Goal: Task Accomplishment & Management: Manage account settings

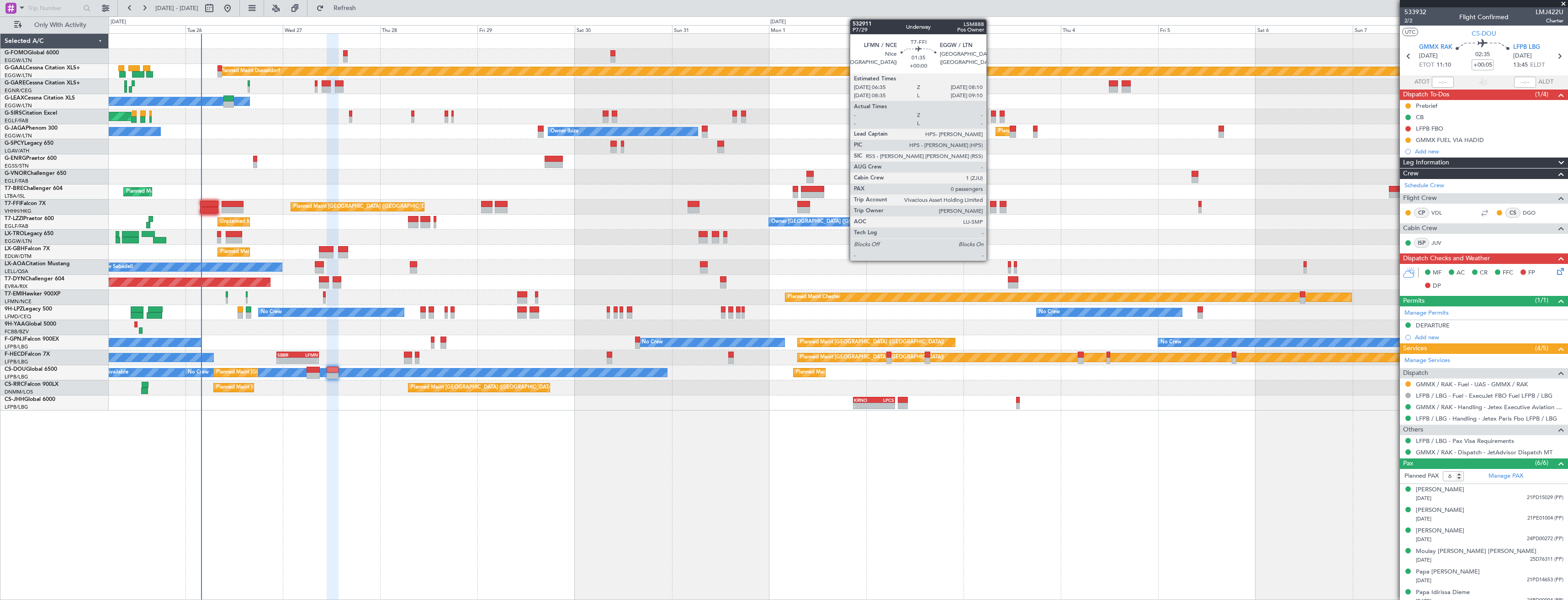
click at [990, 209] on div at bounding box center [993, 210] width 7 height 7
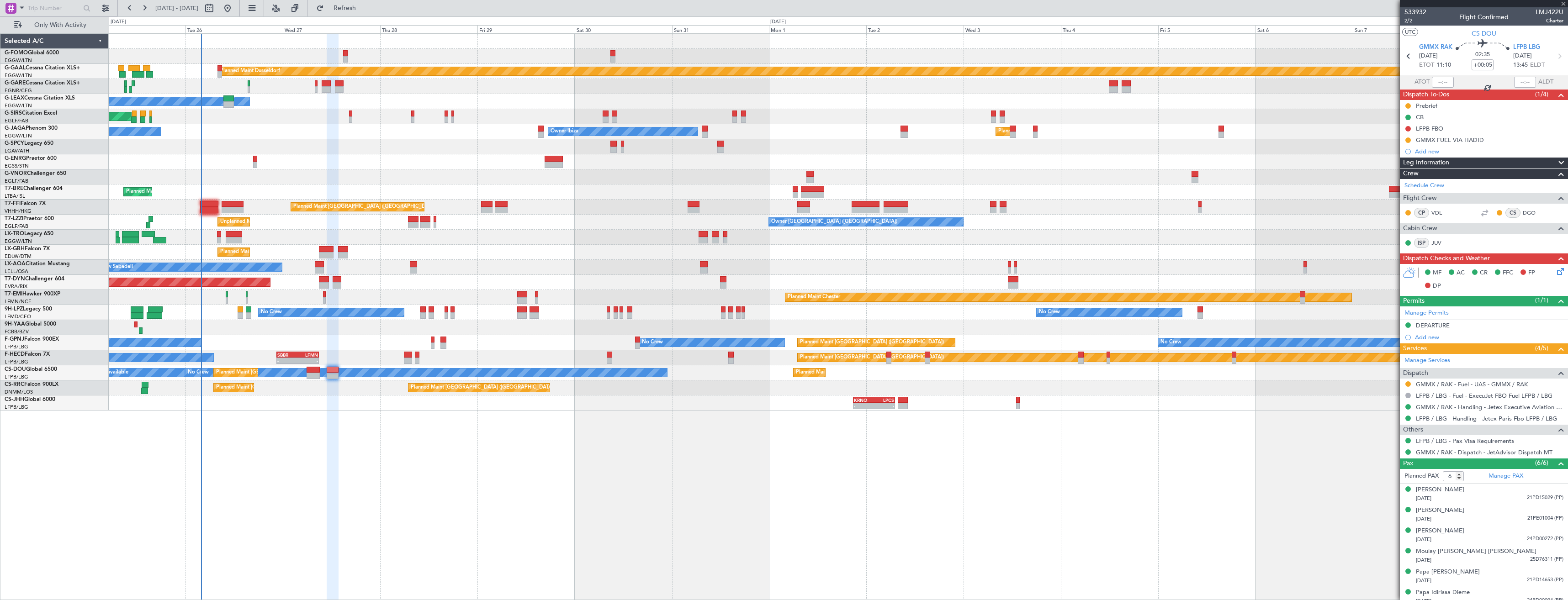
type input "0"
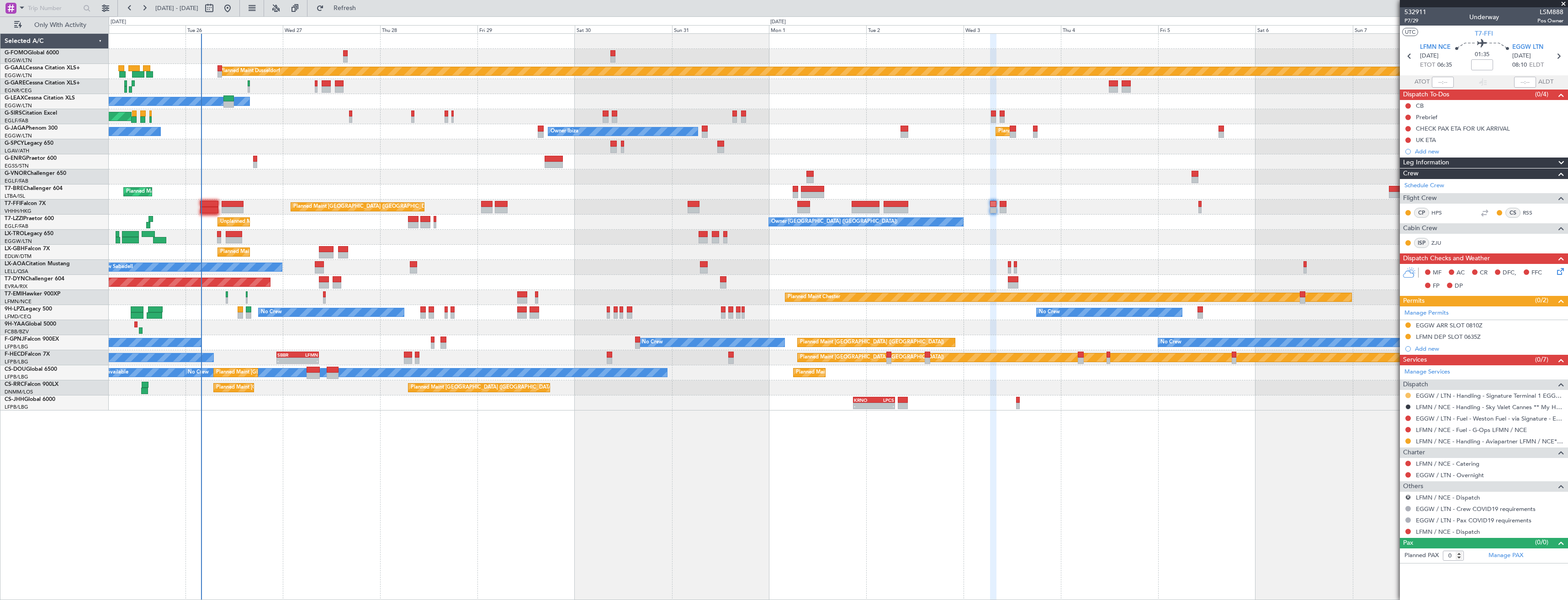
click at [1409, 394] on button at bounding box center [1408, 396] width 5 height 5
click at [1391, 503] on span "Confirmed" at bounding box center [1382, 504] width 29 height 9
click at [1407, 327] on div at bounding box center [1408, 325] width 7 height 7
click at [1407, 325] on button at bounding box center [1408, 325] width 5 height 5
click at [1373, 433] on span "Received OK" at bounding box center [1385, 434] width 35 height 9
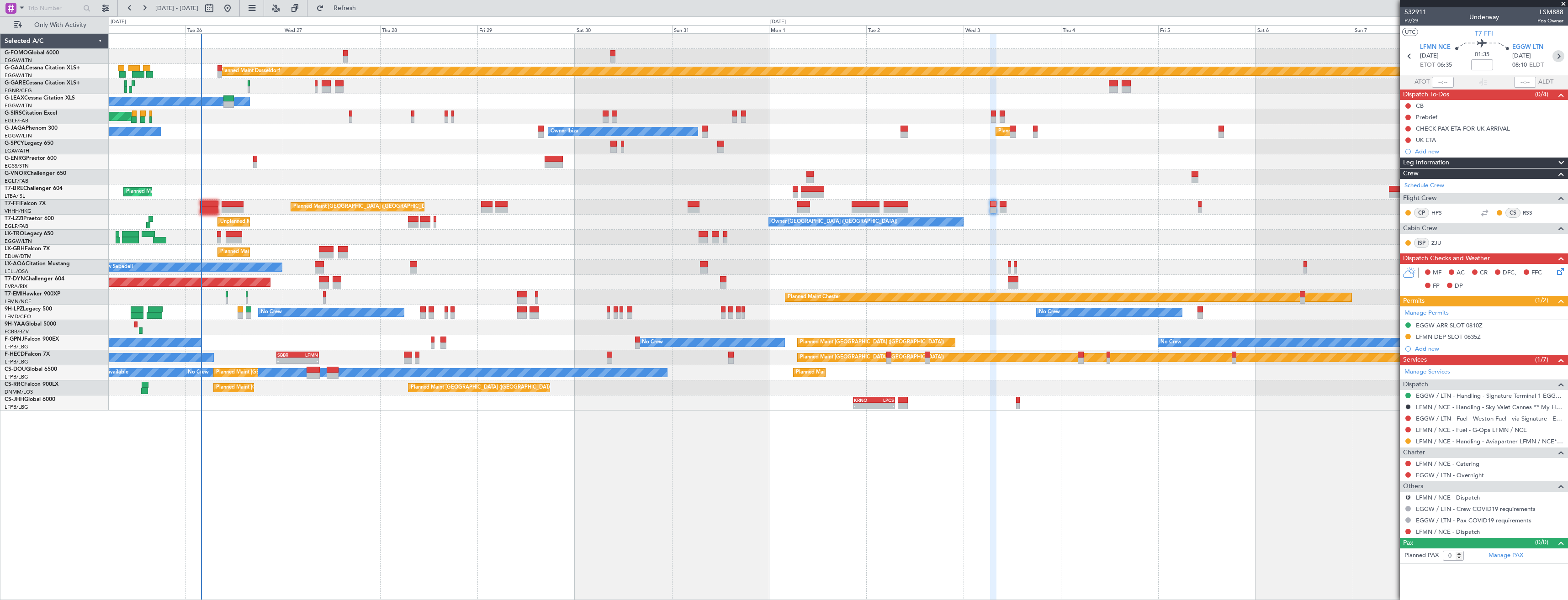
click at [1559, 59] on icon at bounding box center [1558, 57] width 12 height 12
click at [1408, 406] on button at bounding box center [1408, 406] width 5 height 5
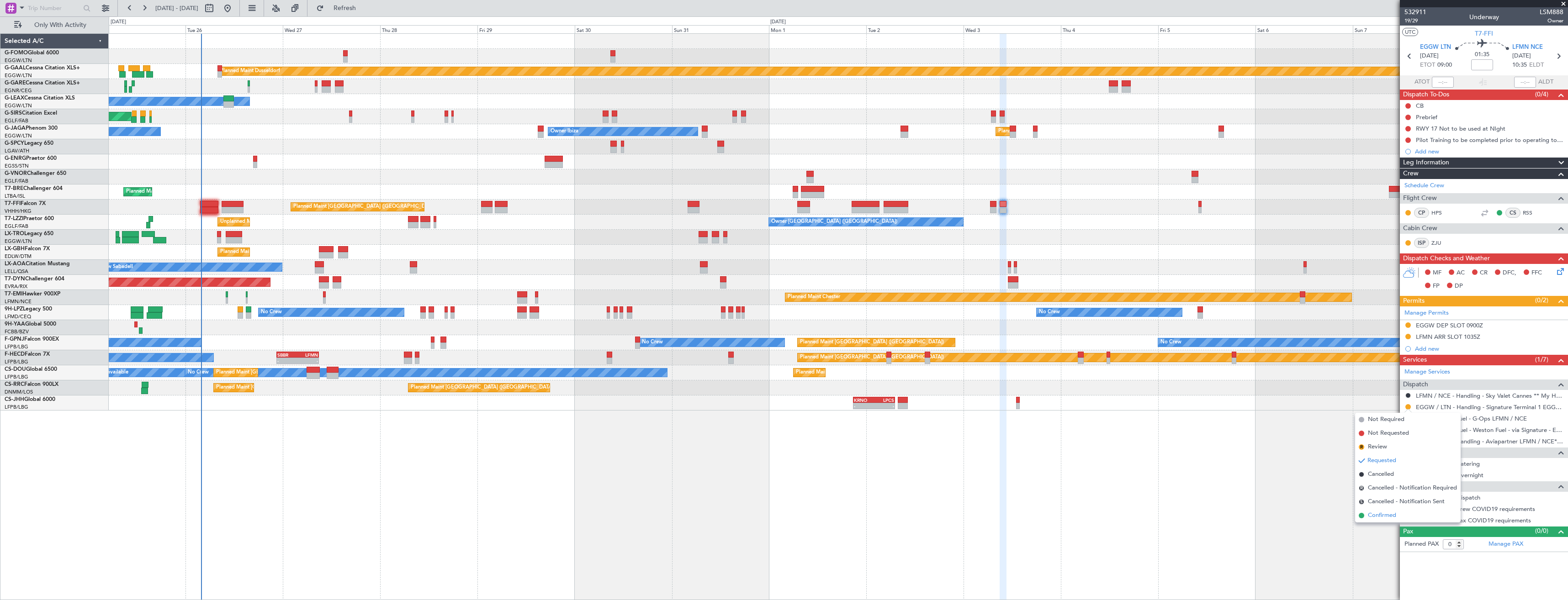
click at [1387, 512] on span "Confirmed" at bounding box center [1382, 515] width 29 height 9
click at [1408, 321] on div at bounding box center [1408, 325] width 7 height 7
click at [1407, 326] on button at bounding box center [1408, 325] width 5 height 5
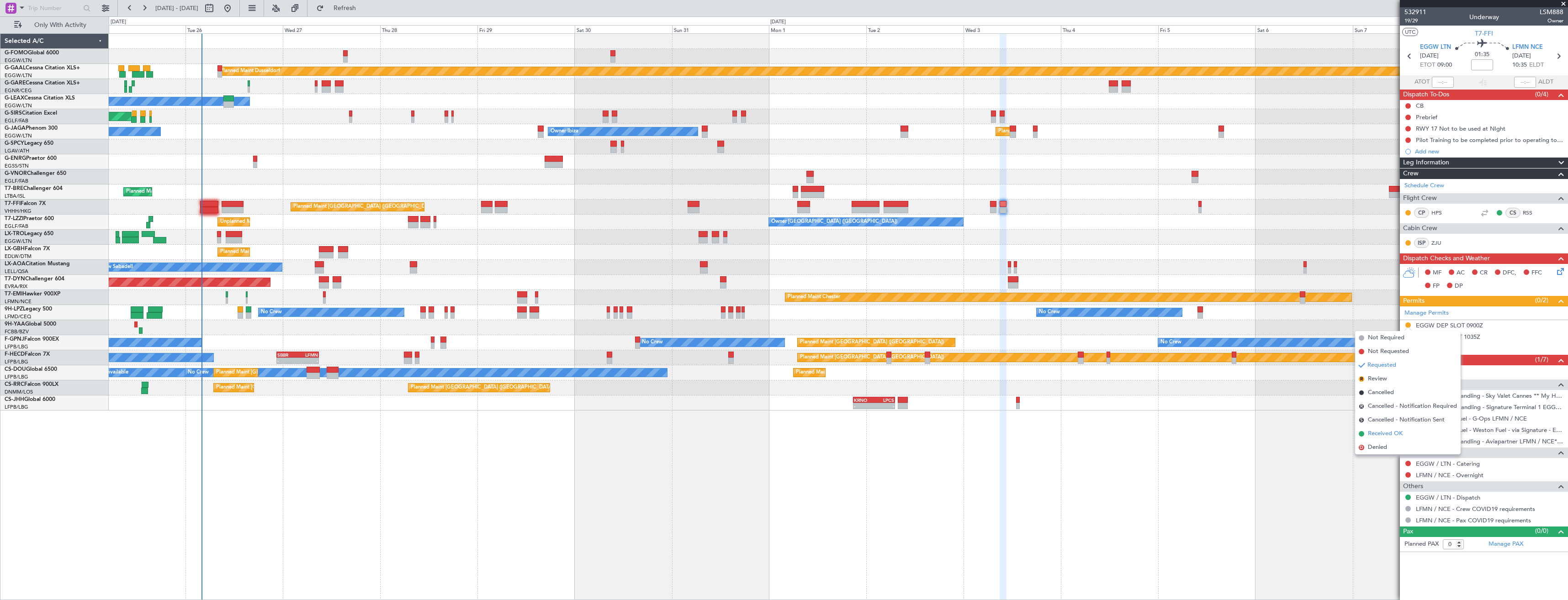
click at [1388, 437] on span "Received OK" at bounding box center [1385, 434] width 35 height 9
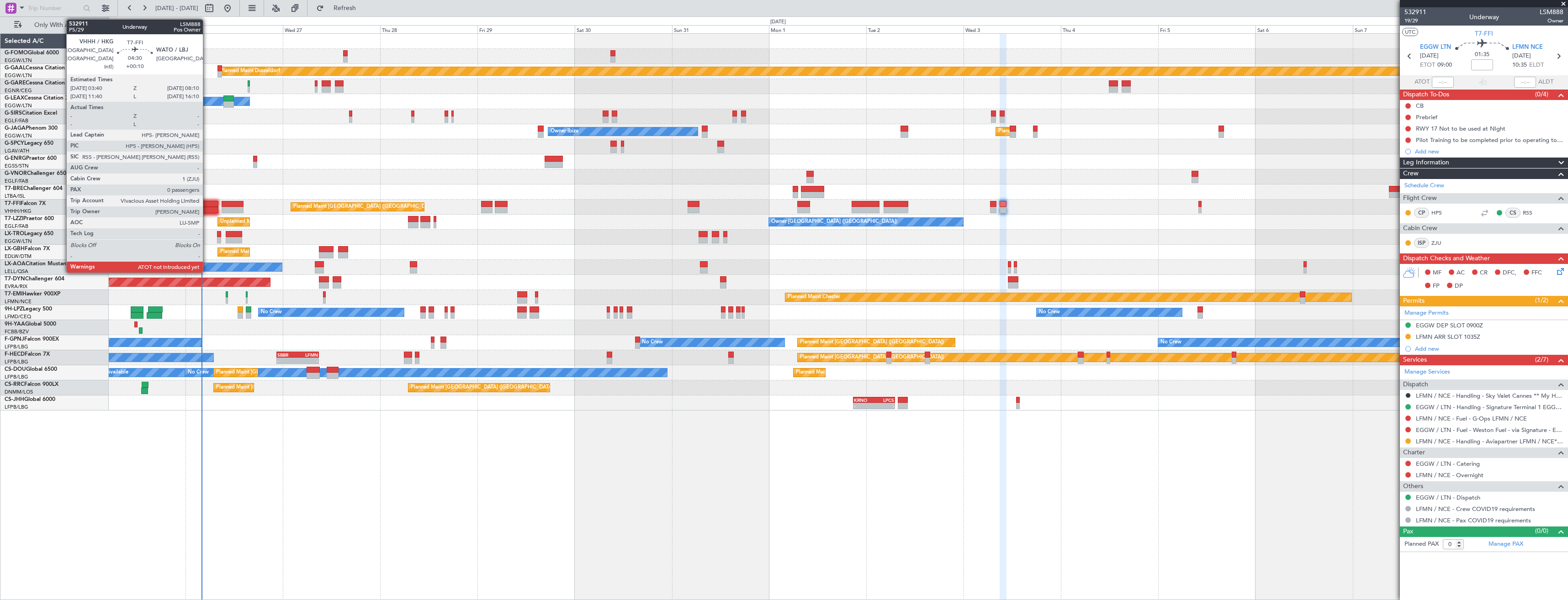
click at [207, 206] on div at bounding box center [209, 204] width 18 height 7
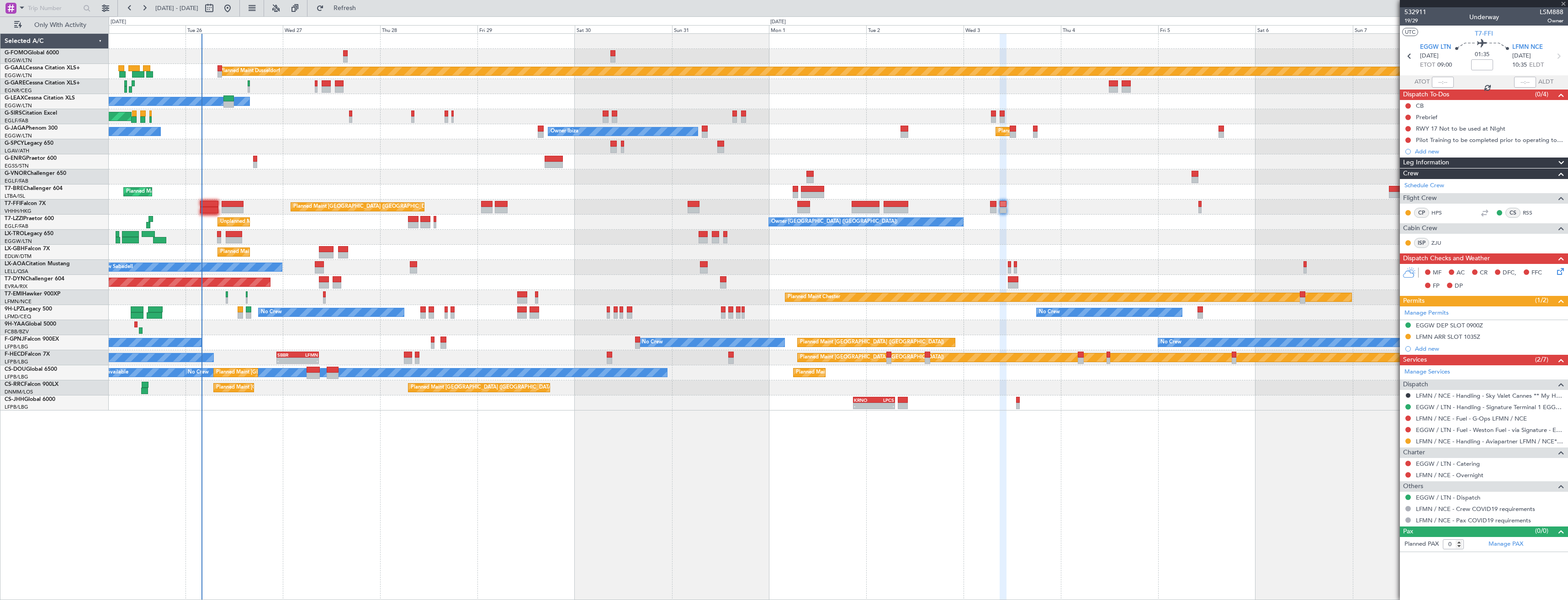
type input "+00:10"
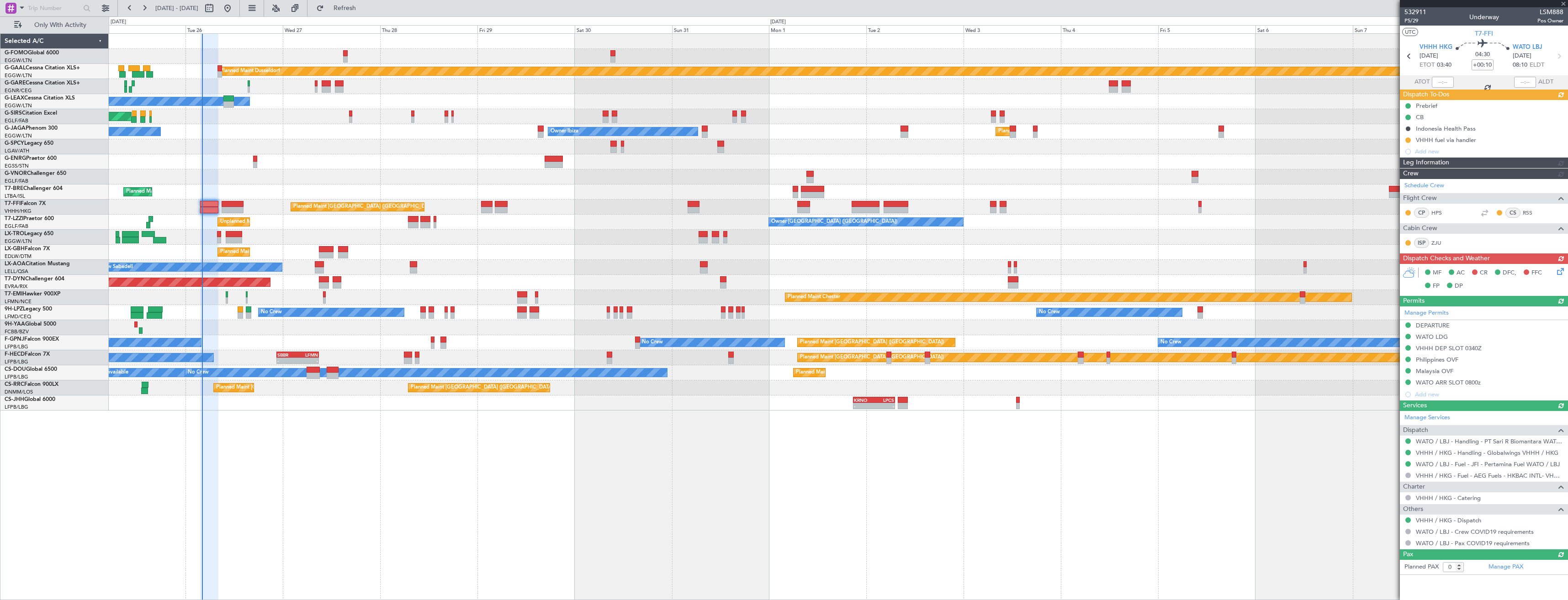
type input "04:00"
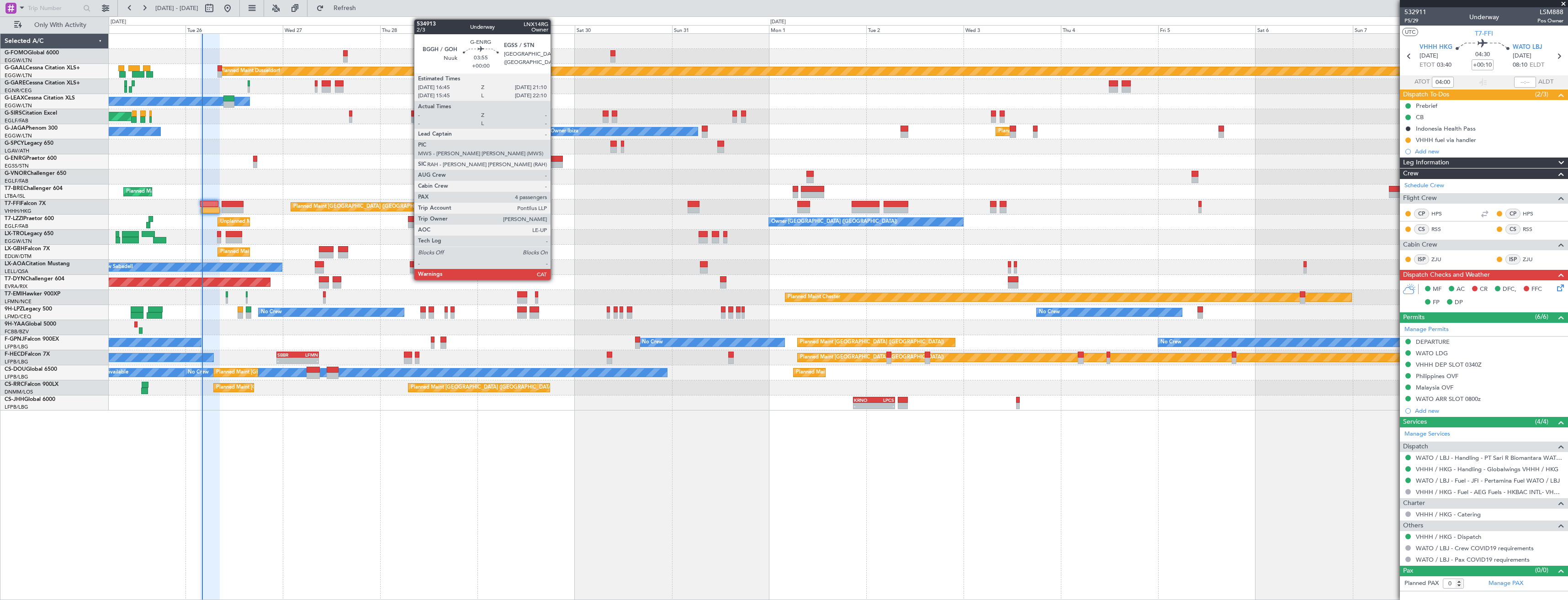
click at [555, 162] on div at bounding box center [554, 165] width 18 height 7
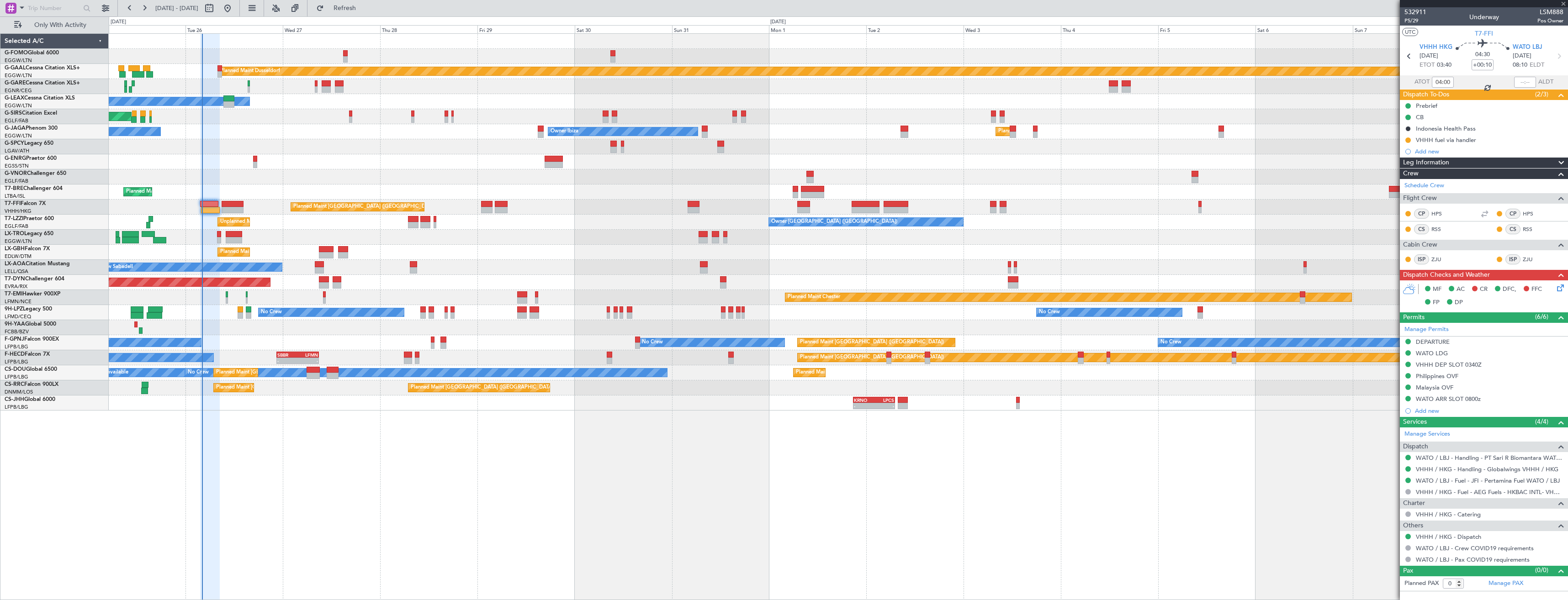
type input "4"
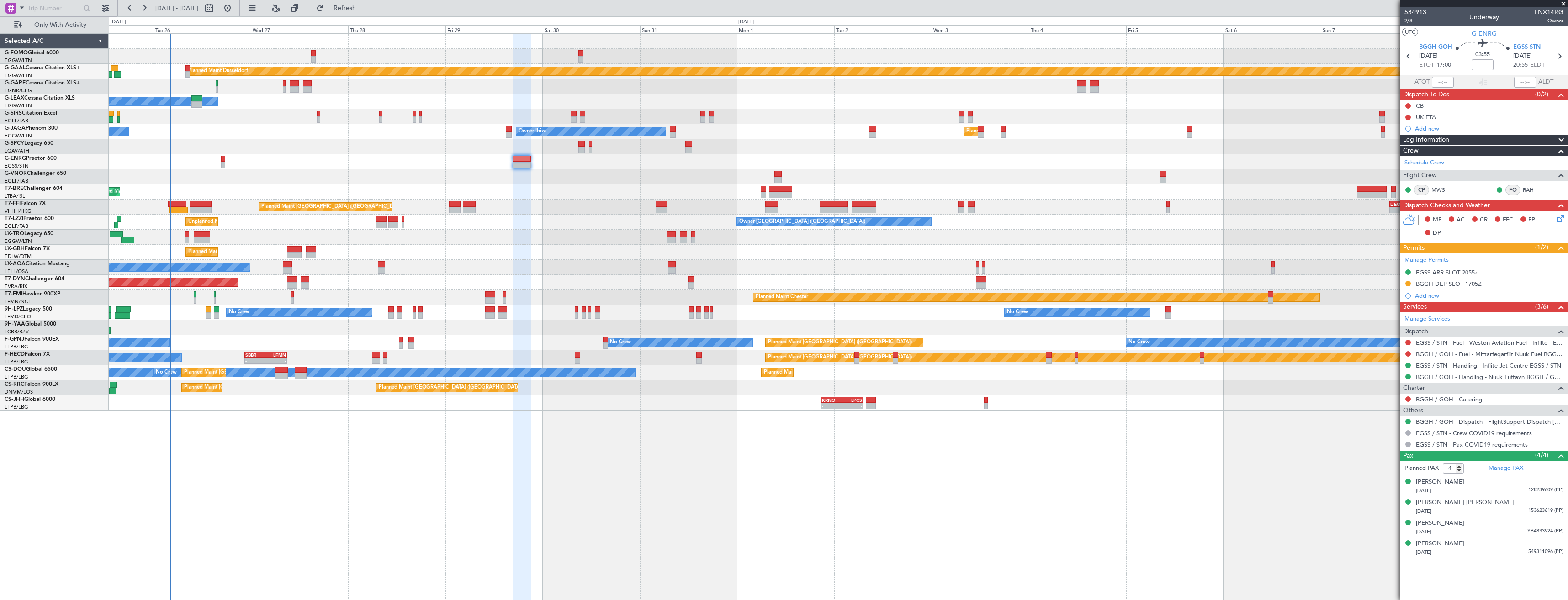
click at [274, 144] on div at bounding box center [838, 147] width 1459 height 15
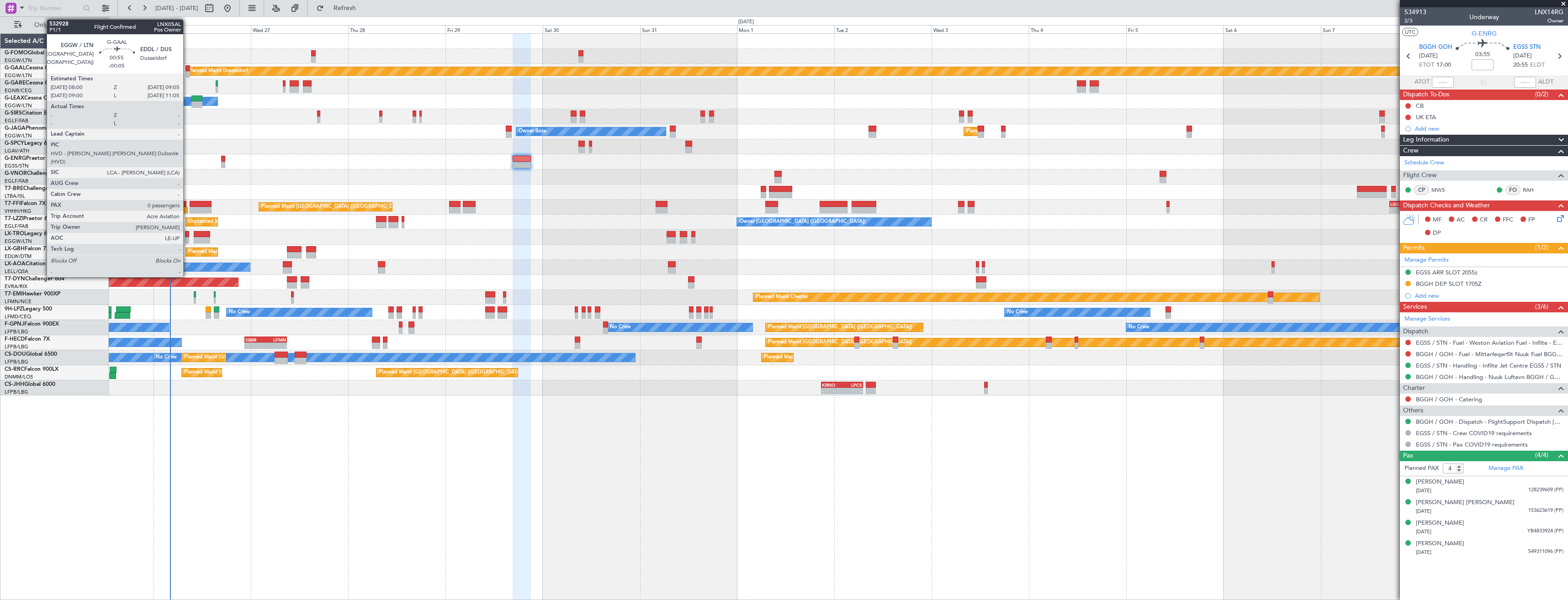
click at [187, 72] on div at bounding box center [188, 74] width 5 height 7
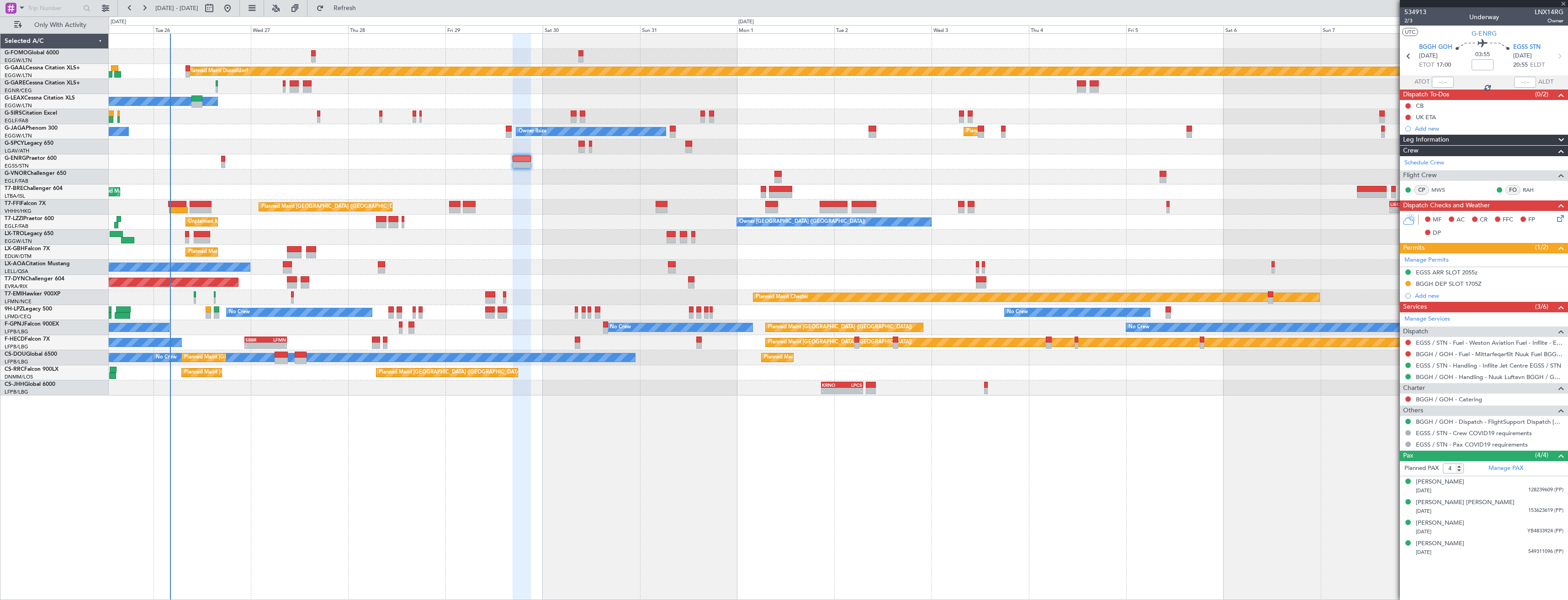
type input "-00:05"
type input "0"
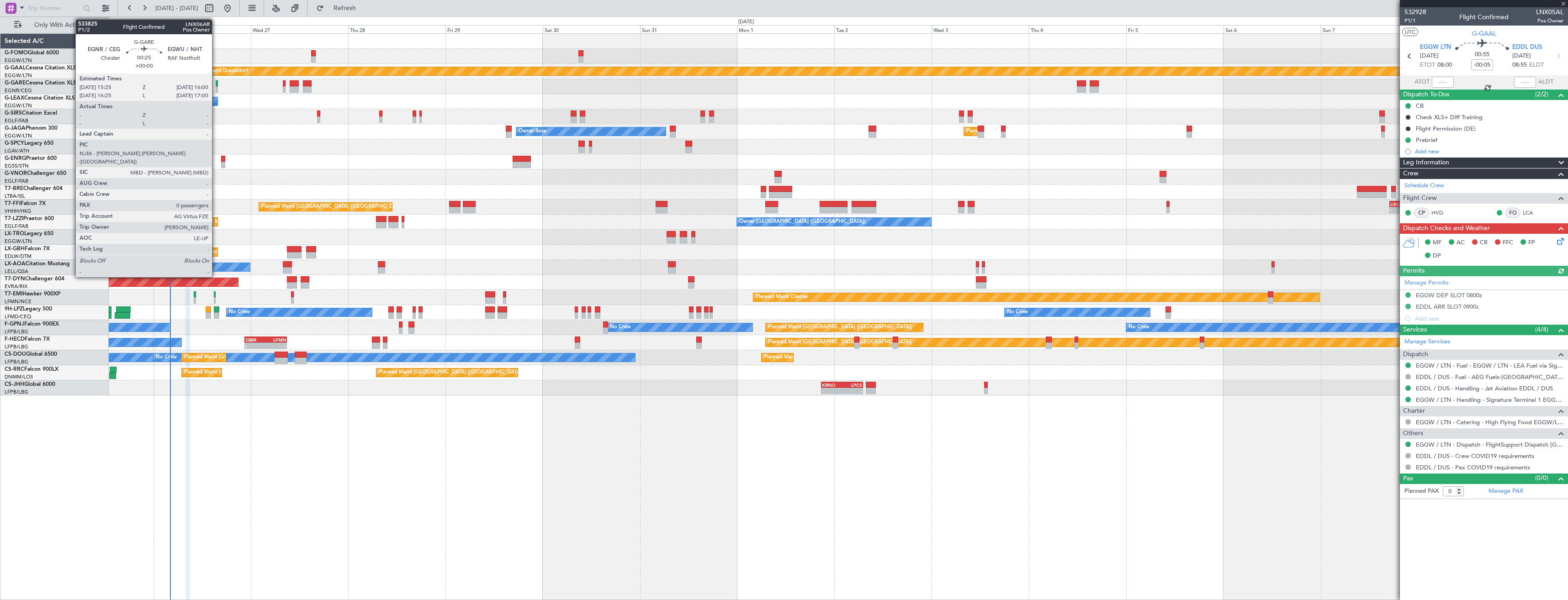
click at [216, 86] on div at bounding box center [217, 83] width 3 height 7
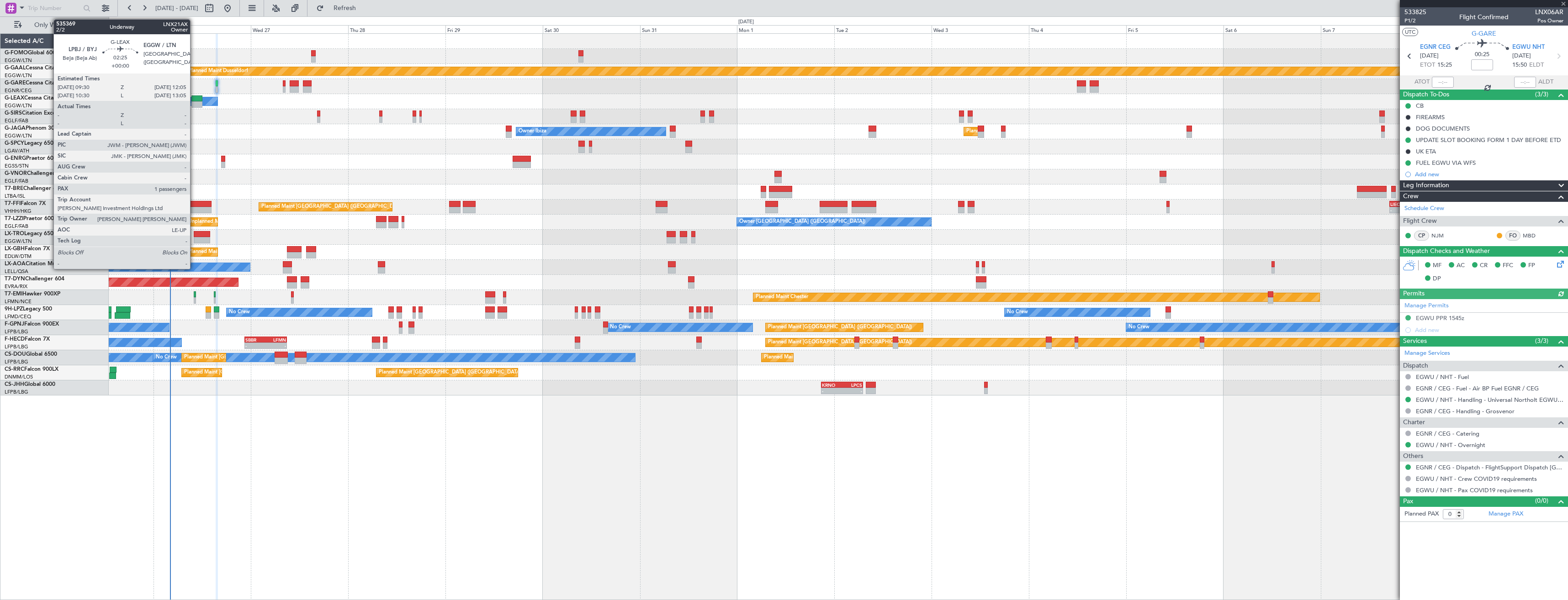
click at [194, 100] on div at bounding box center [196, 99] width 10 height 7
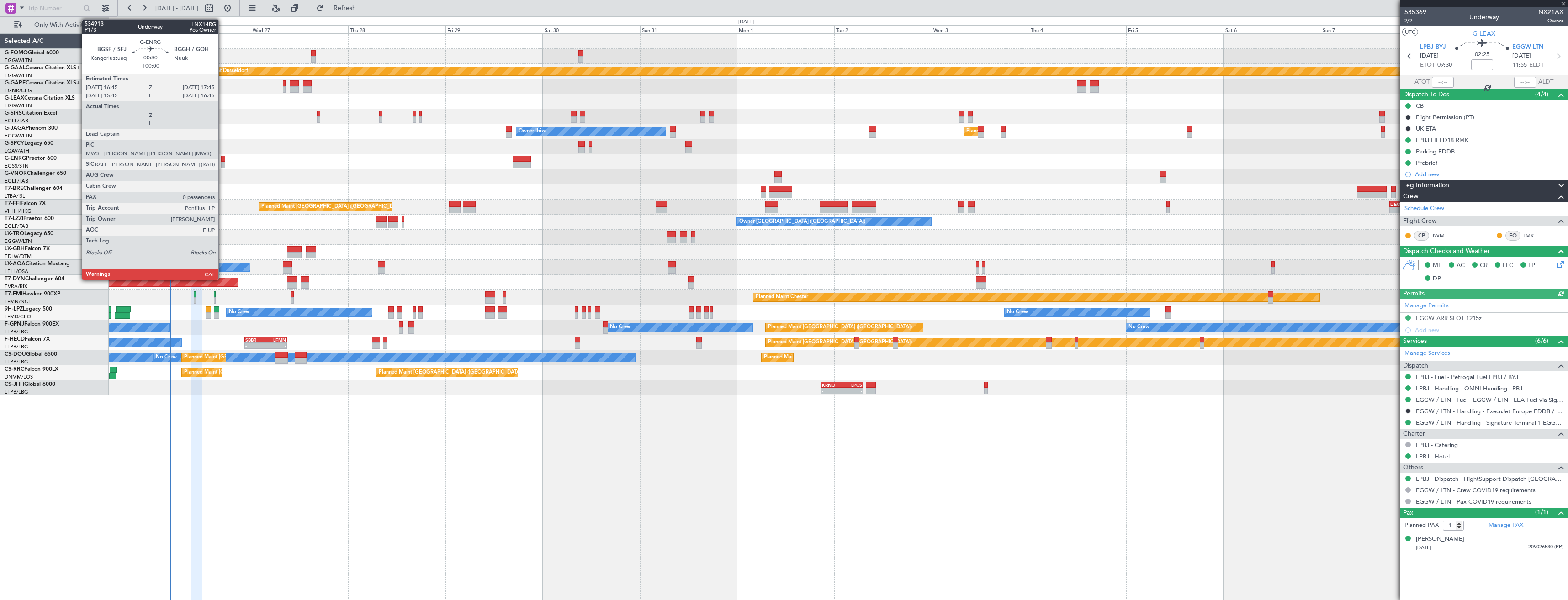
click at [223, 160] on div at bounding box center [223, 159] width 4 height 7
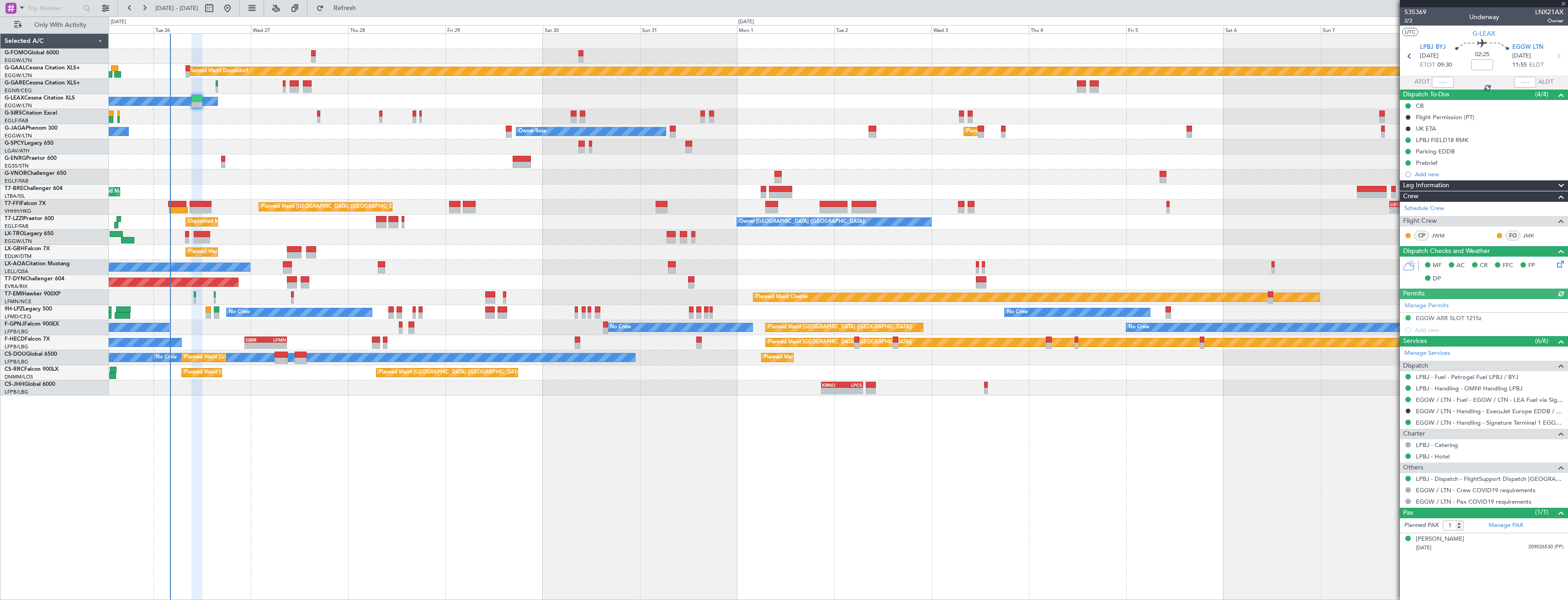
type input "0"
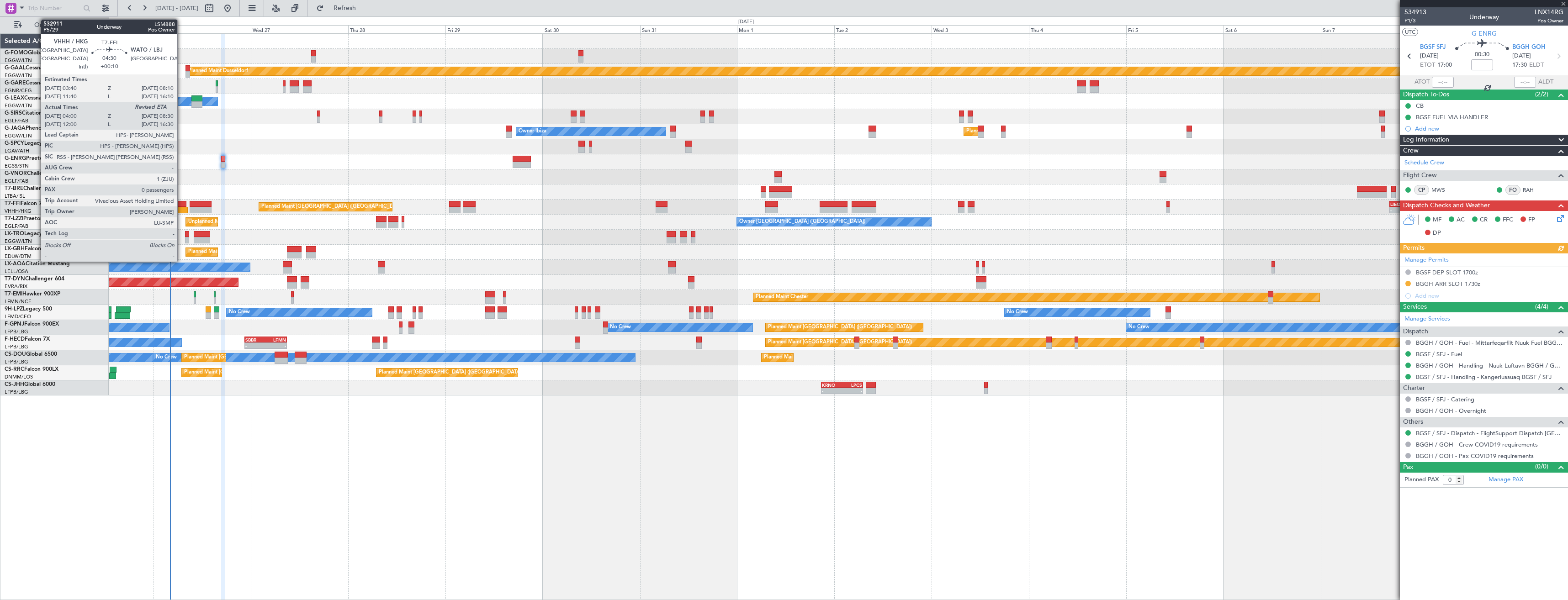
click at [181, 206] on div at bounding box center [177, 204] width 18 height 7
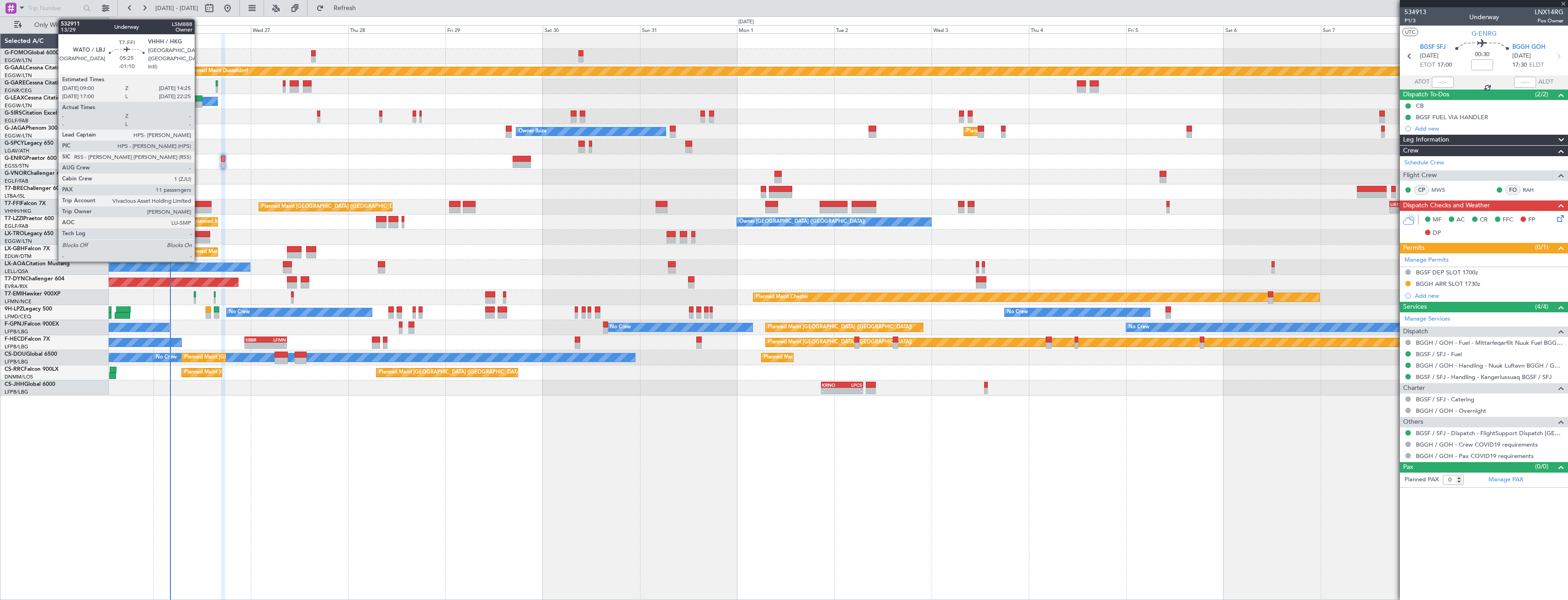
type input "+00:10"
type input "04:00"
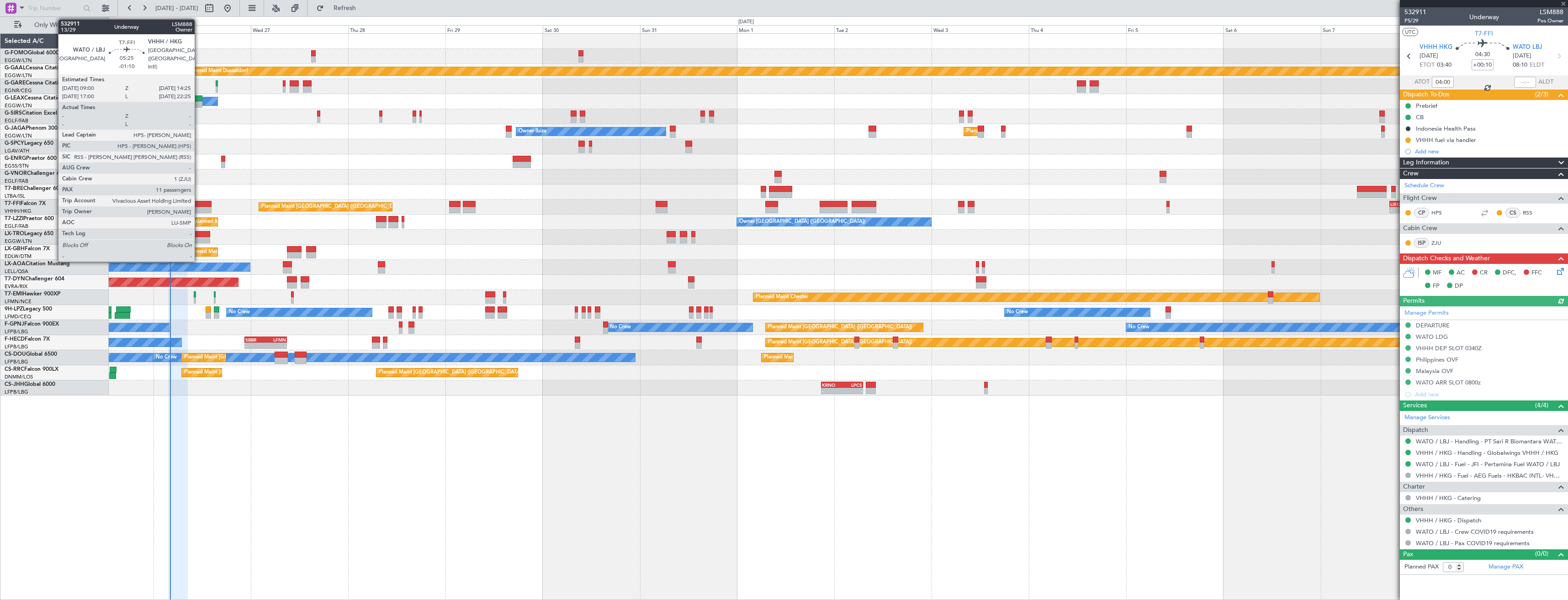
click at [199, 208] on div at bounding box center [200, 210] width 23 height 7
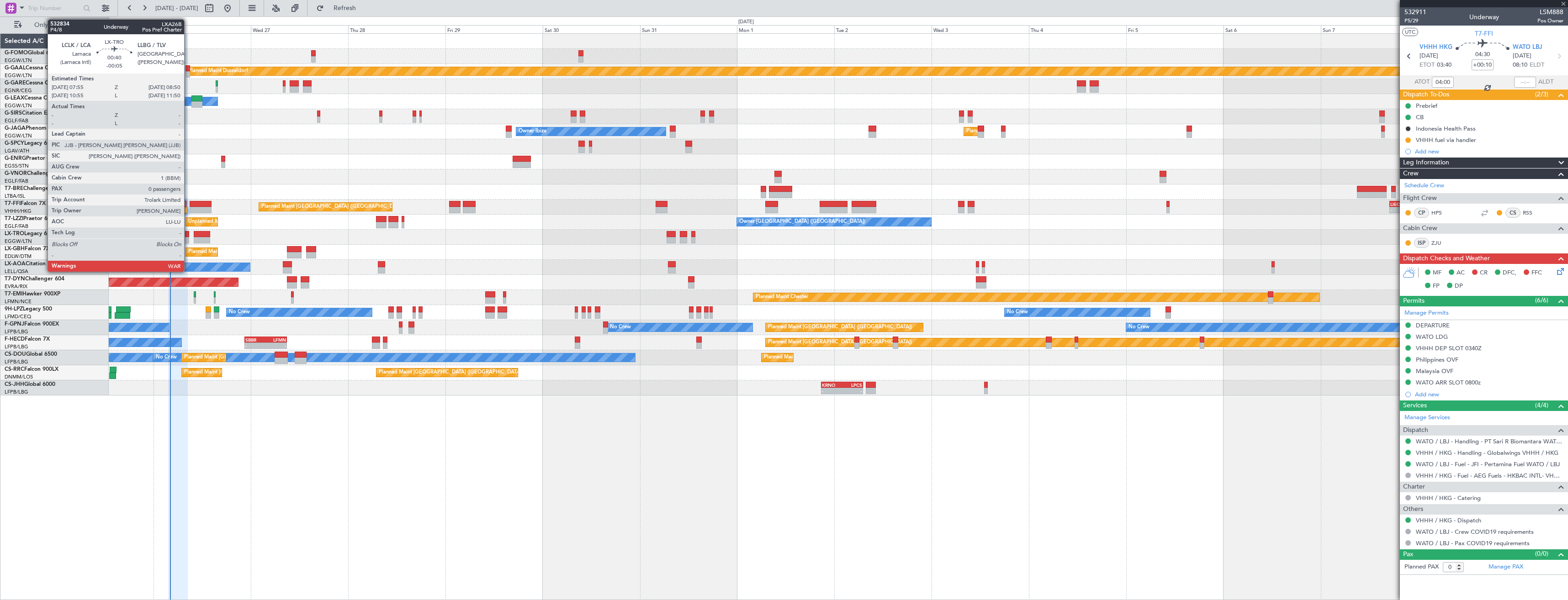
type input "-01:10"
type input "11"
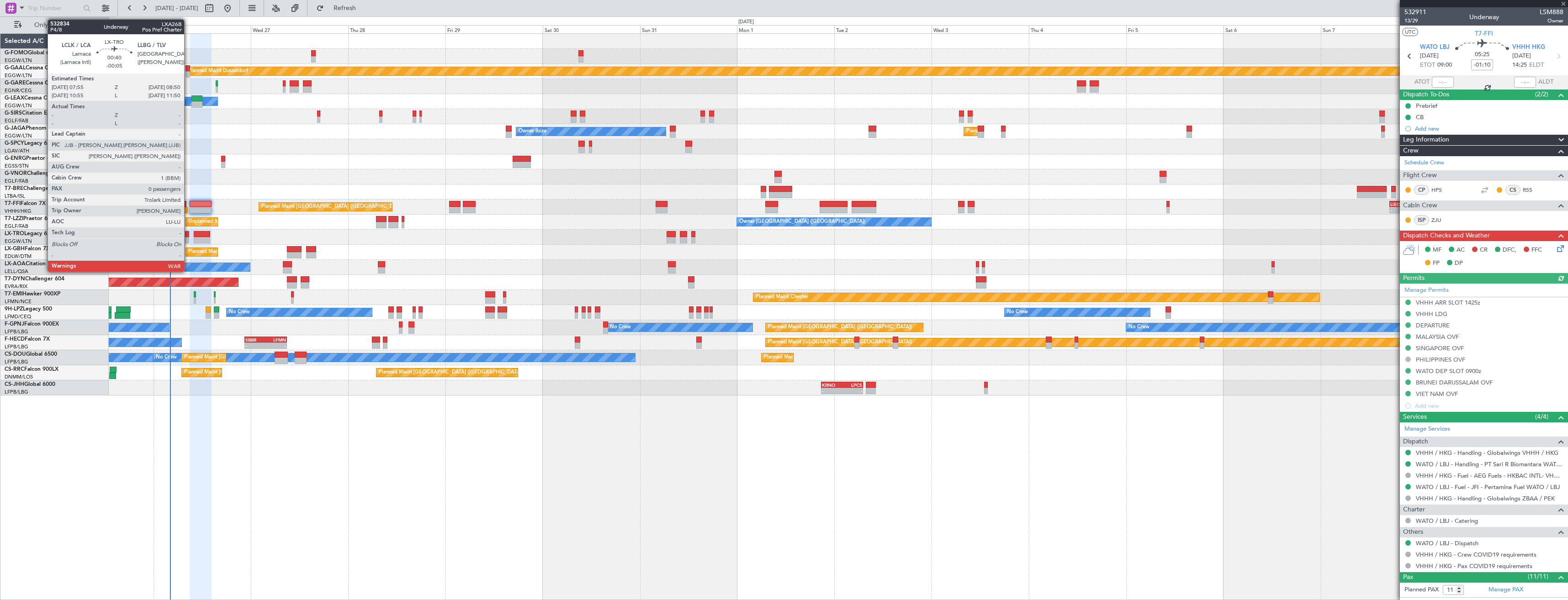
click at [188, 235] on div at bounding box center [187, 234] width 4 height 7
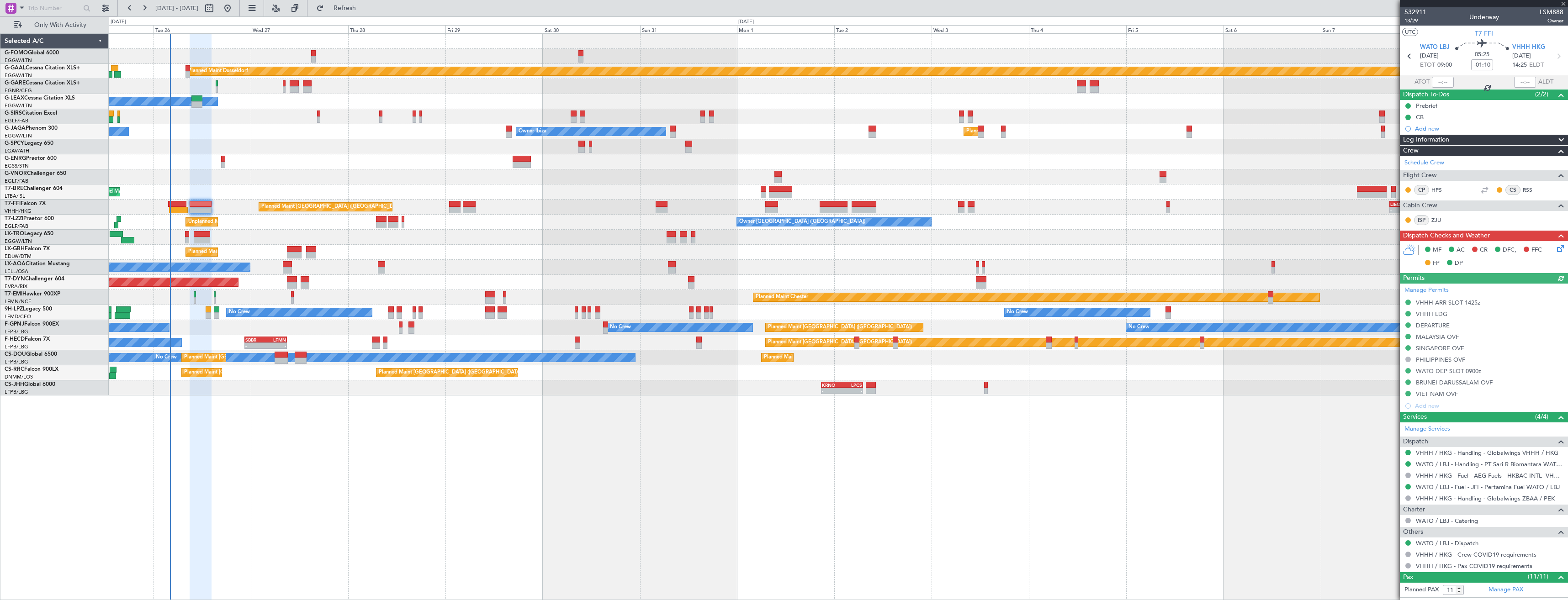
type input "-00:05"
type input "0"
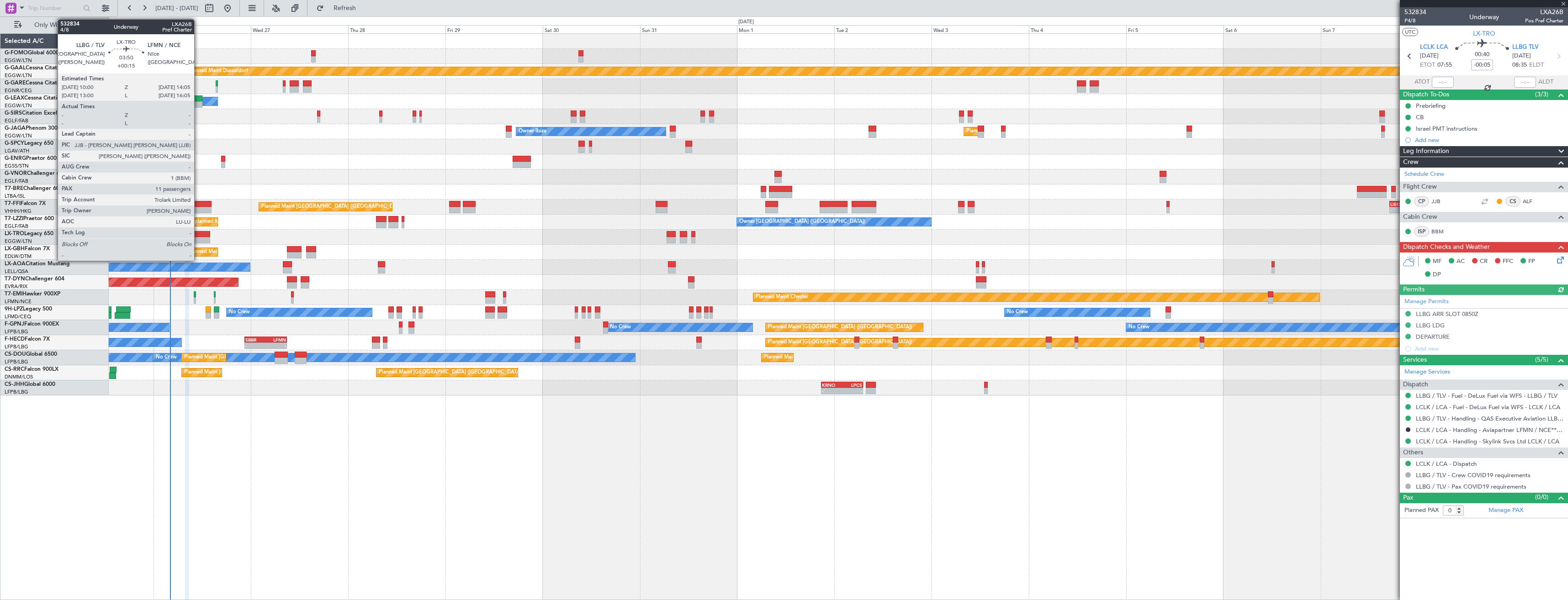
click at [198, 237] on div at bounding box center [202, 234] width 17 height 7
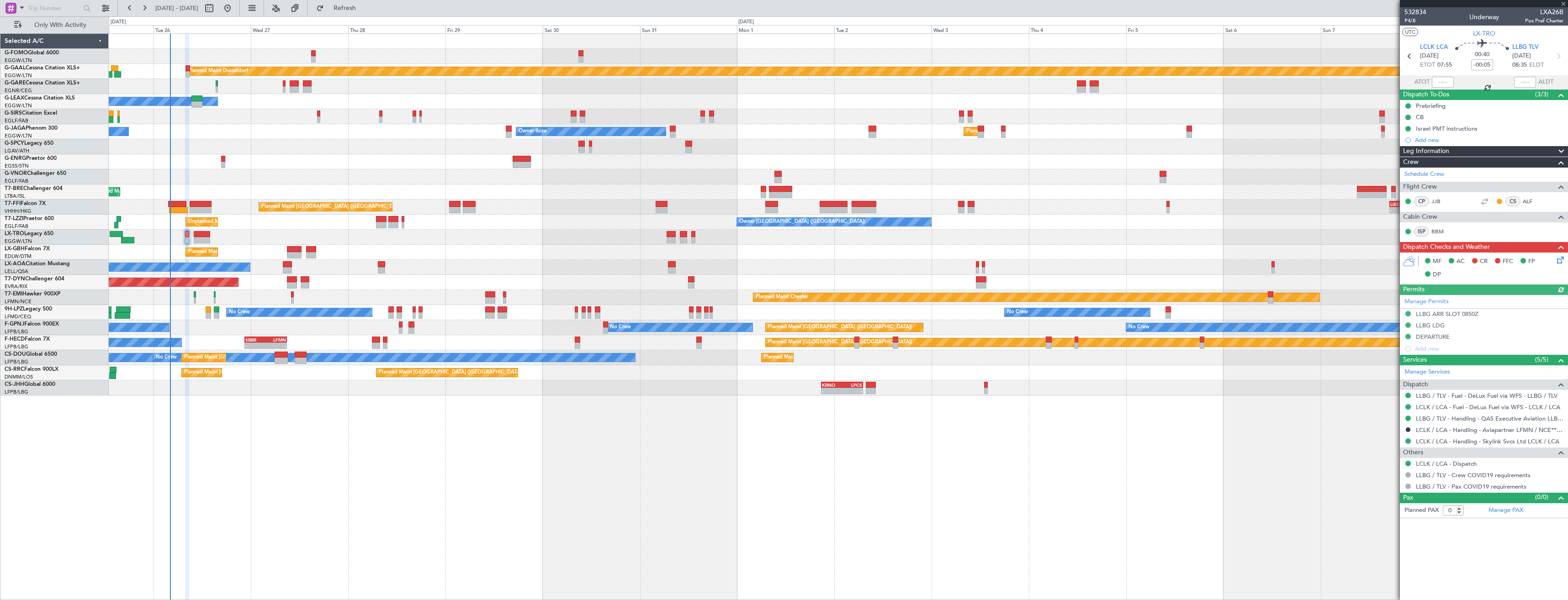
type input "+00:15"
type input "11"
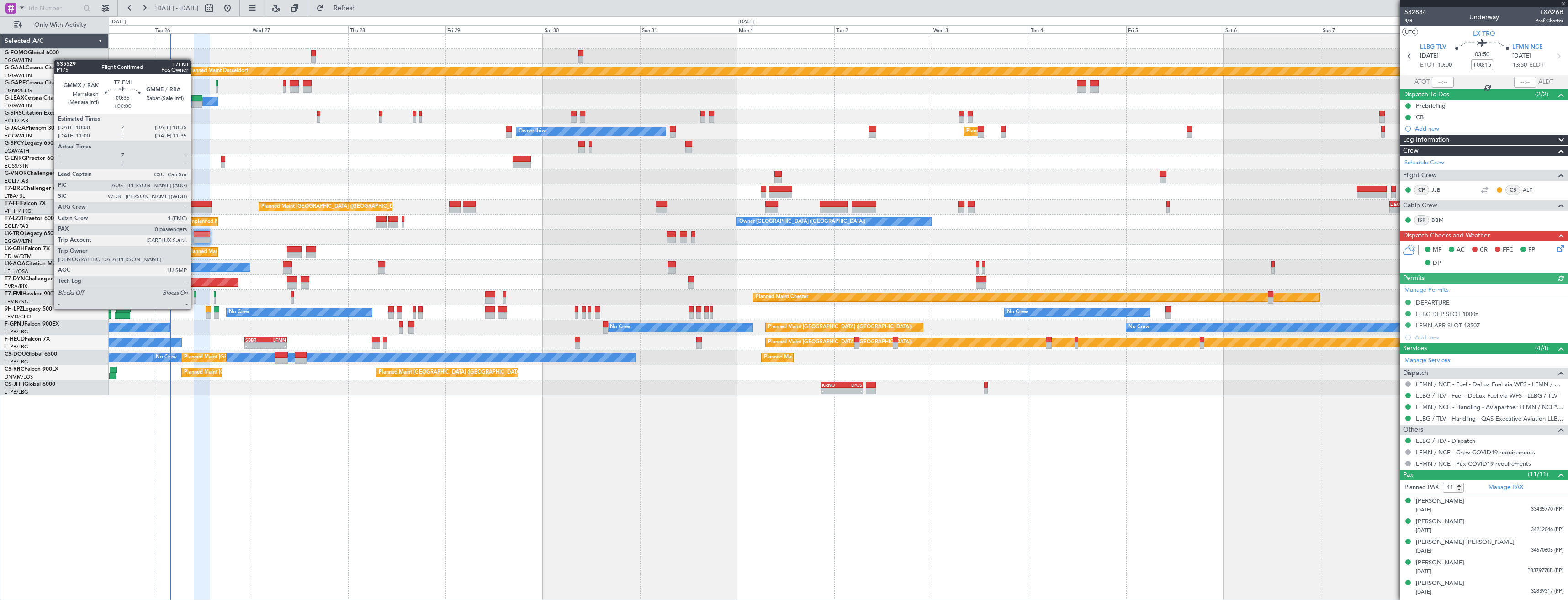
click at [195, 300] on div at bounding box center [195, 301] width 3 height 7
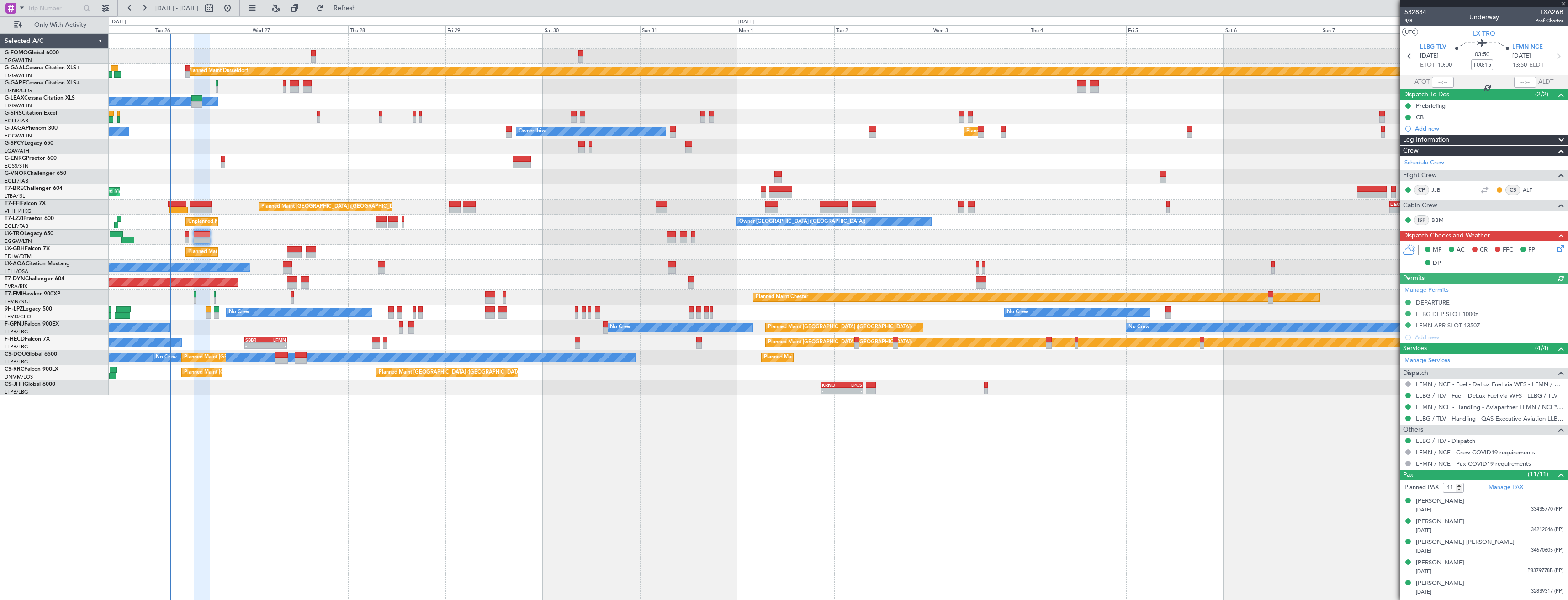
type input "0"
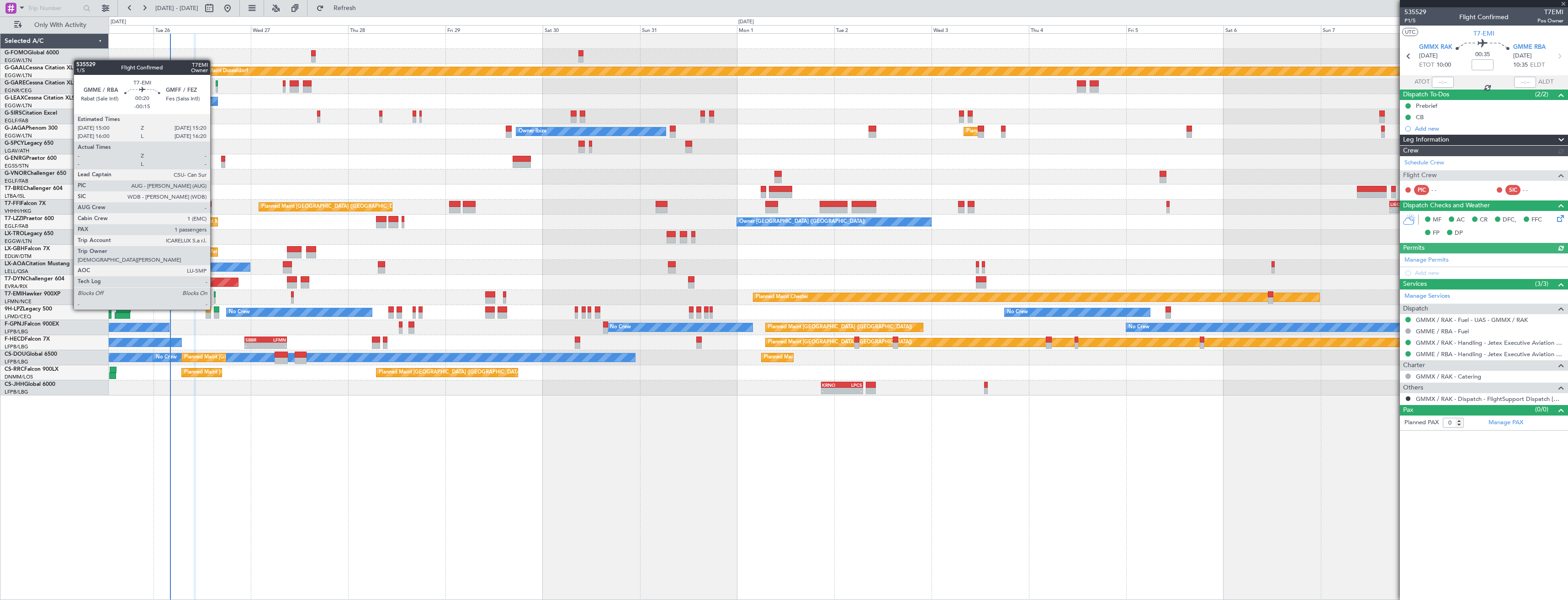
click at [214, 301] on div at bounding box center [214, 301] width 1 height 7
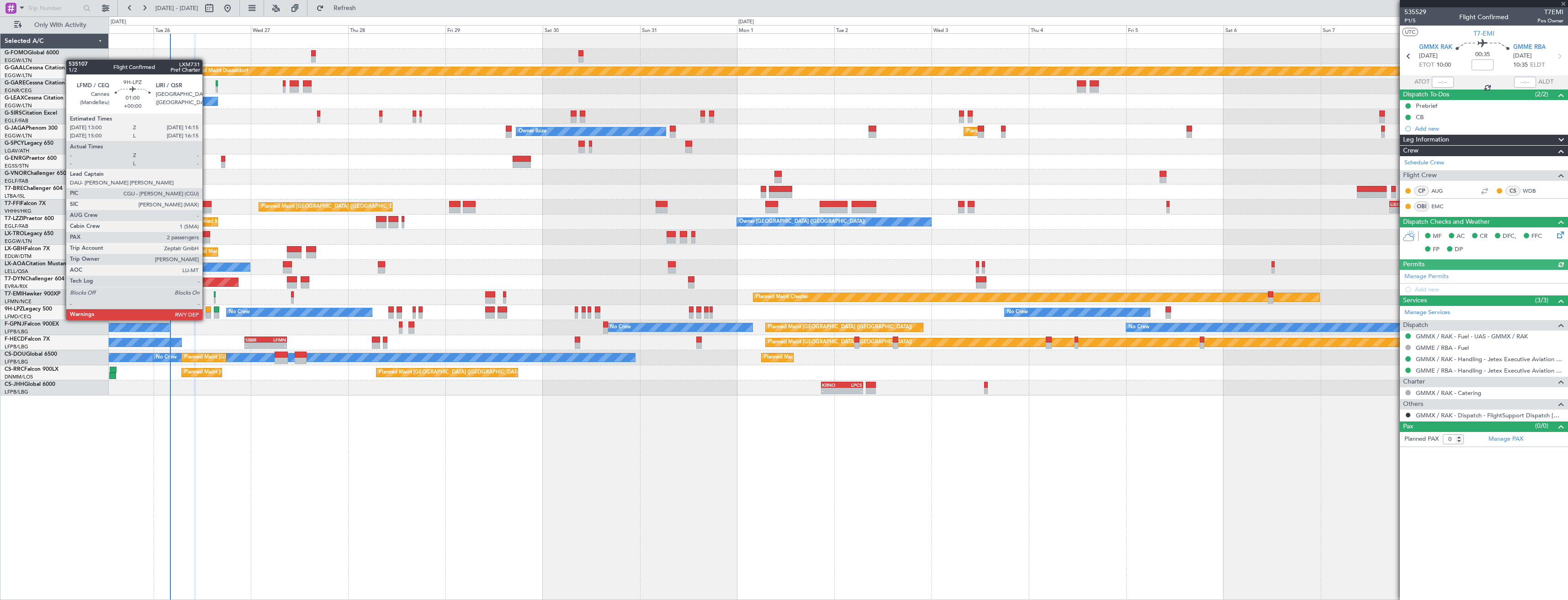
type input "-00:15"
type input "1"
click at [206, 311] on div at bounding box center [208, 310] width 5 height 7
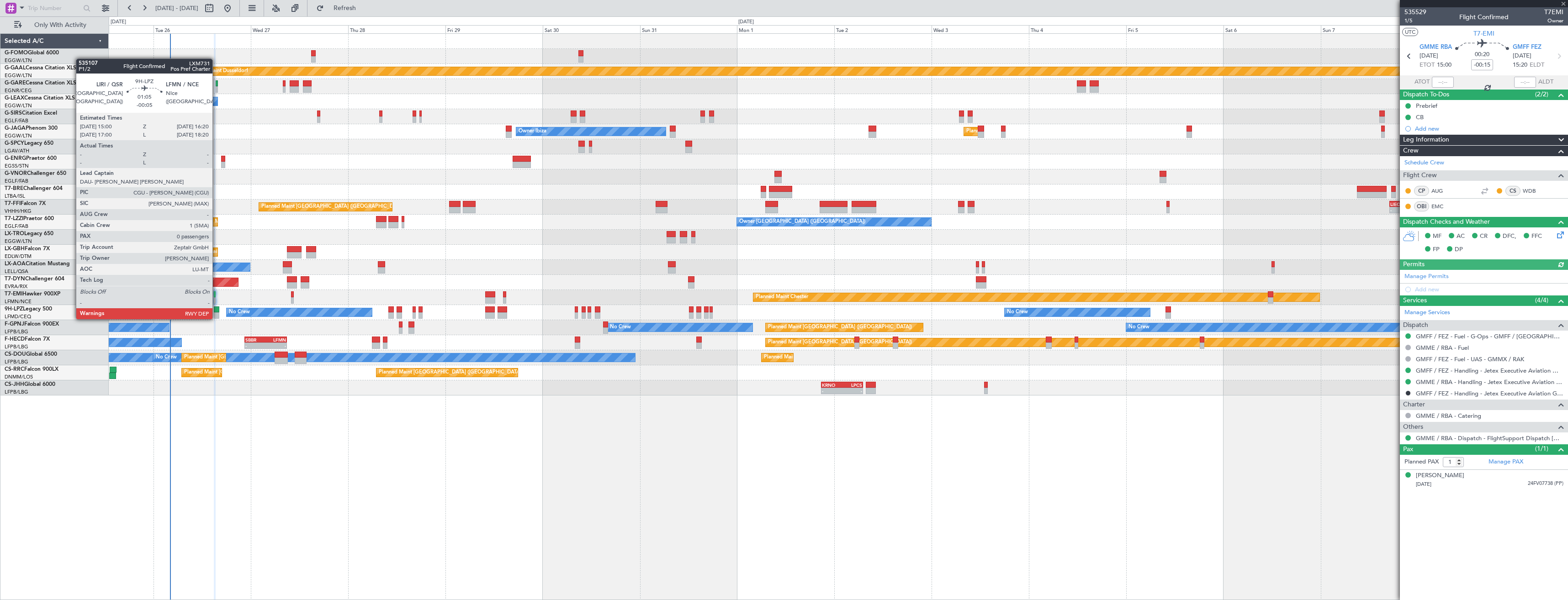
type input "2"
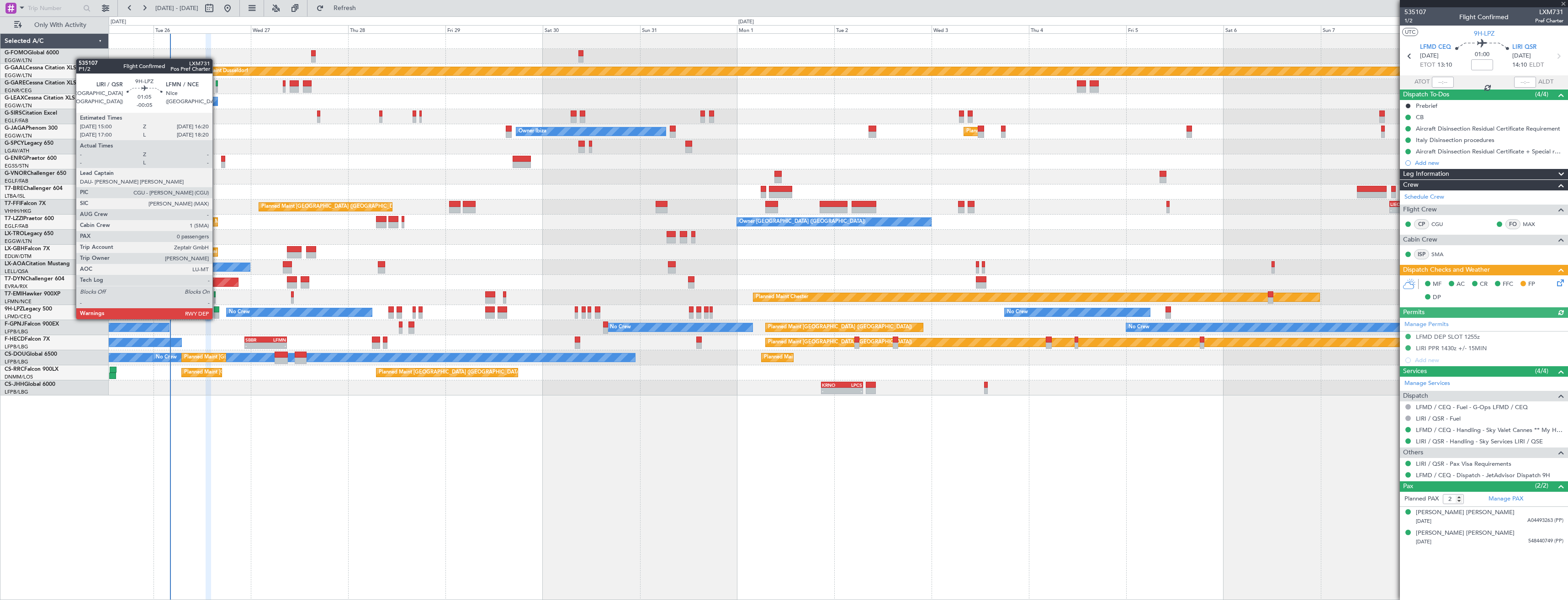
click at [217, 310] on div at bounding box center [216, 310] width 5 height 7
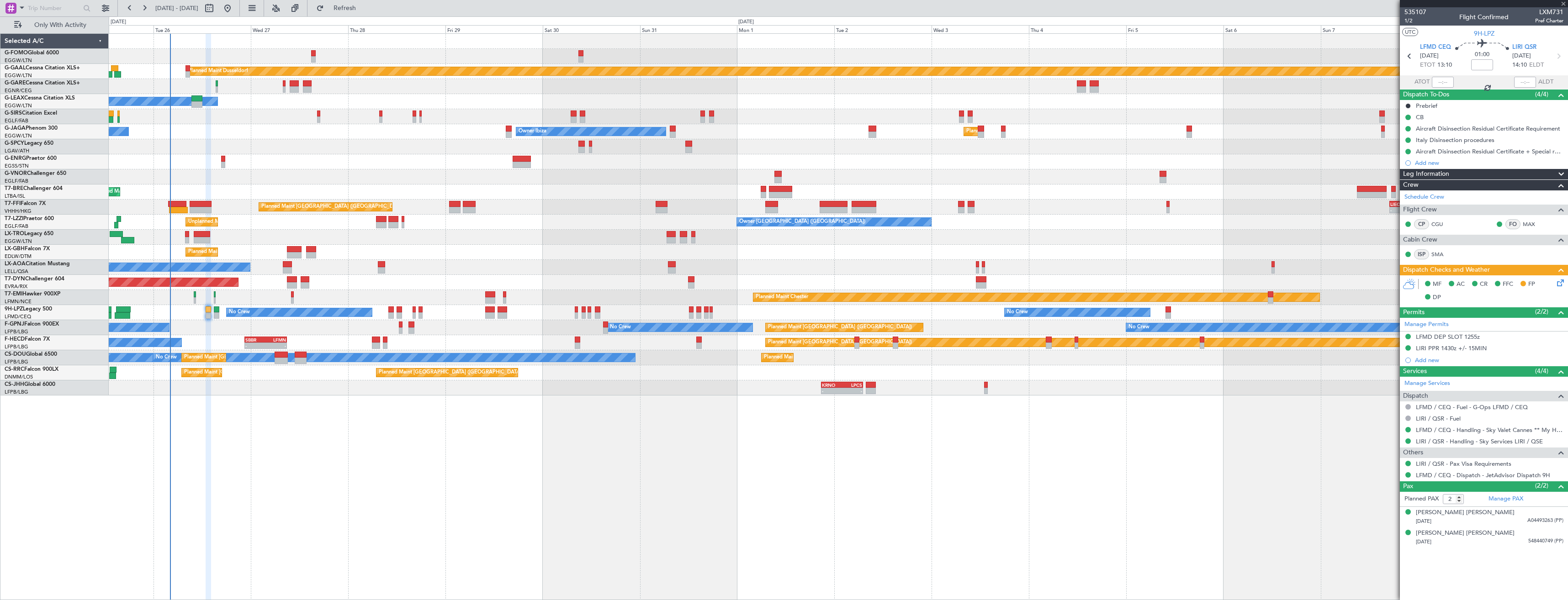
type input "-00:05"
type input "0"
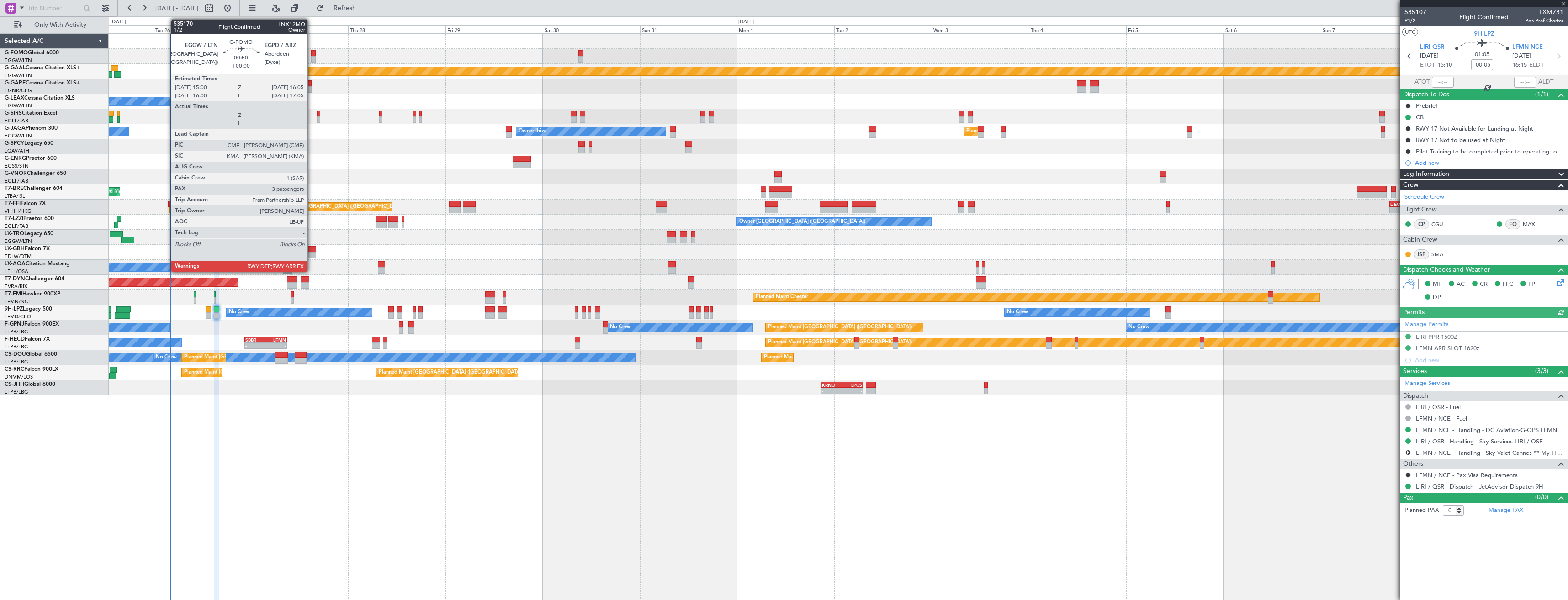
click at [312, 57] on div at bounding box center [313, 59] width 5 height 7
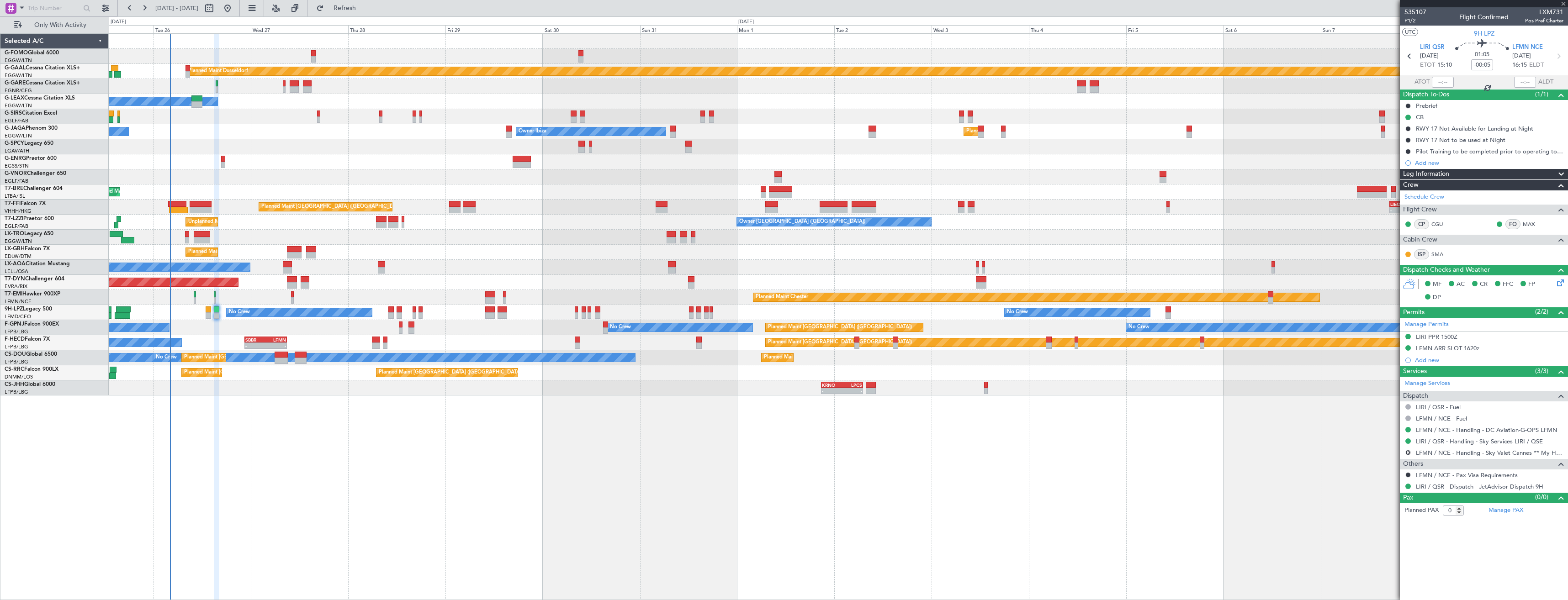
type input "3"
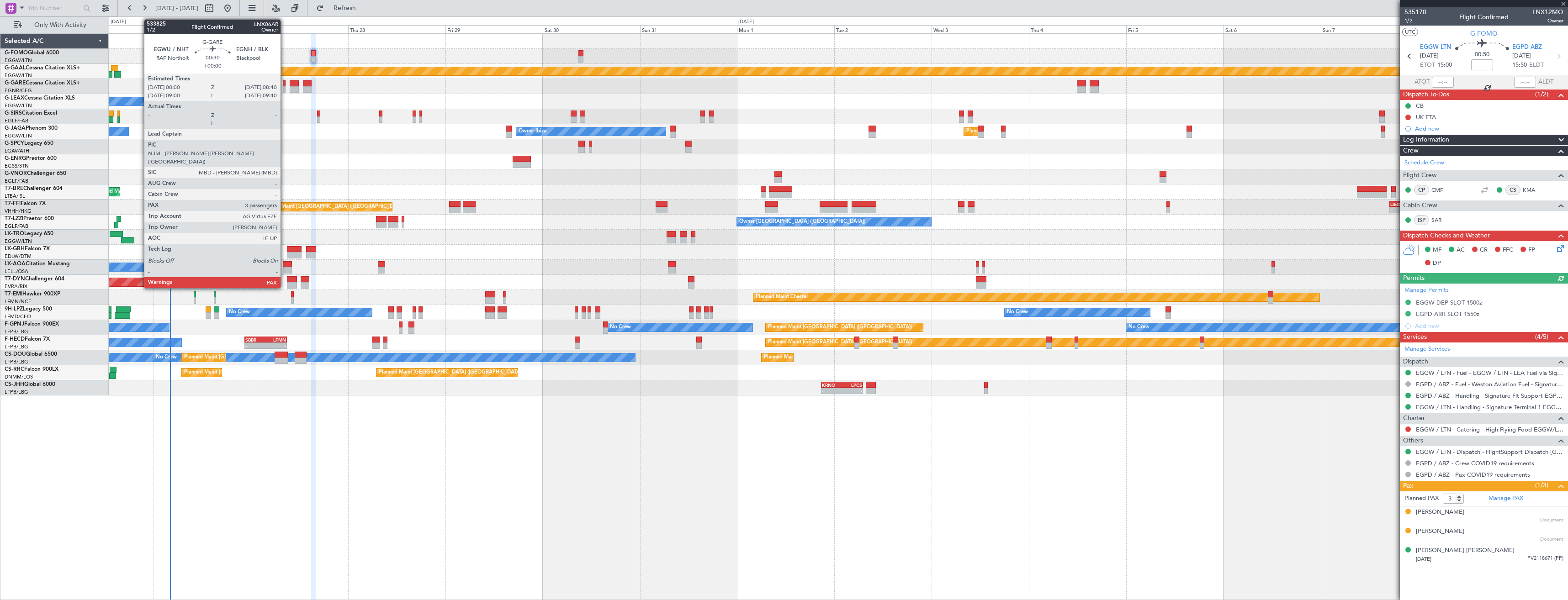
click at [285, 91] on div at bounding box center [284, 89] width 3 height 7
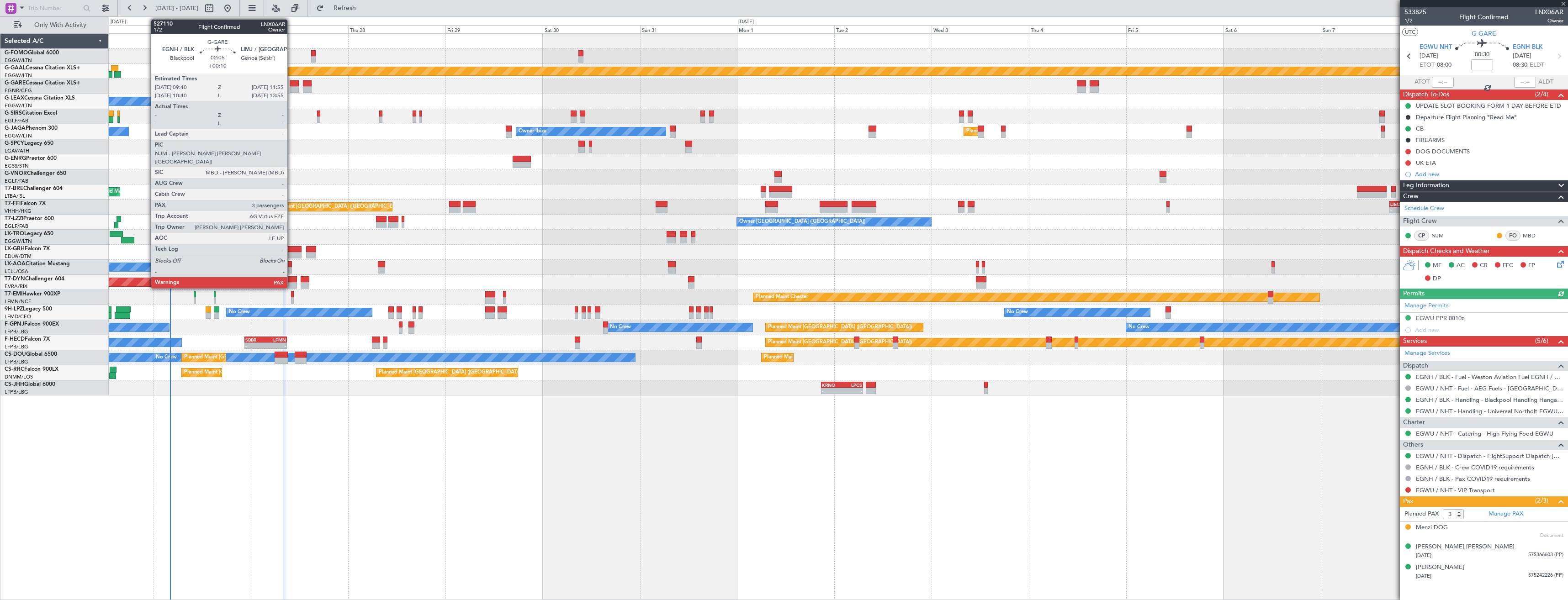
click at [292, 87] on div at bounding box center [294, 89] width 9 height 7
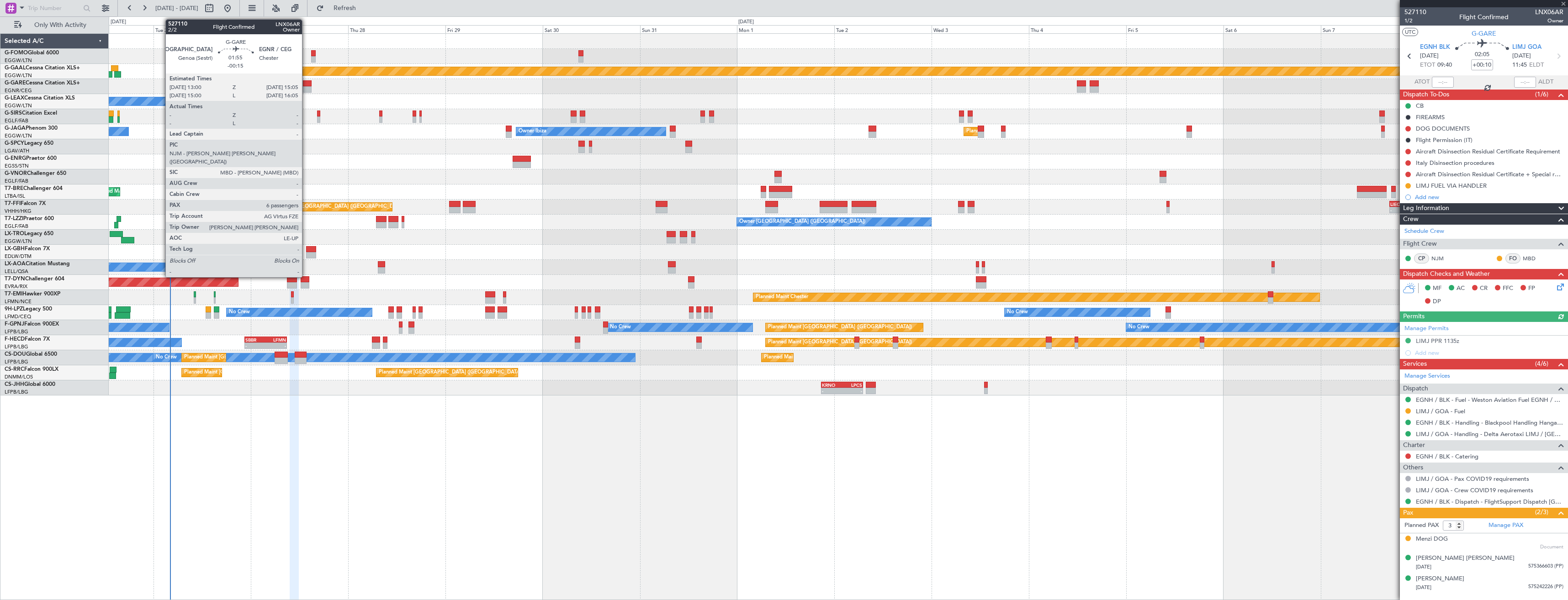
click at [306, 89] on div at bounding box center [307, 89] width 9 height 7
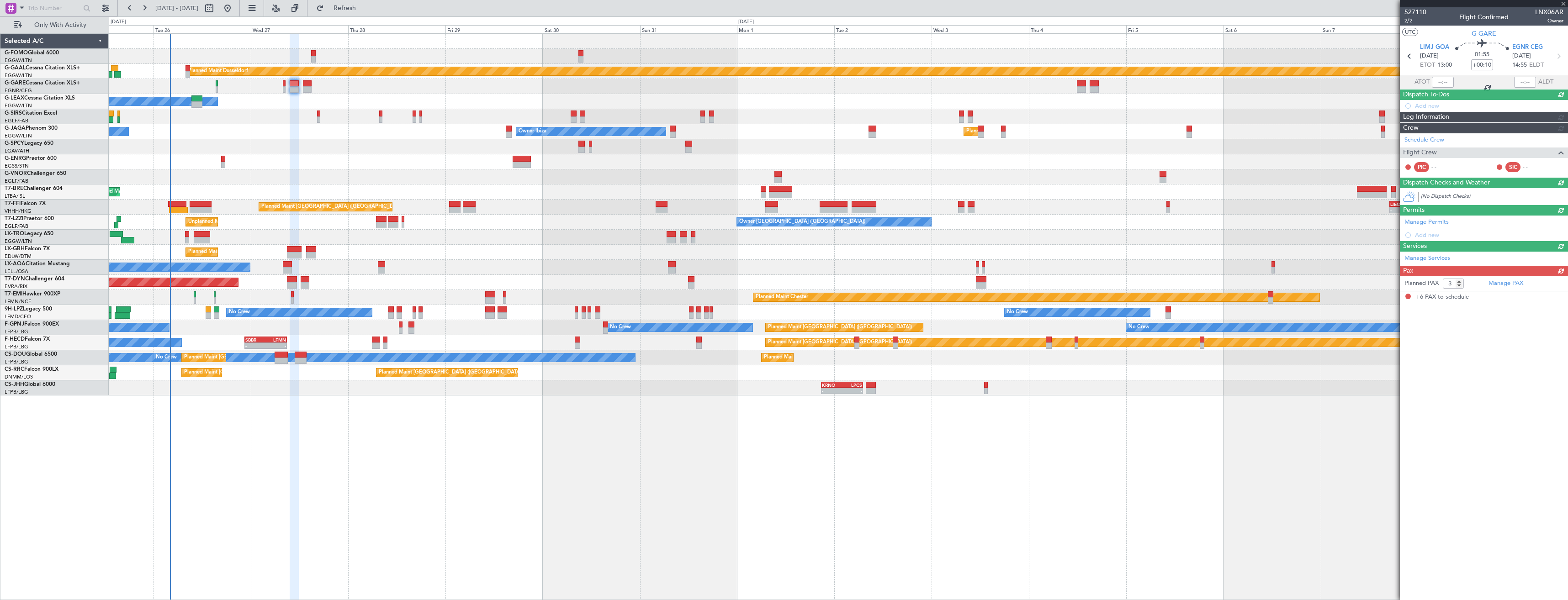
type input "-00:15"
type input "6"
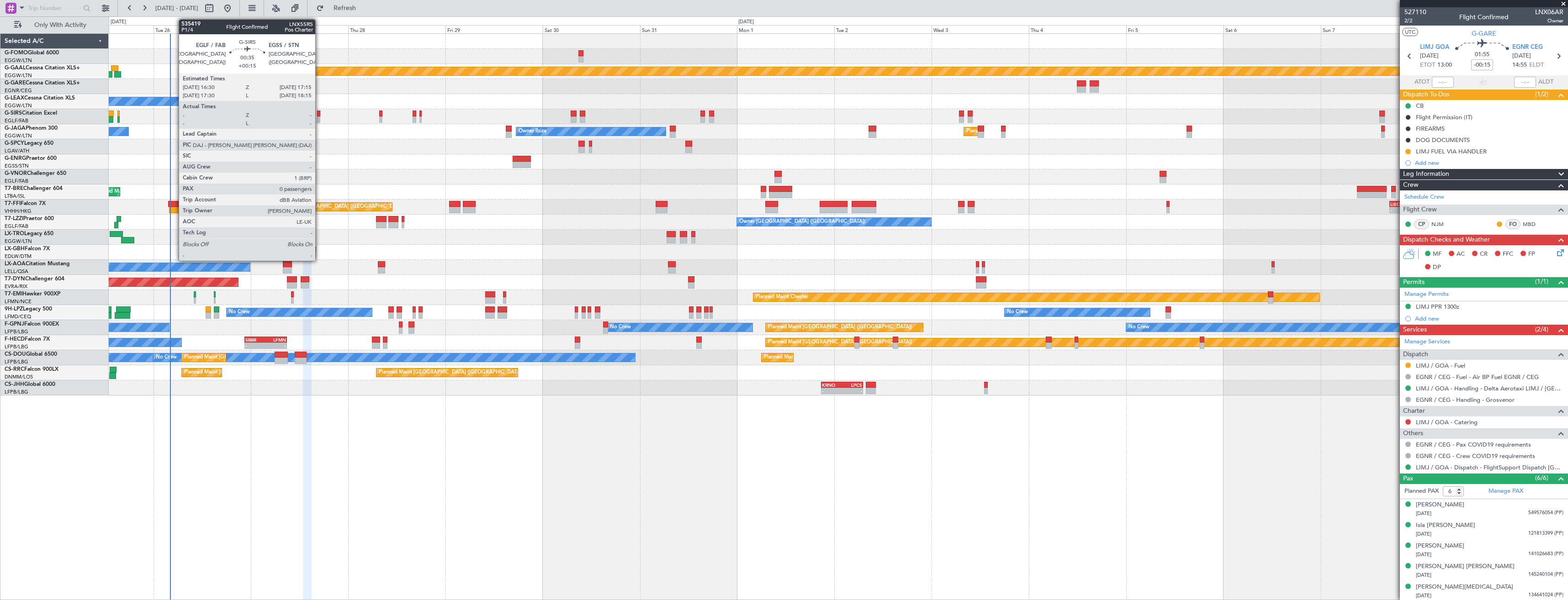
click at [320, 119] on div at bounding box center [318, 119] width 3 height 7
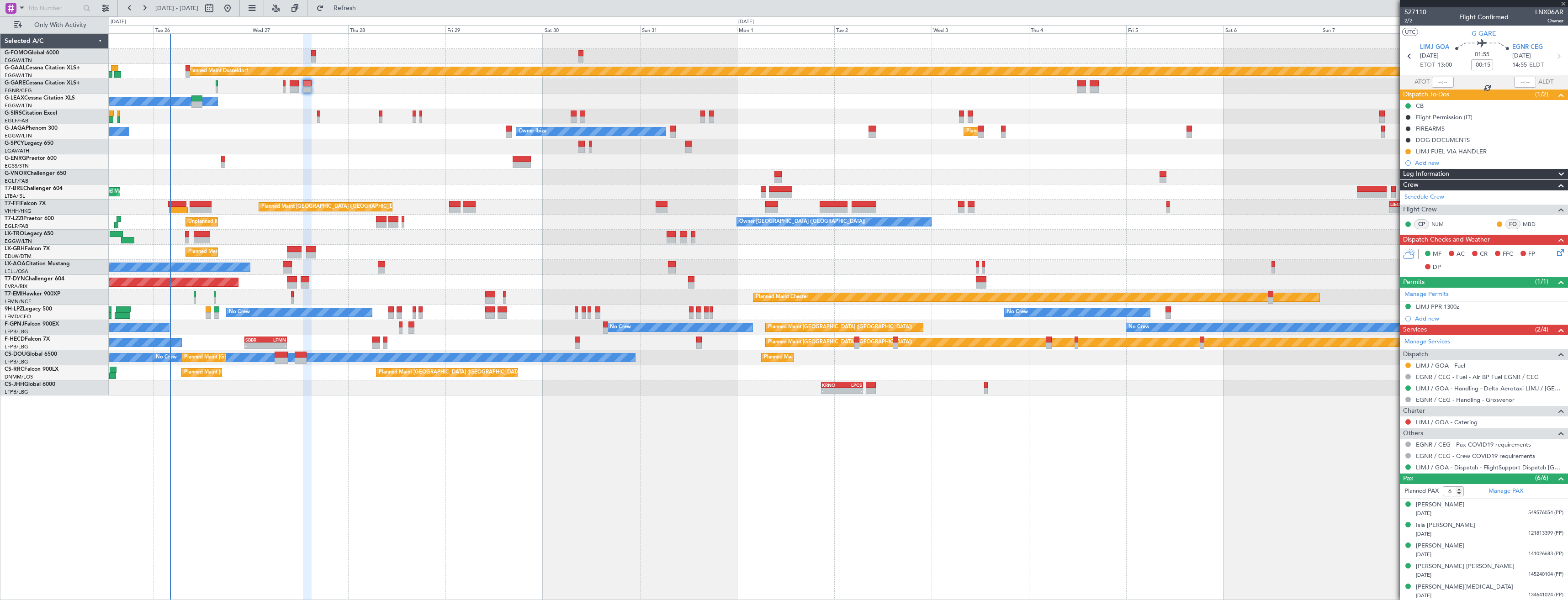
type input "+00:15"
type input "0"
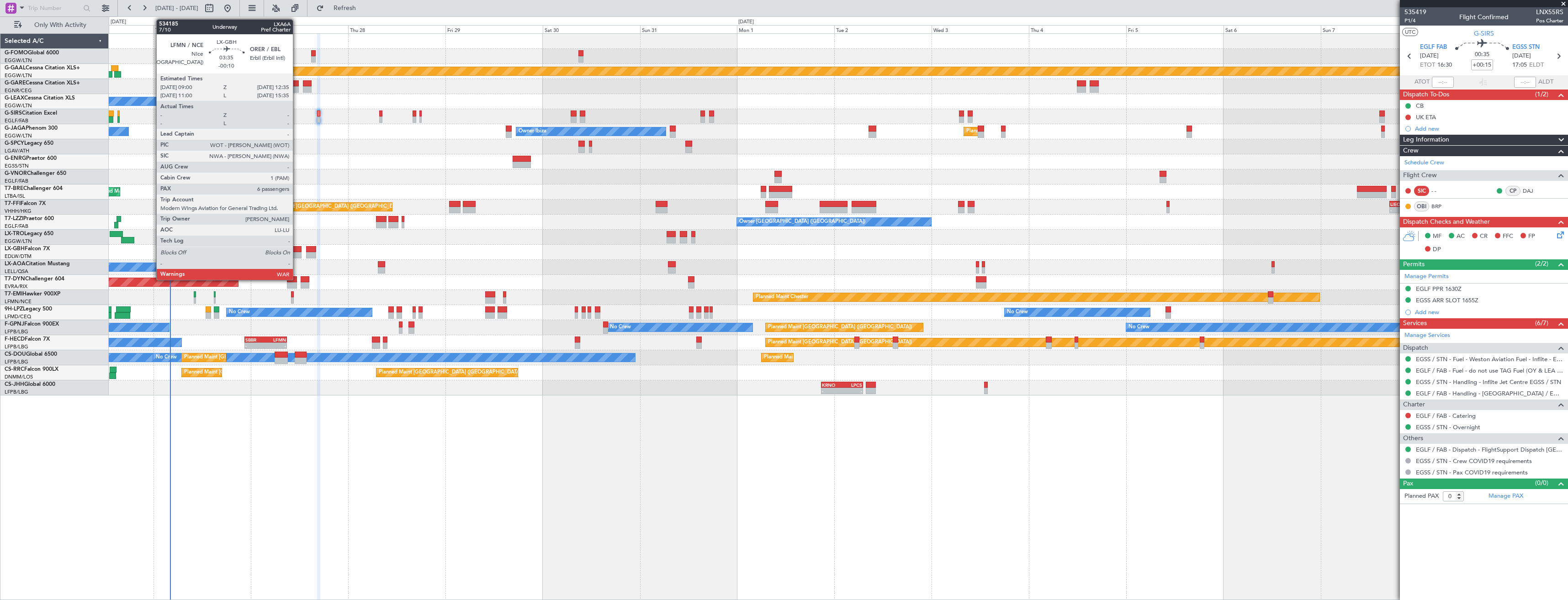
click at [297, 249] on div at bounding box center [294, 249] width 15 height 7
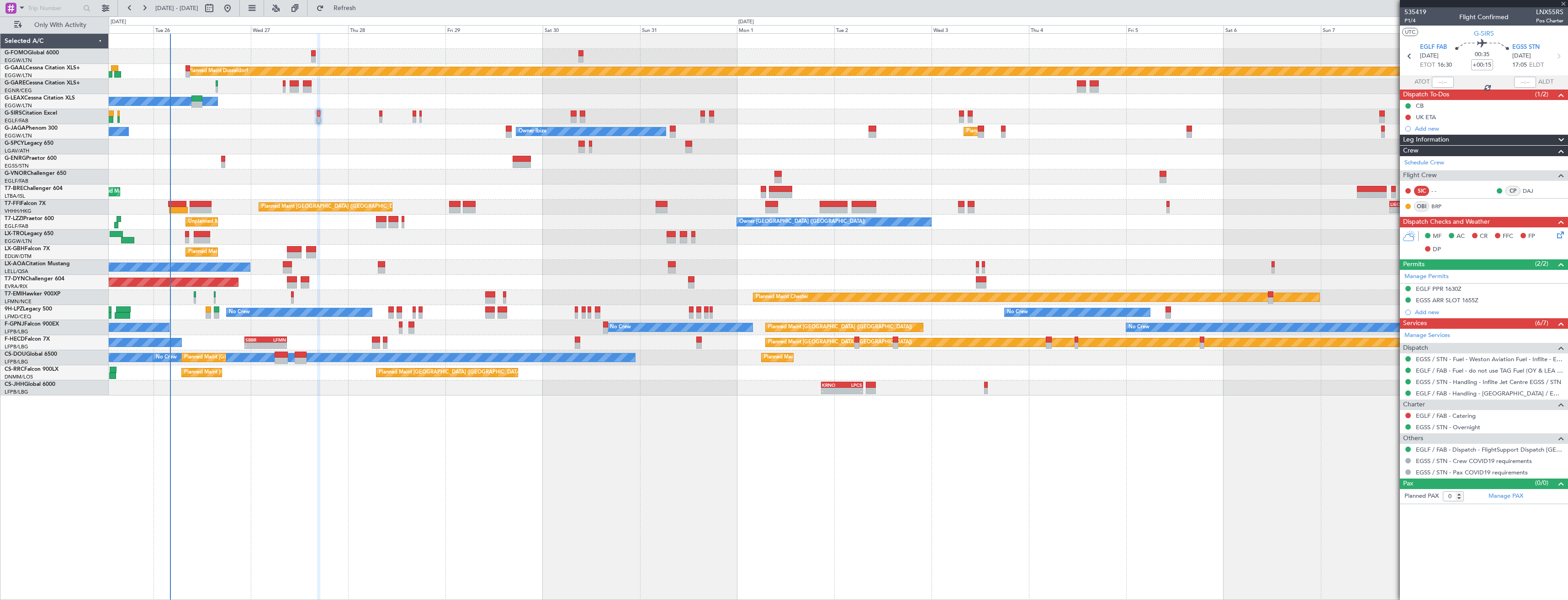
type input "-00:10"
type input "6"
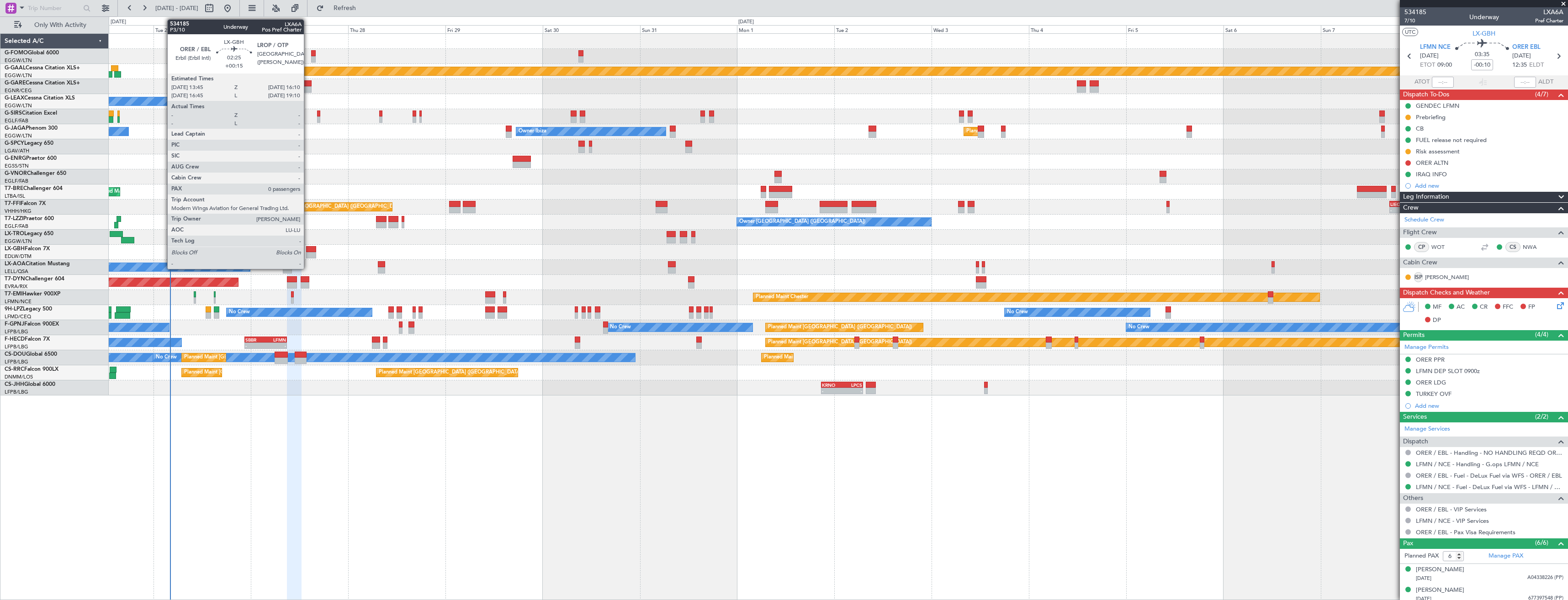
click at [308, 256] on div at bounding box center [311, 255] width 10 height 7
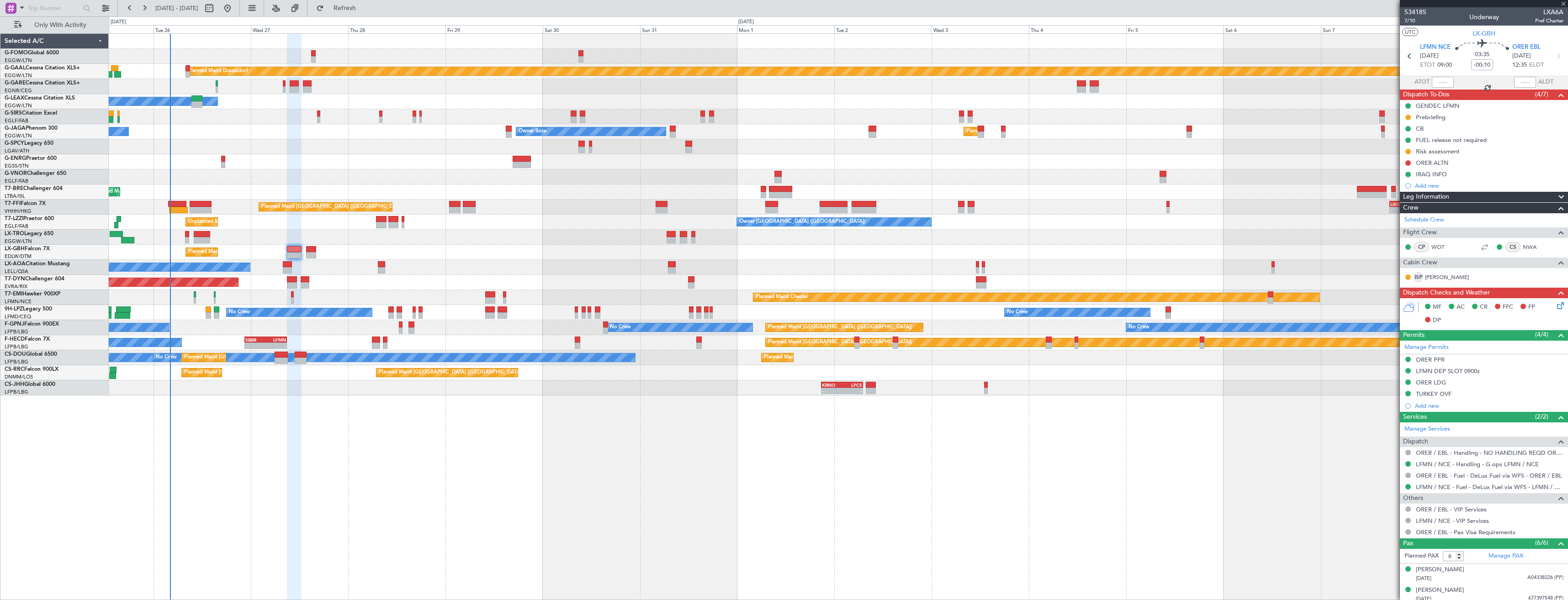
type input "+00:15"
type input "0"
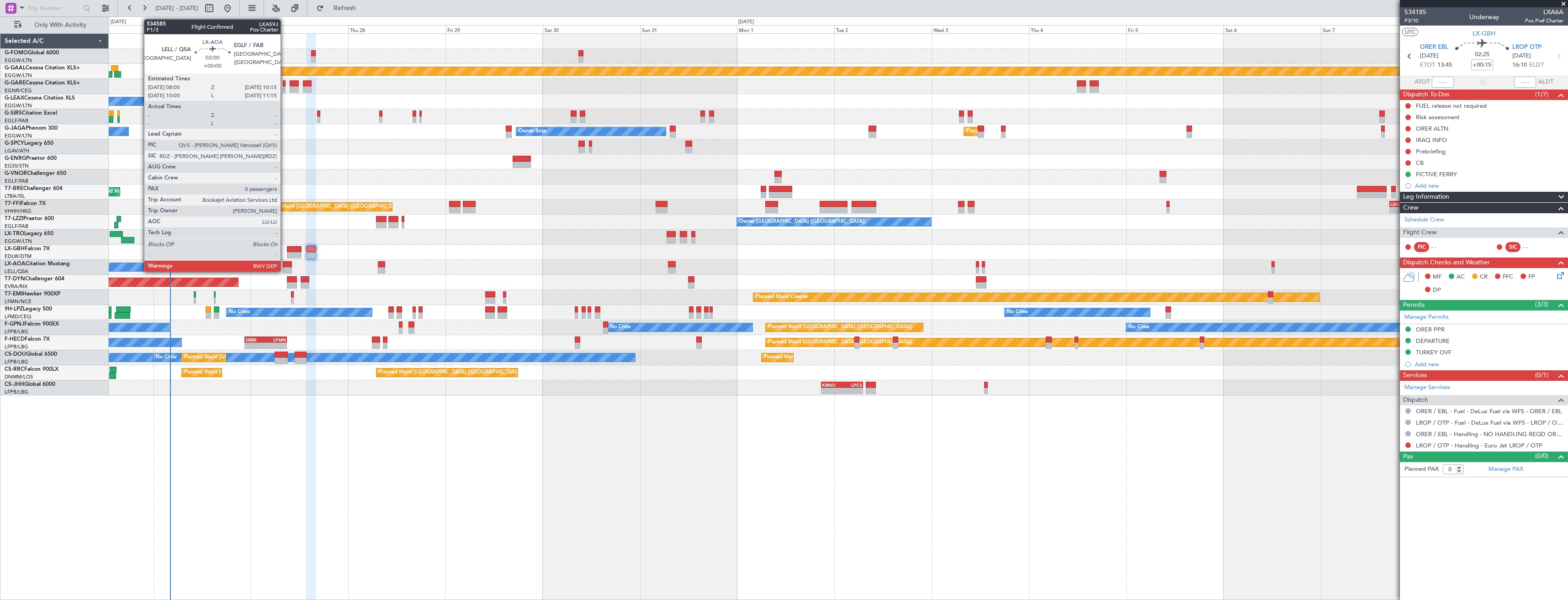
click at [285, 268] on div at bounding box center [287, 270] width 9 height 7
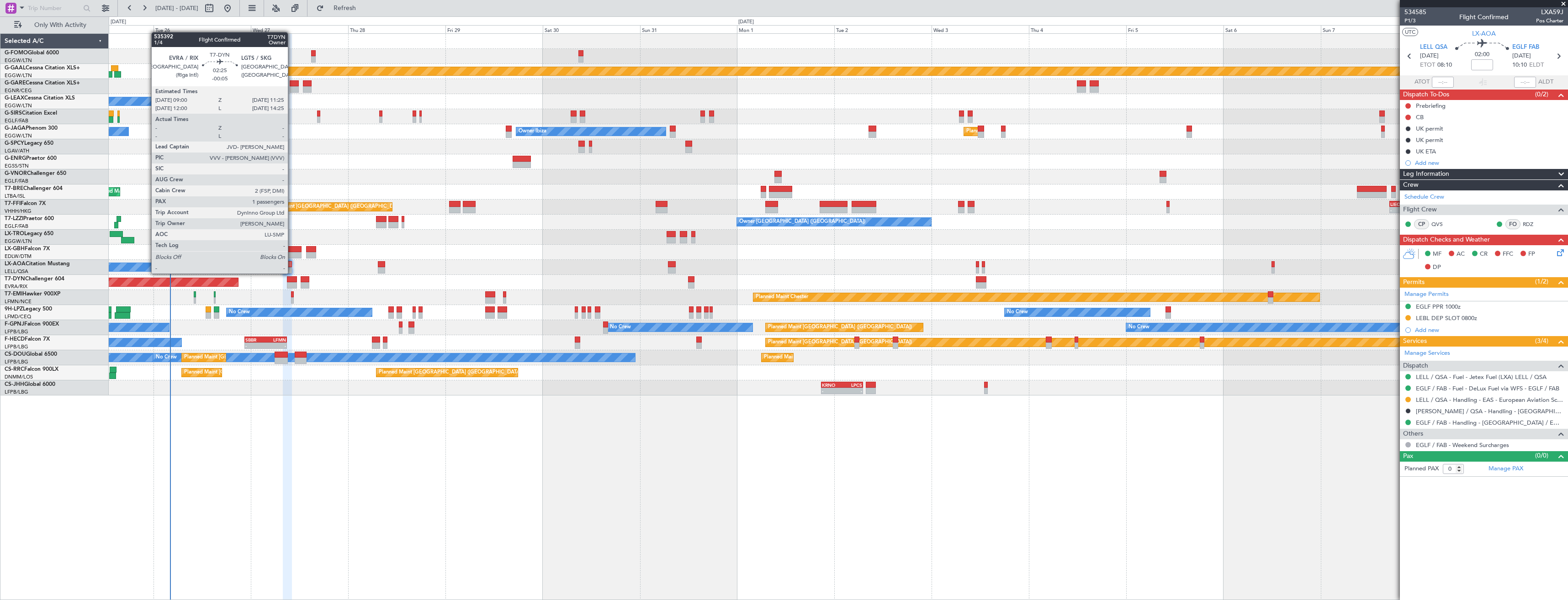
click at [292, 281] on div at bounding box center [292, 279] width 10 height 7
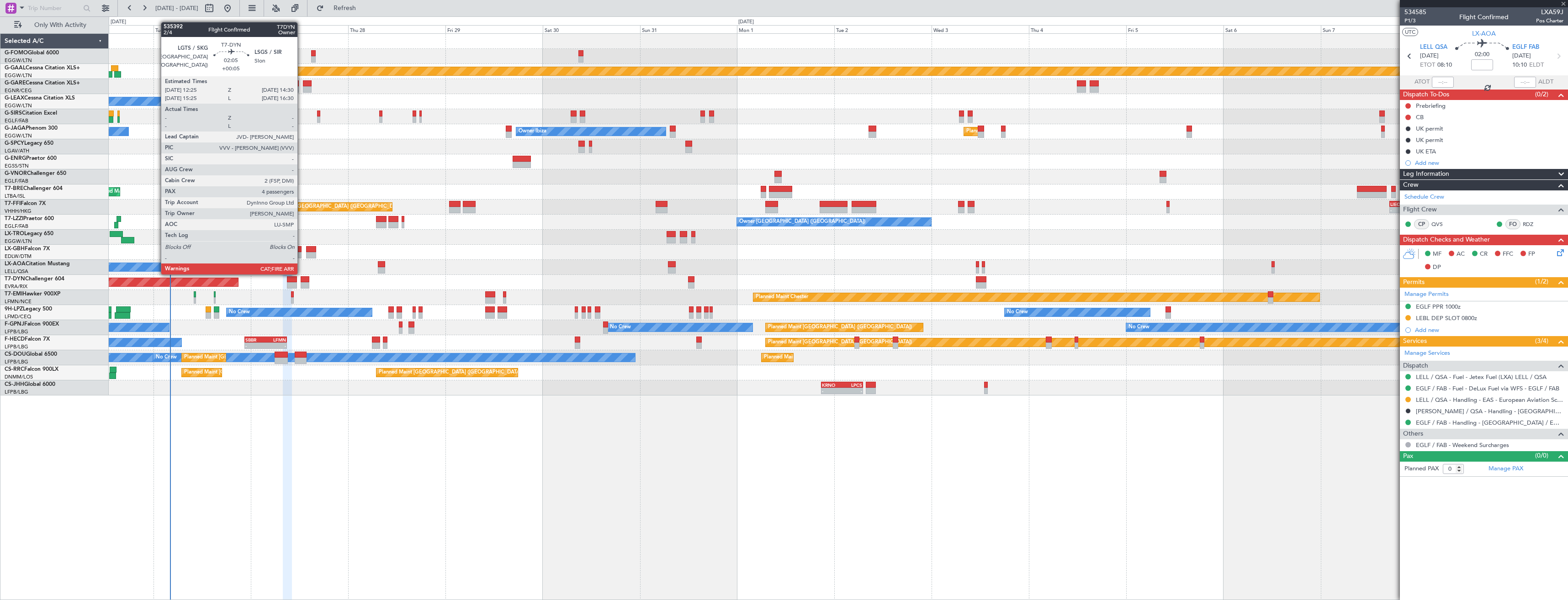
type input "-00:05"
type input "1"
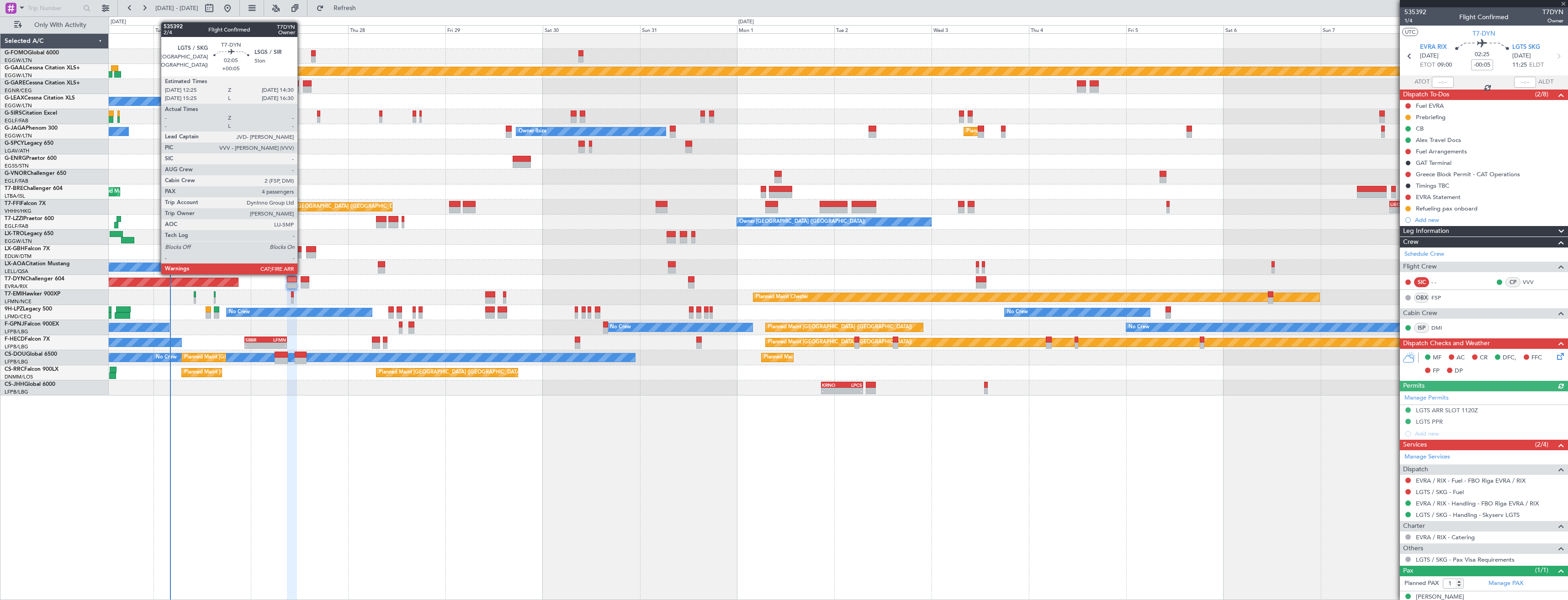
click at [301, 282] on div at bounding box center [305, 285] width 9 height 7
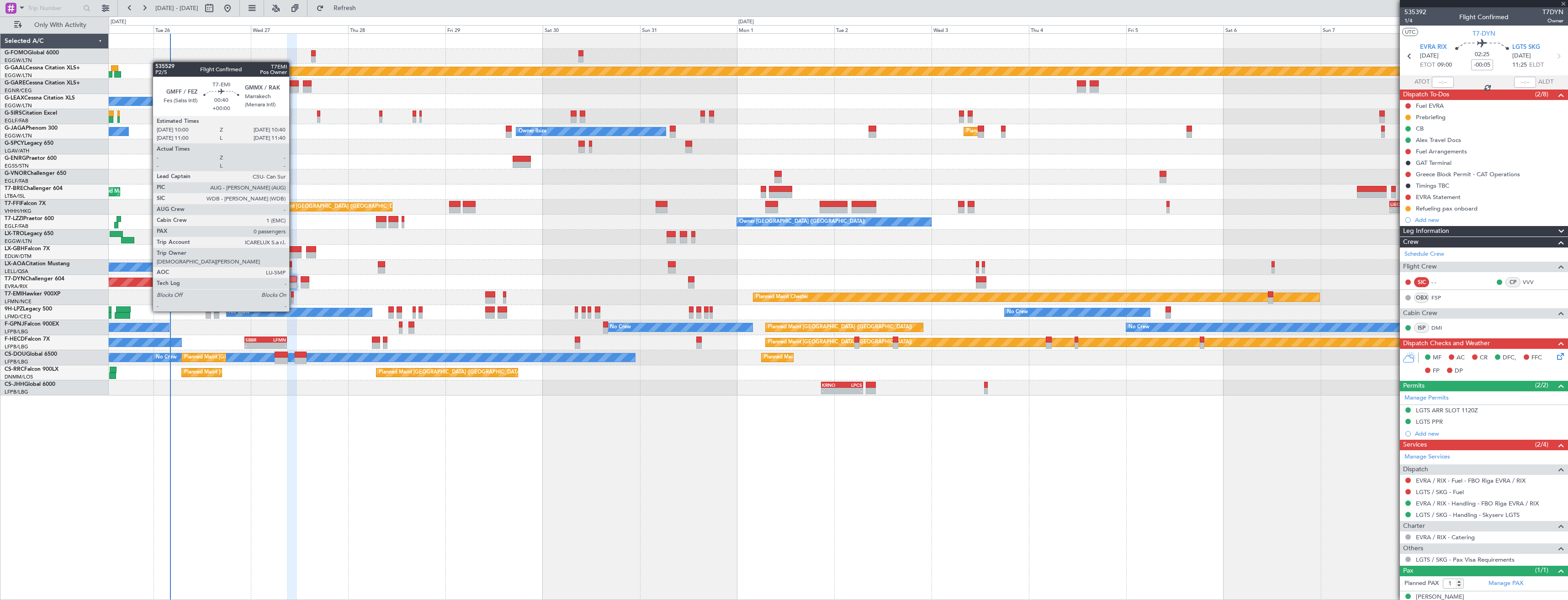
type input "+00:05"
type input "4"
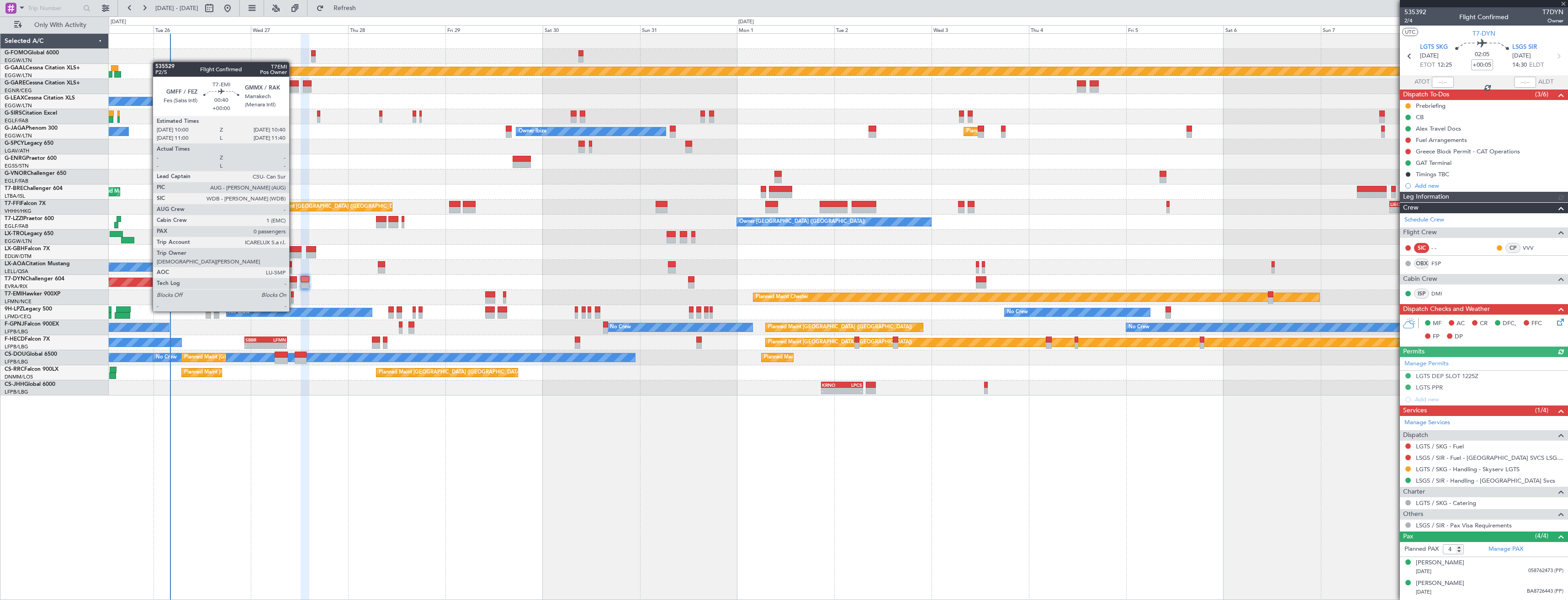
click at [293, 302] on div at bounding box center [292, 301] width 3 height 7
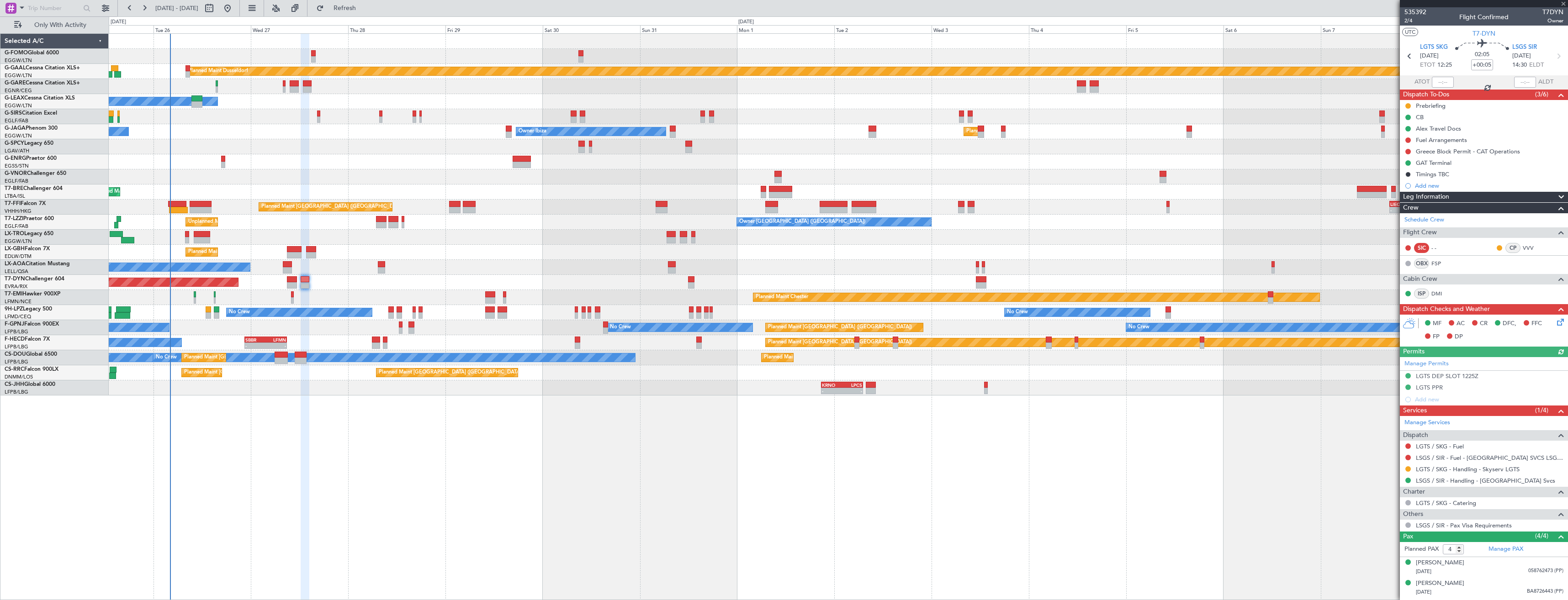
type input "0"
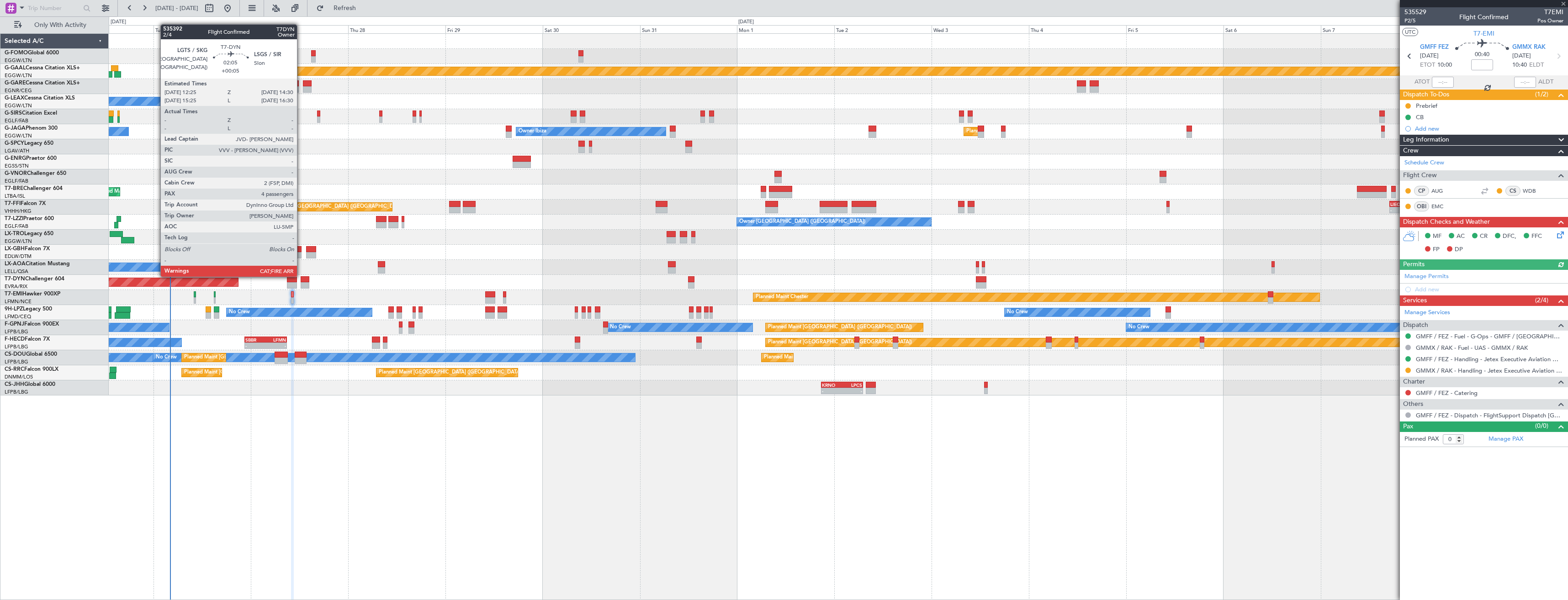
click at [301, 284] on div at bounding box center [305, 285] width 9 height 7
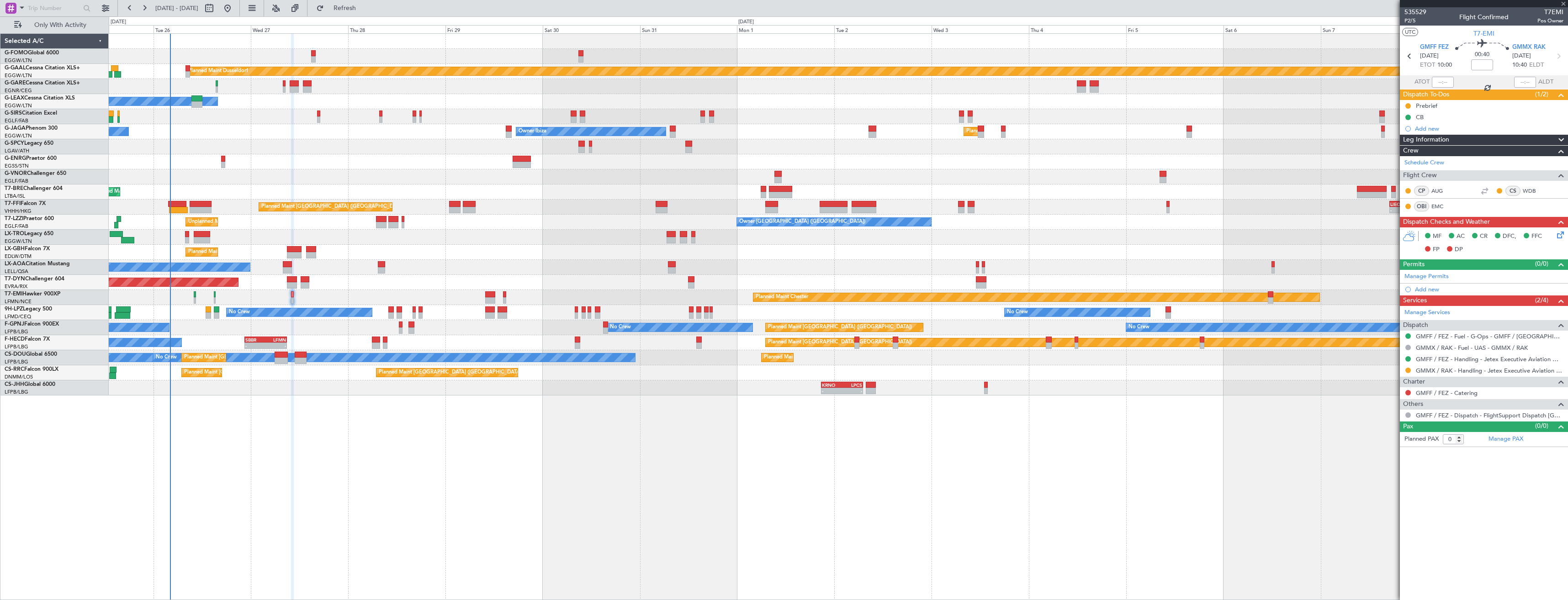
type input "+00:05"
type input "4"
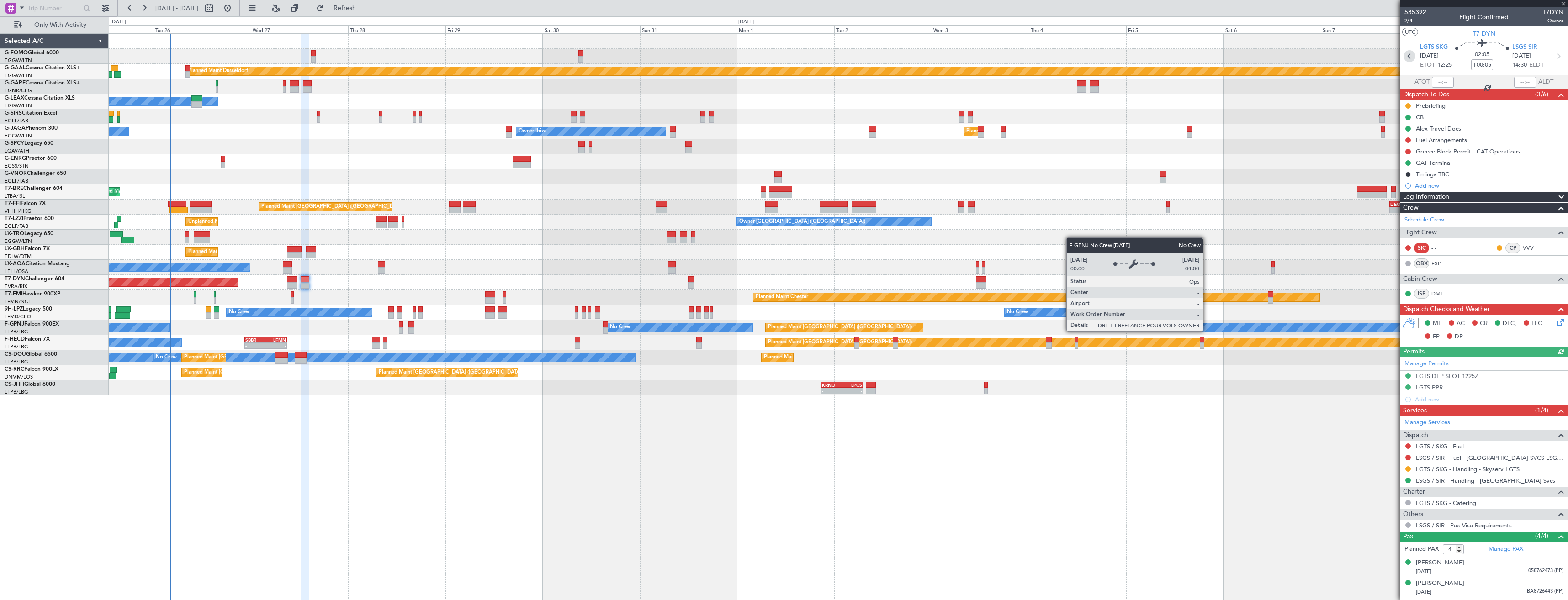
click at [1406, 55] on icon at bounding box center [1410, 57] width 12 height 12
type input "-00:05"
type input "1"
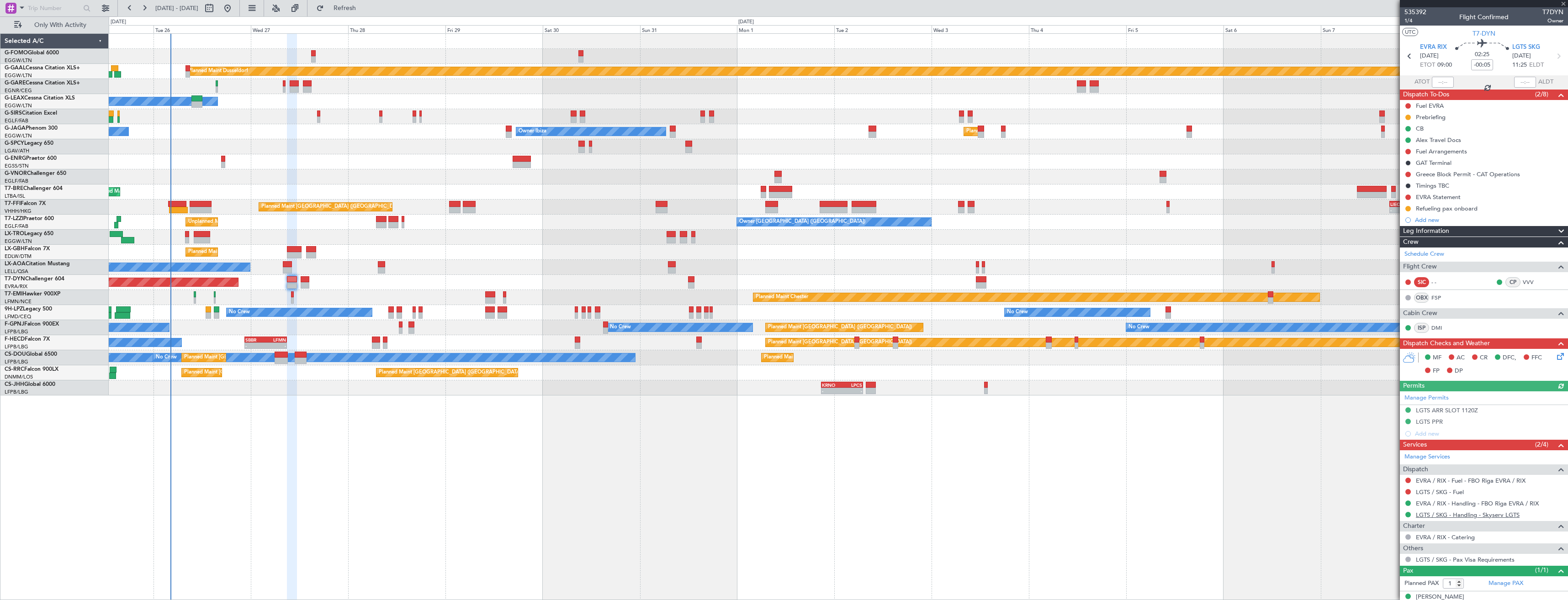
click at [1455, 517] on link "LGTS / SKG - Handling - Skyserv LGTS" at bounding box center [1468, 515] width 103 height 8
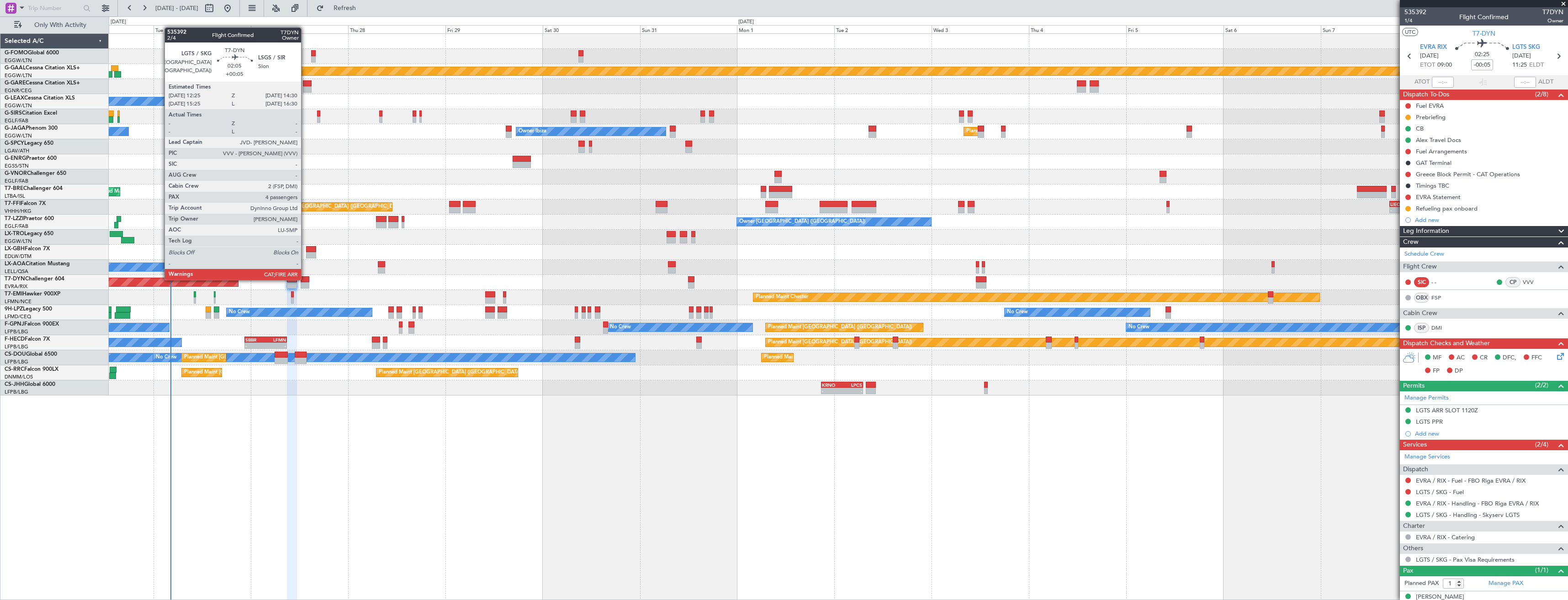
click at [305, 287] on div at bounding box center [305, 285] width 9 height 7
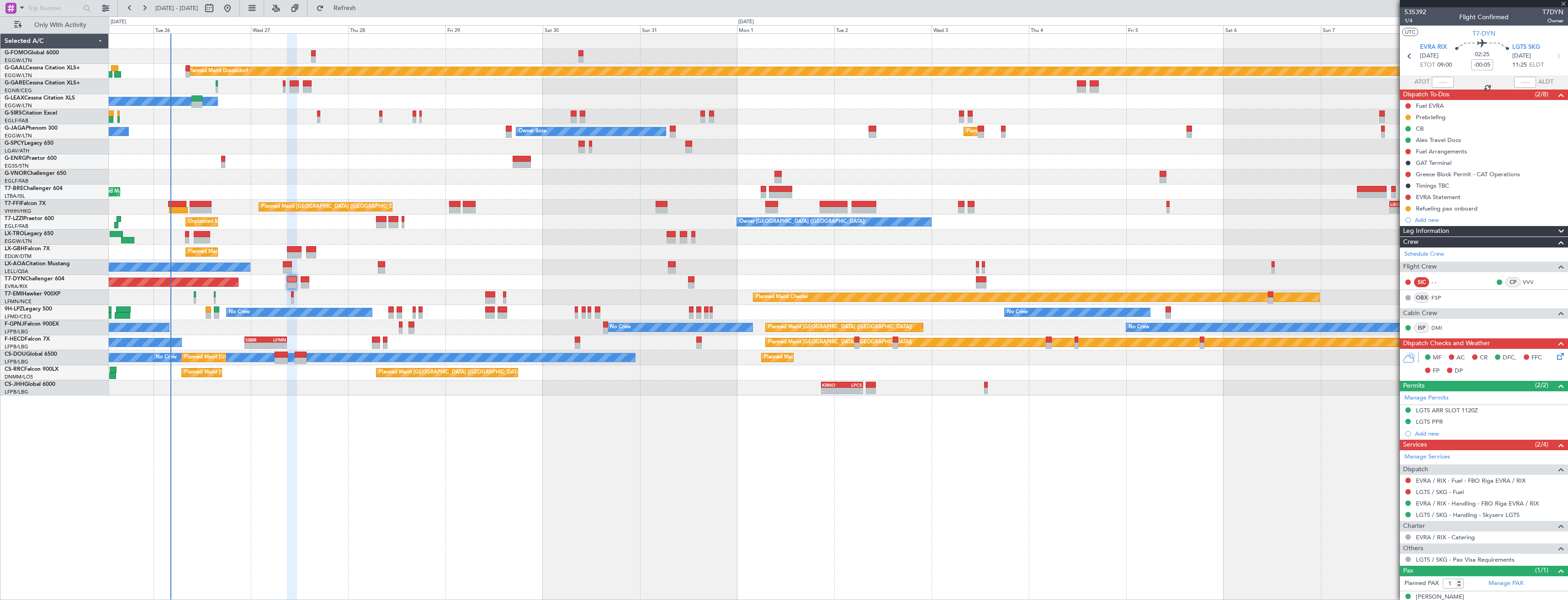
type input "+00:05"
type input "4"
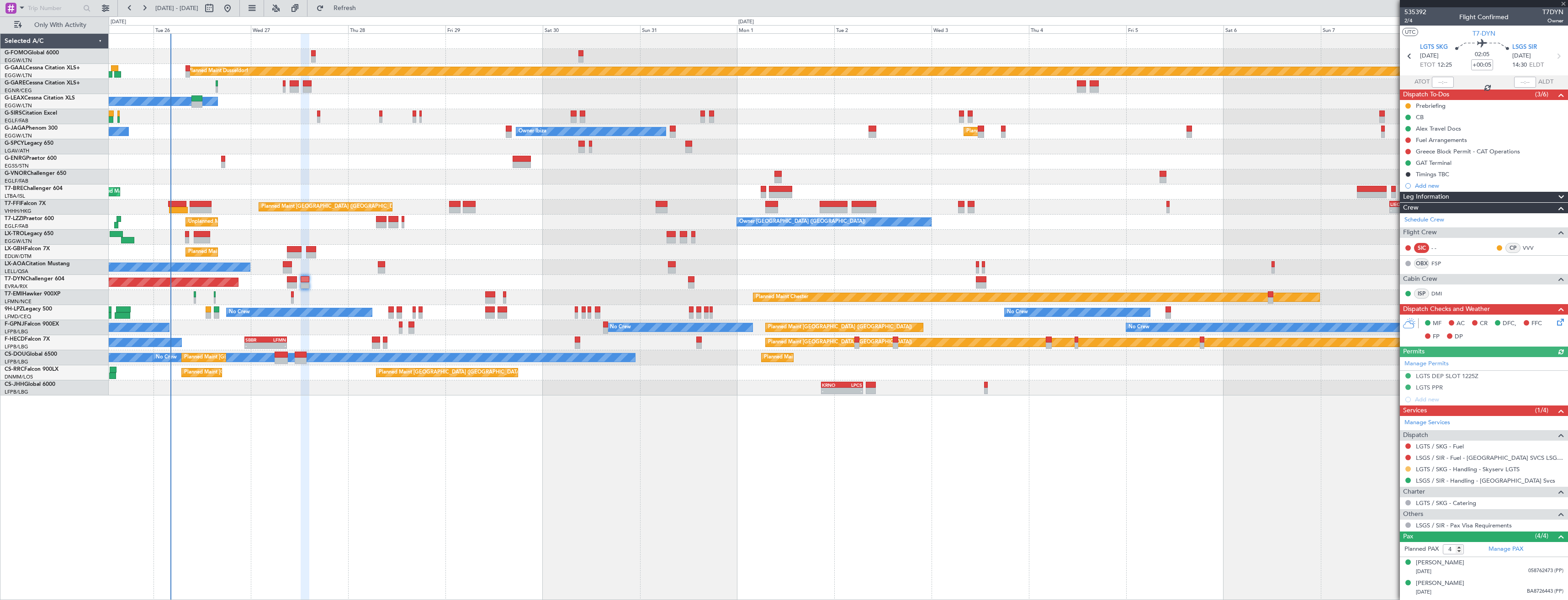
click at [1410, 469] on button at bounding box center [1408, 469] width 5 height 5
click at [1375, 577] on span "Confirmed" at bounding box center [1382, 577] width 29 height 9
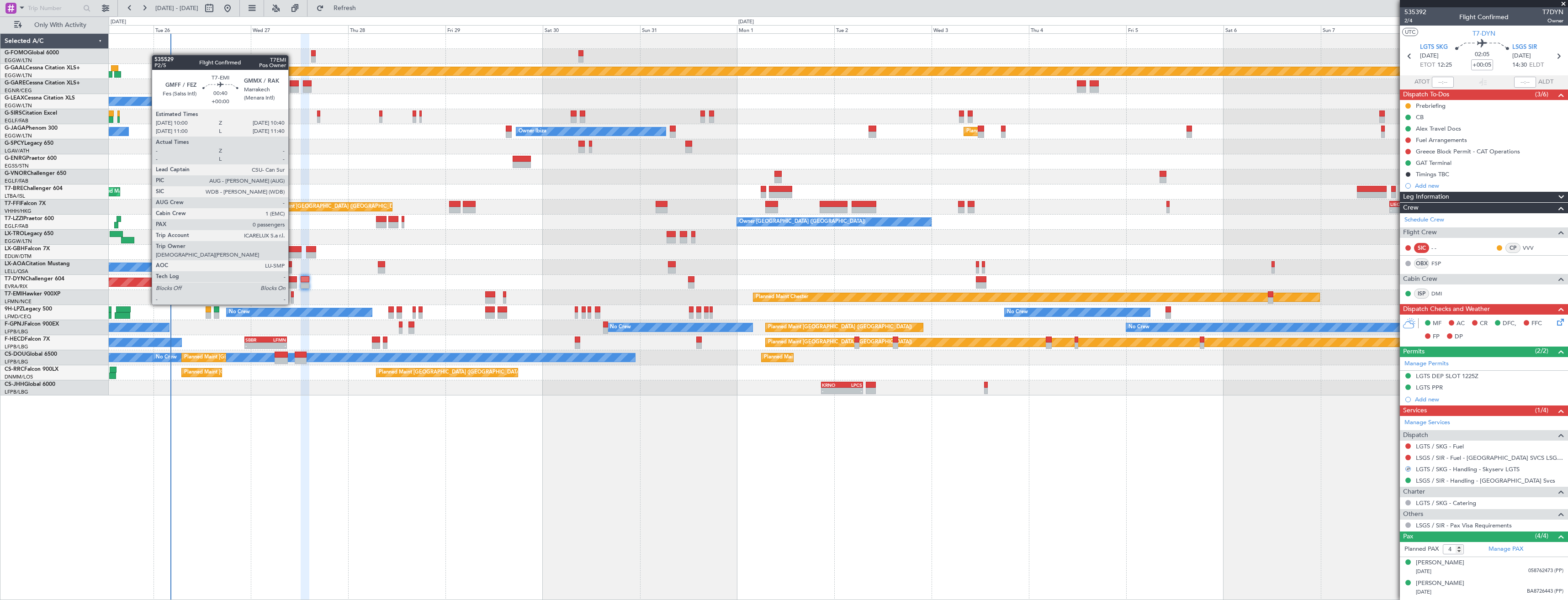
click at [292, 296] on div at bounding box center [292, 295] width 3 height 7
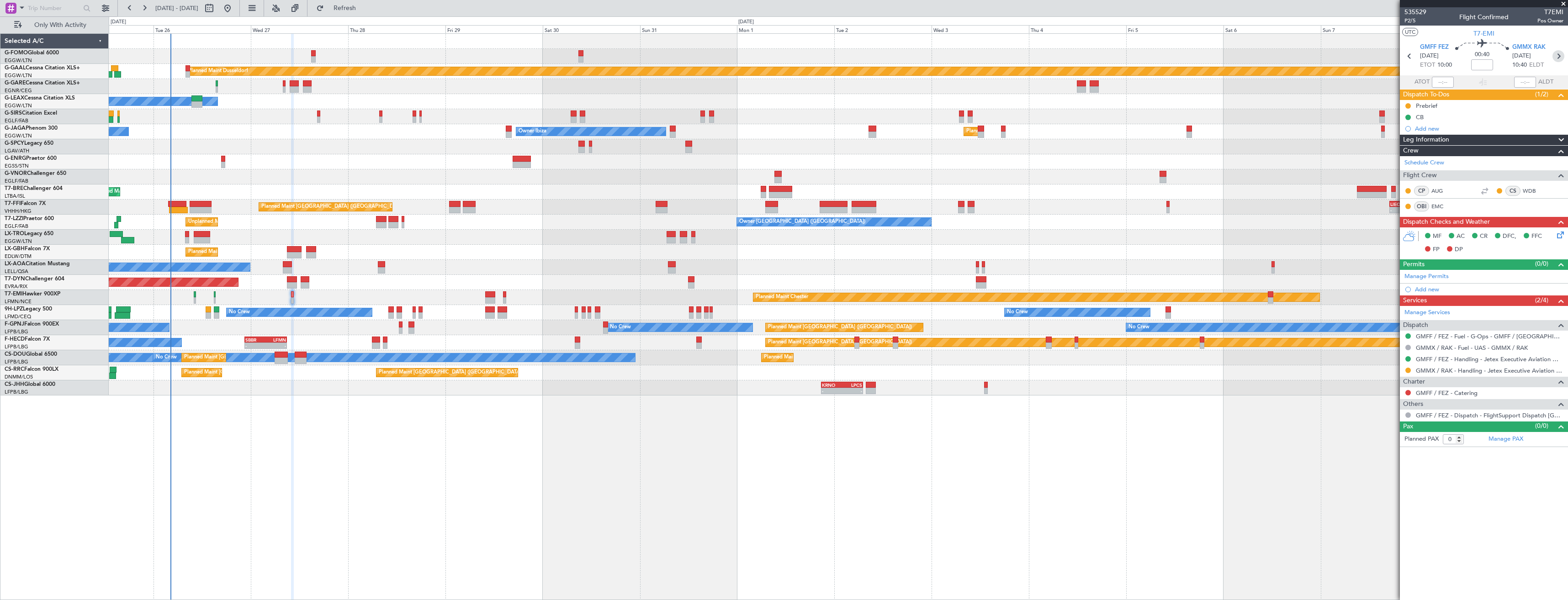
click at [1550, 55] on div "GMMX RAK 27/08/2025 10:40 ELDT" at bounding box center [1532, 57] width 40 height 27
click at [1558, 56] on icon at bounding box center [1558, 57] width 12 height 12
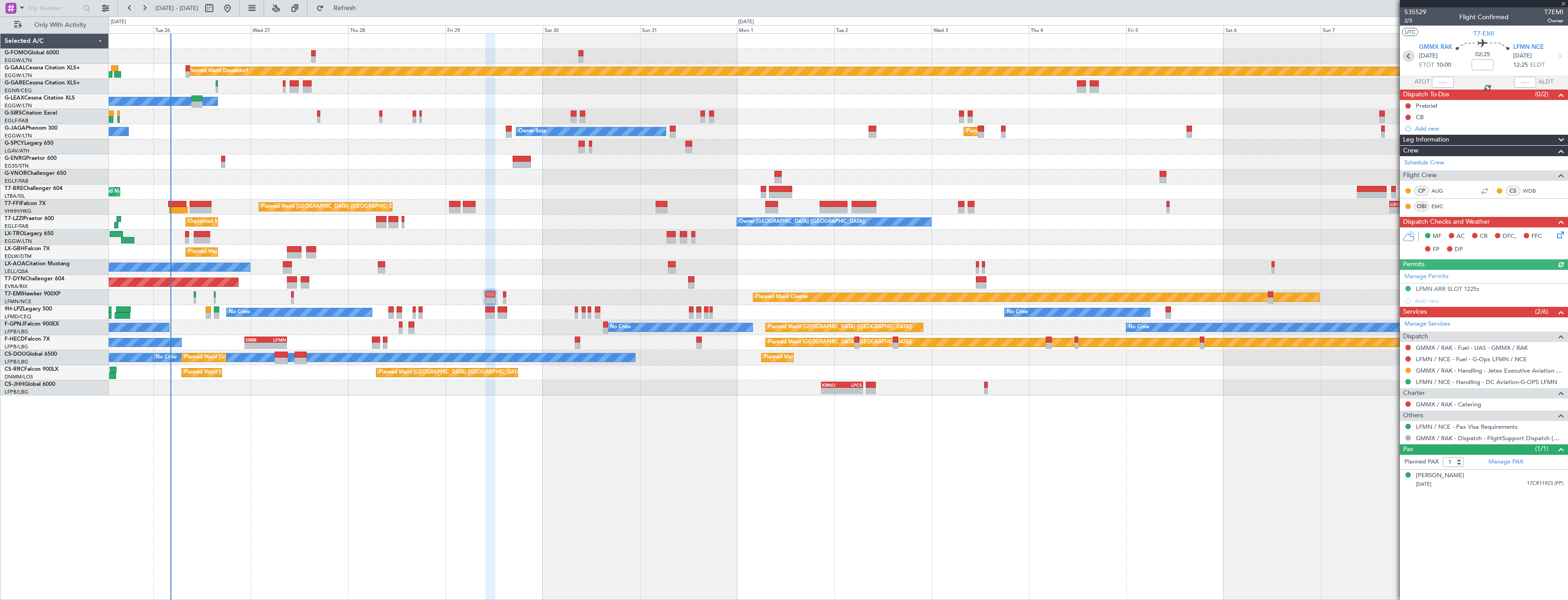
click at [1410, 51] on icon at bounding box center [1409, 57] width 12 height 12
type input "0"
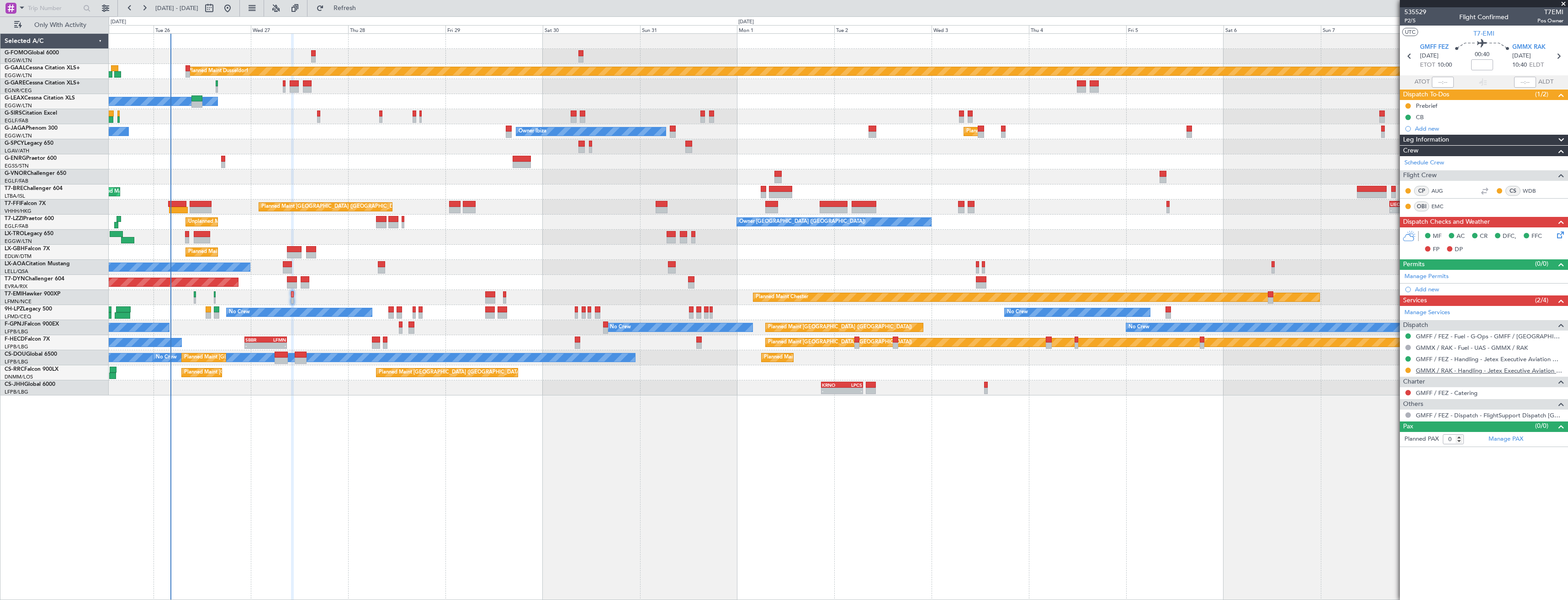
click at [1439, 369] on link "GMMX / RAK - Handling - Jetex Executive Aviation GMMX / RAK" at bounding box center [1489, 371] width 147 height 8
click at [1410, 55] on icon at bounding box center [1410, 57] width 12 height 12
type input "-00:15"
type input "1"
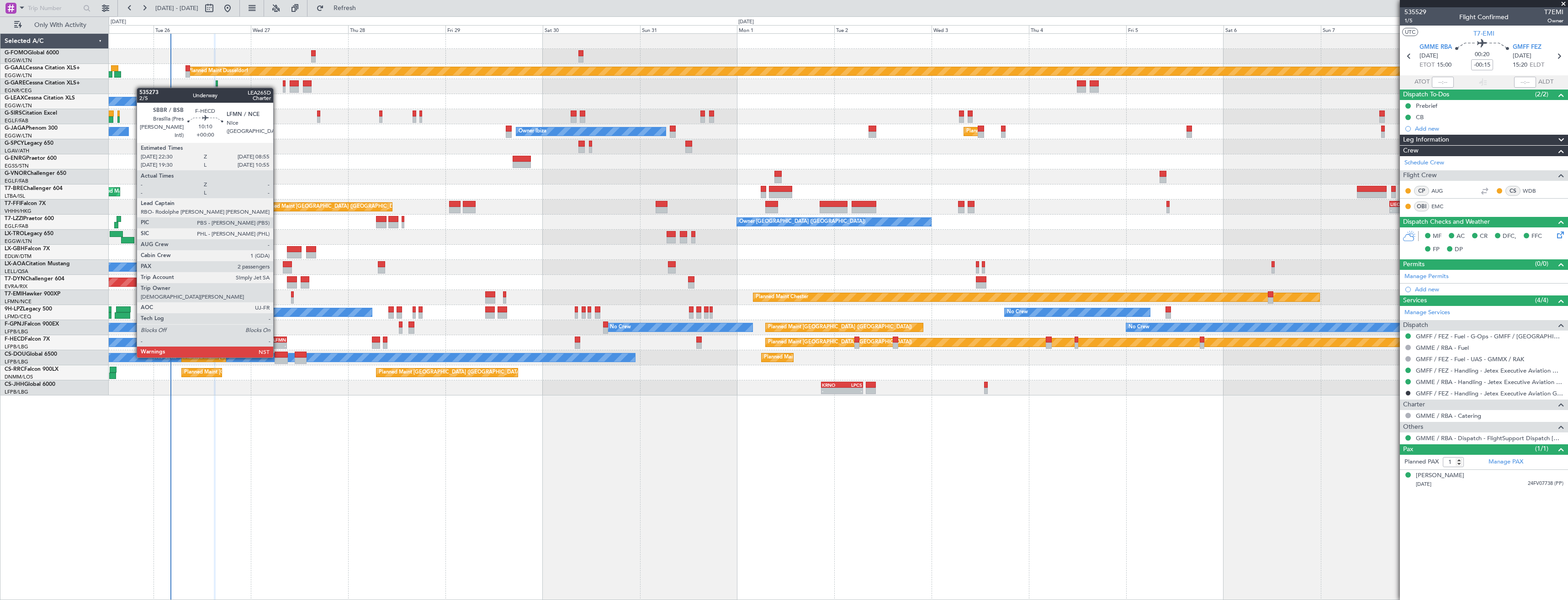
click at [278, 340] on div "LFMN" at bounding box center [275, 340] width 20 height 5
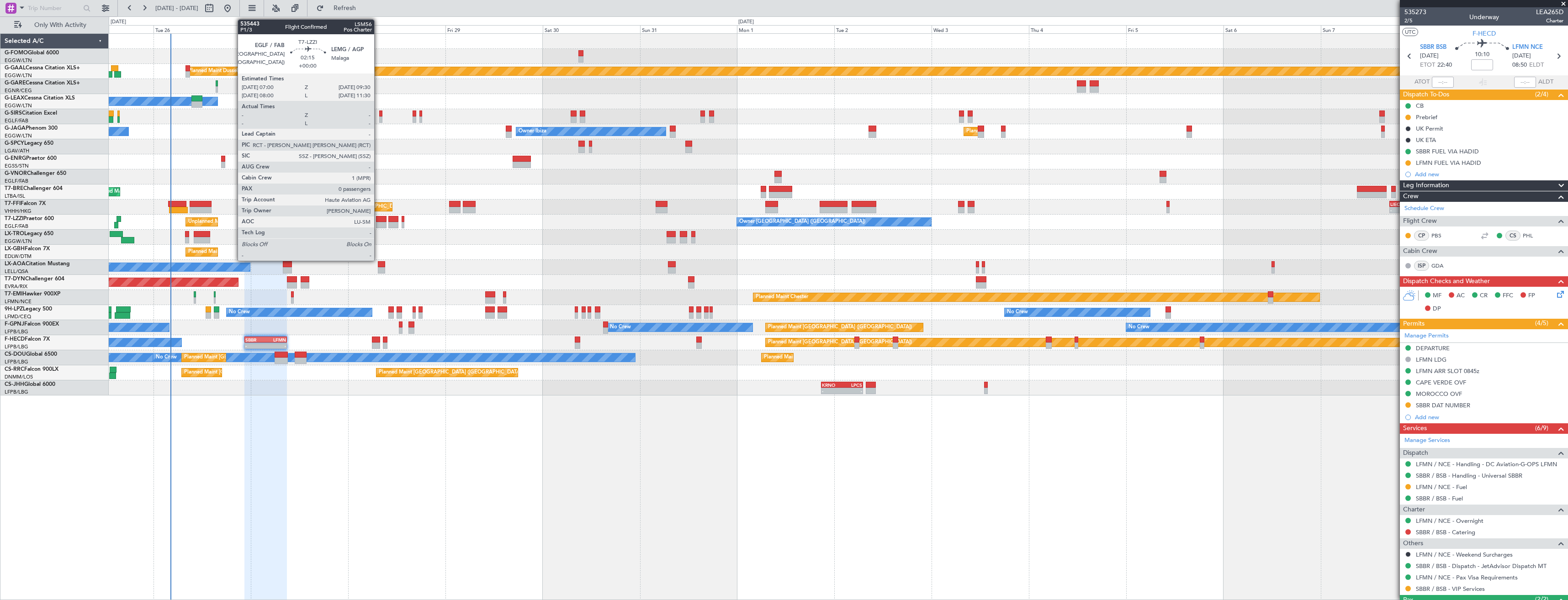
click at [378, 223] on div at bounding box center [381, 225] width 10 height 7
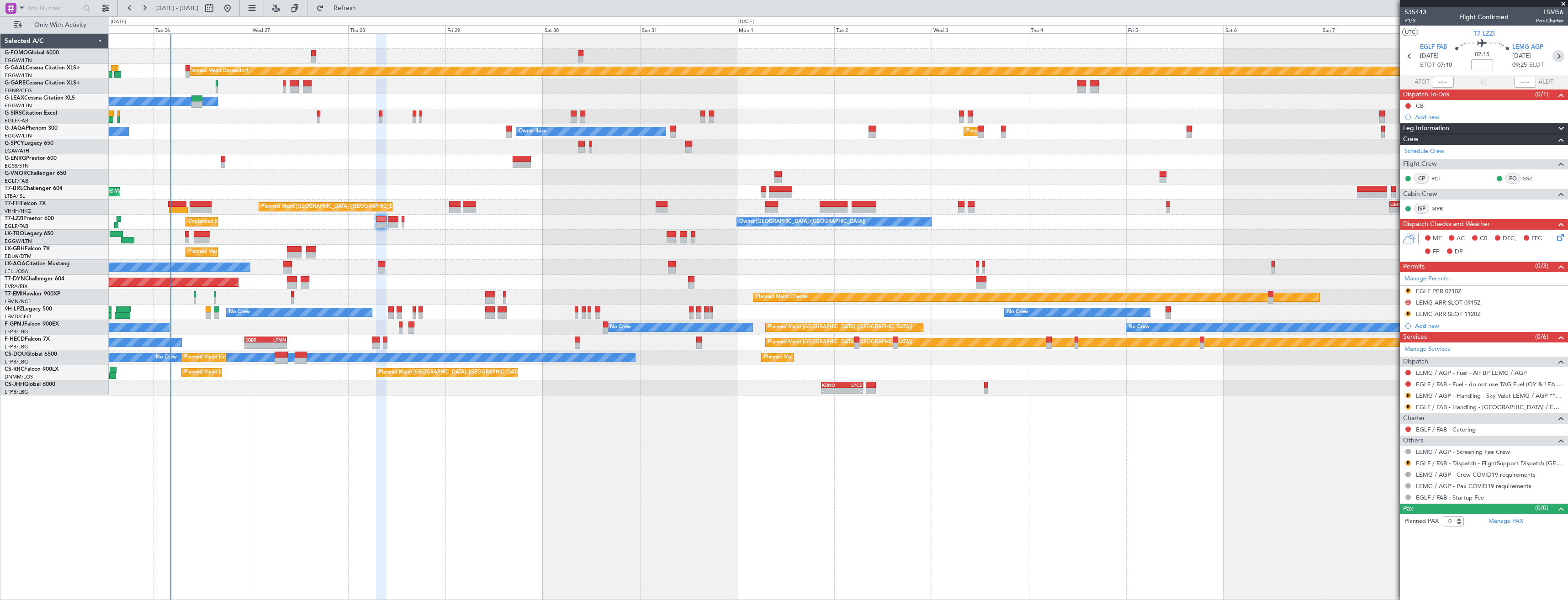
click at [1557, 52] on icon at bounding box center [1558, 57] width 12 height 12
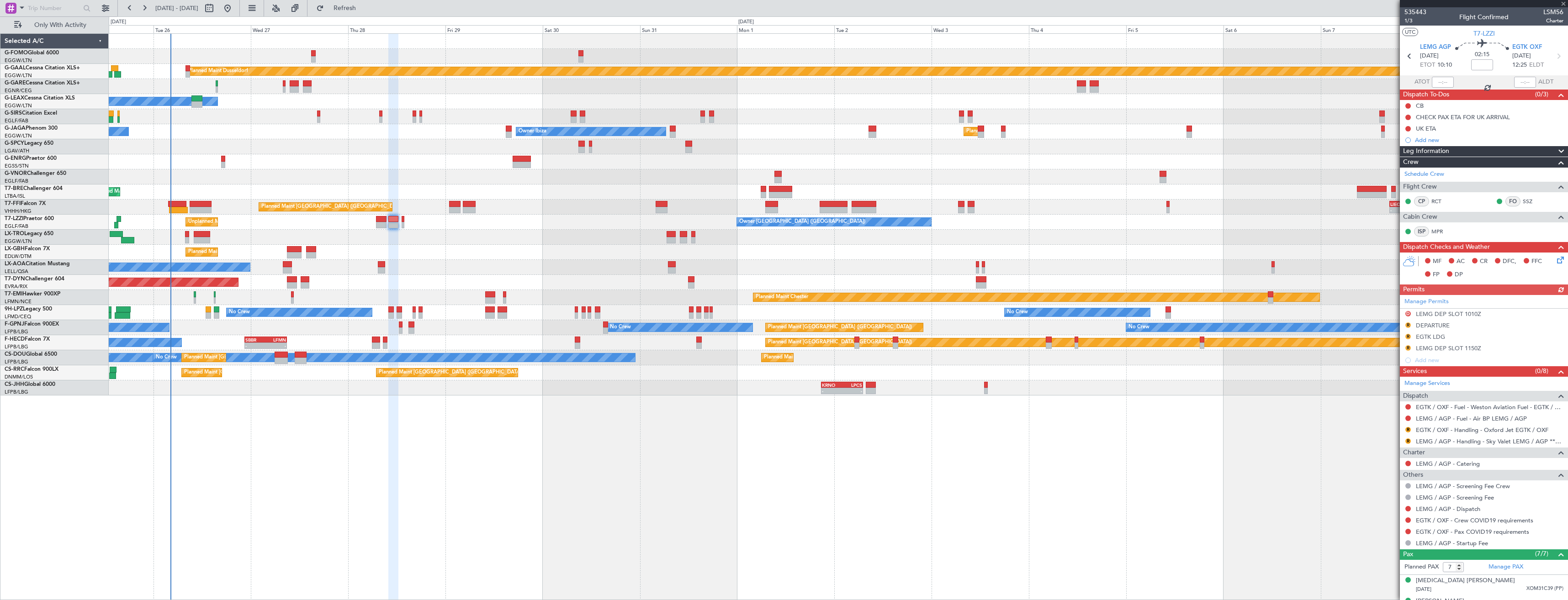
click at [1408, 324] on div "Manage Permits D LEMG DEP SLOT 1010Z R DEPARTURE R EGTK LDG R LEMG DEP SLOT 115…" at bounding box center [1484, 330] width 168 height 71
click at [1410, 326] on button "R" at bounding box center [1408, 325] width 5 height 5
click at [1374, 445] on span "Denied" at bounding box center [1377, 447] width 19 height 9
click at [1410, 508] on button at bounding box center [1408, 509] width 5 height 5
click at [1386, 497] on span "Confirmed" at bounding box center [1382, 495] width 29 height 9
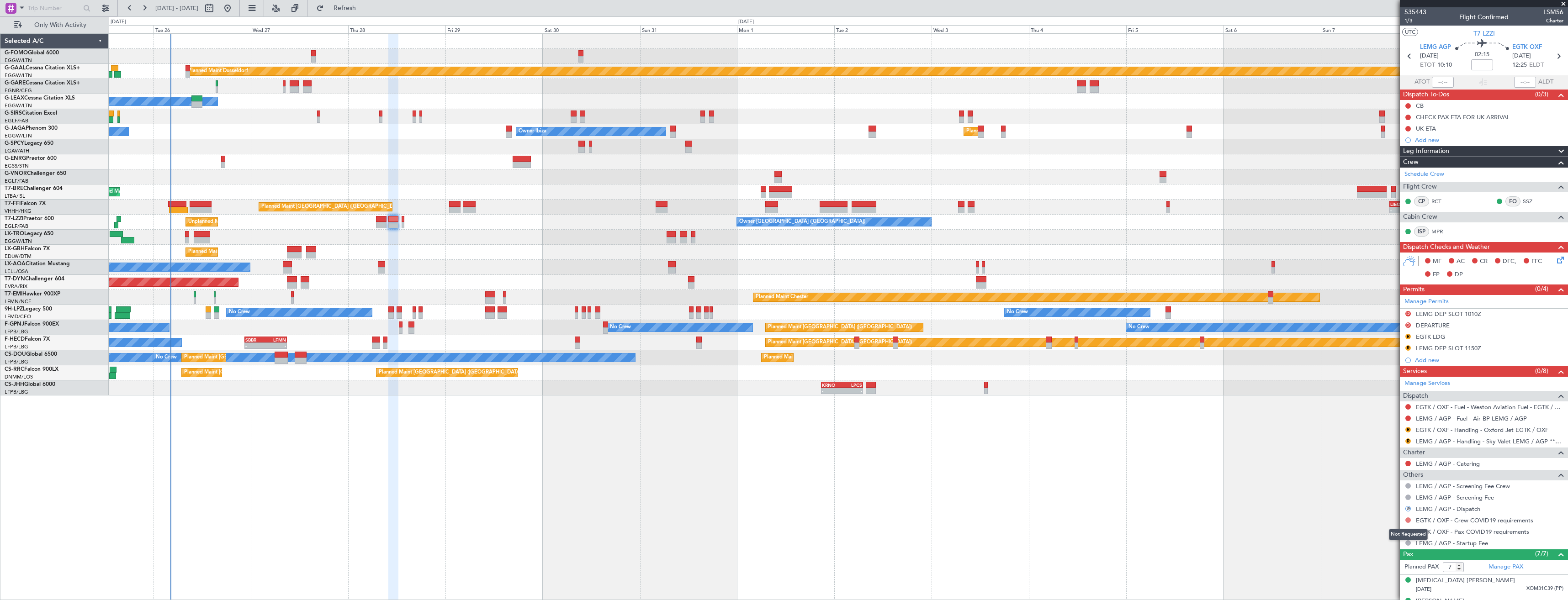
click at [1408, 518] on button at bounding box center [1408, 520] width 5 height 5
click at [1379, 410] on span "Not Required" at bounding box center [1386, 410] width 37 height 9
click at [1407, 530] on button at bounding box center [1408, 531] width 5 height 5
click at [1373, 420] on span "Not Required" at bounding box center [1386, 422] width 37 height 9
click at [1408, 55] on icon at bounding box center [1410, 57] width 12 height 12
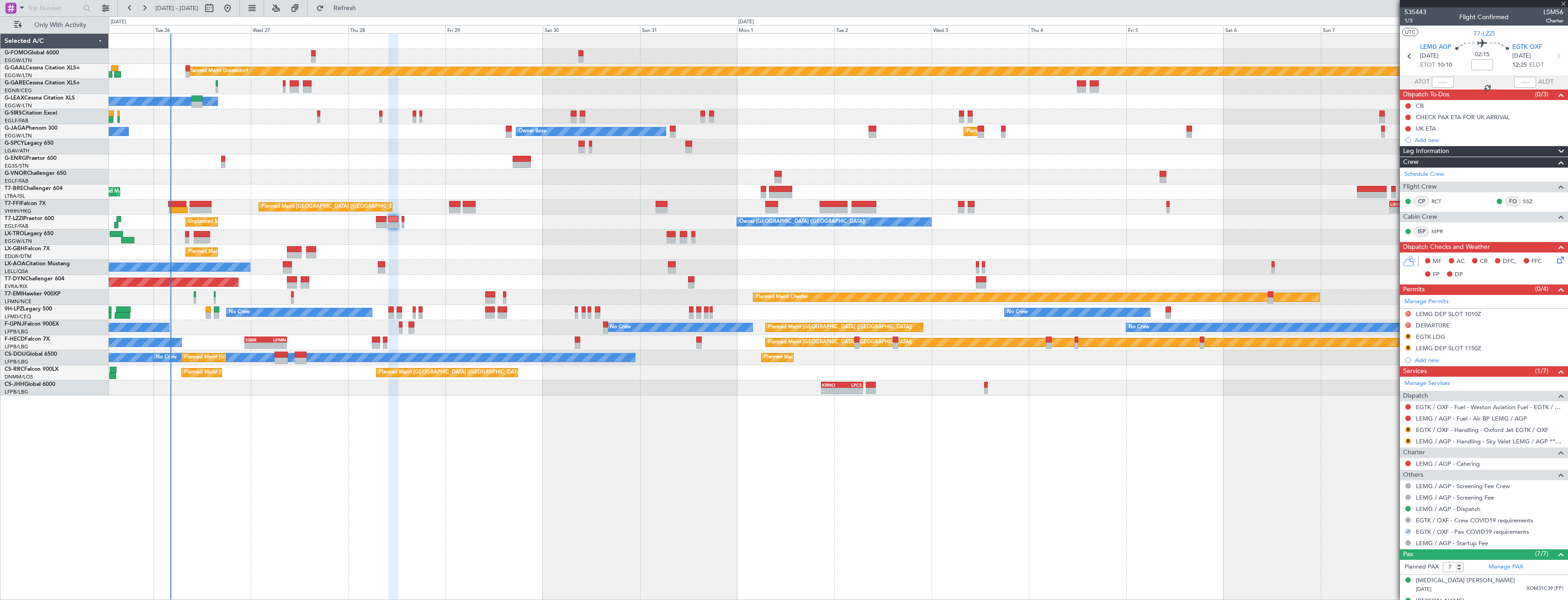
type input "0"
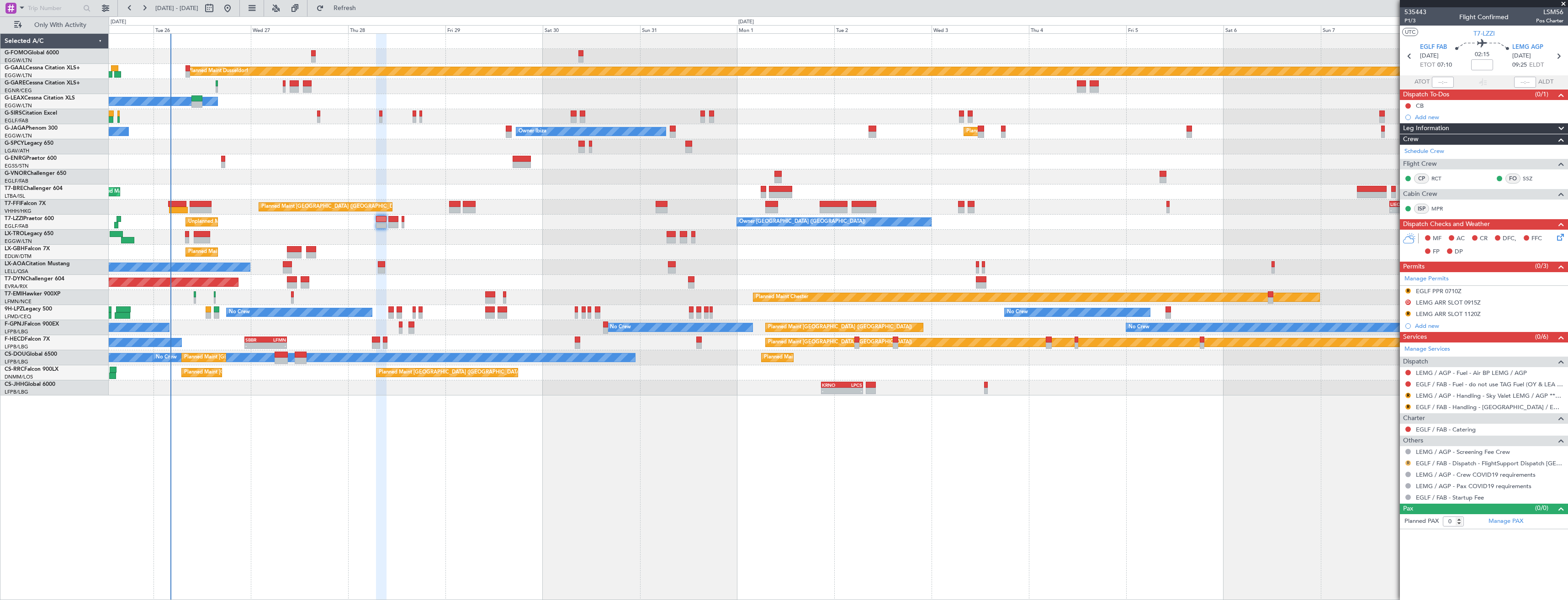
click at [1410, 462] on button "R" at bounding box center [1408, 463] width 5 height 5
click at [1377, 574] on span "Confirmed" at bounding box center [1382, 571] width 29 height 9
click at [1444, 399] on link "LEMG / AGP - Handling - Sky Valet LEMG / AGP ***My Handling***" at bounding box center [1489, 396] width 147 height 8
click at [359, 7] on span "Refresh" at bounding box center [345, 8] width 38 height 7
click at [1430, 410] on link "EGLF / FAB - Handling - [GEOGRAPHIC_DATA] / EGLF / FAB" at bounding box center [1489, 407] width 147 height 8
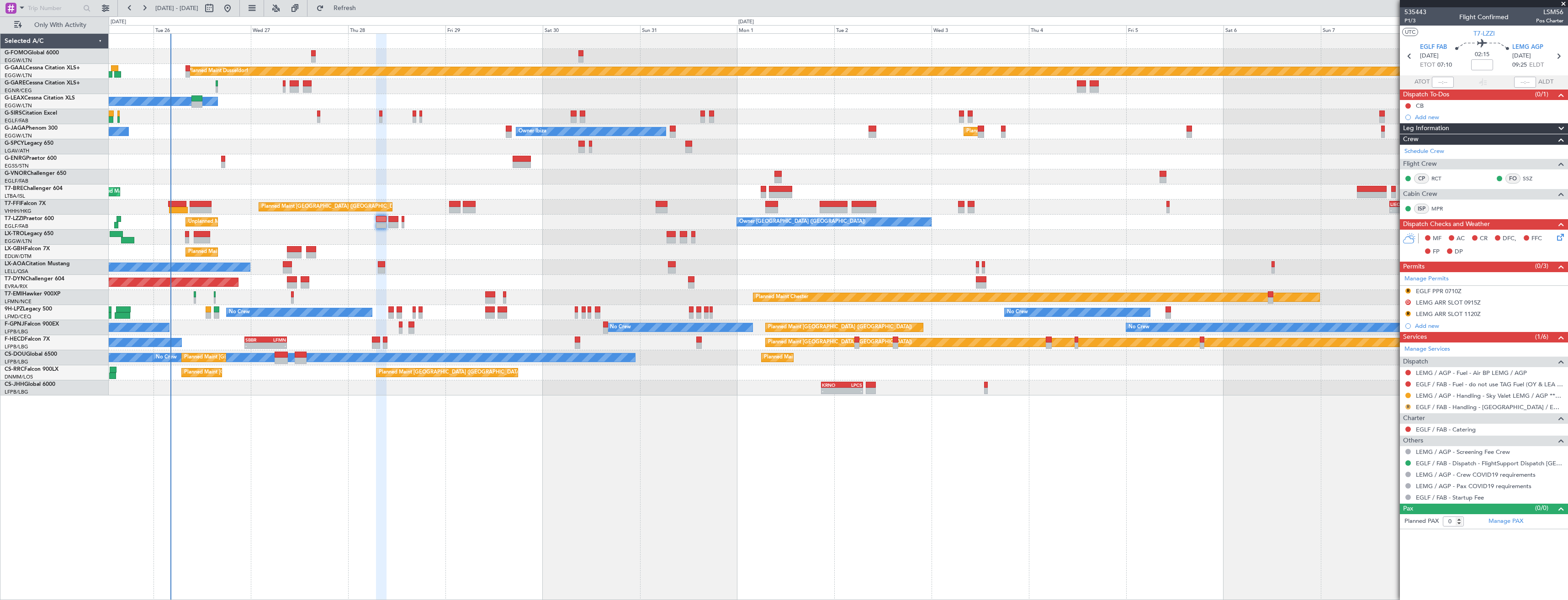
click at [1406, 405] on button "R" at bounding box center [1408, 406] width 5 height 5
click at [1385, 462] on span "Requested" at bounding box center [1382, 461] width 29 height 9
click at [1409, 290] on button "R" at bounding box center [1408, 291] width 5 height 5
click at [1388, 331] on span "Requested" at bounding box center [1382, 331] width 29 height 9
click at [1556, 59] on icon at bounding box center [1558, 57] width 12 height 12
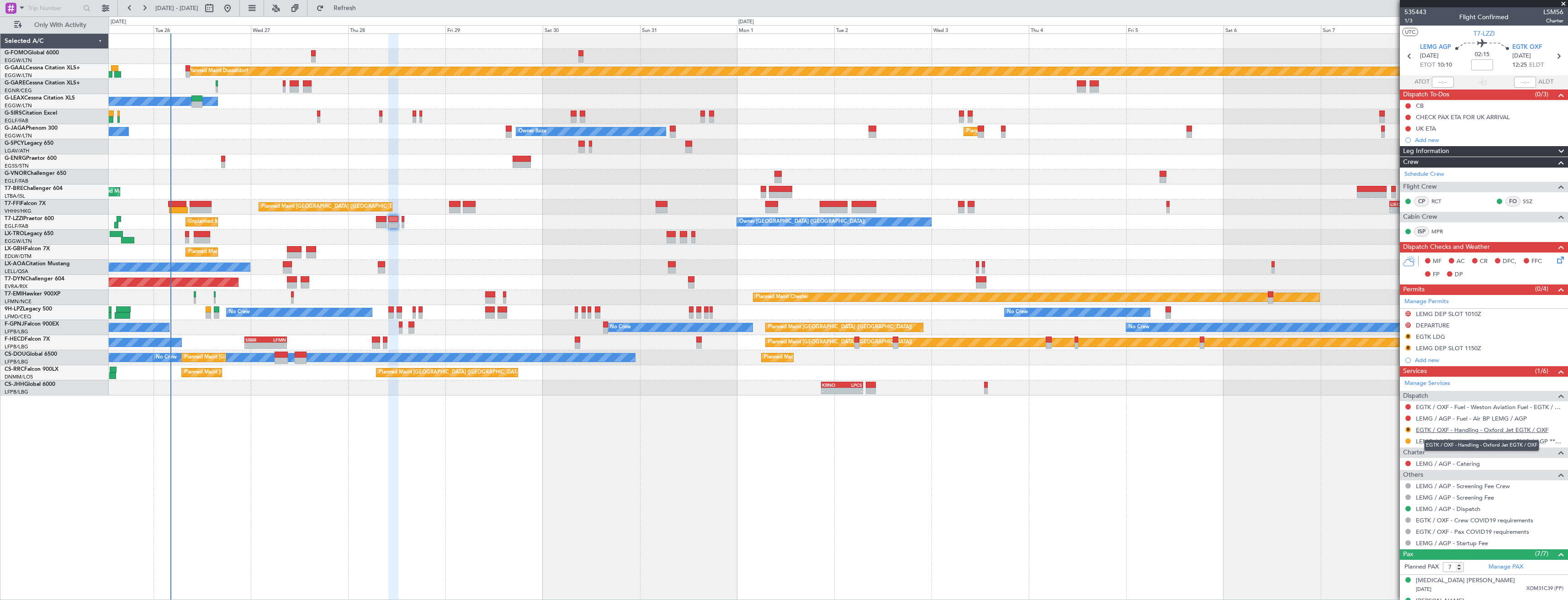
click at [1430, 433] on link "EGTK / OXF - Handling - Oxford Jet EGTK / OXF" at bounding box center [1482, 430] width 133 height 8
click at [1409, 431] on button "R" at bounding box center [1408, 430] width 5 height 5
click at [1382, 484] on span "Requested" at bounding box center [1382, 483] width 29 height 9
click at [1409, 347] on button "R" at bounding box center [1408, 347] width 5 height 5
click at [1394, 387] on span "Requested" at bounding box center [1382, 388] width 29 height 9
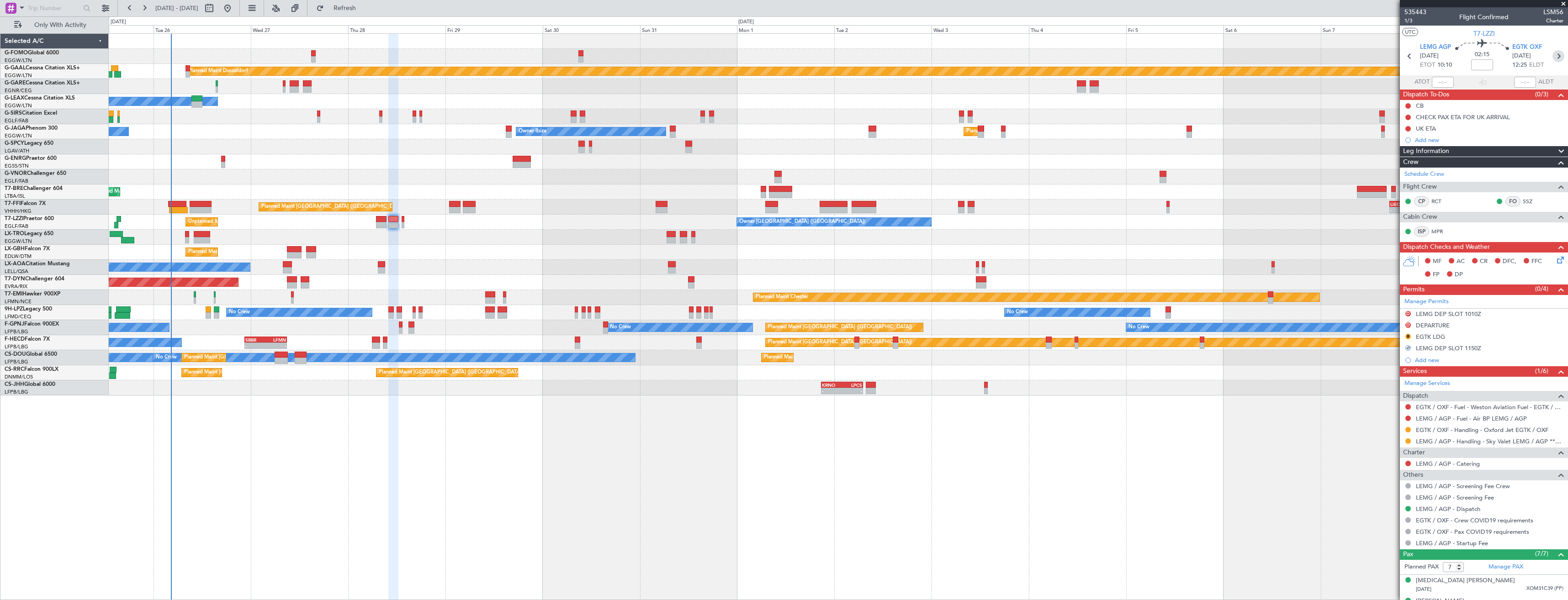
click at [1553, 58] on icon at bounding box center [1558, 57] width 12 height 12
type input "0"
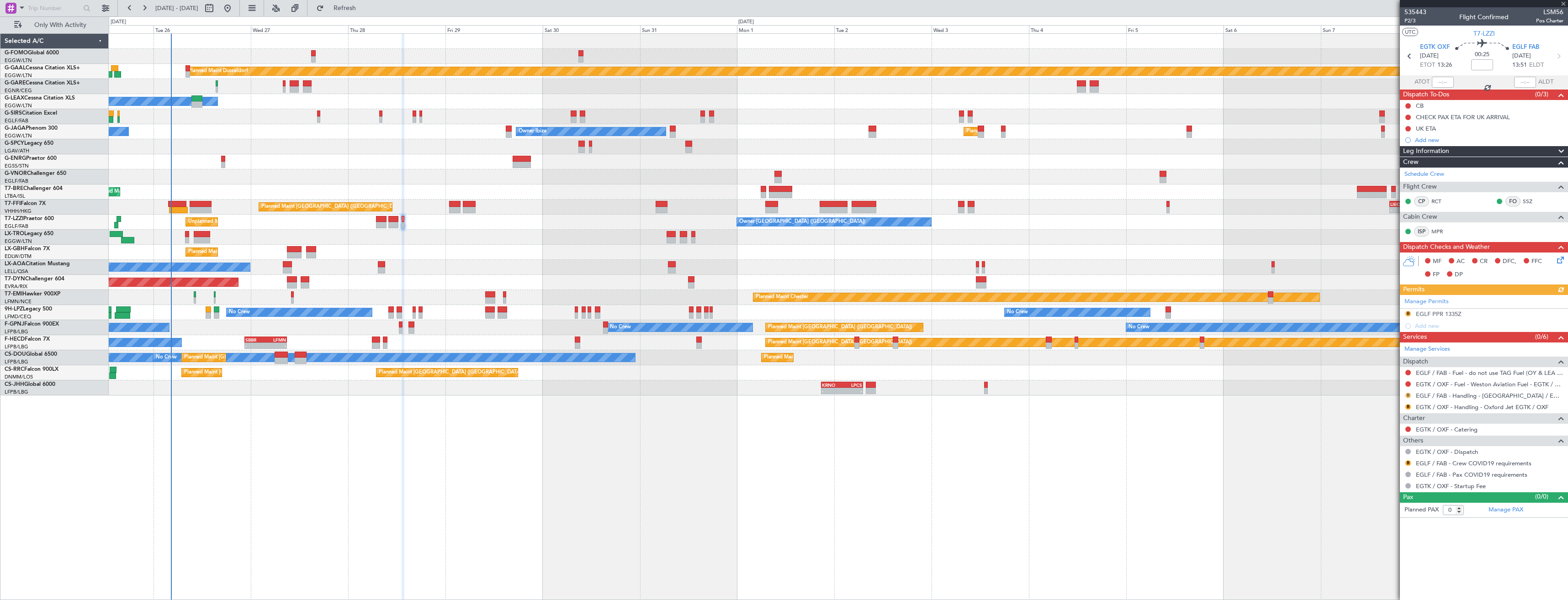
click at [1409, 394] on button "R" at bounding box center [1408, 396] width 5 height 5
click at [1383, 446] on span "Requested" at bounding box center [1382, 449] width 29 height 9
click at [1408, 404] on button "R" at bounding box center [1408, 406] width 5 height 5
click at [1388, 459] on span "Requested" at bounding box center [1382, 461] width 29 height 9
click at [1407, 461] on div "Not Required" at bounding box center [1409, 466] width 35 height 12
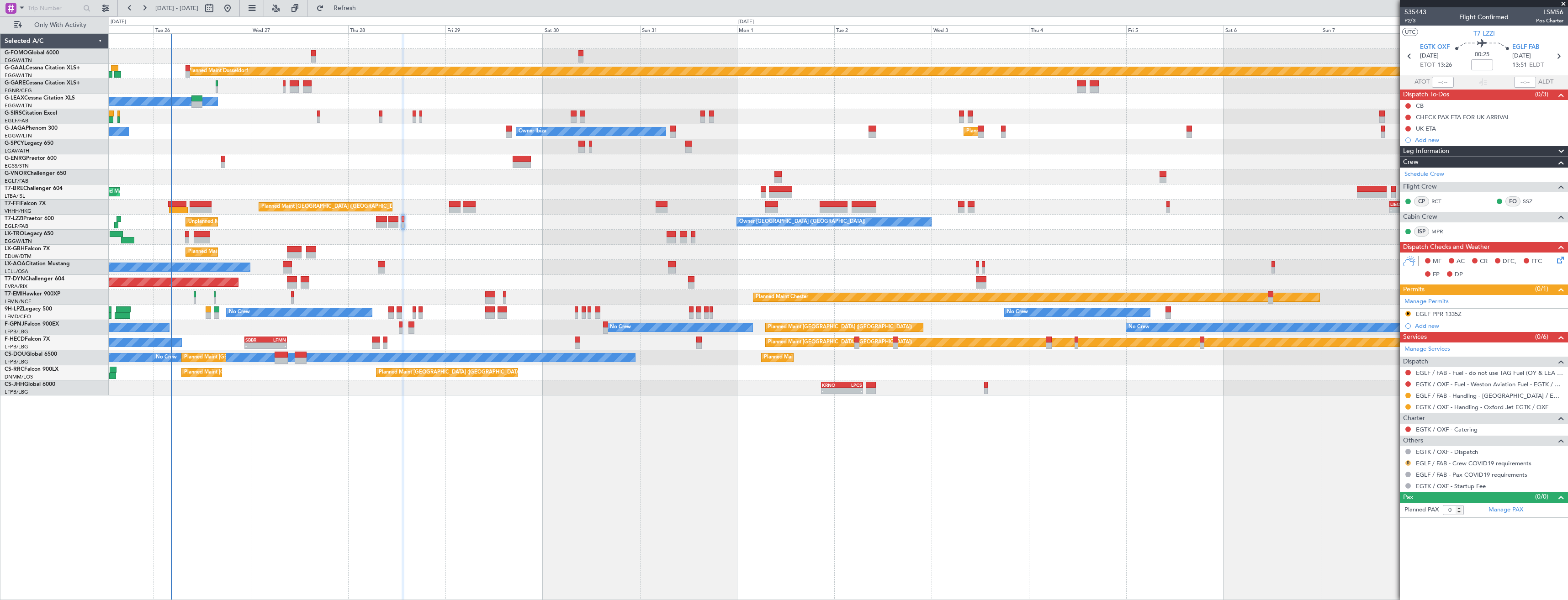
click at [1406, 462] on button "R" at bounding box center [1408, 463] width 5 height 5
click at [1386, 570] on span "Confirmed" at bounding box center [1382, 571] width 29 height 9
click at [1408, 314] on button "R" at bounding box center [1408, 313] width 5 height 5
click at [1381, 351] on span "Requested" at bounding box center [1382, 354] width 29 height 9
click at [1476, 316] on div "EGLF PPR 1335Z" at bounding box center [1484, 314] width 168 height 12
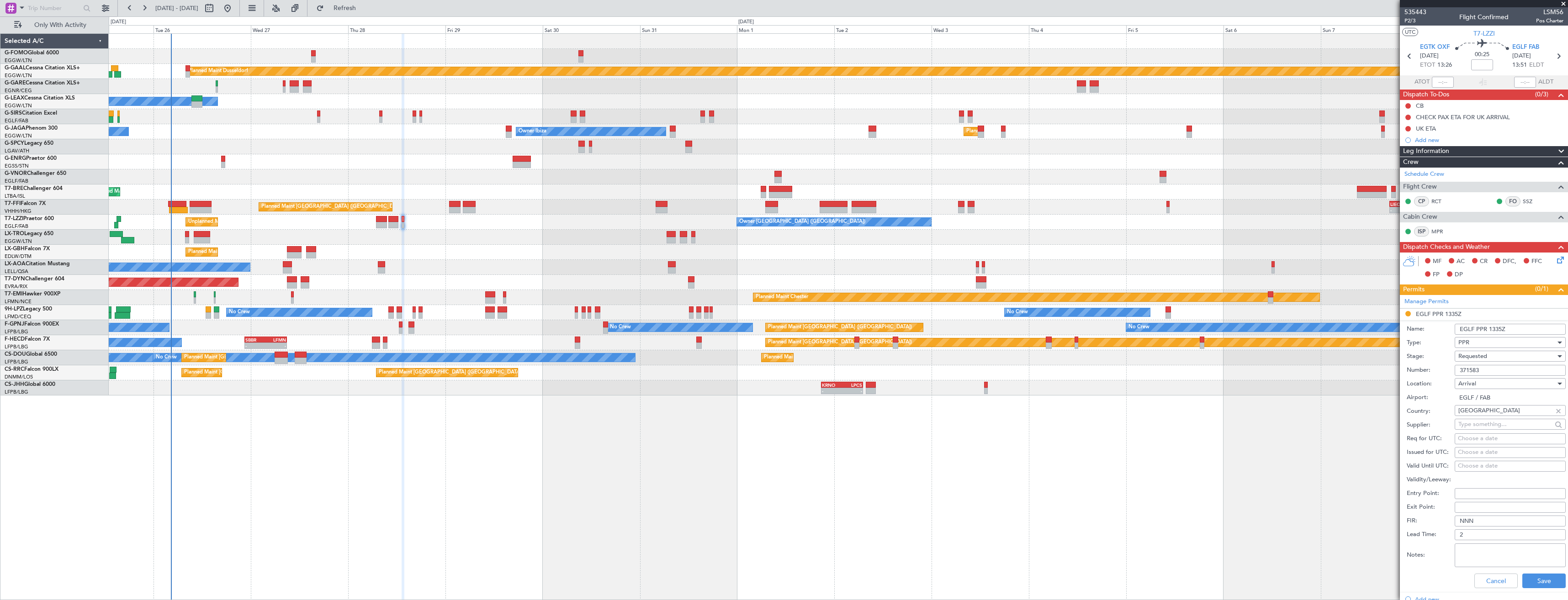
click at [1503, 330] on input "EGLF PPR 1335Z" at bounding box center [1510, 329] width 111 height 11
type input "EGLF PPR 1350z"
click at [1499, 353] on div "Requested" at bounding box center [1507, 356] width 97 height 14
click at [1495, 300] on div at bounding box center [784, 300] width 1568 height 600
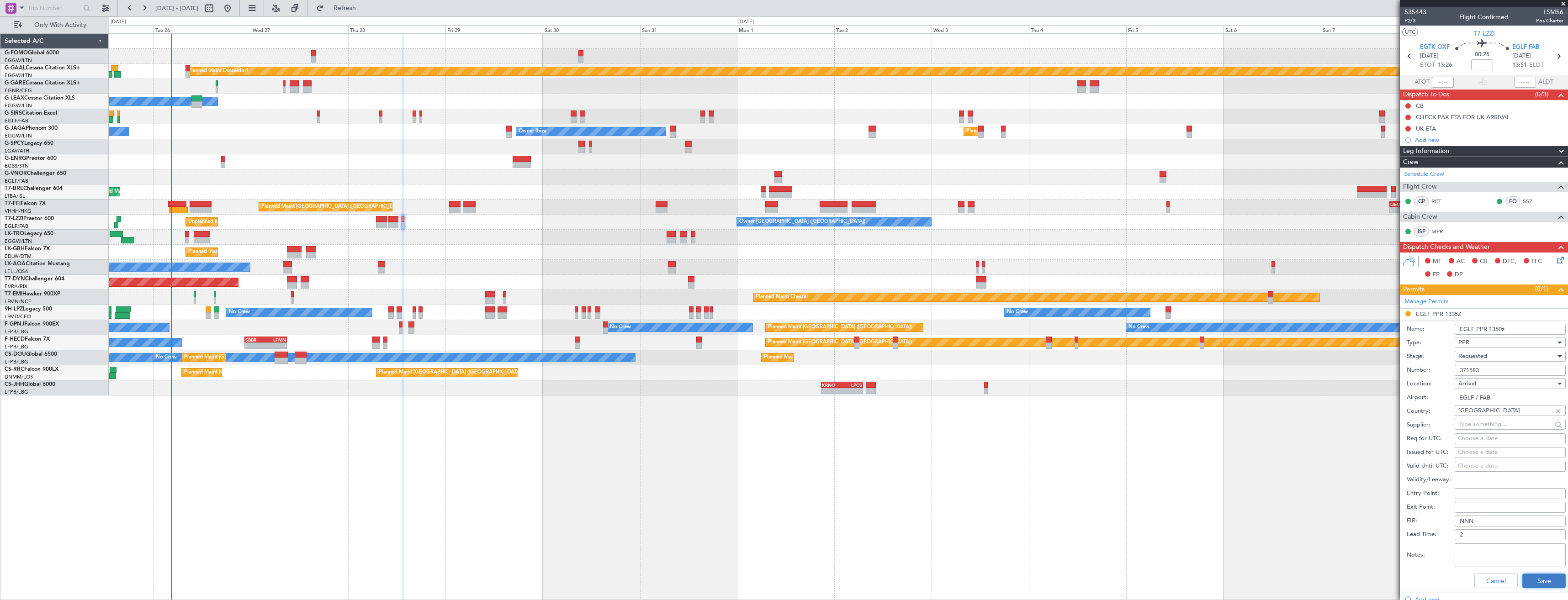
click at [1538, 576] on button "Save" at bounding box center [1544, 581] width 43 height 15
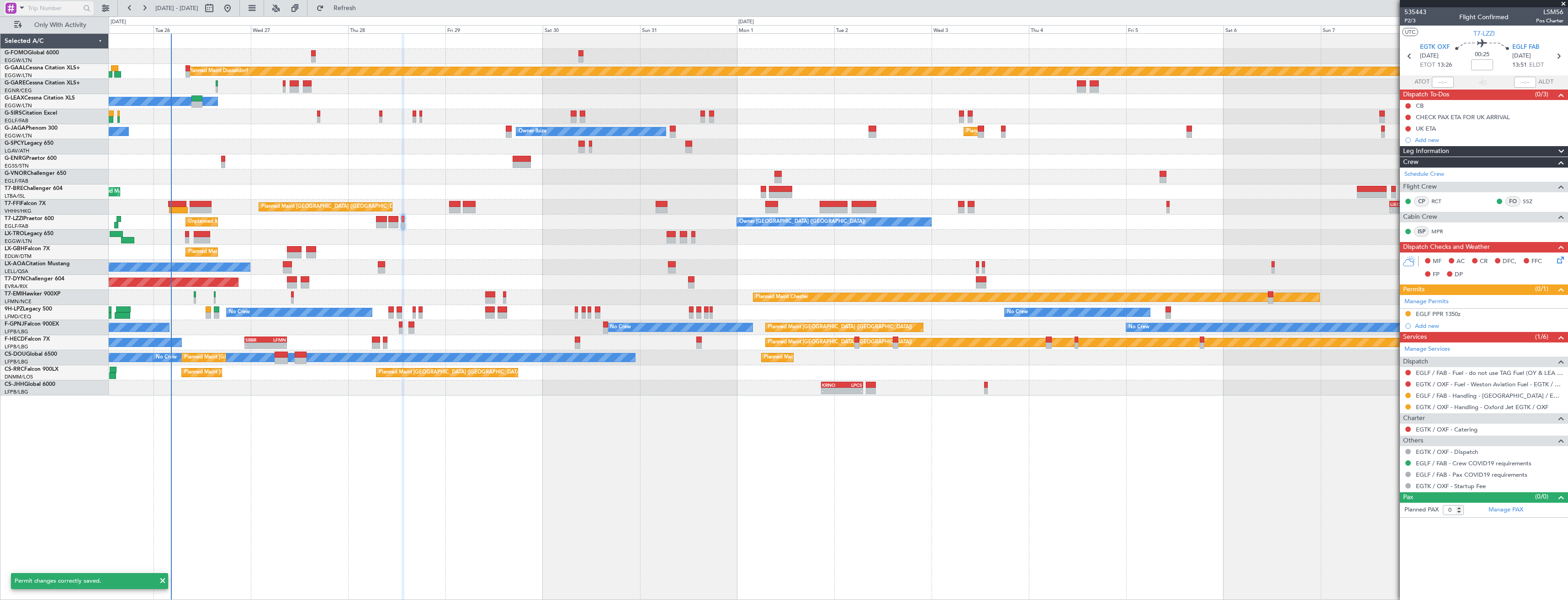
click at [19, 10] on span at bounding box center [22, 7] width 11 height 12
click at [23, 69] on span "Airport" at bounding box center [31, 73] width 19 height 9
click at [51, 7] on input "text" at bounding box center [54, 8] width 52 height 14
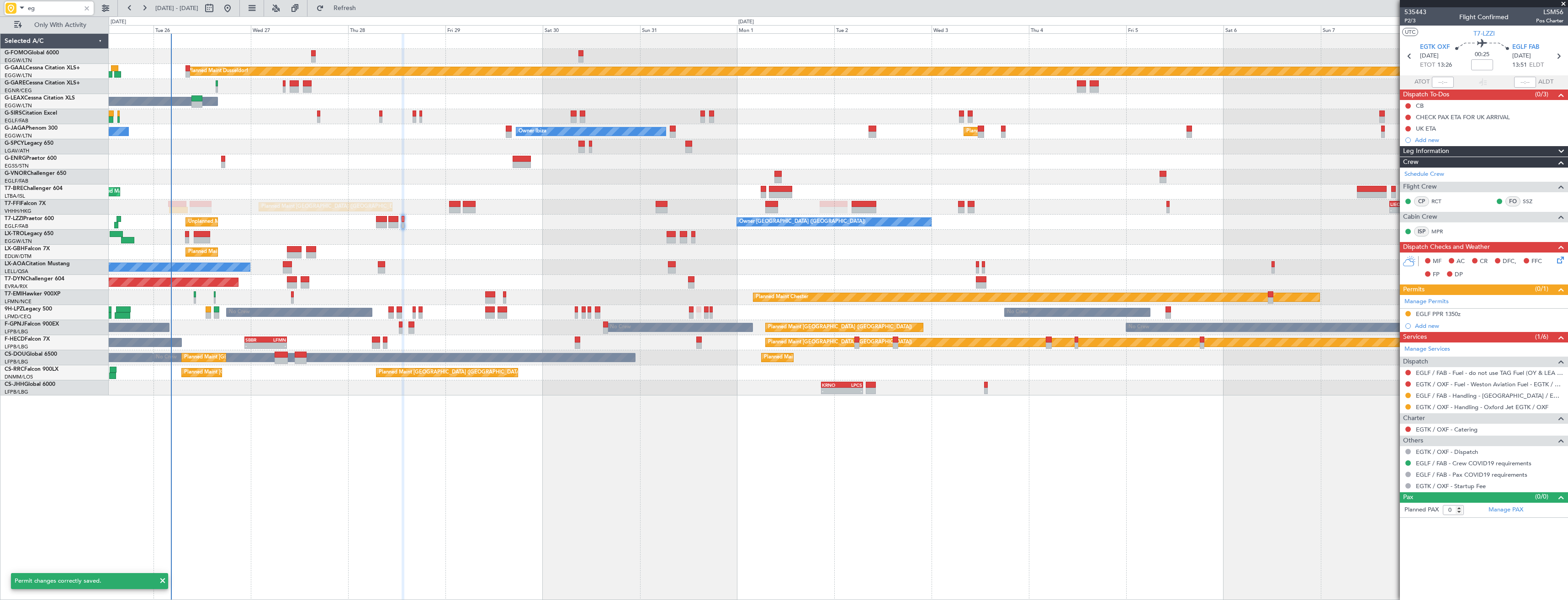
type input "egt"
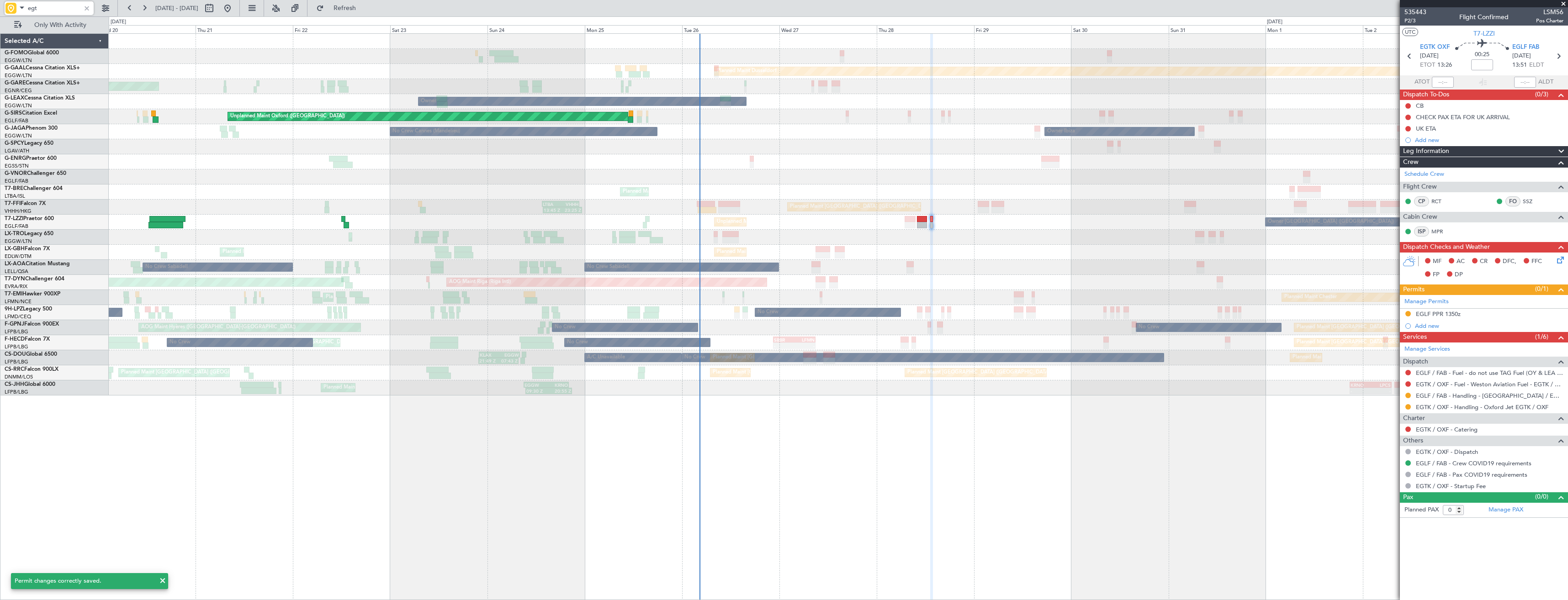
click at [785, 193] on div "Planned Maint Windsor Locks ([PERSON_NAME] Intl) Planned [GEOGRAPHIC_DATA] Unpl…" at bounding box center [838, 215] width 1459 height 361
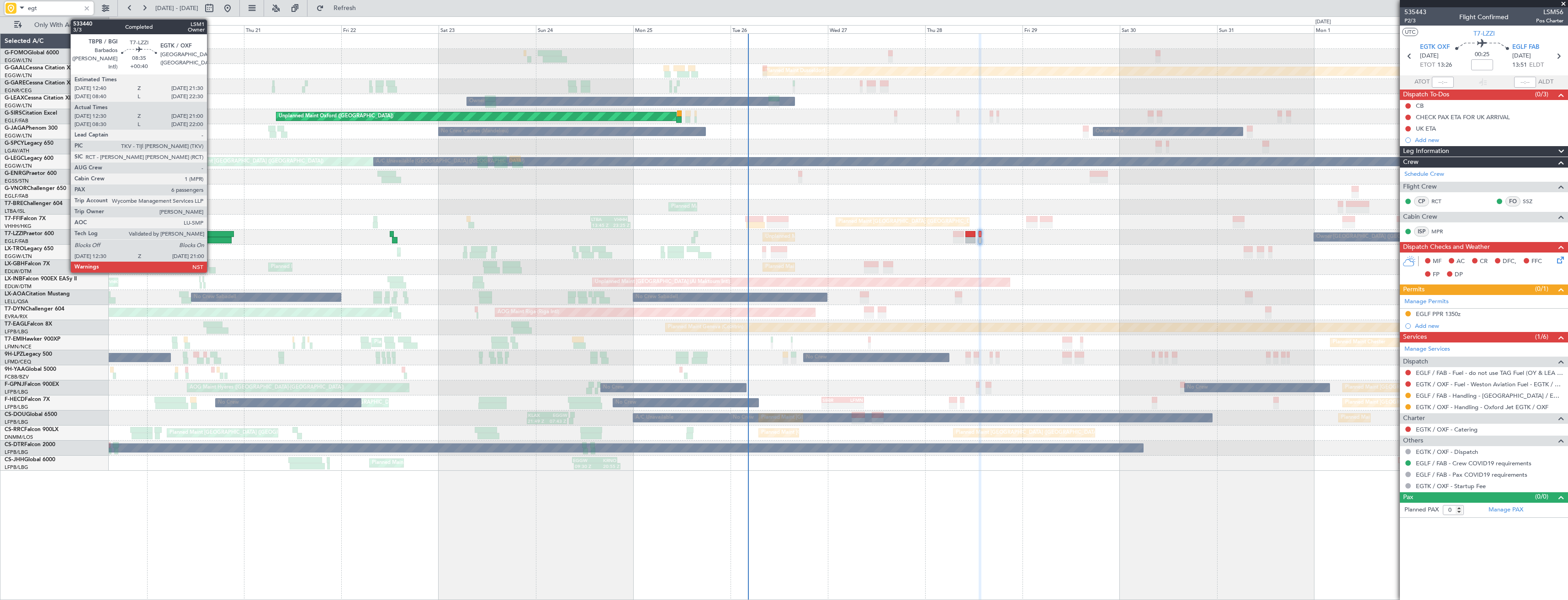
click at [212, 239] on div at bounding box center [214, 240] width 35 height 7
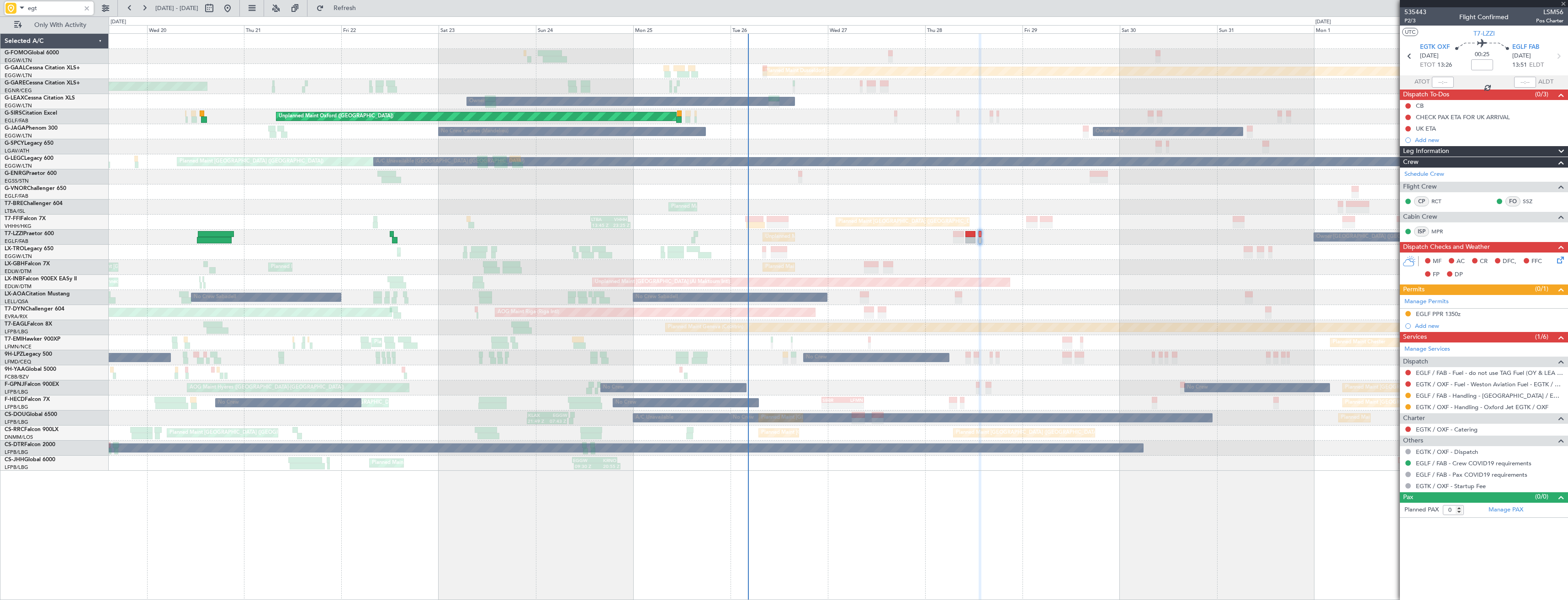
type input "+00:40"
type input "12:40"
type input "20:55"
type input "6"
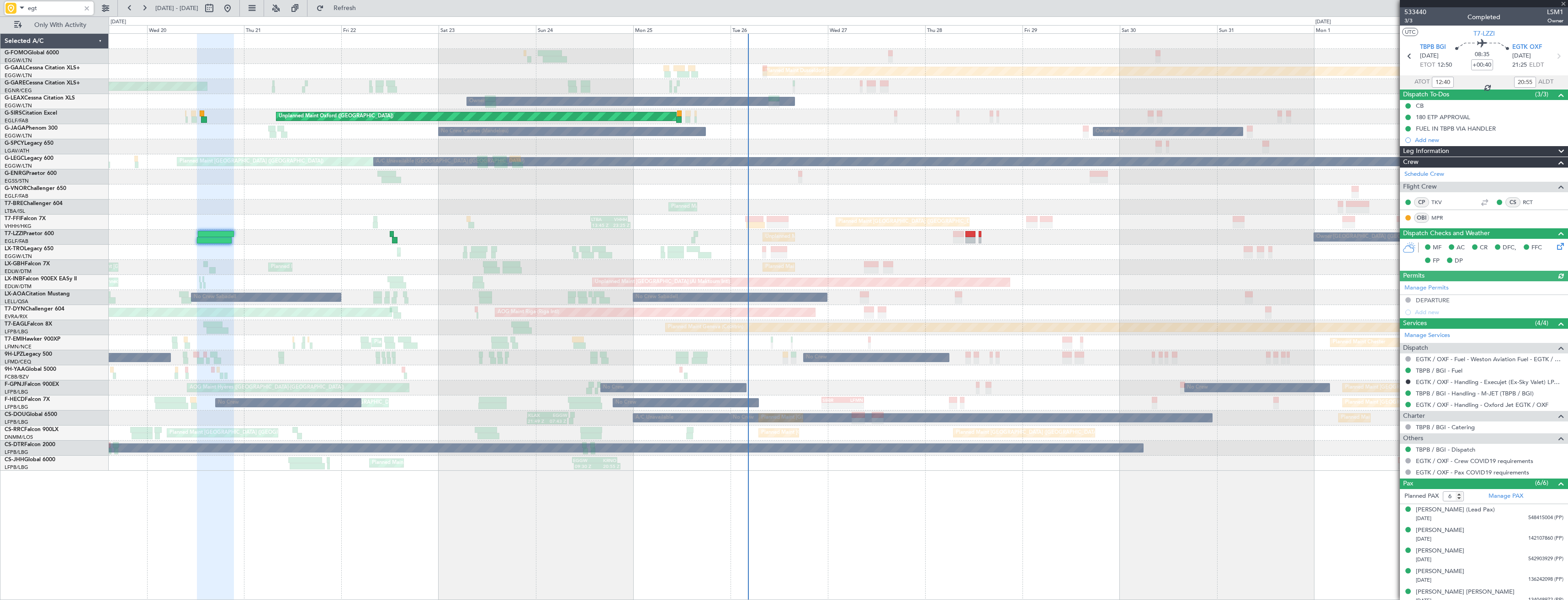
type input "egt"
click at [85, 10] on div at bounding box center [86, 8] width 10 height 10
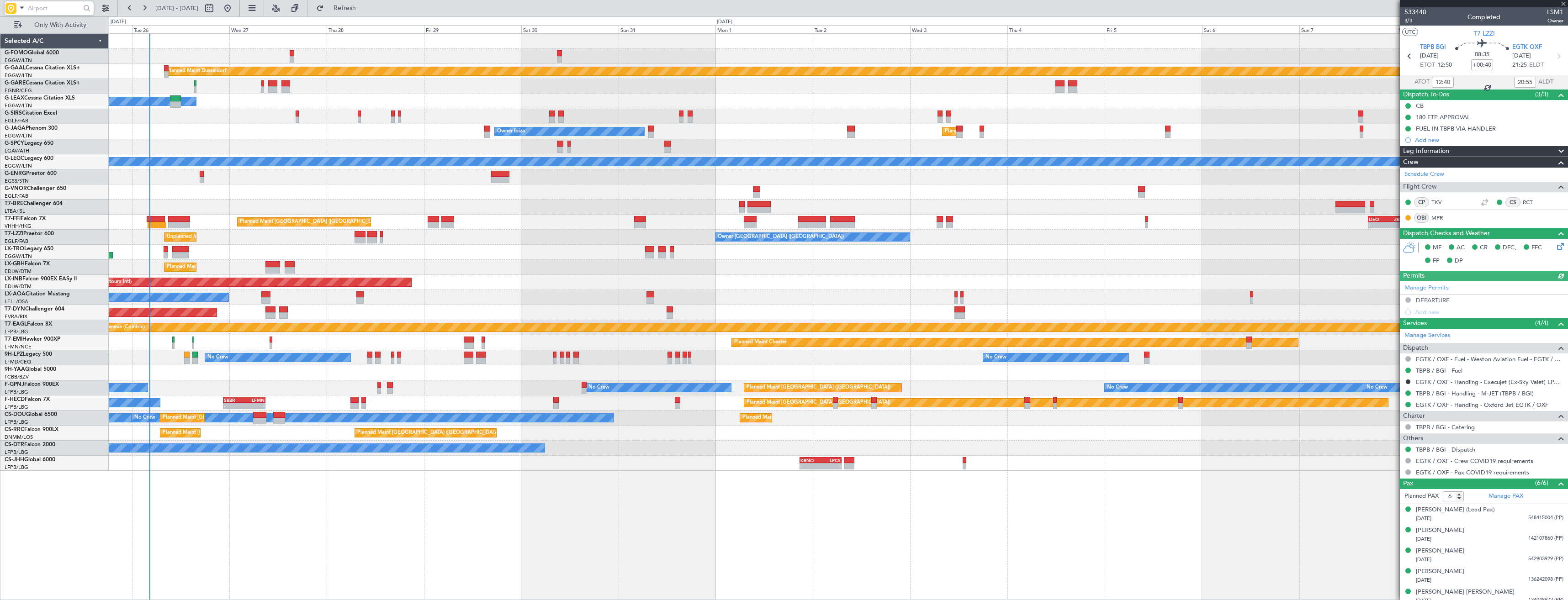
click at [467, 226] on div "Planned Maint Dusseldorf Owner Unplanned Maint [GEOGRAPHIC_DATA] ([GEOGRAPHIC_D…" at bounding box center [838, 253] width 1459 height 437
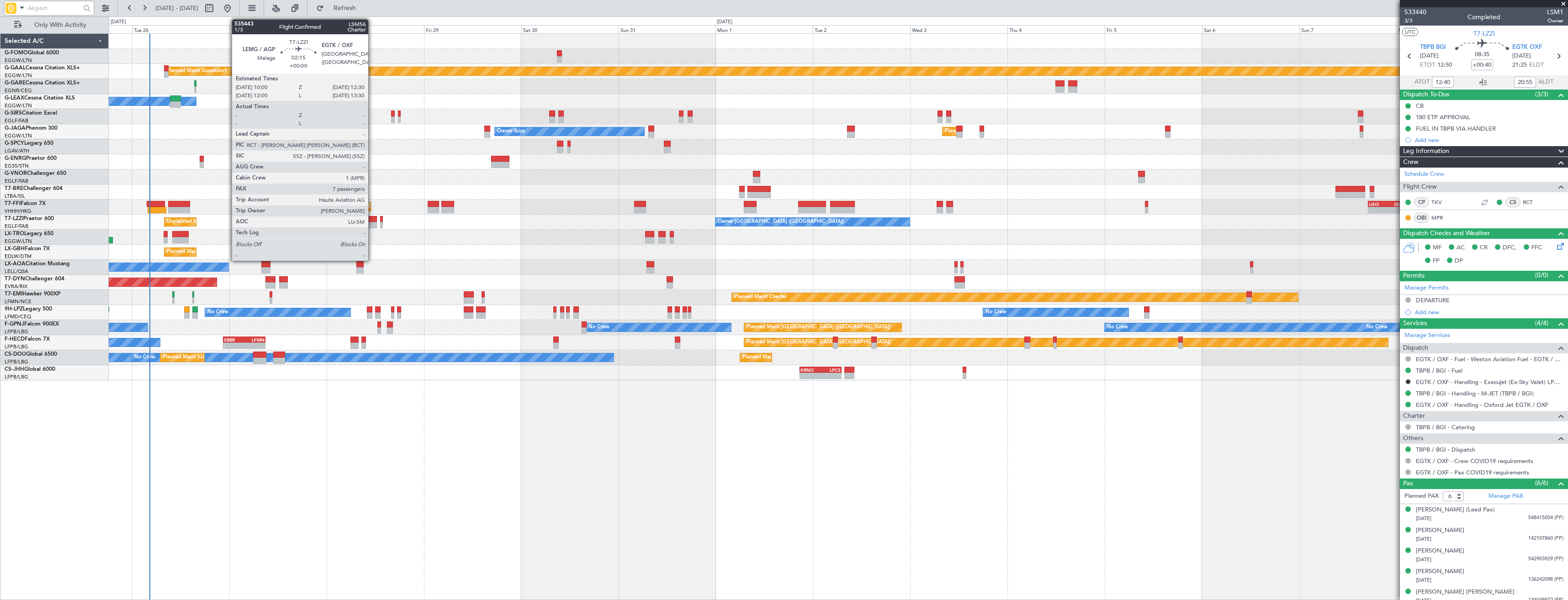
click at [373, 225] on div at bounding box center [372, 225] width 10 height 7
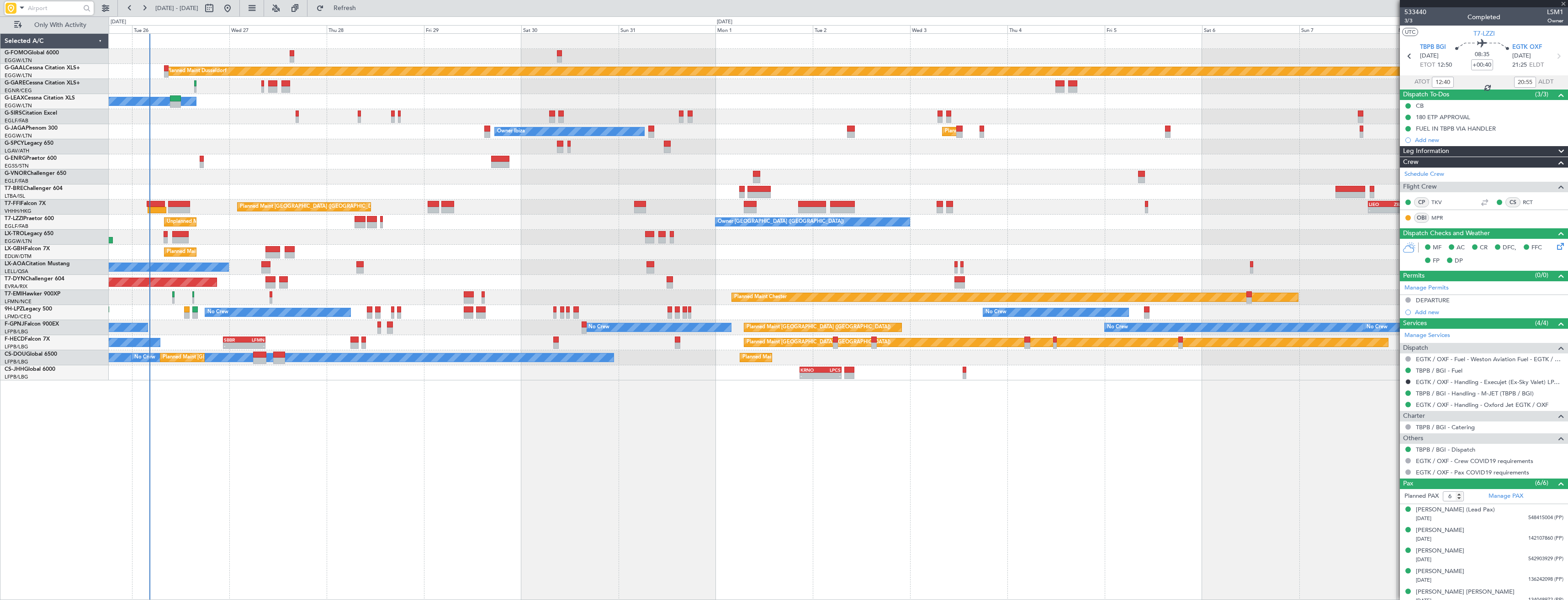
type input "7"
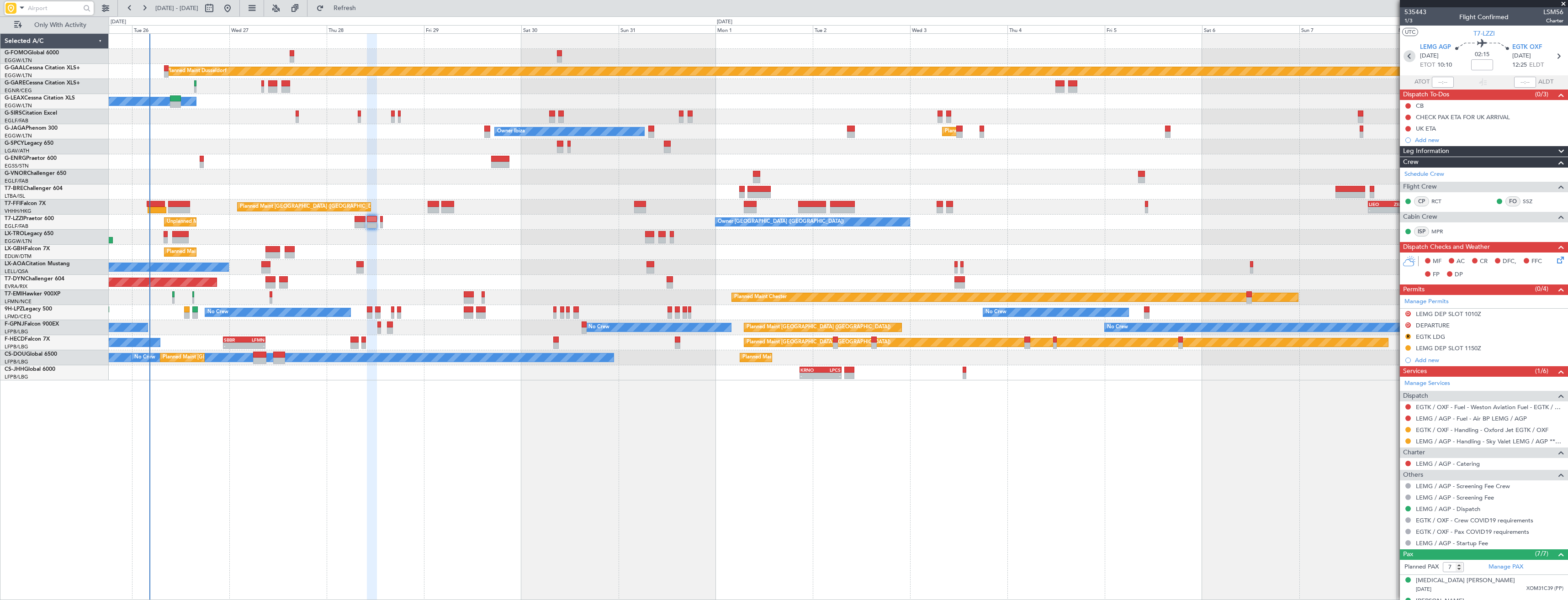
click at [1404, 52] on icon at bounding box center [1410, 57] width 12 height 12
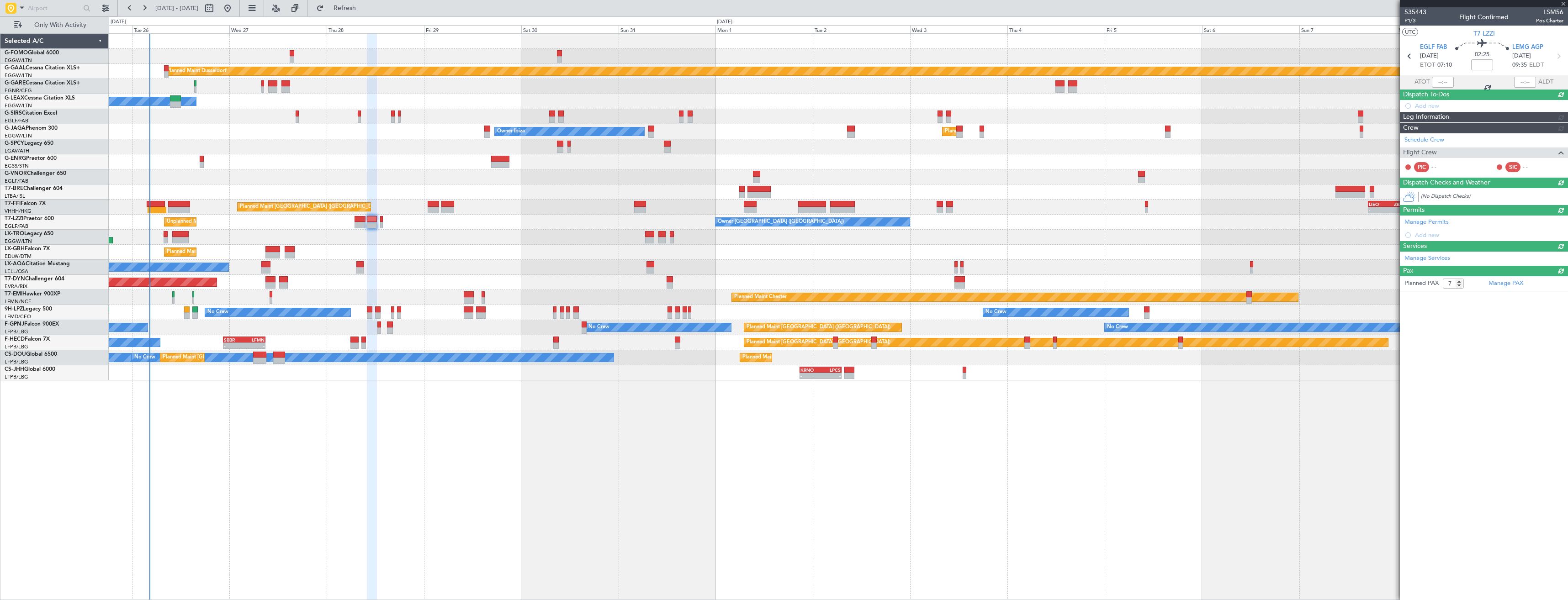
type input "+00:10"
type input "0"
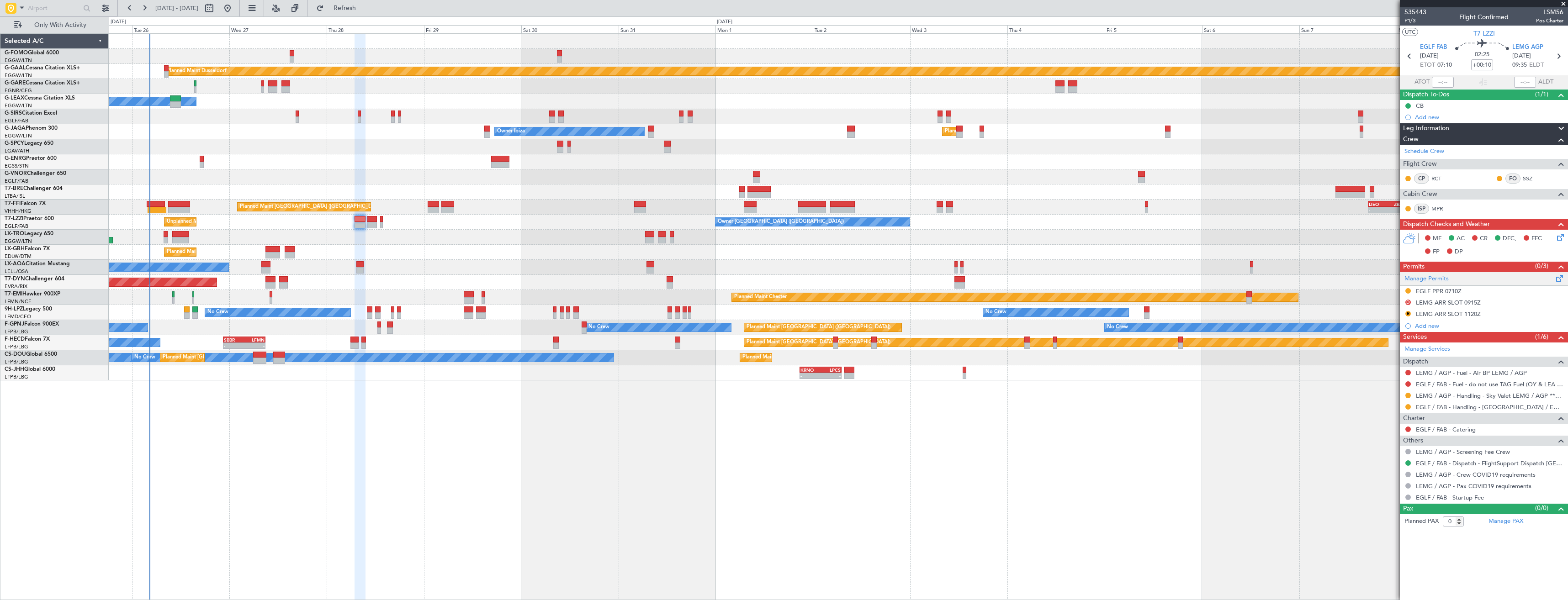
click at [1444, 274] on link "Manage Permits" at bounding box center [1426, 279] width 44 height 9
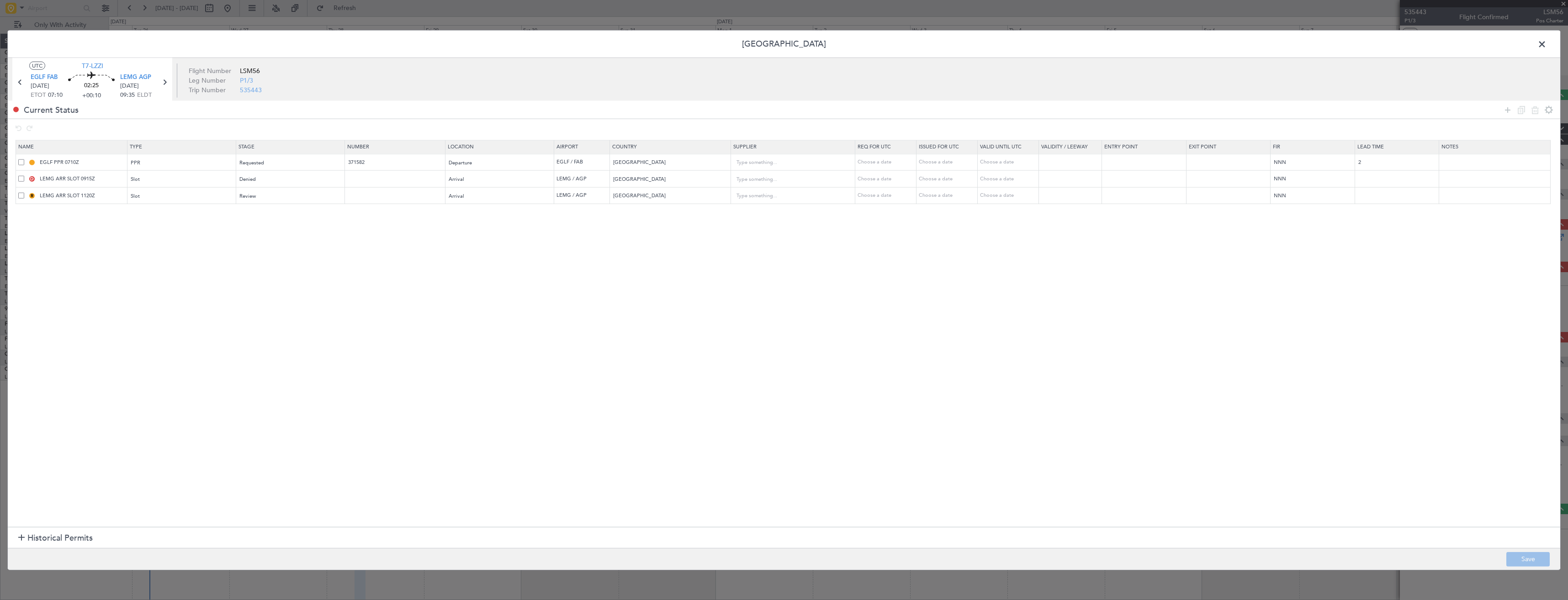
click at [19, 196] on span at bounding box center [21, 195] width 6 height 6
click at [25, 192] on input "checkbox" at bounding box center [25, 192] width 0 height 0
click at [1536, 111] on icon at bounding box center [1535, 110] width 11 height 11
click at [268, 178] on div "Denied" at bounding box center [287, 180] width 96 height 14
click at [272, 241] on span "Requested" at bounding box center [294, 240] width 102 height 14
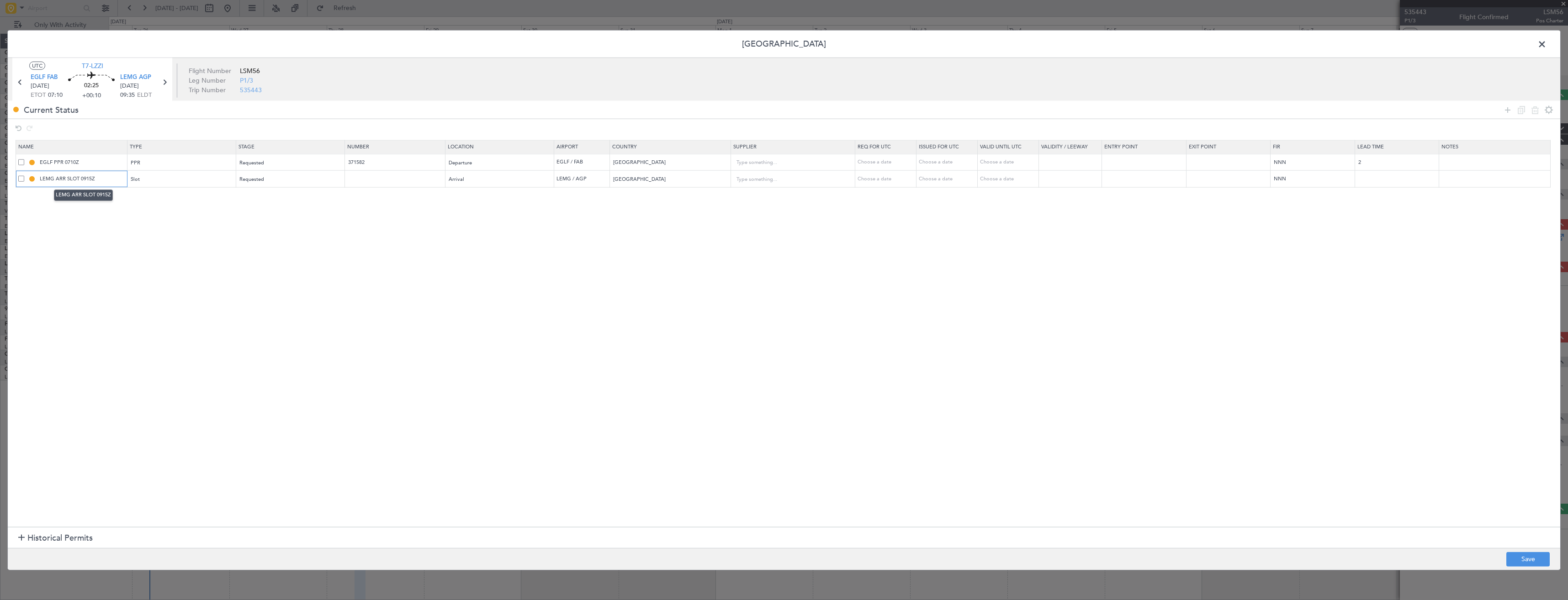
click at [93, 178] on input "LEMG ARR SLOT 0915Z" at bounding box center [82, 178] width 89 height 8
type input "LEMG ARR SLOT 0935z"
click at [1519, 558] on button "Save" at bounding box center [1528, 559] width 43 height 15
click at [1547, 45] on span at bounding box center [1547, 47] width 0 height 18
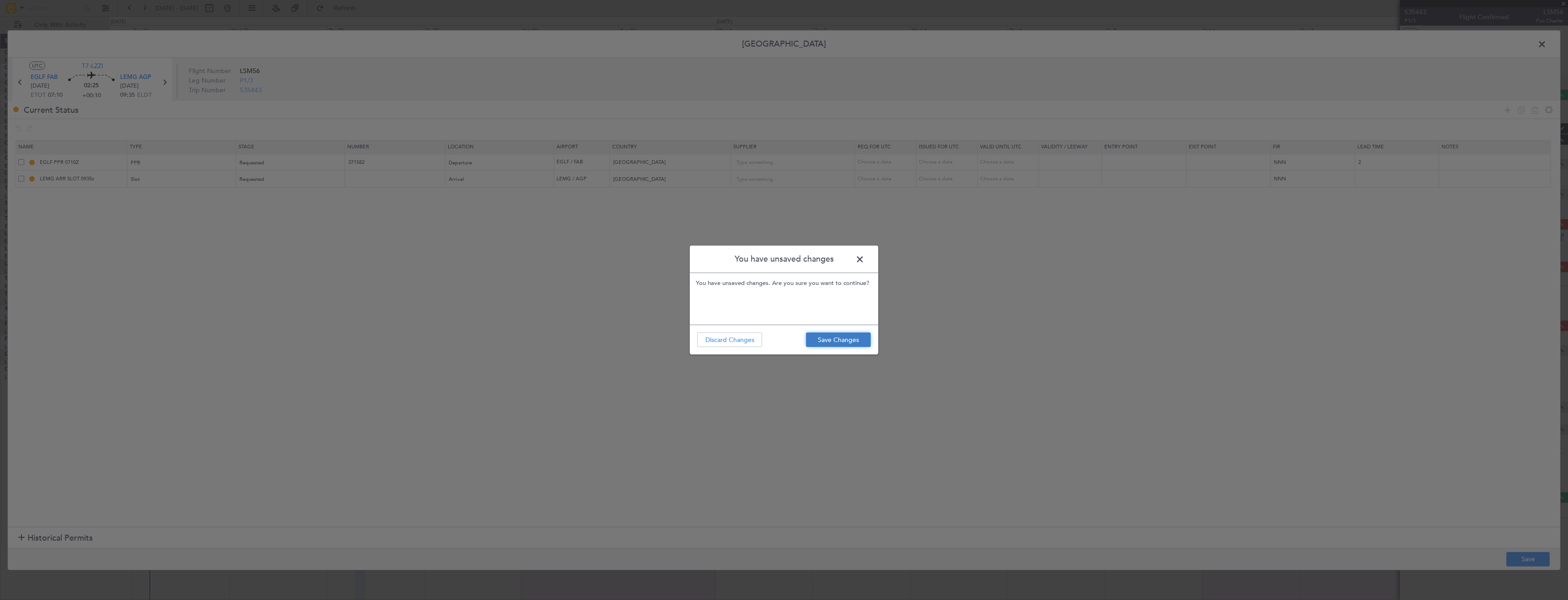
click at [842, 337] on button "Save Changes" at bounding box center [838, 340] width 65 height 15
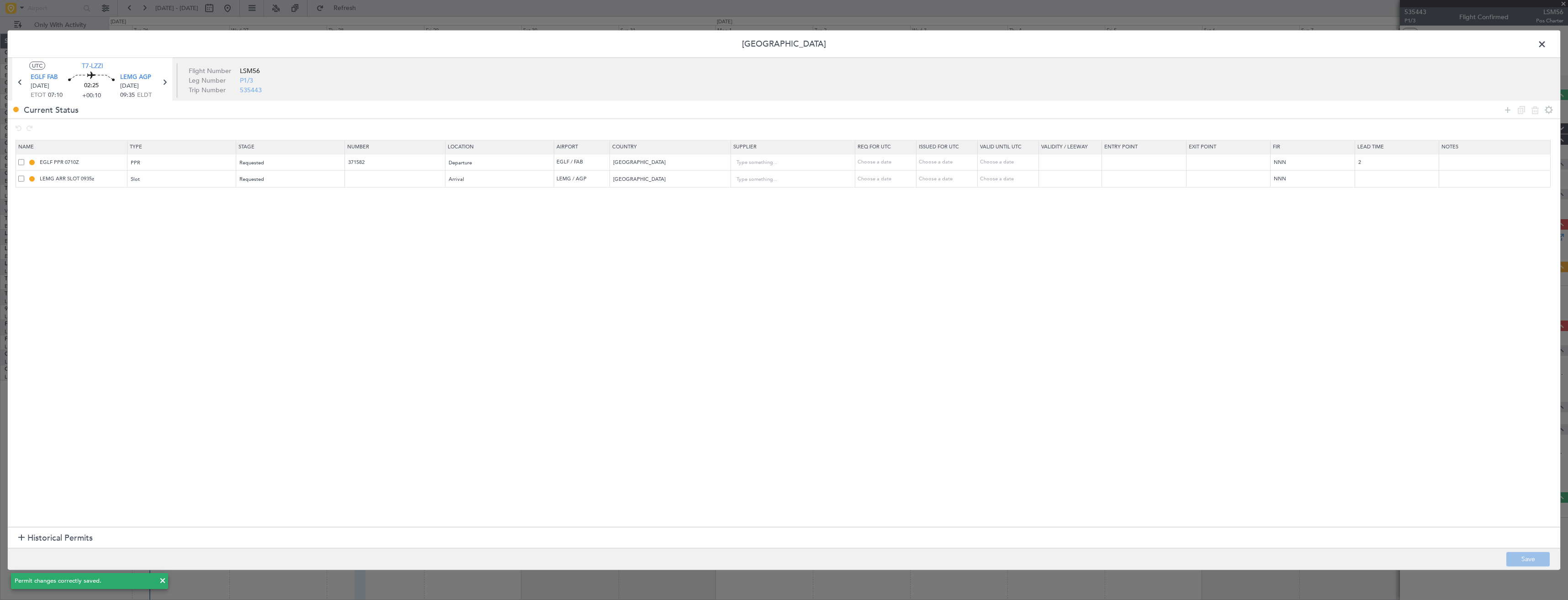
click at [1547, 45] on span at bounding box center [1547, 47] width 0 height 18
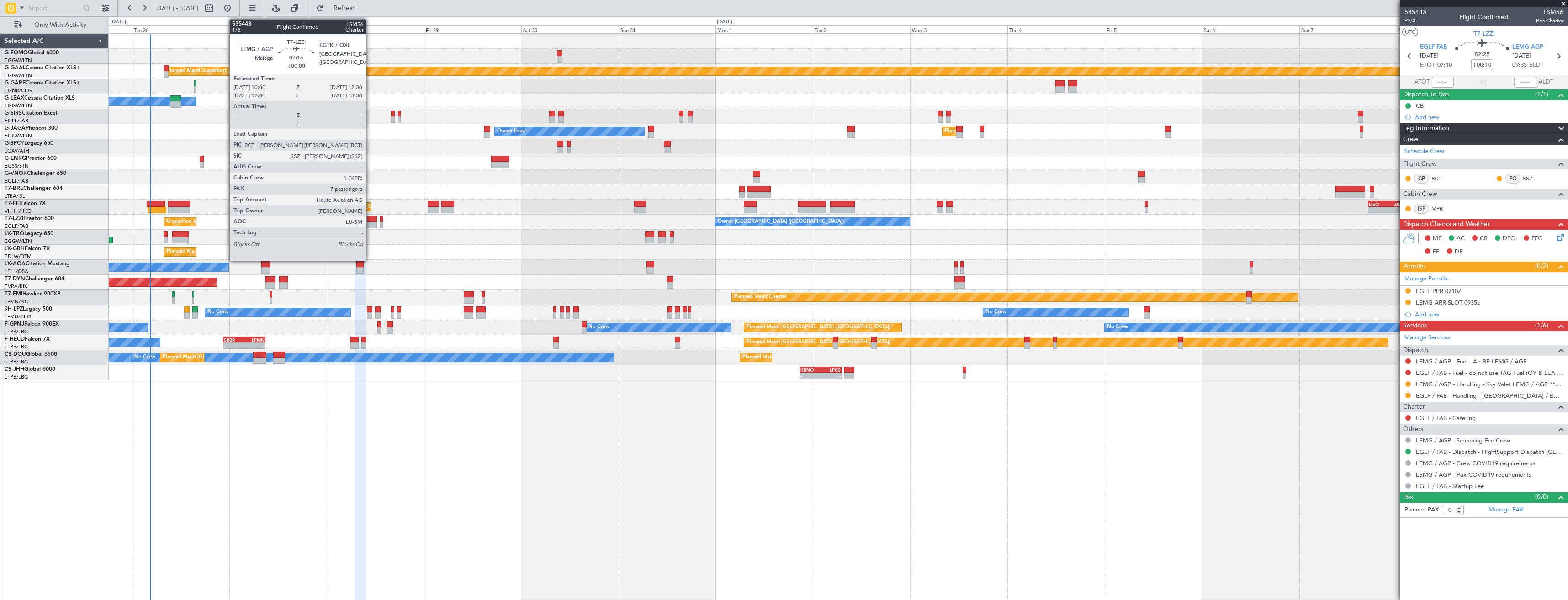
click at [370, 219] on div at bounding box center [372, 219] width 10 height 7
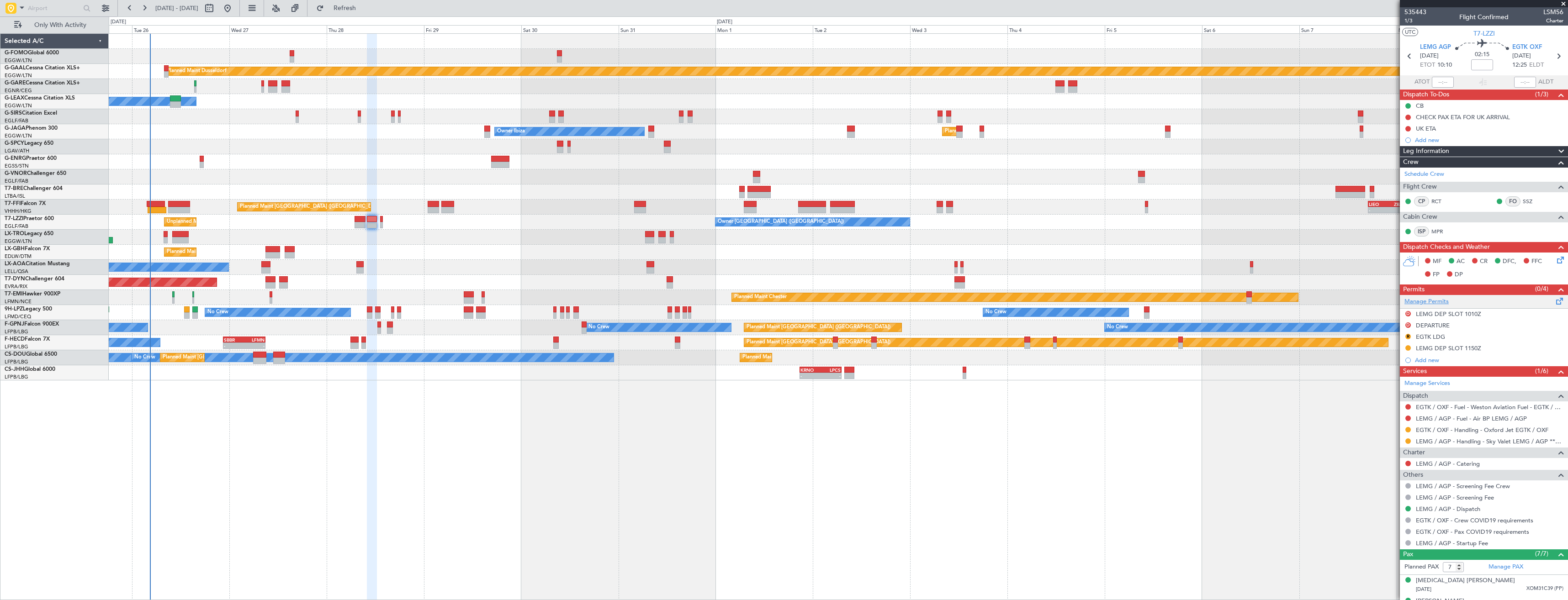
click at [1414, 303] on link "Manage Permits" at bounding box center [1426, 302] width 44 height 9
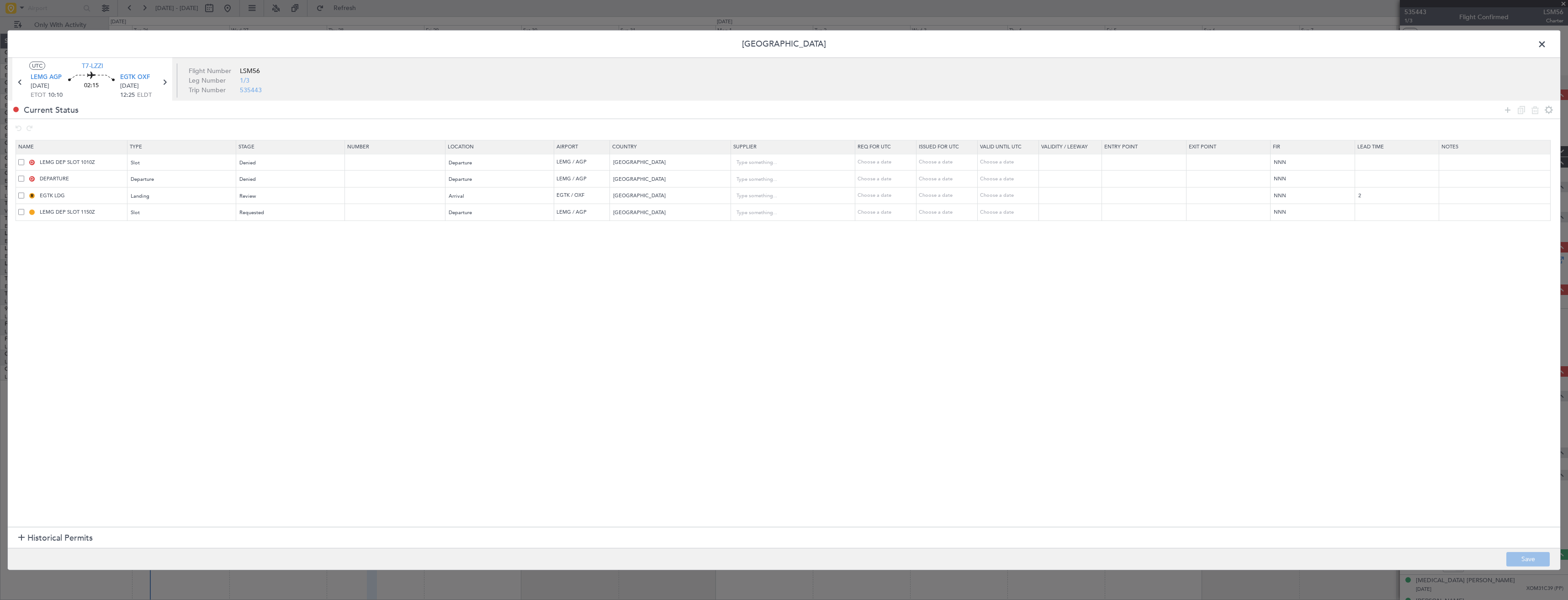
click at [21, 212] on span at bounding box center [21, 212] width 6 height 6
click at [25, 209] on input "checkbox" at bounding box center [25, 209] width 0 height 0
click at [1536, 110] on icon at bounding box center [1535, 110] width 11 height 11
click at [279, 162] on div "Denied" at bounding box center [287, 162] width 96 height 14
click at [272, 195] on span "Not Requested" at bounding box center [294, 195] width 102 height 14
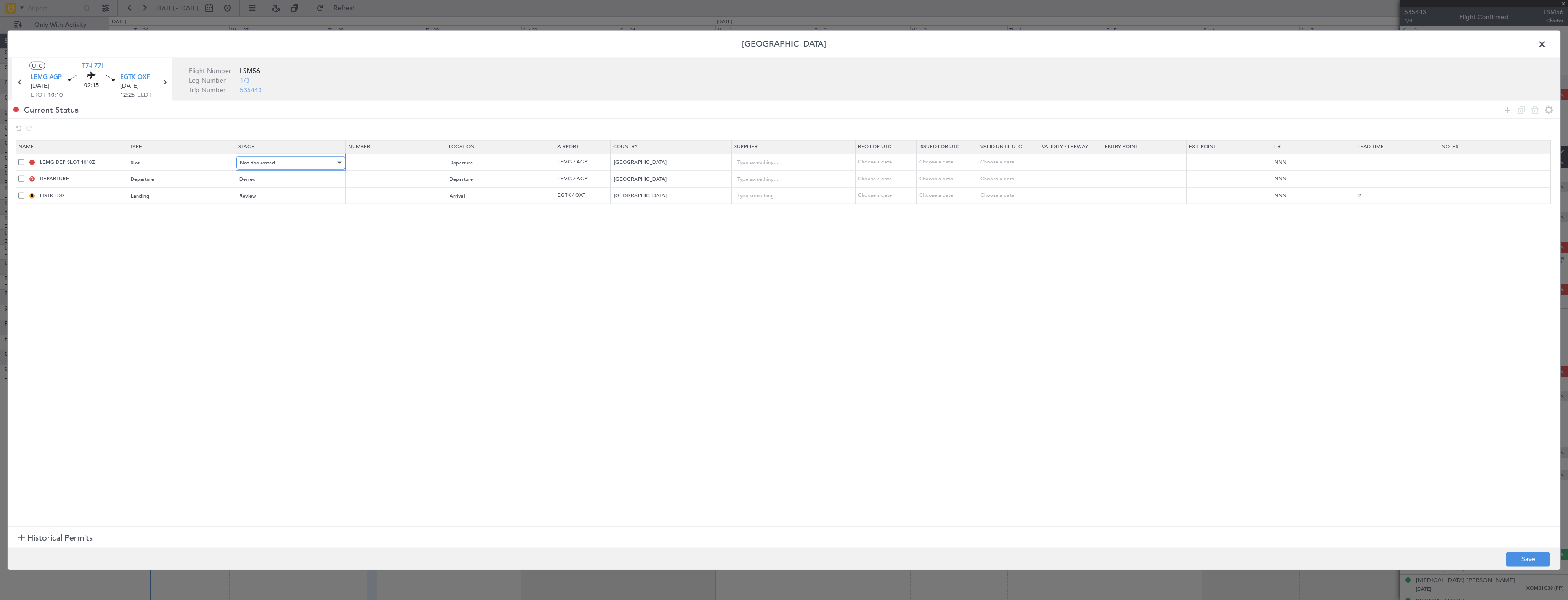
click at [265, 165] on span "Not Requested" at bounding box center [257, 162] width 35 height 7
click at [276, 234] on span "Received OK" at bounding box center [294, 237] width 102 height 14
click at [257, 163] on span "Received OK" at bounding box center [254, 162] width 30 height 7
click at [261, 209] on span "Requested" at bounding box center [294, 213] width 102 height 14
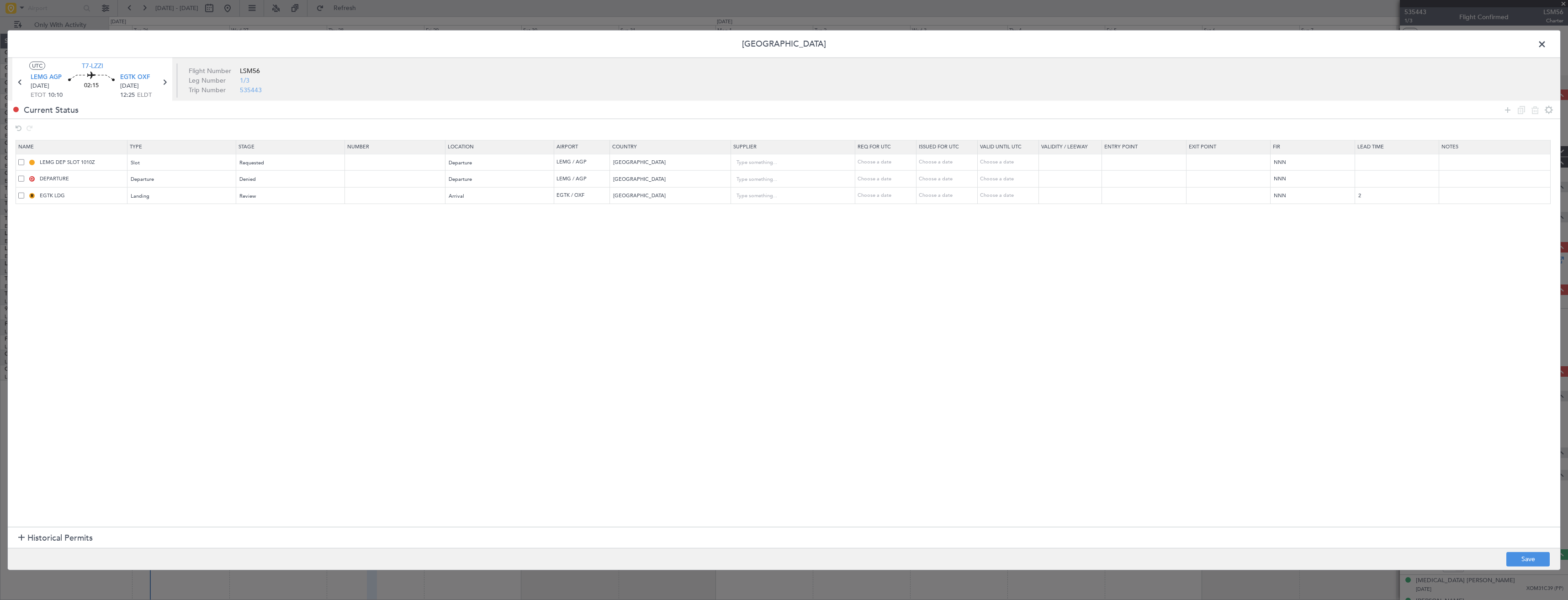
click at [1503, 554] on footer "Save" at bounding box center [784, 559] width 1552 height 22
click at [1508, 559] on button "Save" at bounding box center [1528, 559] width 43 height 15
click at [1519, 553] on button "Save" at bounding box center [1528, 559] width 43 height 15
click at [1547, 49] on span at bounding box center [1547, 47] width 0 height 18
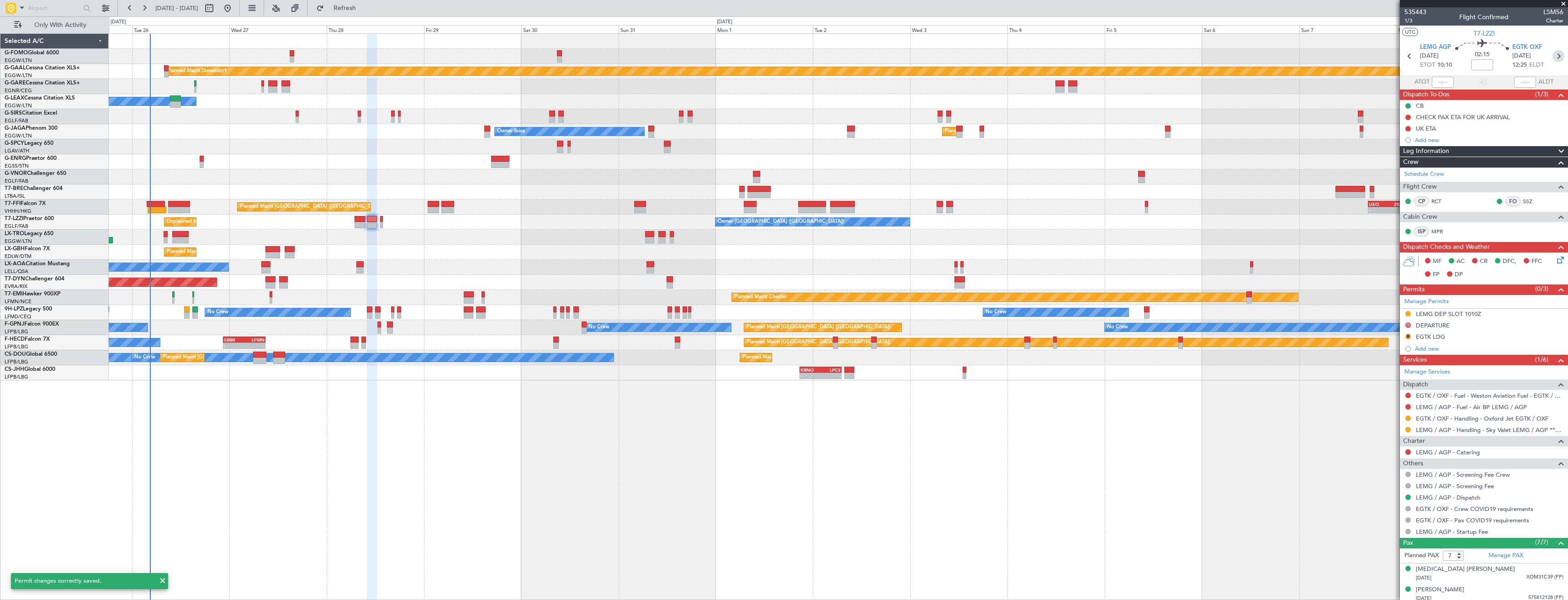
click at [1552, 57] on icon at bounding box center [1558, 57] width 12 height 12
type input "0"
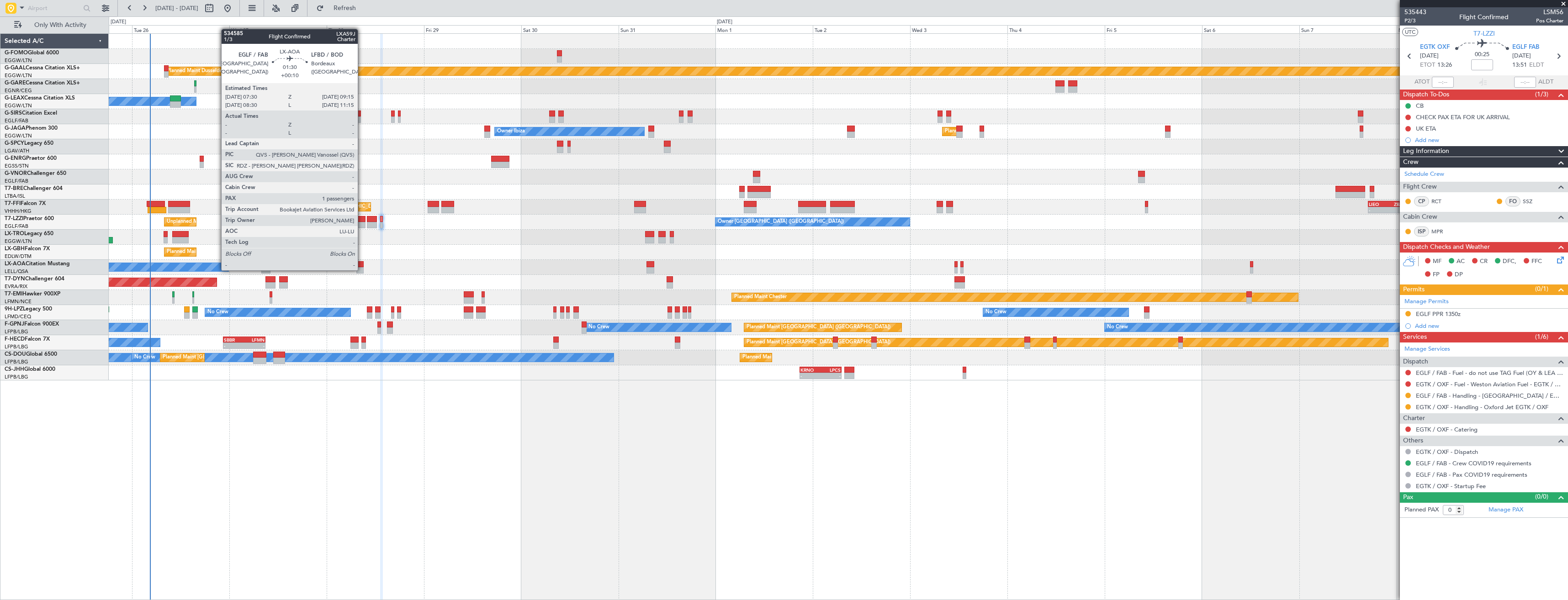
click at [362, 270] on div at bounding box center [360, 270] width 7 height 7
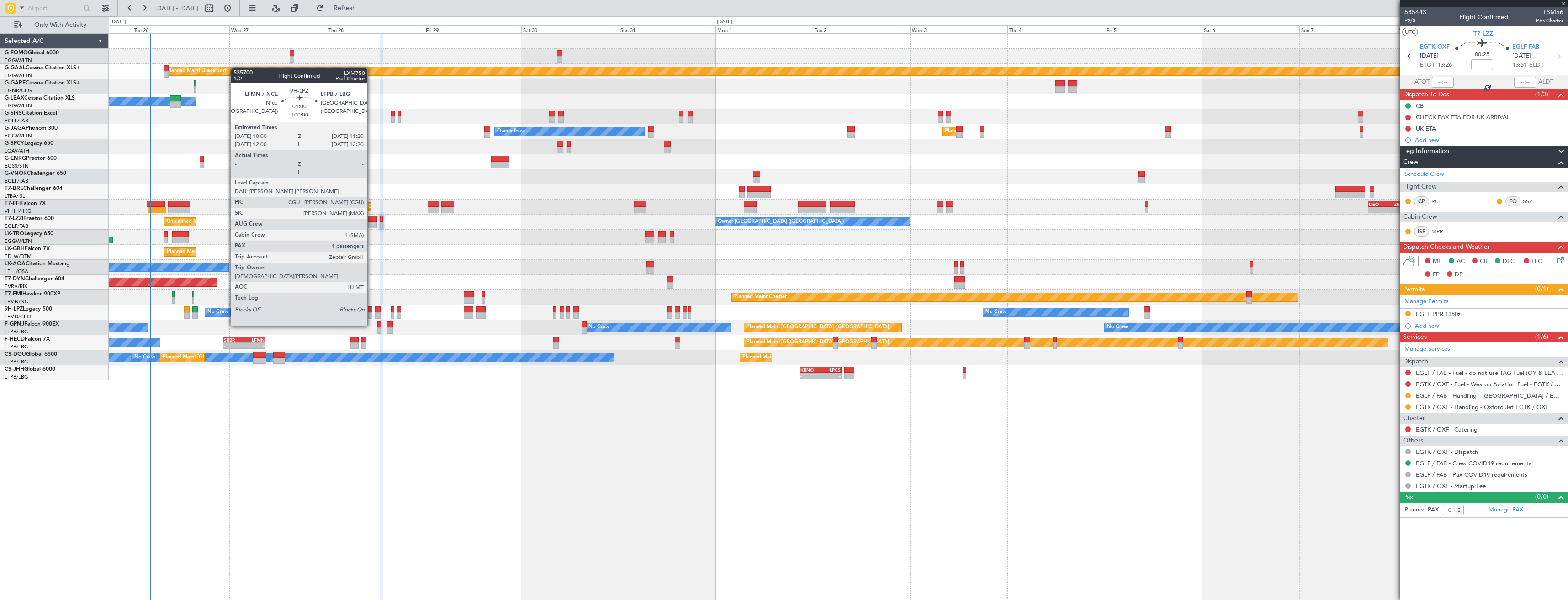
type input "+00:10"
type input "1"
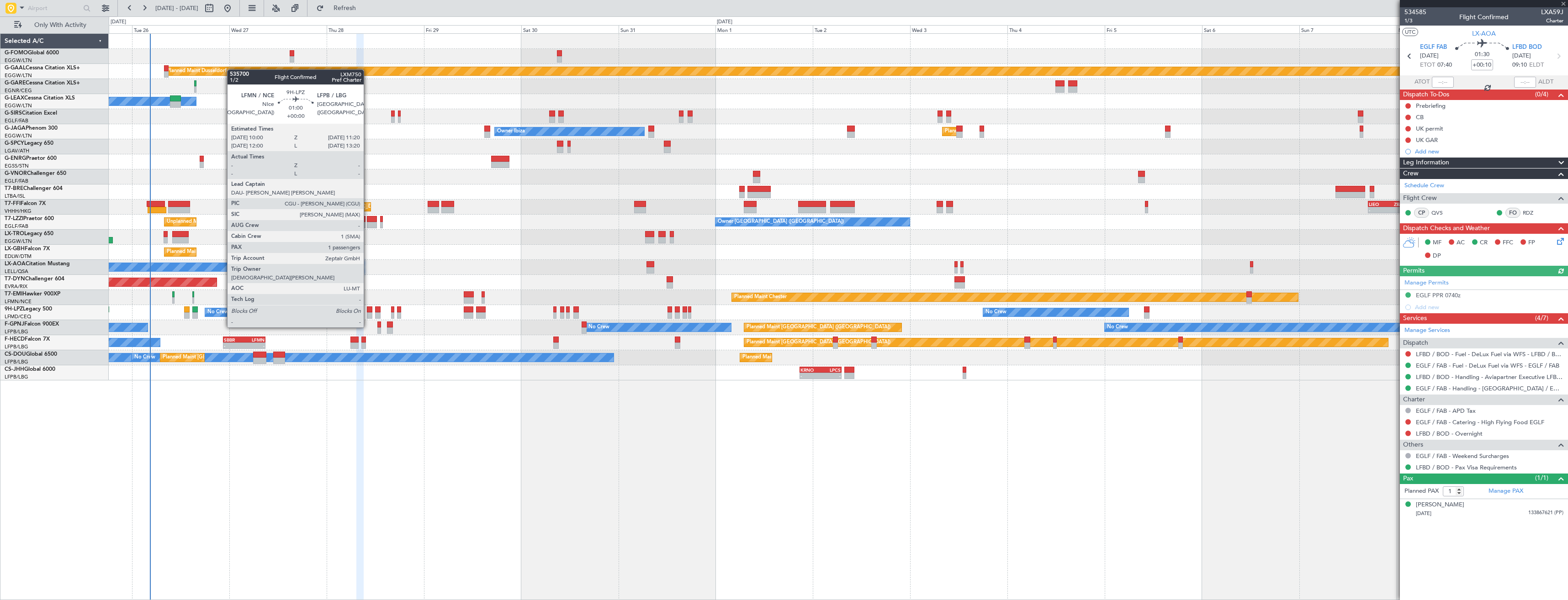
click at [368, 310] on div at bounding box center [369, 310] width 5 height 7
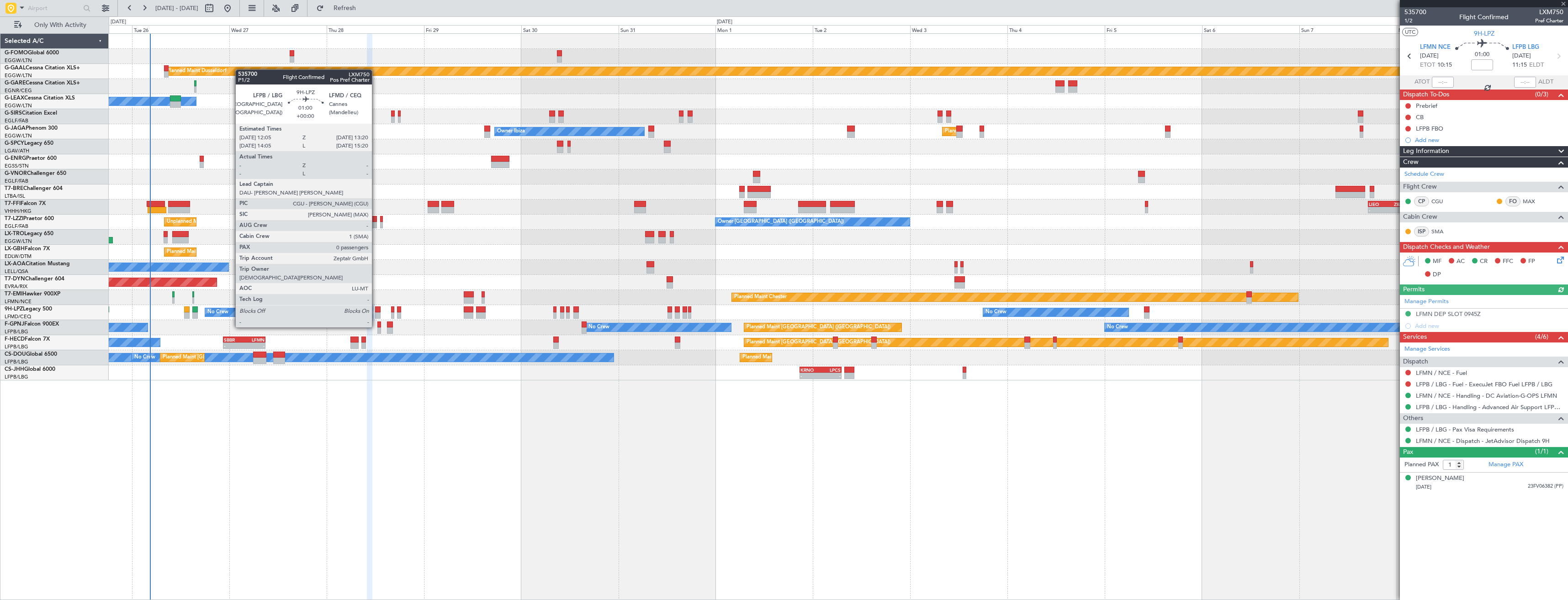
click at [376, 310] on div at bounding box center [377, 310] width 5 height 7
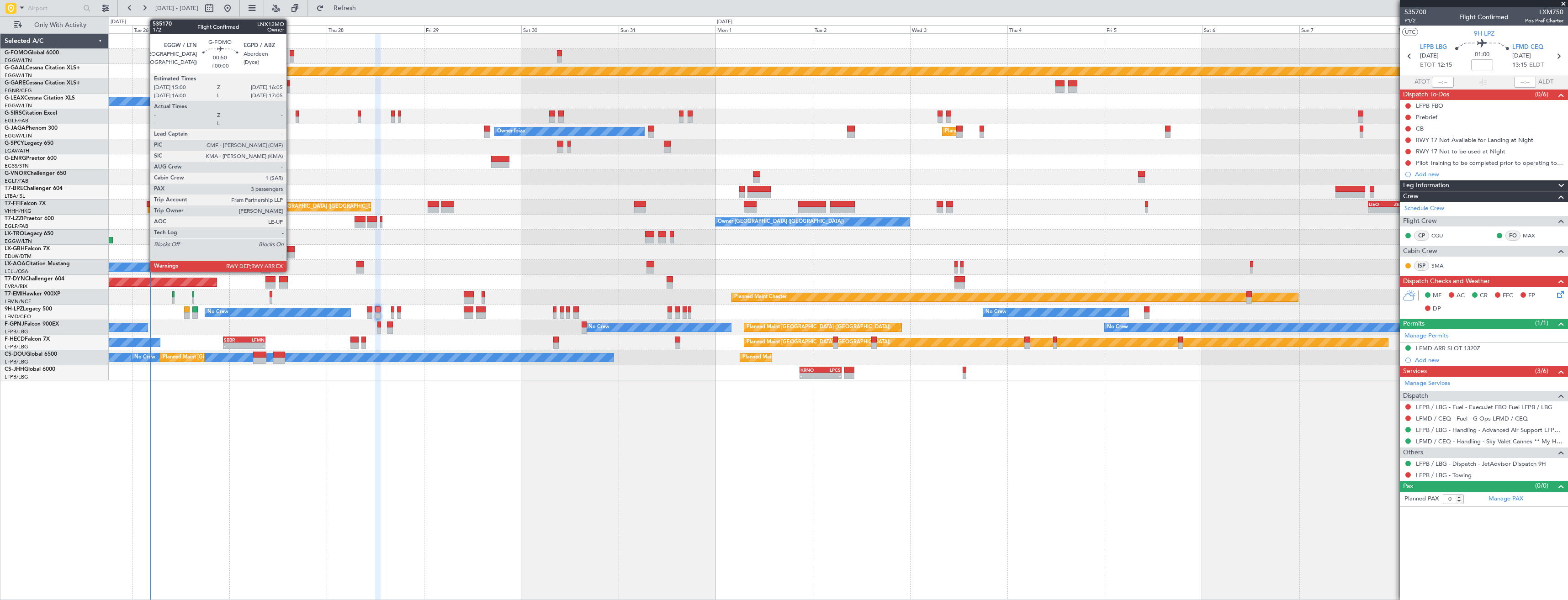
click at [290, 57] on div at bounding box center [292, 59] width 5 height 7
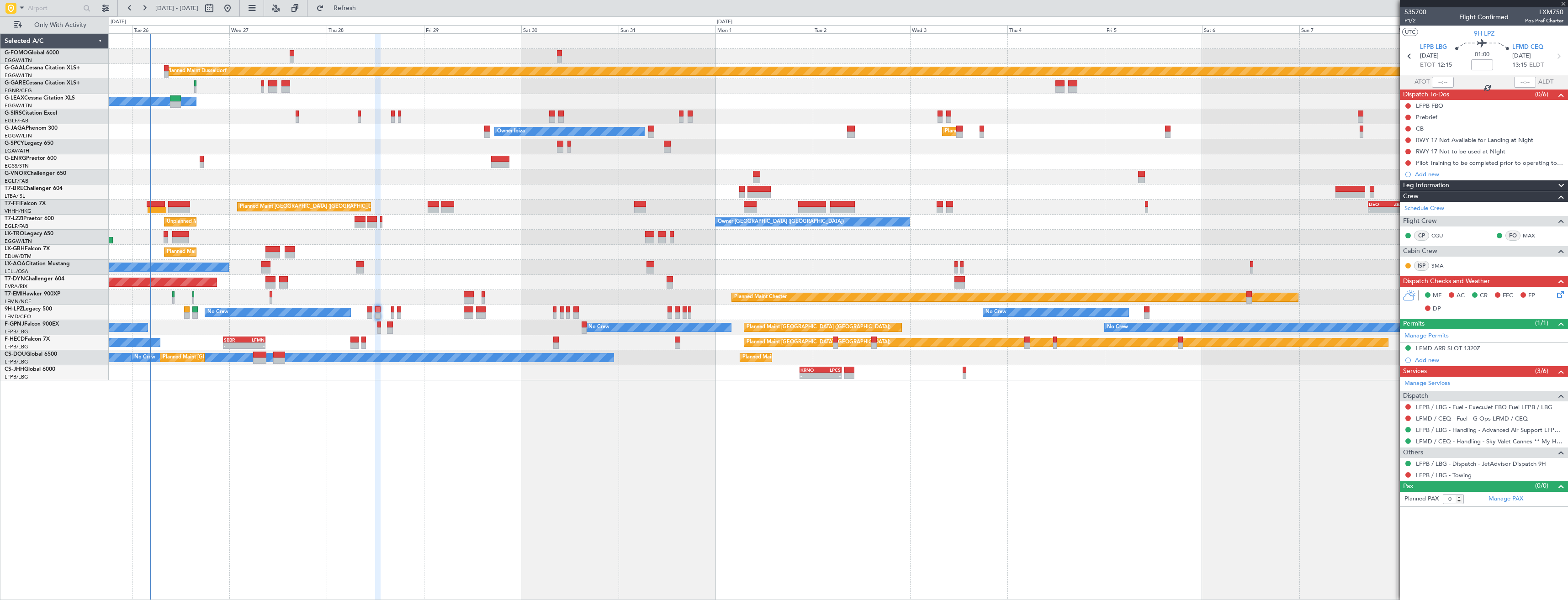
type input "3"
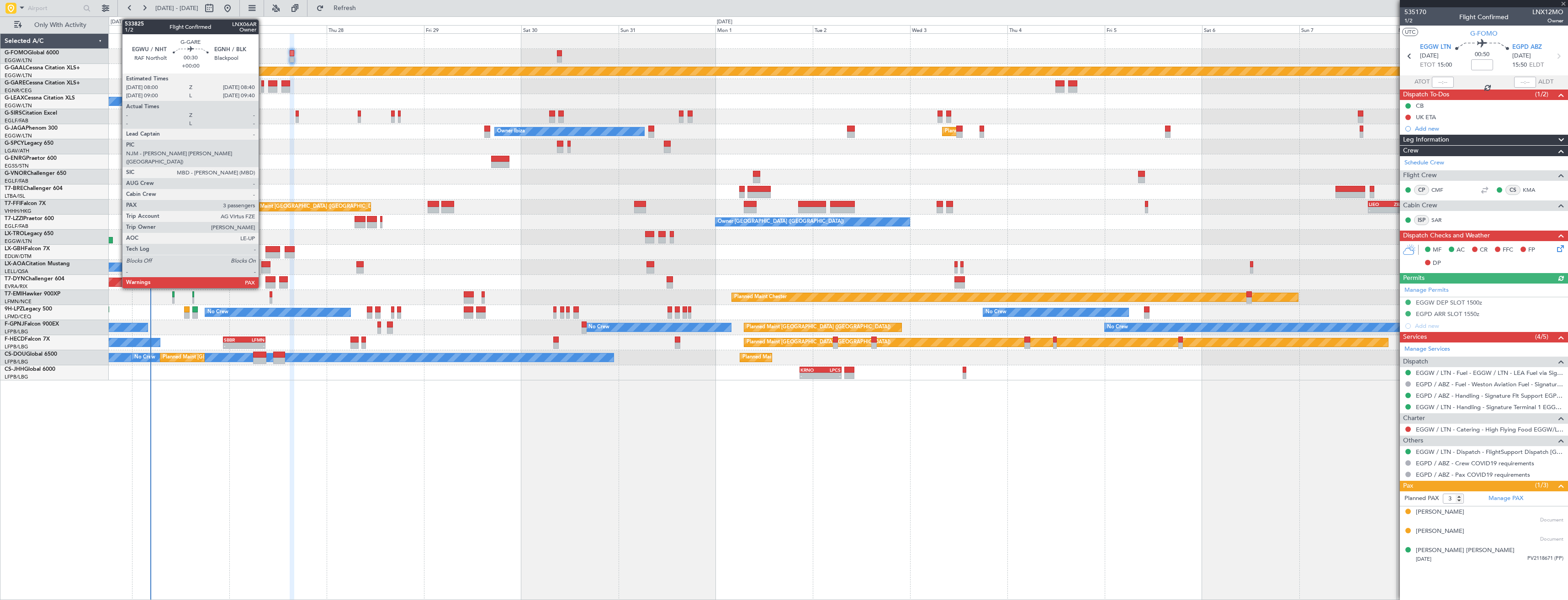
click at [263, 85] on div at bounding box center [262, 83] width 3 height 7
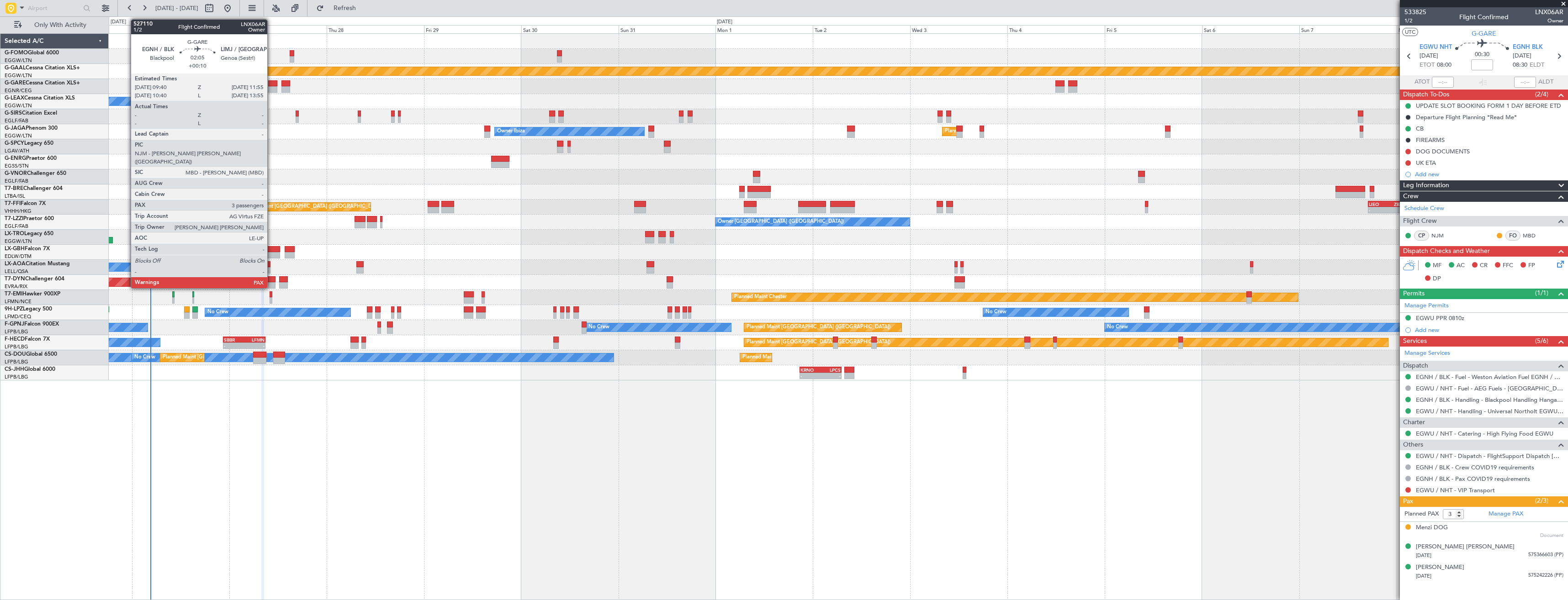
click at [271, 89] on div at bounding box center [273, 89] width 9 height 7
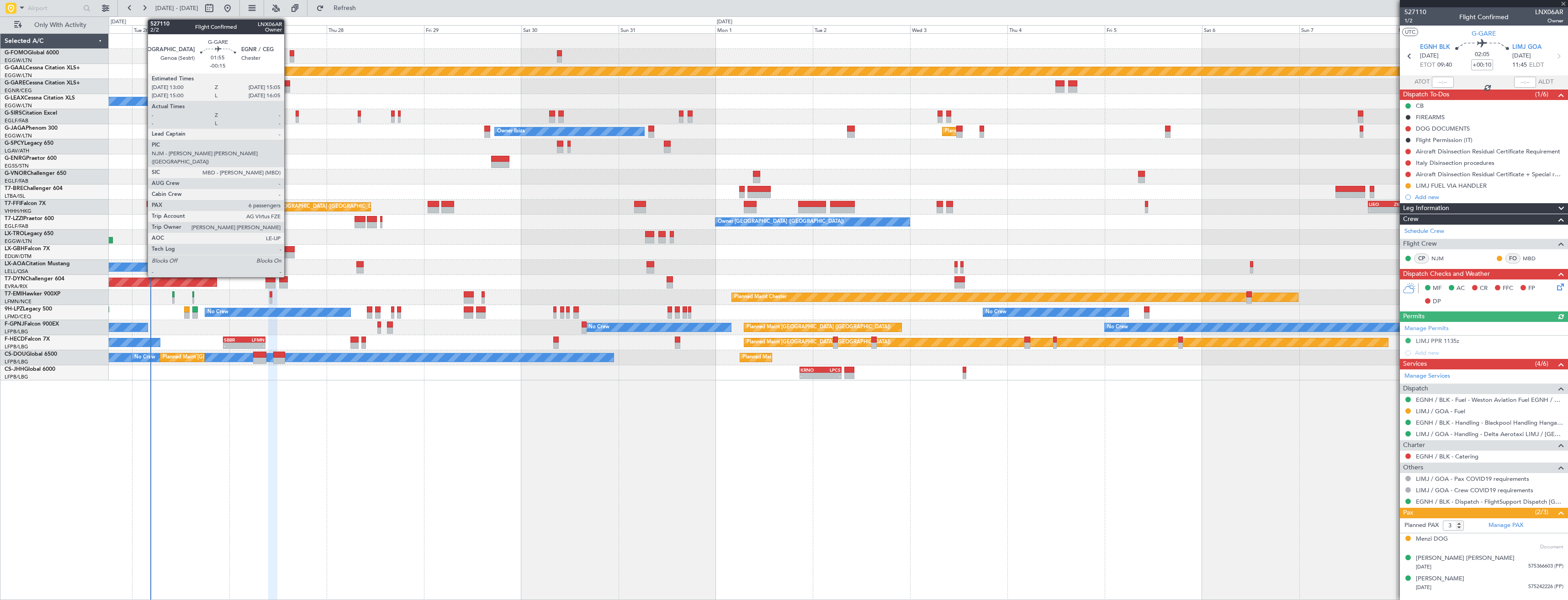
click at [289, 85] on div at bounding box center [285, 83] width 9 height 7
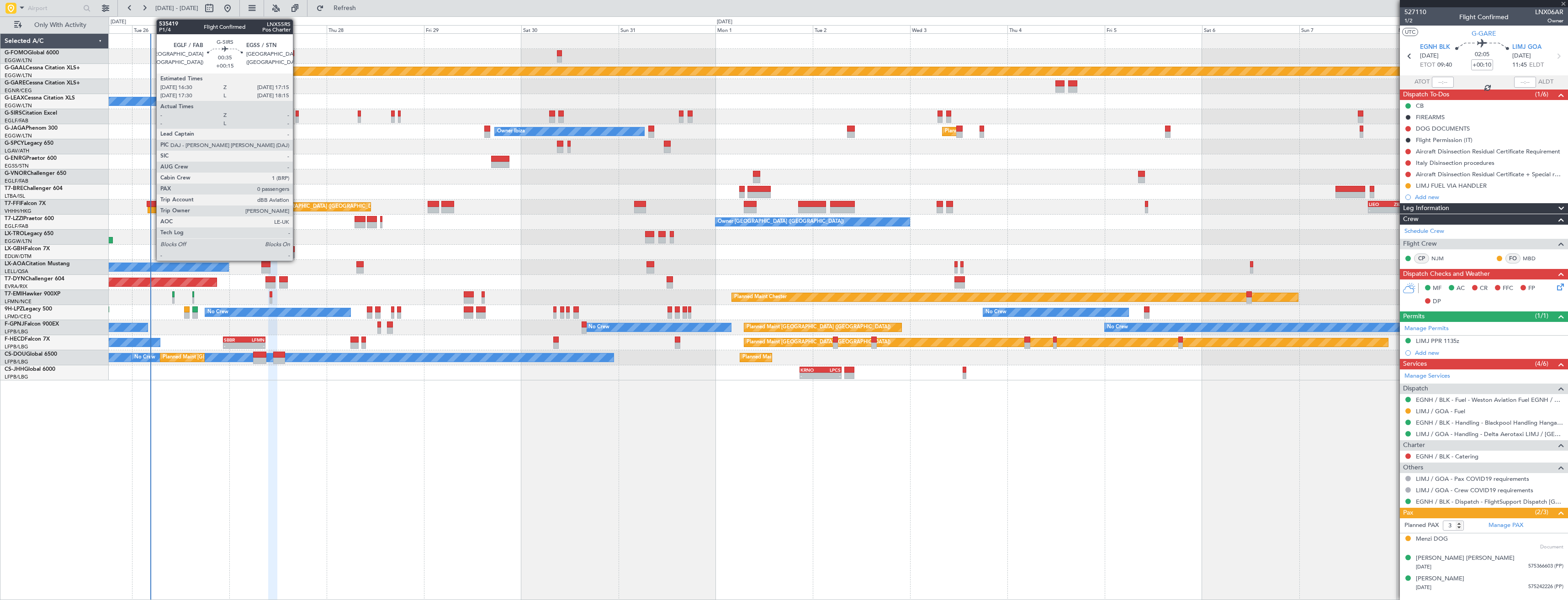
type input "-00:15"
type input "6"
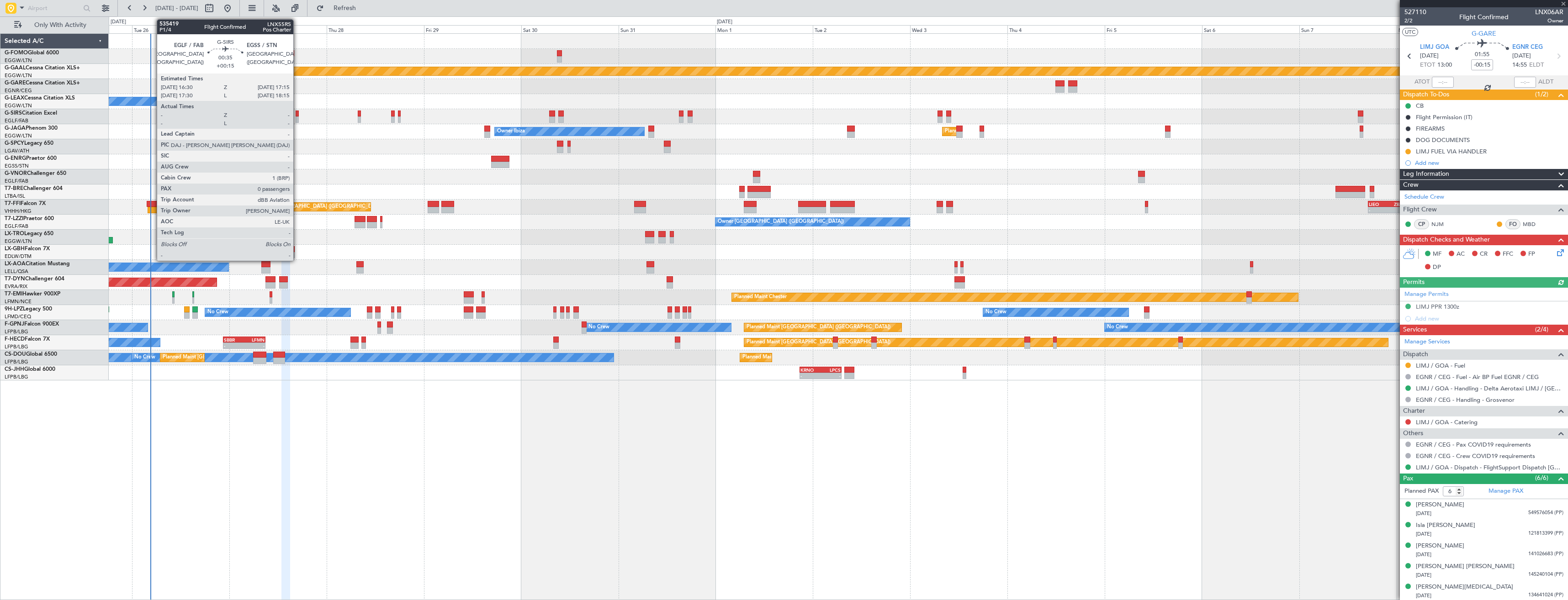
click at [298, 116] on div at bounding box center [297, 114] width 3 height 7
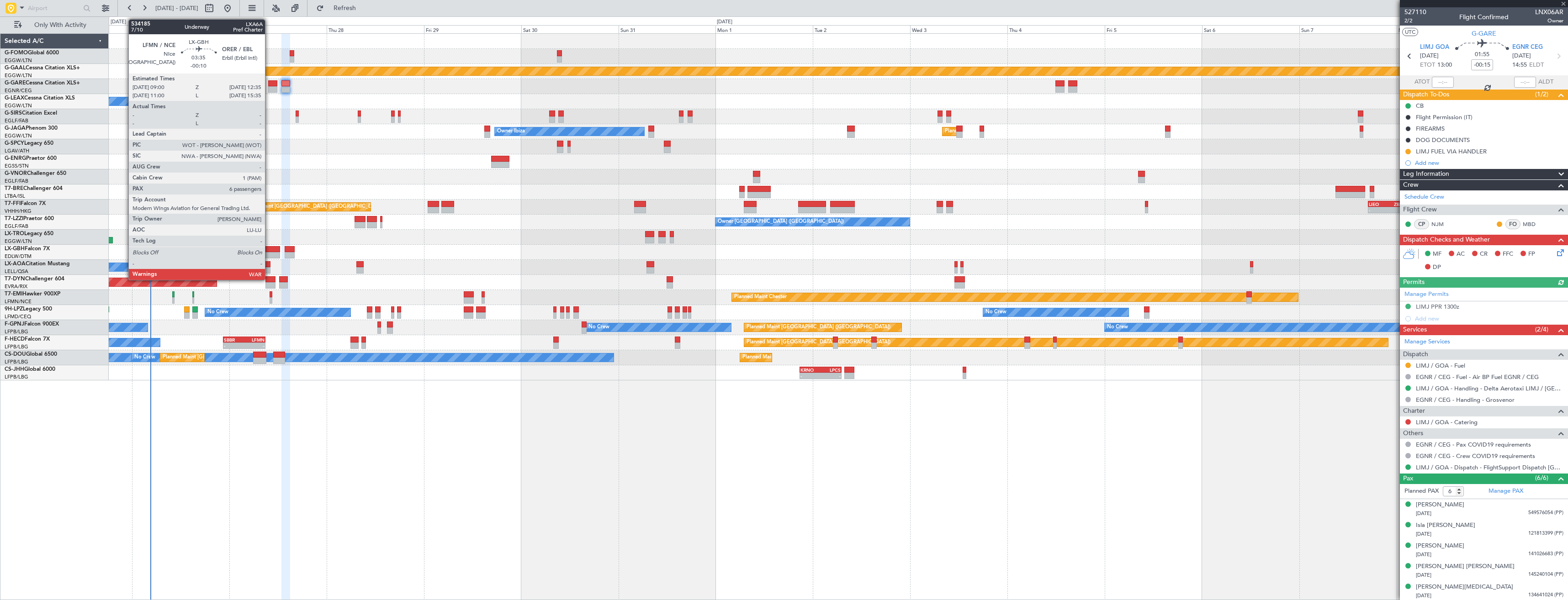
type input "+00:15"
type input "0"
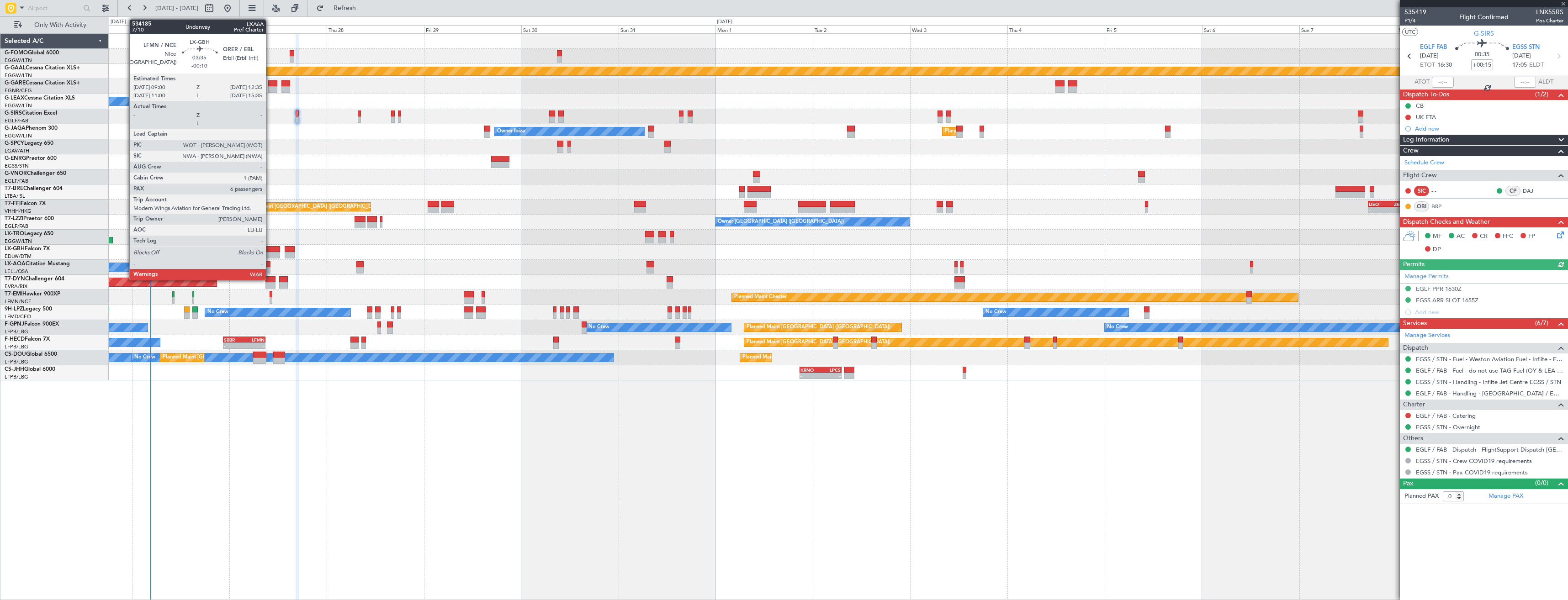
click at [270, 251] on div at bounding box center [273, 249] width 15 height 7
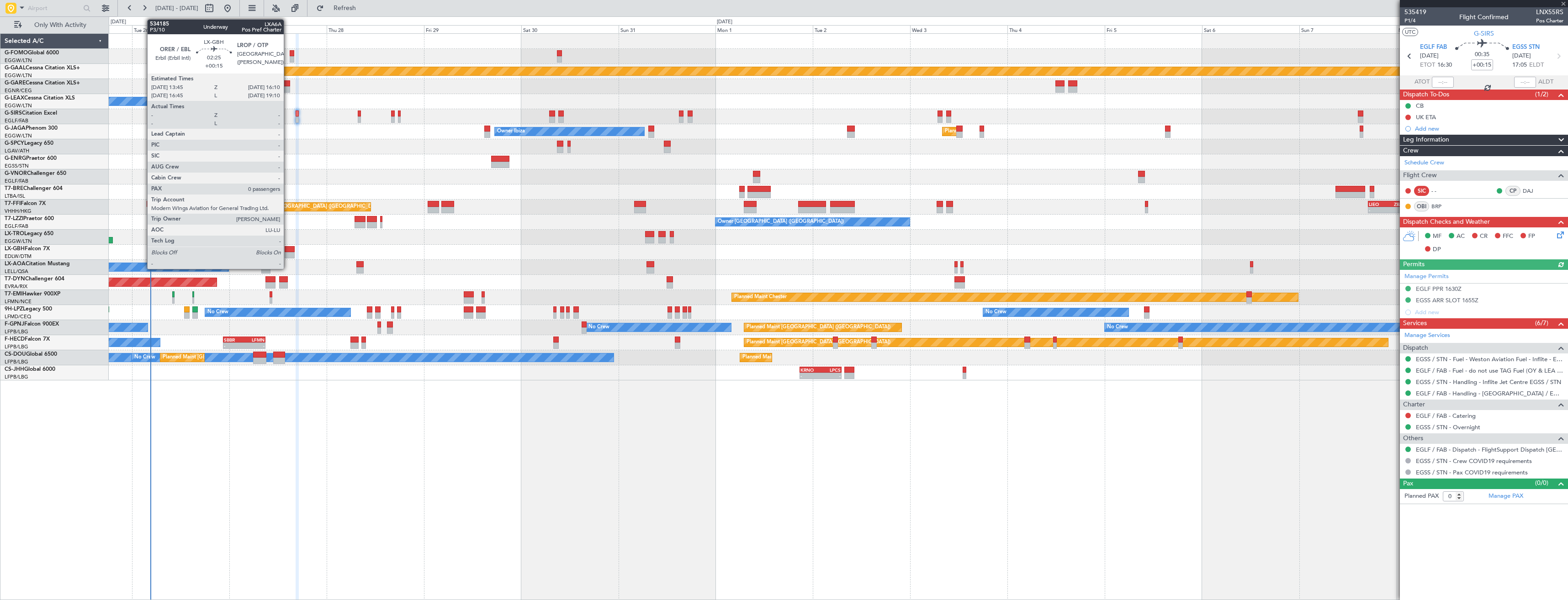
type input "-00:10"
type input "6"
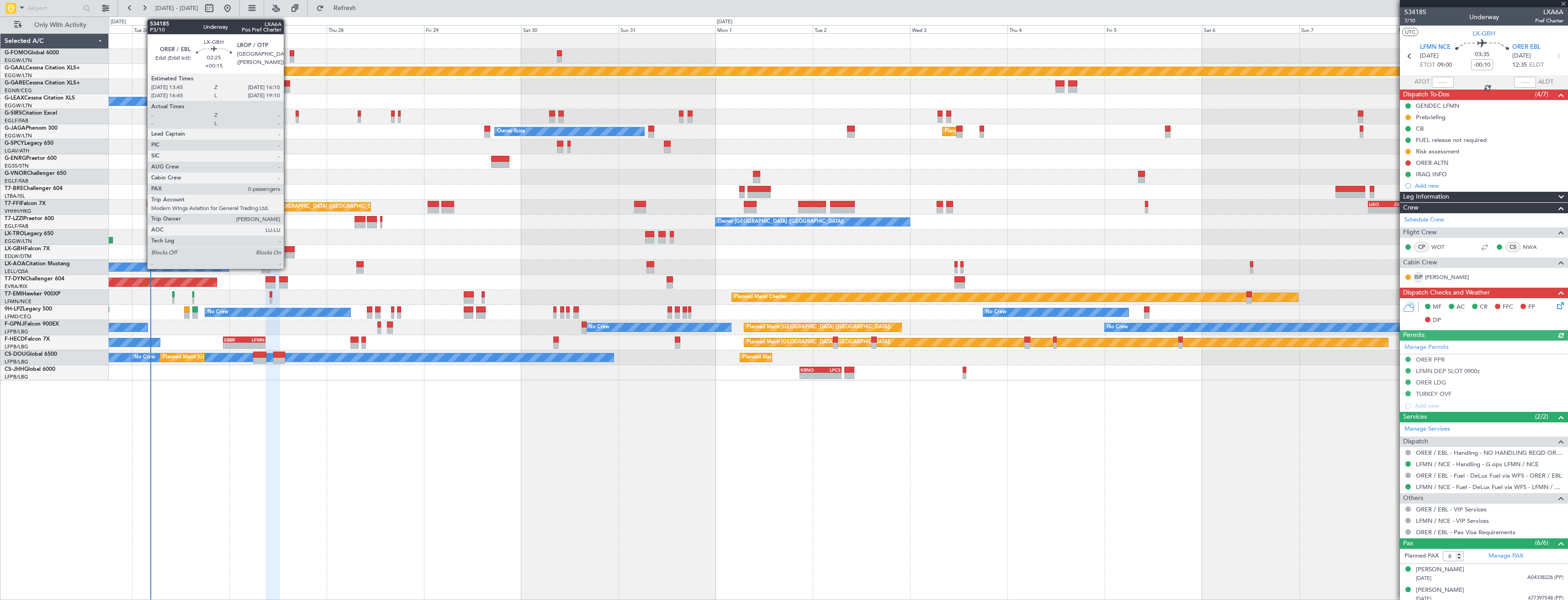
click at [288, 253] on div at bounding box center [290, 255] width 10 height 7
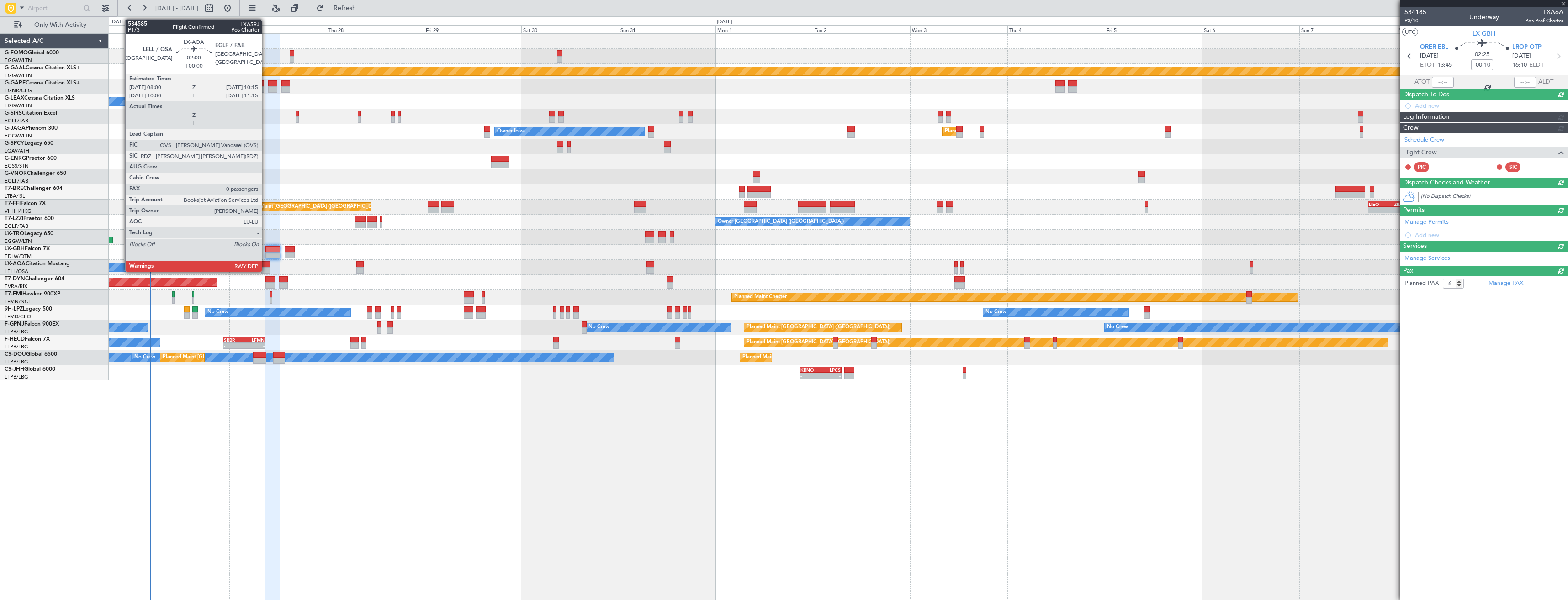
type input "+00:15"
type input "0"
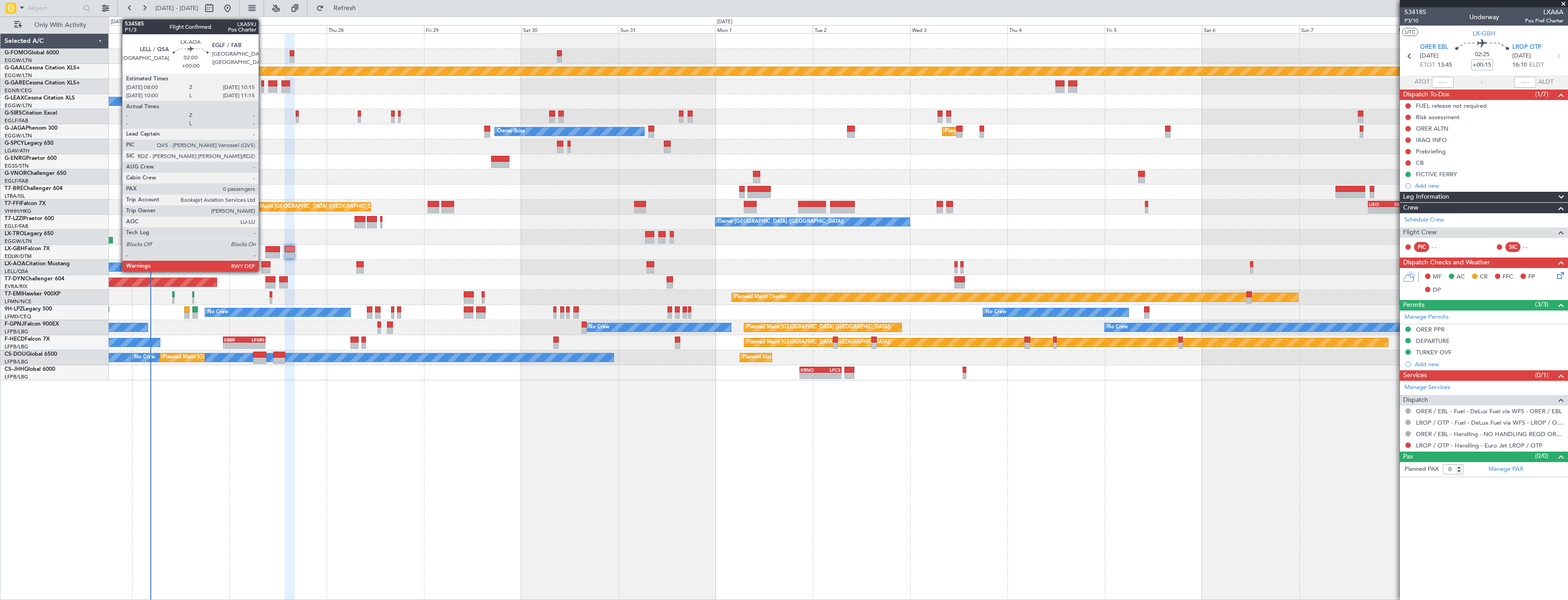
click at [263, 267] on div at bounding box center [265, 264] width 9 height 7
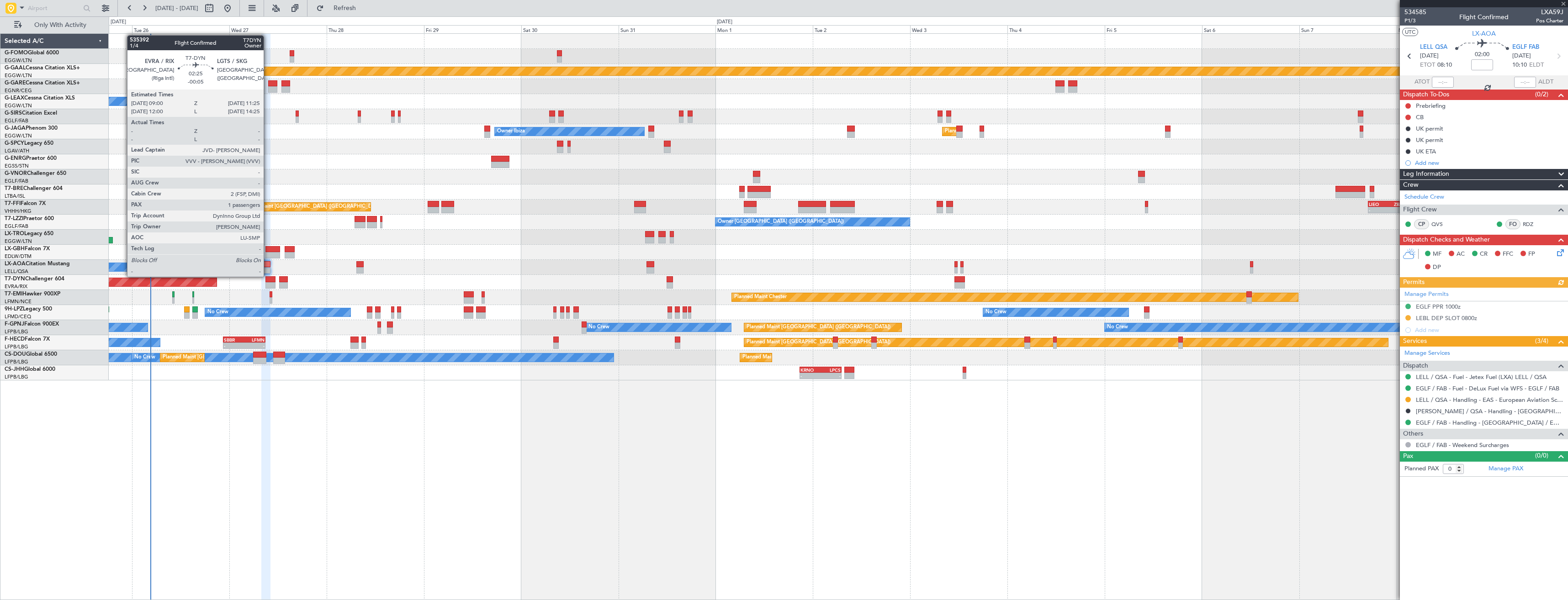
click at [268, 284] on div at bounding box center [270, 285] width 10 height 7
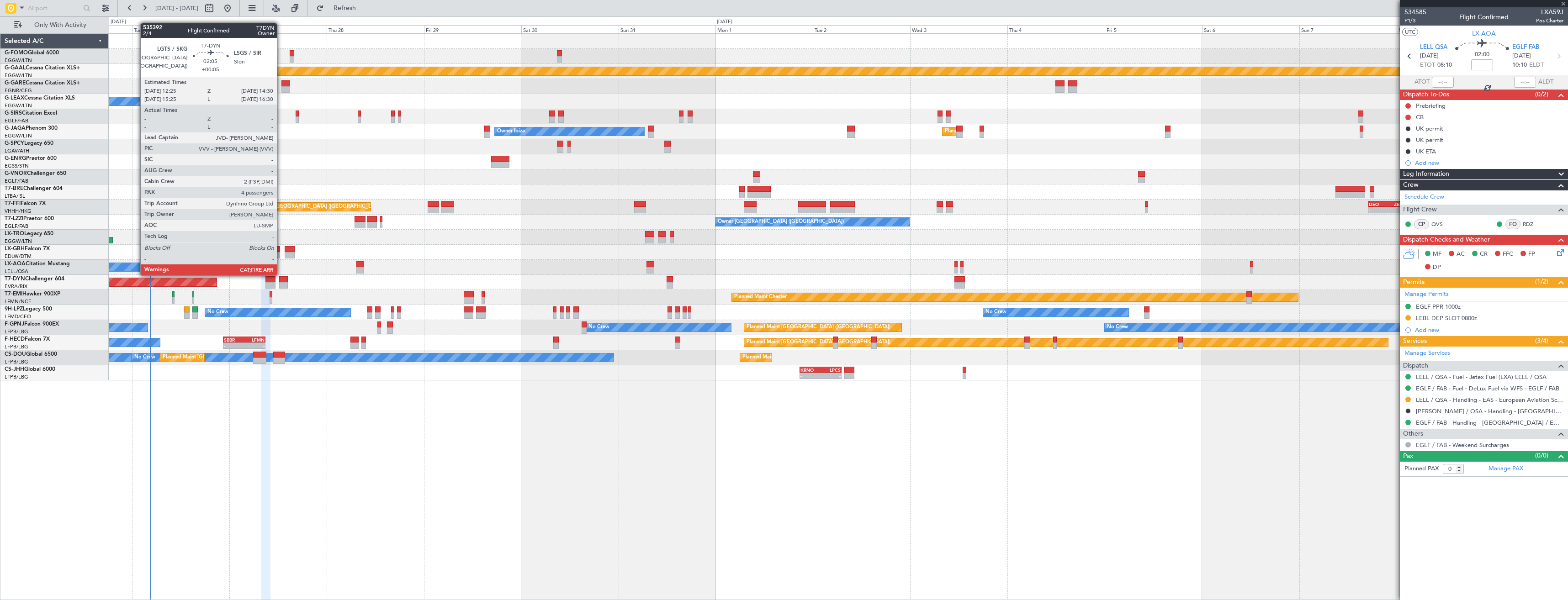
type input "-00:05"
type input "1"
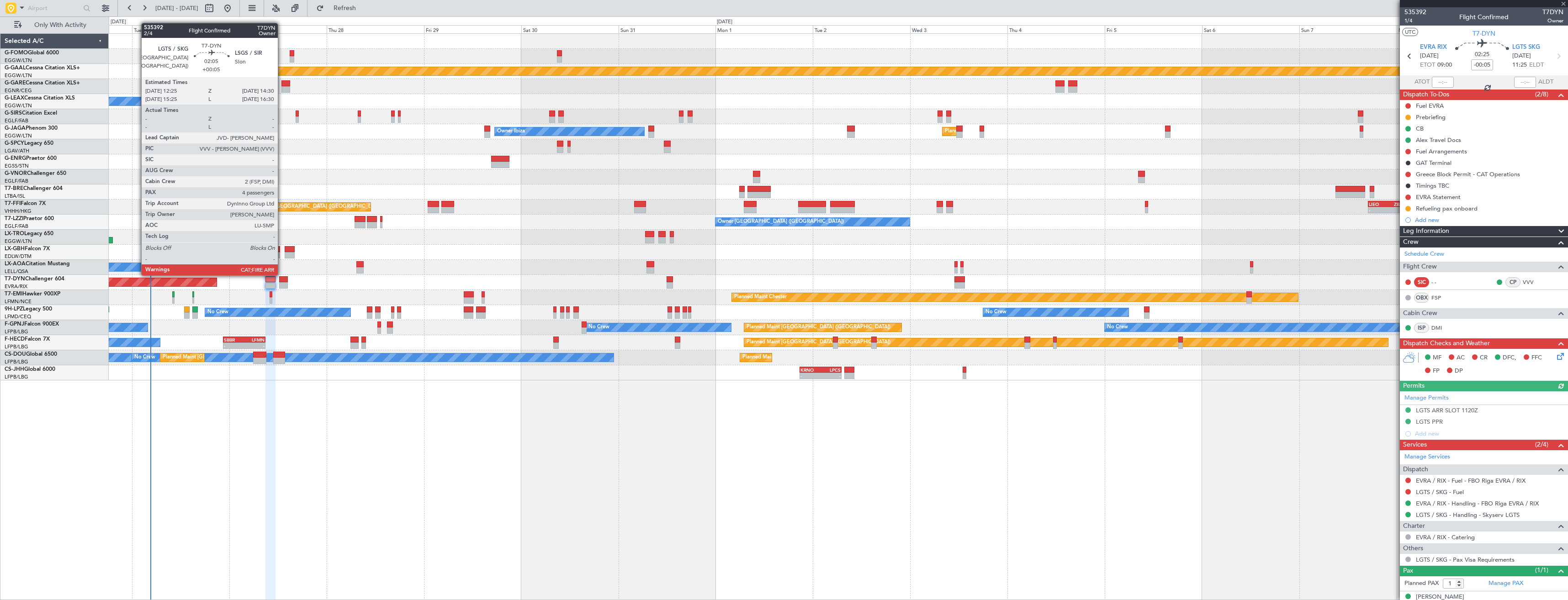
click at [282, 283] on div at bounding box center [284, 285] width 9 height 7
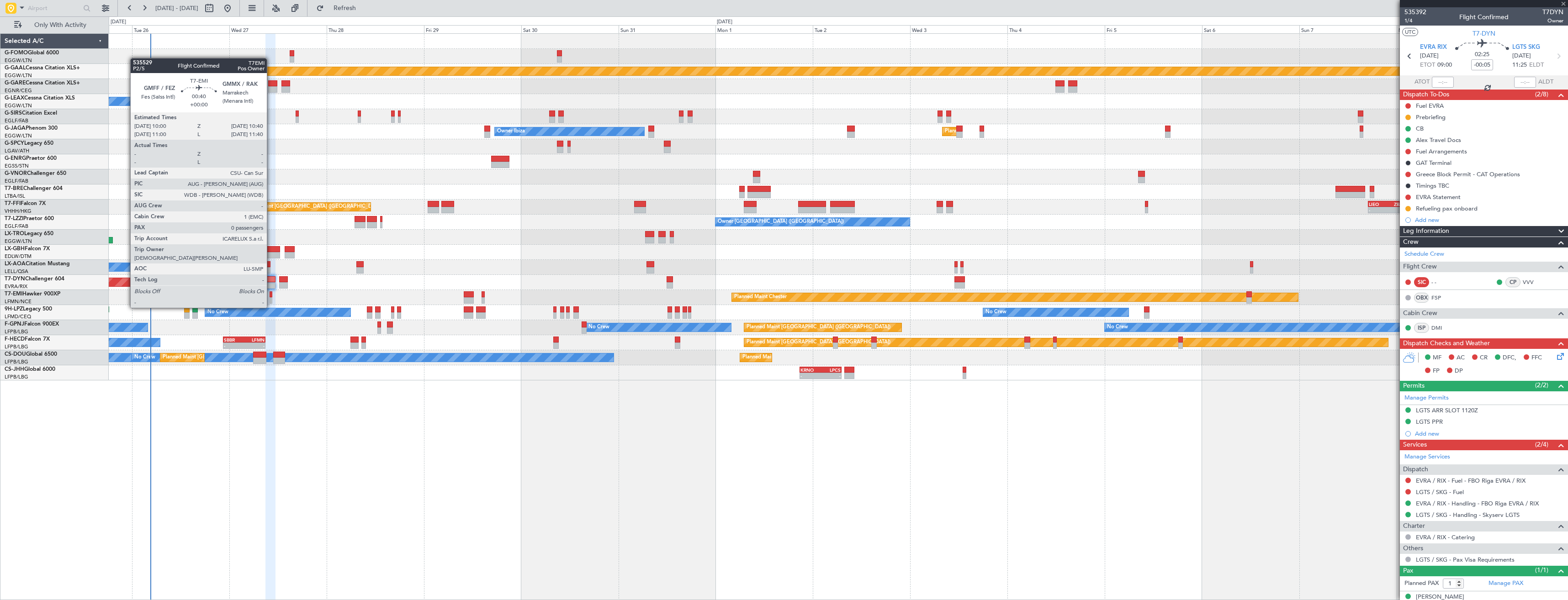
type input "+00:05"
type input "4"
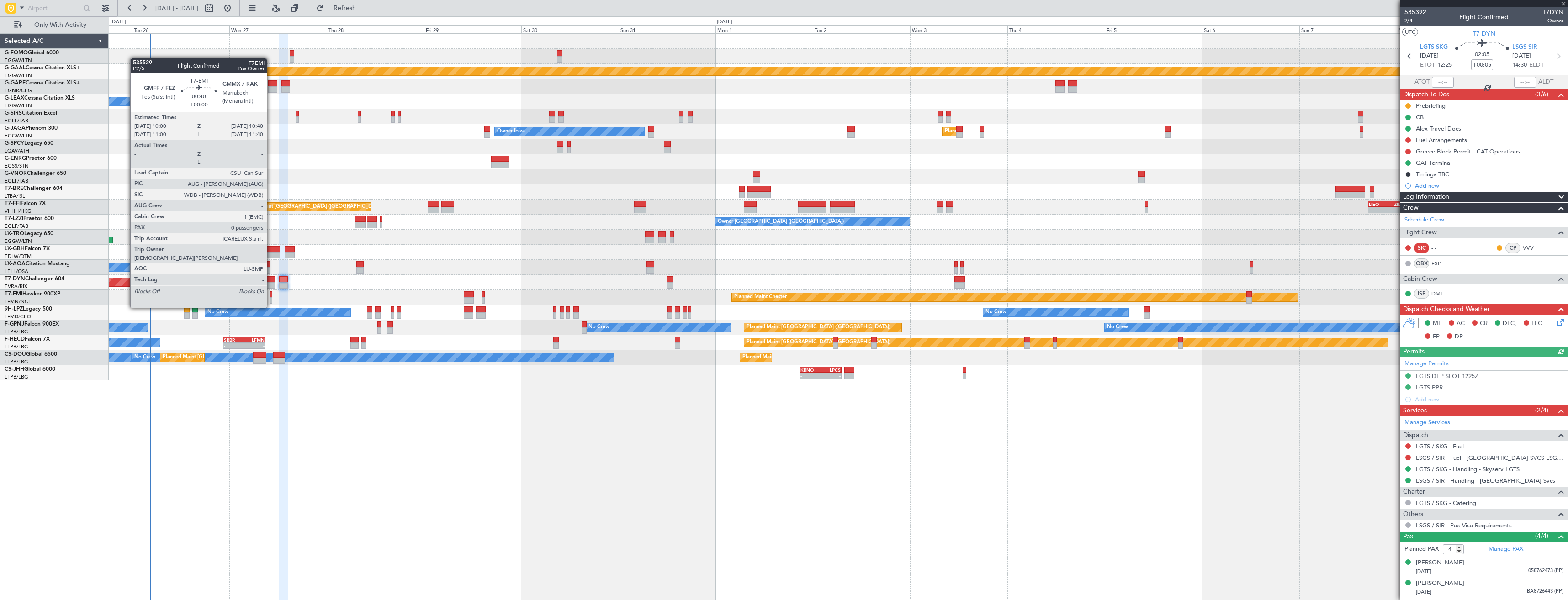
click at [271, 299] on div at bounding box center [271, 301] width 3 height 7
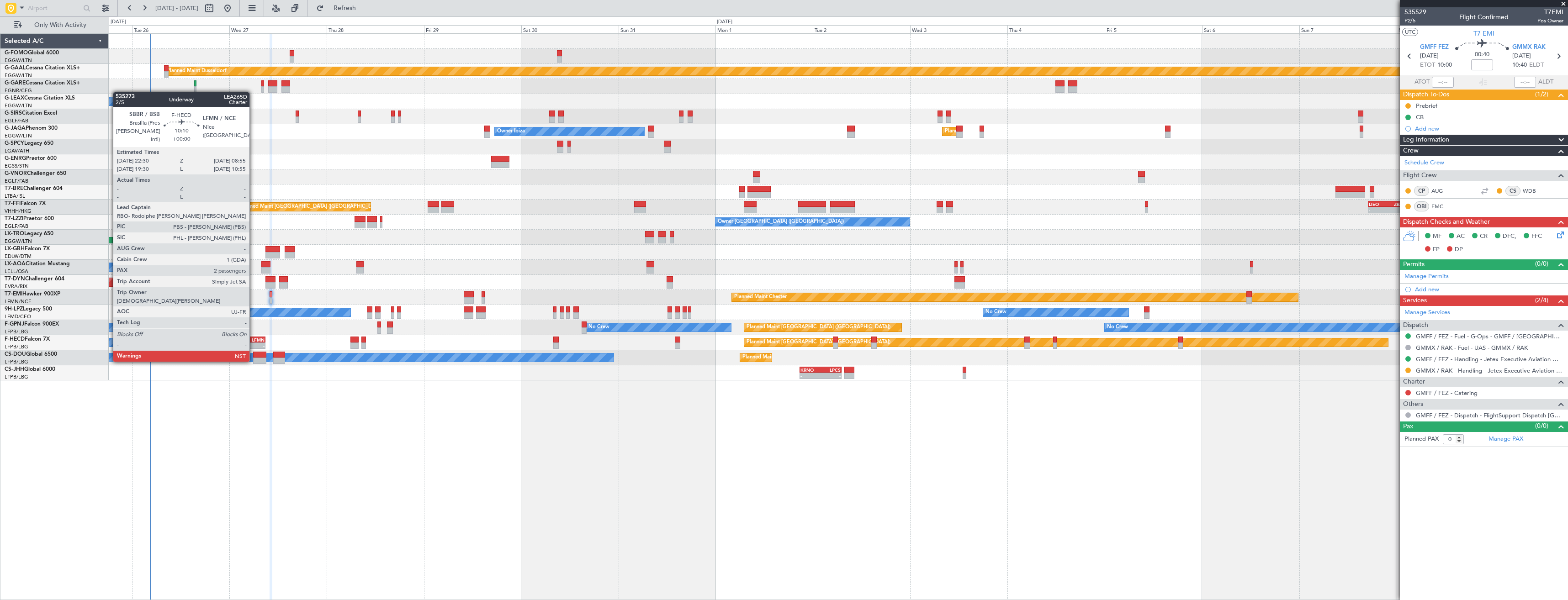
click at [254, 344] on div "-" at bounding box center [254, 346] width 20 height 5
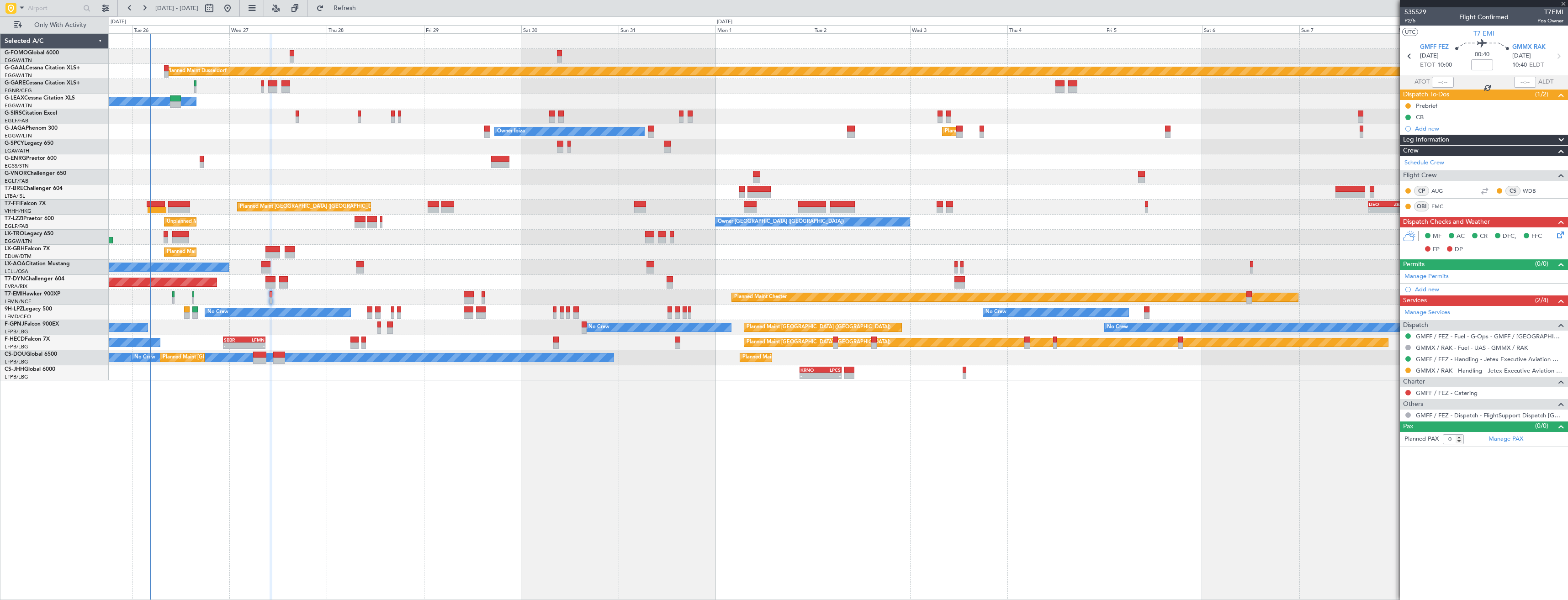
type input "2"
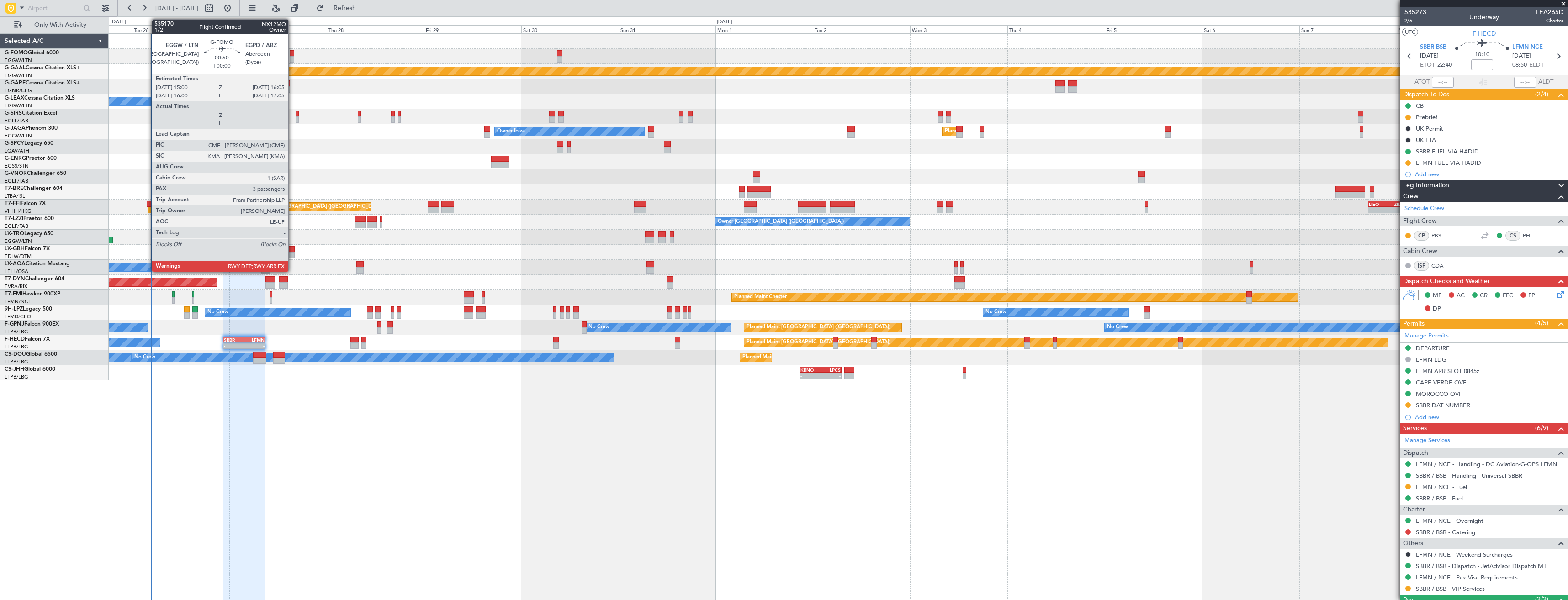
click at [292, 51] on div at bounding box center [292, 54] width 5 height 7
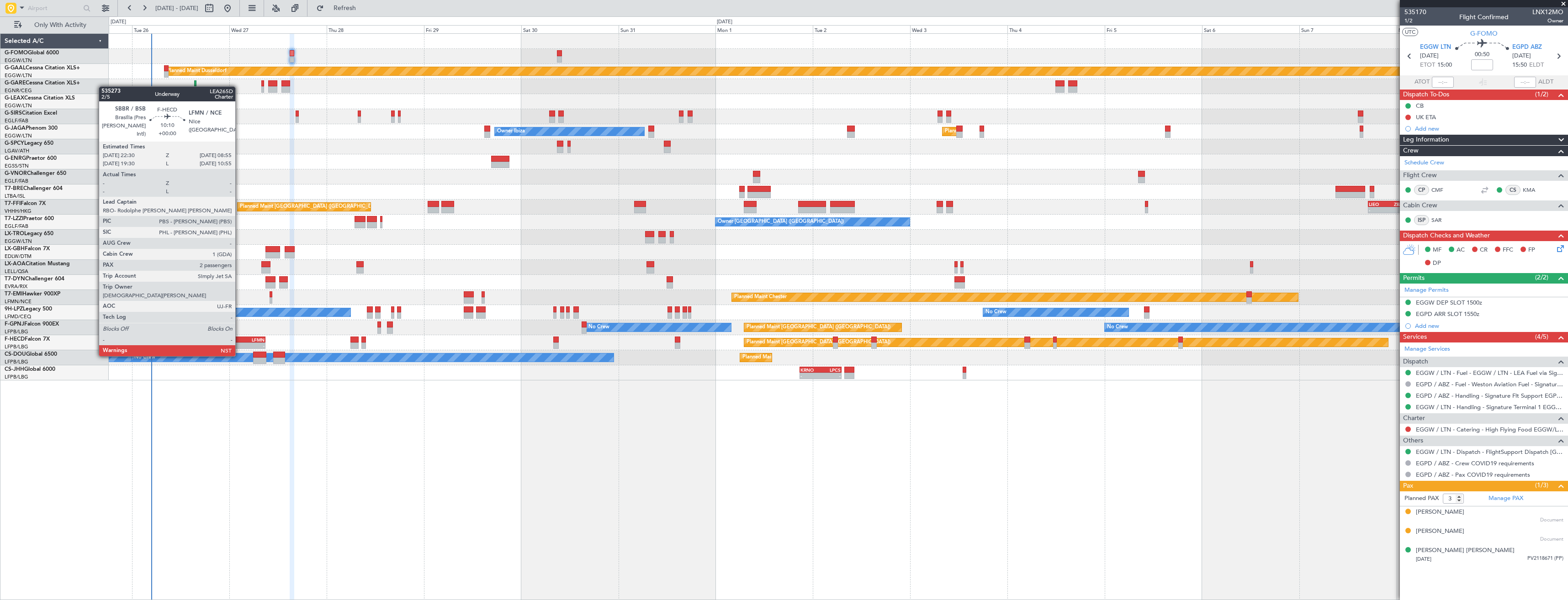
click at [239, 339] on div "SBBR" at bounding box center [234, 340] width 20 height 5
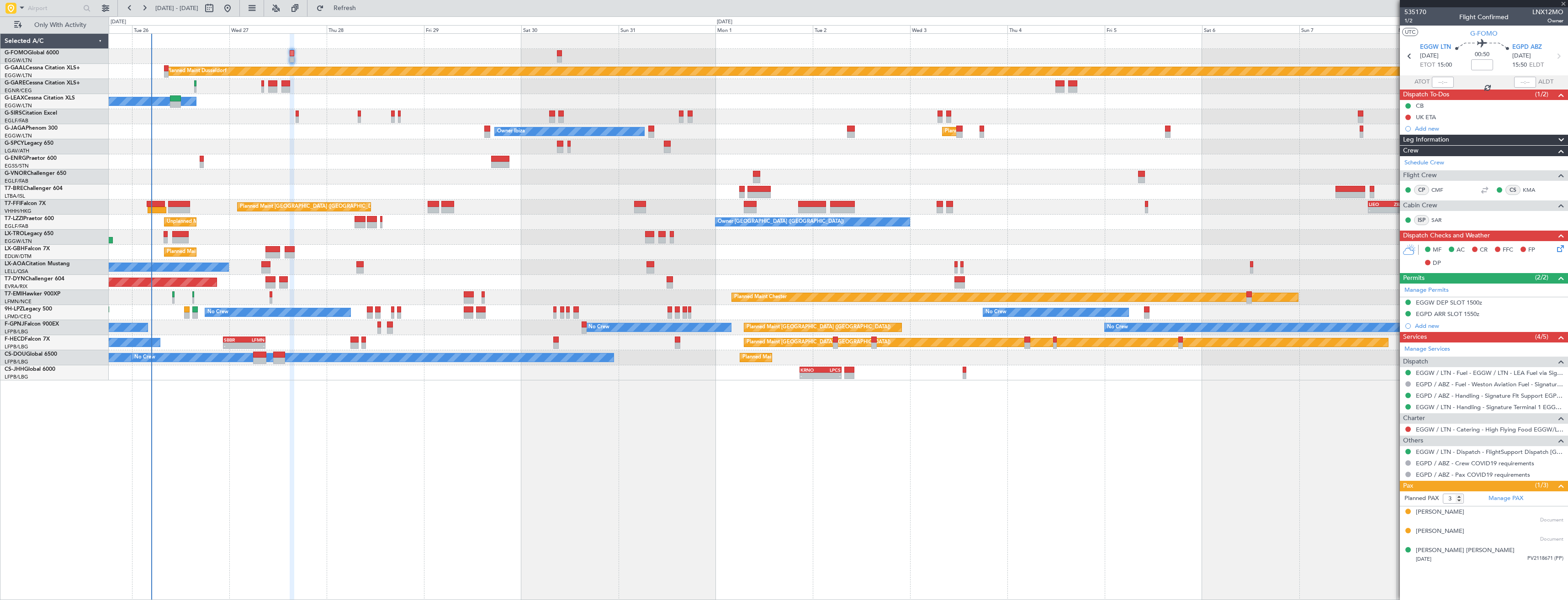
type input "2"
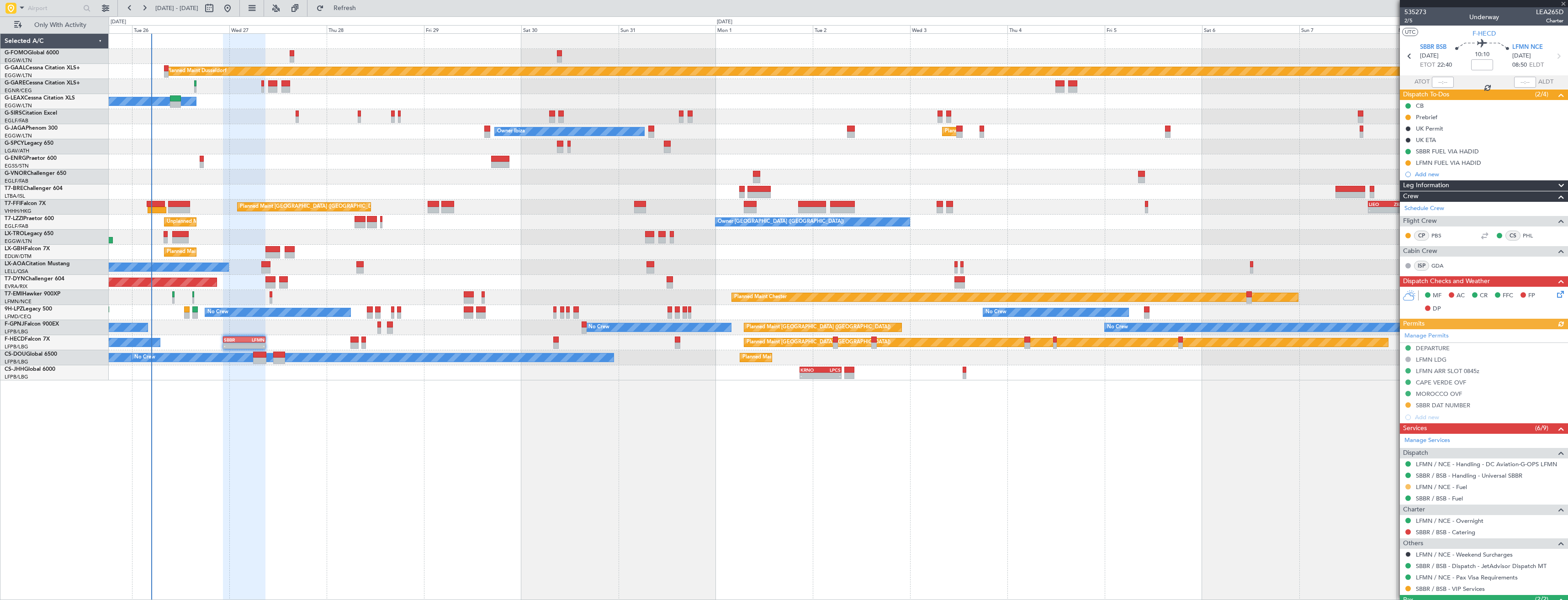
click at [1409, 485] on button at bounding box center [1408, 487] width 5 height 5
click at [1388, 473] on span "Confirmed" at bounding box center [1382, 473] width 29 height 9
click at [1405, 162] on button at bounding box center [1408, 162] width 5 height 5
click at [1398, 206] on span "Completed" at bounding box center [1412, 203] width 30 height 9
click at [1555, 56] on icon at bounding box center [1558, 57] width 12 height 12
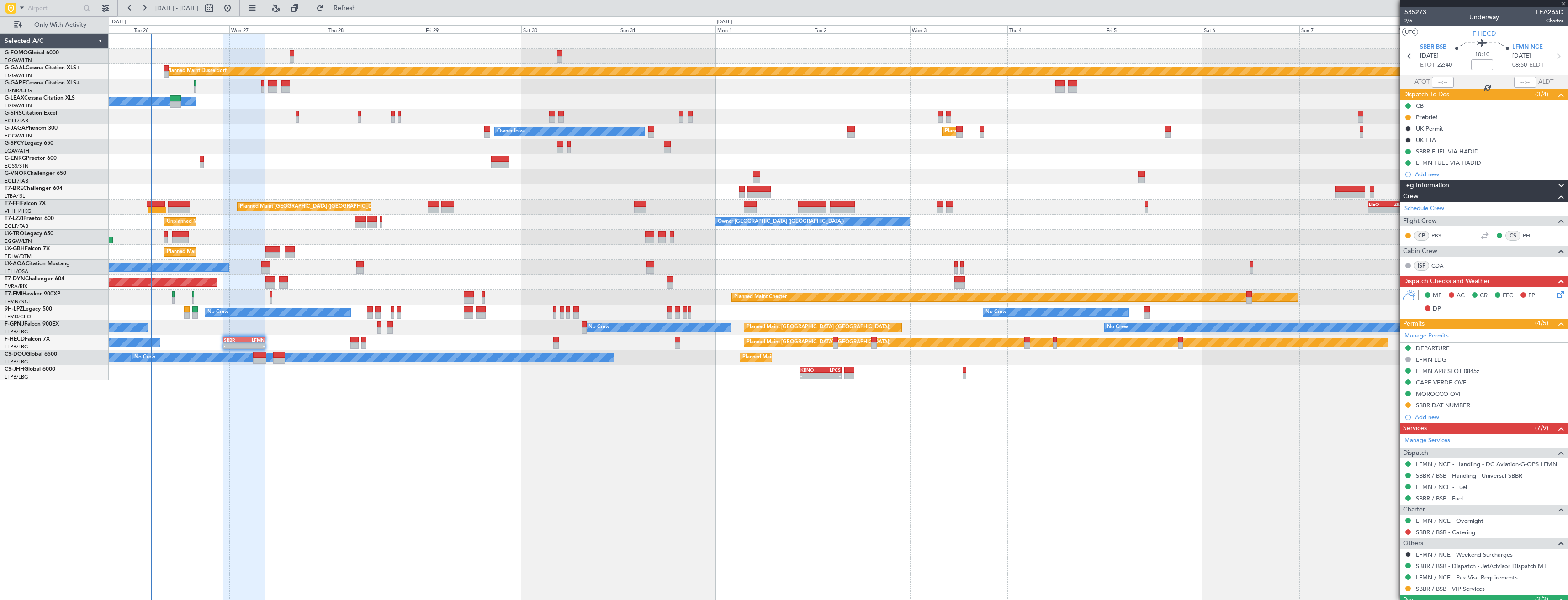
type input "+00:10"
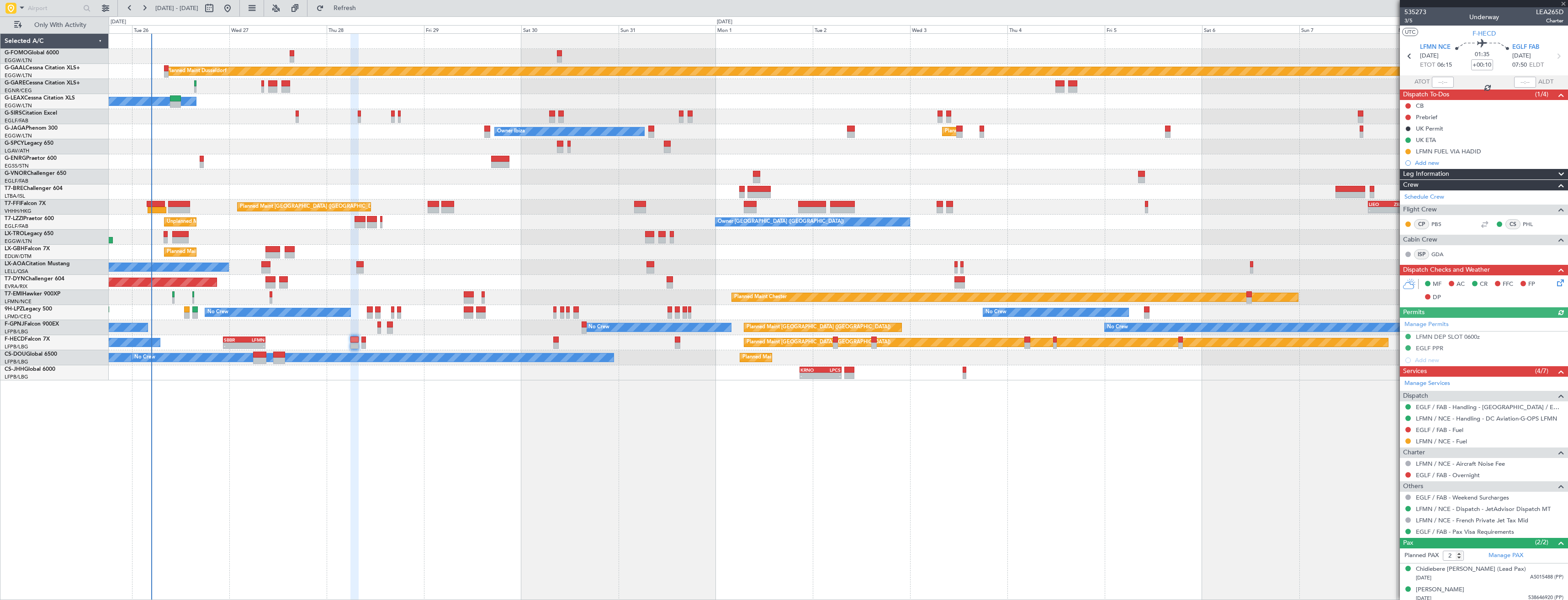
drag, startPoint x: 1409, startPoint y: 441, endPoint x: 1409, endPoint y: 448, distance: 7.0
click at [1409, 441] on button at bounding box center [1408, 441] width 5 height 5
click at [1382, 552] on span "Confirmed" at bounding box center [1382, 549] width 29 height 9
click at [1470, 352] on div "EGLF PPR" at bounding box center [1484, 349] width 168 height 12
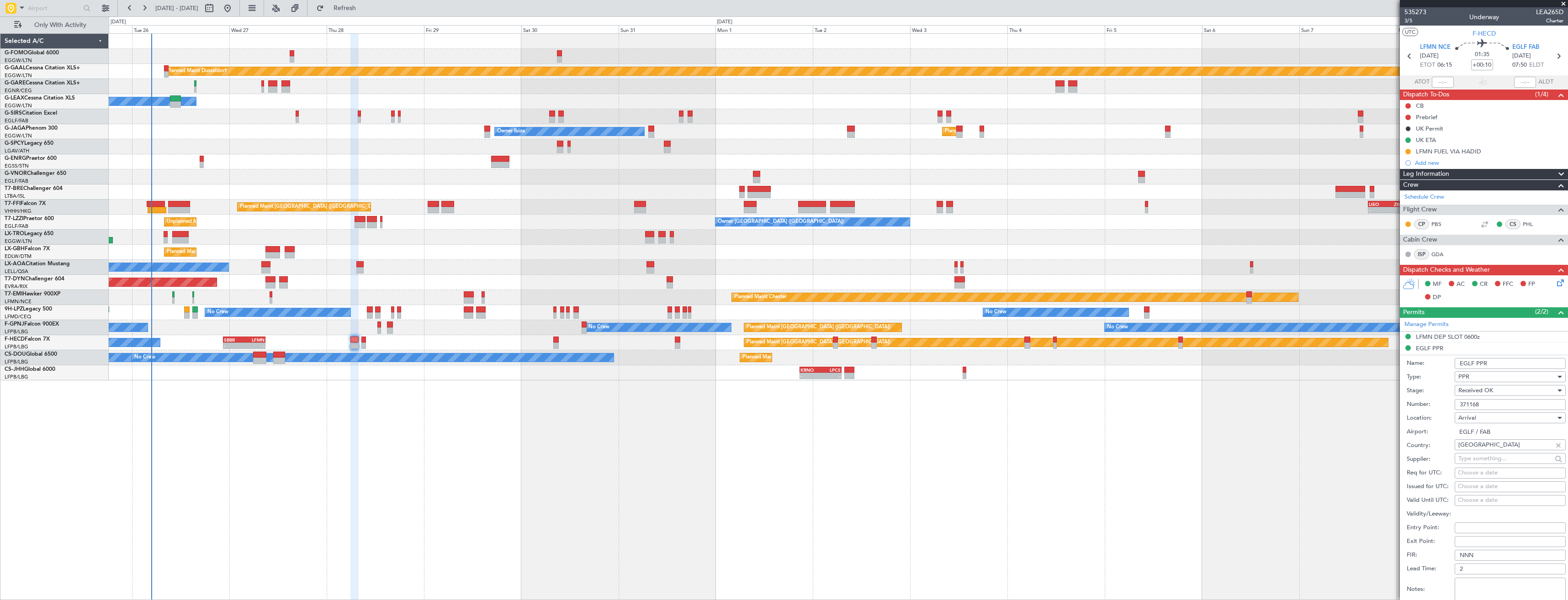
click at [1499, 365] on input "EGLF PPR" at bounding box center [1510, 363] width 111 height 11
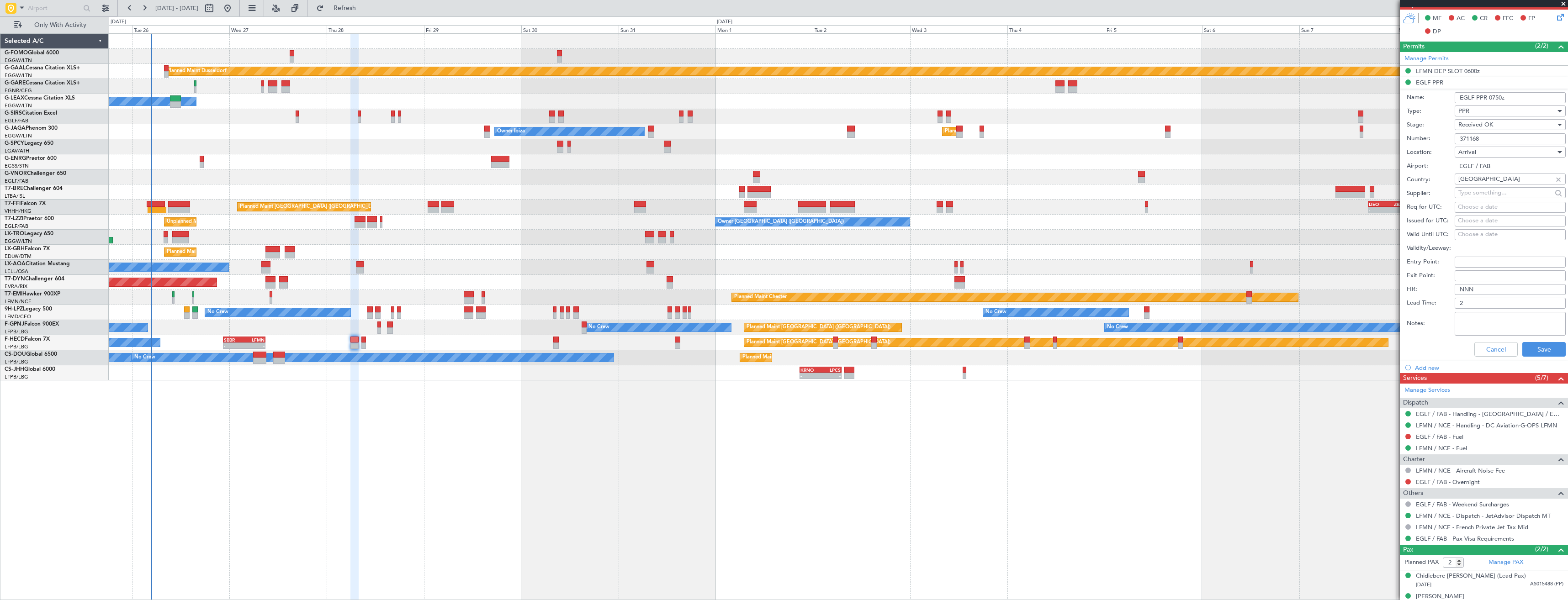
scroll to position [274, 0]
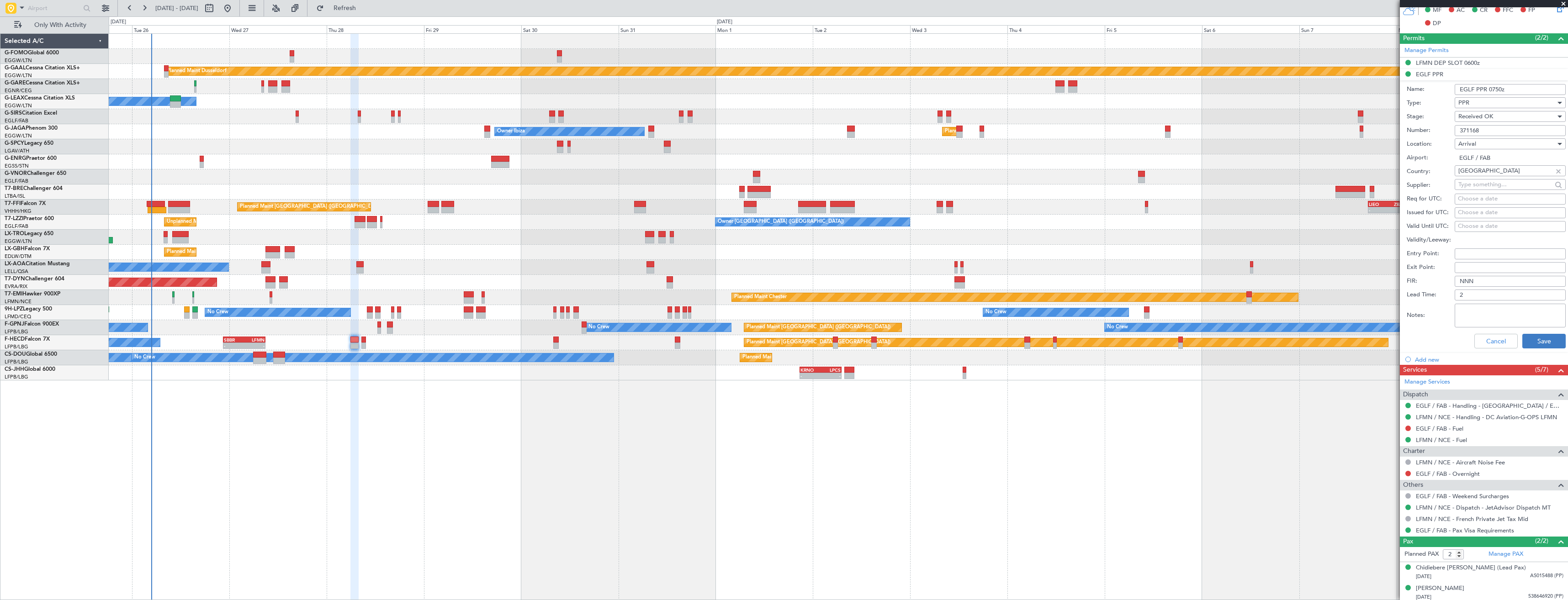
type input "EGLF PPR 0750z"
click at [1536, 343] on button "Save" at bounding box center [1544, 341] width 43 height 15
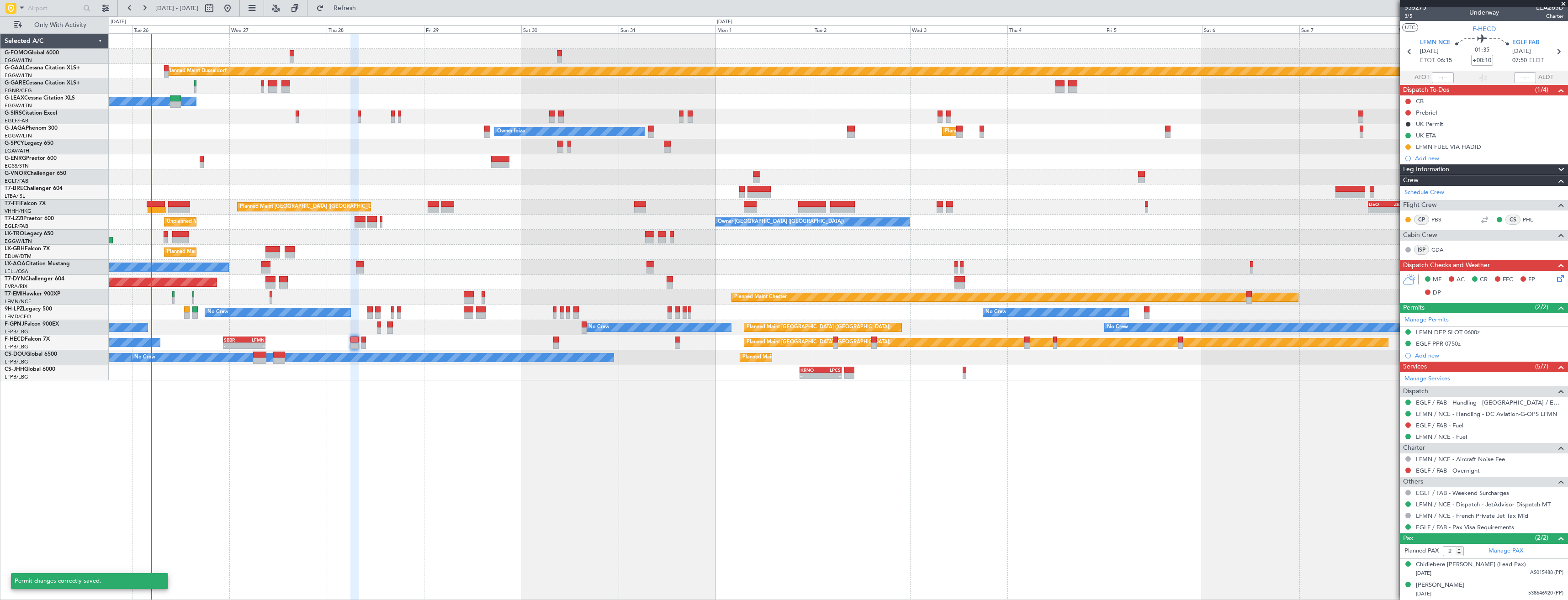
scroll to position [4, 0]
click at [979, 161] on div "Planned Maint Dusseldorf Owner Unplanned Maint Oxford (Kidlington) Planned Main…" at bounding box center [838, 208] width 1459 height 347
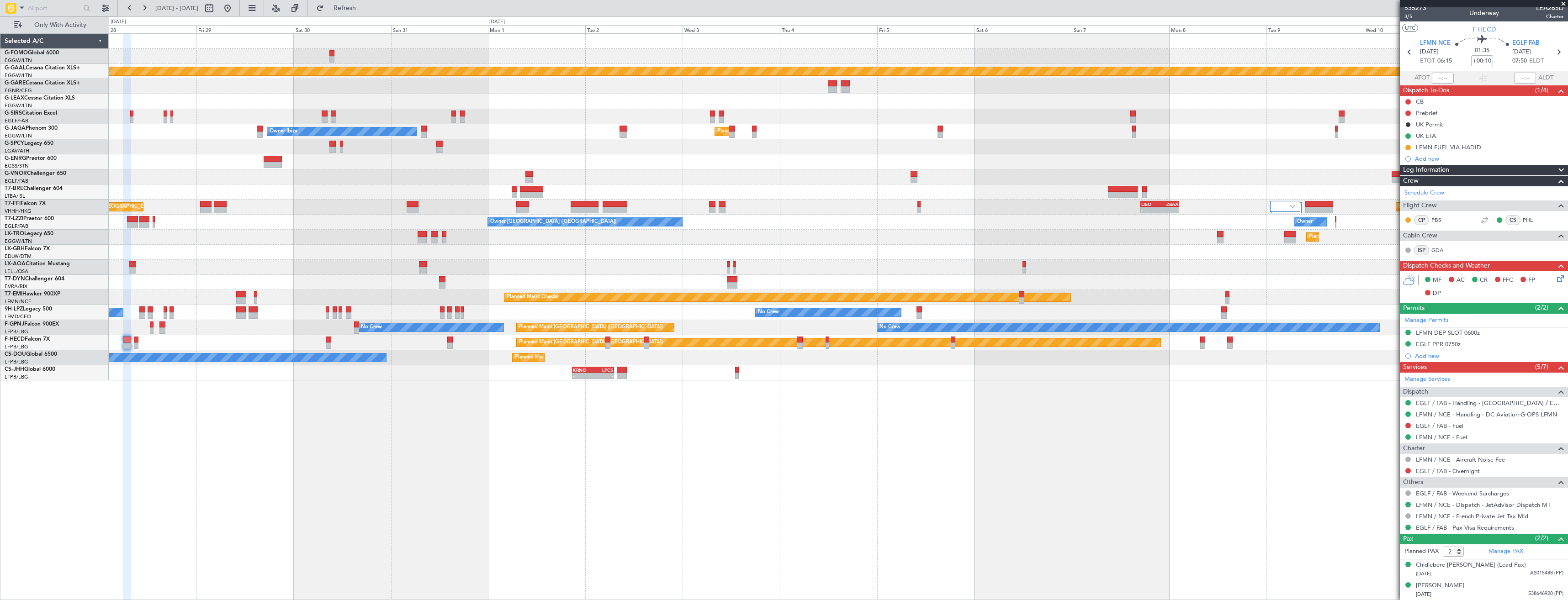
click at [1026, 162] on div "Planned Maint Dusseldorf Owner Unplanned Maint Oxford (Kidlington) Planned Main…" at bounding box center [838, 208] width 1459 height 347
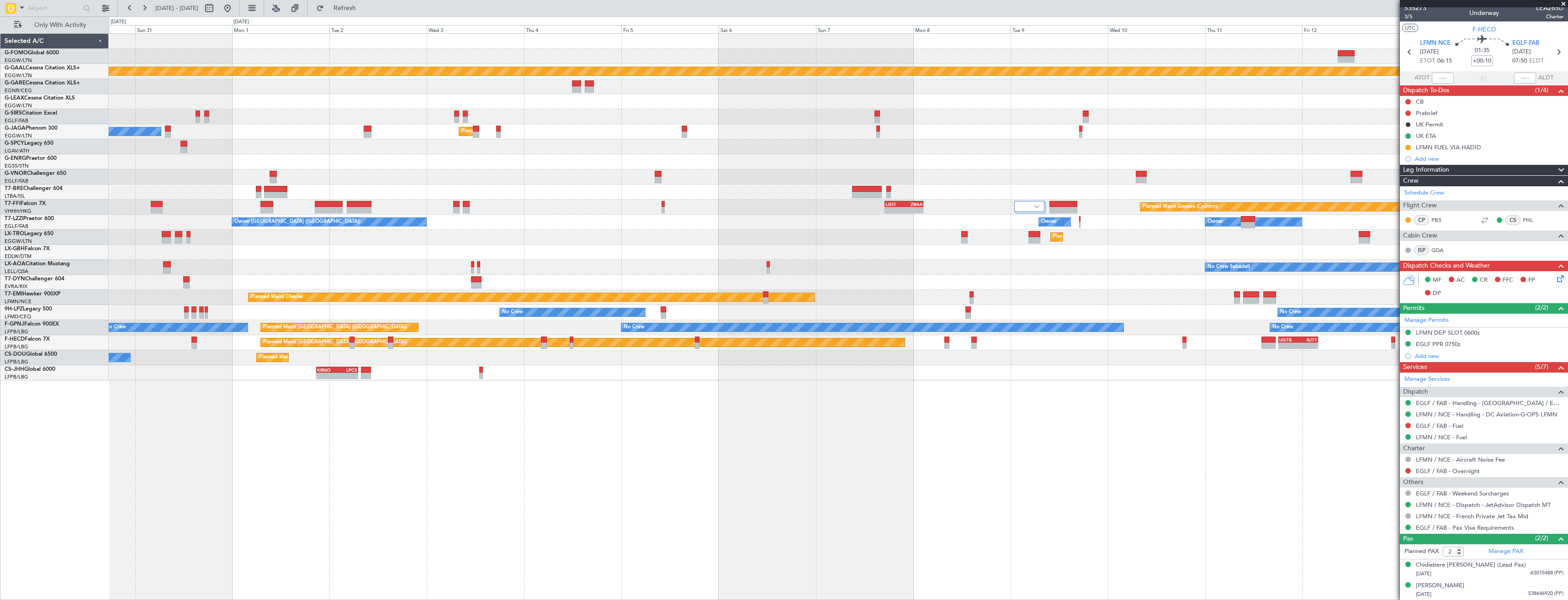
click at [1104, 161] on div at bounding box center [838, 162] width 1459 height 15
click at [981, 171] on div "Planned Maint Dusseldorf Planned Maint London (Luton) Owner Ibiza - - LIEO 17:0…" at bounding box center [838, 208] width 1459 height 347
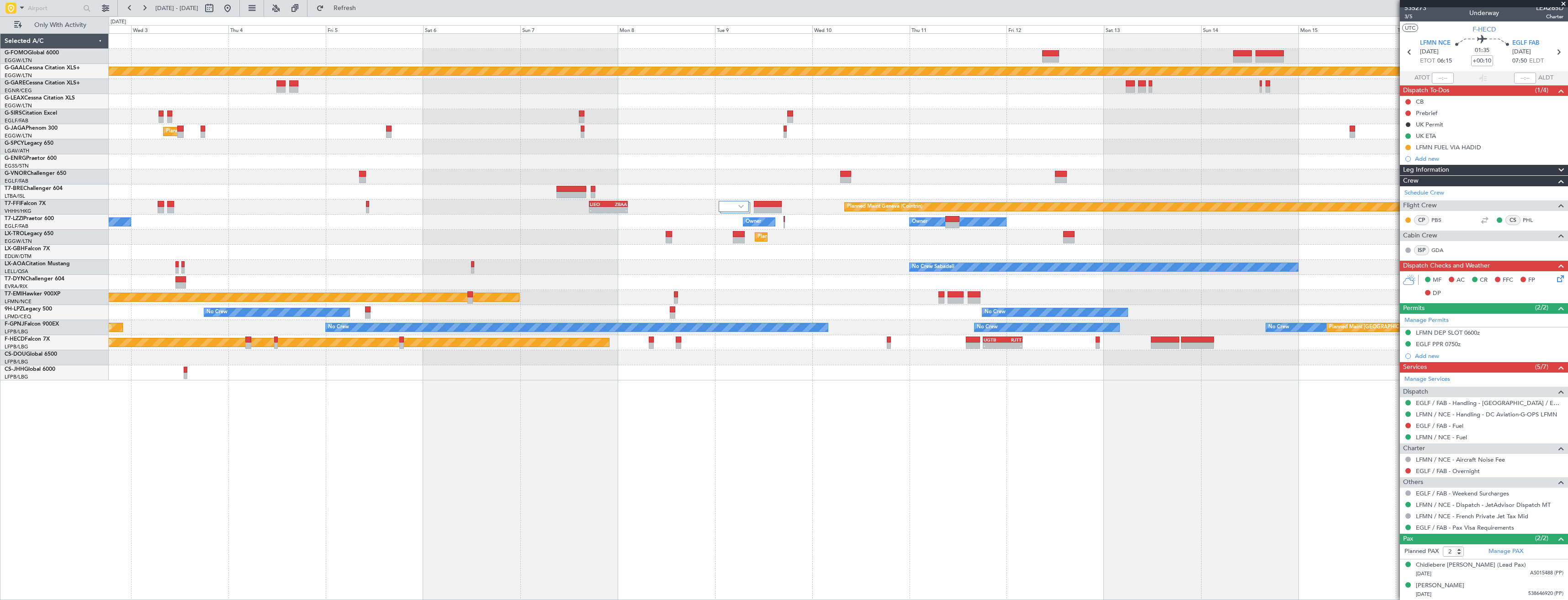
click at [982, 167] on div "Planned Maint Dusseldorf Planned Maint London (Luton) Owner Ibiza - - LIEO 17:0…" at bounding box center [838, 208] width 1459 height 347
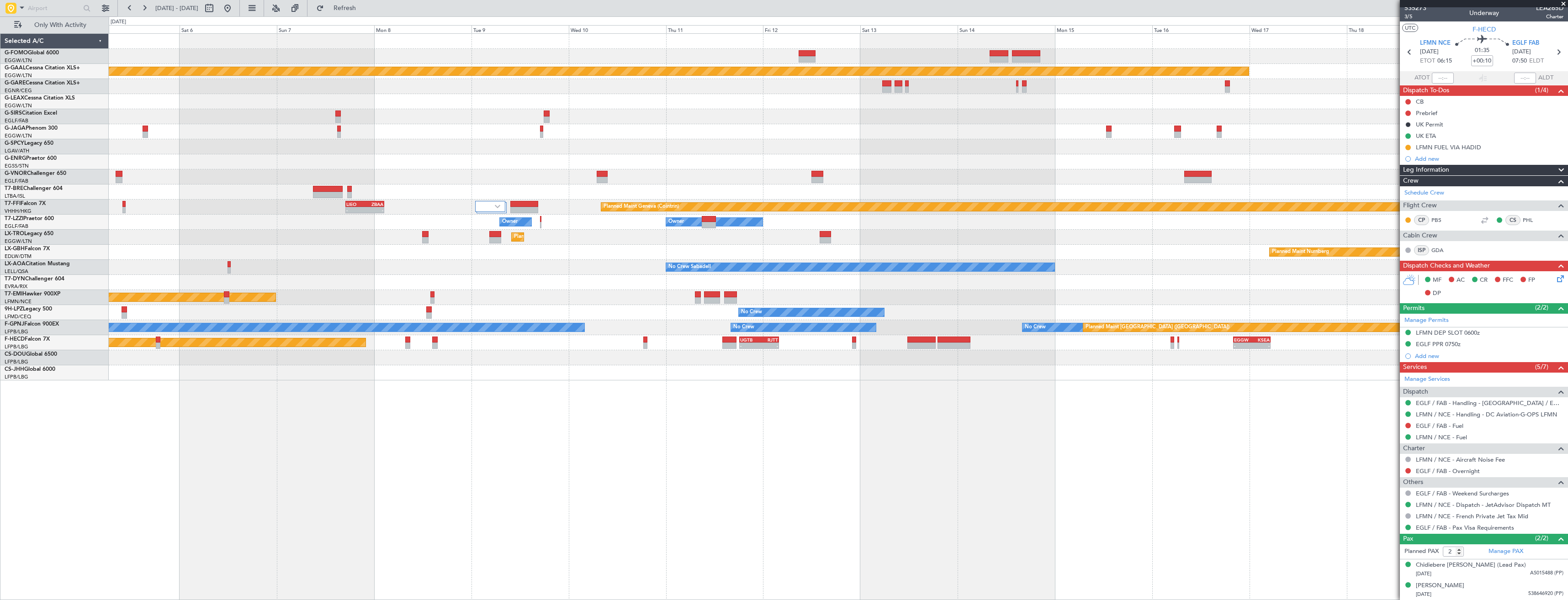
click at [1012, 166] on div "Planned Maint Dusseldorf Planned Maint London (Luton) - - LIEO 17:00 Z ZBAA 02:…" at bounding box center [838, 208] width 1459 height 347
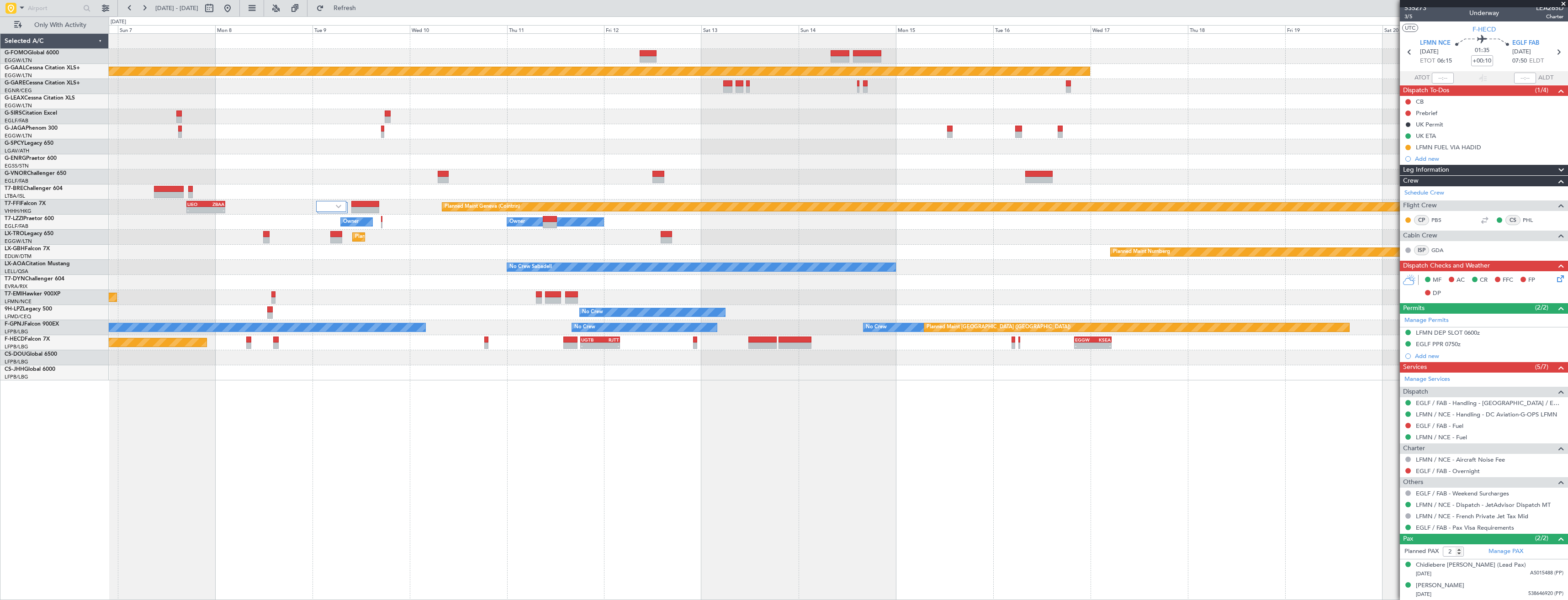
click at [1049, 164] on div "Planned Maint Dusseldorf Planned Maint London (Luton) - - LIEO 17:00 Z ZBAA 02:…" at bounding box center [838, 208] width 1459 height 347
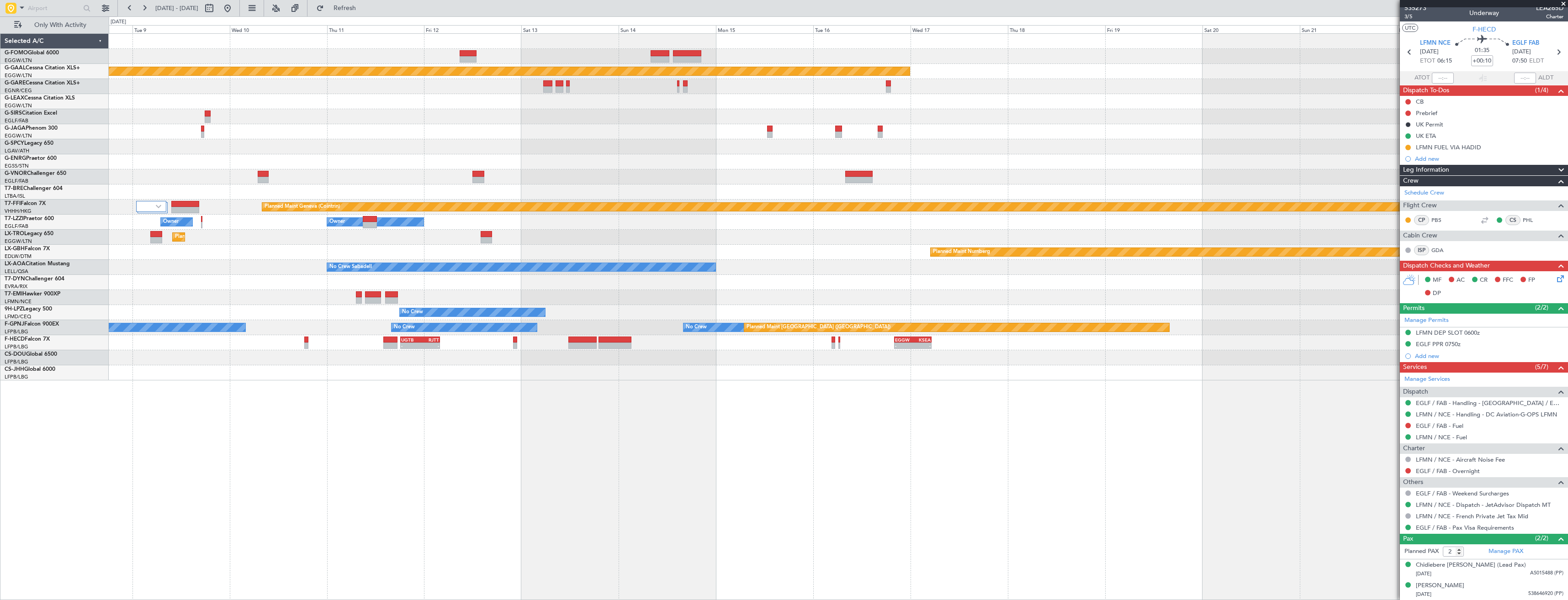
click at [1029, 167] on div "Planned Maint Dusseldorf Planned Maint Geneva (Cointrin) - - LIEO 17:00 Z ZBAA …" at bounding box center [838, 208] width 1459 height 347
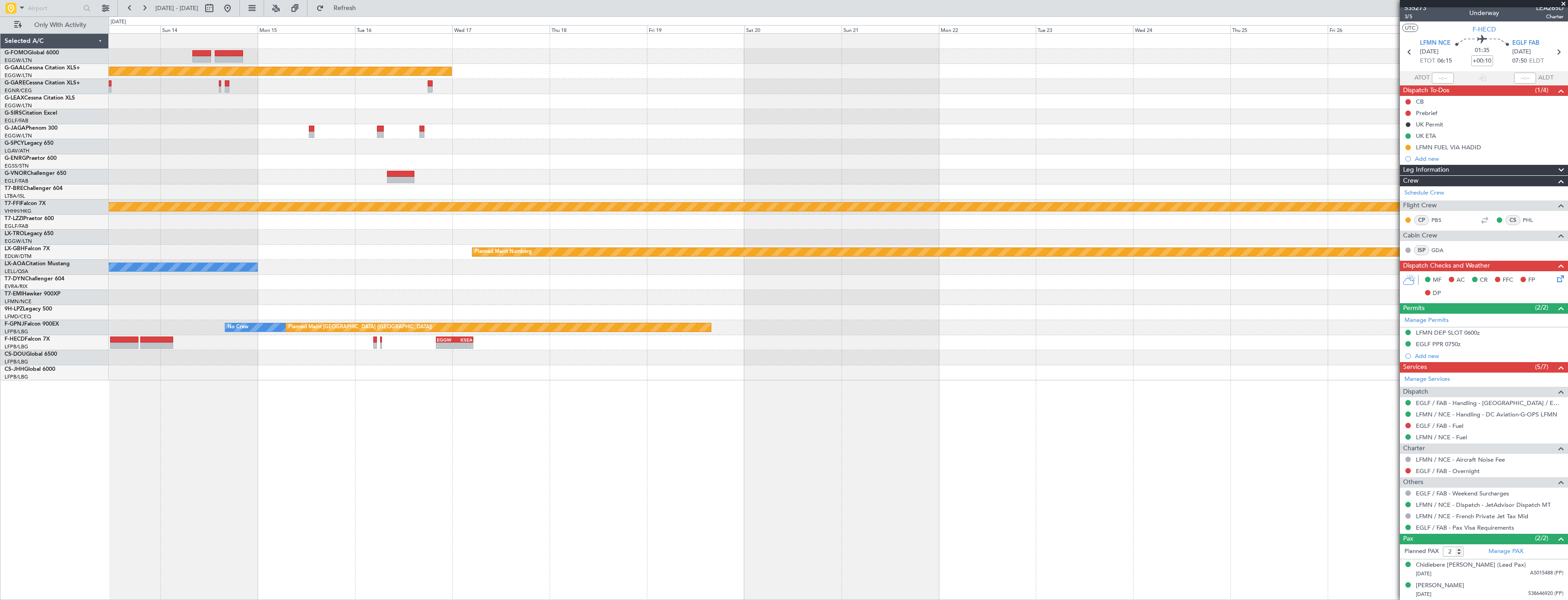
click at [1133, 141] on div "Planned Maint Dusseldorf Planned Maint Geneva (Cointrin) Owner Planned Maint Nu…" at bounding box center [838, 208] width 1459 height 347
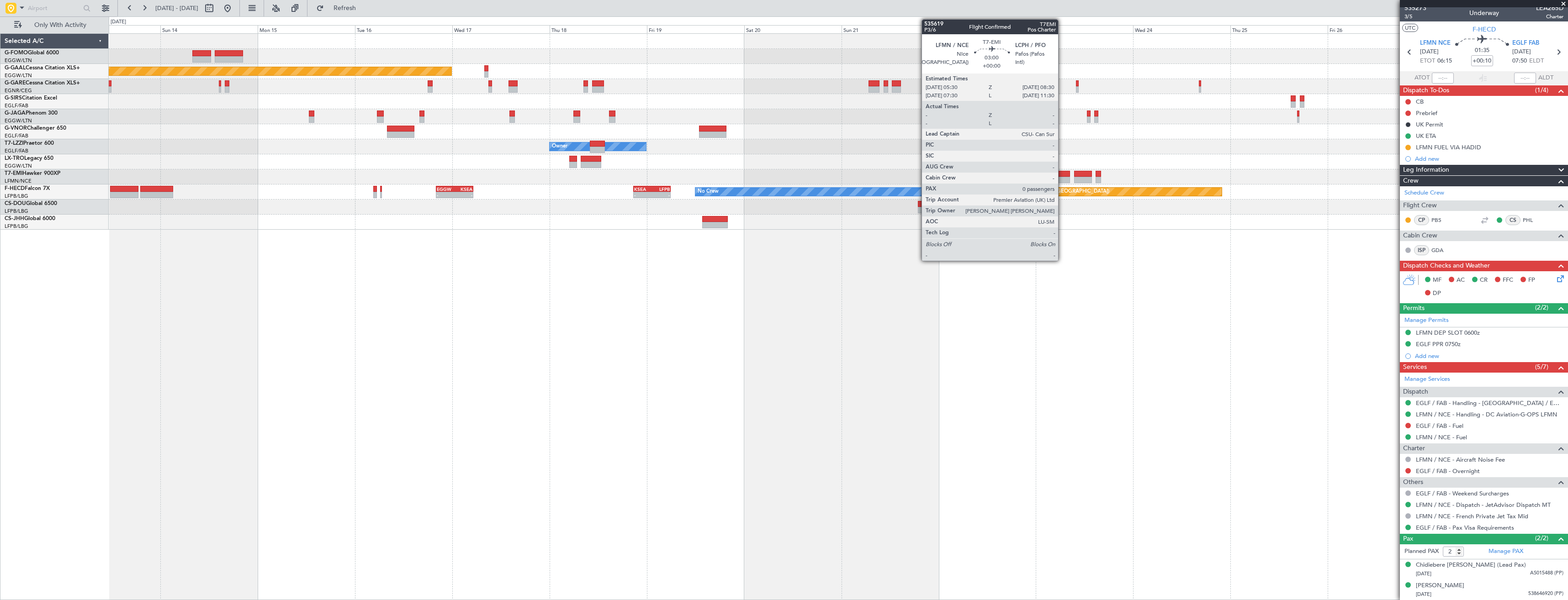
click at [1062, 178] on div at bounding box center [1064, 180] width 12 height 7
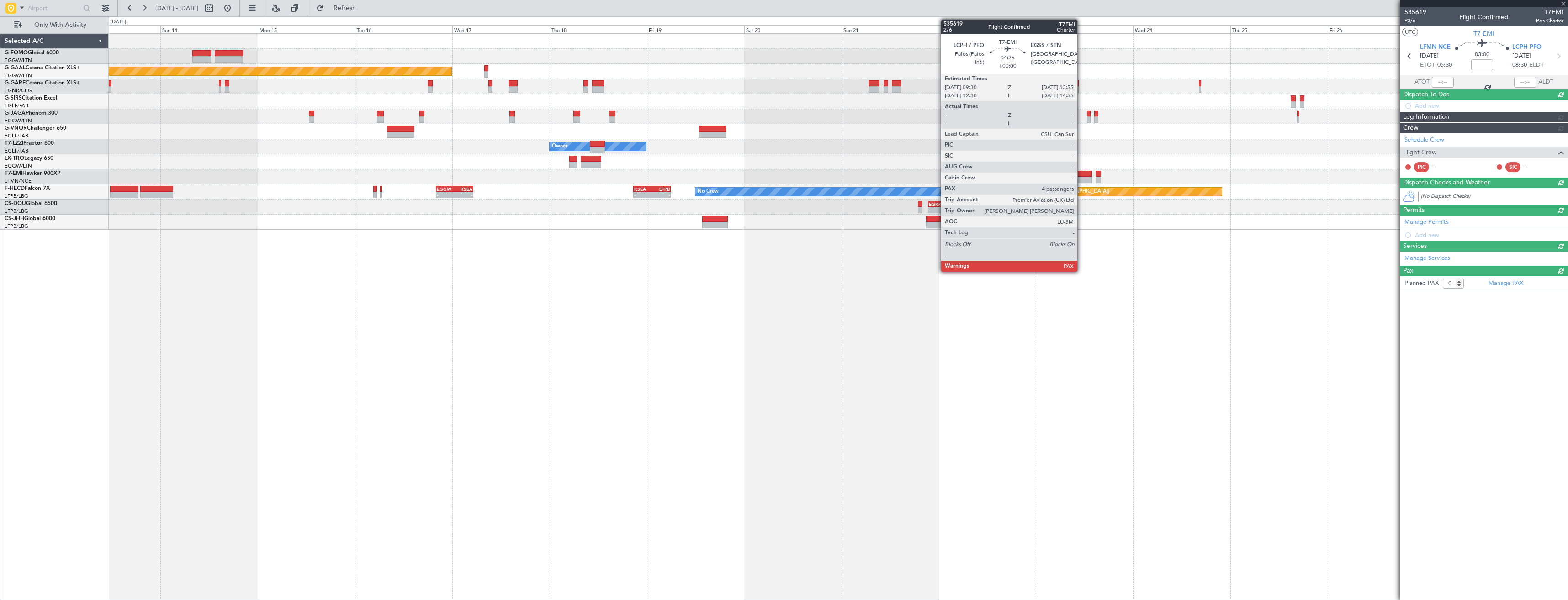
scroll to position [0, 0]
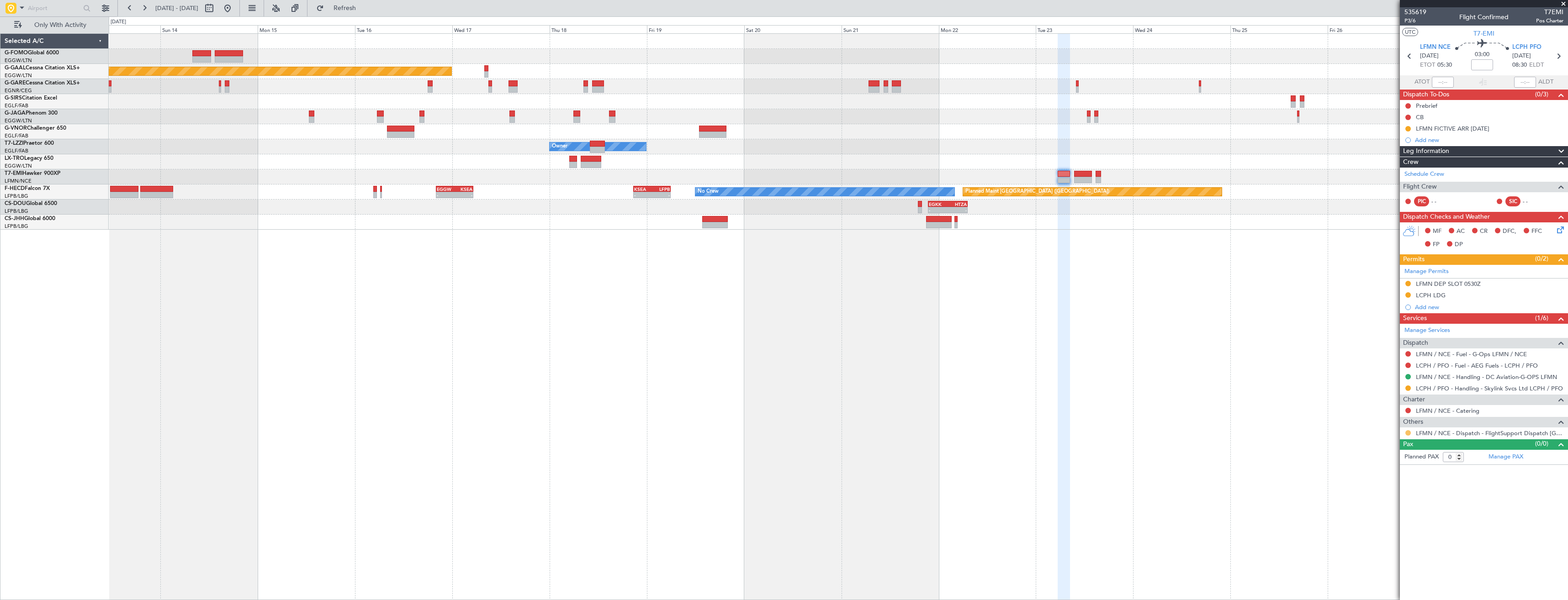
click at [1409, 433] on button at bounding box center [1408, 433] width 5 height 5
click at [1379, 537] on span "Confirmed" at bounding box center [1382, 542] width 29 height 9
click at [1558, 57] on icon at bounding box center [1558, 57] width 12 height 12
type input "4"
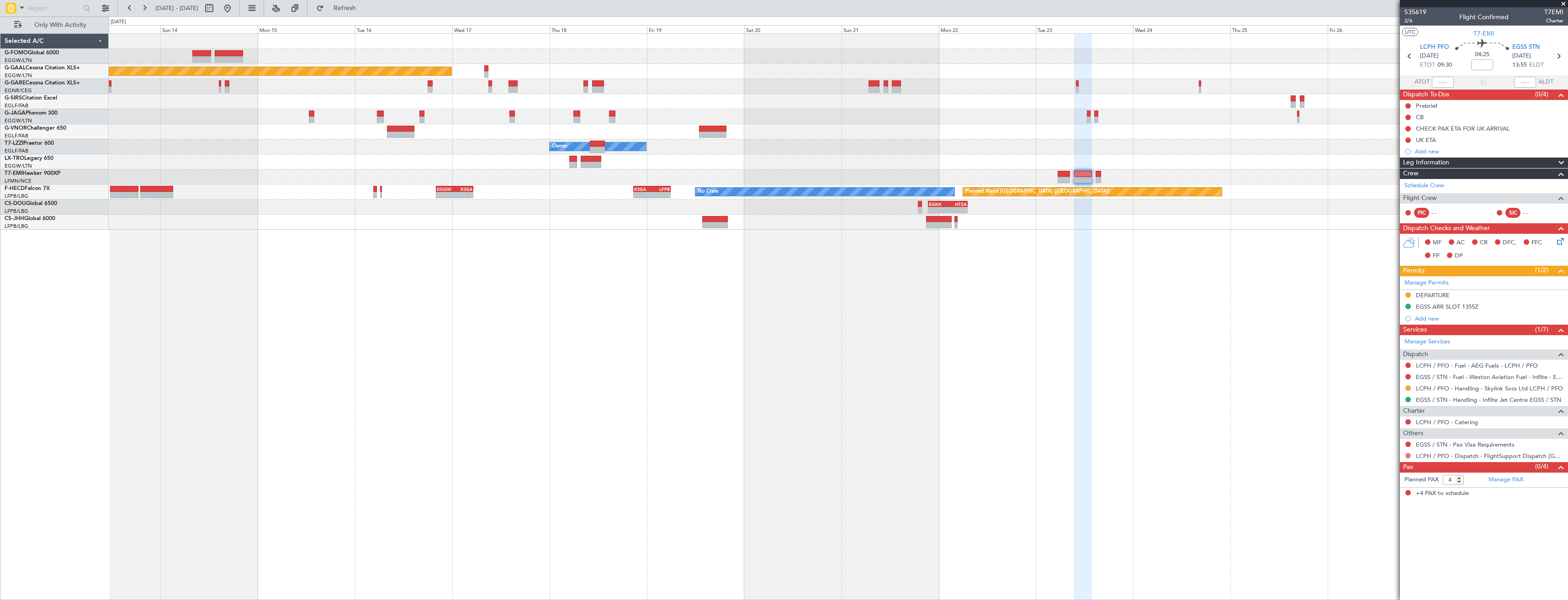
click at [1406, 457] on button at bounding box center [1408, 456] width 5 height 5
click at [1384, 559] on li "Confirmed" at bounding box center [1407, 564] width 105 height 14
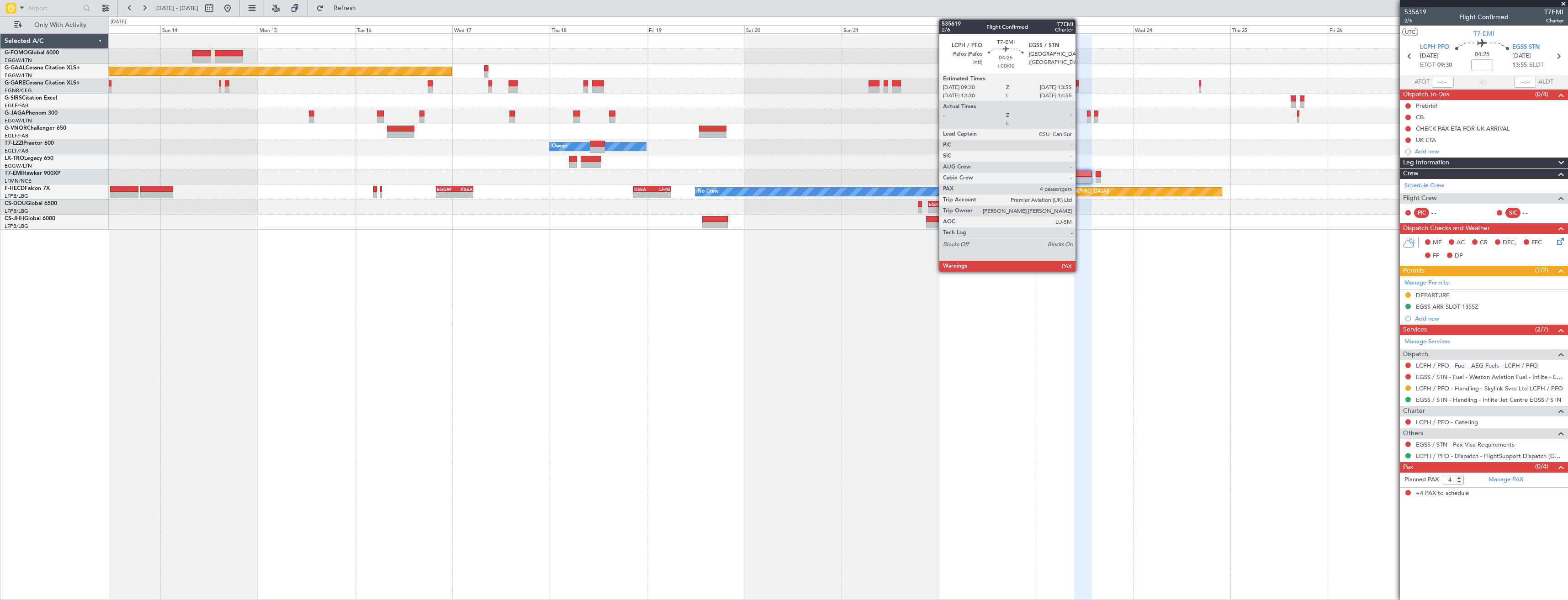
click at [1080, 176] on div at bounding box center [1083, 174] width 18 height 7
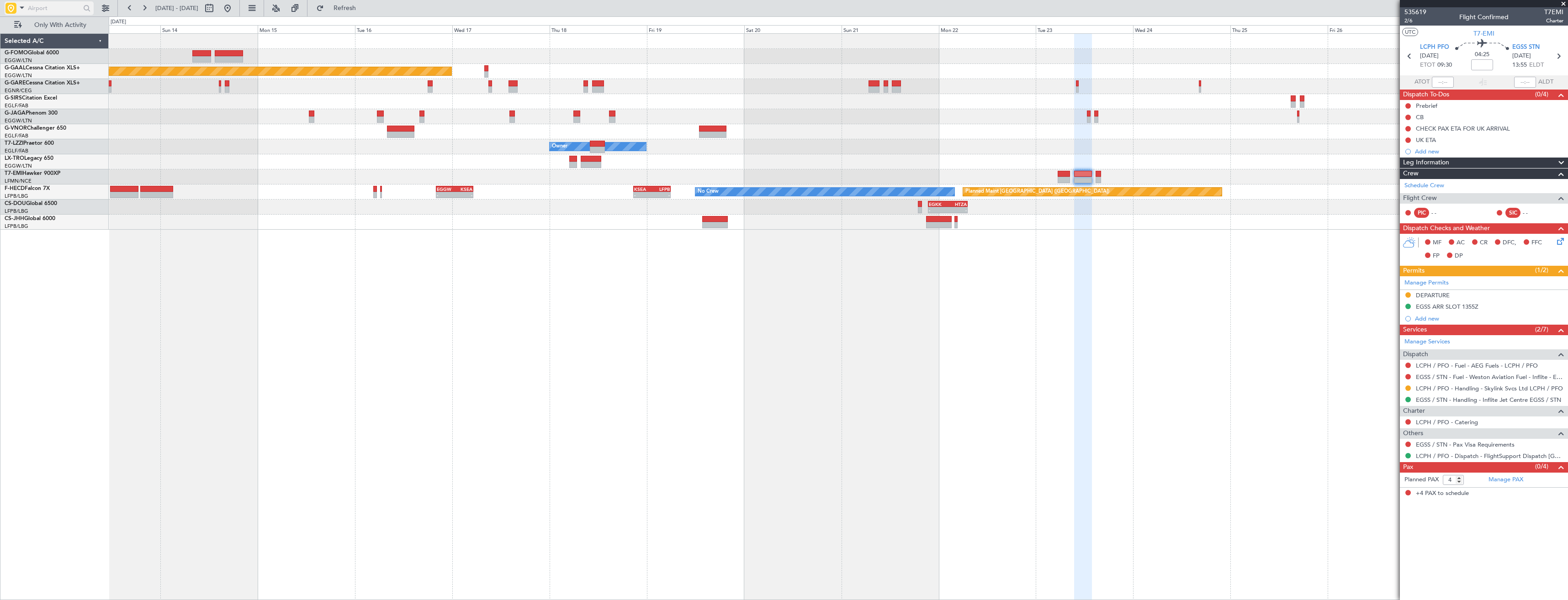
click at [16, 10] on span at bounding box center [22, 7] width 11 height 12
click at [24, 24] on span "Trip Number" at bounding box center [38, 24] width 34 height 9
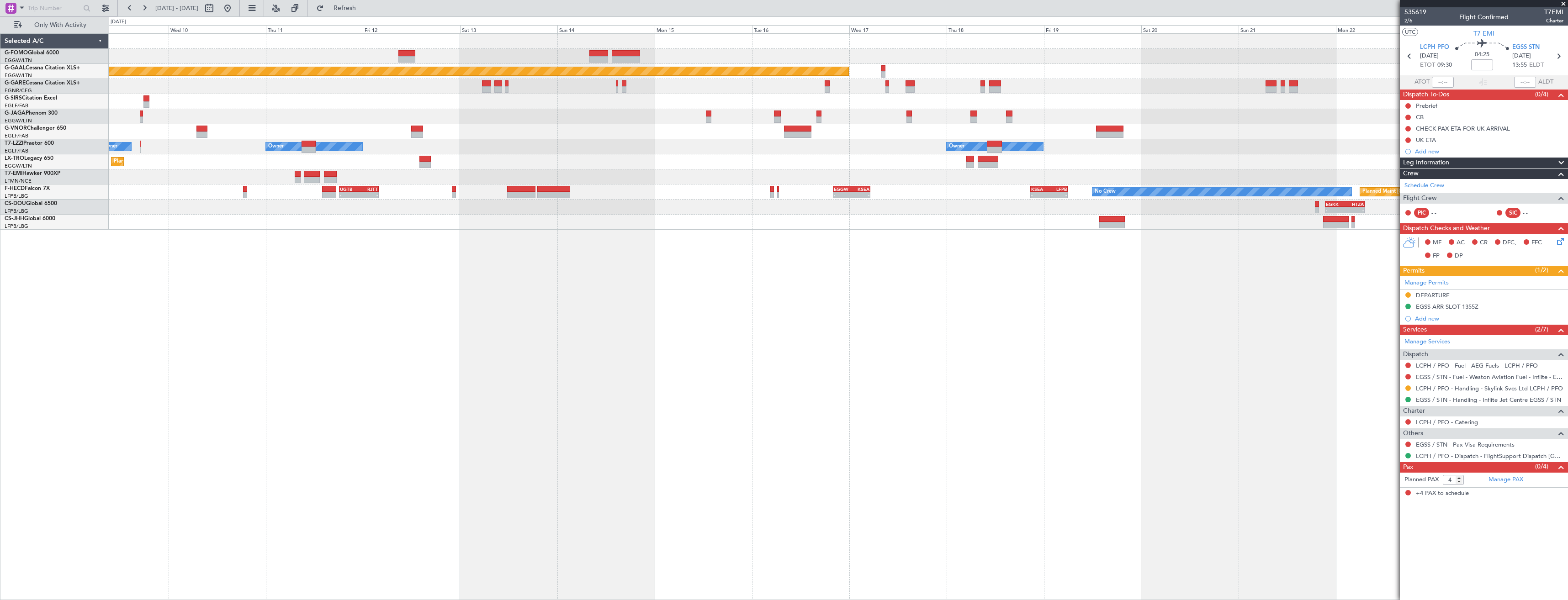
click at [835, 113] on div "Planned Maint Dusseldorf Owner Owner Owner Planned Maint Dusseldorf Planned Mai…" at bounding box center [838, 132] width 1459 height 196
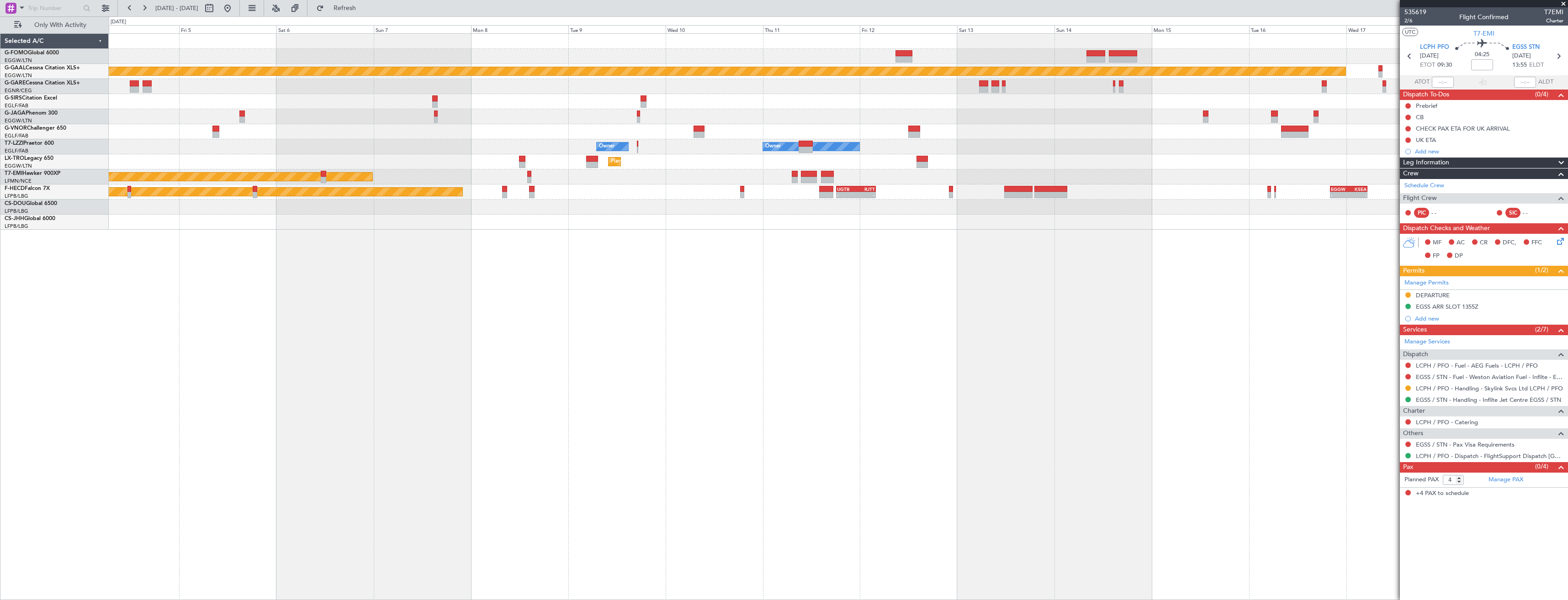
click at [634, 102] on div at bounding box center [838, 102] width 1459 height 15
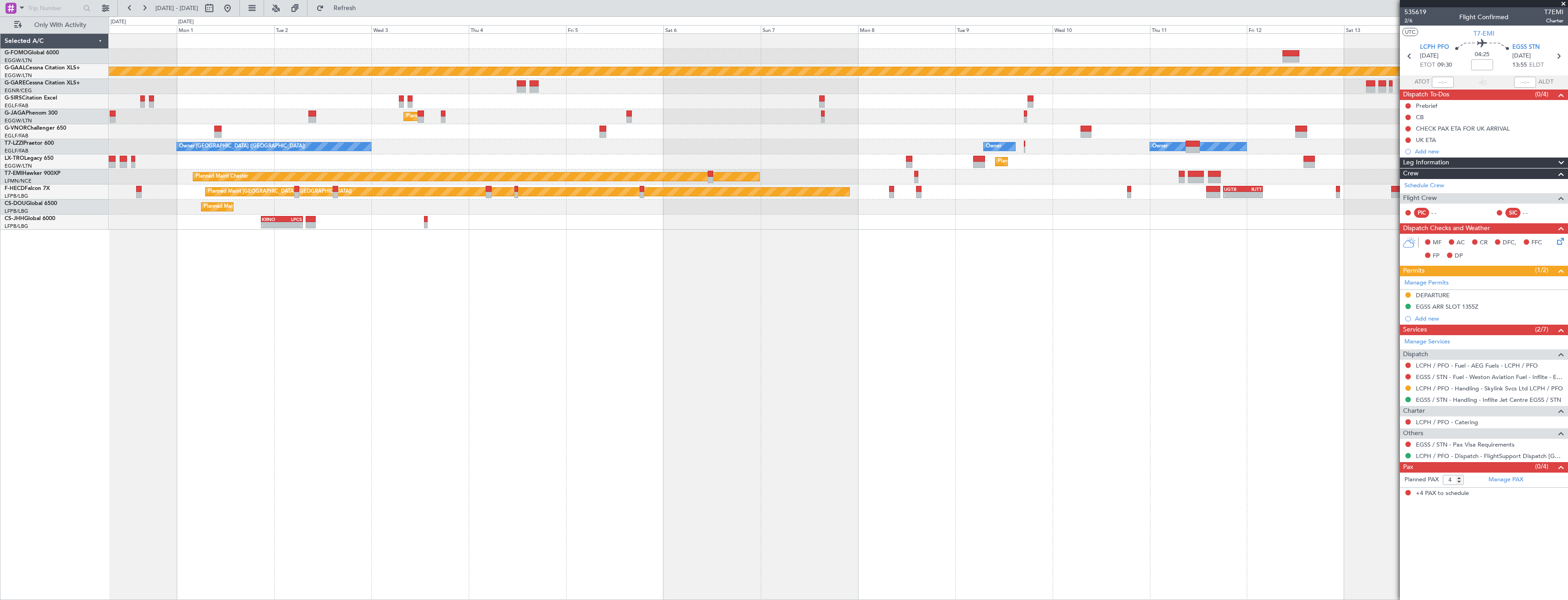
click at [621, 100] on div at bounding box center [838, 102] width 1459 height 15
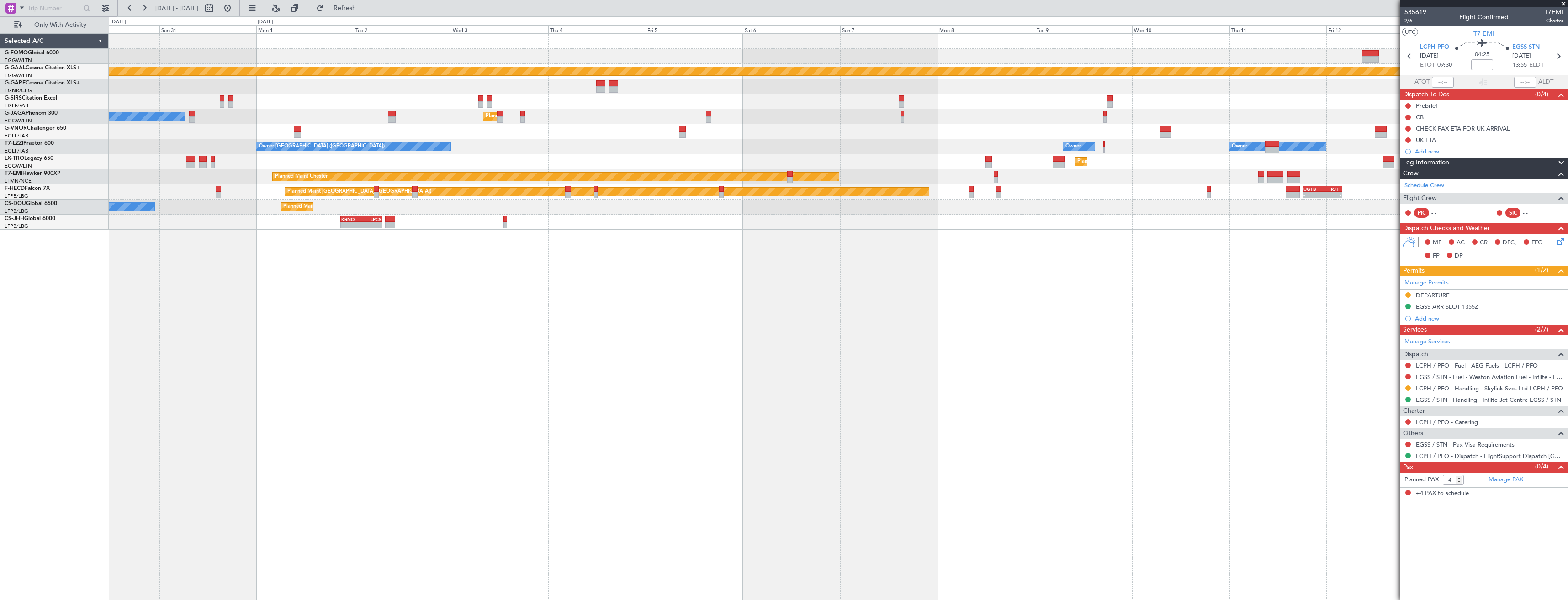
click at [488, 96] on div at bounding box center [838, 102] width 1459 height 15
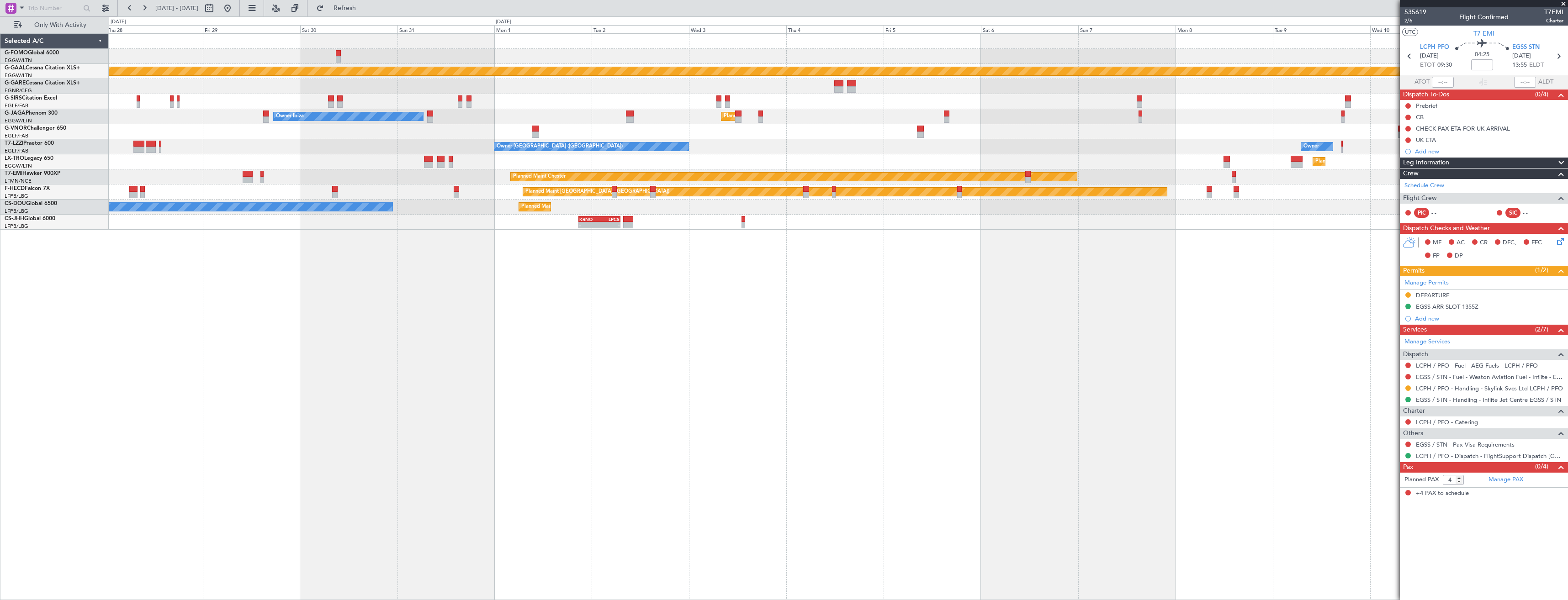
click at [475, 98] on div "Unplanned Maint Oxford ([GEOGRAPHIC_DATA])" at bounding box center [838, 102] width 1459 height 15
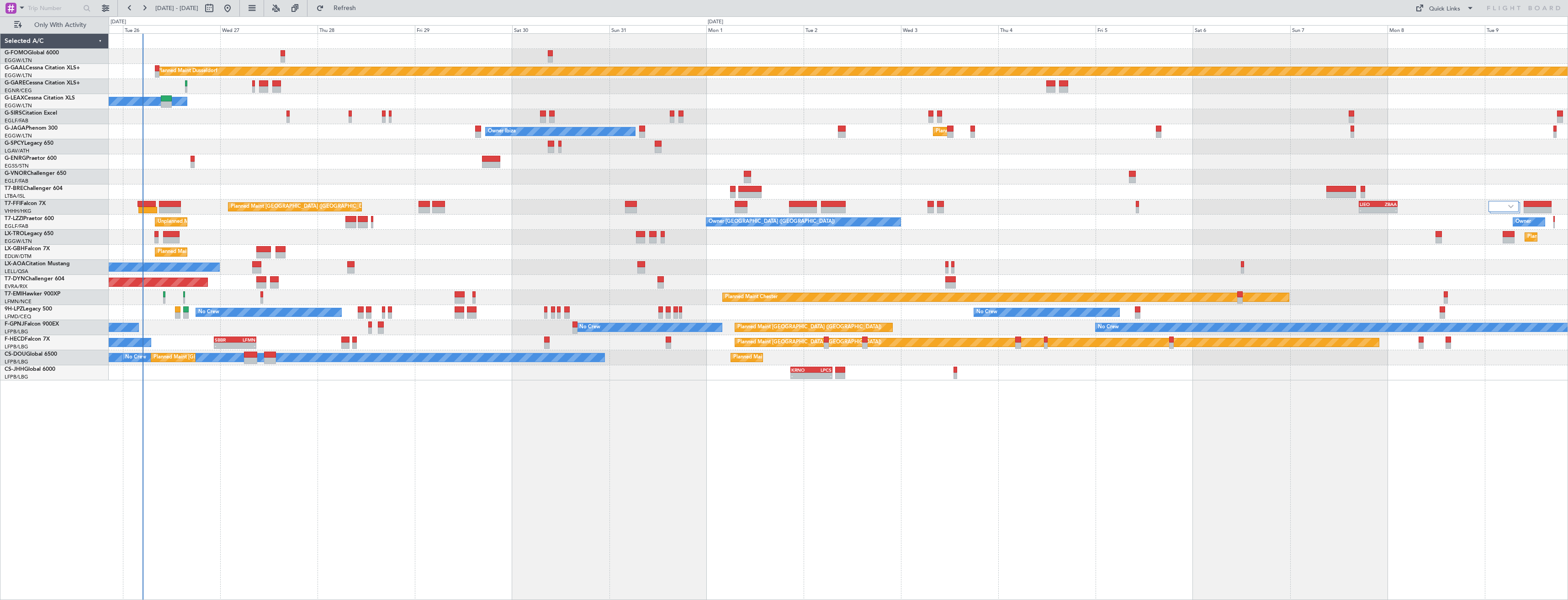
click at [990, 185] on div "Planned Maint Dusseldorf Owner Unplanned Maint Oxford (Kidlington) Planned Main…" at bounding box center [838, 208] width 1459 height 347
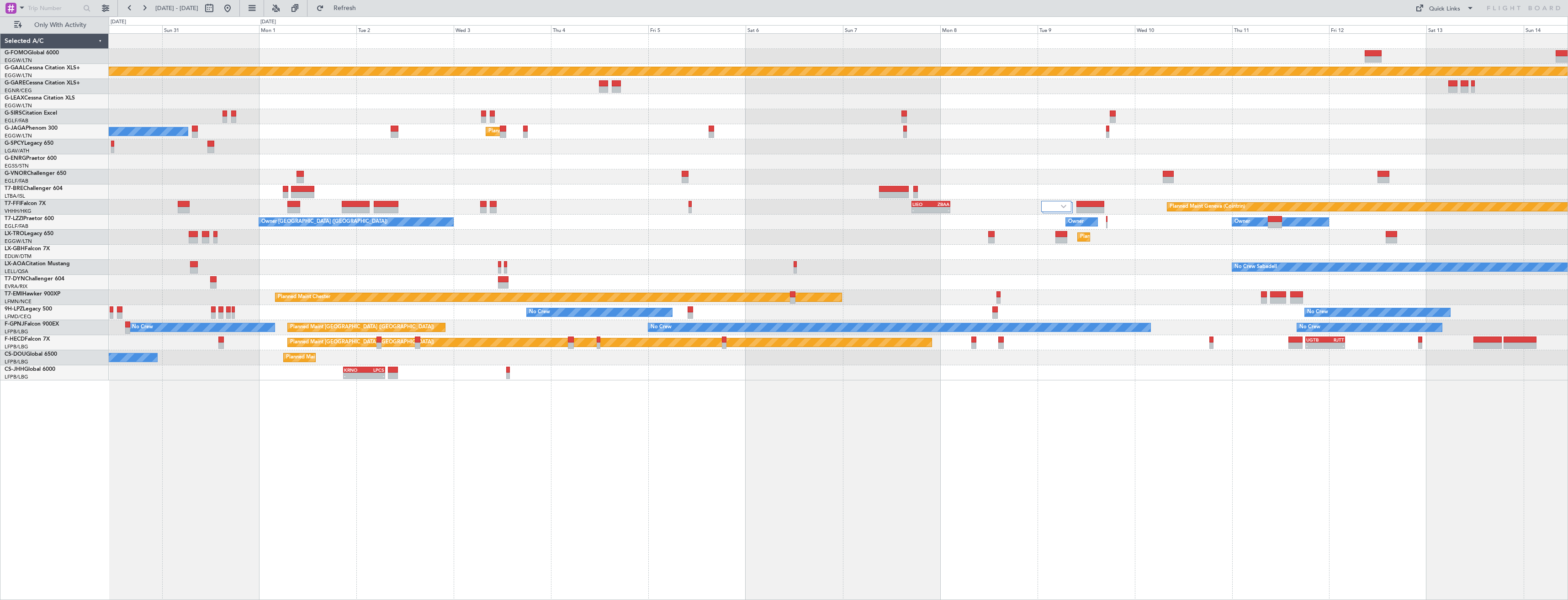
click at [923, 162] on div "Planned Maint Dusseldorf Planned Maint London (Luton) Owner Ibiza - - LIEO 17:0…" at bounding box center [838, 208] width 1459 height 347
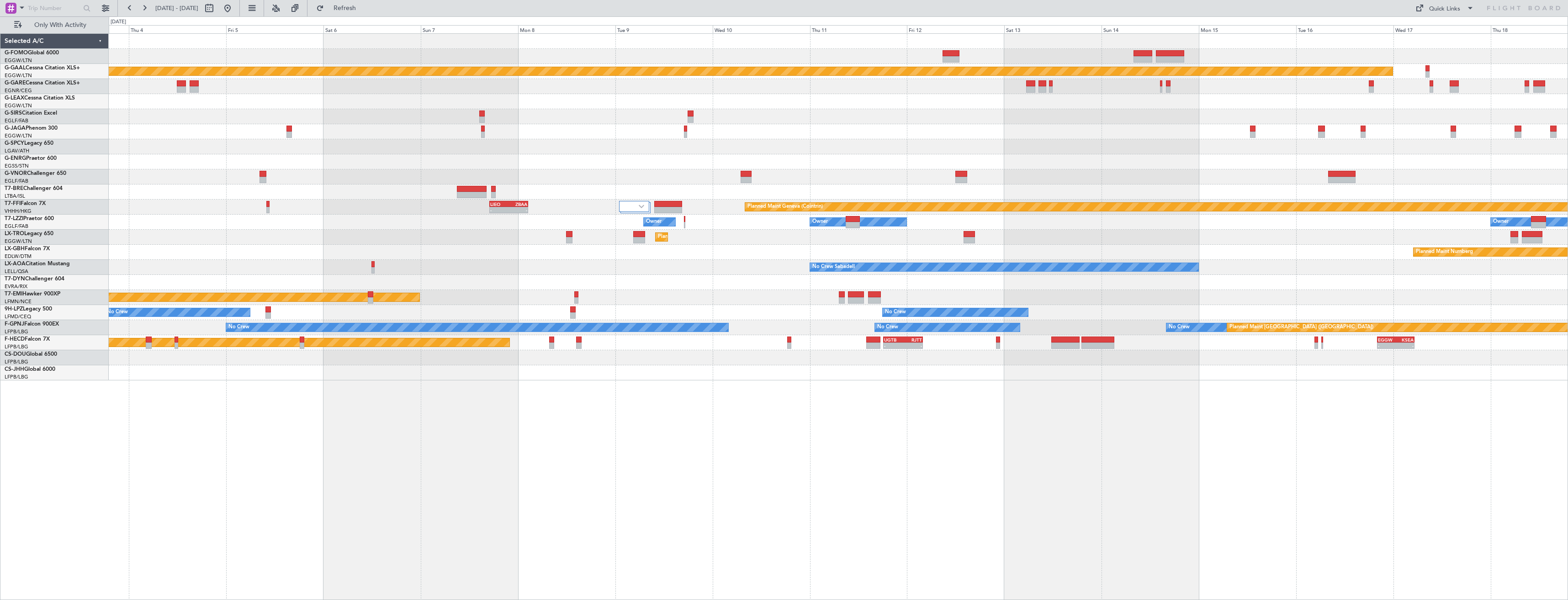
click at [906, 188] on div "Planned Maint Dusseldorf Planned Maint London (Luton) Owner Ibiza - - LIEO 17:0…" at bounding box center [838, 208] width 1459 height 347
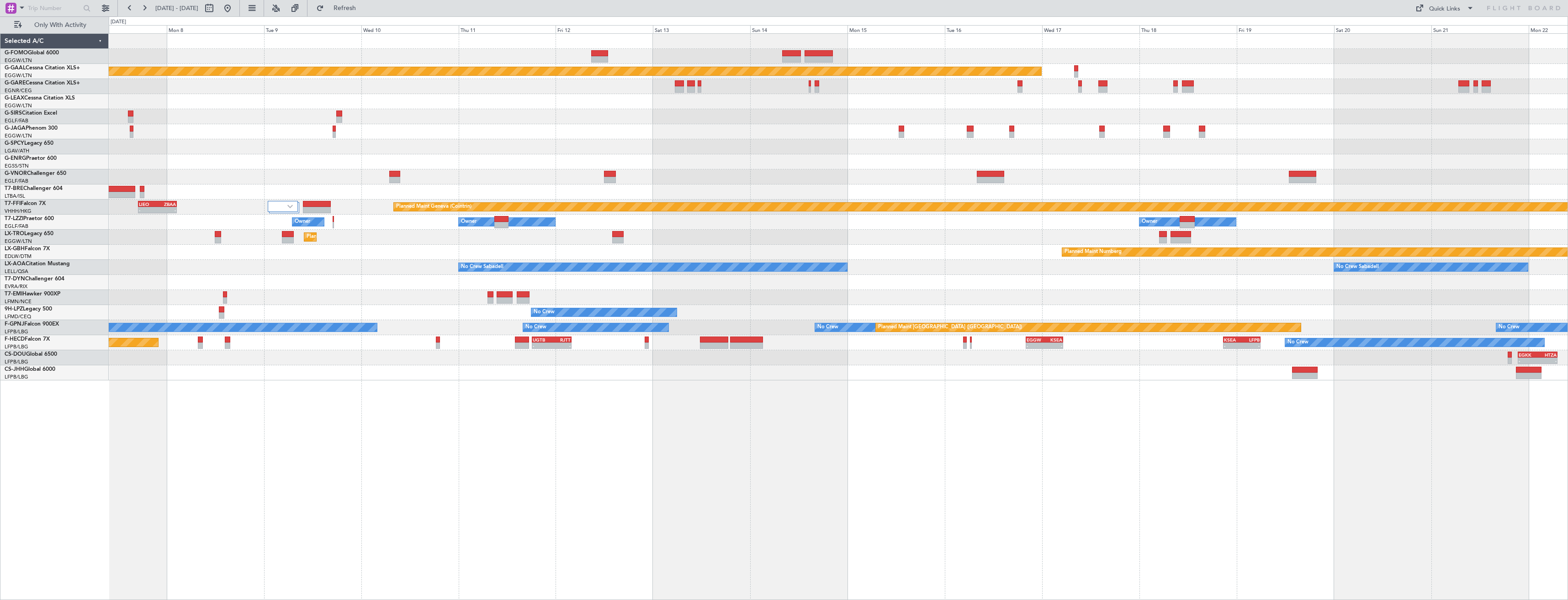
click at [919, 171] on div "Planned Maint Dusseldorf - - LIEO 17:00 Z ZBAA 02:35 Z Planned Maint Geneva (Co…" at bounding box center [838, 208] width 1459 height 347
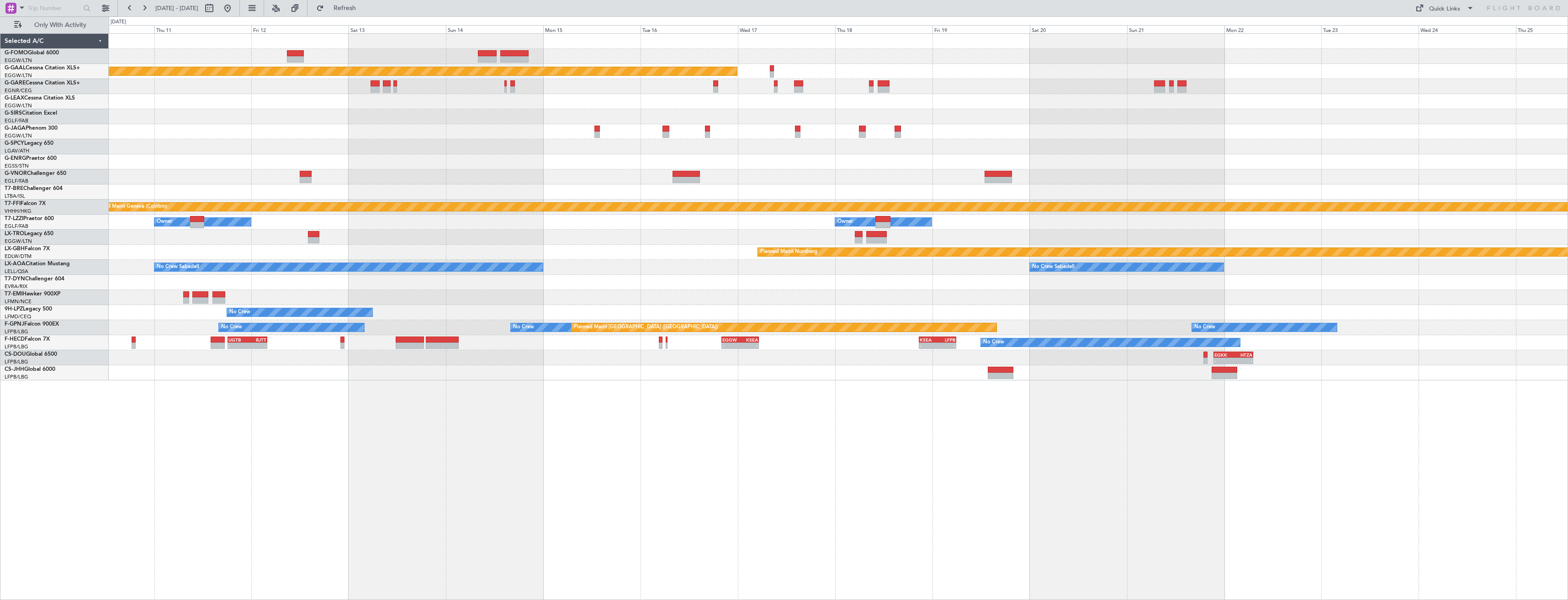
click at [925, 117] on div "Planned Maint Dusseldorf Planned Maint Geneva (Cointrin) LIEO 17:00 Z ZBAA 02:3…" at bounding box center [838, 208] width 1459 height 347
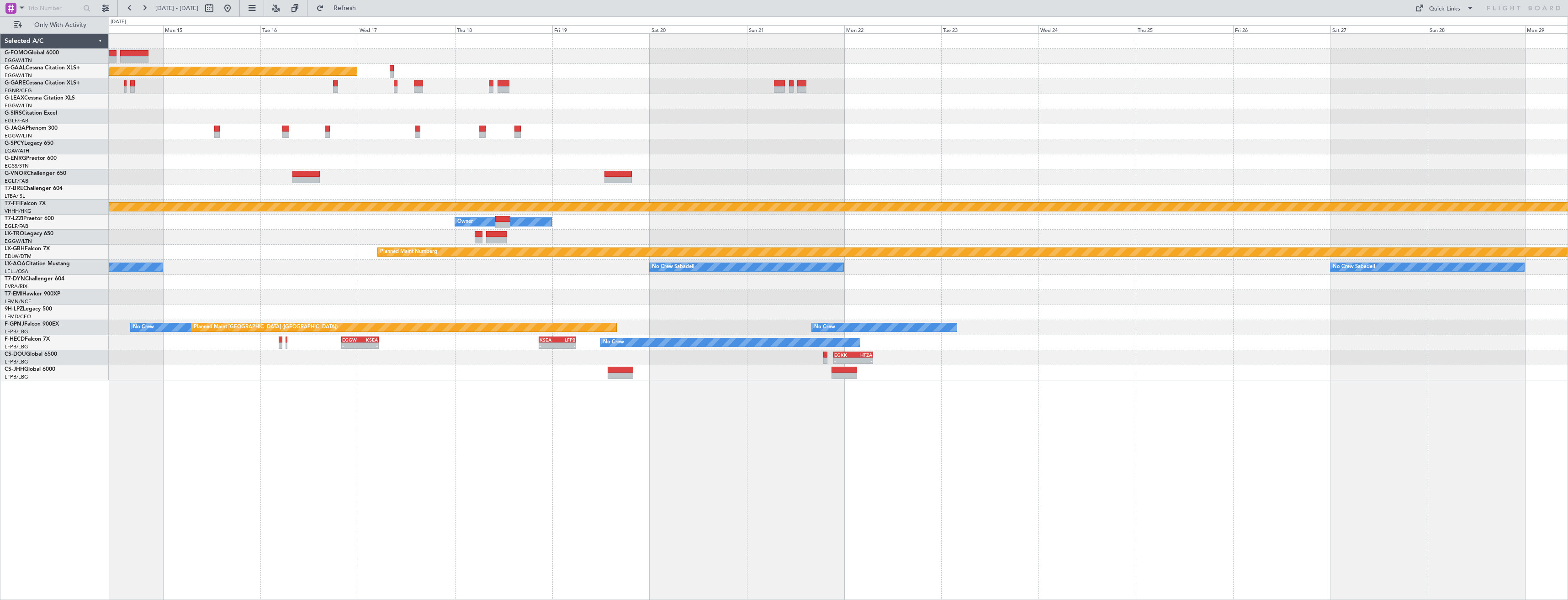
click at [1020, 117] on div "Planned Maint Dusseldorf Planned Maint Geneva (Cointrin) Owner Owner Planned Ma…" at bounding box center [838, 208] width 1459 height 347
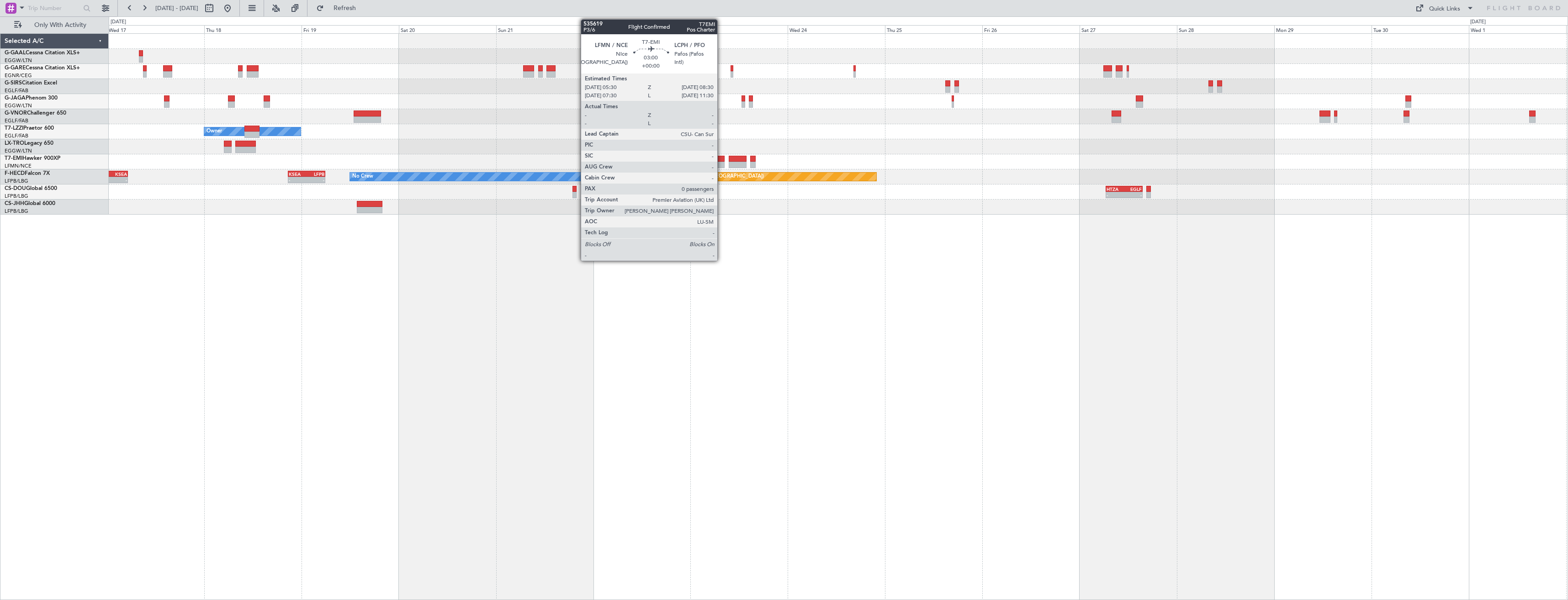
click at [721, 161] on div at bounding box center [718, 159] width 12 height 7
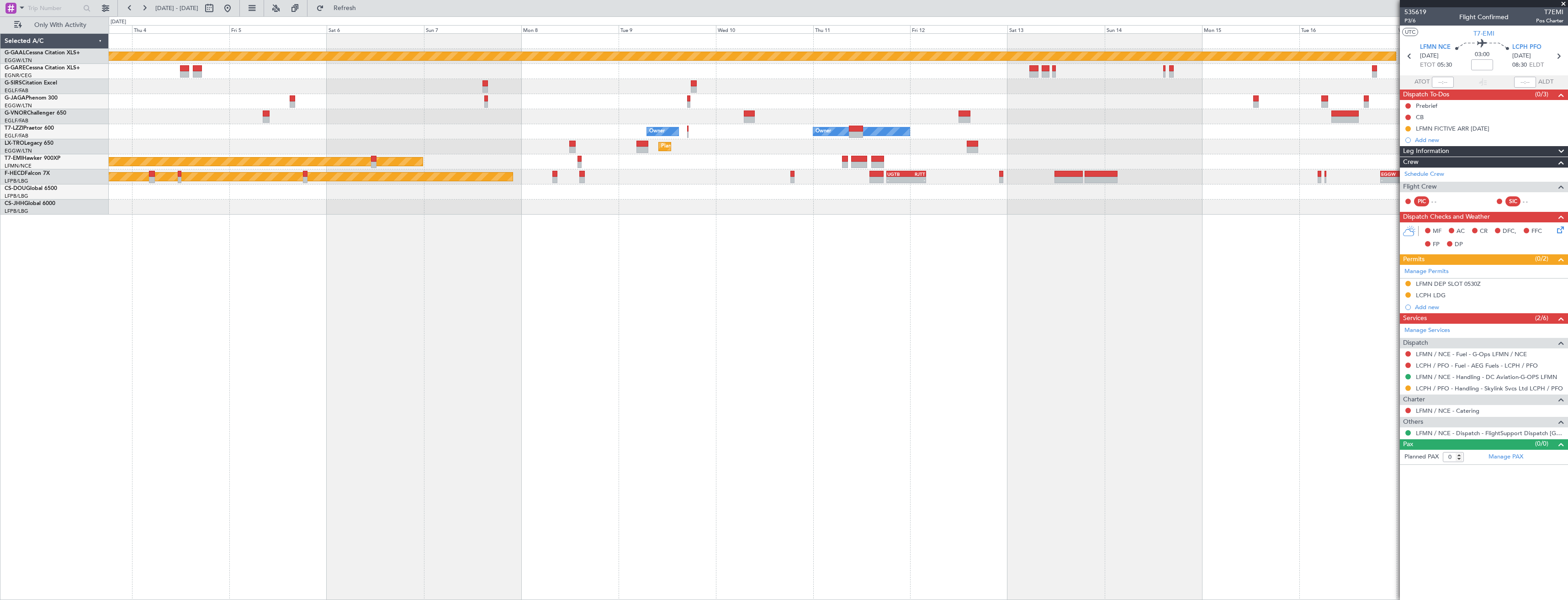
click at [1561, 212] on fb-app "17 Sep 2025 - 02 Oct 2025 Refresh Quick Links Only With Activity Planned Maint …" at bounding box center [784, 303] width 1568 height 593
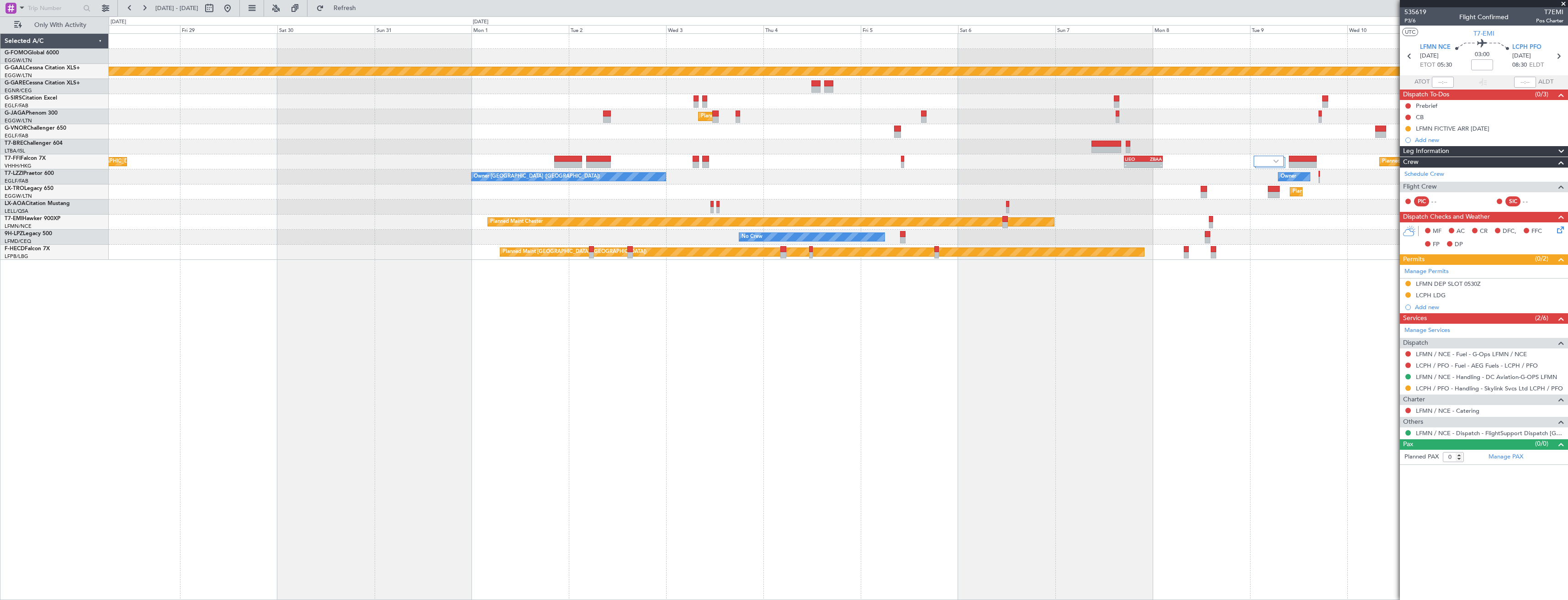
click at [671, 138] on div at bounding box center [838, 131] width 1459 height 15
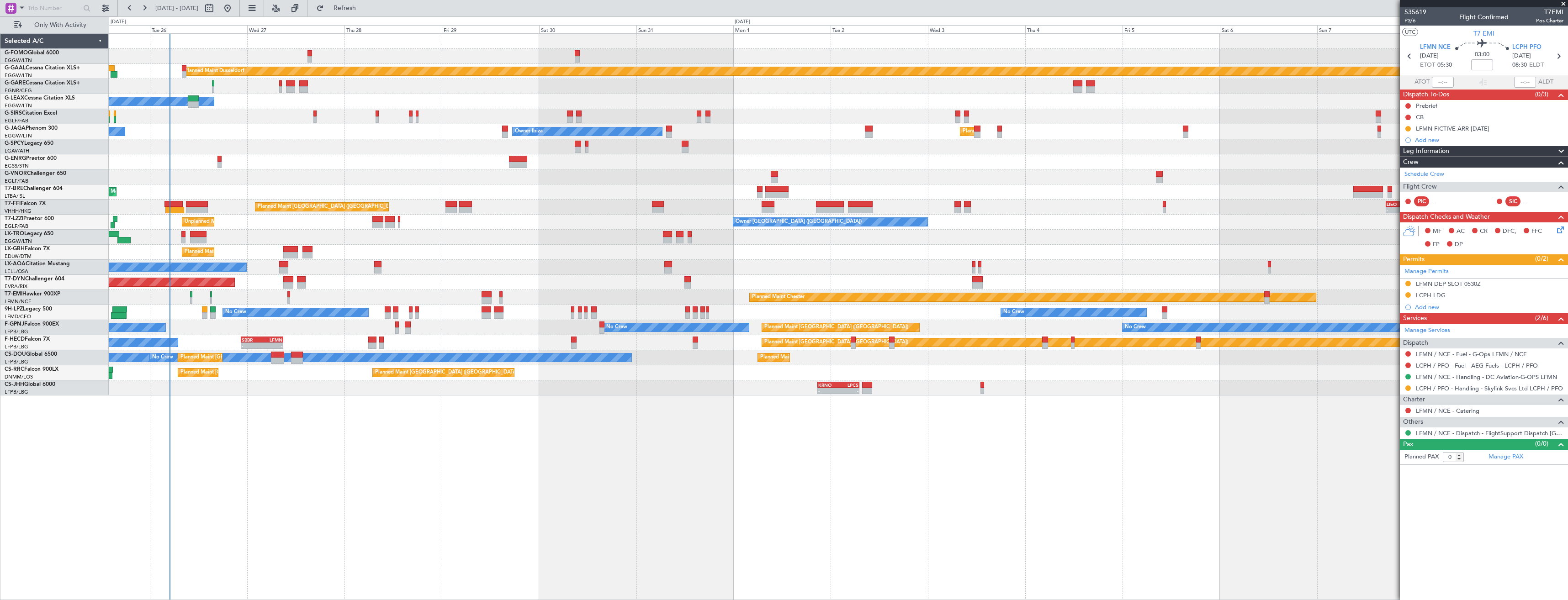
click at [1563, 5] on span at bounding box center [1563, 4] width 9 height 9
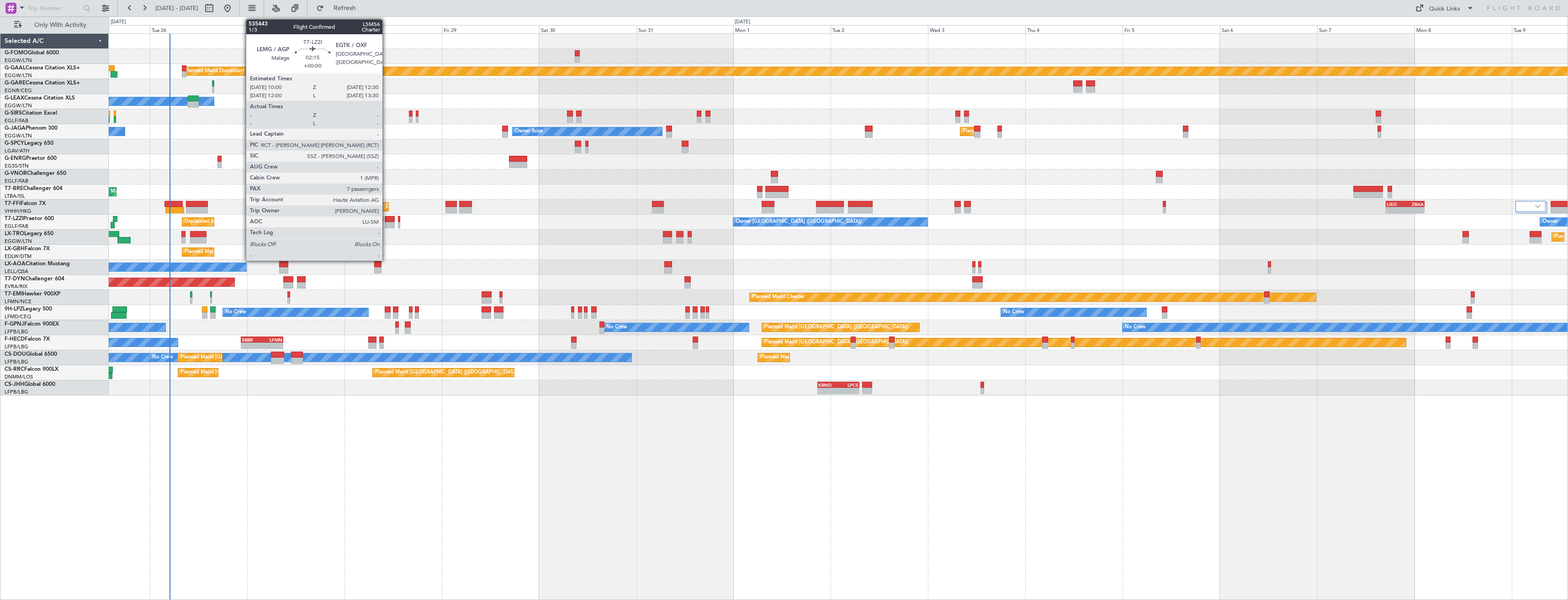
click at [387, 223] on div at bounding box center [390, 225] width 10 height 7
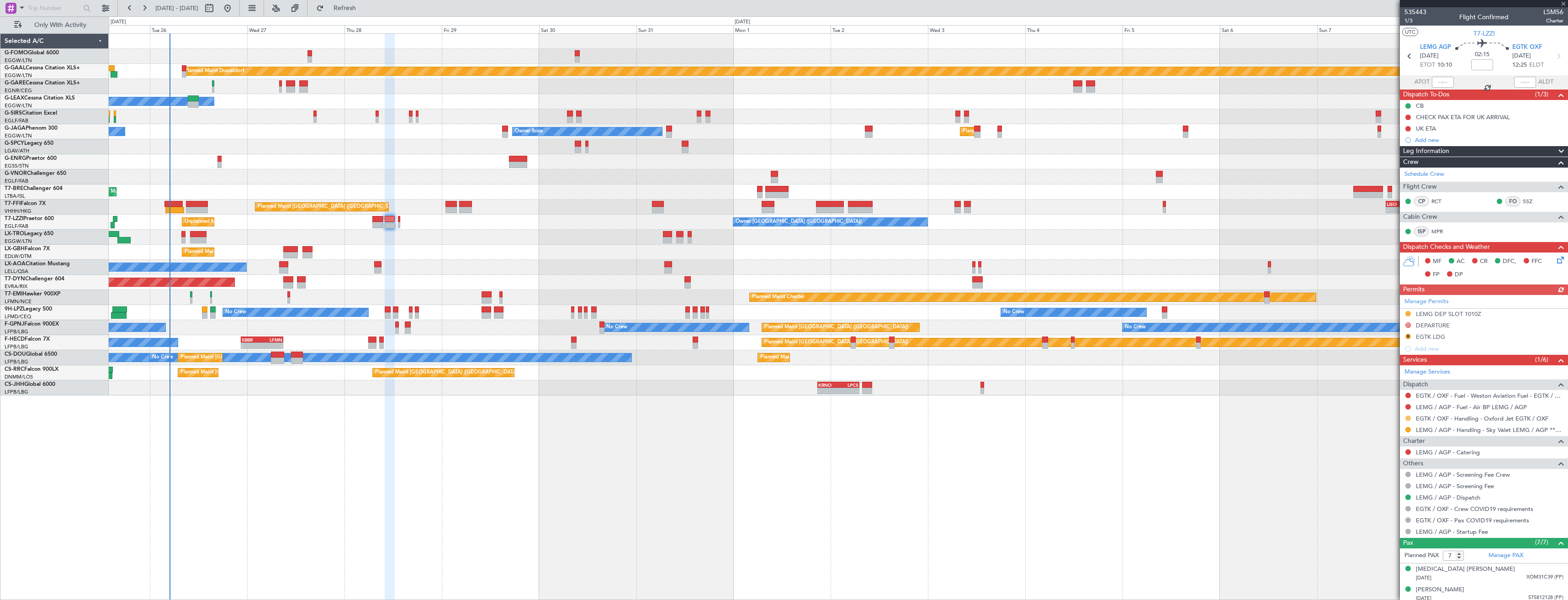
click at [1408, 419] on button at bounding box center [1408, 418] width 5 height 5
click at [1392, 522] on li "Confirmed" at bounding box center [1407, 527] width 105 height 14
click at [1556, 53] on icon at bounding box center [1558, 57] width 12 height 12
type input "-00:05"
type input "0"
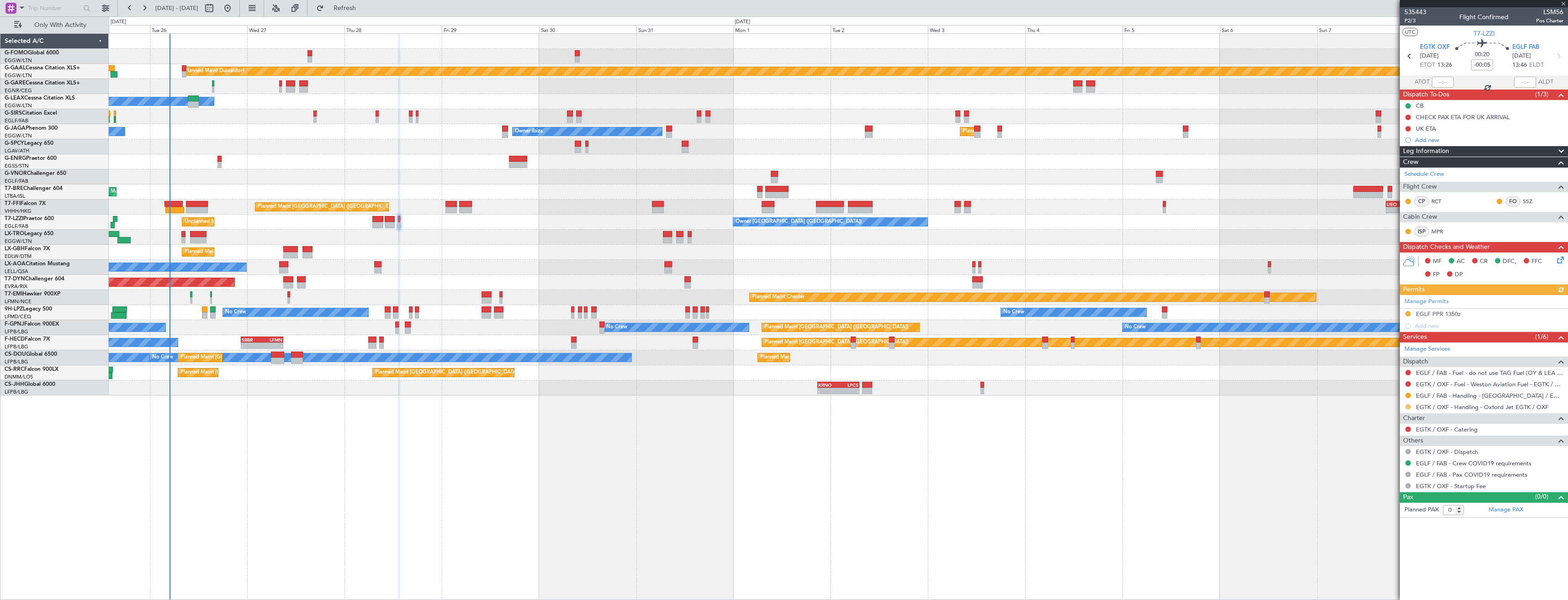
click at [1410, 406] on button at bounding box center [1408, 406] width 5 height 5
click at [1395, 515] on span "Confirmed" at bounding box center [1382, 515] width 29 height 9
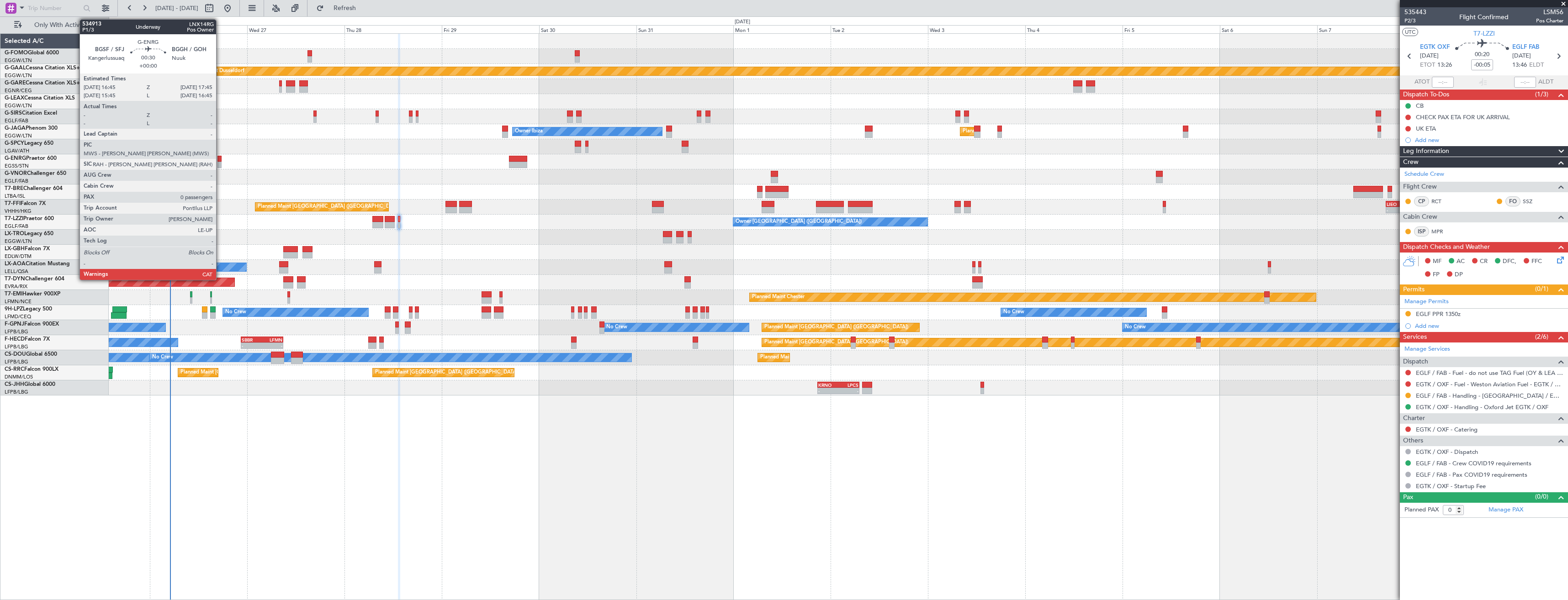
click at [220, 161] on div at bounding box center [219, 159] width 4 height 7
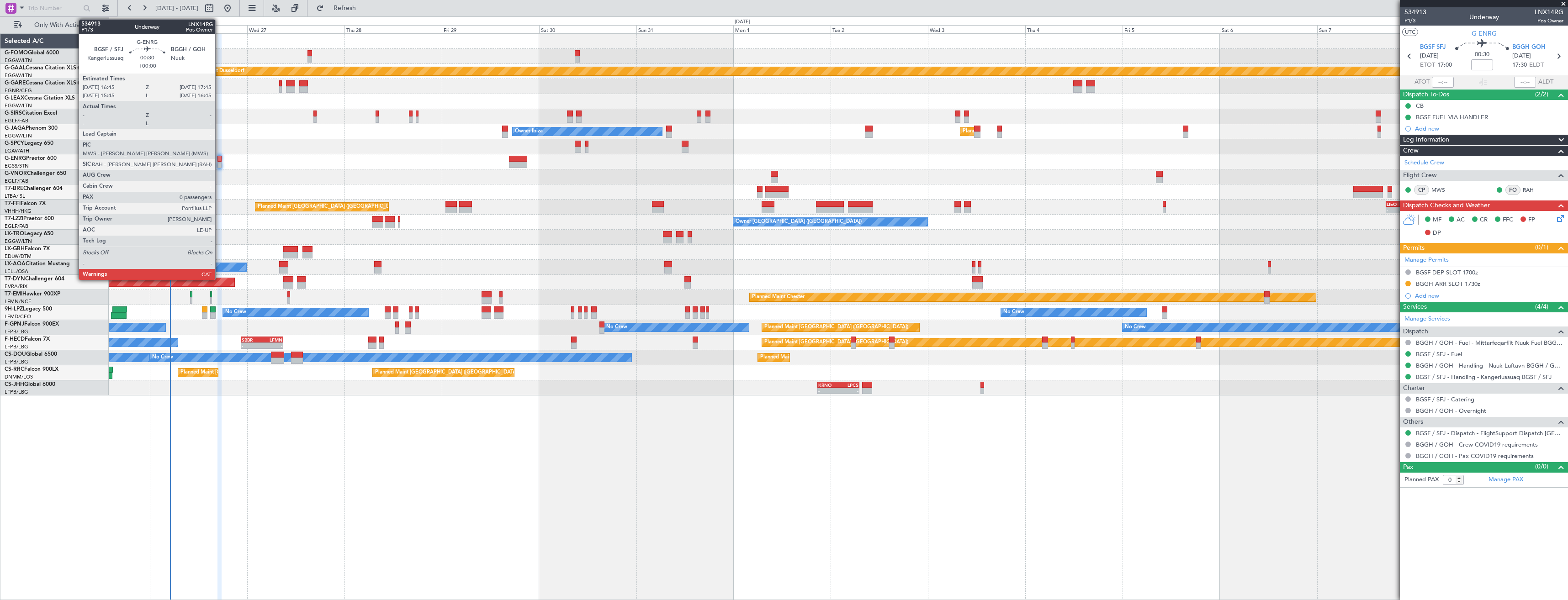
click at [219, 159] on div at bounding box center [219, 159] width 4 height 7
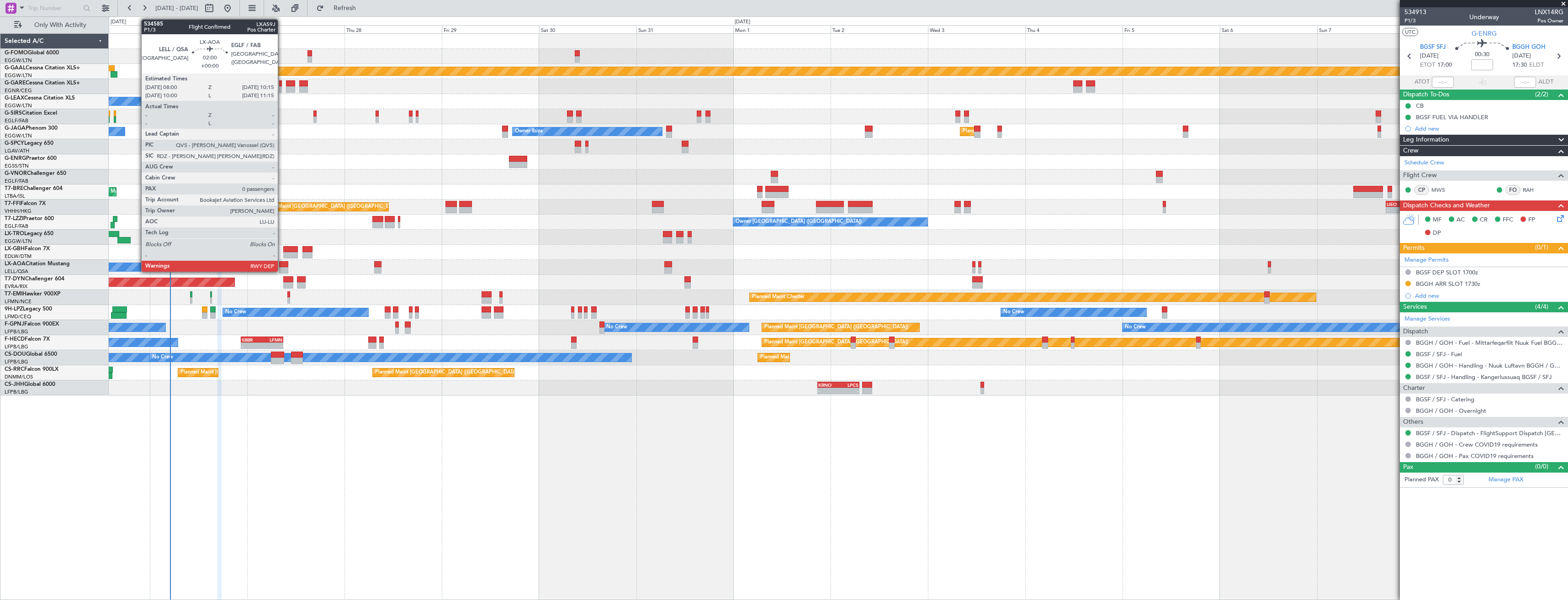
click at [283, 267] on div at bounding box center [284, 264] width 9 height 7
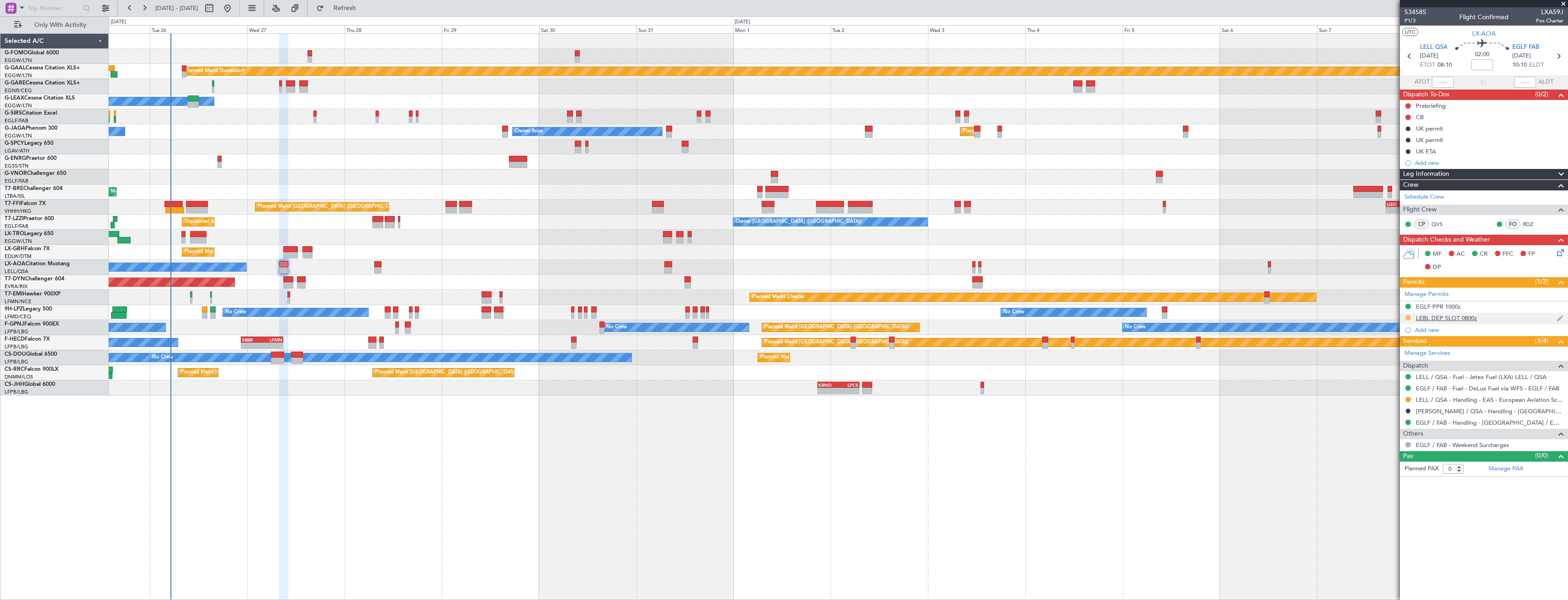
click at [1407, 318] on button at bounding box center [1408, 318] width 5 height 5
click at [1393, 426] on span "Received OK" at bounding box center [1385, 427] width 35 height 9
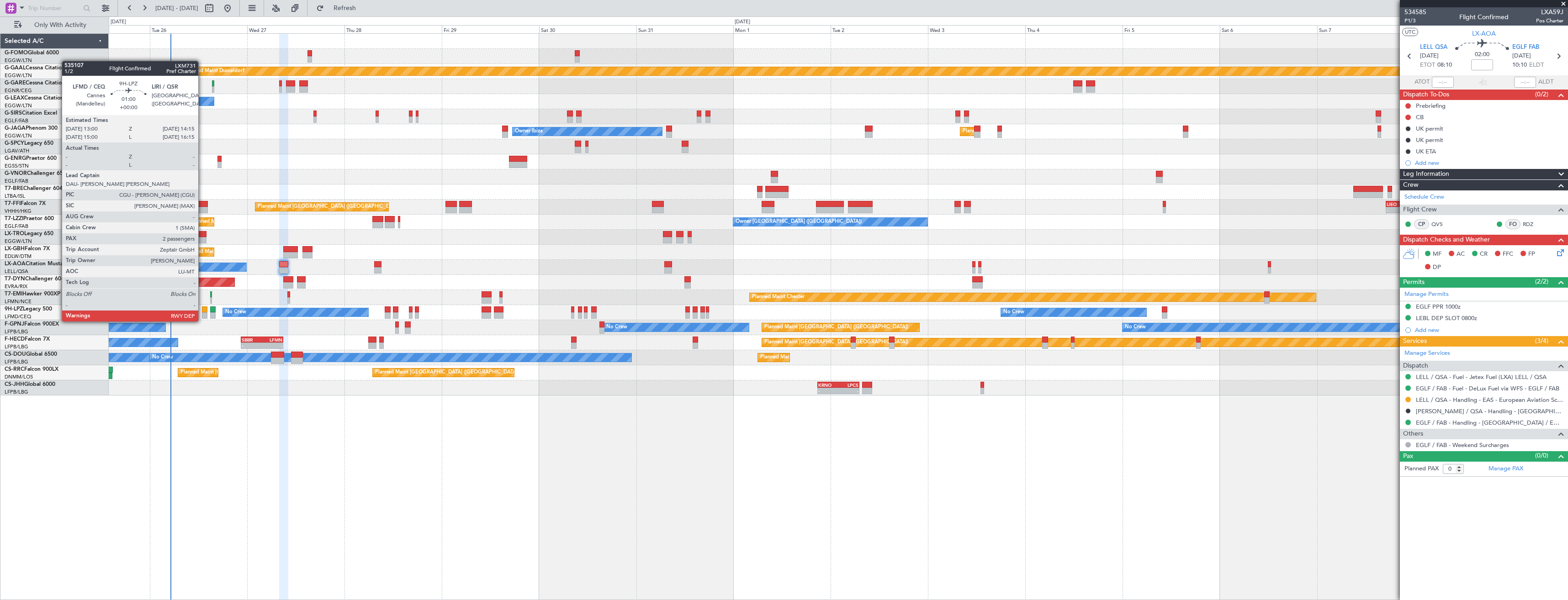
click at [203, 312] on div at bounding box center [205, 315] width 5 height 7
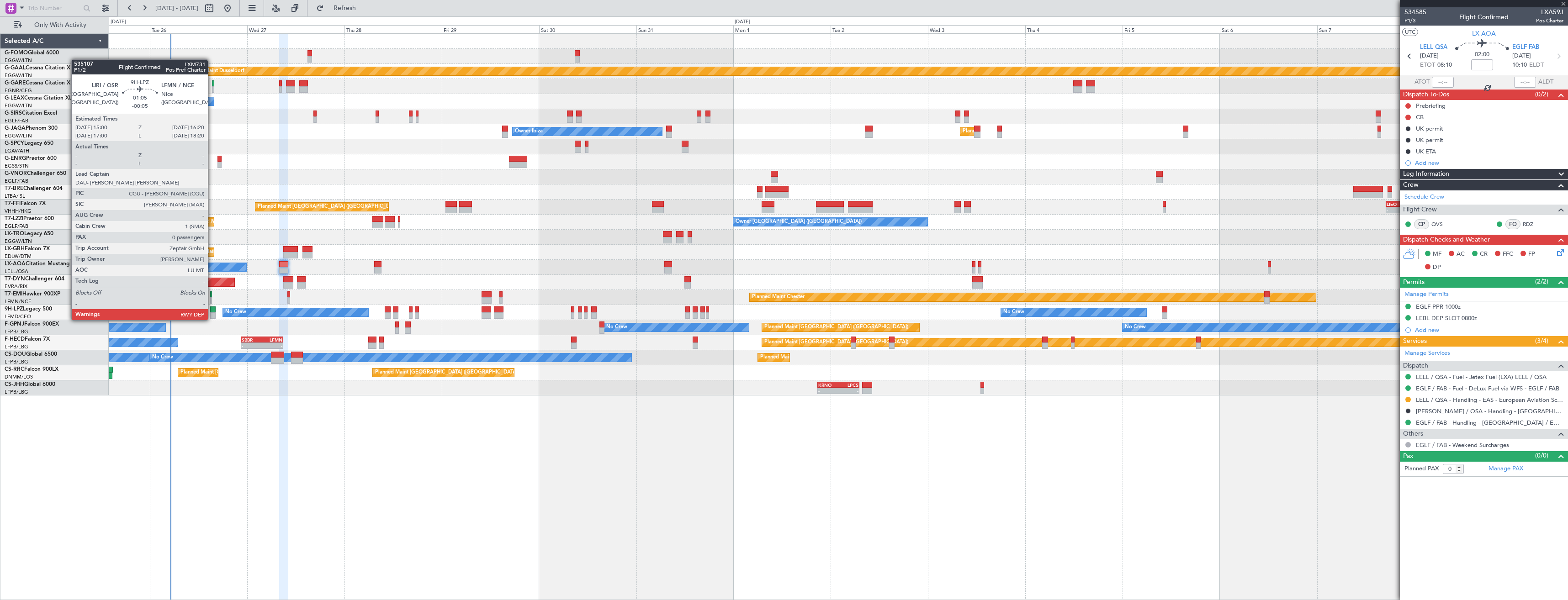
type input "2"
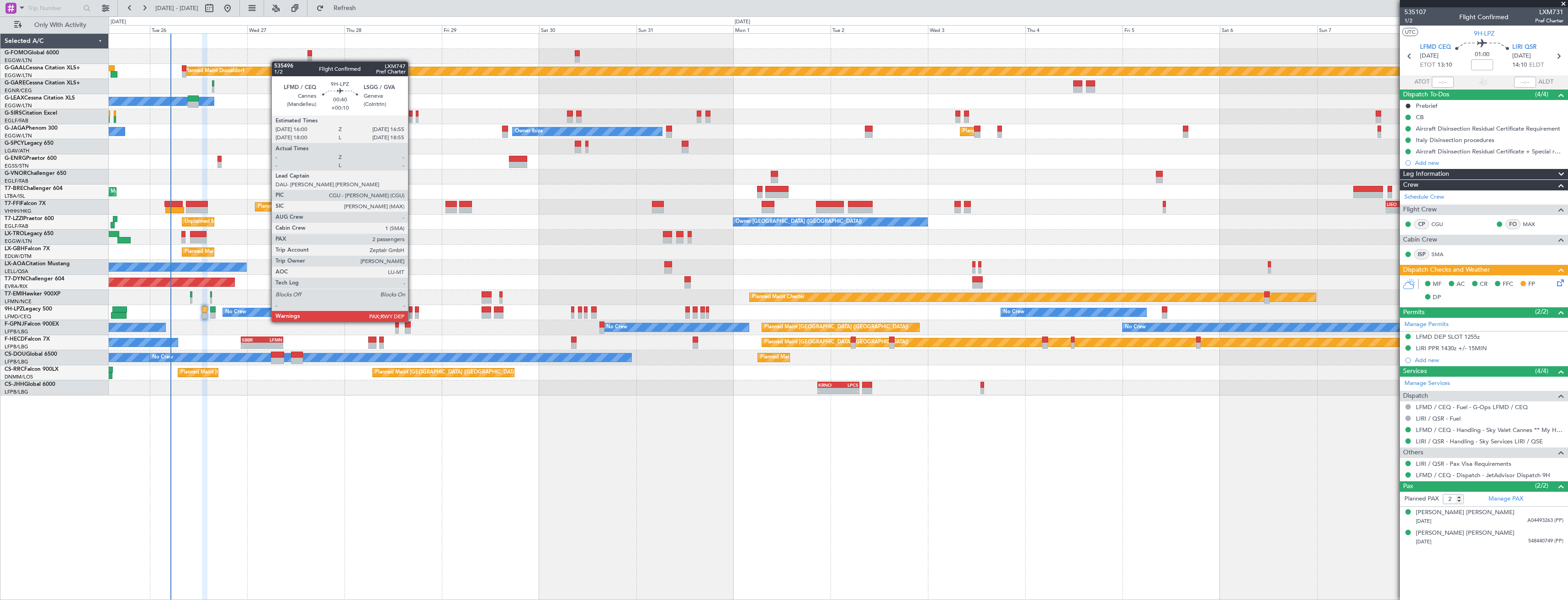
click at [412, 313] on div at bounding box center [411, 315] width 4 height 7
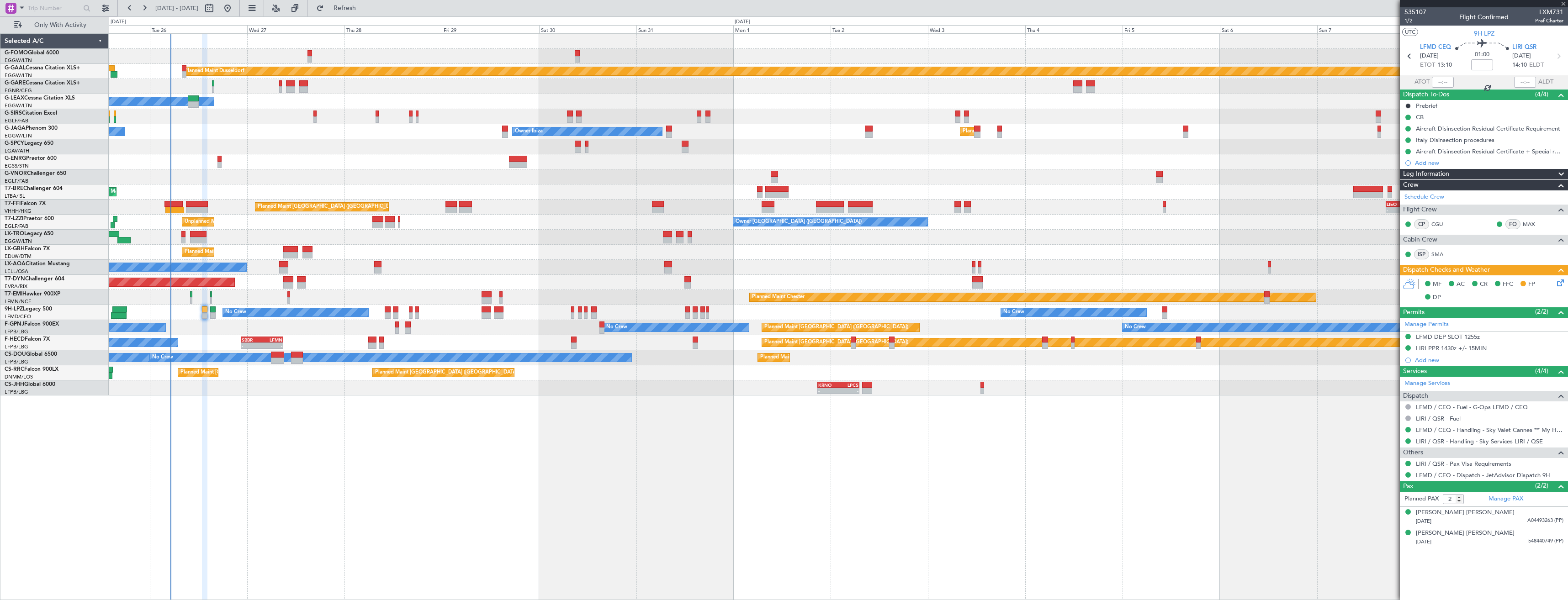
type input "+00:10"
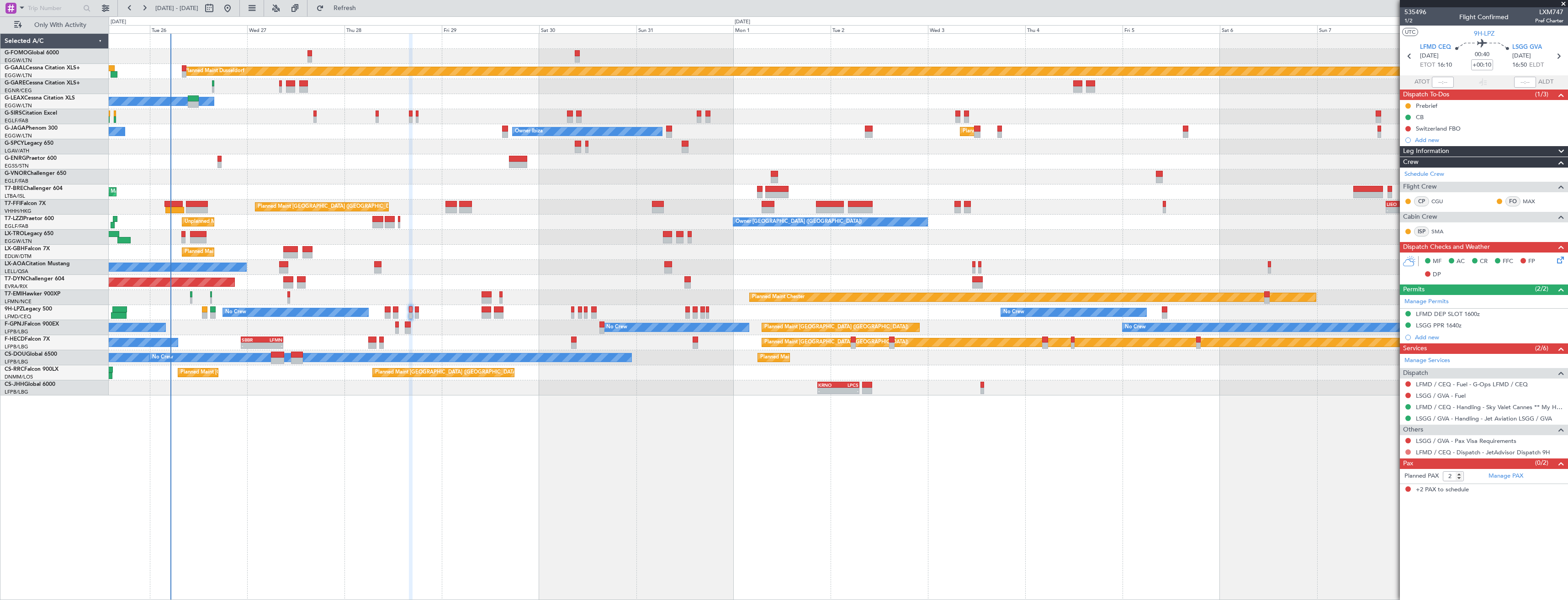
click at [1409, 452] on button at bounding box center [1408, 452] width 5 height 5
click at [1393, 559] on span "Confirmed" at bounding box center [1382, 560] width 29 height 9
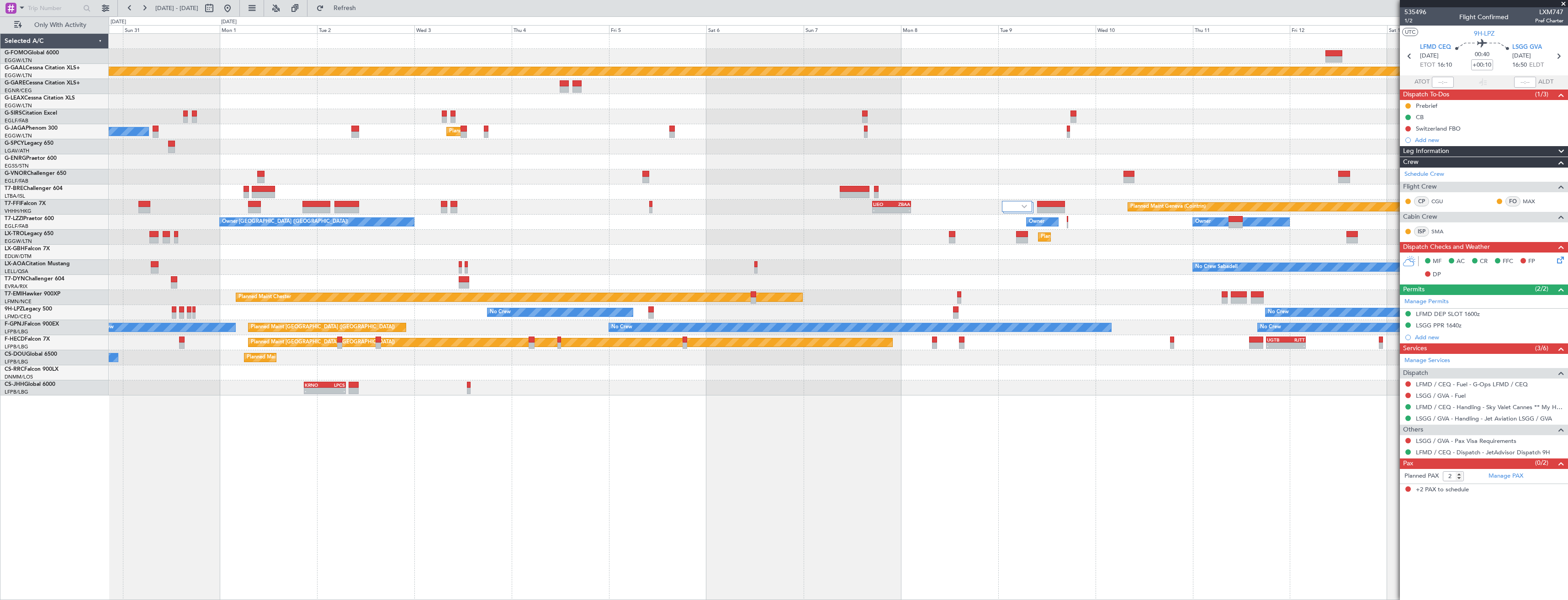
click at [738, 117] on div at bounding box center [838, 116] width 1459 height 15
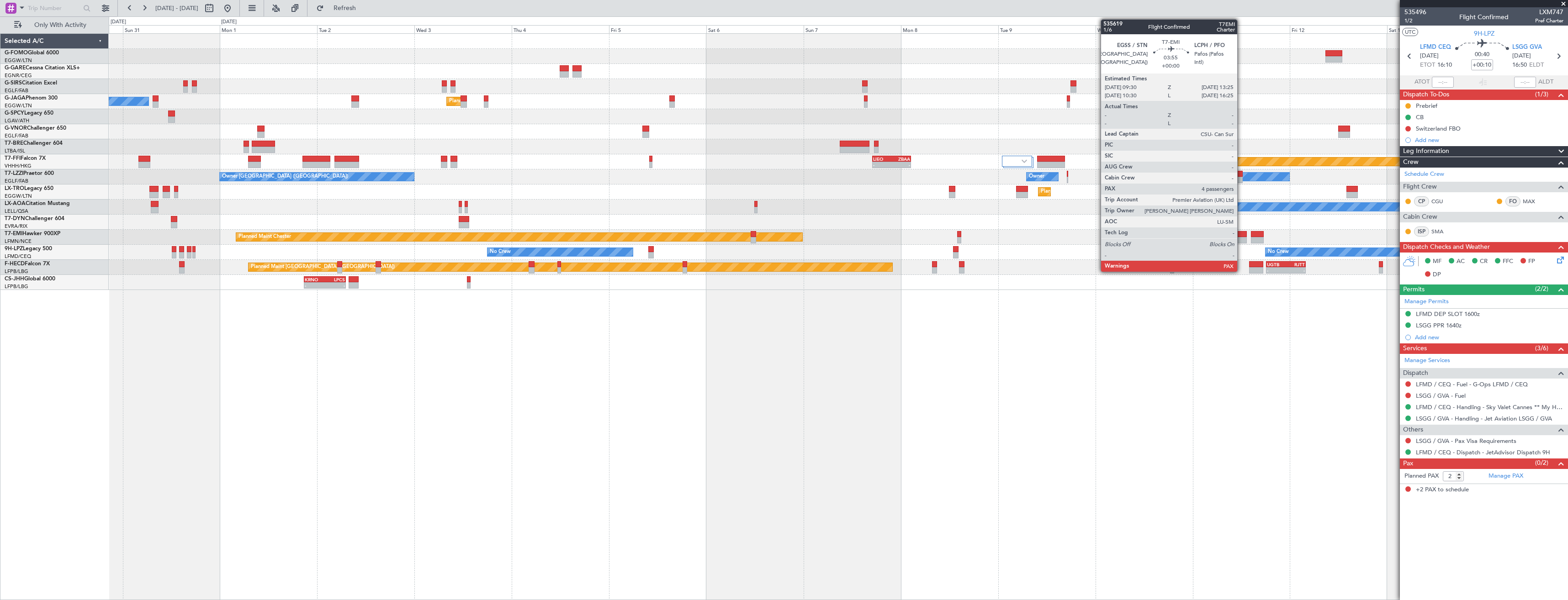
click at [1241, 233] on div at bounding box center [1239, 234] width 16 height 7
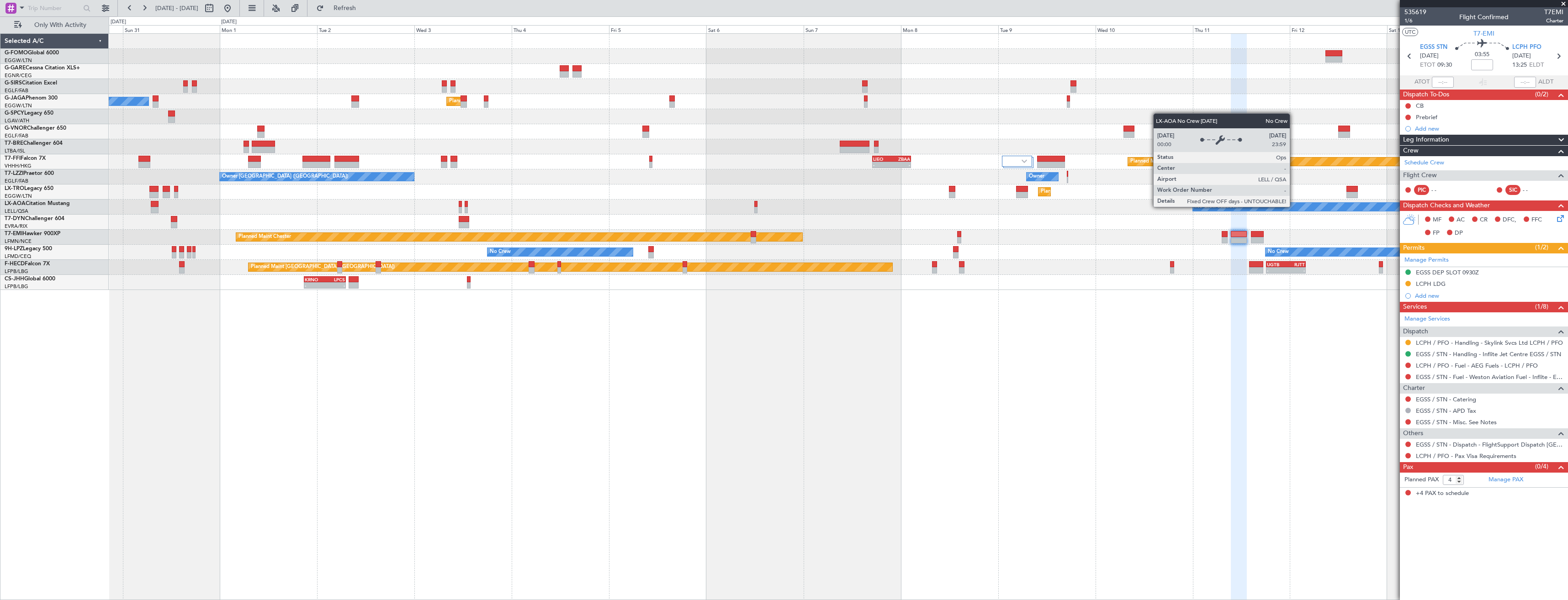
click at [1439, 208] on fb-app "30 Aug 2025 - 14 Sep 2025 Refresh Quick Links Only With Activity Planned Maint …" at bounding box center [784, 303] width 1568 height 593
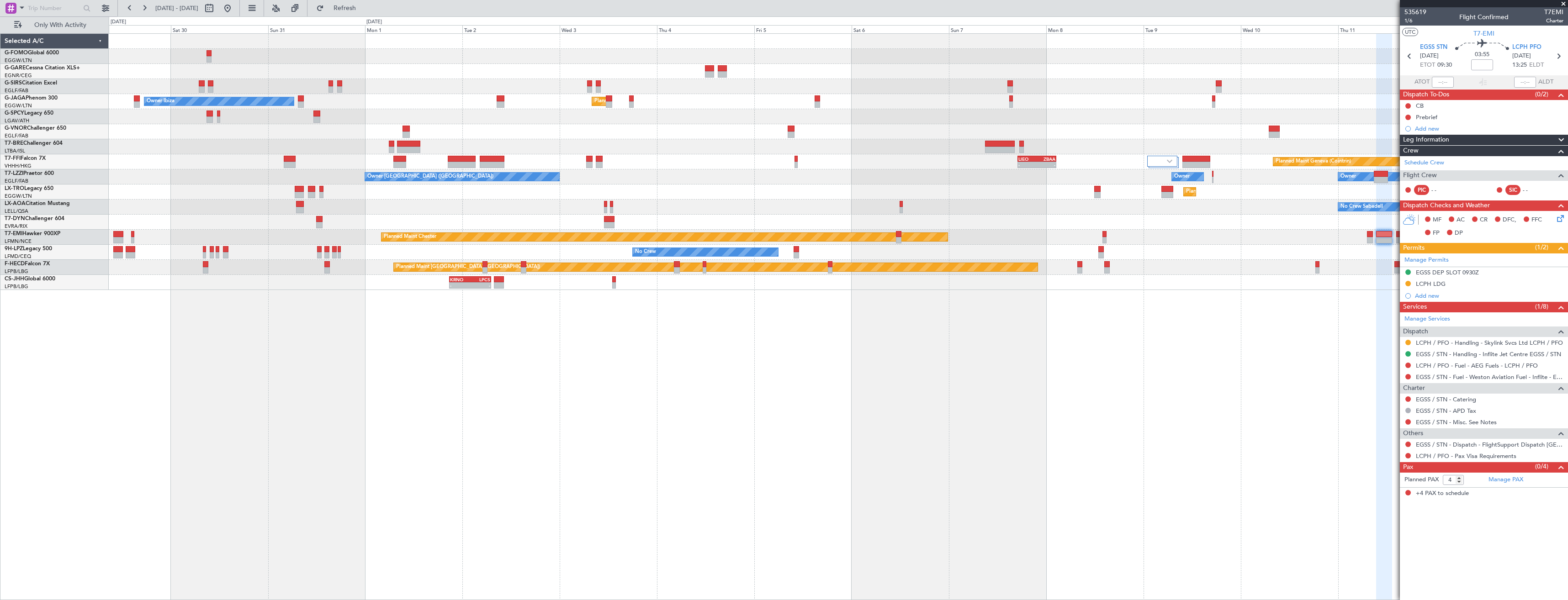
click at [1278, 218] on div "AOG Maint Riga (Riga Intl)" at bounding box center [838, 222] width 1459 height 15
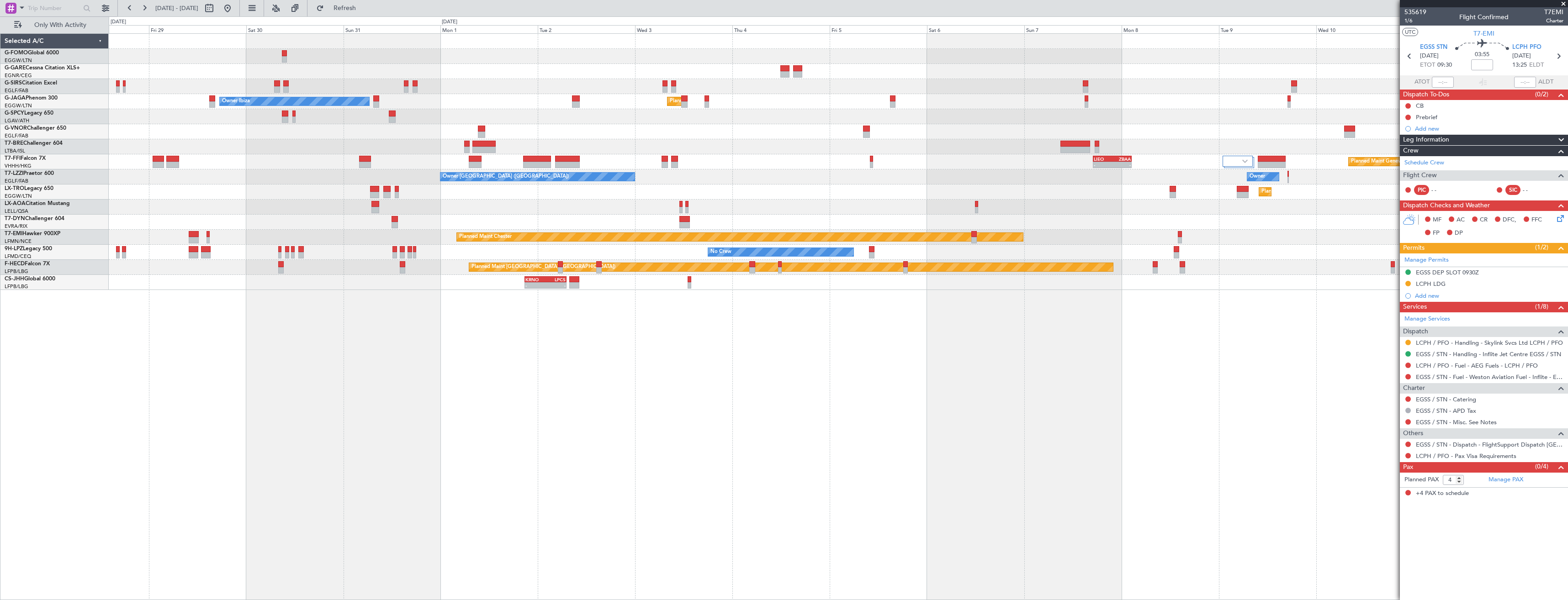
click at [1299, 218] on div "Unplanned Maint Oxford (Kidlington) Planned Maint London (Luton) Owner Ibiza No…" at bounding box center [838, 162] width 1459 height 256
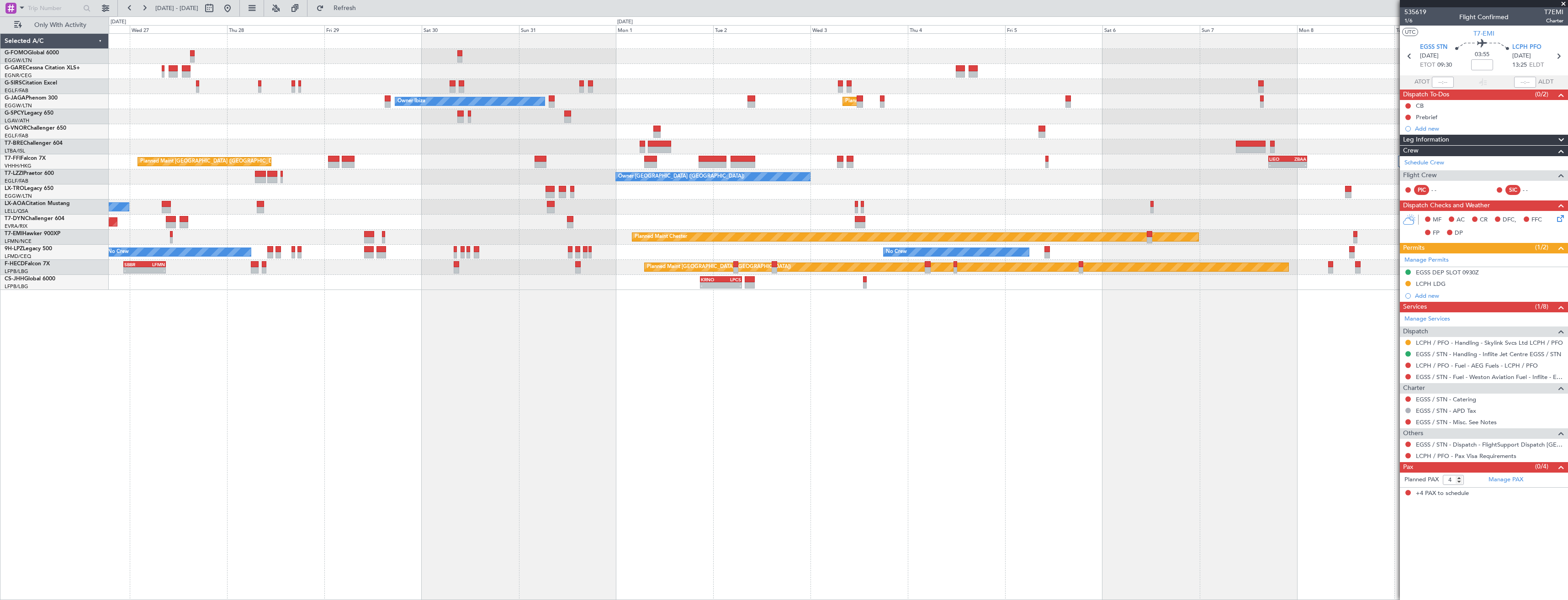
click at [1109, 220] on div "AOG Maint Riga (Riga Intl)" at bounding box center [838, 222] width 1459 height 15
click at [1265, 204] on div "Unplanned Maint Oxford (Kidlington) Planned Maint London (Luton) Owner Ibiza No…" at bounding box center [838, 162] width 1459 height 256
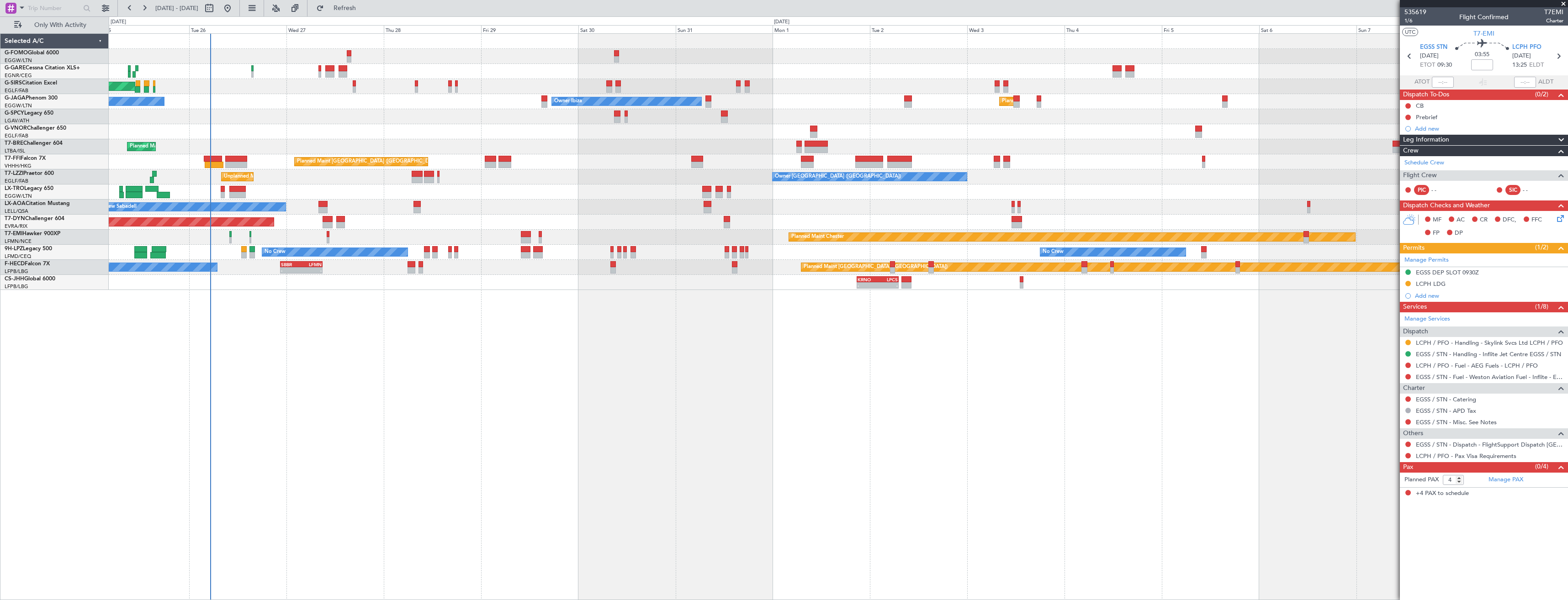
click at [1059, 206] on div "No Crew Sabadell No Crew Sabadell No Crew Sabadell" at bounding box center [838, 207] width 1459 height 15
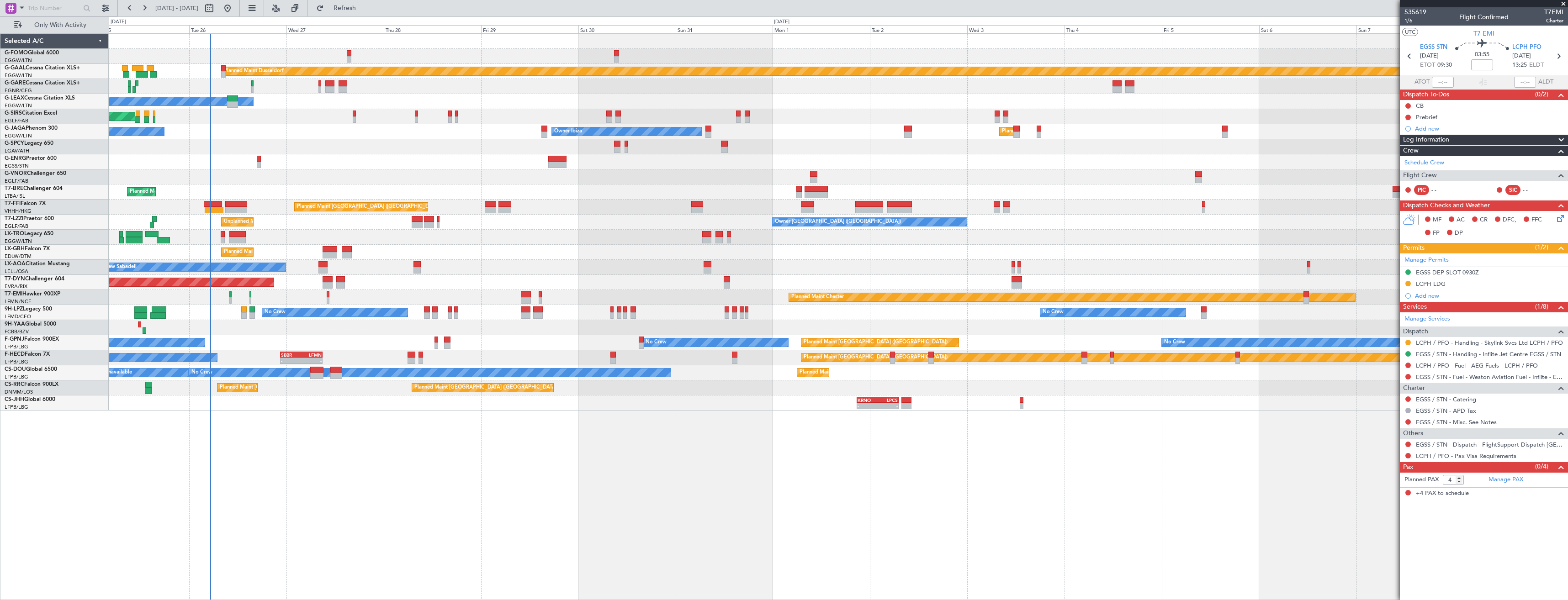
click at [1562, 4] on span at bounding box center [1563, 4] width 9 height 9
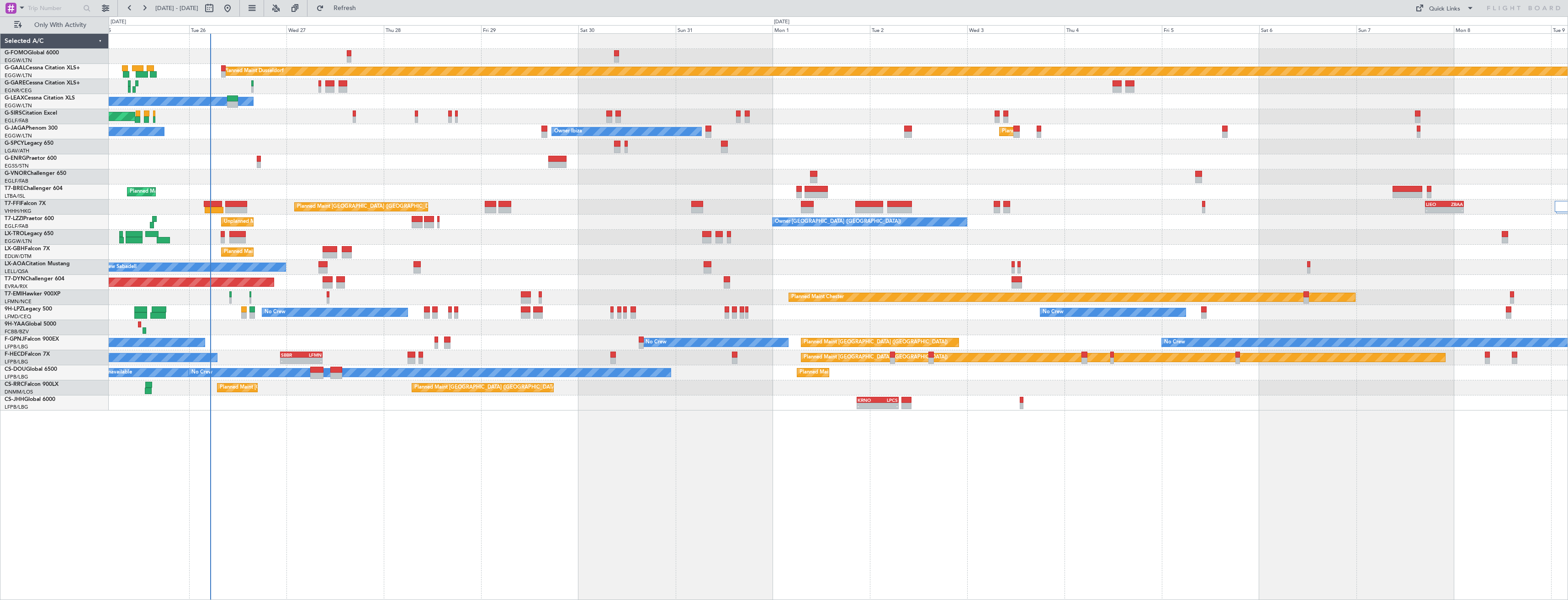
type input "0"
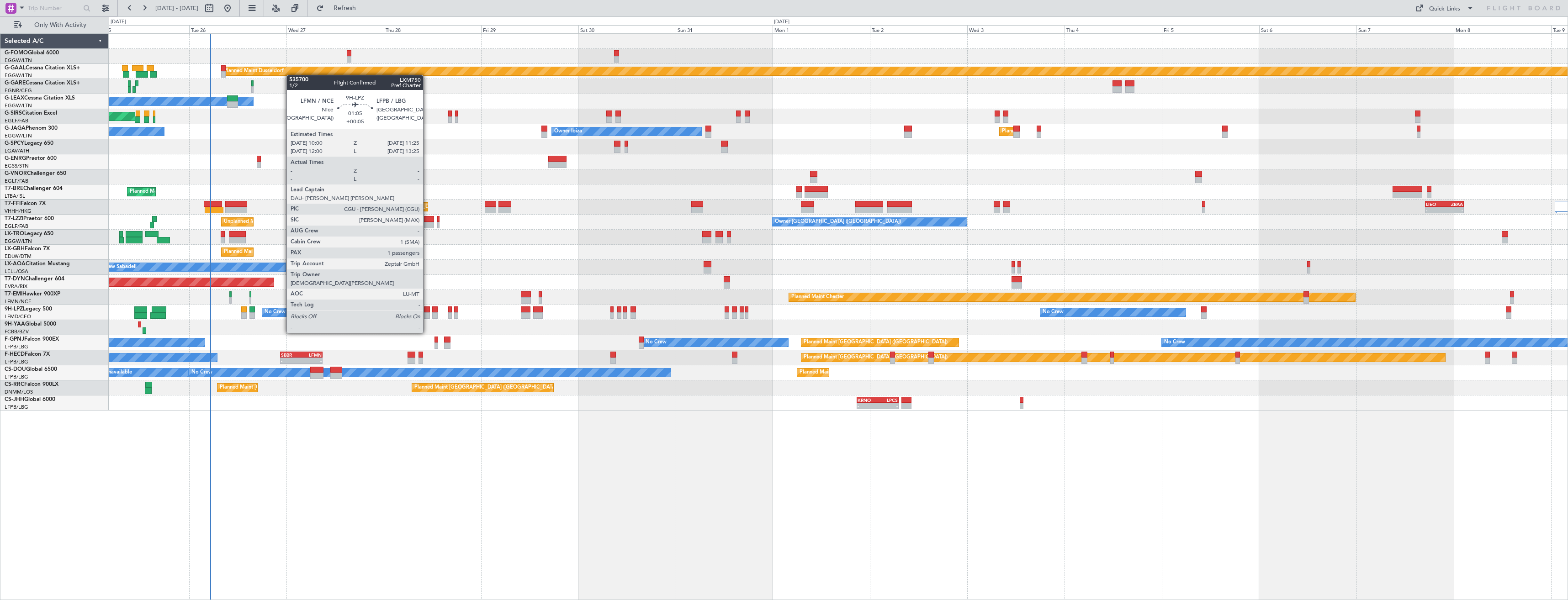
click at [427, 316] on div at bounding box center [427, 315] width 6 height 7
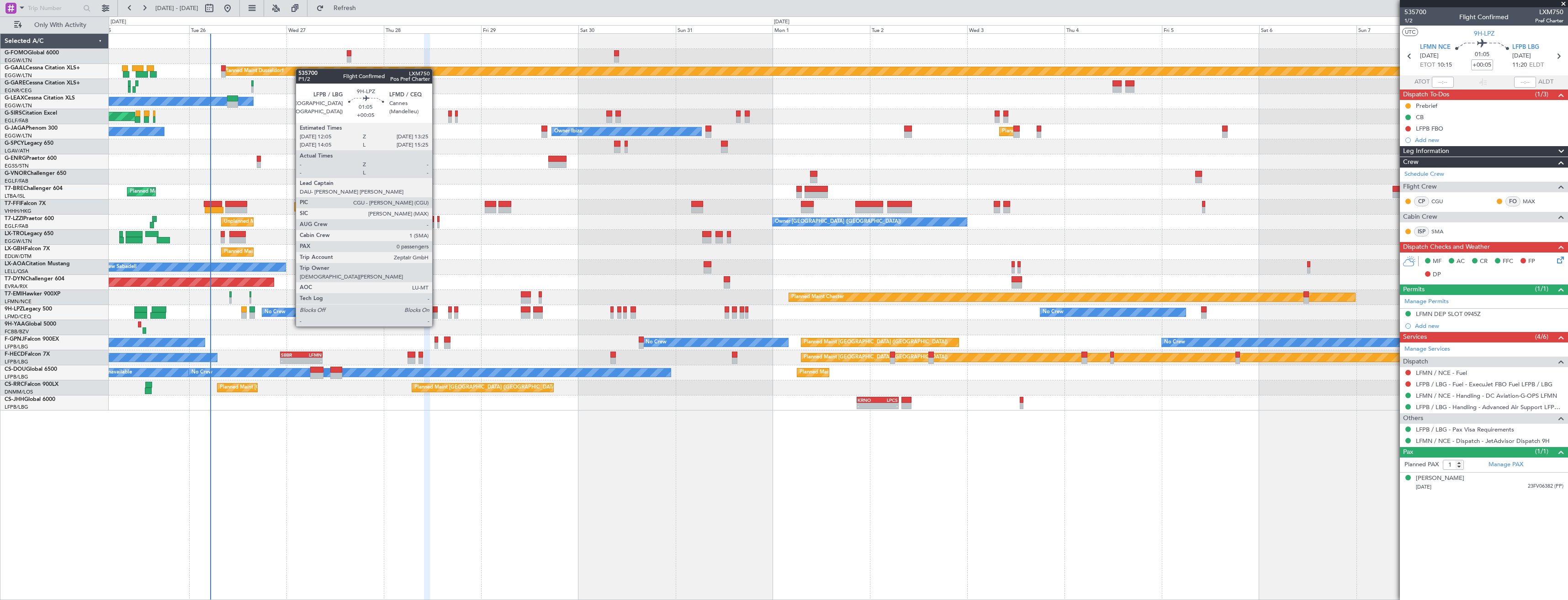
click at [436, 309] on div at bounding box center [435, 310] width 5 height 7
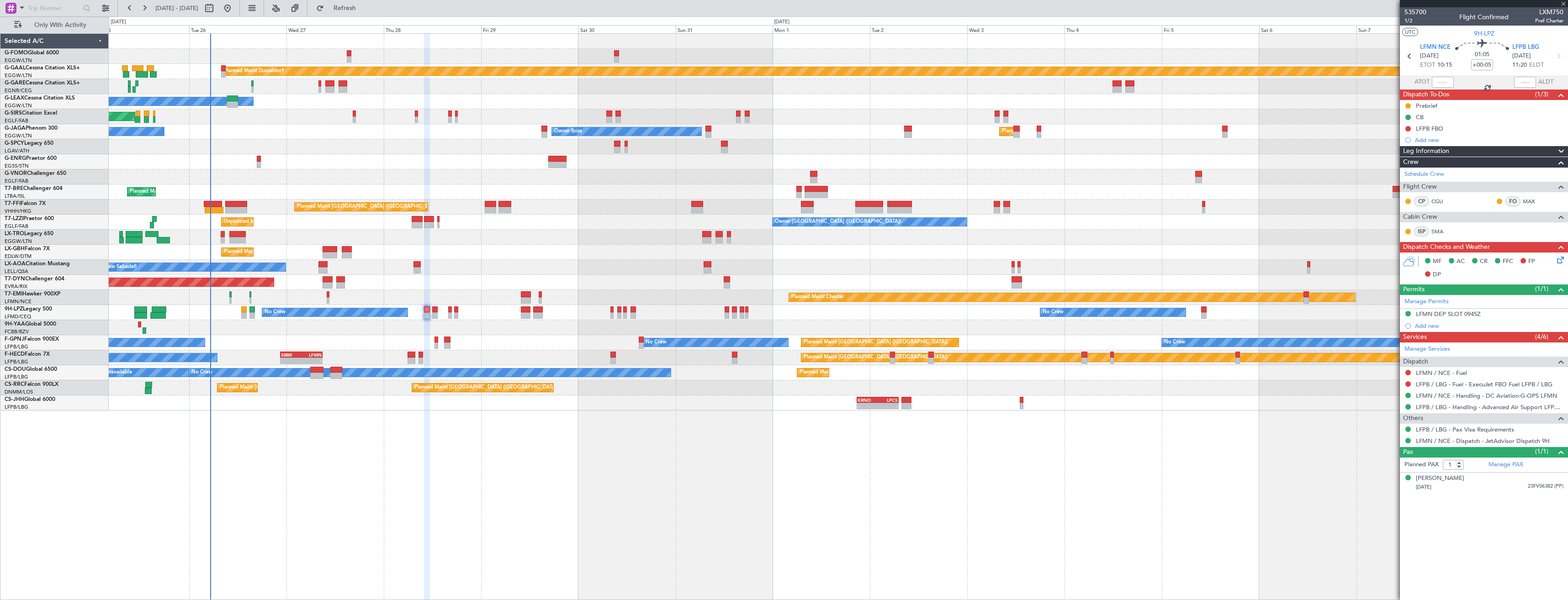
type input "0"
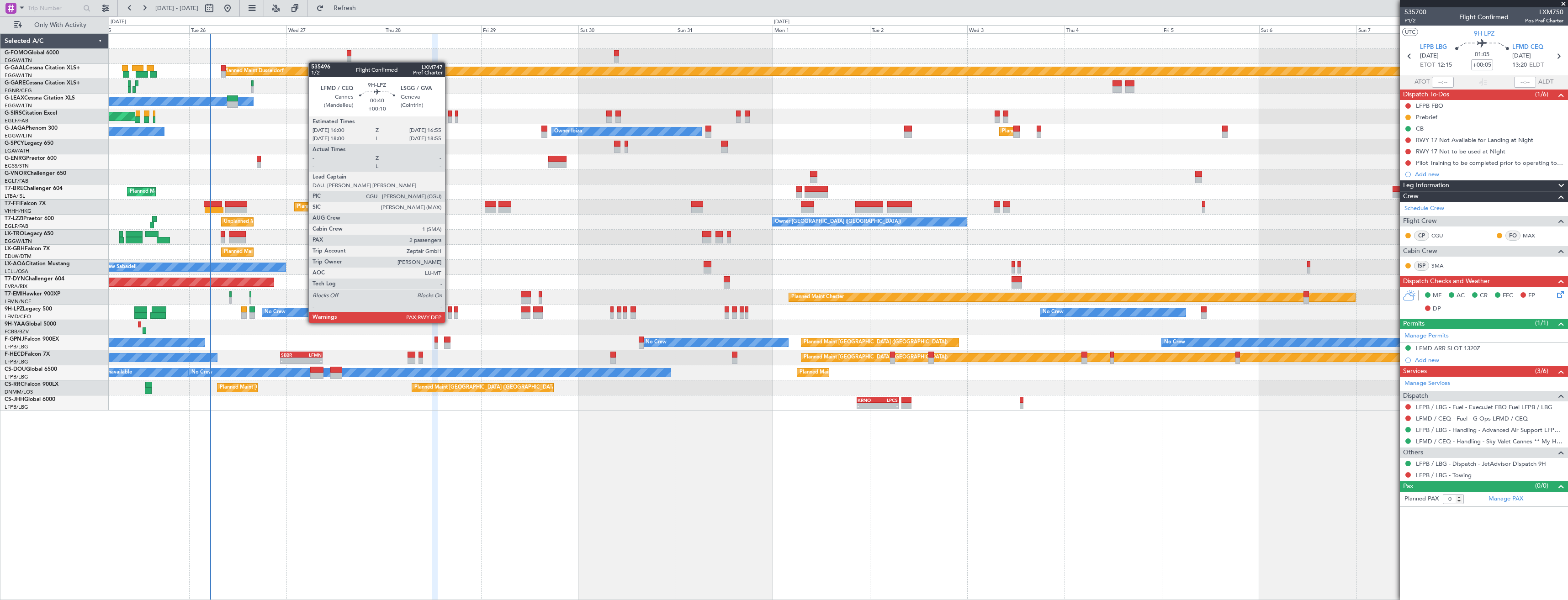
click at [449, 314] on div at bounding box center [450, 315] width 4 height 7
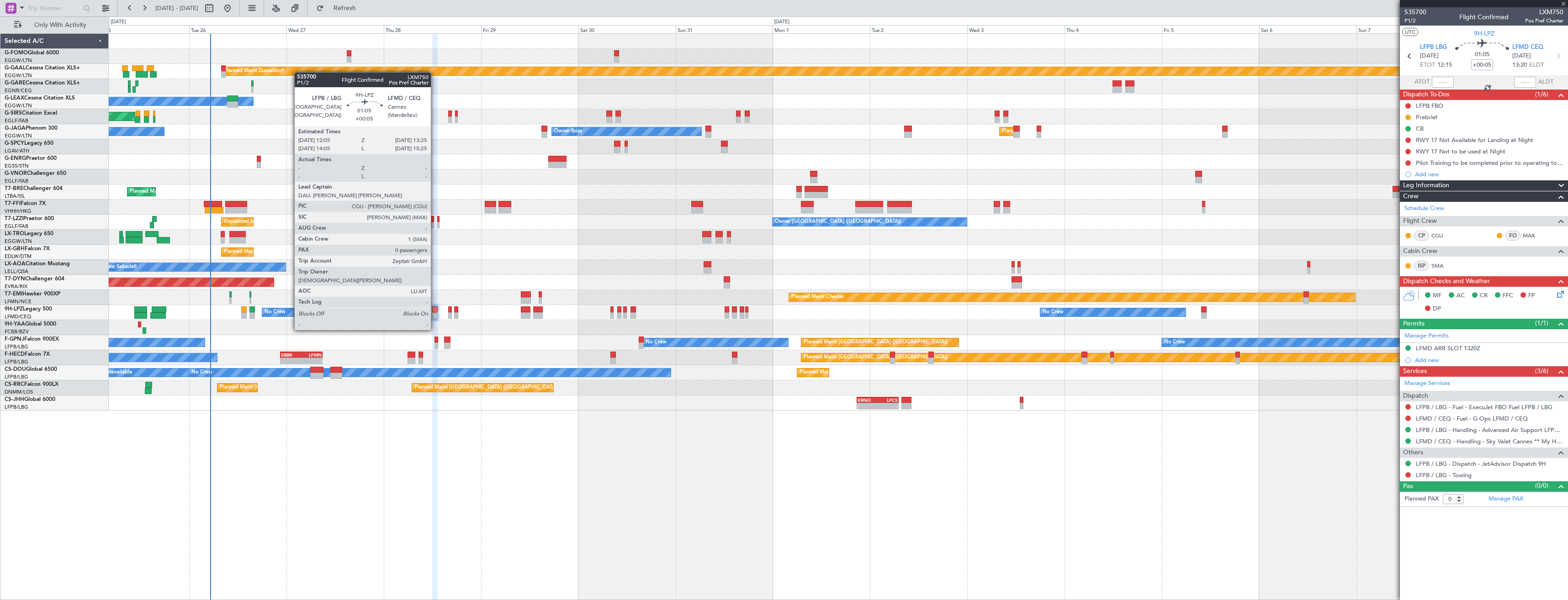
type input "+00:10"
type input "2"
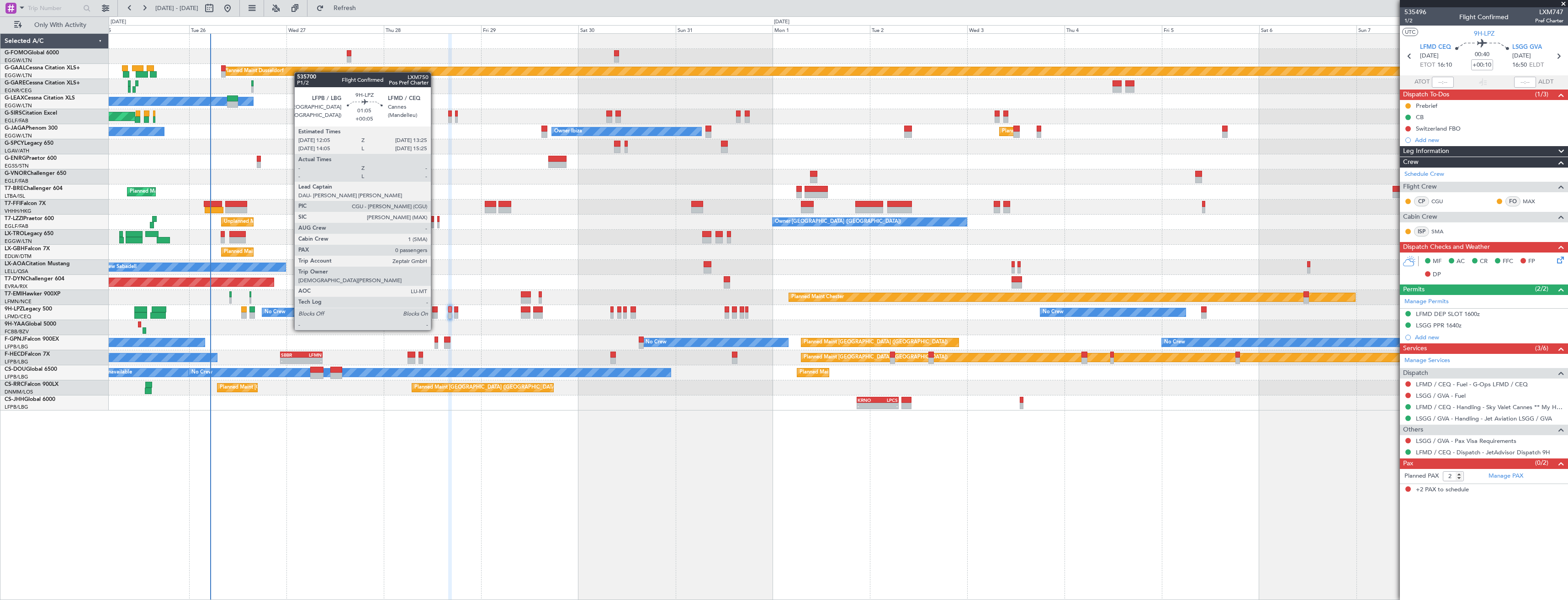
click at [435, 313] on div at bounding box center [435, 315] width 5 height 7
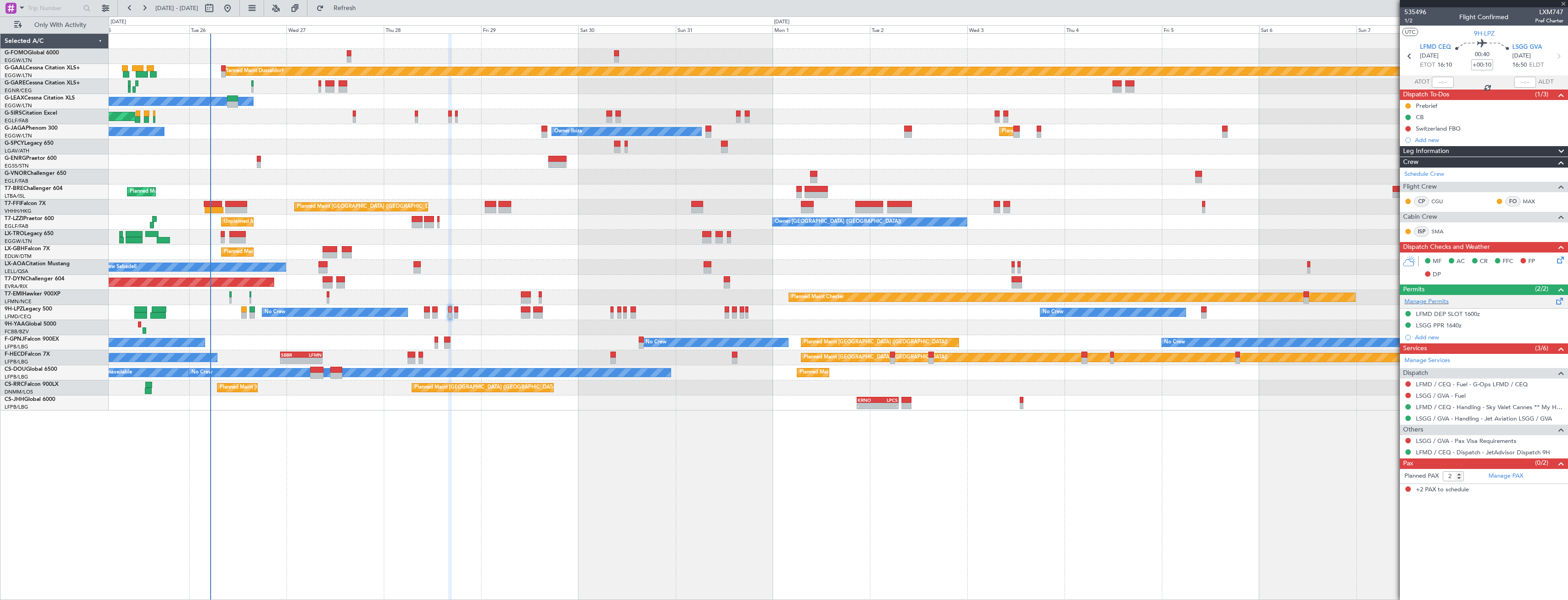
type input "+00:05"
type input "0"
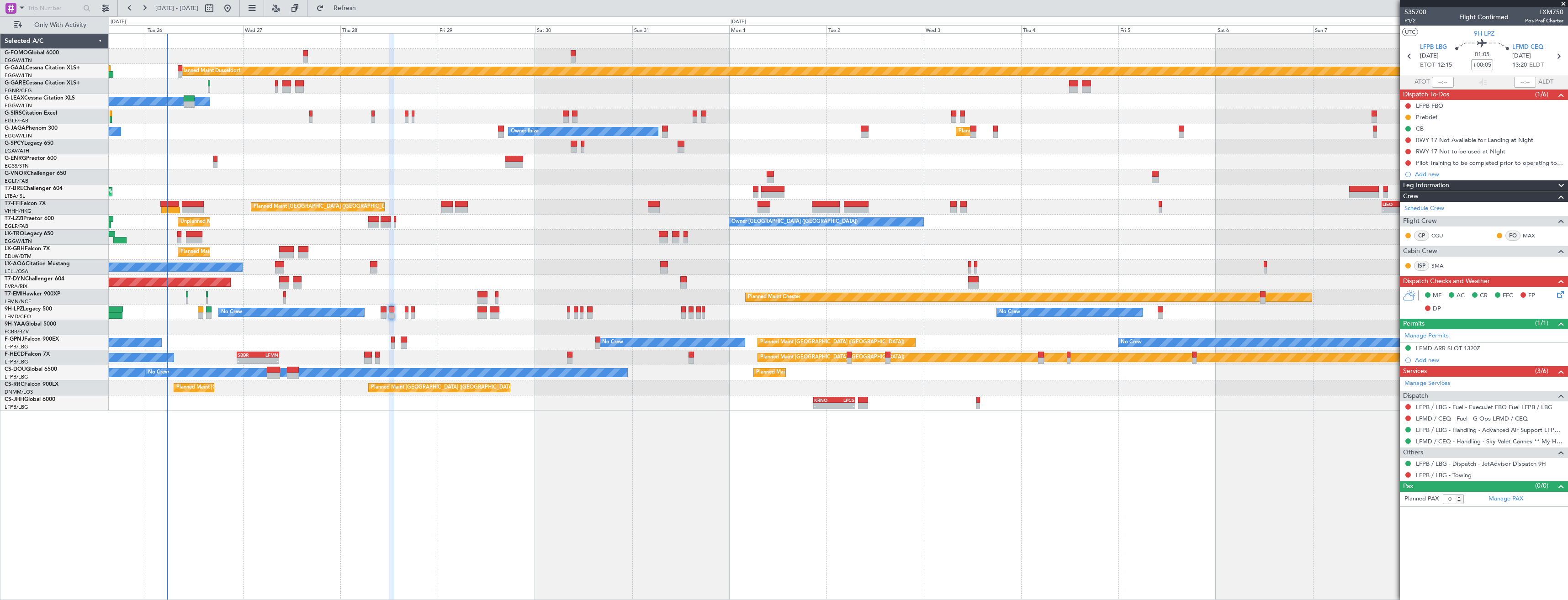
click at [215, 116] on div "Unplanned Maint Oxford ([GEOGRAPHIC_DATA])" at bounding box center [838, 116] width 1459 height 15
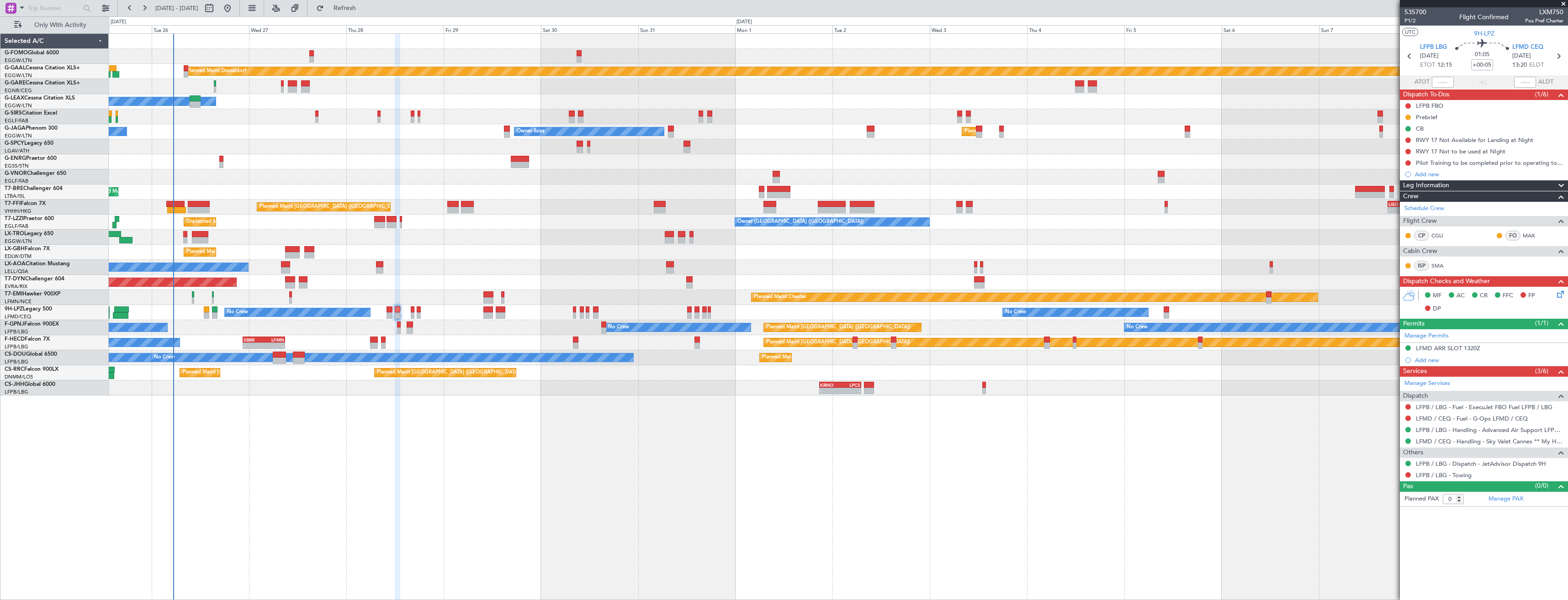
click at [229, 96] on div "Owner" at bounding box center [838, 102] width 1459 height 15
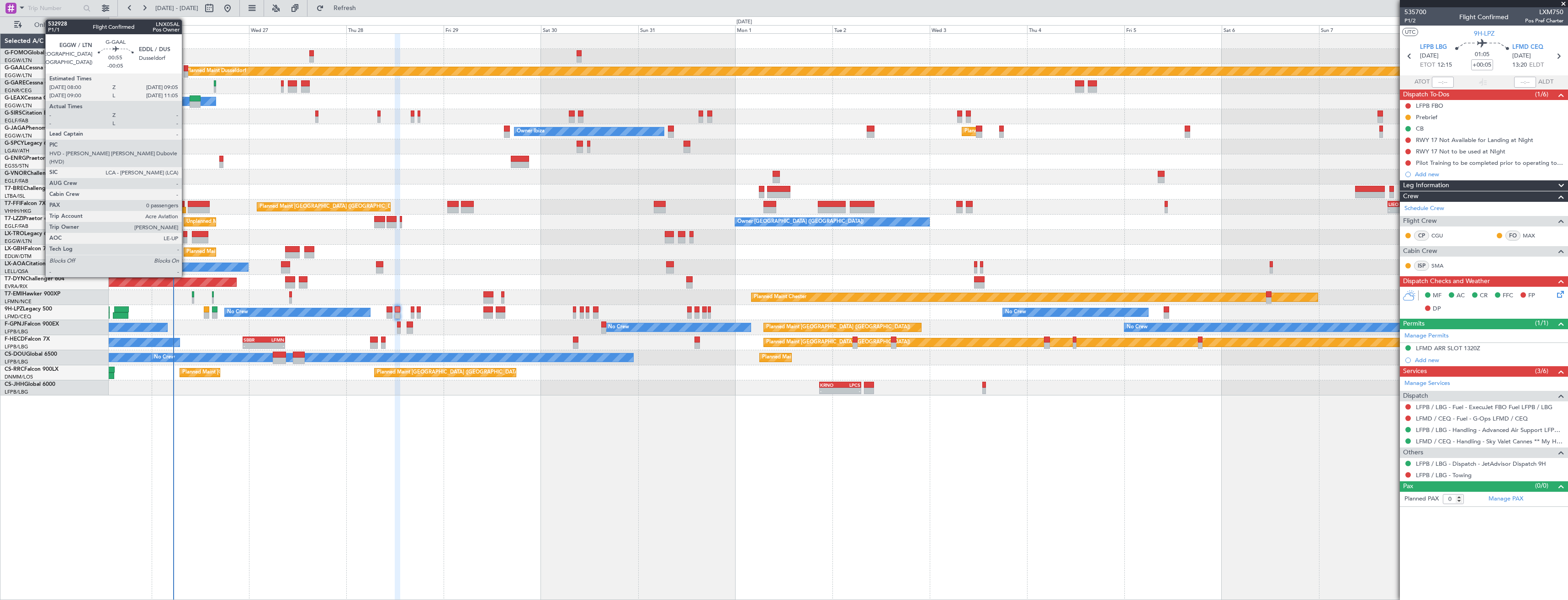
click at [186, 75] on div at bounding box center [186, 74] width 5 height 7
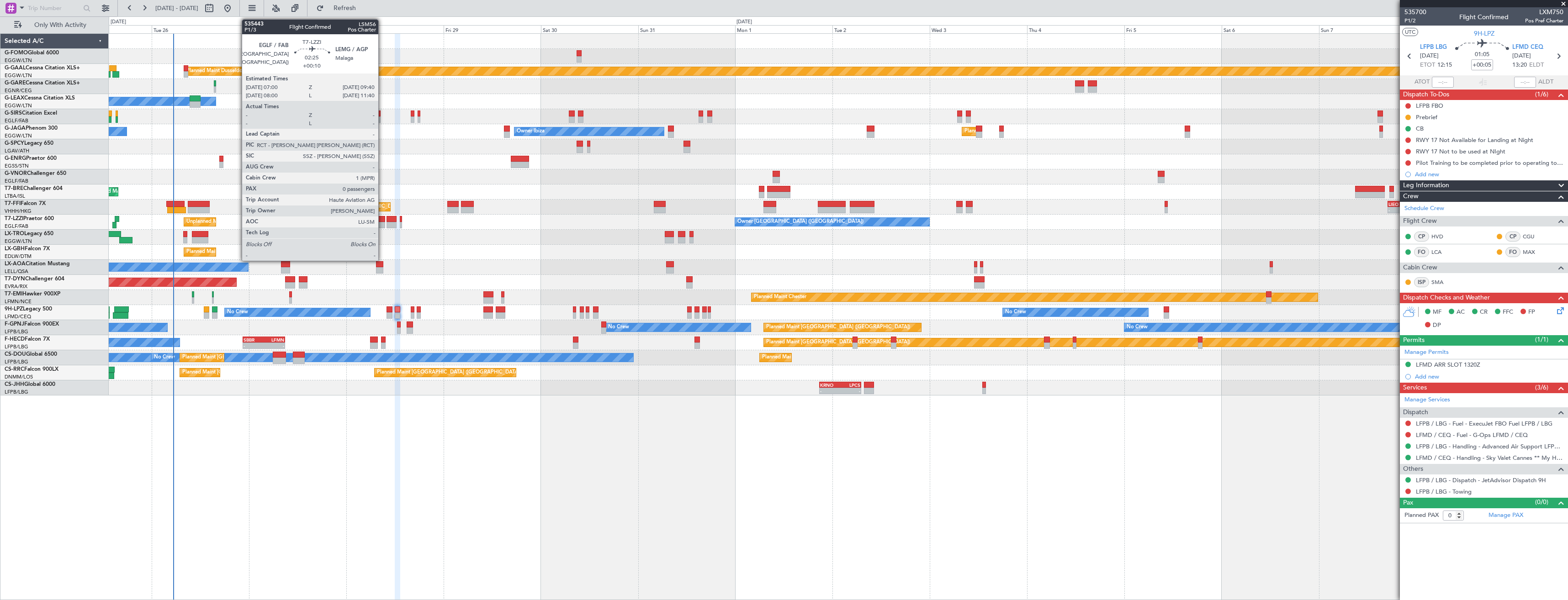
click at [382, 220] on div at bounding box center [380, 219] width 11 height 7
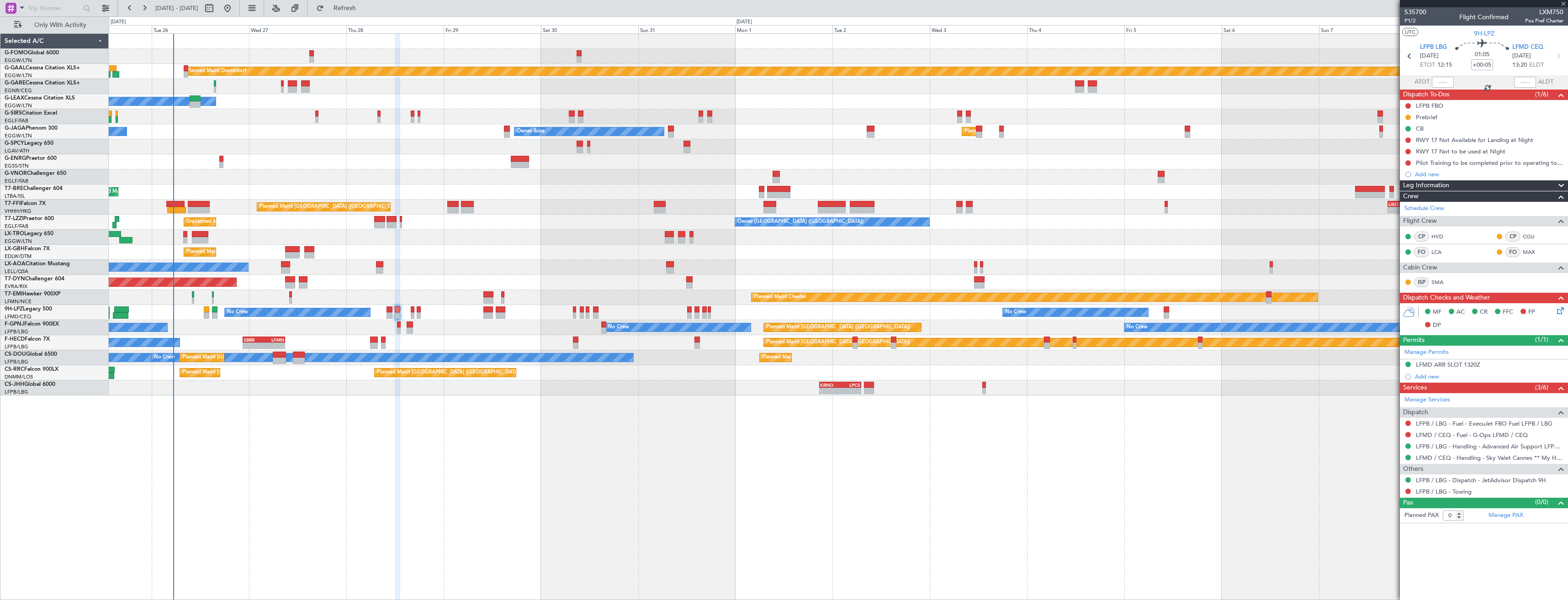
type input "+00:10"
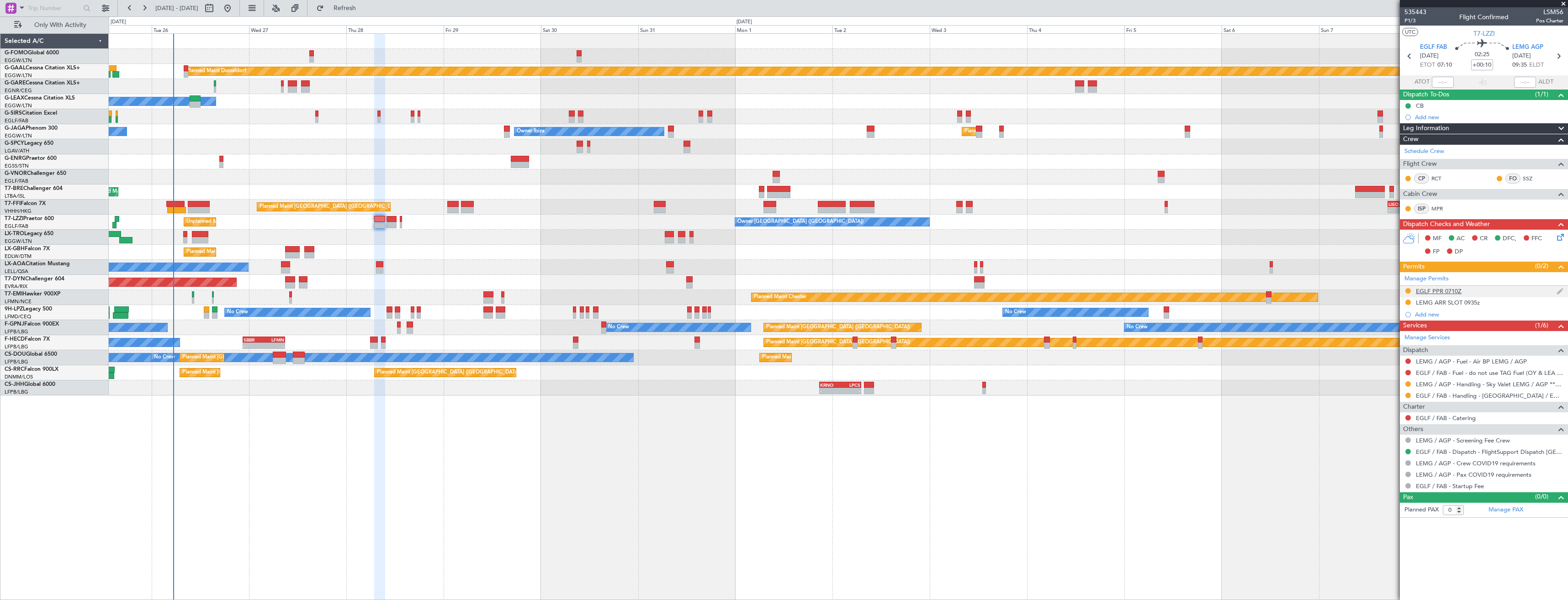
click at [1475, 288] on div "EGLF PPR 0710Z" at bounding box center [1484, 291] width 168 height 12
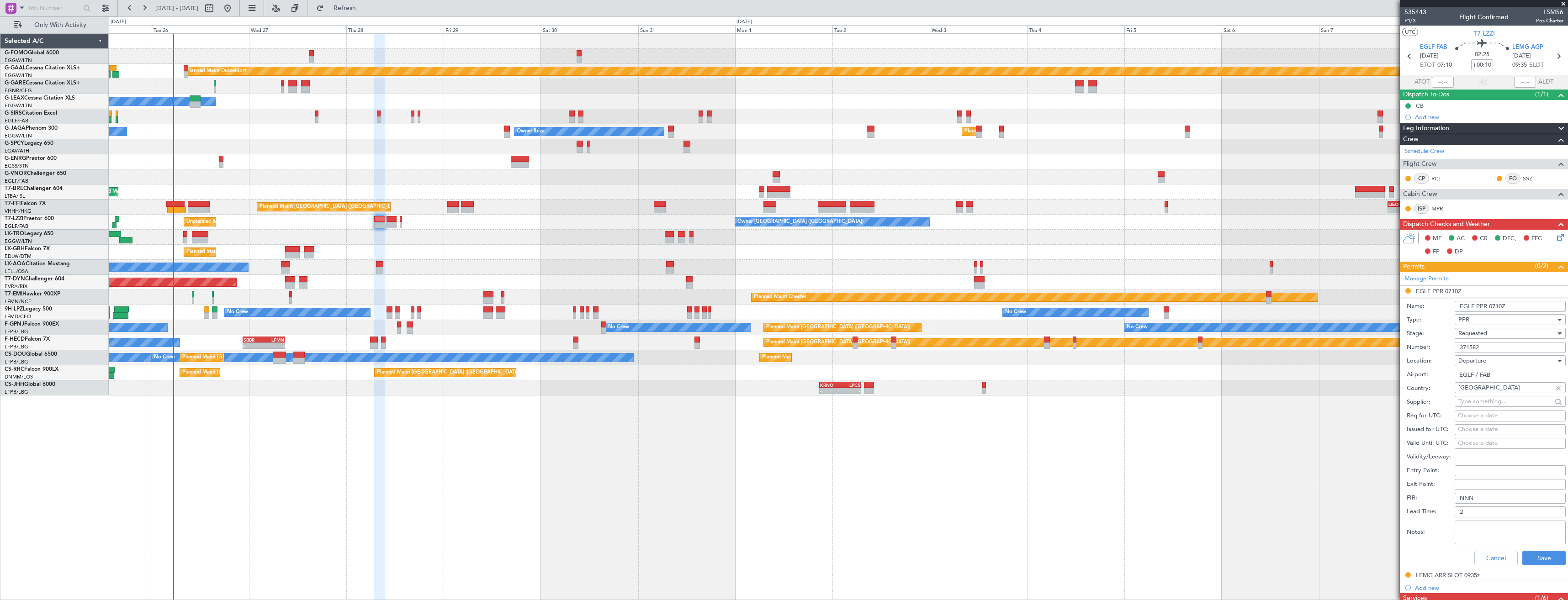
click at [1480, 346] on input "371582" at bounding box center [1510, 347] width 111 height 11
click at [1488, 330] on div "Requested" at bounding box center [1507, 333] width 97 height 14
click at [1494, 402] on span "Received OK" at bounding box center [1507, 403] width 96 height 14
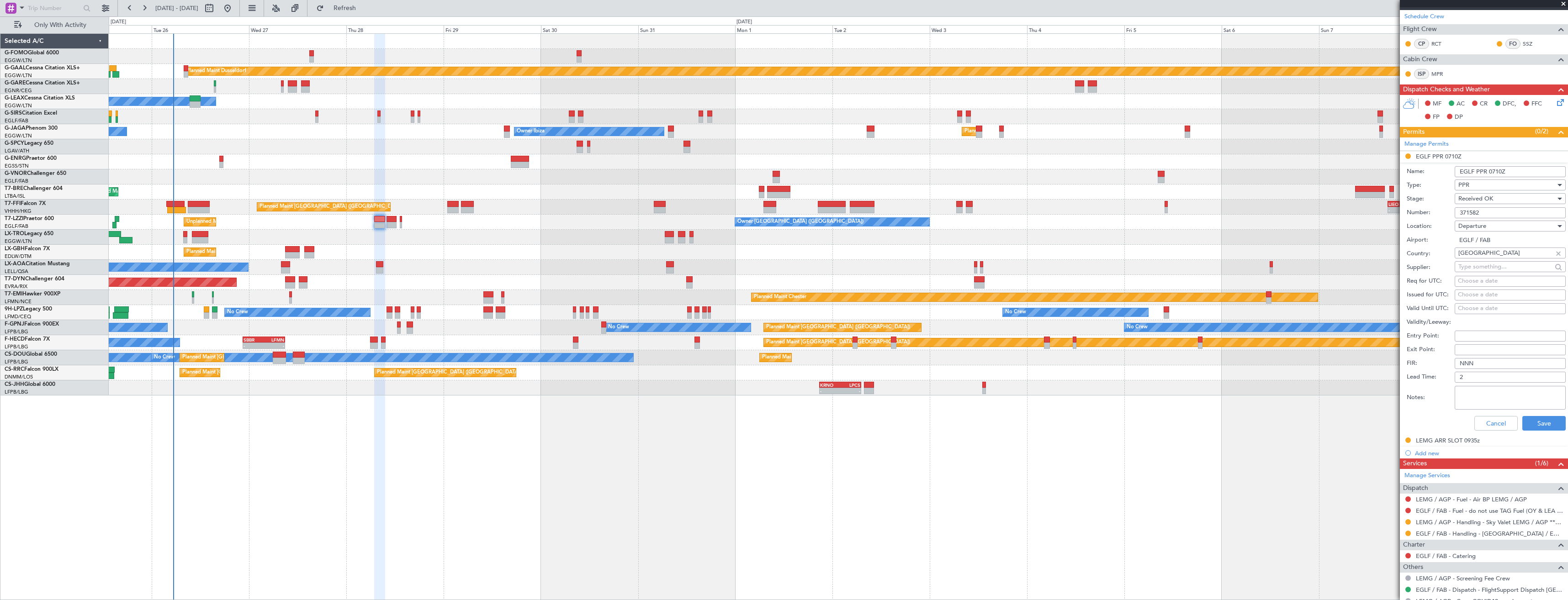
scroll to position [137, 0]
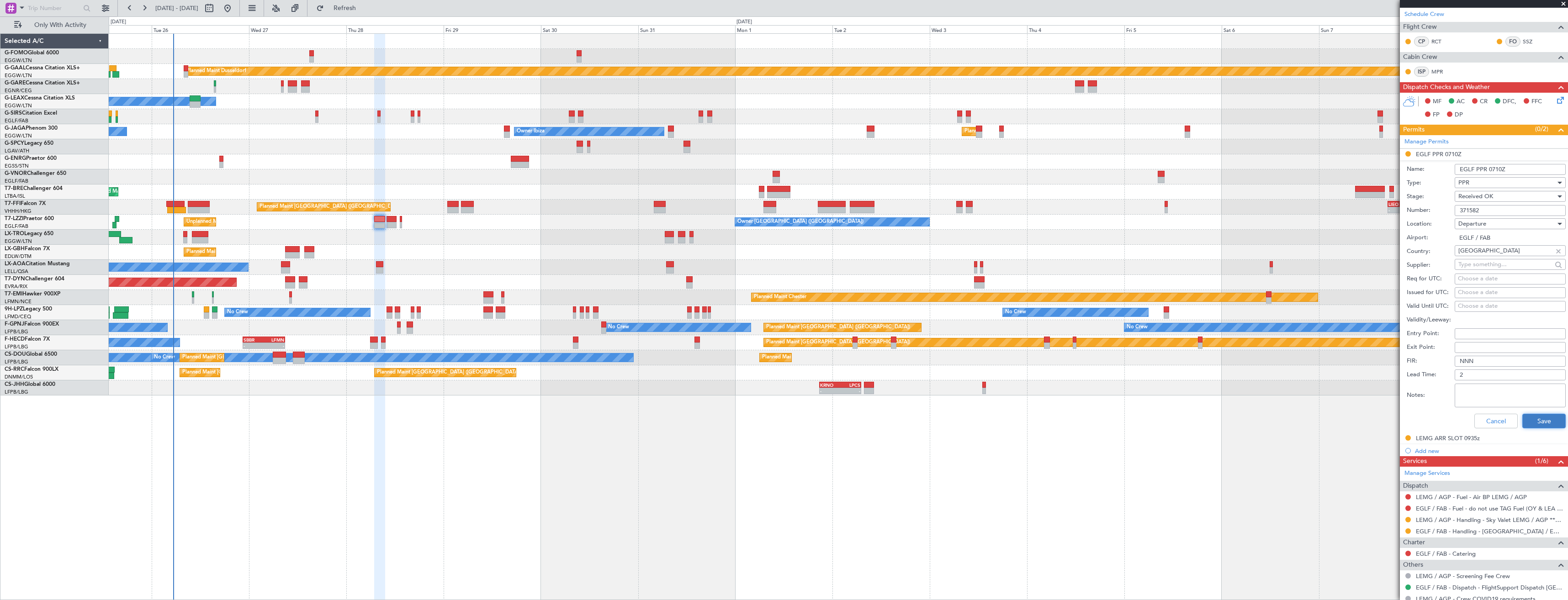
click at [1528, 420] on button "Save" at bounding box center [1544, 421] width 43 height 15
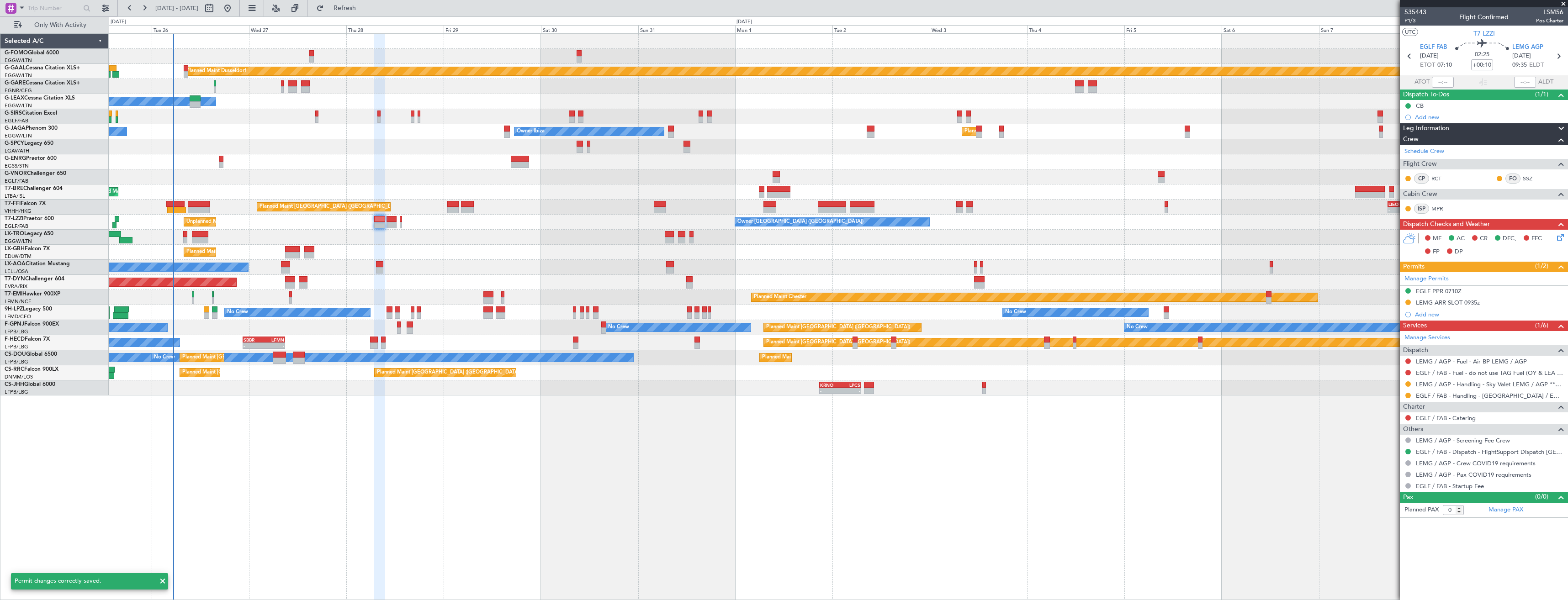
scroll to position [0, 0]
click at [1408, 395] on button at bounding box center [1408, 396] width 5 height 5
click at [1380, 501] on span "Confirmed" at bounding box center [1382, 504] width 29 height 9
click at [1560, 57] on icon at bounding box center [1558, 57] width 12 height 12
type input "7"
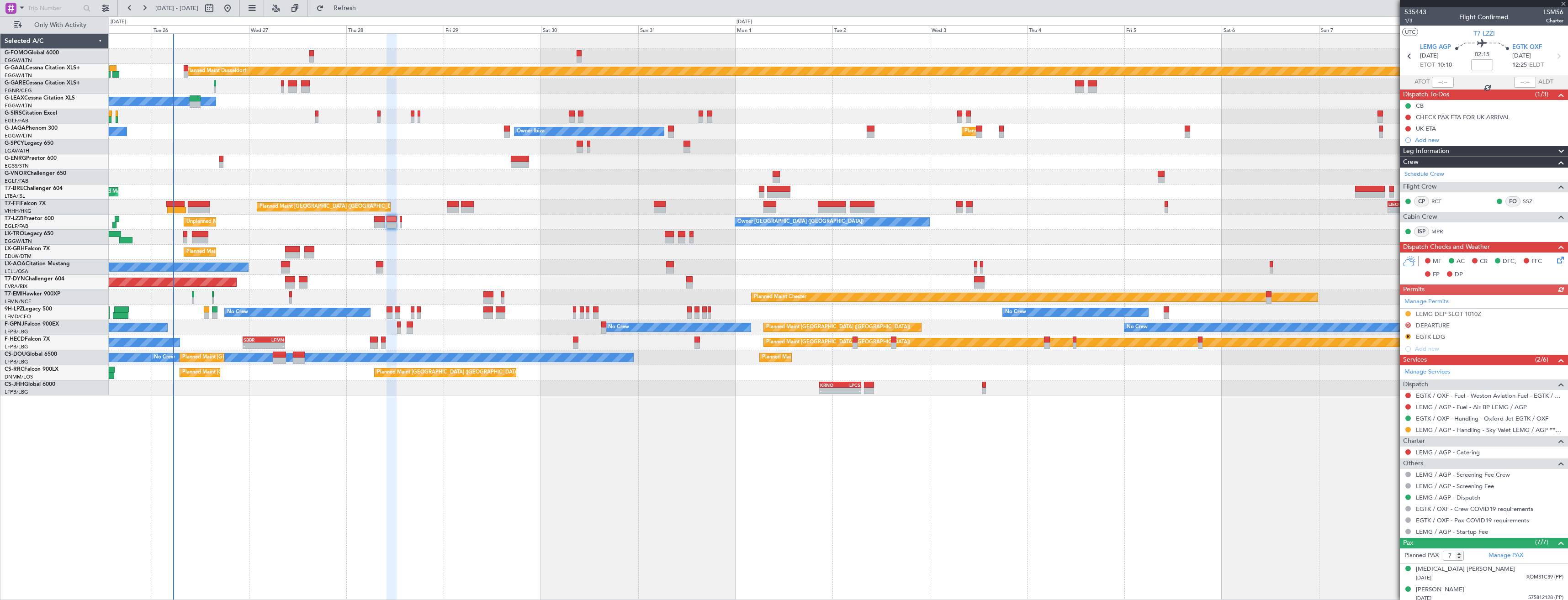
click at [1556, 57] on icon at bounding box center [1558, 57] width 12 height 12
click at [1554, 56] on icon at bounding box center [1558, 57] width 12 height 12
type input "-00:05"
type input "0"
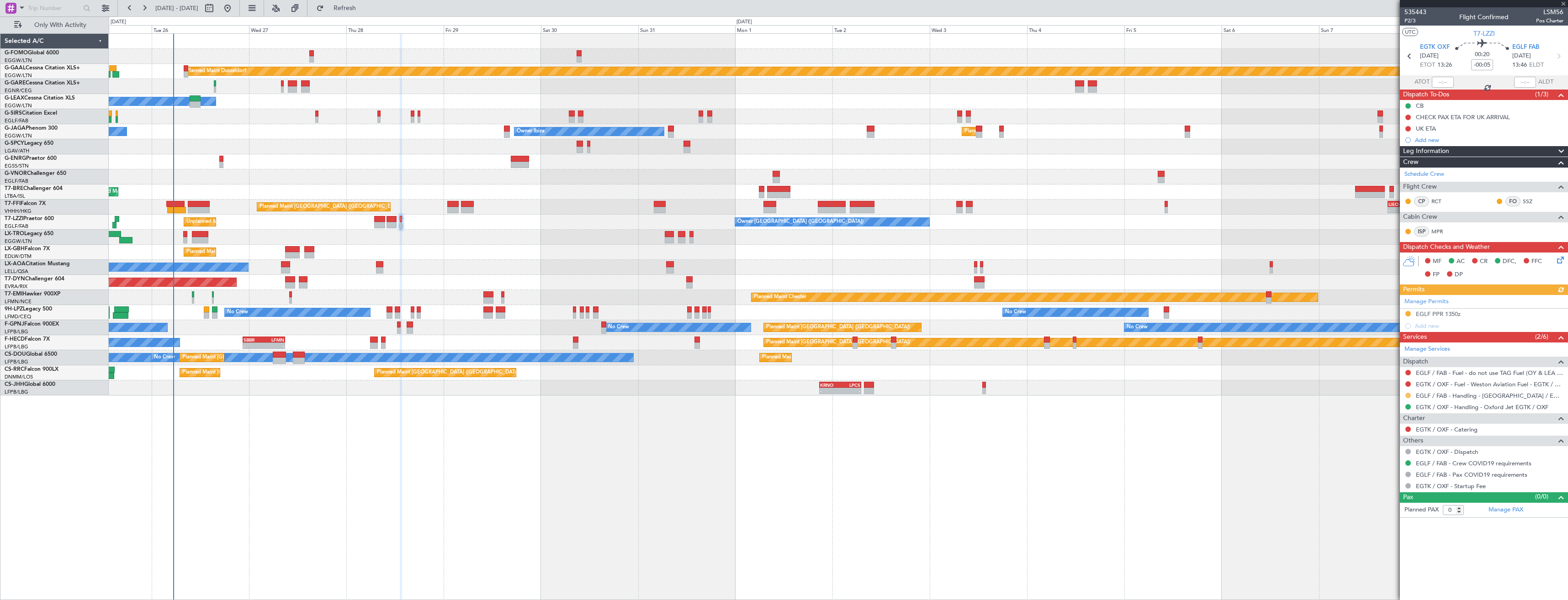
click at [1406, 396] on button at bounding box center [1408, 396] width 5 height 5
drag, startPoint x: 1385, startPoint y: 501, endPoint x: 1385, endPoint y: 496, distance: 5.0
click at [1385, 501] on span "Confirmed" at bounding box center [1382, 504] width 29 height 9
click at [1497, 317] on div "EGLF PPR 1350z" at bounding box center [1484, 314] width 168 height 12
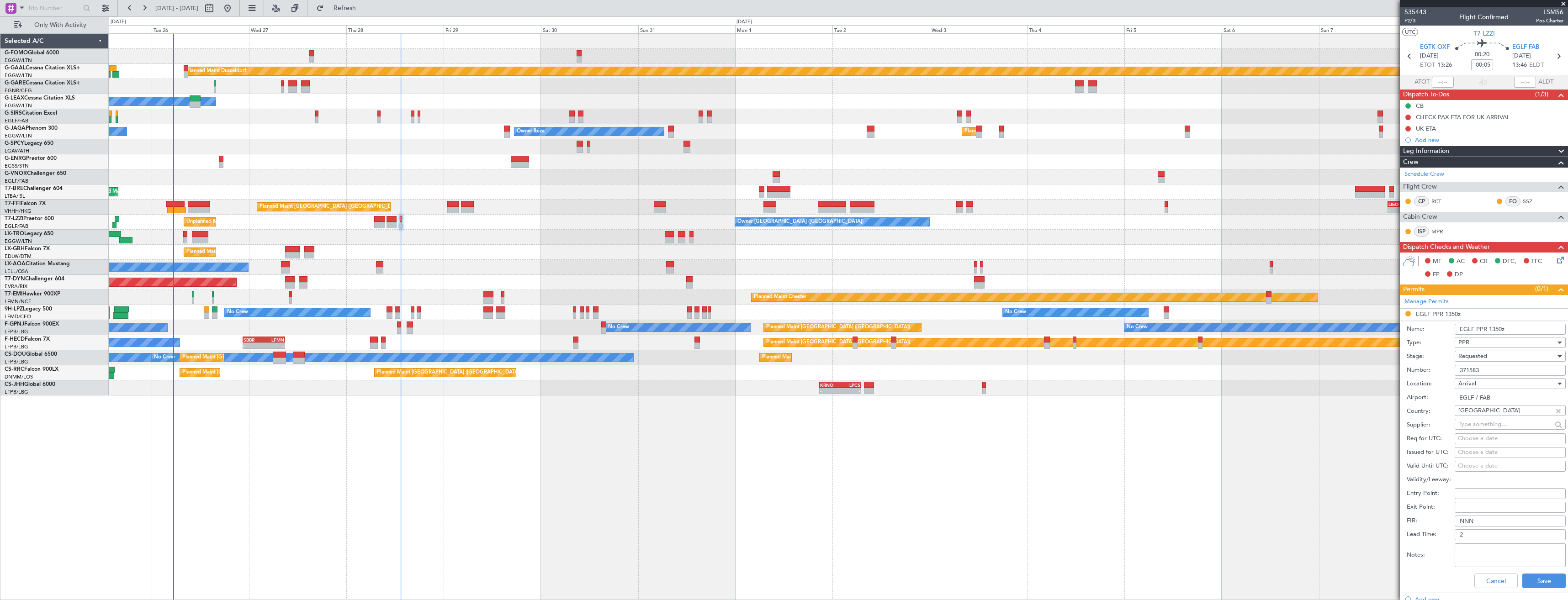
click at [1488, 372] on input "371583" at bounding box center [1510, 371] width 111 height 11
paste input "28"
type input "371528"
click at [1488, 358] on div "Requested" at bounding box center [1507, 356] width 97 height 14
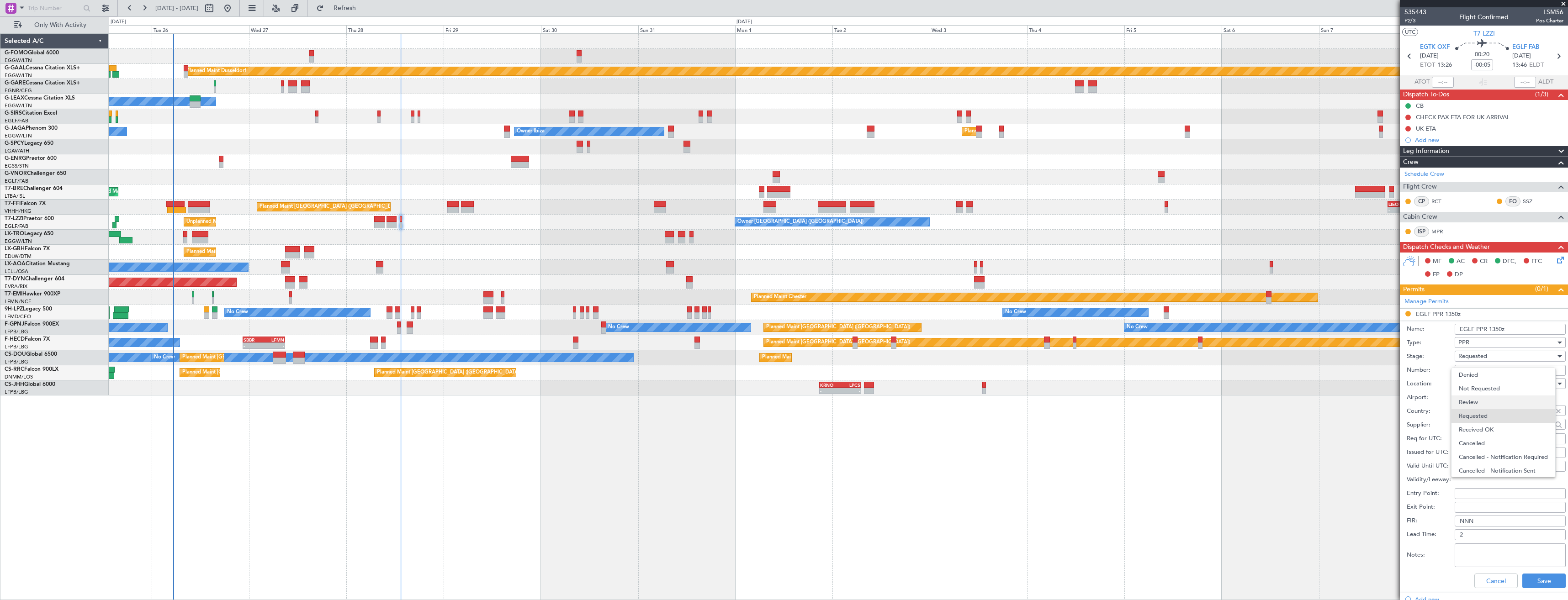
scroll to position [4, 0]
click at [1491, 424] on span "Received OK" at bounding box center [1507, 425] width 96 height 14
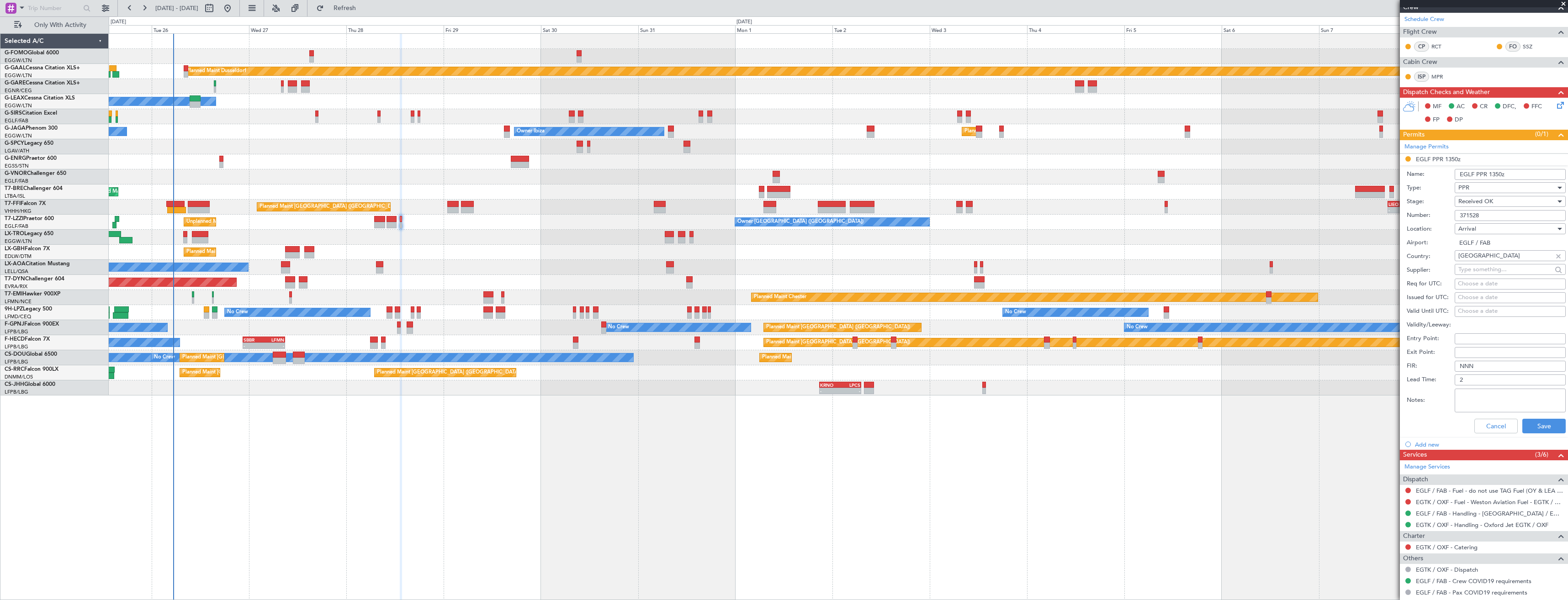
scroll to position [183, 0]
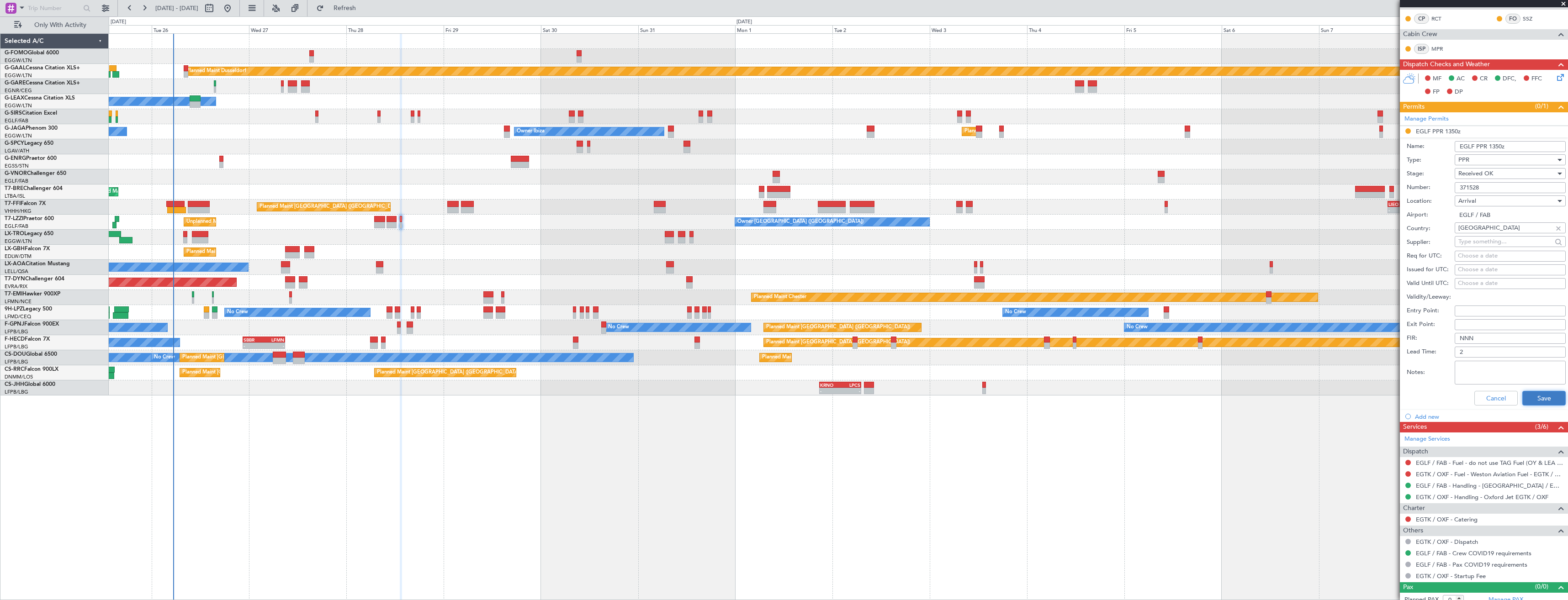
click at [1539, 398] on button "Save" at bounding box center [1544, 398] width 43 height 15
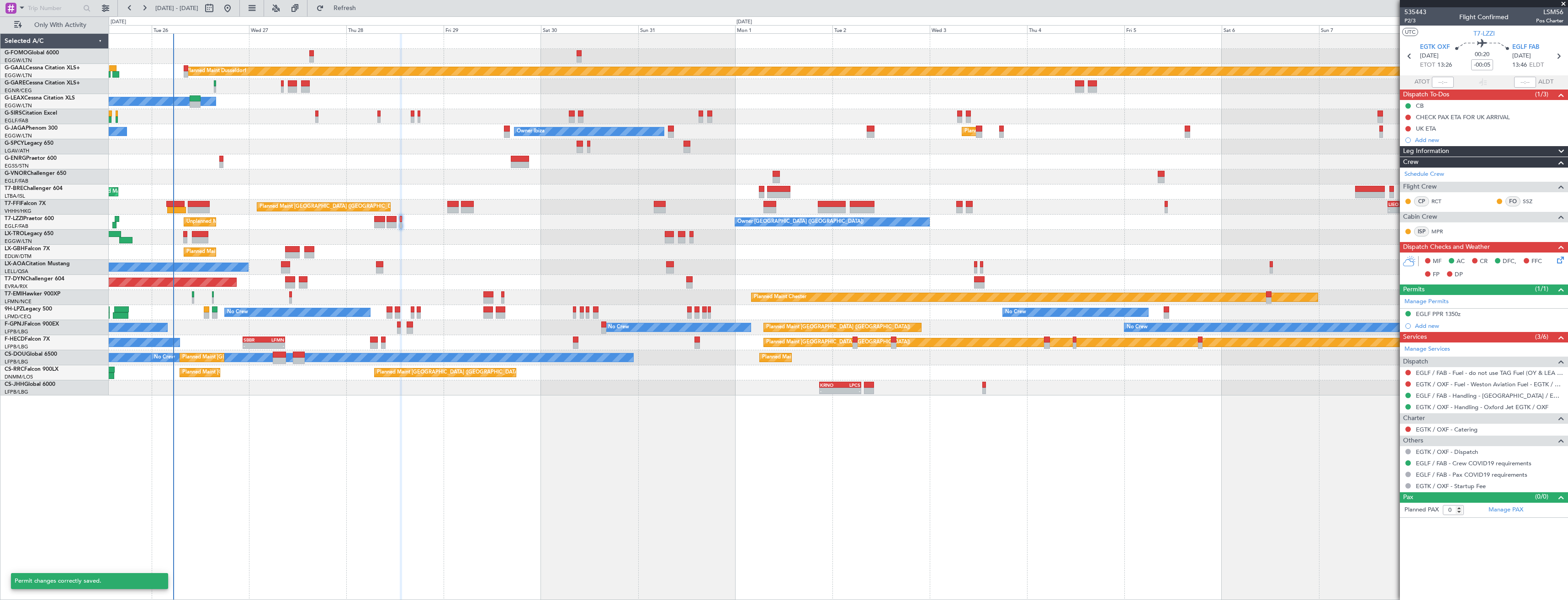
scroll to position [0, 0]
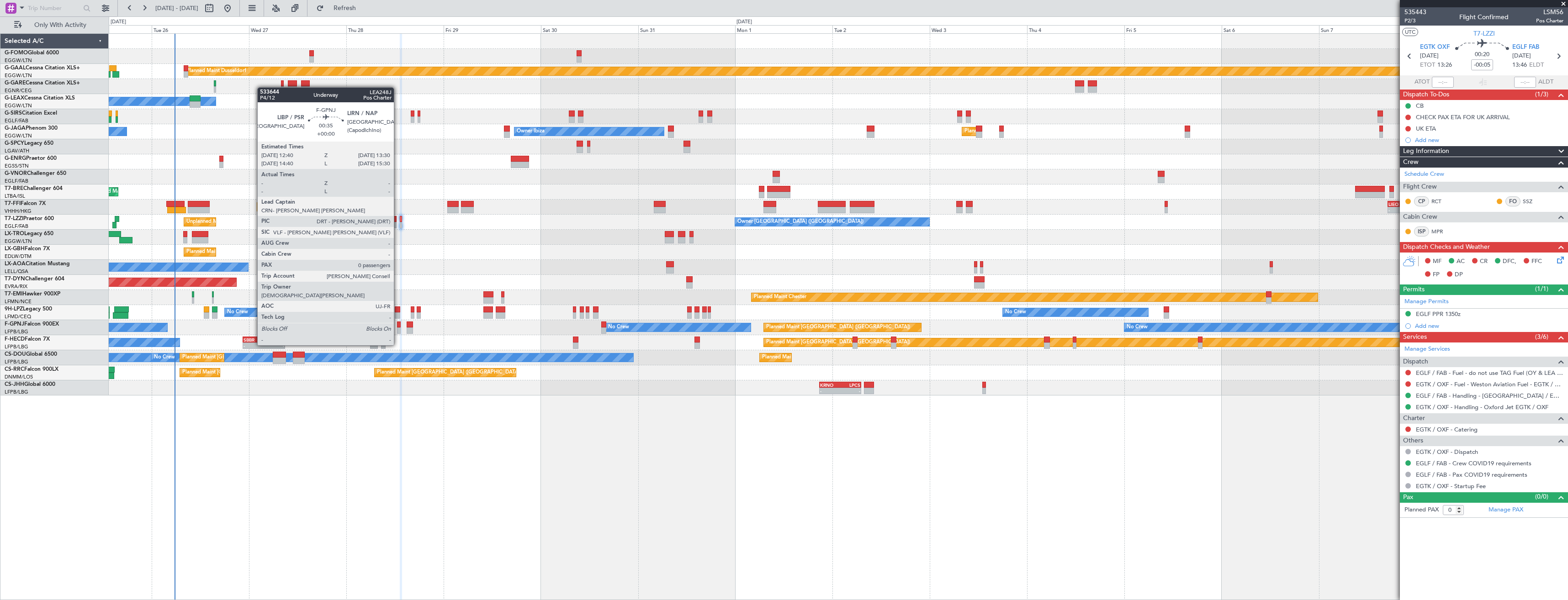
click at [398, 328] on div at bounding box center [399, 330] width 4 height 7
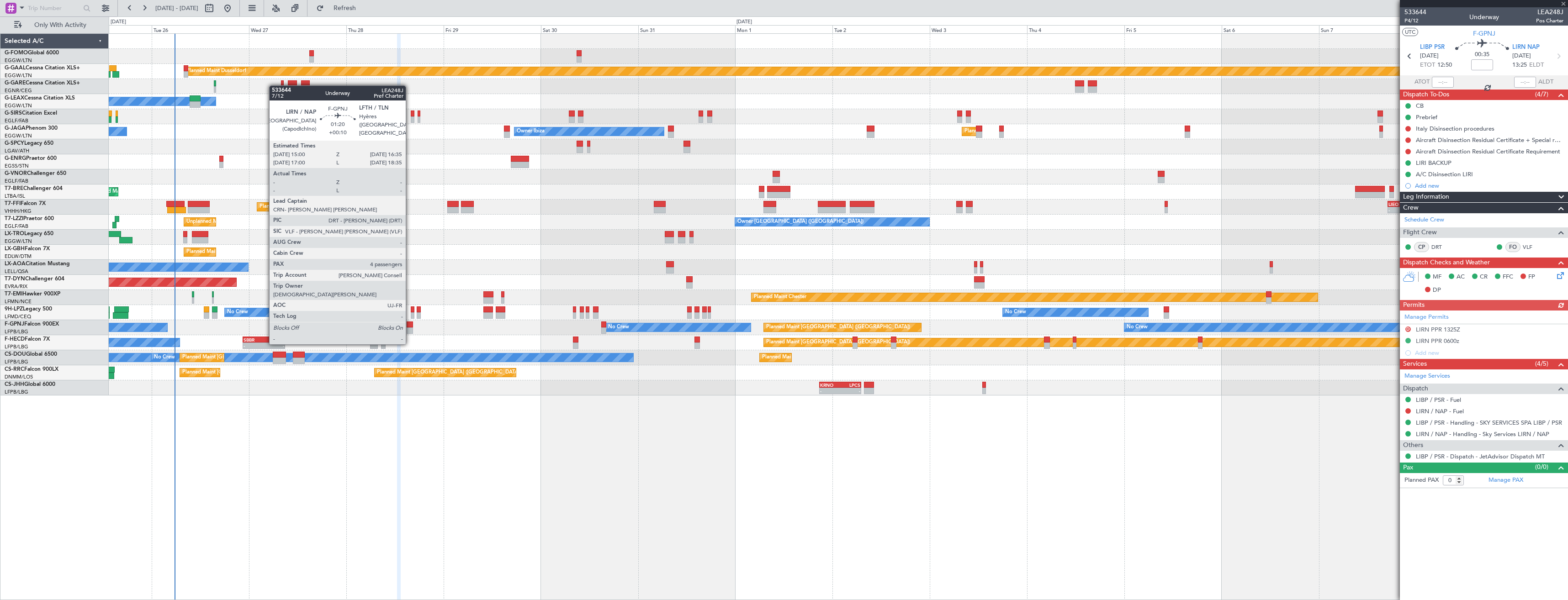
click at [410, 326] on div at bounding box center [410, 324] width 7 height 7
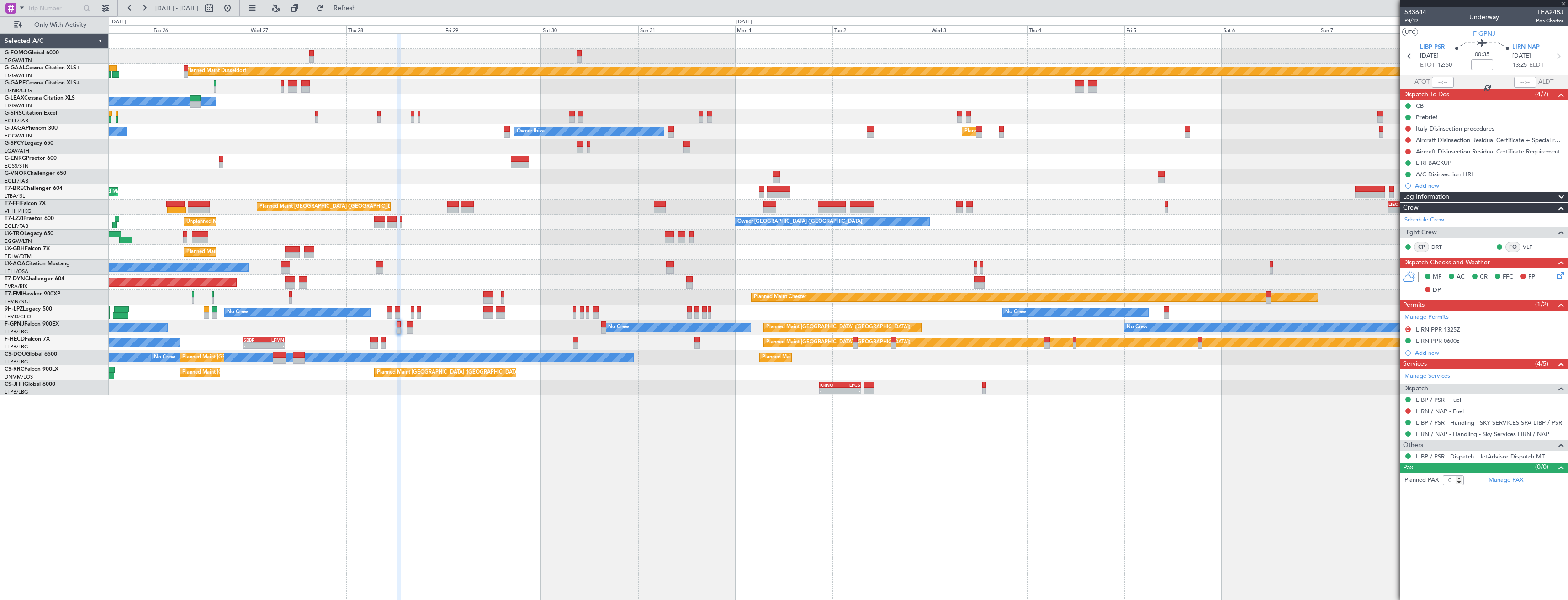
type input "+00:10"
type input "4"
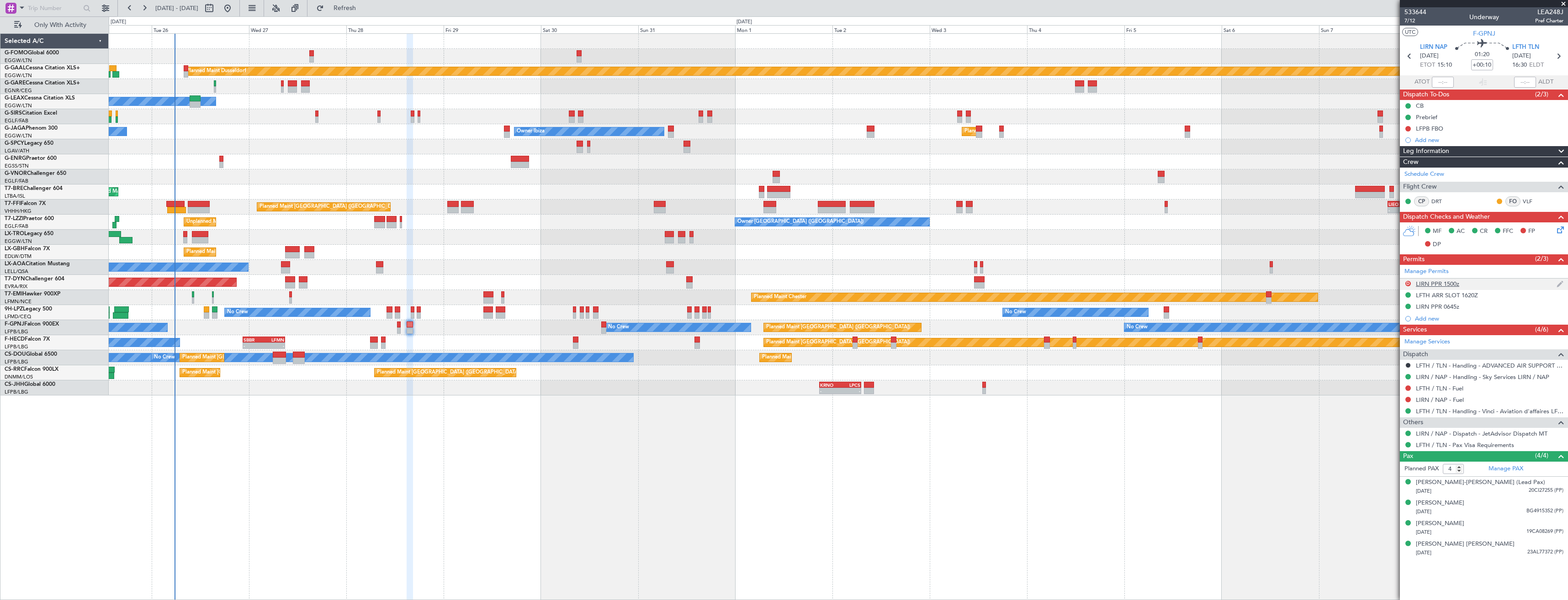
click at [1486, 287] on div "D LIRN PPR 1500z" at bounding box center [1484, 284] width 168 height 12
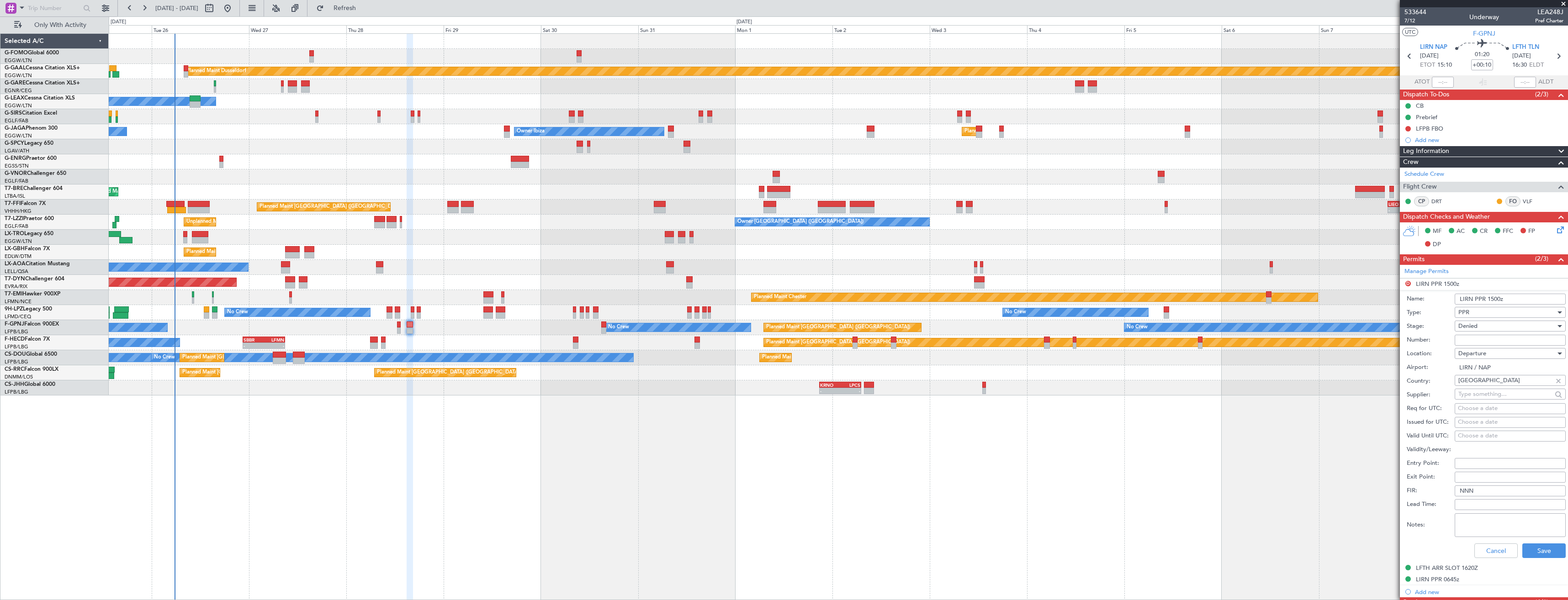
click at [1493, 337] on input "Number:" at bounding box center [1510, 340] width 111 height 11
paste input "28015"
type input "28015"
click at [1488, 328] on div "Denied" at bounding box center [1507, 326] width 97 height 14
click at [1489, 396] on span "Received OK" at bounding box center [1507, 400] width 96 height 14
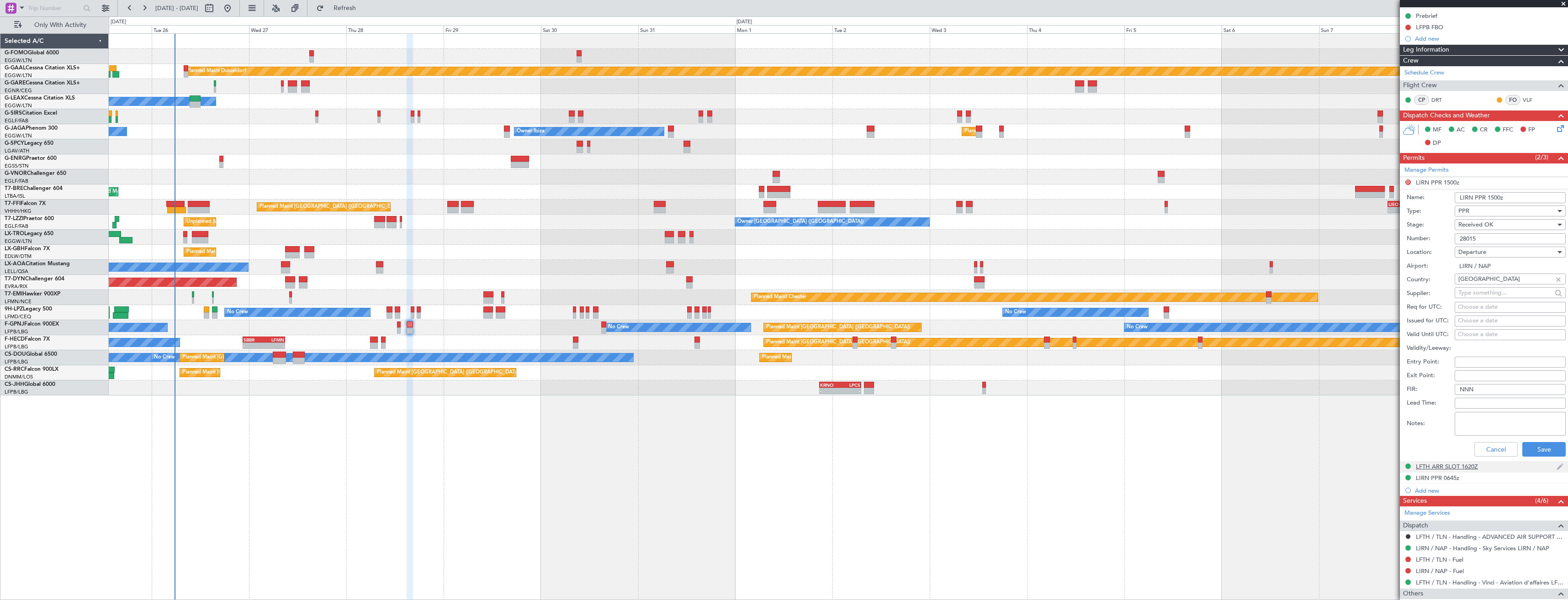
scroll to position [183, 0]
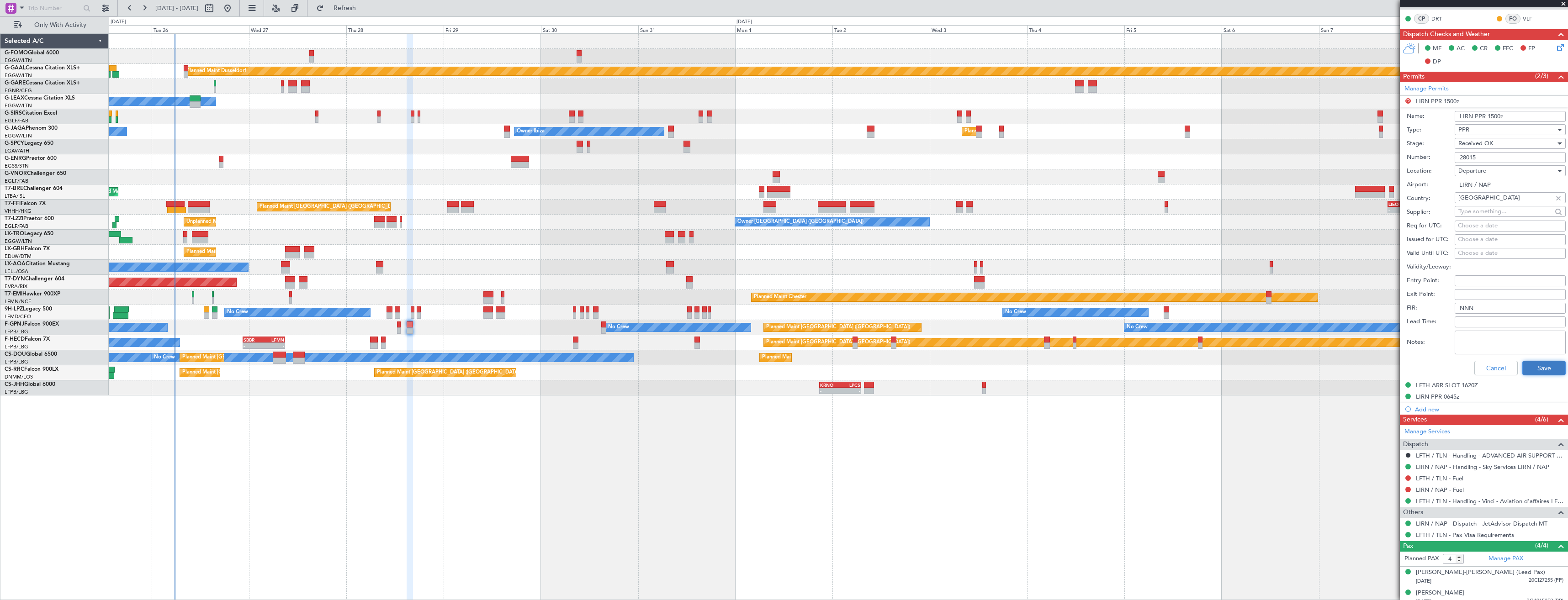
click at [1522, 365] on button "Save" at bounding box center [1544, 368] width 43 height 15
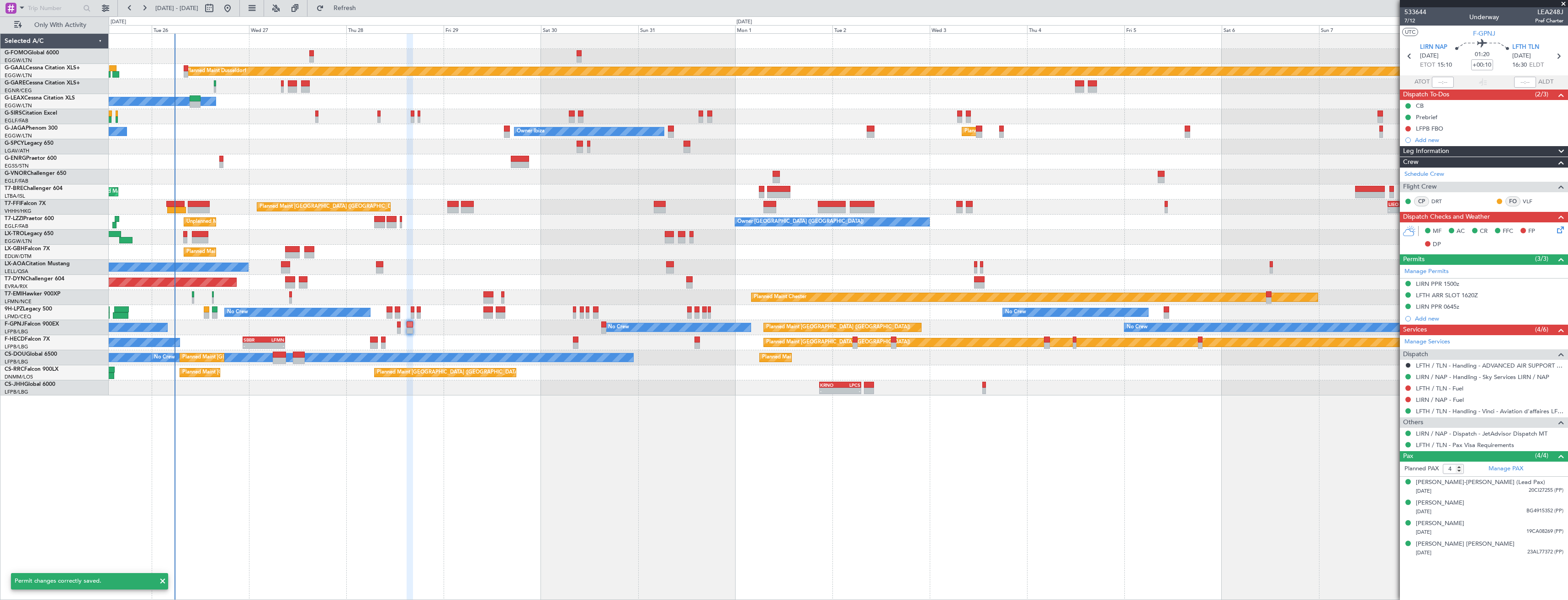
scroll to position [0, 0]
click at [1495, 271] on div "Manage Permits" at bounding box center [1484, 271] width 168 height 14
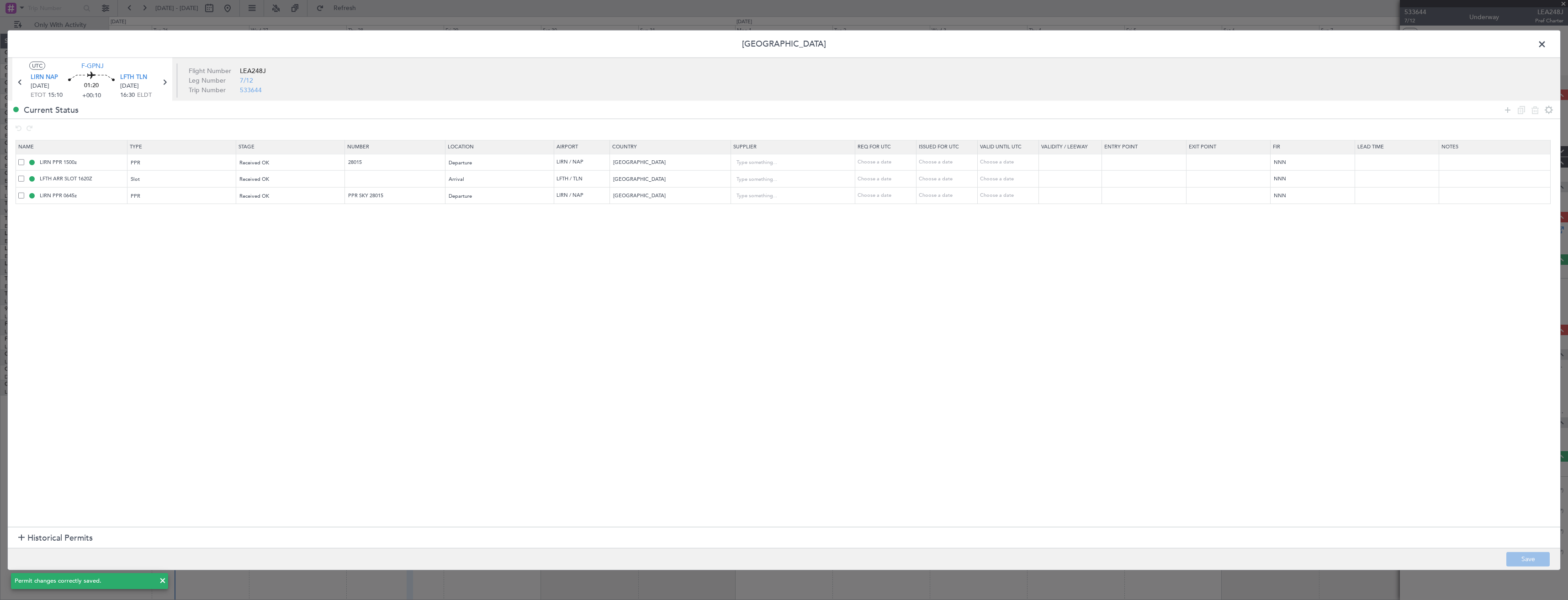
click at [21, 194] on span at bounding box center [21, 195] width 6 height 6
click at [25, 192] on input "checkbox" at bounding box center [25, 192] width 0 height 0
drag, startPoint x: 1531, startPoint y: 111, endPoint x: 1536, endPoint y: 257, distance: 146.1
click at [1531, 113] on icon at bounding box center [1535, 110] width 11 height 11
click at [1523, 563] on button "Save" at bounding box center [1528, 559] width 43 height 15
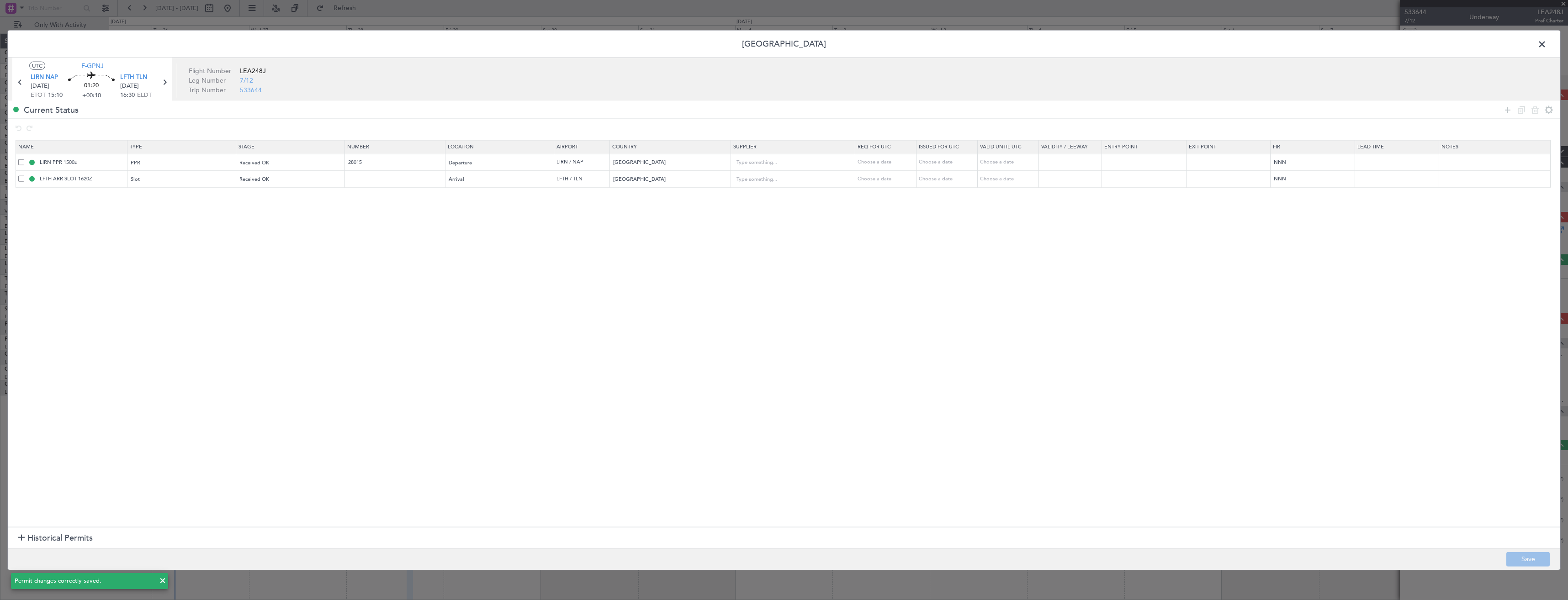
click at [1547, 43] on span at bounding box center [1547, 47] width 0 height 18
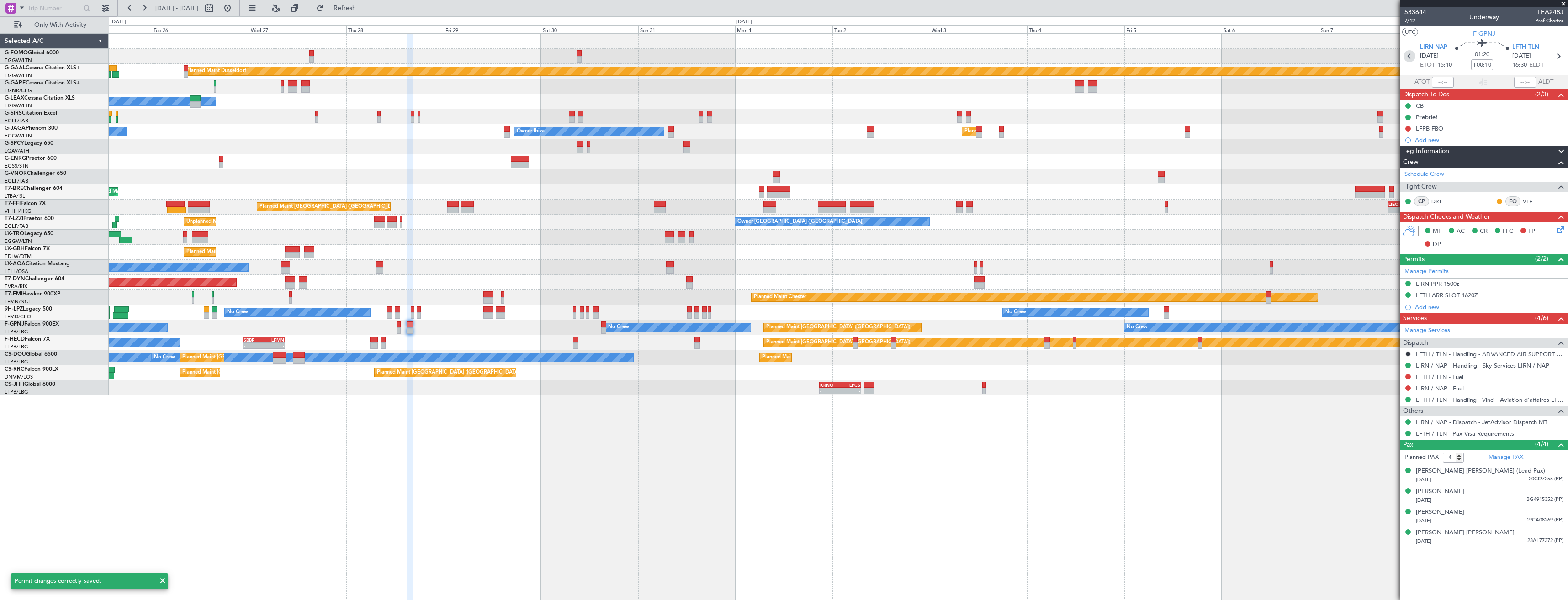
click at [1404, 56] on icon at bounding box center [1410, 57] width 12 height 12
type input "0"
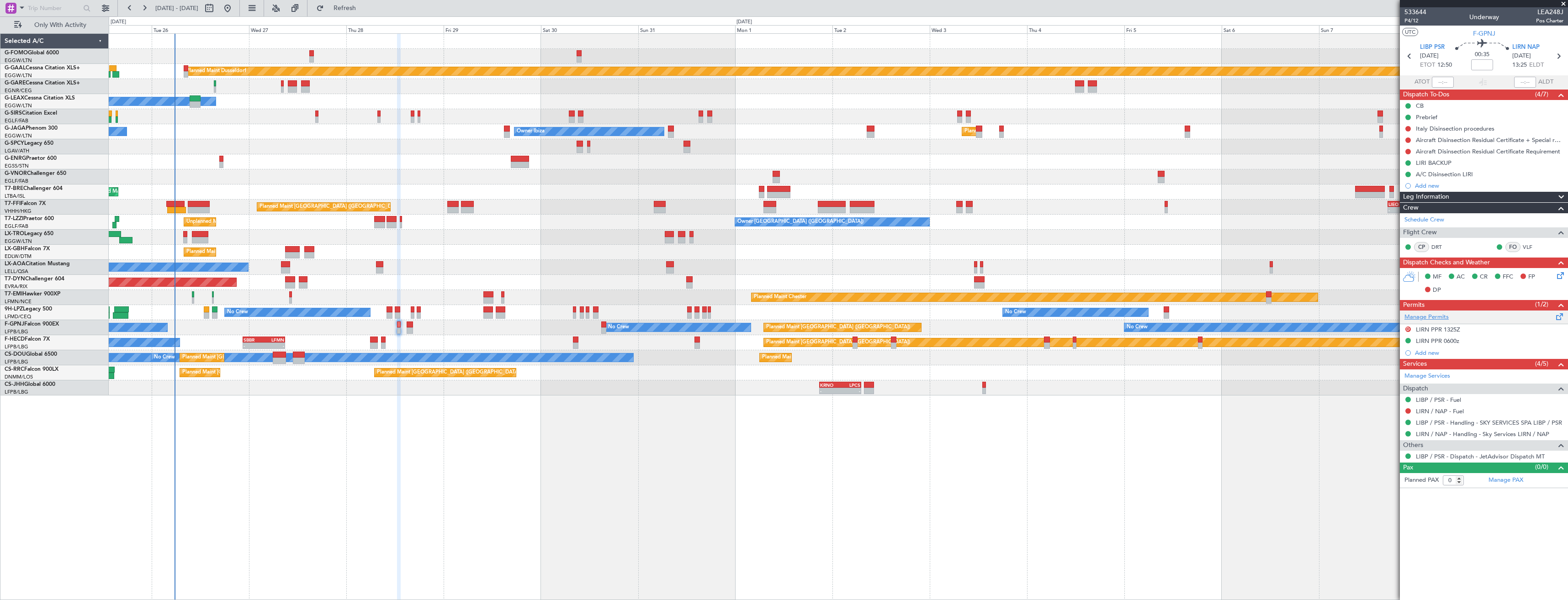
click at [1418, 319] on link "Manage Permits" at bounding box center [1426, 317] width 44 height 9
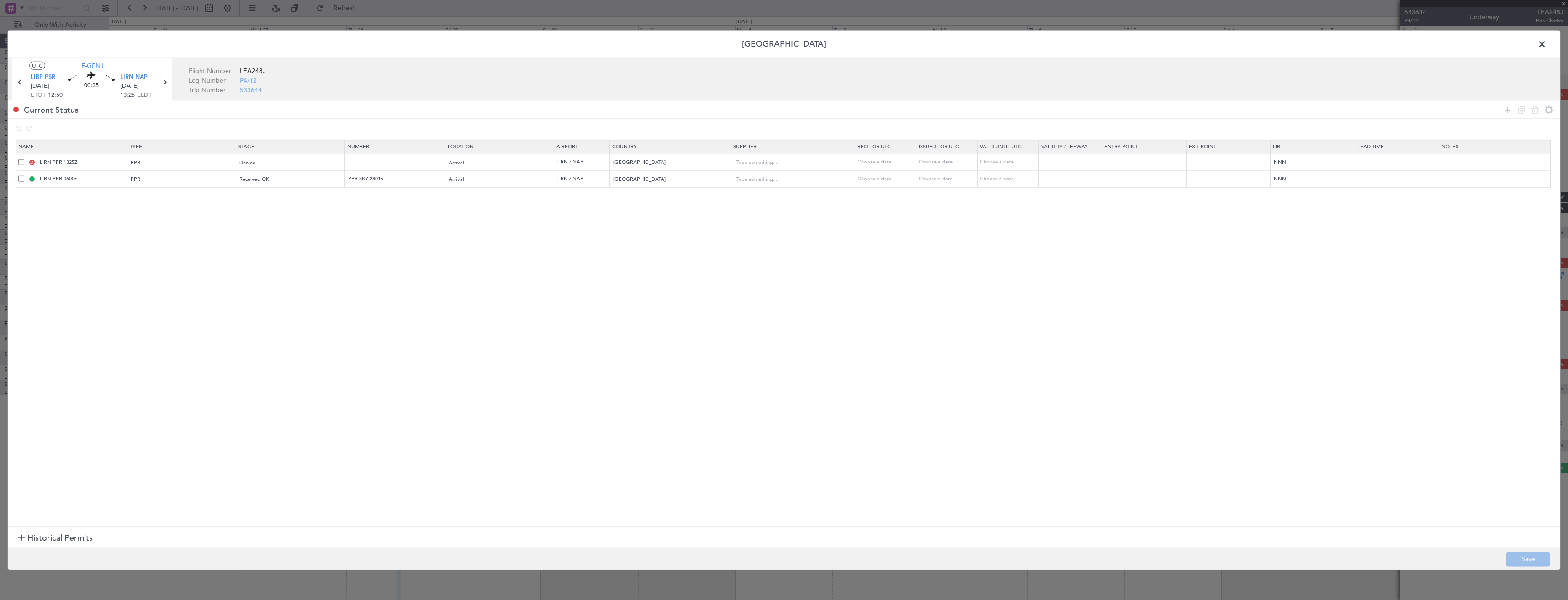
click at [21, 178] on span at bounding box center [21, 179] width 6 height 6
click at [25, 176] on input "checkbox" at bounding box center [25, 176] width 0 height 0
click at [294, 161] on div "Denied" at bounding box center [287, 162] width 96 height 14
click at [282, 220] on span "Requested" at bounding box center [294, 223] width 102 height 14
click at [271, 168] on div "Requested" at bounding box center [287, 162] width 96 height 14
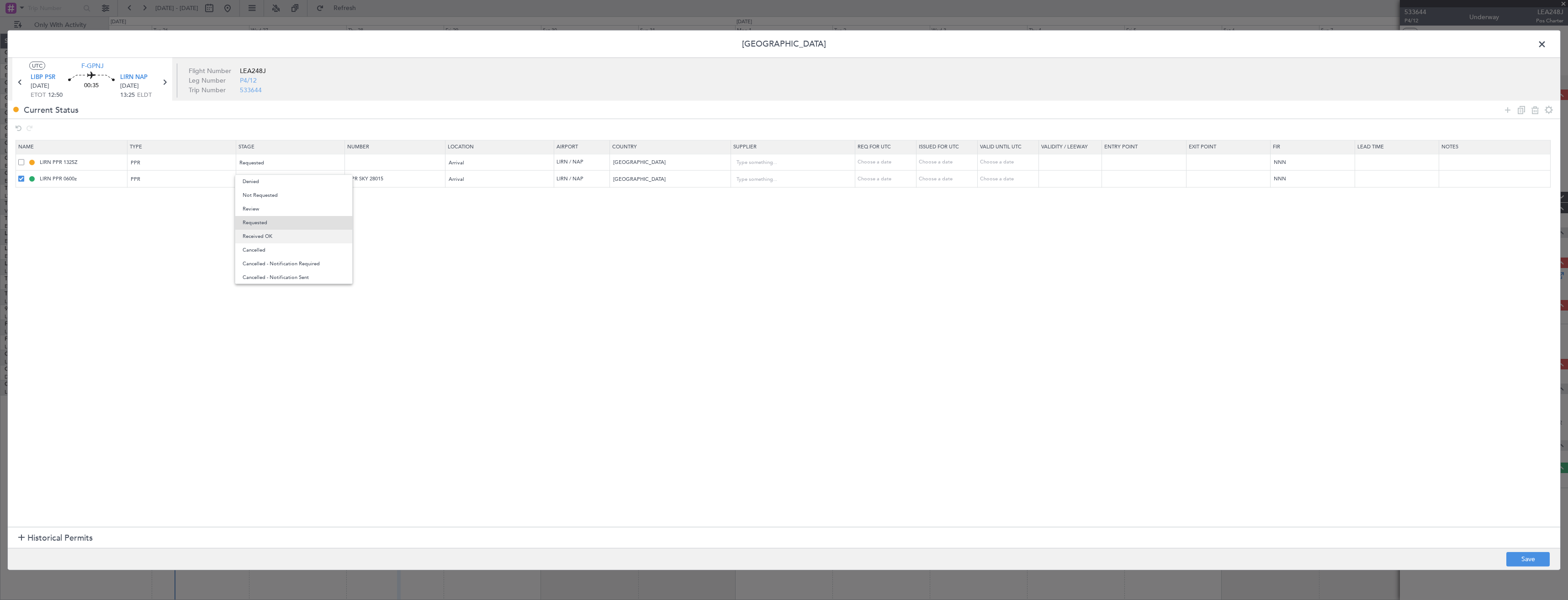
click at [276, 232] on span "Received OK" at bounding box center [294, 237] width 102 height 14
click at [362, 159] on input "text" at bounding box center [396, 162] width 98 height 8
paste input "28015"
click at [1531, 113] on icon at bounding box center [1535, 110] width 11 height 11
click at [1521, 561] on button "Save" at bounding box center [1528, 559] width 43 height 15
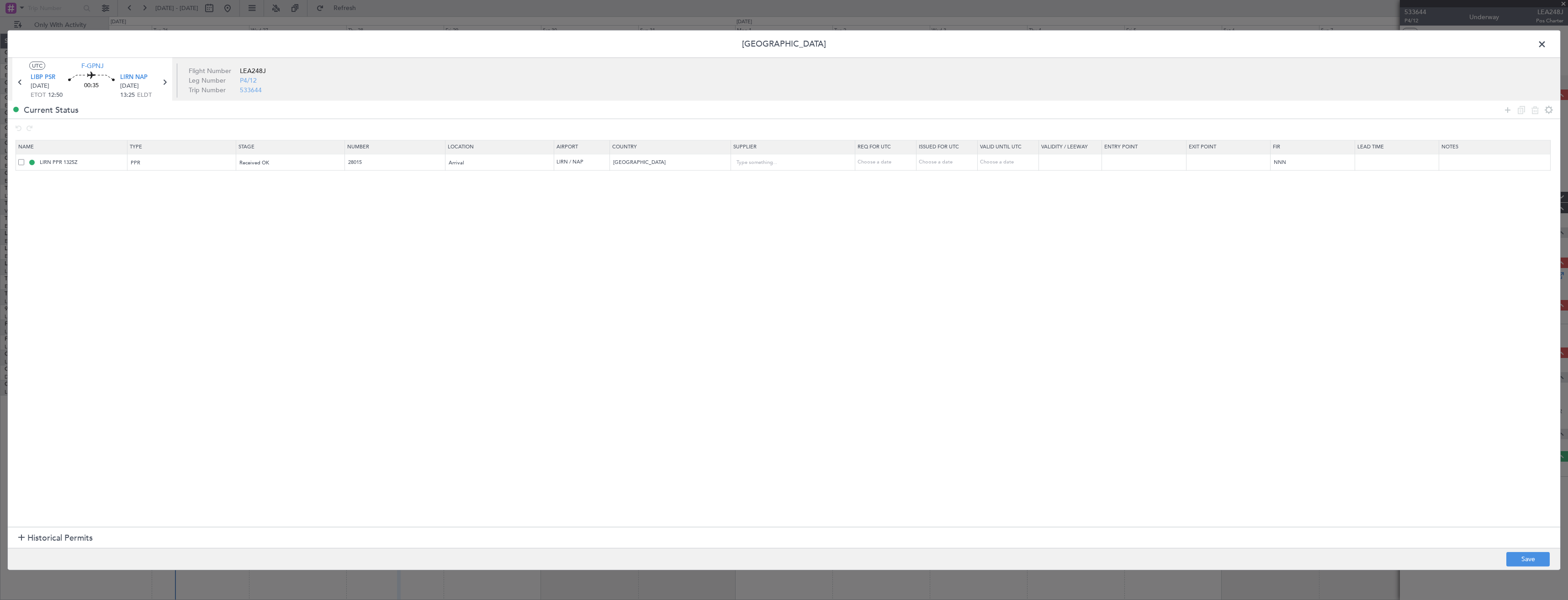
click at [1547, 47] on span at bounding box center [1547, 47] width 0 height 18
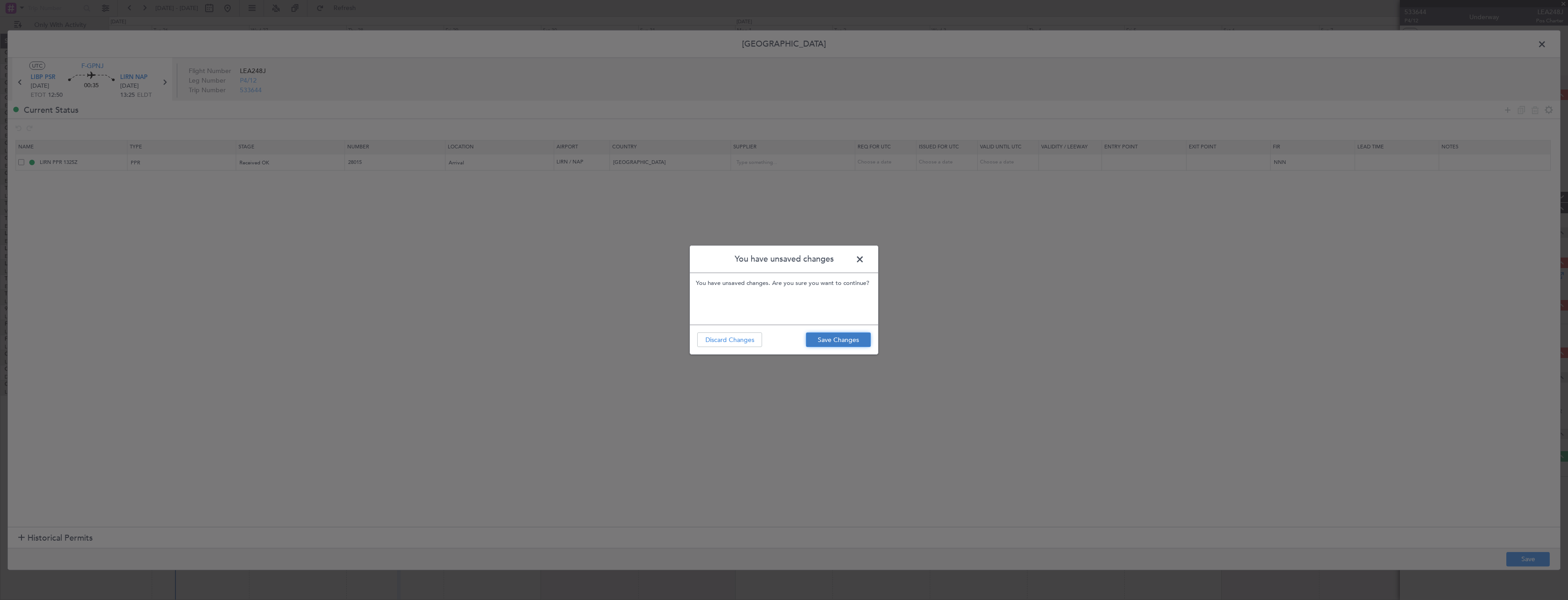
click at [855, 335] on button "Save Changes" at bounding box center [838, 340] width 65 height 15
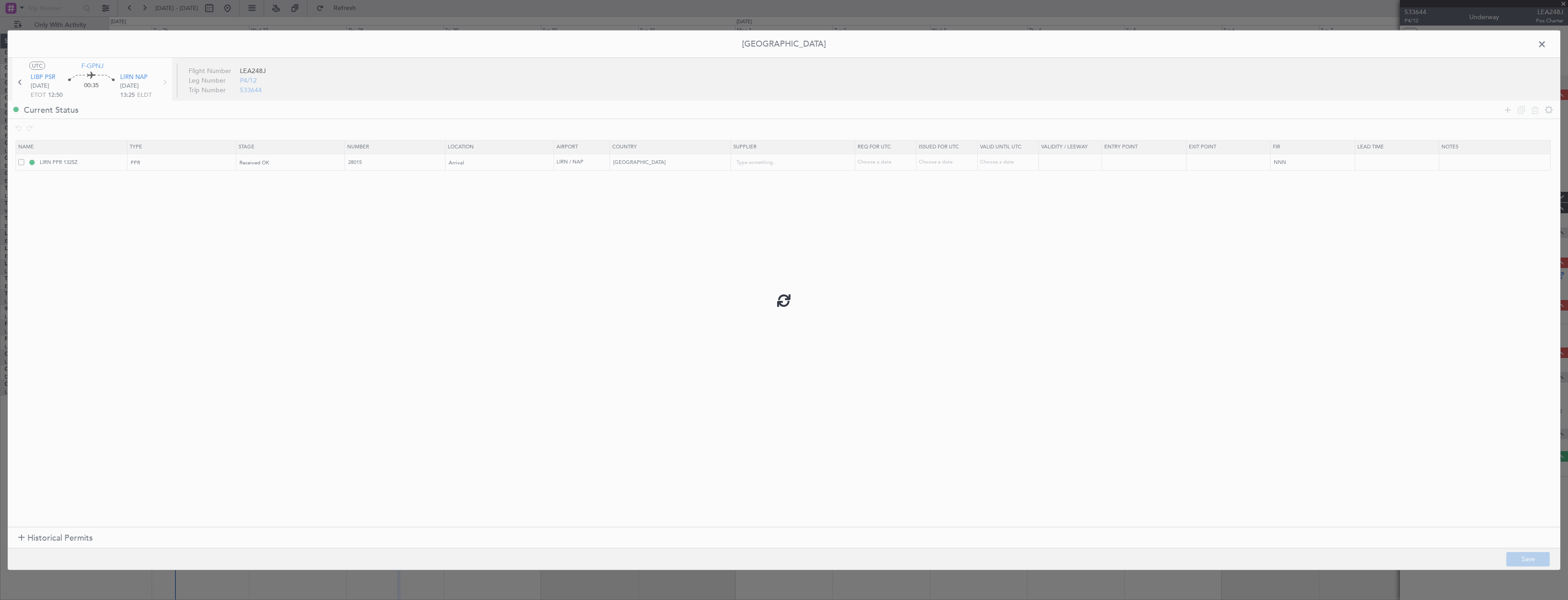
type input "28015"
click at [1547, 46] on span at bounding box center [1547, 47] width 0 height 18
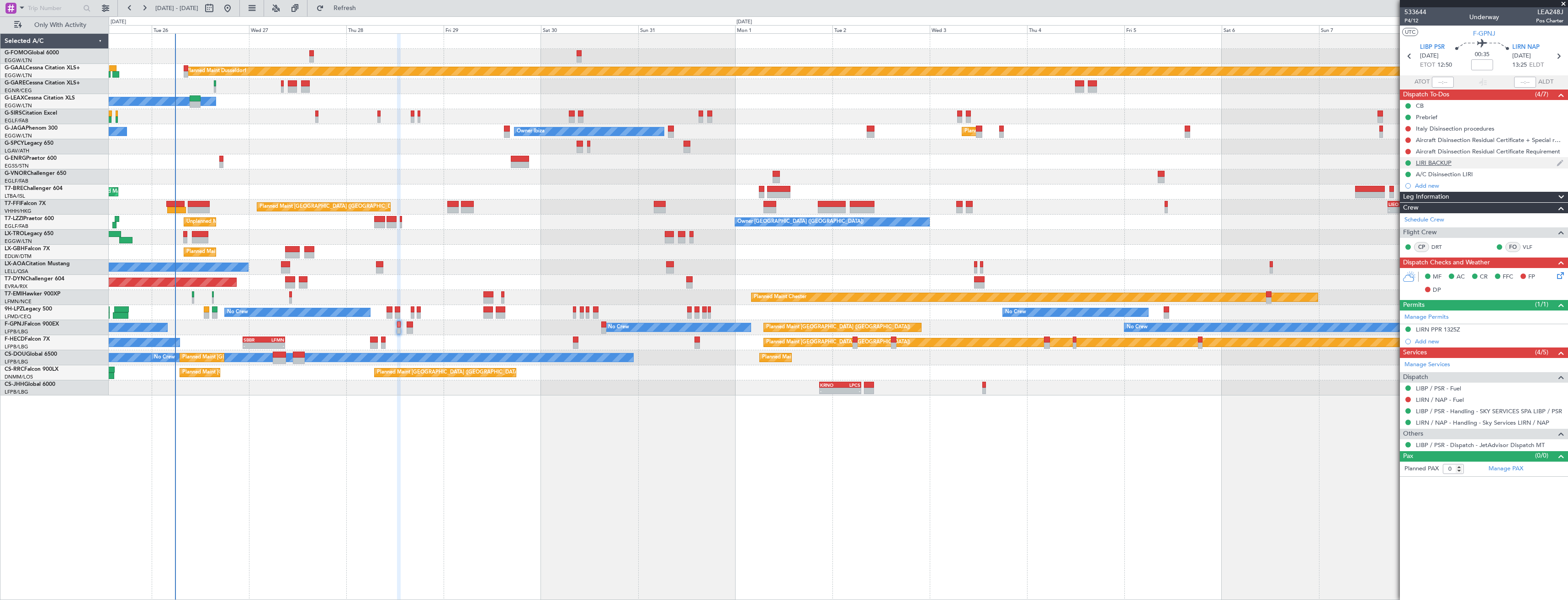
click at [1526, 166] on div "LIRI BACKUP" at bounding box center [1484, 162] width 168 height 12
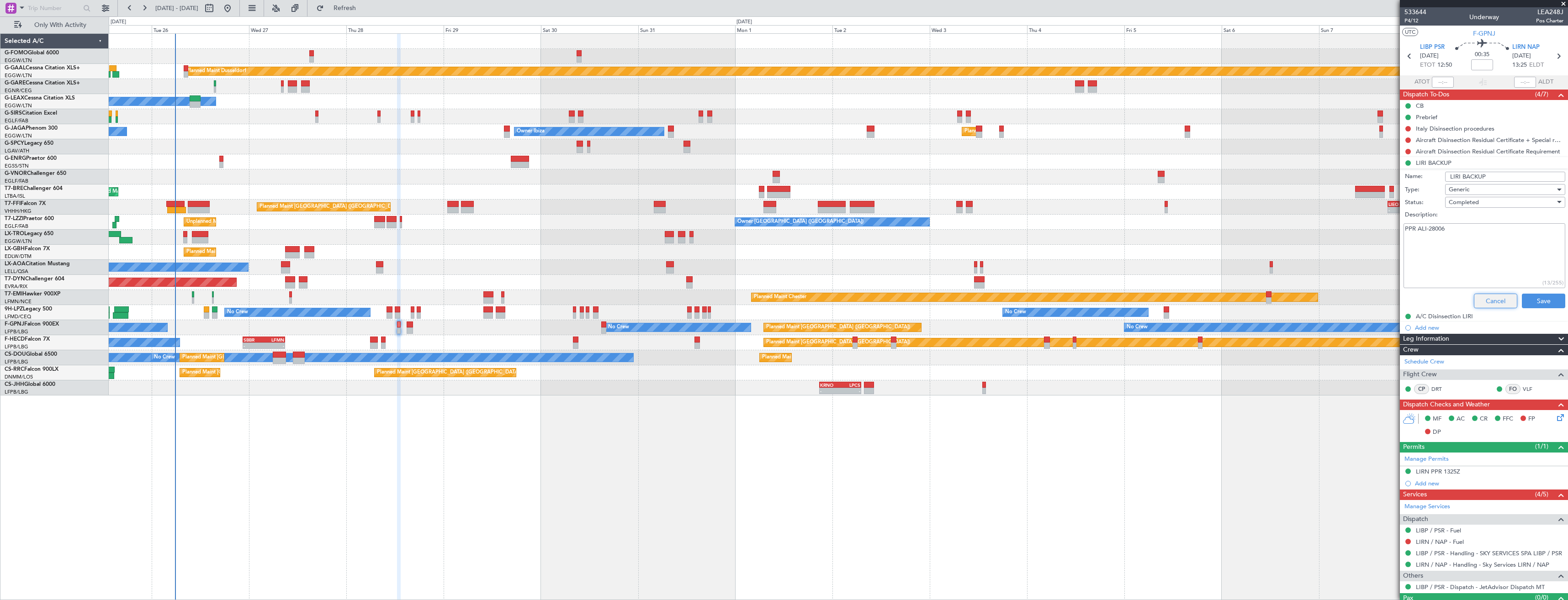
click at [1497, 298] on button "Cancel" at bounding box center [1495, 301] width 43 height 15
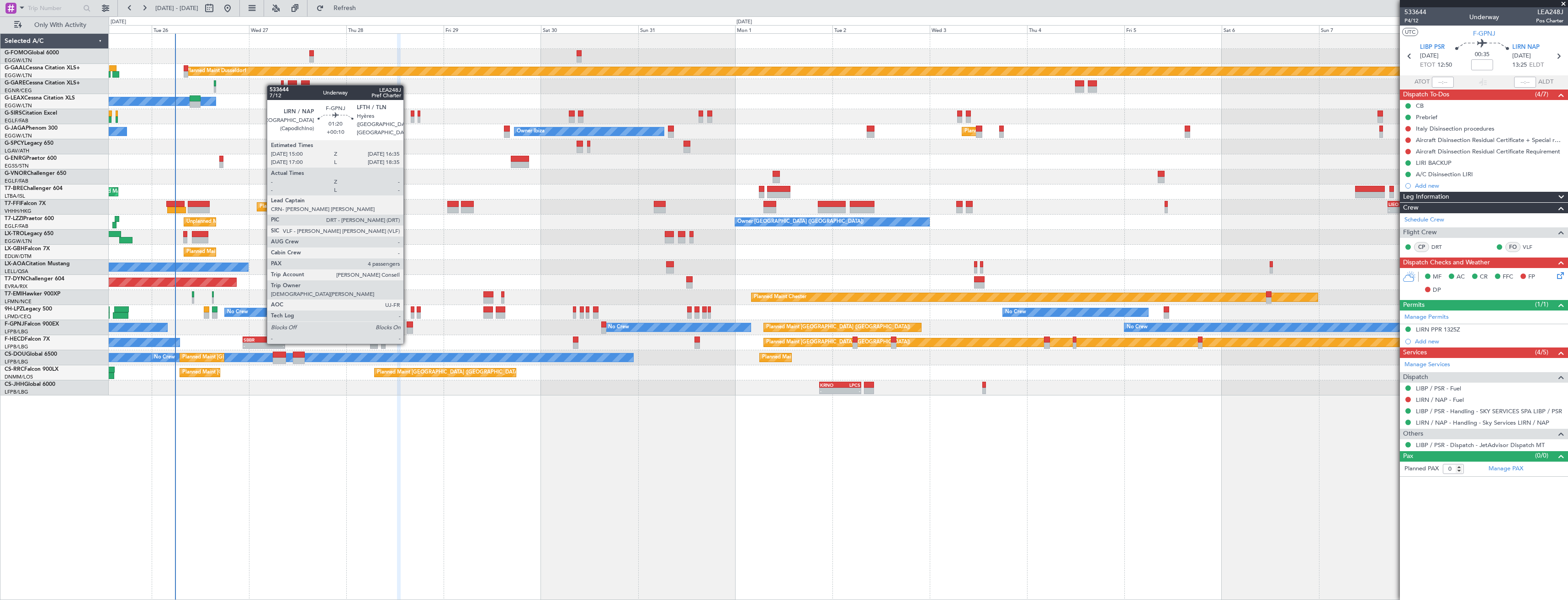
click at [408, 326] on div at bounding box center [410, 324] width 7 height 7
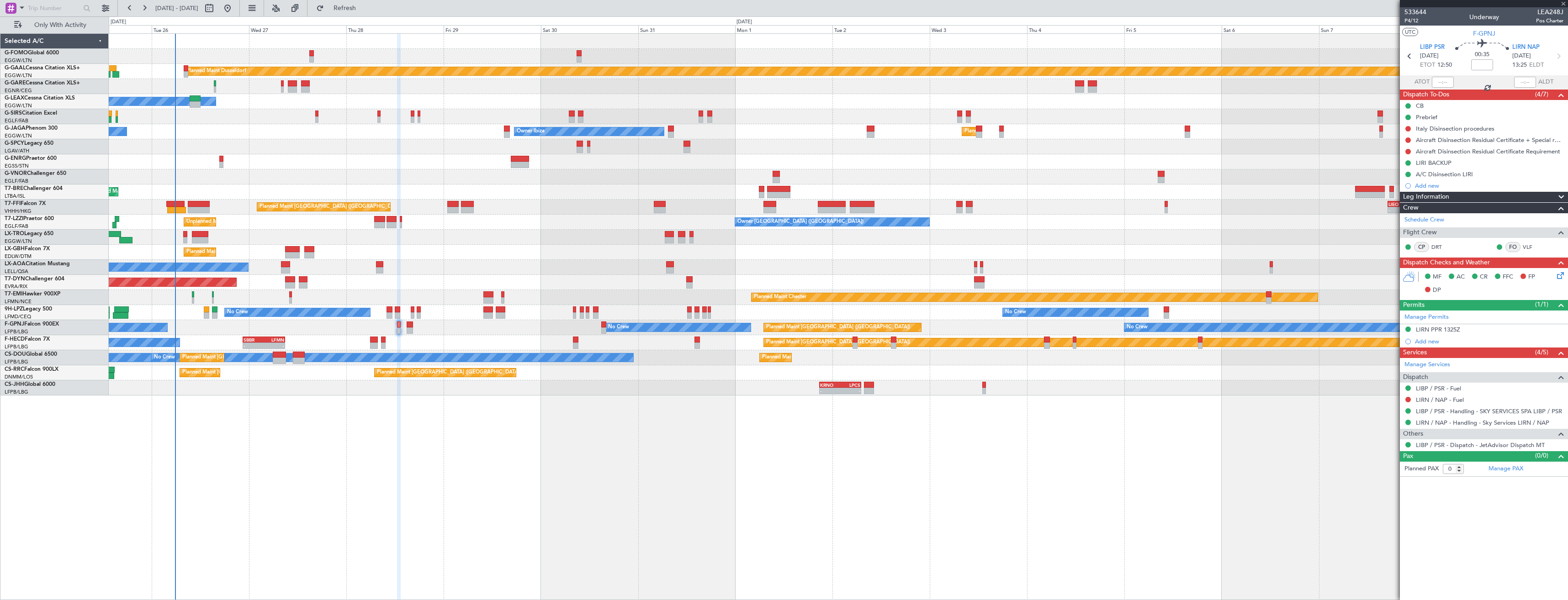
type input "+00:10"
type input "4"
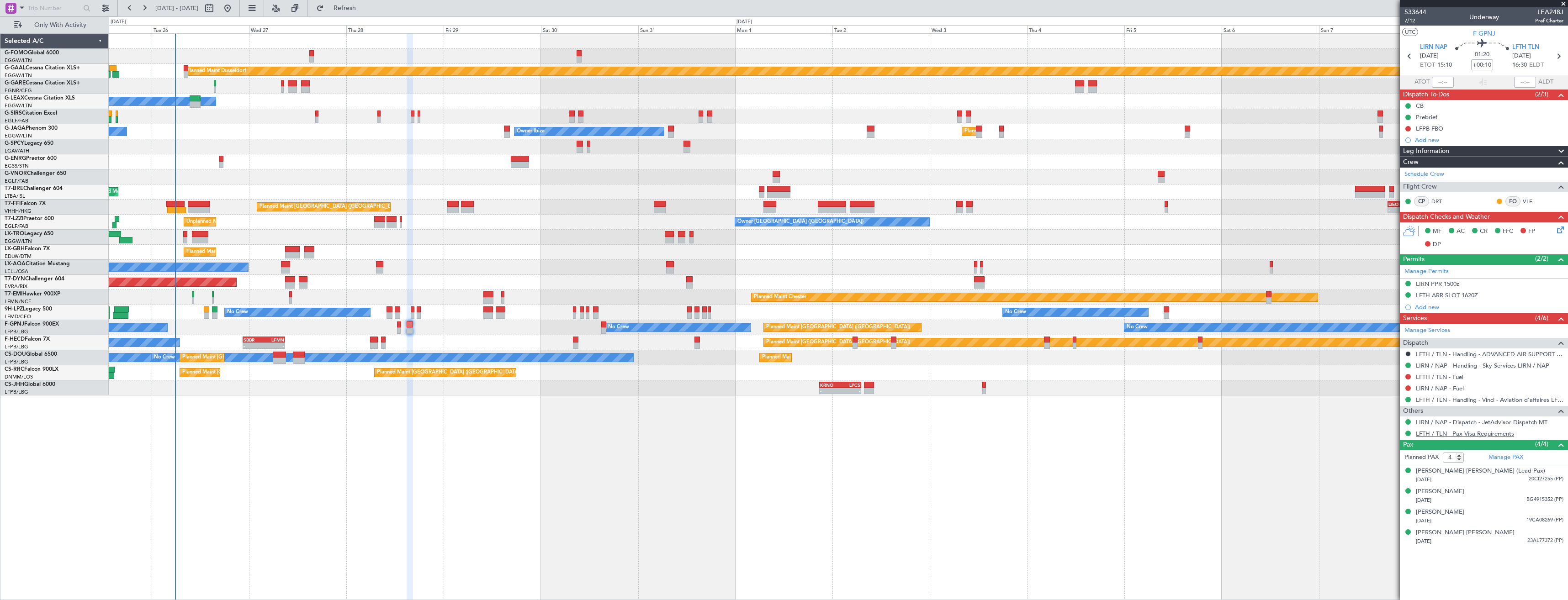
click at [1457, 430] on link "LFTH / TLN - Pax Visa Requirements" at bounding box center [1465, 433] width 98 height 8
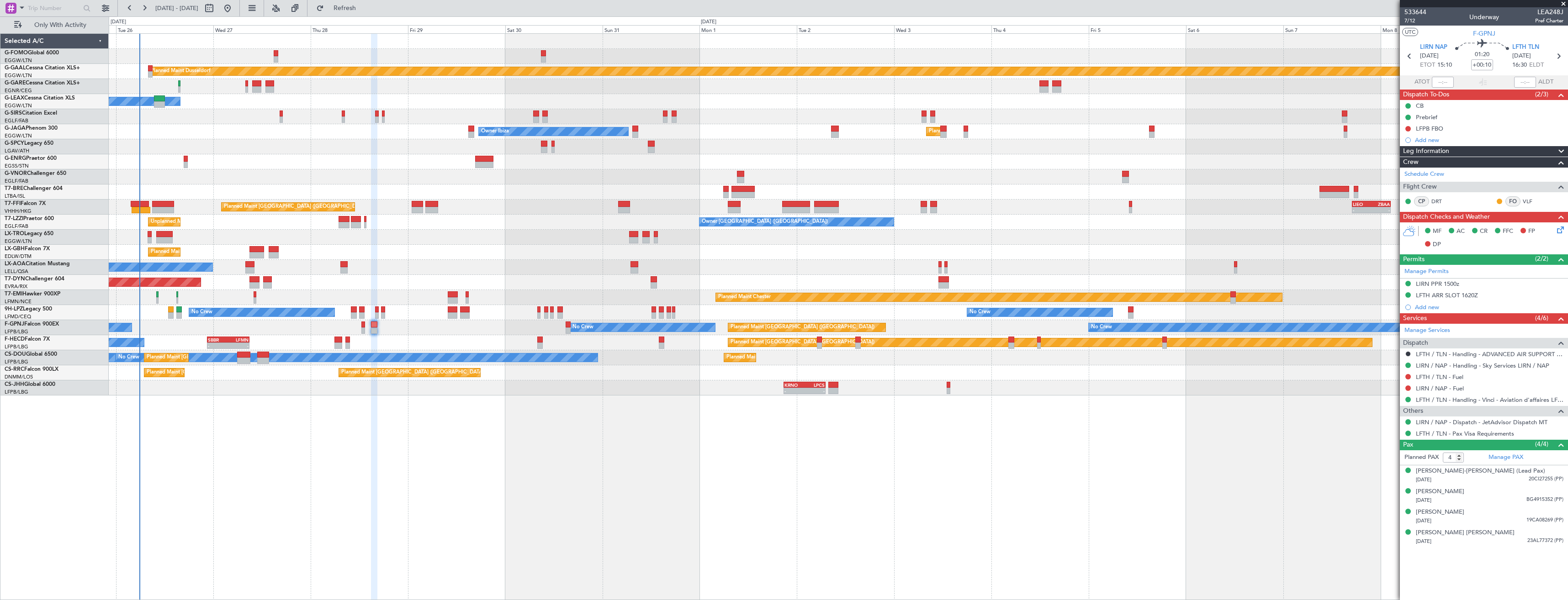
click at [228, 147] on div at bounding box center [838, 147] width 1459 height 15
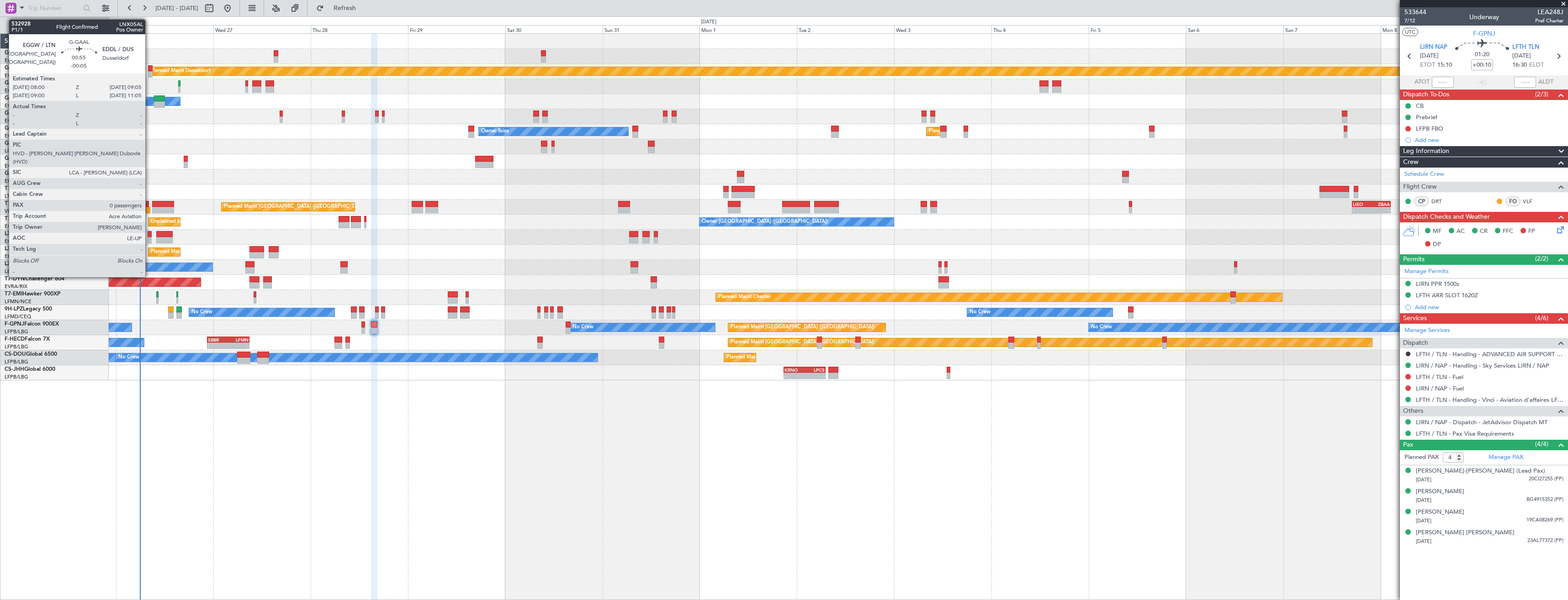
click at [149, 69] on div at bounding box center [150, 68] width 5 height 7
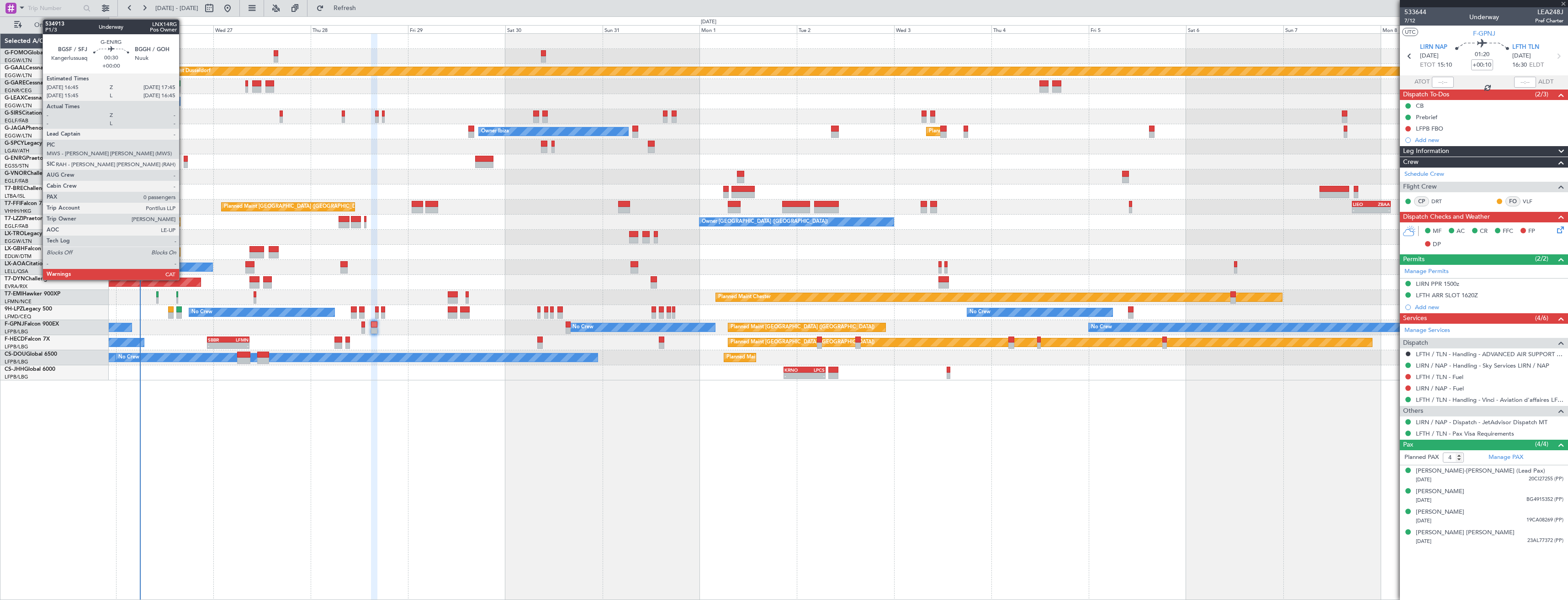
type input "-00:05"
type input "0"
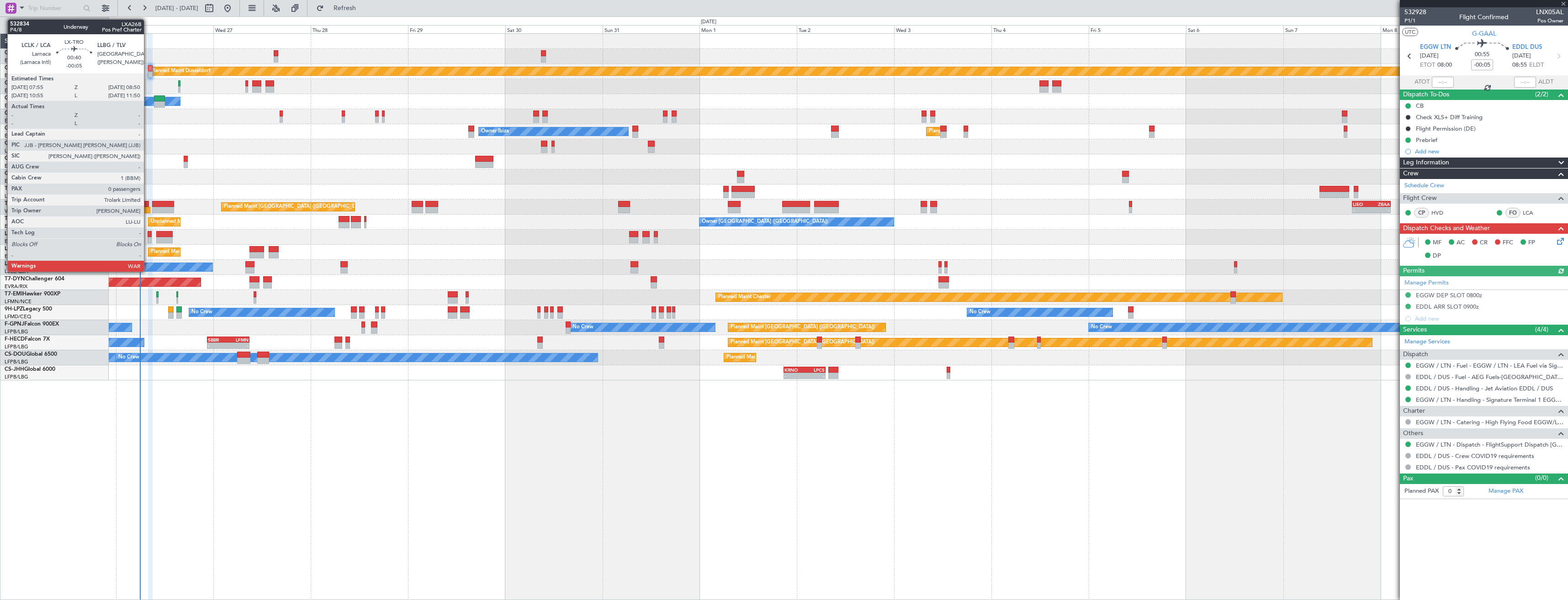
click at [148, 235] on div at bounding box center [149, 234] width 4 height 7
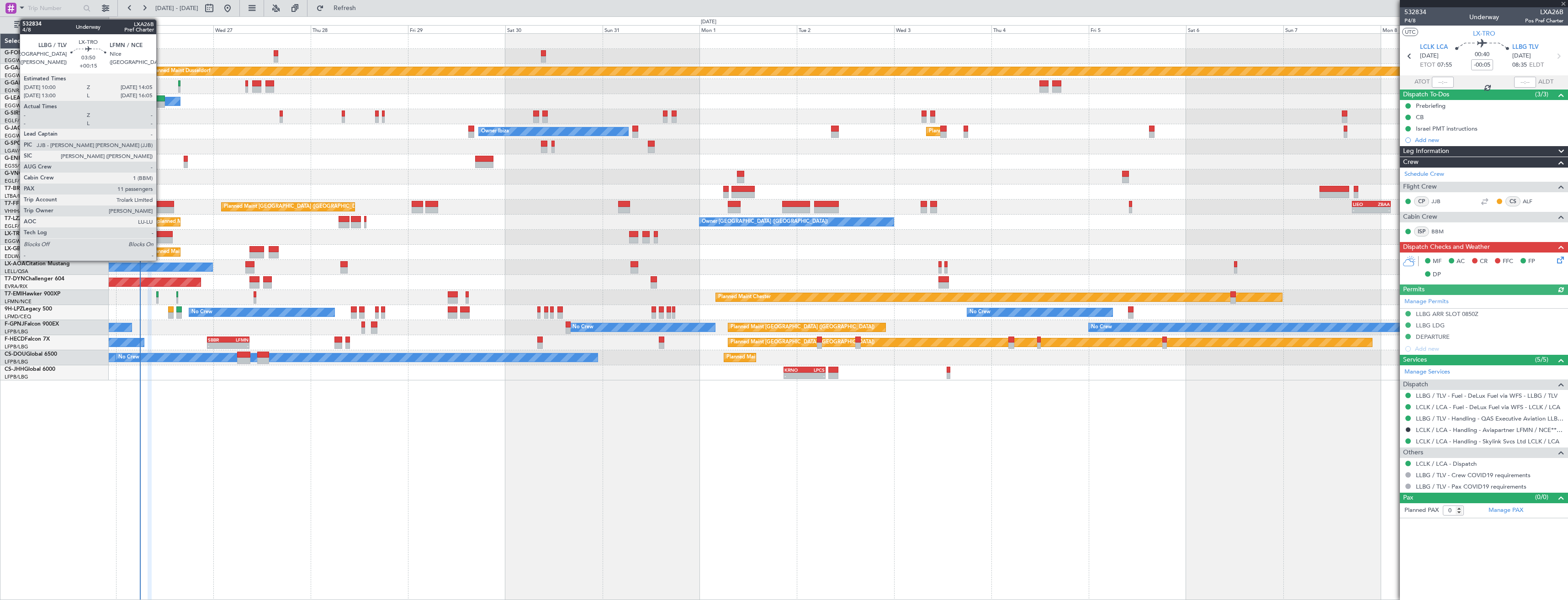
click at [160, 236] on div at bounding box center [165, 234] width 17 height 7
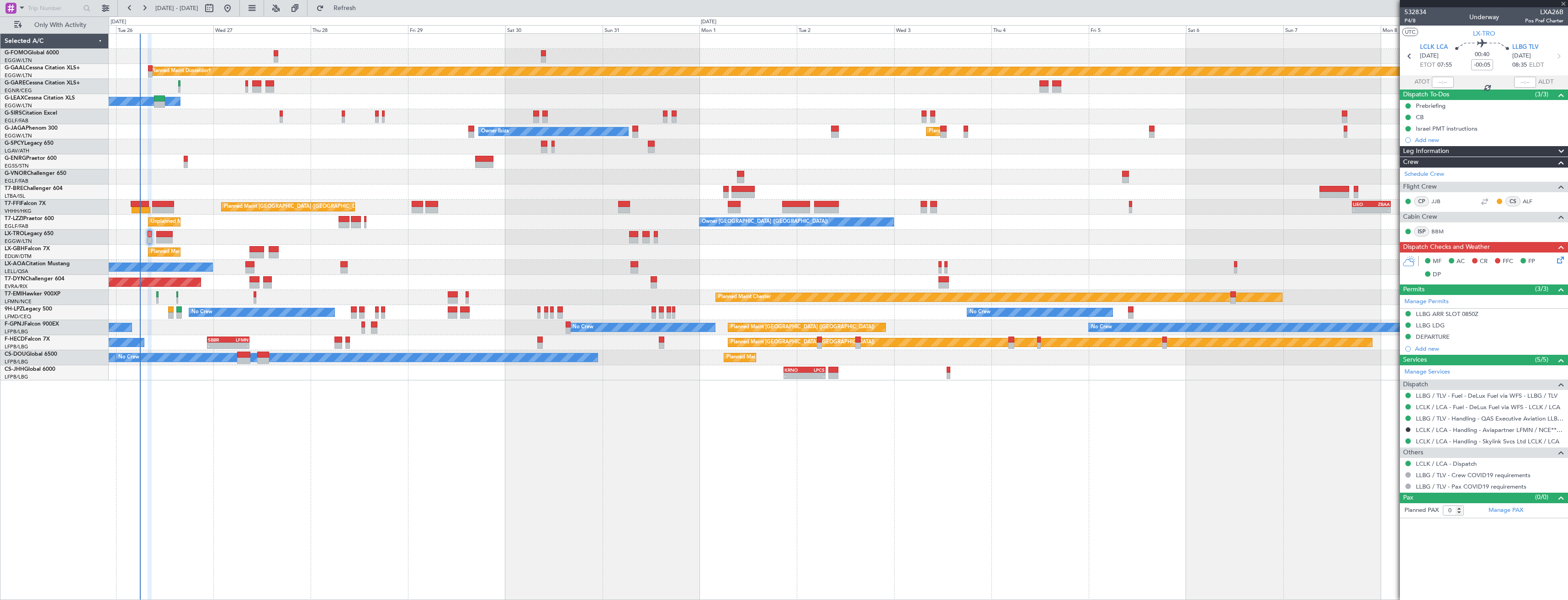
type input "+00:15"
type input "11"
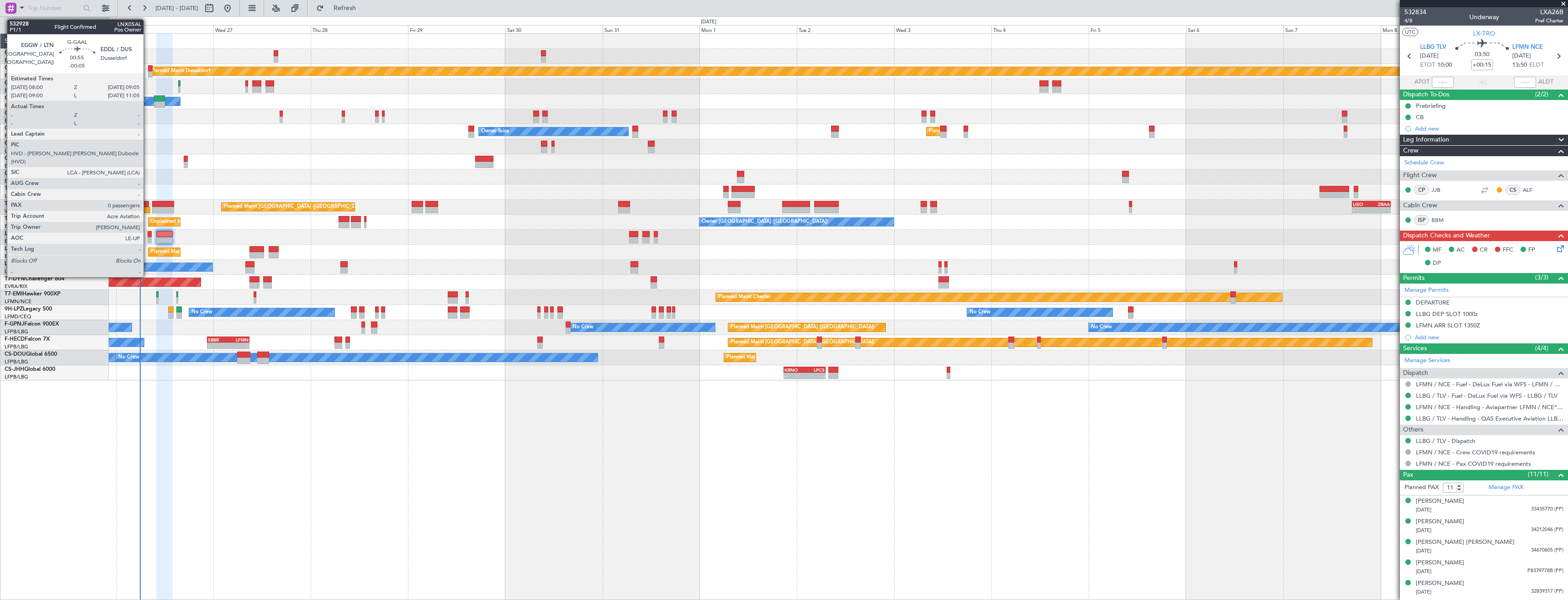
click at [148, 69] on div at bounding box center [150, 68] width 5 height 7
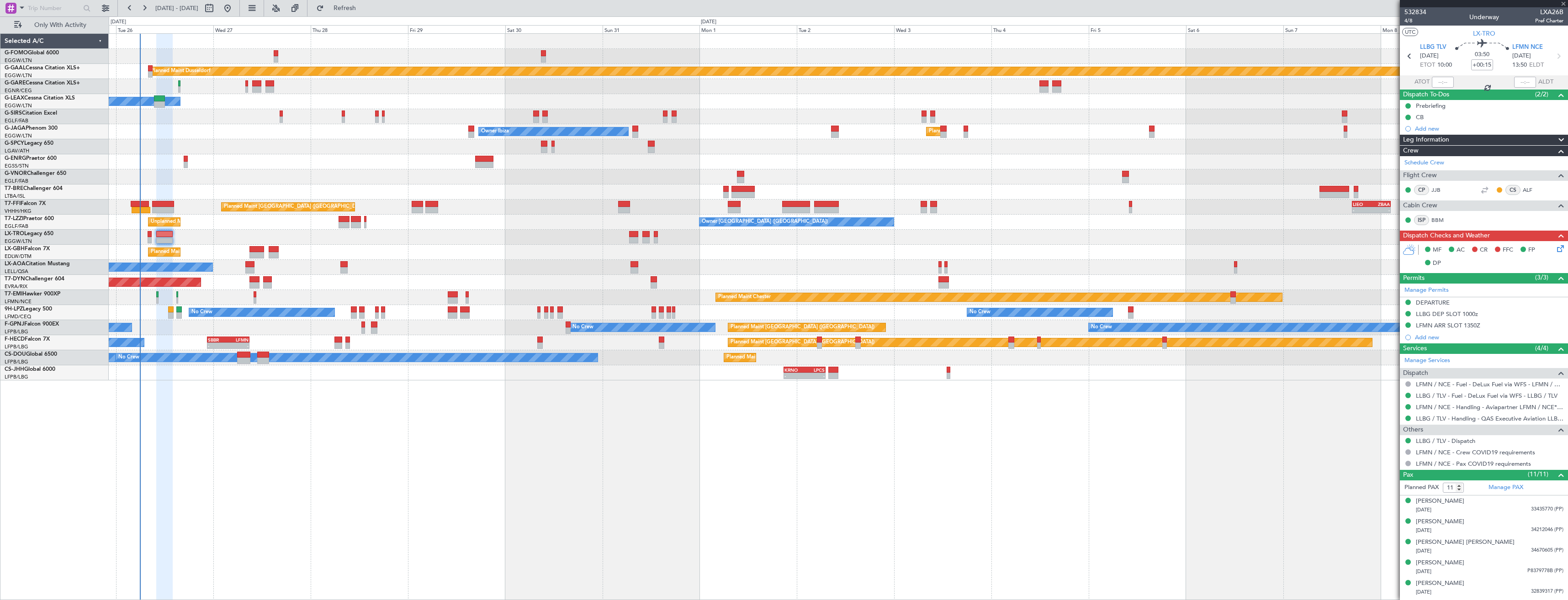
type input "-00:05"
type input "0"
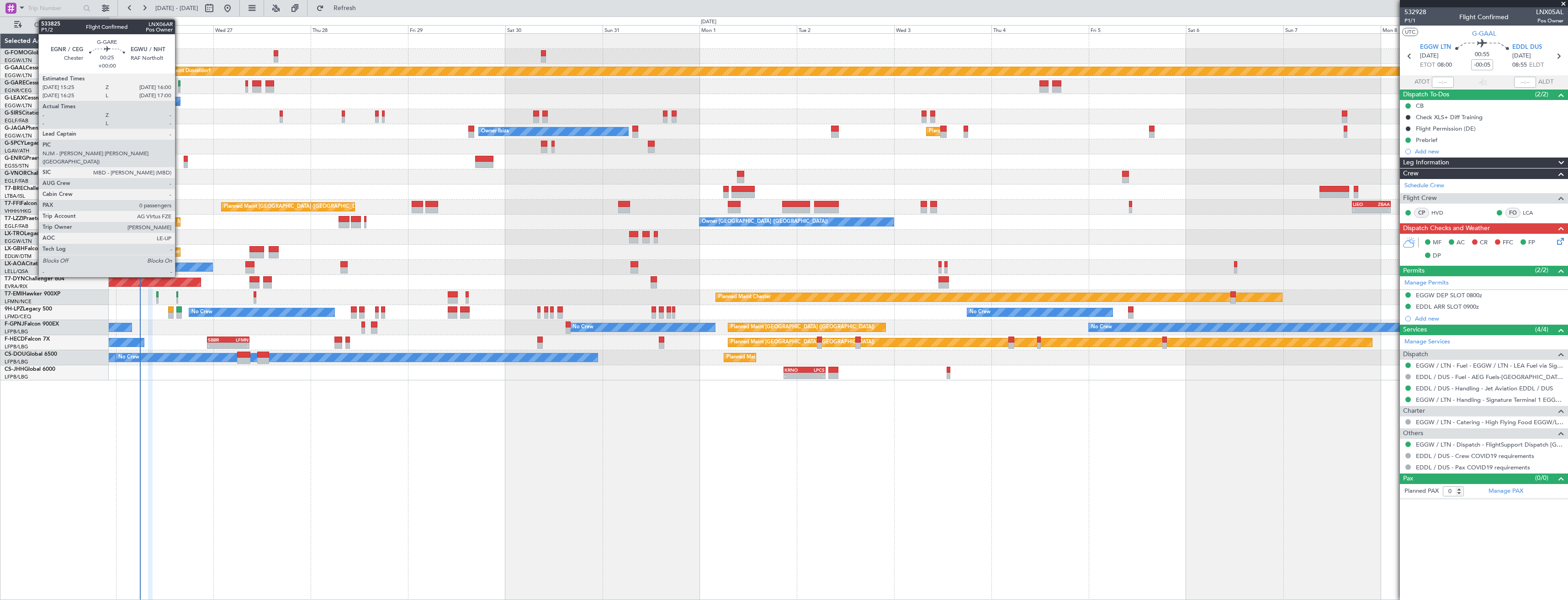
click at [179, 91] on div at bounding box center [180, 89] width 3 height 7
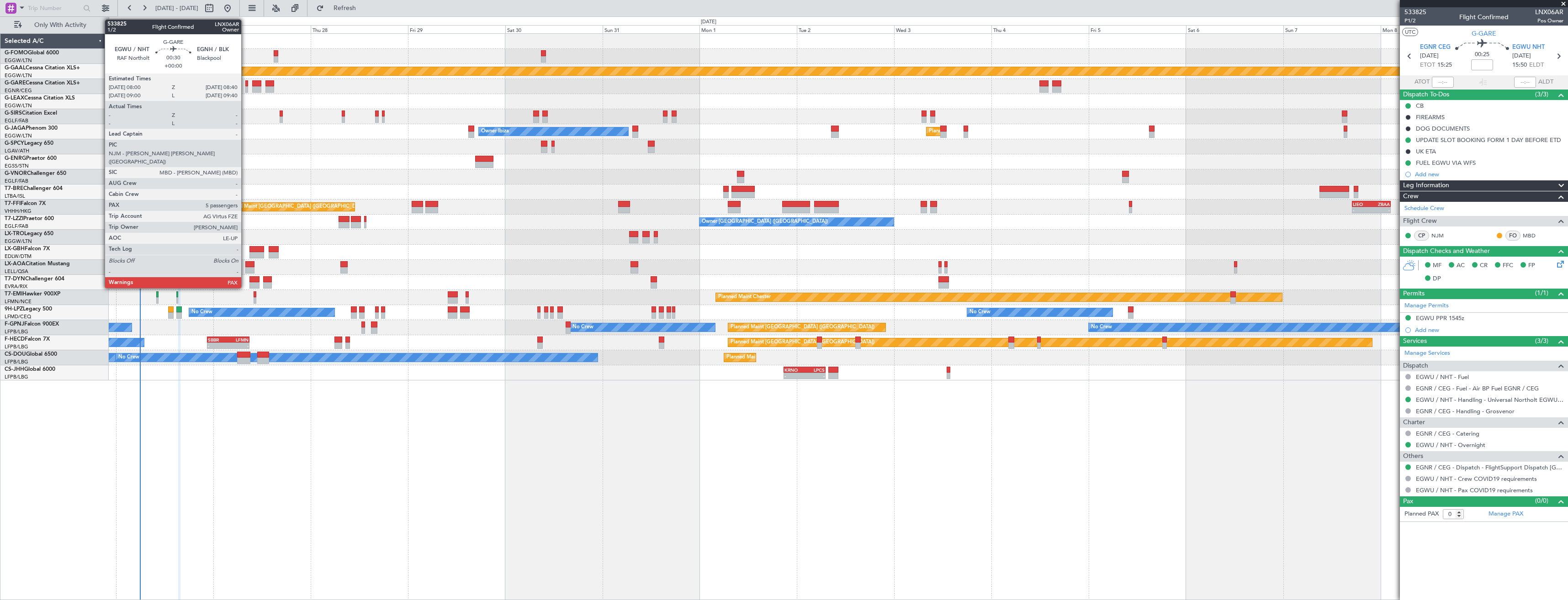
click at [245, 91] on div at bounding box center [247, 89] width 3 height 7
type input "5"
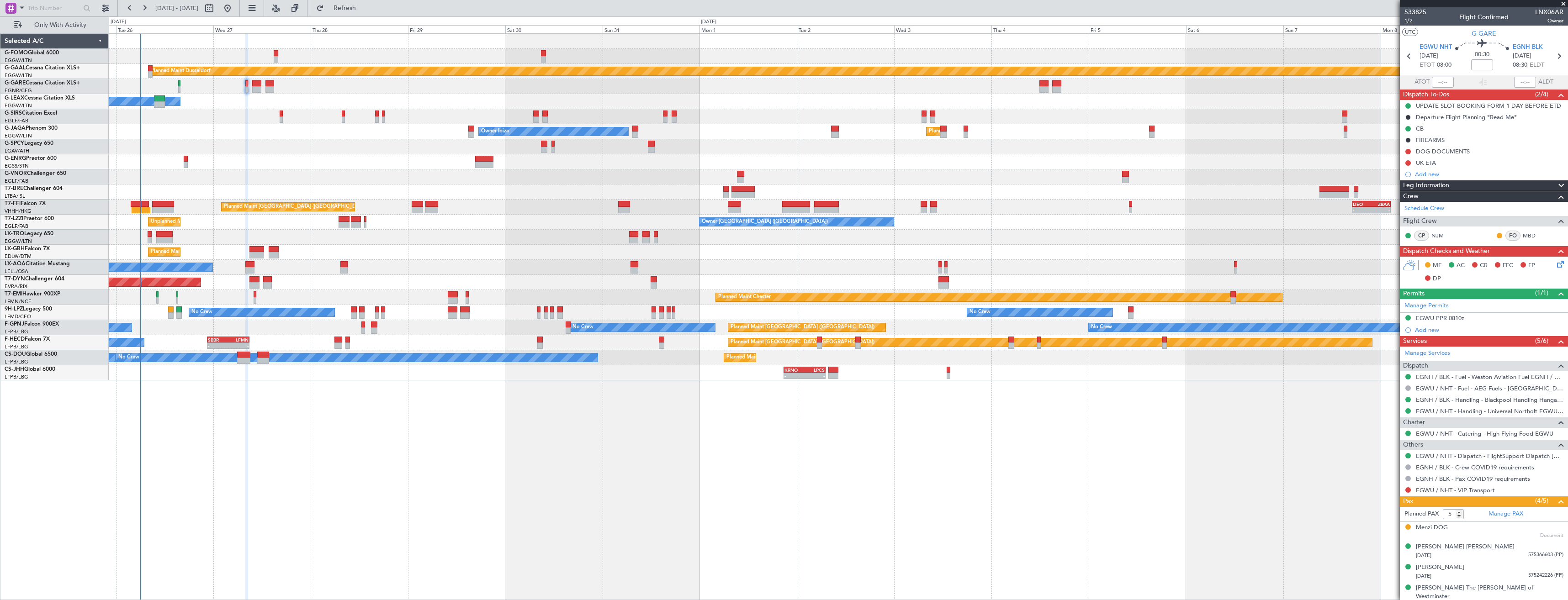
click at [1416, 21] on span "1/2" at bounding box center [1415, 21] width 22 height 8
drag, startPoint x: 1468, startPoint y: 34, endPoint x: 1507, endPoint y: 42, distance: 39.8
click at [1507, 42] on div "UTC G-GARE EGWU NHT 27/08/2025 ETOT 08:00 00:30 EGNH BLK 27/08/2025 08:30 ELDT …" at bounding box center [1484, 57] width 168 height 63
click at [1508, 36] on section "UTC G-GARE" at bounding box center [1484, 32] width 168 height 14
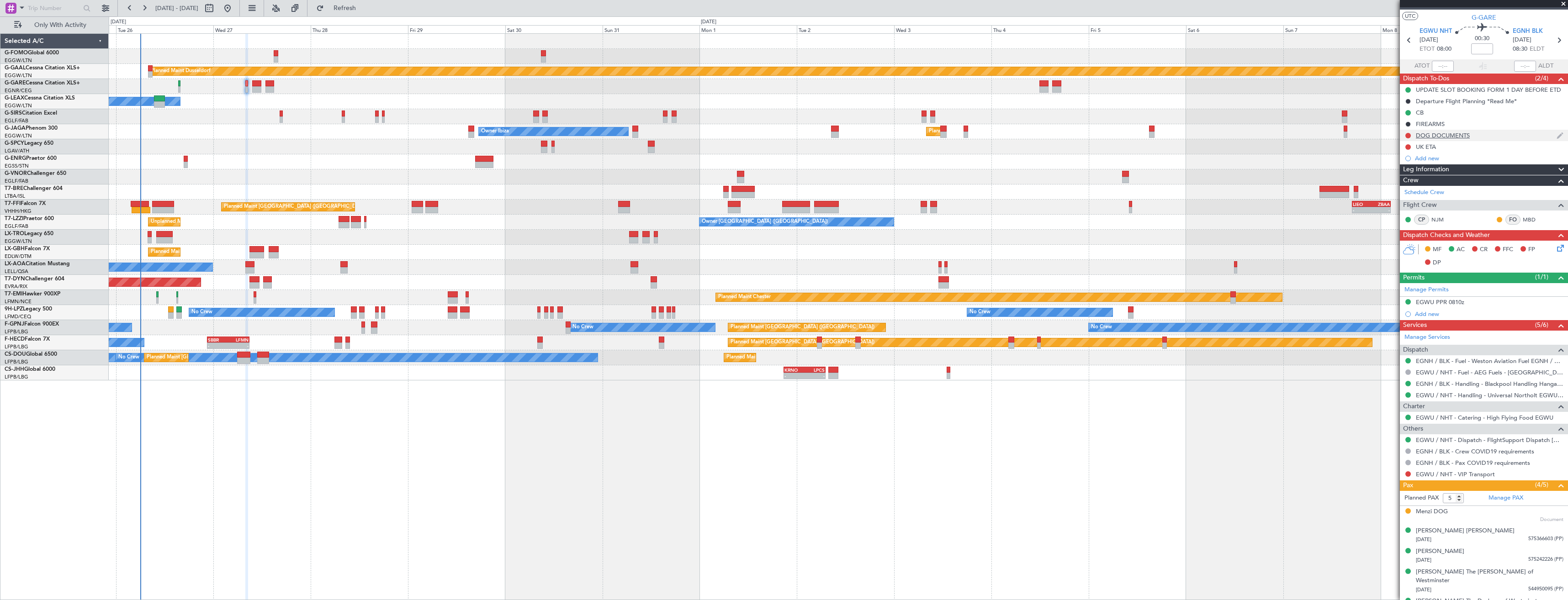
scroll to position [23, 0]
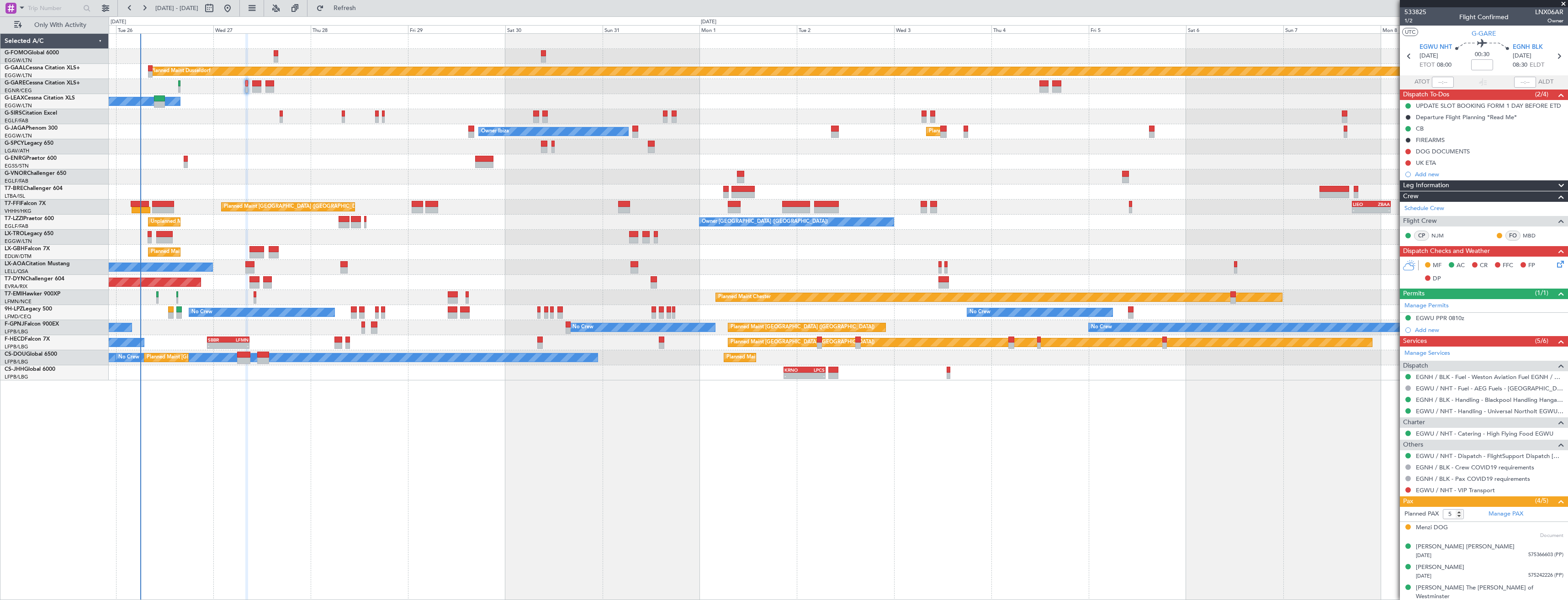
scroll to position [23, 0]
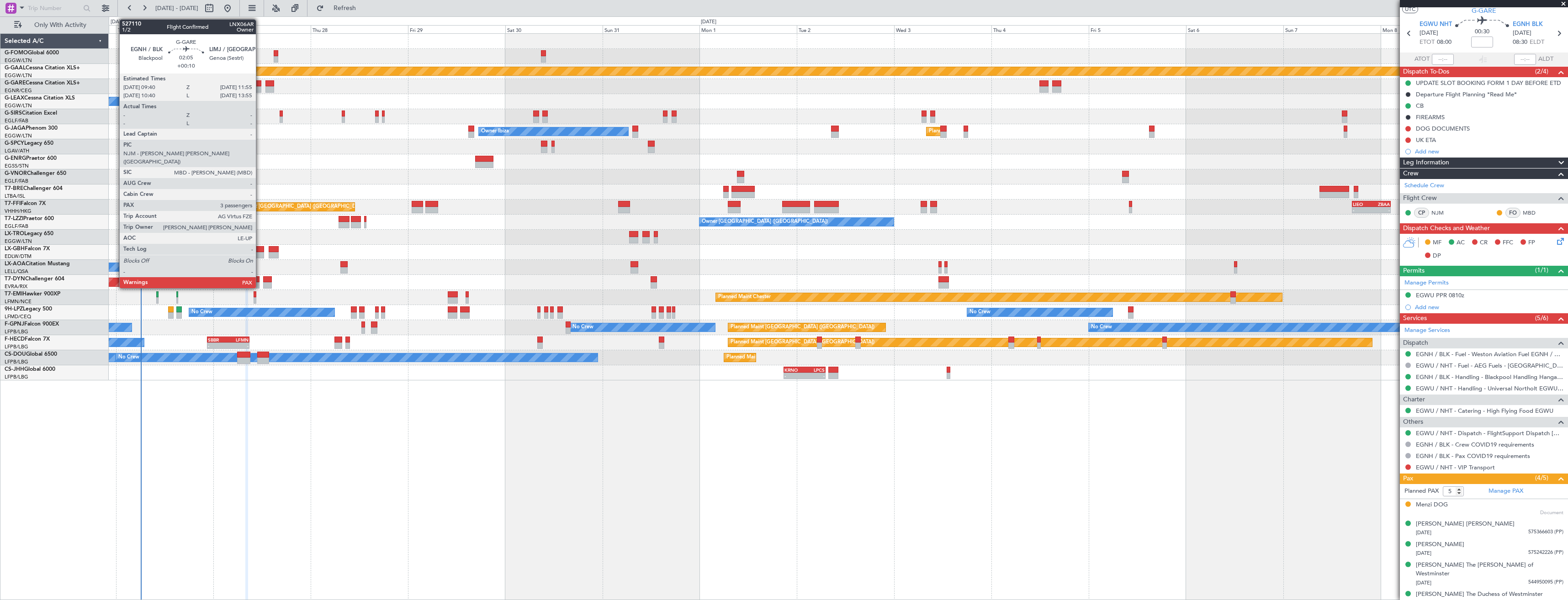
click at [260, 86] on div at bounding box center [256, 89] width 9 height 7
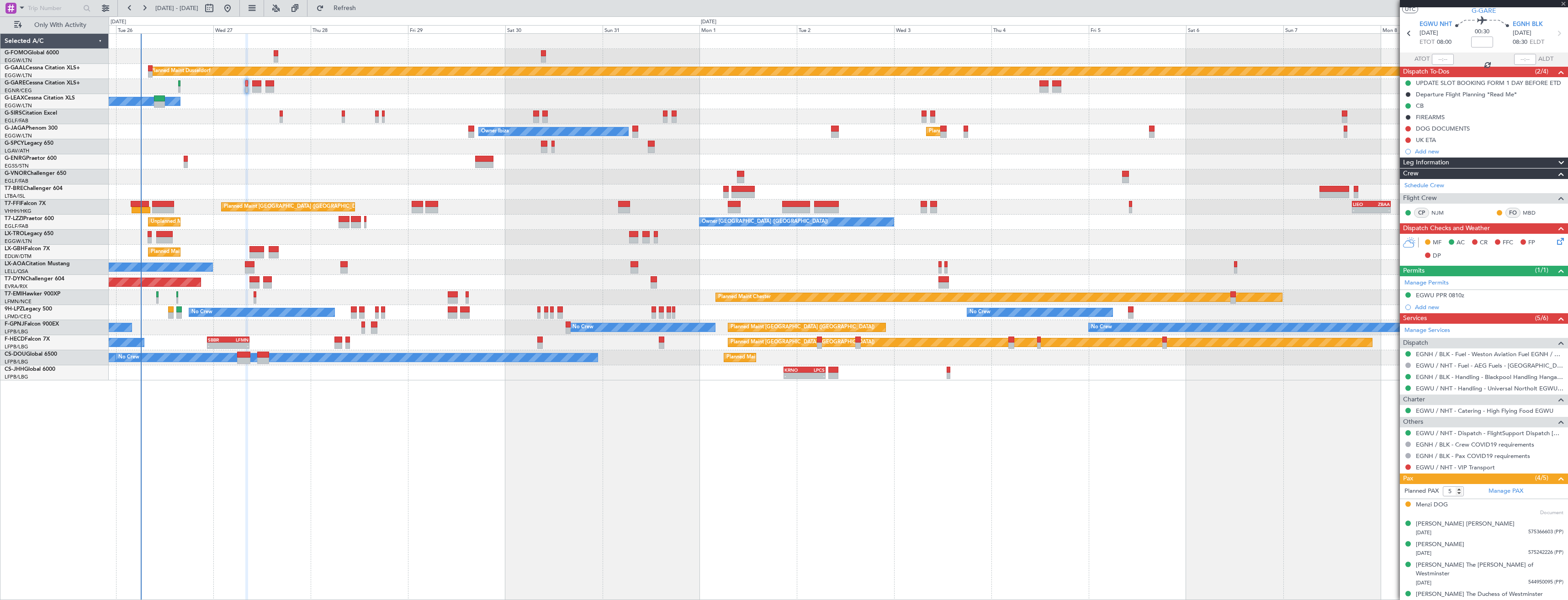
type input "+00:10"
type input "3"
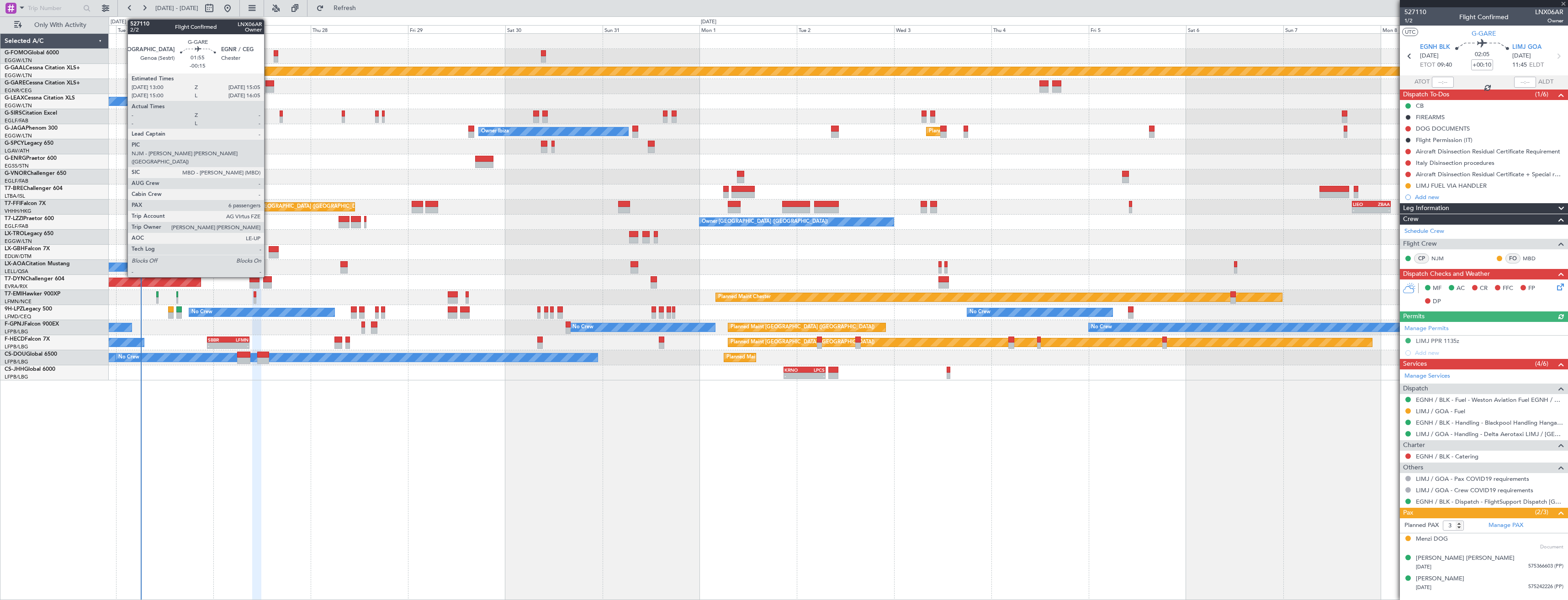
click at [268, 86] on div at bounding box center [270, 89] width 9 height 7
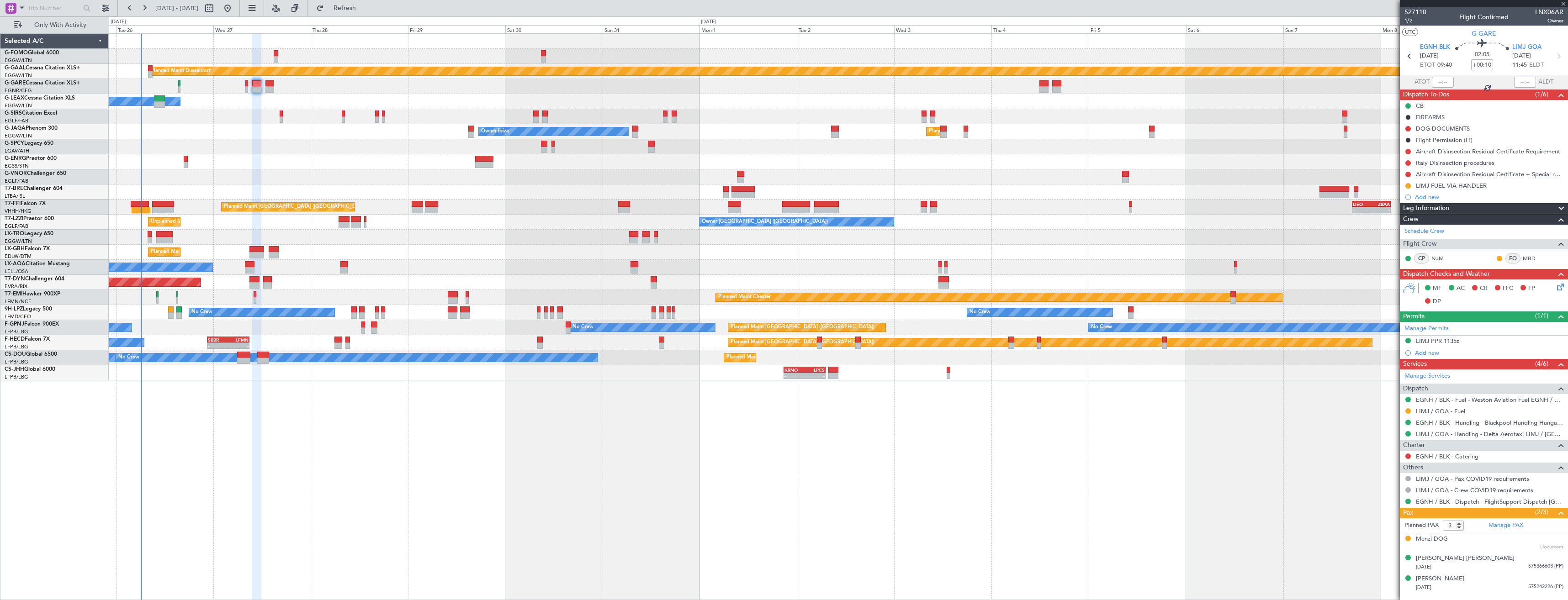
type input "-00:15"
type input "6"
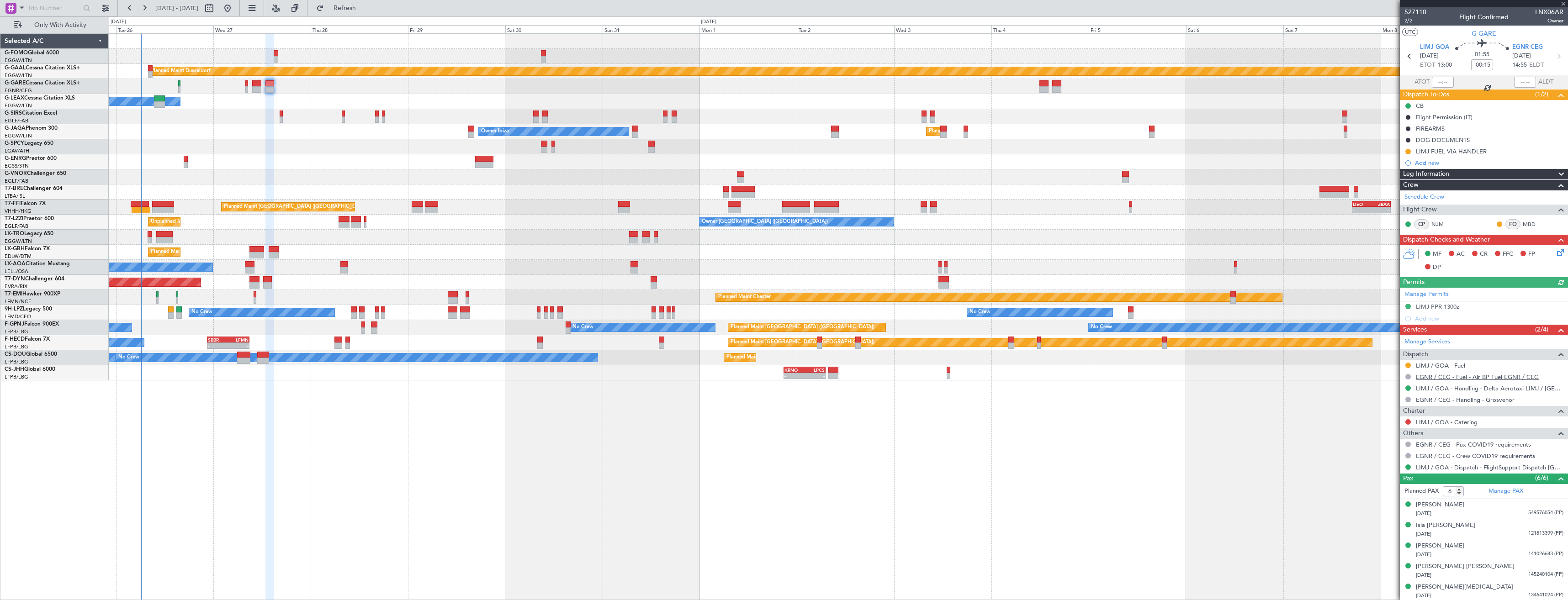
scroll to position [22, 0]
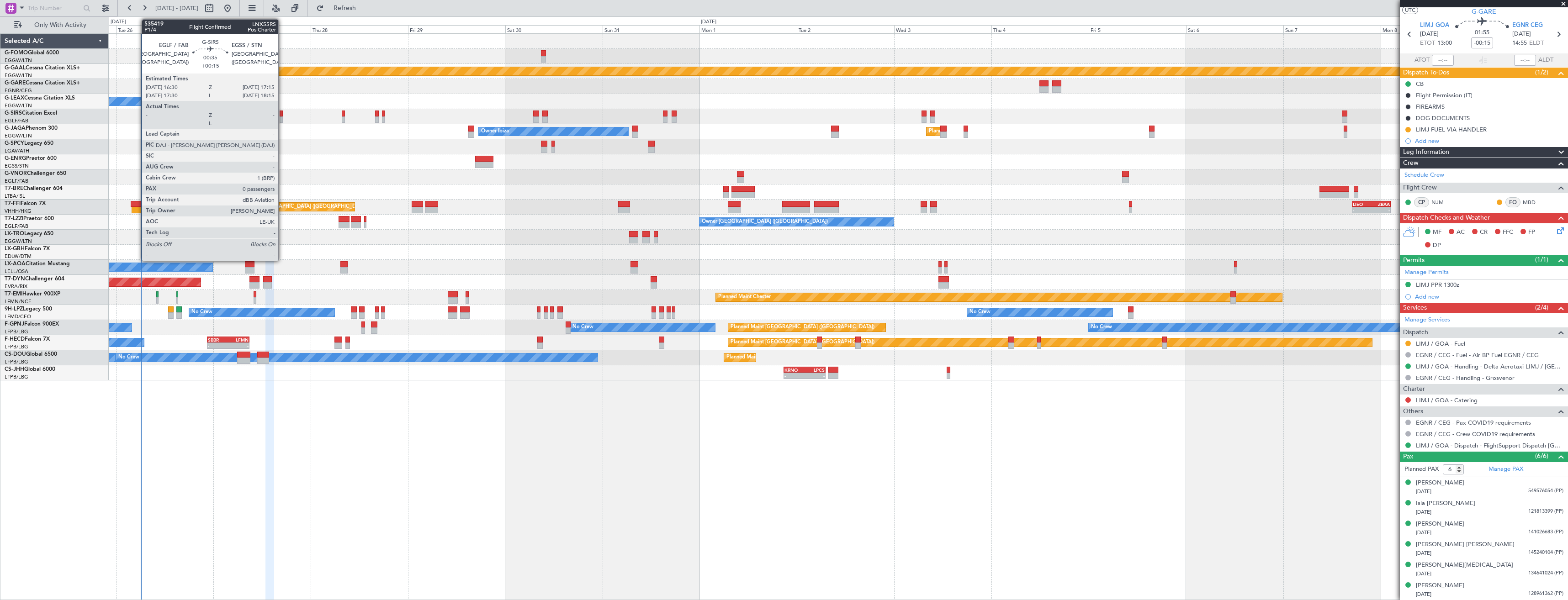
click at [282, 116] on div at bounding box center [281, 114] width 3 height 7
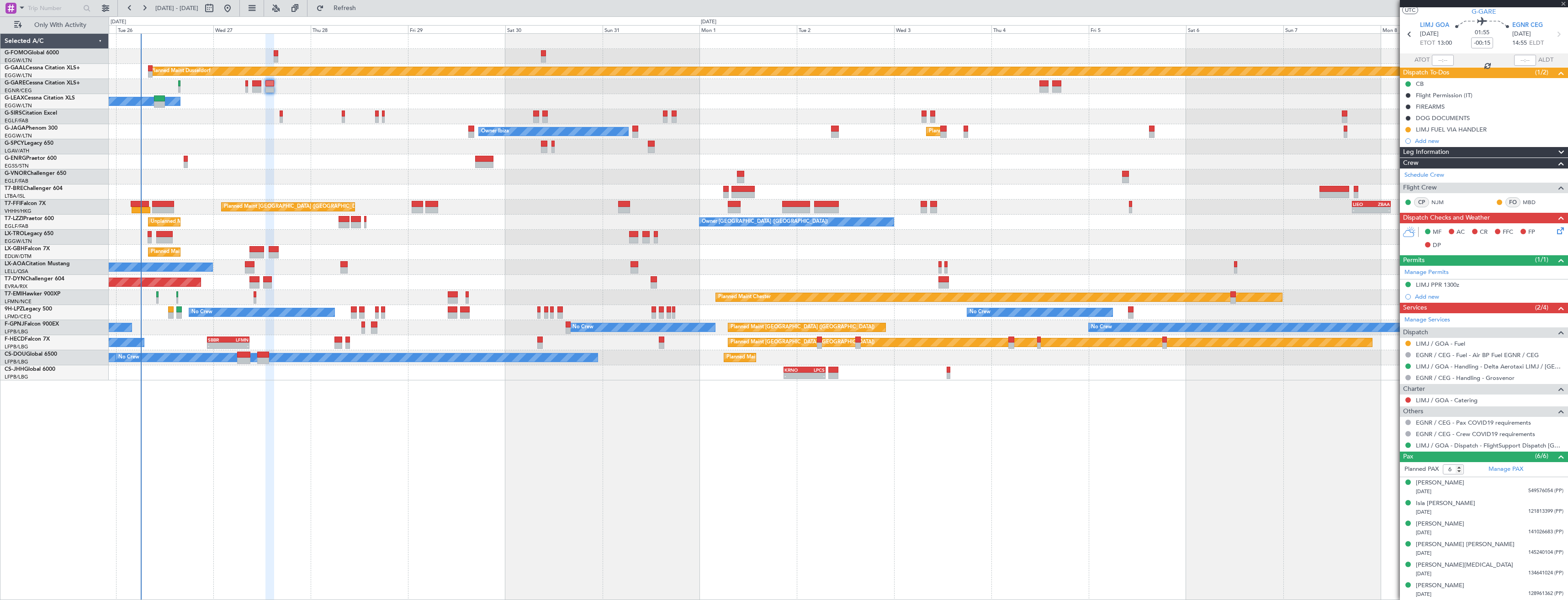
type input "+00:15"
type input "0"
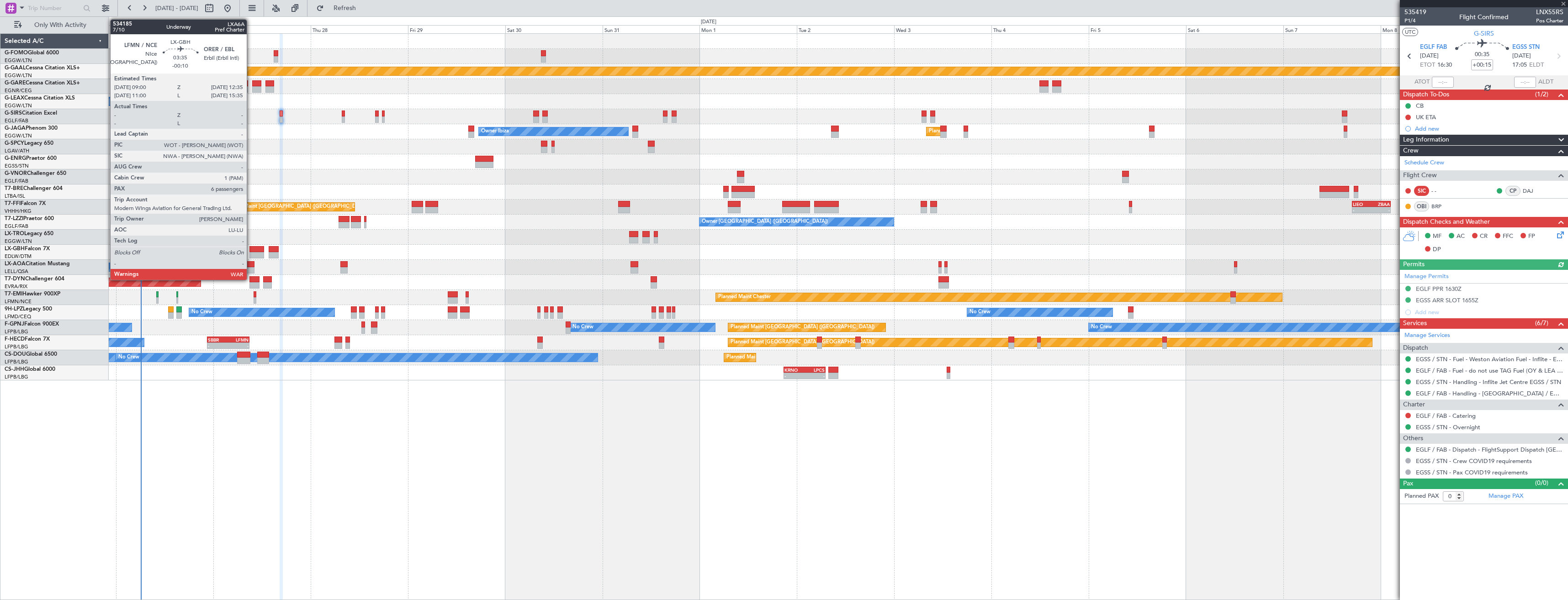
click at [251, 254] on div at bounding box center [257, 255] width 15 height 7
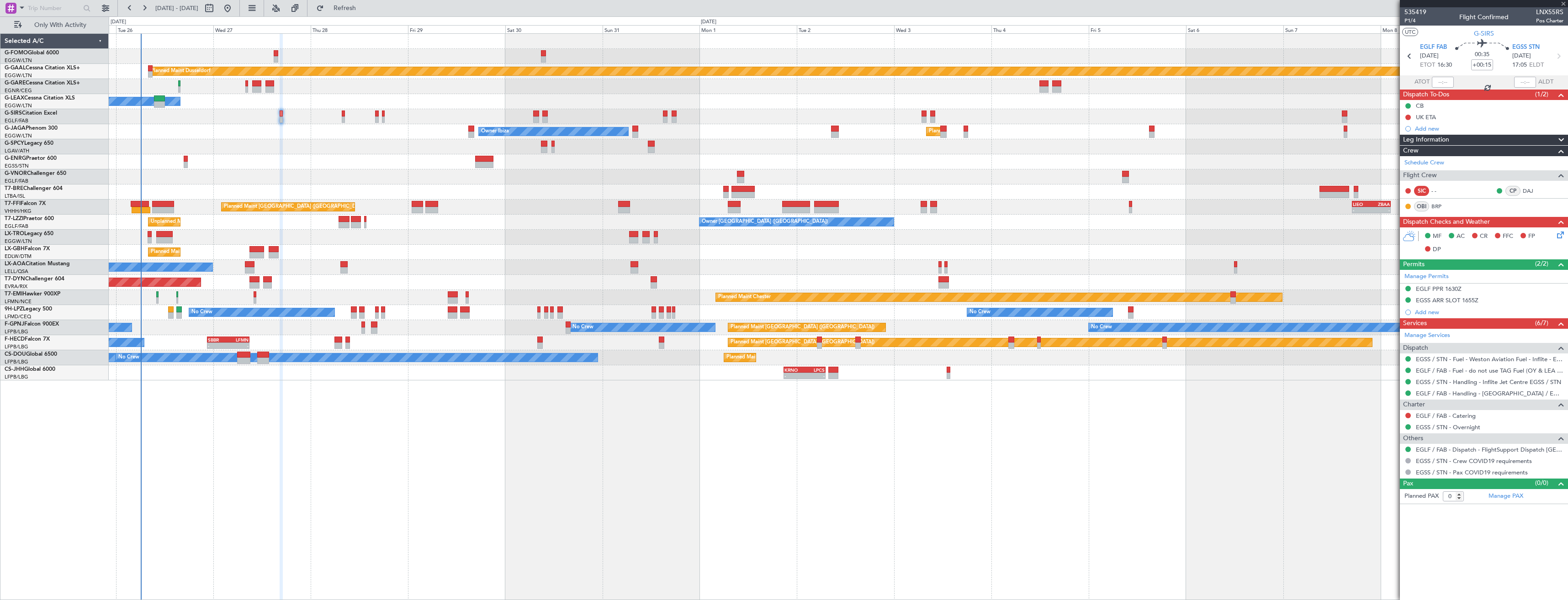
type input "-00:10"
type input "6"
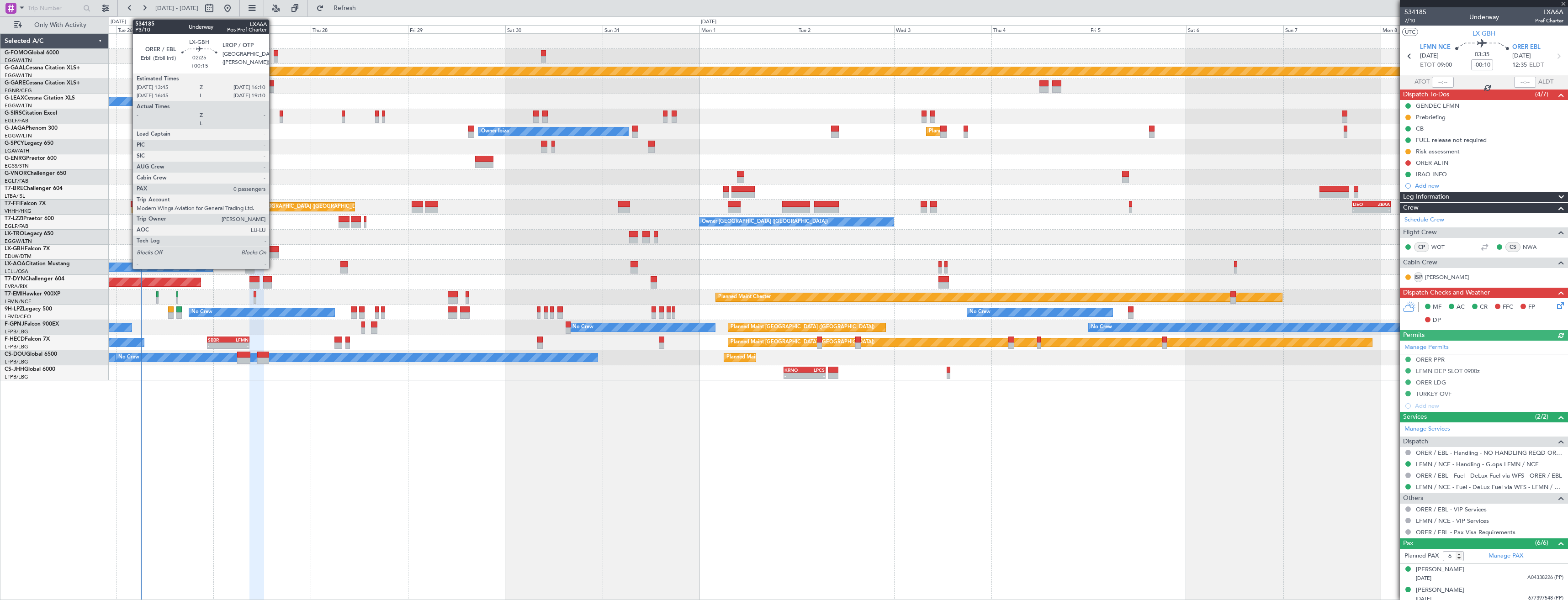
click at [273, 251] on div at bounding box center [273, 249] width 10 height 7
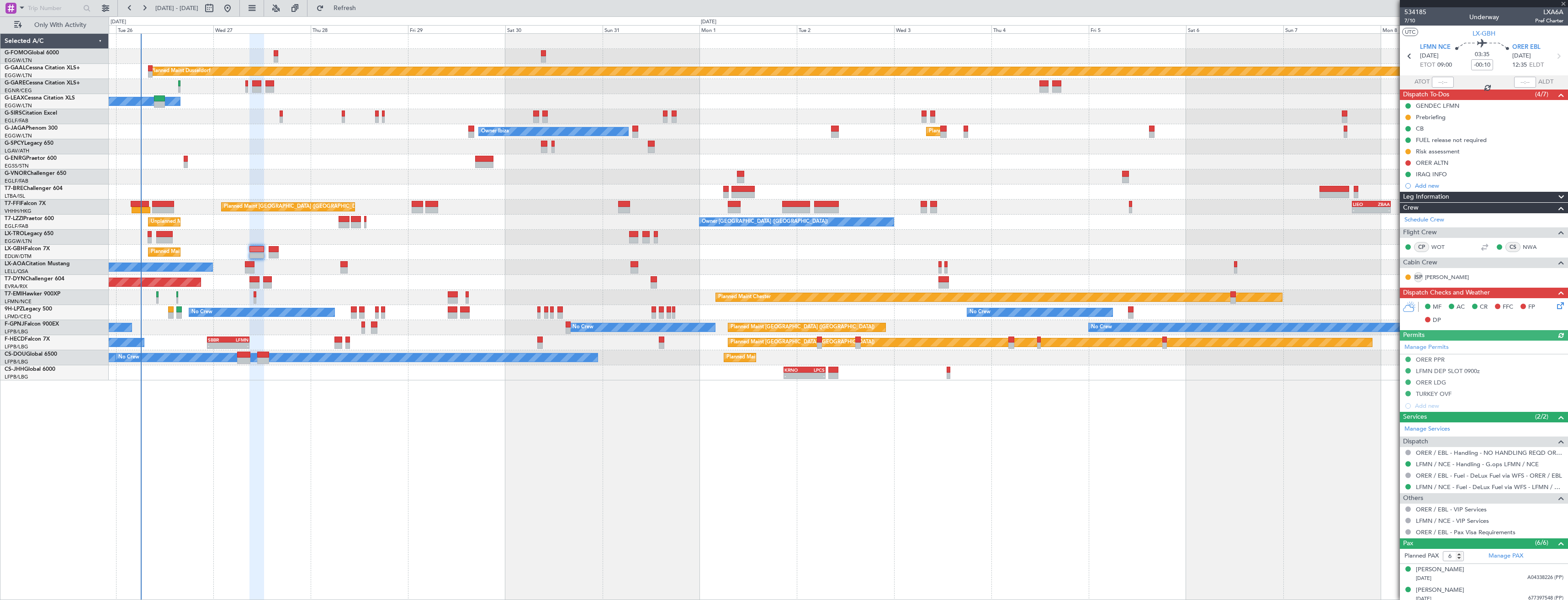
type input "+00:15"
type input "0"
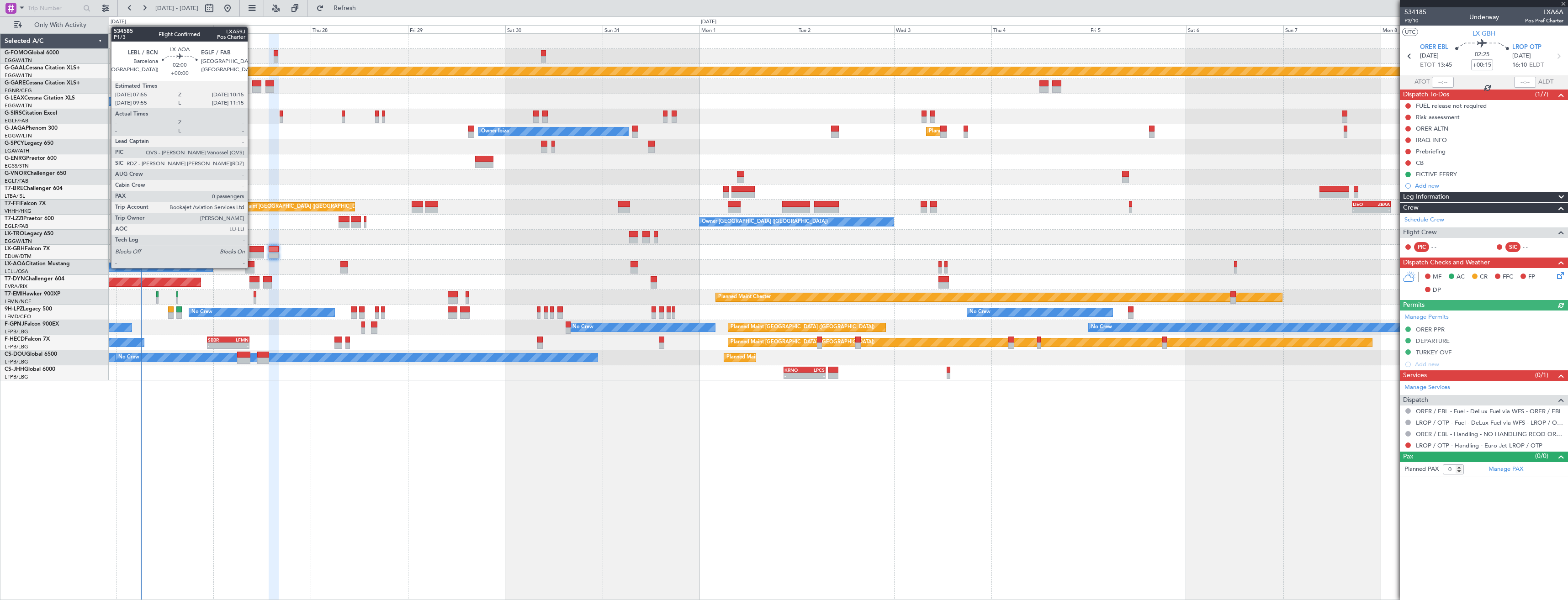
click at [252, 267] on div at bounding box center [250, 270] width 10 height 7
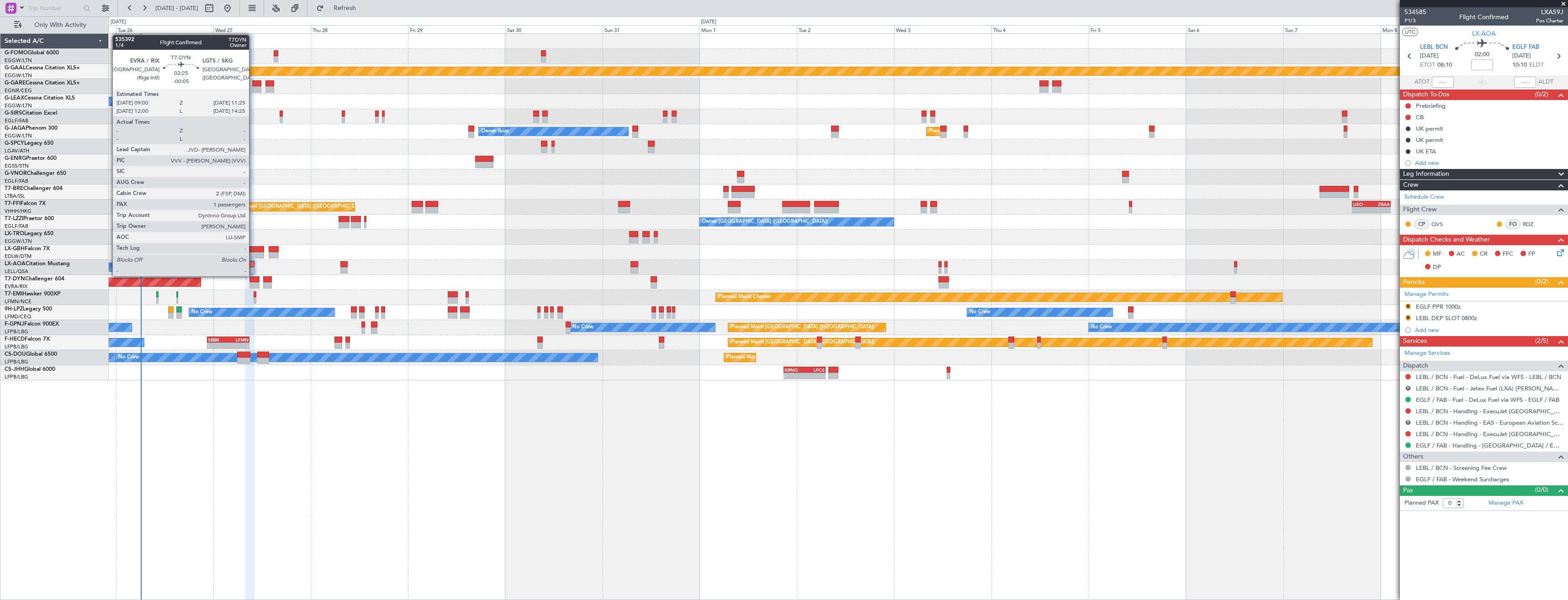
click at [253, 284] on div at bounding box center [254, 285] width 10 height 7
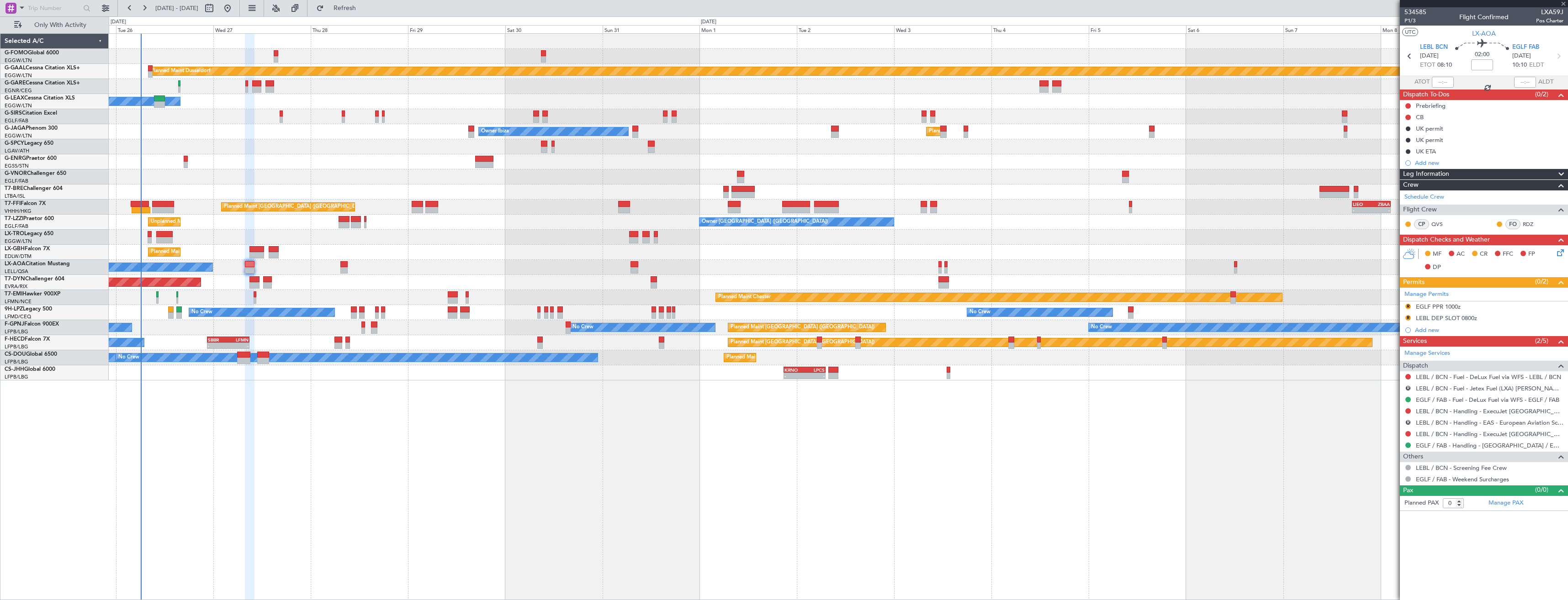
type input "-00:05"
type input "1"
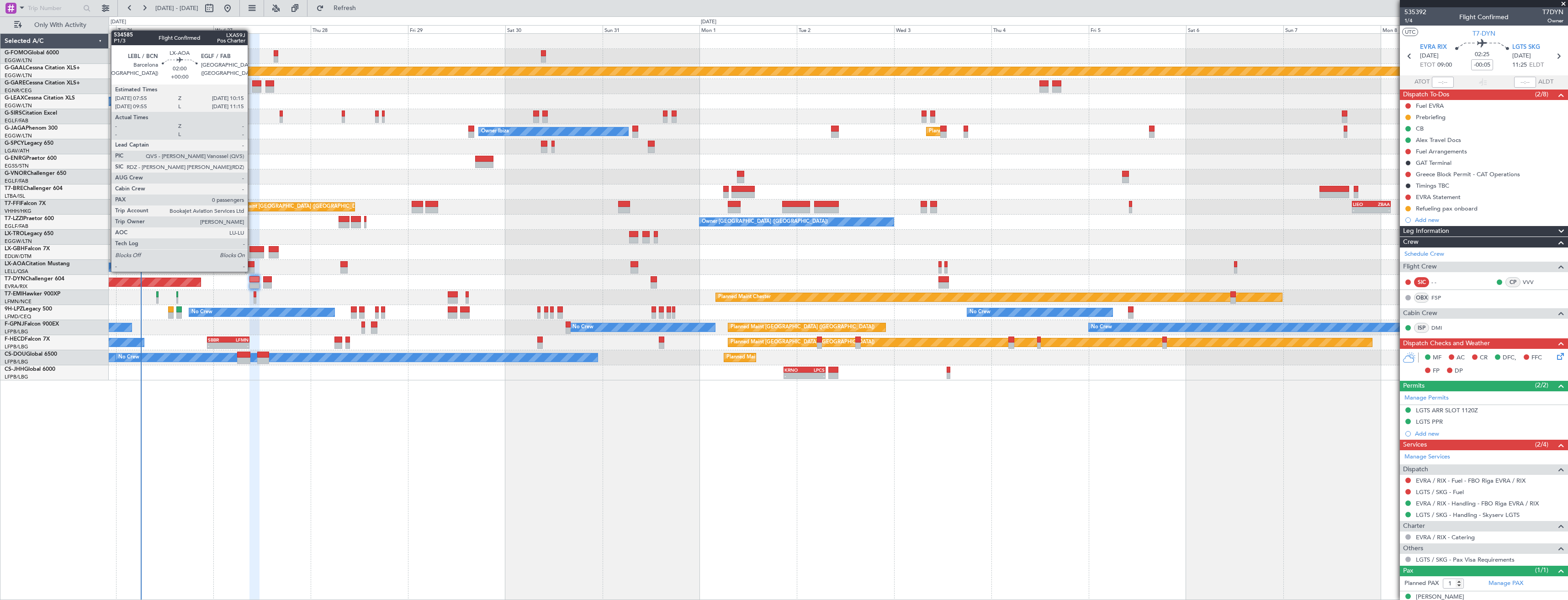
click at [252, 271] on div at bounding box center [250, 270] width 10 height 7
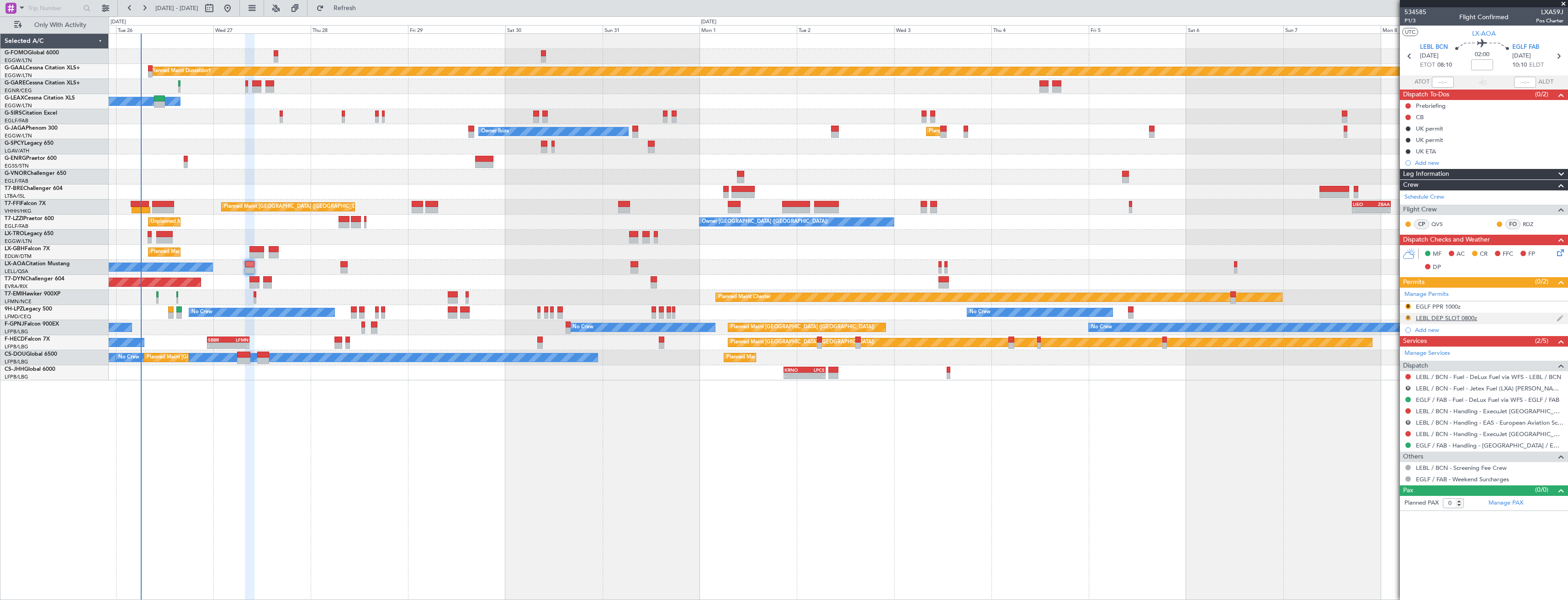
click at [1406, 317] on button "R" at bounding box center [1408, 318] width 5 height 5
click at [1371, 422] on span "Received OK" at bounding box center [1385, 427] width 35 height 9
click at [1406, 388] on button "R" at bounding box center [1408, 388] width 5 height 5
click at [1382, 455] on span "Cancelled" at bounding box center [1381, 456] width 26 height 9
click at [1408, 423] on button "R" at bounding box center [1408, 422] width 5 height 5
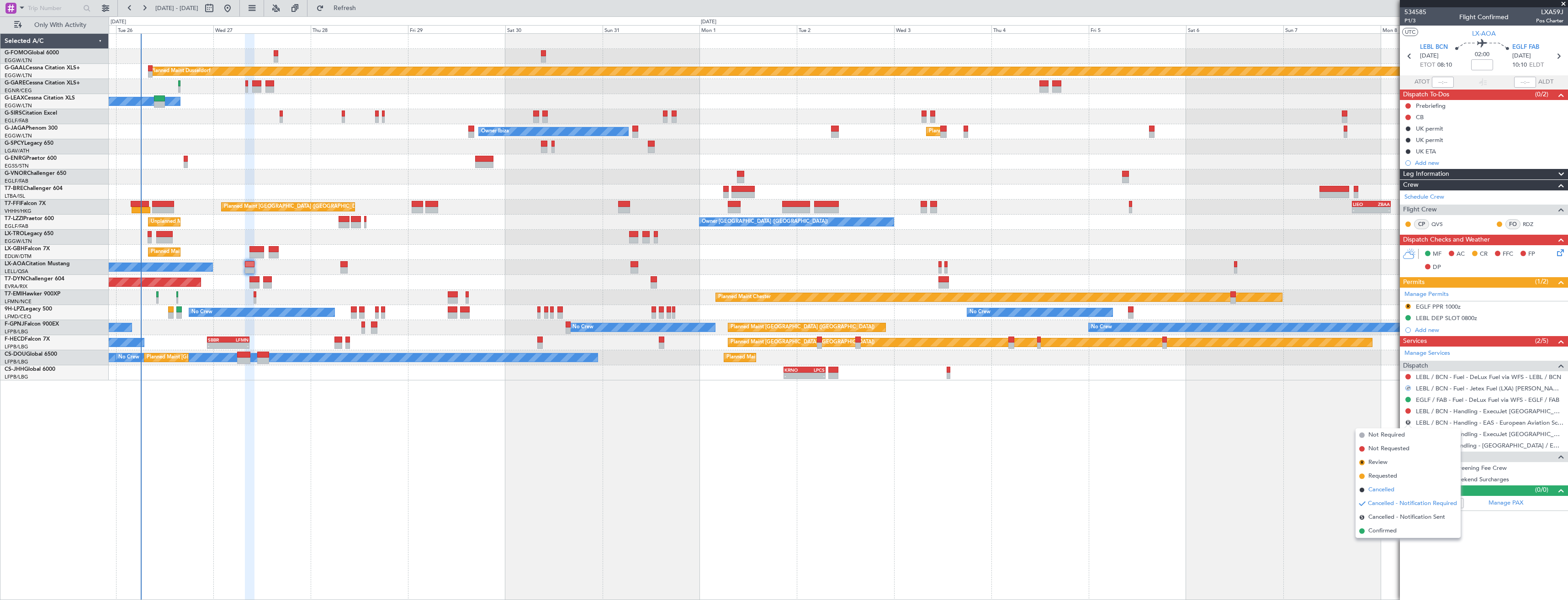
click at [1384, 486] on span "Cancelled" at bounding box center [1381, 490] width 26 height 9
click at [1406, 431] on button at bounding box center [1408, 434] width 5 height 5
click at [1380, 540] on span "Confirmed" at bounding box center [1382, 542] width 29 height 9
click at [1438, 448] on link "EGLF / FAB - Handling - [GEOGRAPHIC_DATA] / EGLF / FAB" at bounding box center [1489, 445] width 147 height 8
click at [1410, 445] on button at bounding box center [1408, 445] width 5 height 5
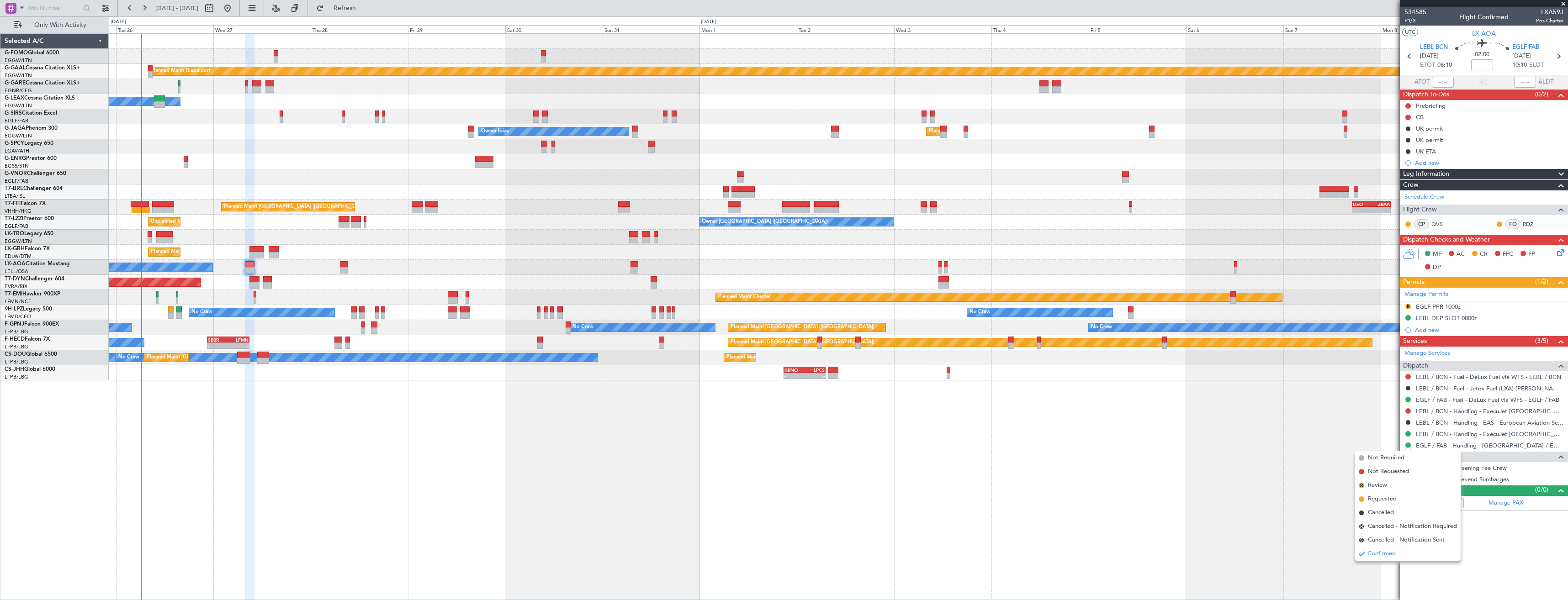
drag, startPoint x: 1388, startPoint y: 499, endPoint x: 1403, endPoint y: 434, distance: 66.7
click at [1388, 497] on span "Requested" at bounding box center [1382, 499] width 29 height 9
click at [1410, 303] on div "R" at bounding box center [1408, 307] width 7 height 7
click at [1406, 306] on button "R" at bounding box center [1408, 306] width 5 height 5
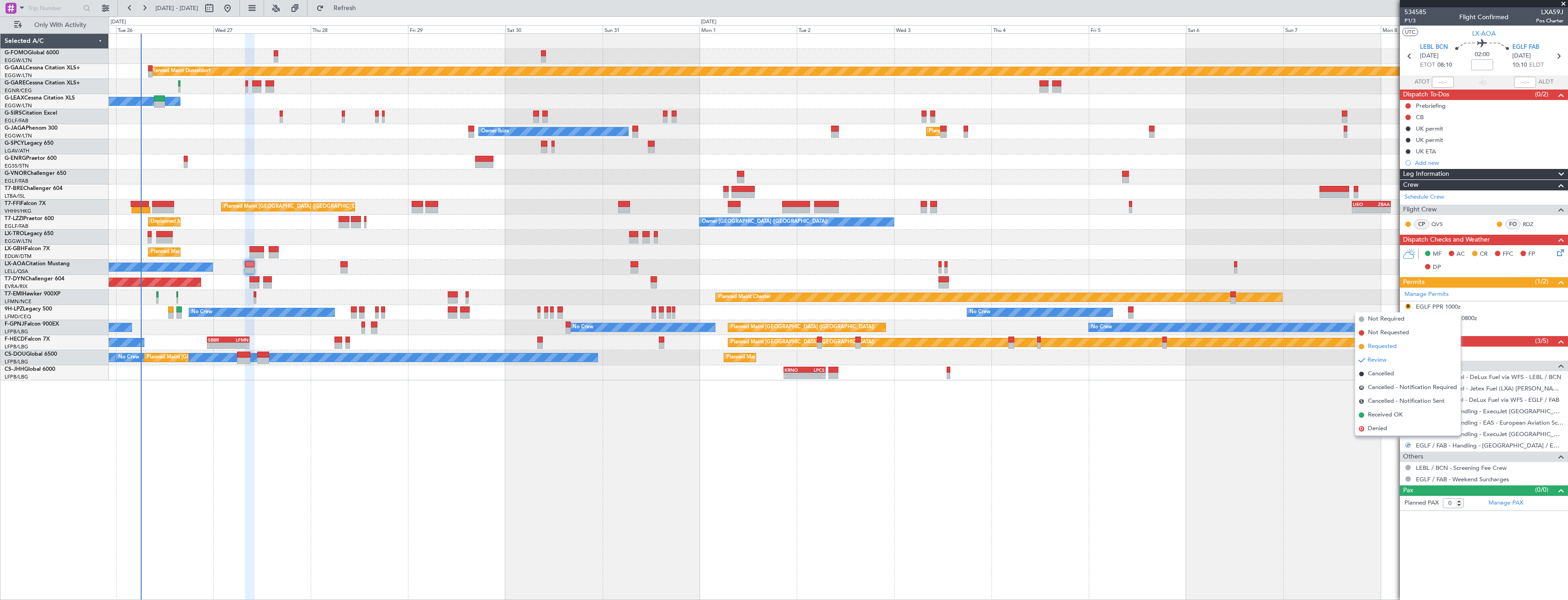
click at [1382, 346] on span "Requested" at bounding box center [1382, 346] width 29 height 9
click at [1451, 433] on link "LEBL / BCN - Handling - ExecuJet [GEOGRAPHIC_DATA] [PERSON_NAME]/BCN" at bounding box center [1489, 434] width 147 height 8
click at [1491, 411] on link "LEBL / BCN - Handling - ExecuJet [GEOGRAPHIC_DATA] [PERSON_NAME]/BCN" at bounding box center [1489, 411] width 147 height 8
click at [1410, 411] on button at bounding box center [1408, 411] width 5 height 5
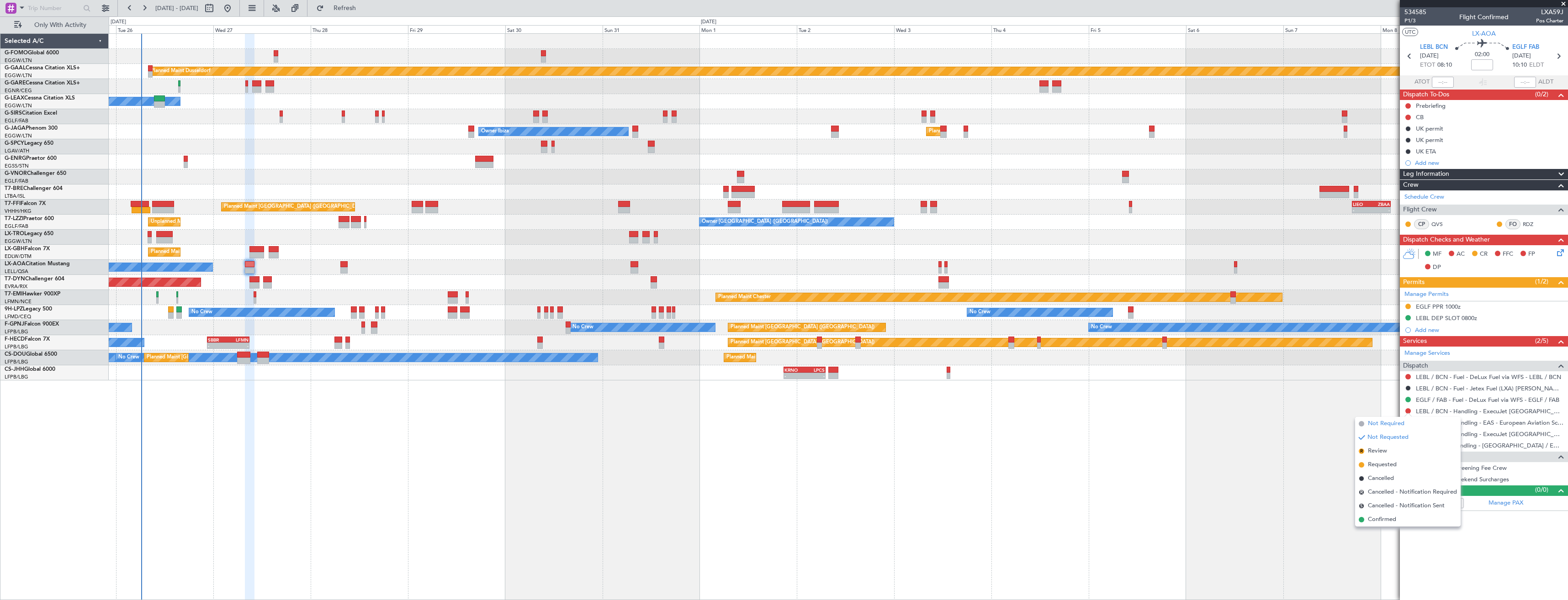
click at [1378, 420] on span "Not Required" at bounding box center [1386, 424] width 37 height 9
click at [1436, 376] on link "LEBL / BCN - Fuel - DeLux Fuel via WFS - LEBL / BCN" at bounding box center [1488, 377] width 145 height 8
click at [355, 13] on button "Refresh" at bounding box center [340, 9] width 55 height 15
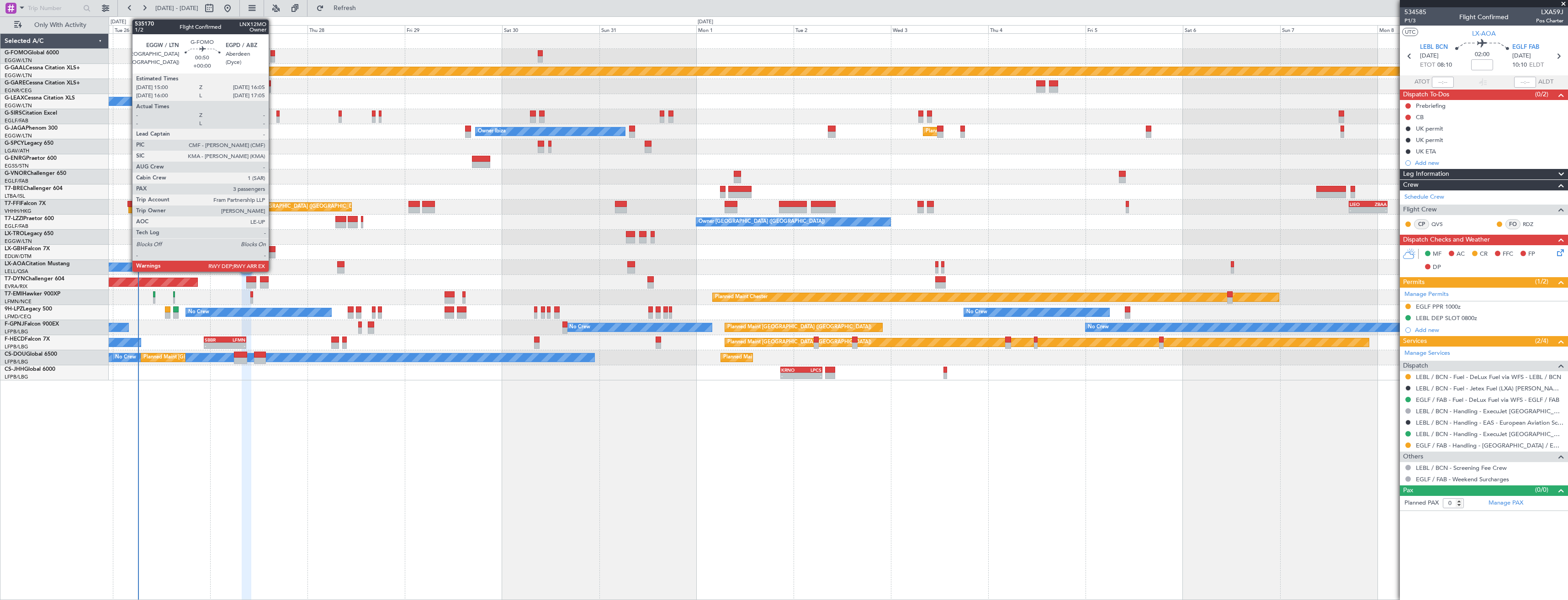
click at [273, 54] on div at bounding box center [273, 54] width 5 height 7
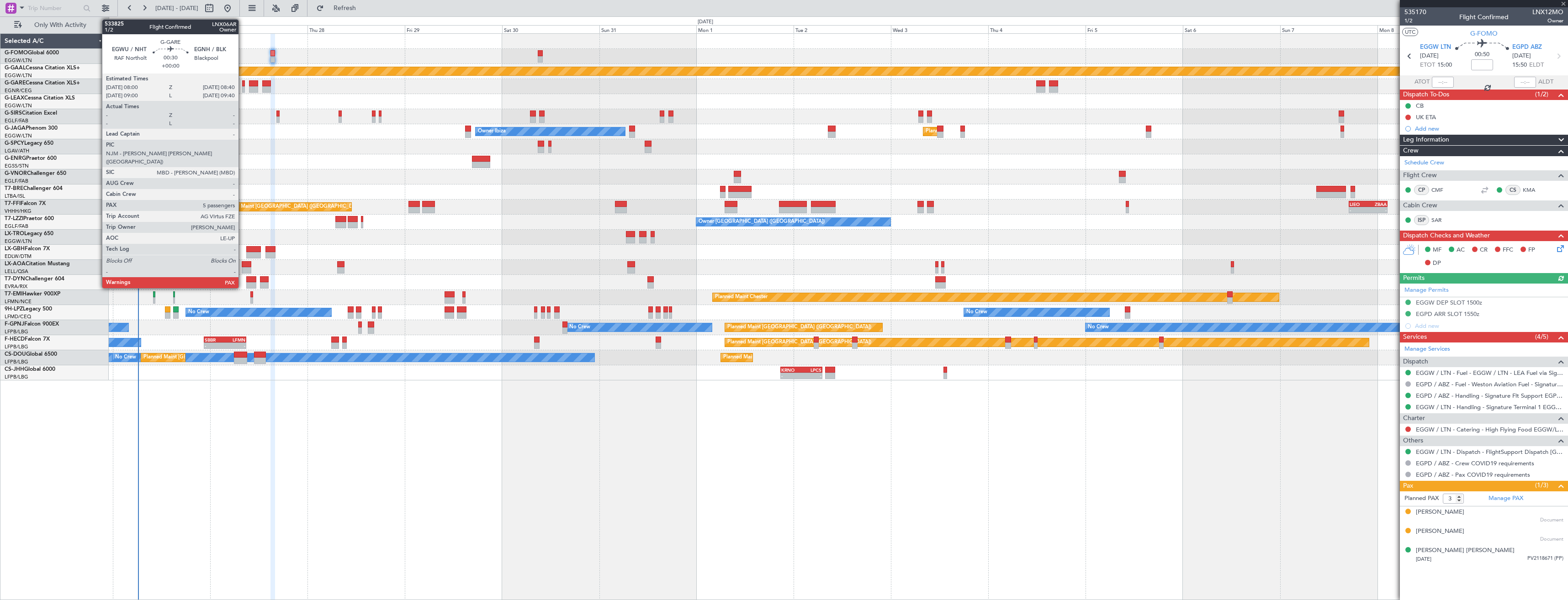
click at [243, 91] on div at bounding box center [243, 89] width 3 height 7
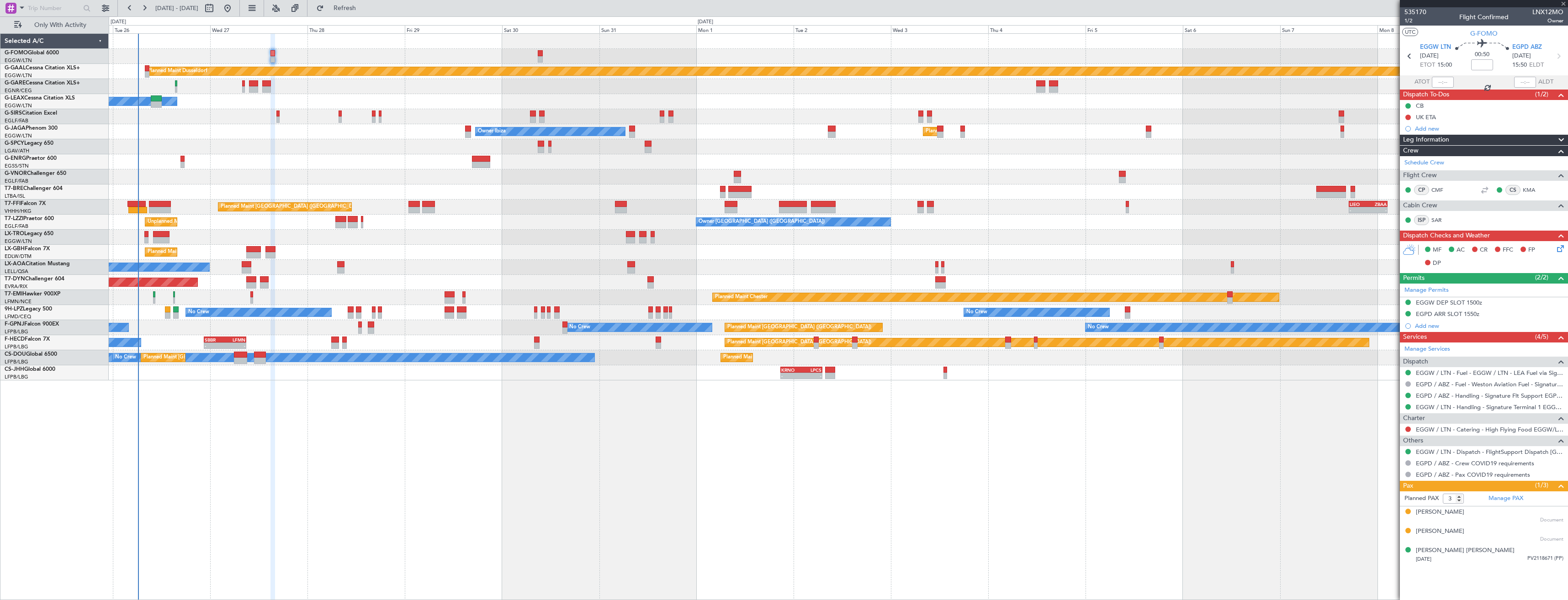
type input "5"
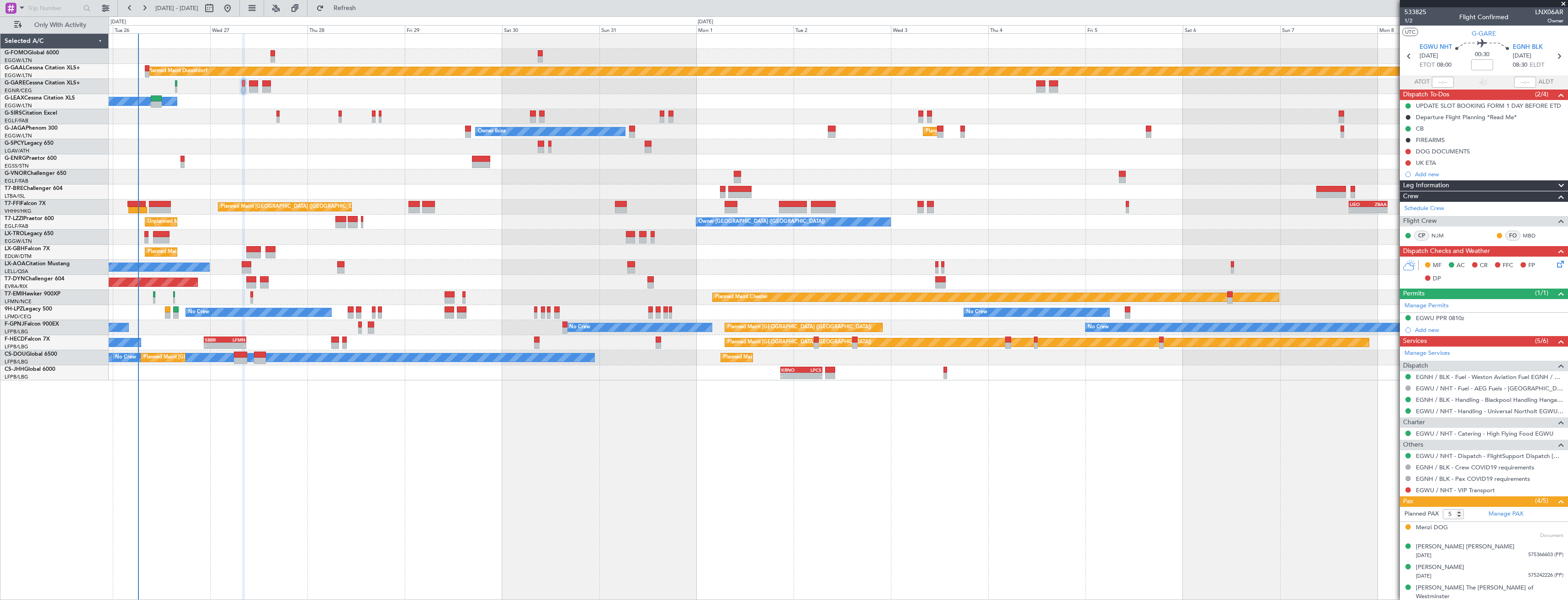
click at [1558, 265] on icon at bounding box center [1559, 263] width 7 height 7
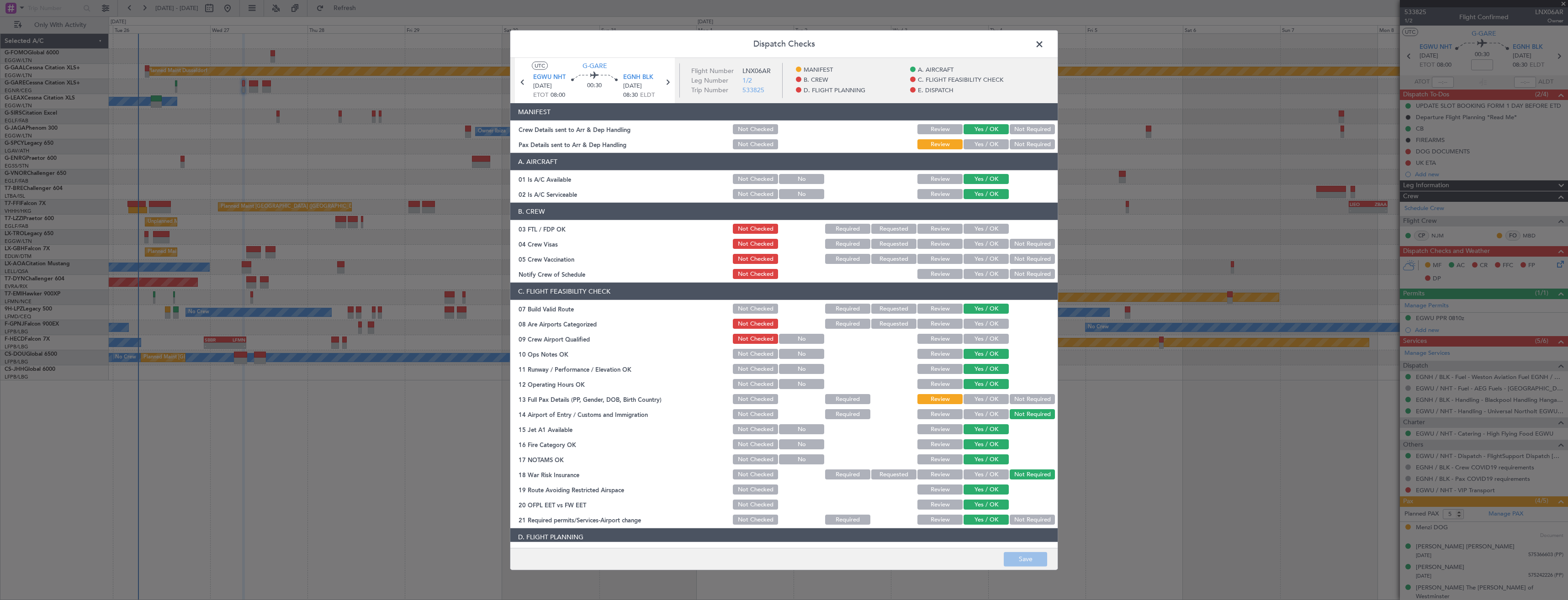
click at [1044, 46] on span at bounding box center [1044, 47] width 0 height 18
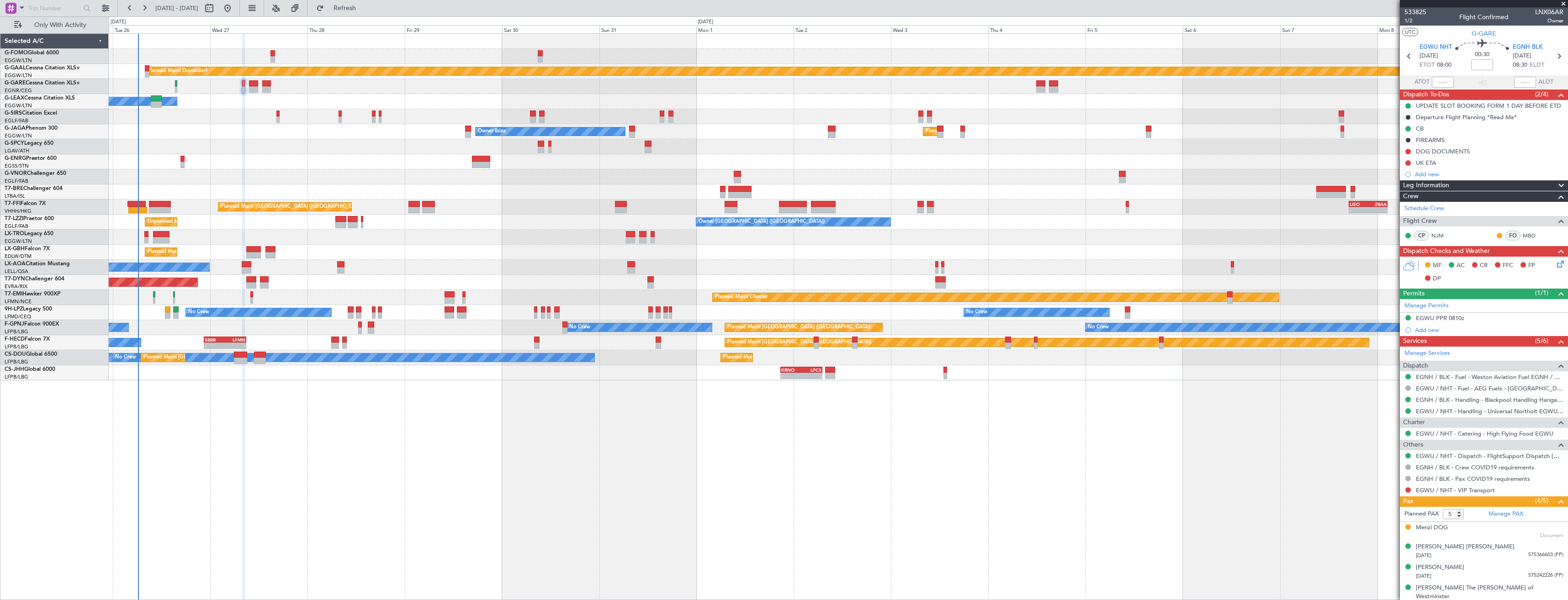
click at [1555, 267] on icon at bounding box center [1559, 263] width 7 height 7
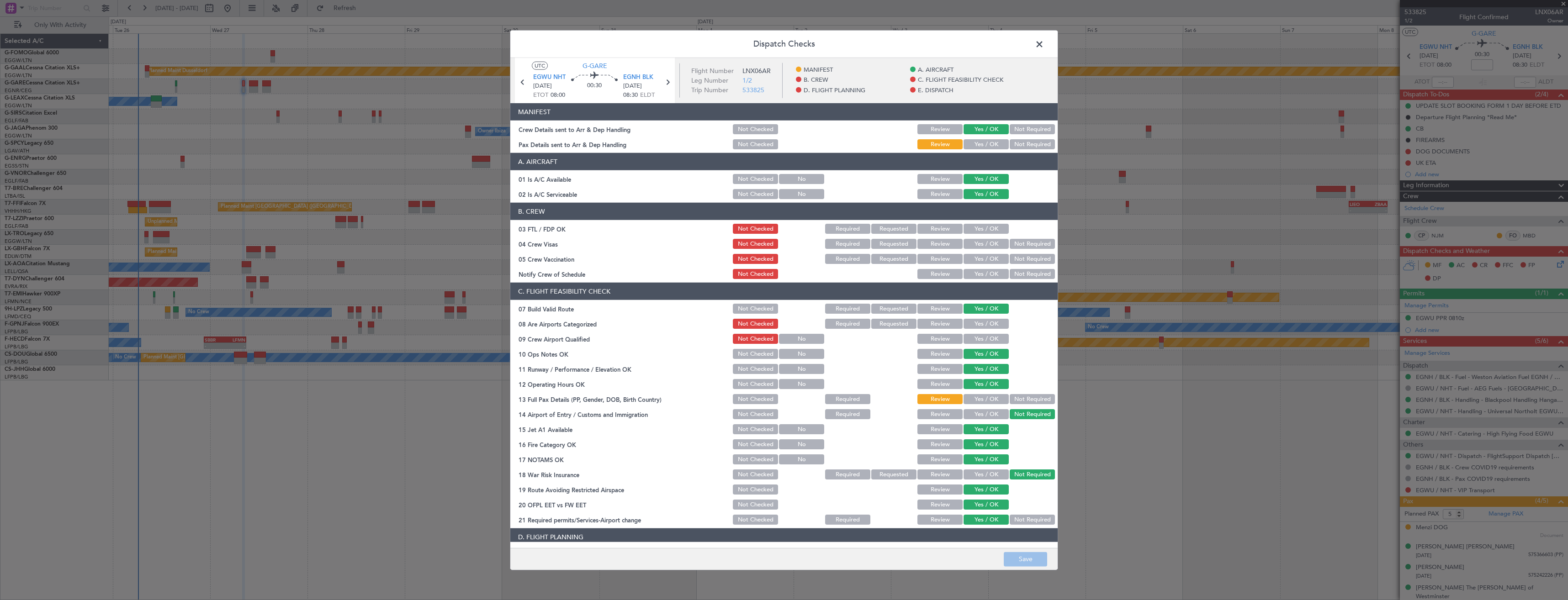
click at [609, 142] on div "Pax Details sent to Arr & Dep Handling" at bounding box center [620, 144] width 221 height 9
click at [1044, 43] on span at bounding box center [1044, 47] width 0 height 18
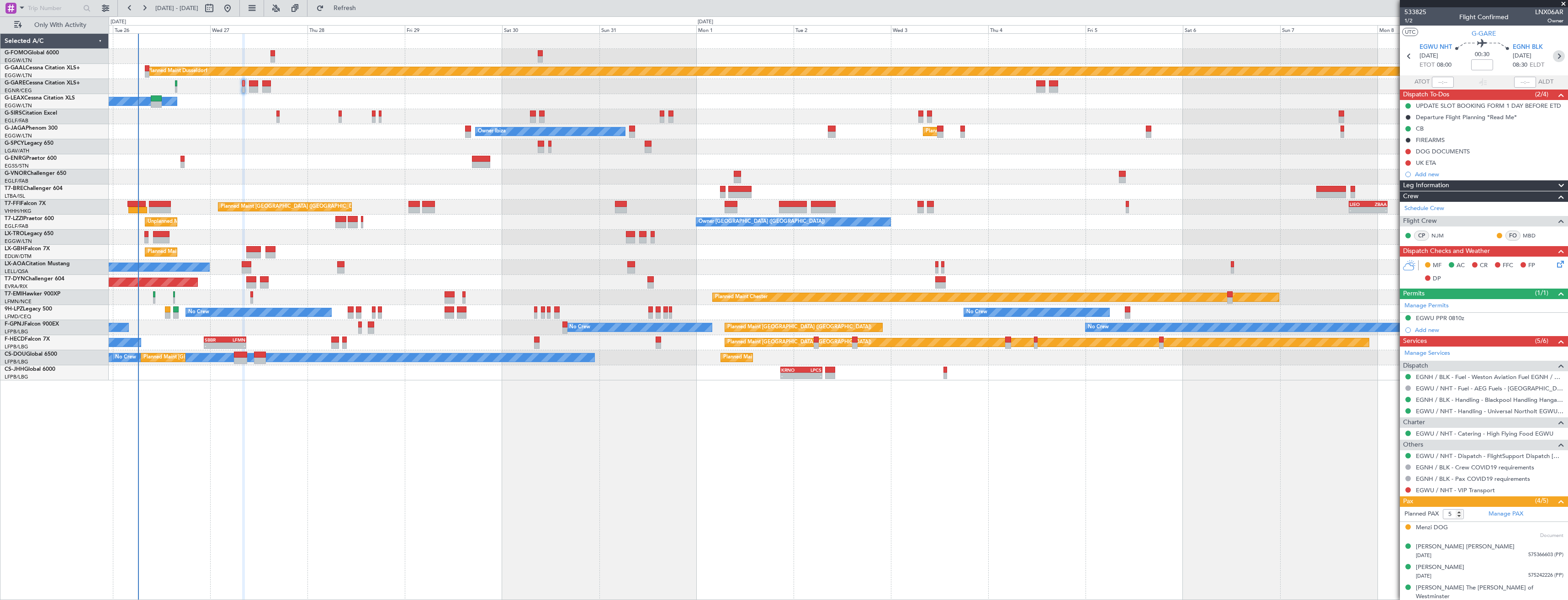
click at [1557, 55] on icon at bounding box center [1559, 57] width 12 height 12
type input "+00:10"
type input "3"
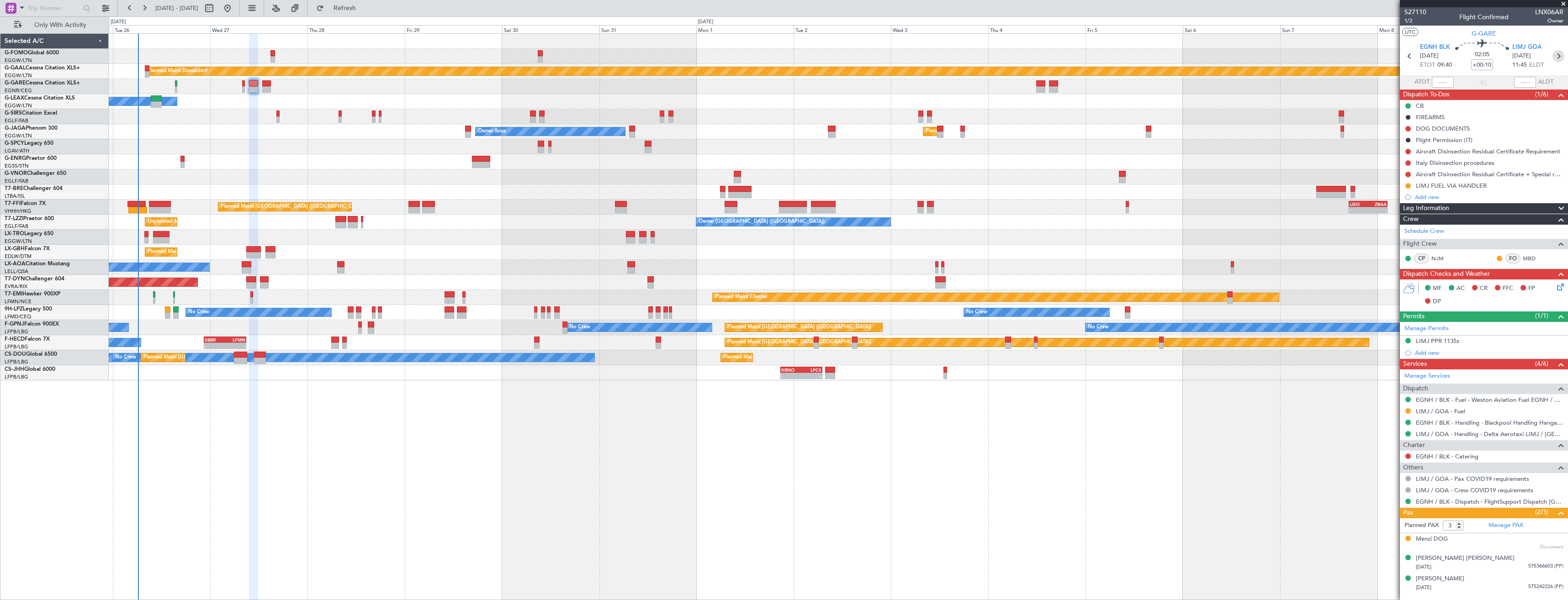
click at [1558, 58] on icon at bounding box center [1558, 57] width 12 height 12
type input "-00:15"
type input "6"
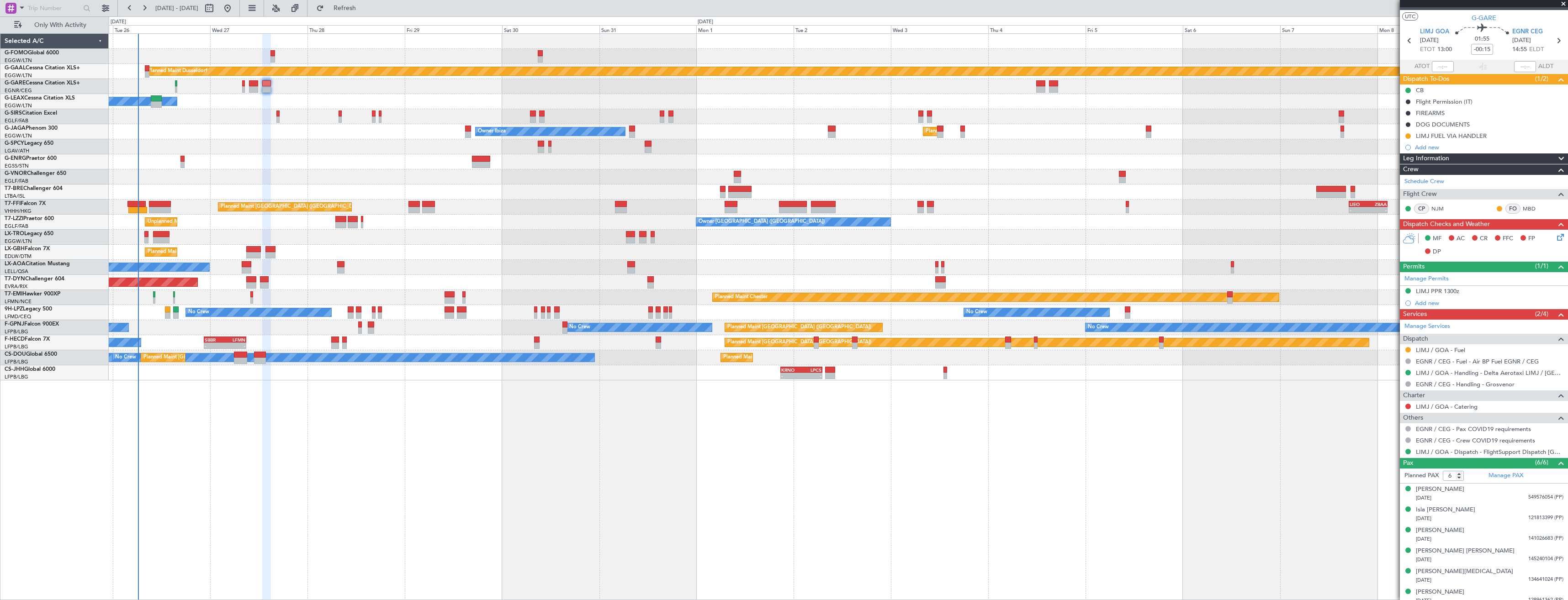
scroll to position [22, 0]
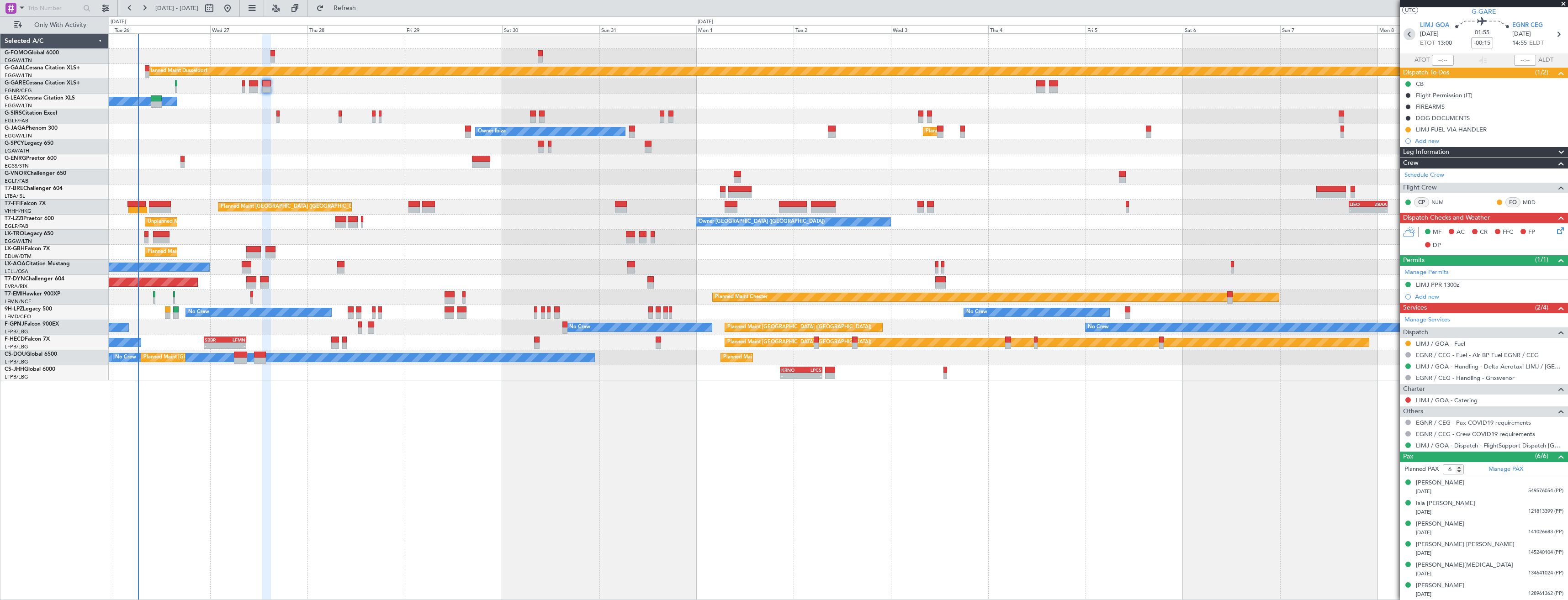
click at [1408, 38] on icon at bounding box center [1410, 35] width 12 height 12
type input "+00:10"
type input "3"
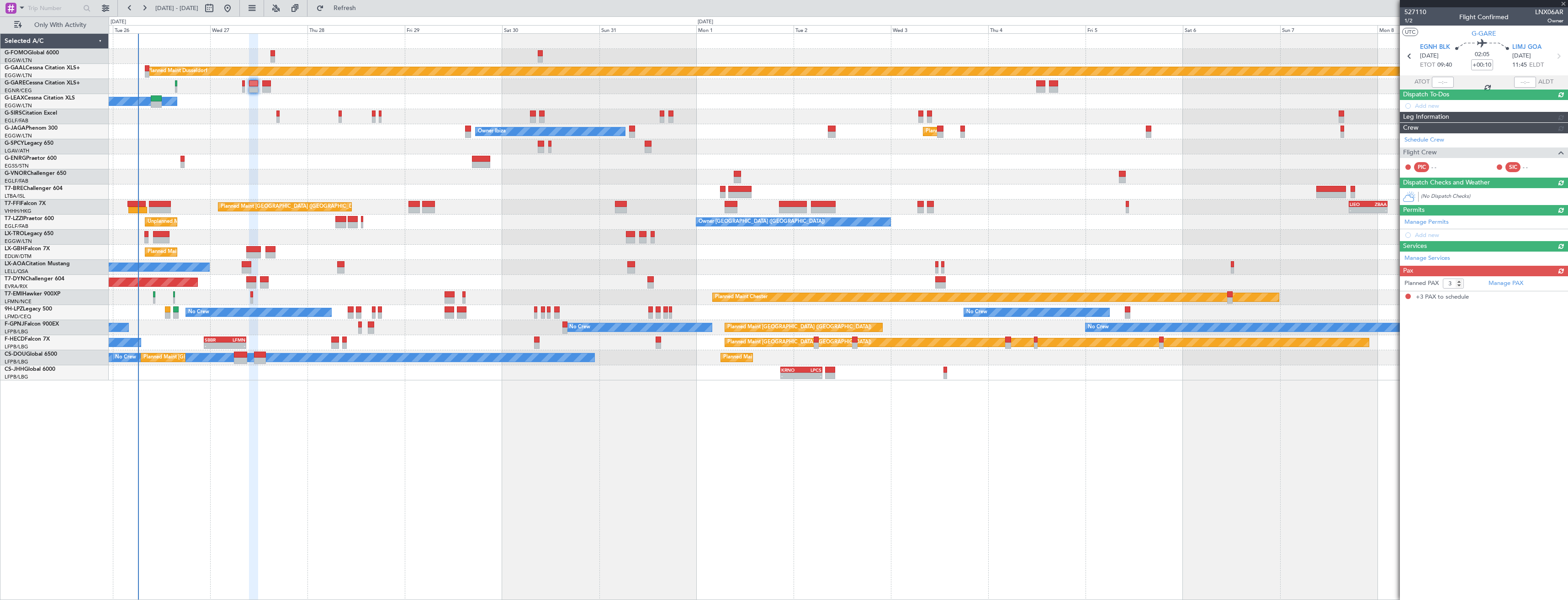
scroll to position [0, 0]
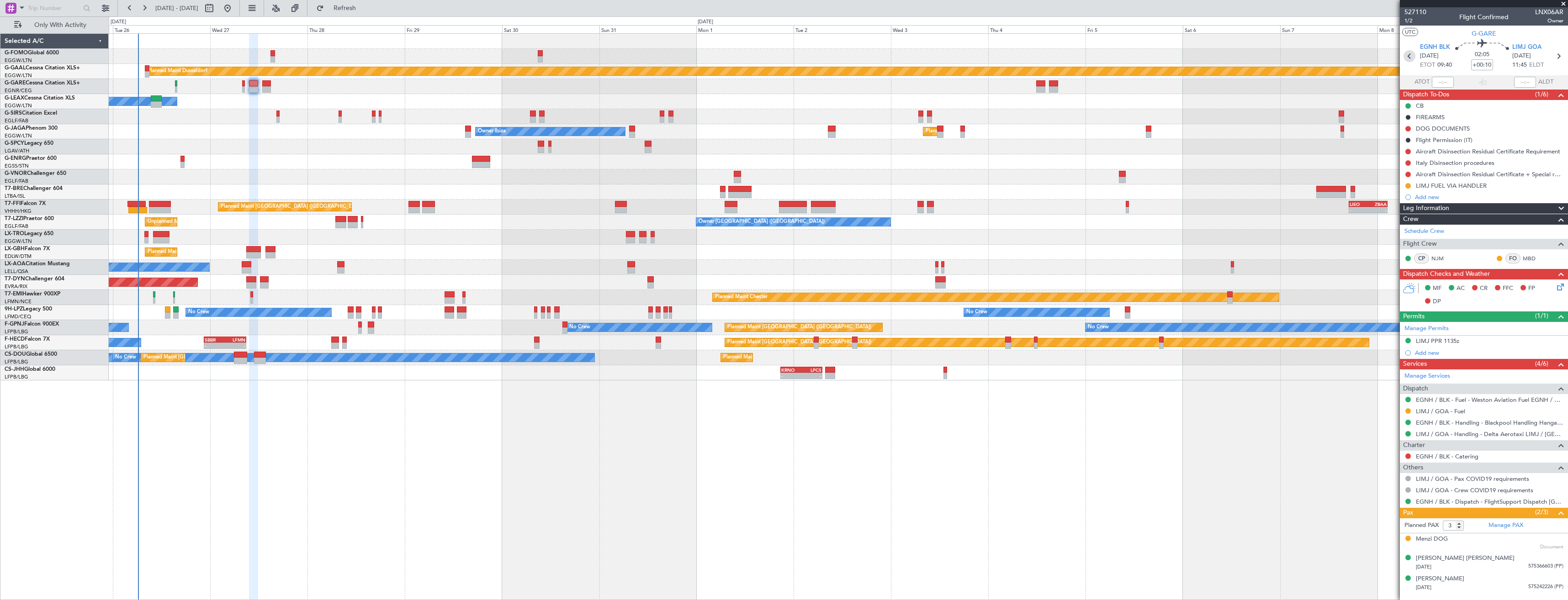
click at [1412, 57] on icon at bounding box center [1410, 57] width 12 height 12
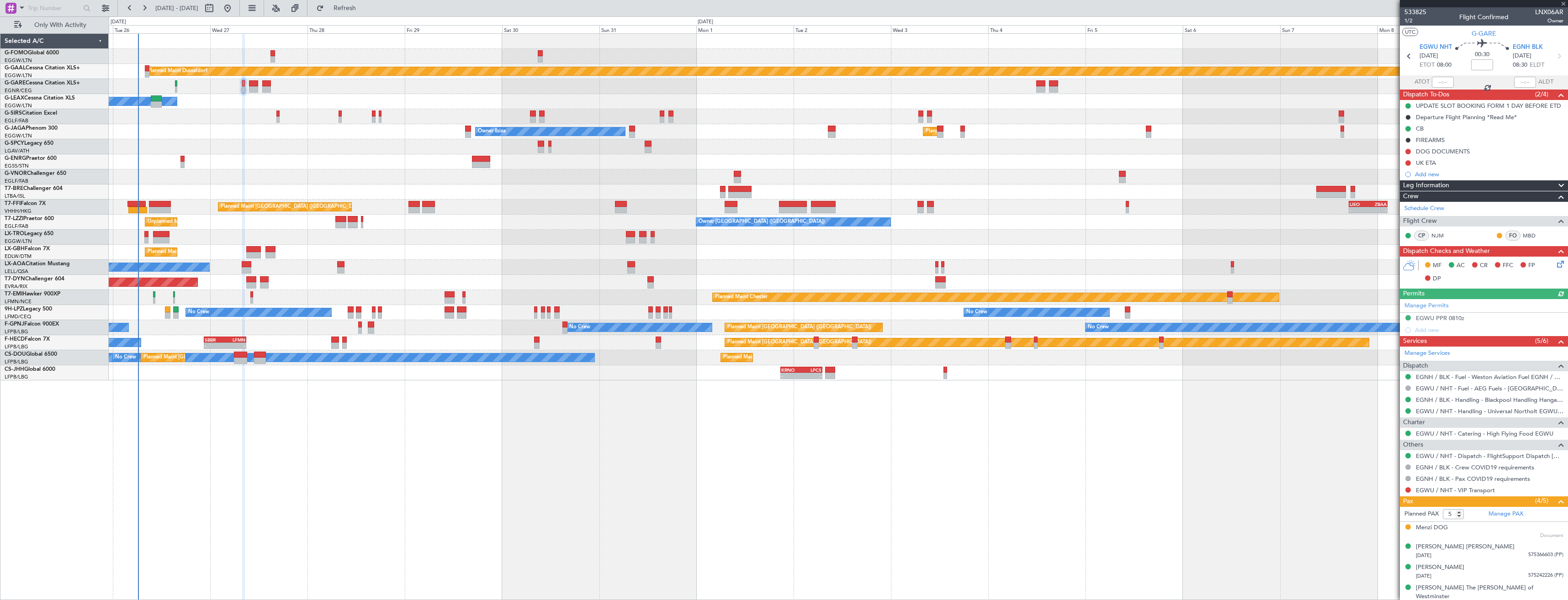
click at [1555, 262] on icon at bounding box center [1559, 263] width 7 height 7
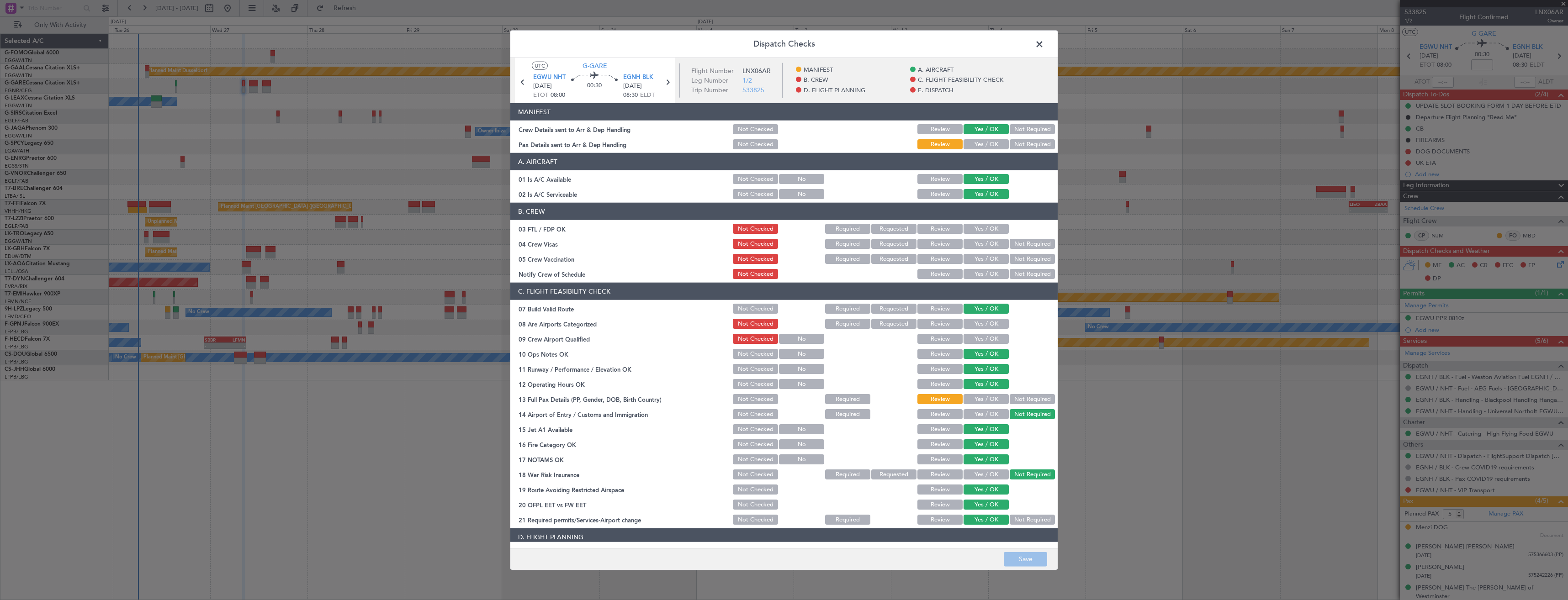
click at [990, 137] on section "MANIFEST Crew Details sent to Arr & Dep Handling Not Checked Review Yes / OK No…" at bounding box center [783, 127] width 547 height 47
click at [989, 140] on button "Yes / OK" at bounding box center [986, 144] width 45 height 10
click at [1018, 557] on button "Save" at bounding box center [1025, 559] width 43 height 15
drag, startPoint x: 1037, startPoint y: 46, endPoint x: 836, endPoint y: 88, distance: 205.3
click at [1044, 46] on span at bounding box center [1044, 47] width 0 height 18
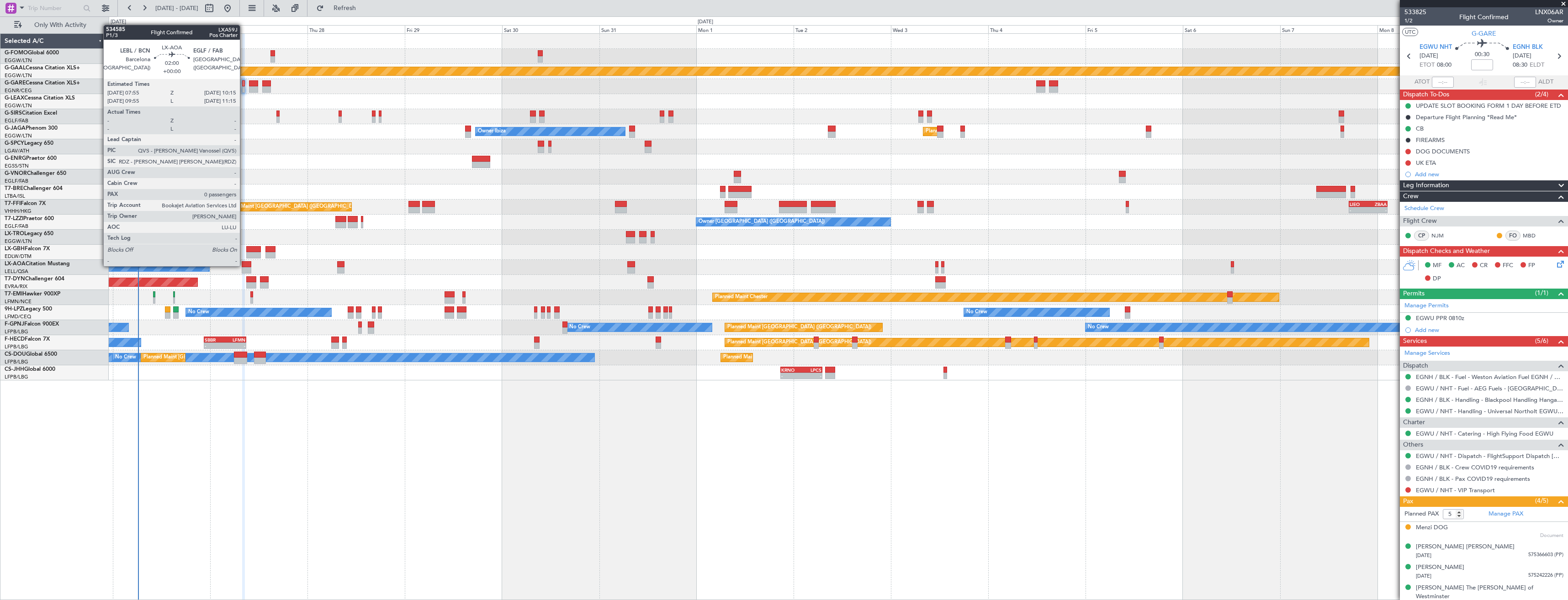
click at [244, 265] on div at bounding box center [247, 264] width 10 height 7
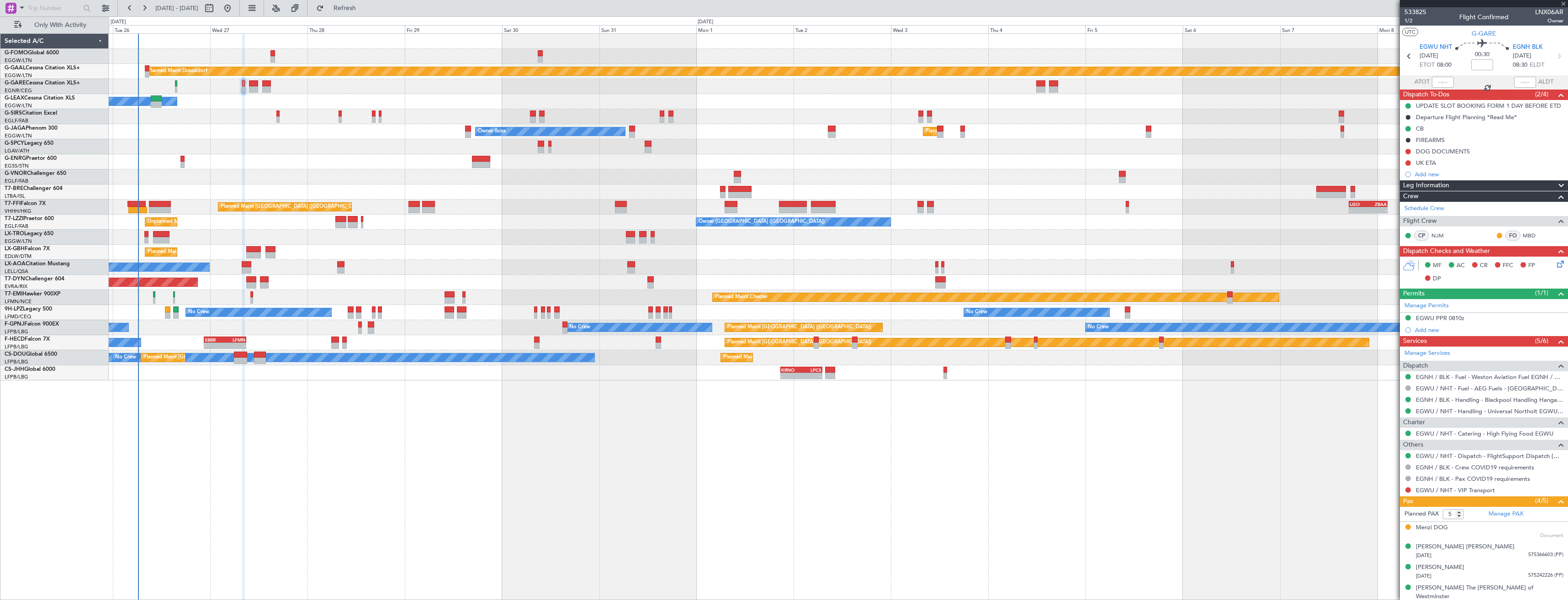
type input "0"
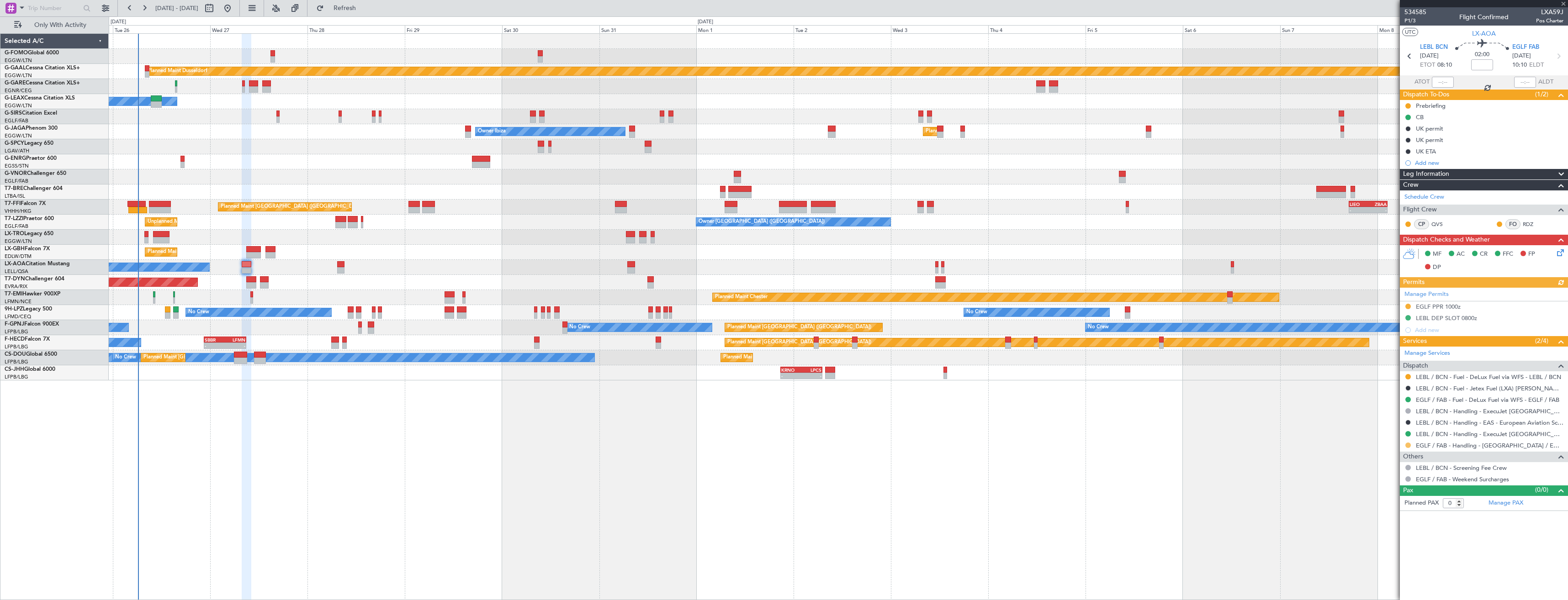
click at [1409, 444] on button at bounding box center [1408, 445] width 5 height 5
click at [1377, 549] on li "Confirmed" at bounding box center [1407, 554] width 105 height 14
click at [1405, 307] on div at bounding box center [1408, 307] width 7 height 7
click at [1406, 305] on button at bounding box center [1408, 306] width 5 height 5
click at [1381, 416] on span "Received OK" at bounding box center [1385, 415] width 35 height 9
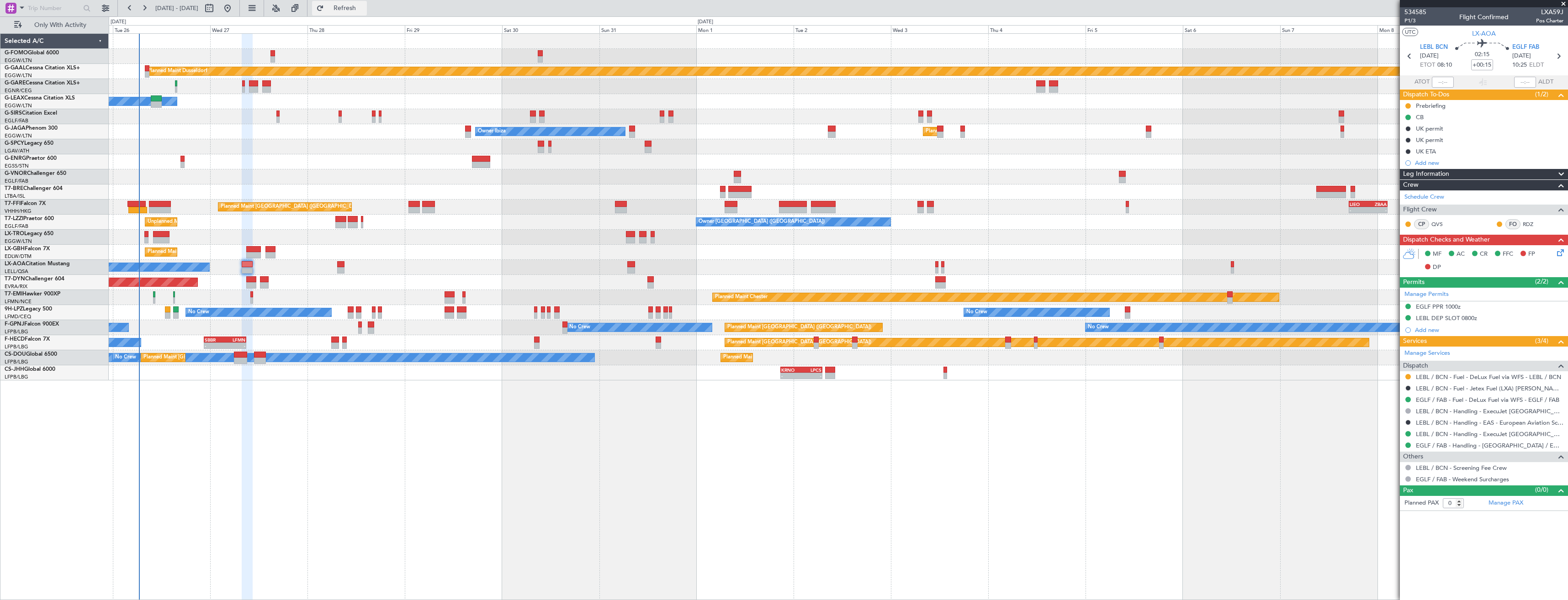
click at [364, 10] on span "Refresh" at bounding box center [345, 8] width 38 height 7
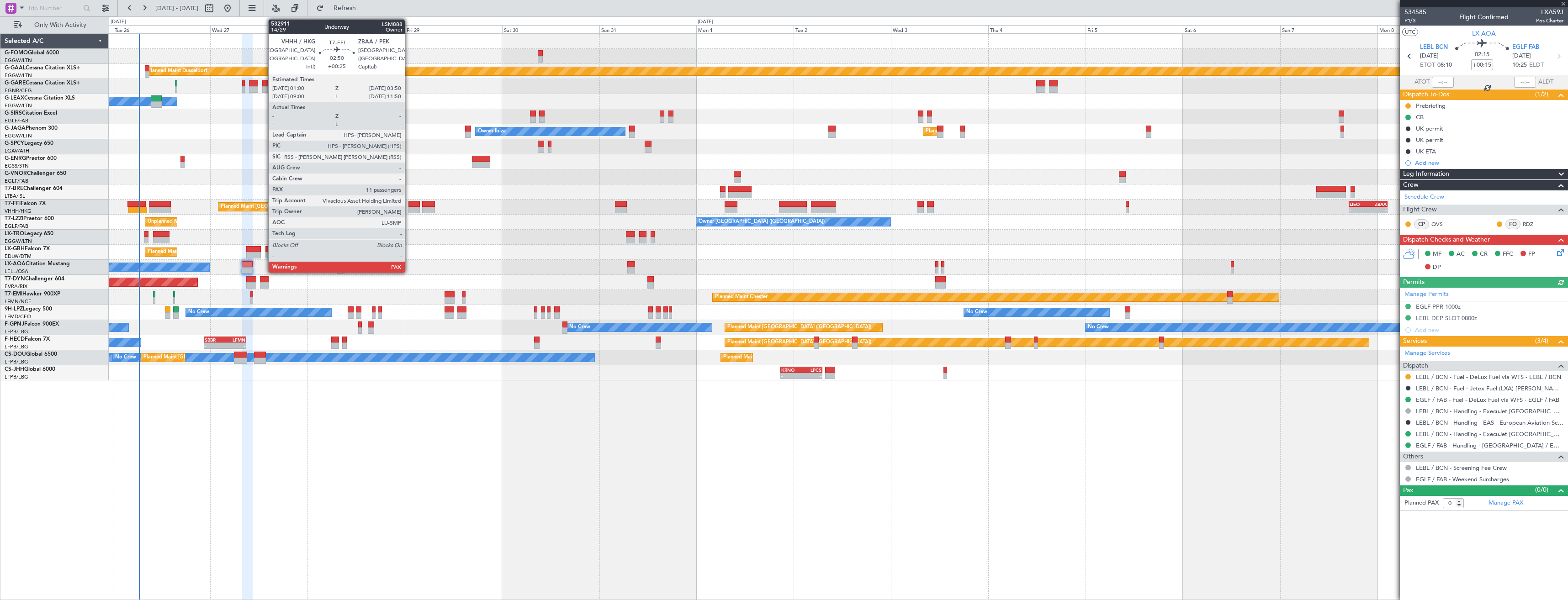
click at [409, 206] on div at bounding box center [415, 204] width 12 height 7
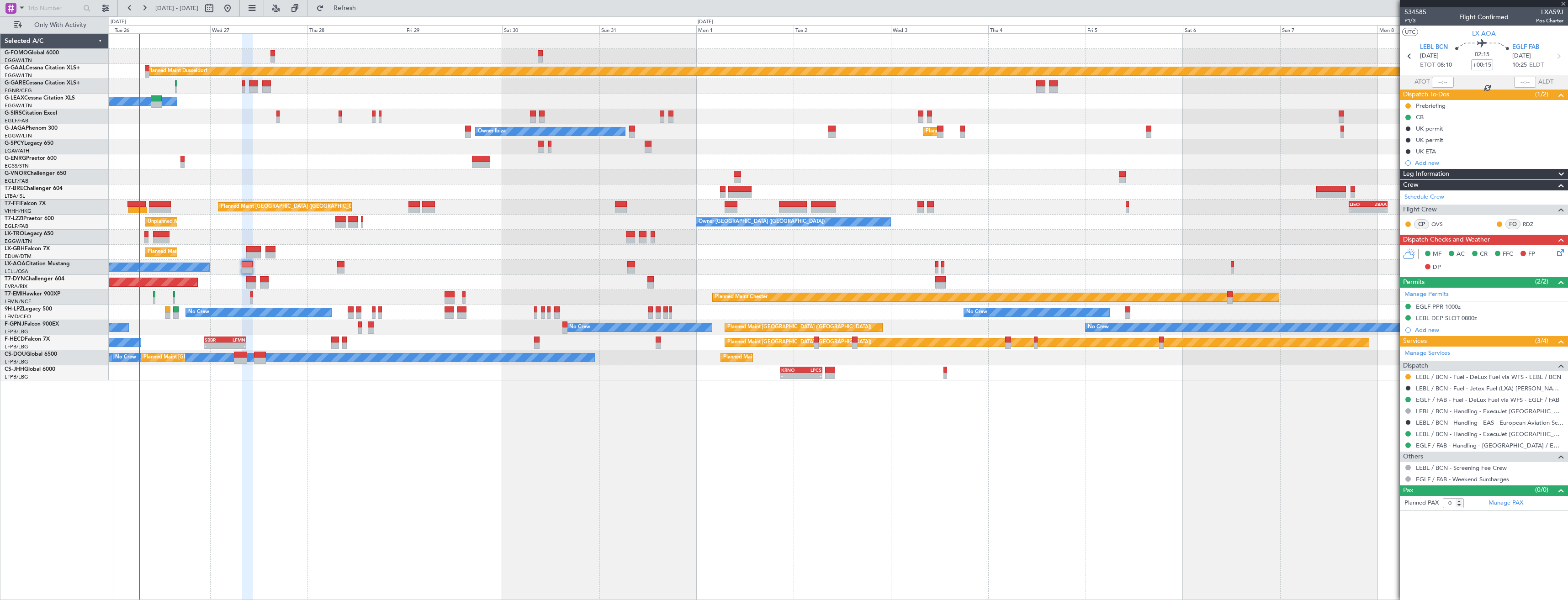
type input "+00:25"
type input "11"
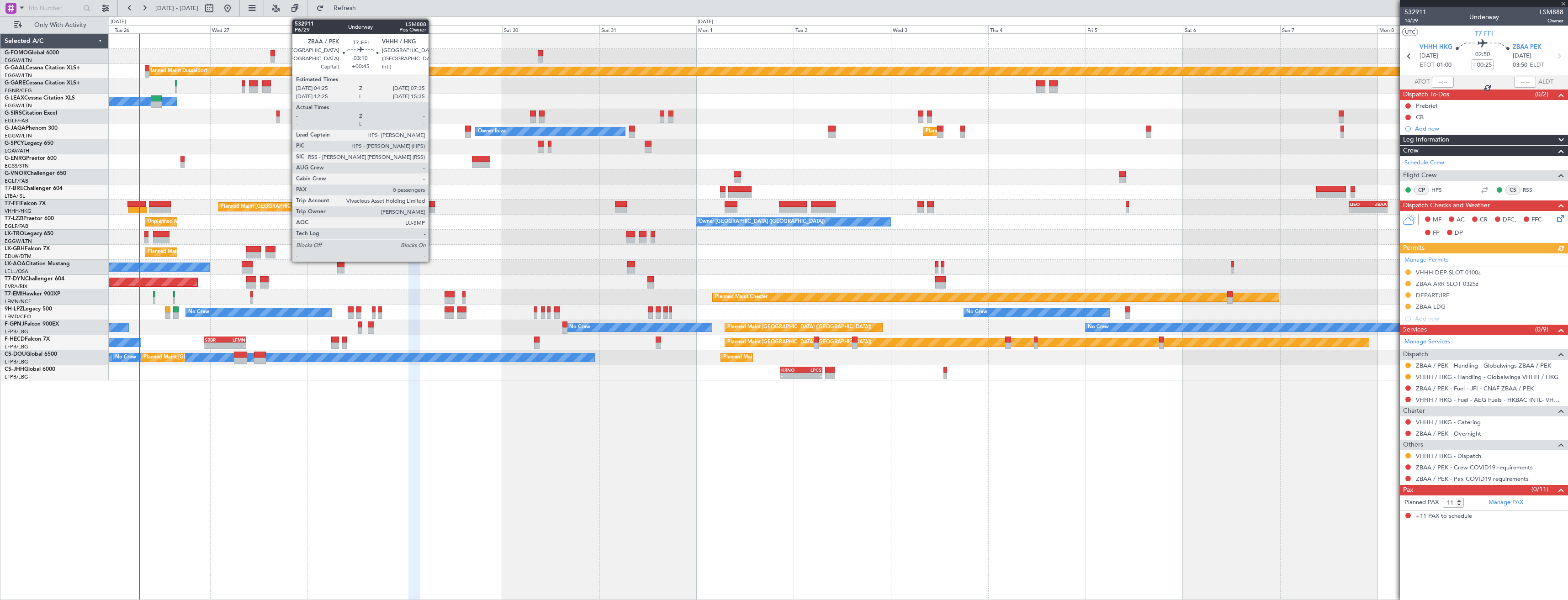
click at [433, 208] on div at bounding box center [429, 210] width 13 height 7
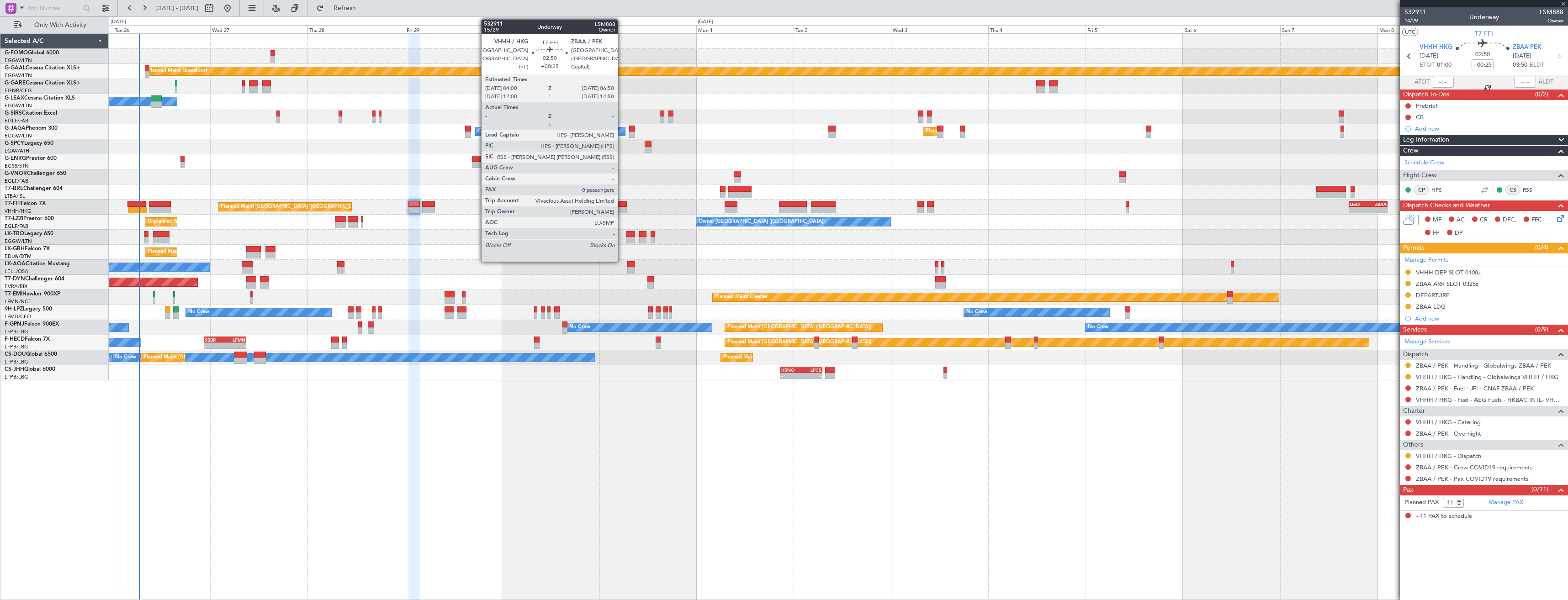
type input "+00:45"
type input "0"
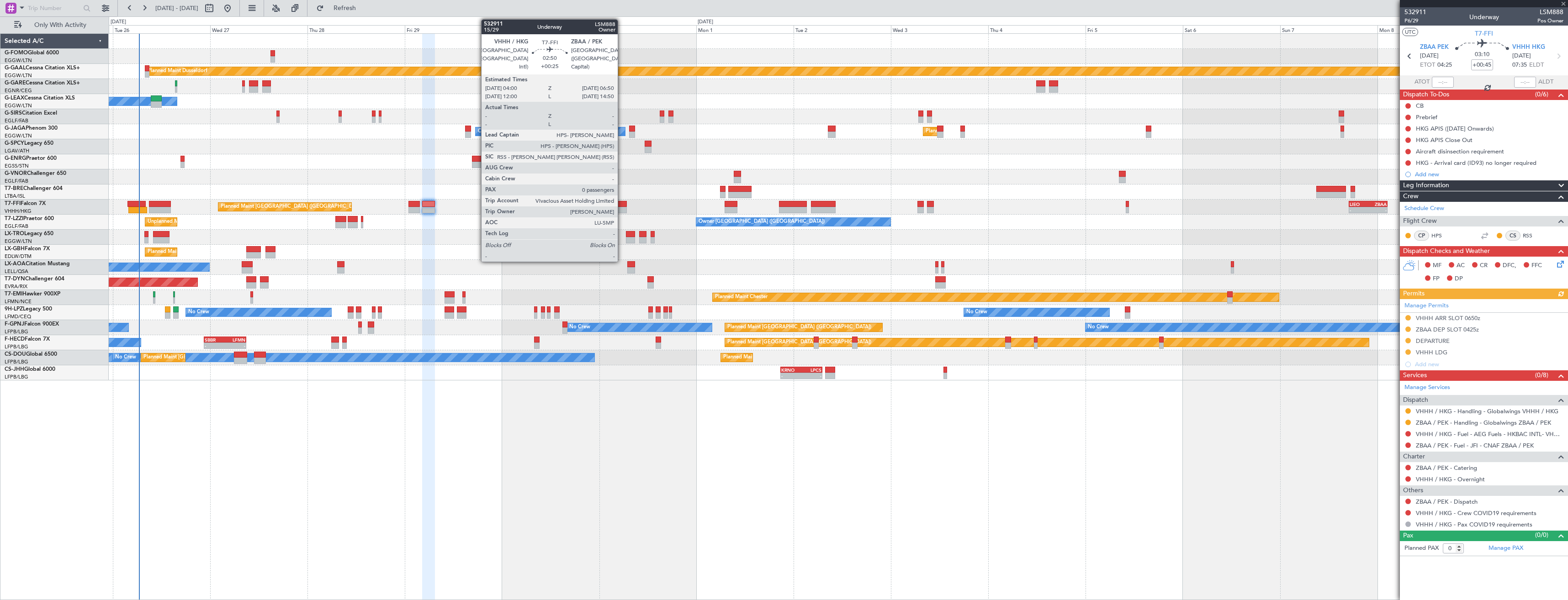
click at [622, 208] on div at bounding box center [621, 210] width 12 height 7
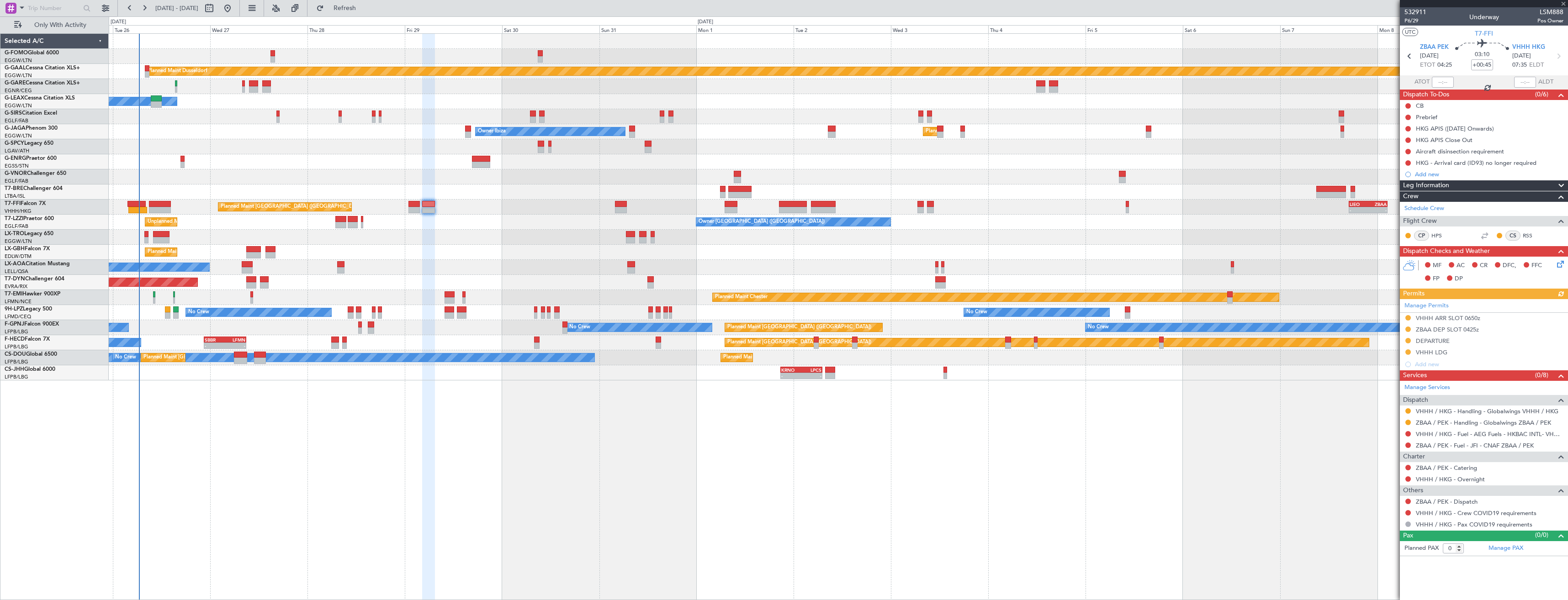
type input "+00:25"
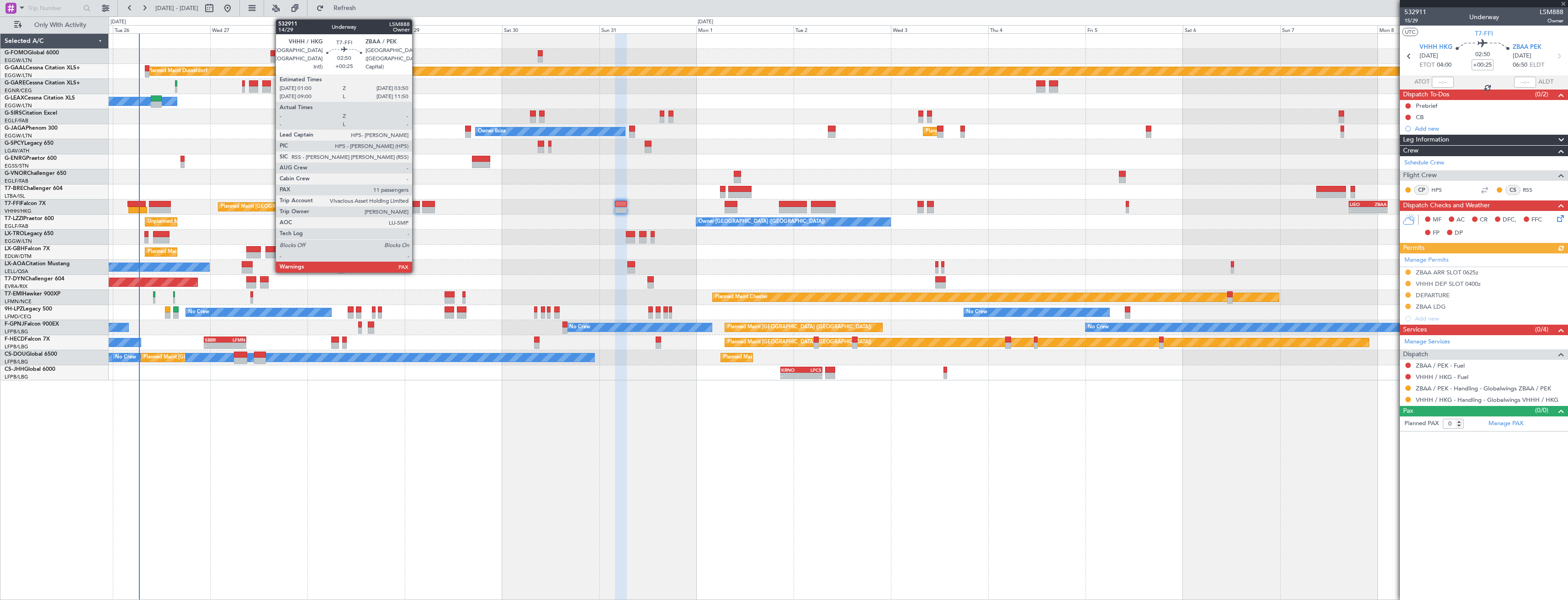
click at [416, 206] on div at bounding box center [415, 204] width 12 height 7
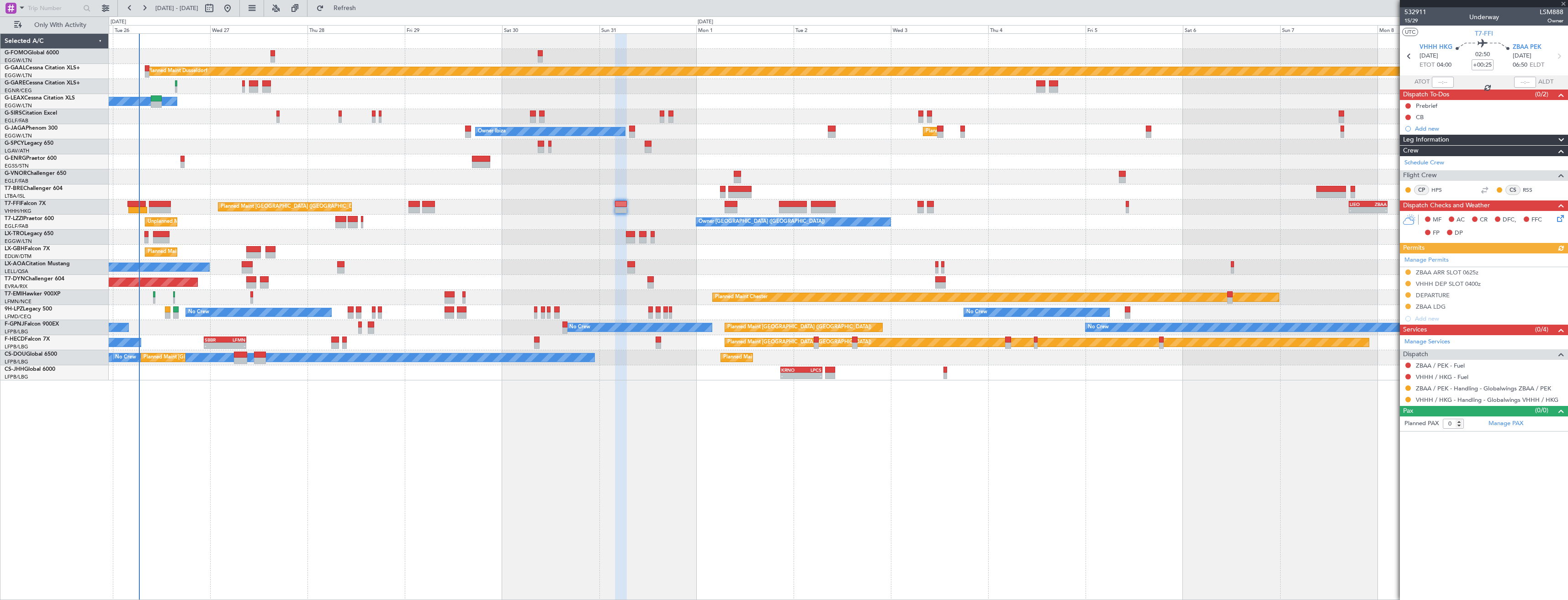
type input "11"
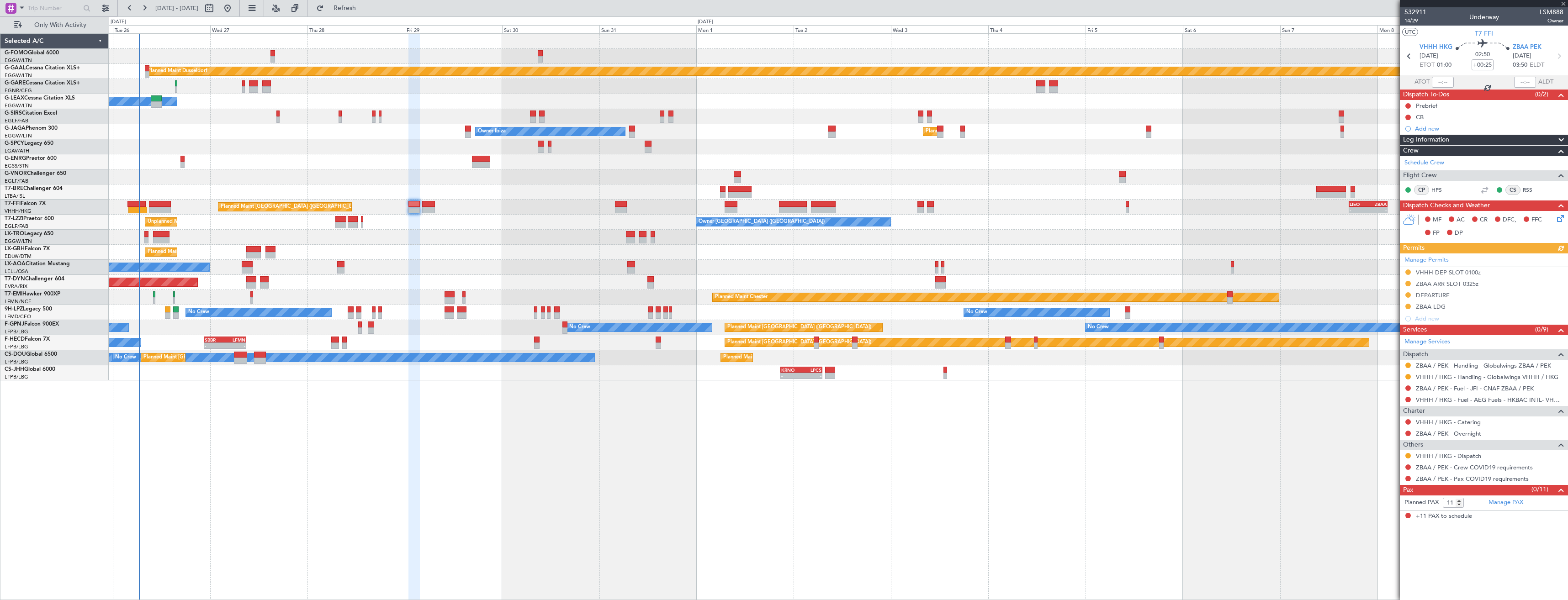
click at [1411, 456] on div at bounding box center [1408, 456] width 7 height 7
click at [1408, 455] on button at bounding box center [1408, 456] width 5 height 5
click at [1371, 562] on span "Confirmed" at bounding box center [1382, 564] width 29 height 9
click at [1409, 467] on button at bounding box center [1408, 467] width 5 height 5
click at [1379, 477] on span "Not Required" at bounding box center [1386, 480] width 37 height 9
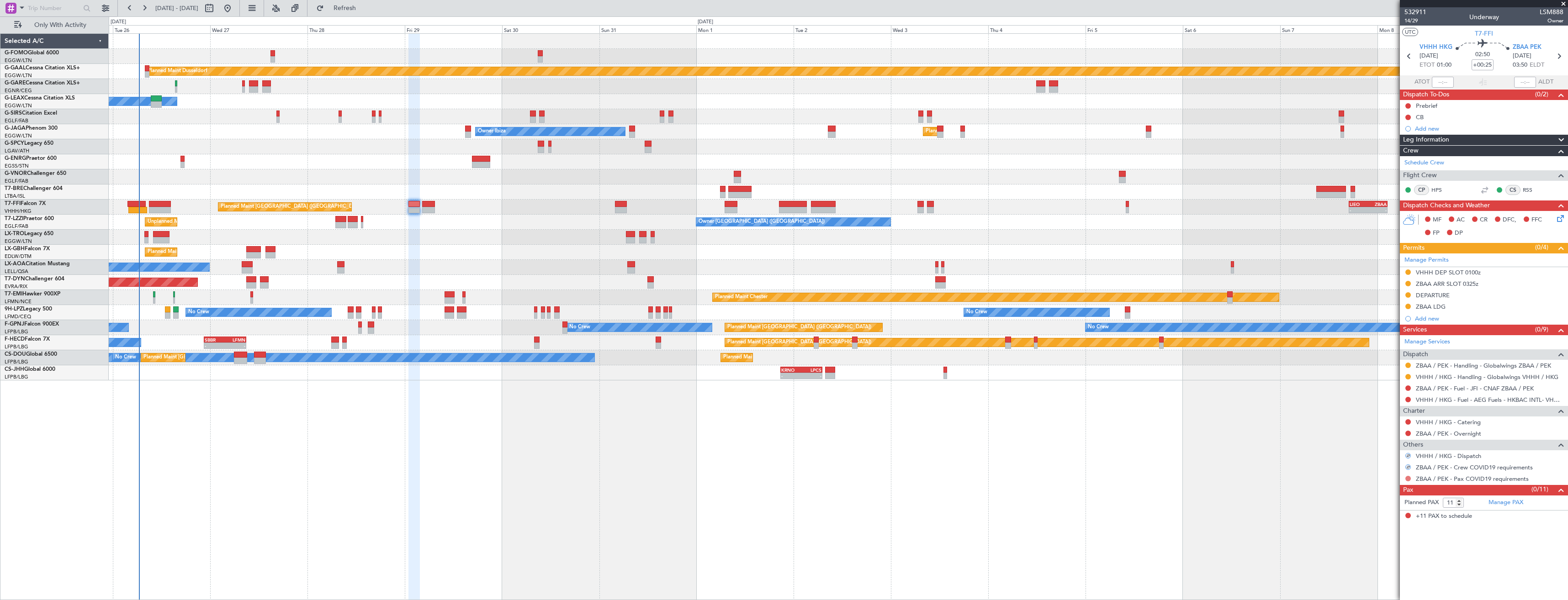
click at [1407, 479] on button at bounding box center [1408, 478] width 5 height 5
click at [1374, 487] on span "Not Required" at bounding box center [1386, 491] width 37 height 9
click at [1558, 57] on icon at bounding box center [1559, 57] width 12 height 12
type input "+00:45"
type input "0"
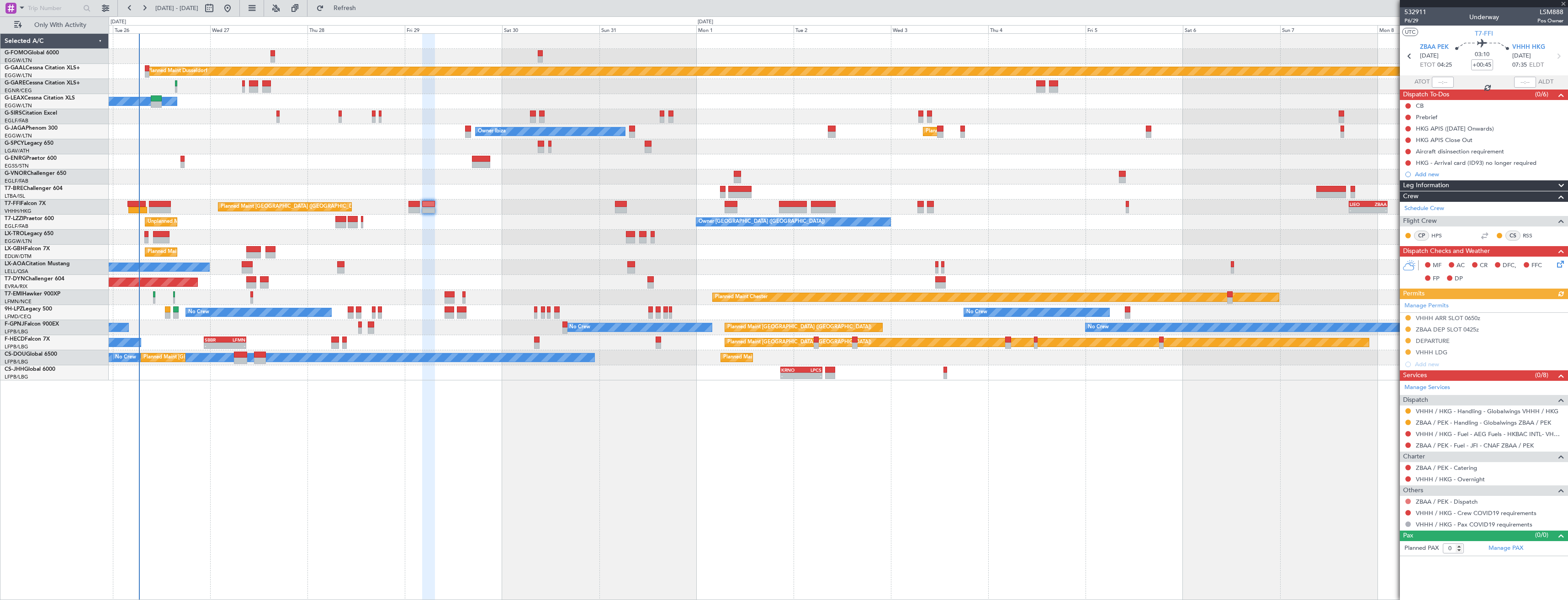
click at [1410, 501] on button at bounding box center [1408, 501] width 5 height 5
click at [1387, 486] on span "Confirmed" at bounding box center [1382, 487] width 29 height 9
click at [1407, 512] on button at bounding box center [1408, 512] width 5 height 5
click at [1376, 400] on span "Not Required" at bounding box center [1386, 403] width 37 height 9
click at [1567, 57] on html "25 Aug 2025 - 09 Sep 2025 Refresh Quick Links Only With Activity Planned Maint …" at bounding box center [784, 300] width 1568 height 600
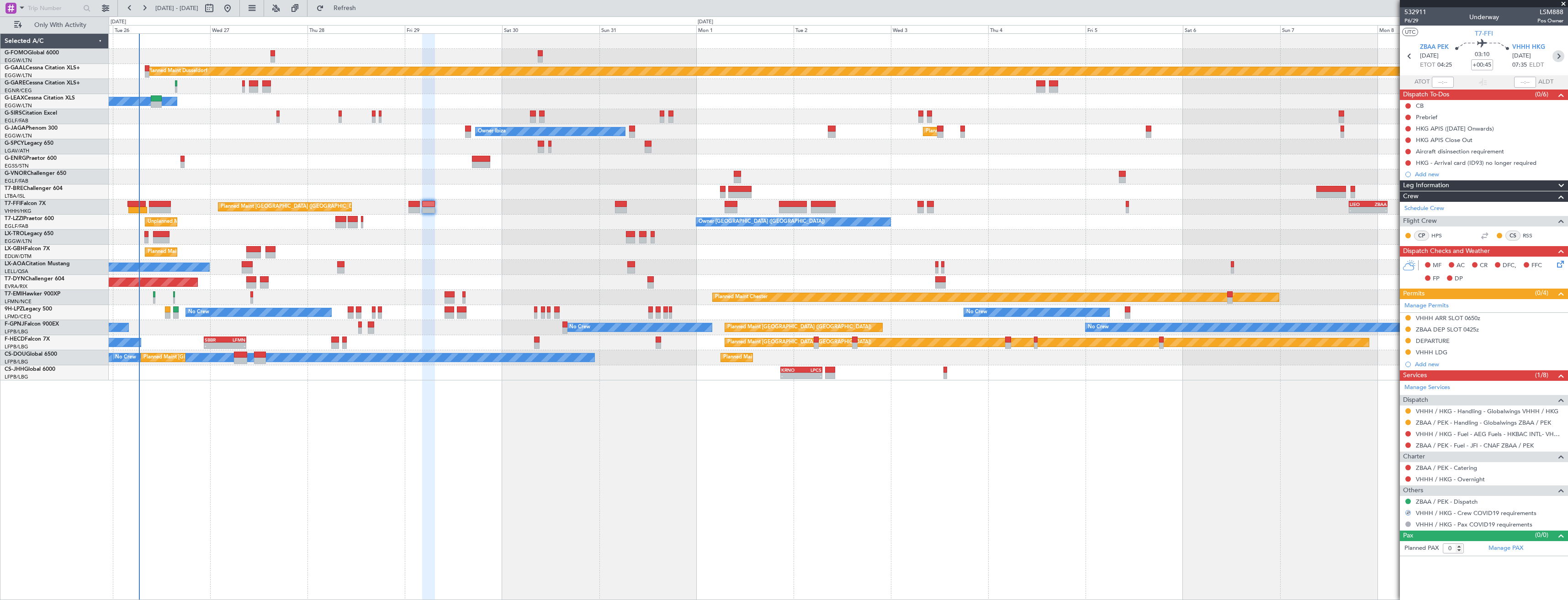
click at [1563, 58] on icon at bounding box center [1558, 57] width 12 height 12
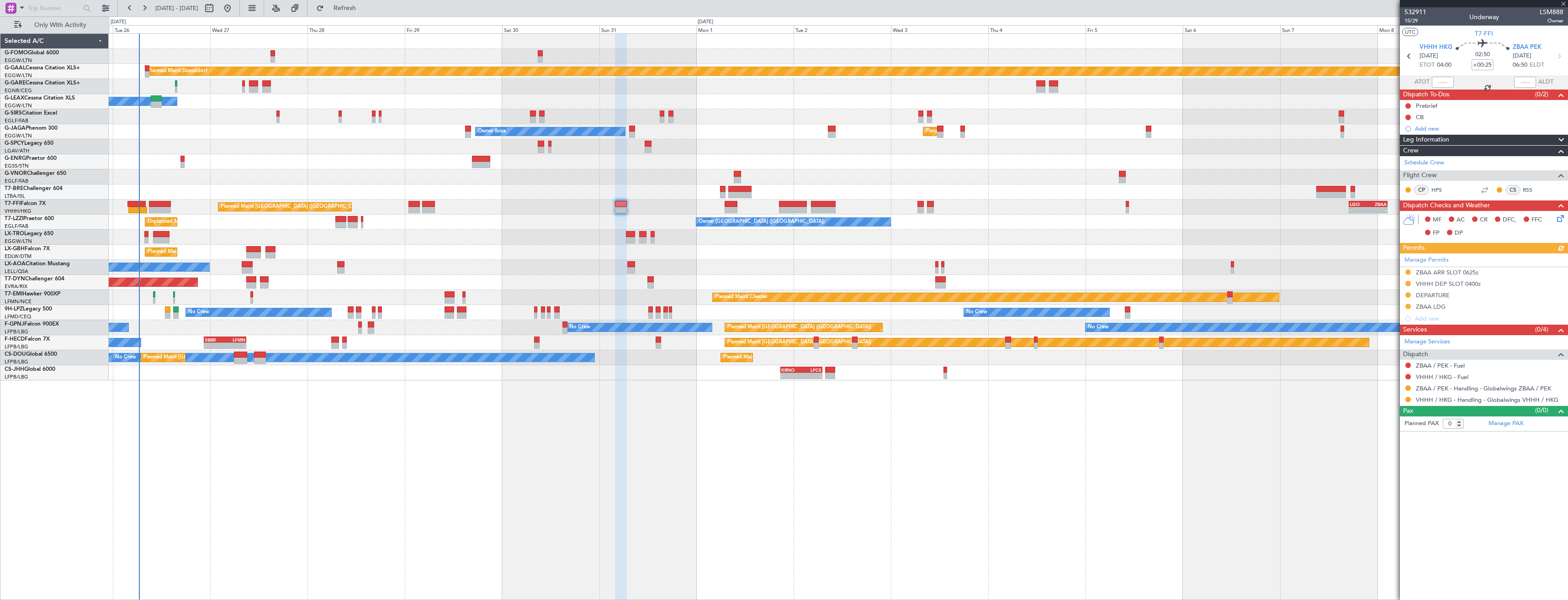
click at [1563, 58] on icon at bounding box center [1559, 57] width 12 height 12
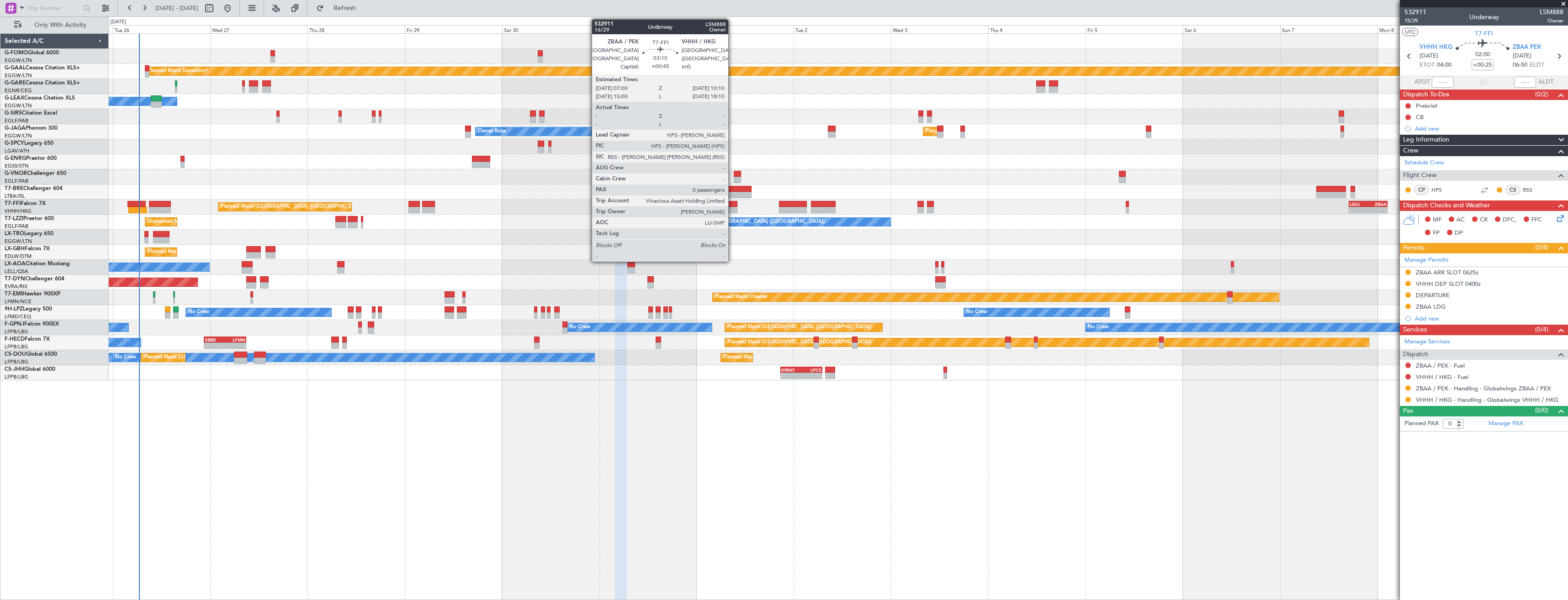
click at [732, 206] on div at bounding box center [731, 204] width 13 height 7
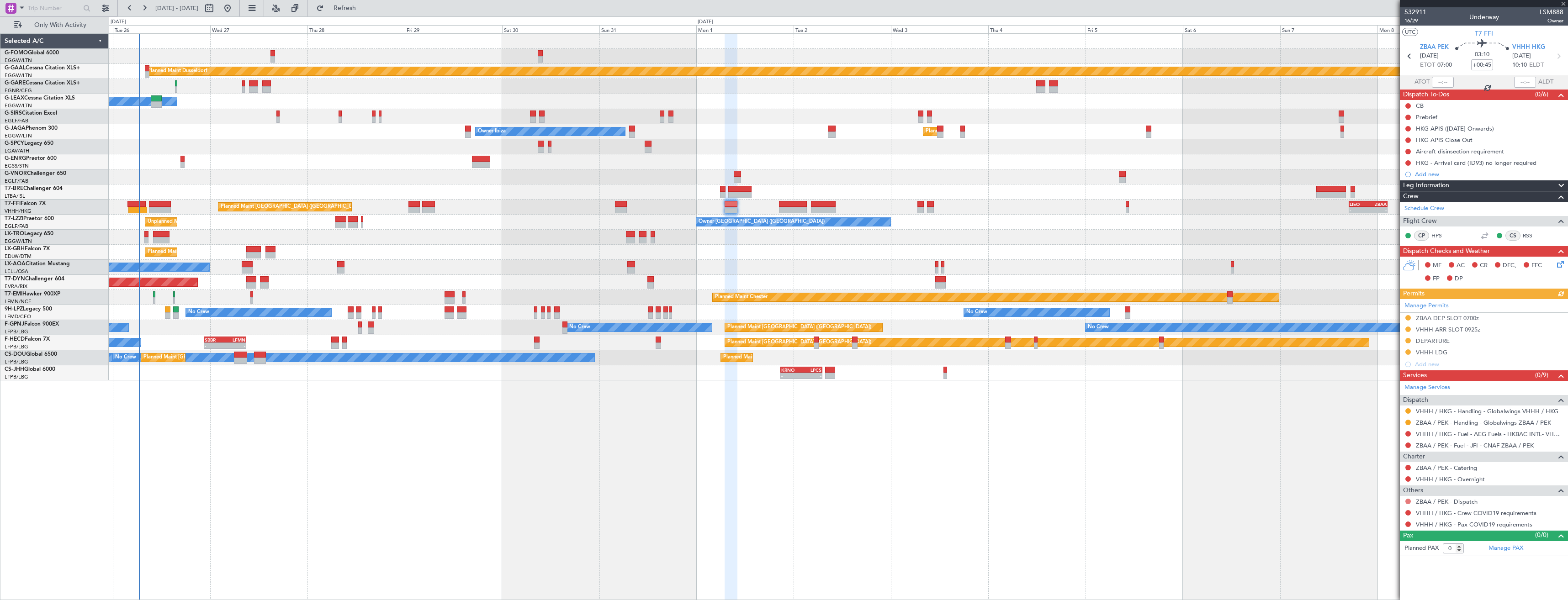
click at [1407, 503] on button at bounding box center [1408, 501] width 5 height 5
click at [1378, 490] on span "Confirmed" at bounding box center [1382, 487] width 29 height 9
click at [1406, 511] on button at bounding box center [1408, 512] width 5 height 5
click at [1363, 404] on span at bounding box center [1361, 403] width 5 height 5
click at [1408, 525] on button at bounding box center [1408, 524] width 5 height 5
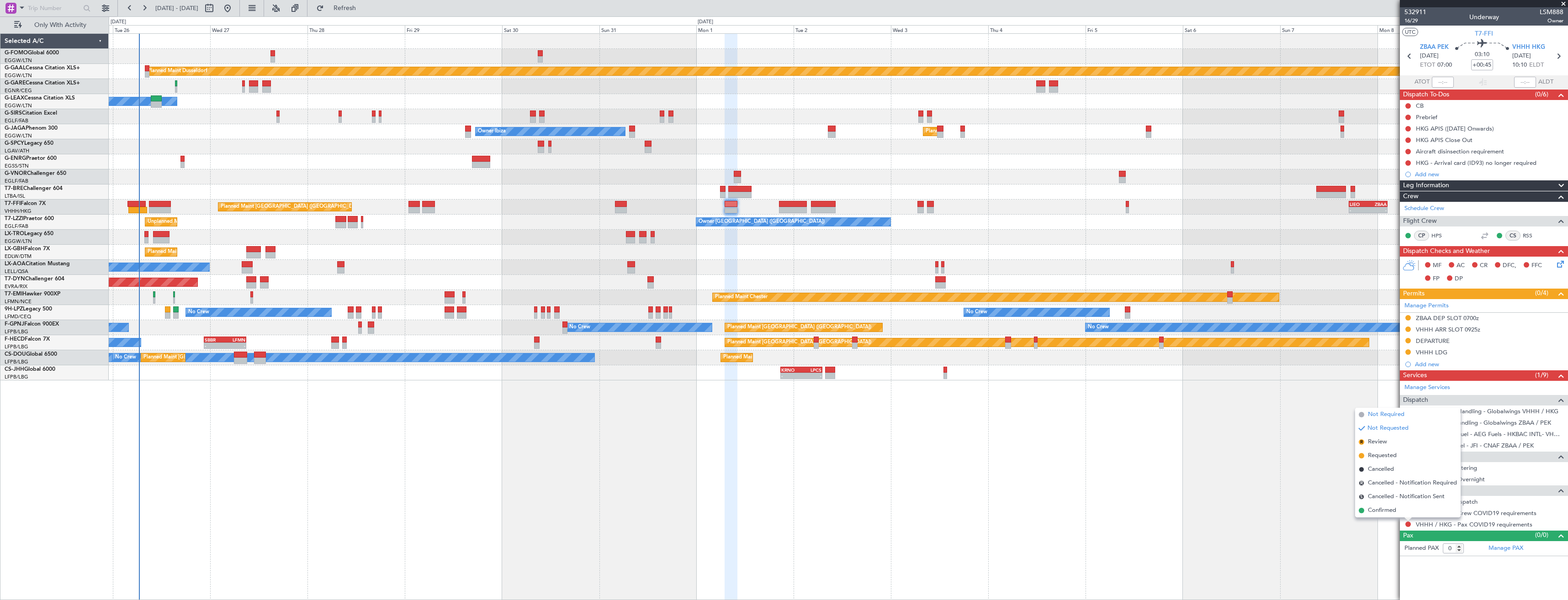
click at [1370, 415] on span "Not Required" at bounding box center [1386, 414] width 37 height 9
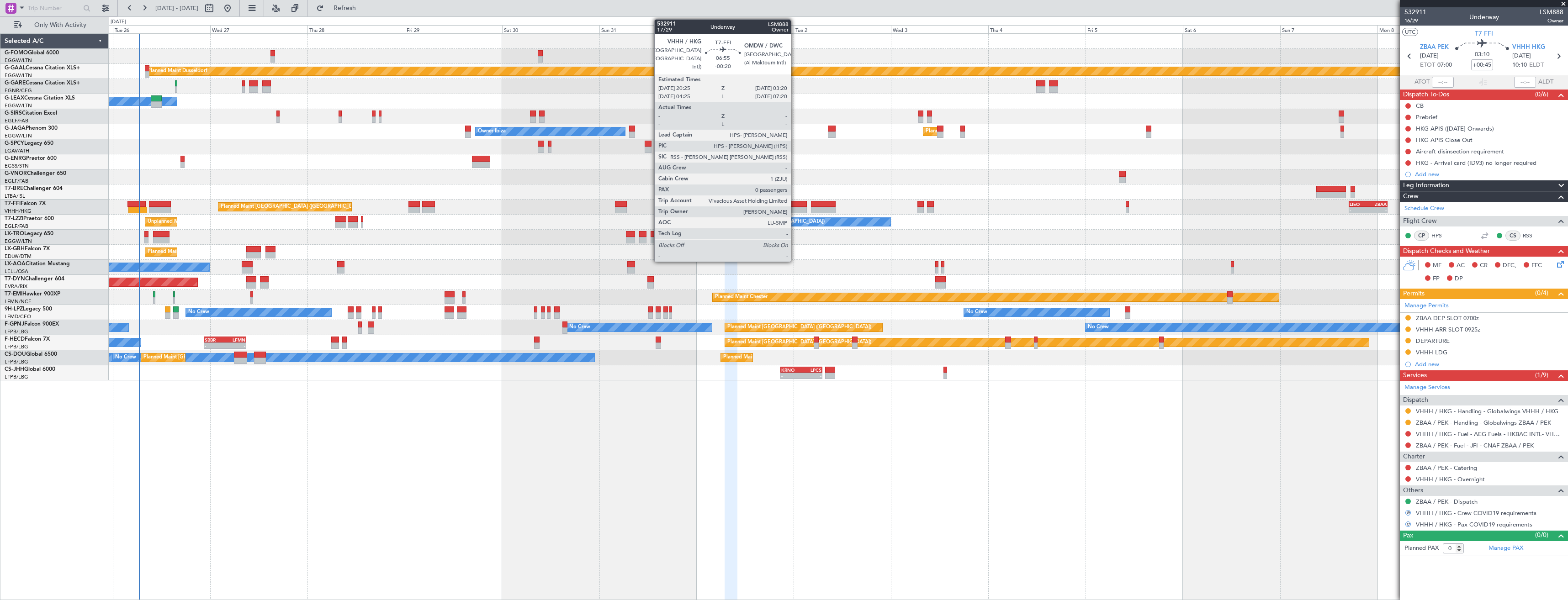
click at [795, 206] on div at bounding box center [793, 204] width 29 height 7
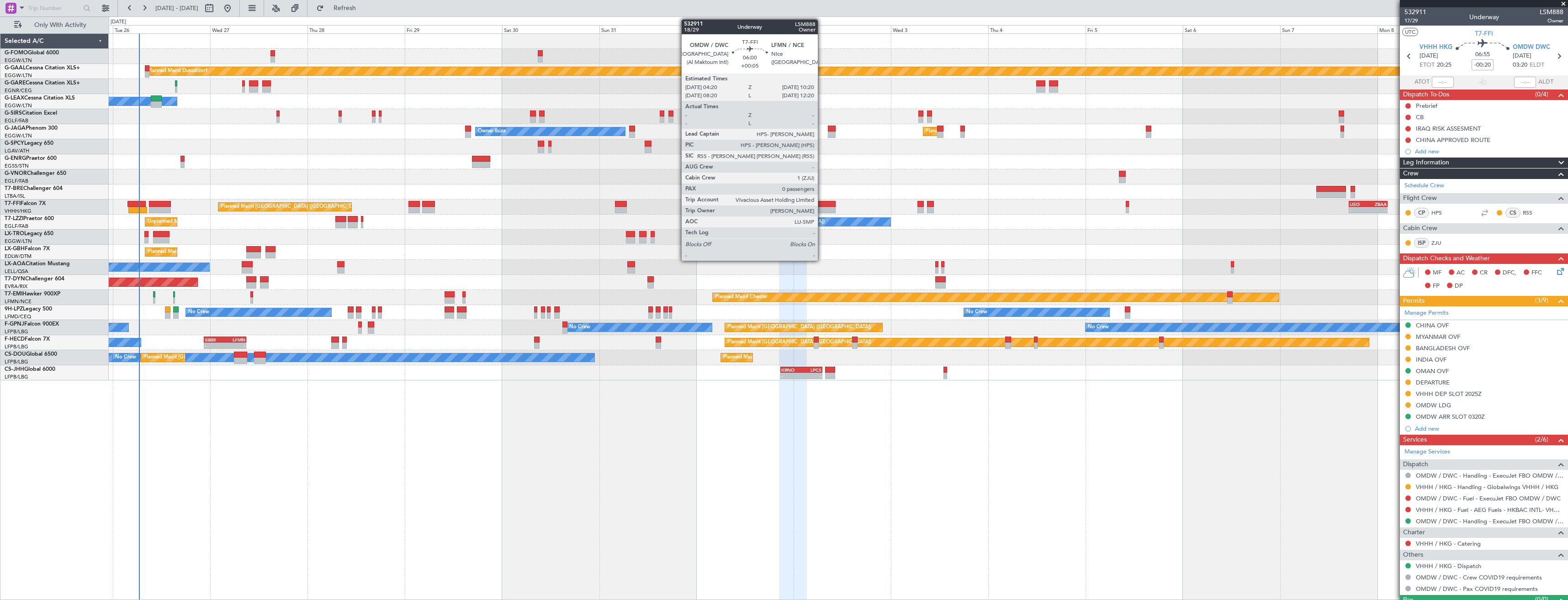
click at [822, 207] on div at bounding box center [823, 210] width 25 height 7
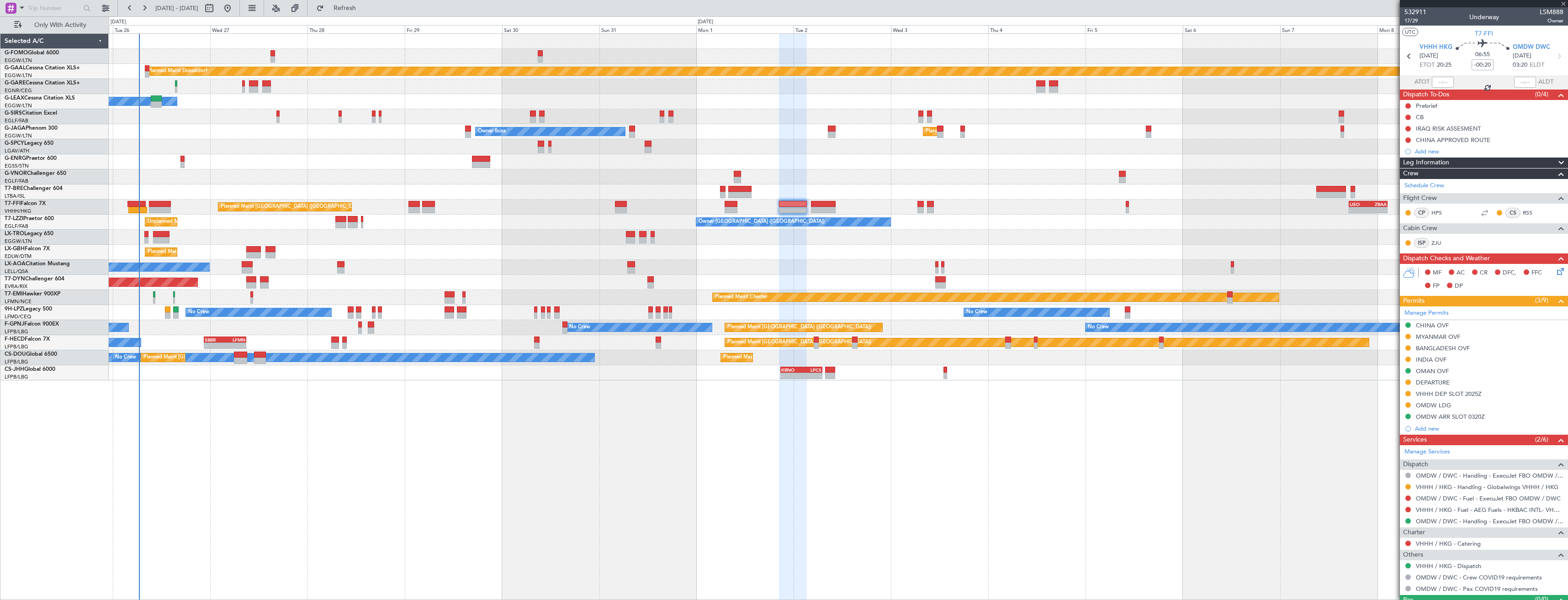
type input "+00:05"
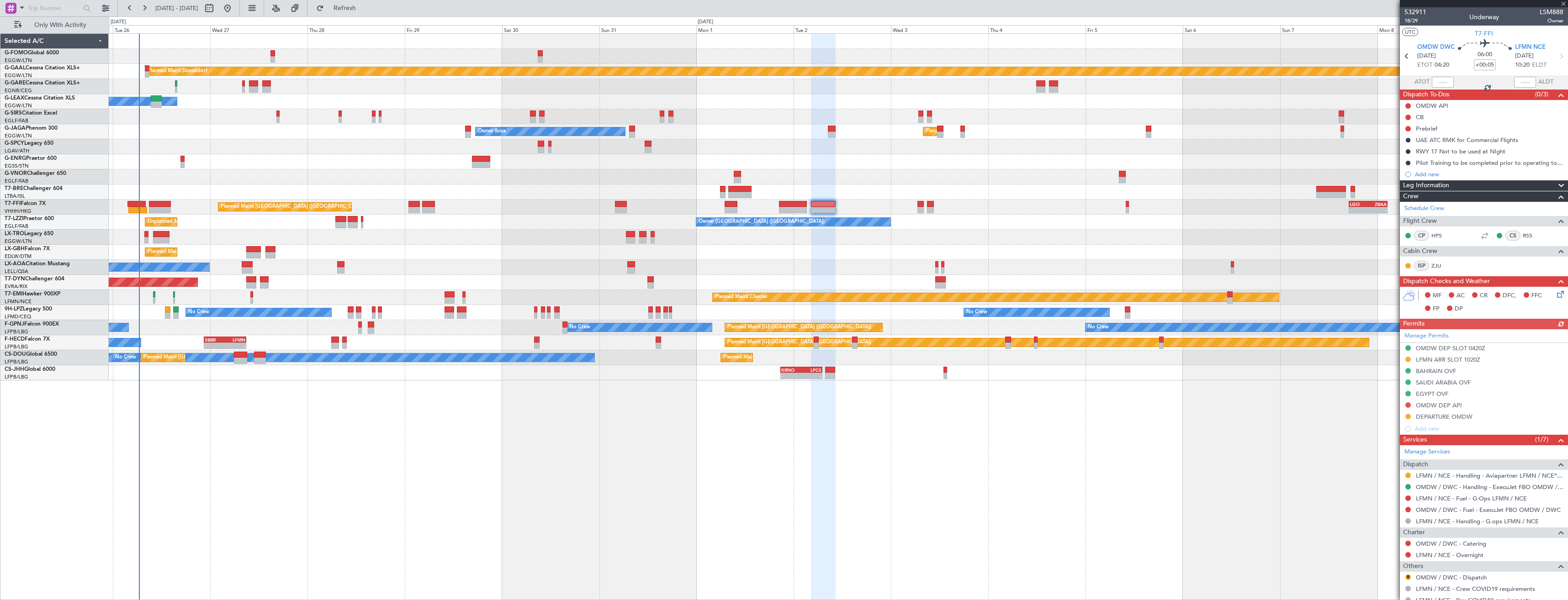
scroll to position [32, 0]
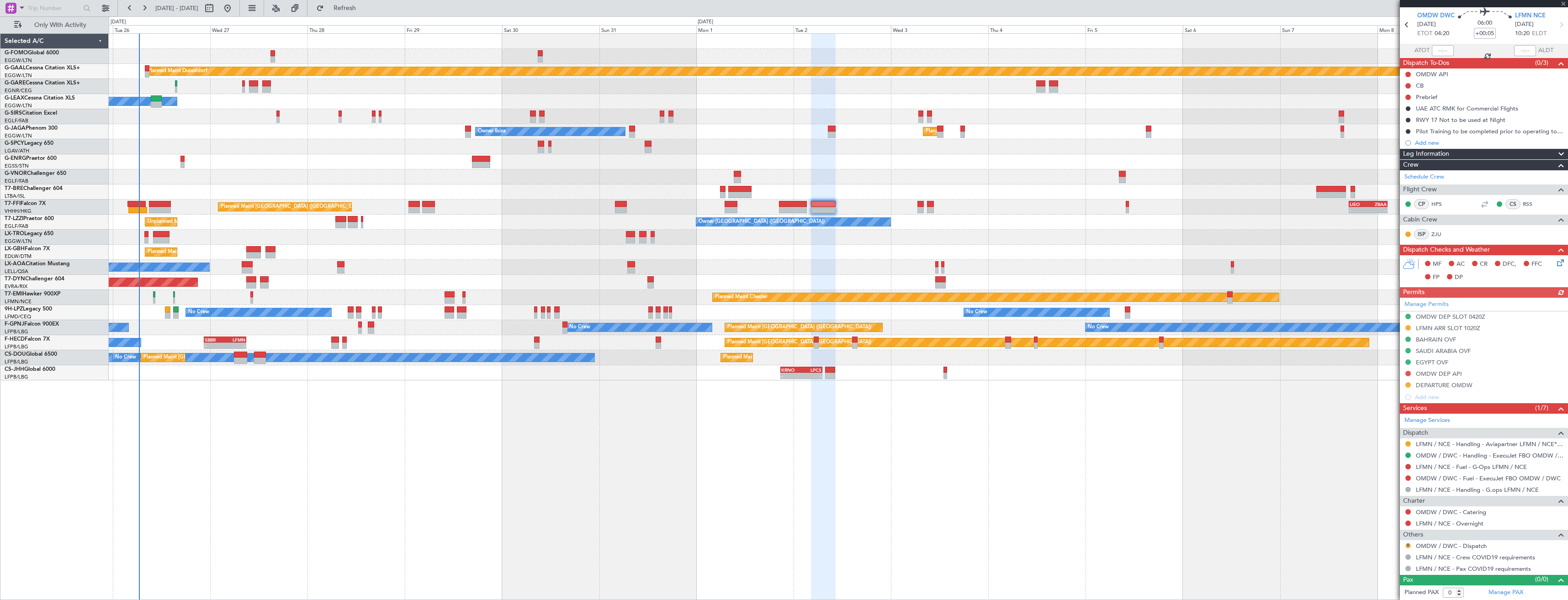
click at [1408, 546] on button "R" at bounding box center [1408, 545] width 5 height 5
click at [1377, 531] on span "Confirmed" at bounding box center [1382, 532] width 29 height 9
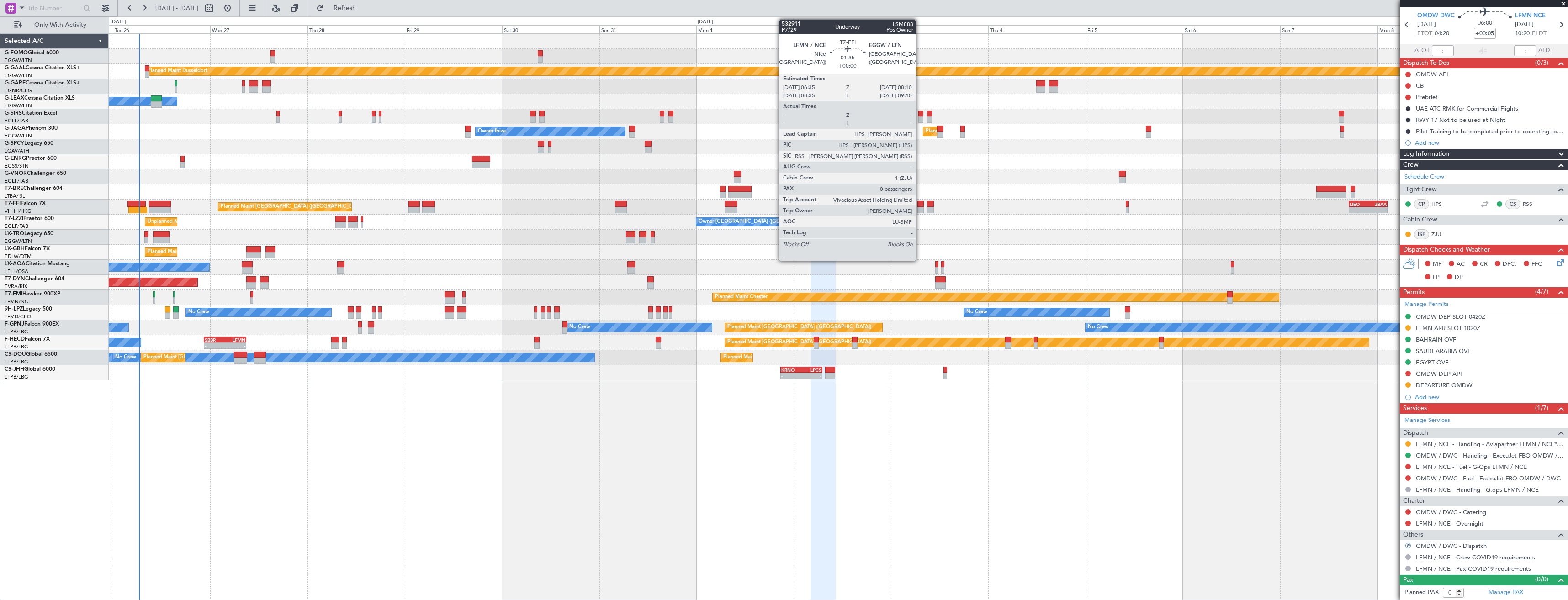
click at [920, 207] on div at bounding box center [920, 210] width 7 height 7
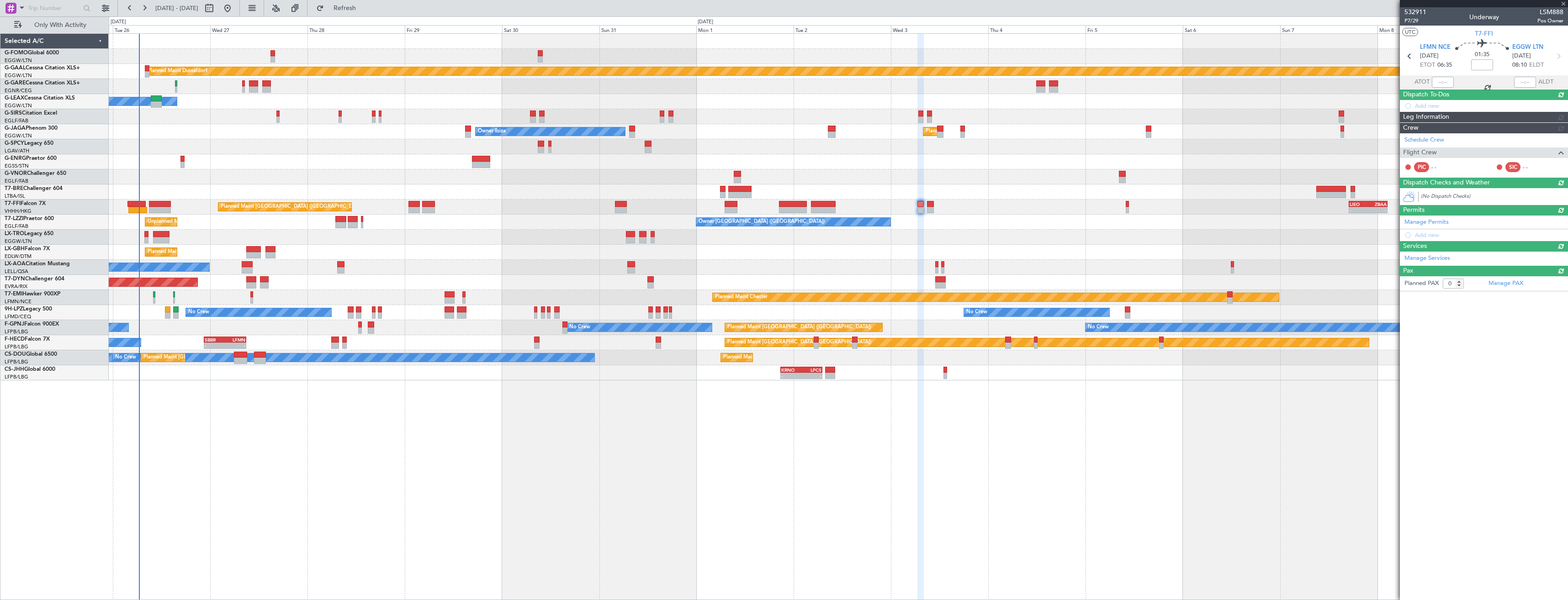
scroll to position [0, 0]
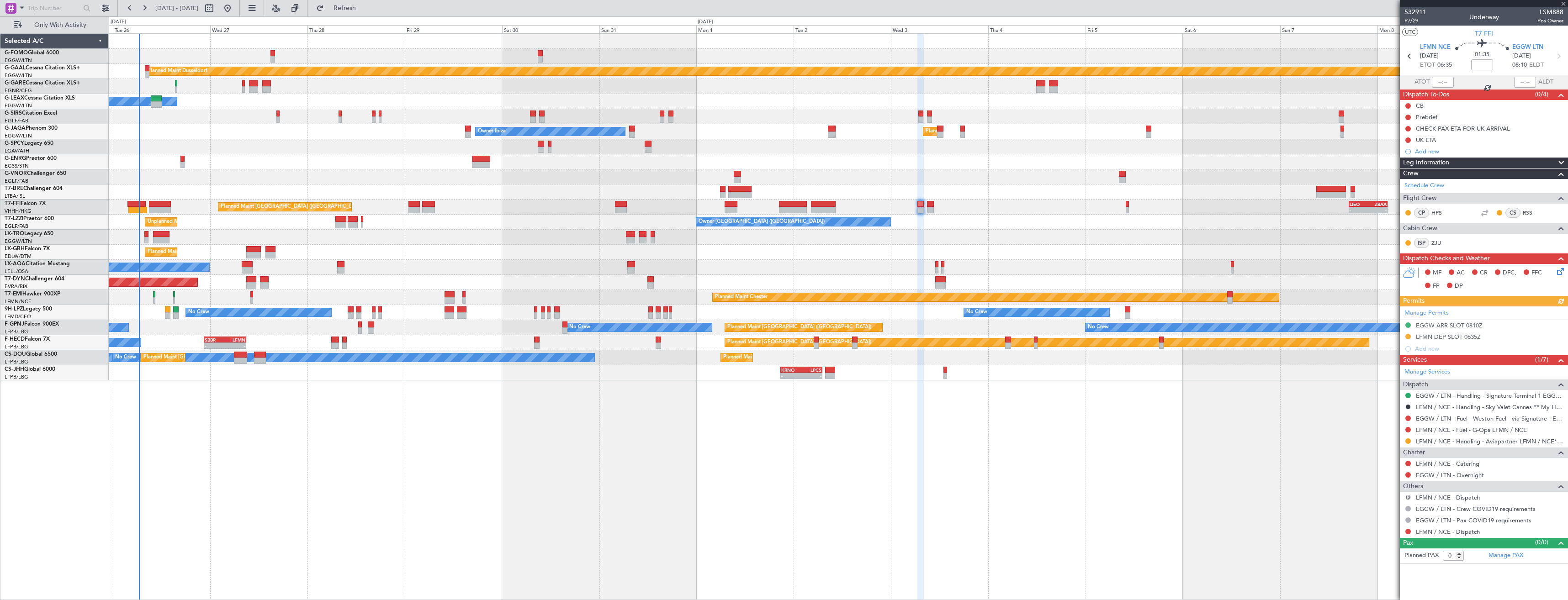
click at [1408, 497] on button "R" at bounding box center [1408, 497] width 5 height 5
click at [1384, 483] on span "Confirmed" at bounding box center [1382, 483] width 29 height 9
click at [1406, 528] on div at bounding box center [1408, 532] width 7 height 7
click at [1412, 529] on div at bounding box center [1408, 532] width 7 height 7
click at [1410, 532] on button at bounding box center [1408, 531] width 5 height 5
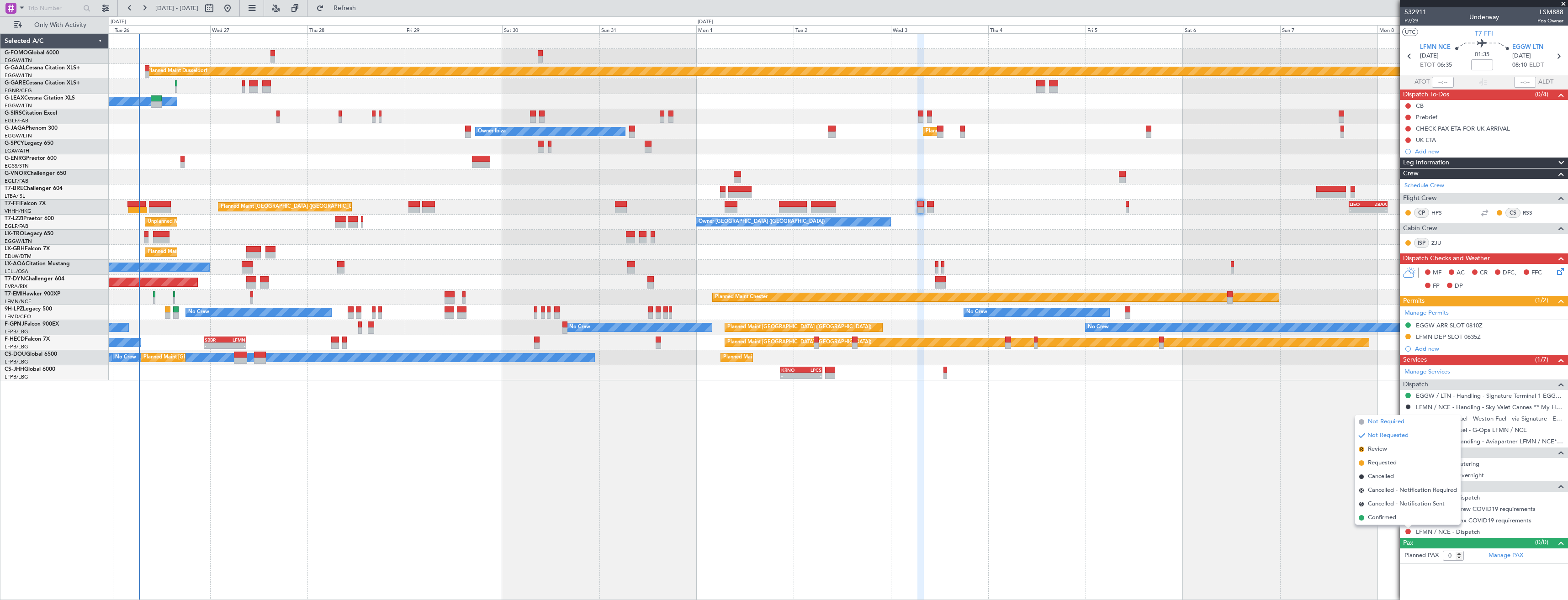
click at [1381, 422] on span "Not Required" at bounding box center [1386, 422] width 37 height 9
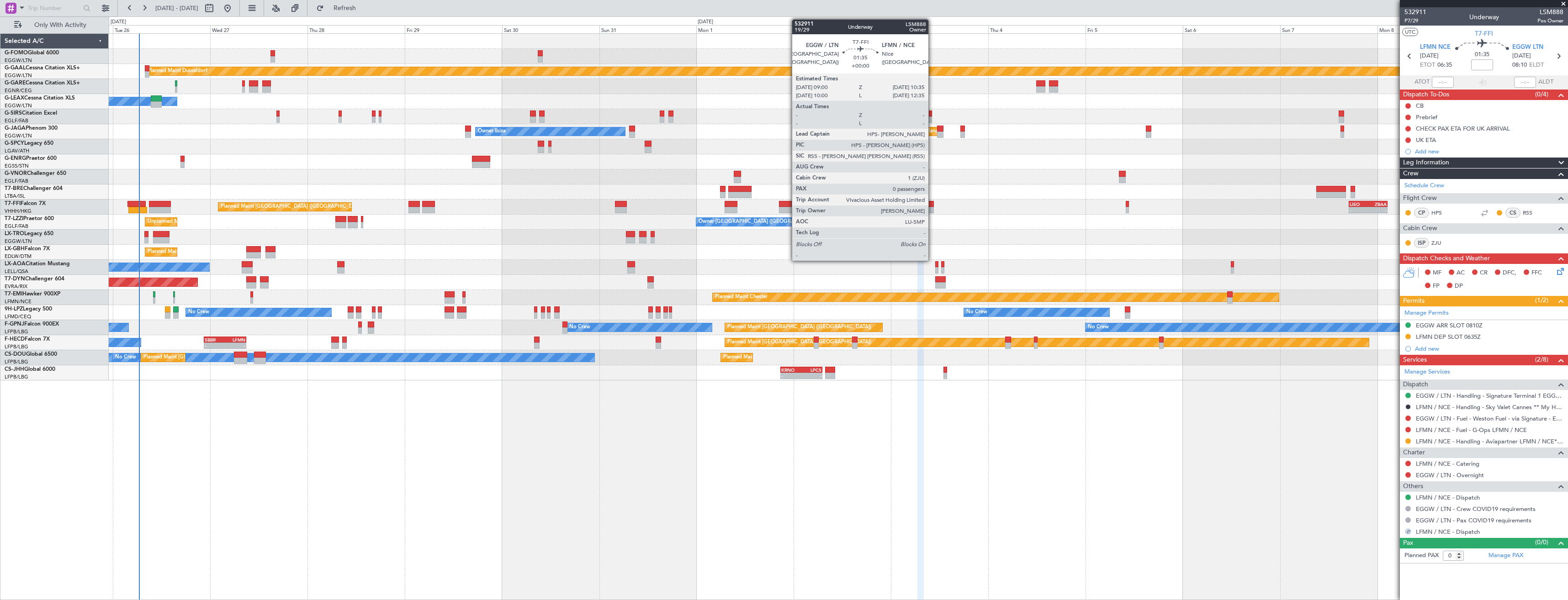
click at [933, 206] on div at bounding box center [930, 204] width 7 height 7
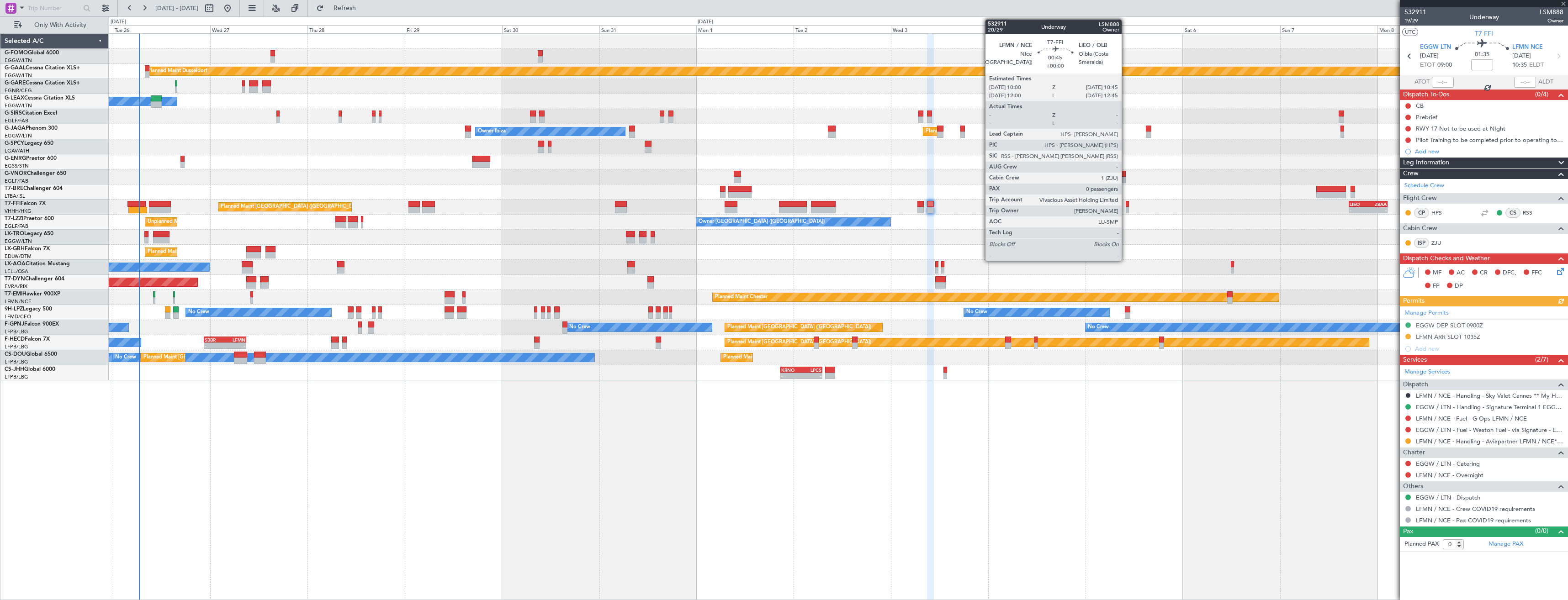
click at [1125, 205] on div at bounding box center [1127, 204] width 3 height 7
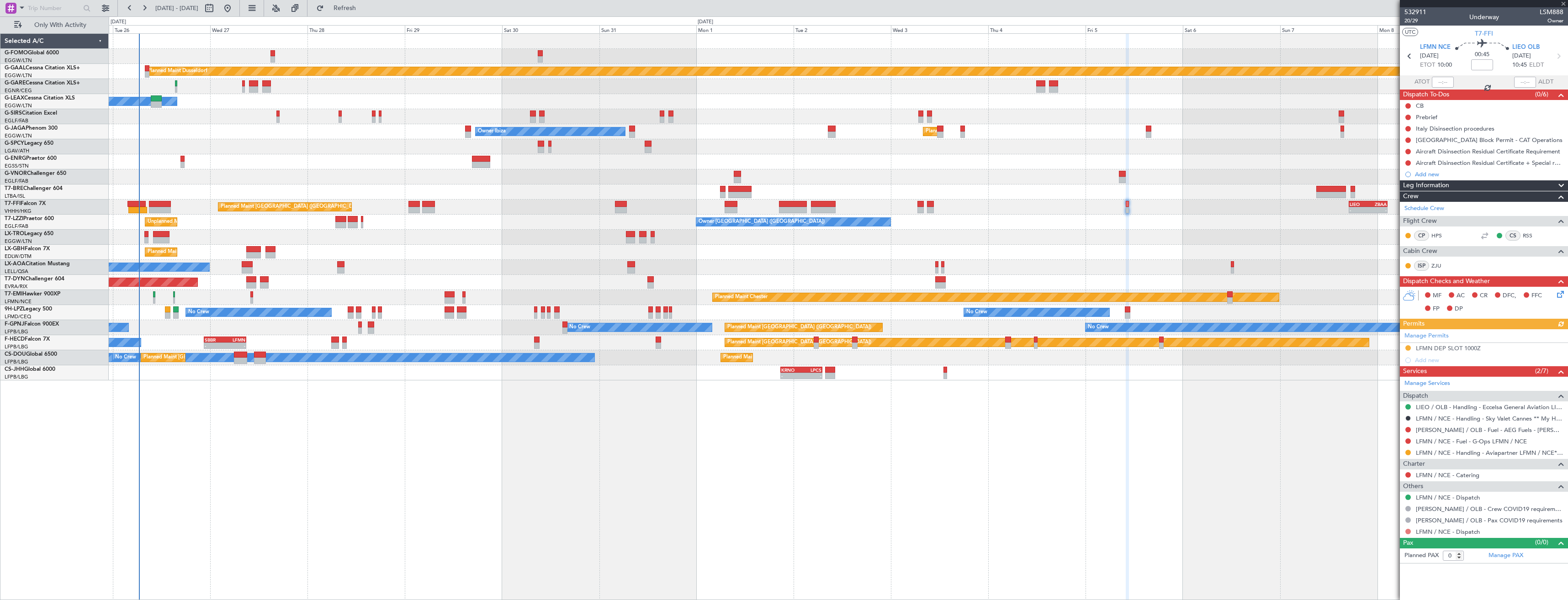
click at [1409, 529] on button at bounding box center [1408, 531] width 5 height 5
click at [1362, 422] on span at bounding box center [1361, 422] width 5 height 5
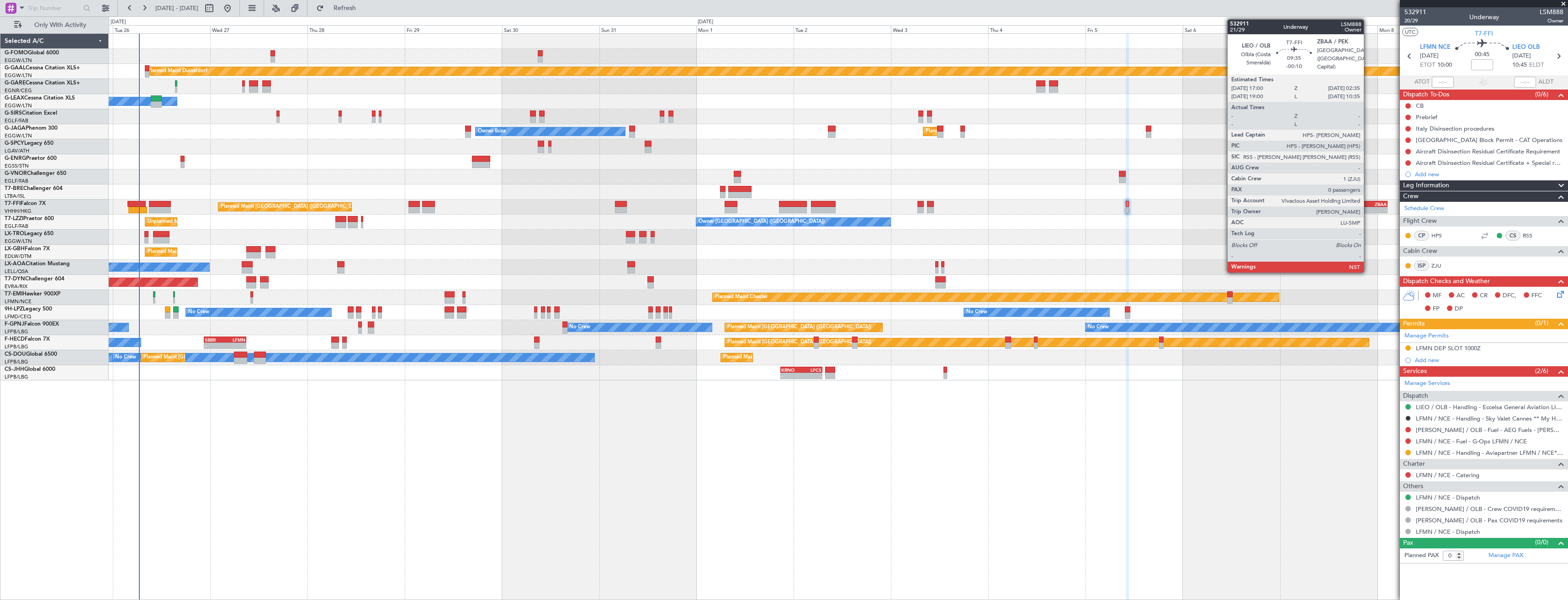
click at [1368, 204] on div "ZBAA" at bounding box center [1377, 204] width 19 height 5
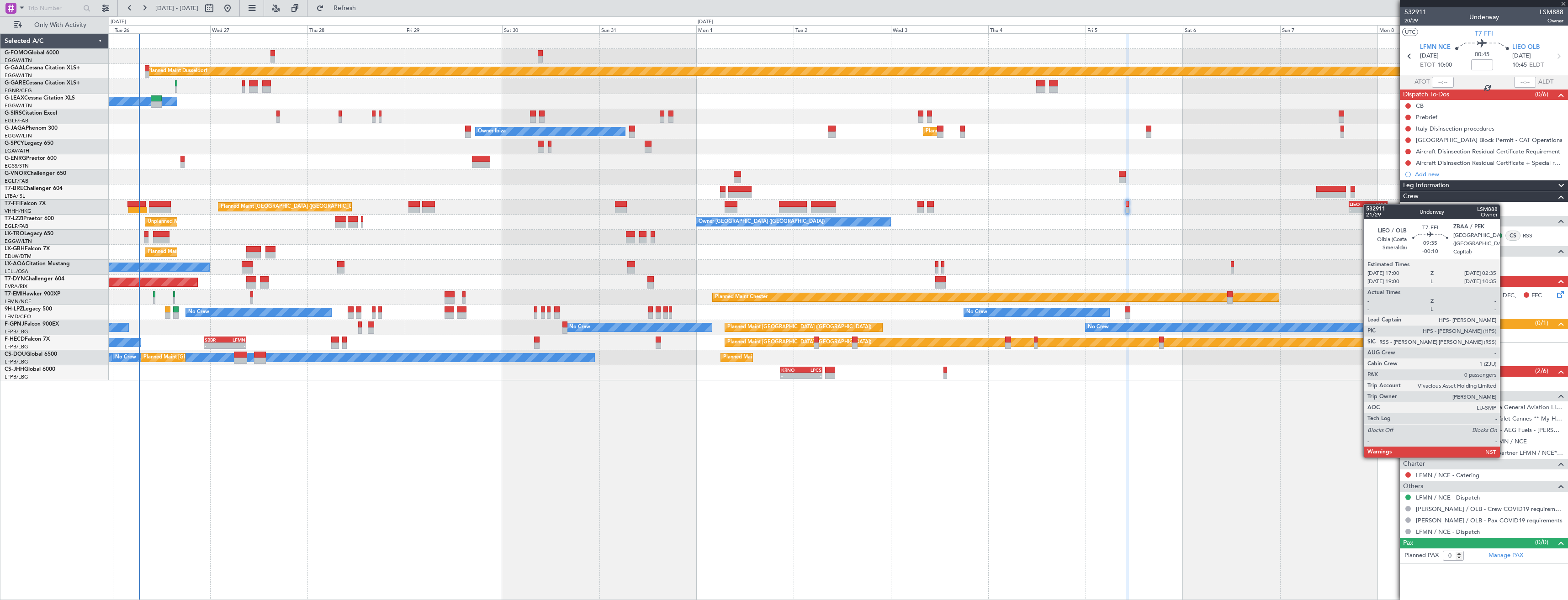
type input "-00:10"
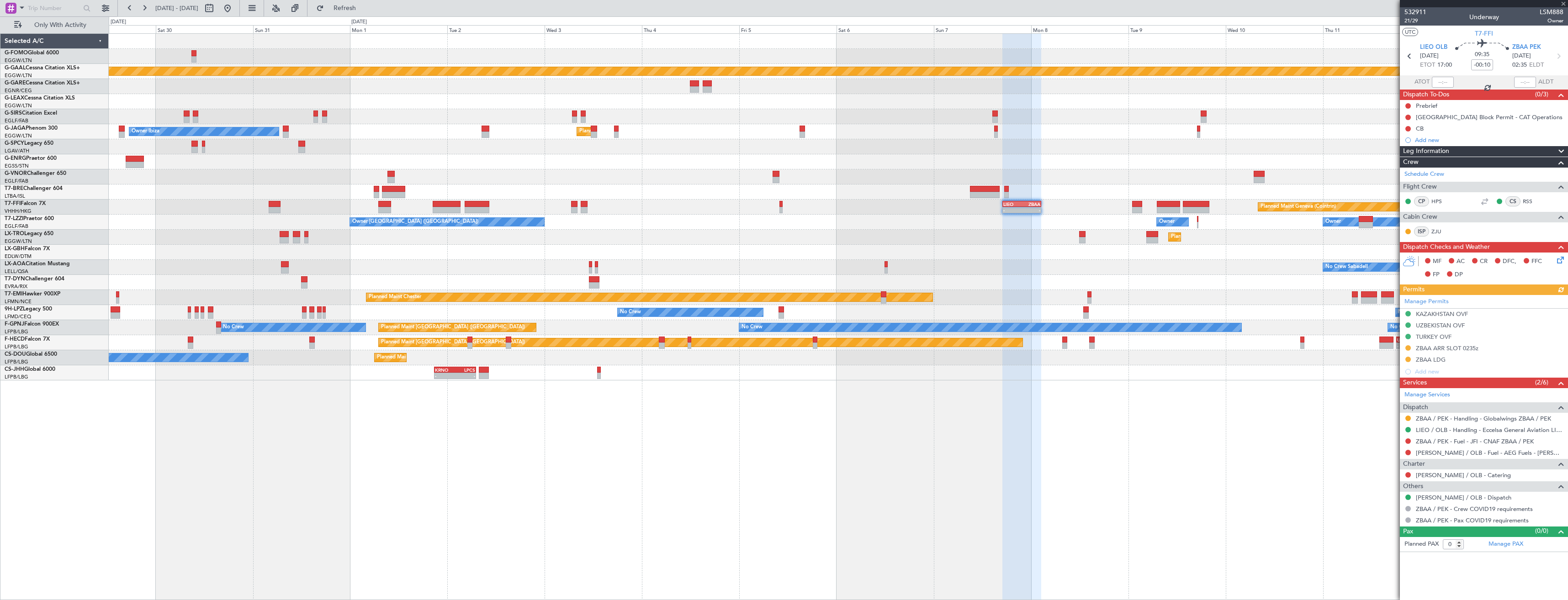
click at [987, 260] on div "No Crew Sabadell No Crew Sabadell" at bounding box center [838, 267] width 1459 height 15
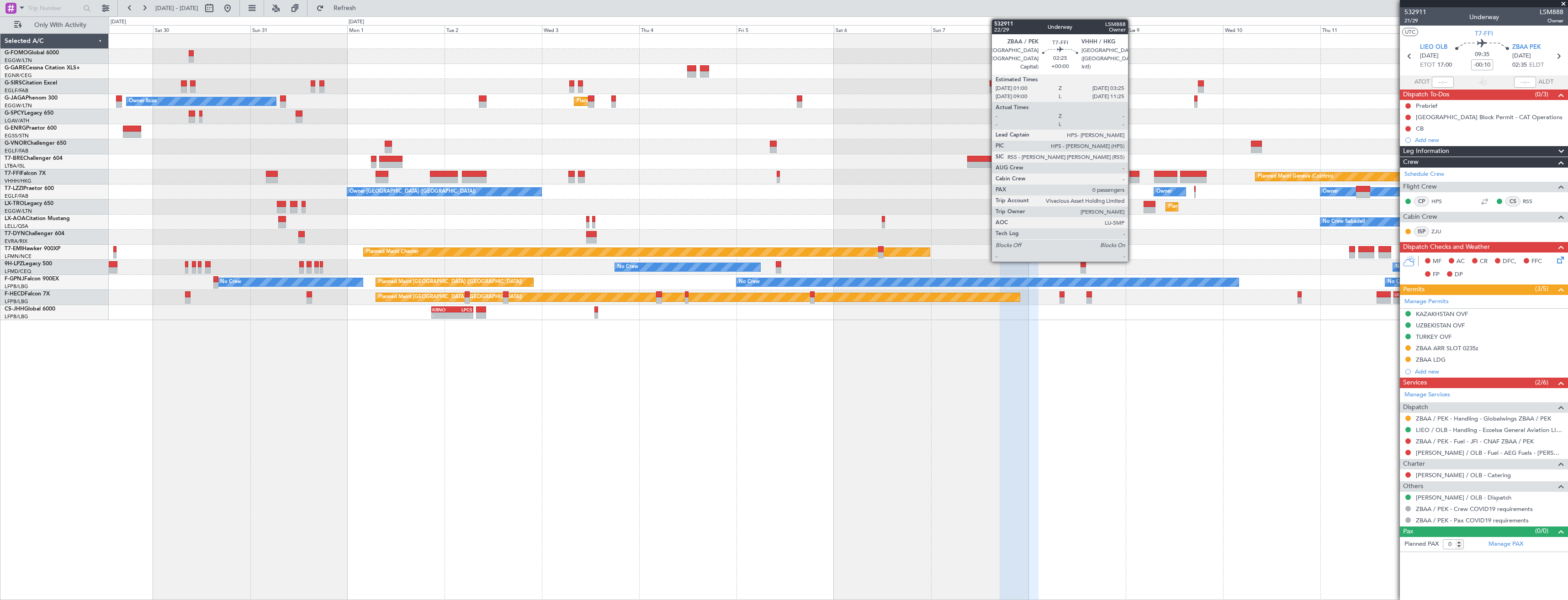
click at [1132, 176] on div at bounding box center [1134, 174] width 10 height 7
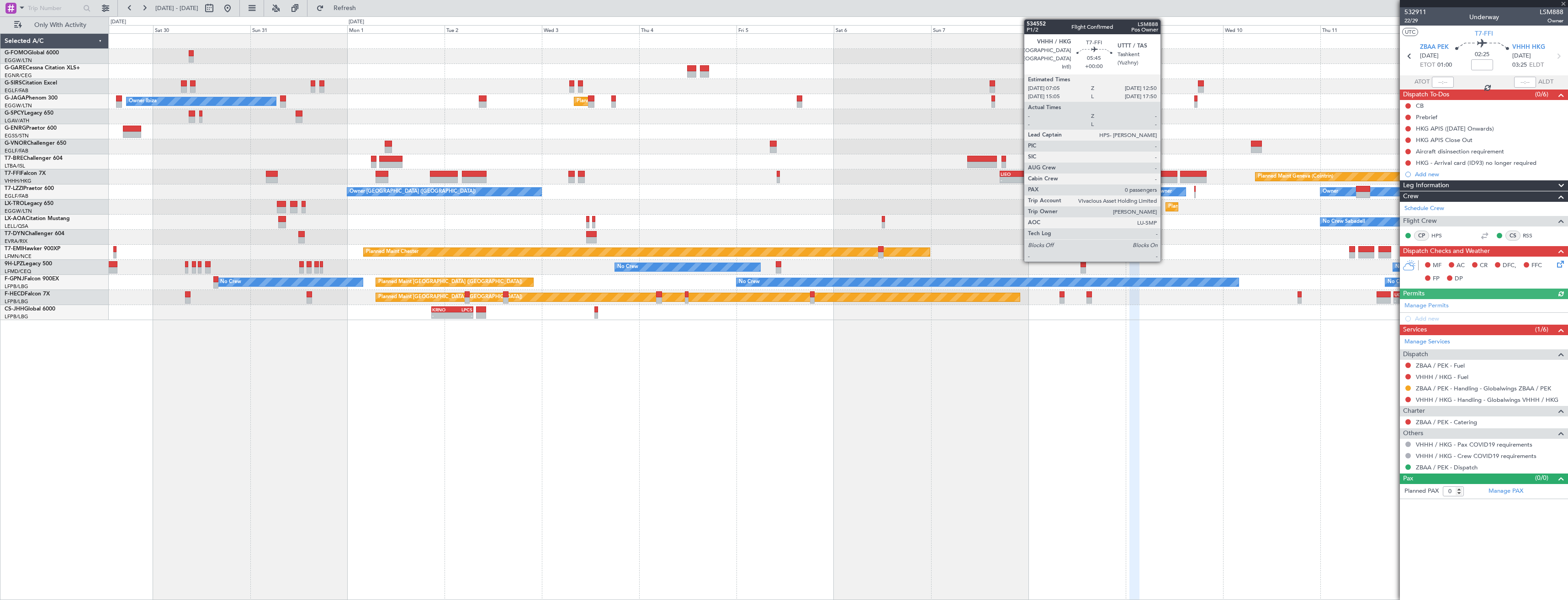
click at [1164, 174] on div at bounding box center [1166, 174] width 24 height 7
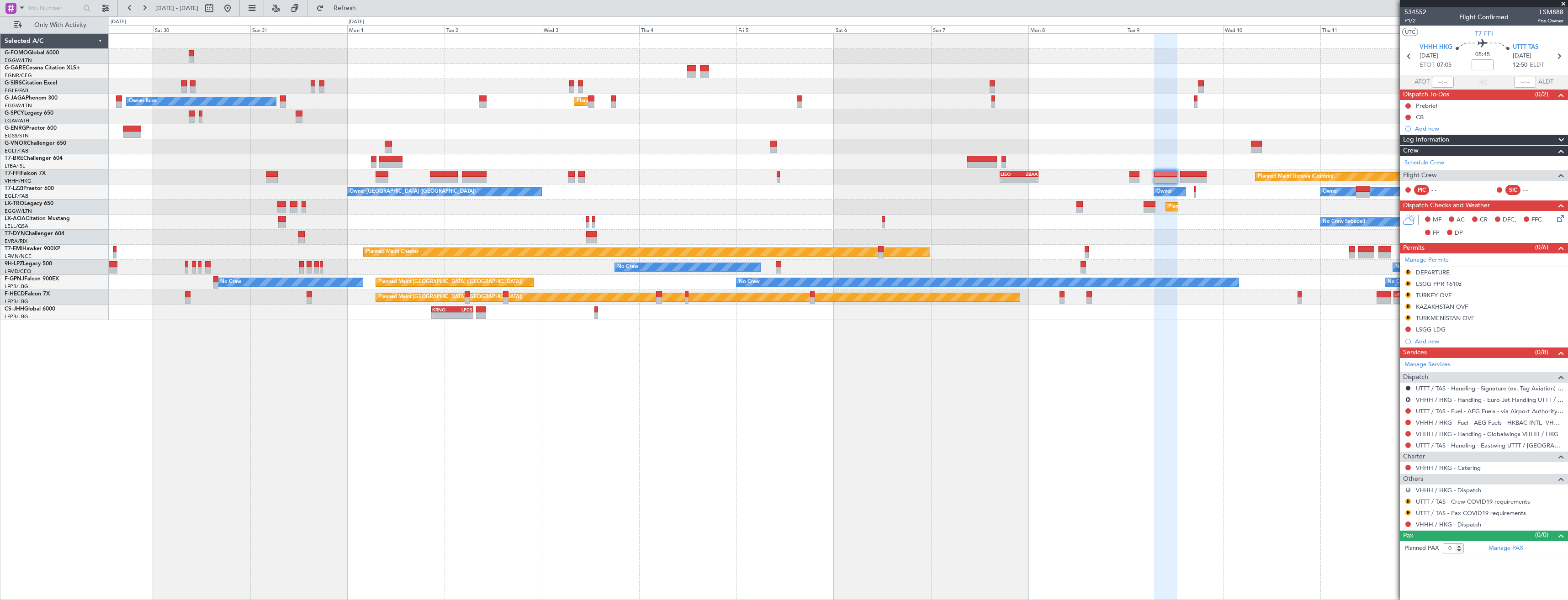
click at [1408, 490] on button "R" at bounding box center [1408, 490] width 5 height 5
click at [1390, 479] on span "Confirmed" at bounding box center [1382, 476] width 29 height 9
click at [1407, 501] on button "R" at bounding box center [1408, 501] width 5 height 5
drag, startPoint x: 1377, startPoint y: 389, endPoint x: 1377, endPoint y: 395, distance: 6.0
click at [1377, 391] on span "Not Required" at bounding box center [1386, 391] width 37 height 9
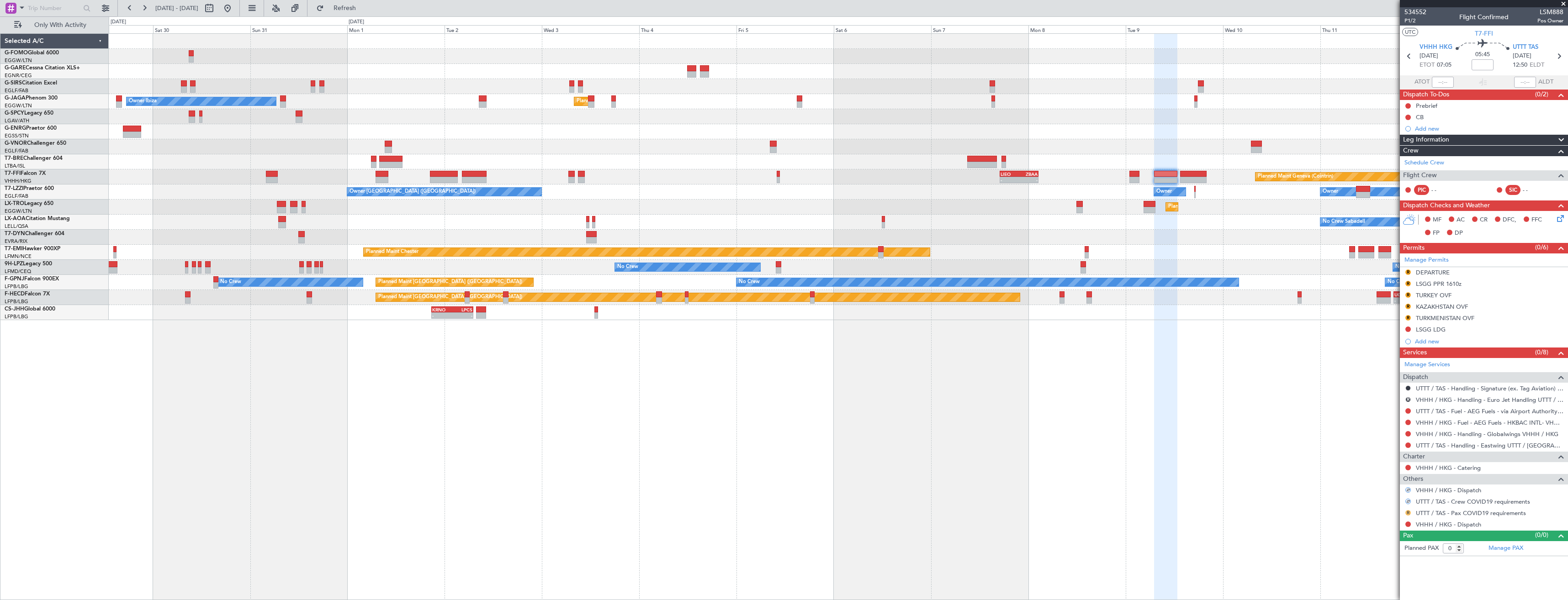
click at [1407, 513] on button "R" at bounding box center [1408, 512] width 5 height 5
click at [1367, 403] on li "Not Required" at bounding box center [1407, 403] width 105 height 14
click at [1409, 522] on button at bounding box center [1408, 524] width 5 height 5
click at [1373, 414] on span "Not Required" at bounding box center [1386, 414] width 37 height 9
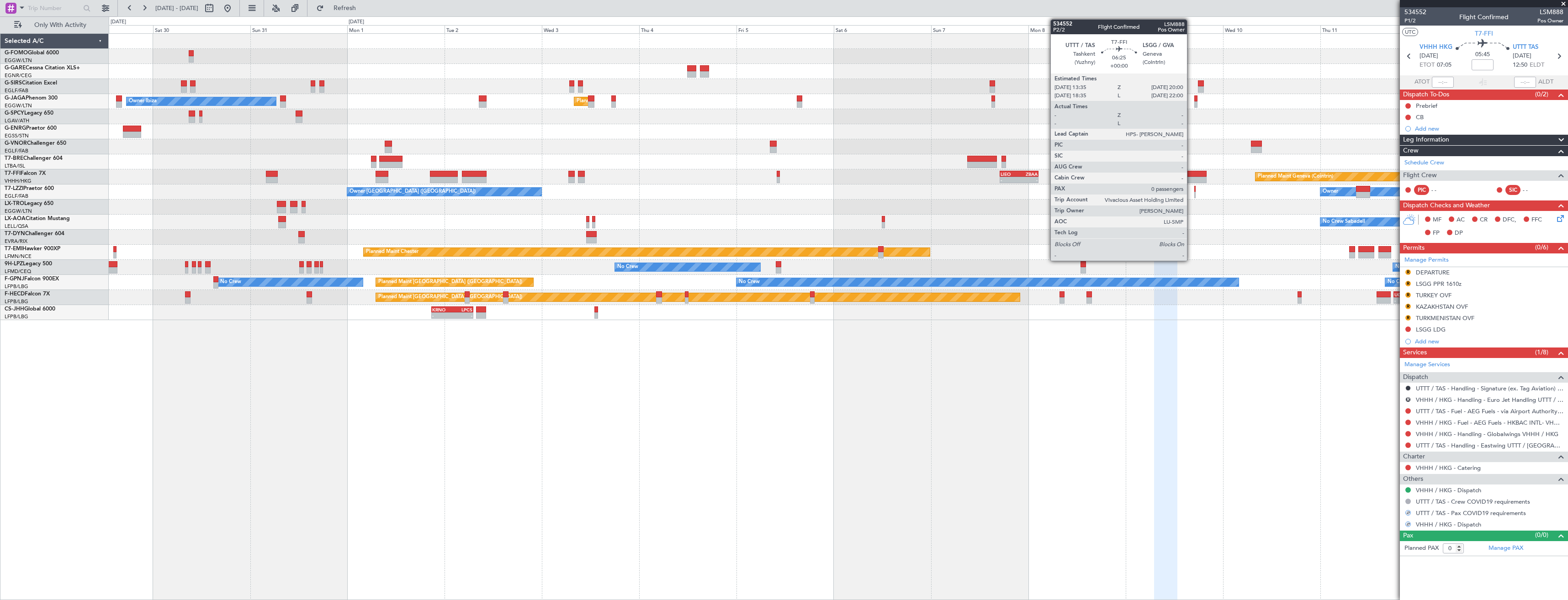
click at [1191, 177] on div at bounding box center [1193, 180] width 26 height 7
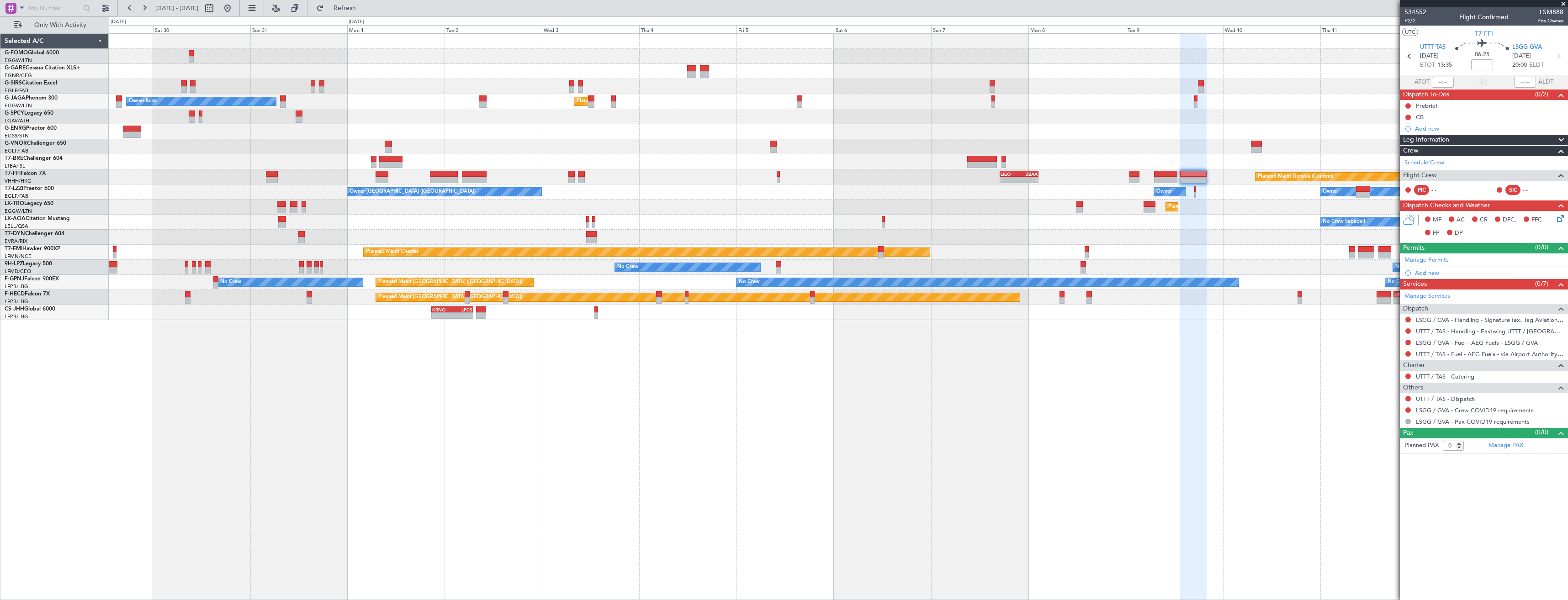
click at [1562, 7] on span at bounding box center [1563, 4] width 9 height 9
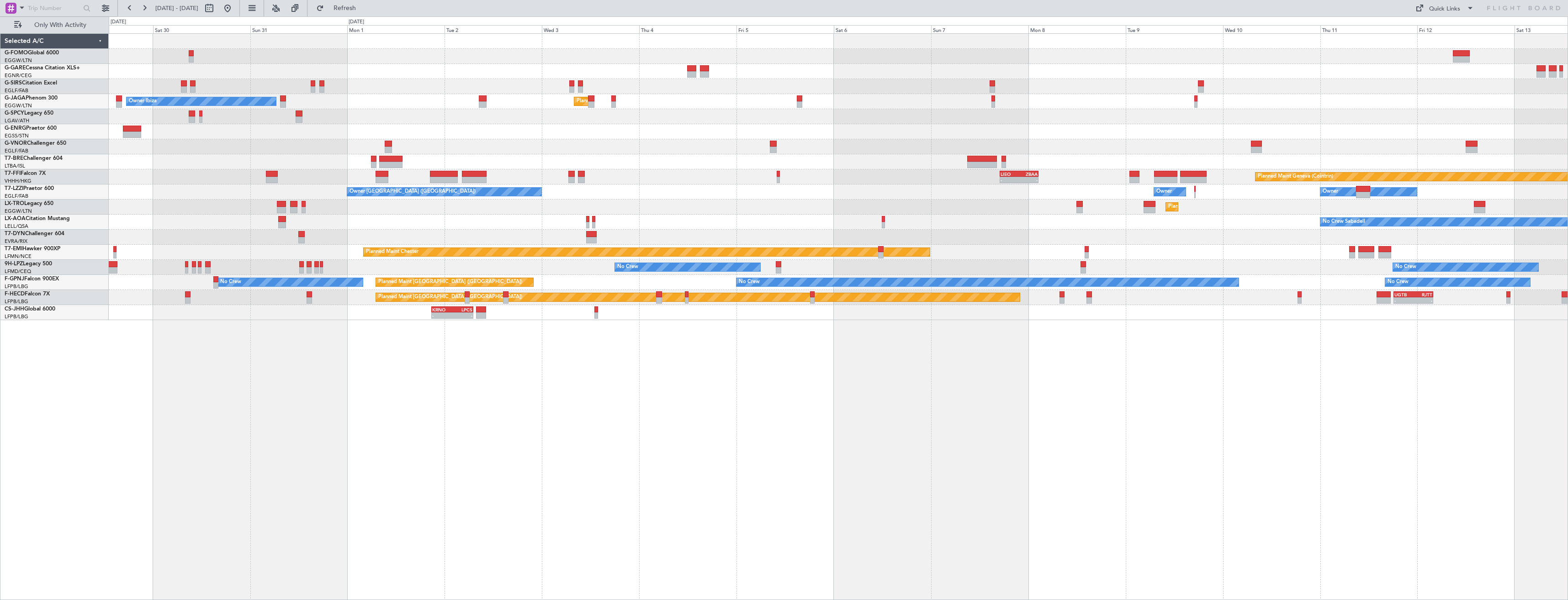
click at [1148, 129] on div "Owner Ibiza Planned Maint London (Luton) Planned Maint Geneva (Cointrin) - - LI…" at bounding box center [838, 177] width 1459 height 287
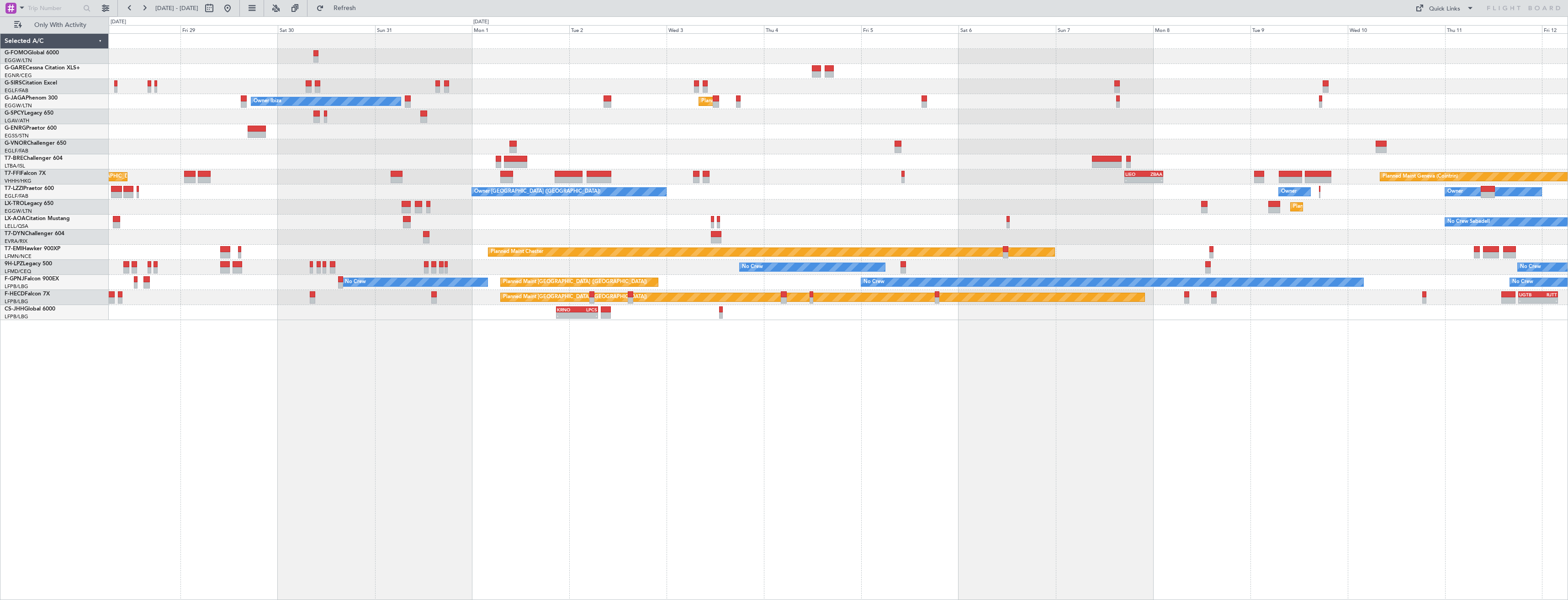
click at [1040, 130] on div at bounding box center [838, 131] width 1459 height 15
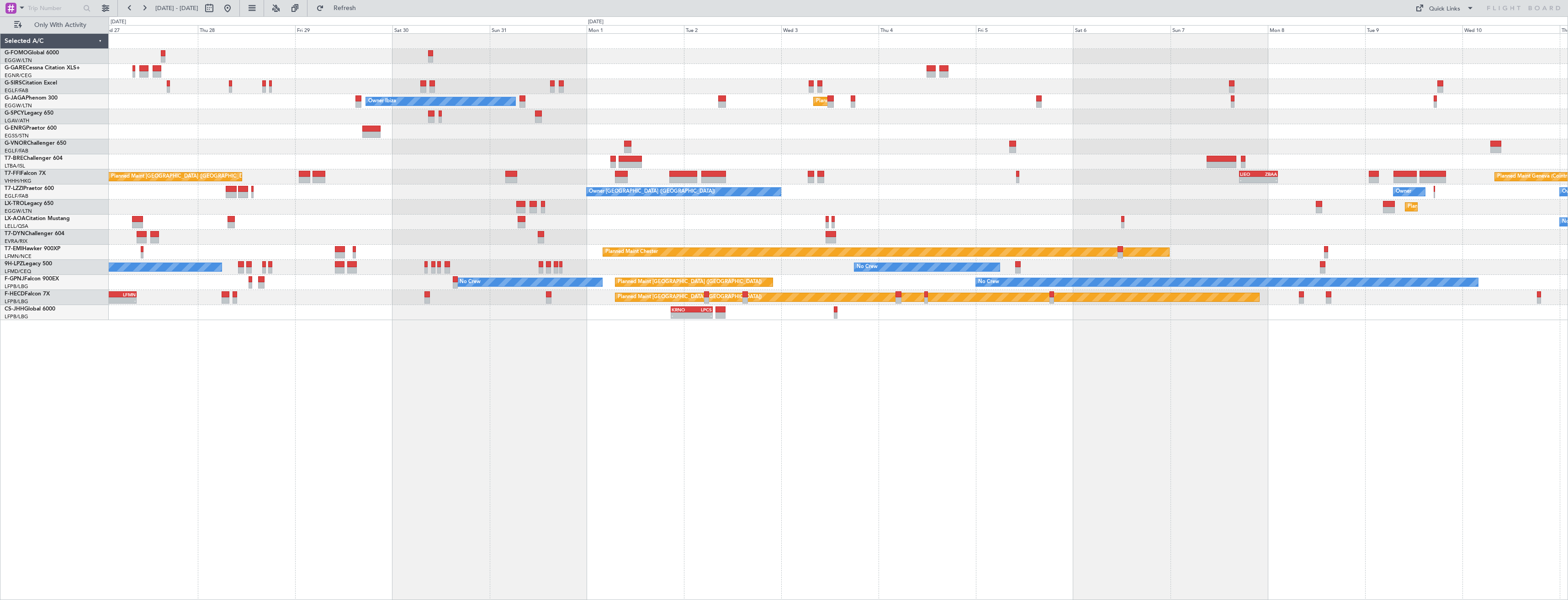
click at [981, 148] on div "Unplanned Maint Oxford (Kidlington) Owner Ibiza Planned Maint London (Luton) No…" at bounding box center [838, 177] width 1459 height 287
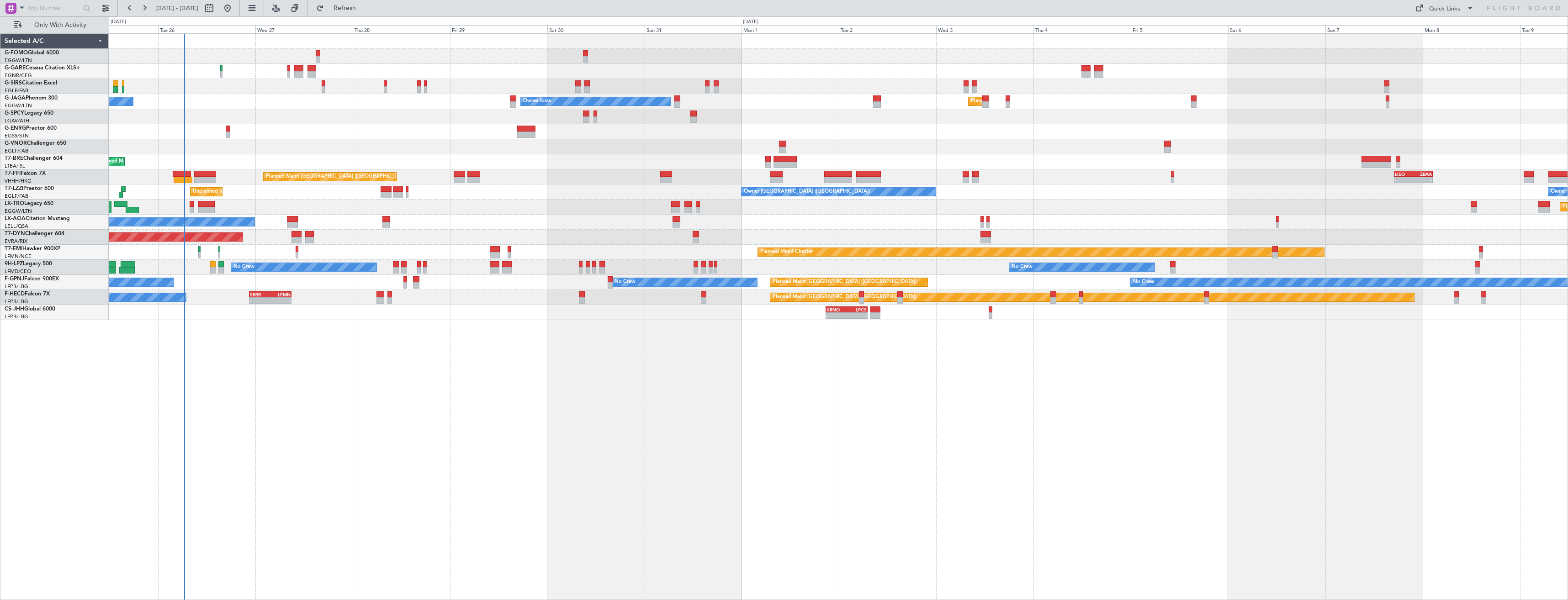
click at [880, 158] on div "Unplanned Maint Oxford (Kidlington) Owner Ibiza Planned Maint London (Luton) No…" at bounding box center [838, 177] width 1459 height 287
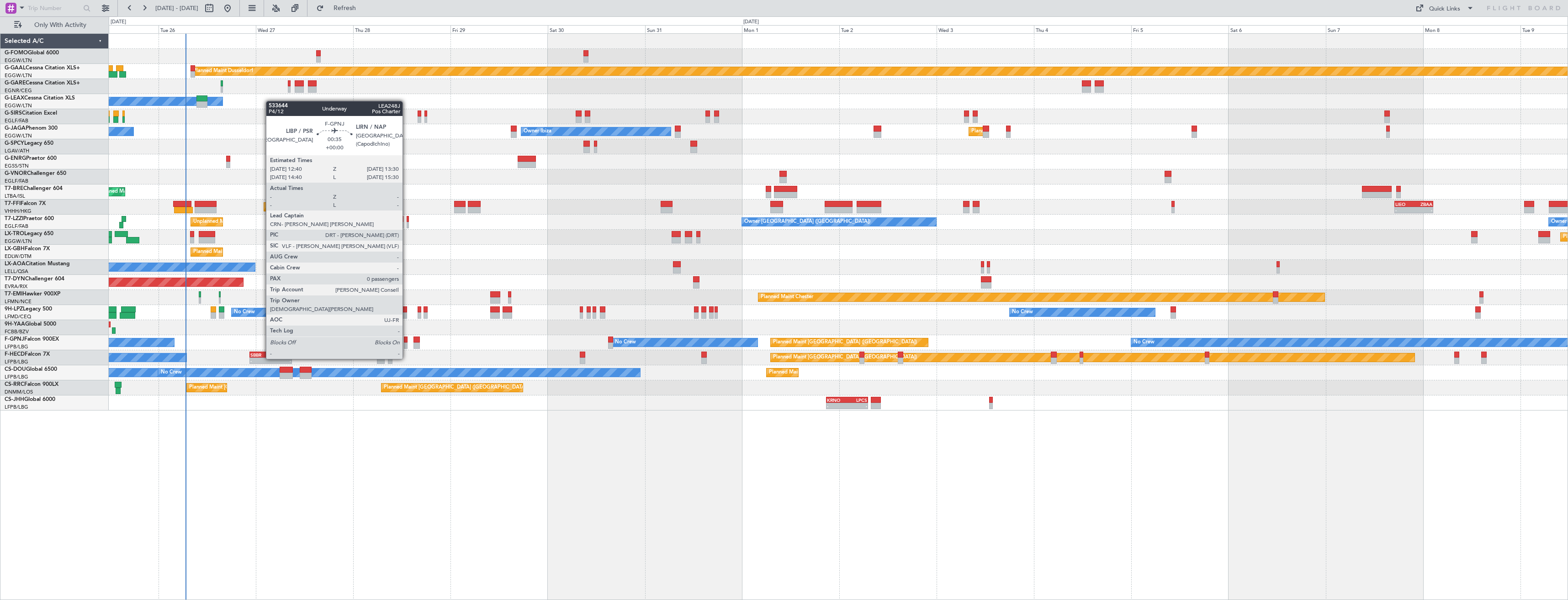
click at [407, 341] on div at bounding box center [406, 340] width 4 height 7
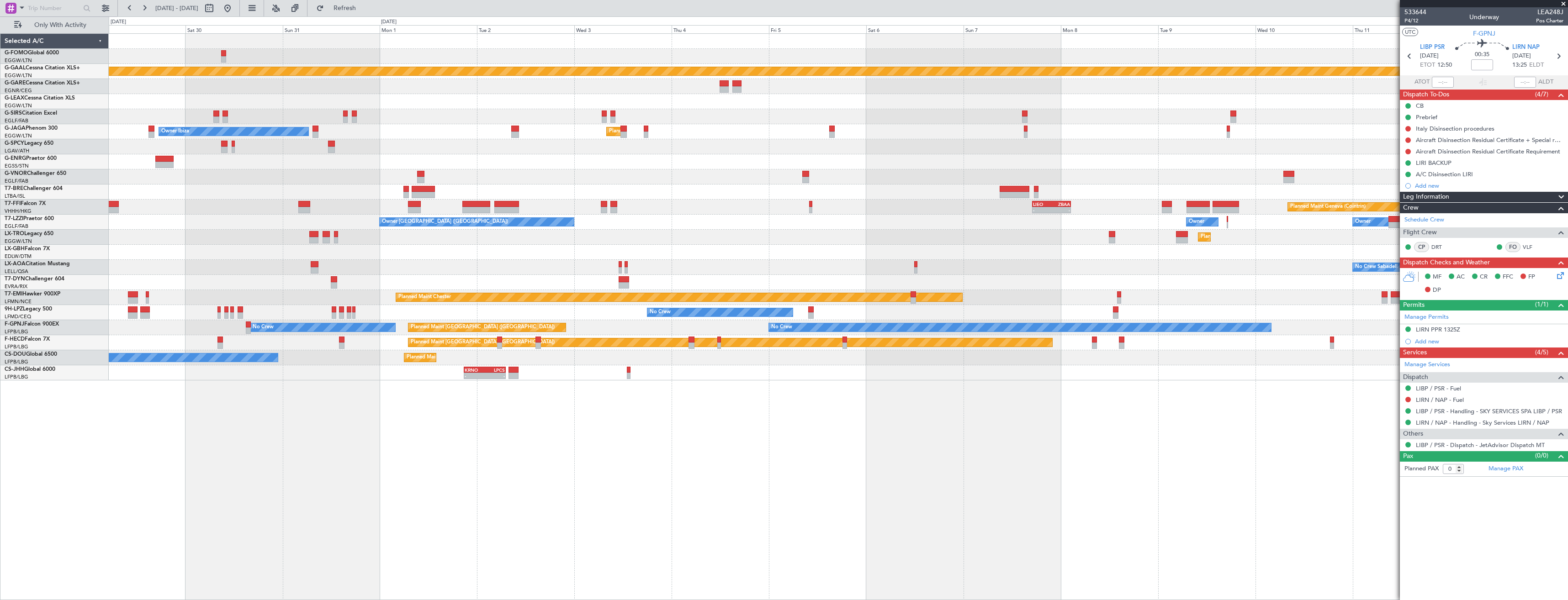
click at [741, 427] on div "Planned Maint Dusseldorf Owner Planned Maint London (Luton) Owner Ibiza No Crew…" at bounding box center [838, 316] width 1459 height 567
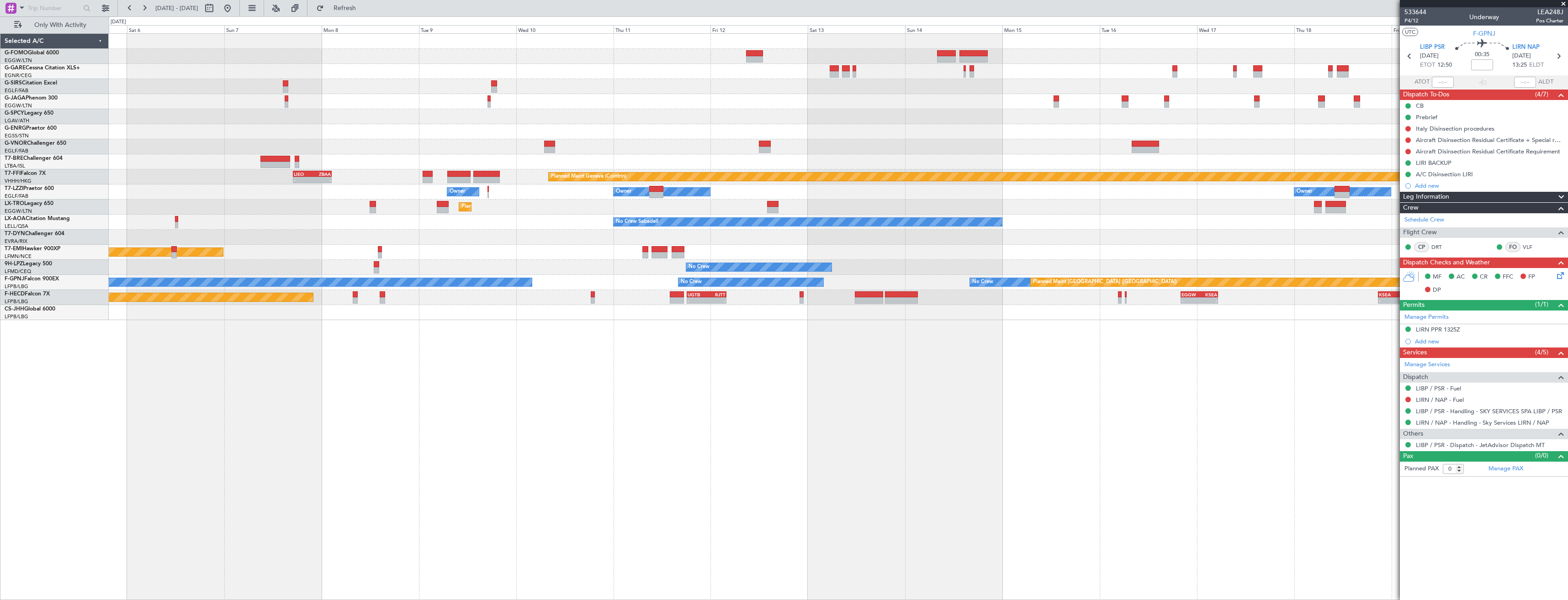
click at [510, 402] on div "Planned Maint London (Luton) - - LIEO 17:00 Z ZBAA 02:35 Z Planned Maint Geneva…" at bounding box center [838, 316] width 1459 height 567
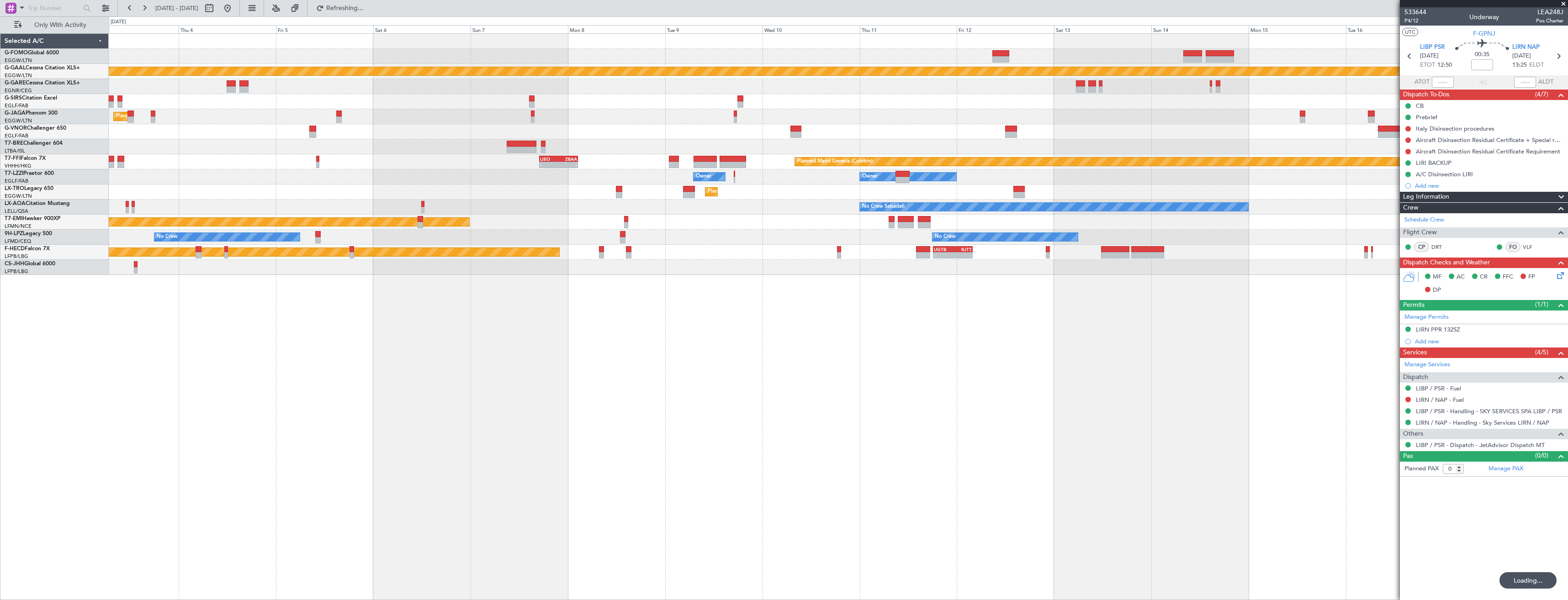
click at [1313, 242] on div "Planned Maint Dusseldorf Planned Maint London (Luton) Owner Ibiza - - LIEO 17:0…" at bounding box center [838, 155] width 1459 height 241
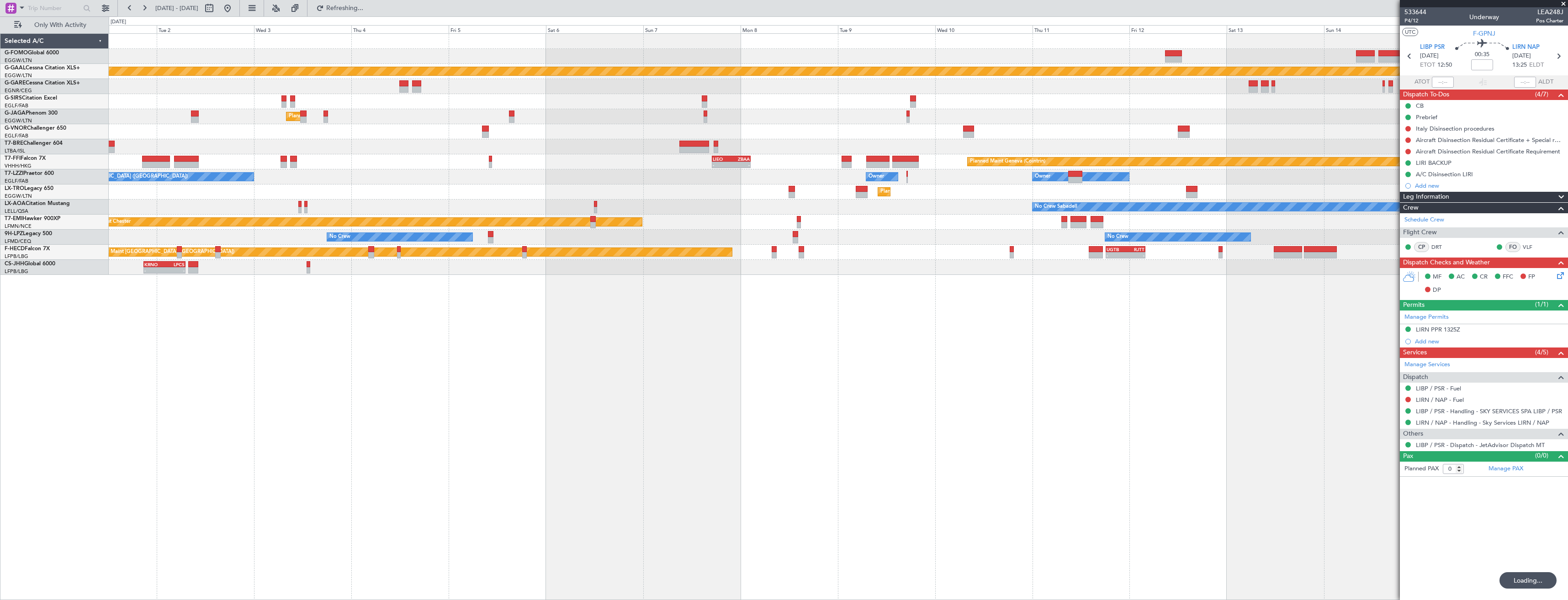
click at [1003, 237] on div "Planned Maint Dusseldorf Planned Maint London (Luton) Owner Ibiza - - LIEO 17:0…" at bounding box center [838, 316] width 1459 height 567
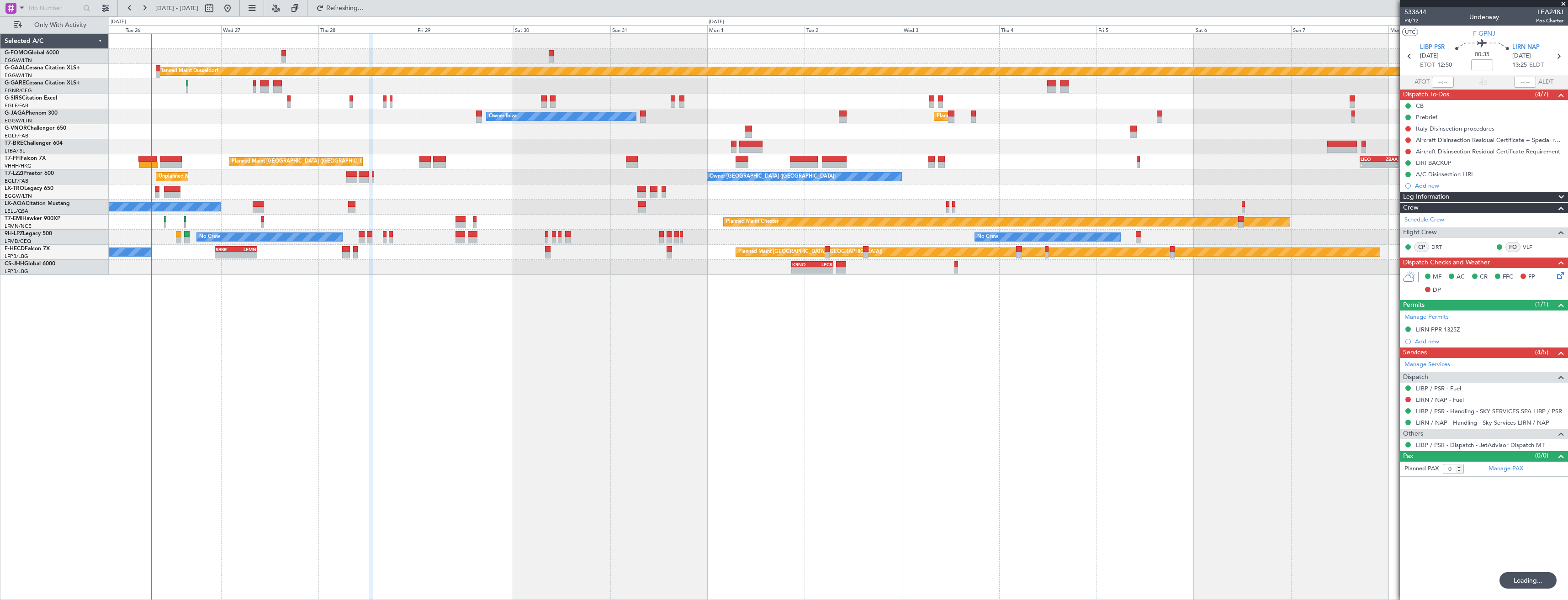
click at [858, 228] on div "Planned Maint Dusseldorf Unplanned Maint Oxford (Kidlington) Planned Maint Lond…" at bounding box center [838, 155] width 1459 height 241
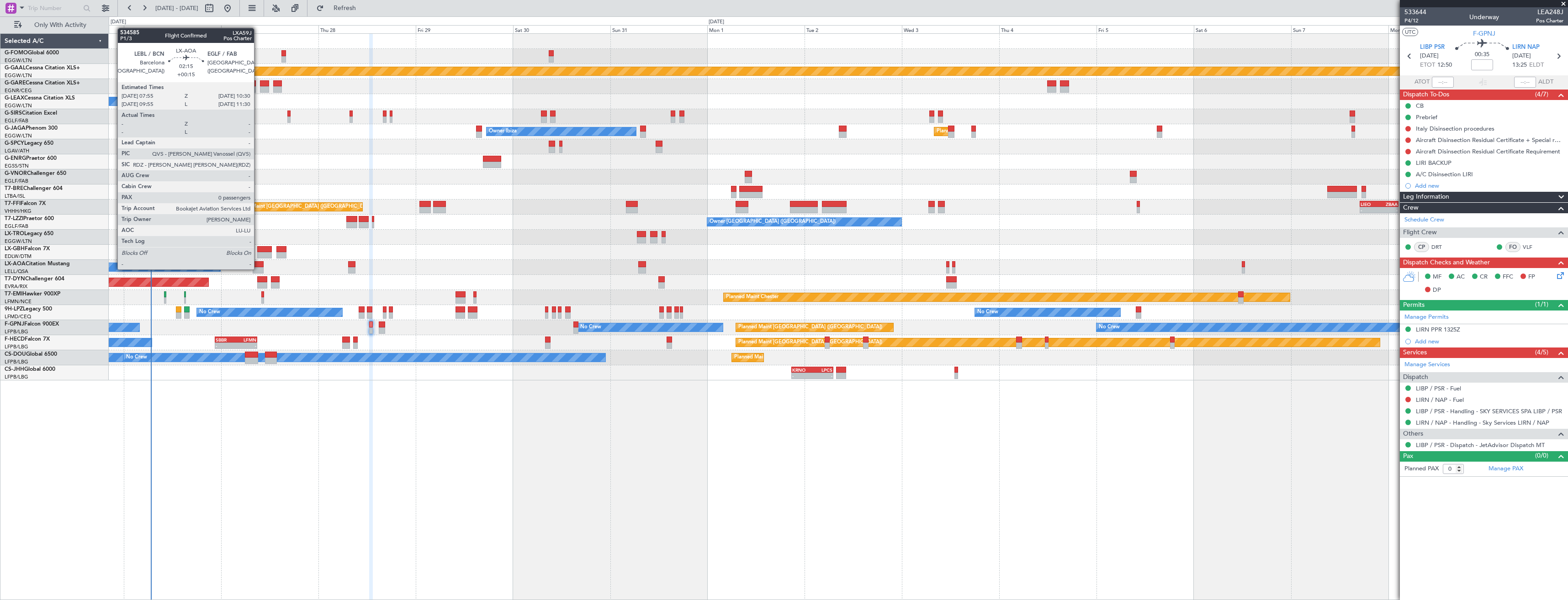
click at [259, 268] on div at bounding box center [257, 270] width 10 height 7
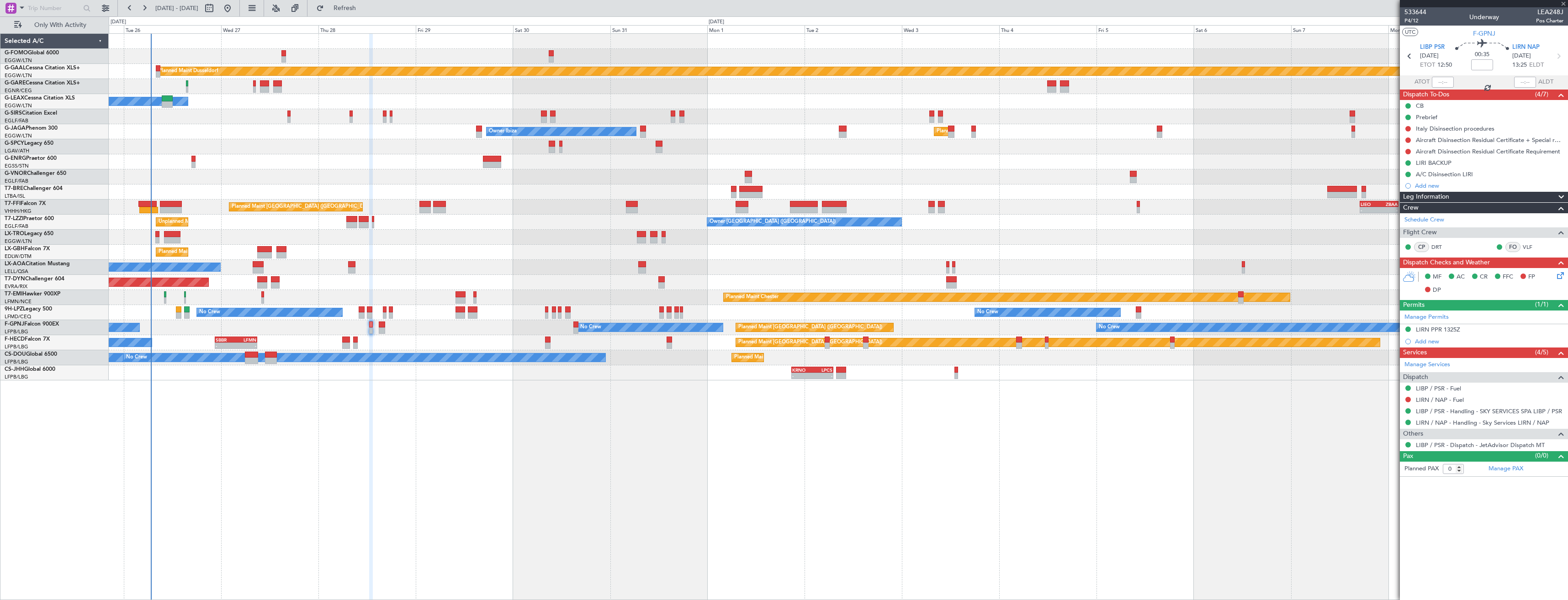
type input "+00:15"
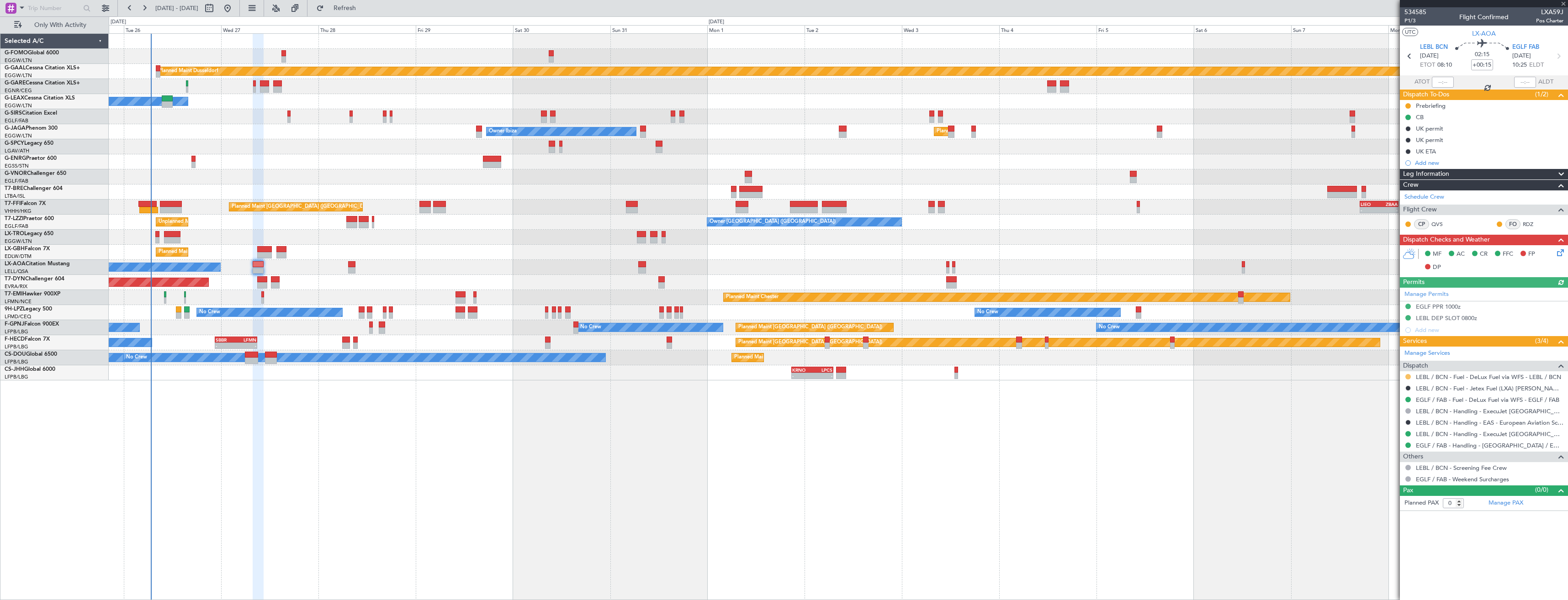
click at [1409, 374] on button at bounding box center [1408, 377] width 5 height 5
click at [1393, 486] on span "Confirmed" at bounding box center [1382, 485] width 29 height 9
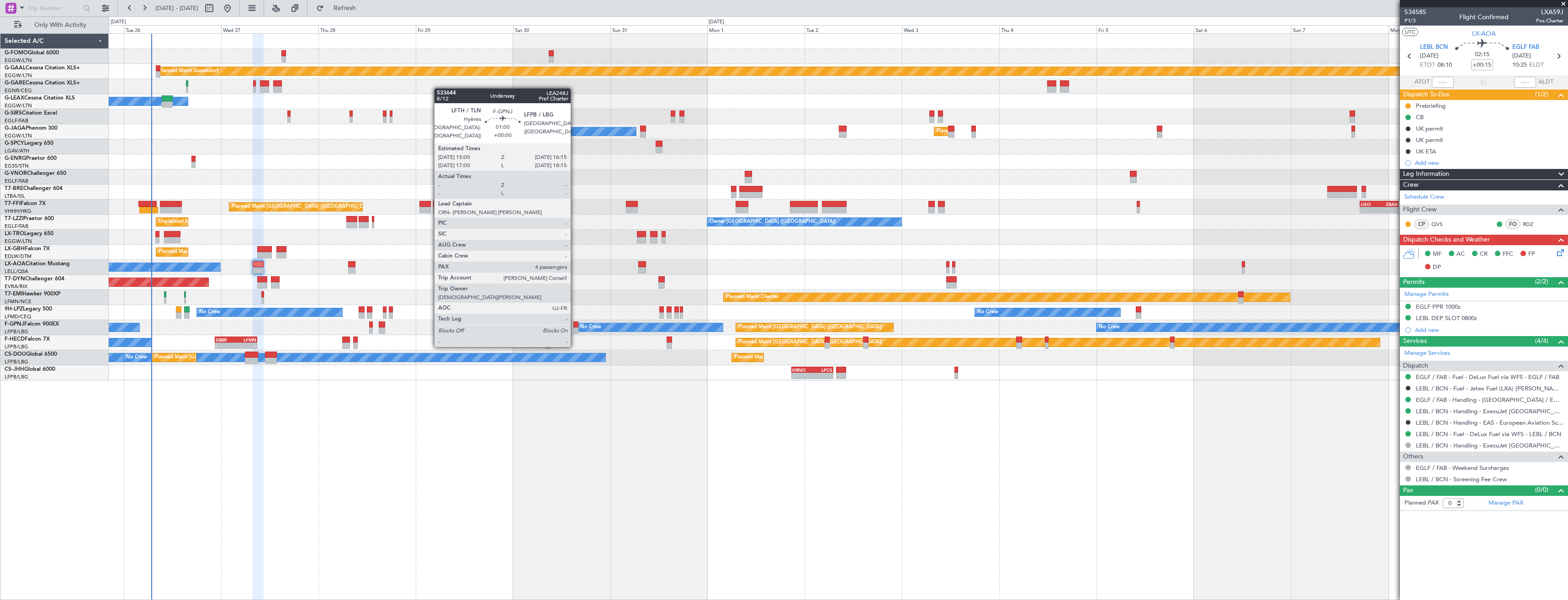
click at [575, 329] on div at bounding box center [576, 330] width 5 height 7
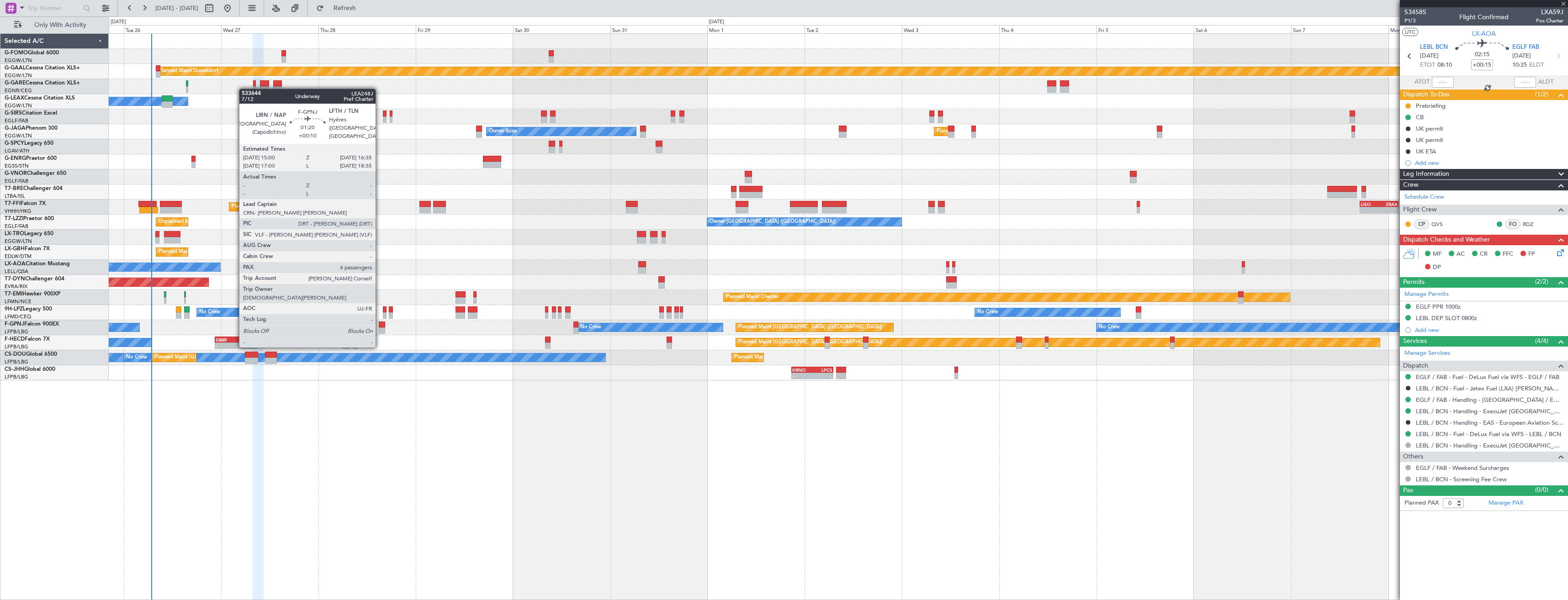
type input "4"
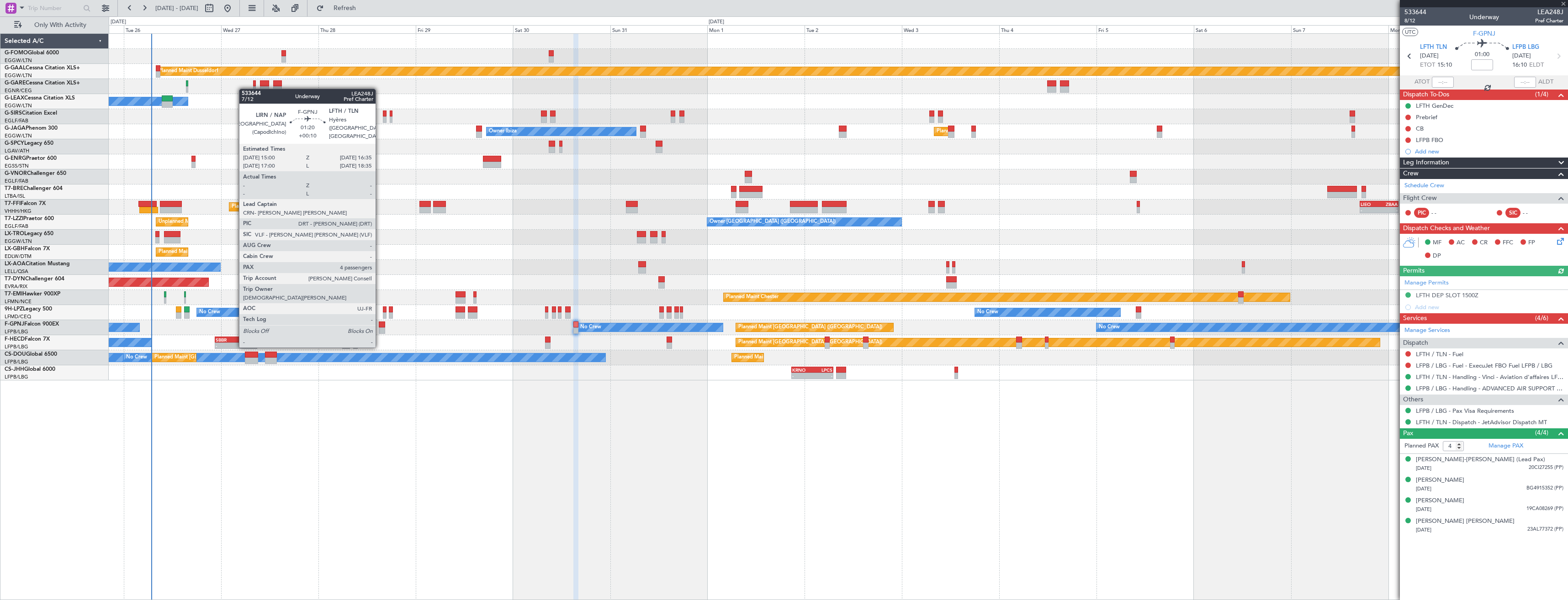
click at [380, 329] on div at bounding box center [382, 330] width 7 height 7
type input "+00:10"
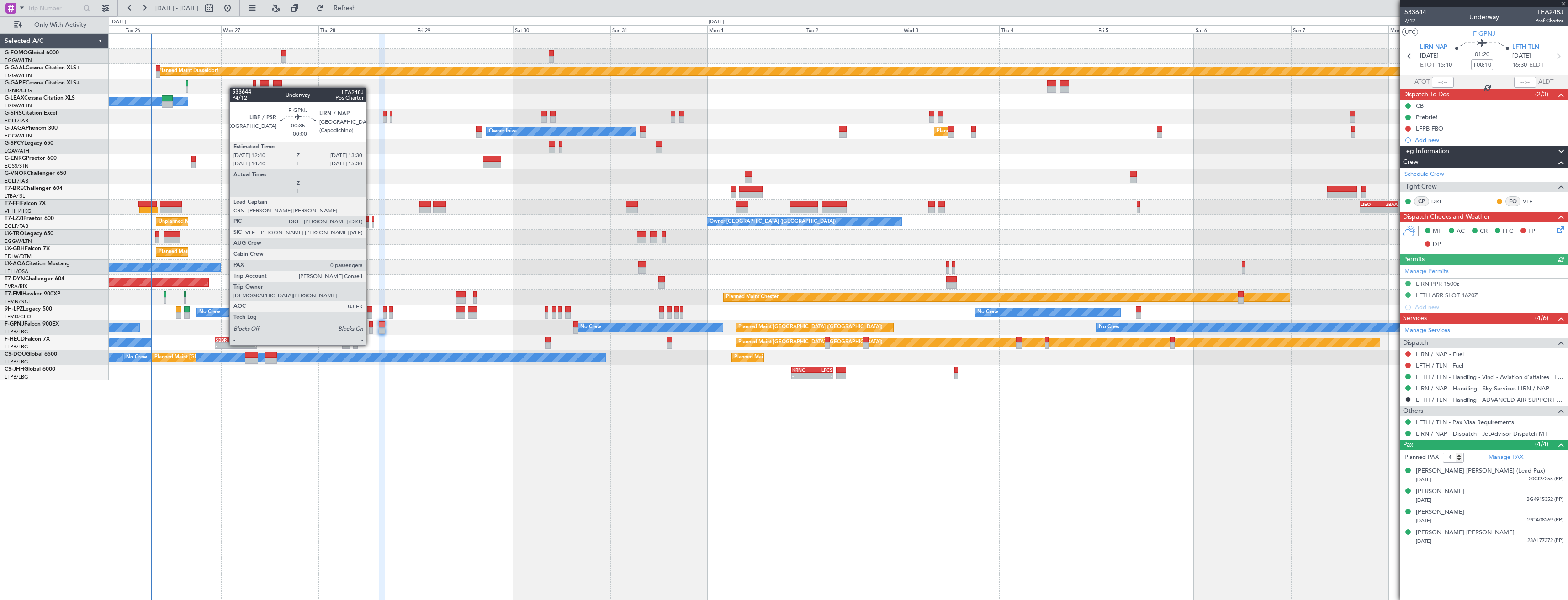
click at [370, 328] on div at bounding box center [371, 330] width 4 height 7
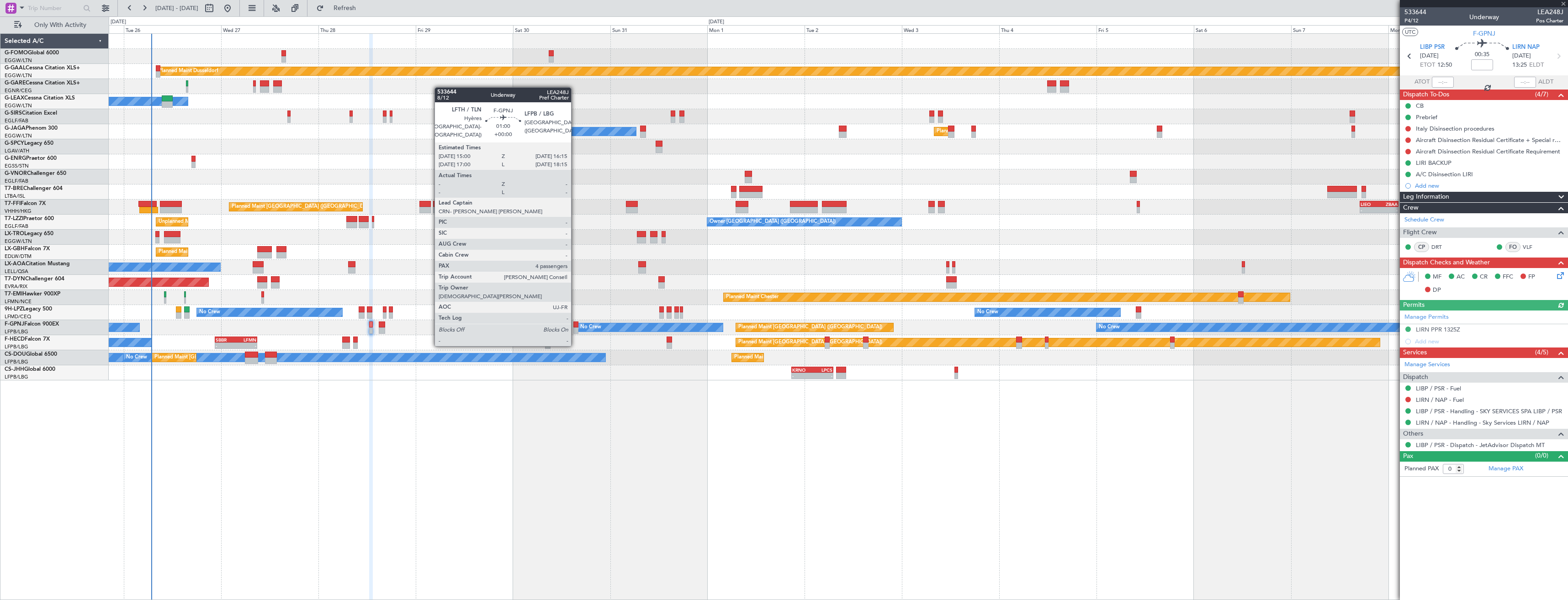
click at [575, 328] on div at bounding box center [576, 330] width 5 height 7
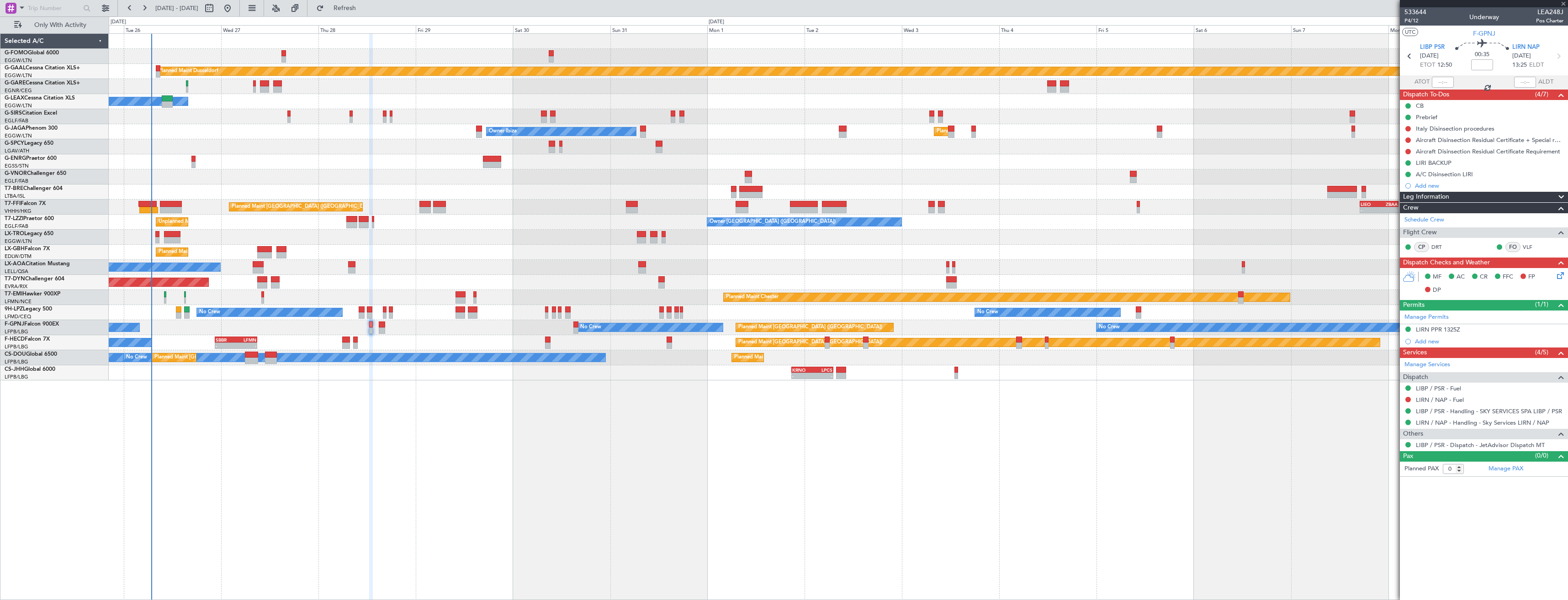
type input "4"
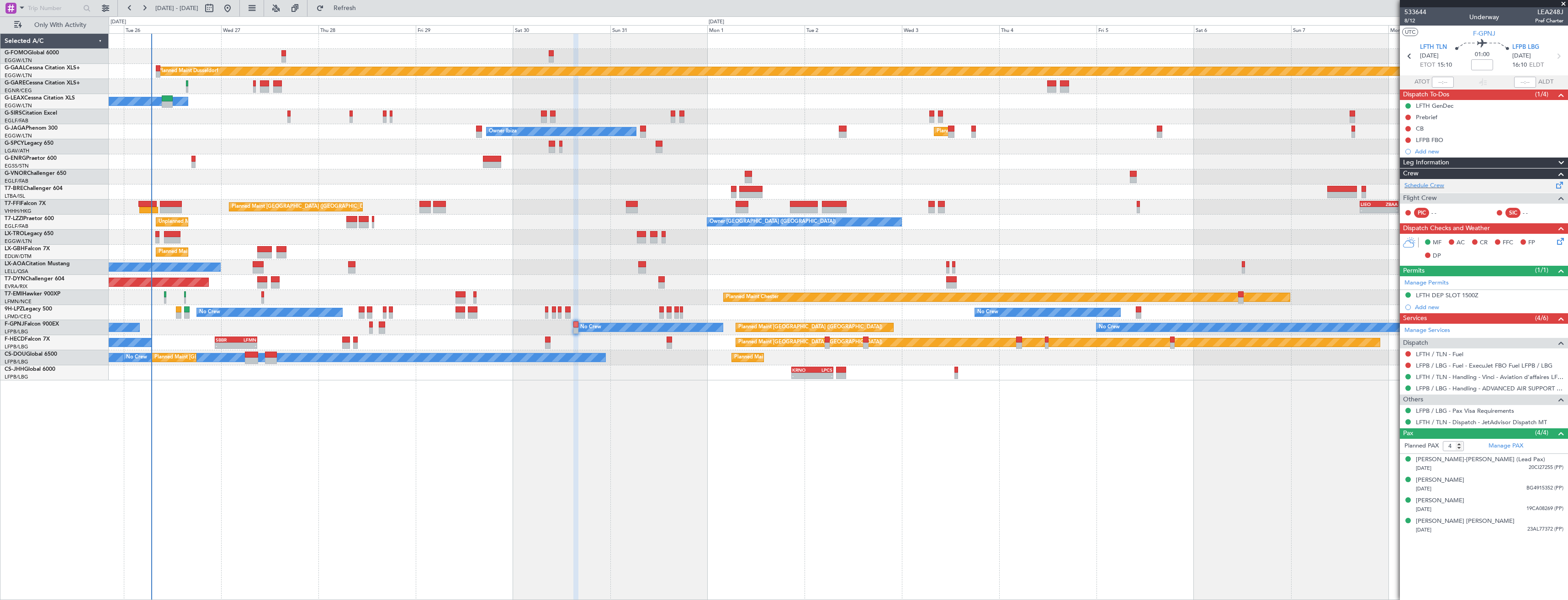
click at [1421, 180] on div "Schedule Crew" at bounding box center [1484, 186] width 168 height 14
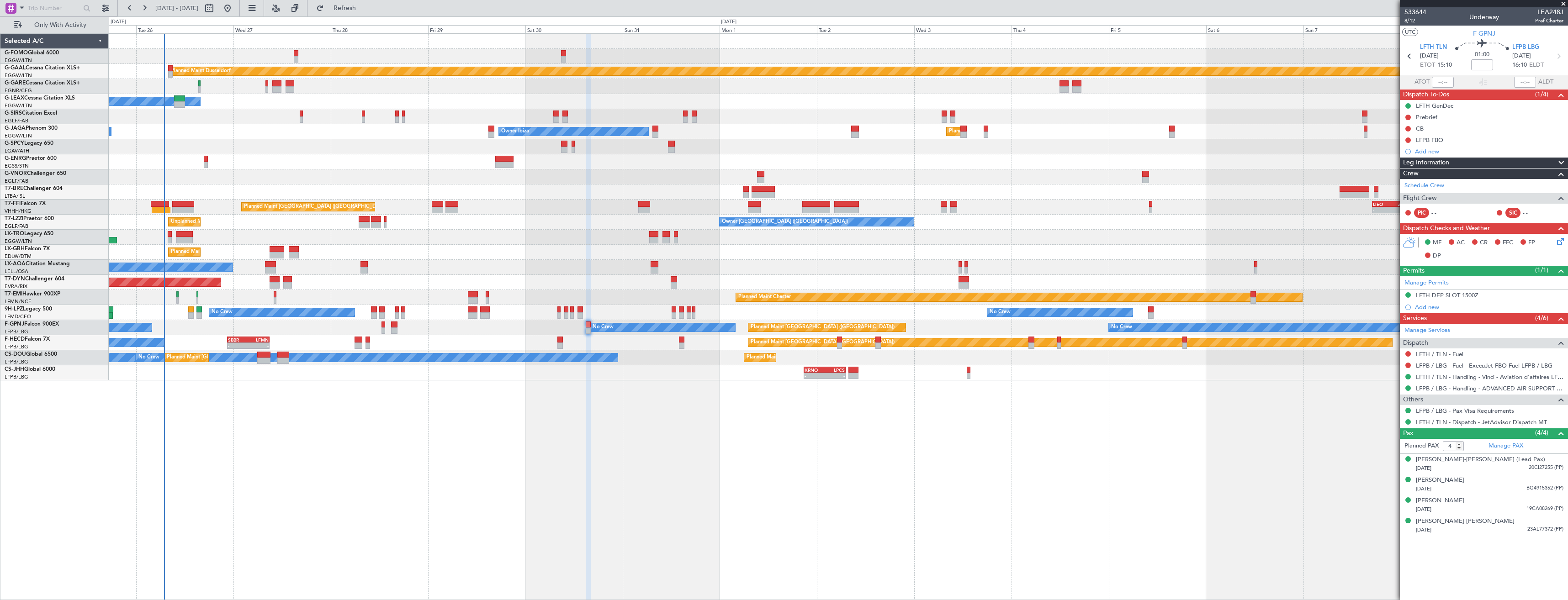
click at [1215, 359] on div "Planned Maint Dusseldorf Owner Unplanned Maint Oxford (Kidlington) Planned Main…" at bounding box center [838, 208] width 1459 height 347
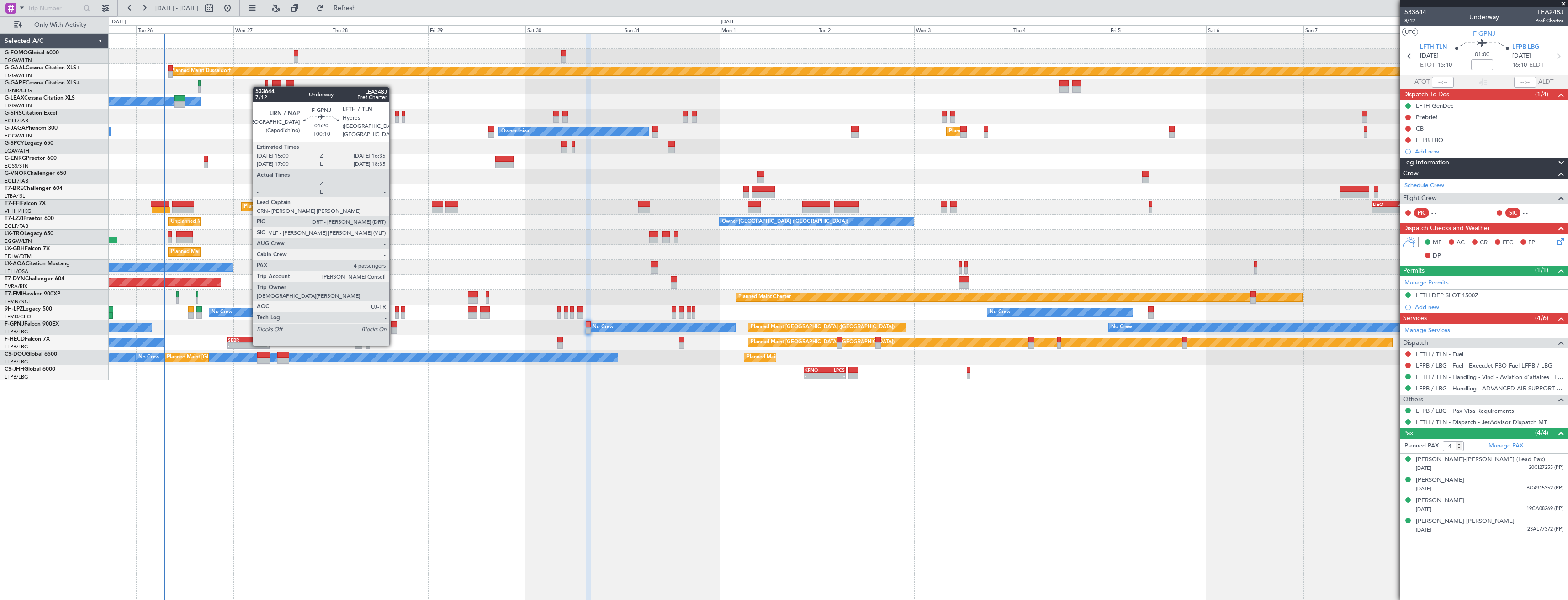
click at [393, 327] on div at bounding box center [394, 330] width 7 height 7
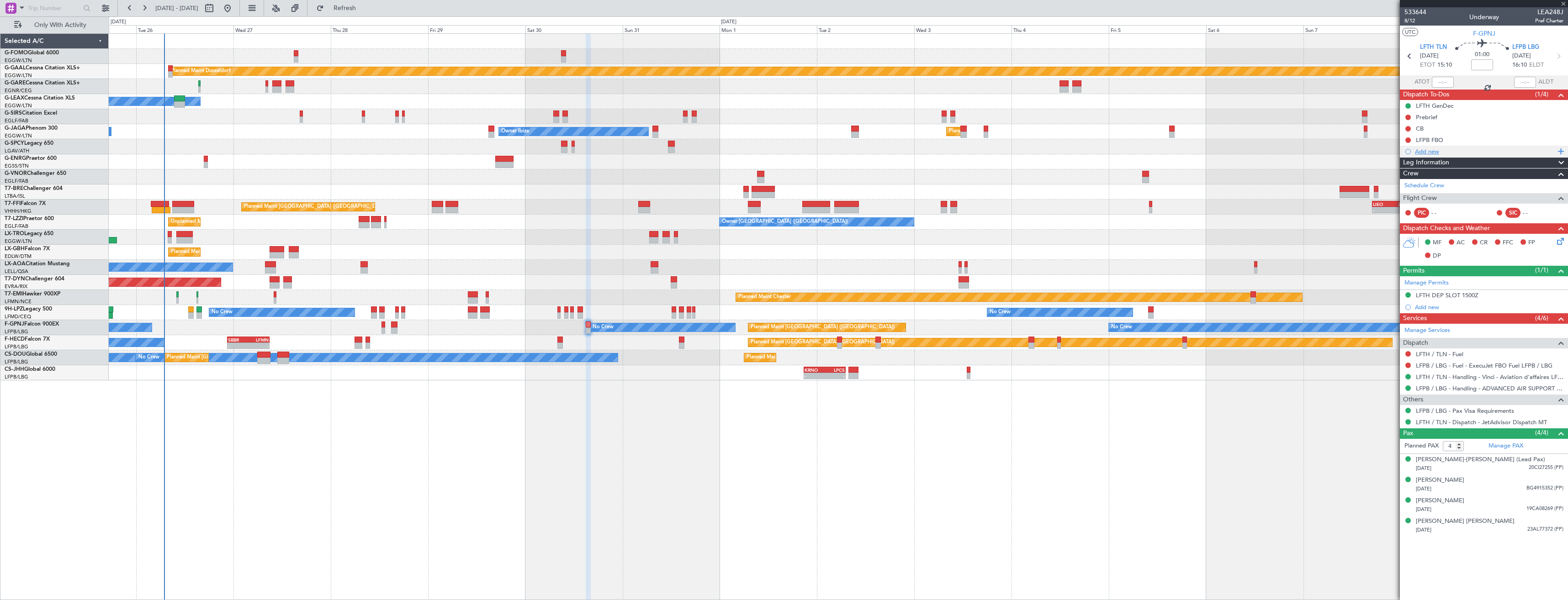
type input "+00:10"
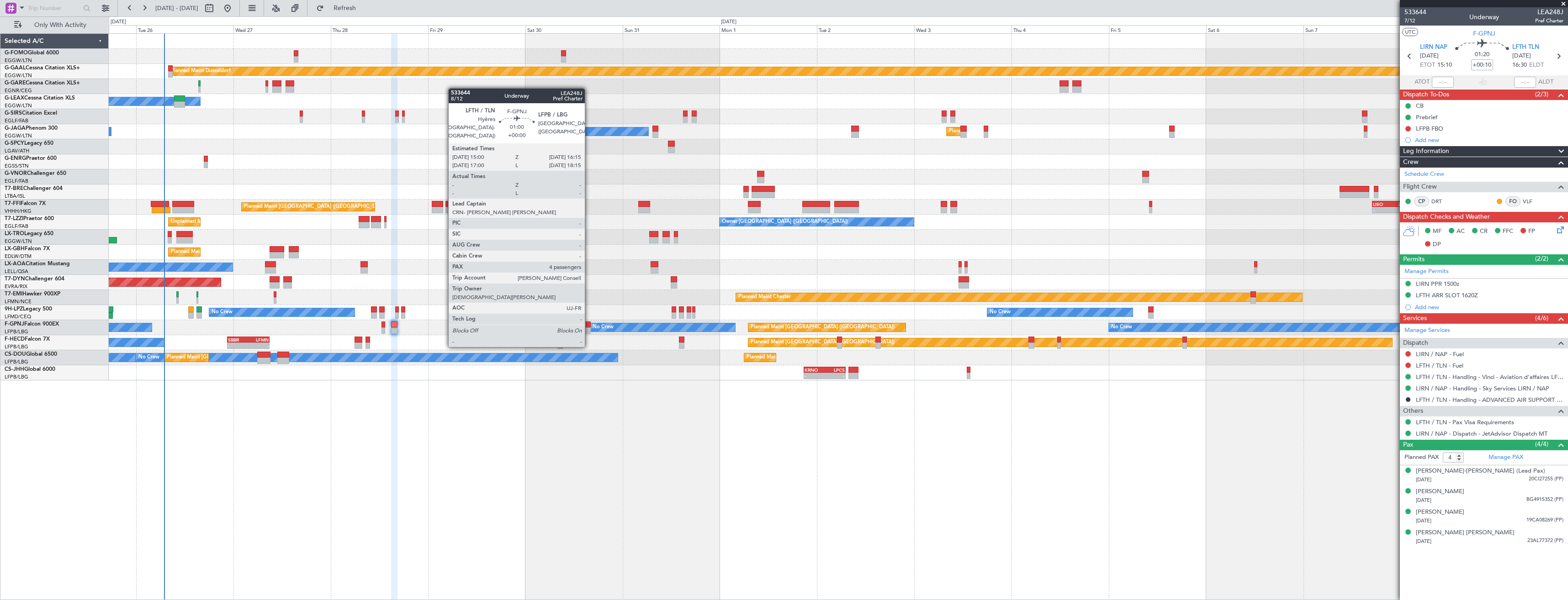
click at [589, 329] on div at bounding box center [588, 330] width 5 height 7
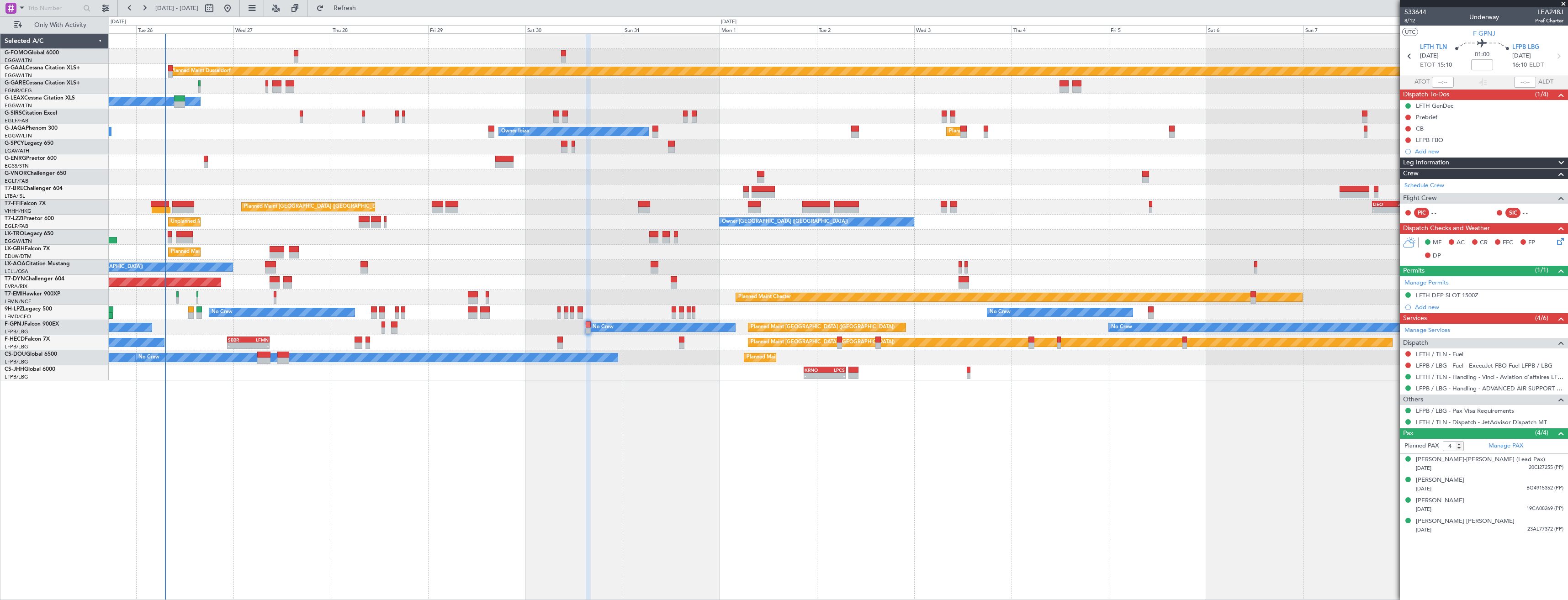
click at [721, 220] on div "Planned Maint Dusseldorf Owner Unplanned Maint Oxford (Kidlington) No Crew Cann…" at bounding box center [838, 208] width 1459 height 347
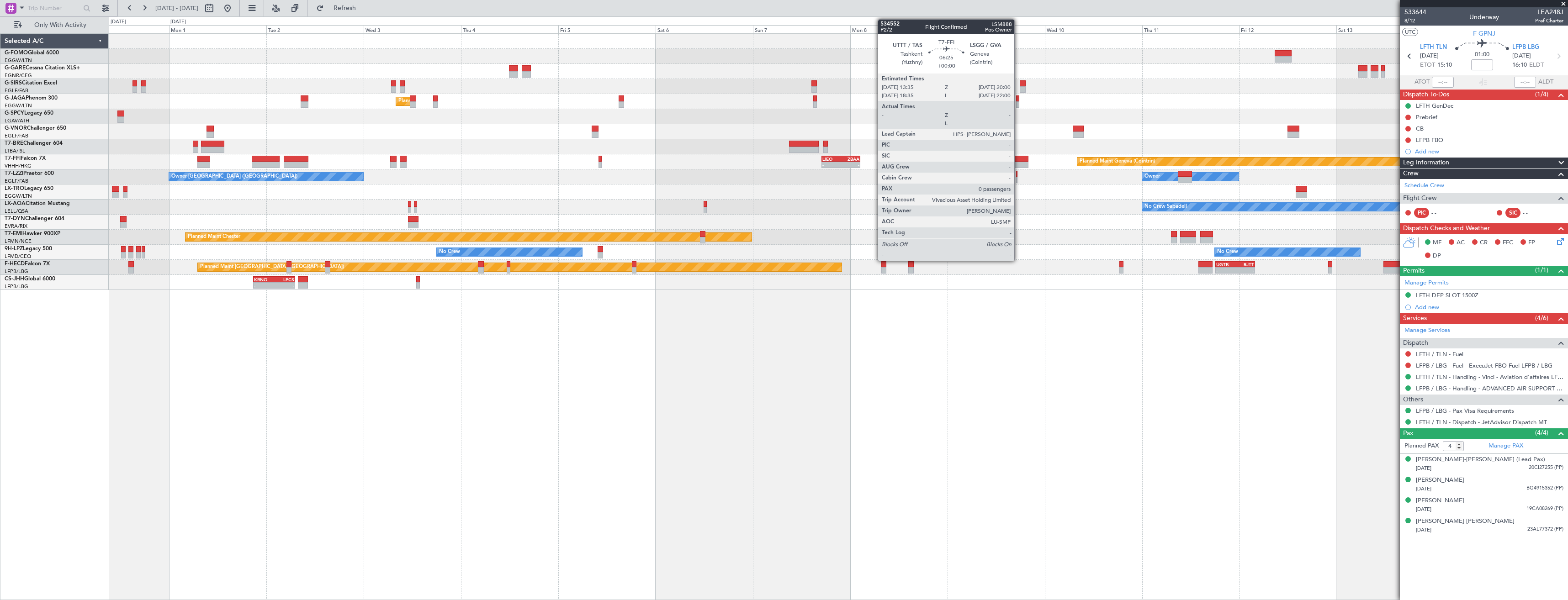
click at [1018, 160] on div at bounding box center [1015, 159] width 26 height 7
type input "0"
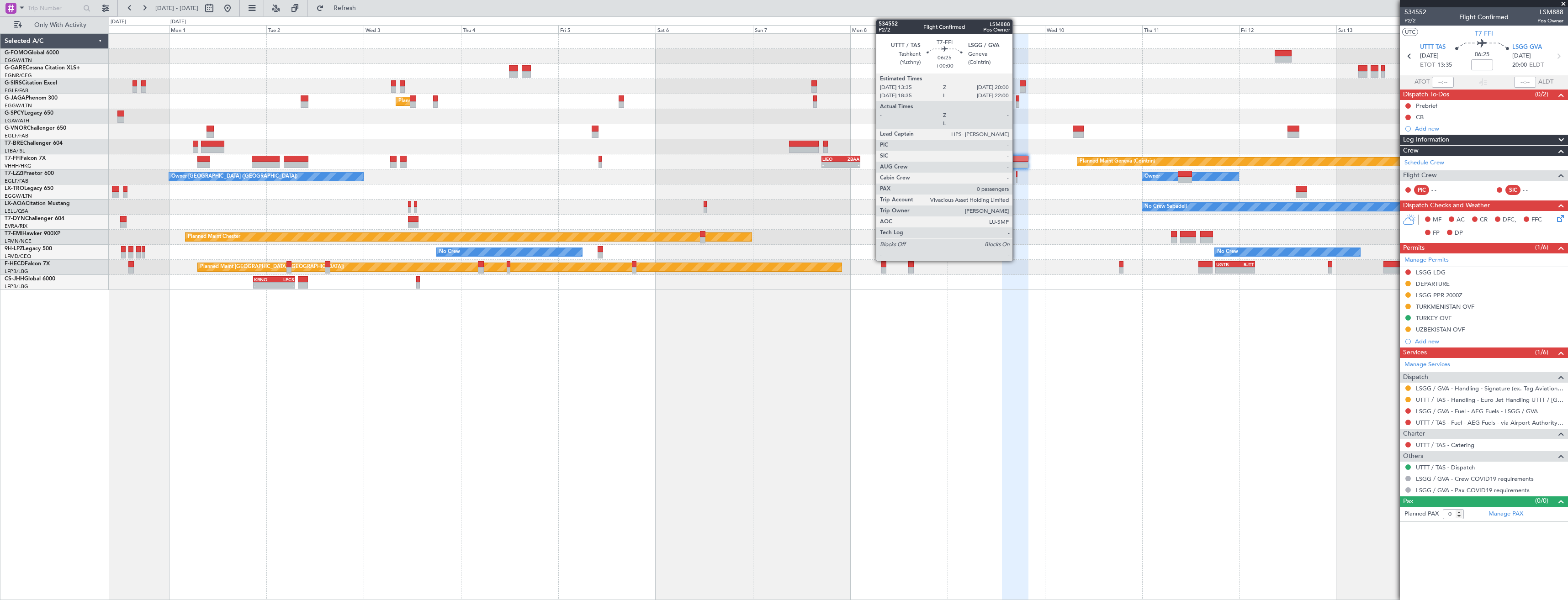
click at [1017, 160] on div at bounding box center [1015, 159] width 26 height 7
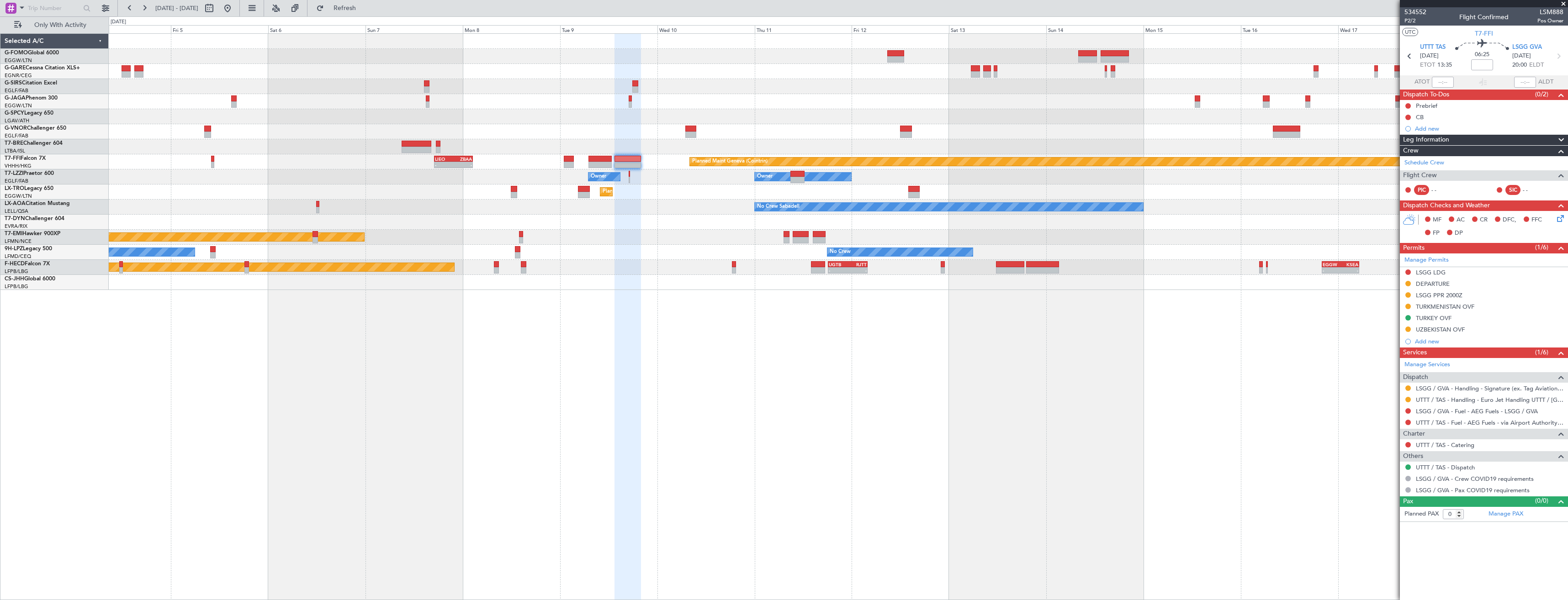
click at [758, 198] on div "Planned Maint London (Luton) Planned Maint Geneva (Cointrin) - - LIEO 17:00 Z Z…" at bounding box center [838, 162] width 1459 height 256
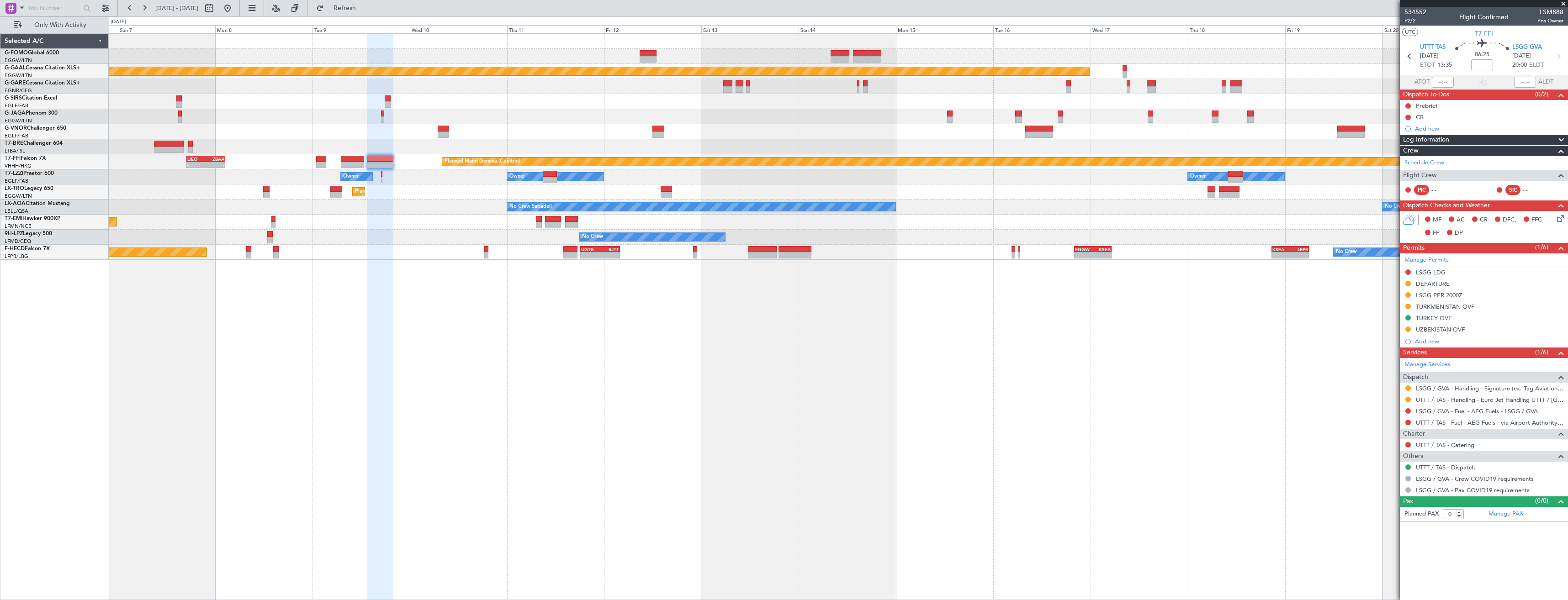
click at [987, 227] on div "Planned Maint Dusseldorf Planned Maint London (Luton) Planned Maint Geneva (Coi…" at bounding box center [838, 147] width 1459 height 226
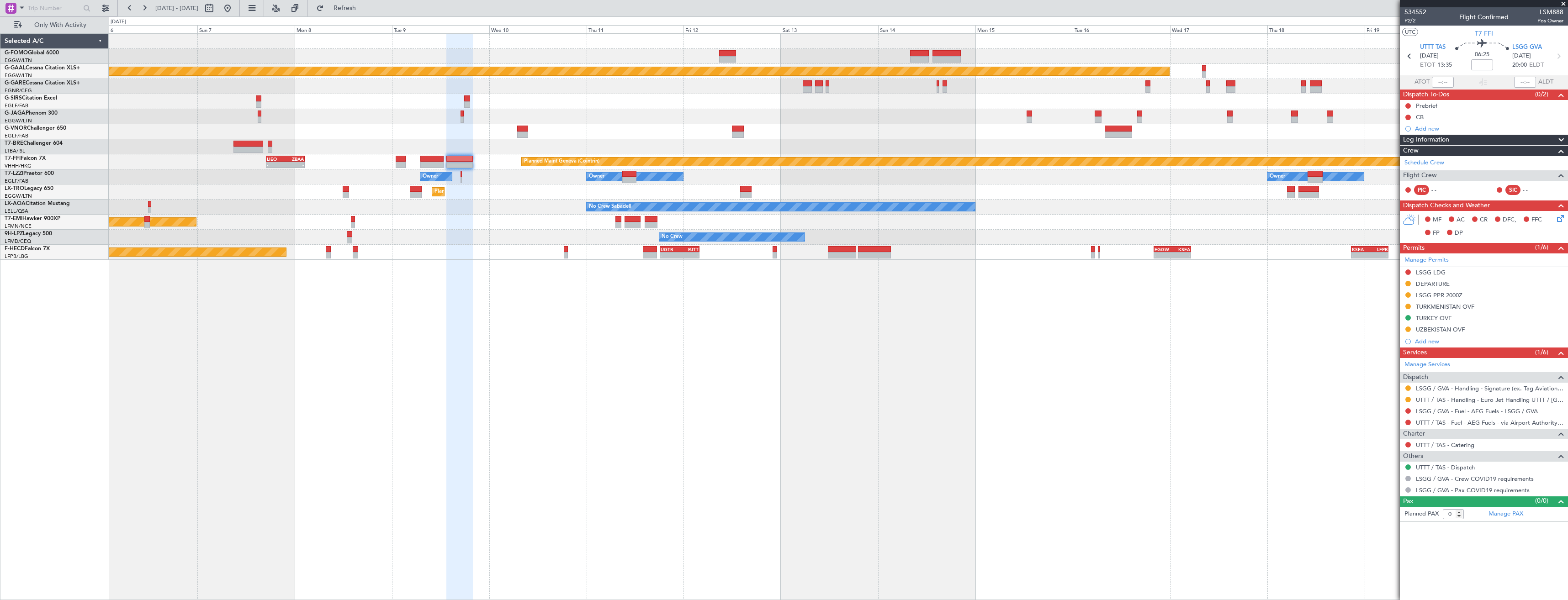
click at [1384, 229] on div "Planned Maint Dusseldorf Planned Maint London (Luton) Planned Maint Geneva (Coi…" at bounding box center [838, 147] width 1459 height 226
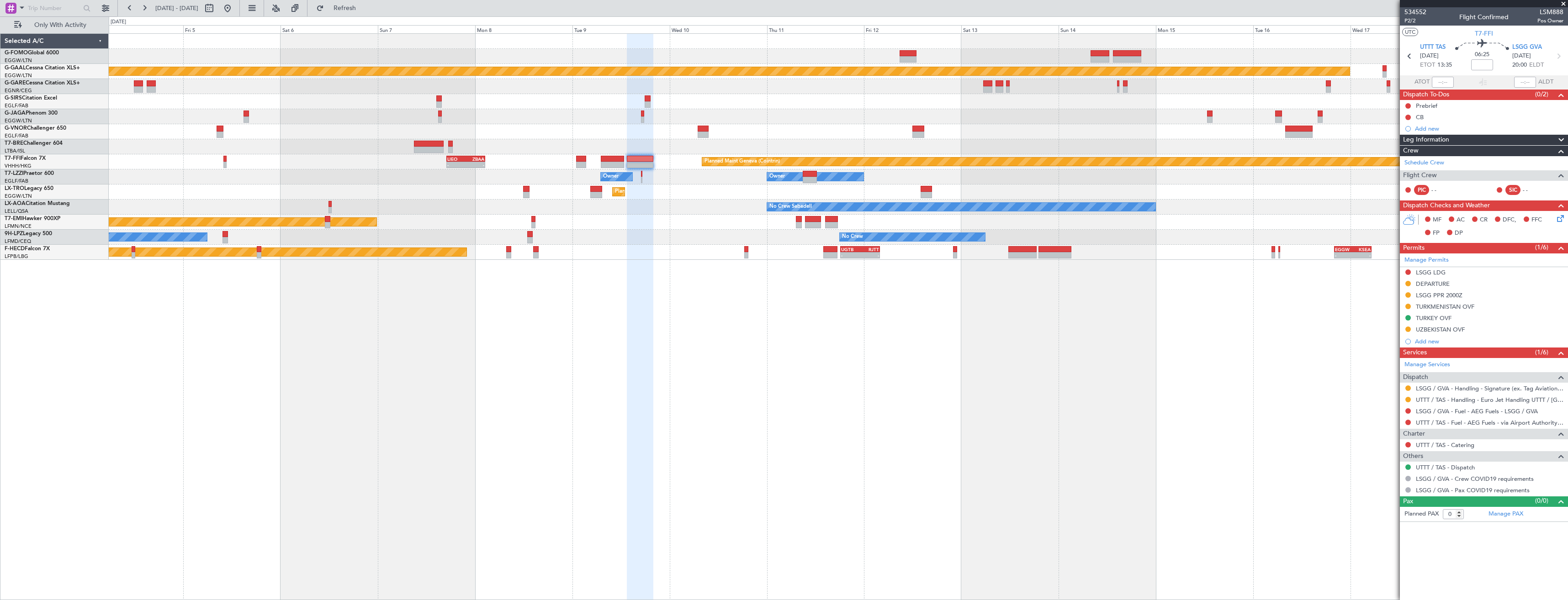
click at [1277, 221] on div "Planned Maint Chester" at bounding box center [838, 222] width 1459 height 15
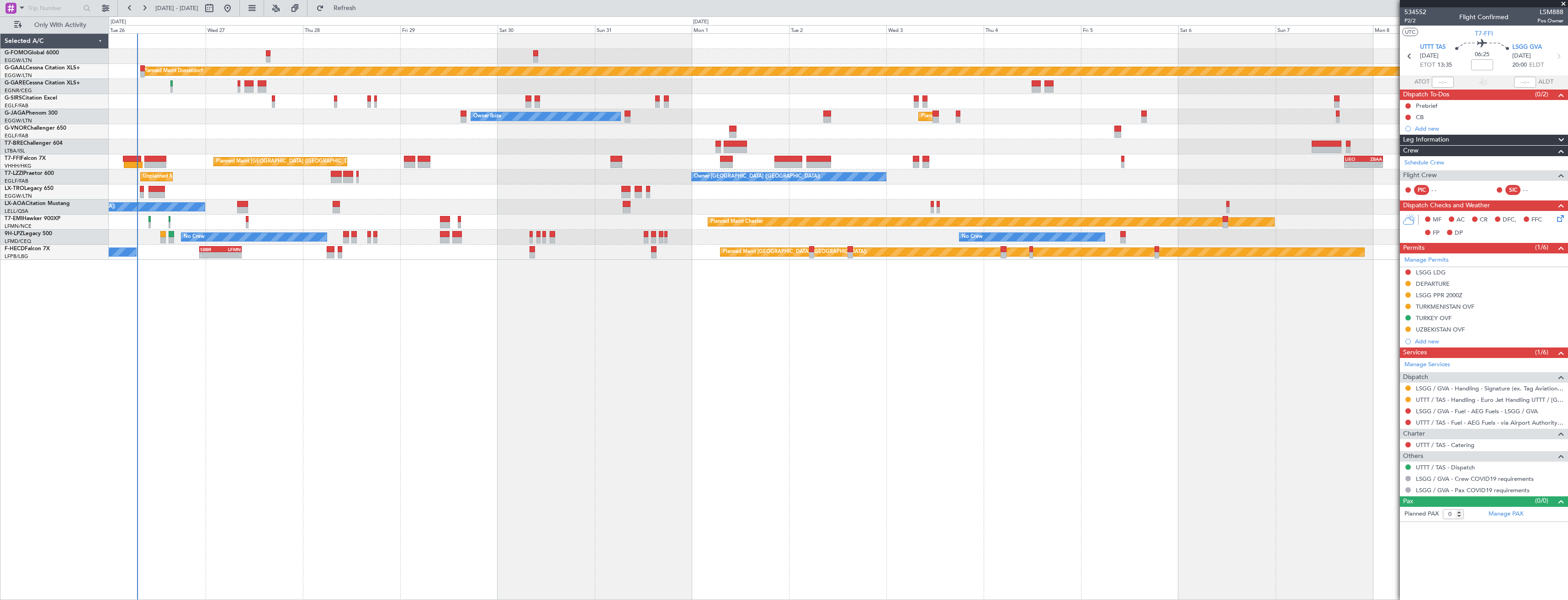
click at [1567, 342] on html "[DATE] - [DATE] Refresh Quick Links Only With Activity Planned [GEOGRAPHIC_DATA…" at bounding box center [784, 300] width 1568 height 600
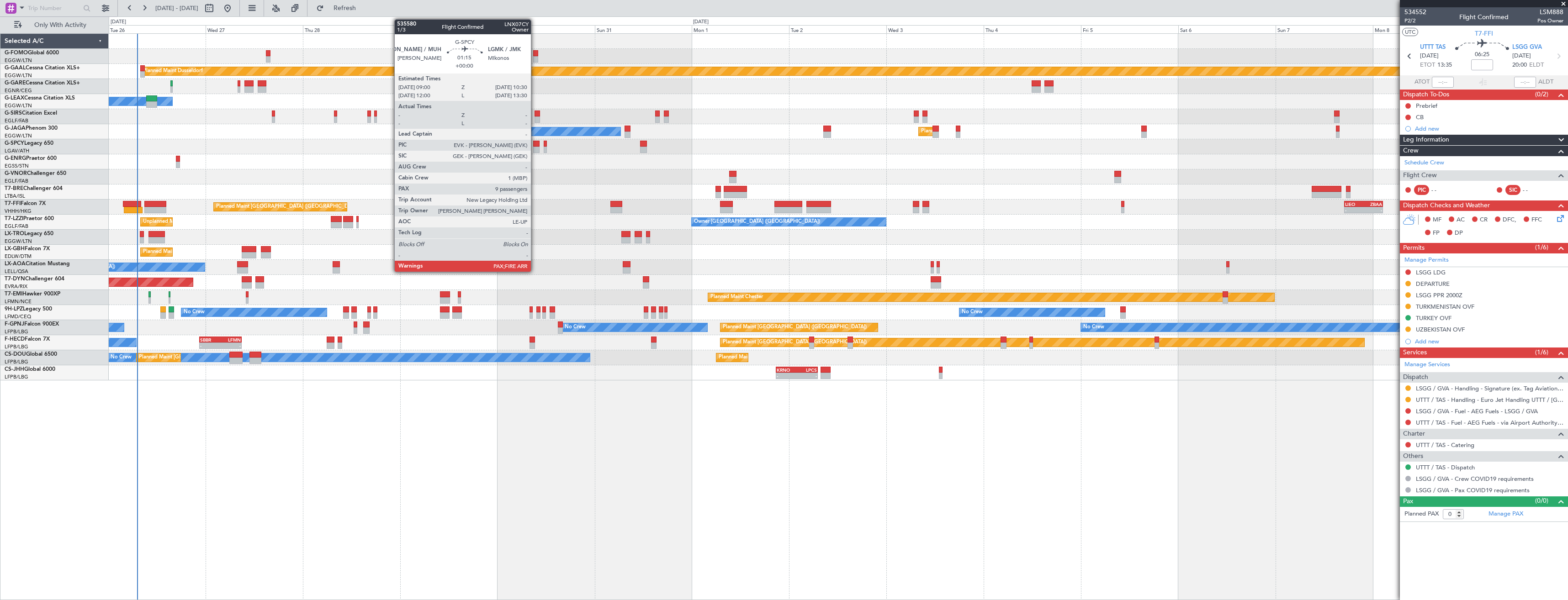
click at [535, 150] on div at bounding box center [536, 150] width 7 height 7
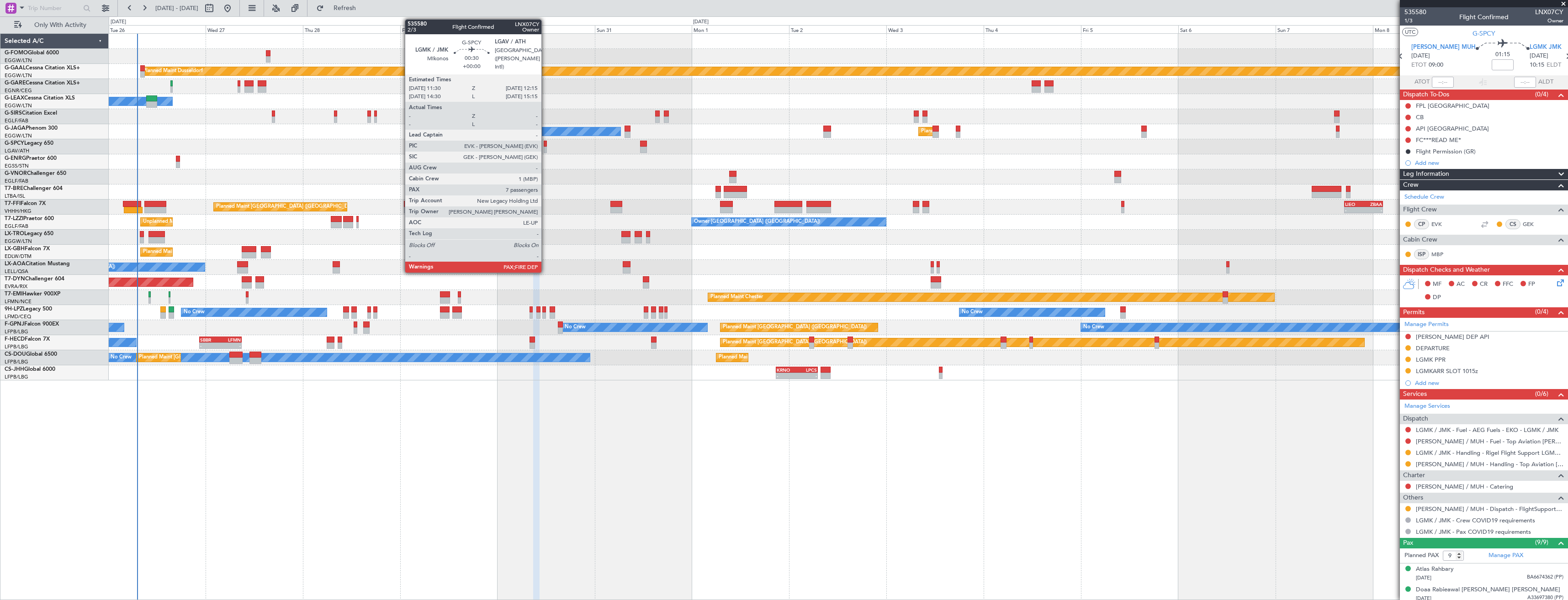
click at [545, 145] on div at bounding box center [545, 144] width 3 height 7
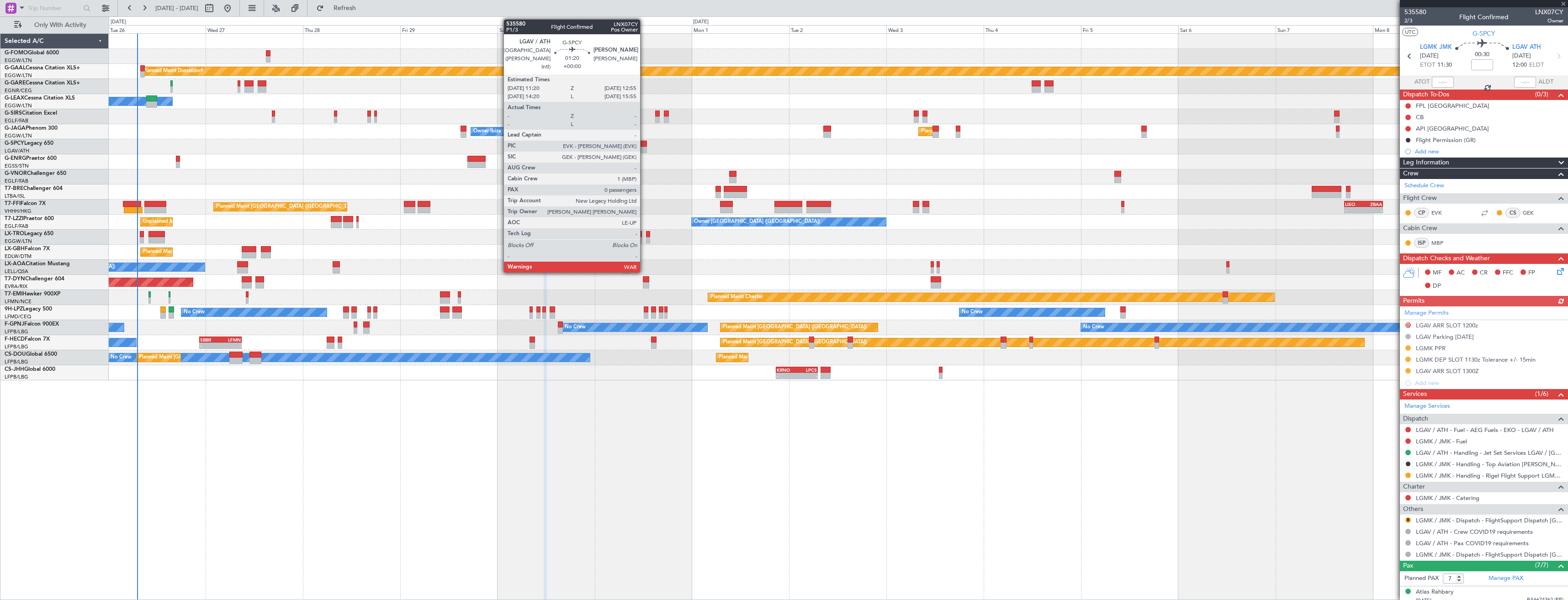
click at [644, 147] on div at bounding box center [643, 150] width 7 height 7
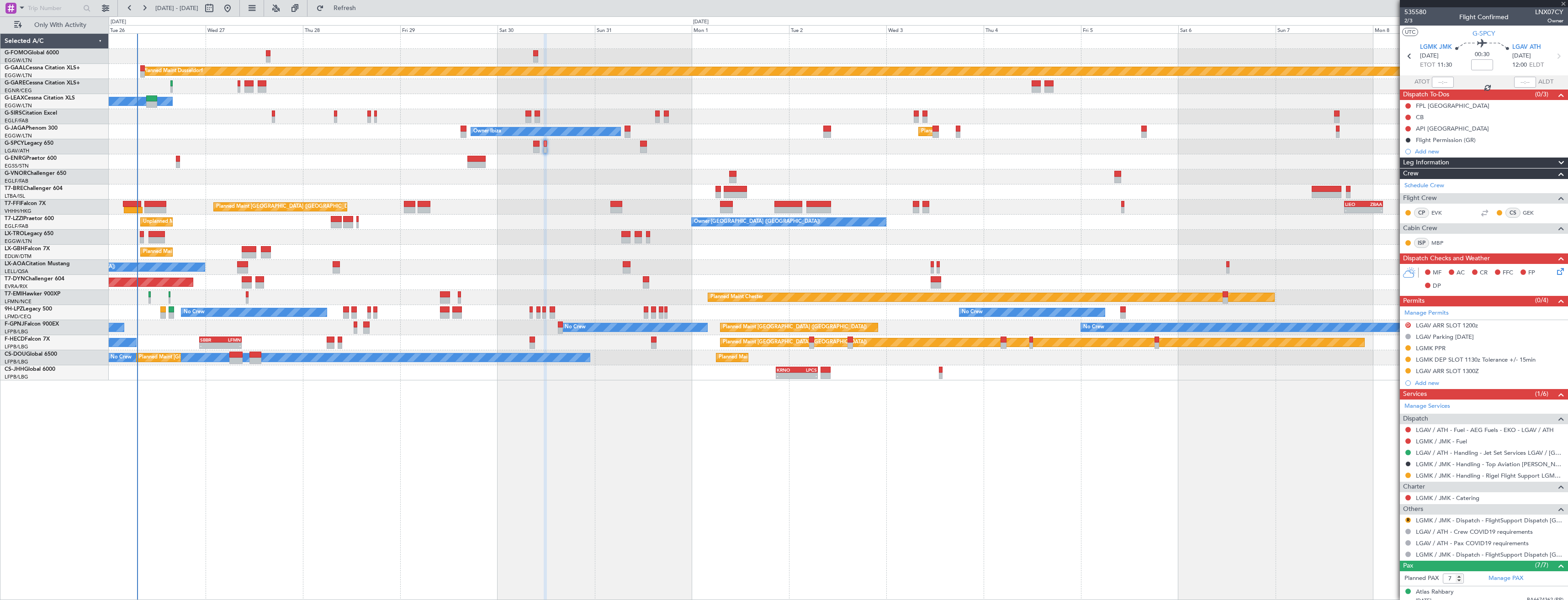
type input "0"
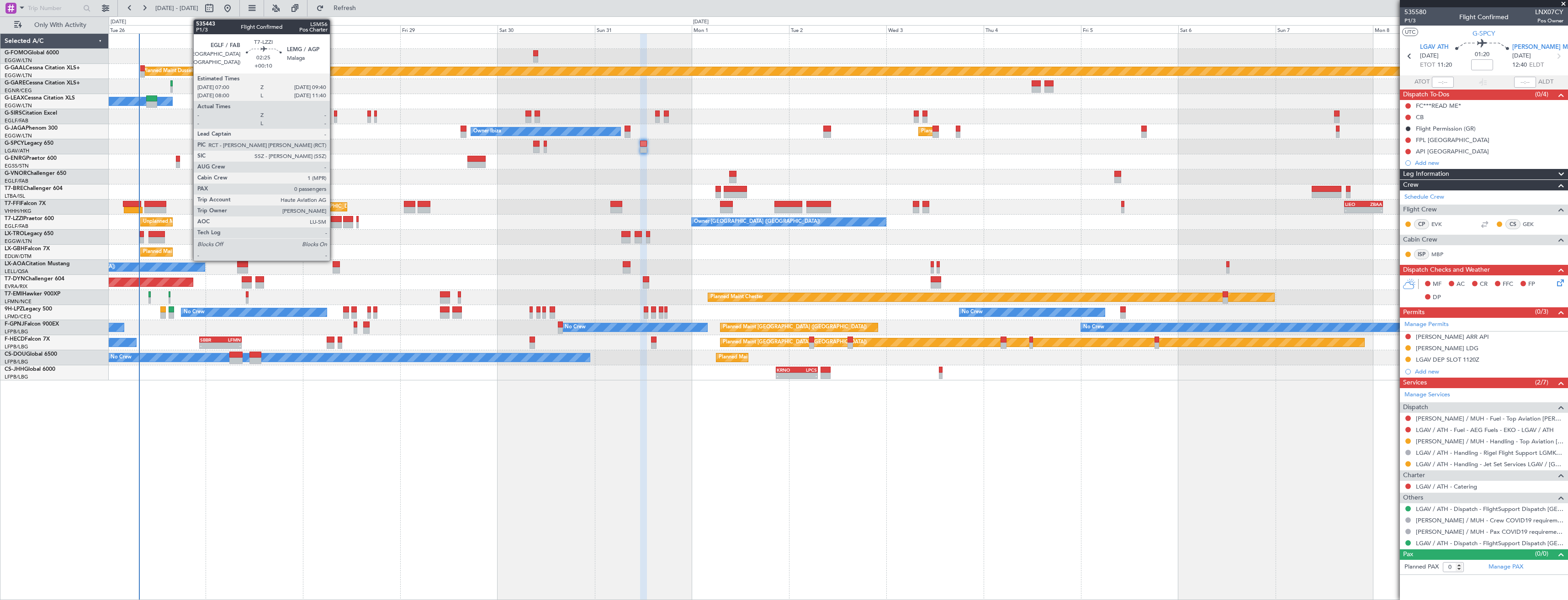
click at [334, 220] on div at bounding box center [336, 219] width 11 height 7
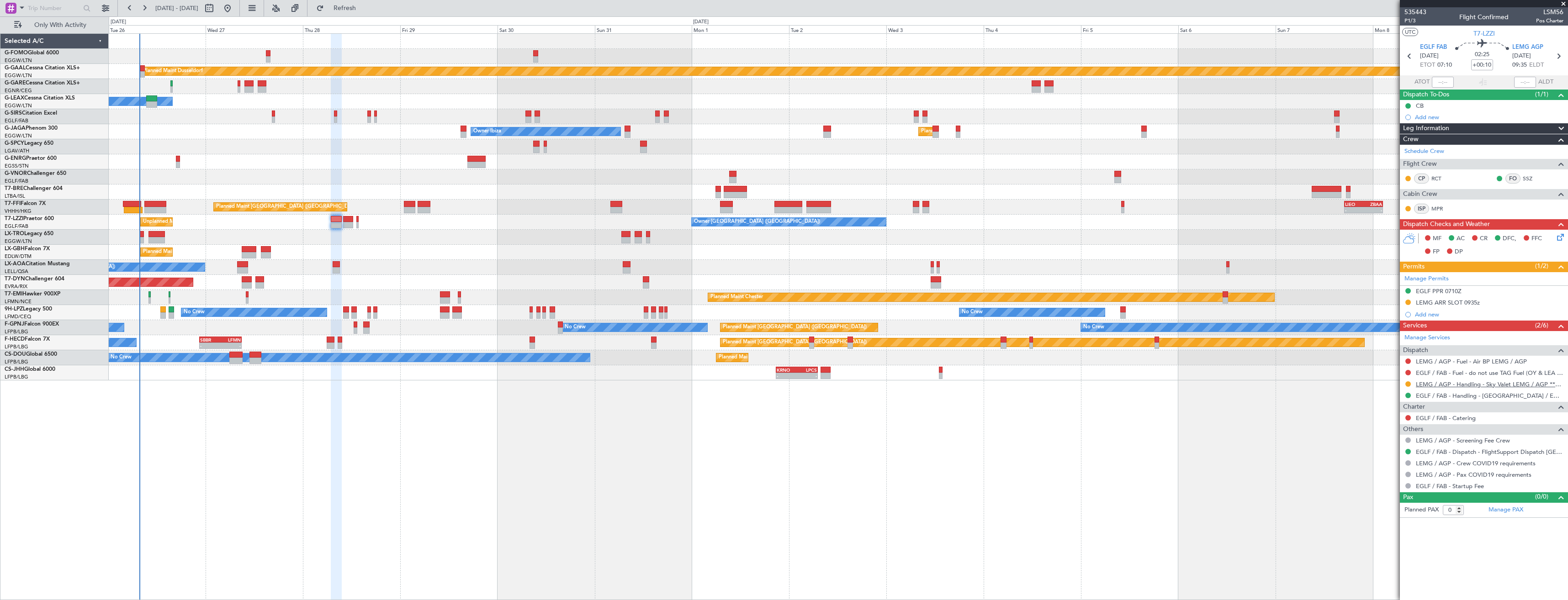
click at [1446, 384] on link "LEMG / AGP - Handling - Sky Valet LEMG / AGP ***My Handling***" at bounding box center [1489, 384] width 147 height 8
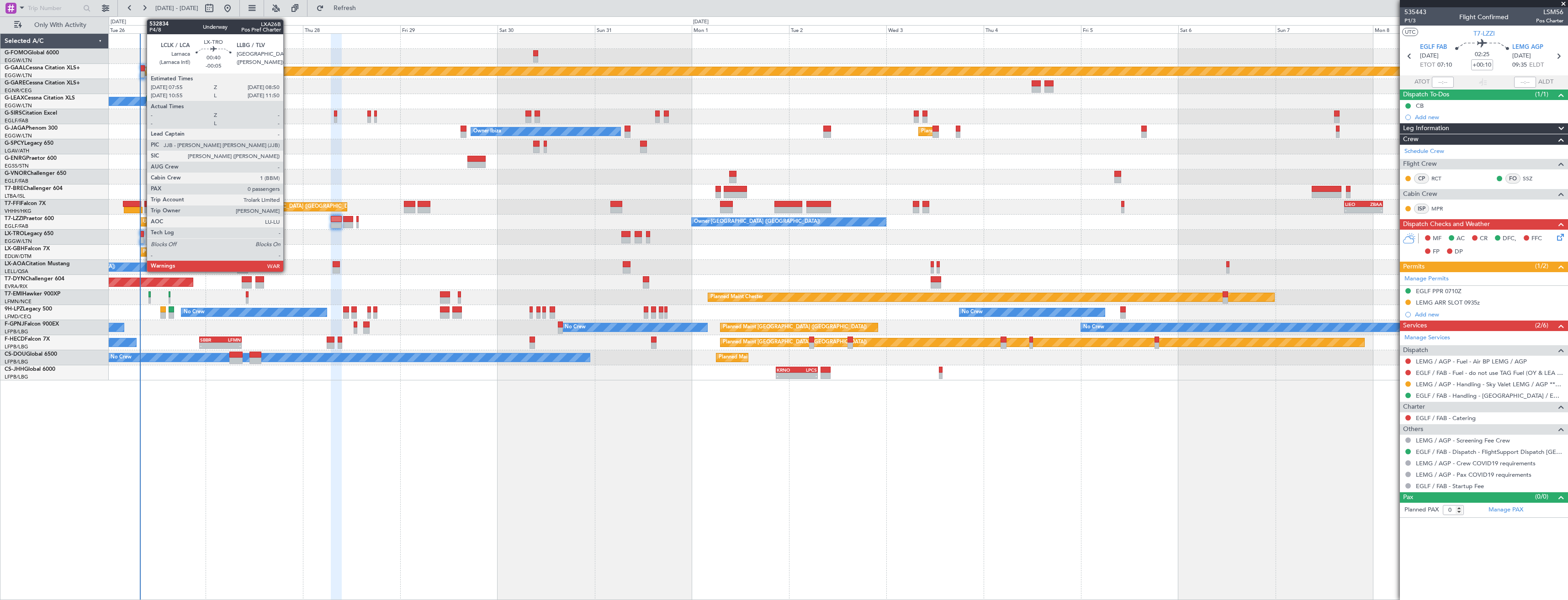
click at [142, 235] on div at bounding box center [142, 234] width 4 height 7
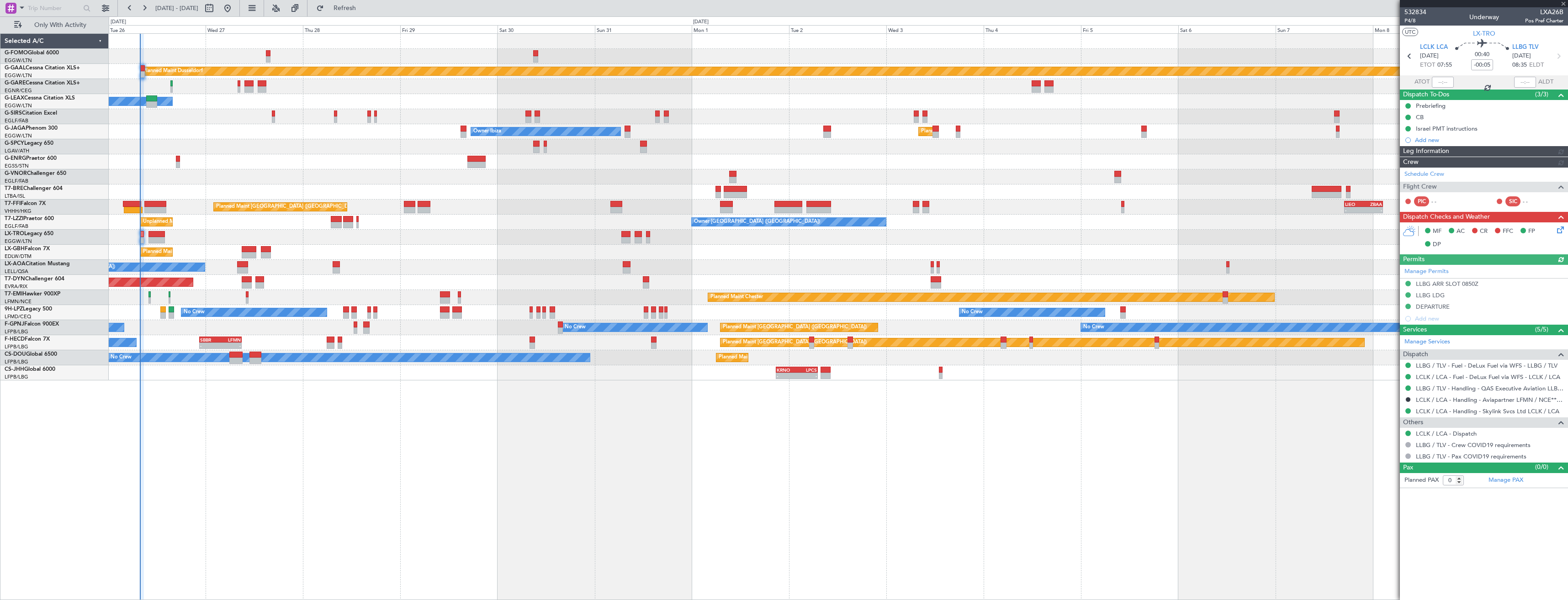
click at [1547, 12] on span "LXA26B" at bounding box center [1544, 12] width 38 height 10
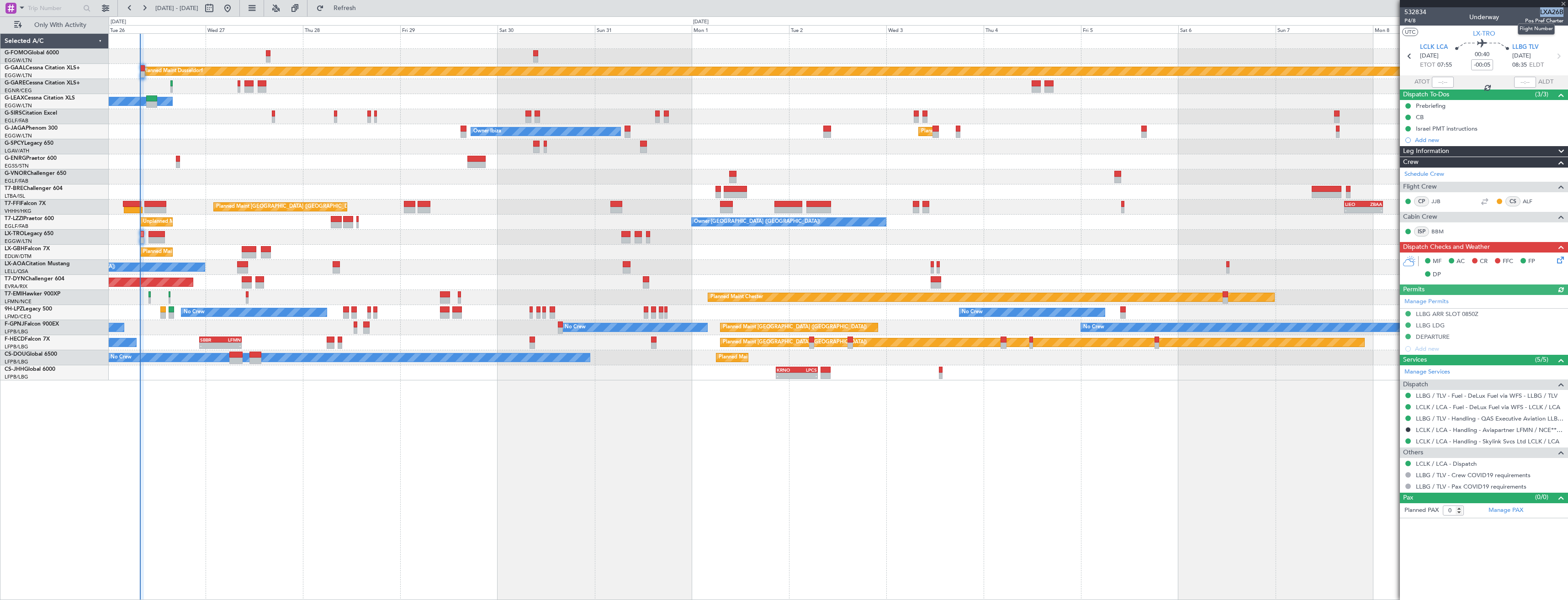
copy span "LXA26B"
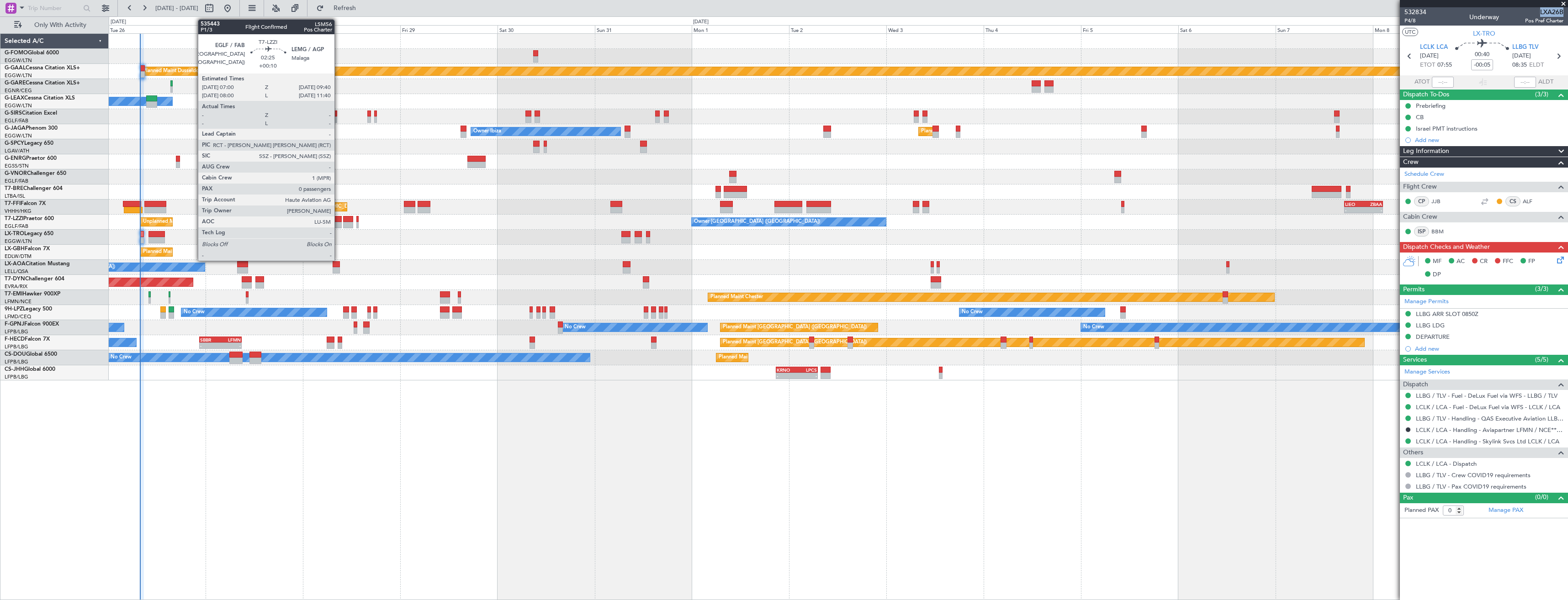
click at [338, 218] on div at bounding box center [336, 219] width 11 height 7
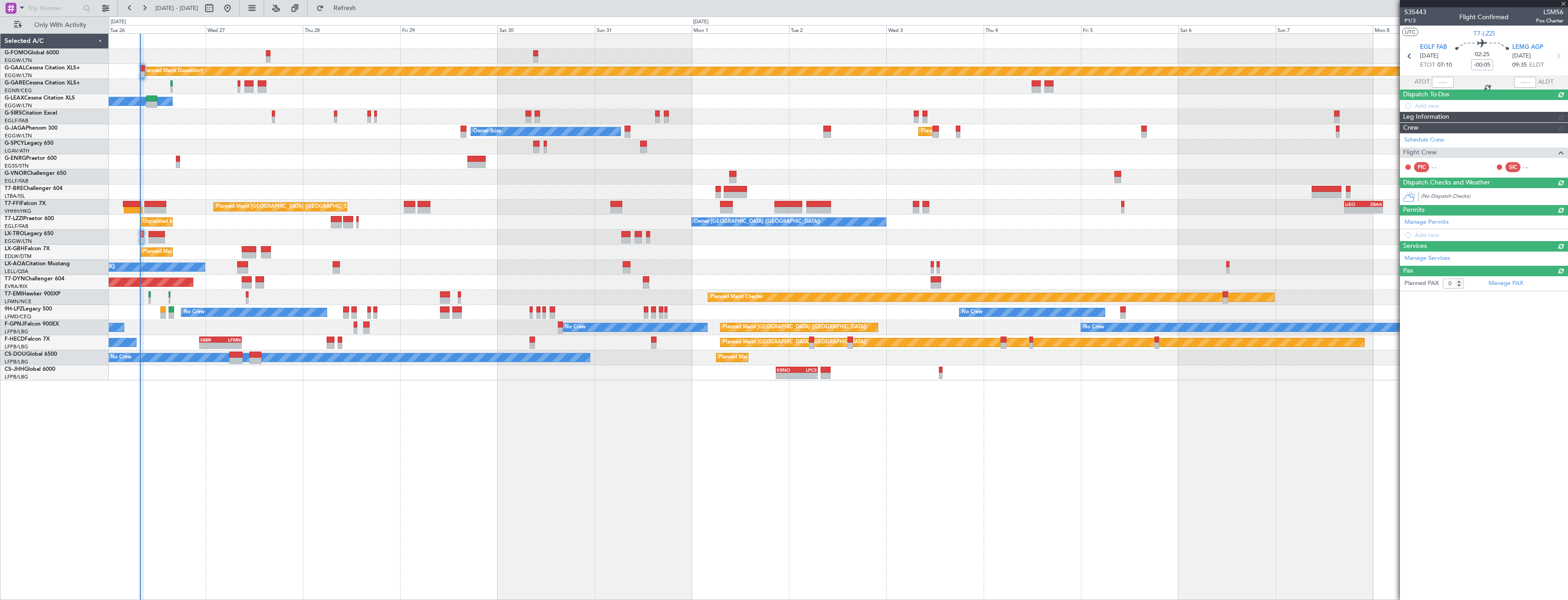
type input "+00:10"
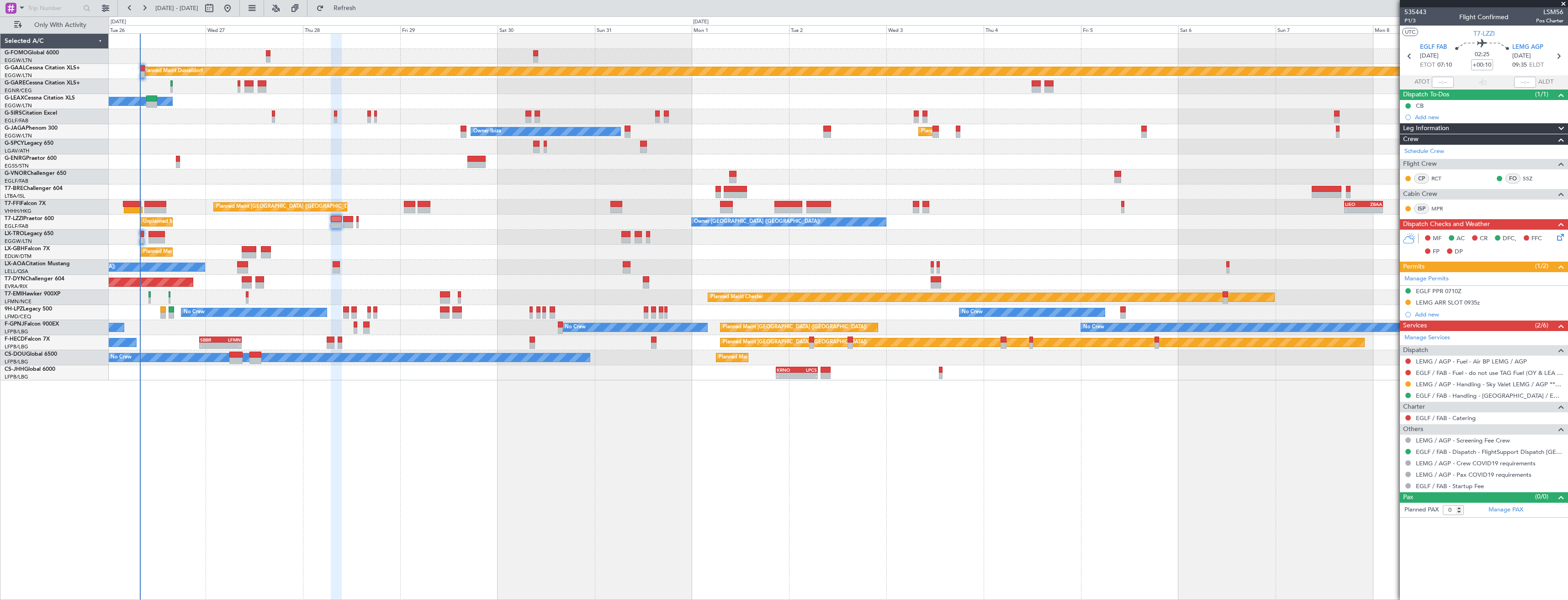
click at [1426, 279] on link "Manage Permits" at bounding box center [1426, 279] width 44 height 9
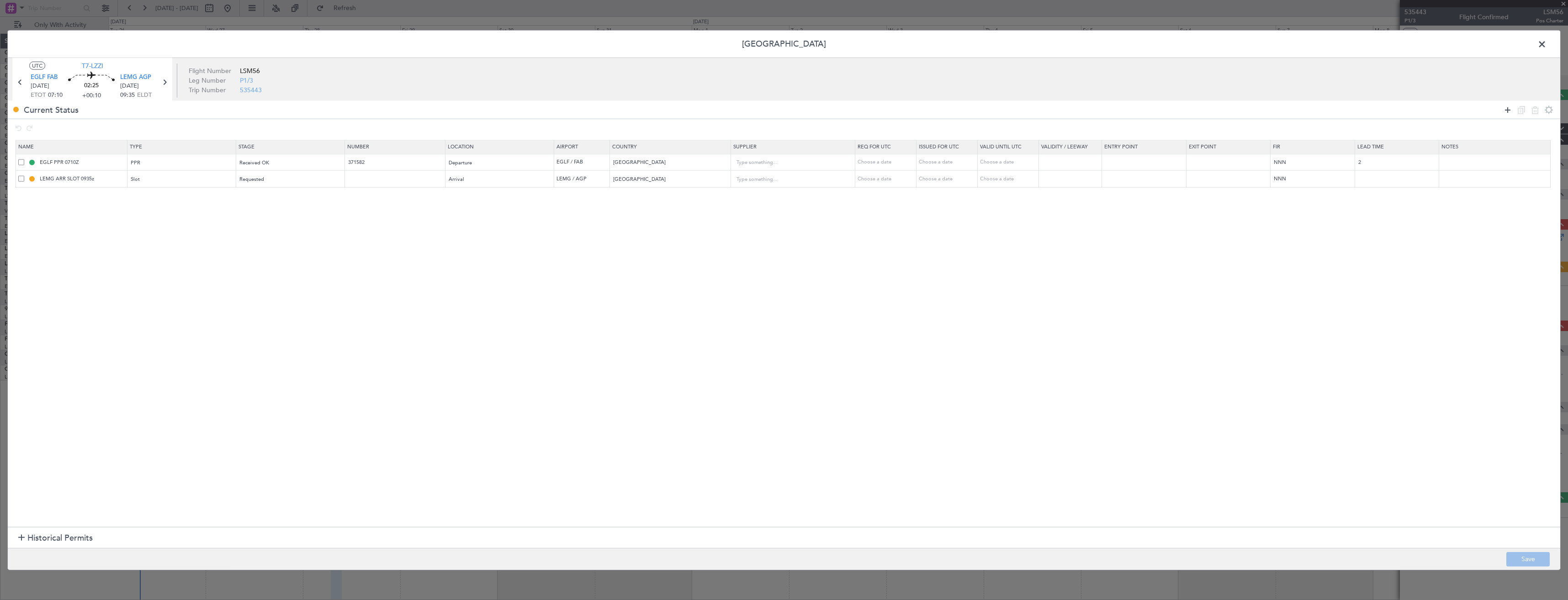
click at [1507, 105] on icon at bounding box center [1508, 110] width 11 height 11
click at [150, 194] on div "Type" at bounding box center [178, 196] width 96 height 14
click at [170, 279] on span "Slot" at bounding box center [184, 283] width 102 height 14
click at [268, 203] on div "Select an option" at bounding box center [287, 196] width 96 height 14
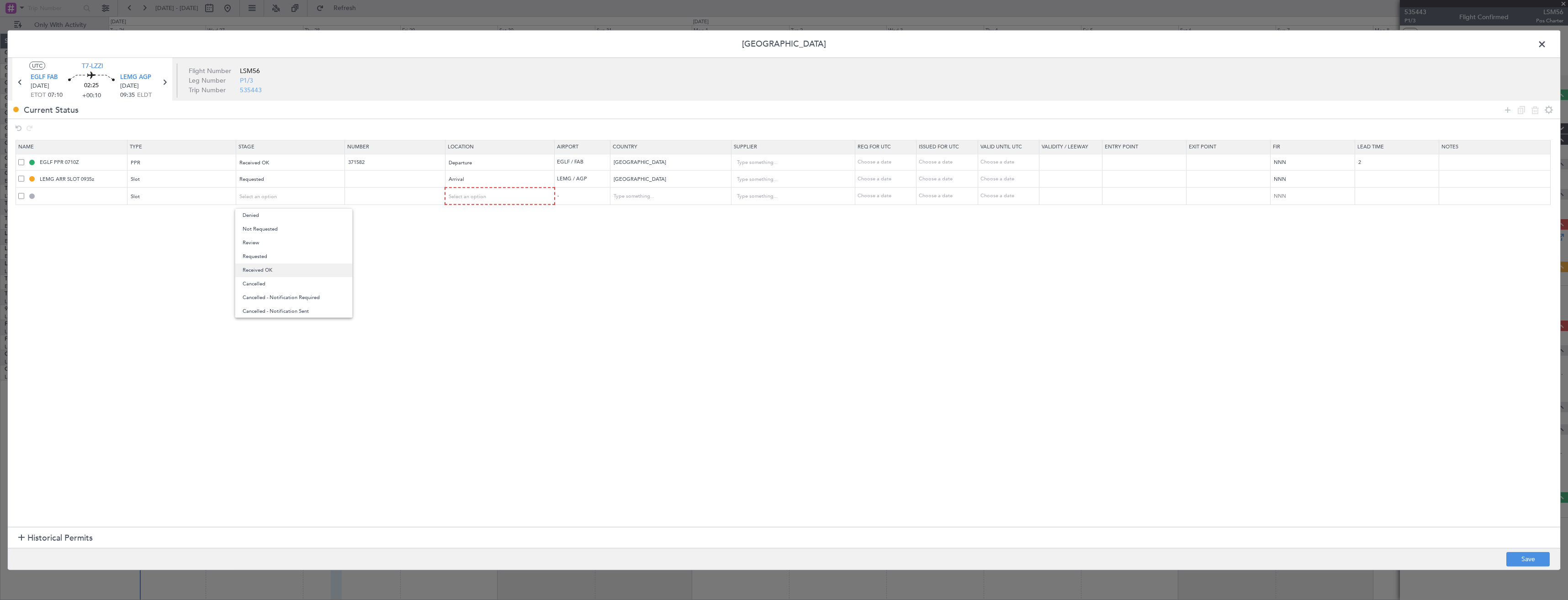
click at [277, 267] on span "Received OK" at bounding box center [294, 270] width 102 height 14
click at [281, 178] on div "Requested" at bounding box center [287, 180] width 96 height 14
click at [259, 198] on span "Denied" at bounding box center [294, 198] width 102 height 14
click at [486, 197] on span "Select an option" at bounding box center [468, 196] width 38 height 7
click at [492, 248] on span "Arrival" at bounding box center [505, 243] width 102 height 14
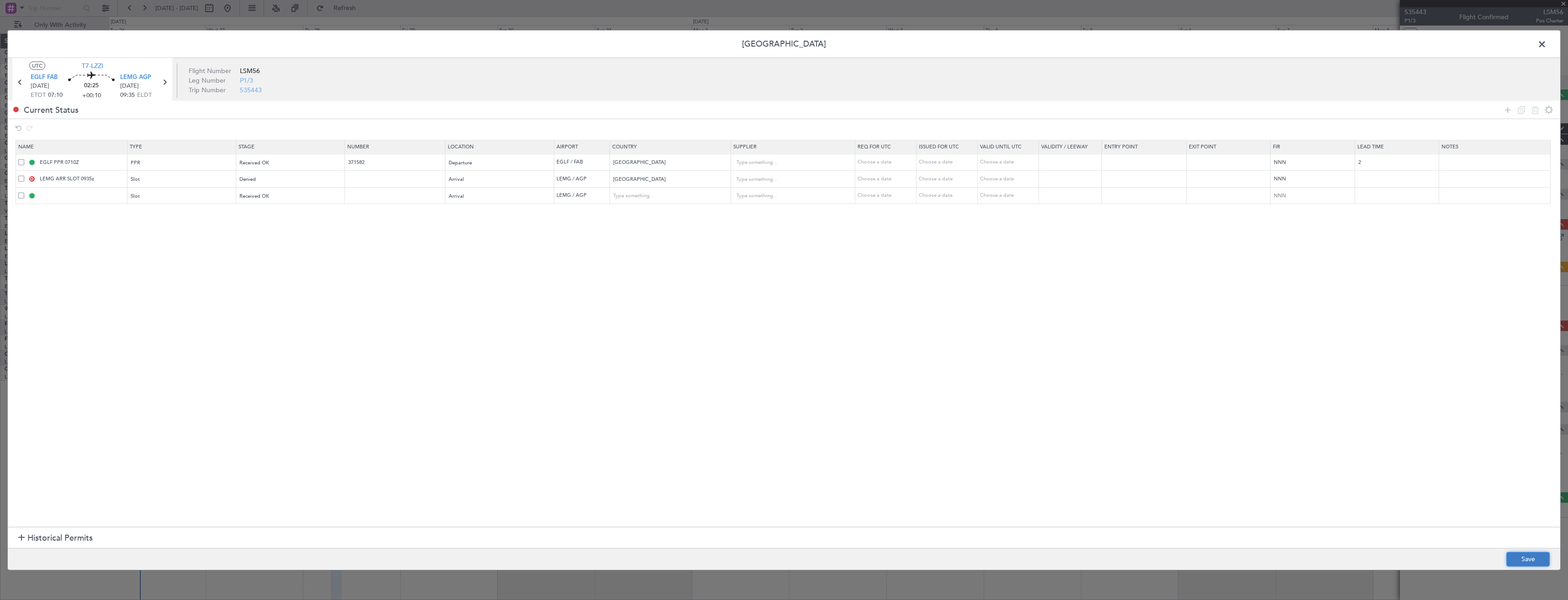
click at [1515, 559] on button "Save" at bounding box center [1528, 559] width 43 height 15
type input "LEMG ARR SLOT"
type input "Spain"
type input "NNN"
click at [94, 195] on input "LEMG ARR SLOT" at bounding box center [82, 195] width 89 height 8
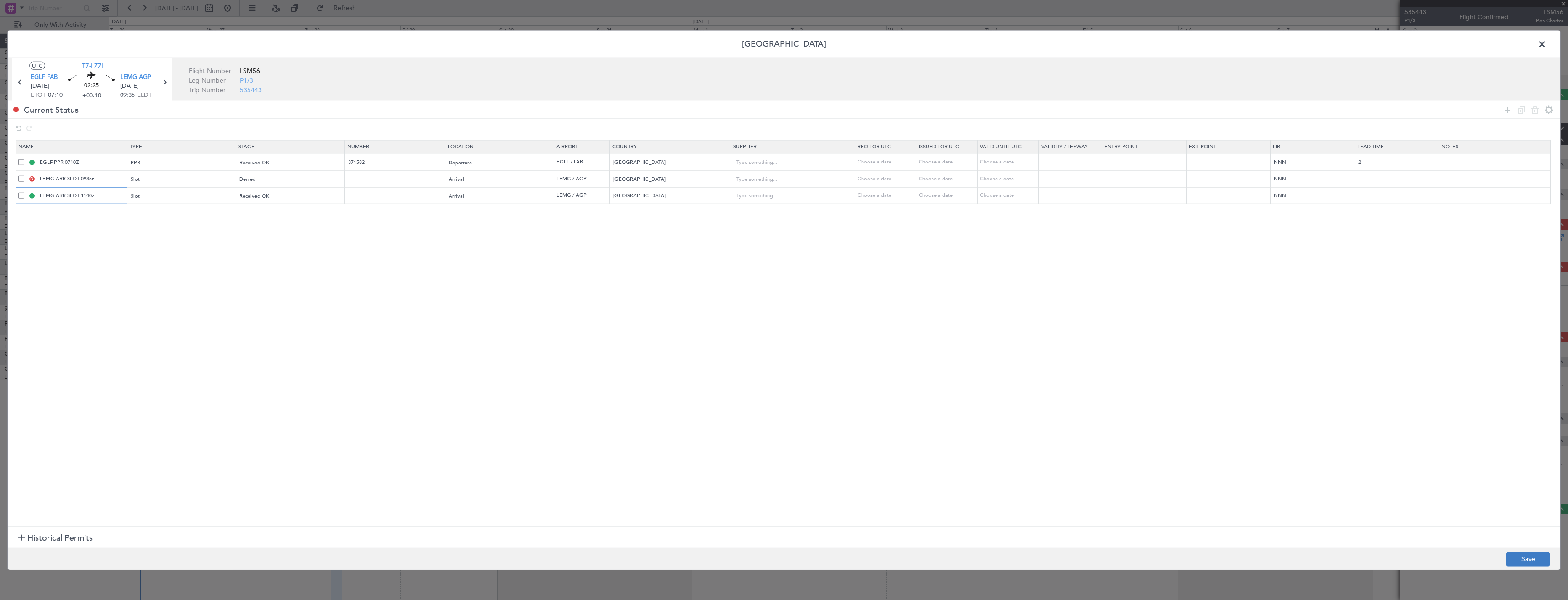
type input "LEMG ARR SLOT 1140z"
click at [1539, 560] on button "Save" at bounding box center [1528, 559] width 43 height 15
click at [1547, 43] on span at bounding box center [1547, 47] width 0 height 18
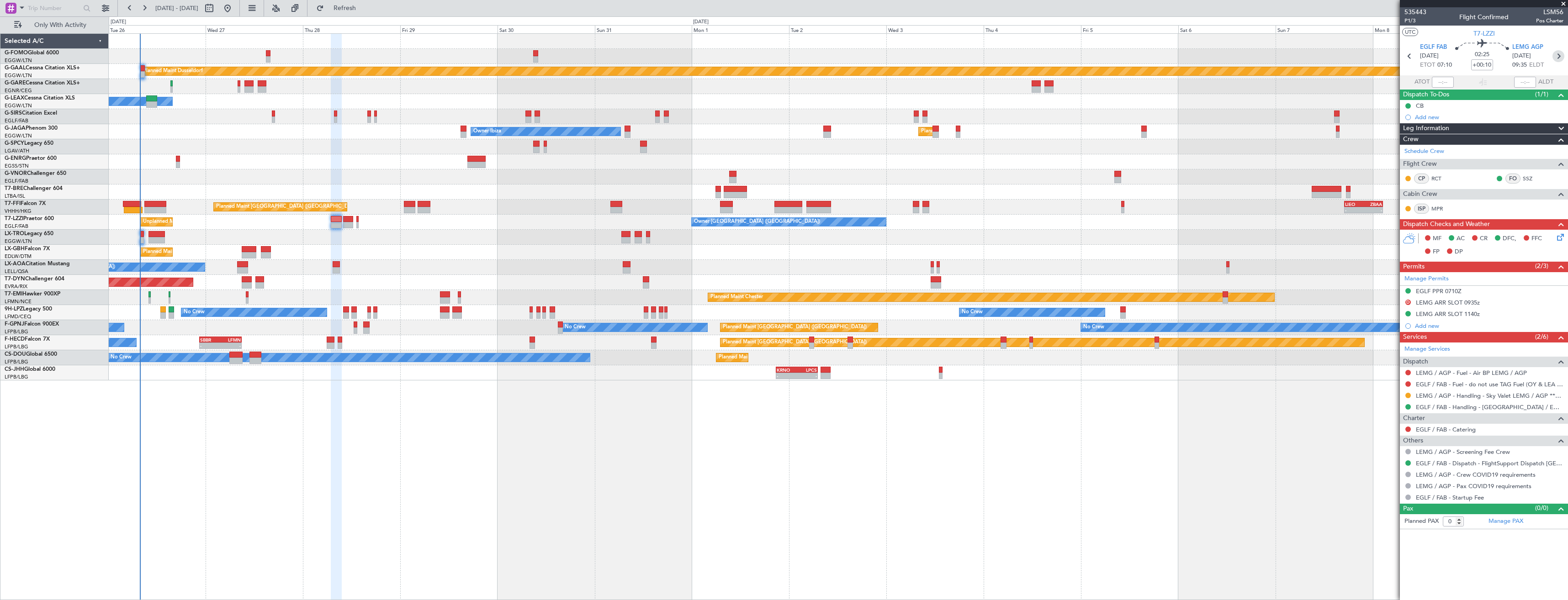
click at [1553, 55] on icon at bounding box center [1558, 57] width 12 height 12
type input "7"
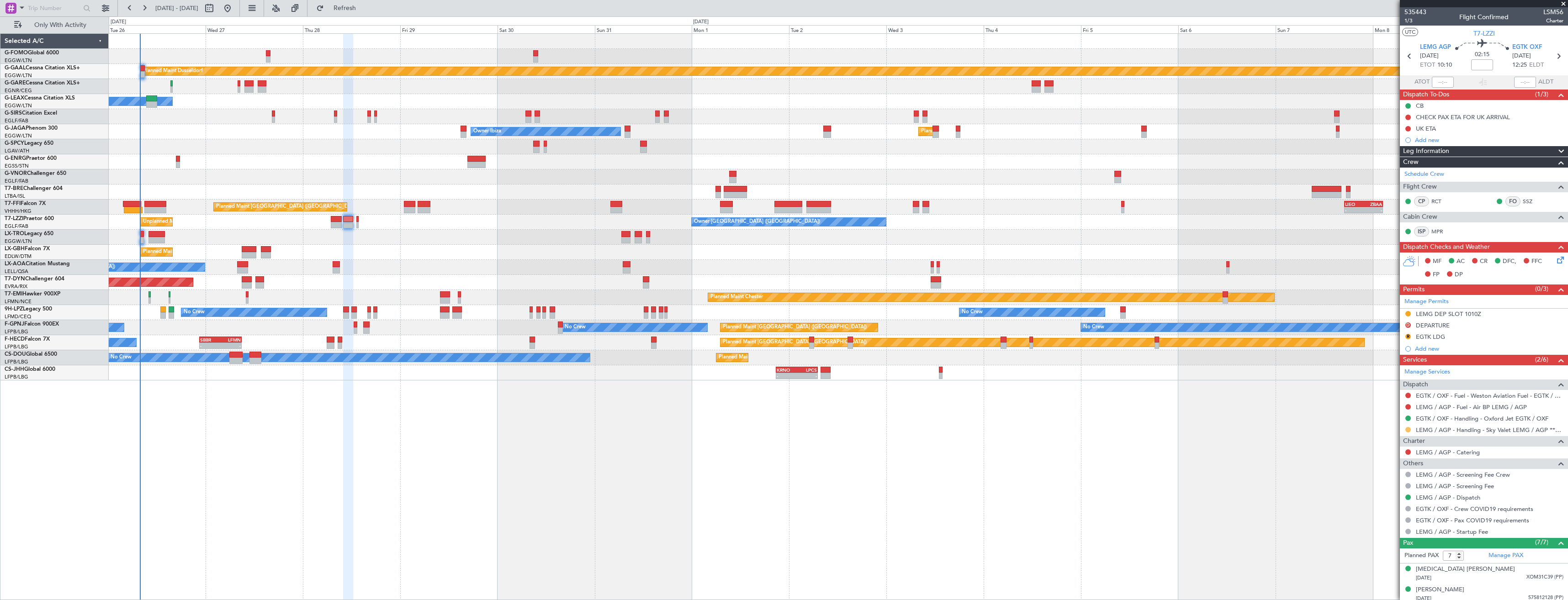
click at [1409, 428] on button at bounding box center [1408, 430] width 5 height 5
drag, startPoint x: 1368, startPoint y: 538, endPoint x: 1372, endPoint y: 532, distance: 7.2
click at [1373, 537] on span "Confirmed" at bounding box center [1382, 538] width 29 height 9
click at [1468, 298] on div "Manage Permits" at bounding box center [1484, 302] width 168 height 14
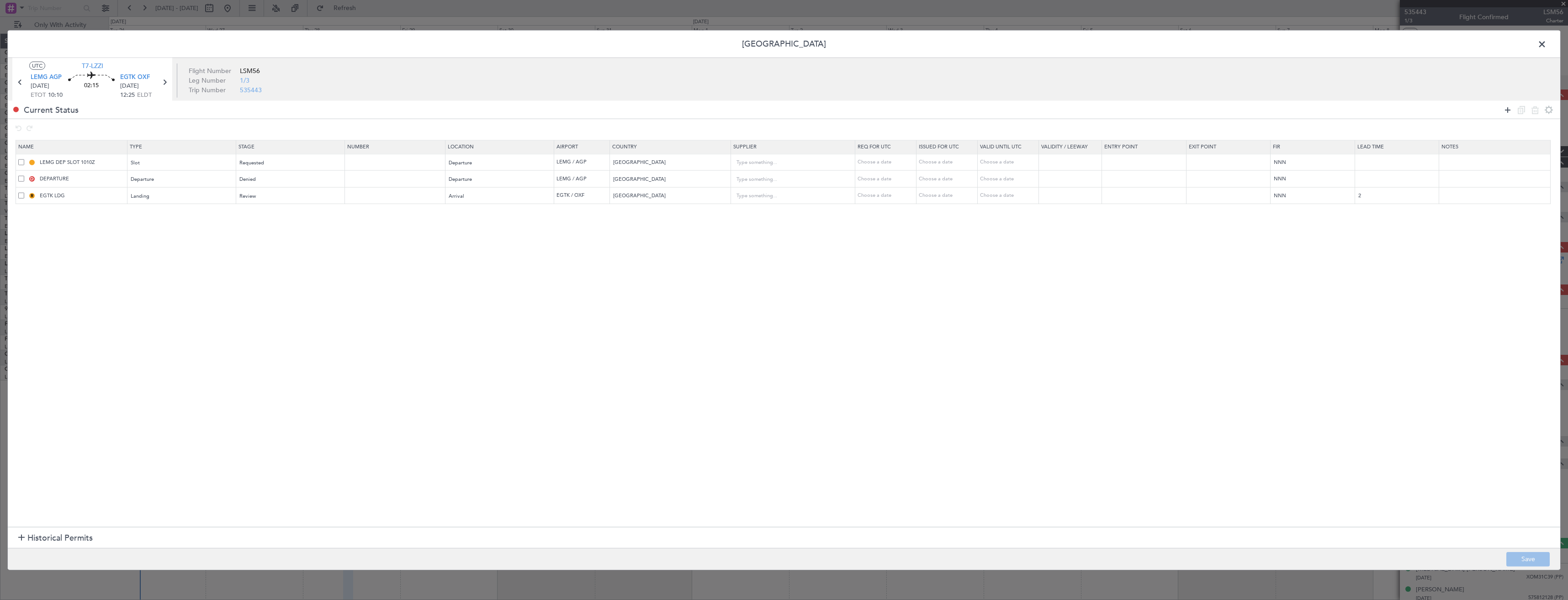
click at [1505, 104] on icon at bounding box center [1508, 110] width 11 height 11
drag, startPoint x: 21, startPoint y: 195, endPoint x: 22, endPoint y: 167, distance: 28.0
click at [22, 167] on table "Name Type Stage Number Location Airport Country Supplier Req For Utc Issued For…" at bounding box center [788, 181] width 1545 height 82
click at [271, 166] on div "Requested" at bounding box center [288, 162] width 96 height 14
click at [263, 182] on span "Denied" at bounding box center [294, 181] width 102 height 14
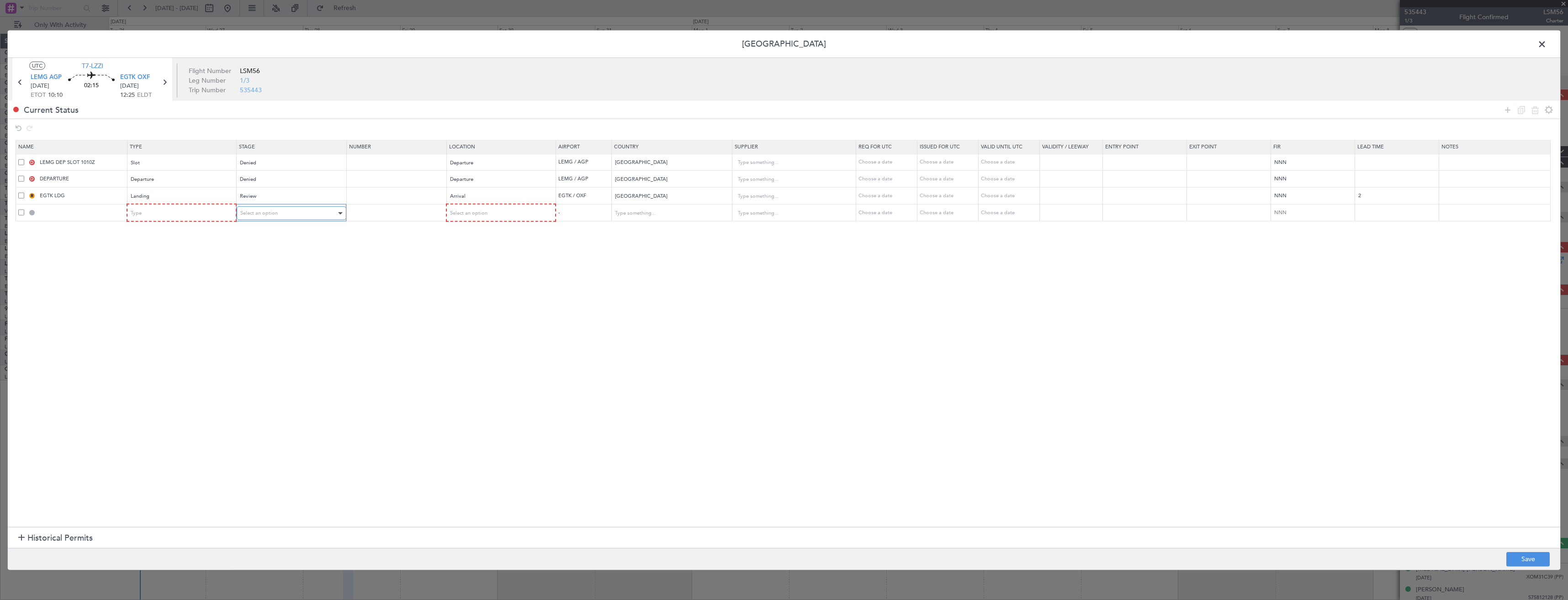
click at [267, 212] on span "Select an option" at bounding box center [259, 213] width 38 height 7
click at [289, 287] on span "Received OK" at bounding box center [294, 287] width 102 height 14
click at [472, 214] on span "Select an option" at bounding box center [469, 213] width 38 height 7
click at [491, 237] on span "Departure" at bounding box center [506, 232] width 102 height 14
click at [167, 217] on div "Type" at bounding box center [178, 213] width 96 height 14
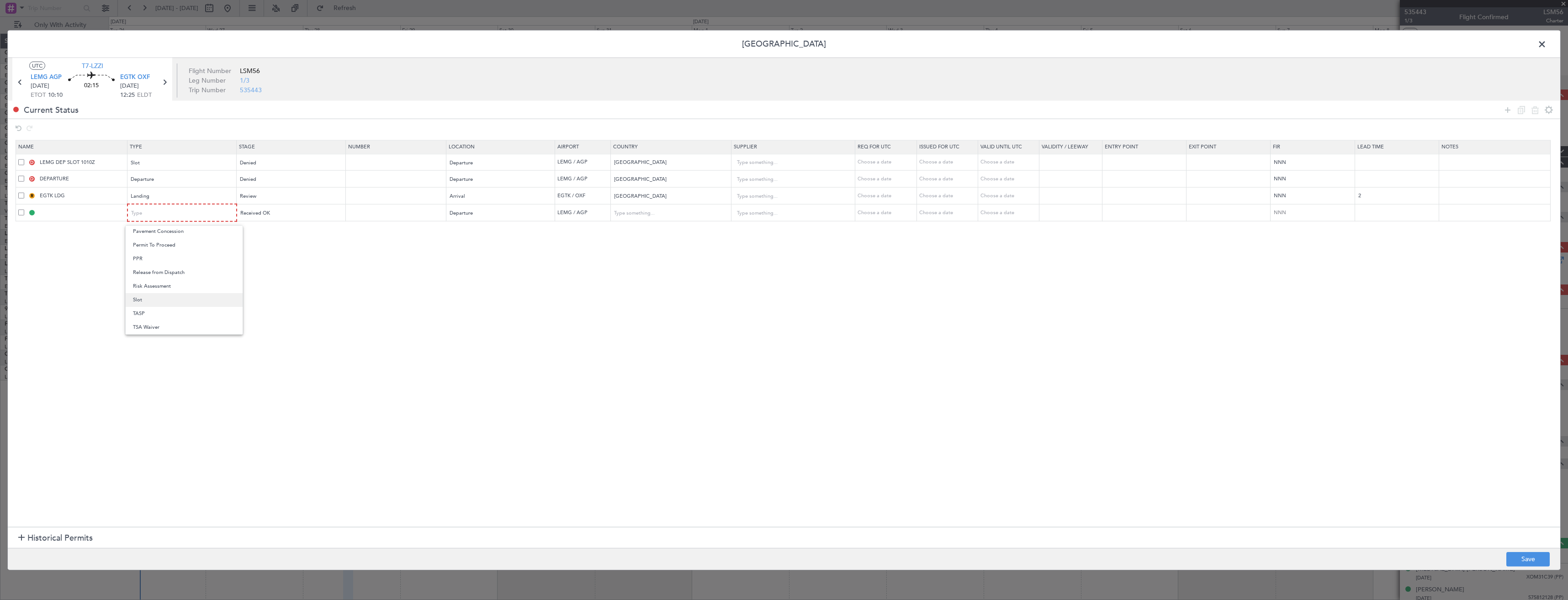
click at [165, 299] on span "Slot" at bounding box center [184, 300] width 102 height 14
click at [1512, 554] on button "Save" at bounding box center [1528, 559] width 43 height 15
type input "LEMG DEP SLOT"
type input "[GEOGRAPHIC_DATA]"
type input "NNN"
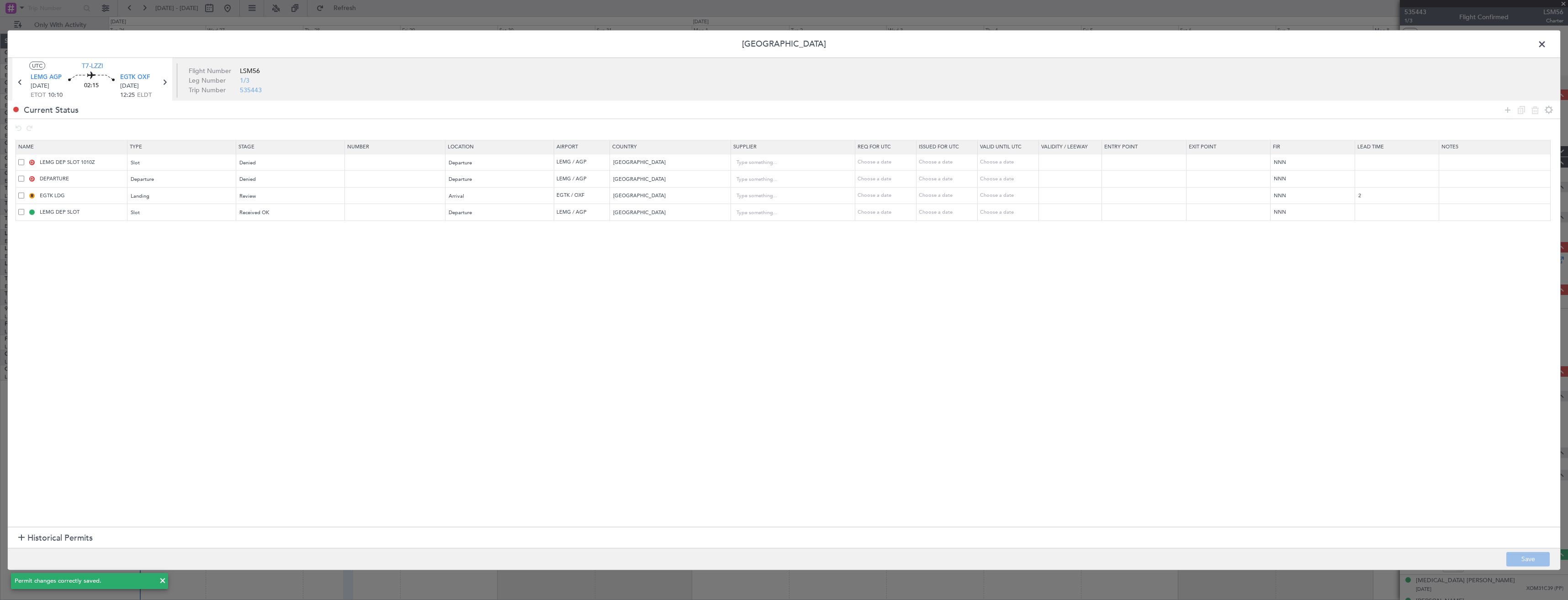
click at [111, 207] on td "LEMG DEP SLOT" at bounding box center [71, 213] width 111 height 17
click at [107, 212] on input "LEMG DEP SLOT" at bounding box center [82, 212] width 89 height 8
type input "LEMG DEP SLOT 1215z"
click at [1534, 559] on button "Save" at bounding box center [1528, 559] width 43 height 15
click at [1547, 43] on span at bounding box center [1547, 47] width 0 height 18
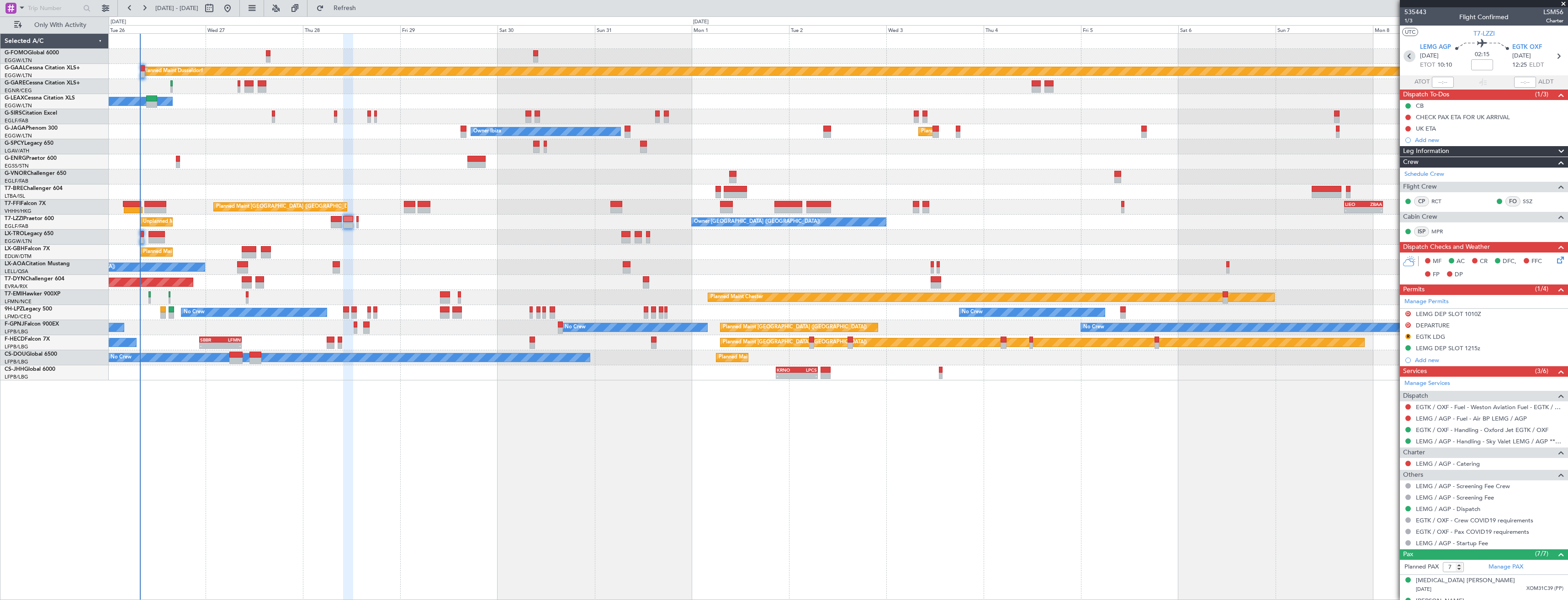
click at [1409, 55] on icon at bounding box center [1410, 57] width 12 height 12
type input "+00:10"
type input "0"
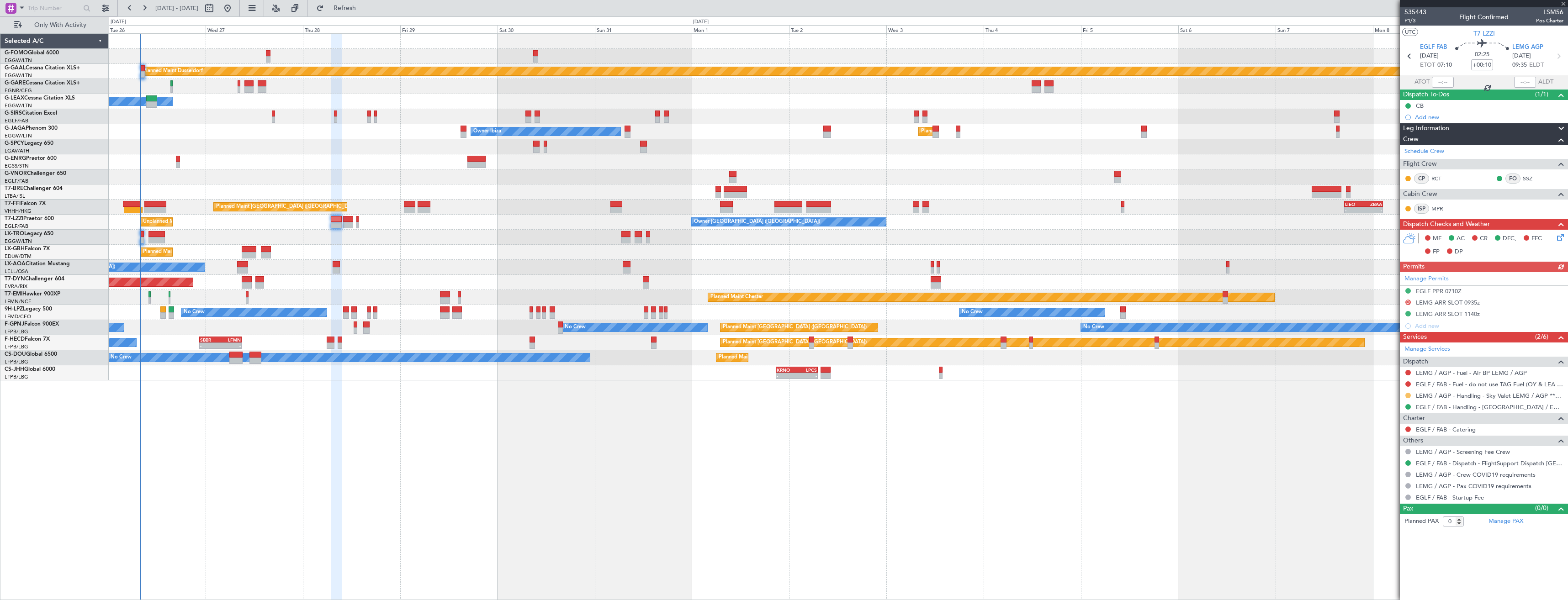
click at [1410, 393] on button at bounding box center [1408, 396] width 5 height 5
click at [1369, 506] on span "Confirmed" at bounding box center [1382, 504] width 29 height 9
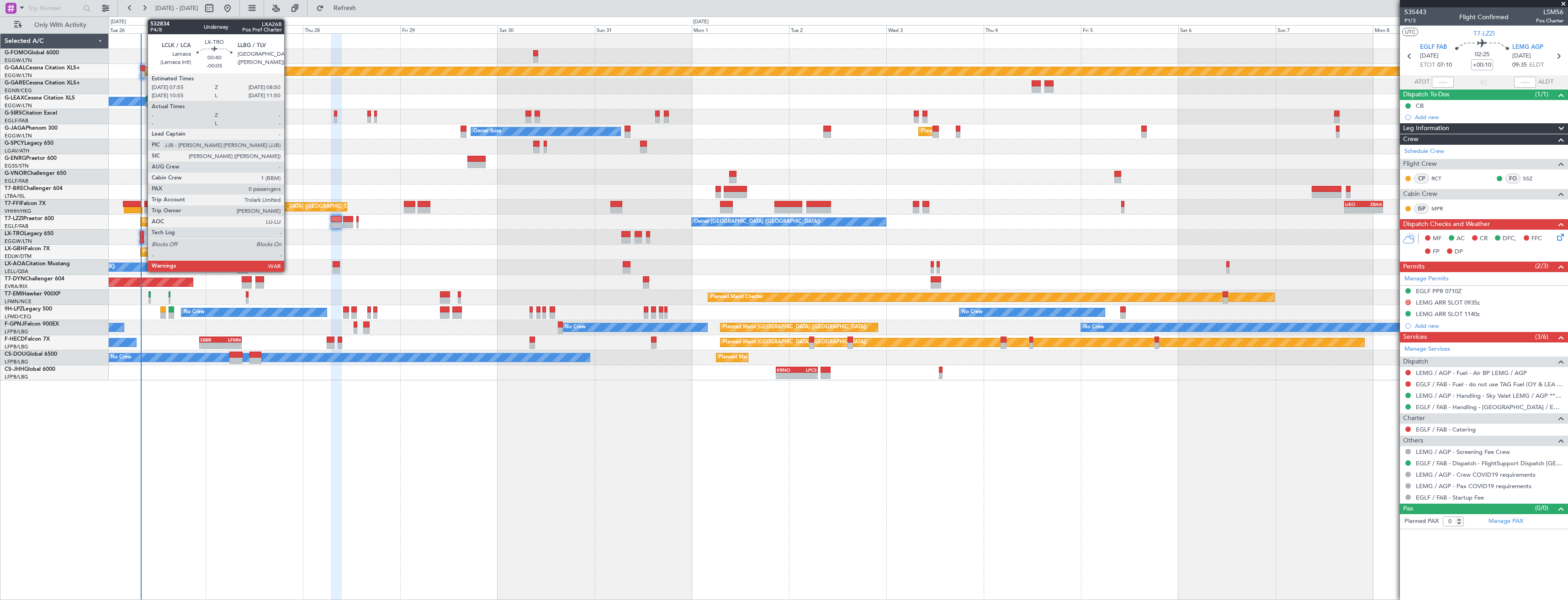
click at [143, 236] on div at bounding box center [142, 234] width 4 height 7
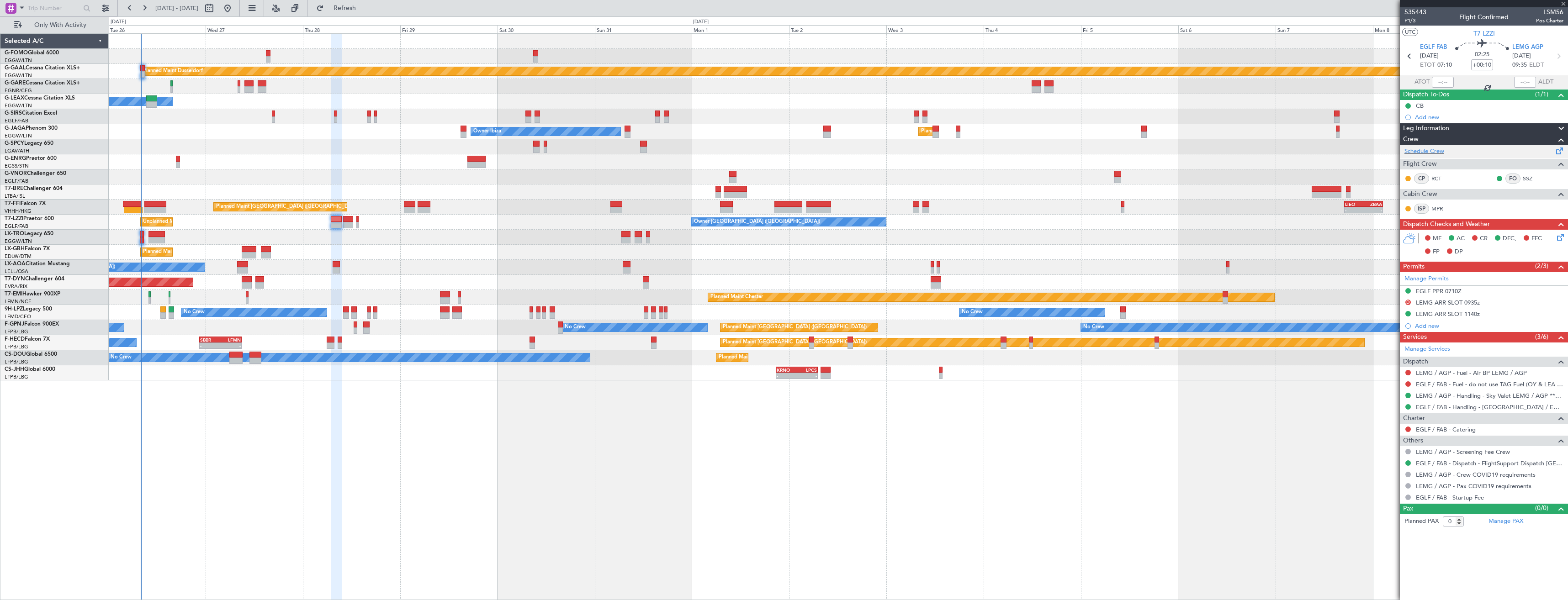
type input "-00:05"
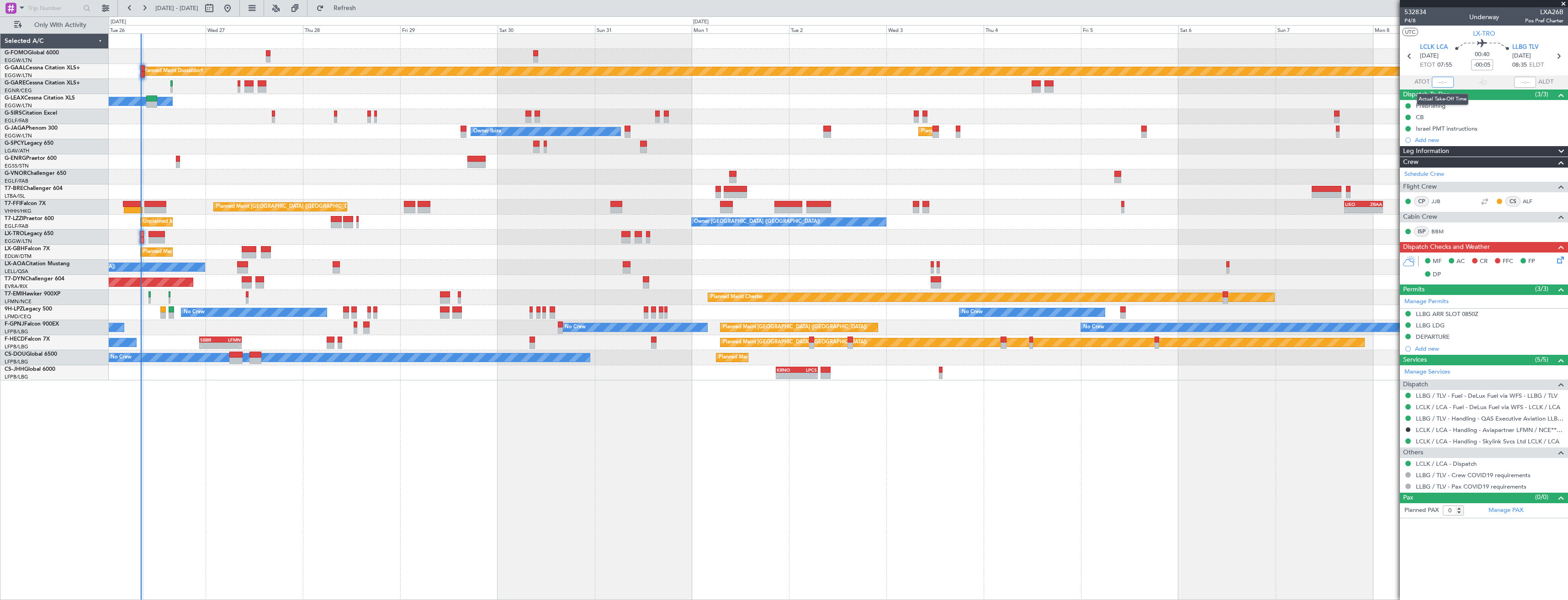
click at [1441, 83] on input "text" at bounding box center [1443, 82] width 22 height 11
type input "07:59"
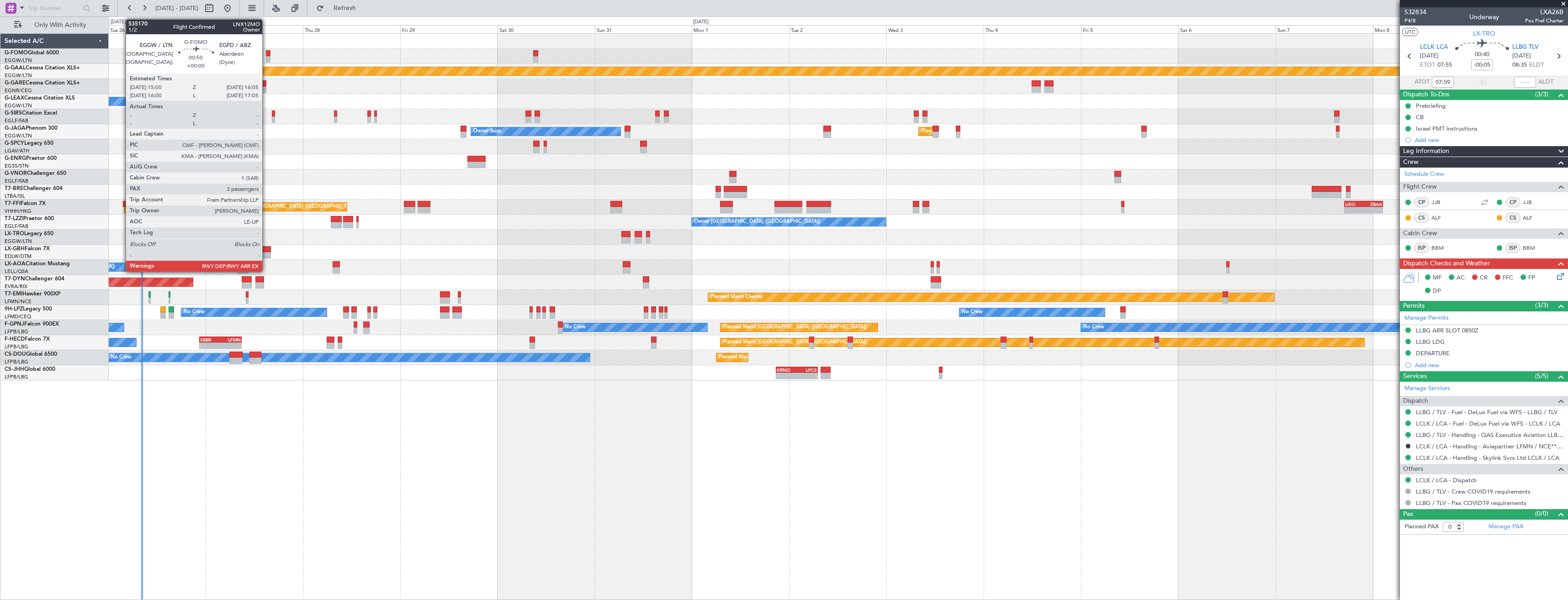
click at [267, 54] on div at bounding box center [268, 54] width 5 height 7
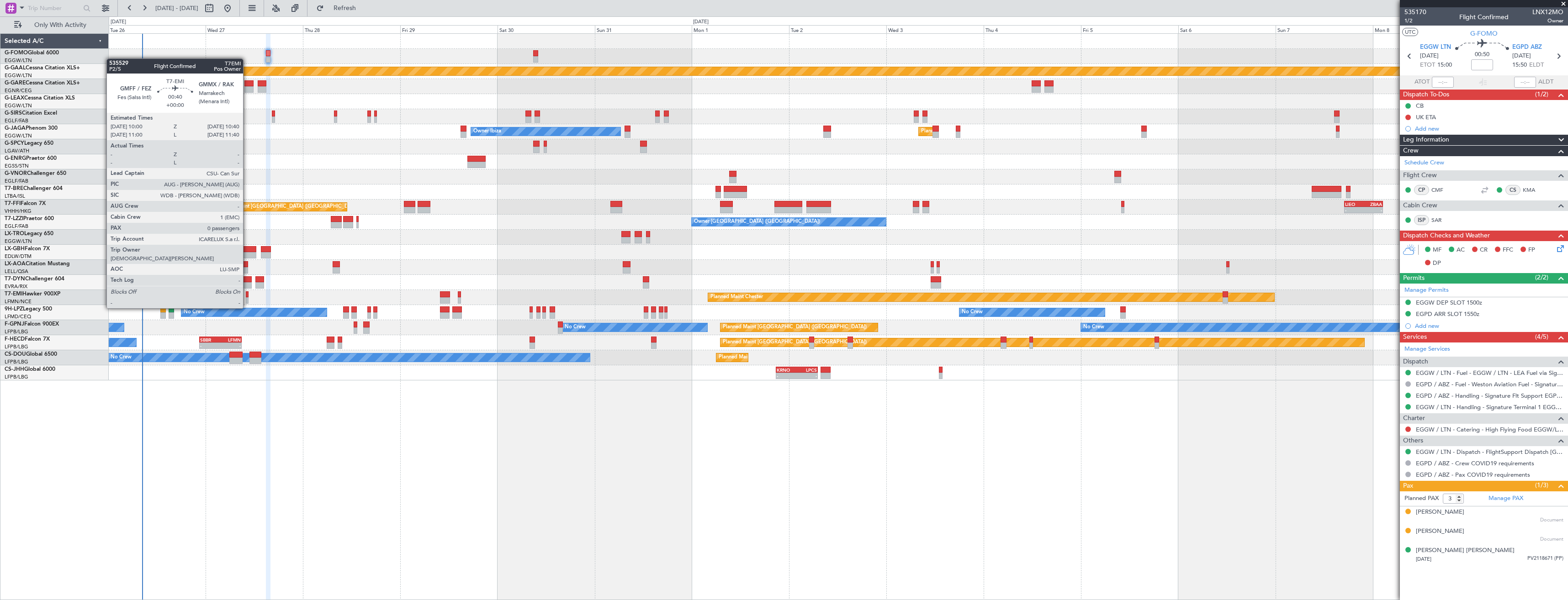
click at [247, 299] on div at bounding box center [247, 301] width 3 height 7
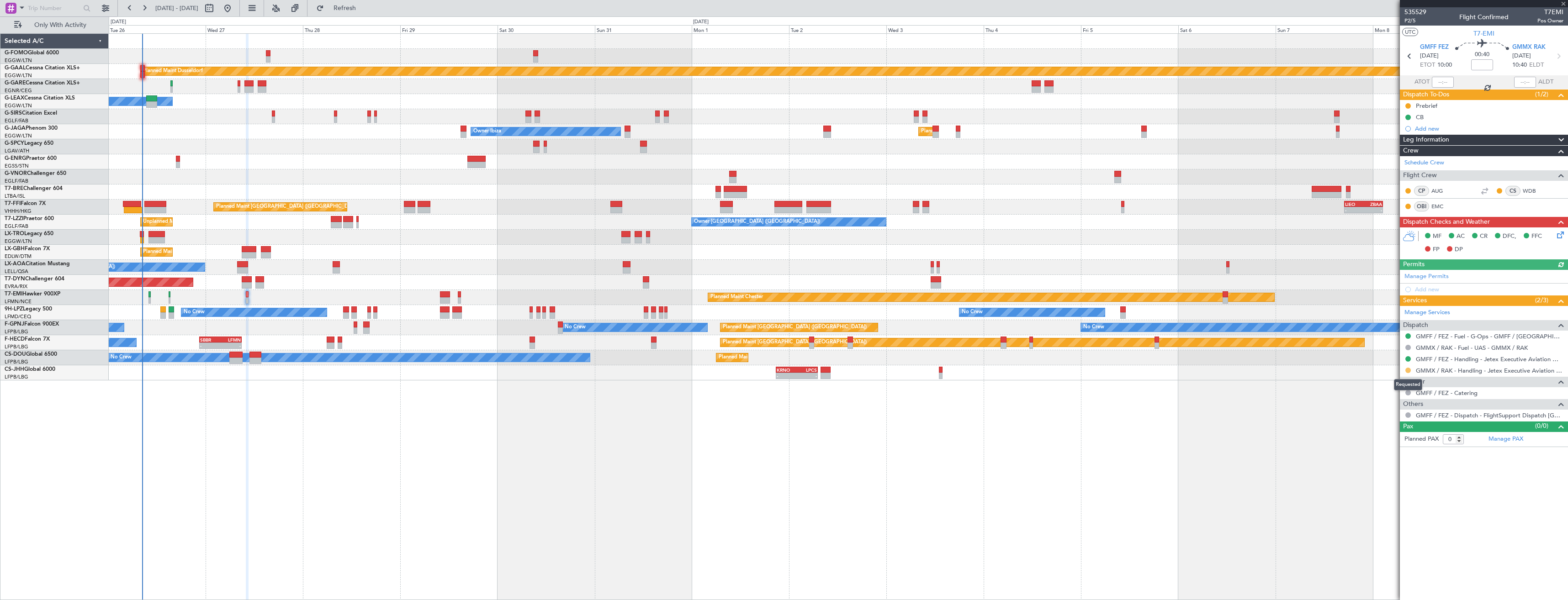
click at [1408, 369] on button at bounding box center [1408, 370] width 5 height 5
click at [1384, 475] on span "Confirmed" at bounding box center [1382, 479] width 29 height 9
click at [1559, 55] on icon at bounding box center [1558, 57] width 12 height 12
type input "1"
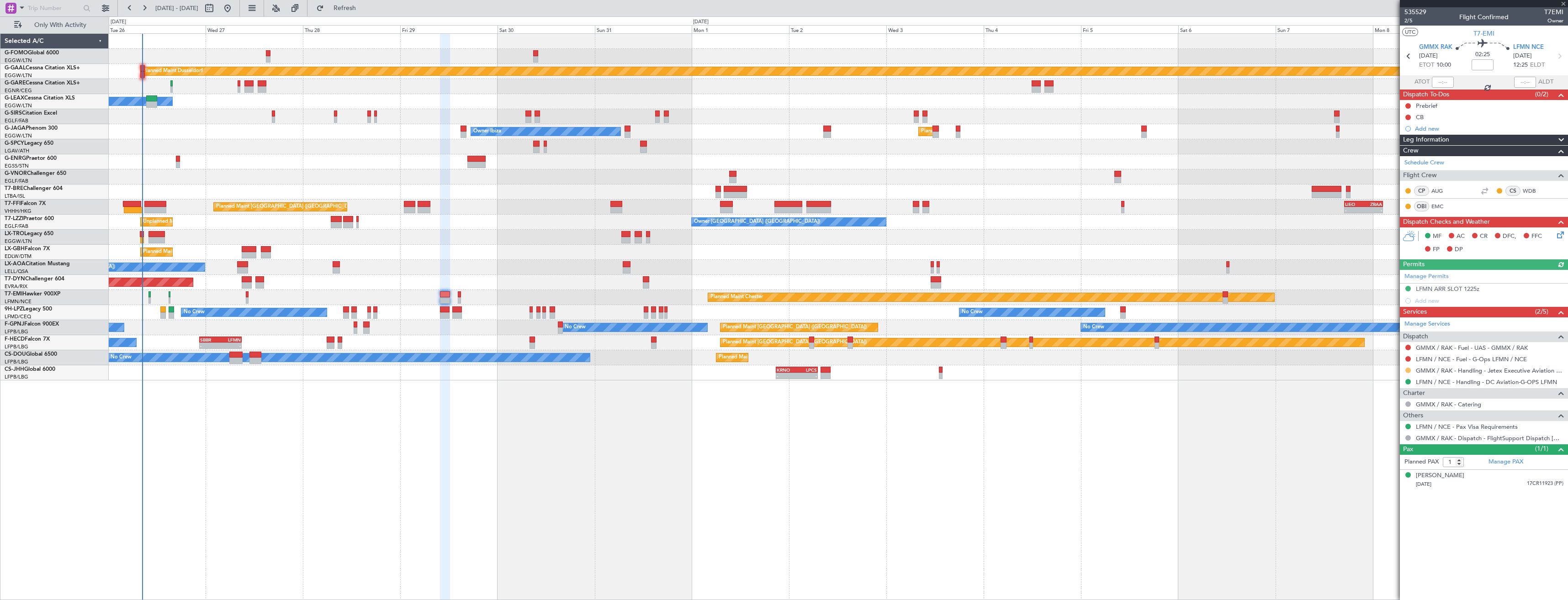
click at [1409, 370] on button at bounding box center [1408, 370] width 5 height 5
click at [1397, 479] on li "Confirmed" at bounding box center [1407, 479] width 105 height 14
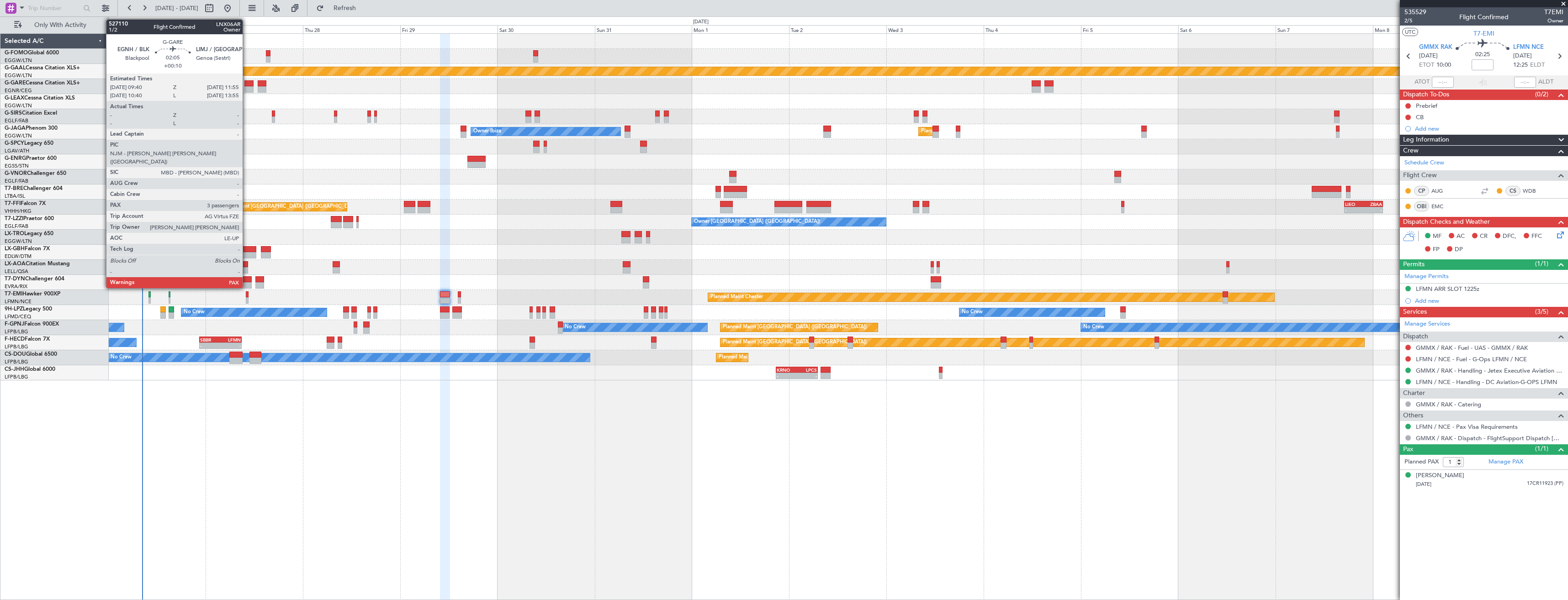
click at [247, 85] on div at bounding box center [249, 83] width 9 height 7
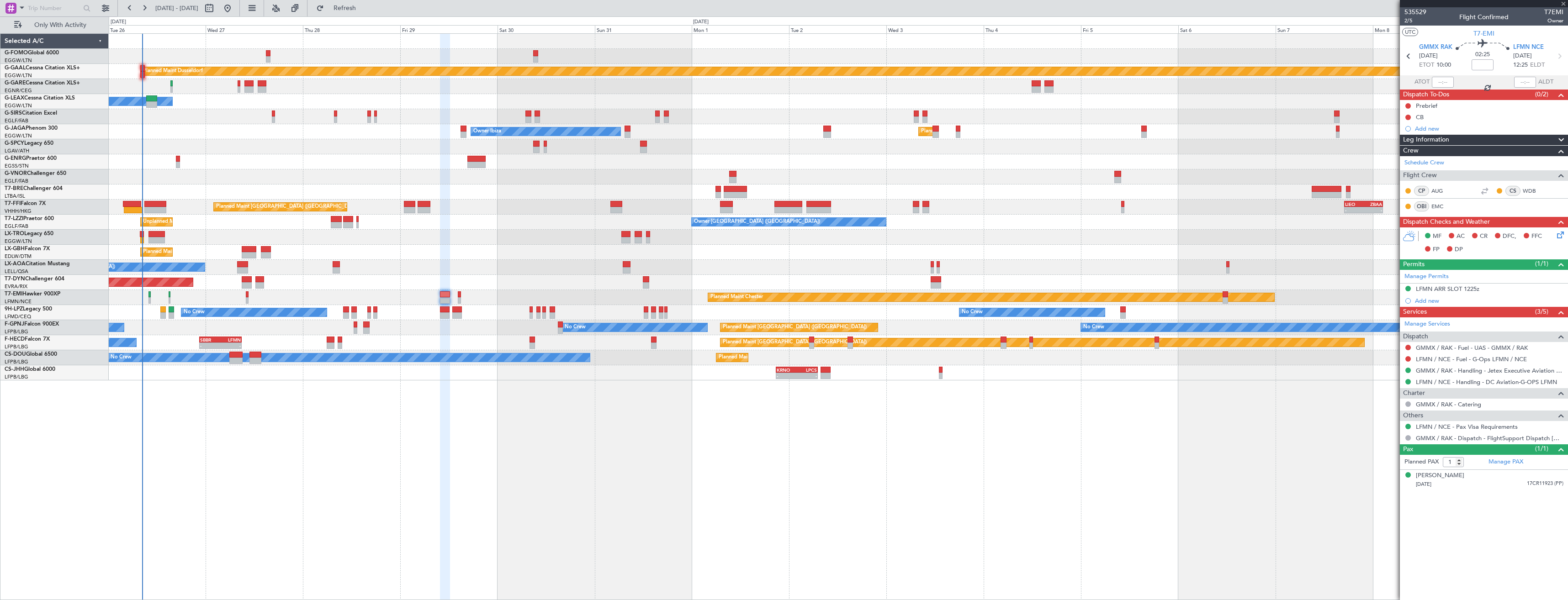
type input "+00:10"
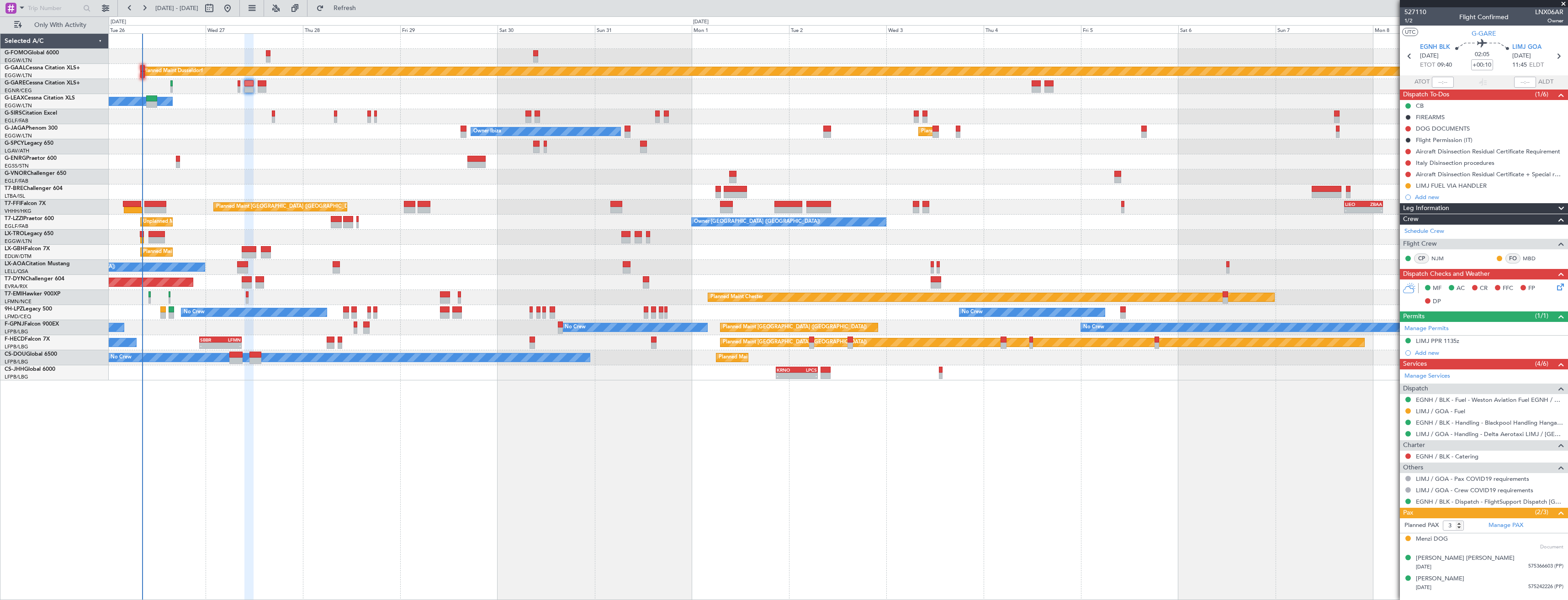
click at [1566, 4] on span at bounding box center [1563, 4] width 9 height 9
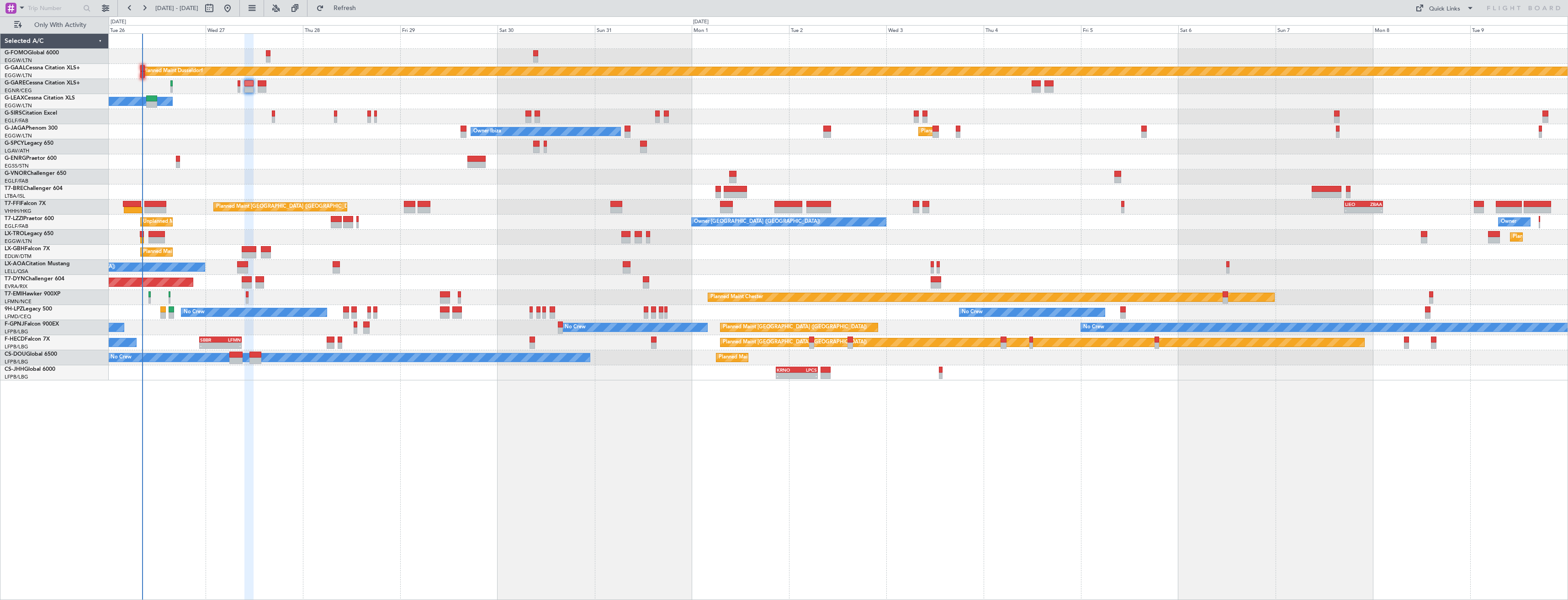
type input "0"
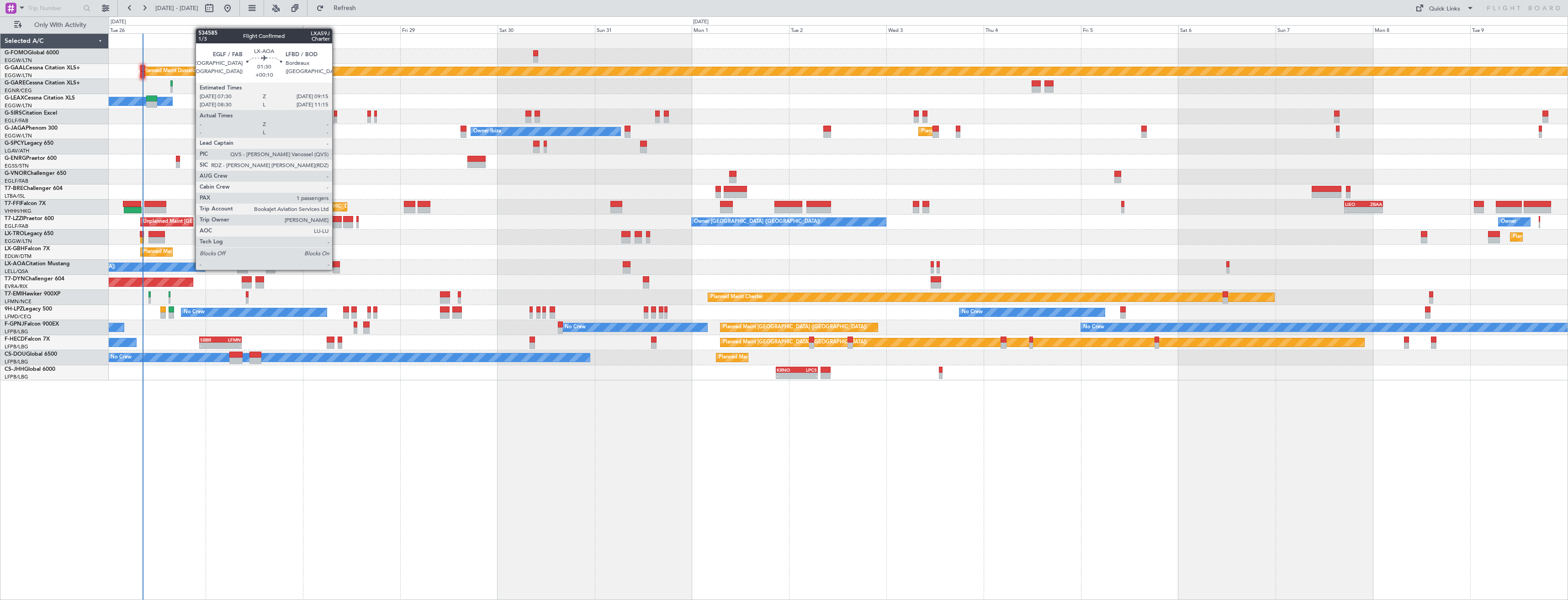
click at [336, 269] on div at bounding box center [336, 270] width 7 height 7
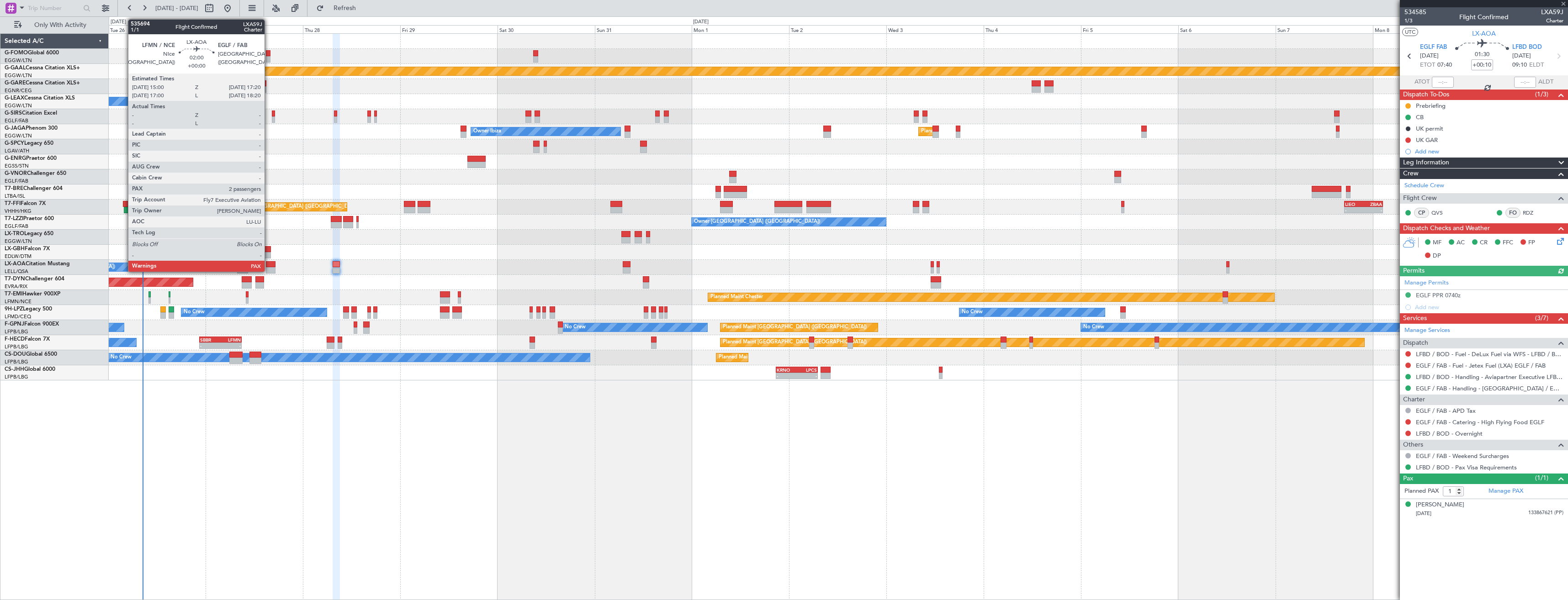
click at [268, 269] on div at bounding box center [271, 270] width 10 height 7
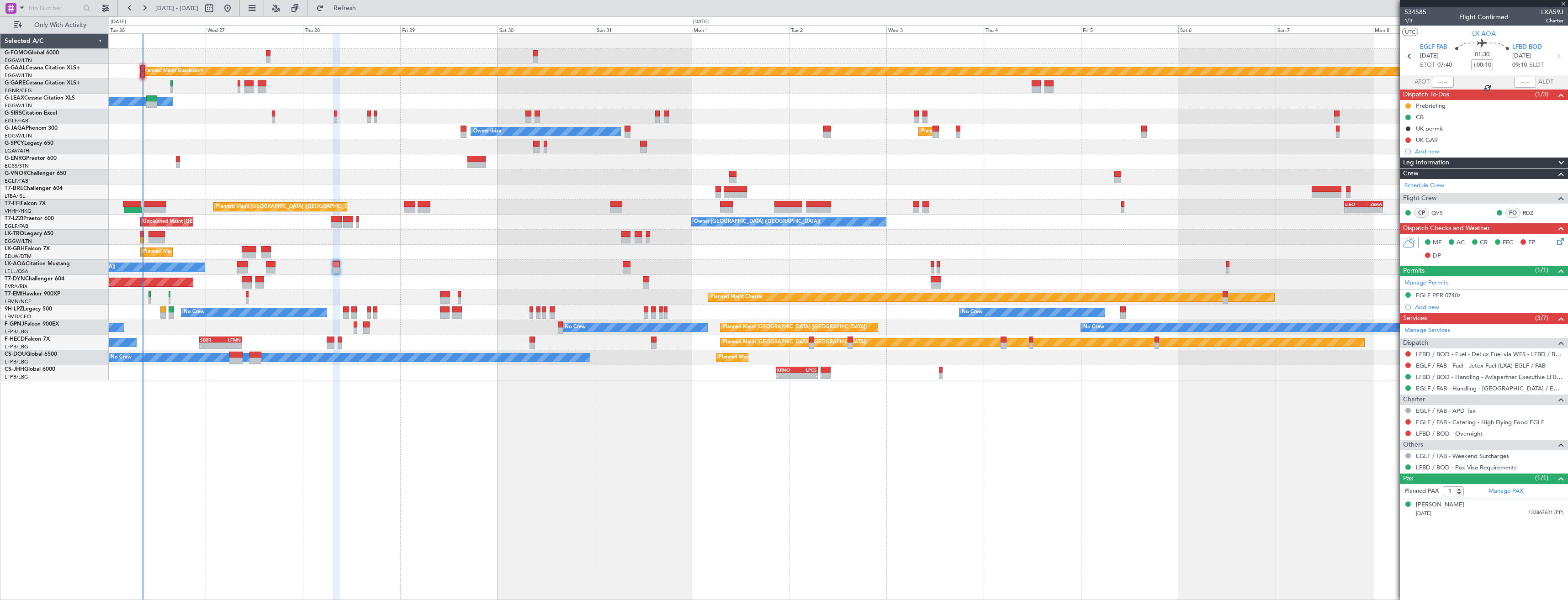
type input "2"
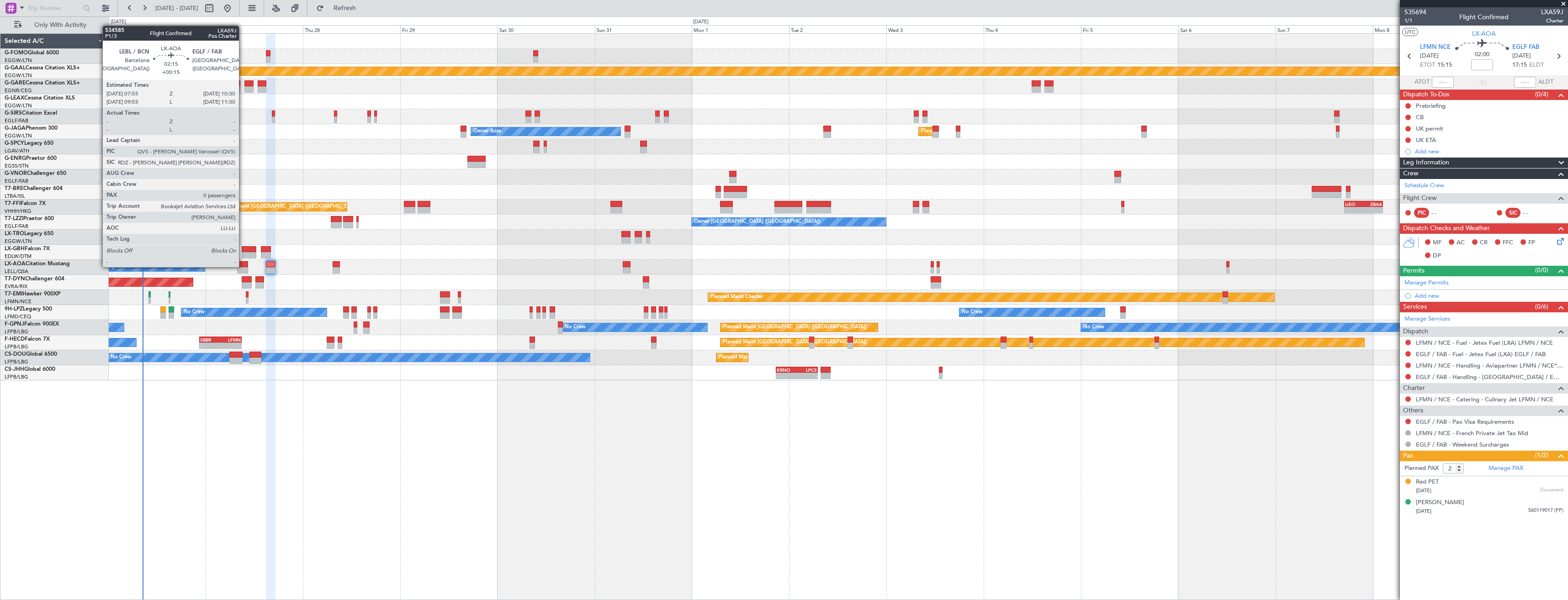
click at [243, 267] on div at bounding box center [242, 264] width 10 height 7
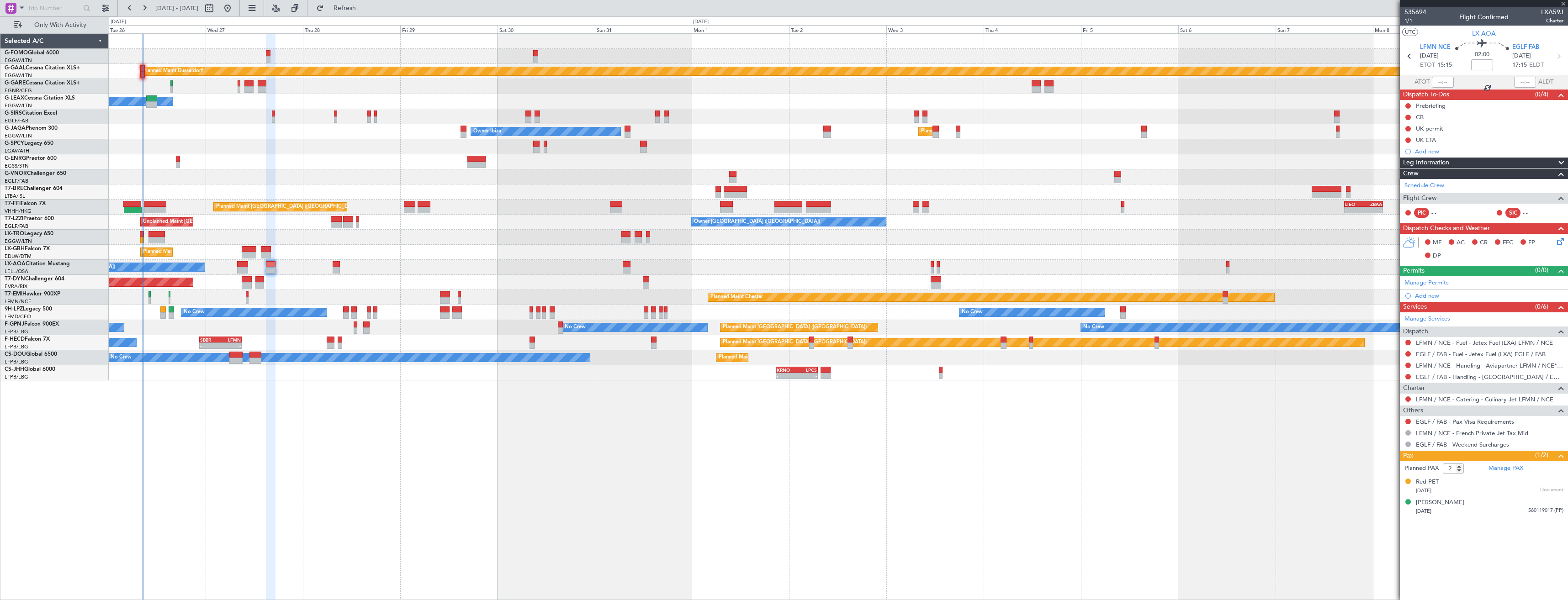
type input "+00:15"
type input "0"
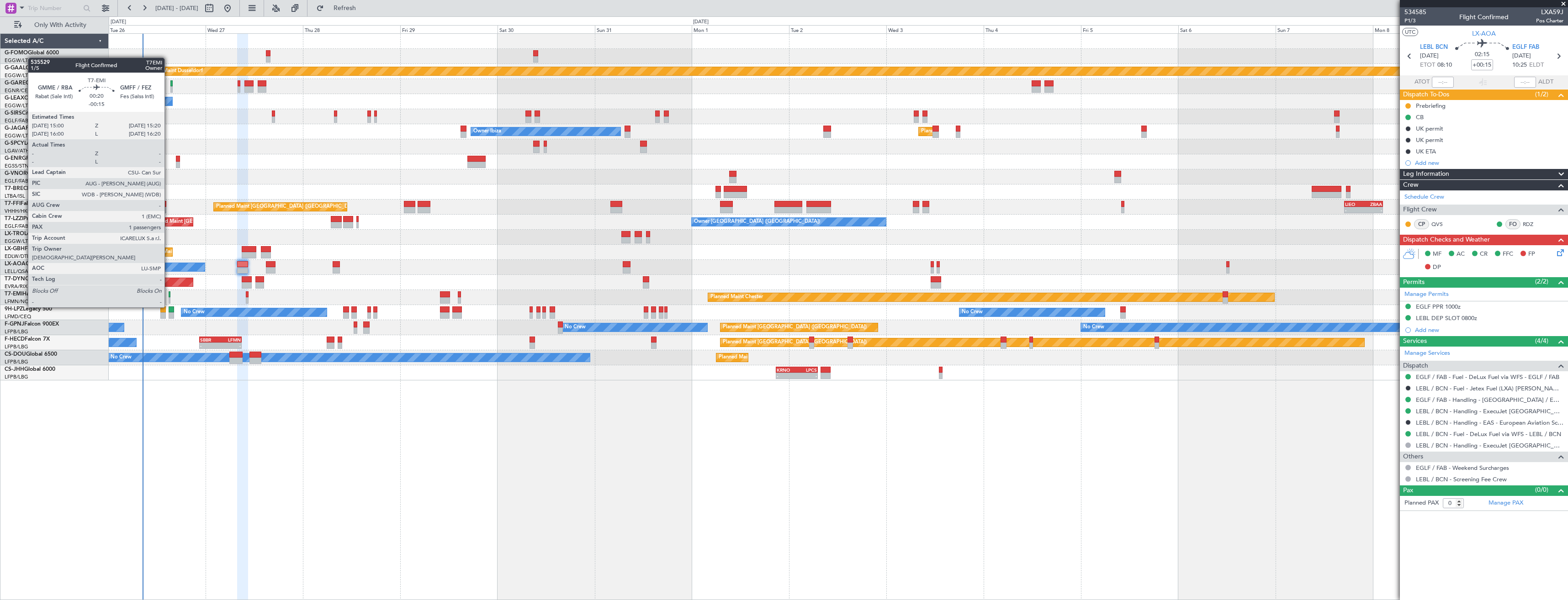
click at [169, 298] on div at bounding box center [169, 301] width 1 height 7
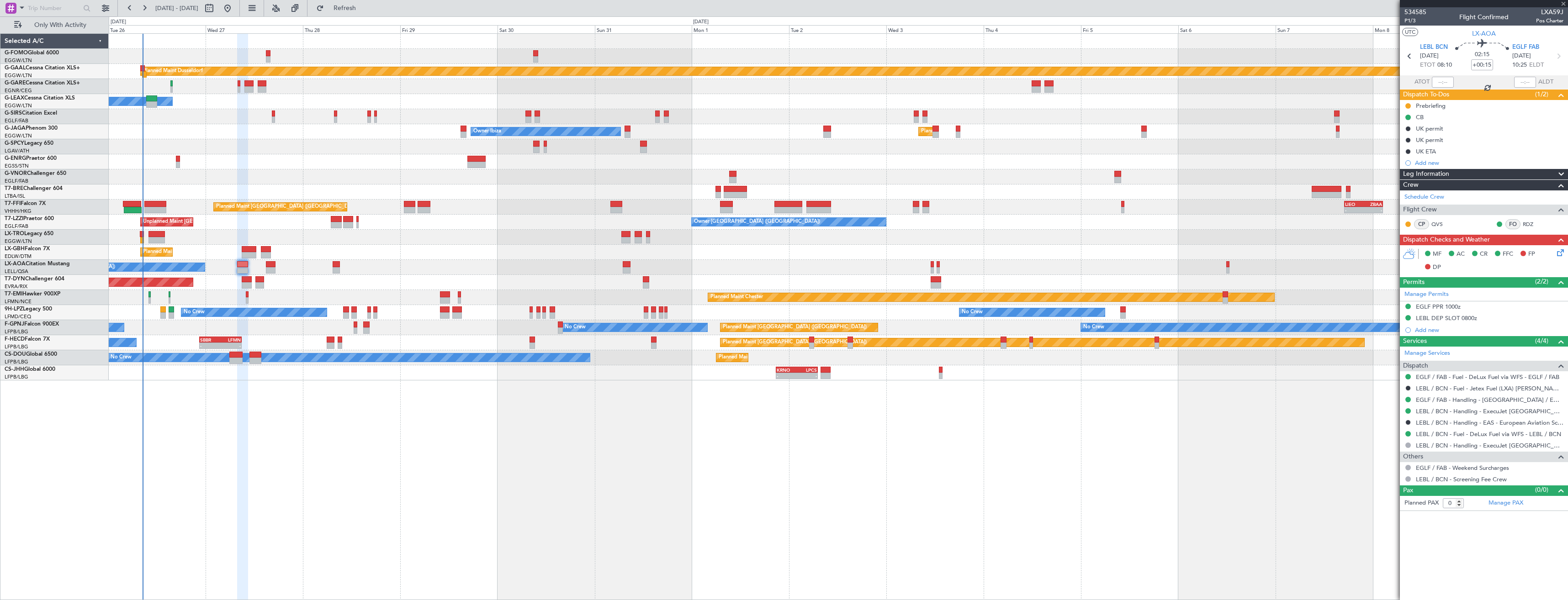
type input "-00:15"
type input "1"
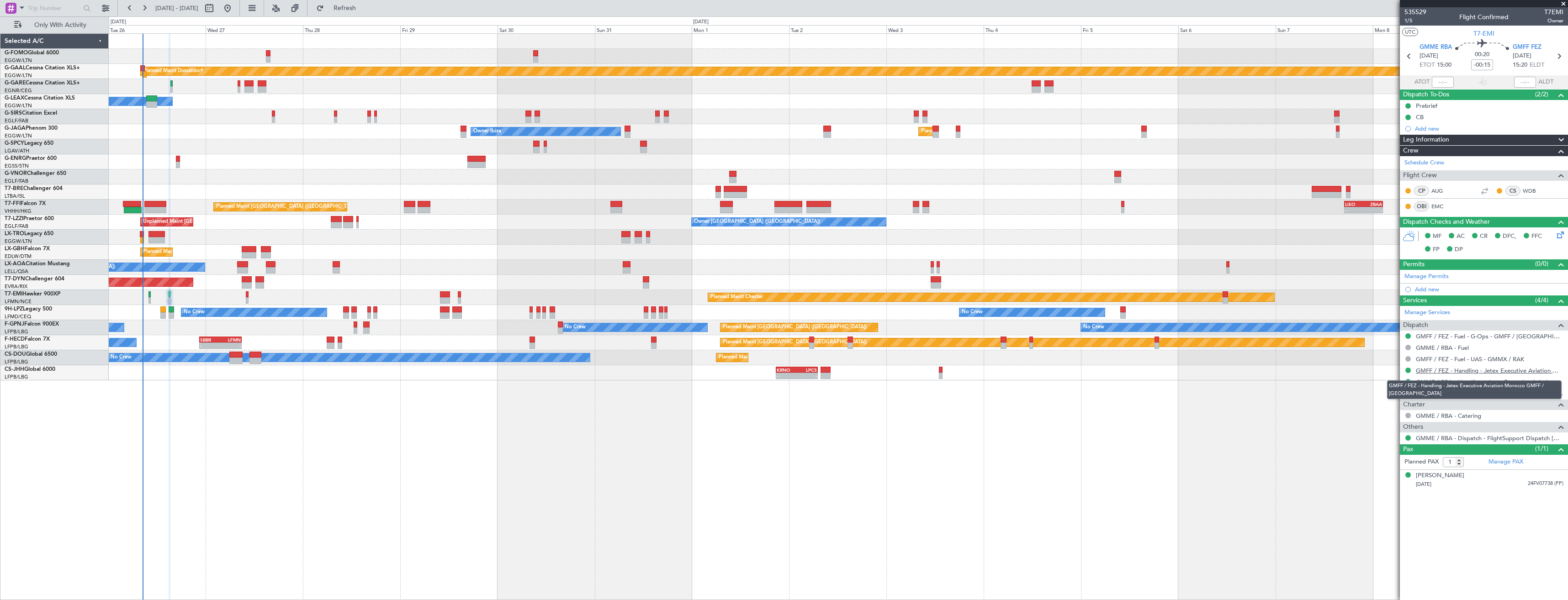
click at [1538, 367] on link "GMFF / FEZ - Handling - Jetex Executive Aviation Morocco GMFF / [GEOGRAPHIC_DAT…" at bounding box center [1489, 371] width 147 height 8
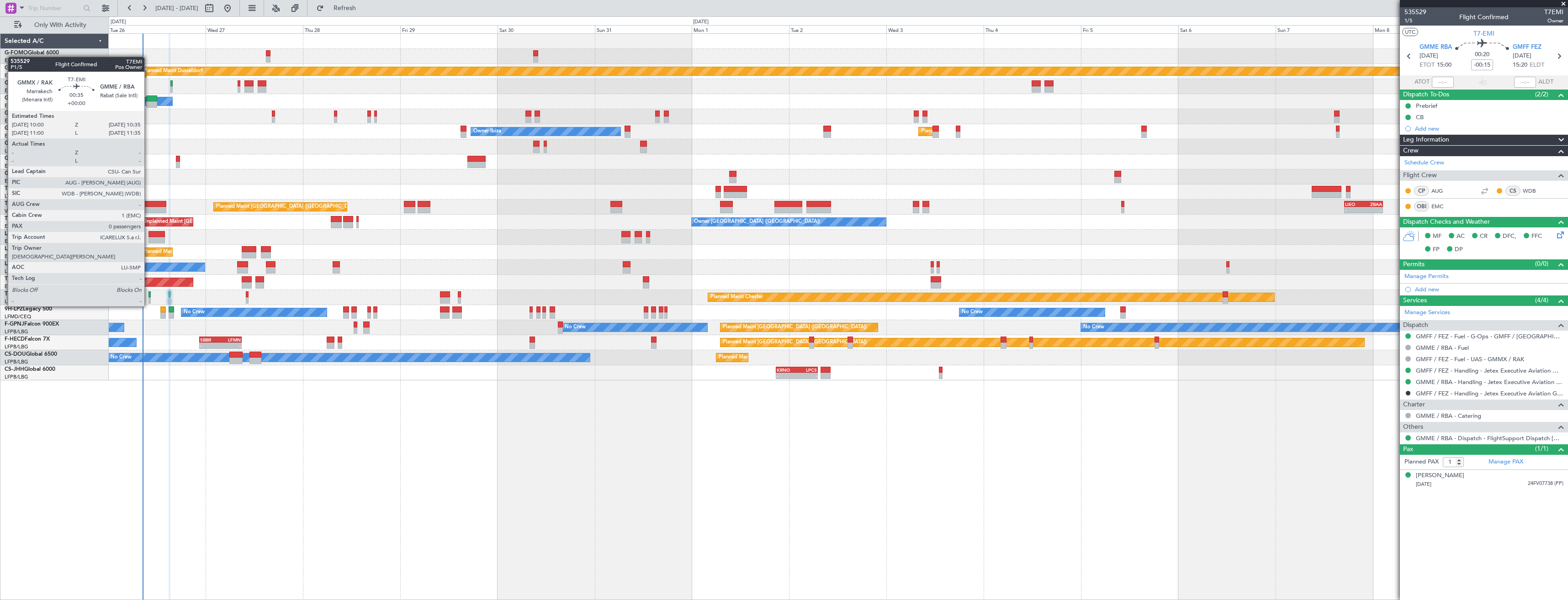
click at [149, 298] on div at bounding box center [150, 301] width 3 height 7
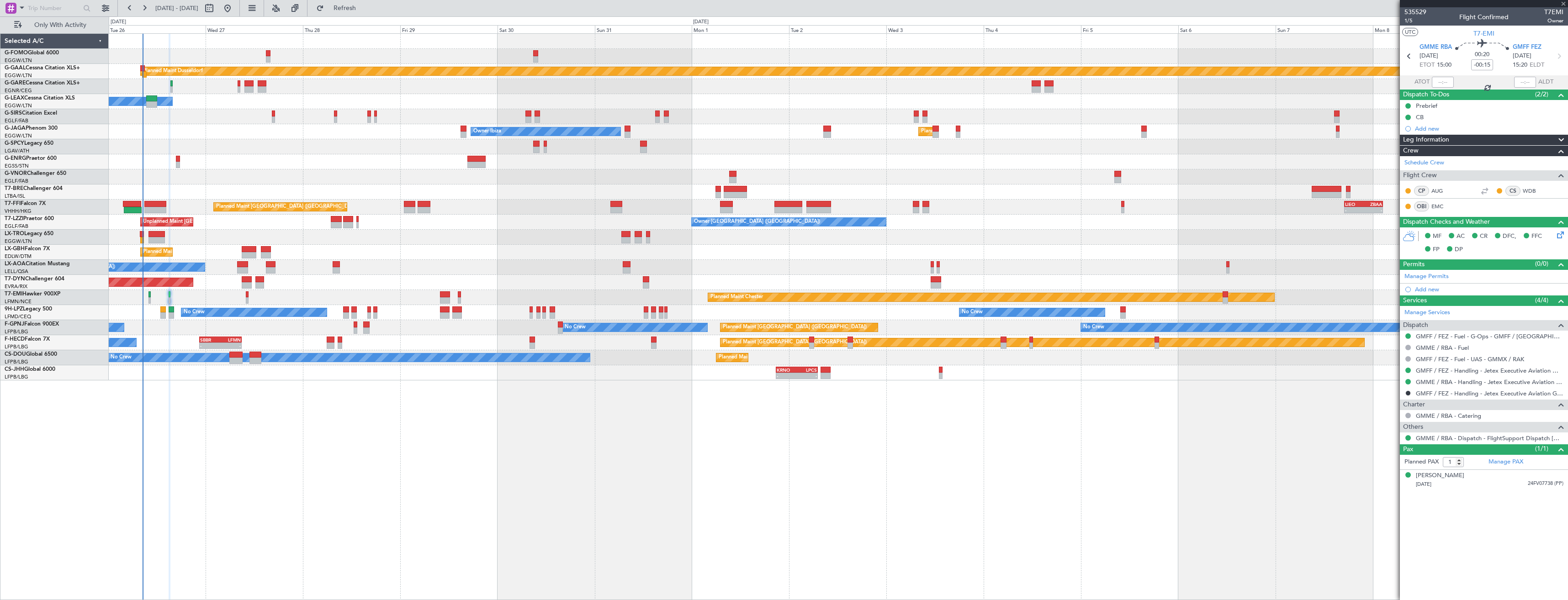
type input "0"
click at [1442, 374] on div "GMME / RBA - Handling - Jetex Executive Aviation [GEOGRAPHIC_DATA] GMME / RBA" at bounding box center [1484, 371] width 168 height 12
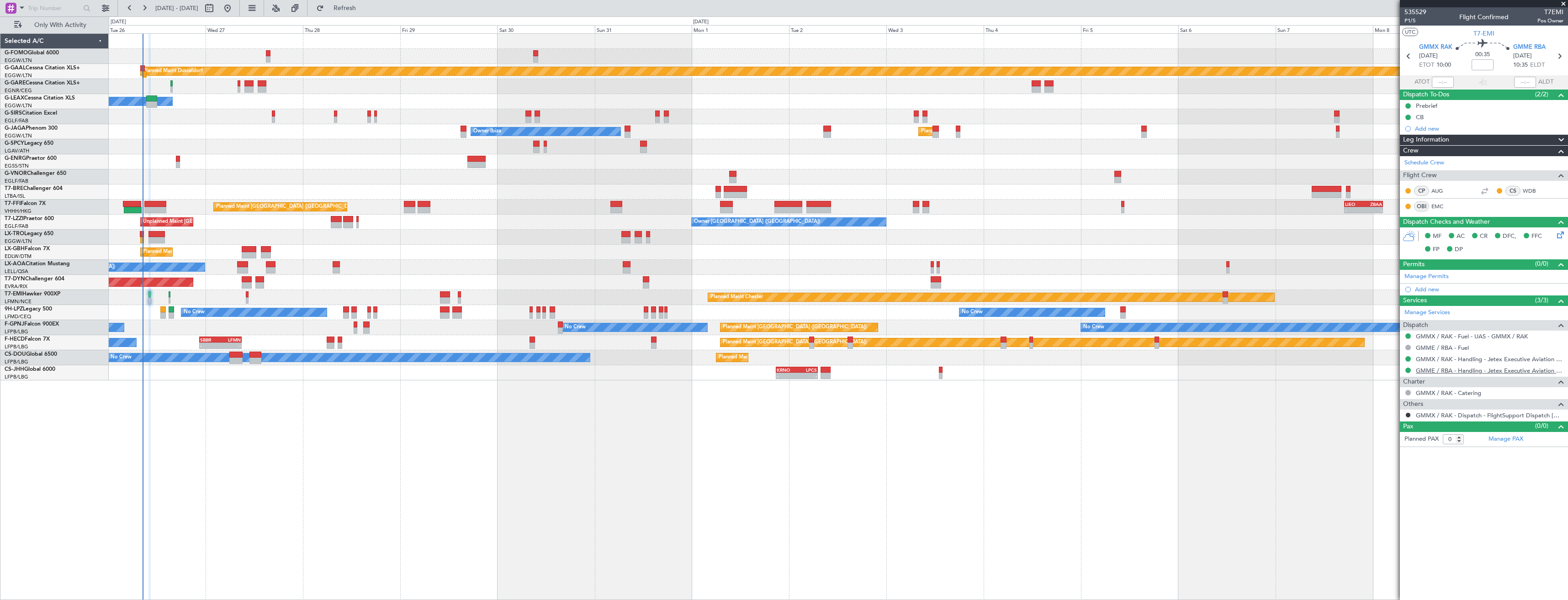
click at [1441, 370] on link "GMME / RBA - Handling - Jetex Executive Aviation [GEOGRAPHIC_DATA] GMME / RBA" at bounding box center [1489, 371] width 147 height 8
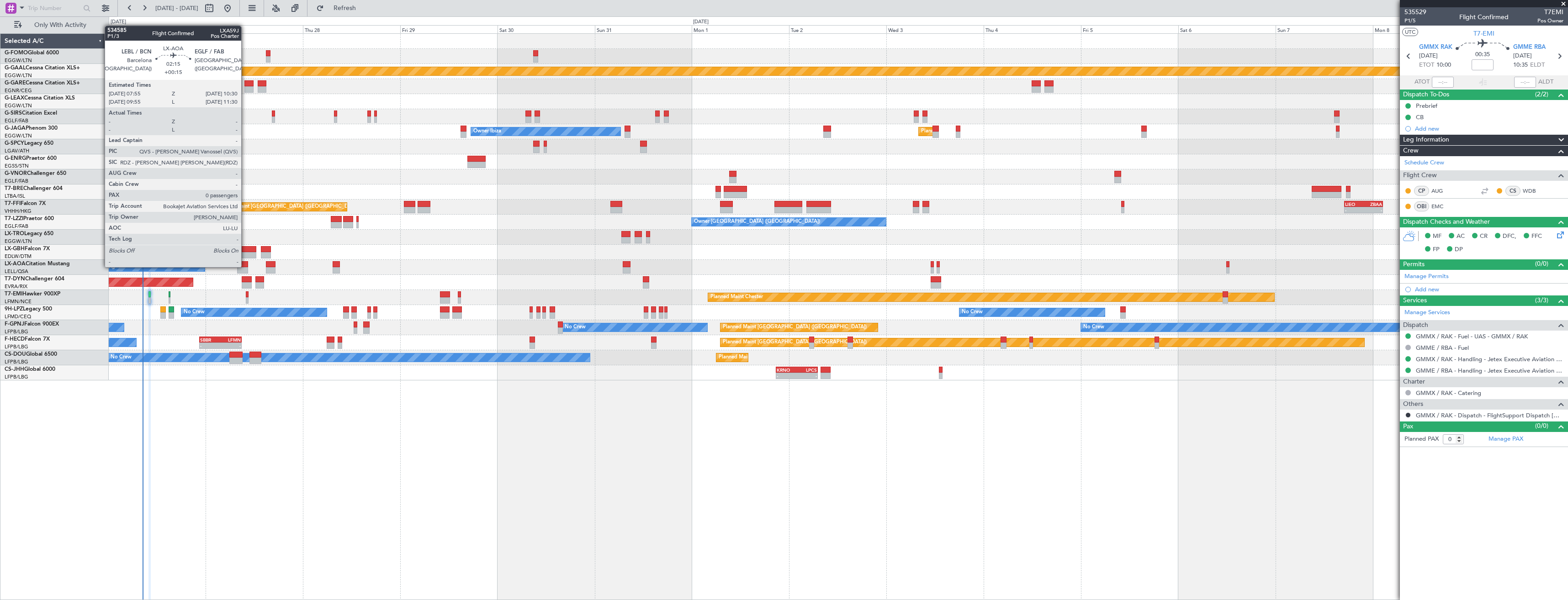
click at [245, 267] on div at bounding box center [242, 264] width 10 height 7
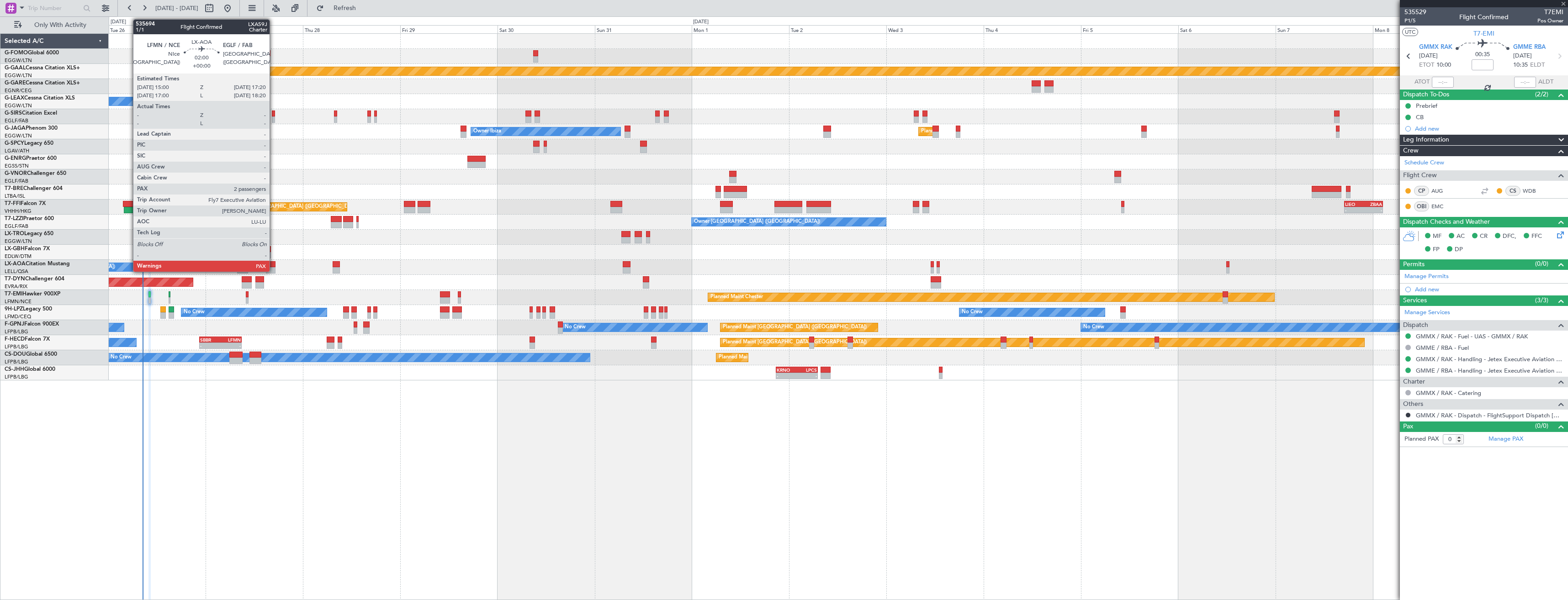
type input "+00:15"
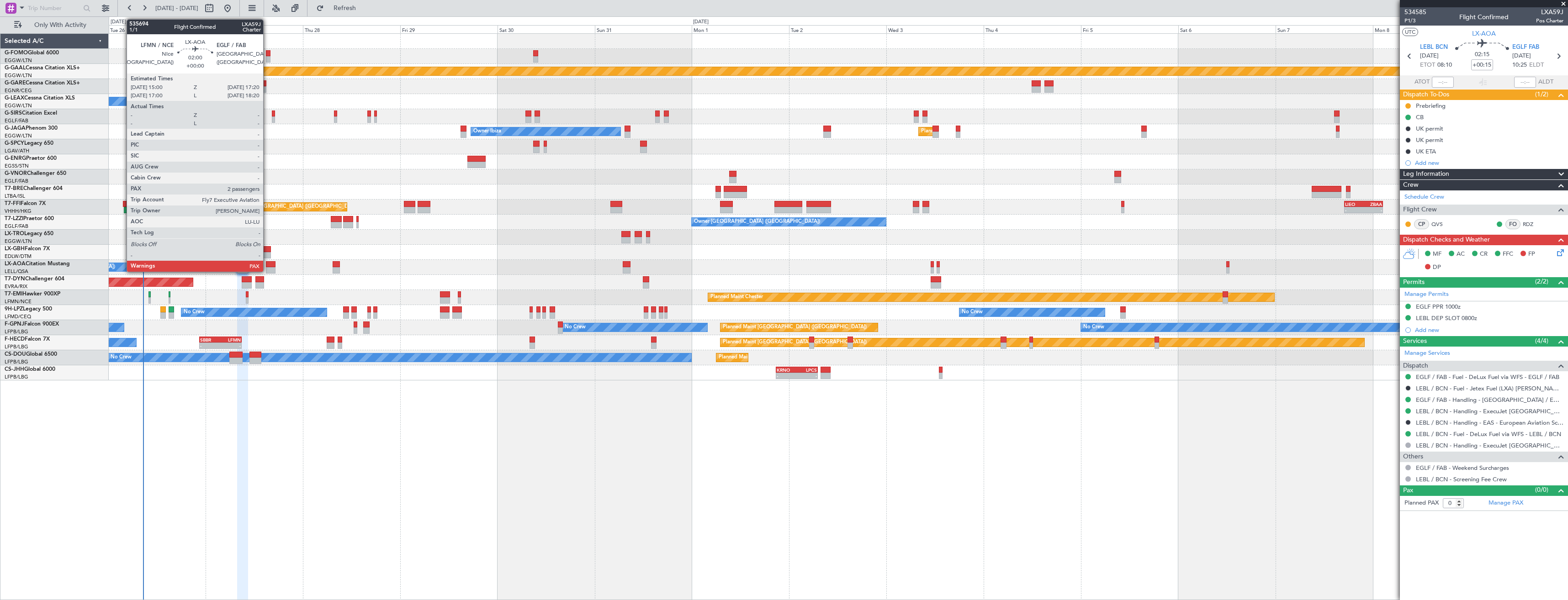
click at [267, 263] on div at bounding box center [271, 264] width 10 height 7
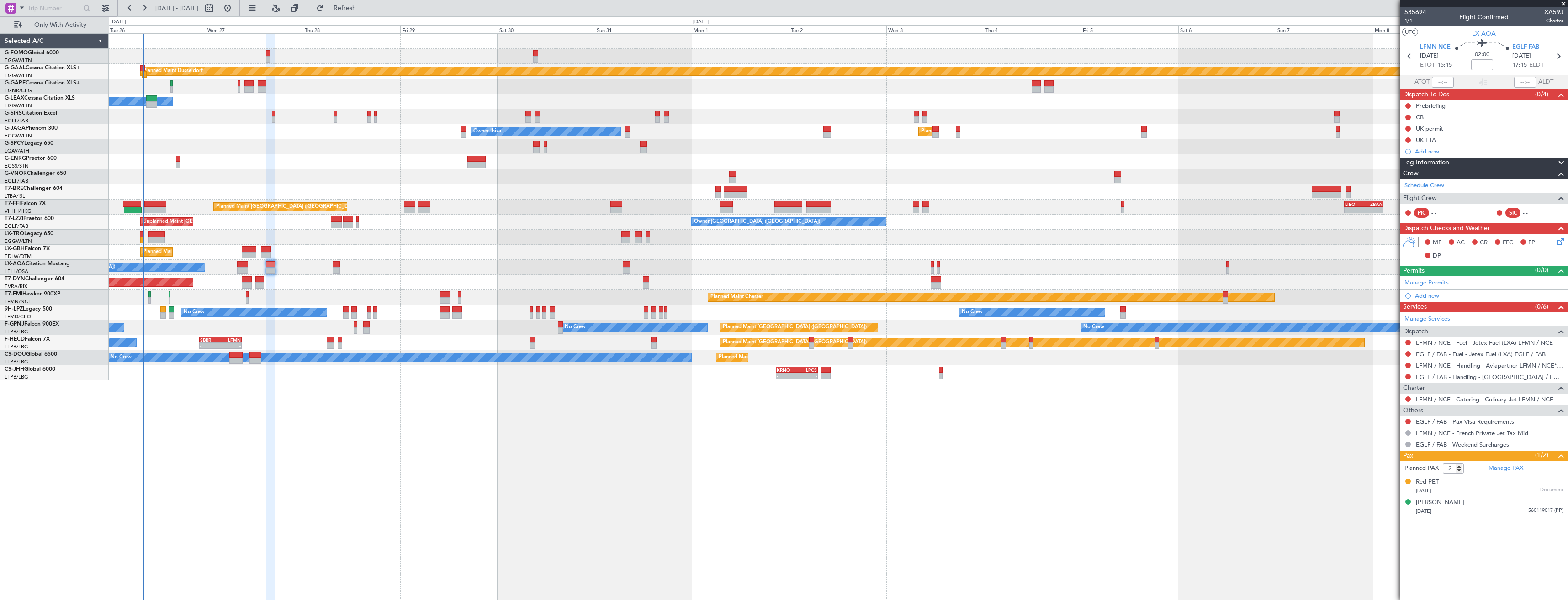
drag, startPoint x: 1564, startPoint y: 6, endPoint x: 1552, endPoint y: 5, distance: 12.0
click at [1564, 6] on span at bounding box center [1563, 4] width 9 height 9
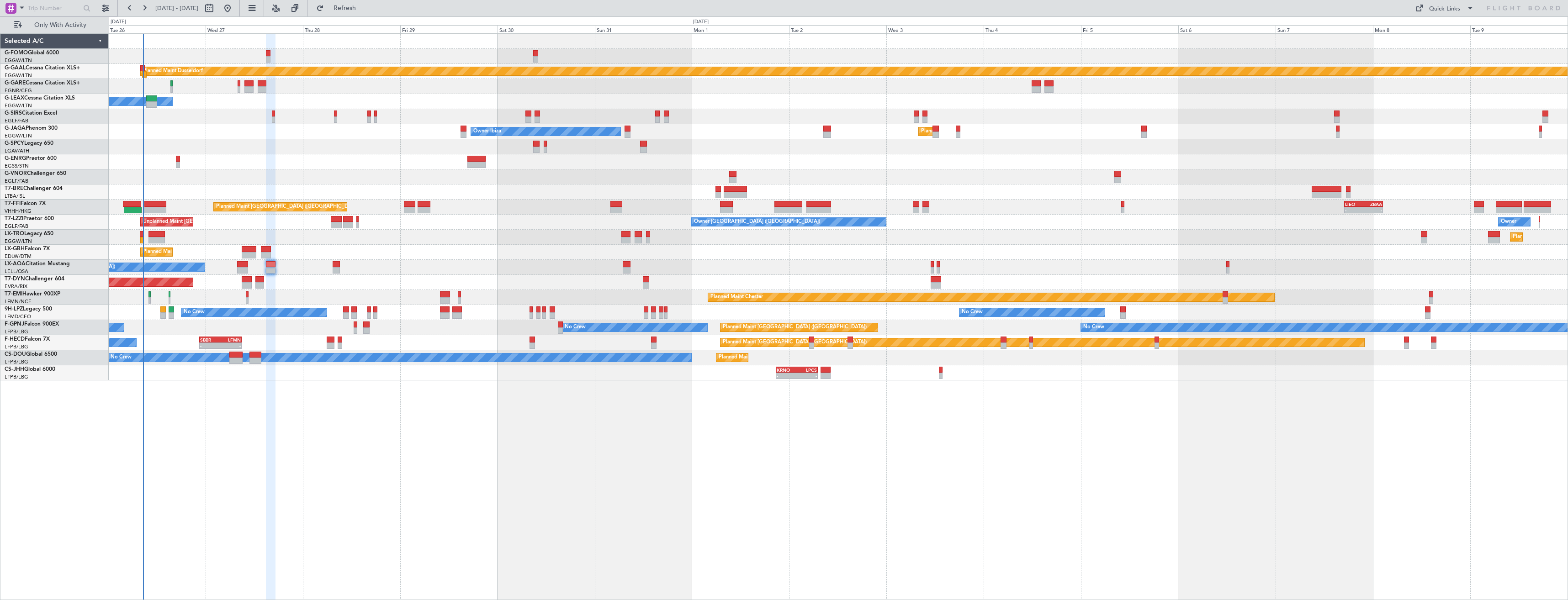
type input "0"
click at [358, 0] on fb-refresh-button "Refresh" at bounding box center [339, 8] width 64 height 16
click at [352, 10] on button "Refresh" at bounding box center [340, 9] width 55 height 15
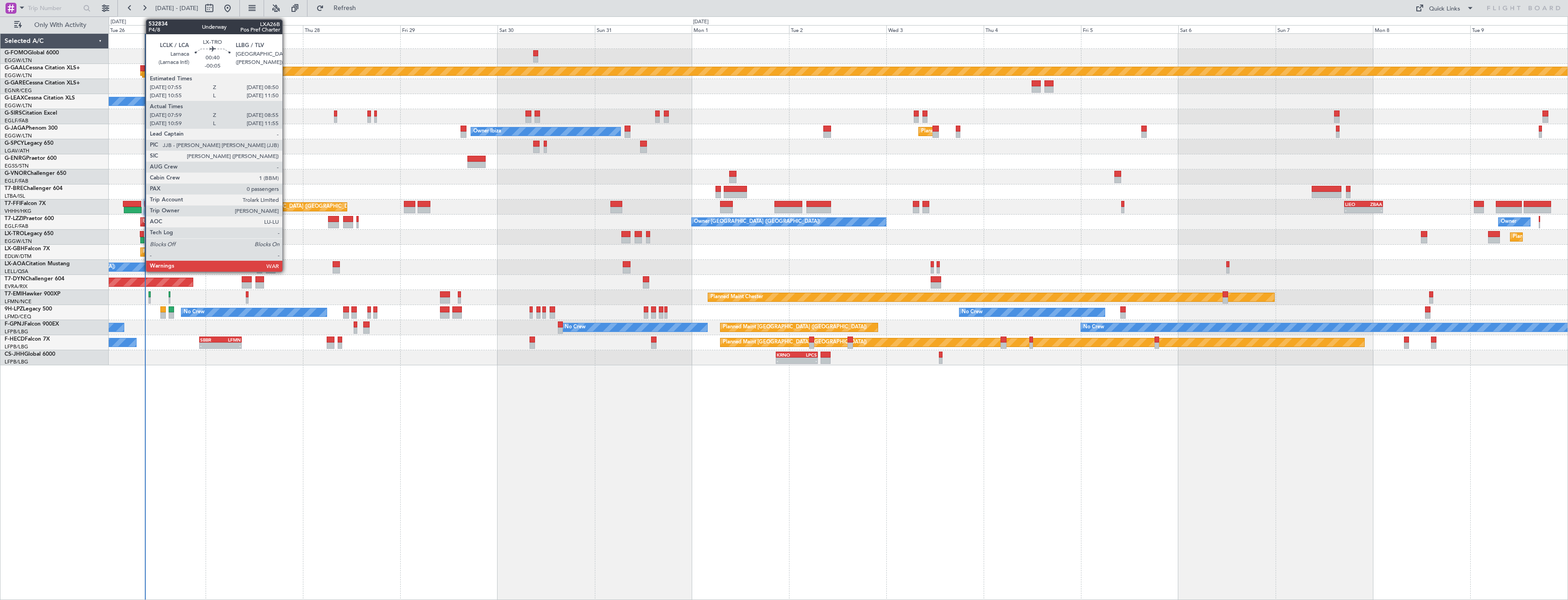
click at [141, 234] on div at bounding box center [142, 234] width 4 height 7
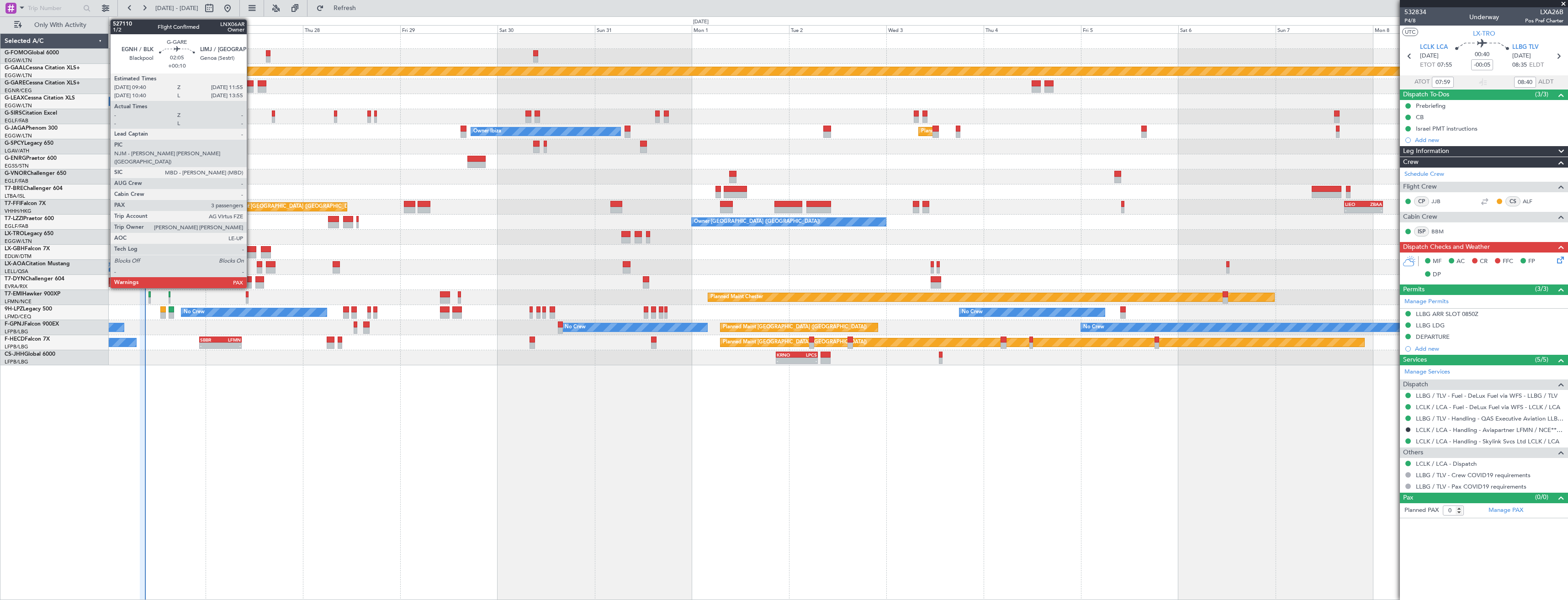
click at [251, 87] on div at bounding box center [249, 89] width 9 height 7
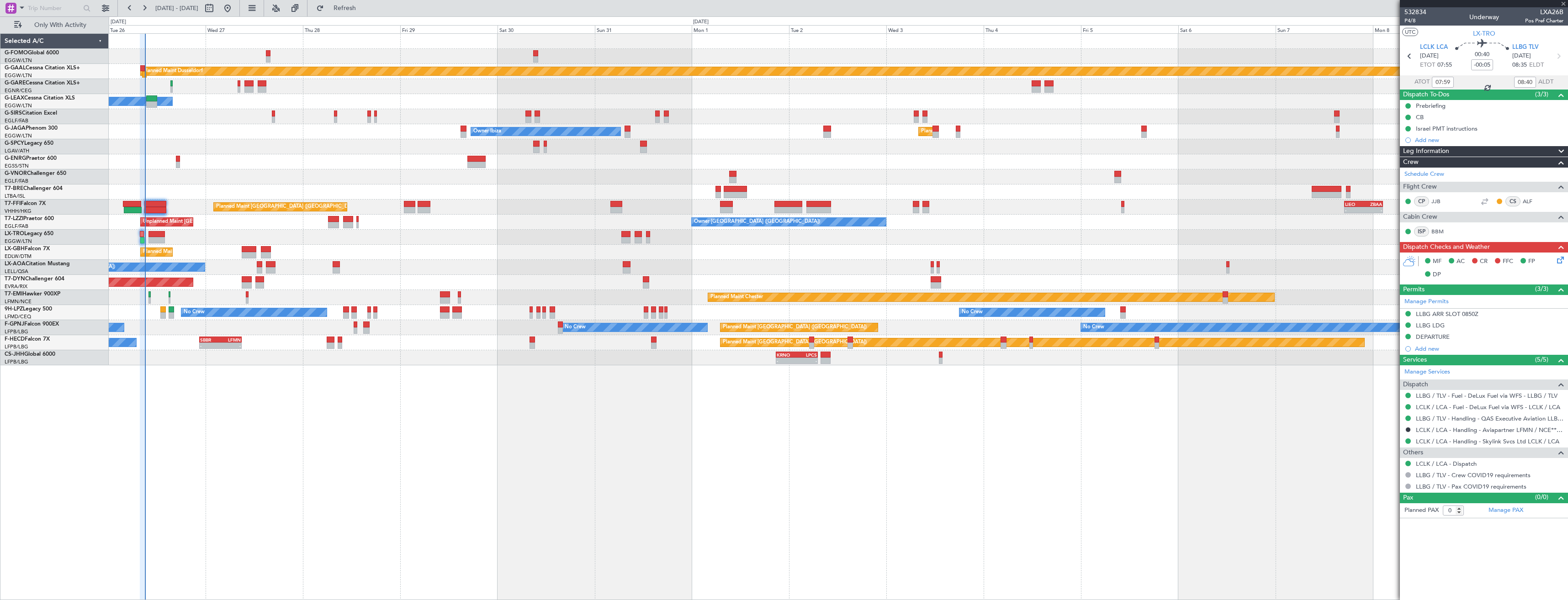
type input "+00:10"
type input "3"
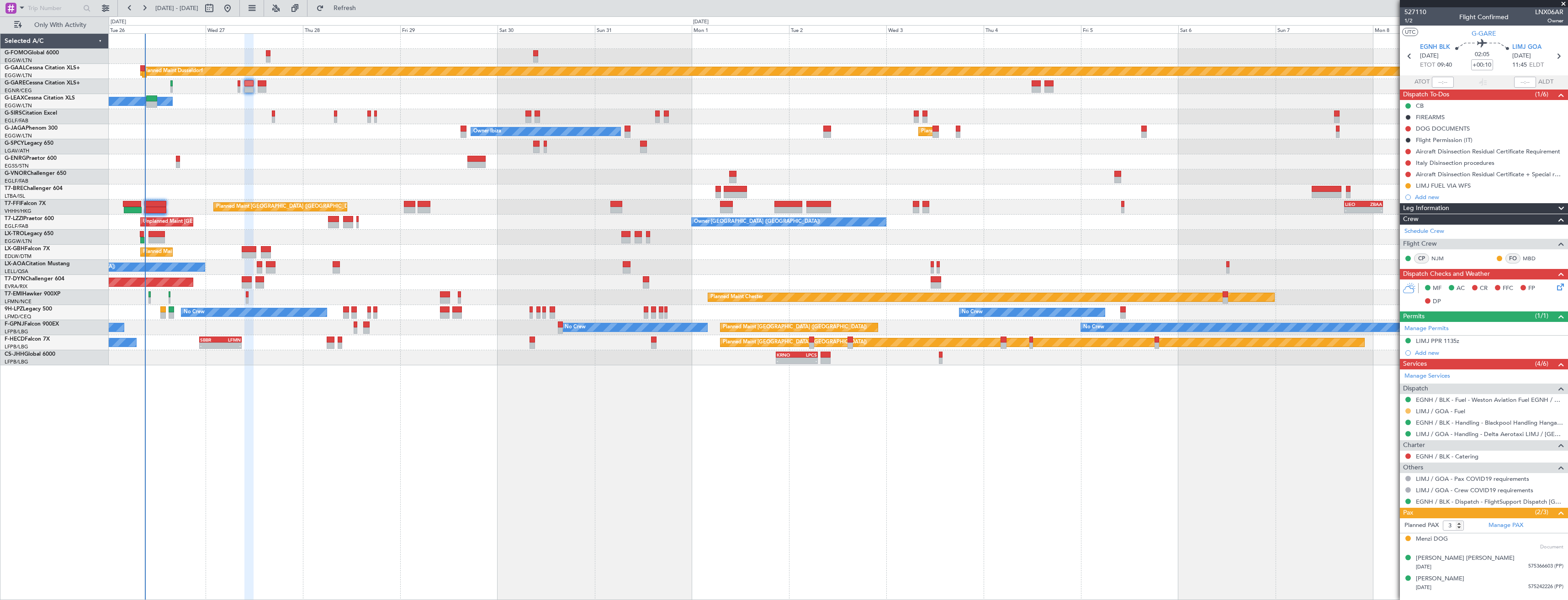
click at [1408, 410] on button at bounding box center [1408, 411] width 5 height 5
click at [1382, 518] on span "Confirmed" at bounding box center [1382, 520] width 29 height 9
click at [1406, 186] on button at bounding box center [1408, 186] width 5 height 5
click at [1403, 223] on span "Completed" at bounding box center [1412, 226] width 30 height 9
click at [1559, 57] on icon at bounding box center [1558, 57] width 12 height 12
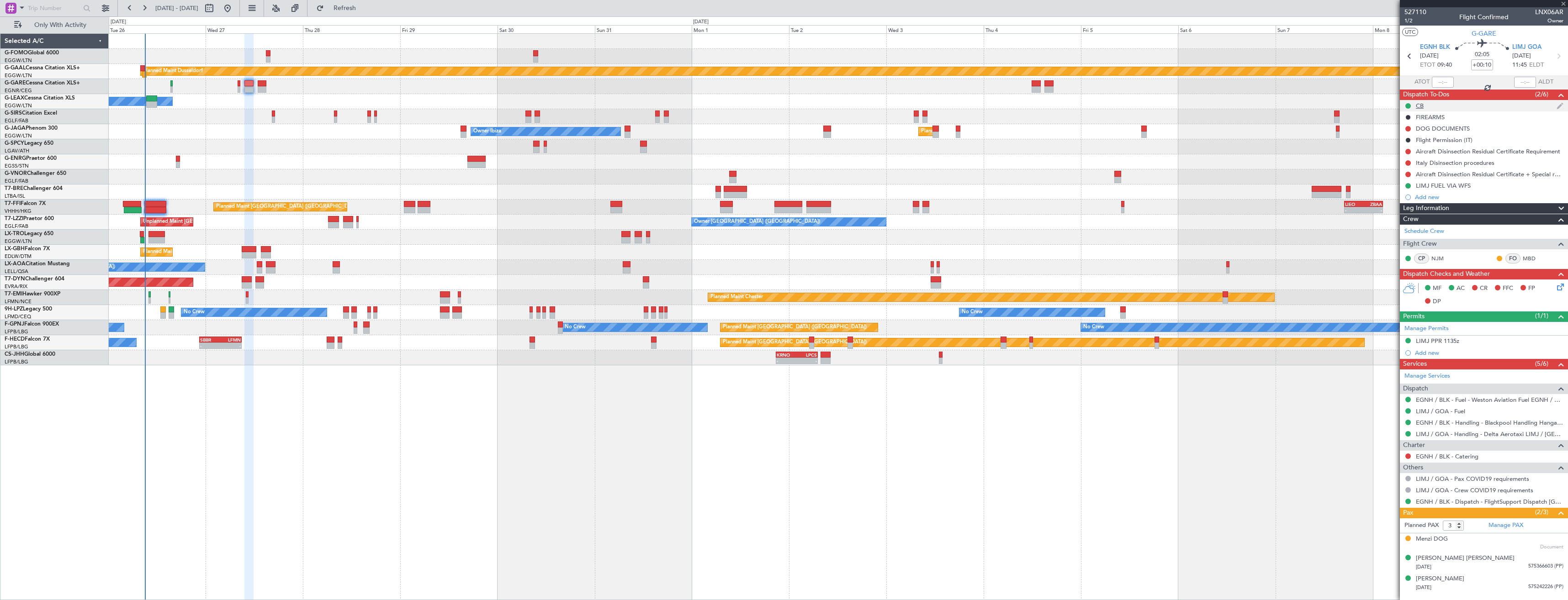
type input "-00:15"
type input "6"
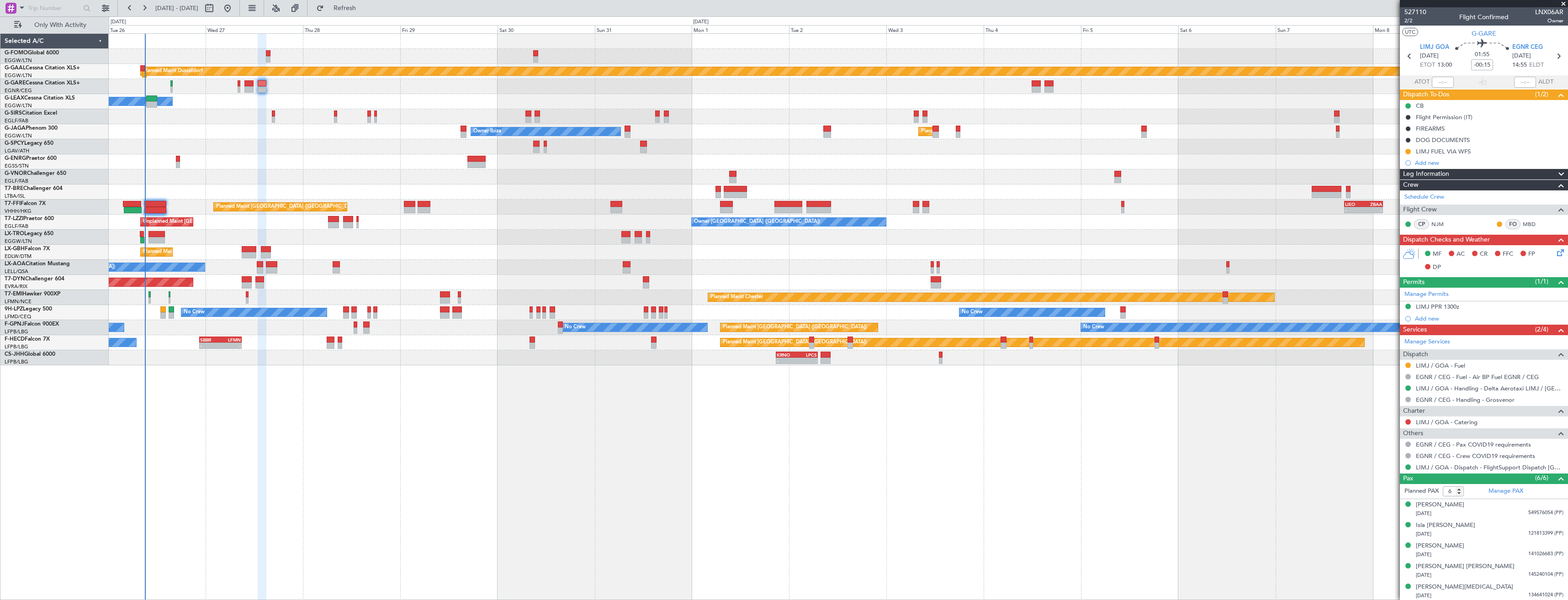
click at [1409, 150] on button at bounding box center [1408, 152] width 5 height 5
click at [1402, 189] on span "Completed" at bounding box center [1412, 192] width 30 height 9
click at [1407, 367] on button at bounding box center [1408, 365] width 5 height 5
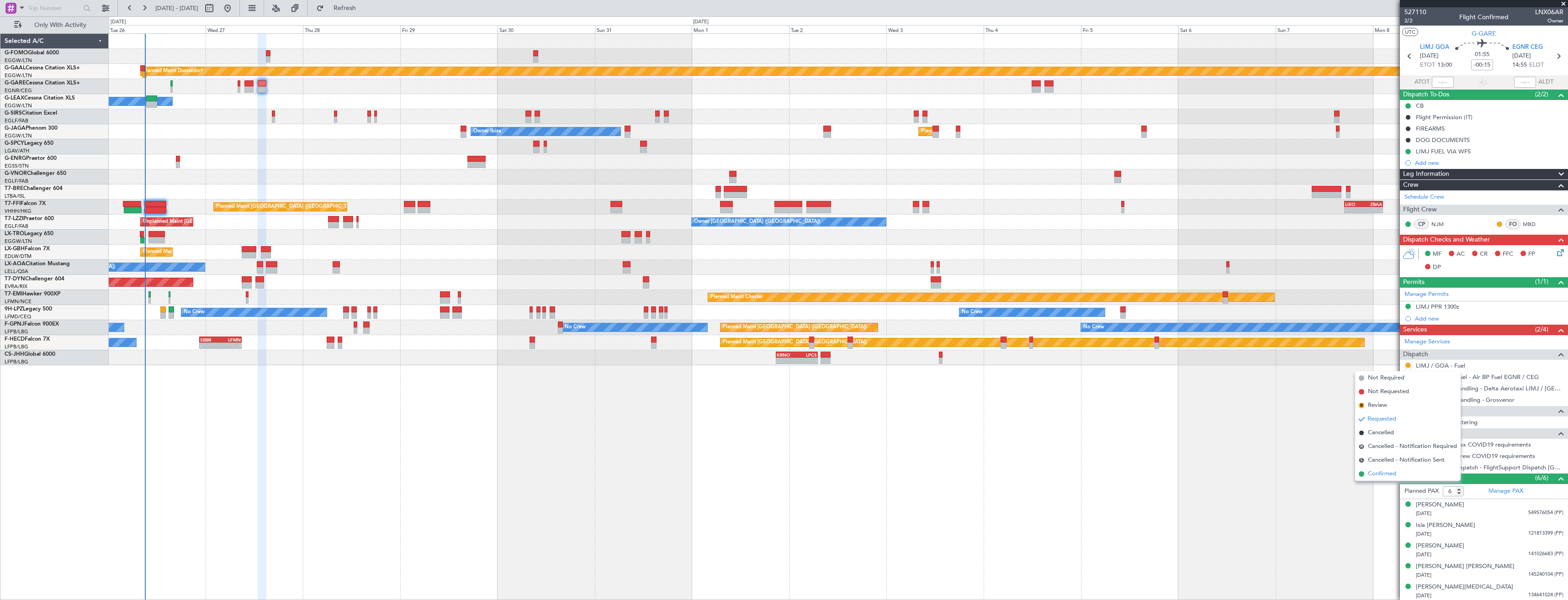
click at [1388, 476] on span "Confirmed" at bounding box center [1382, 474] width 29 height 9
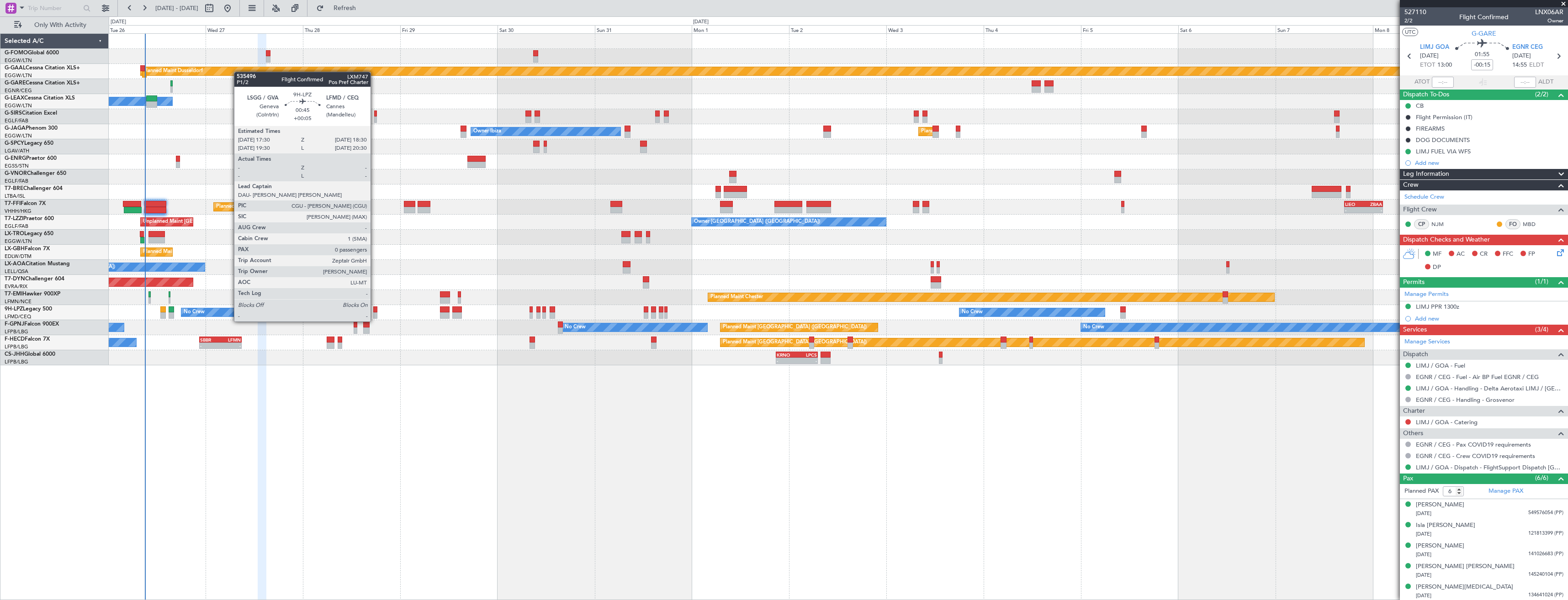
click at [374, 312] on div at bounding box center [375, 315] width 4 height 7
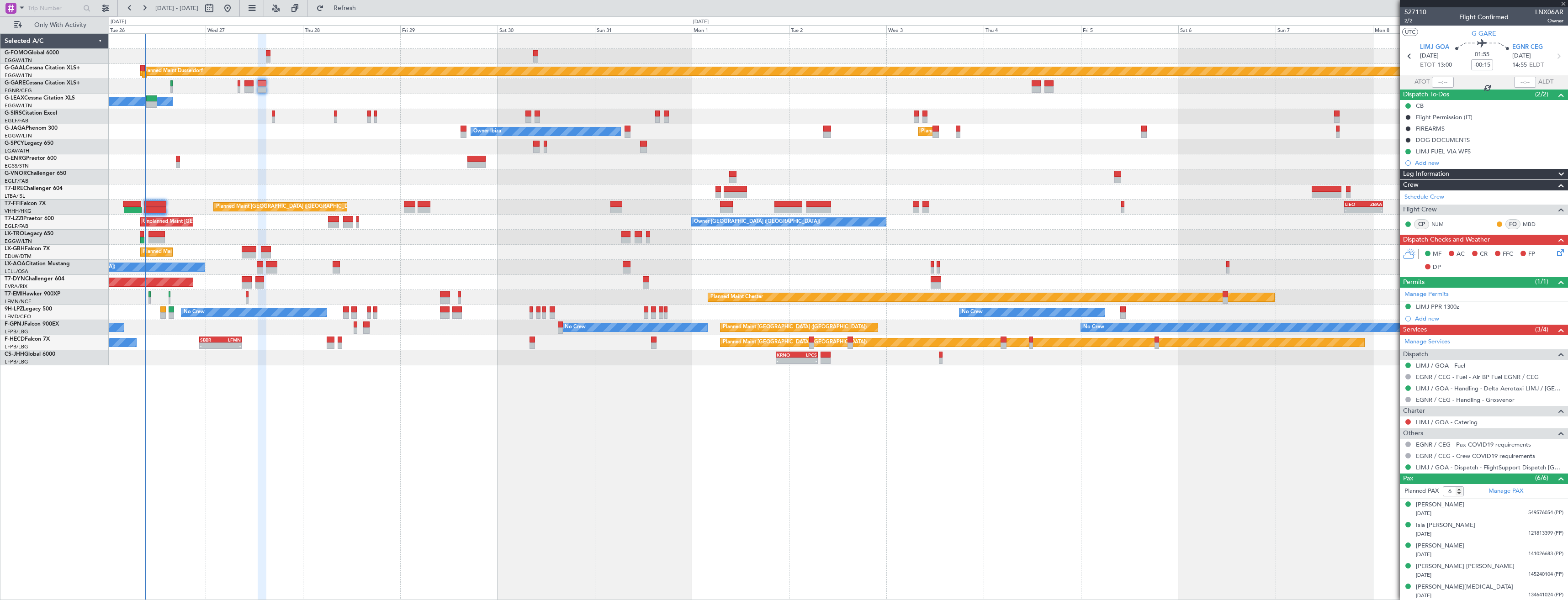
type input "+00:05"
type input "0"
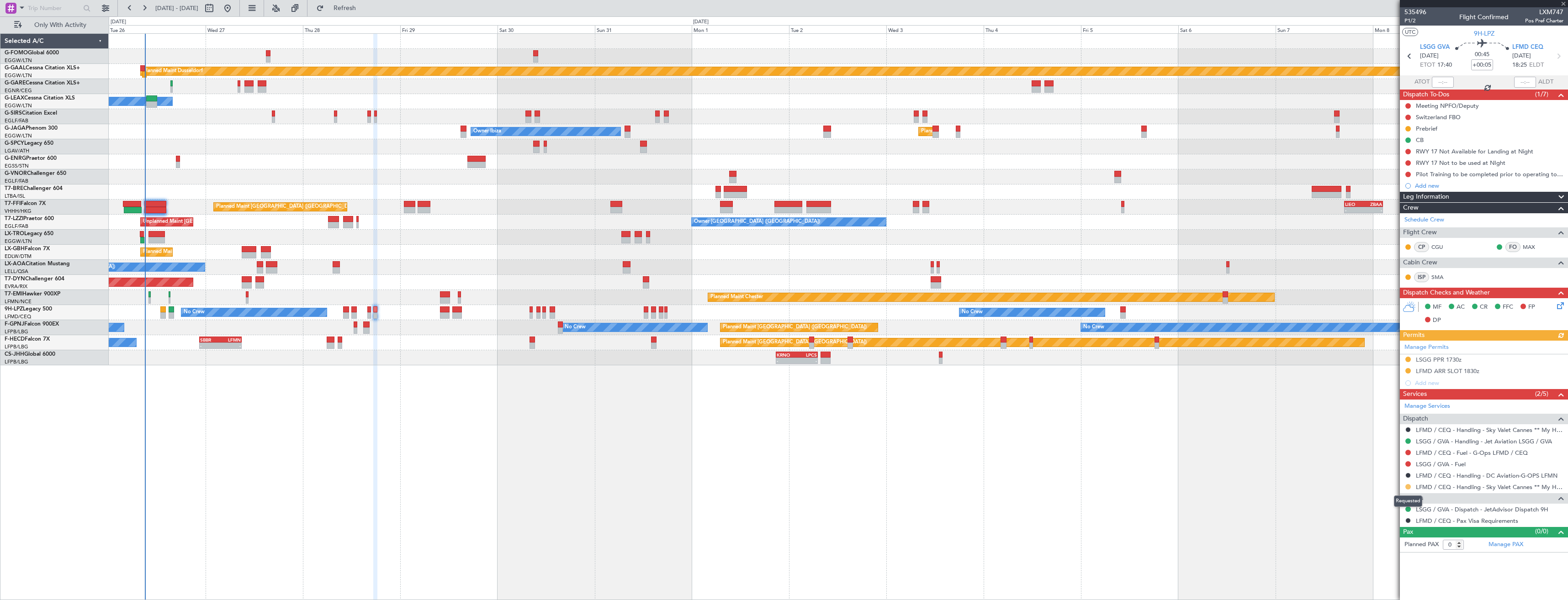
click at [1406, 488] on button at bounding box center [1408, 487] width 5 height 5
click at [1377, 470] on span "Confirmed" at bounding box center [1382, 473] width 29 height 9
click at [1500, 371] on div "LFMD ARR SLOT 1830z" at bounding box center [1484, 371] width 168 height 12
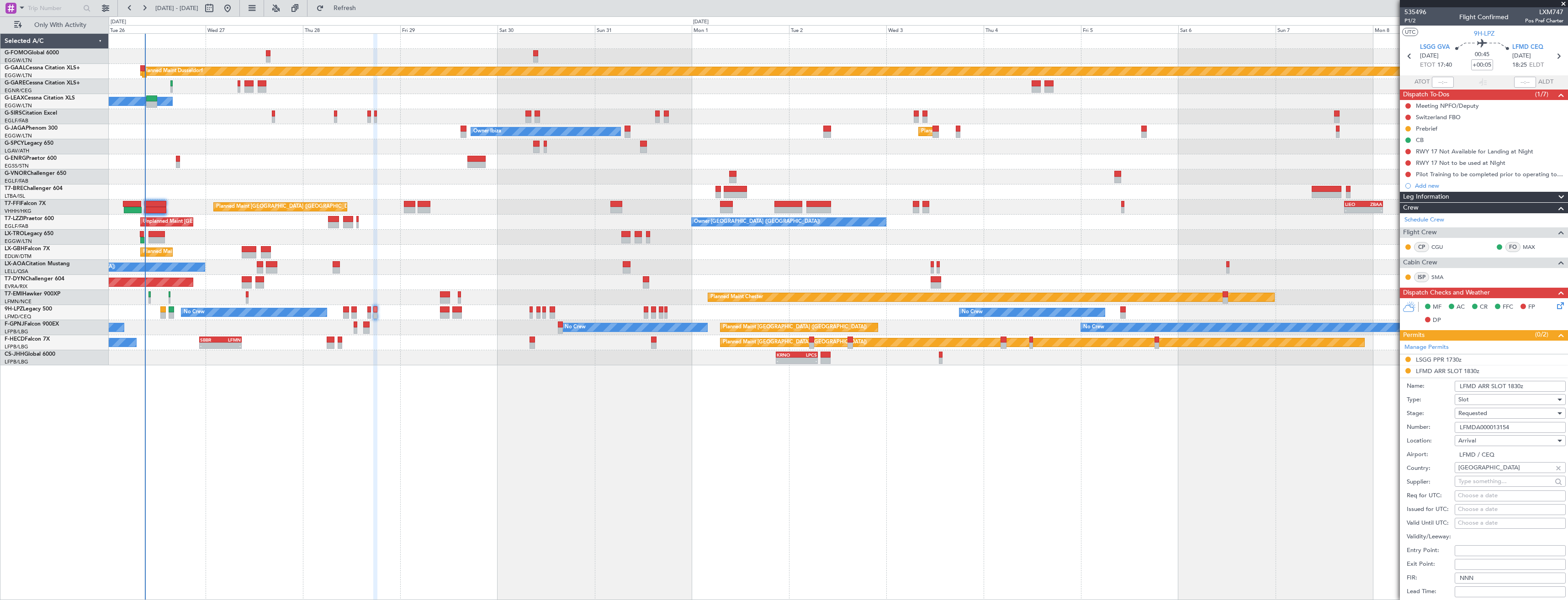
click at [1517, 413] on div "Requested" at bounding box center [1507, 413] width 97 height 14
click at [1505, 484] on span "Received OK" at bounding box center [1507, 483] width 96 height 14
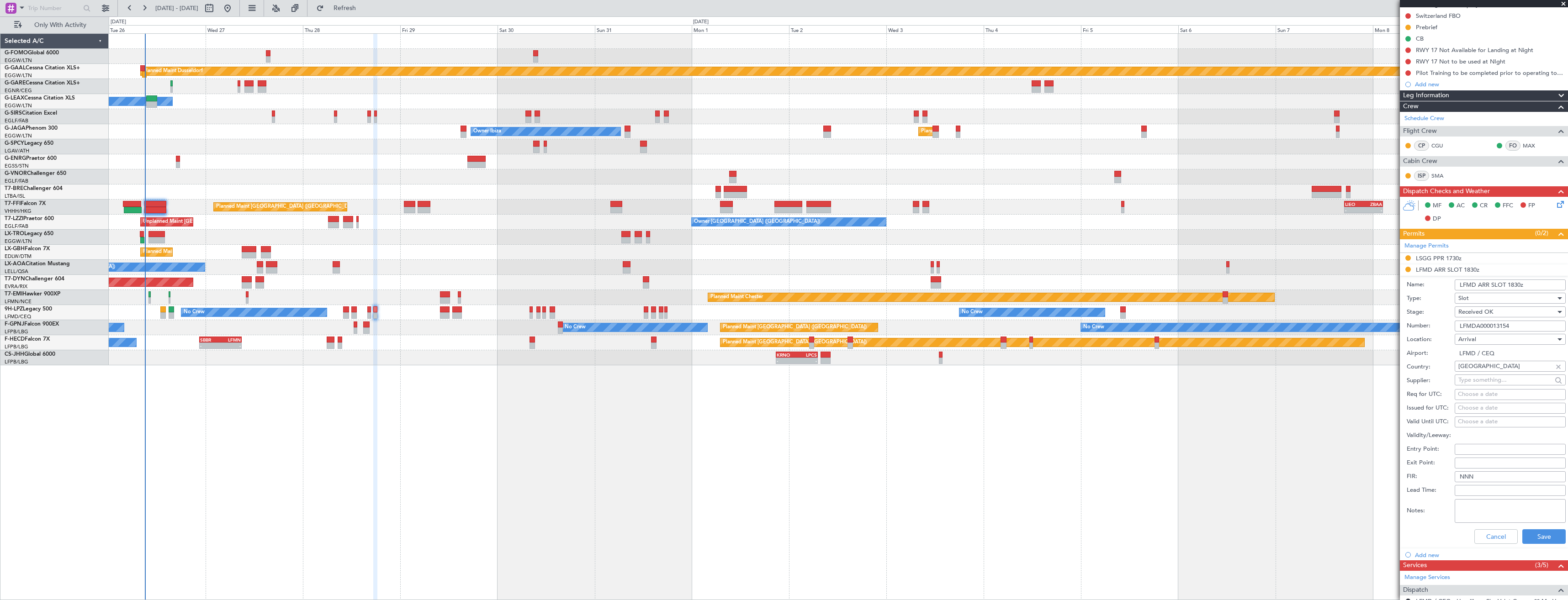
scroll to position [225, 0]
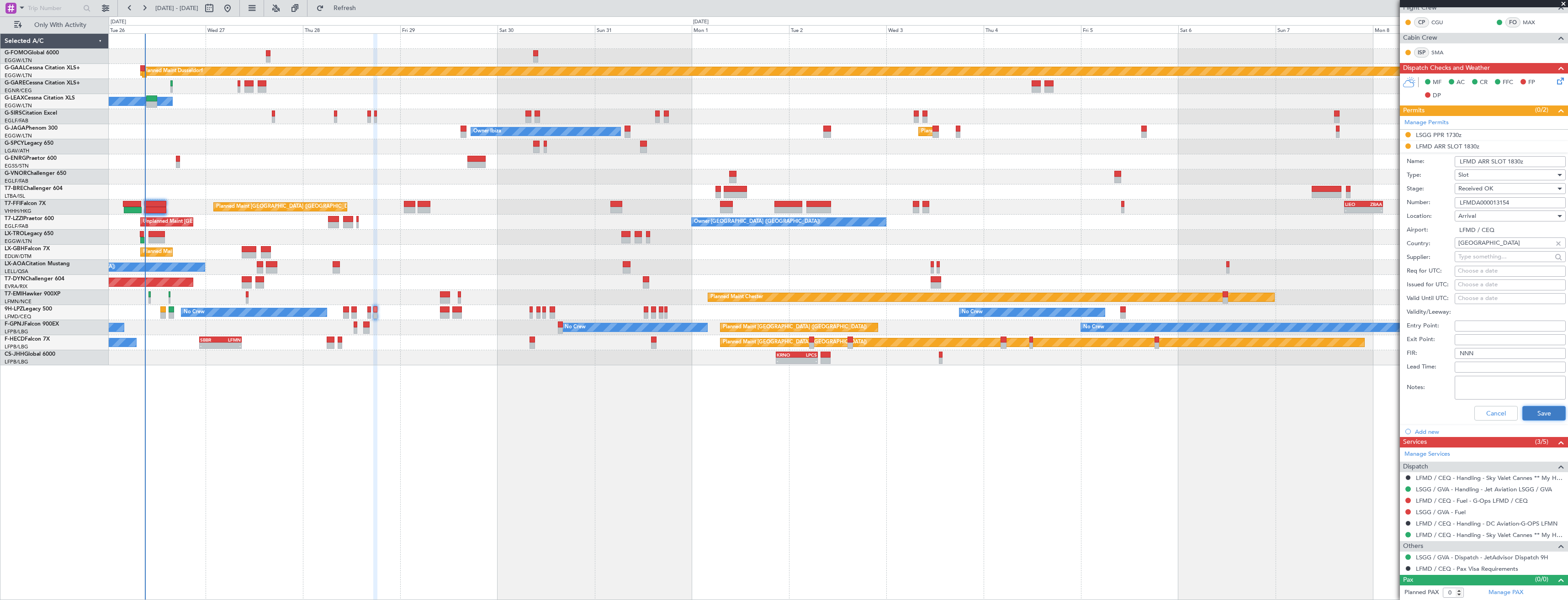
click at [1532, 413] on button "Save" at bounding box center [1544, 413] width 43 height 15
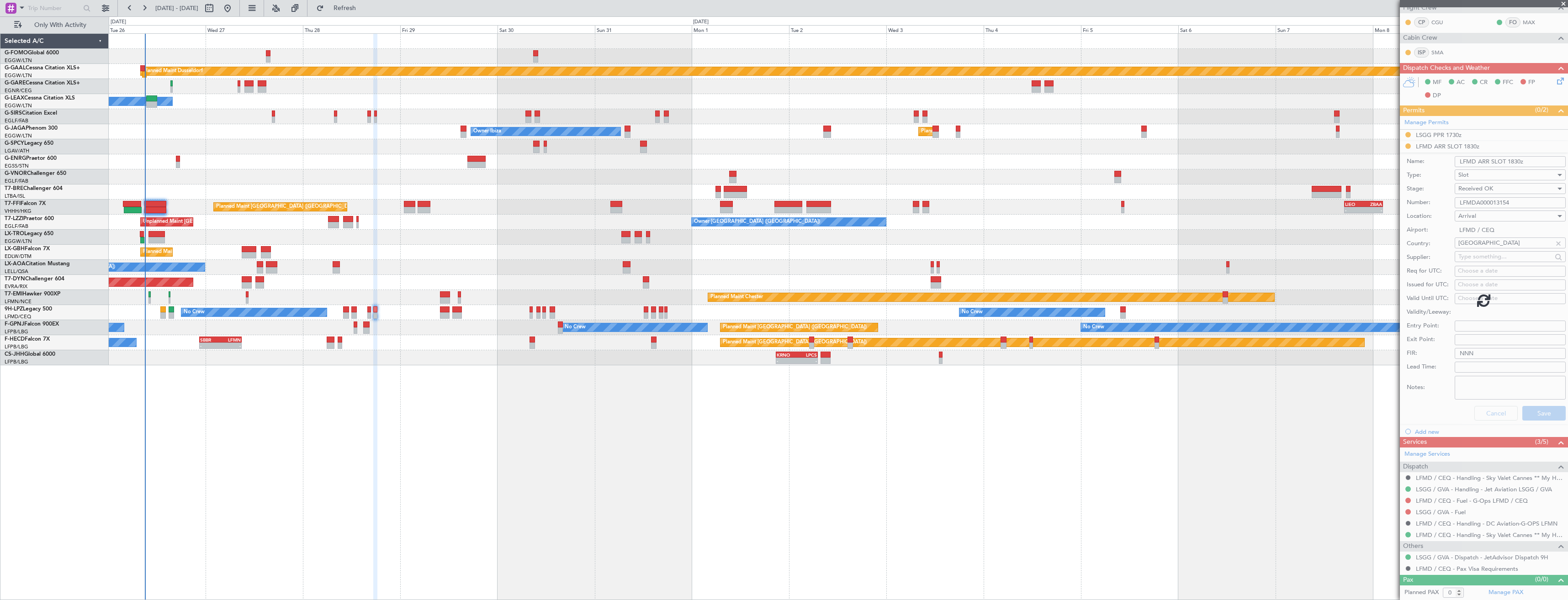
scroll to position [0, 0]
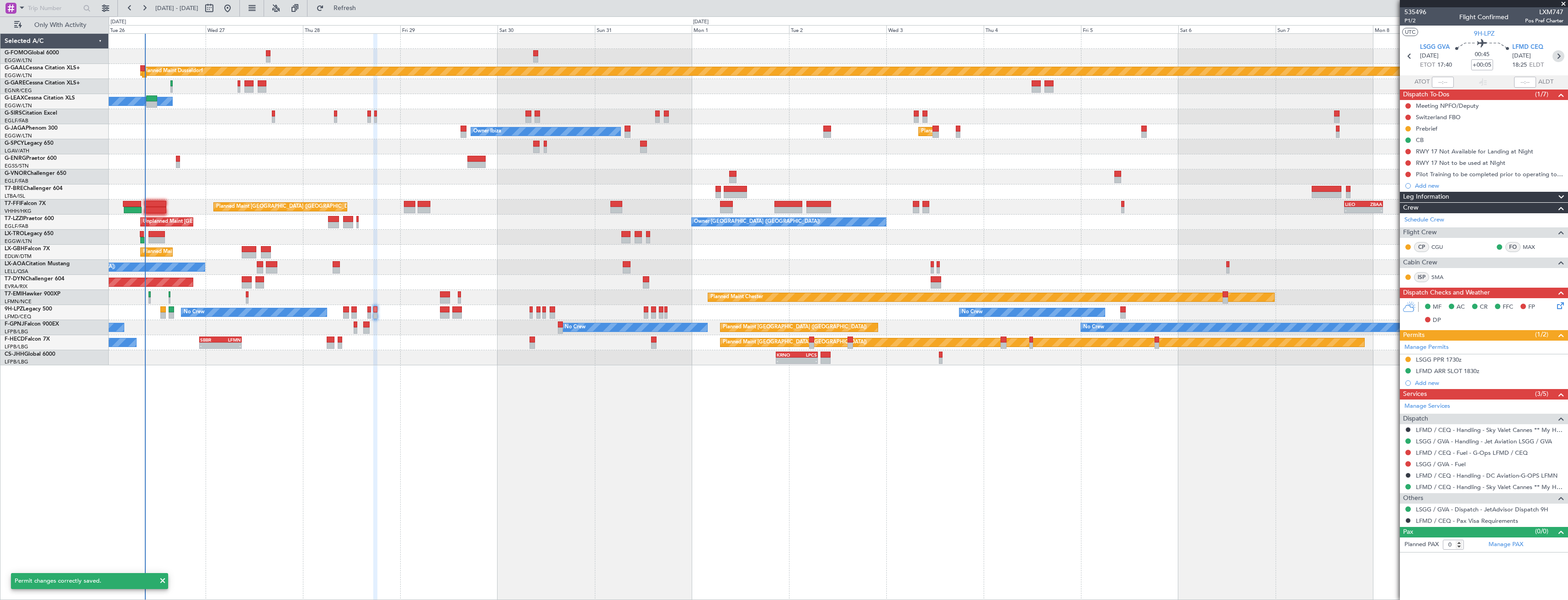
click at [1562, 55] on icon at bounding box center [1558, 57] width 12 height 12
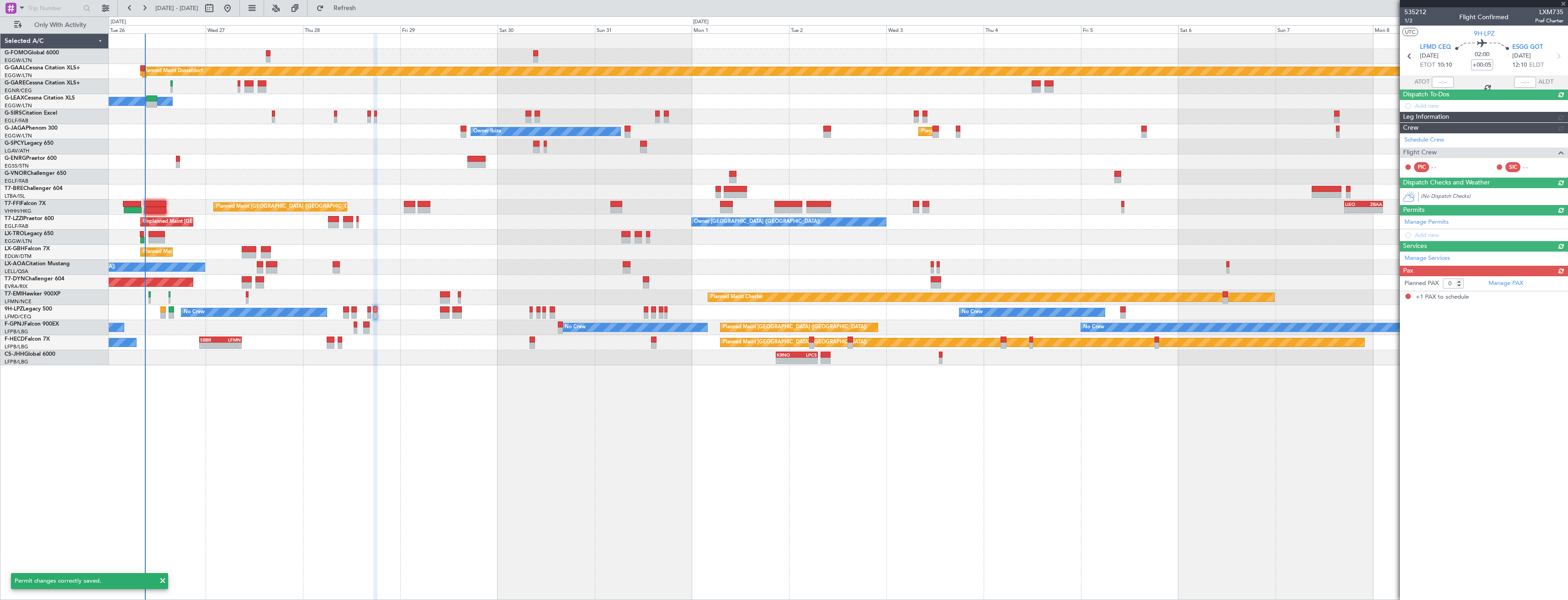
type input "1"
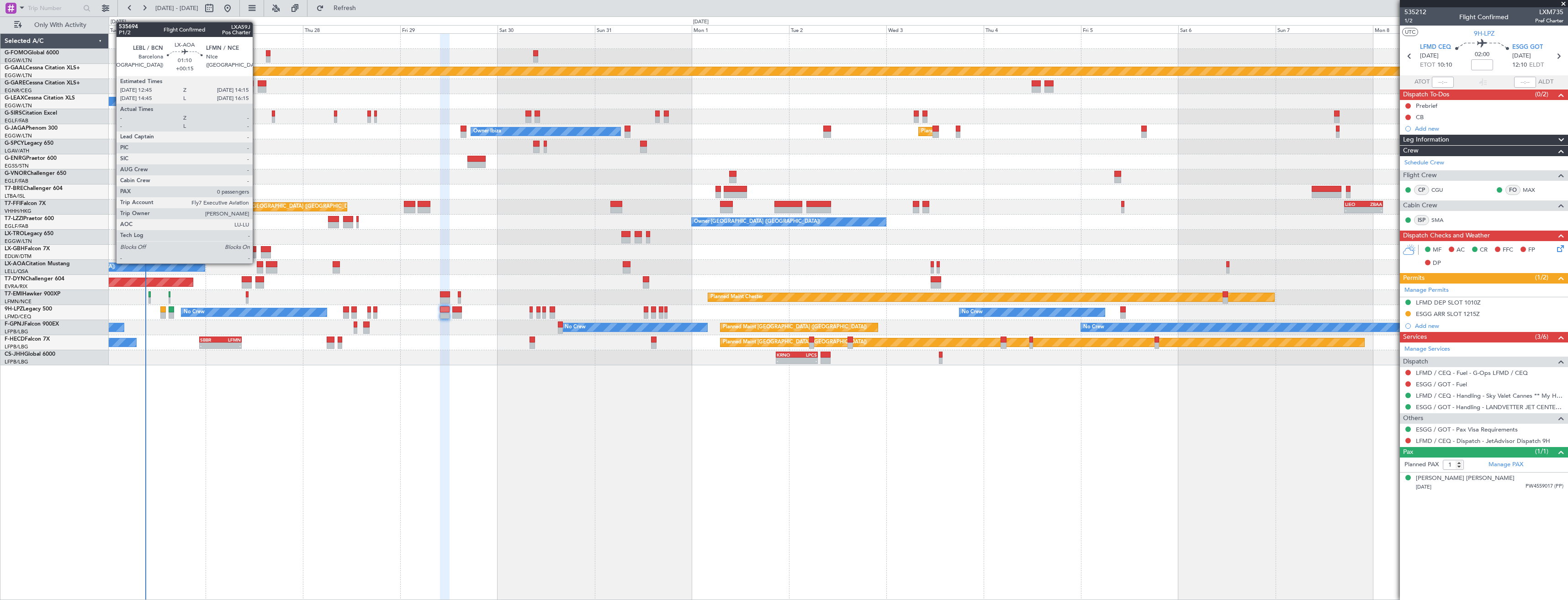
click at [257, 263] on div at bounding box center [260, 264] width 7 height 7
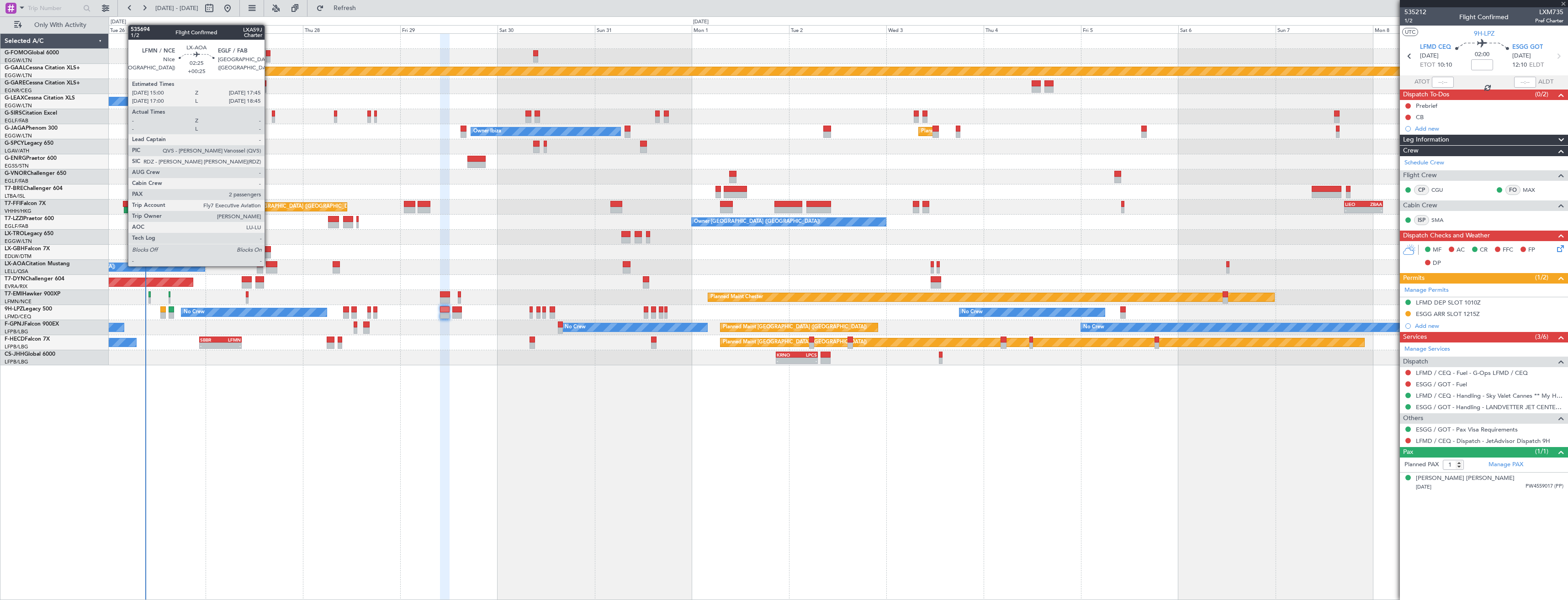
type input "+00:15"
type input "0"
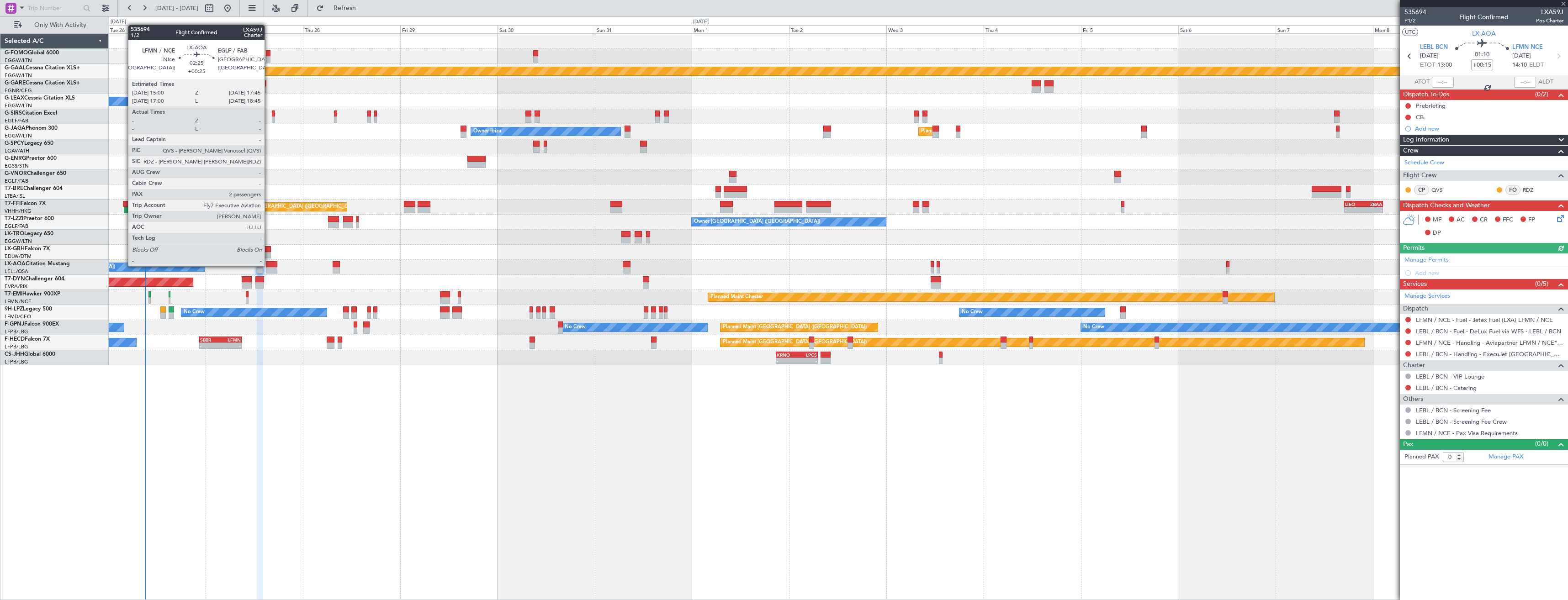
click at [268, 265] on div at bounding box center [271, 264] width 12 height 7
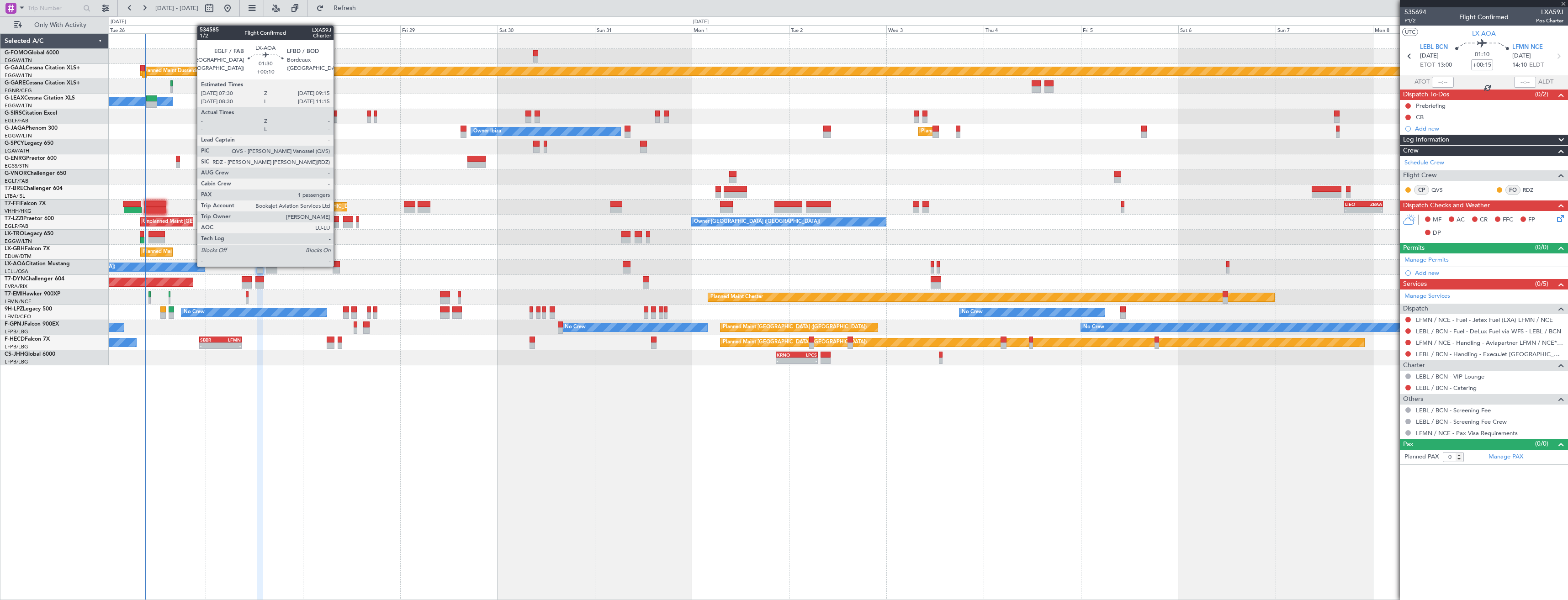
type input "+00:25"
type input "2"
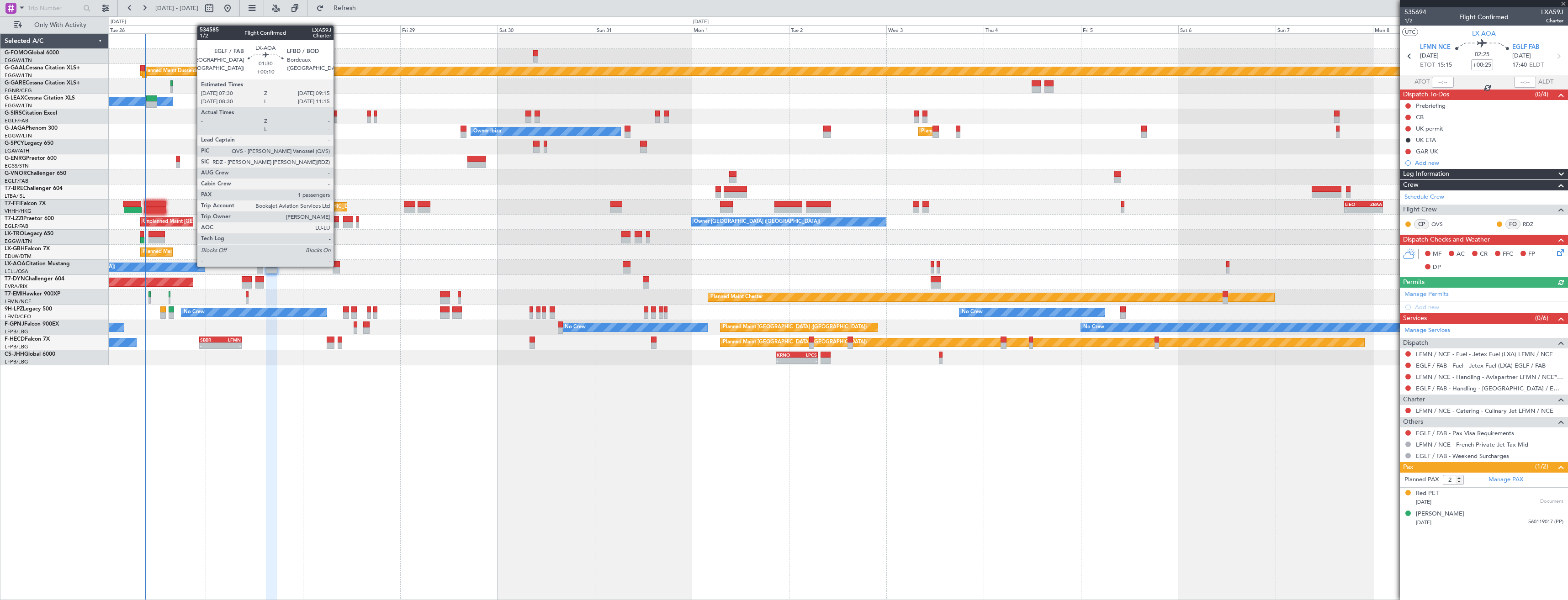
click at [338, 266] on div at bounding box center [336, 264] width 7 height 7
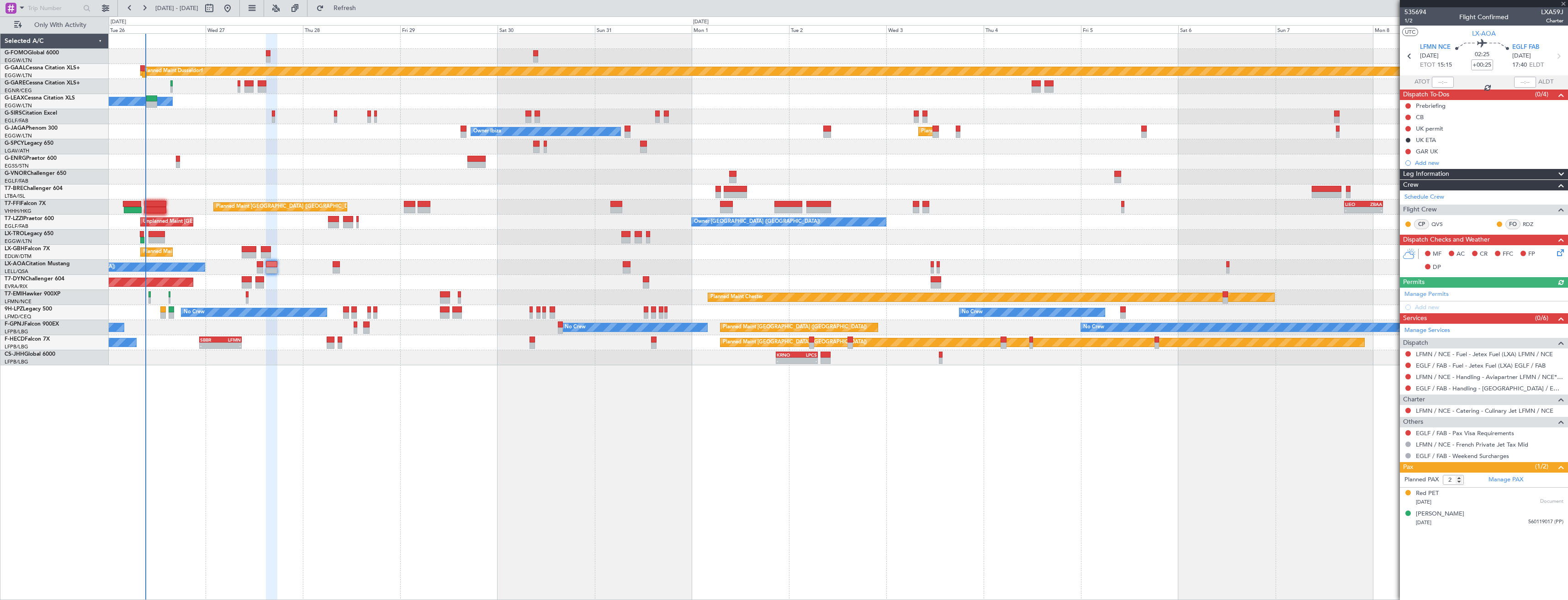
type input "+00:10"
type input "1"
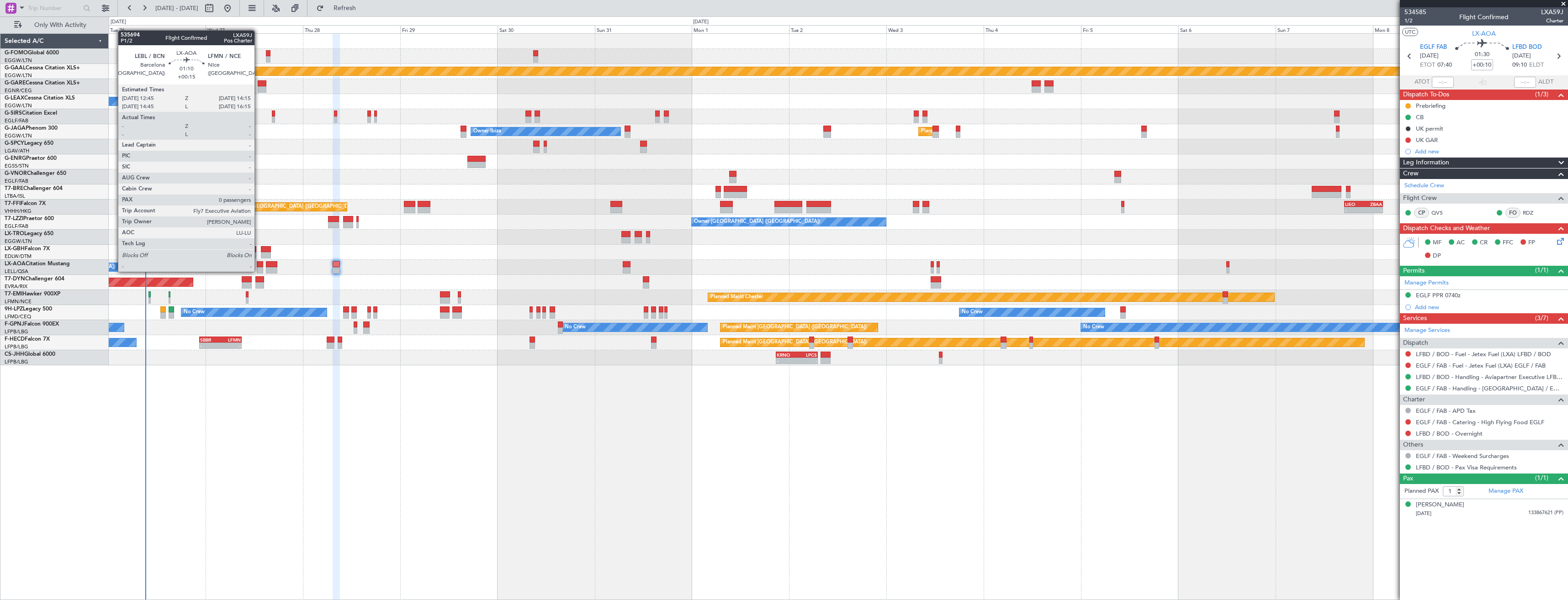
click at [259, 271] on div at bounding box center [260, 270] width 7 height 7
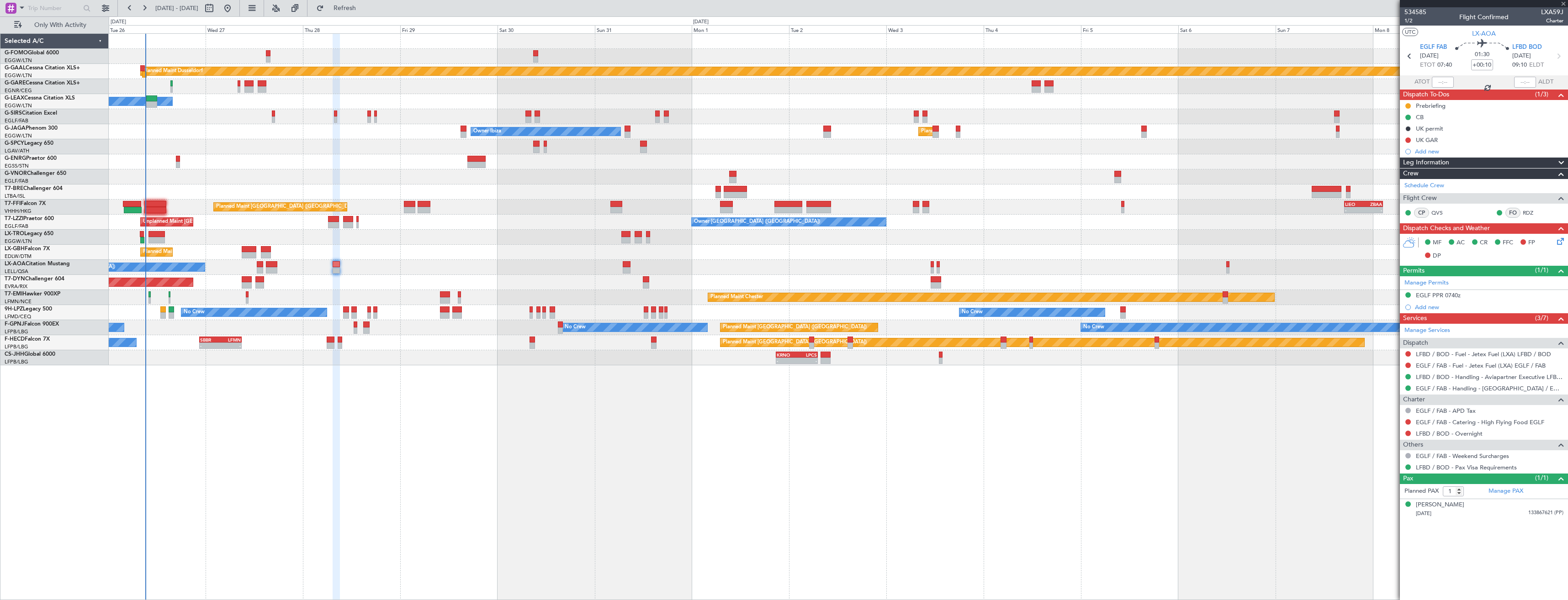
type input "+00:15"
type input "0"
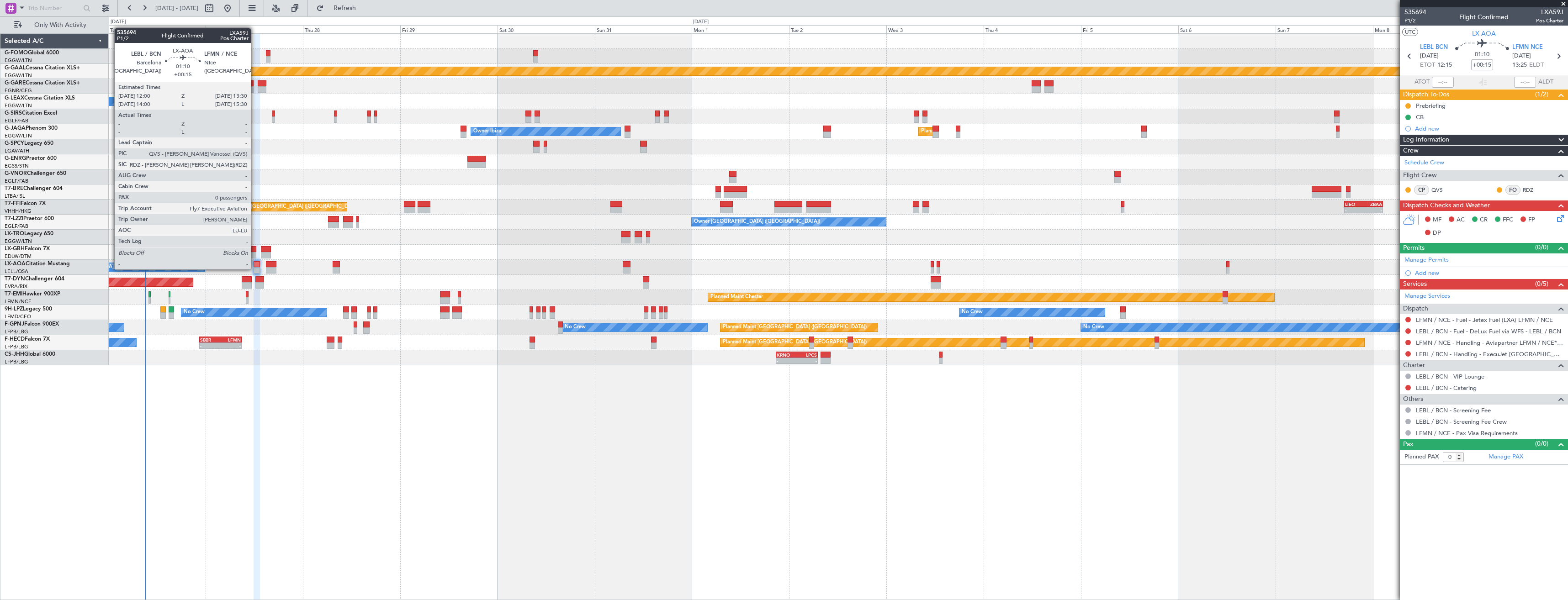
click at [255, 268] on div at bounding box center [257, 270] width 7 height 7
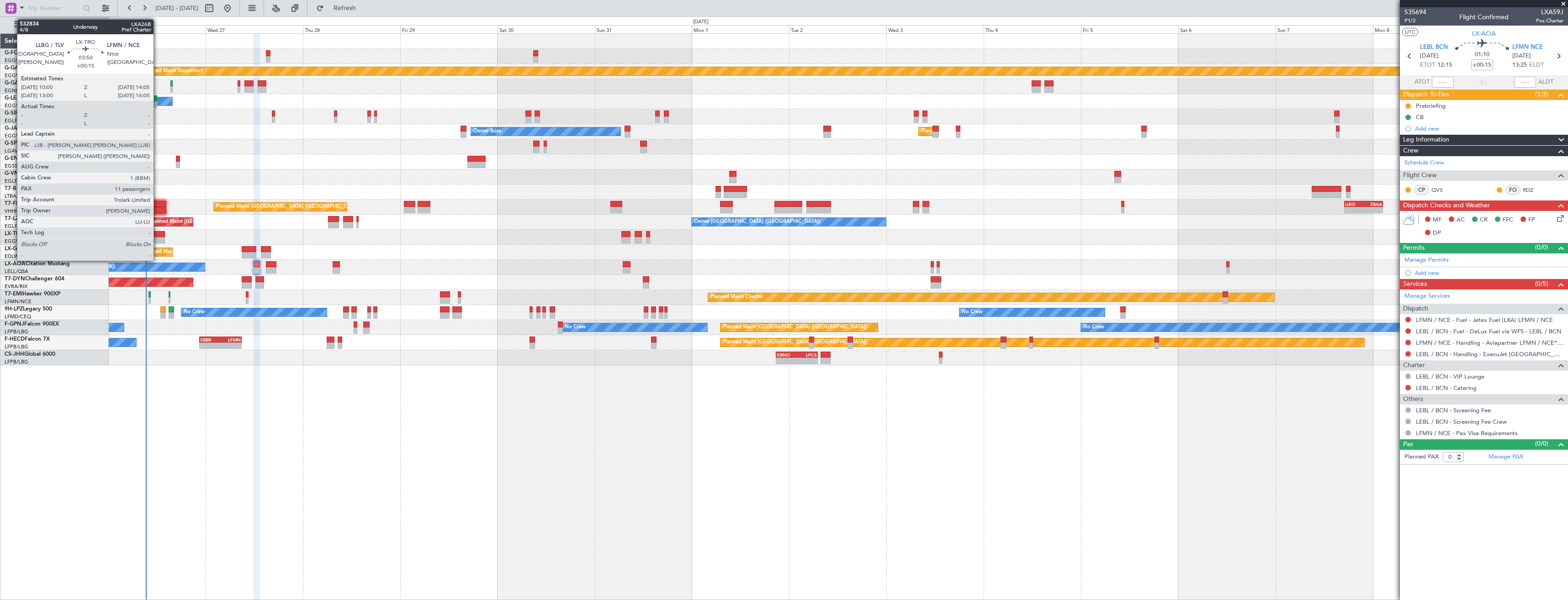
click at [158, 232] on div at bounding box center [157, 234] width 17 height 7
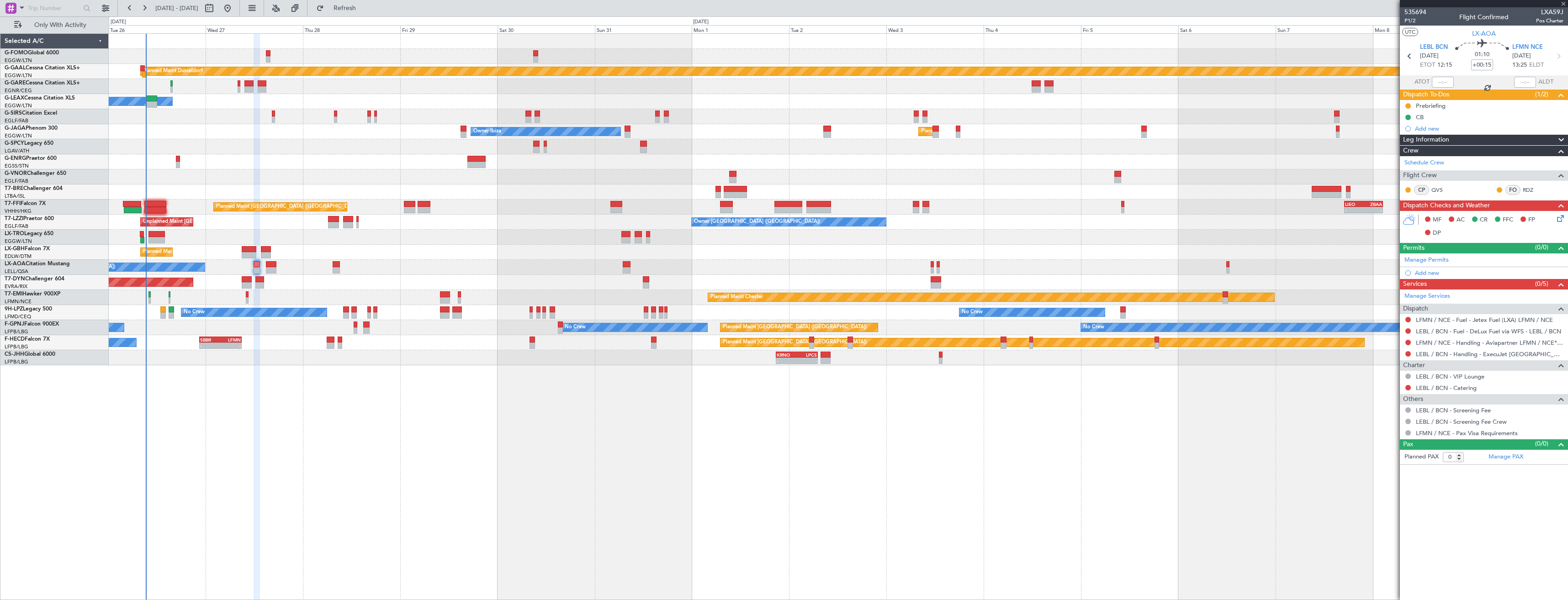
type input "11"
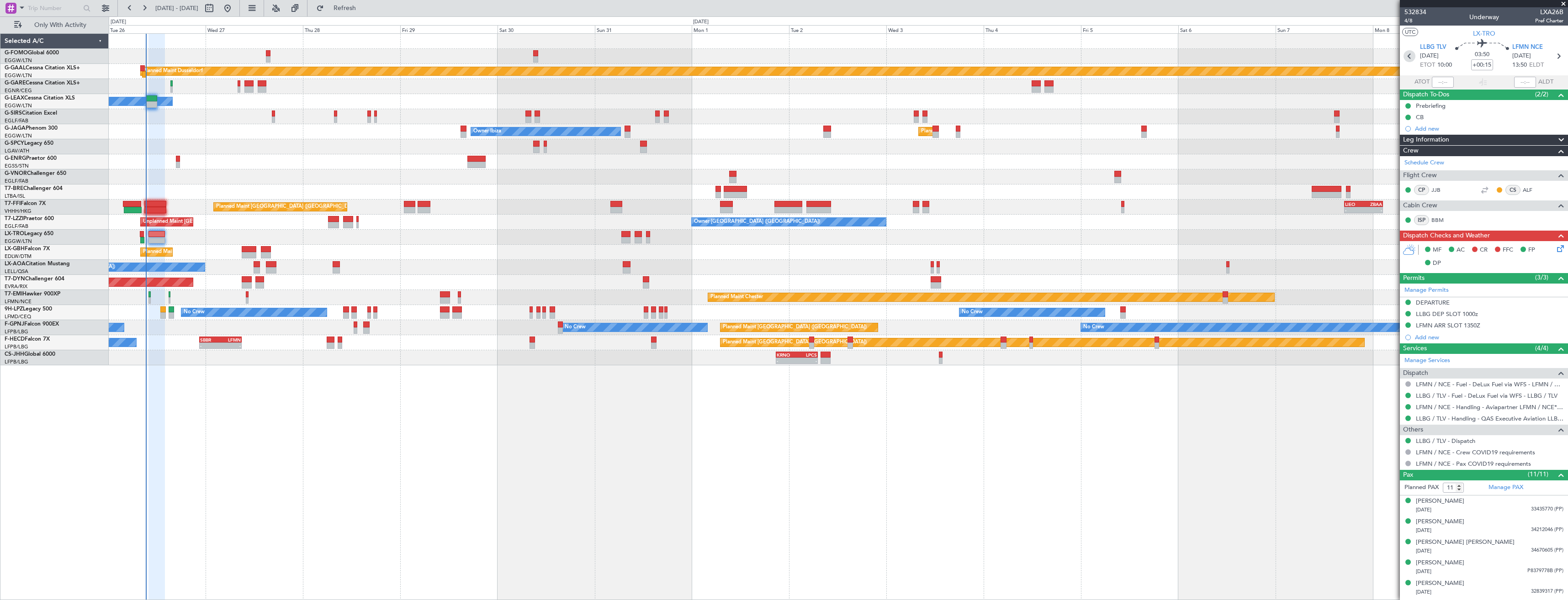
click at [1410, 54] on icon at bounding box center [1410, 57] width 12 height 12
type input "-00:05"
type input "07:59"
type input "08:40"
type input "0"
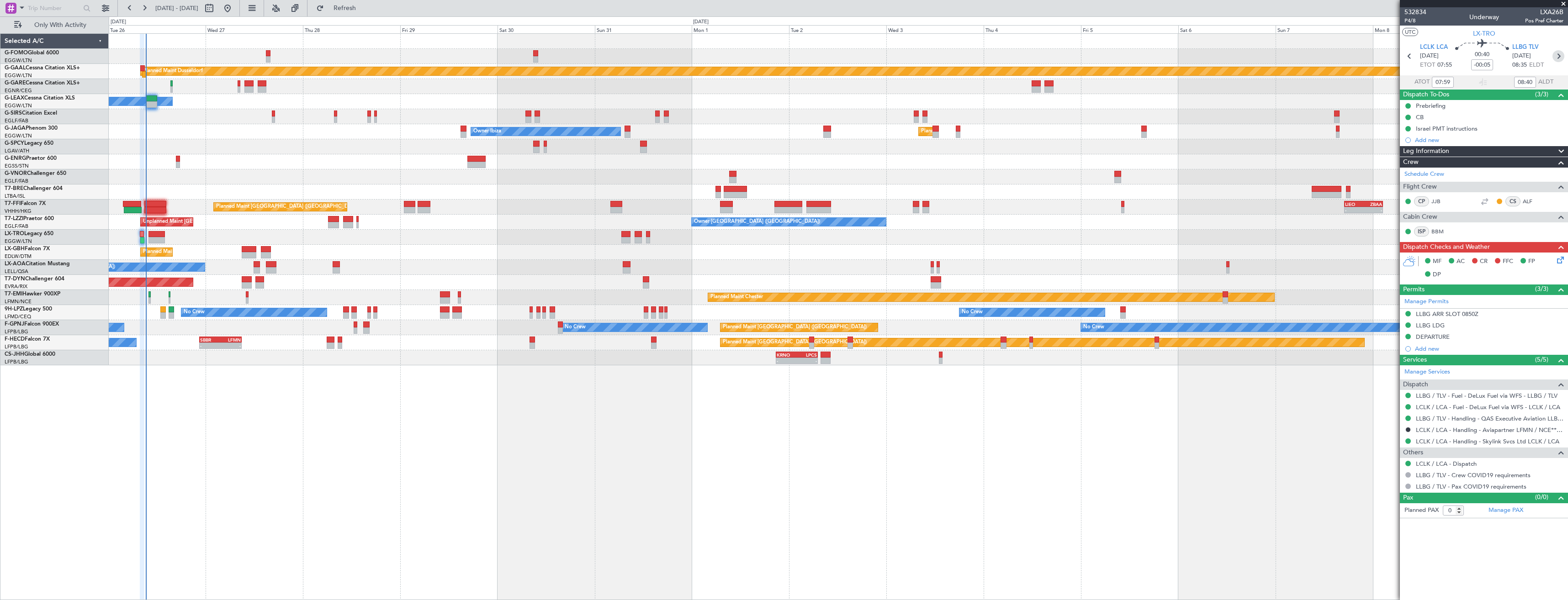
click at [1560, 58] on icon at bounding box center [1558, 57] width 12 height 12
type input "+00:15"
type input "11"
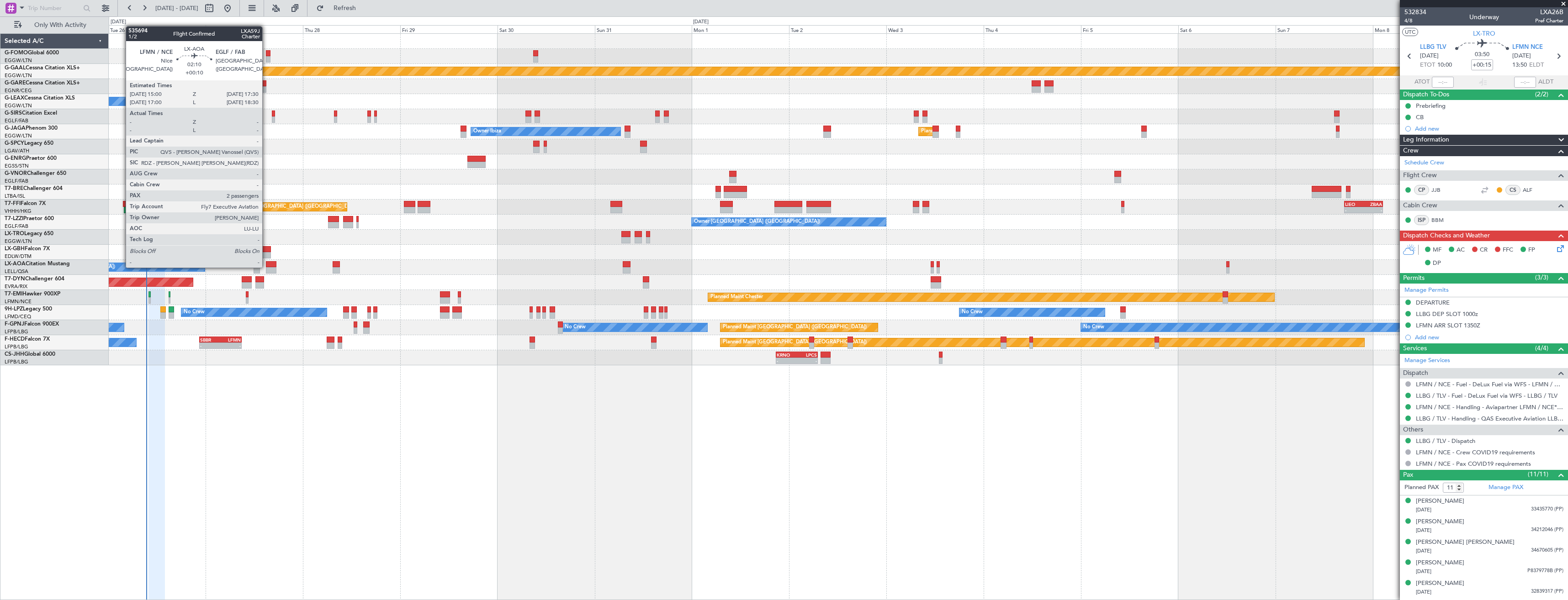
click at [267, 267] on div at bounding box center [271, 264] width 10 height 7
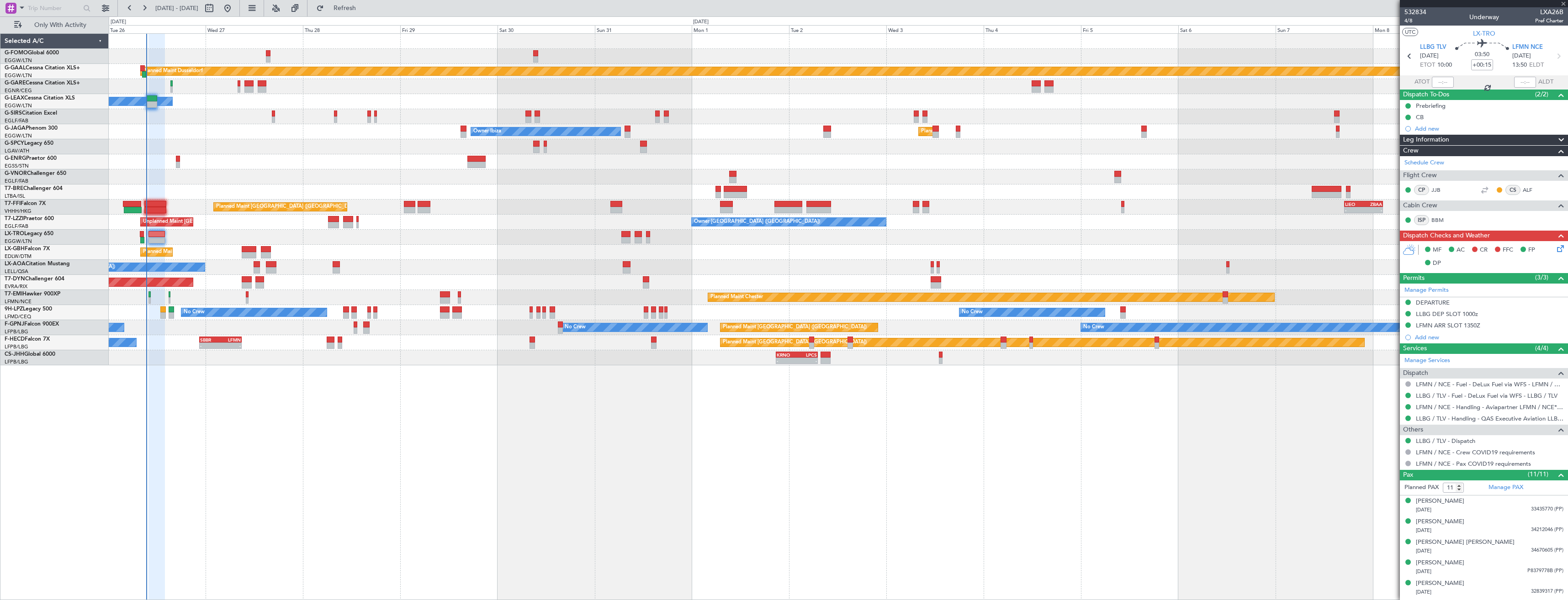
type input "+00:10"
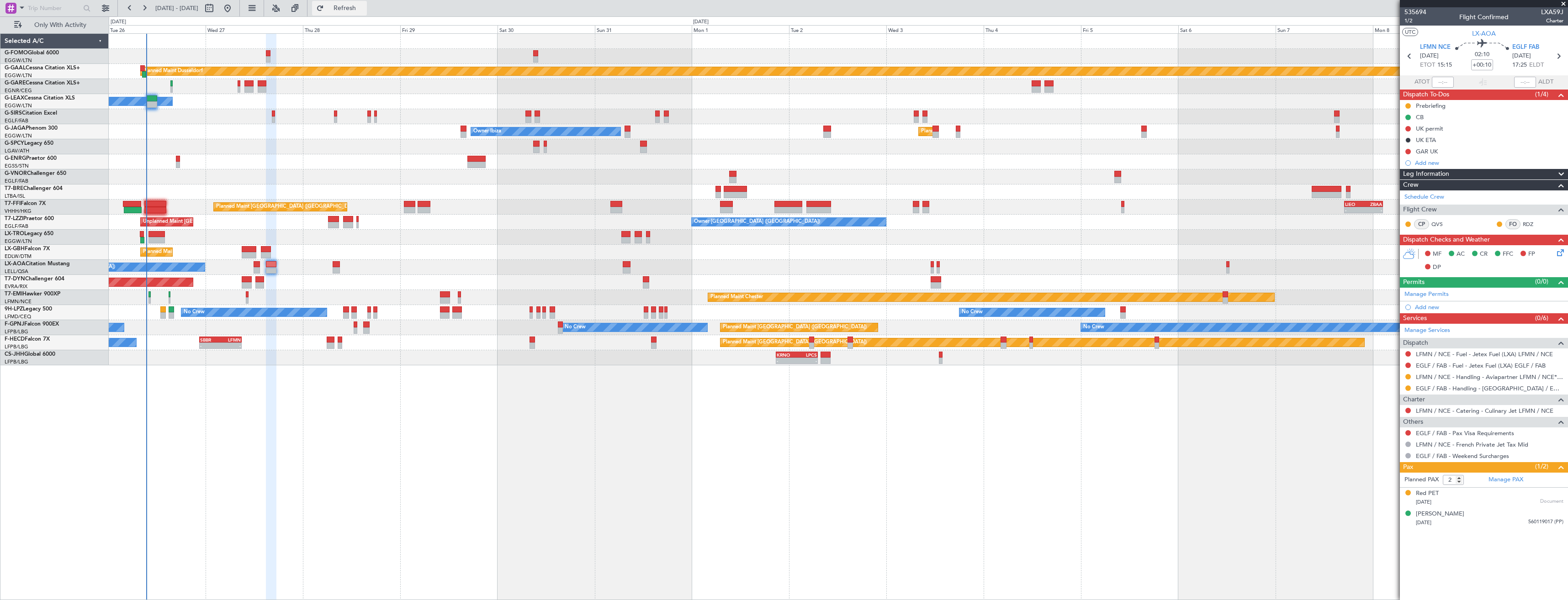
click at [355, 7] on button "Refresh" at bounding box center [340, 9] width 55 height 15
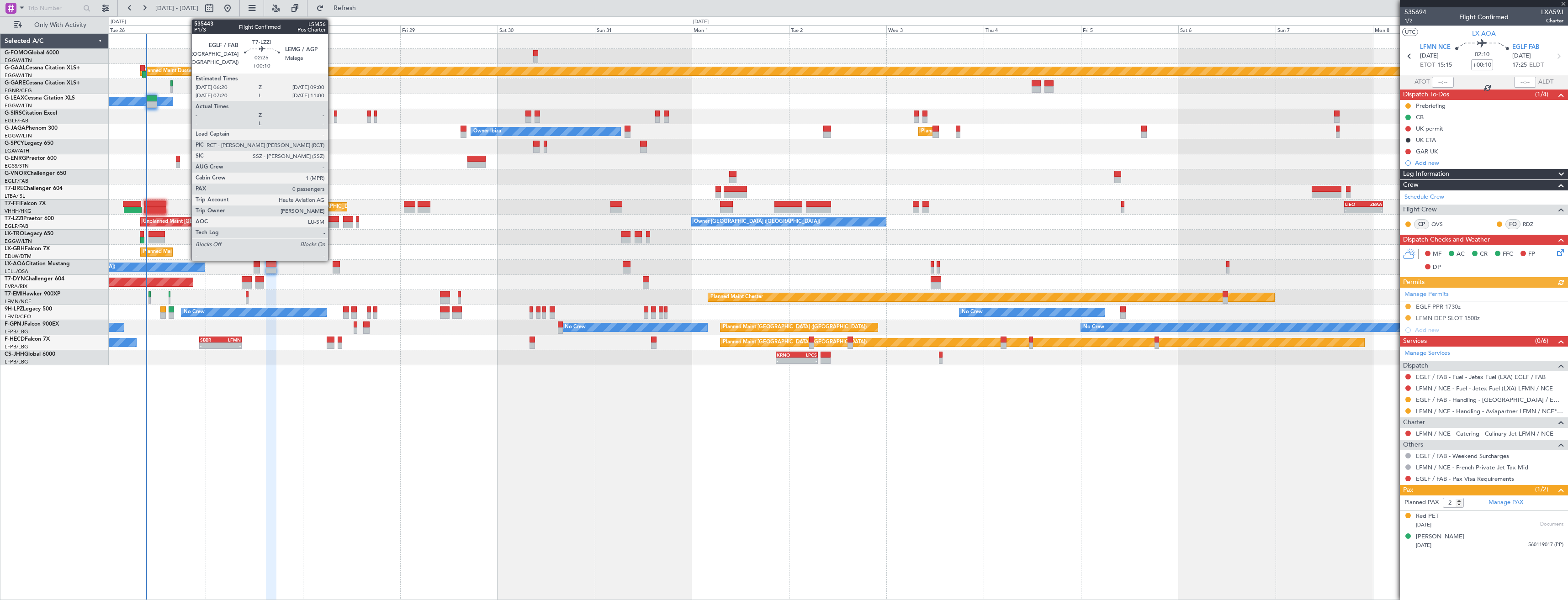
click at [332, 222] on div at bounding box center [334, 225] width 11 height 7
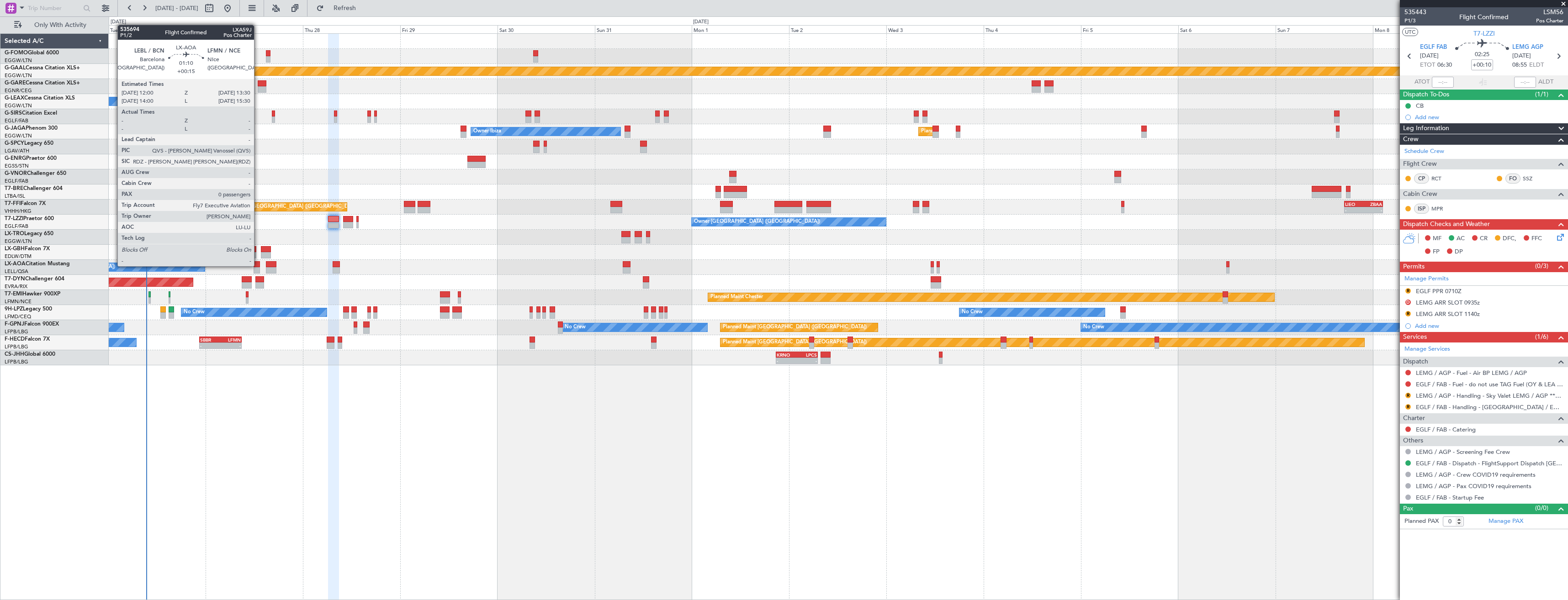
click at [258, 265] on div at bounding box center [257, 264] width 7 height 7
click at [272, 265] on div at bounding box center [271, 264] width 10 height 7
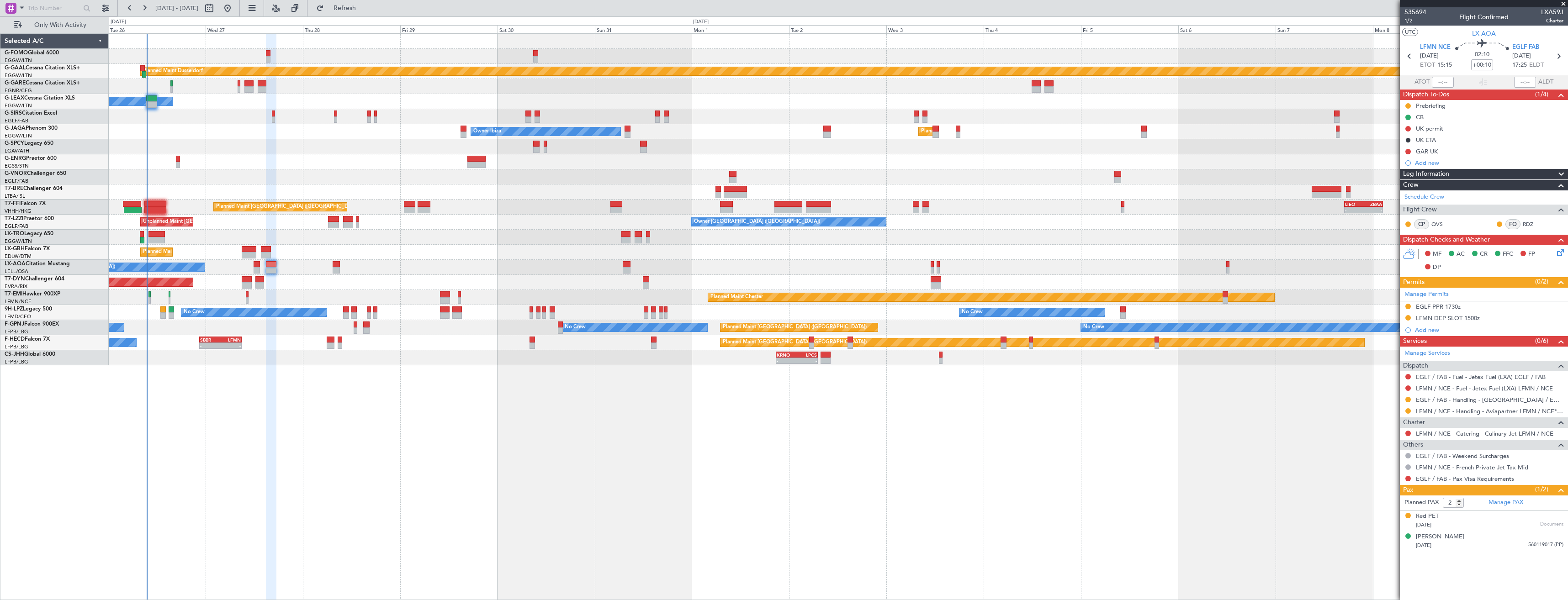
drag, startPoint x: 1406, startPoint y: 399, endPoint x: 1406, endPoint y: 407, distance: 8.0
click at [1406, 399] on button at bounding box center [1408, 399] width 5 height 5
click at [1399, 510] on li "Confirmed" at bounding box center [1407, 508] width 105 height 14
click at [1407, 307] on button at bounding box center [1408, 306] width 5 height 5
click at [1392, 412] on span "Received OK" at bounding box center [1385, 415] width 35 height 9
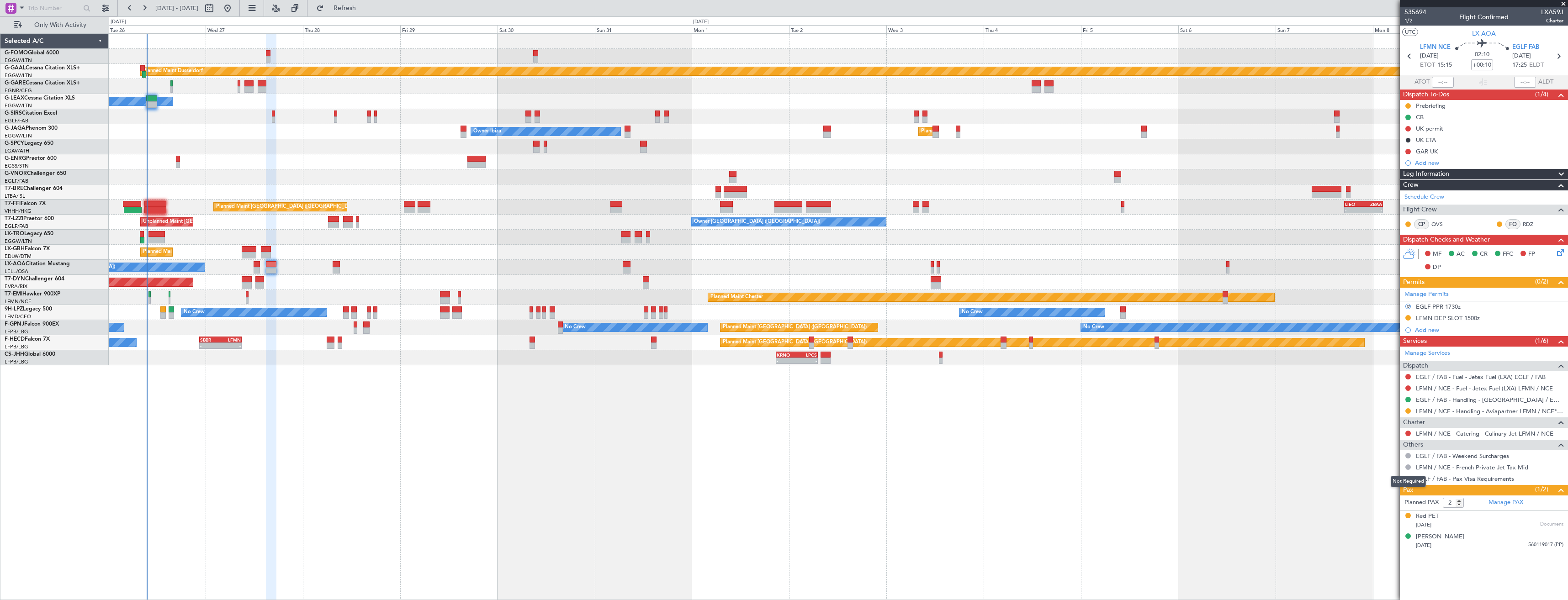
click at [1407, 477] on div "Not Required" at bounding box center [1409, 481] width 35 height 12
click at [1555, 56] on icon at bounding box center [1558, 57] width 12 height 12
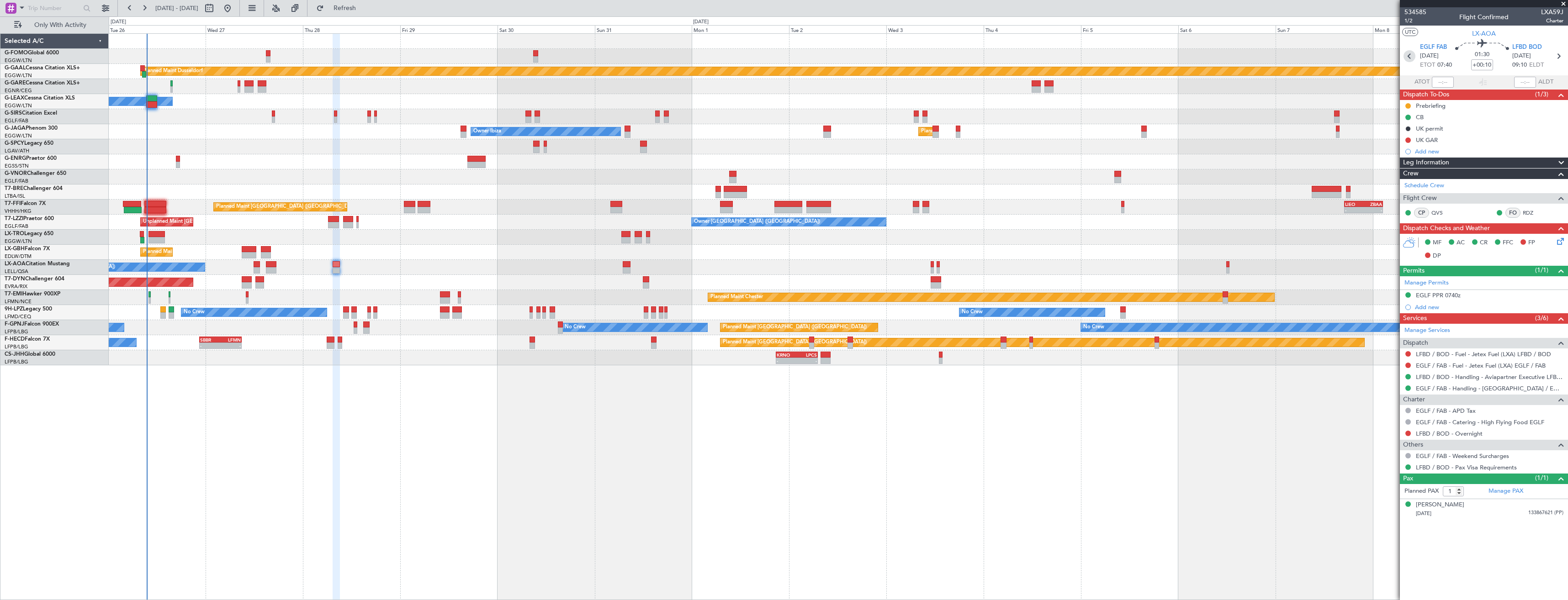
click at [1410, 52] on icon at bounding box center [1410, 57] width 12 height 12
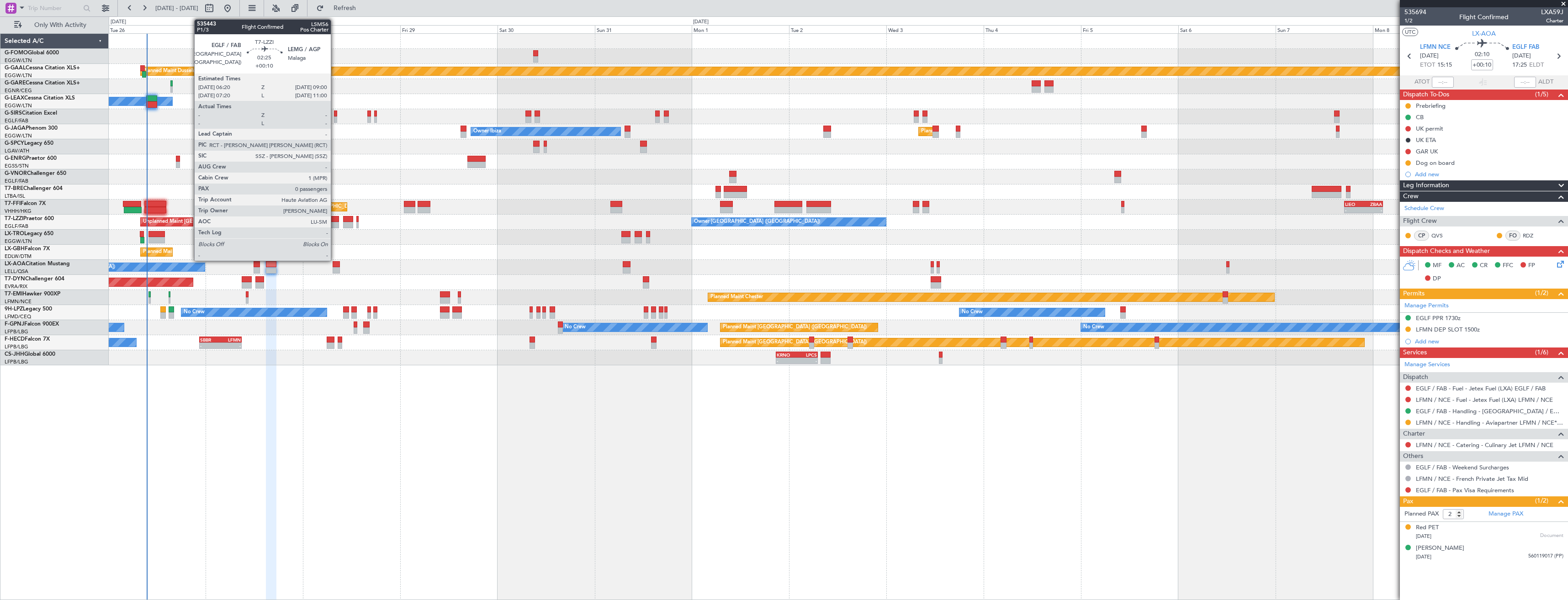
click at [335, 224] on div at bounding box center [334, 225] width 11 height 7
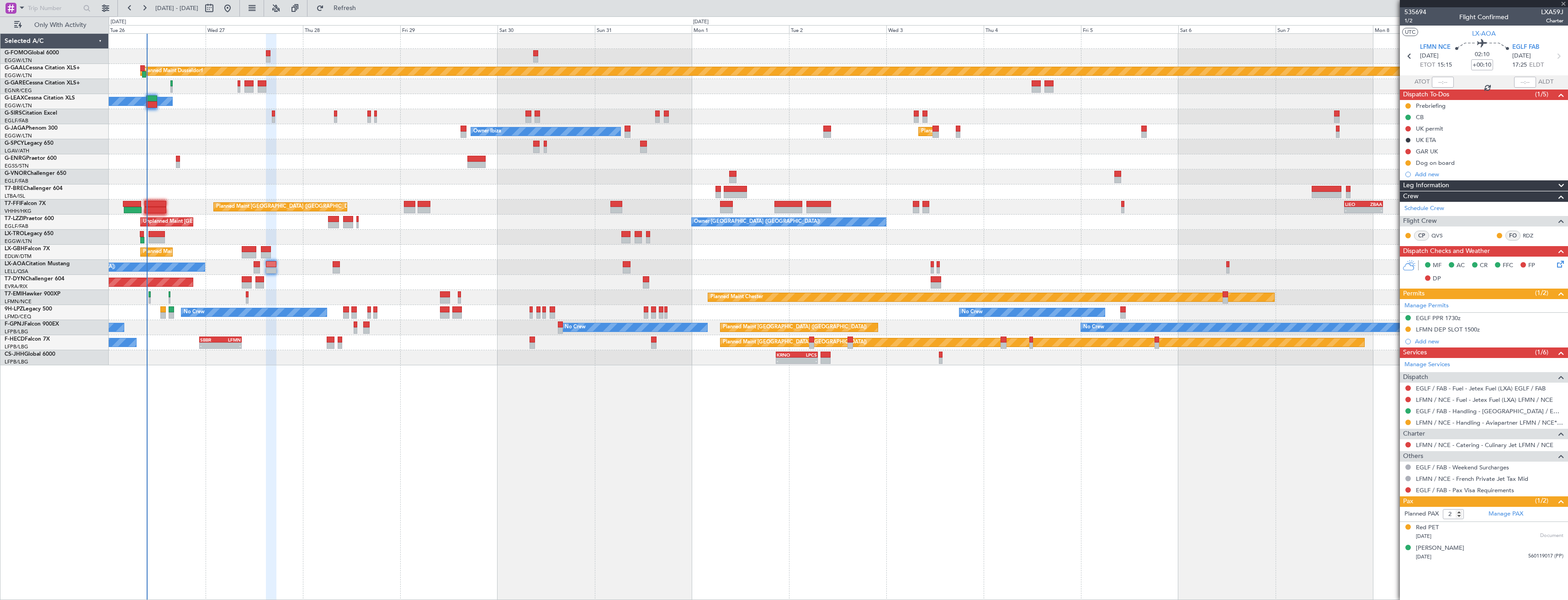
type input "0"
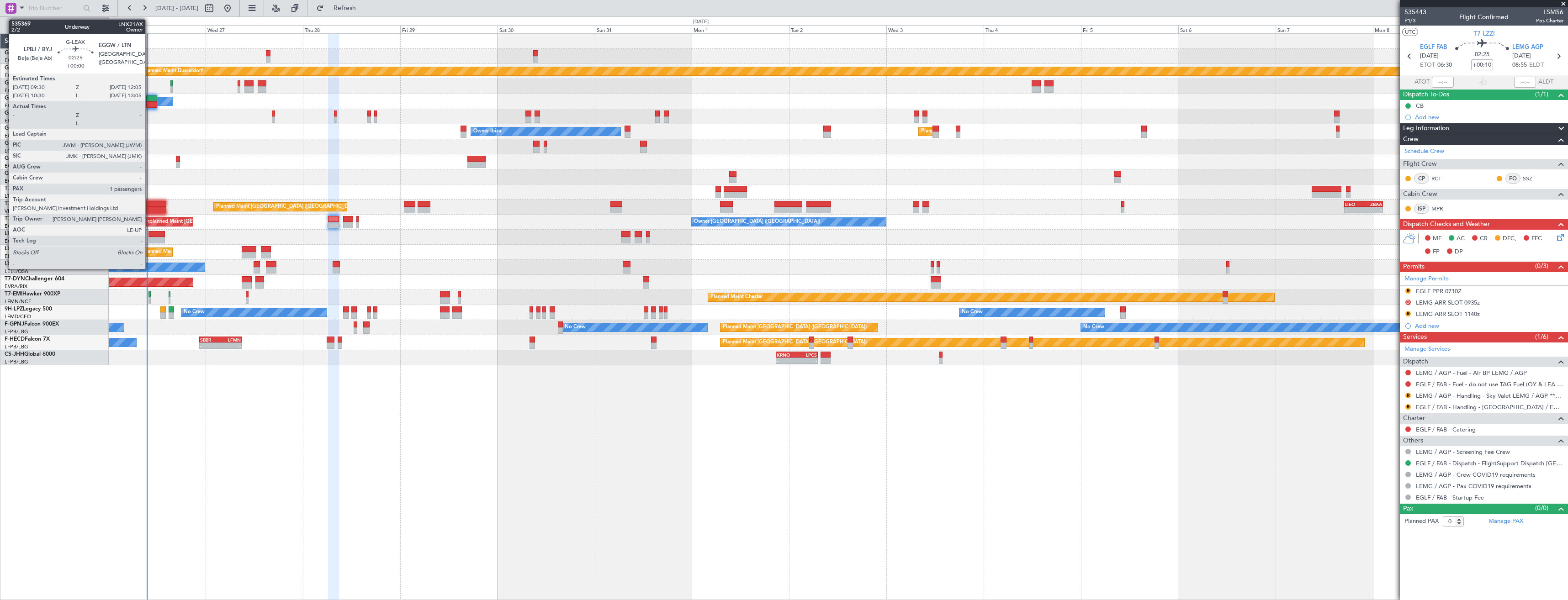
click at [149, 103] on div at bounding box center [151, 105] width 10 height 7
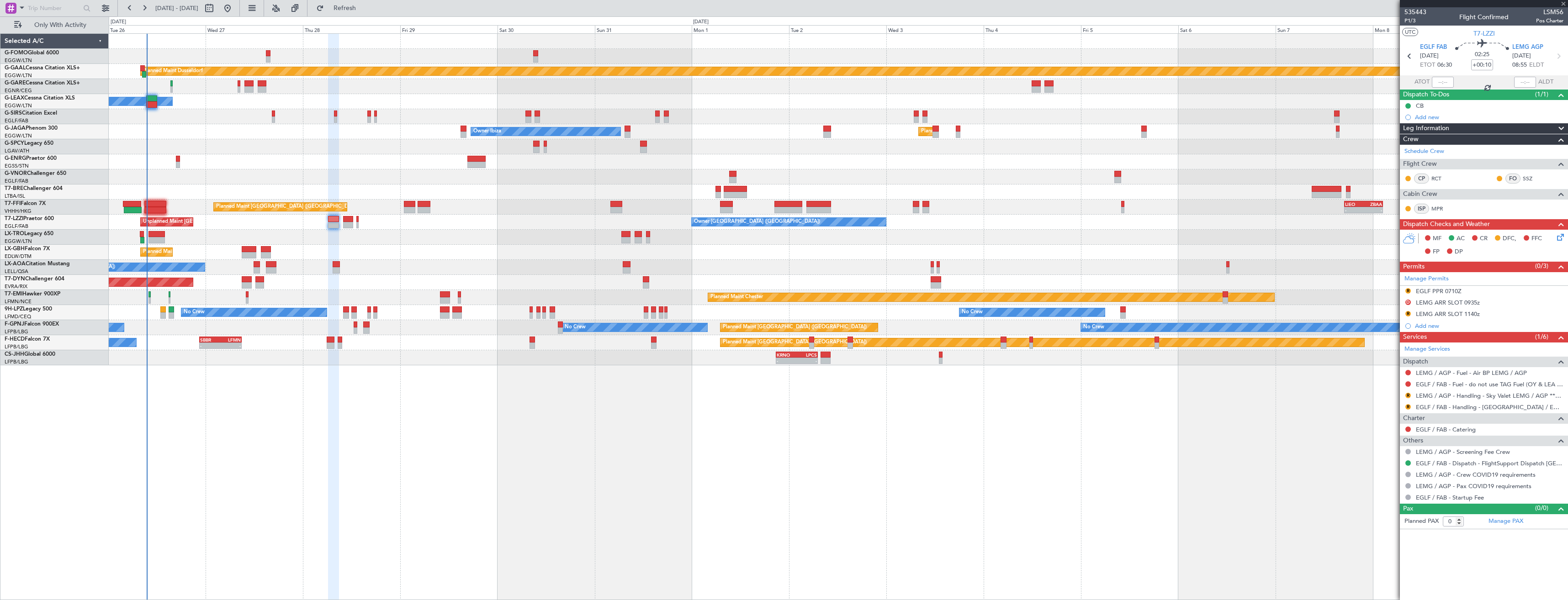
type input "1"
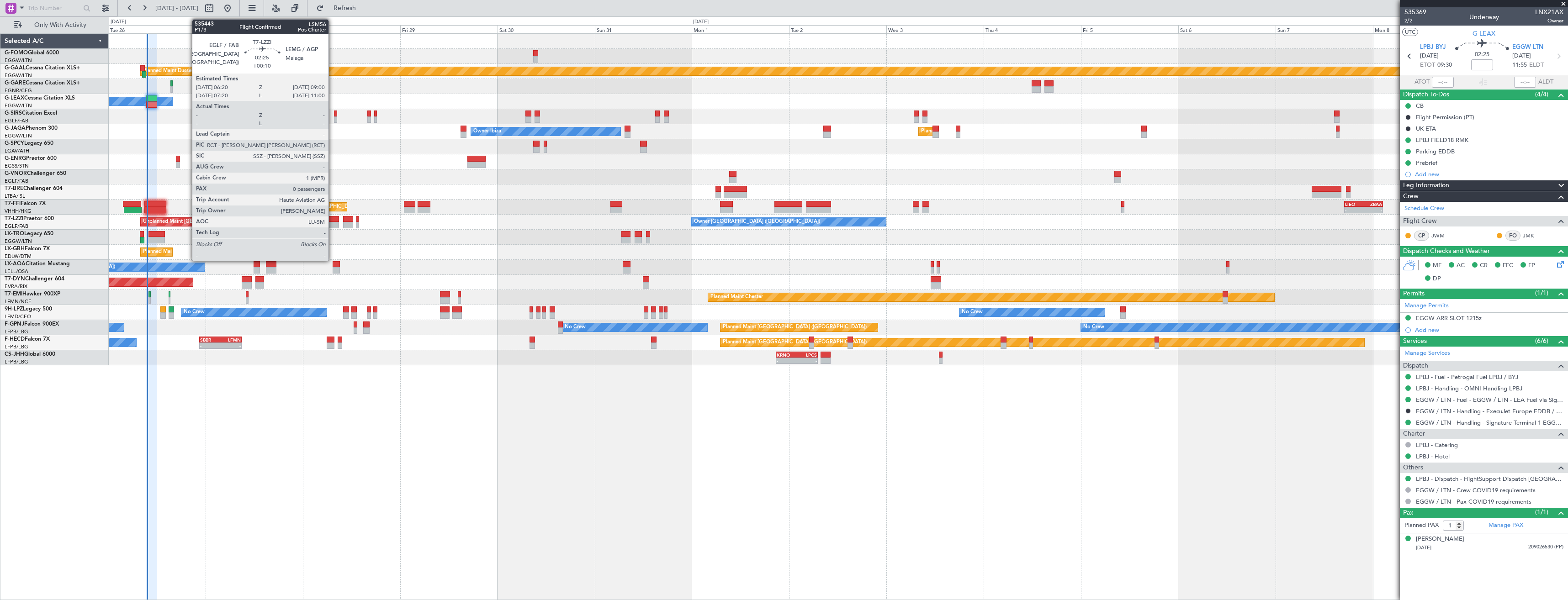
click at [332, 220] on div at bounding box center [334, 219] width 11 height 7
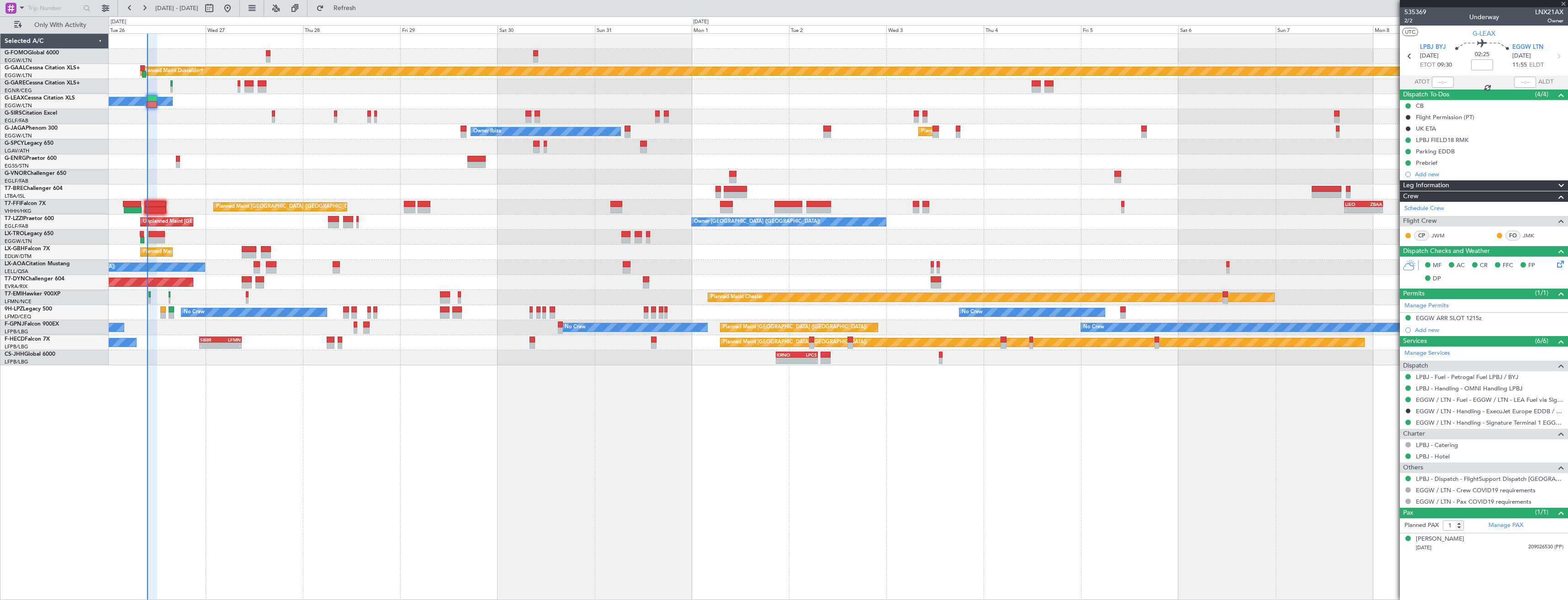
type input "+00:10"
type input "0"
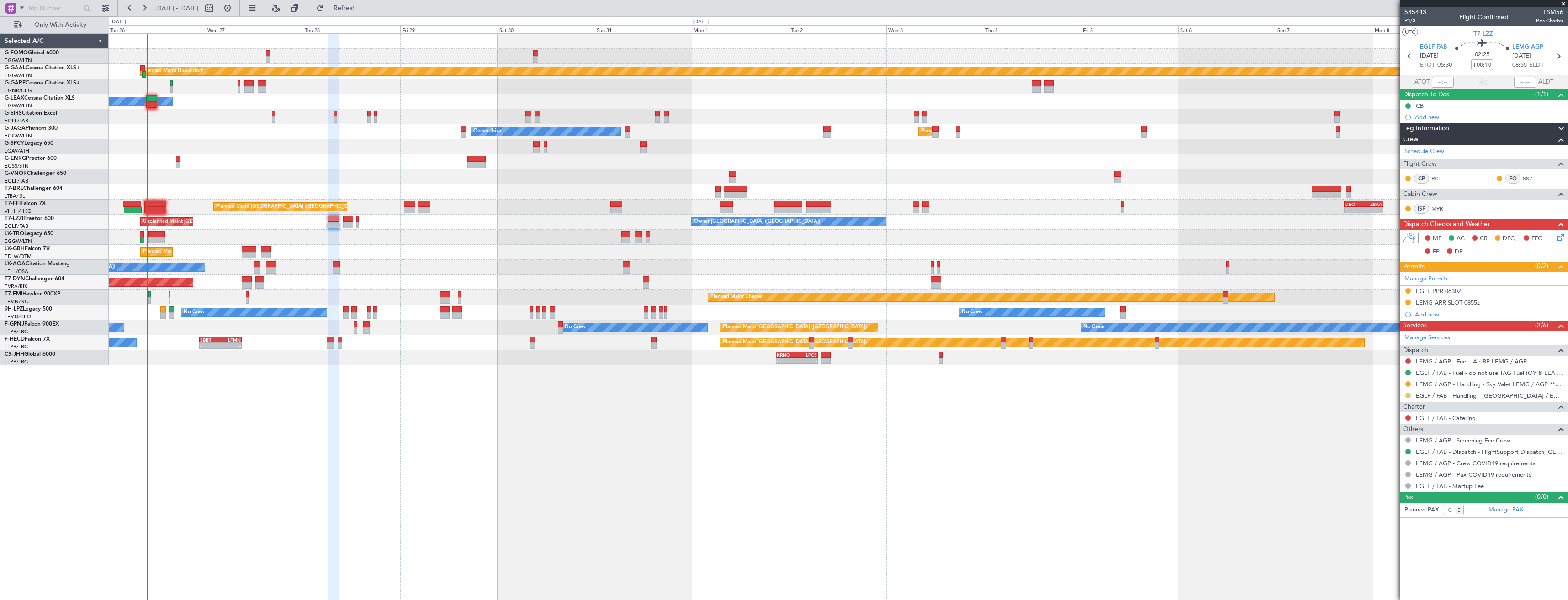
click at [1406, 395] on button at bounding box center [1408, 396] width 5 height 5
click at [1399, 503] on li "Confirmed" at bounding box center [1407, 504] width 105 height 14
click at [1503, 291] on div "EGLF PPR 0630Z" at bounding box center [1484, 291] width 168 height 12
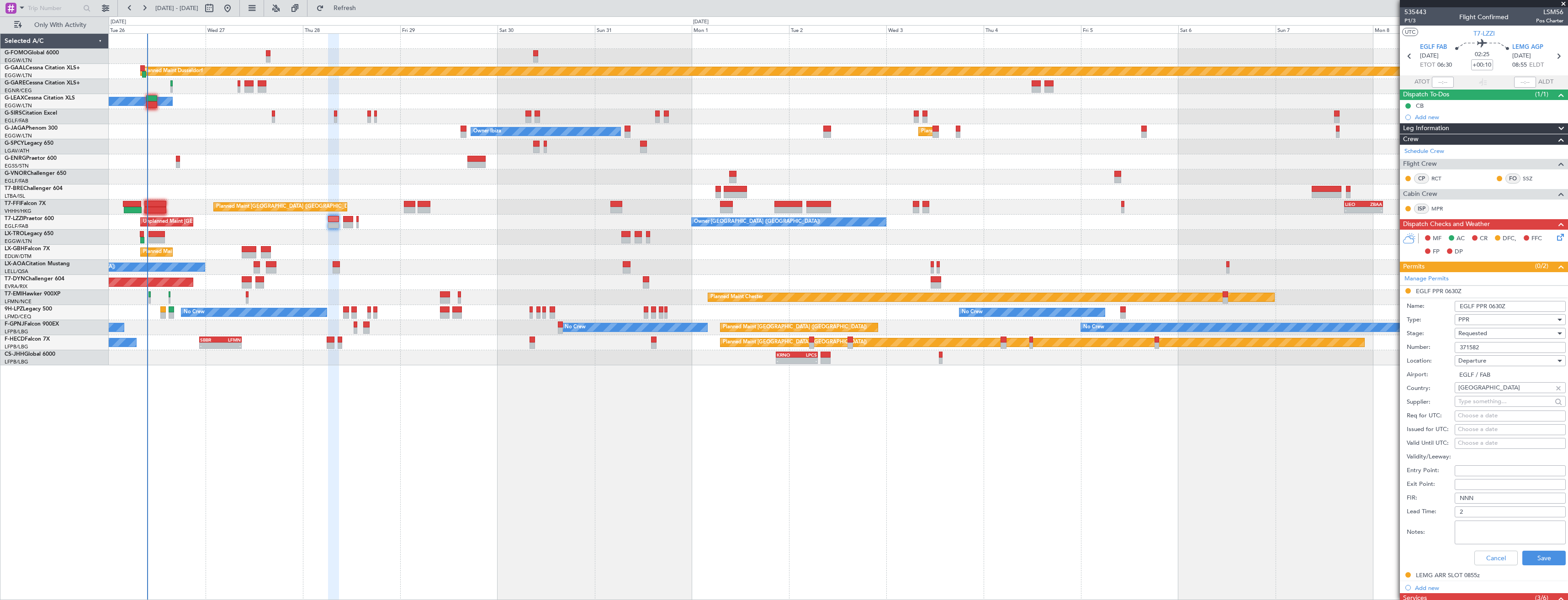
click at [1510, 333] on div "Requested" at bounding box center [1507, 333] width 97 height 14
click at [1501, 399] on span "Received OK" at bounding box center [1507, 403] width 96 height 14
click at [1531, 555] on button "Save" at bounding box center [1544, 558] width 43 height 15
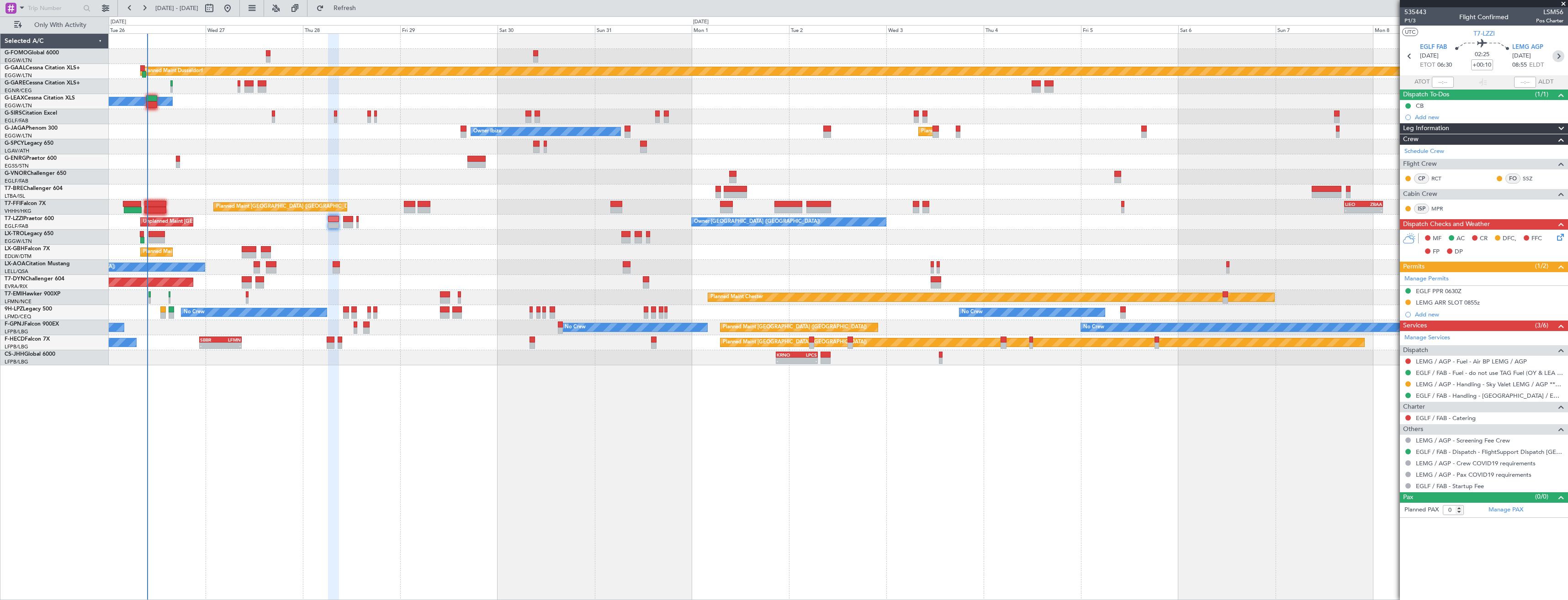
click at [1558, 53] on icon at bounding box center [1558, 57] width 12 height 12
type input "7"
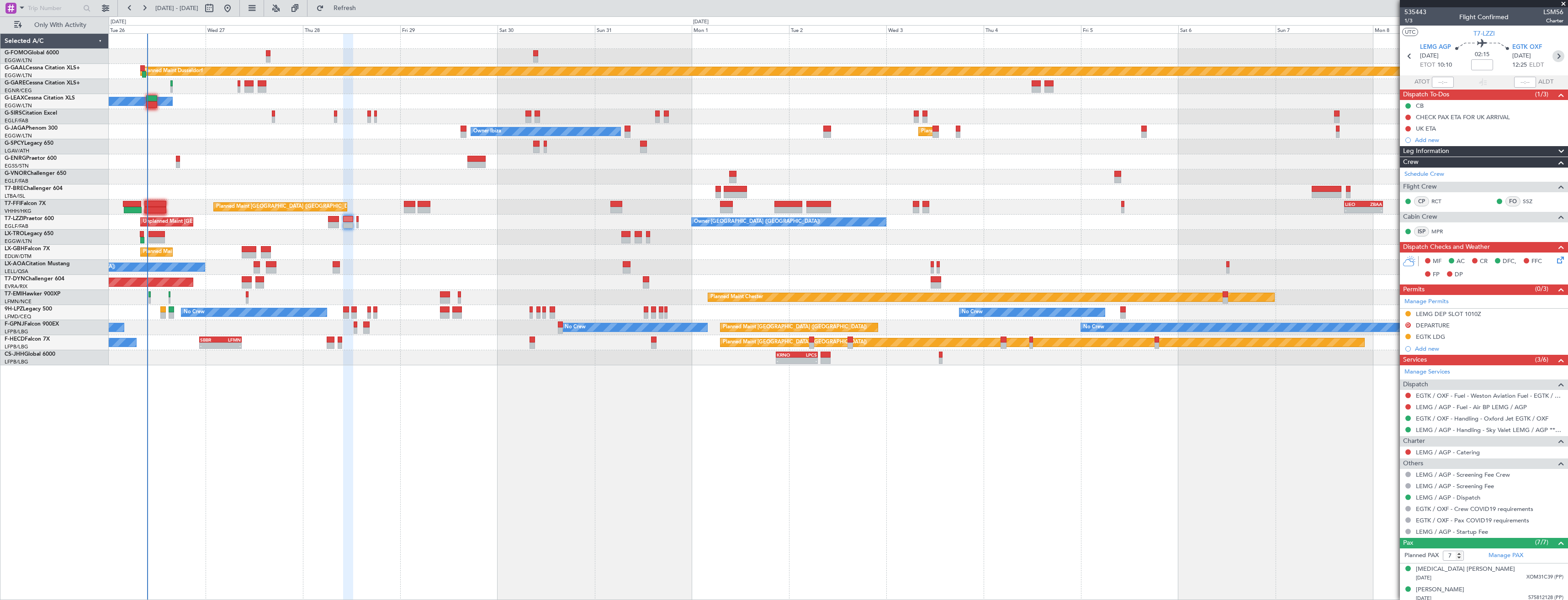
click at [1554, 56] on icon at bounding box center [1558, 57] width 12 height 12
type input "-00:05"
type input "0"
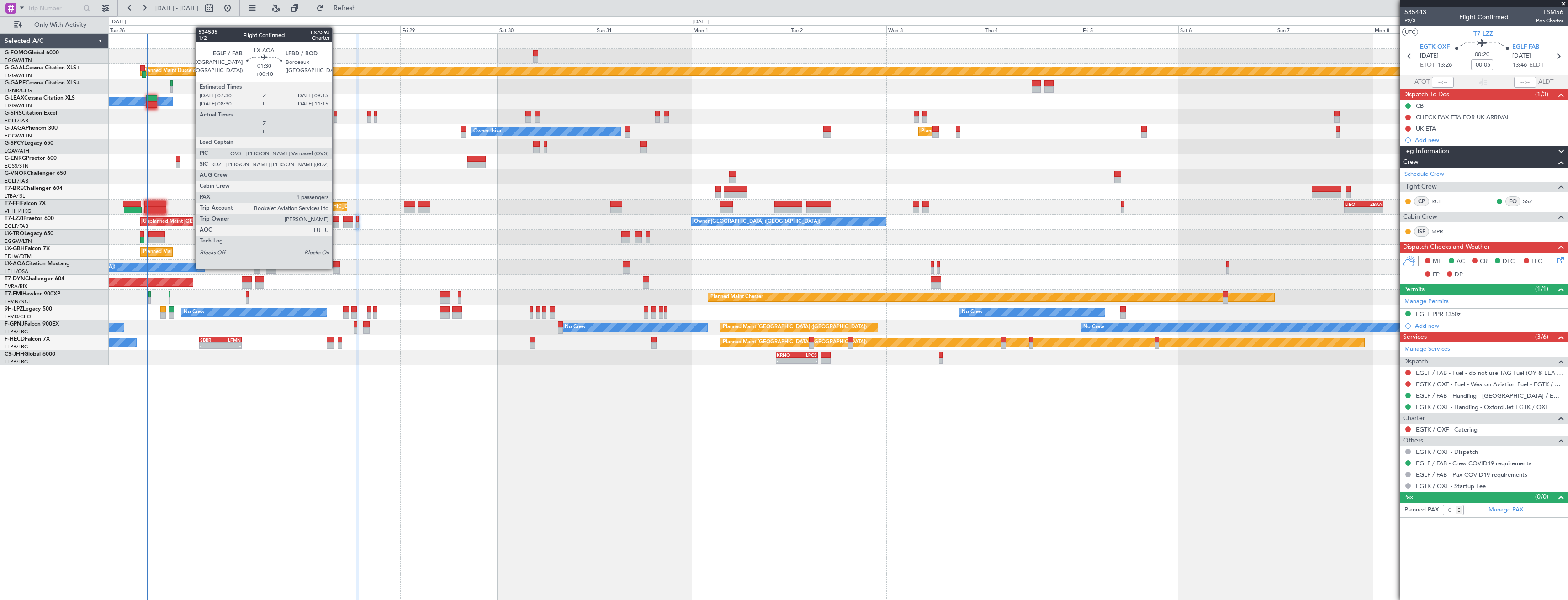
click at [336, 268] on div at bounding box center [336, 270] width 7 height 7
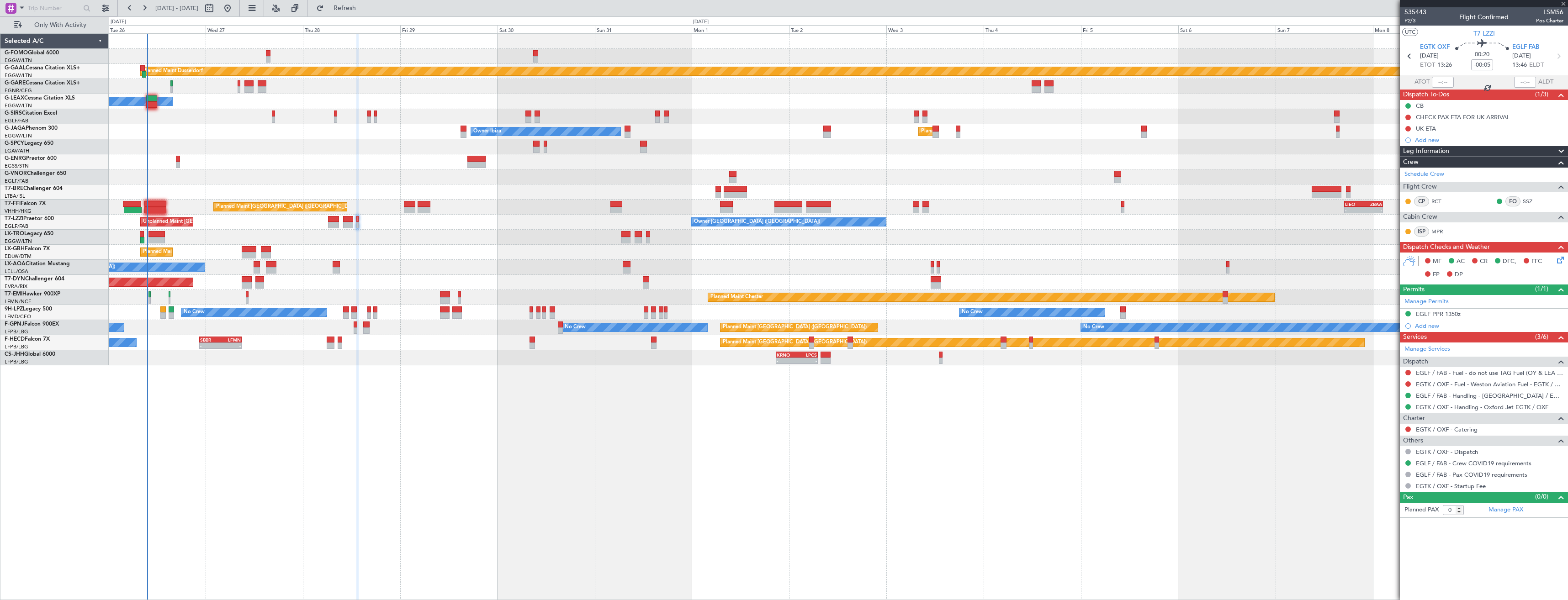
type input "+00:10"
type input "1"
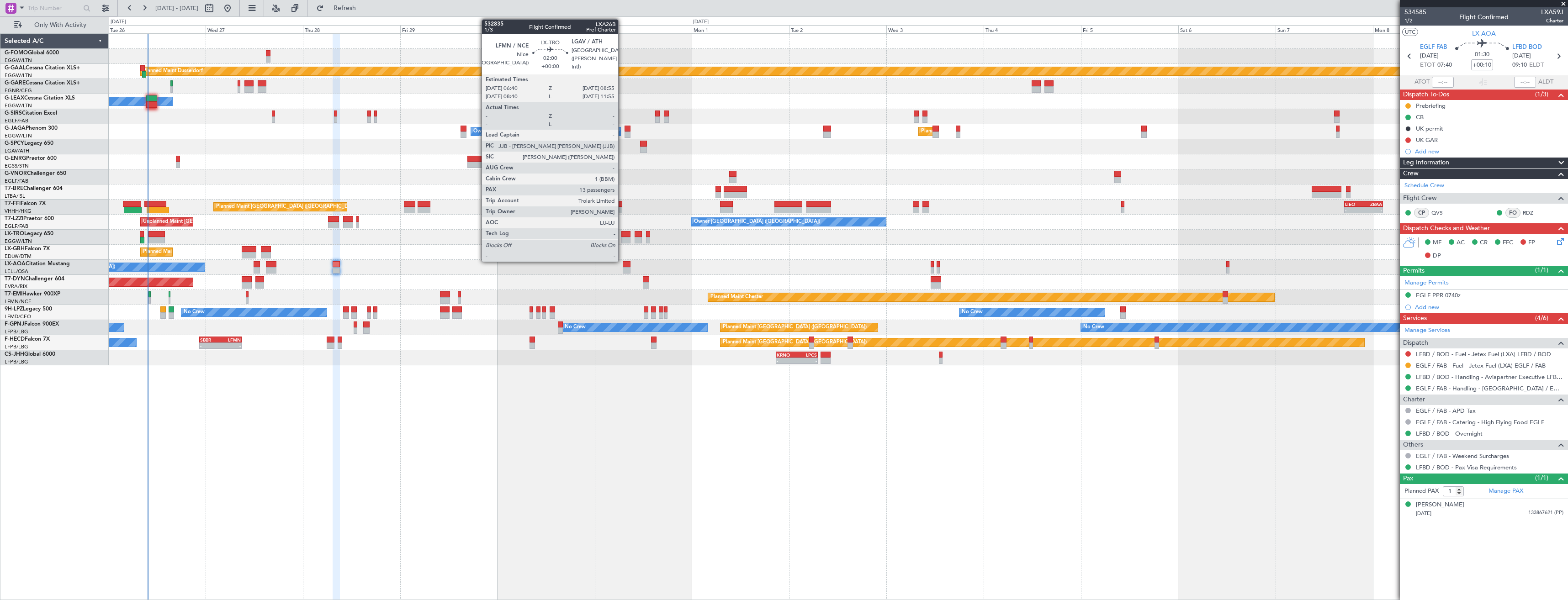
click at [622, 234] on div at bounding box center [626, 234] width 9 height 7
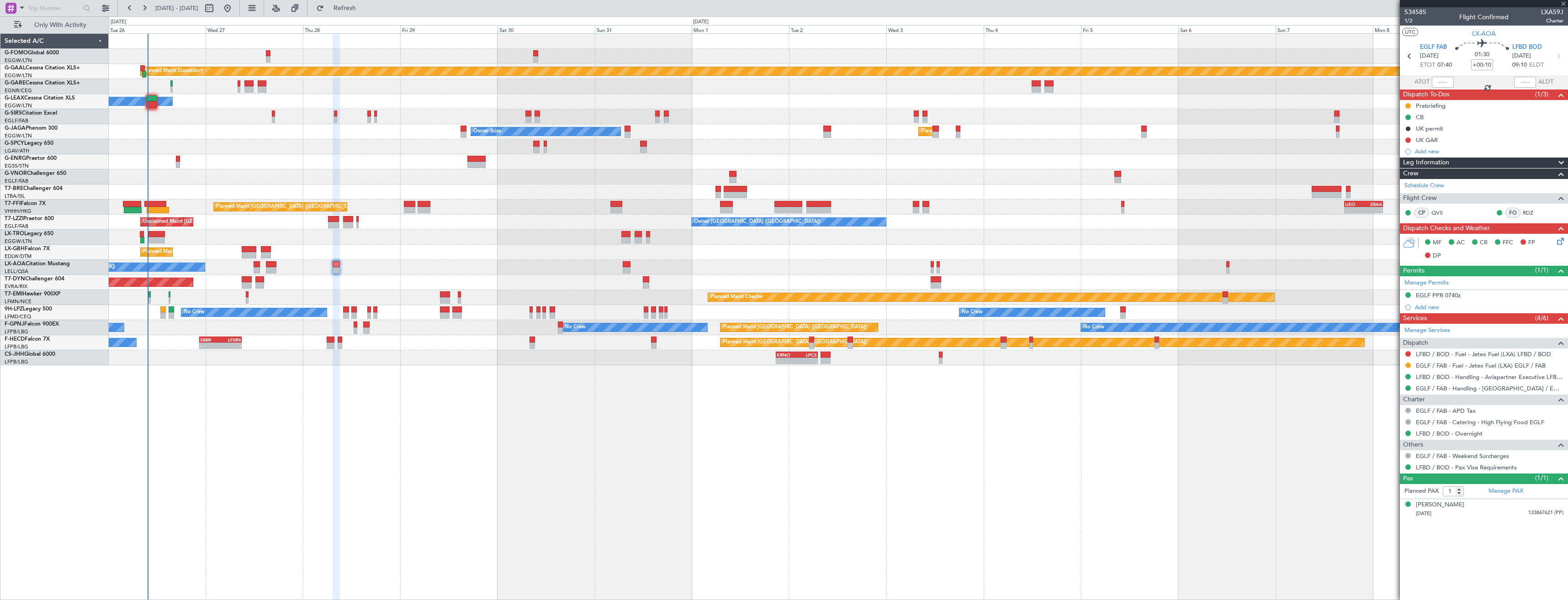
type input "13"
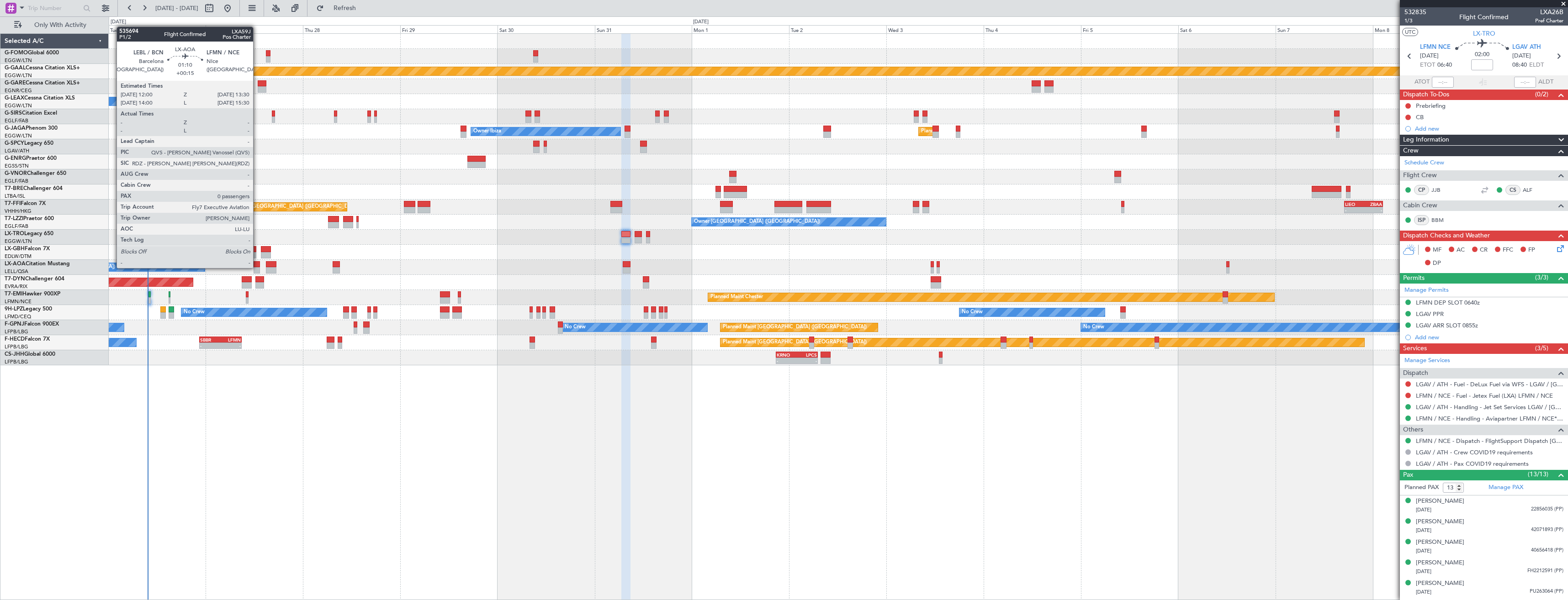
click at [257, 267] on div at bounding box center [257, 270] width 7 height 7
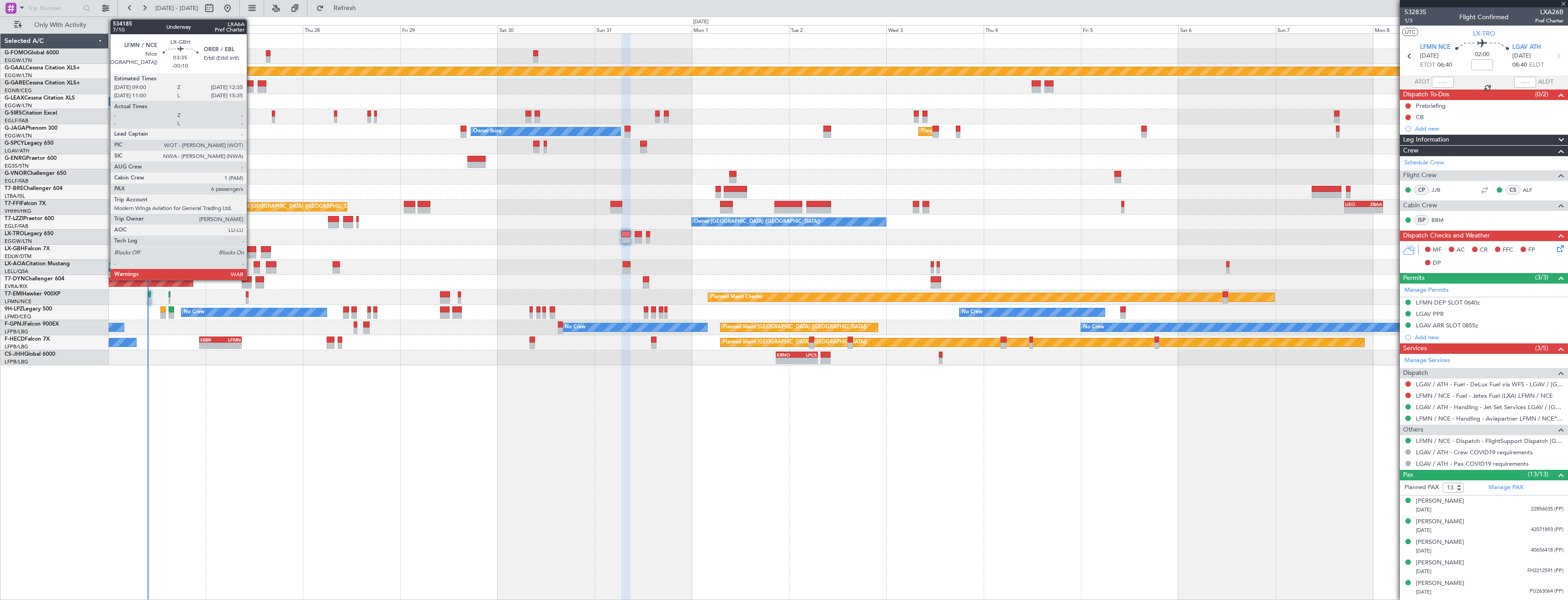
type input "+00:15"
type input "0"
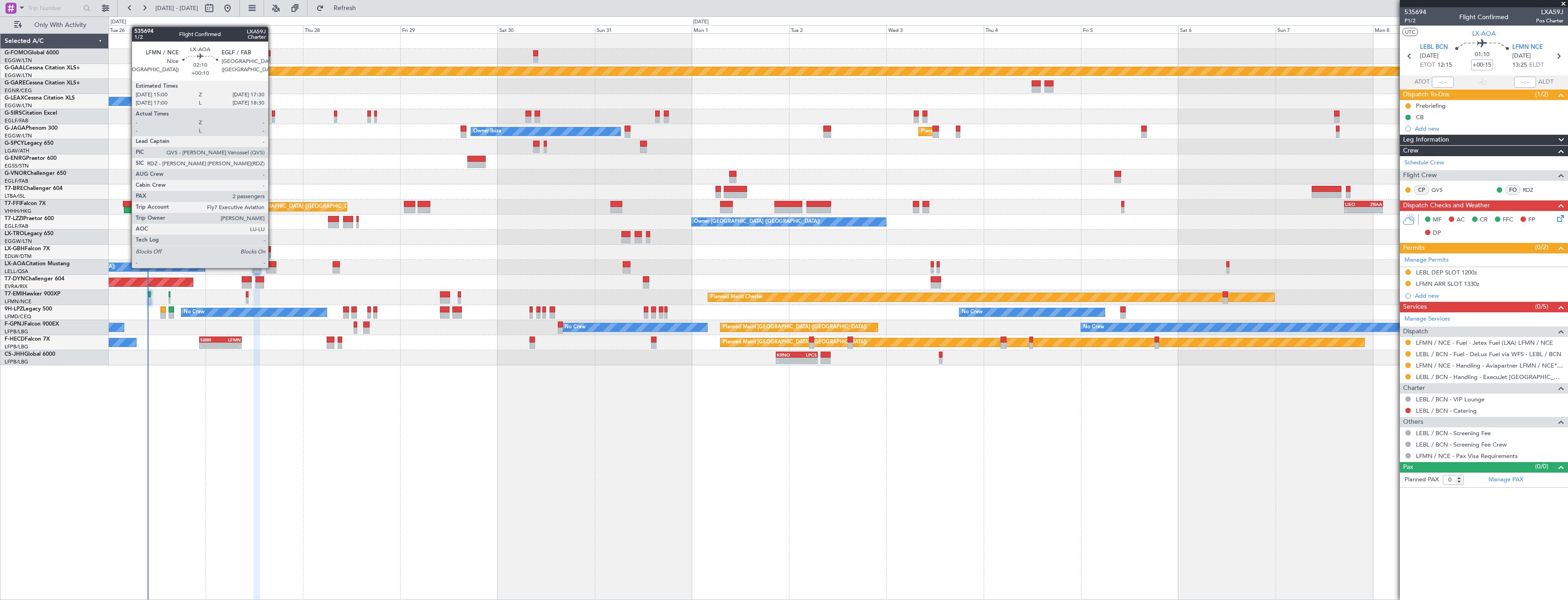
click at [272, 267] on div at bounding box center [271, 270] width 10 height 7
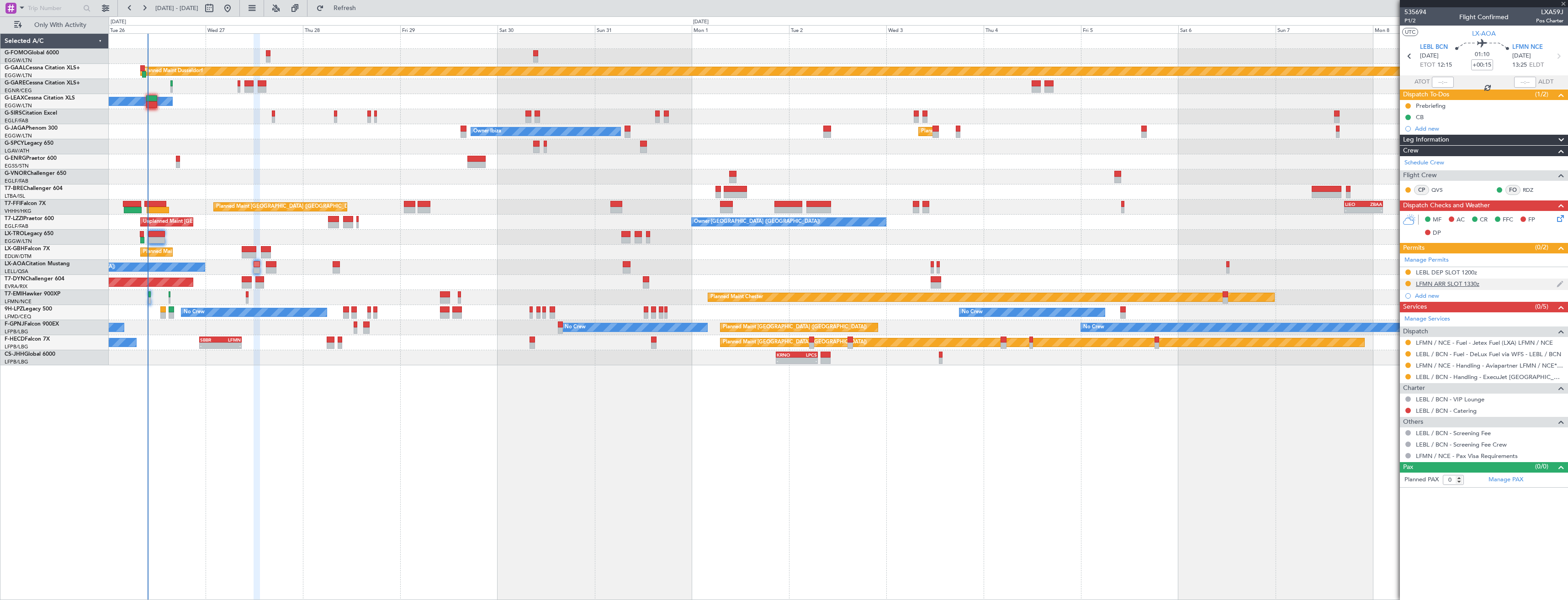
type input "+00:10"
type input "2"
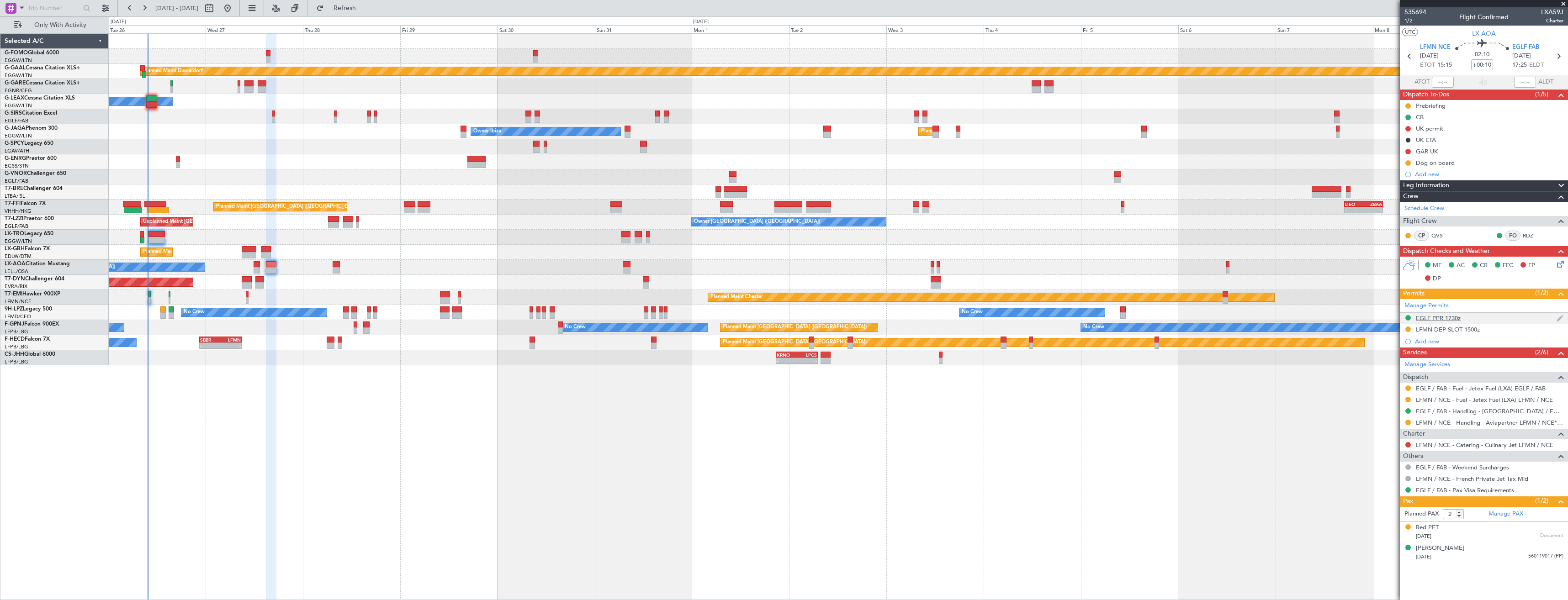
click at [1484, 319] on div "EGLF PPR 1730z" at bounding box center [1484, 318] width 168 height 12
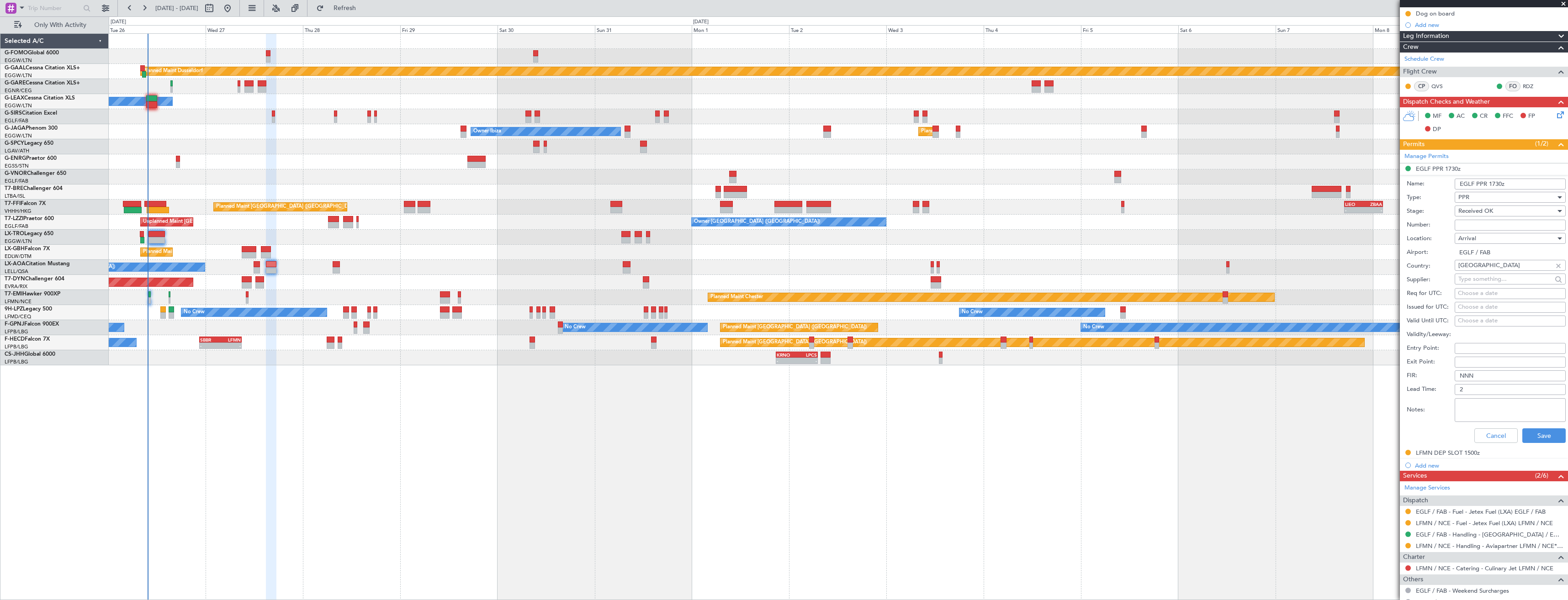
scroll to position [235, 0]
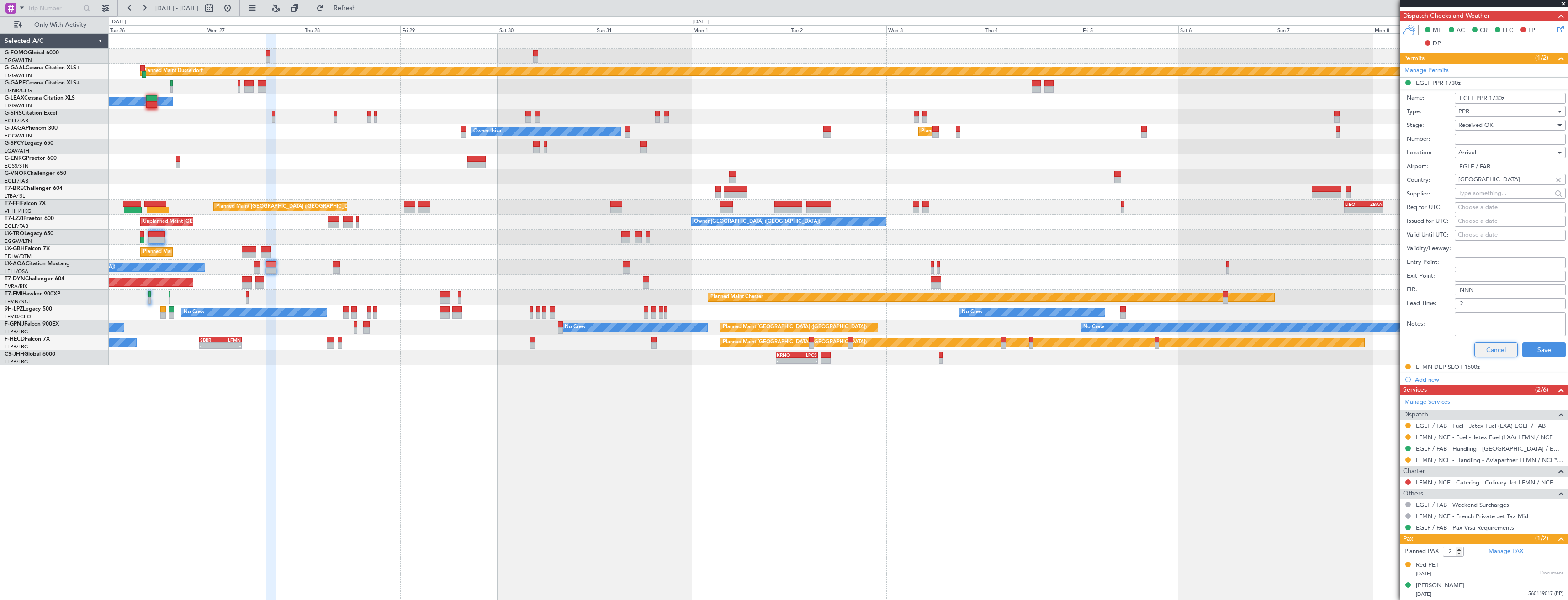
click at [1488, 349] on button "Cancel" at bounding box center [1496, 350] width 43 height 15
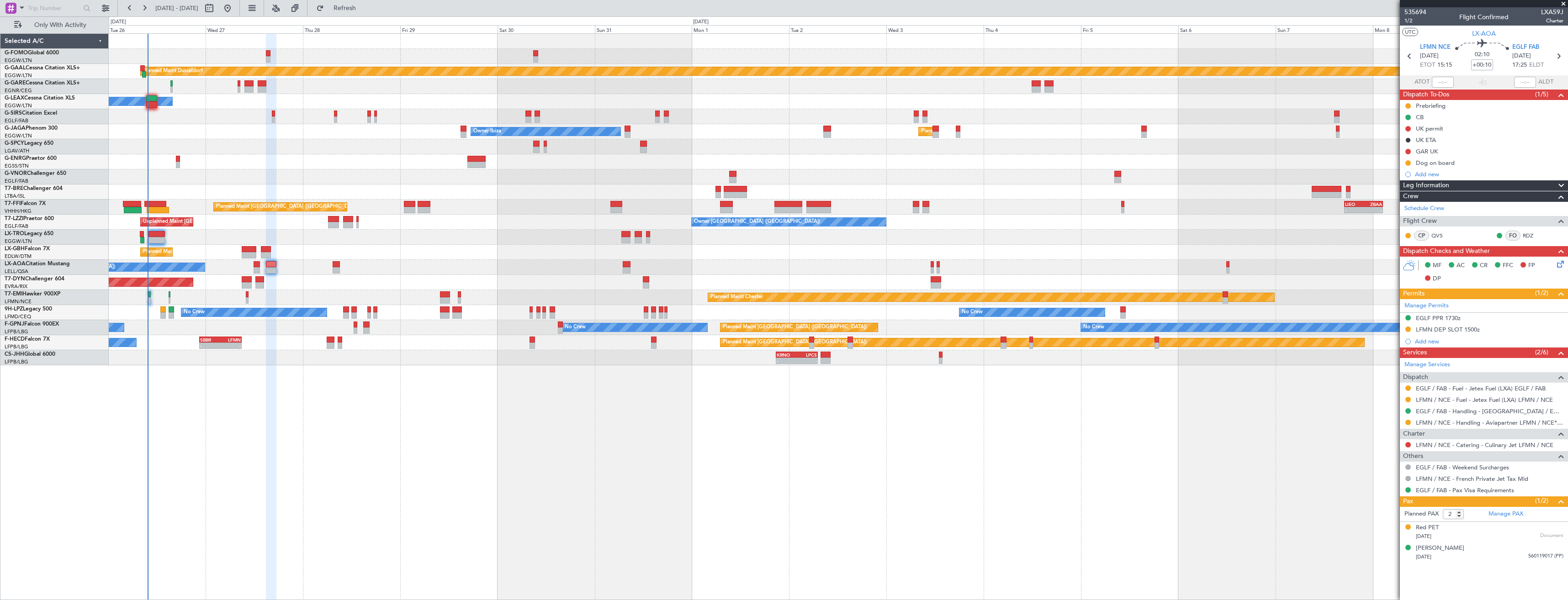
scroll to position [0, 0]
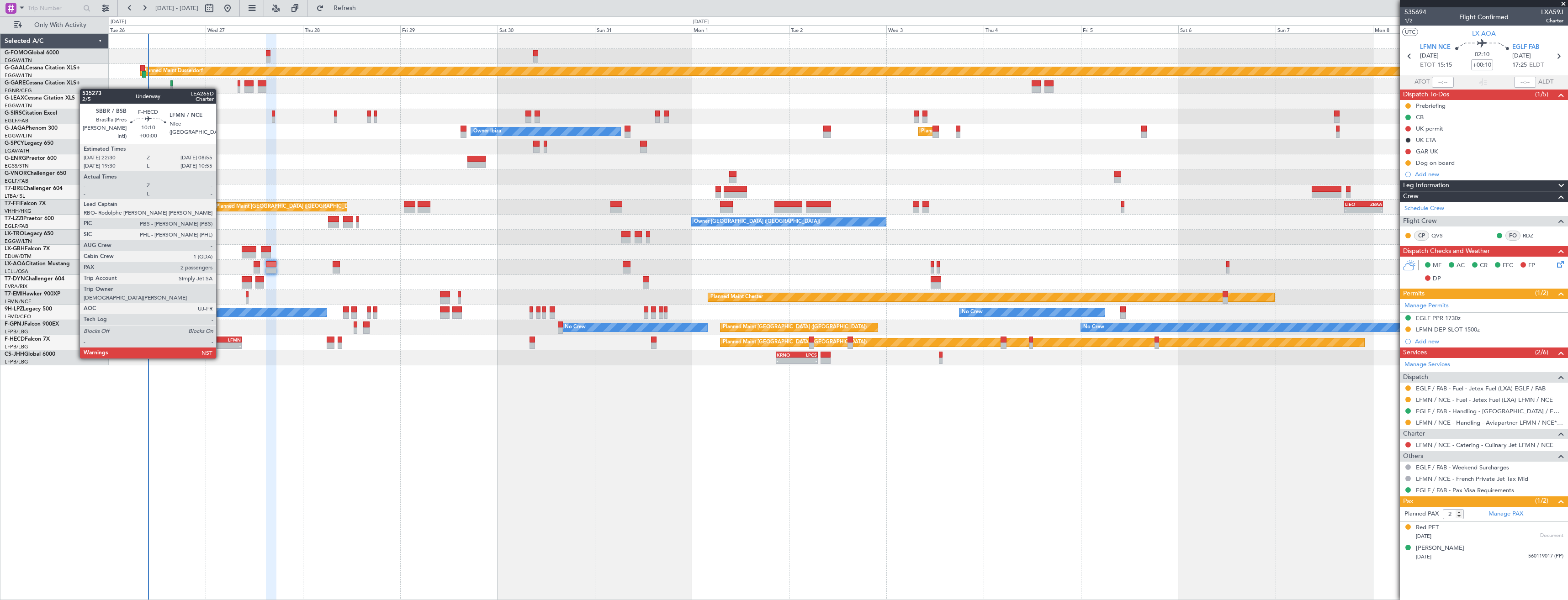
click at [220, 341] on div "LFMN" at bounding box center [230, 340] width 20 height 5
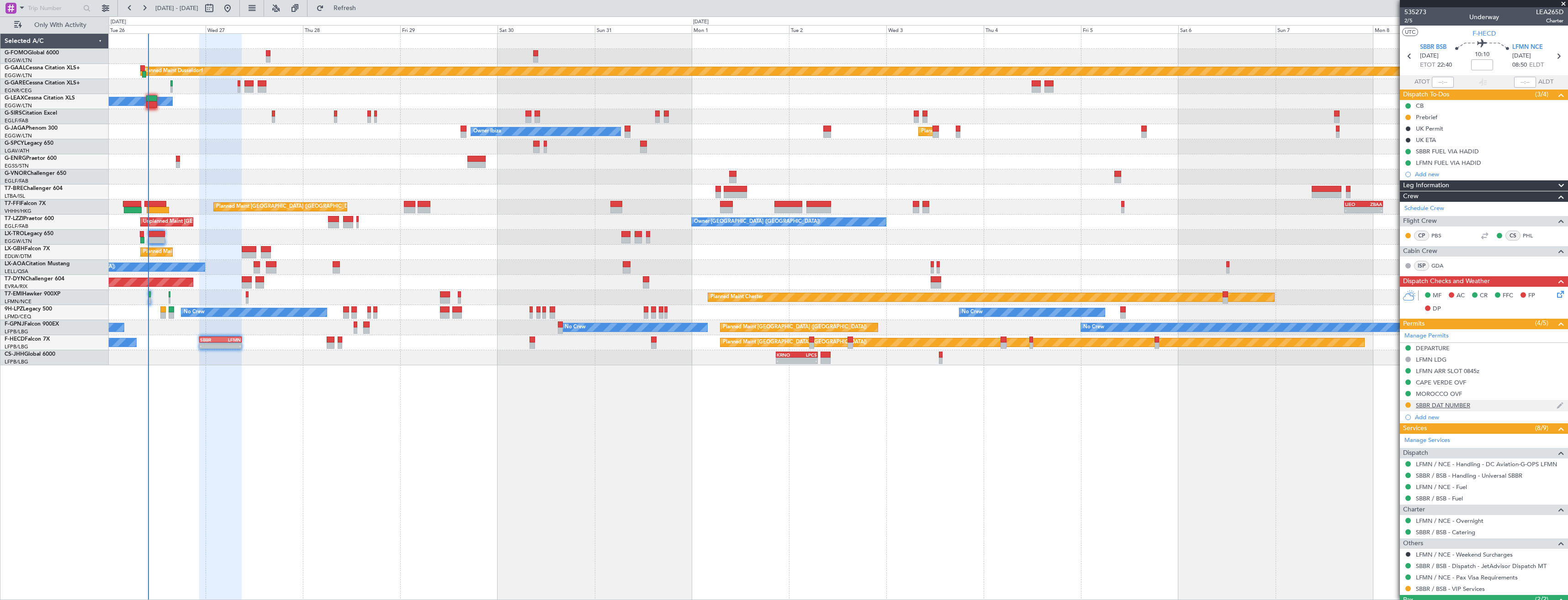
click at [1489, 406] on div "SBBR DAT NUMBER" at bounding box center [1484, 406] width 168 height 12
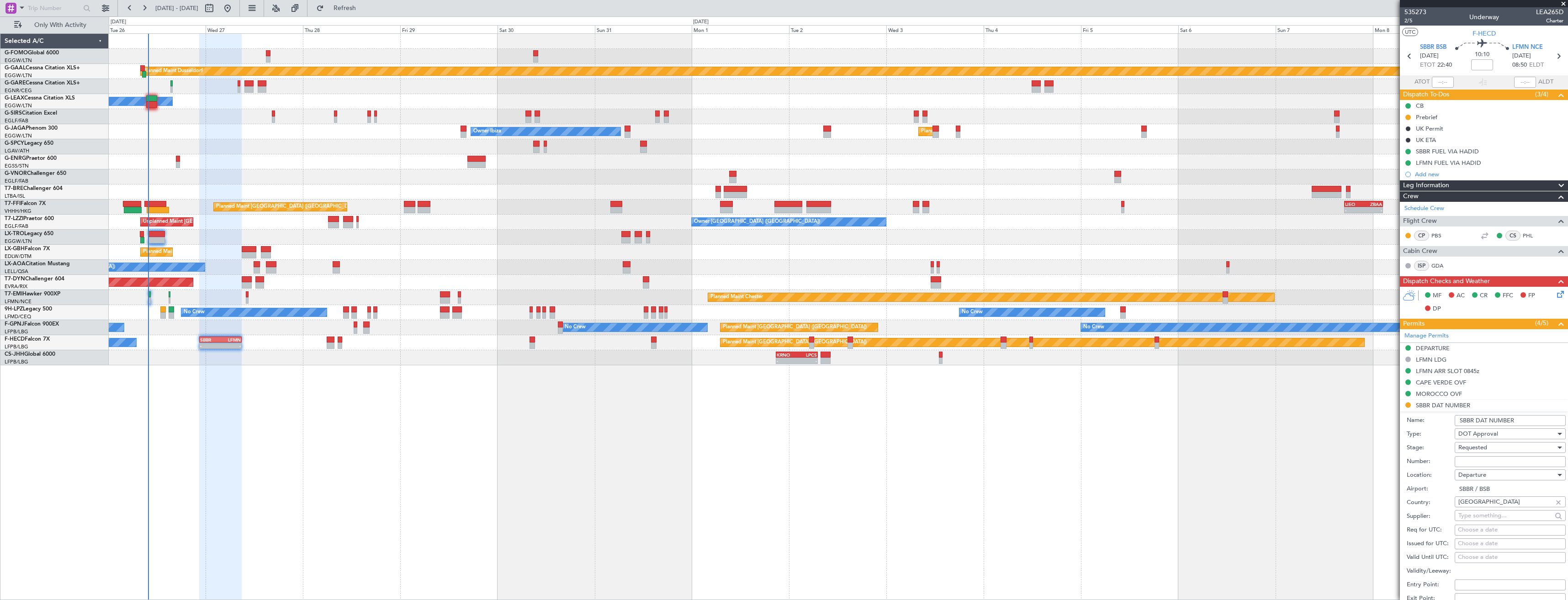
click at [1482, 458] on input "Number:" at bounding box center [1510, 462] width 111 height 11
paste input "DAT SBBR202508097"
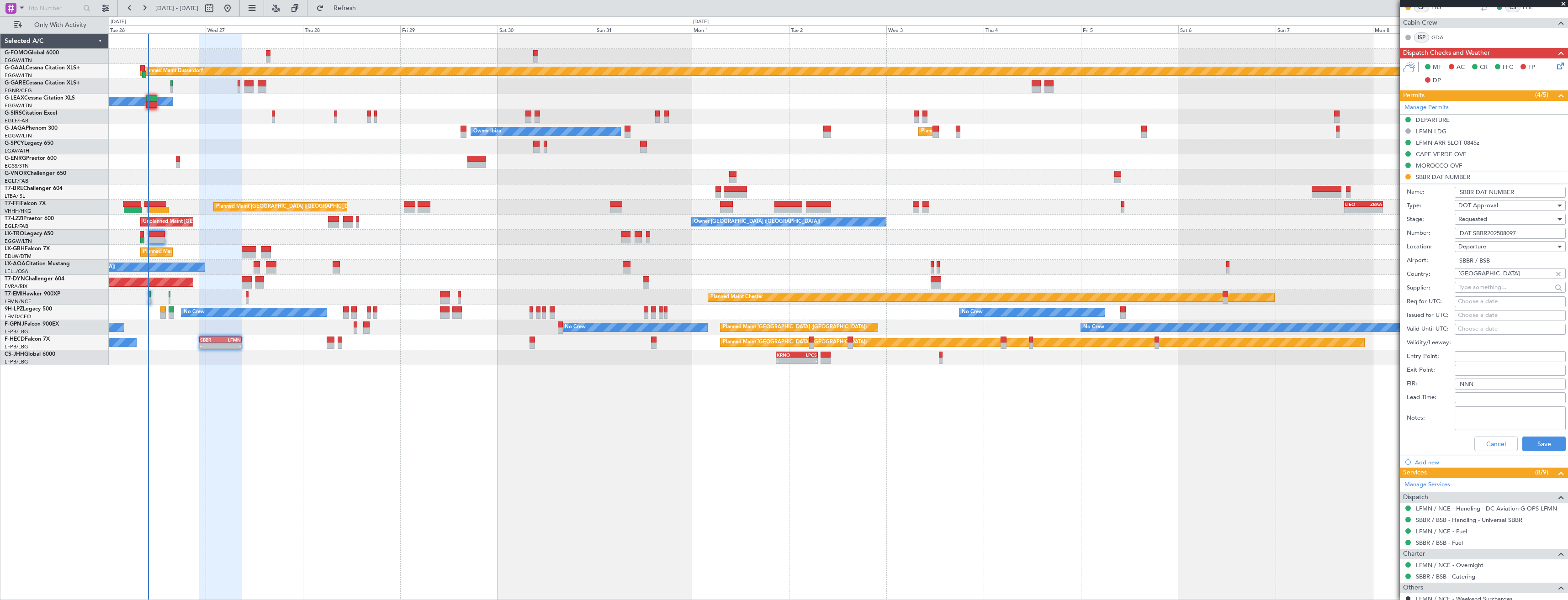
type input "DAT SBBR202508097"
click at [1507, 218] on div "Requested" at bounding box center [1507, 219] width 97 height 14
click at [1488, 284] on span "Received OK" at bounding box center [1507, 288] width 96 height 14
click at [1524, 436] on div "Cancel Save" at bounding box center [1486, 444] width 159 height 24
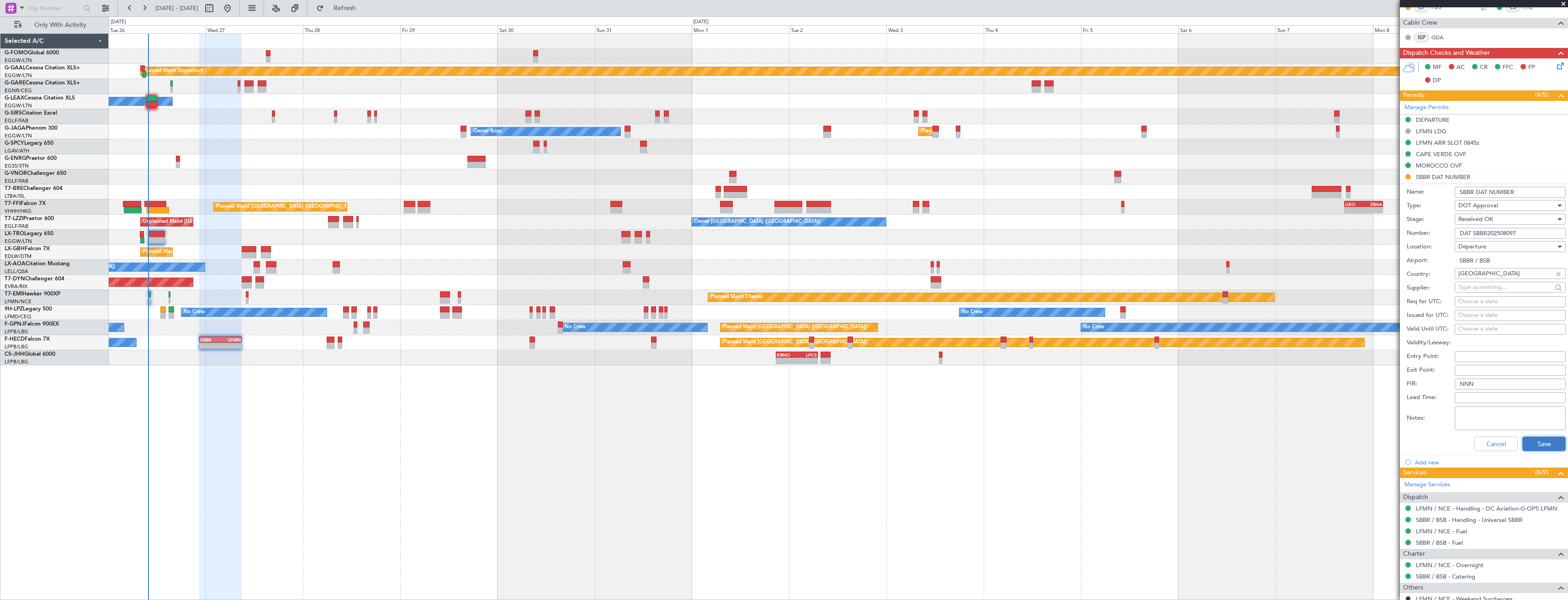
click at [1526, 441] on button "Save" at bounding box center [1544, 444] width 43 height 15
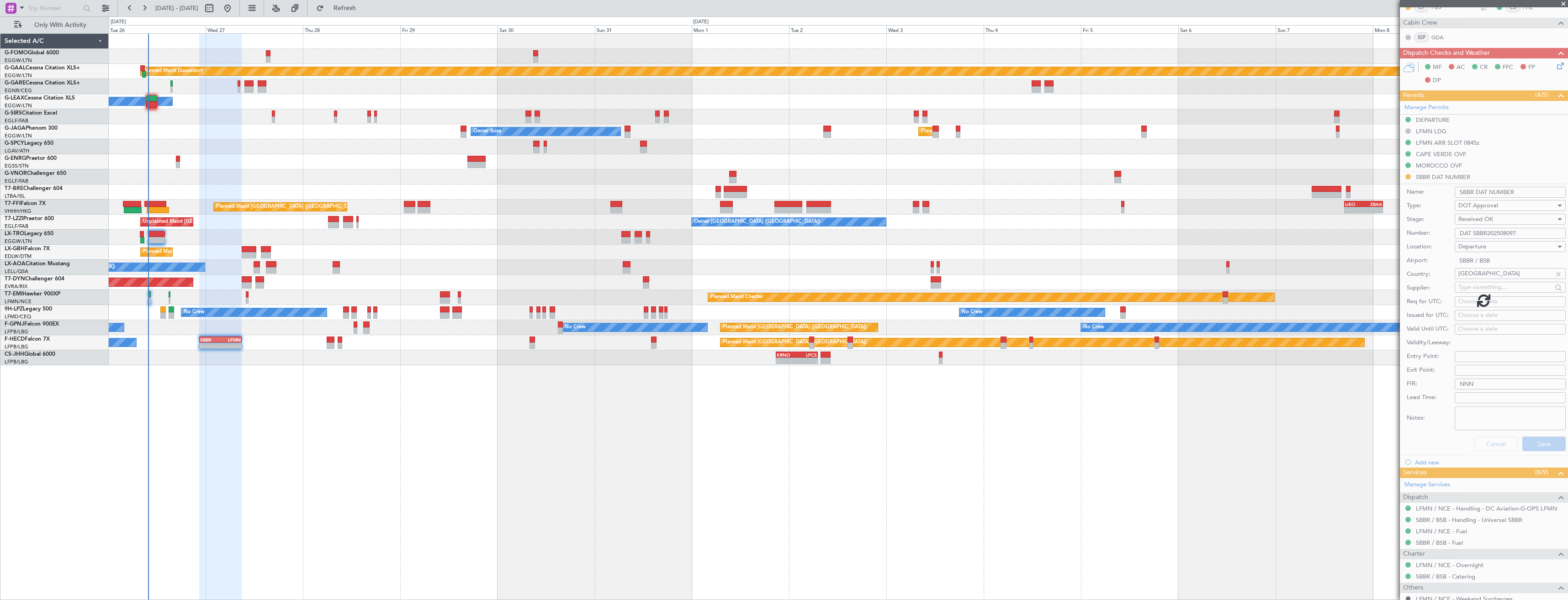
scroll to position [61, 0]
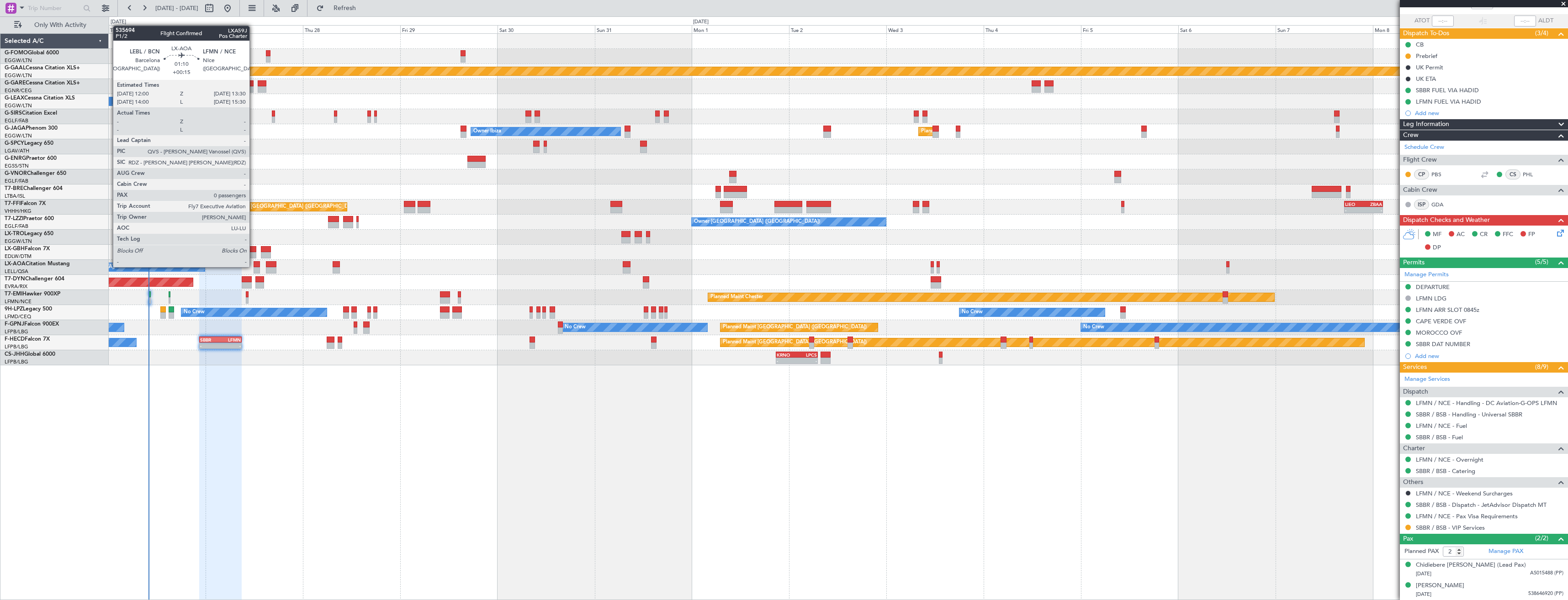
click at [254, 267] on div at bounding box center [257, 264] width 7 height 7
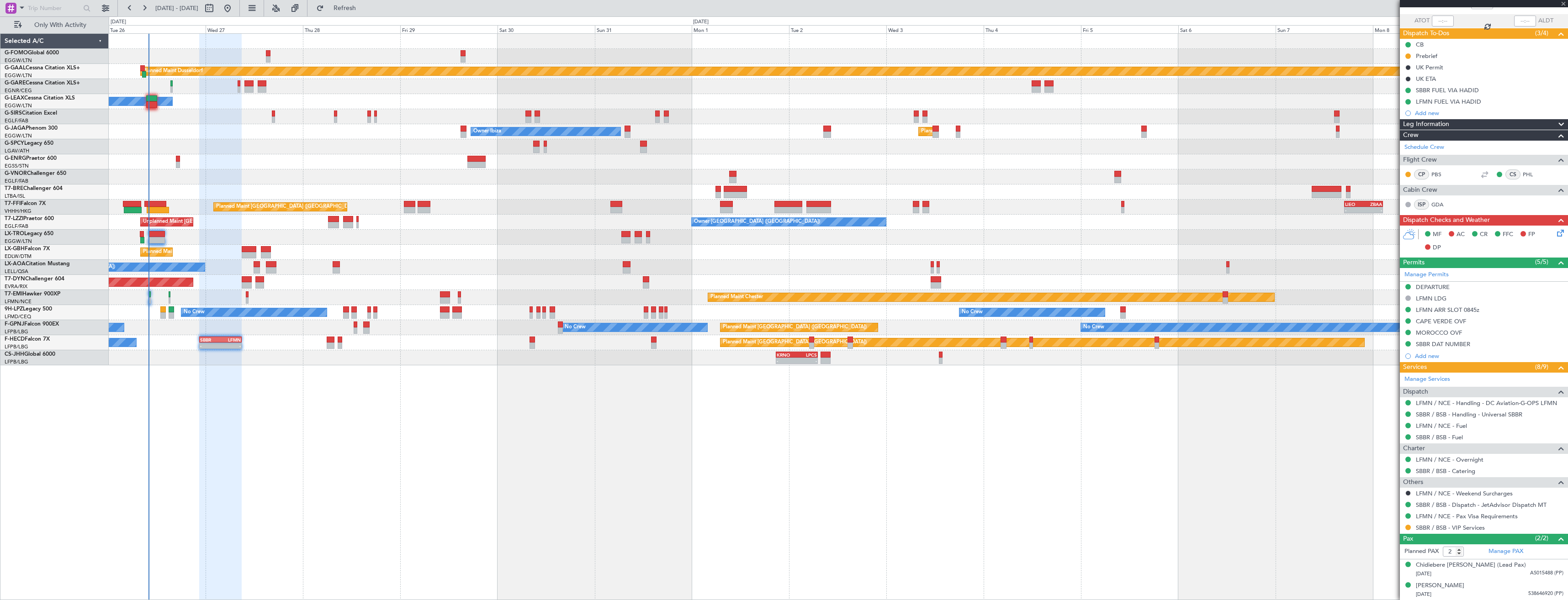
type input "+00:15"
type input "0"
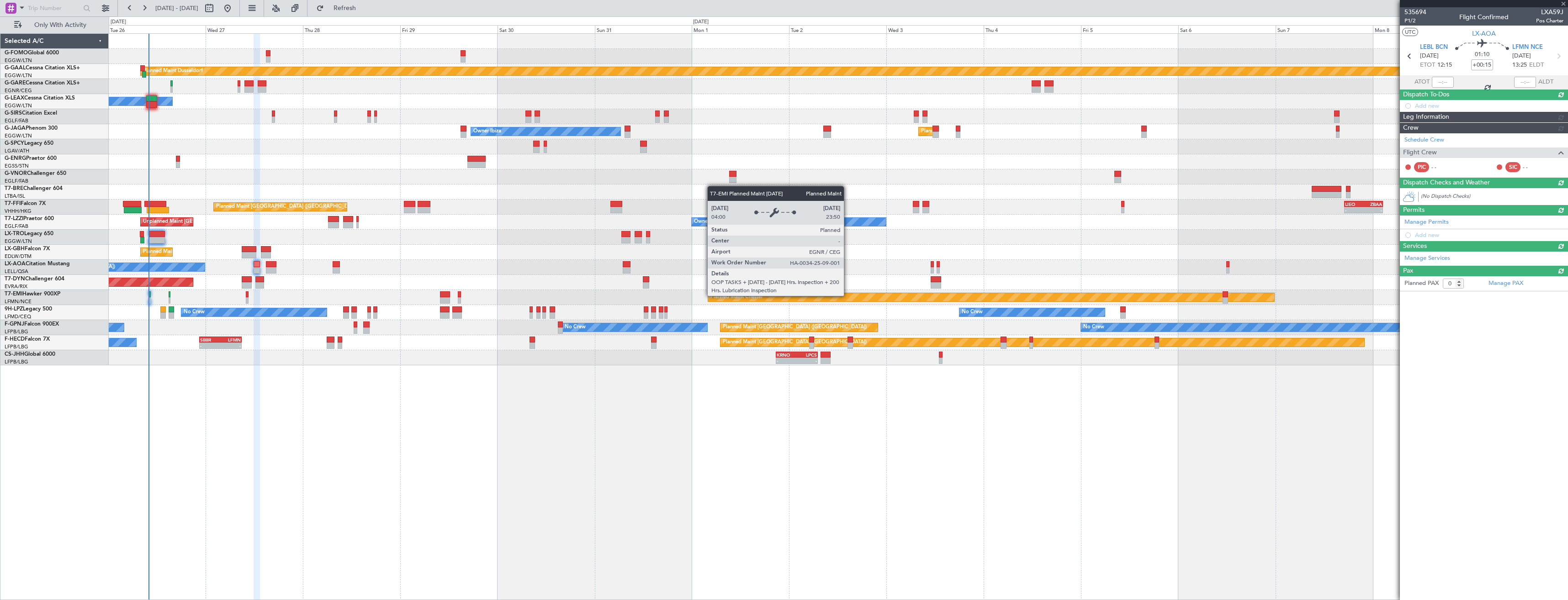
scroll to position [0, 0]
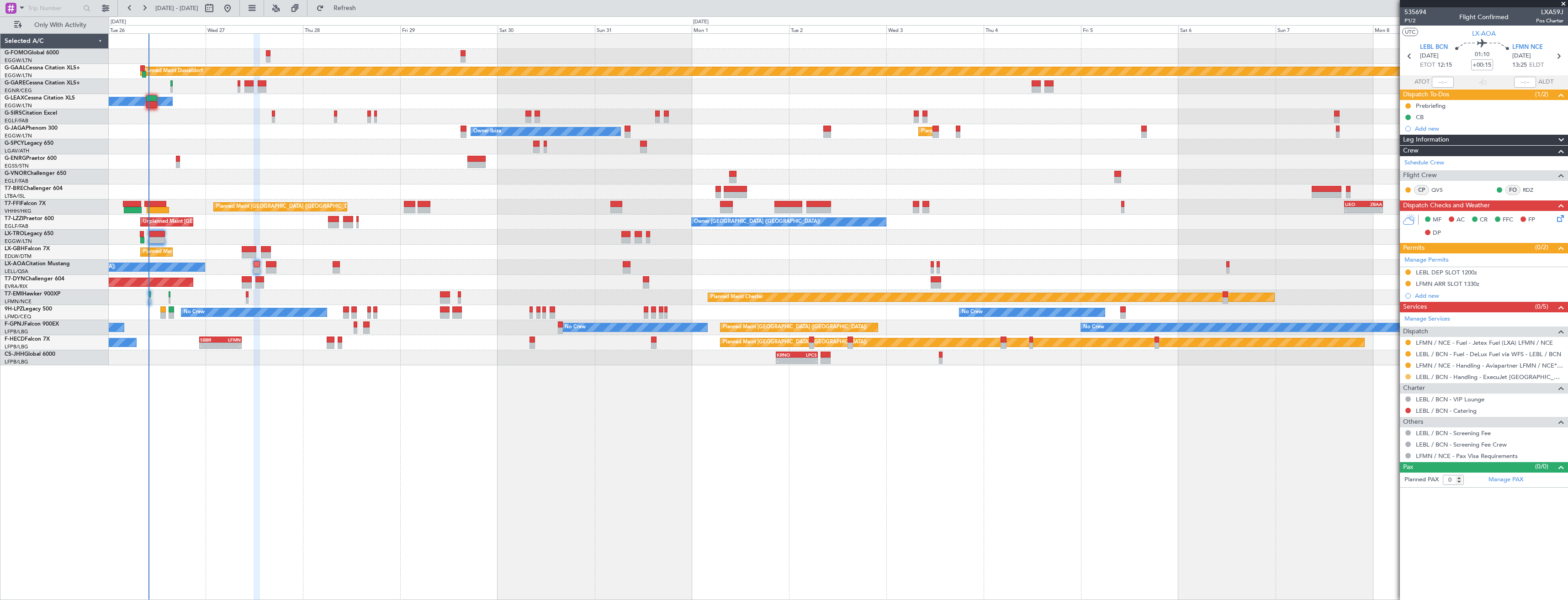
click at [1407, 376] on button at bounding box center [1408, 377] width 5 height 5
click at [1386, 486] on span "Confirmed" at bounding box center [1382, 485] width 29 height 9
click at [1409, 272] on button at bounding box center [1408, 272] width 5 height 5
click at [1452, 259] on div "Manage Permits" at bounding box center [1484, 260] width 168 height 14
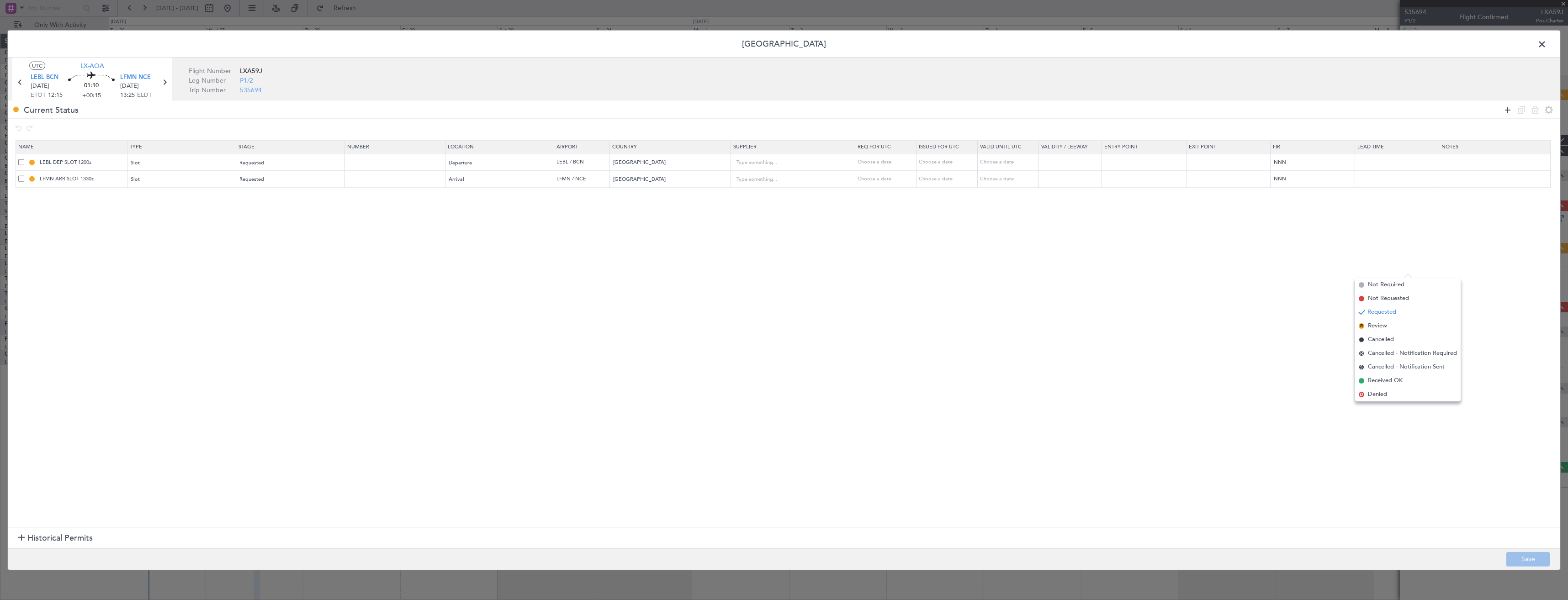
click at [1511, 106] on icon at bounding box center [1508, 110] width 11 height 11
click at [187, 204] on td "Type" at bounding box center [181, 196] width 109 height 18
click at [187, 201] on div "Type" at bounding box center [178, 196] width 96 height 14
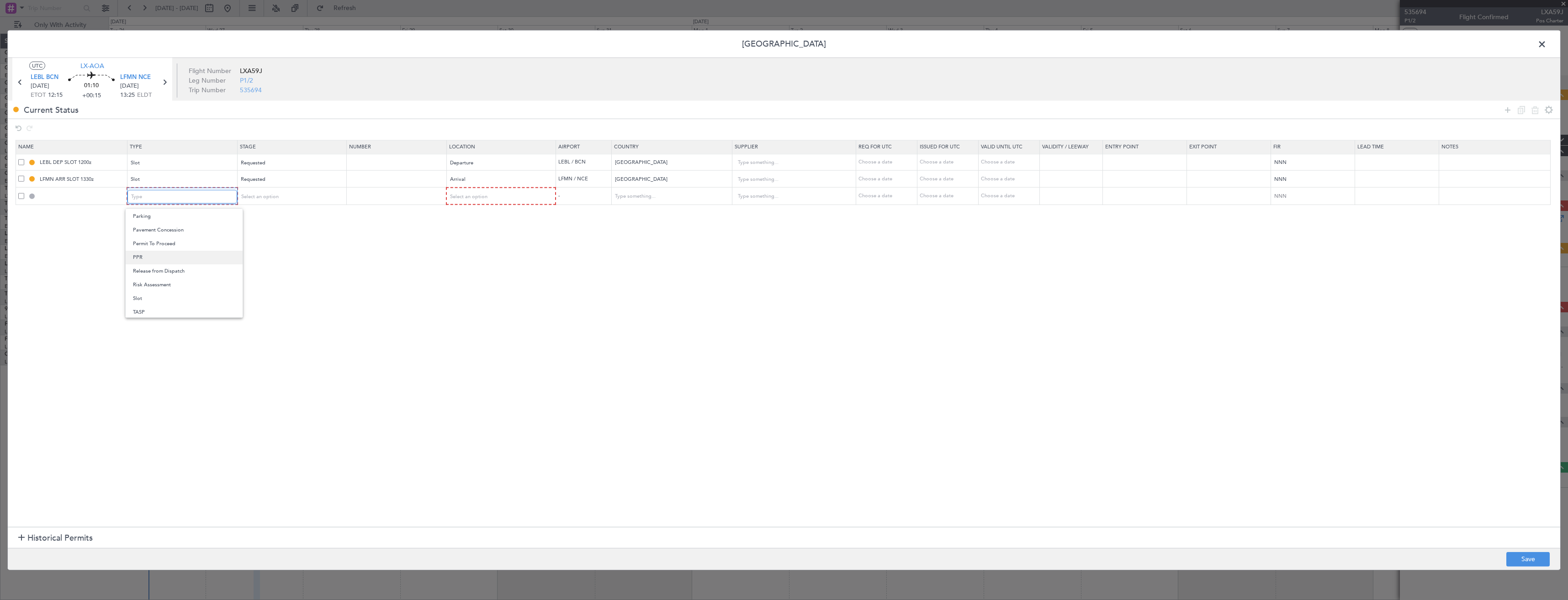
scroll to position [275, 0]
click at [160, 287] on span "Slot" at bounding box center [184, 283] width 102 height 14
click at [267, 197] on span "Select an option" at bounding box center [259, 196] width 38 height 7
click at [282, 270] on span "Received OK" at bounding box center [294, 270] width 102 height 14
click at [265, 155] on mat-form-field "Requested" at bounding box center [290, 162] width 108 height 16
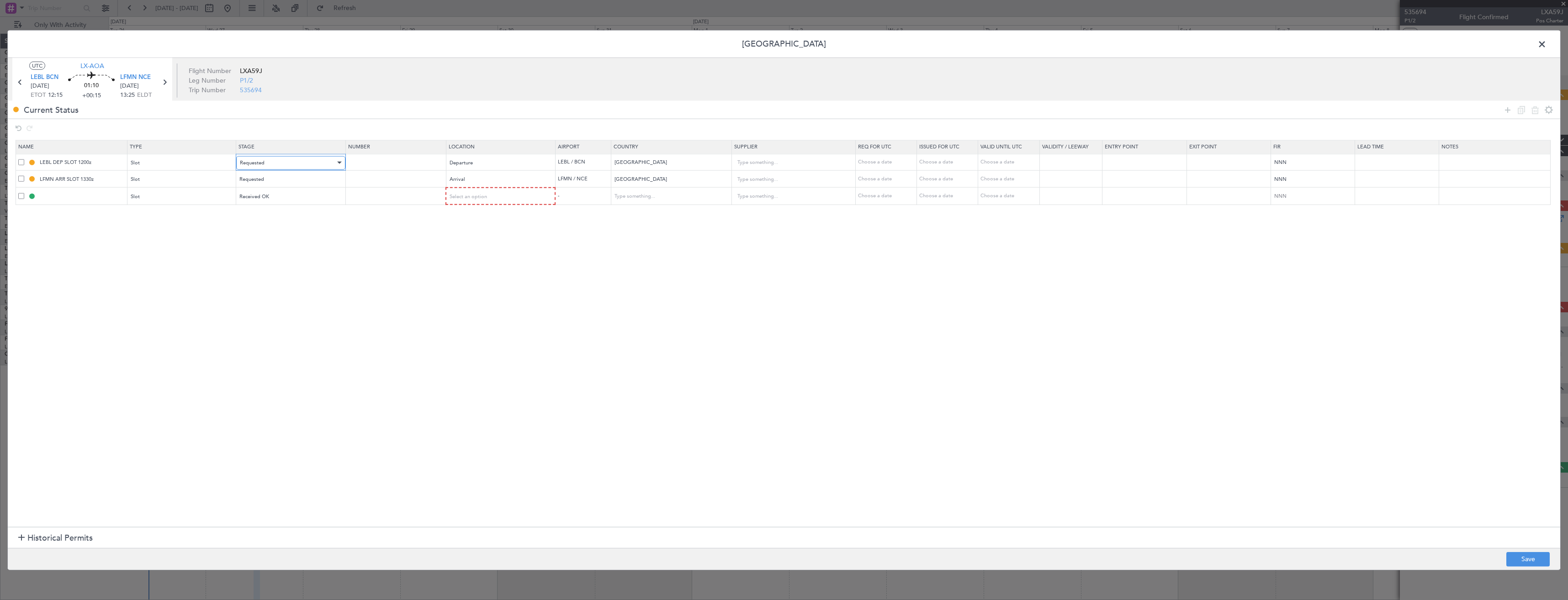
click at [264, 161] on span "Requested" at bounding box center [252, 162] width 25 height 7
click at [268, 184] on span "Denied" at bounding box center [294, 181] width 102 height 14
click at [481, 200] on div "Select an option" at bounding box center [497, 196] width 96 height 14
click at [481, 213] on span "Departure" at bounding box center [505, 215] width 102 height 14
click at [1541, 554] on button "Save" at bounding box center [1528, 559] width 43 height 15
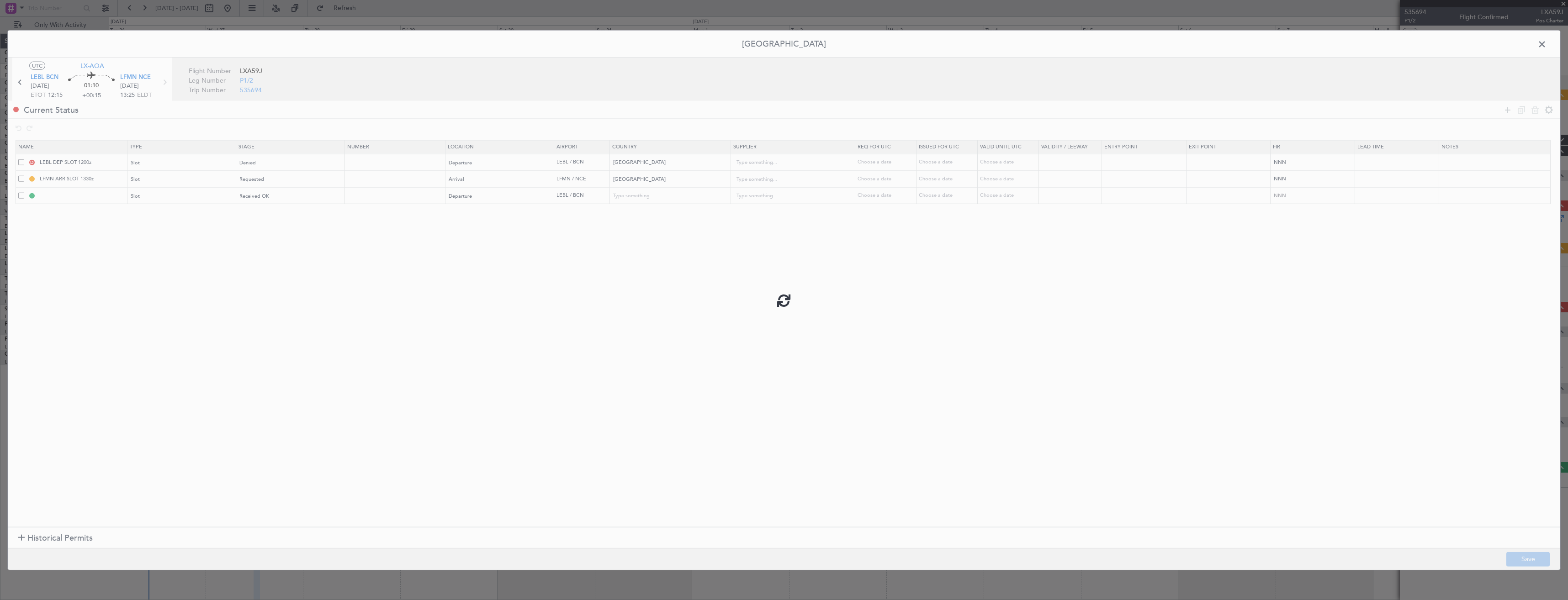
type input "LEBL DEP SLOT"
type input "Spain"
type input "NNN"
click at [97, 195] on input "LEBL DEP SLOT" at bounding box center [82, 195] width 89 height 8
type input "LEBL DEP SLOT 1245"
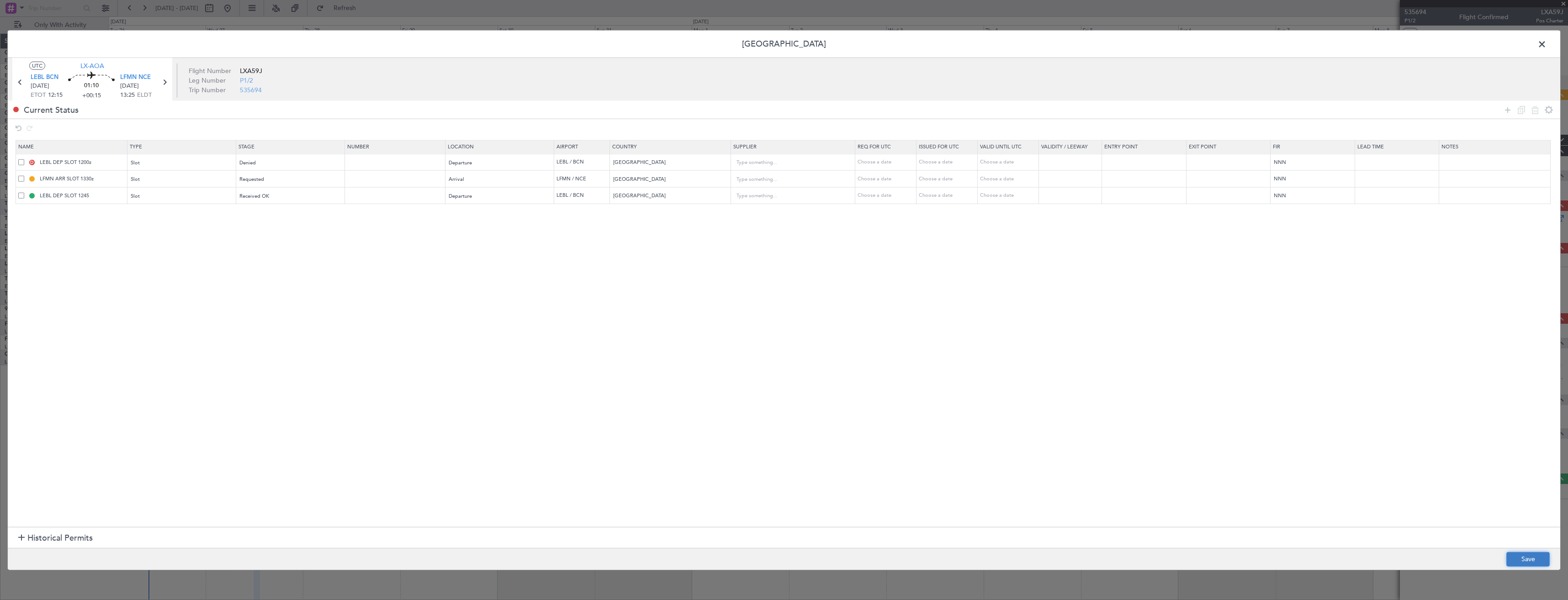
click at [1526, 557] on button "Save" at bounding box center [1528, 559] width 43 height 15
click at [1547, 44] on span at bounding box center [1547, 47] width 0 height 18
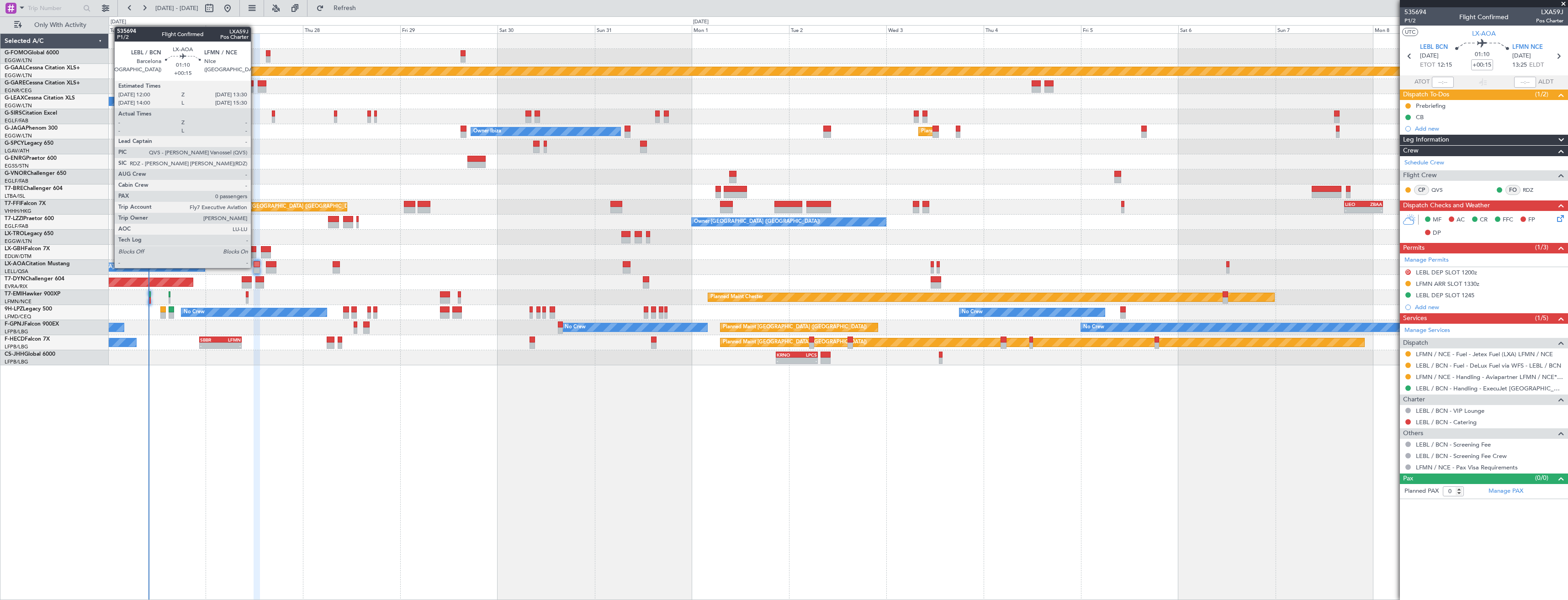
click at [255, 267] on div at bounding box center [257, 270] width 7 height 7
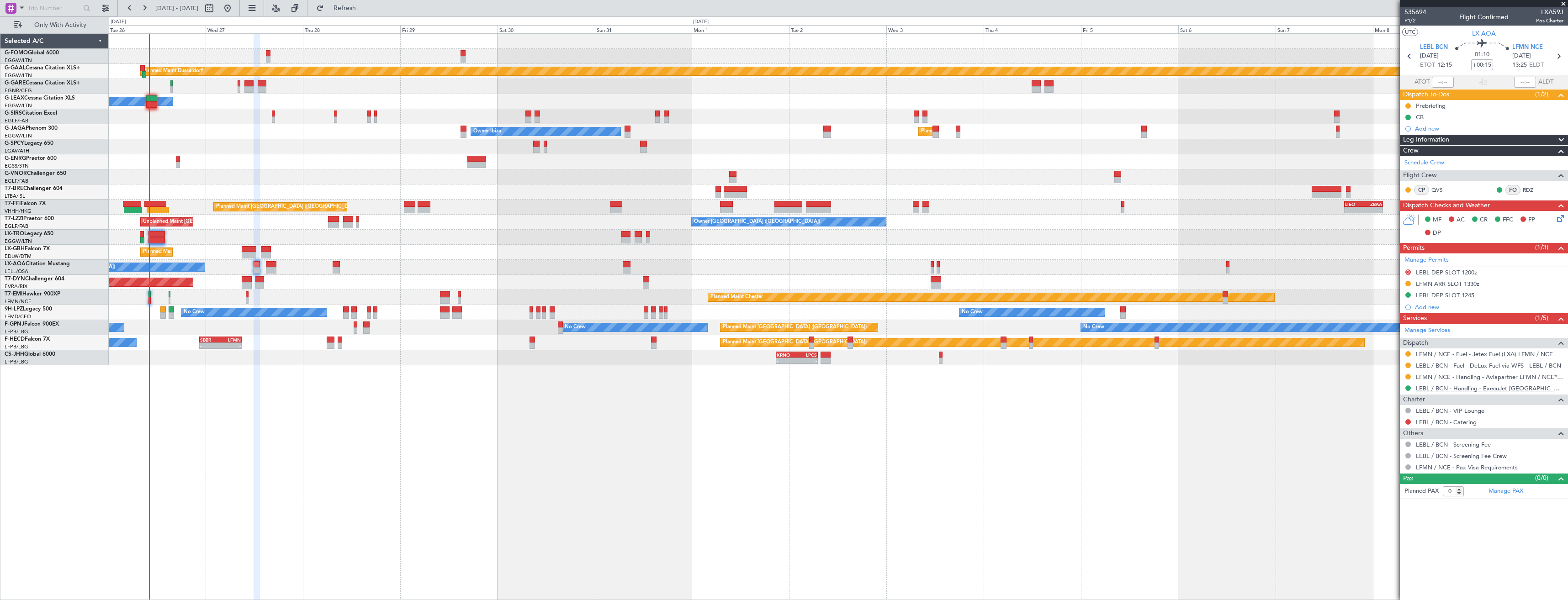
click at [1427, 391] on link "LEBL / BCN - Handling - ExecuJet Spain S.L. LEBL/BCN" at bounding box center [1489, 388] width 147 height 8
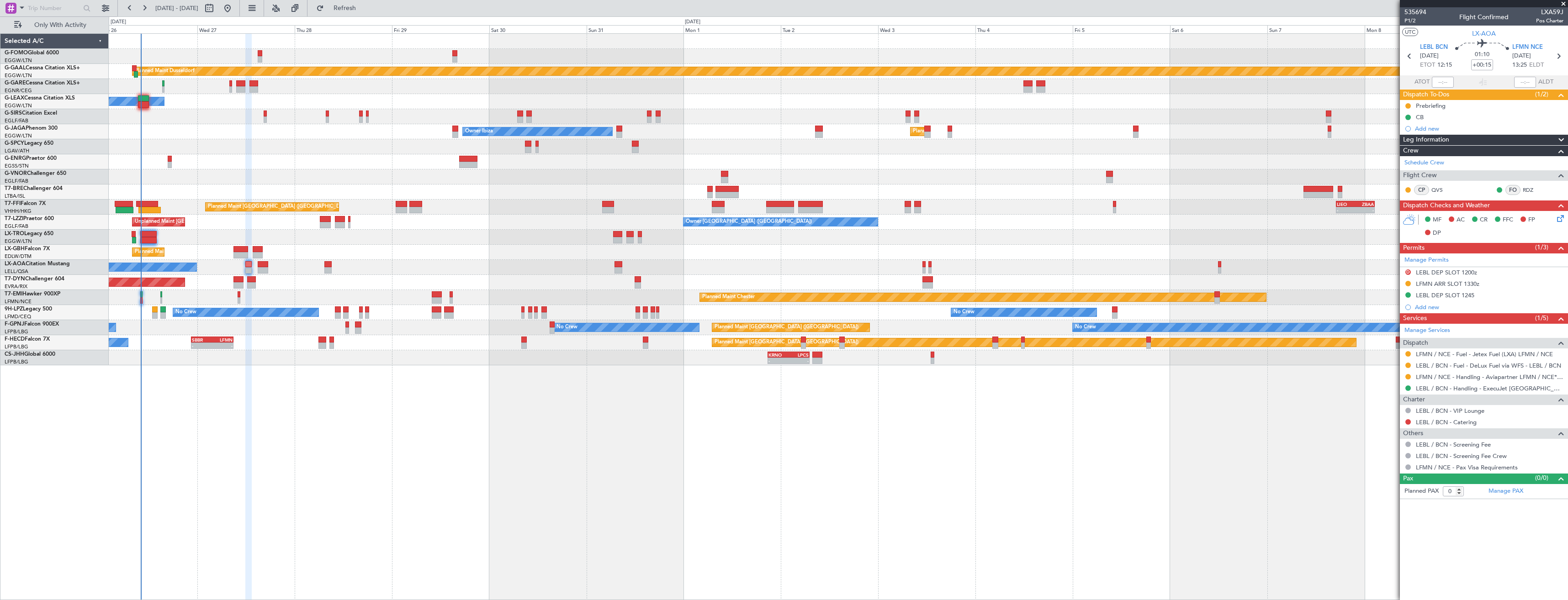
click at [355, 197] on div "Planned Maint Warsaw ([GEOGRAPHIC_DATA])" at bounding box center [838, 192] width 1459 height 15
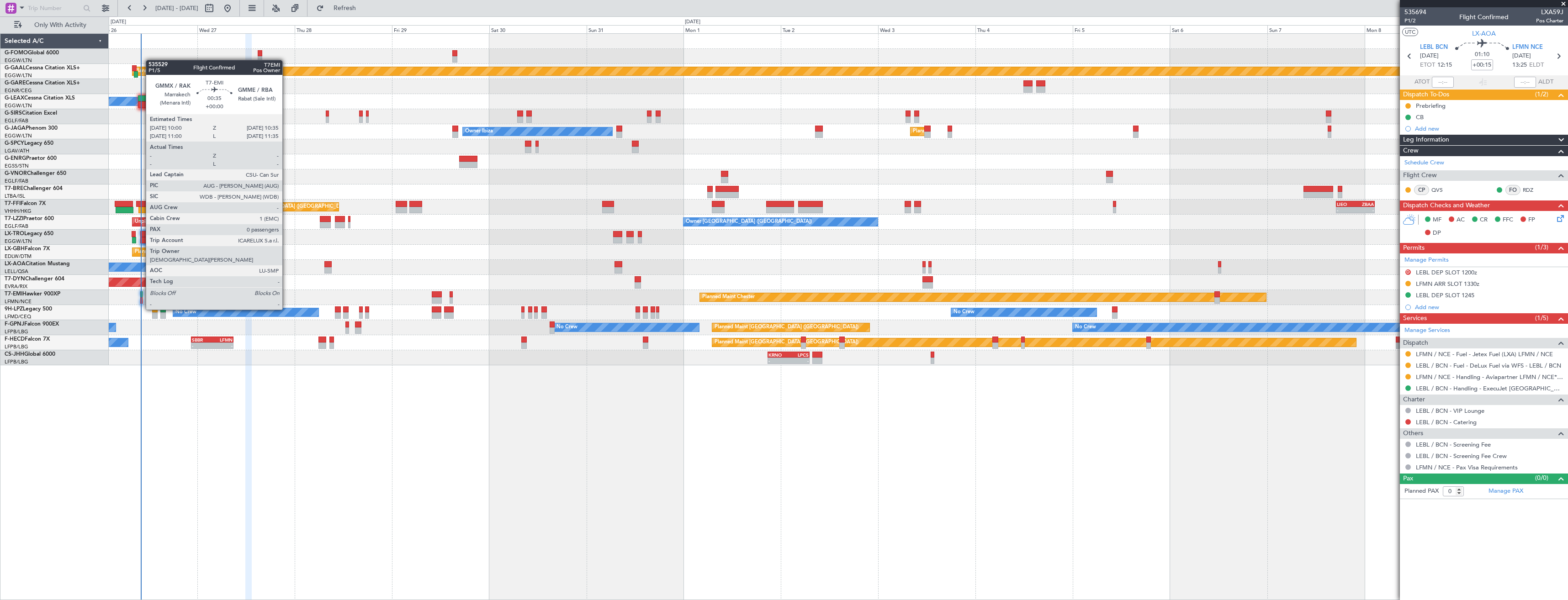
click at [141, 301] on div at bounding box center [141, 301] width 3 height 7
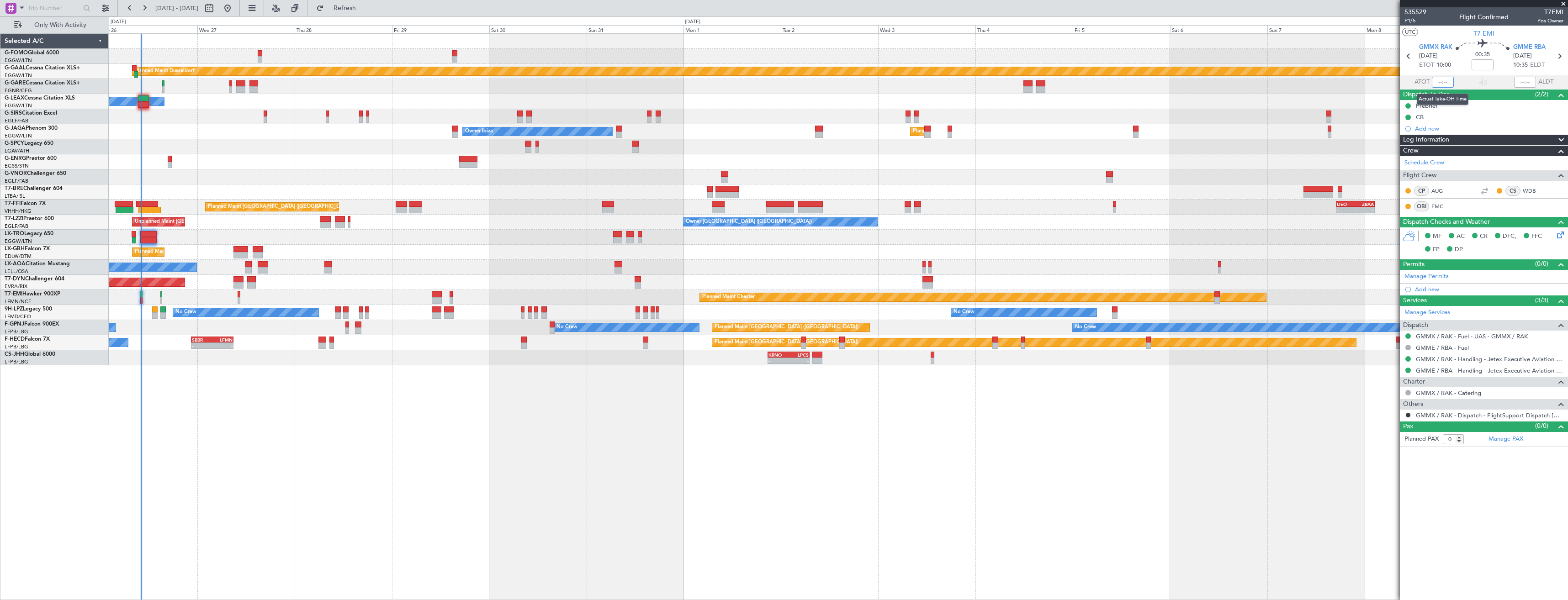
click at [1438, 83] on input "text" at bounding box center [1443, 82] width 22 height 11
type input "09:54"
click at [364, 11] on span "Refresh" at bounding box center [345, 8] width 38 height 7
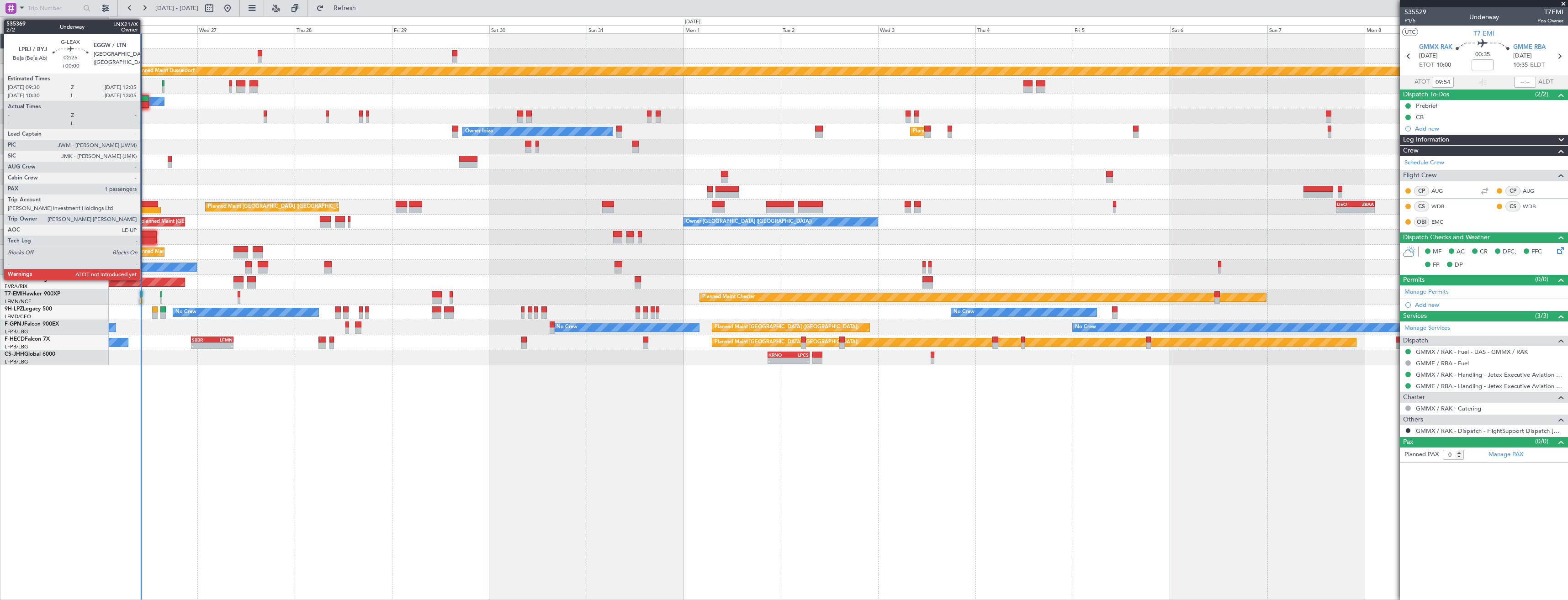
click at [144, 103] on div at bounding box center [143, 105] width 10 height 7
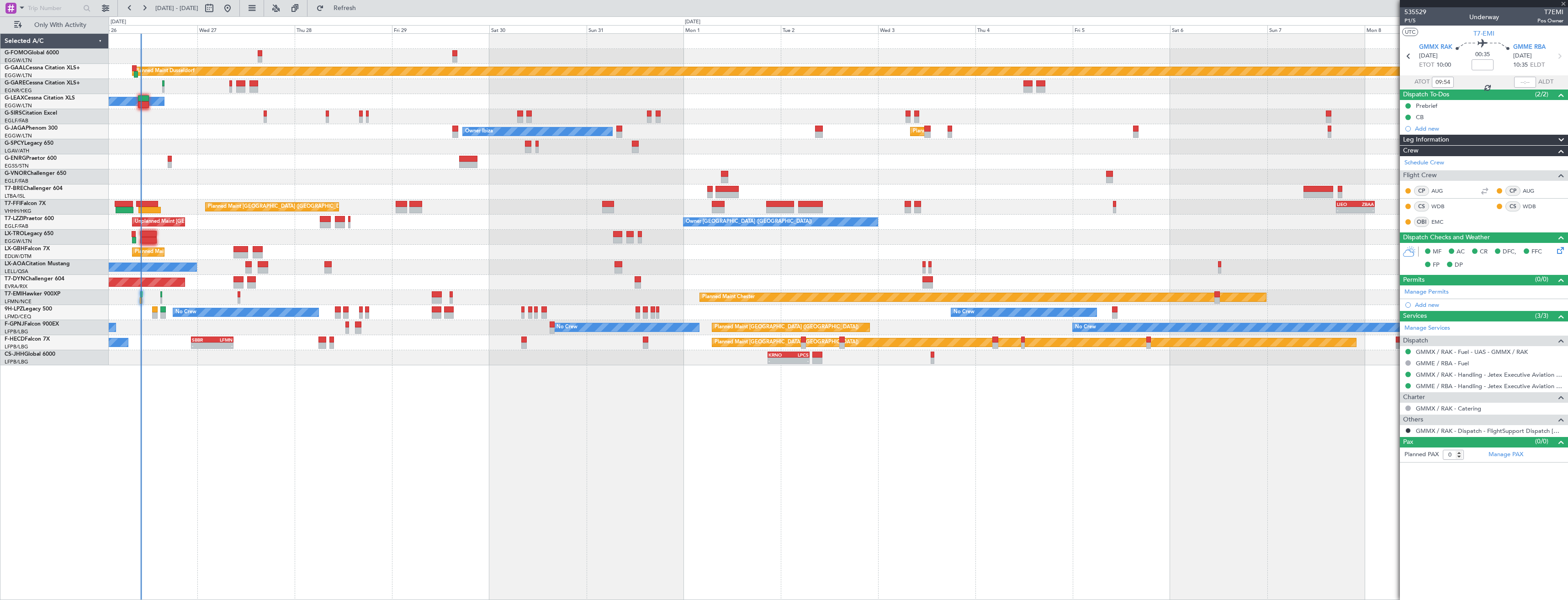
type input "1"
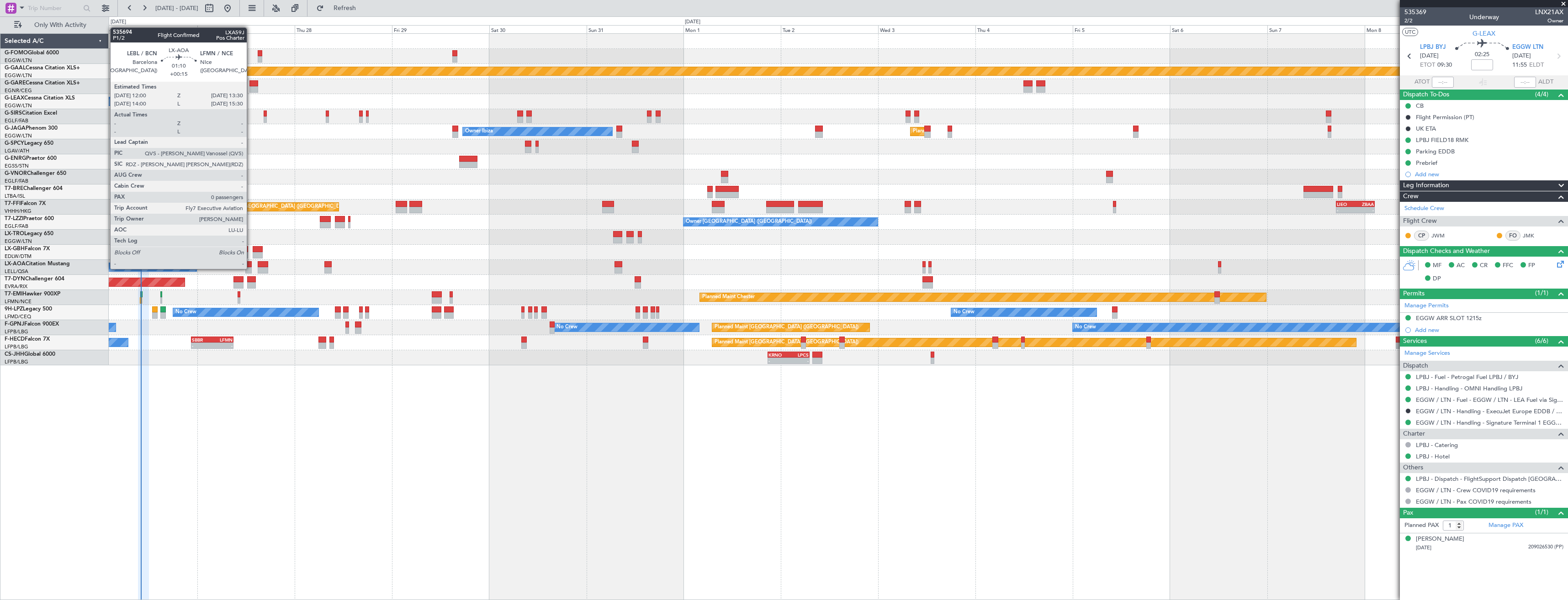
click at [251, 268] on div at bounding box center [248, 270] width 7 height 7
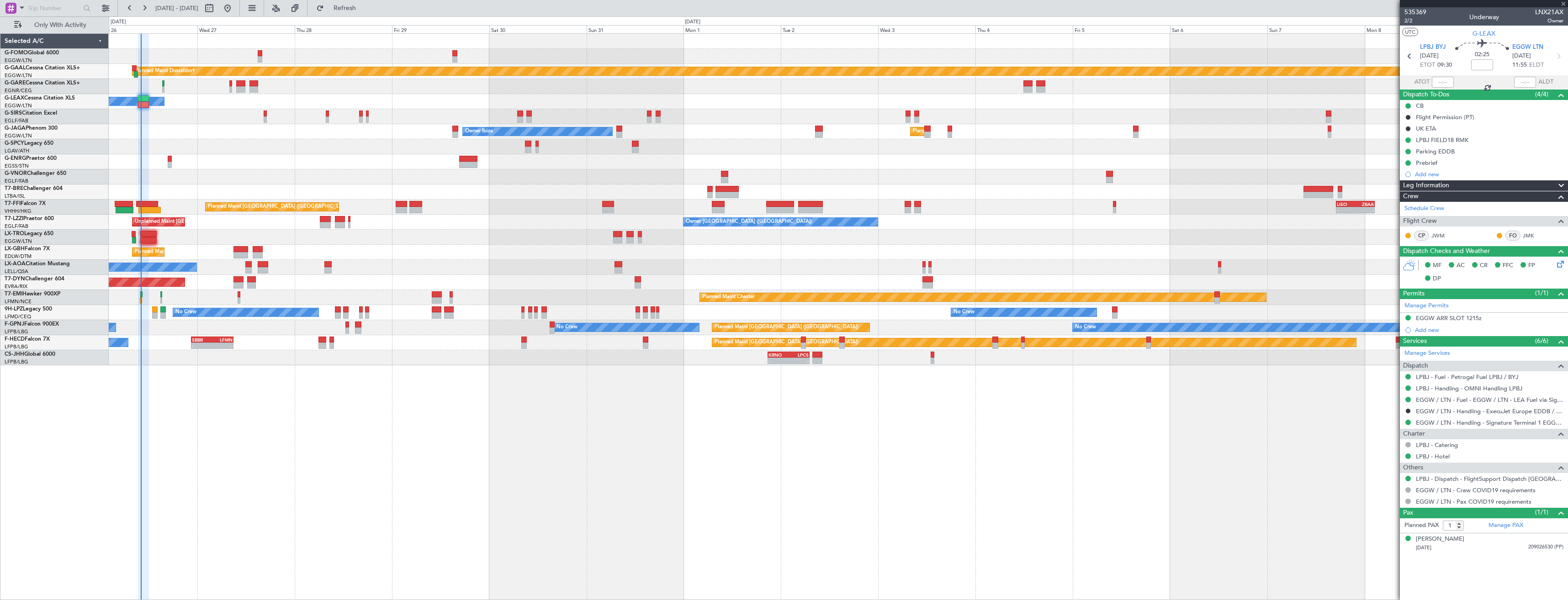
type input "+00:15"
type input "0"
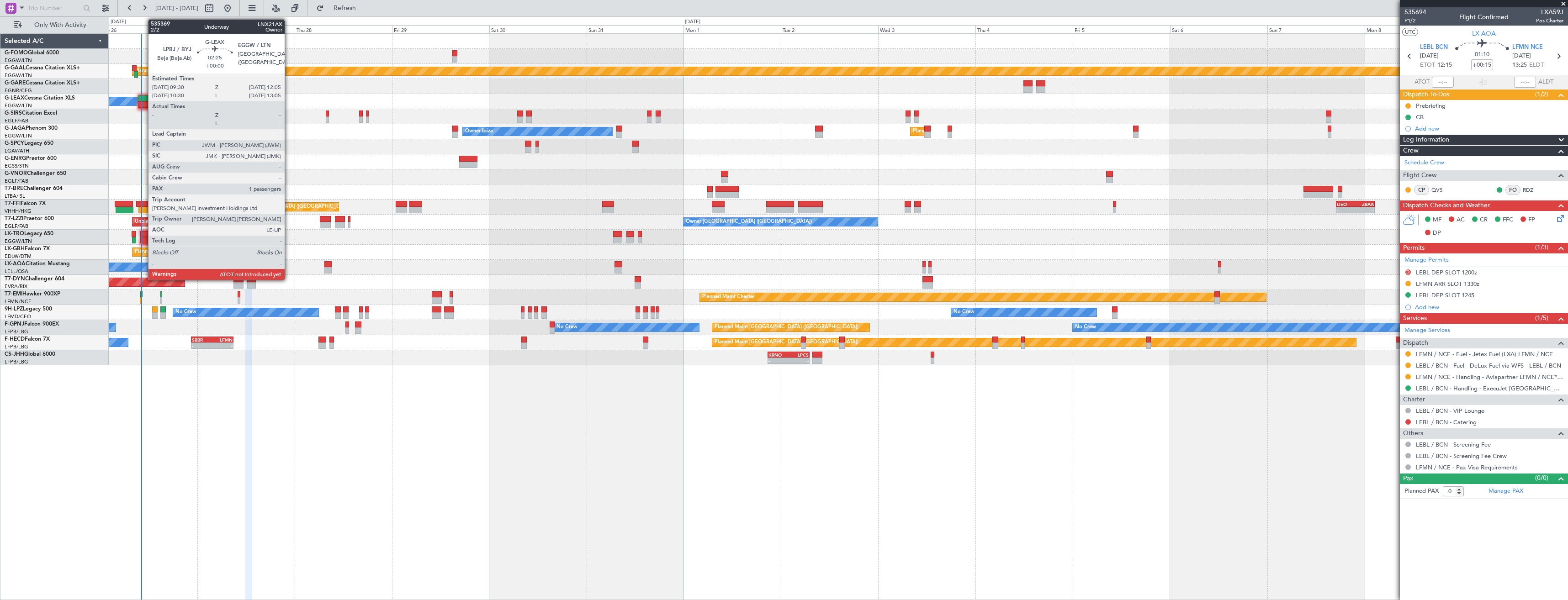
click at [144, 101] on div at bounding box center [143, 99] width 10 height 7
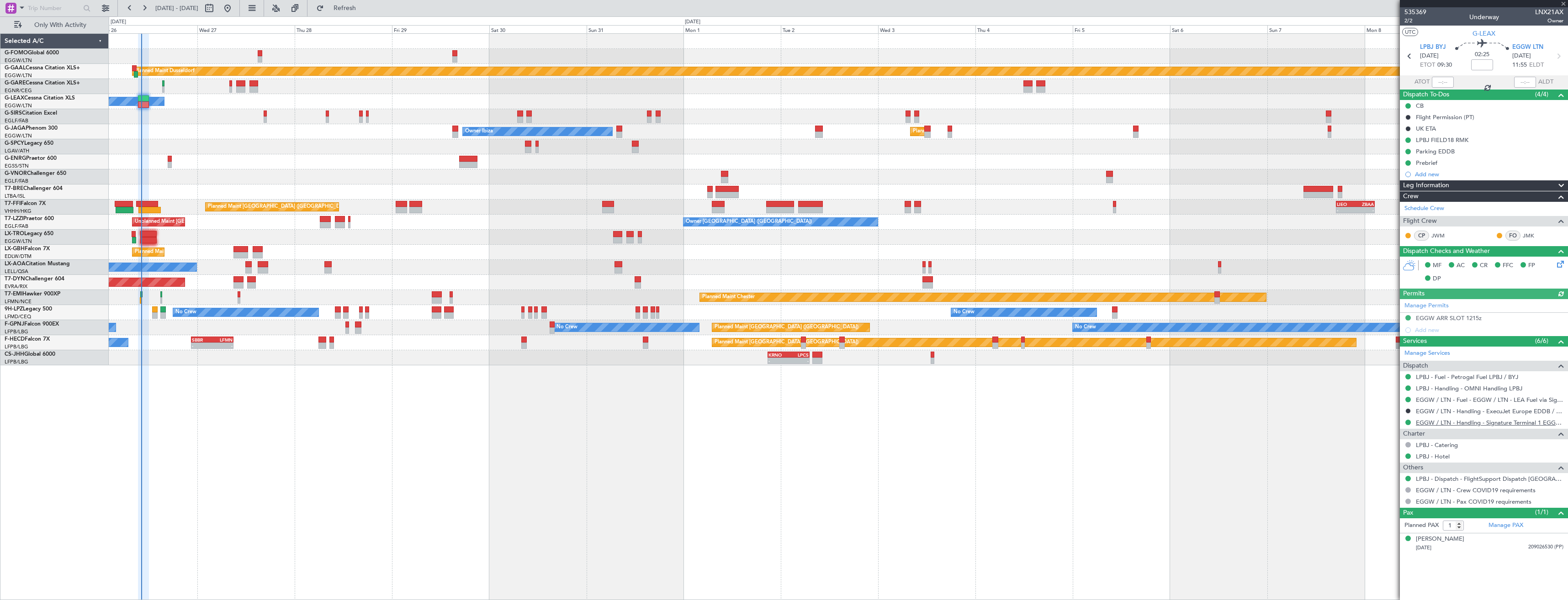
click at [1475, 421] on link "EGGW / LTN - Handling - Signature Terminal 1 EGGW / LTN" at bounding box center [1489, 422] width 147 height 8
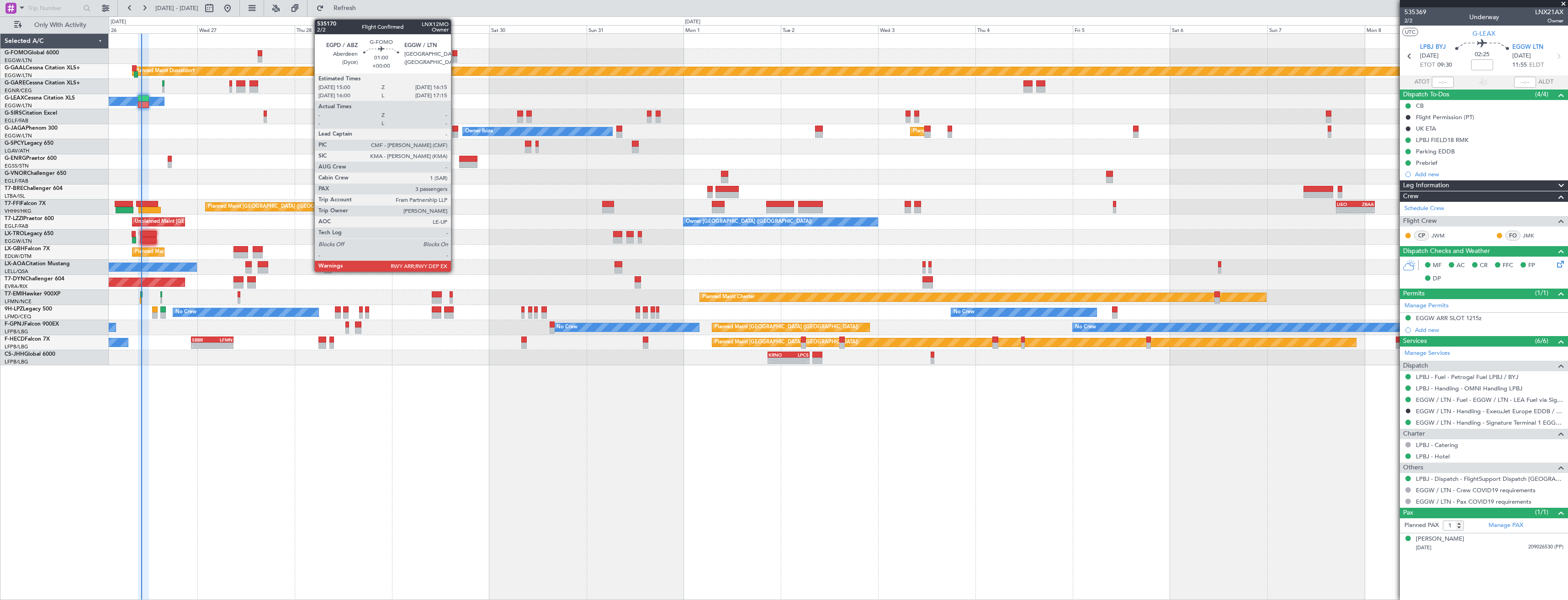
click at [454, 54] on div at bounding box center [455, 54] width 5 height 7
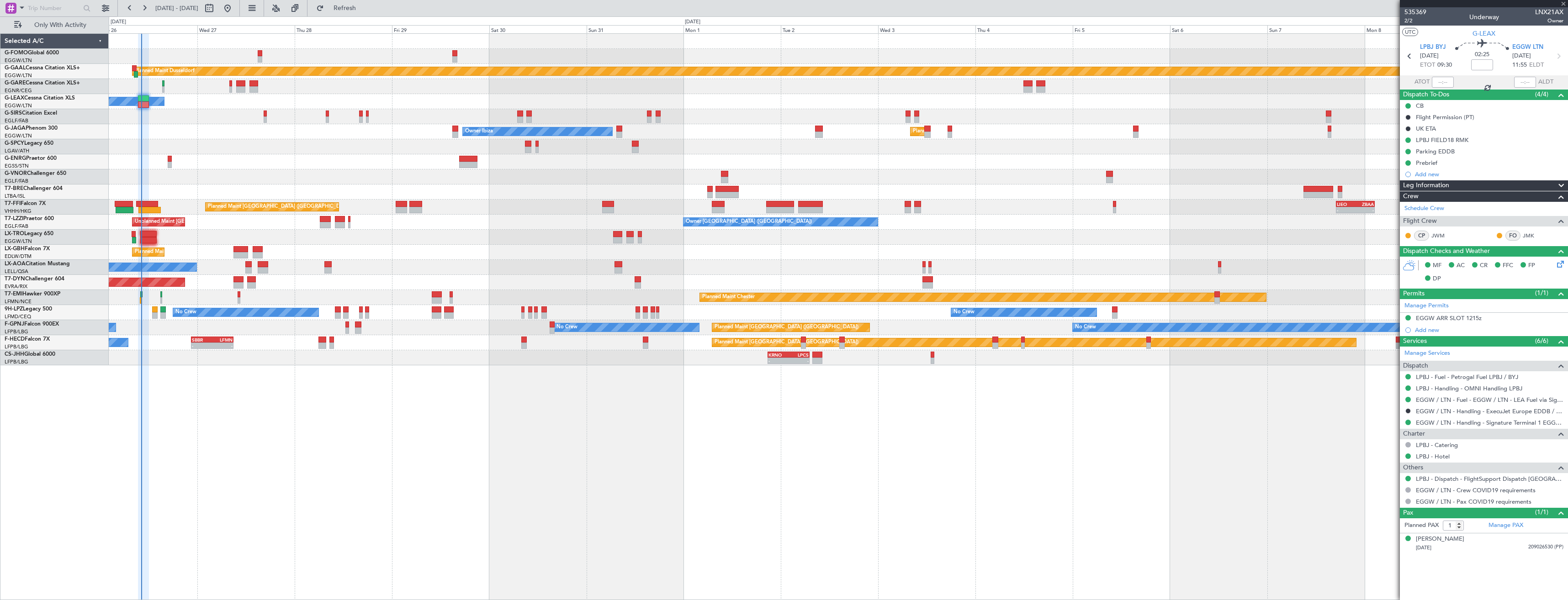
type input "3"
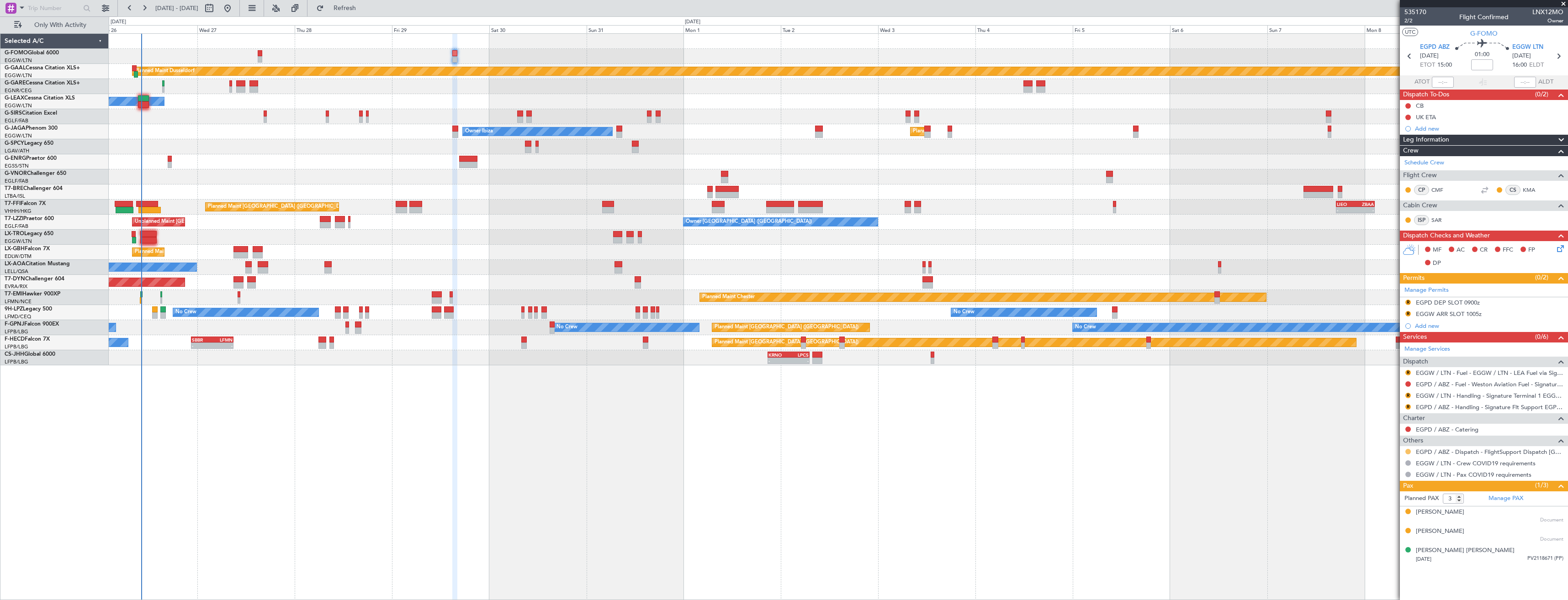
click at [1409, 452] on button at bounding box center [1408, 452] width 5 height 5
drag, startPoint x: 1381, startPoint y: 562, endPoint x: 1390, endPoint y: 538, distance: 25.6
click at [1382, 562] on span "Confirmed" at bounding box center [1382, 560] width 29 height 9
click at [1442, 407] on link "EGPD / ABZ - Handling - Signature Flt Support EGPD / ABZ" at bounding box center [1489, 407] width 147 height 8
click at [1406, 406] on button "R" at bounding box center [1408, 406] width 5 height 5
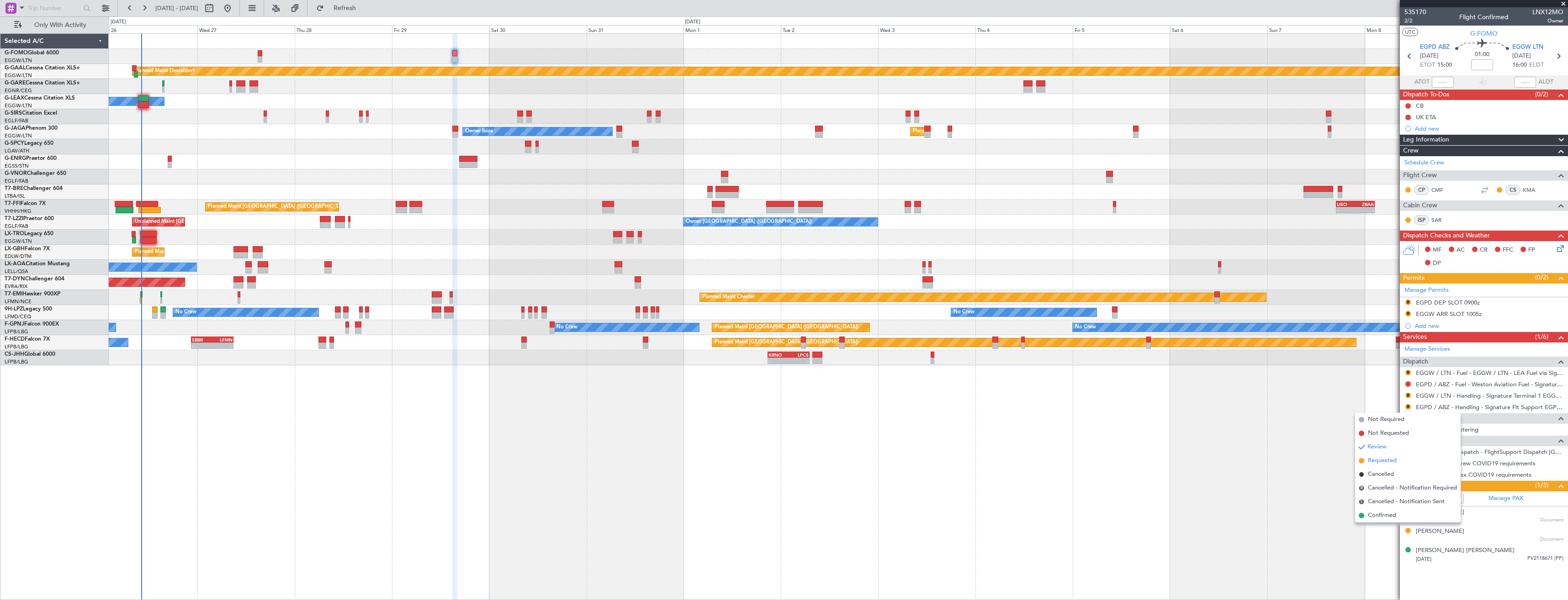
click at [1384, 459] on span "Requested" at bounding box center [1382, 461] width 29 height 9
click at [1477, 394] on div "EGPD / ABZ - Fuel - Weston Aviation Fuel - Signature - EGPD / ABZ" at bounding box center [1477, 394] width 0 height 0
click at [1459, 395] on link "EGGW / LTN - Handling - Signature Terminal 1 EGGW / LTN" at bounding box center [1489, 396] width 147 height 8
click at [1408, 394] on button "R" at bounding box center [1408, 396] width 5 height 5
click at [1385, 446] on span "Requested" at bounding box center [1382, 449] width 29 height 9
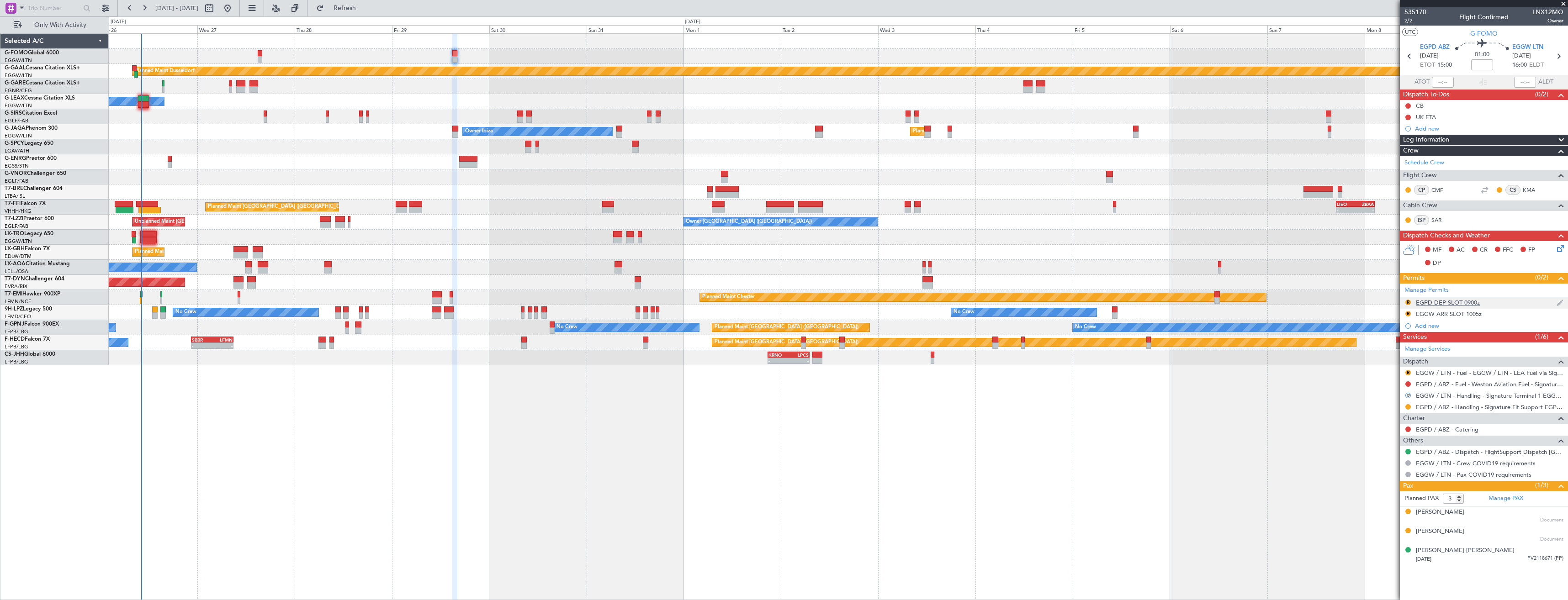
click at [1505, 298] on div "R EGPD DEP SLOT 0900z" at bounding box center [1484, 303] width 168 height 12
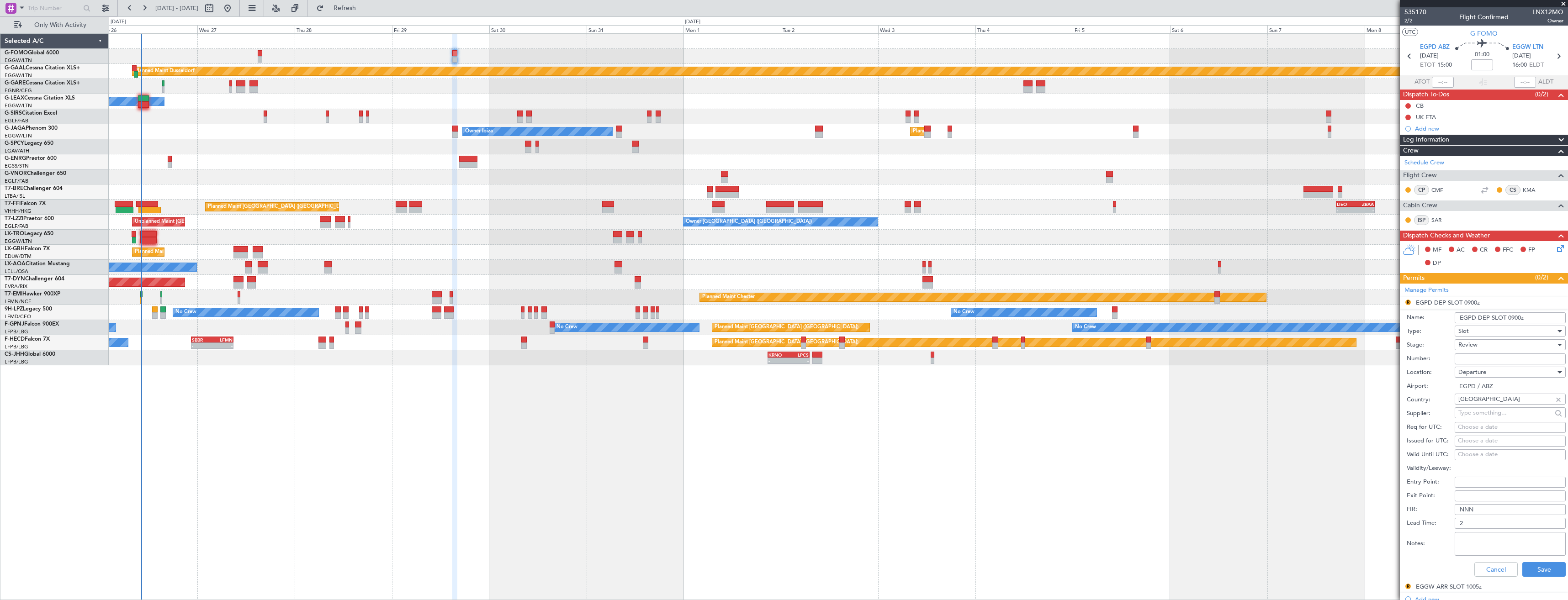
click at [1512, 319] on input "EGPD DEP SLOT 0900z" at bounding box center [1510, 318] width 111 height 11
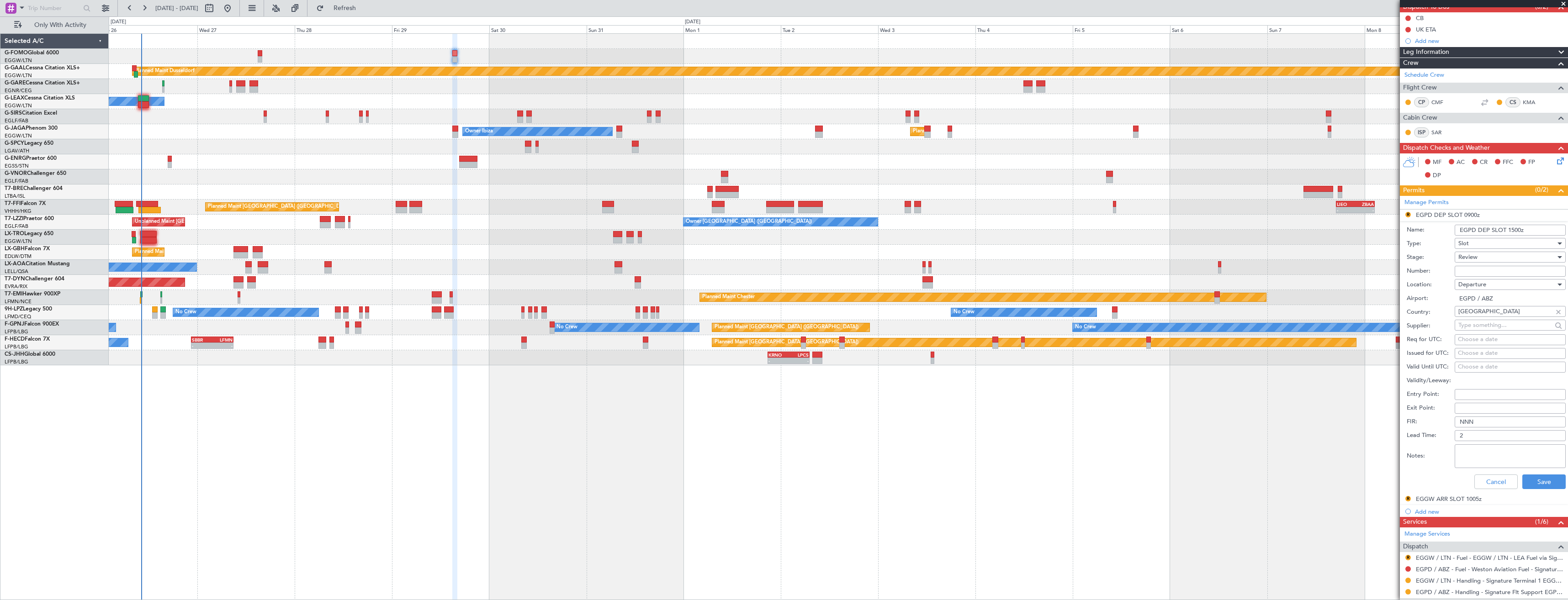
scroll to position [91, 0]
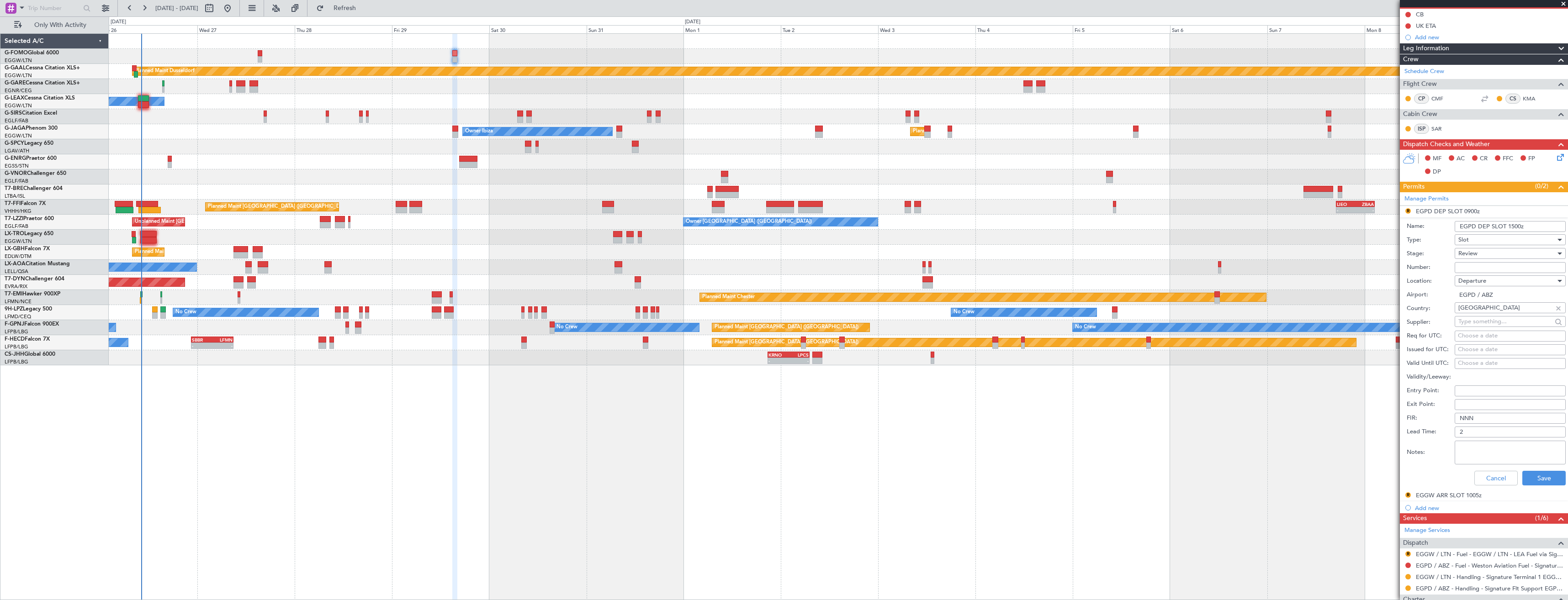
type input "EGPD DEP SLOT 1500z"
click at [1474, 255] on span "Review" at bounding box center [1468, 254] width 19 height 9
drag, startPoint x: 1483, startPoint y: 313, endPoint x: 1495, endPoint y: 341, distance: 30.5
click at [1483, 313] on span "Requested" at bounding box center [1507, 313] width 96 height 14
click at [1538, 472] on button "Save" at bounding box center [1544, 478] width 43 height 15
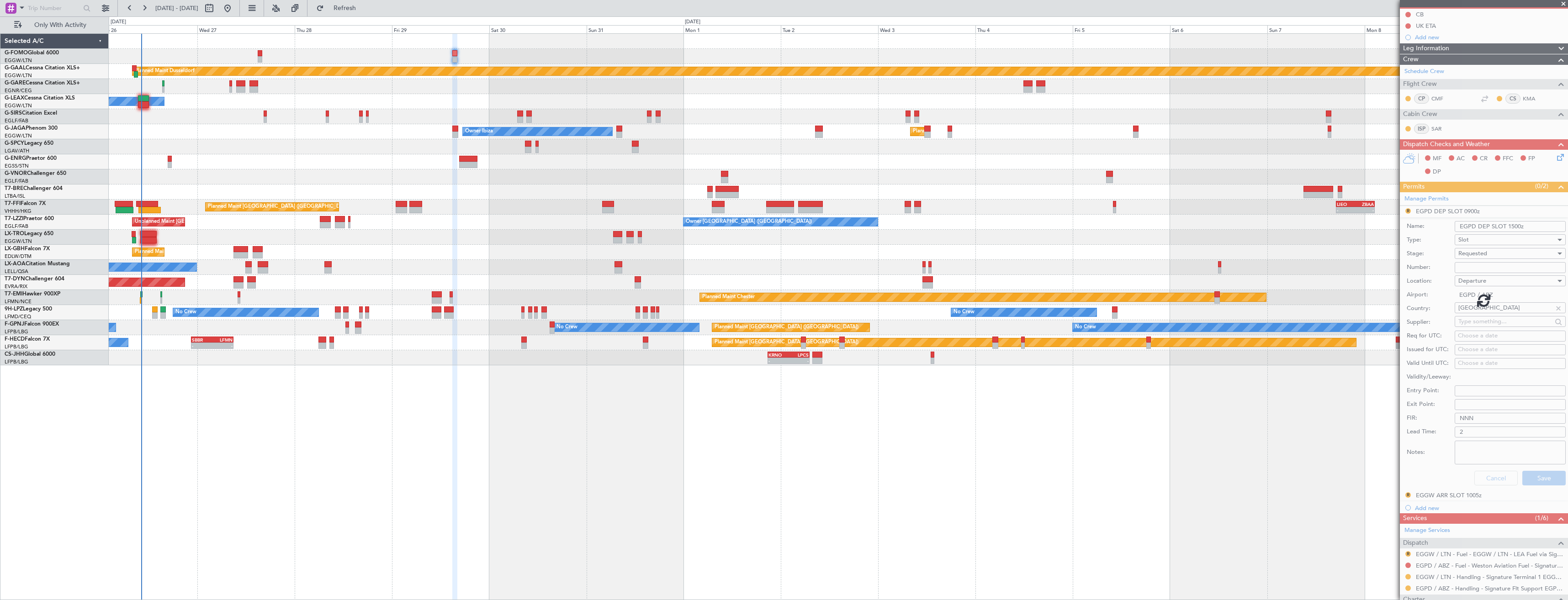
scroll to position [0, 0]
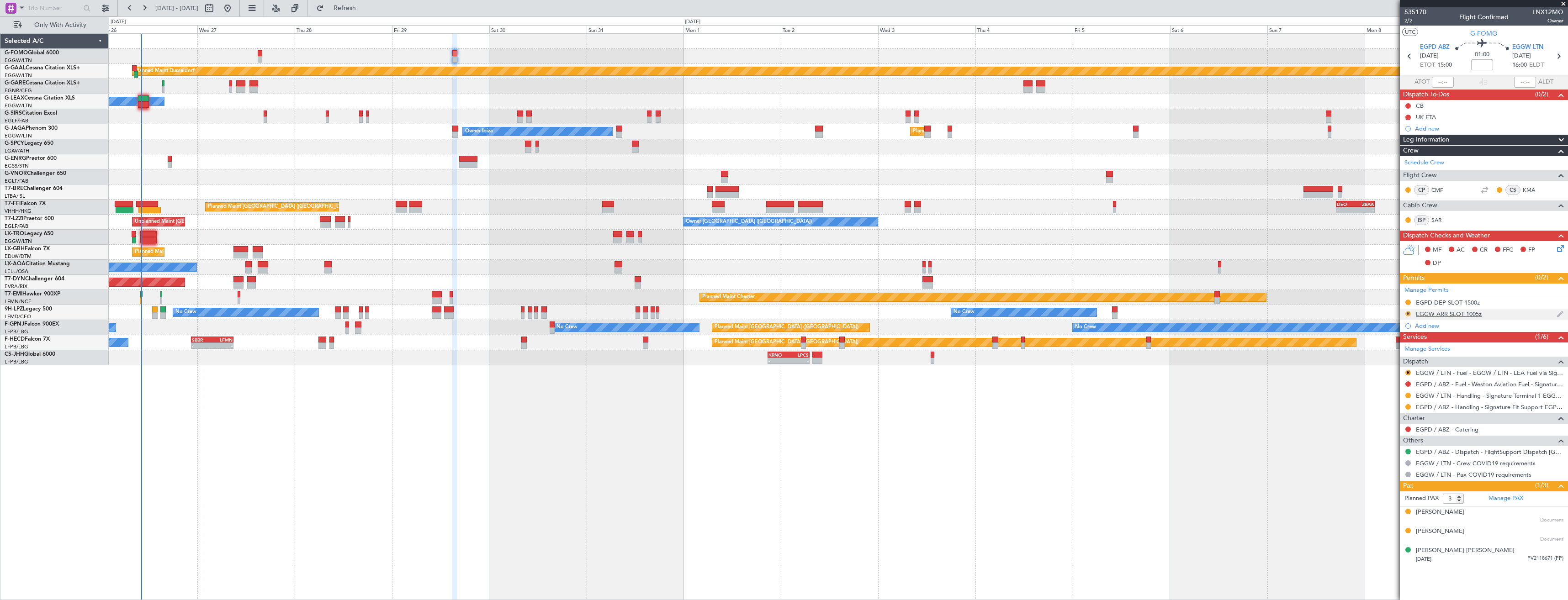
click at [1410, 312] on button "R" at bounding box center [1408, 313] width 5 height 5
click at [1390, 352] on span "Requested" at bounding box center [1382, 354] width 29 height 9
click at [1410, 372] on button "R" at bounding box center [1408, 372] width 5 height 5
click at [1381, 482] on span "Confirmed" at bounding box center [1382, 481] width 29 height 9
click at [1500, 315] on div "EGGW ARR SLOT 1005z" at bounding box center [1484, 314] width 168 height 12
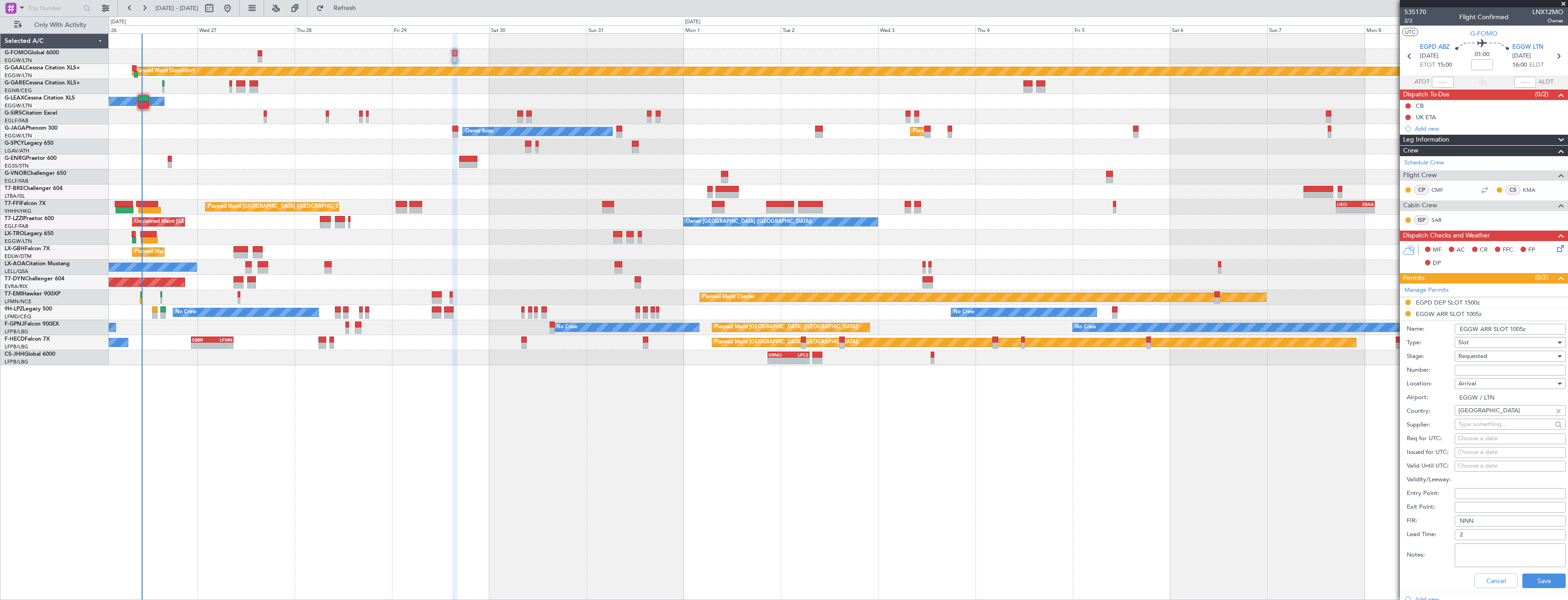
click at [1517, 330] on input "EGGW ARR SLOT 1005z" at bounding box center [1510, 329] width 111 height 11
type input "EGGW ARR SLOT 1600z"
click button "Cancel" at bounding box center [1496, 581] width 43 height 15
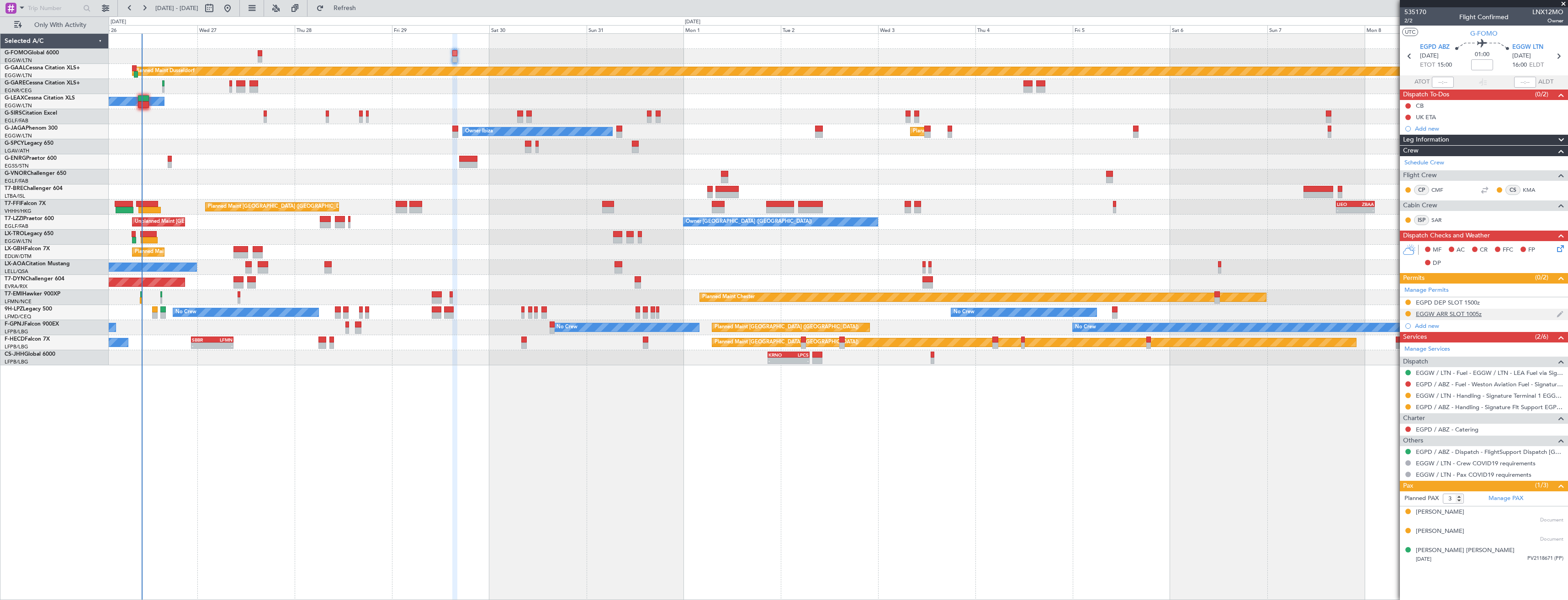
click at [1510, 318] on div "EGGW ARR SLOT 1005z" at bounding box center [1484, 314] width 168 height 12
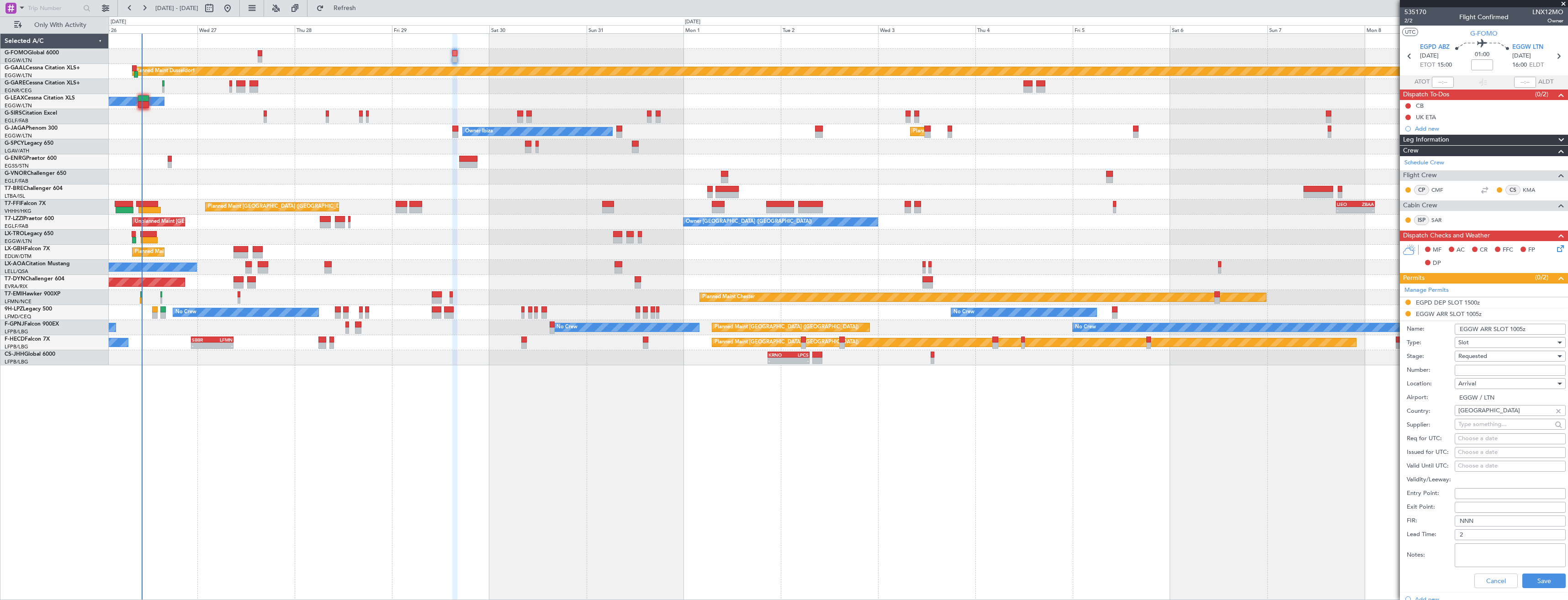
click at [1522, 331] on input "EGGW ARR SLOT 1005z" at bounding box center [1510, 329] width 111 height 11
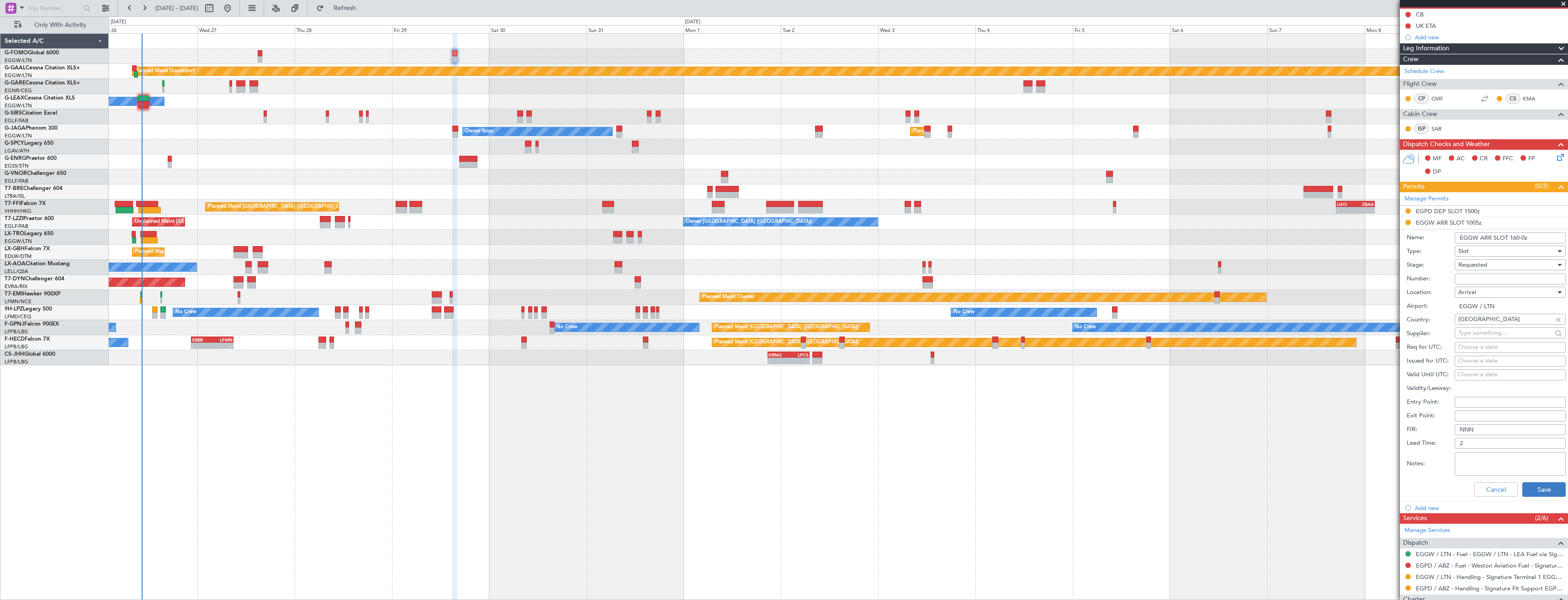
type input "EGGW ARR SLOT 160-0z"
click at [1536, 490] on button "Save" at bounding box center [1544, 490] width 43 height 15
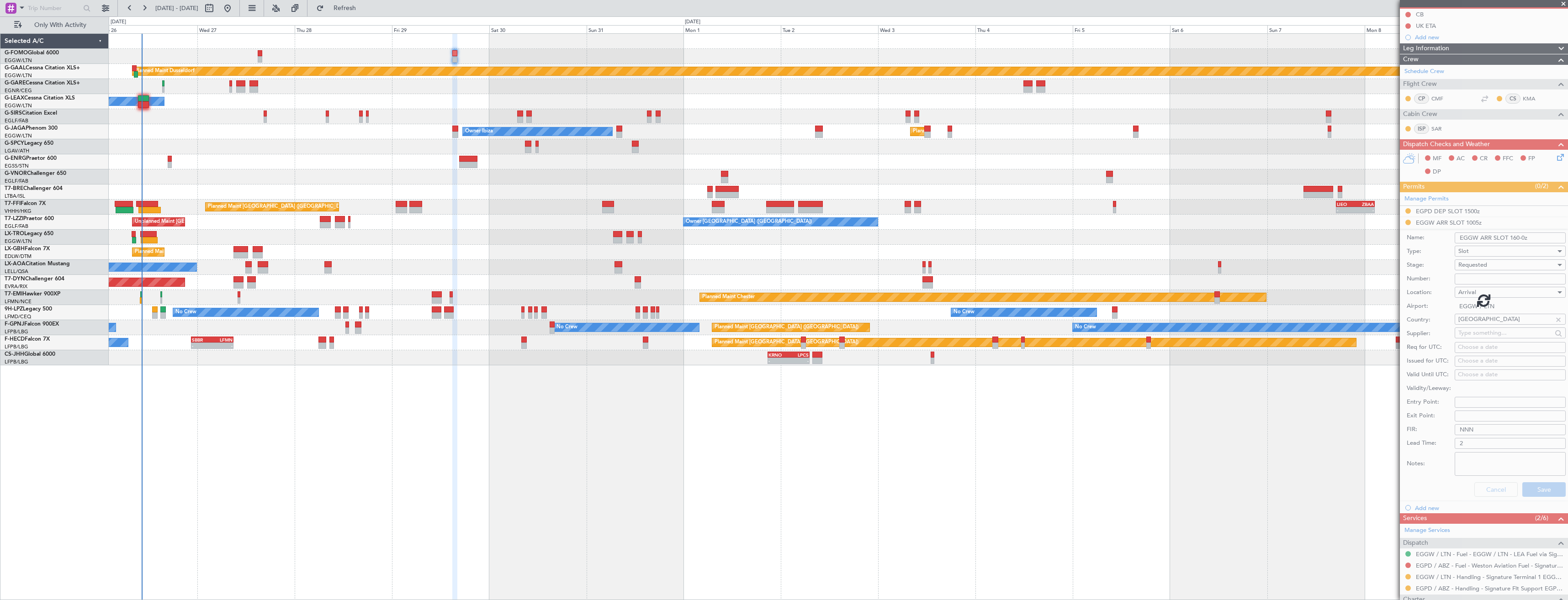
scroll to position [0, 0]
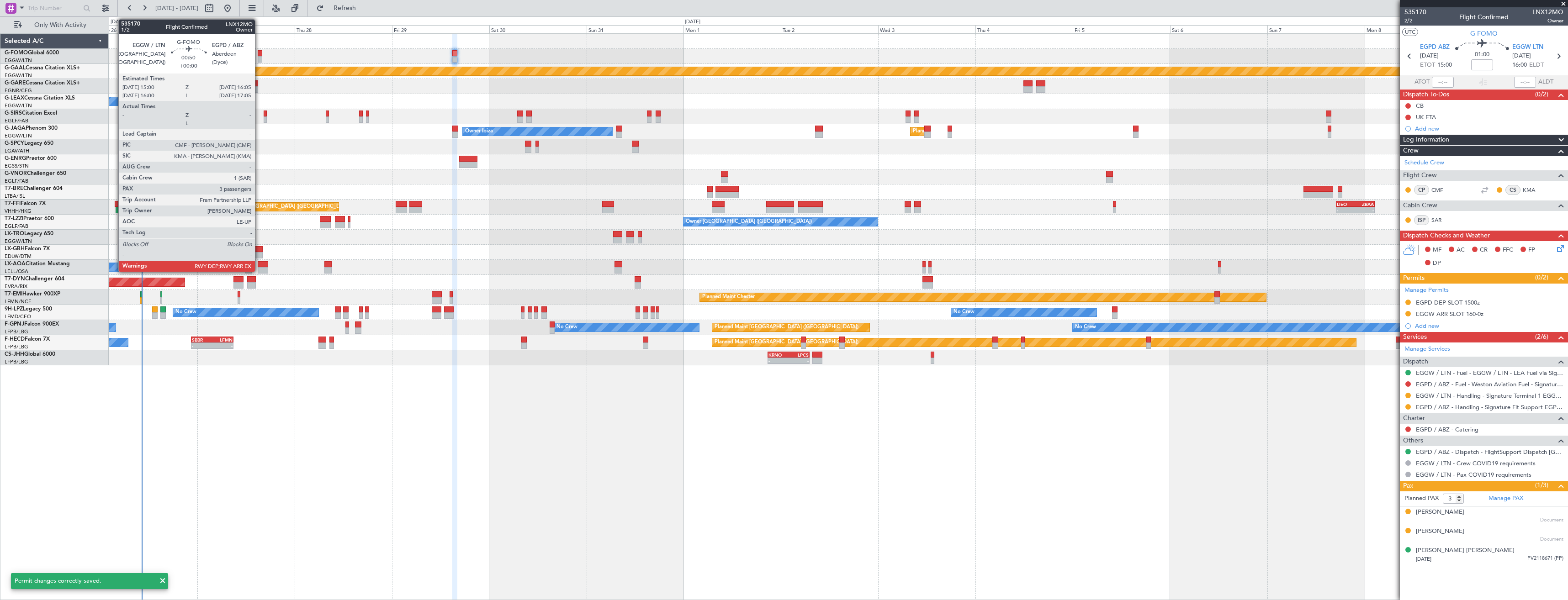
click at [259, 52] on div at bounding box center [260, 54] width 5 height 7
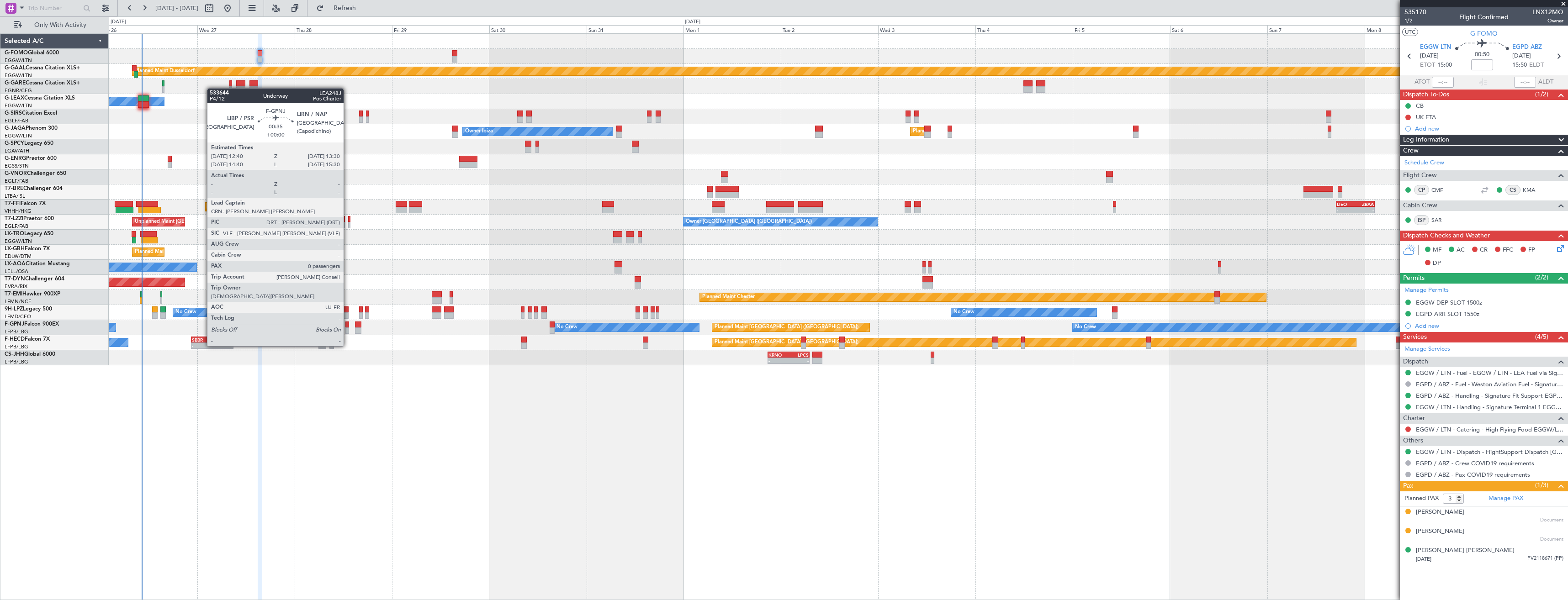
click at [348, 329] on div at bounding box center [347, 330] width 4 height 7
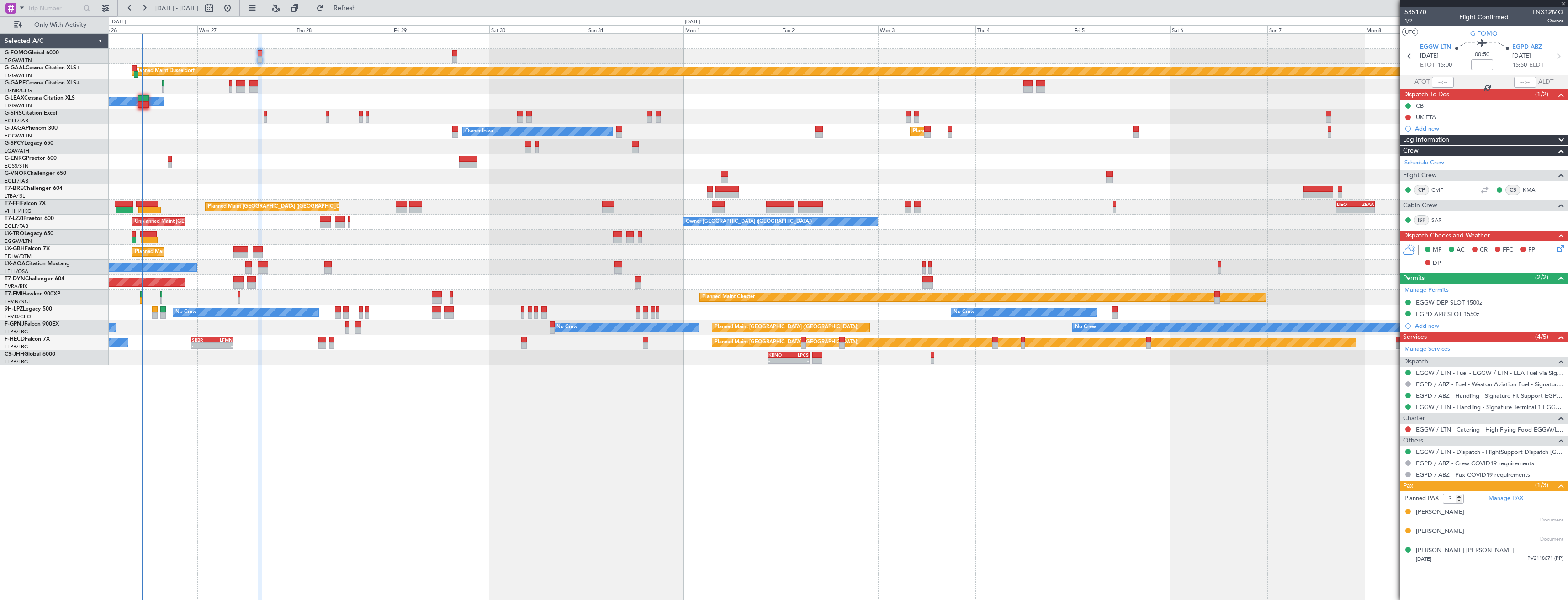
type input "0"
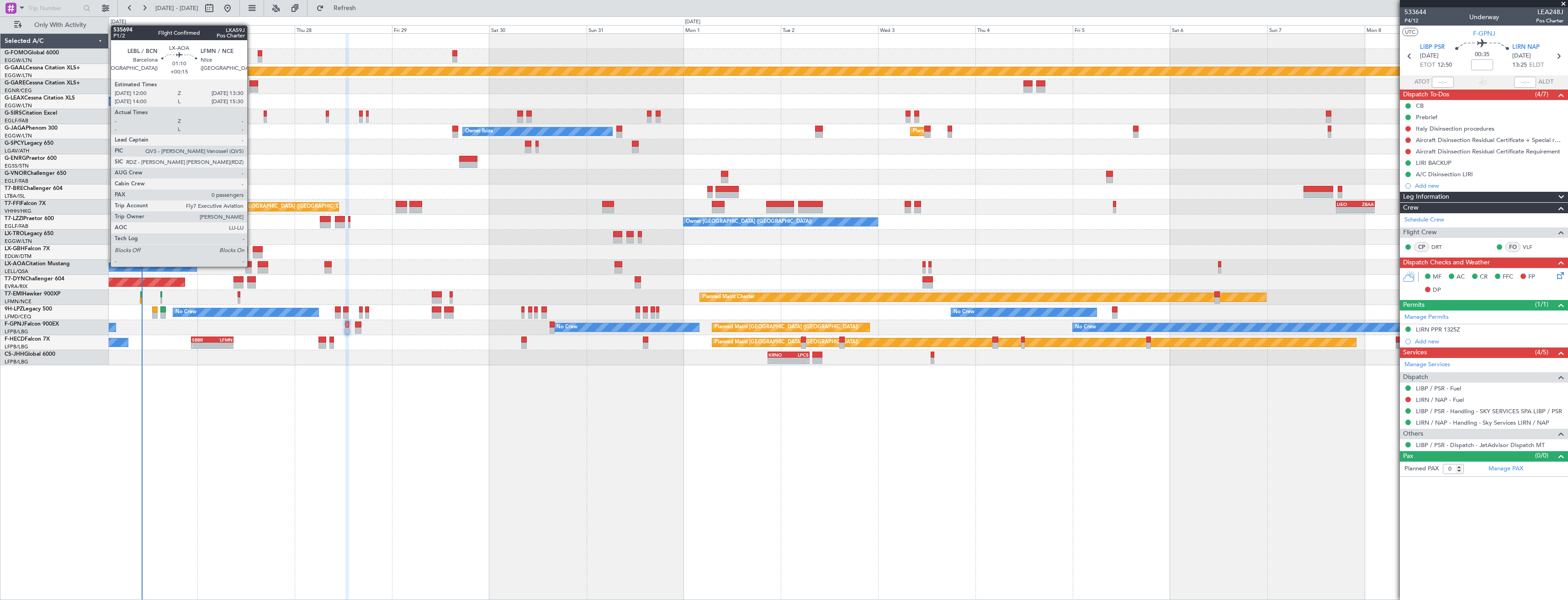
click at [251, 266] on div at bounding box center [248, 264] width 7 height 7
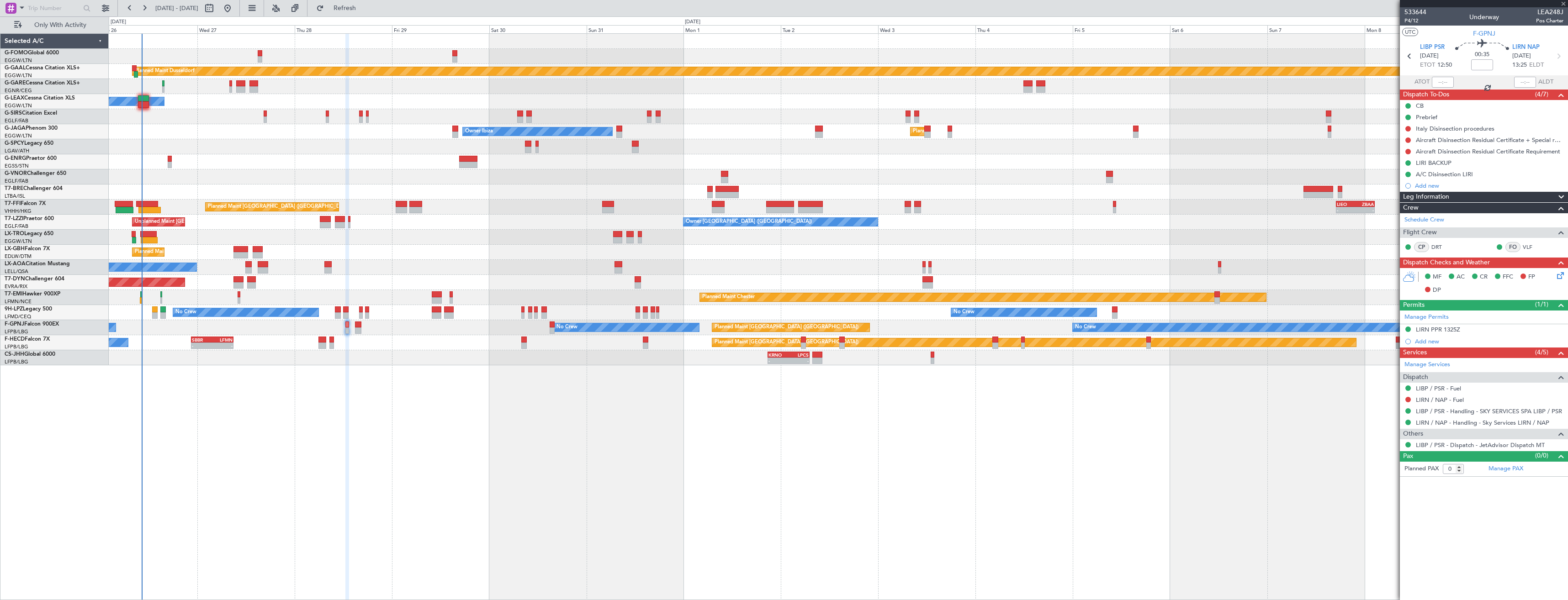
type input "+00:15"
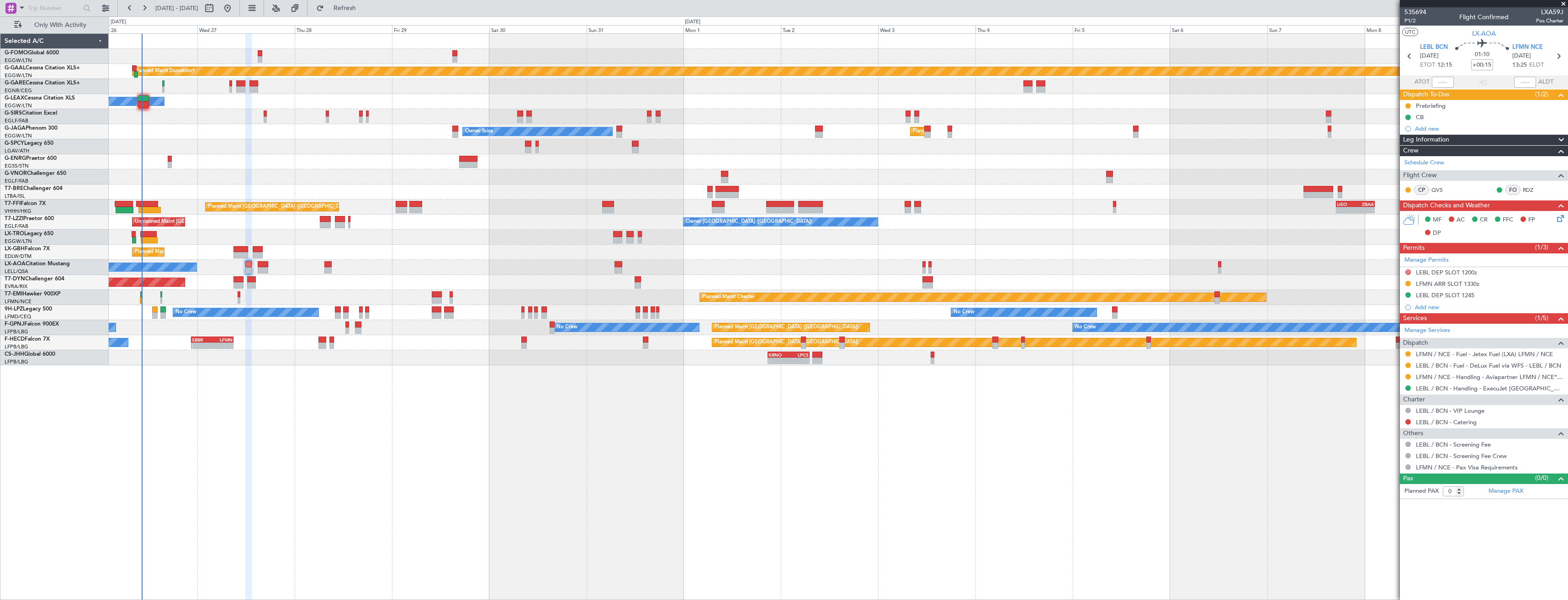
drag, startPoint x: 1408, startPoint y: 376, endPoint x: 1407, endPoint y: 385, distance: 9.1
click at [1408, 376] on button at bounding box center [1408, 377] width 5 height 5
click at [1389, 483] on span "Confirmed" at bounding box center [1382, 485] width 29 height 9
click at [1505, 284] on div "LFMN ARR SLOT 1330z" at bounding box center [1484, 284] width 168 height 12
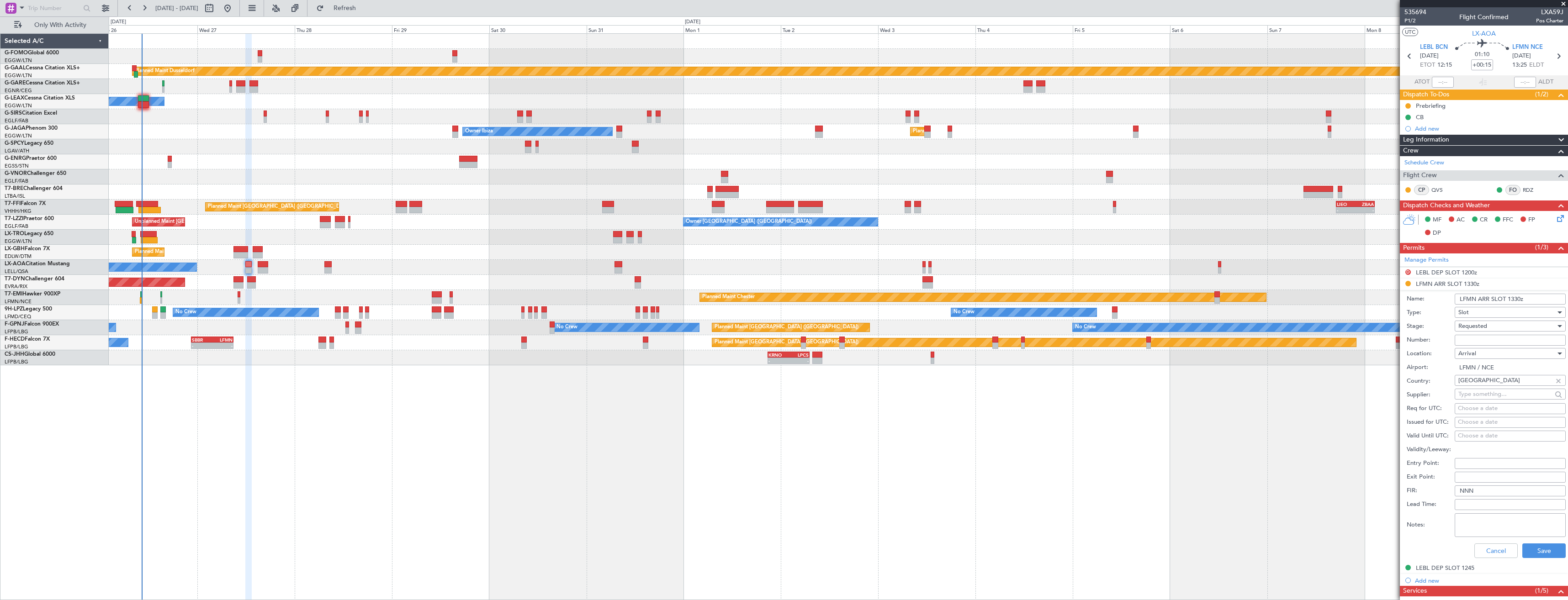
click at [1503, 338] on input "Number:" at bounding box center [1510, 340] width 111 height 11
paste input "LFMNA000080636"
type input "LFMNA000080636"
click at [1499, 328] on div "Requested" at bounding box center [1507, 326] width 97 height 14
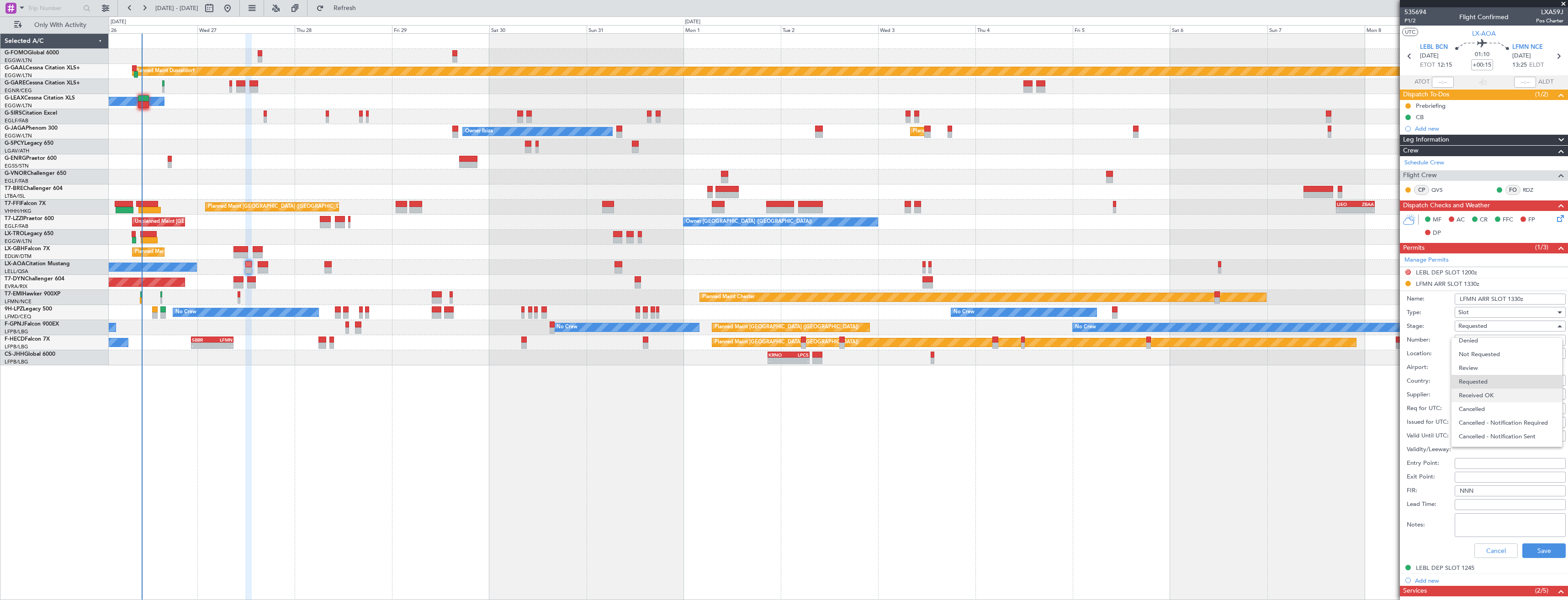
click at [1501, 391] on span "Received OK" at bounding box center [1507, 396] width 96 height 14
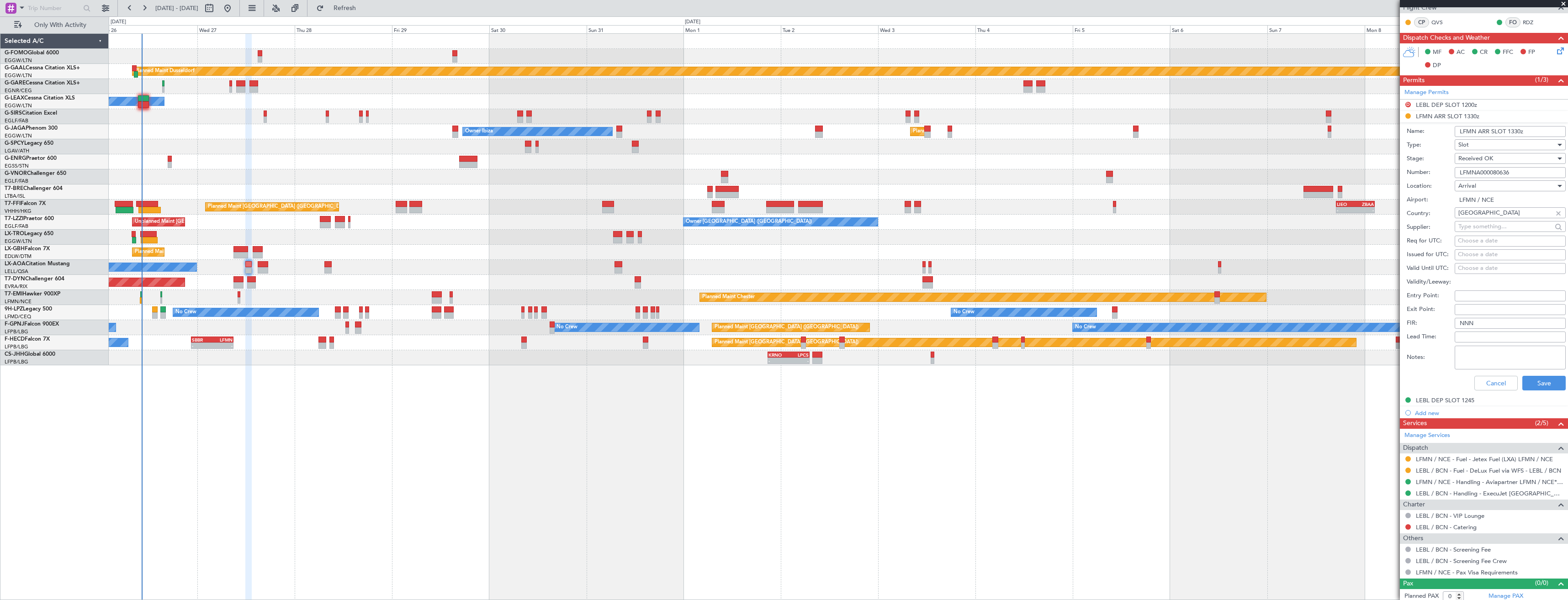
scroll to position [171, 0]
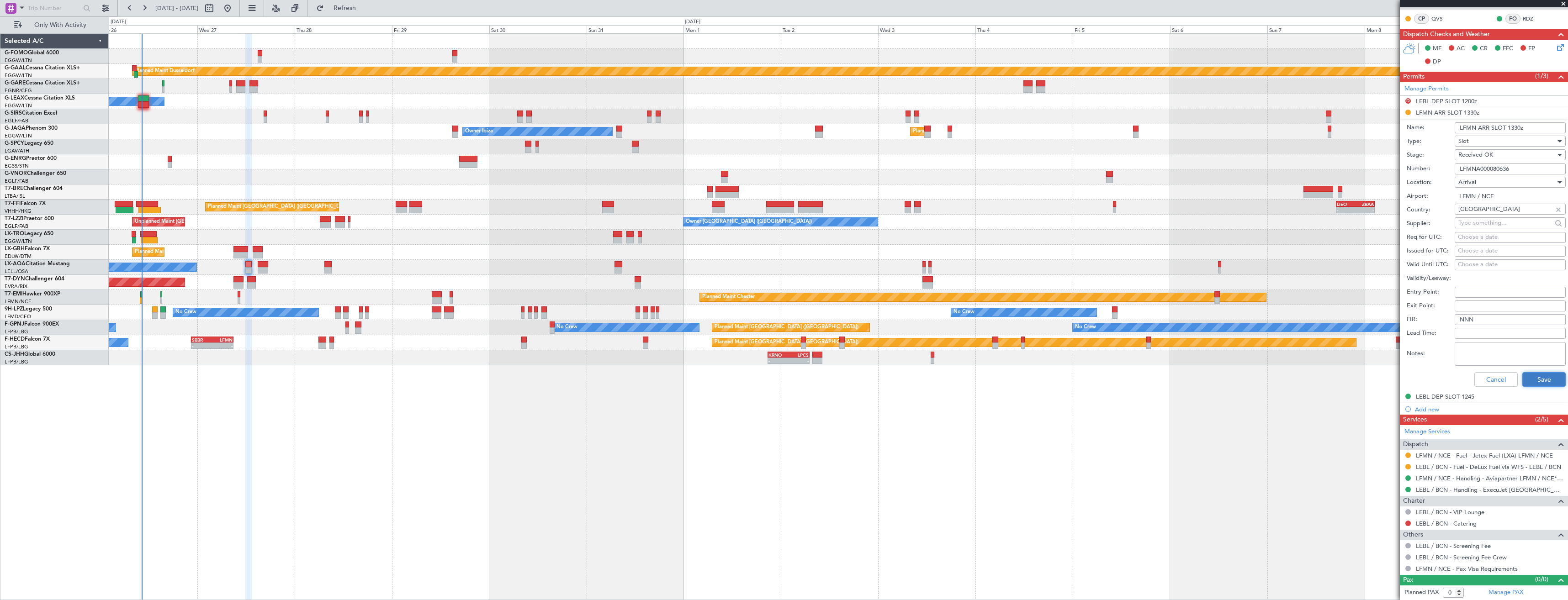
click at [1530, 377] on button "Save" at bounding box center [1544, 380] width 43 height 15
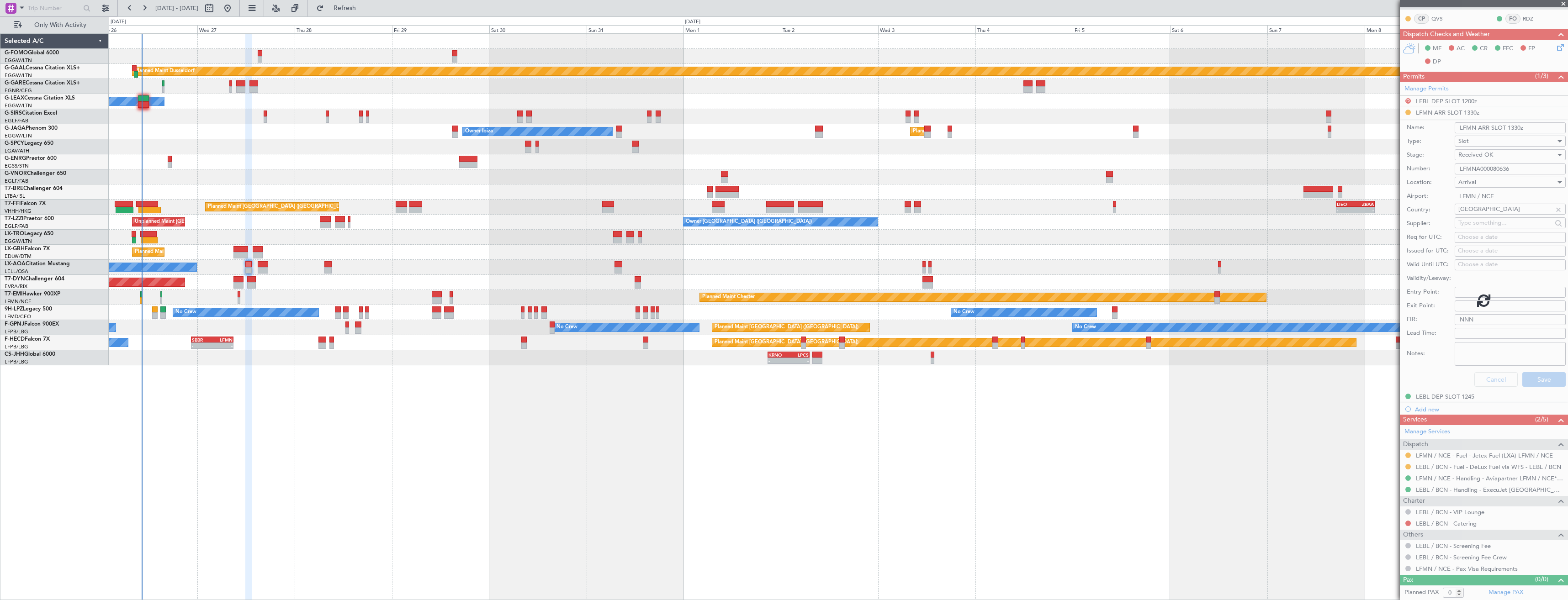
scroll to position [0, 0]
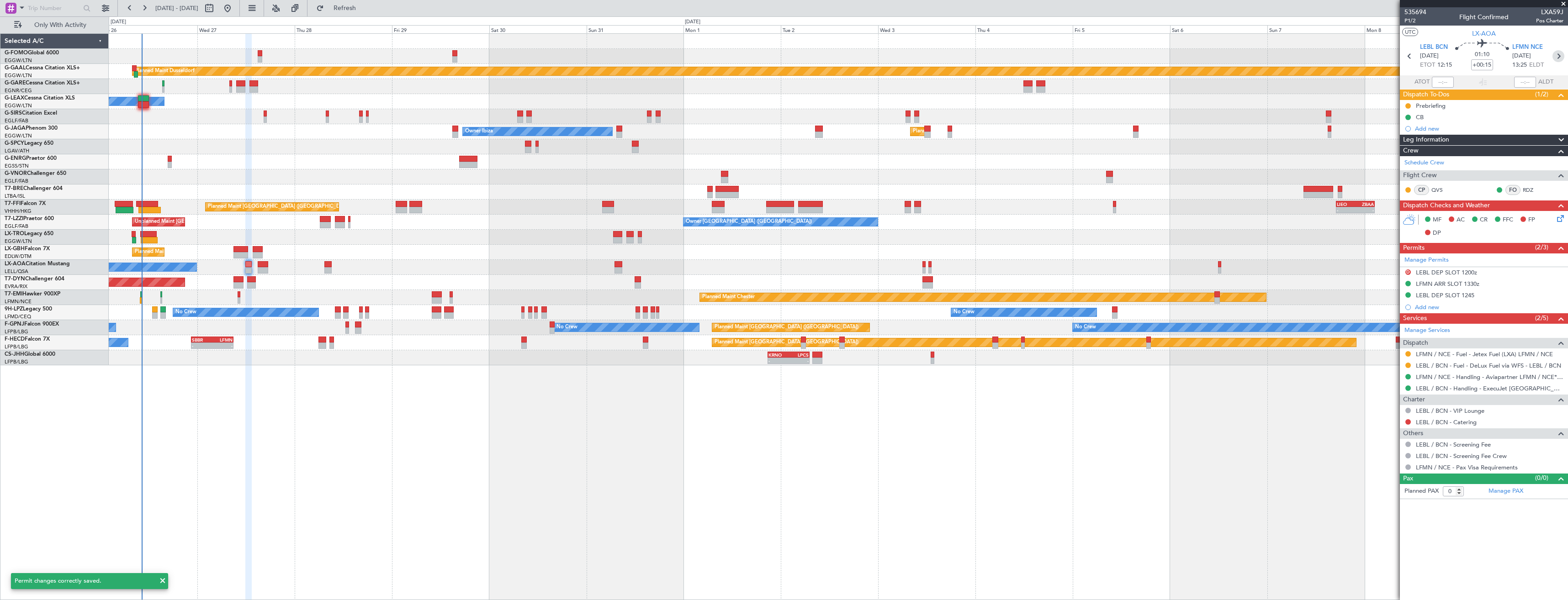
click at [1559, 57] on icon at bounding box center [1558, 57] width 12 height 12
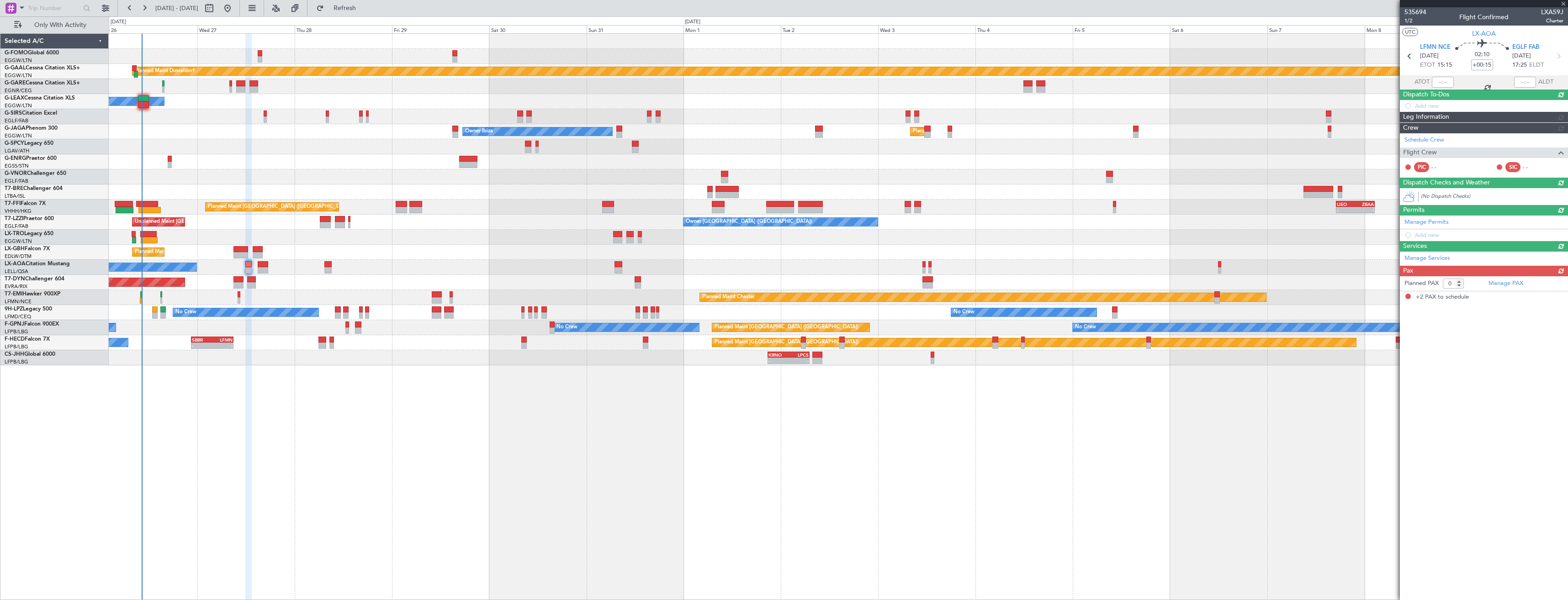
type input "+00:10"
type input "2"
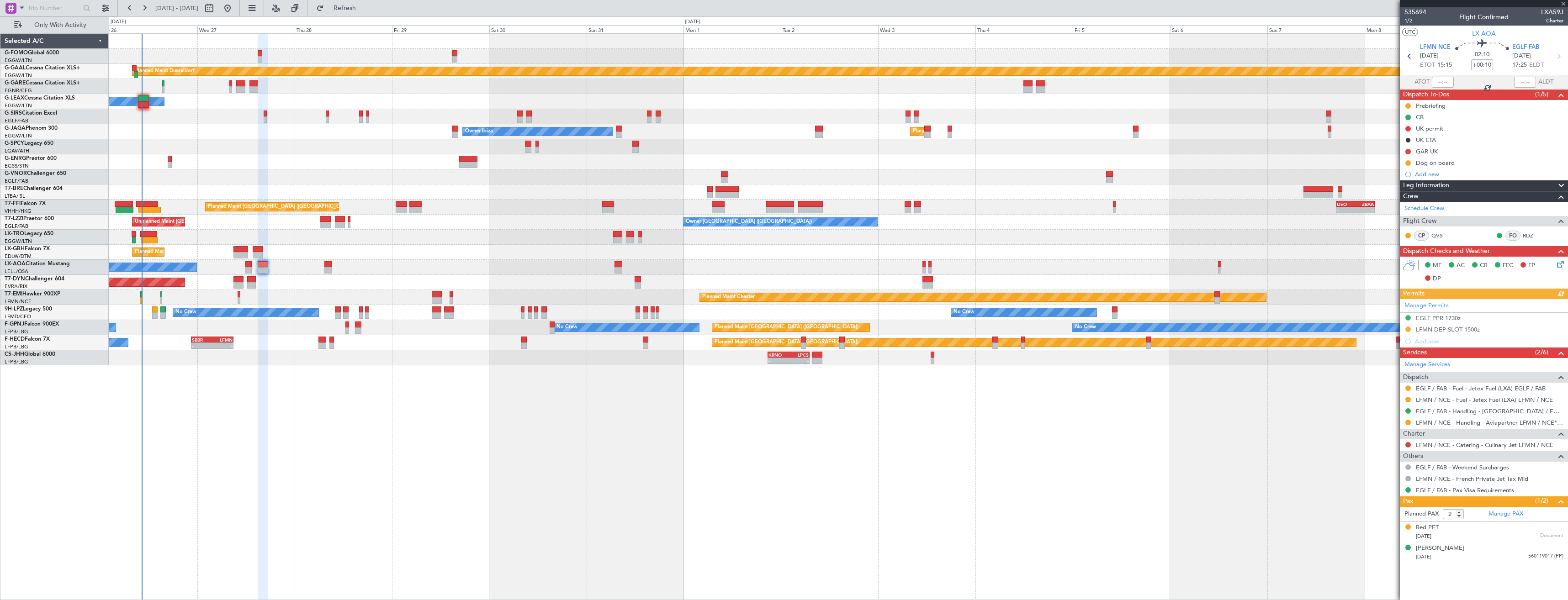
drag, startPoint x: 1409, startPoint y: 421, endPoint x: 1405, endPoint y: 426, distance: 6.4
click at [1409, 421] on button at bounding box center [1408, 422] width 5 height 5
click at [1375, 530] on span "Confirmed" at bounding box center [1382, 531] width 29 height 9
click at [1486, 329] on div "LFMN DEP SLOT 1500z" at bounding box center [1484, 330] width 168 height 12
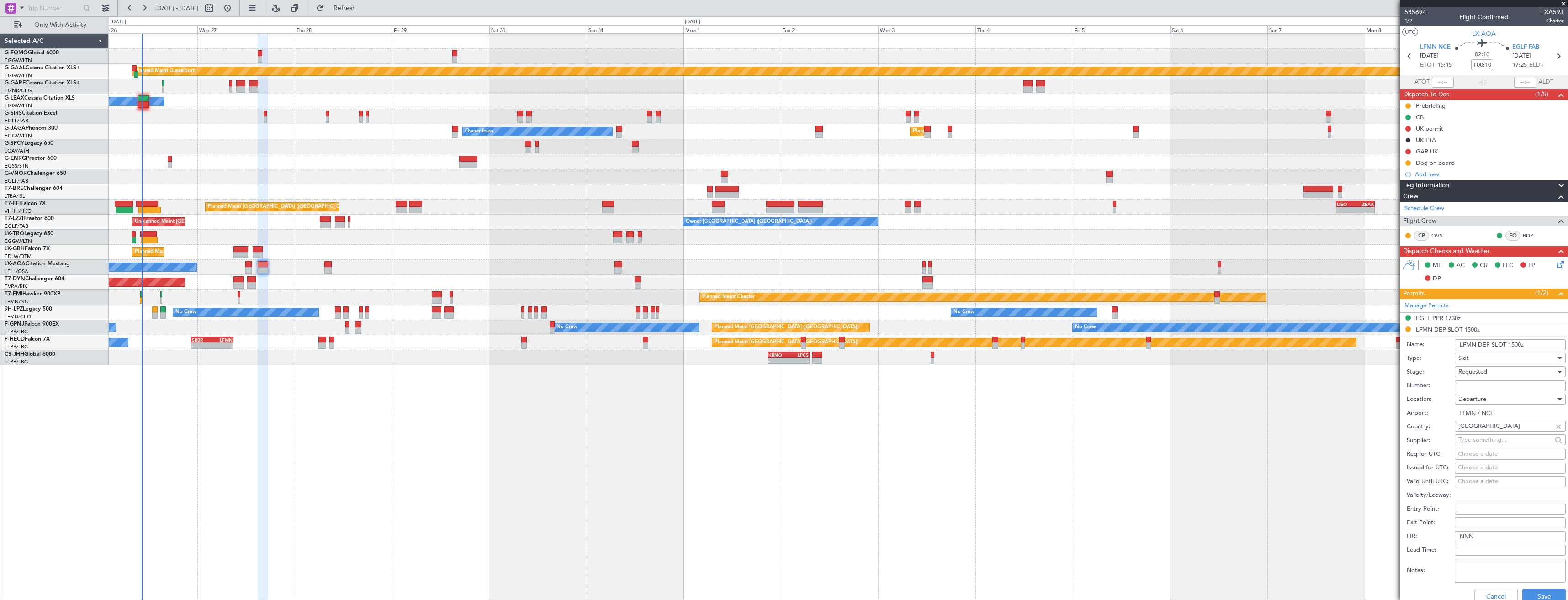
click at [1496, 386] on input "Number:" at bounding box center [1510, 386] width 111 height 11
paste input "LFMND000080637"
type input "LFMND000080637"
click at [1489, 372] on div "Requested" at bounding box center [1507, 372] width 97 height 14
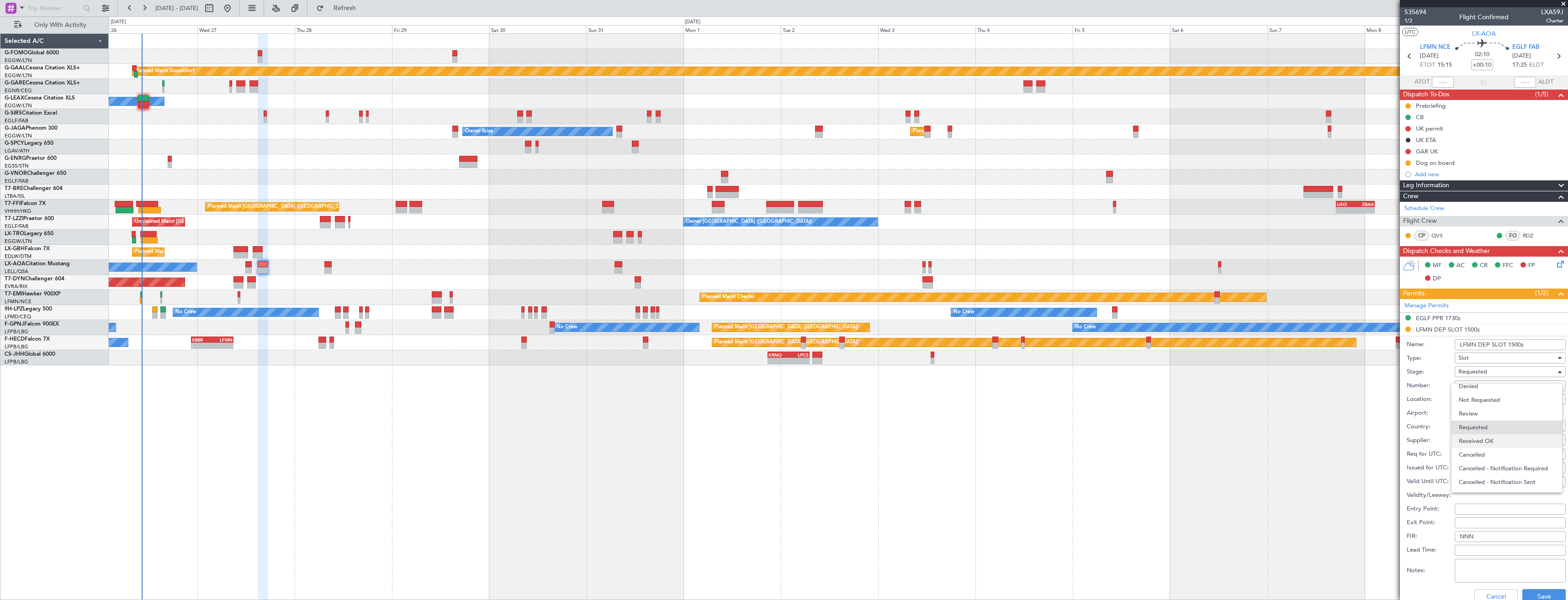
click at [1485, 436] on span "Received OK" at bounding box center [1507, 441] width 96 height 14
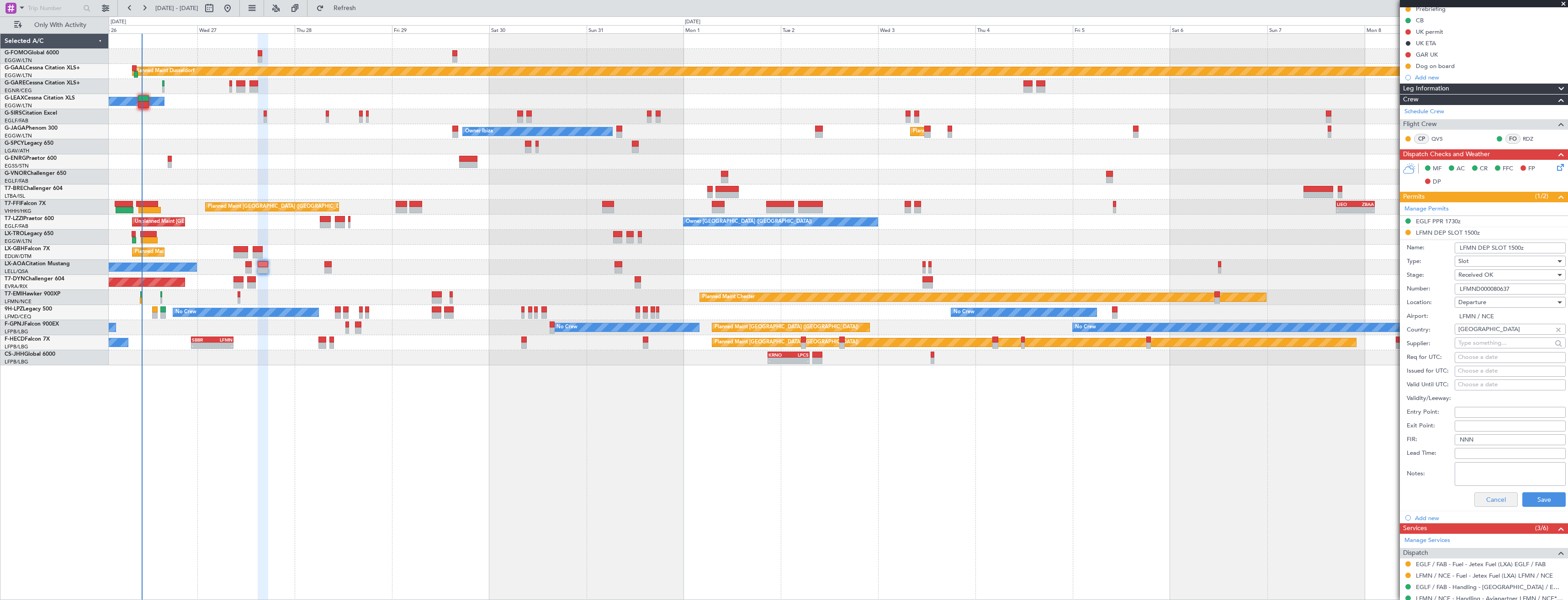
scroll to position [183, 0]
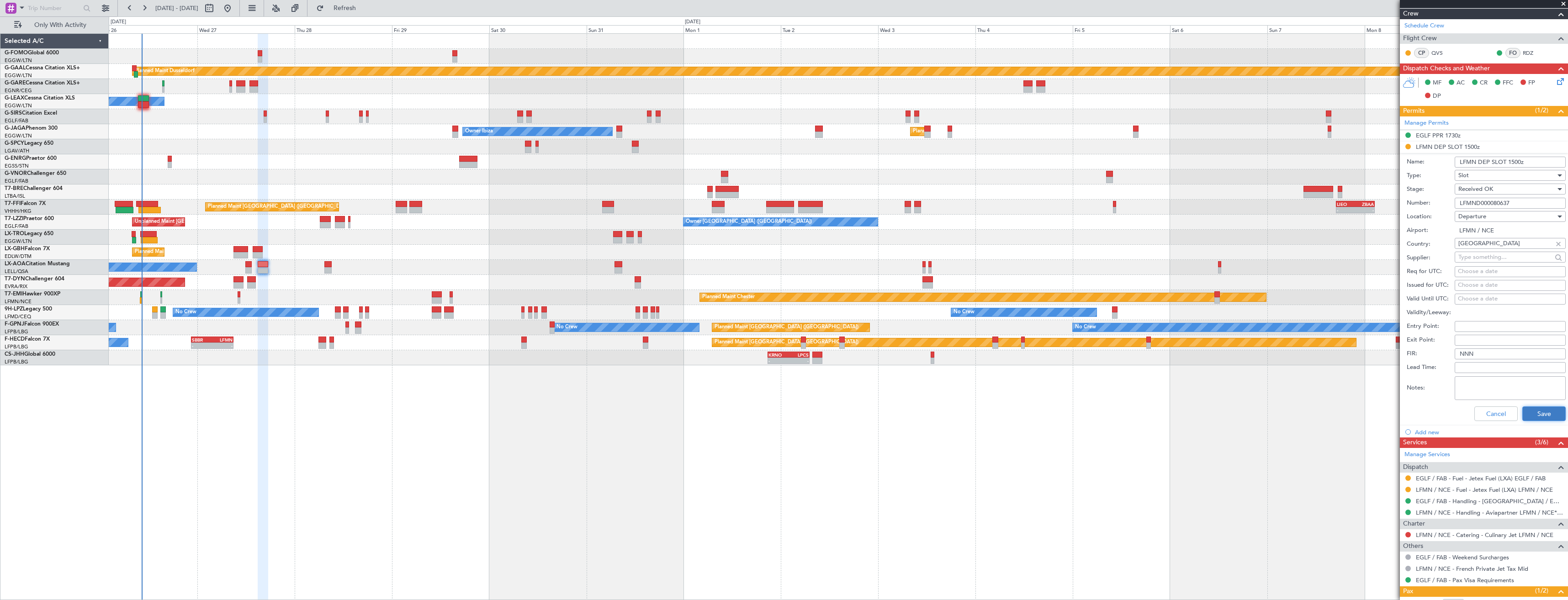
click at [1525, 410] on button "Save" at bounding box center [1544, 414] width 43 height 15
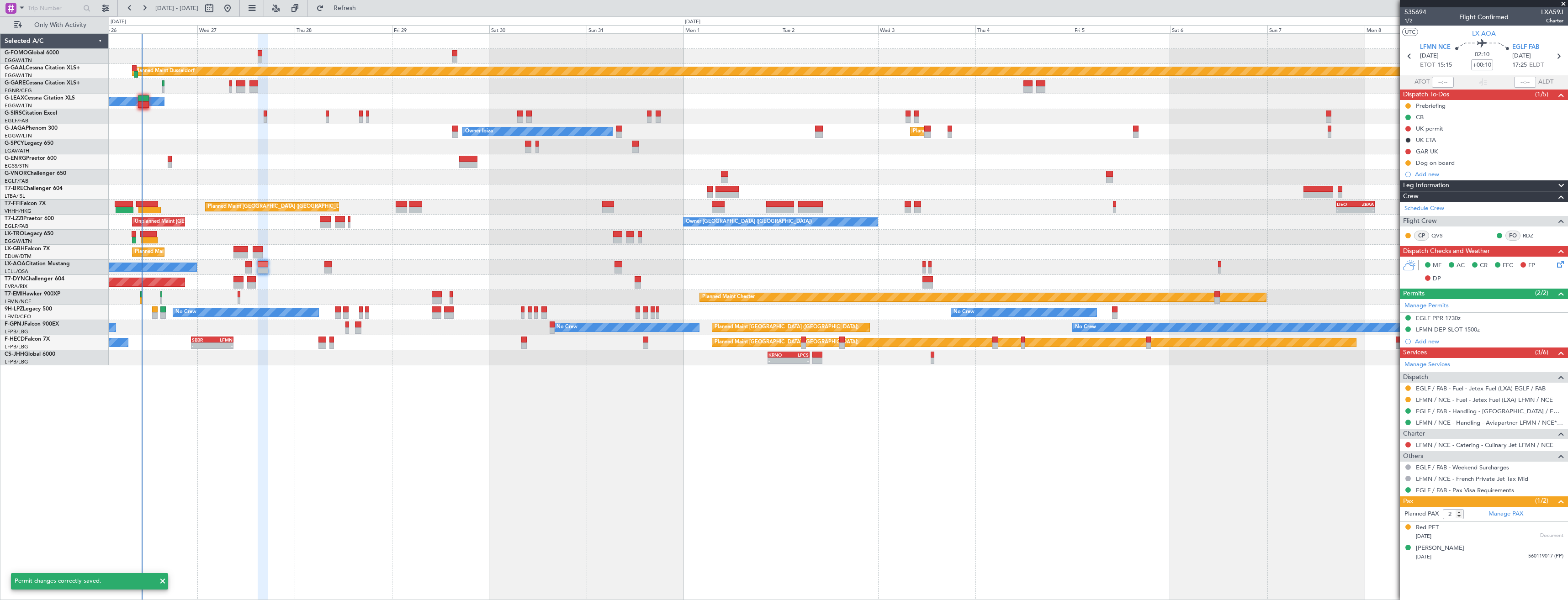
scroll to position [0, 0]
click at [1406, 56] on icon at bounding box center [1410, 57] width 12 height 12
type input "+00:15"
type input "0"
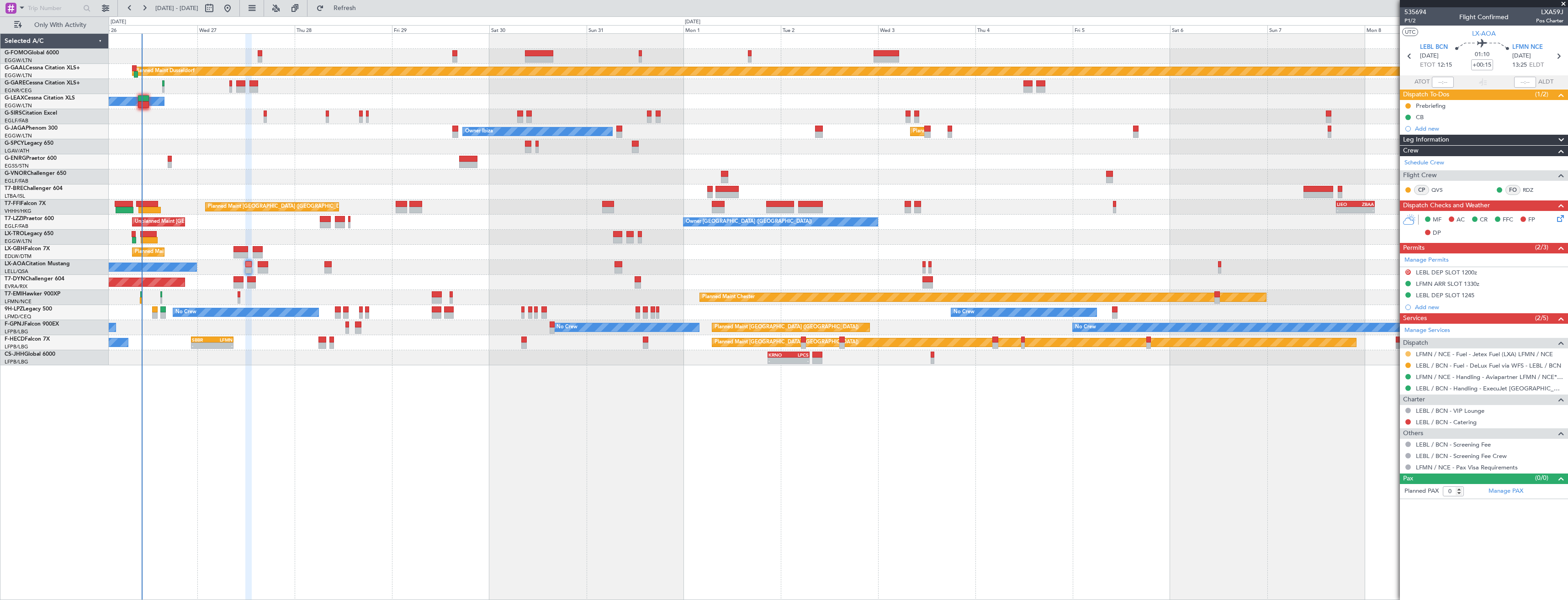
click at [1407, 354] on button at bounding box center [1408, 354] width 5 height 5
click at [1377, 461] on span "Confirmed" at bounding box center [1382, 462] width 29 height 9
click at [1563, 55] on icon at bounding box center [1558, 57] width 12 height 12
type input "+00:10"
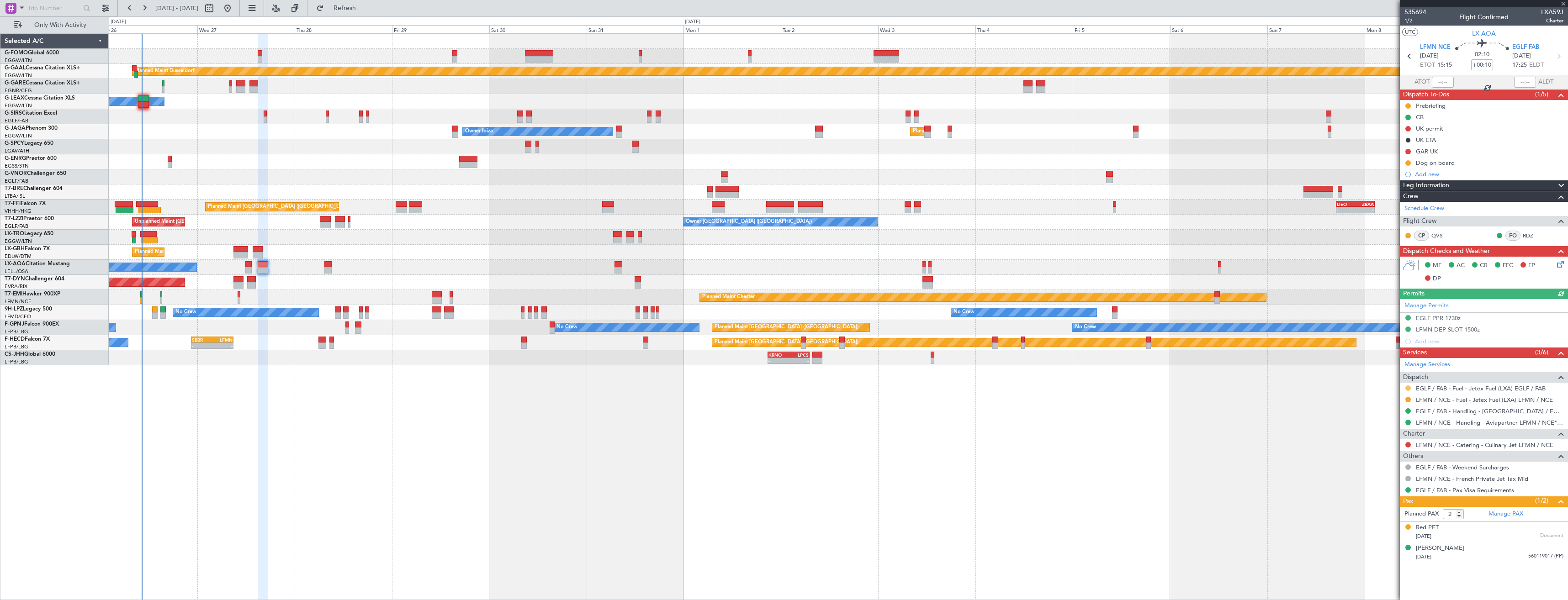
click at [1410, 389] on button at bounding box center [1408, 388] width 5 height 5
click at [1378, 498] on span "Confirmed" at bounding box center [1382, 497] width 29 height 9
click at [1409, 400] on button at bounding box center [1408, 399] width 5 height 5
click at [1376, 508] on span "Confirmed" at bounding box center [1382, 508] width 29 height 9
click at [1561, 58] on icon at bounding box center [1558, 57] width 12 height 12
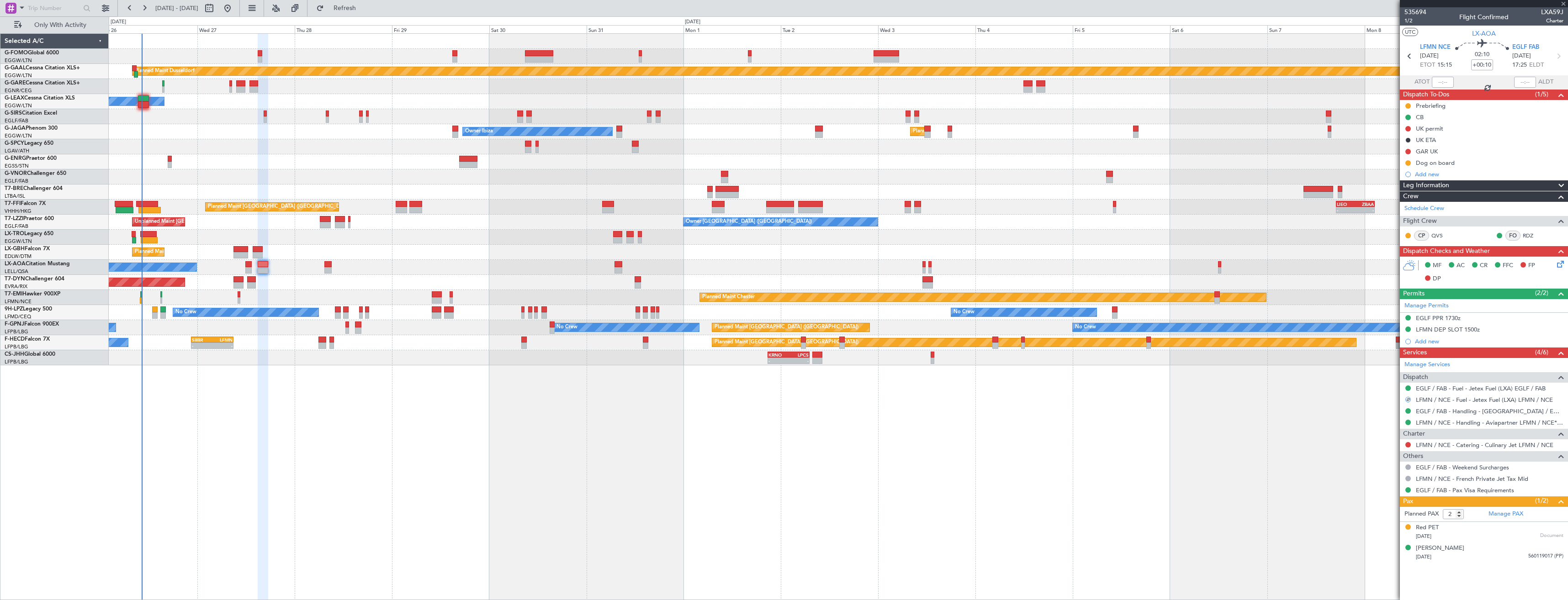
type input "1"
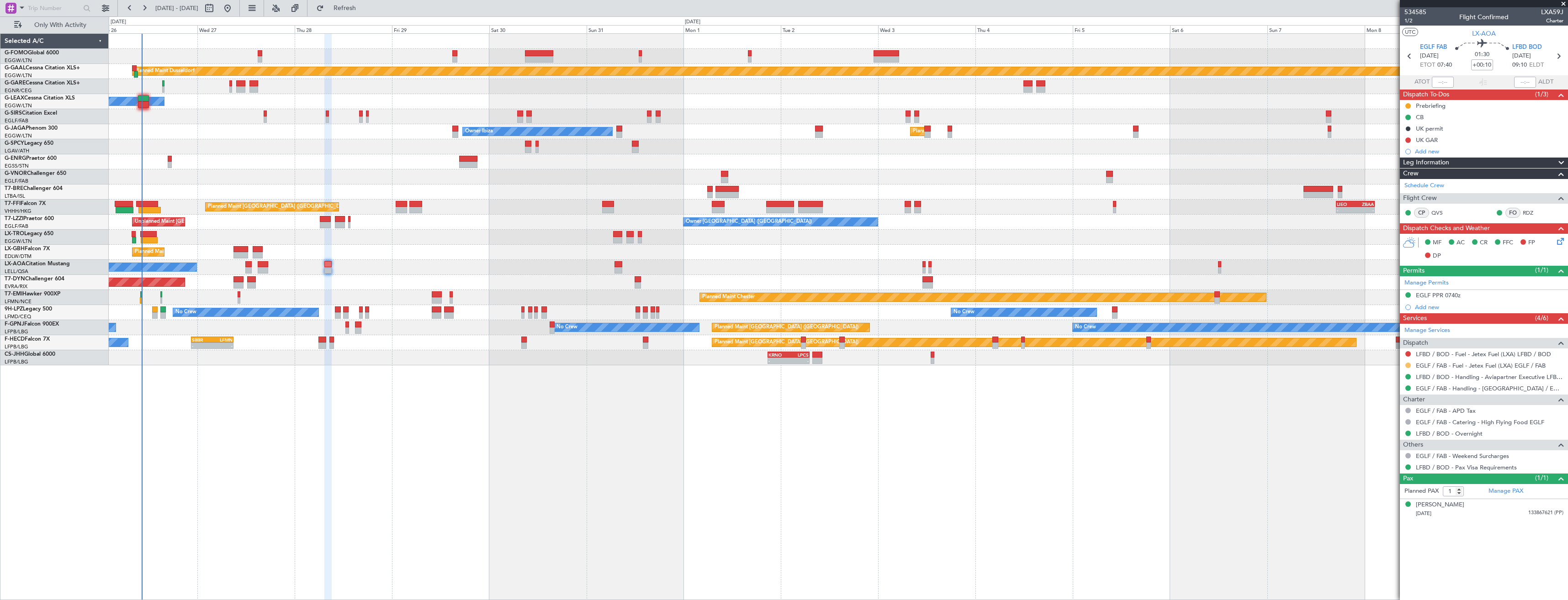
click at [1407, 364] on button at bounding box center [1408, 365] width 5 height 5
click at [1372, 476] on span "Confirmed" at bounding box center [1382, 474] width 29 height 9
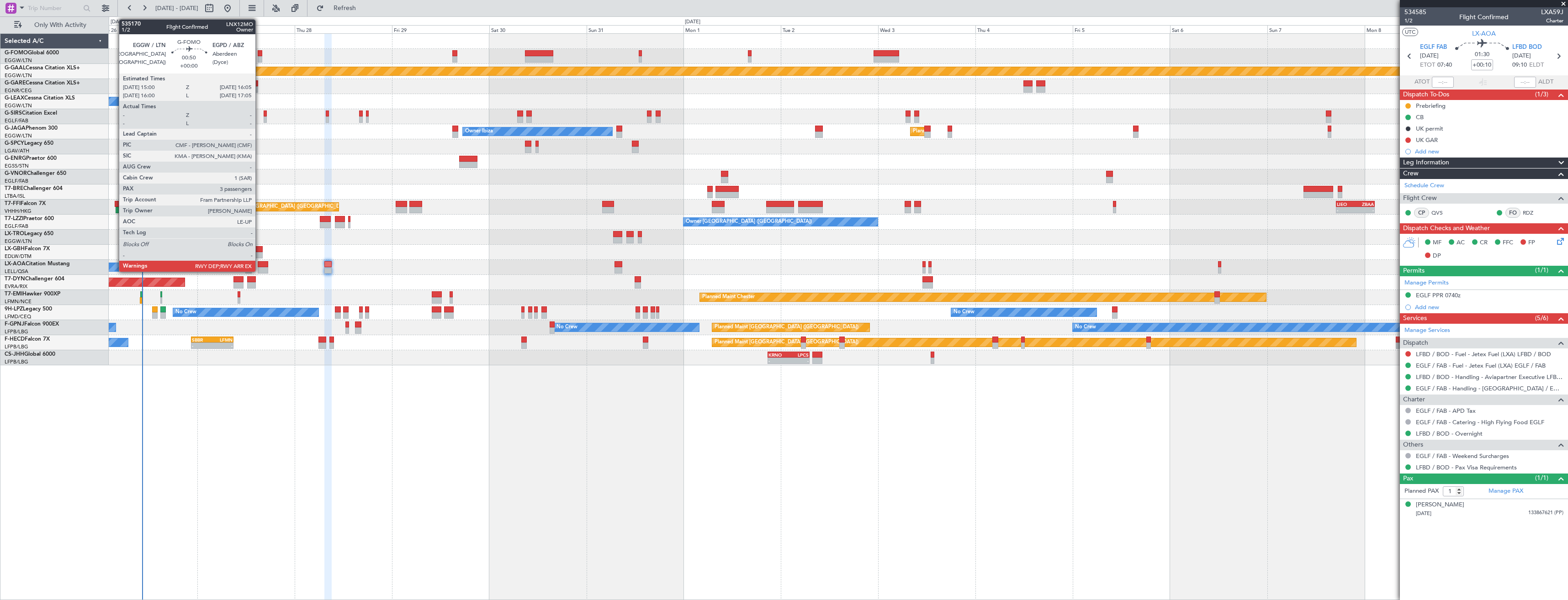
click at [259, 56] on div at bounding box center [260, 59] width 5 height 7
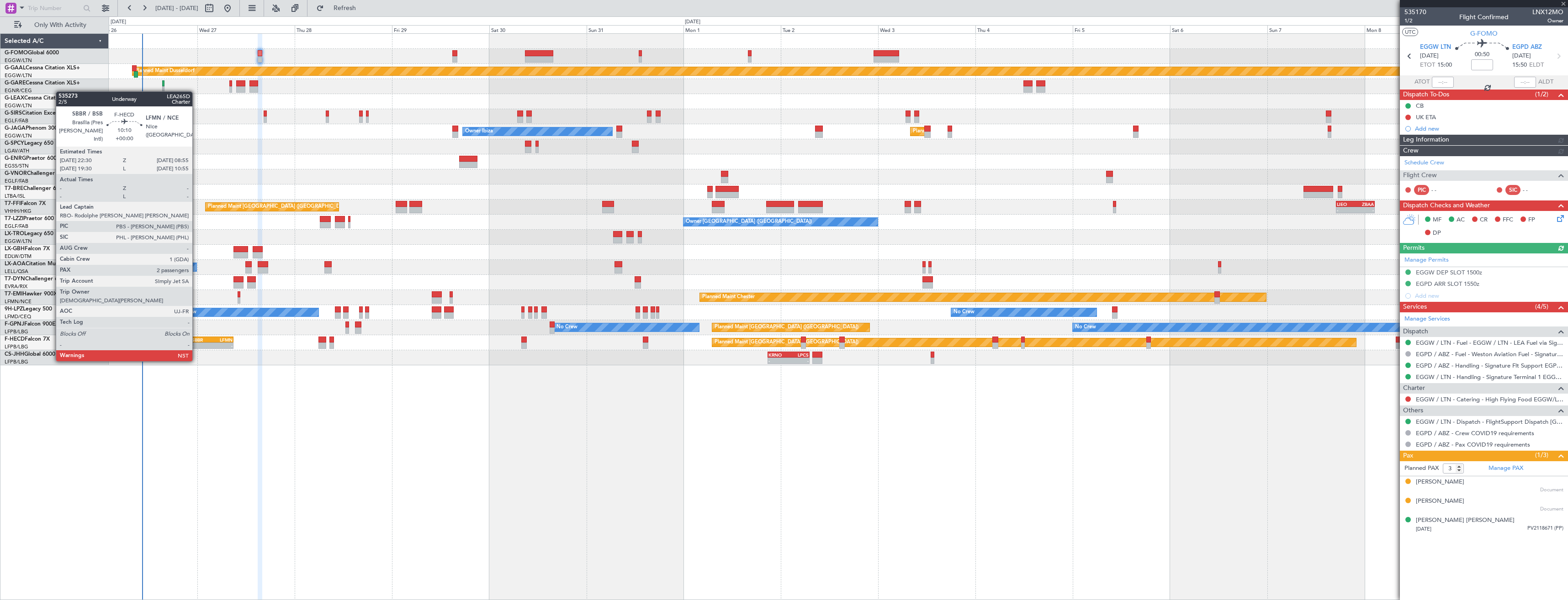
click at [197, 344] on div "-" at bounding box center [201, 346] width 20 height 5
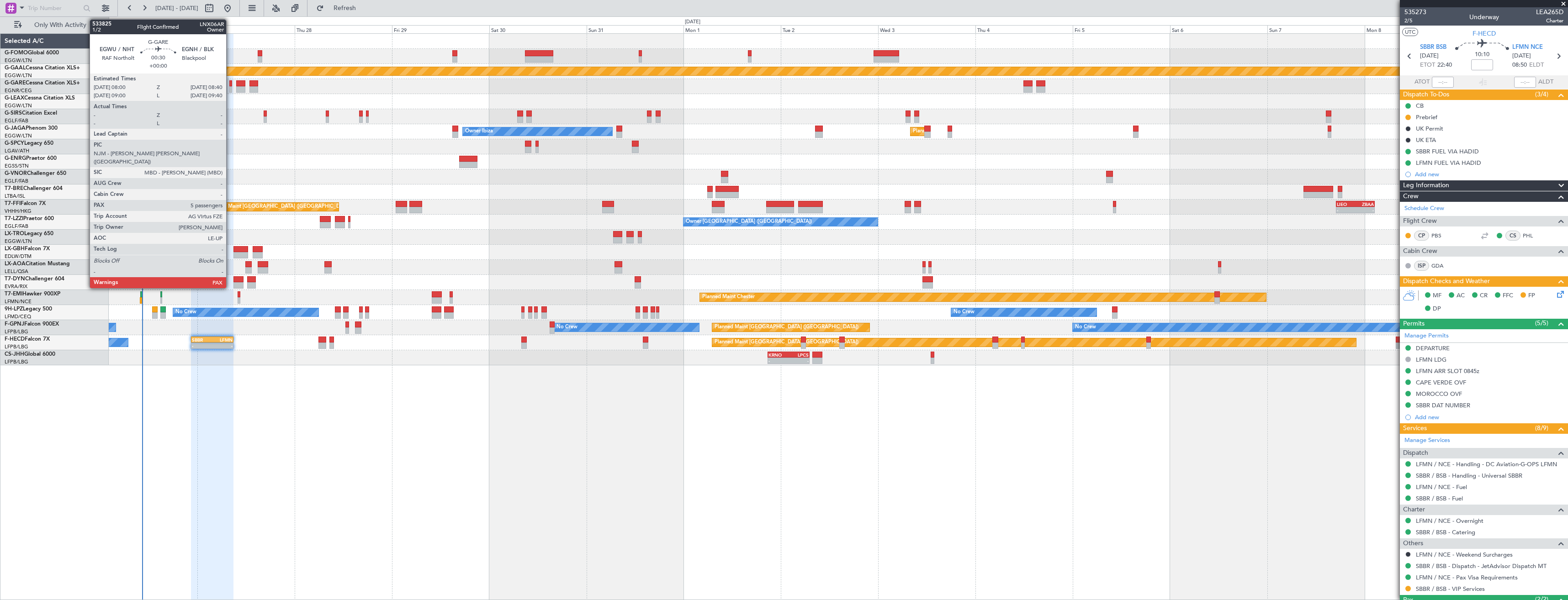
click at [230, 86] on div at bounding box center [231, 89] width 3 height 7
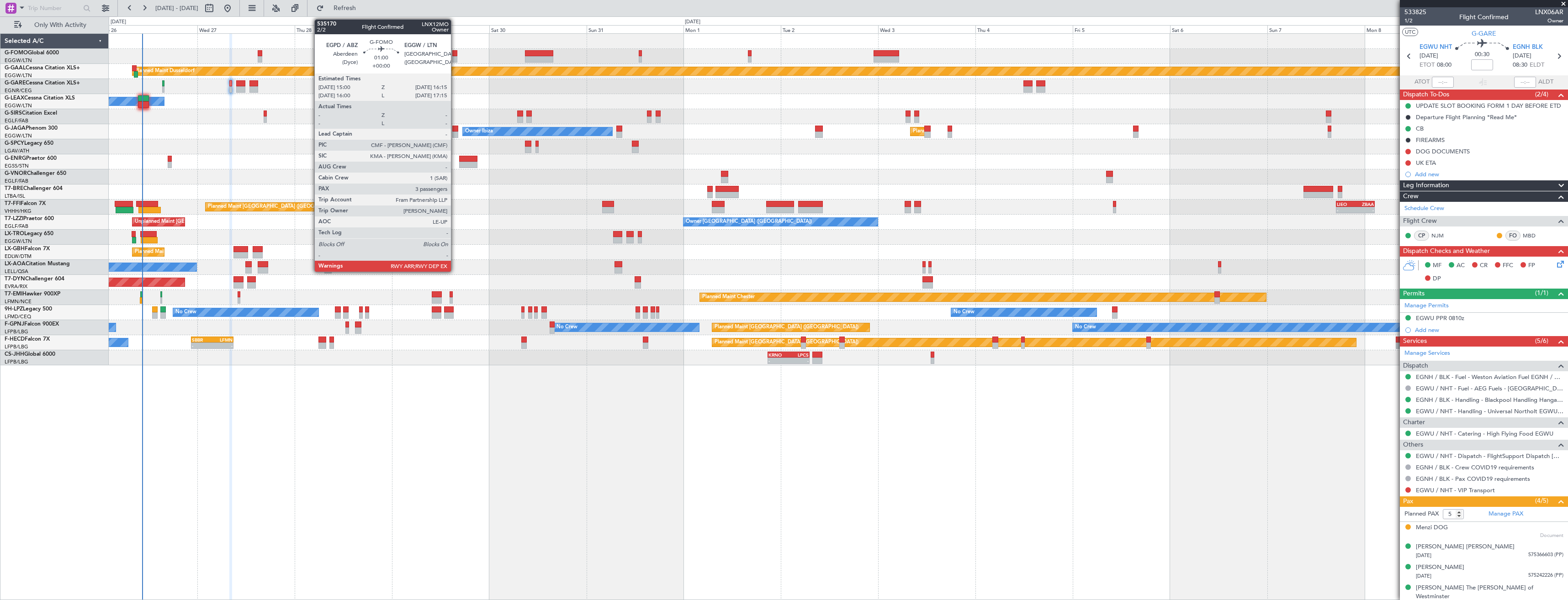
click at [455, 59] on div at bounding box center [455, 59] width 5 height 7
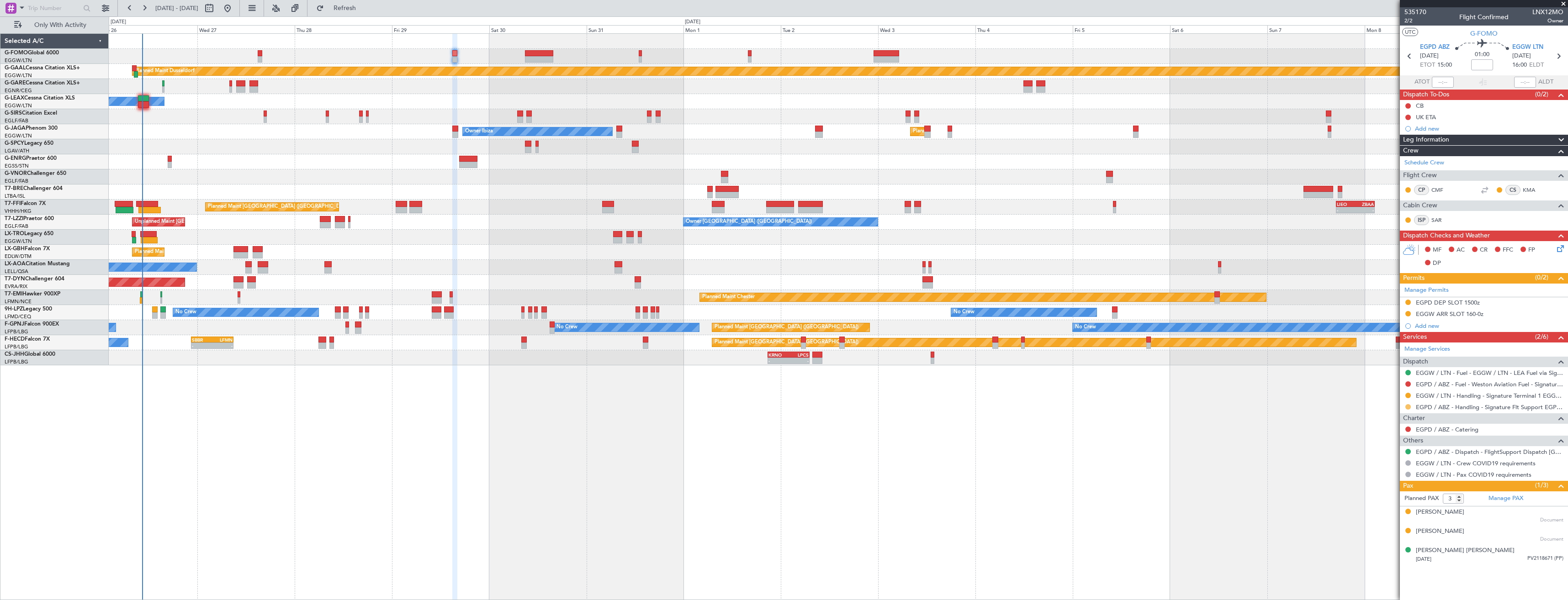
click at [1408, 408] on button at bounding box center [1408, 406] width 5 height 5
click at [1393, 516] on span "Confirmed" at bounding box center [1382, 515] width 29 height 9
click at [1406, 302] on button at bounding box center [1408, 302] width 5 height 5
click at [1388, 414] on span "Received OK" at bounding box center [1385, 411] width 35 height 9
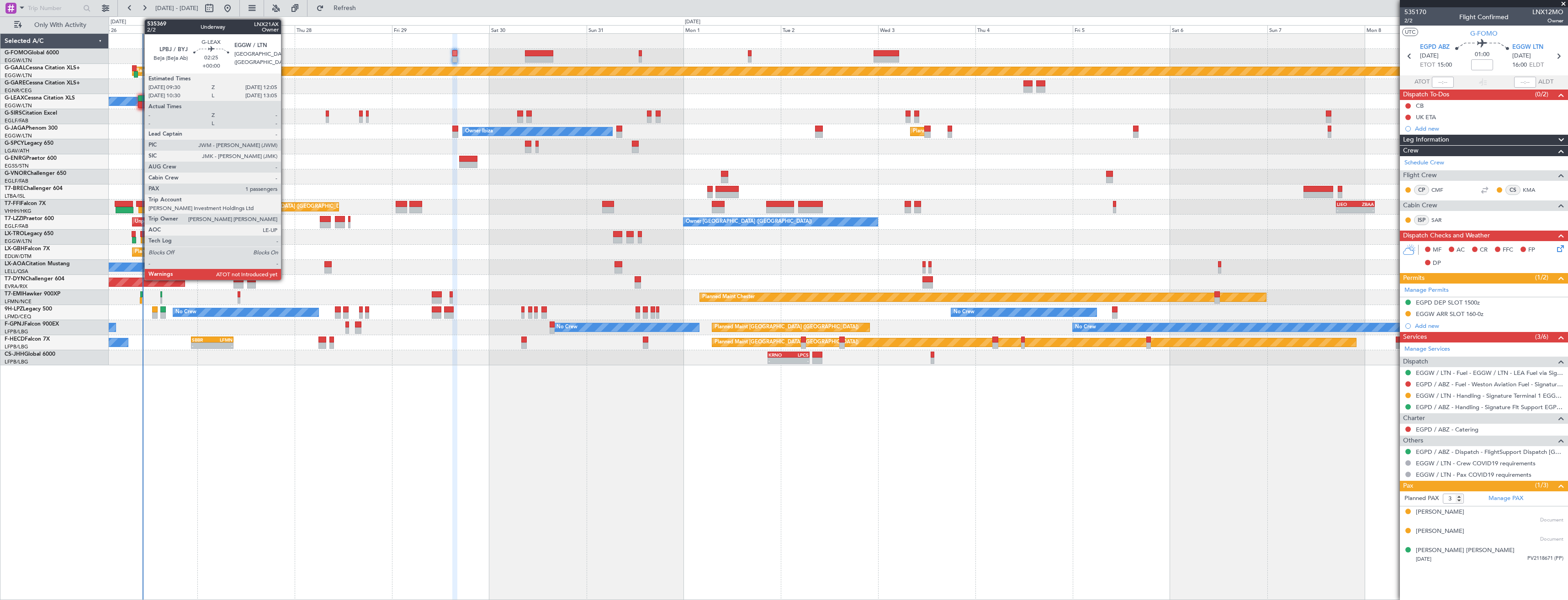
click at [140, 102] on div at bounding box center [143, 105] width 10 height 7
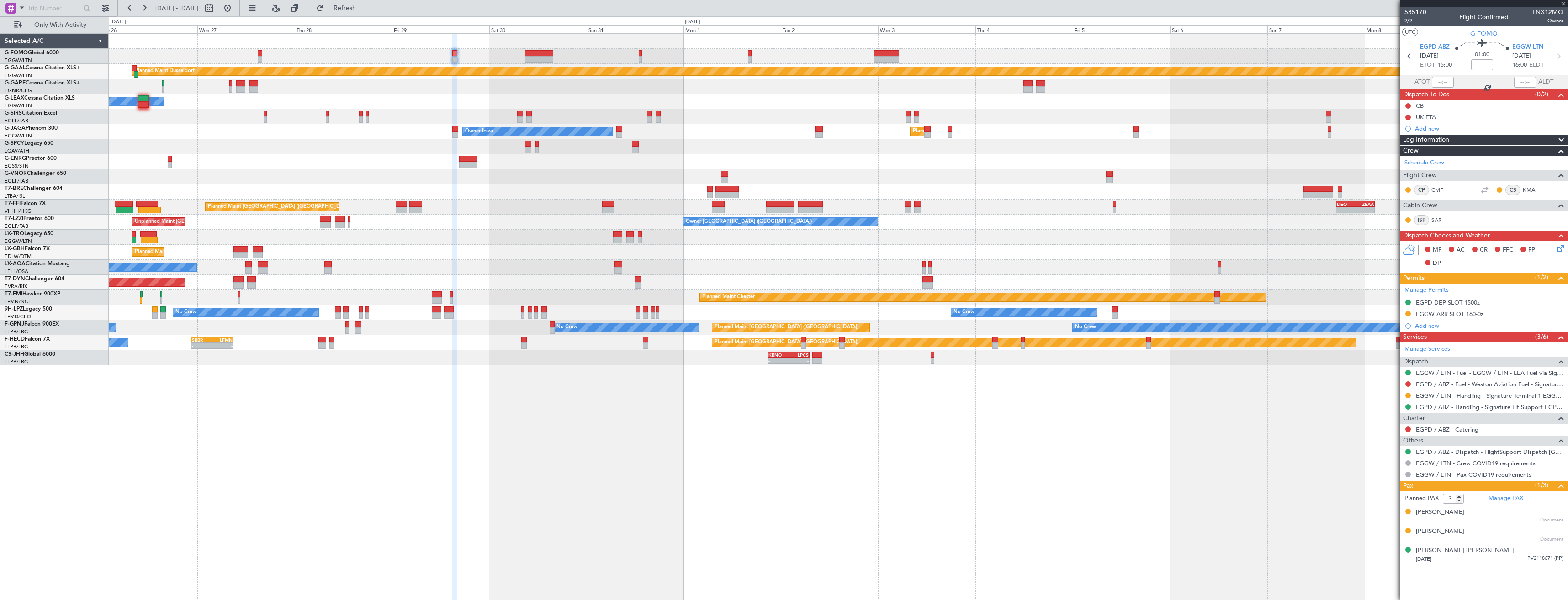
type input "1"
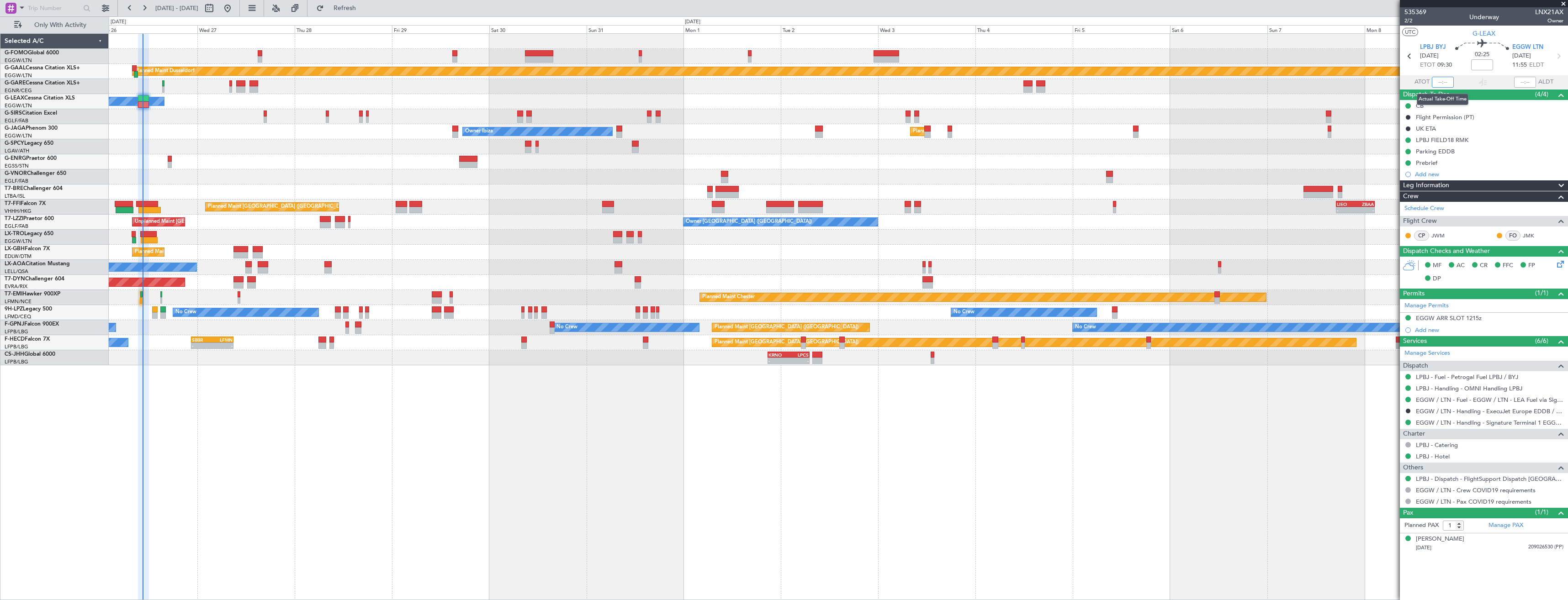
click at [1441, 84] on input "text" at bounding box center [1443, 82] width 22 height 11
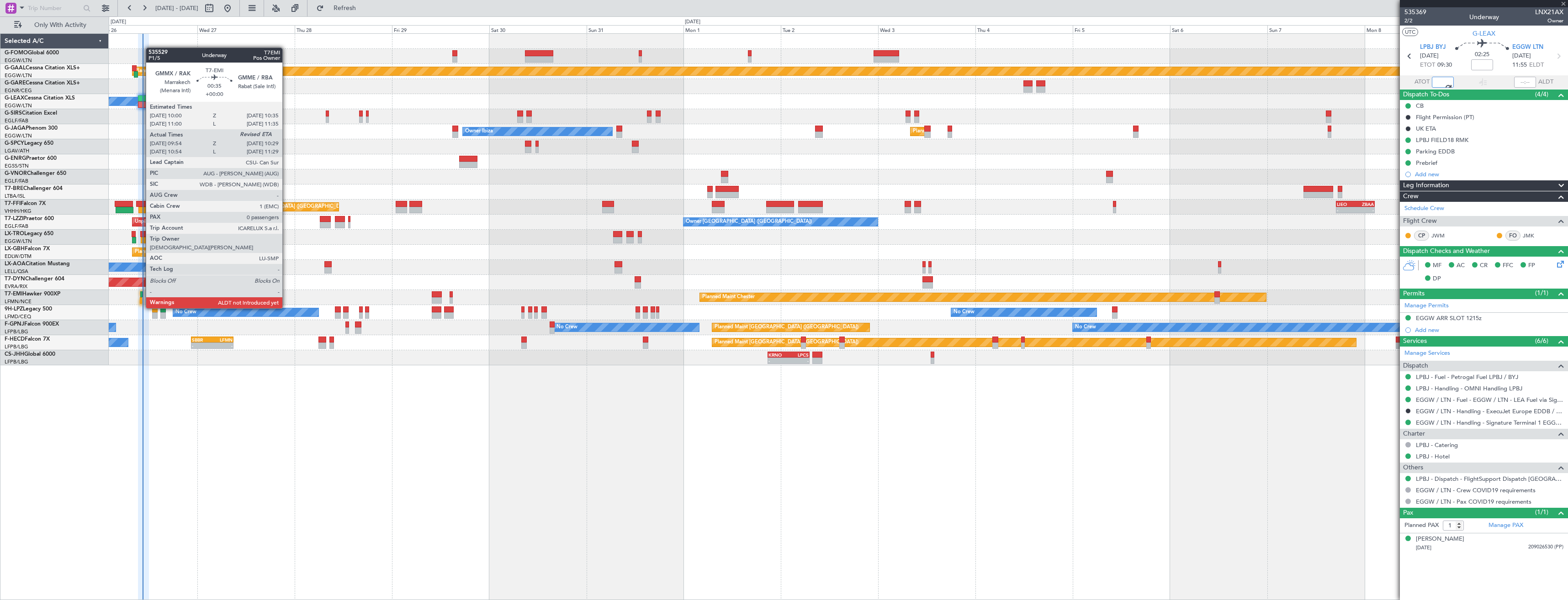
click at [141, 299] on div at bounding box center [141, 301] width 3 height 7
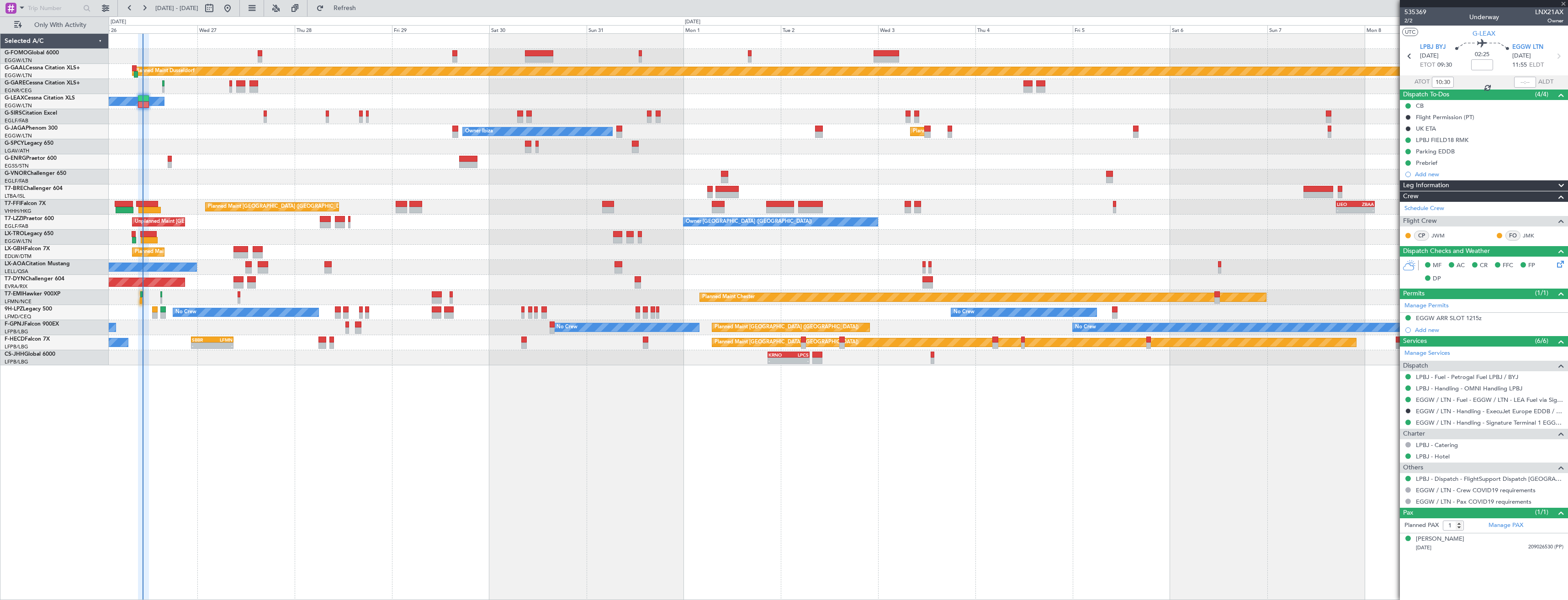
type input "09:54"
type input "0"
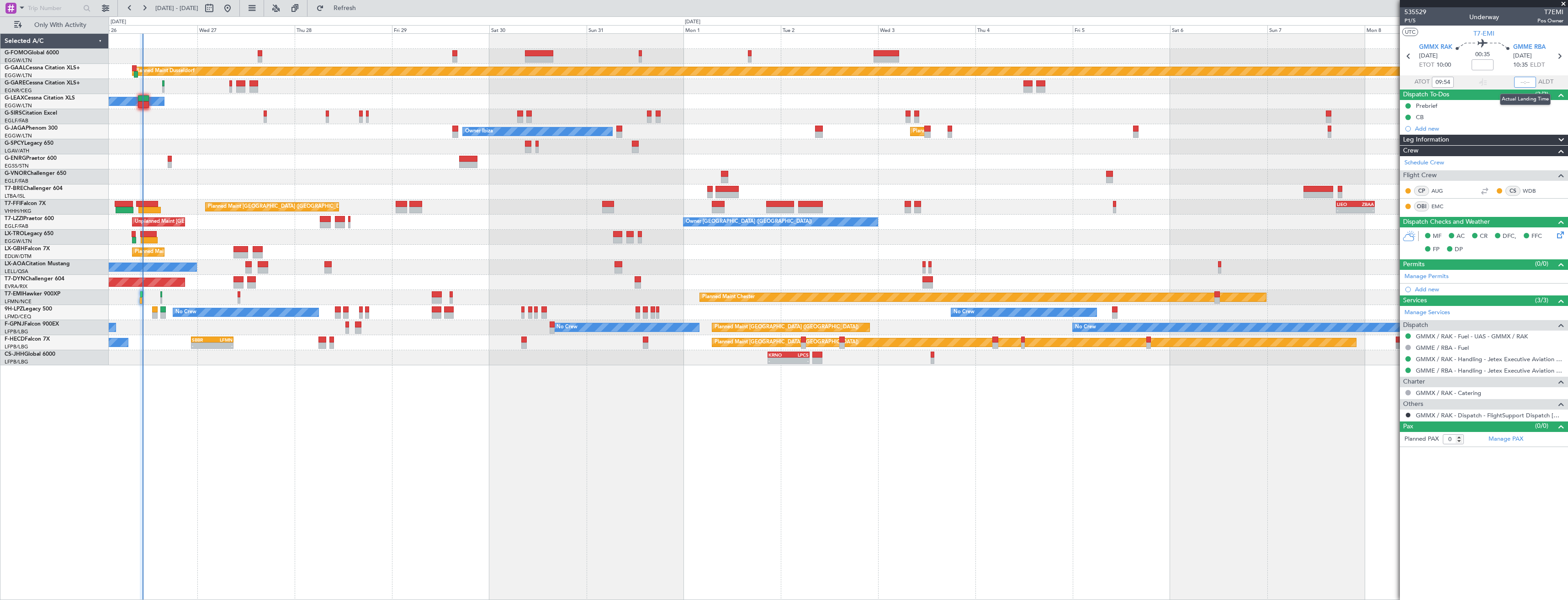
click at [1523, 83] on input "text" at bounding box center [1525, 82] width 22 height 11
type input "10:35"
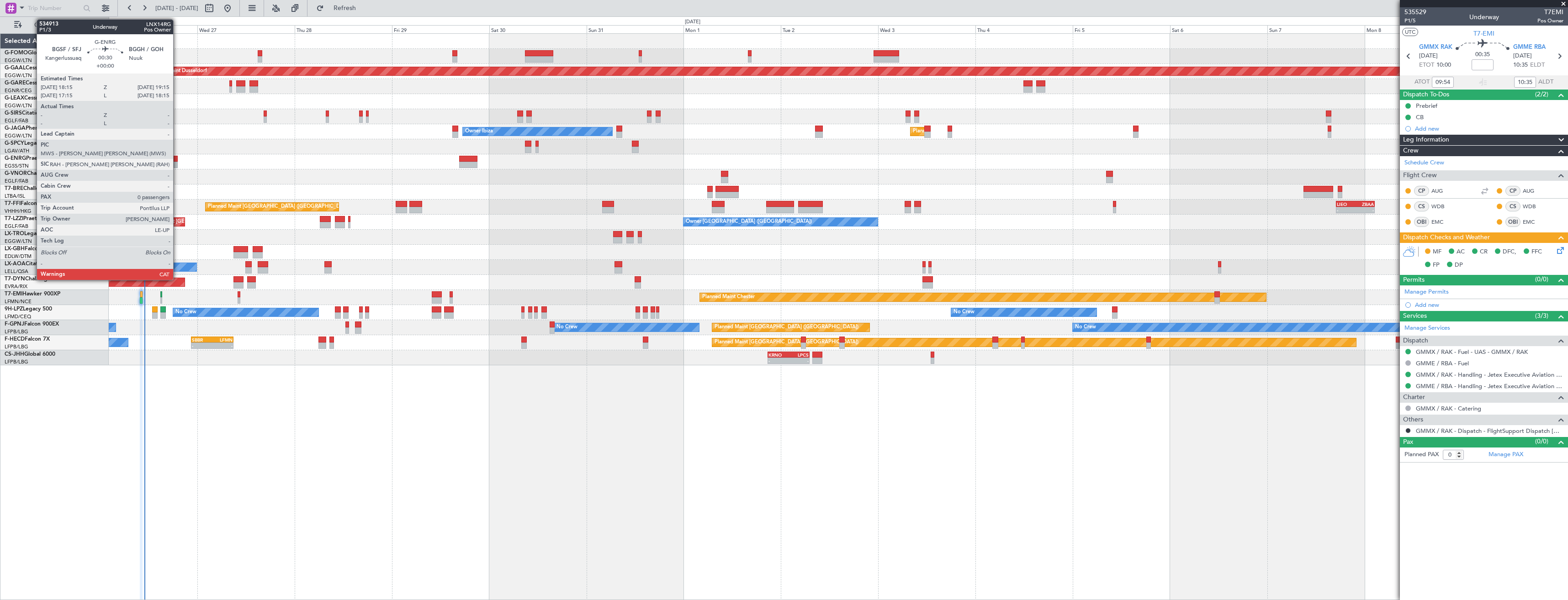
click at [177, 160] on div at bounding box center [175, 159] width 4 height 7
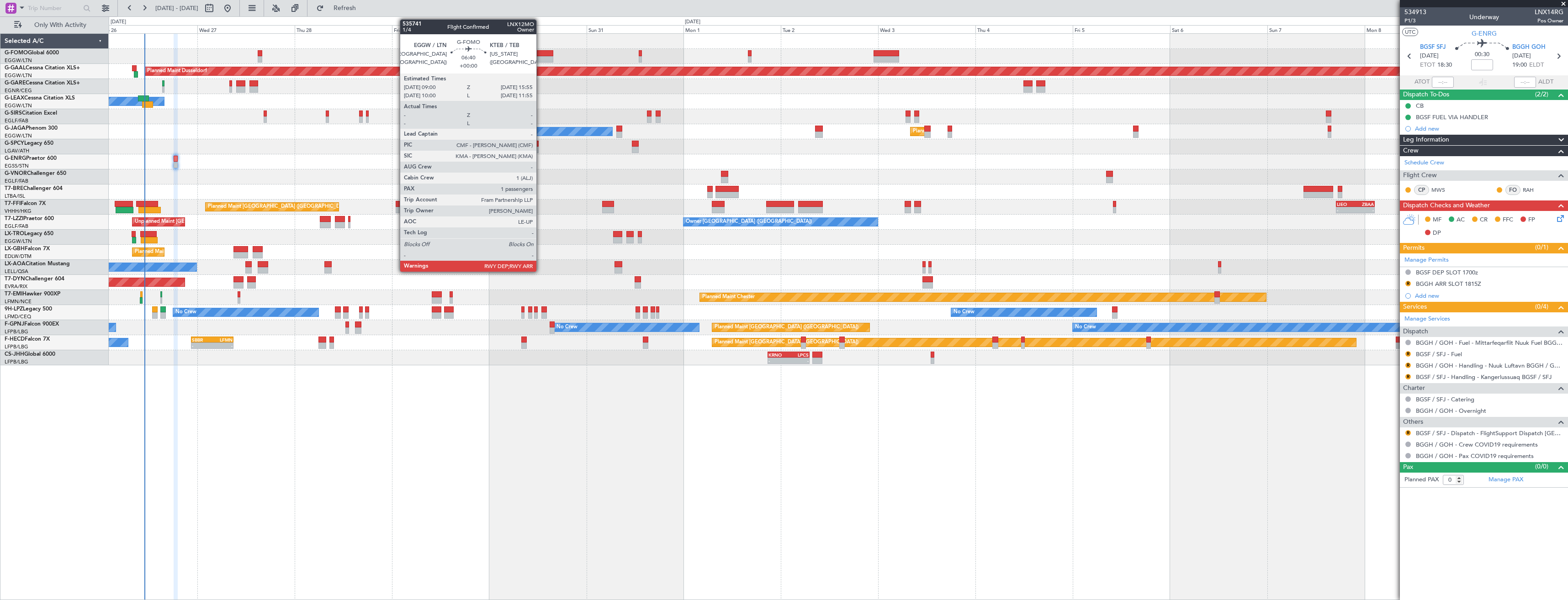
click at [541, 54] on div at bounding box center [539, 54] width 29 height 7
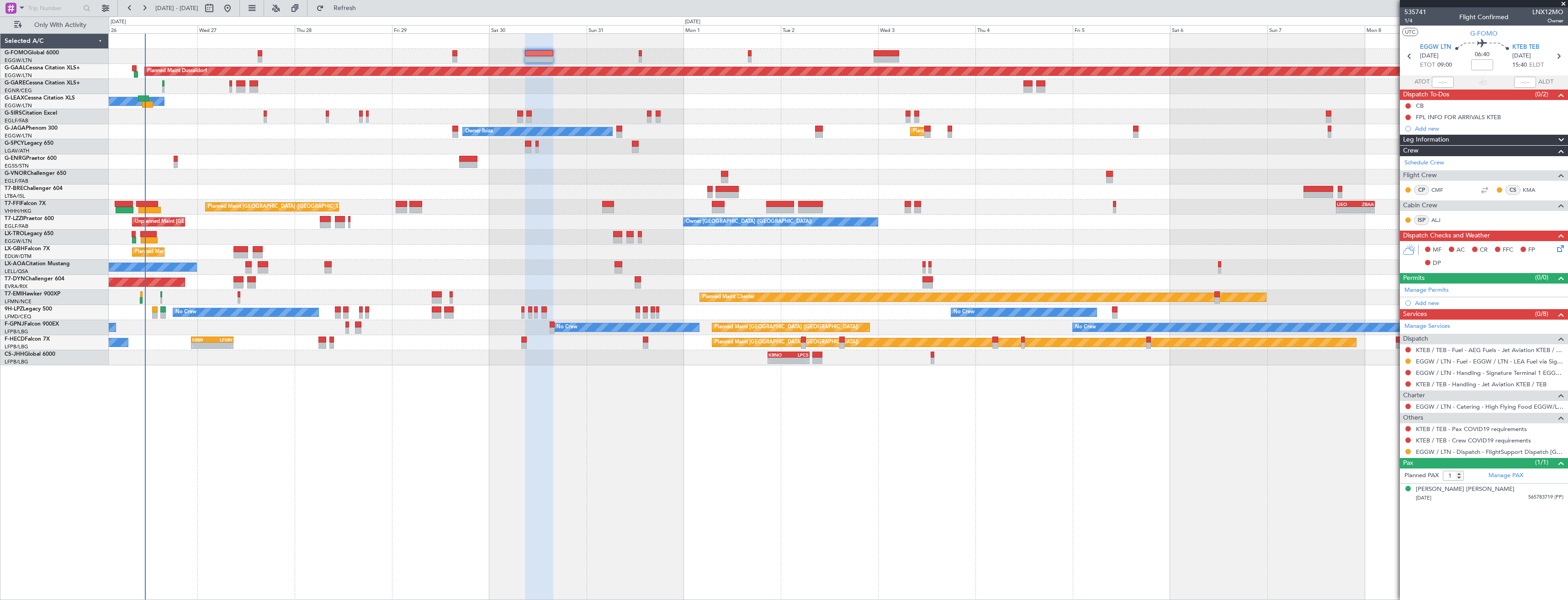
click at [1561, 3] on span at bounding box center [1563, 4] width 9 height 9
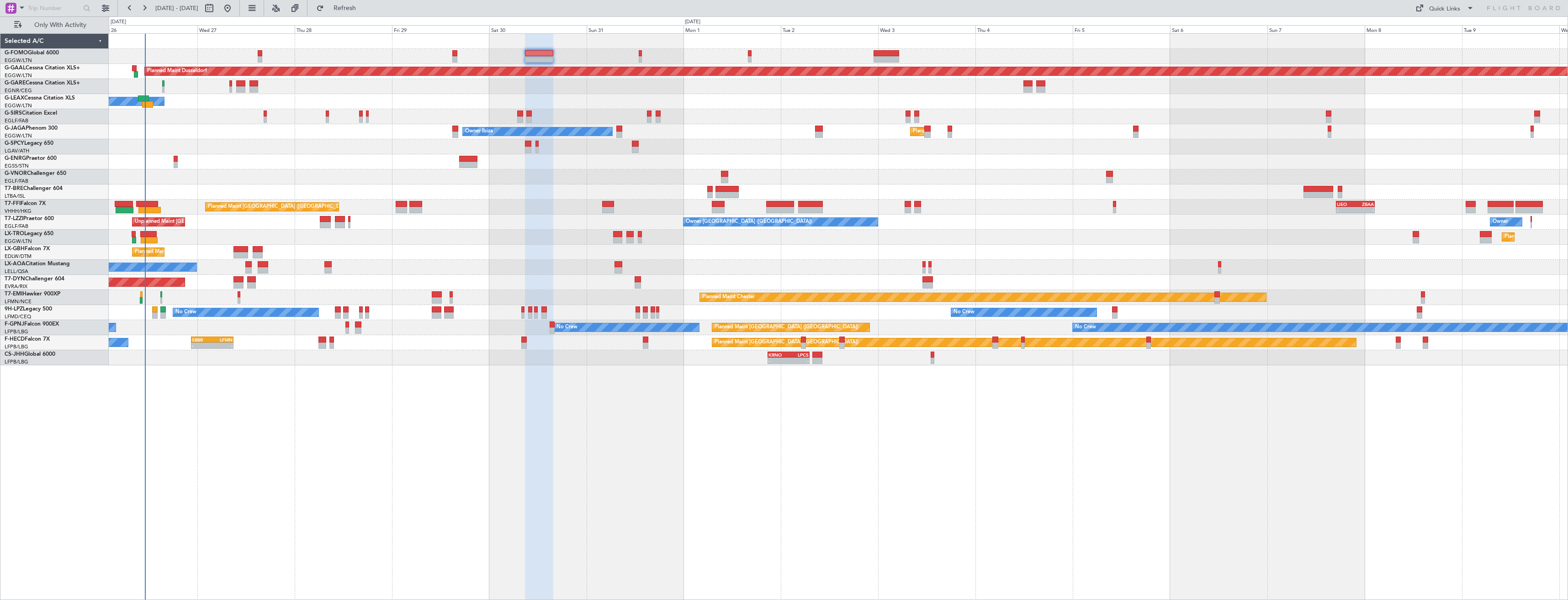
type input "0"
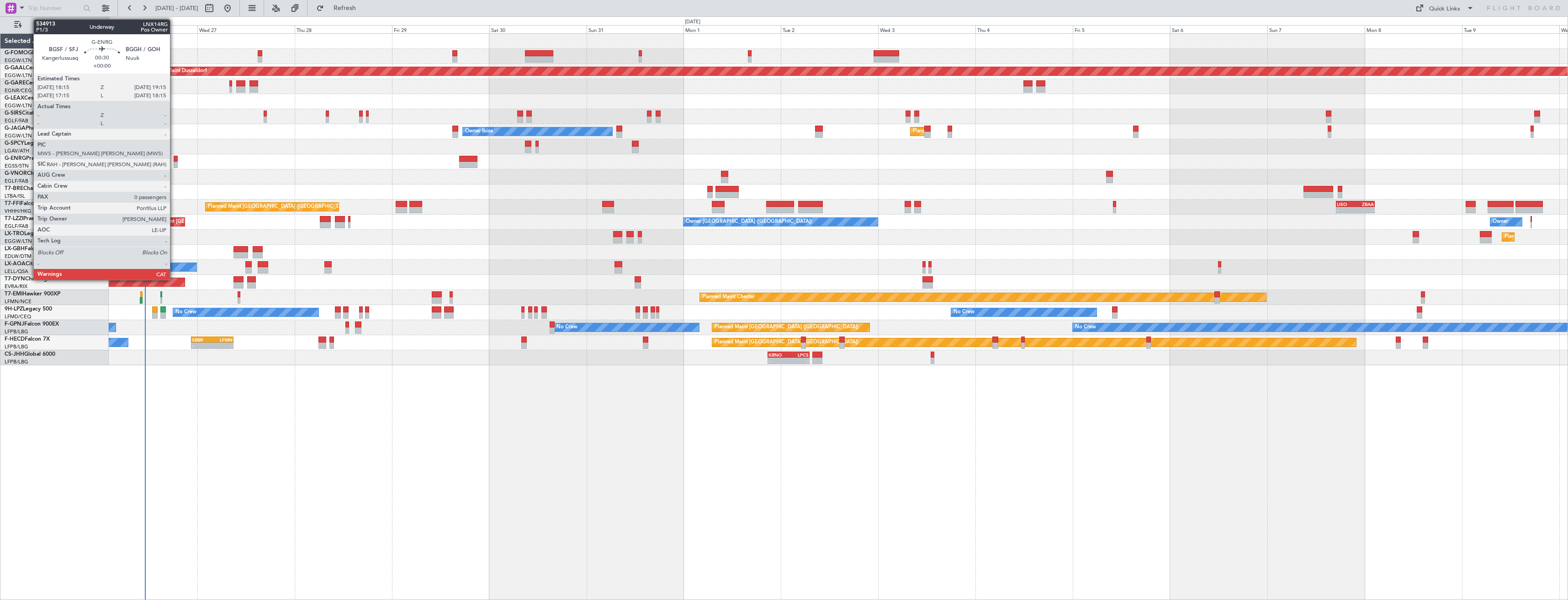
click at [174, 164] on div at bounding box center [175, 165] width 4 height 7
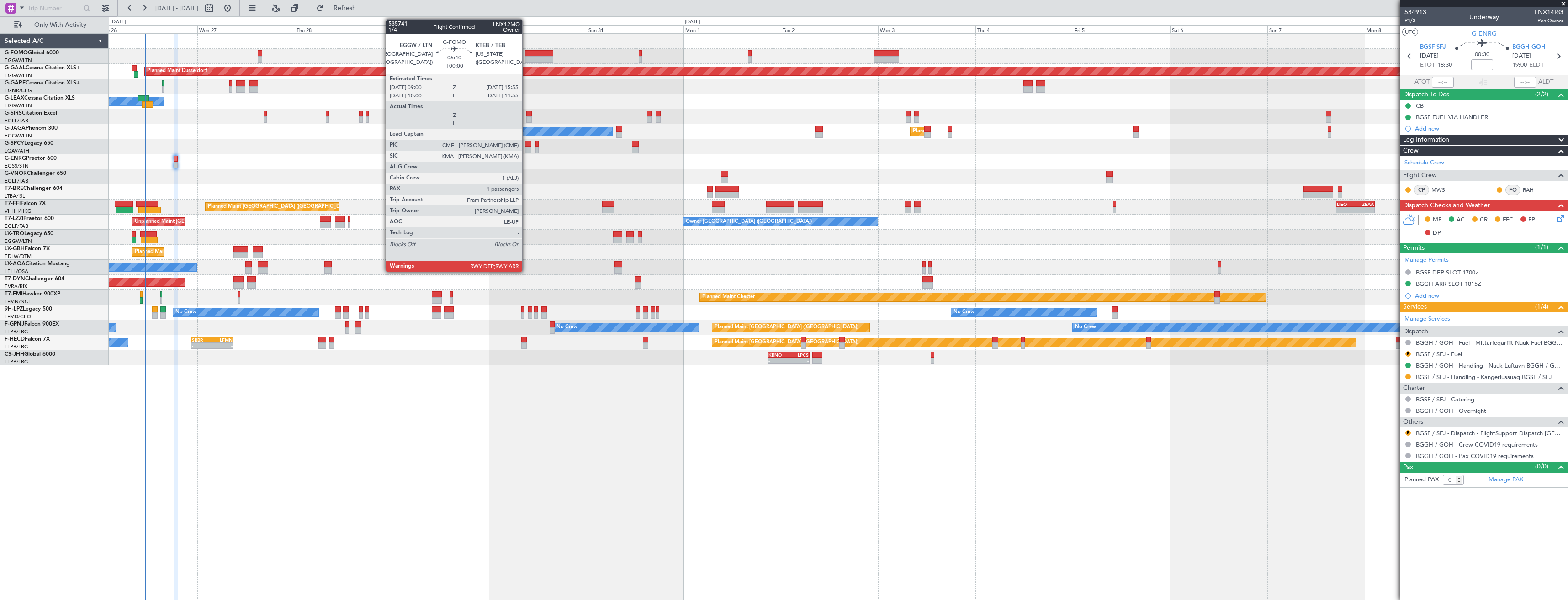
click at [527, 60] on div at bounding box center [539, 59] width 29 height 7
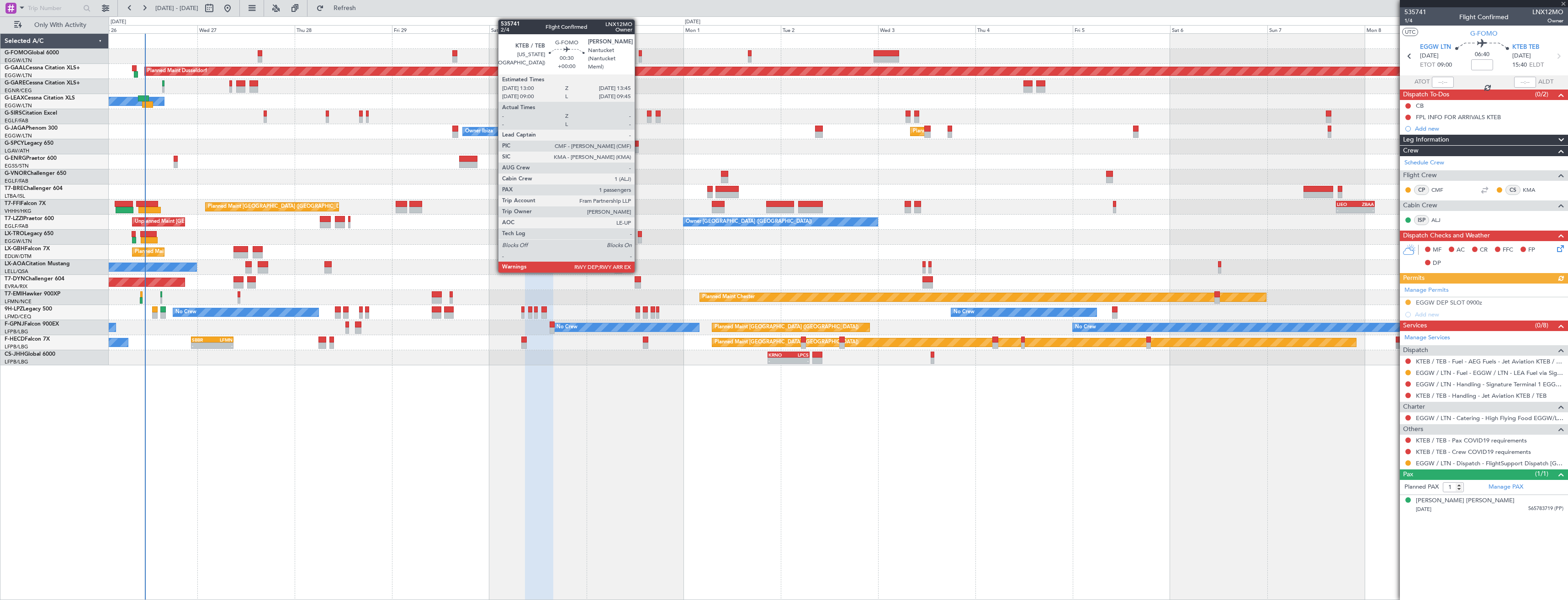
click at [639, 58] on div at bounding box center [640, 59] width 3 height 7
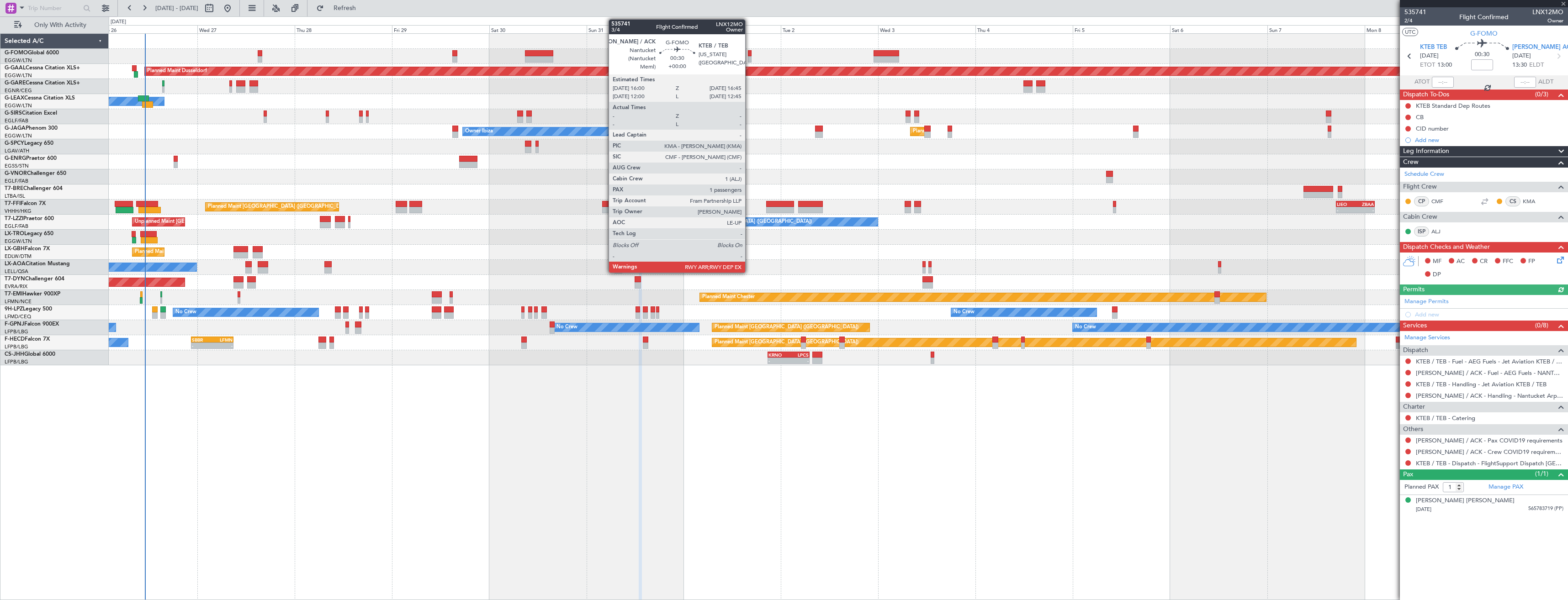
click at [749, 54] on div at bounding box center [749, 54] width 3 height 7
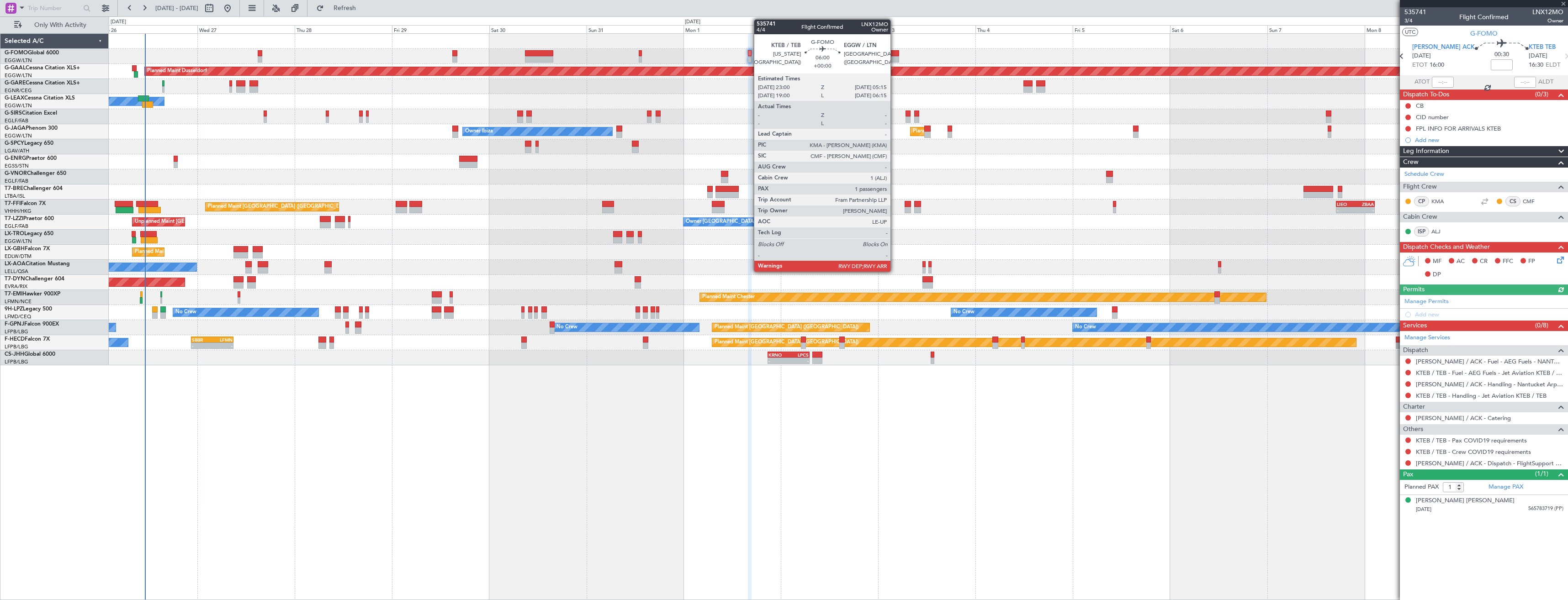
click at [895, 57] on div at bounding box center [886, 59] width 26 height 7
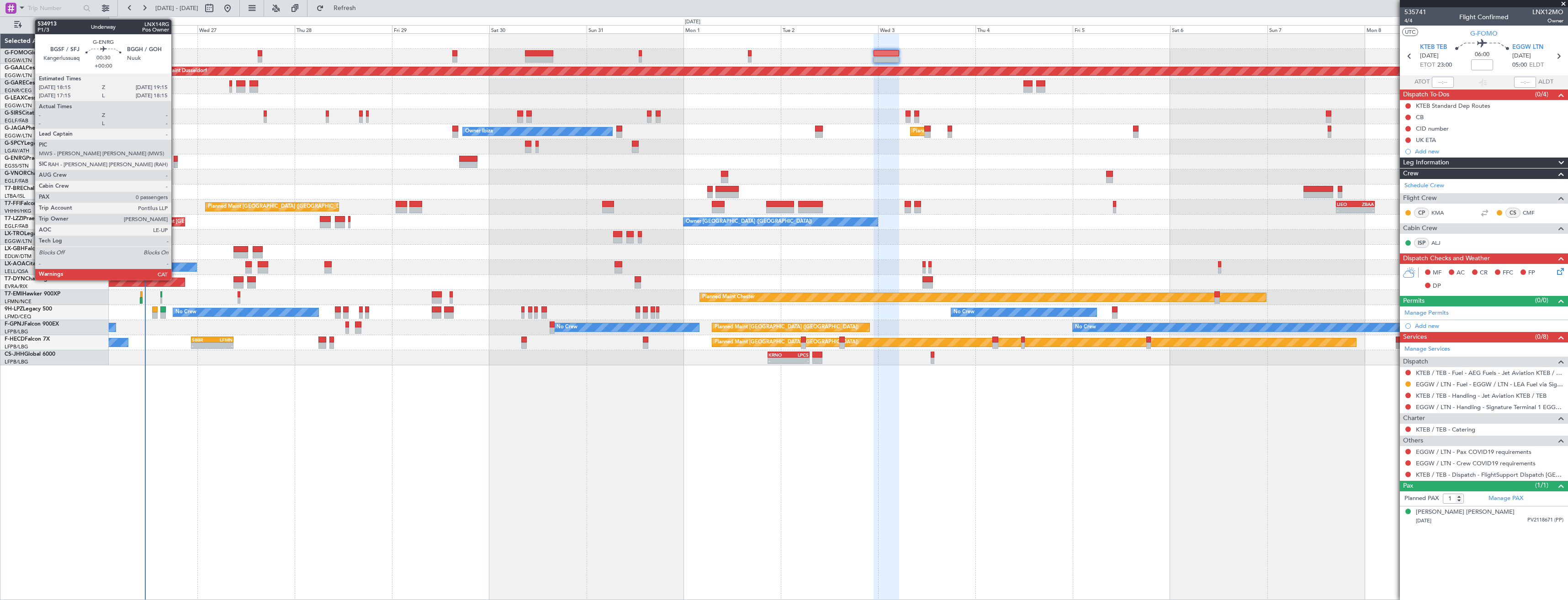
click at [175, 162] on div at bounding box center [175, 165] width 4 height 7
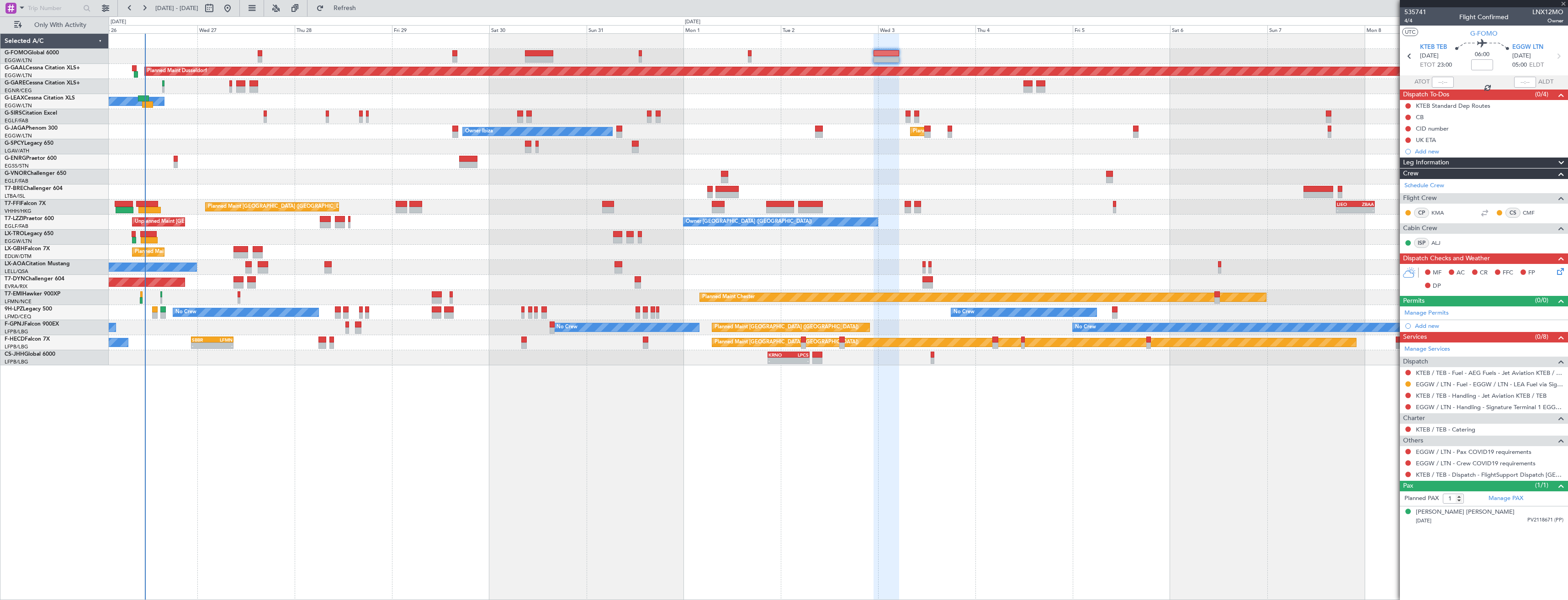
type input "0"
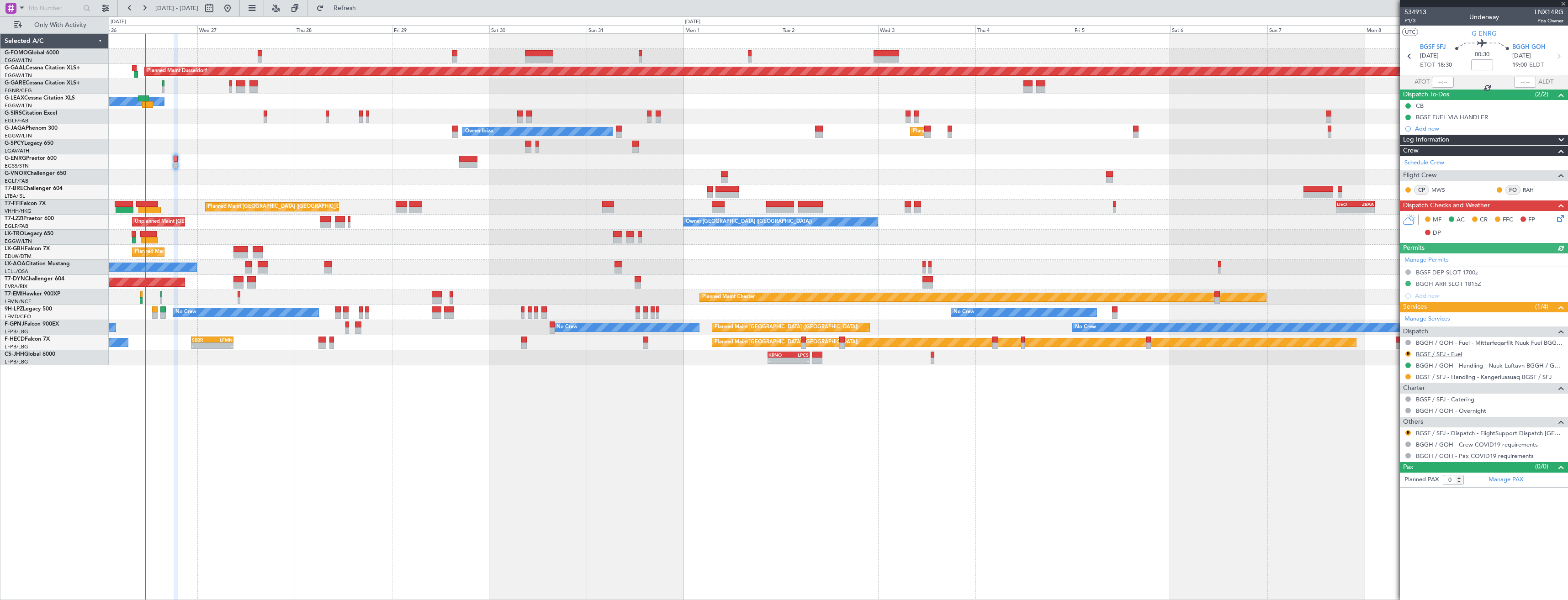
click at [1454, 352] on link "BGSF / SFJ - Fuel" at bounding box center [1439, 354] width 46 height 8
click at [1427, 357] on link "BGSF / SFJ - Fuel" at bounding box center [1439, 354] width 46 height 8
click at [1455, 354] on link "BGSF / SFJ - Fuel" at bounding box center [1439, 354] width 46 height 8
click at [1439, 351] on mat-tooltip-component "BGGH / GOH - Fuel - Mittarfeqarfiit Nuuk Fuel BGGH / GOH" at bounding box center [1483, 358] width 156 height 24
click at [1443, 352] on link "BGSF / SFJ - Fuel" at bounding box center [1439, 354] width 46 height 8
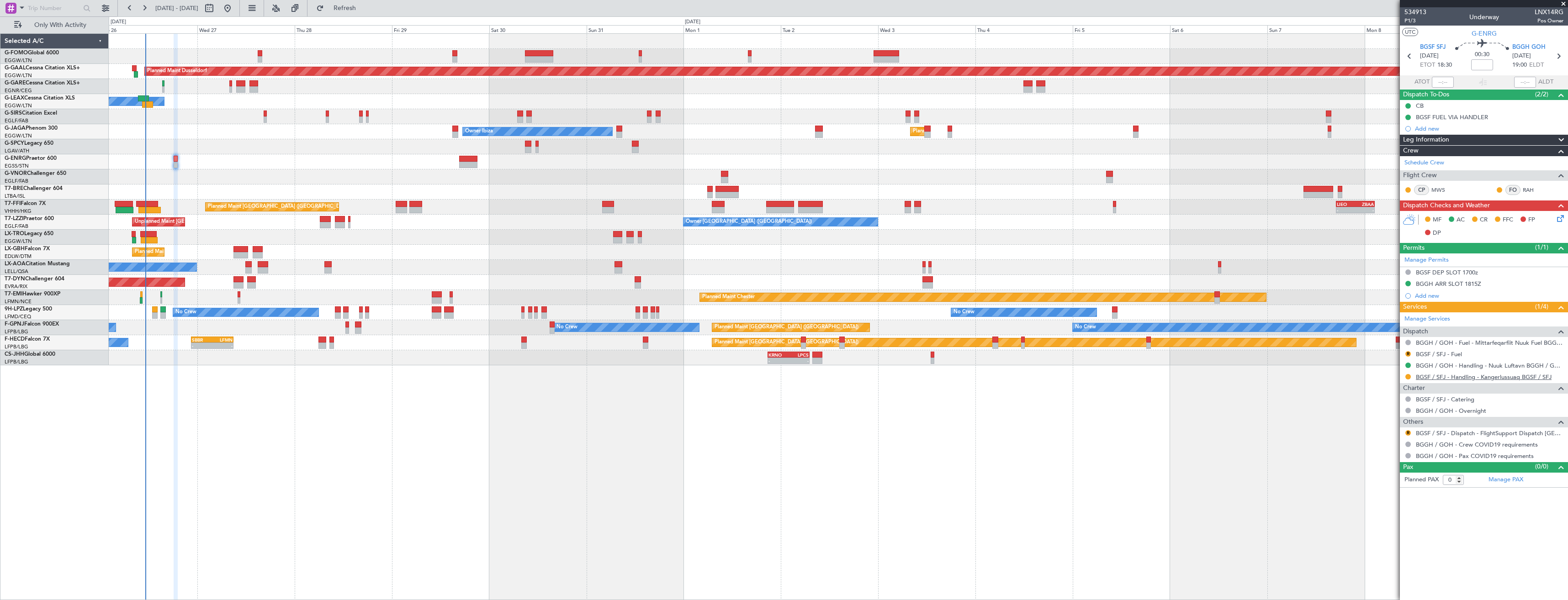
click at [1471, 378] on link "BGSF / SFJ - Handling - Kangerlussuaq BGSF / SFJ" at bounding box center [1483, 377] width 136 height 8
click at [1408, 354] on button "R" at bounding box center [1408, 354] width 5 height 5
click at [1373, 408] on span "Requested" at bounding box center [1382, 408] width 29 height 9
click at [1501, 119] on div "BGSF FUEL VIA HANDLER" at bounding box center [1484, 117] width 168 height 12
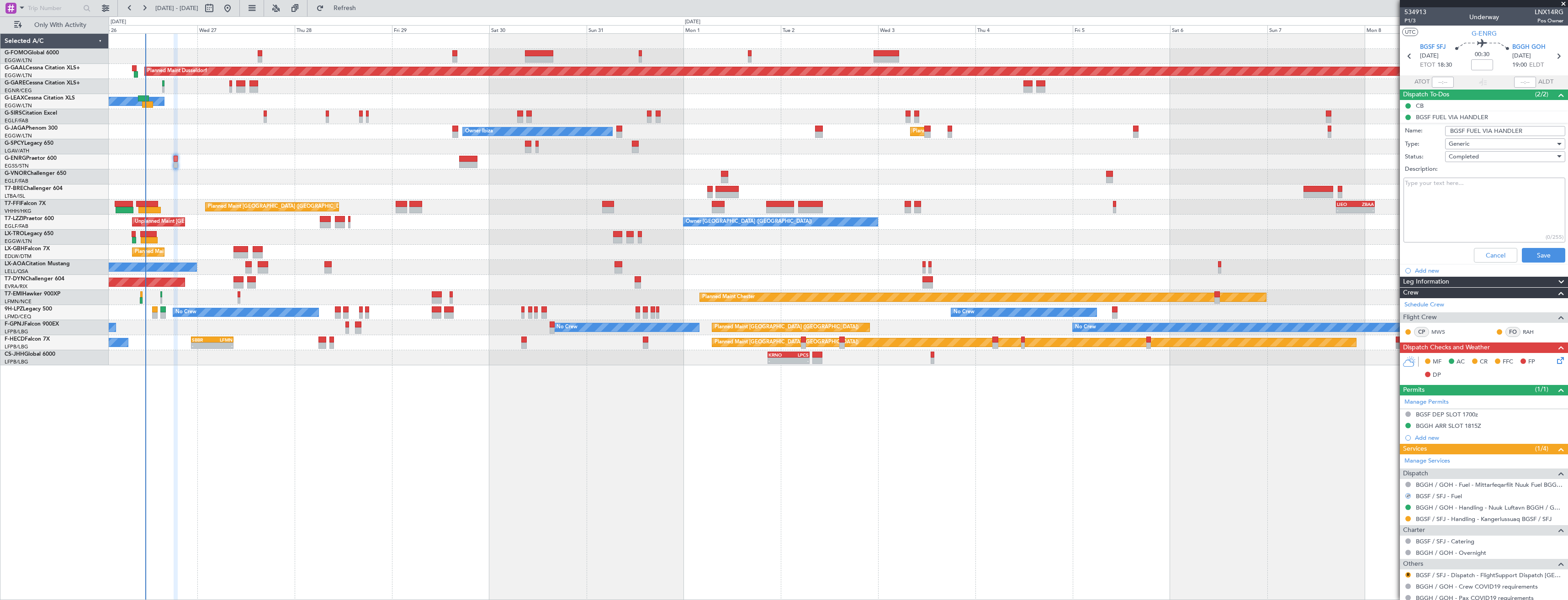
drag, startPoint x: 1520, startPoint y: 130, endPoint x: 1494, endPoint y: 131, distance: 26.0
click at [1494, 131] on input "BGSF FUEL VIA HANDLER" at bounding box center [1505, 131] width 120 height 10
type input "BGSF FUEL VIA AIR BP"
click at [1481, 154] on div "Completed" at bounding box center [1502, 156] width 107 height 14
click at [1478, 189] on span "In Progress" at bounding box center [1501, 189] width 107 height 14
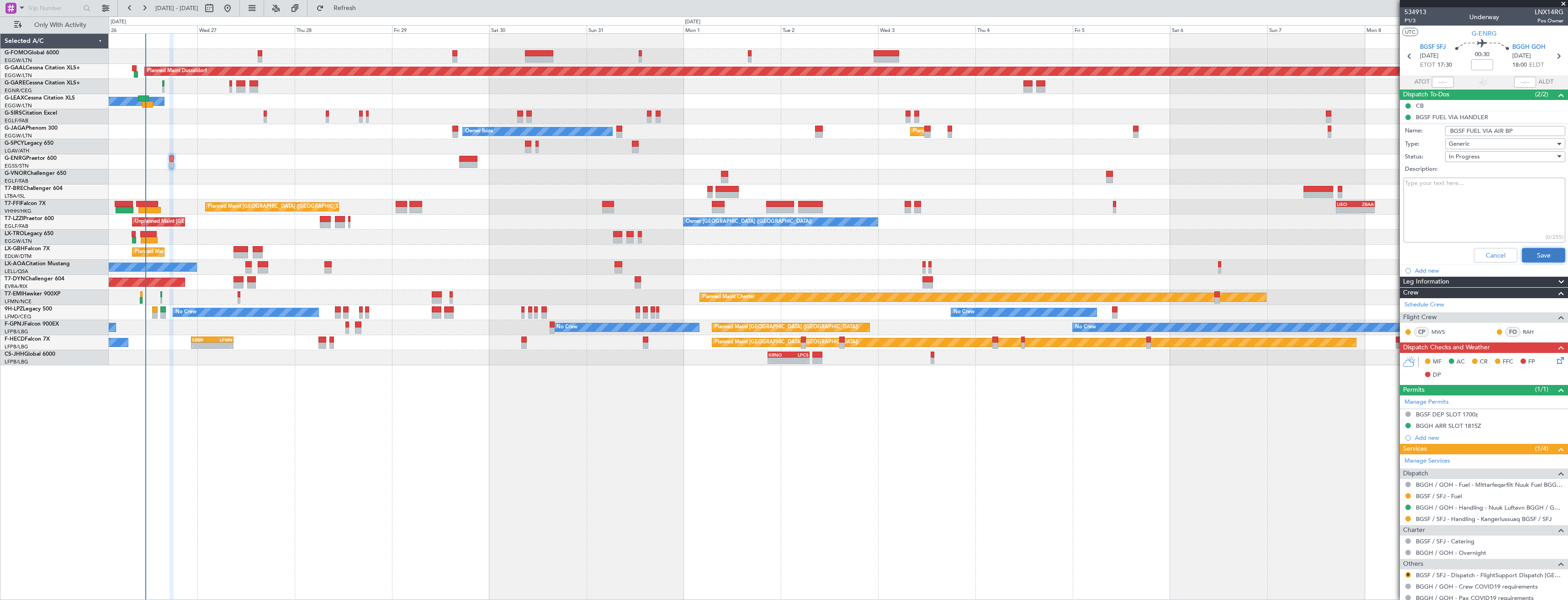
click at [1528, 256] on button "Save" at bounding box center [1543, 256] width 43 height 15
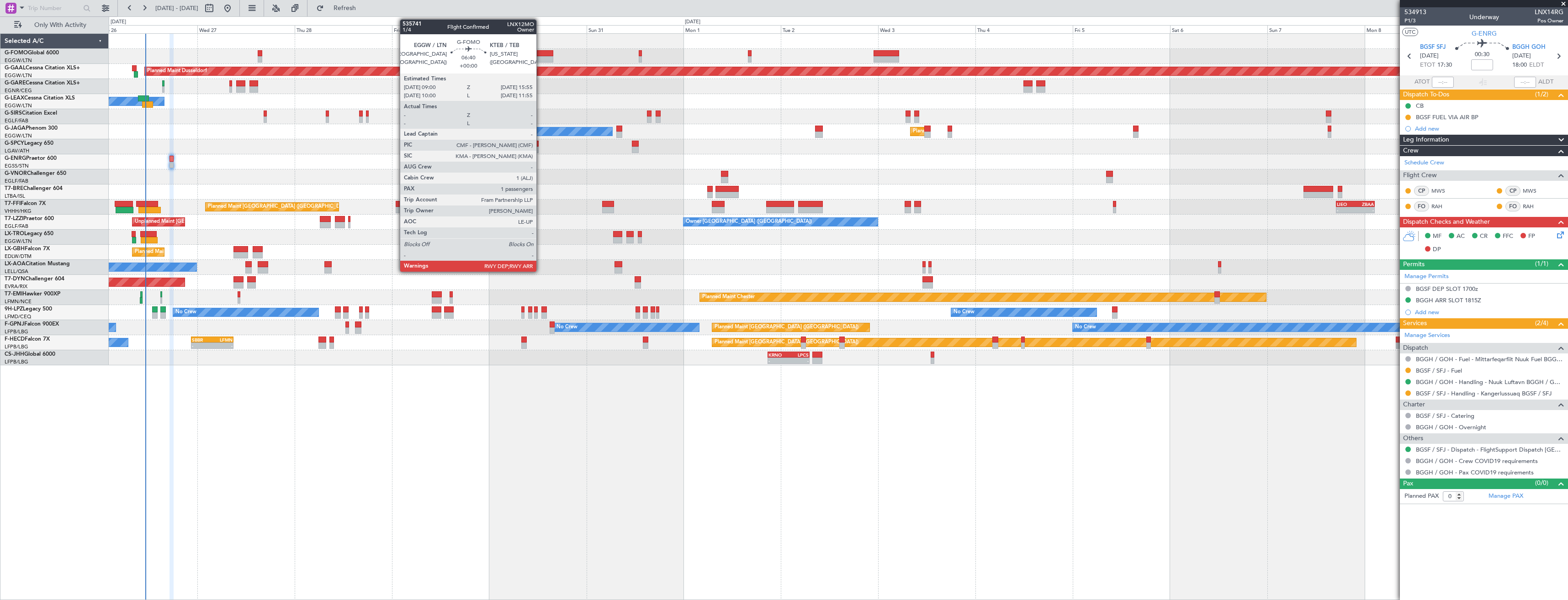
click at [541, 57] on div at bounding box center [539, 59] width 29 height 7
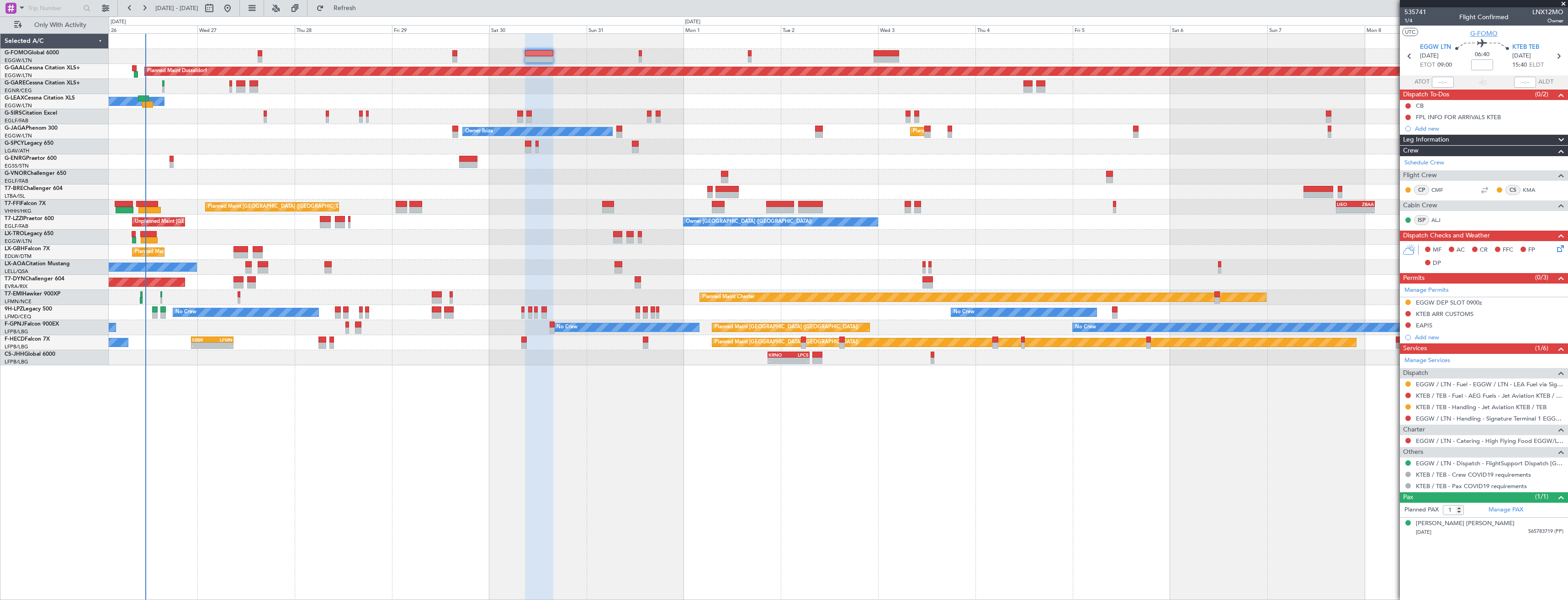
drag, startPoint x: 1468, startPoint y: 32, endPoint x: 1479, endPoint y: 35, distance: 11.4
click at [1468, 32] on section "UTC G-FOMO" at bounding box center [1484, 32] width 168 height 14
click at [1479, 35] on span "G-FOMO" at bounding box center [1483, 33] width 27 height 10
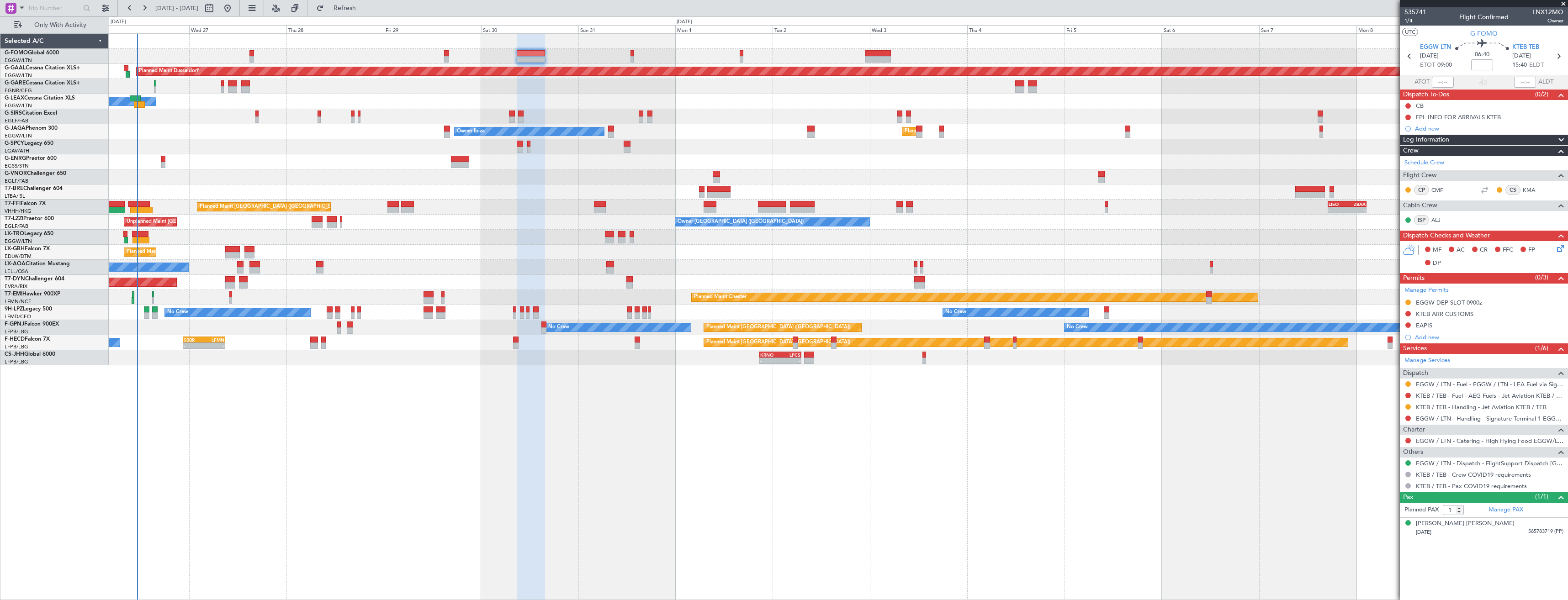
click at [204, 144] on div at bounding box center [838, 147] width 1459 height 15
click at [1426, 48] on span "EGGW LTN" at bounding box center [1435, 47] width 31 height 9
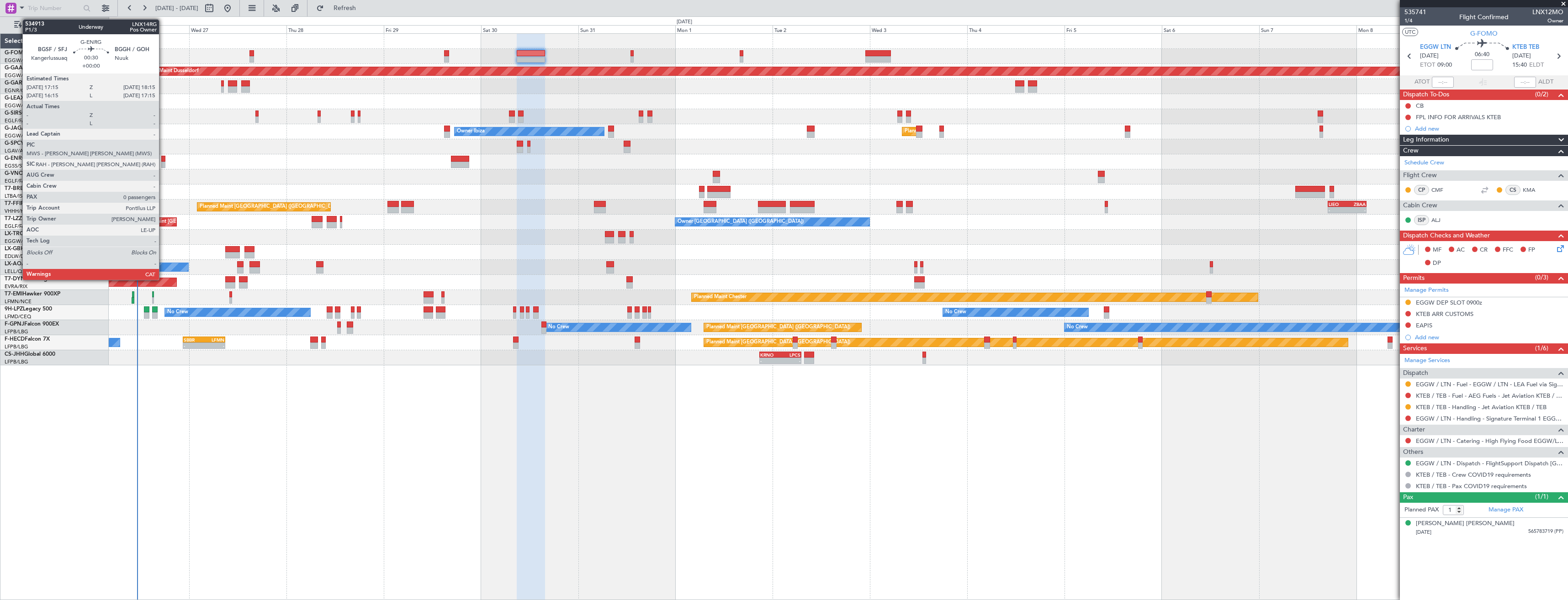
click at [163, 167] on div at bounding box center [163, 165] width 4 height 7
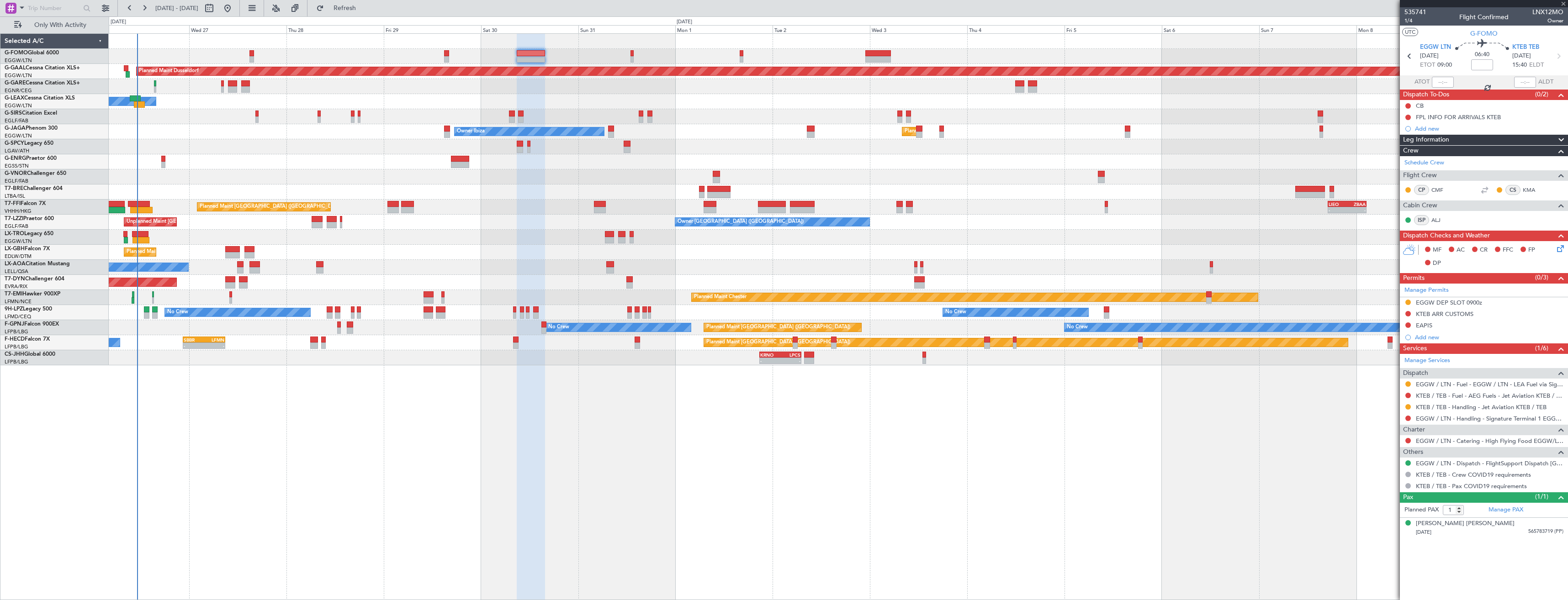
type input "0"
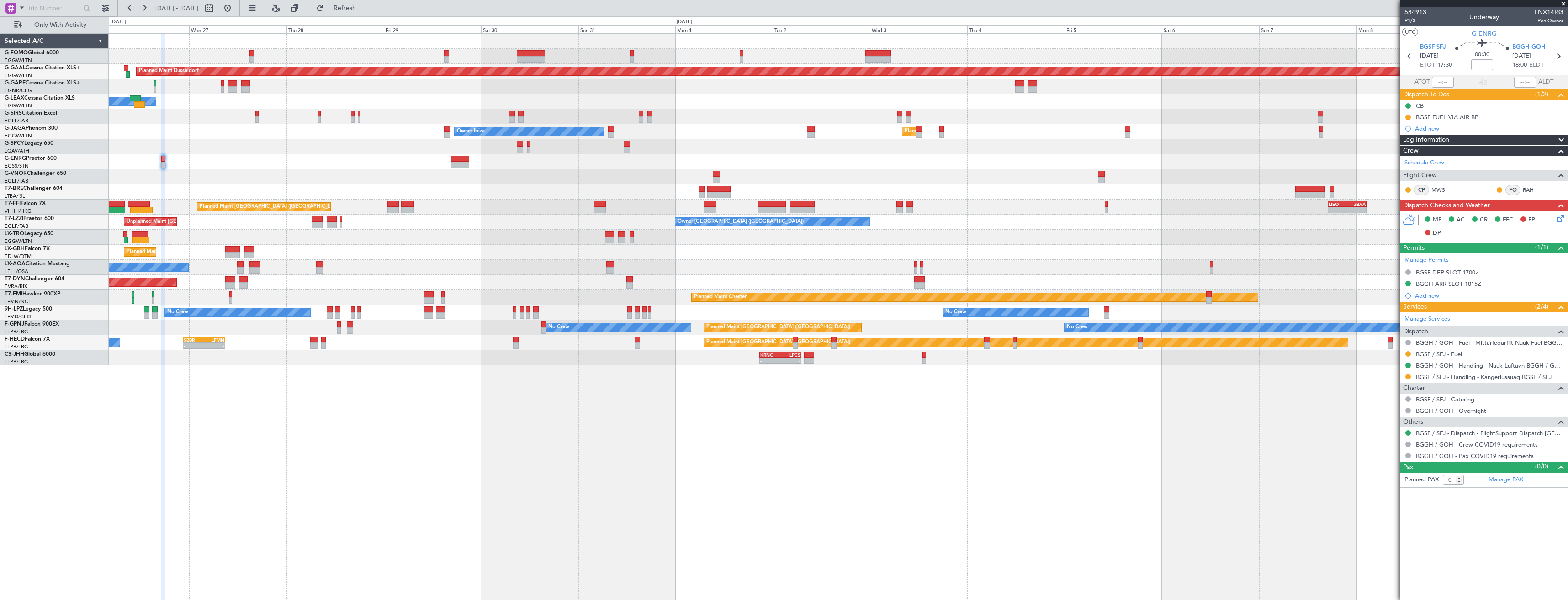
click at [1492, 114] on div "BGSF FUEL VIA AIR BP" at bounding box center [1484, 117] width 168 height 12
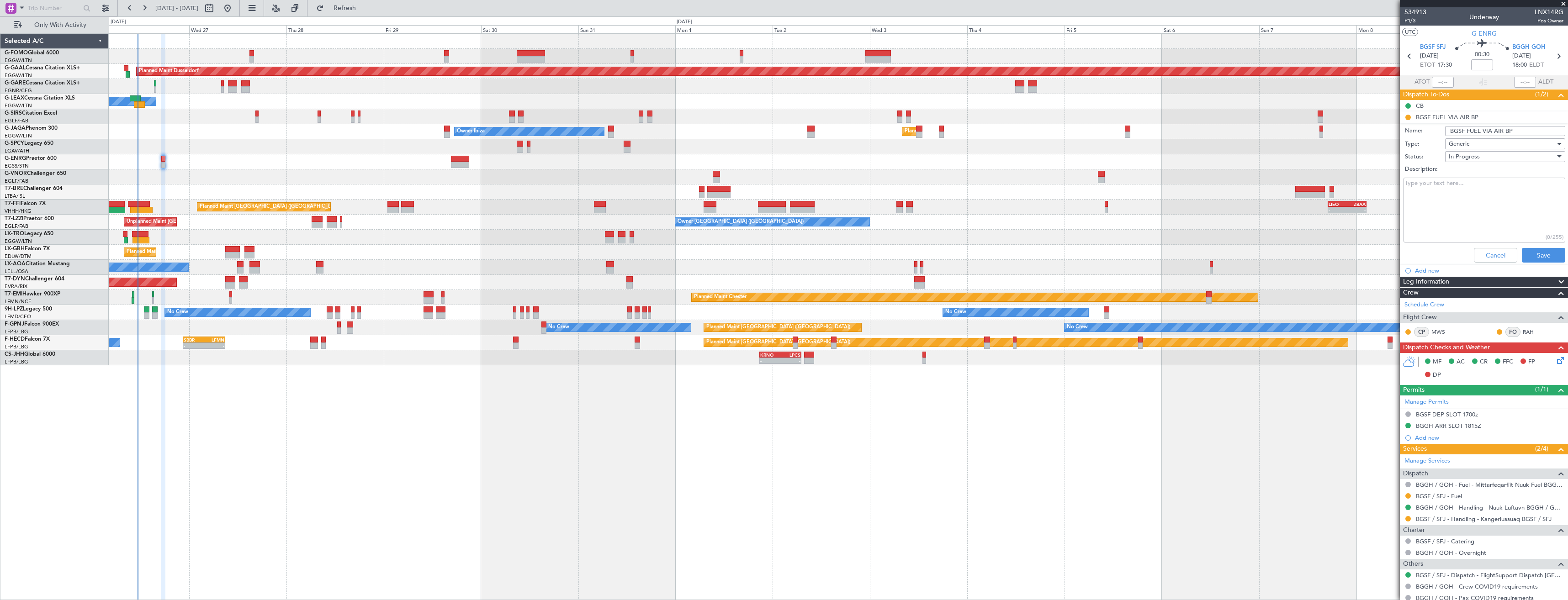
drag, startPoint x: 1516, startPoint y: 129, endPoint x: 1499, endPoint y: 129, distance: 17.0
click at [1499, 129] on input "BGSF FUEL VIA AIR BP" at bounding box center [1505, 131] width 120 height 10
click at [1517, 134] on input "BGSF FUEL VIA AIR BP" at bounding box center [1505, 131] width 120 height 10
type input "BGSF FUEL VIA AIR BP with wfs"
click at [1539, 257] on button "Save" at bounding box center [1543, 256] width 43 height 15
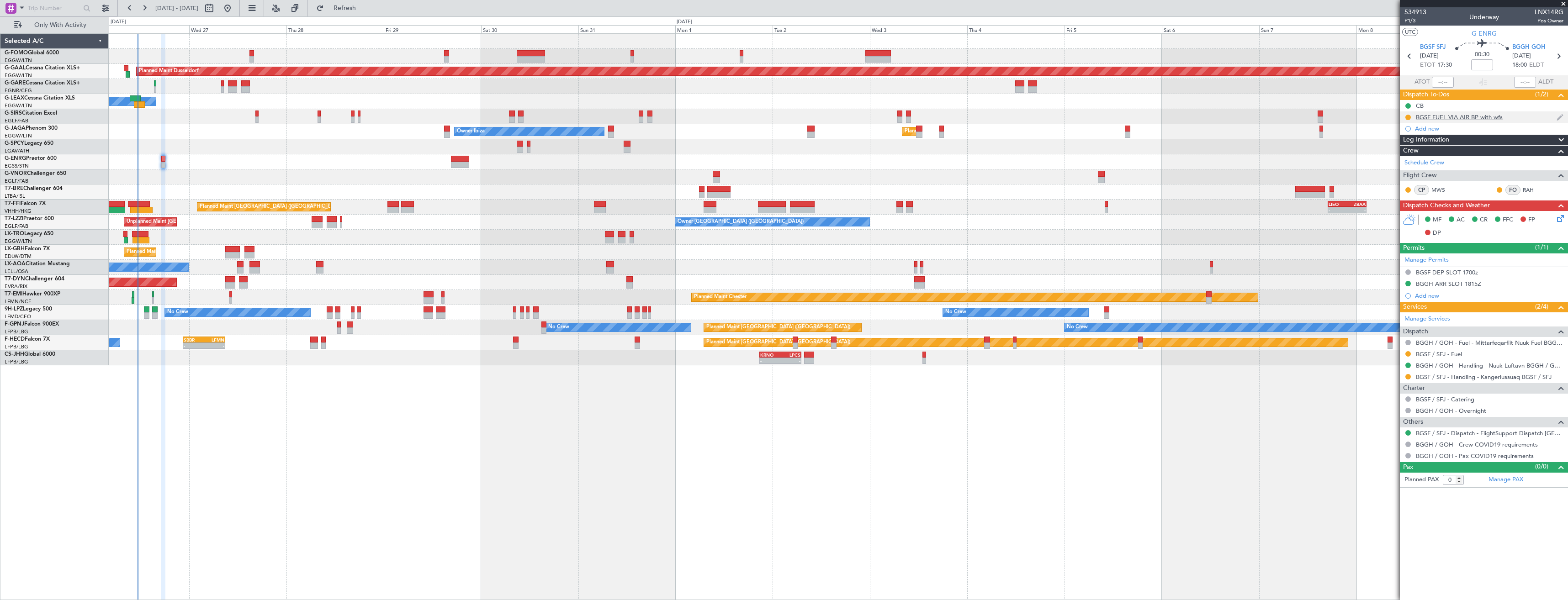
click at [1521, 118] on div "BGSF FUEL VIA AIR BP with wfs" at bounding box center [1484, 117] width 168 height 12
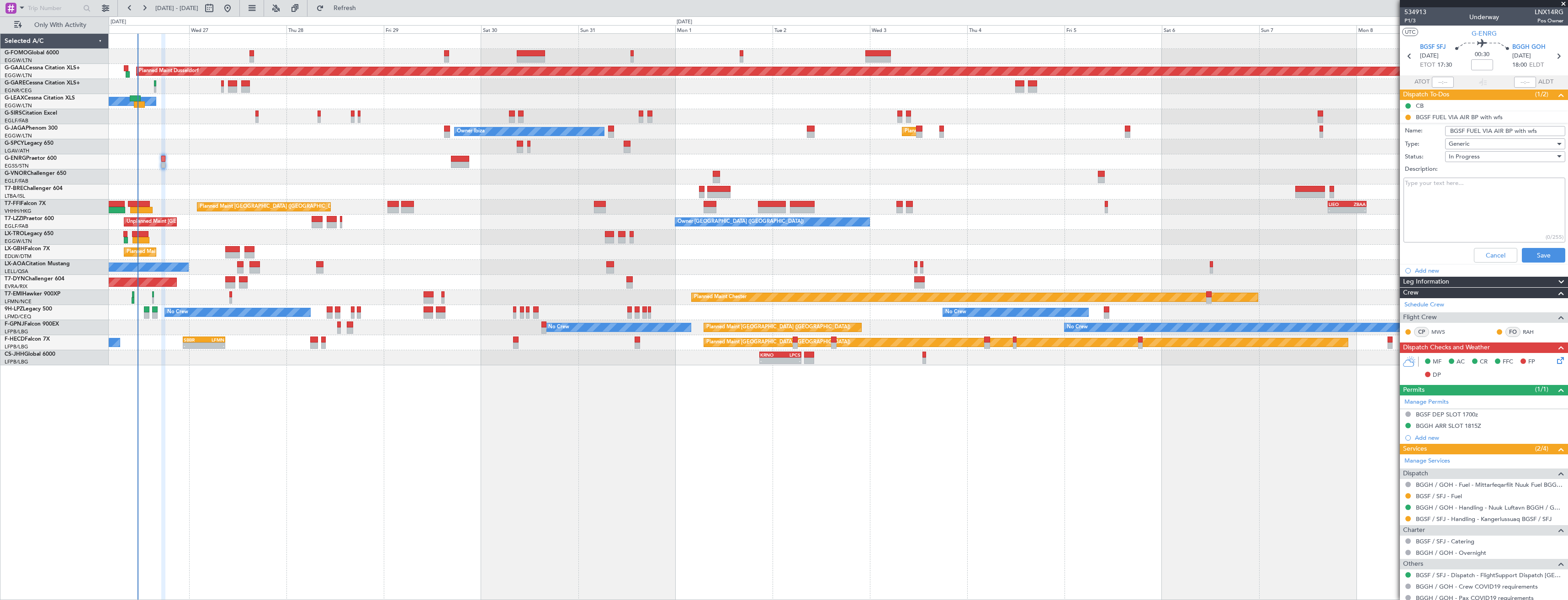
drag, startPoint x: 1533, startPoint y: 131, endPoint x: 1514, endPoint y: 131, distance: 19.0
click at [1514, 131] on input "BGSF FUEL VIA AIR BP with wfs" at bounding box center [1505, 131] width 120 height 10
type input "BGSF FUEL VIA AIR BP"
click at [1539, 256] on button "Save" at bounding box center [1543, 256] width 43 height 15
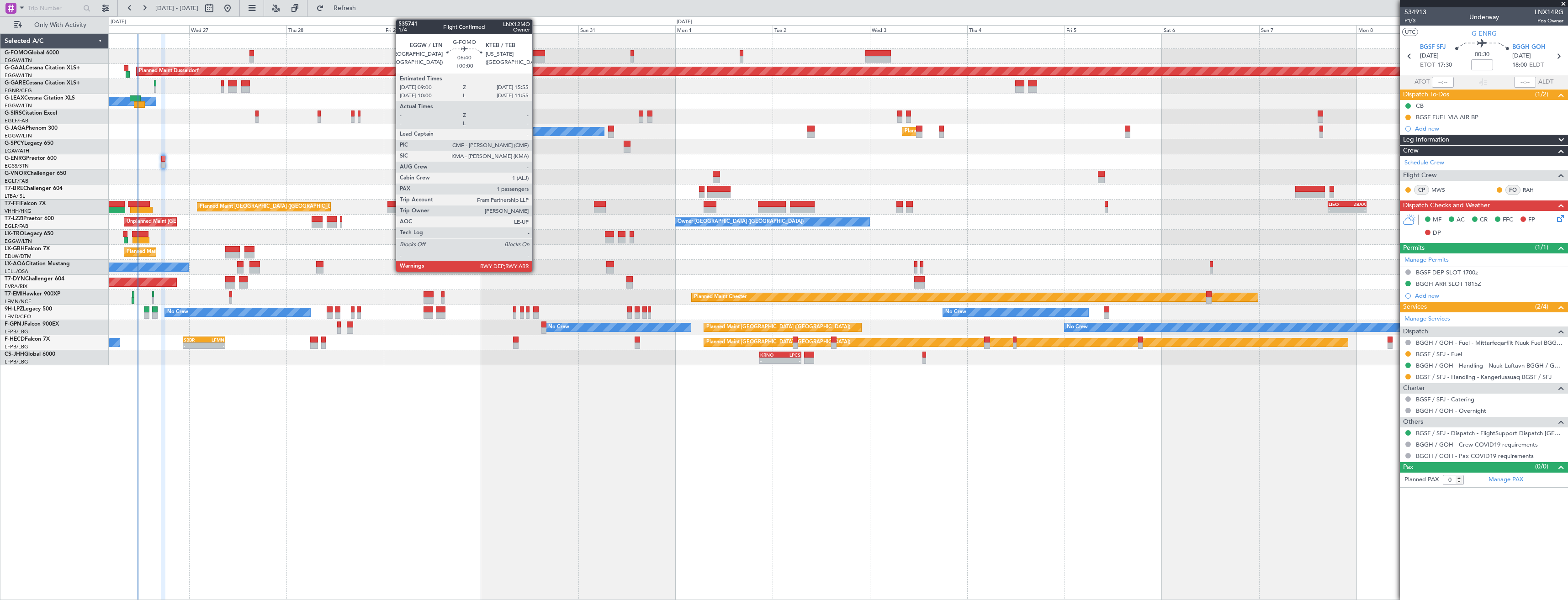
click at [536, 57] on div at bounding box center [531, 59] width 29 height 7
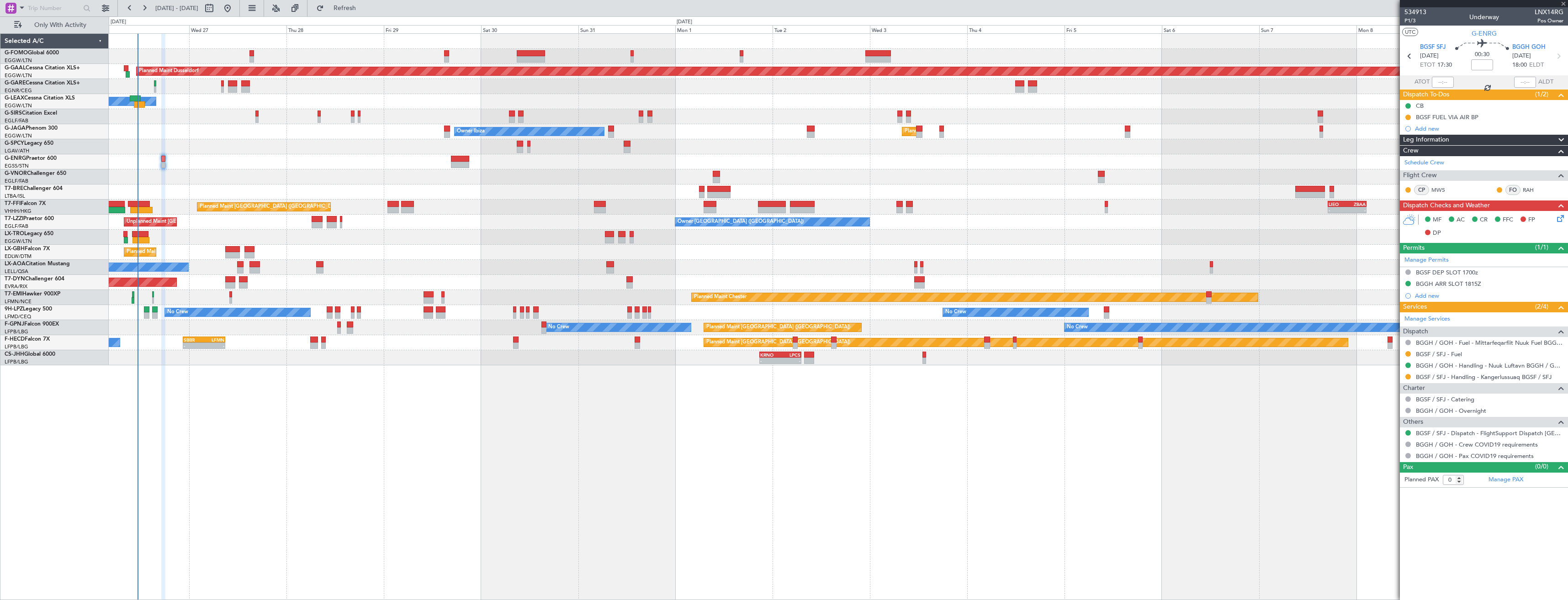
type input "1"
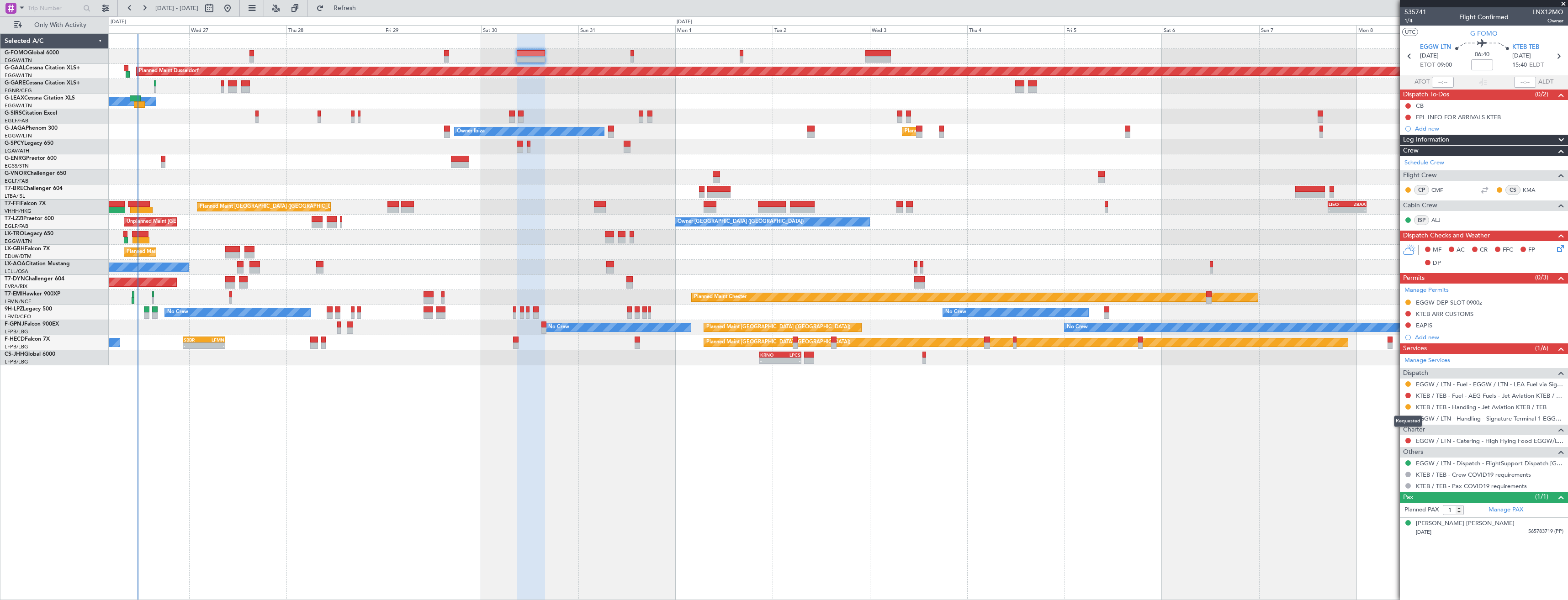
click at [1406, 410] on mat-tooltip-component "Requested" at bounding box center [1409, 422] width 41 height 24
click at [1406, 407] on button at bounding box center [1408, 406] width 5 height 5
click at [1377, 515] on span "Confirmed" at bounding box center [1382, 515] width 29 height 9
click at [1560, 52] on icon at bounding box center [1558, 57] width 12 height 12
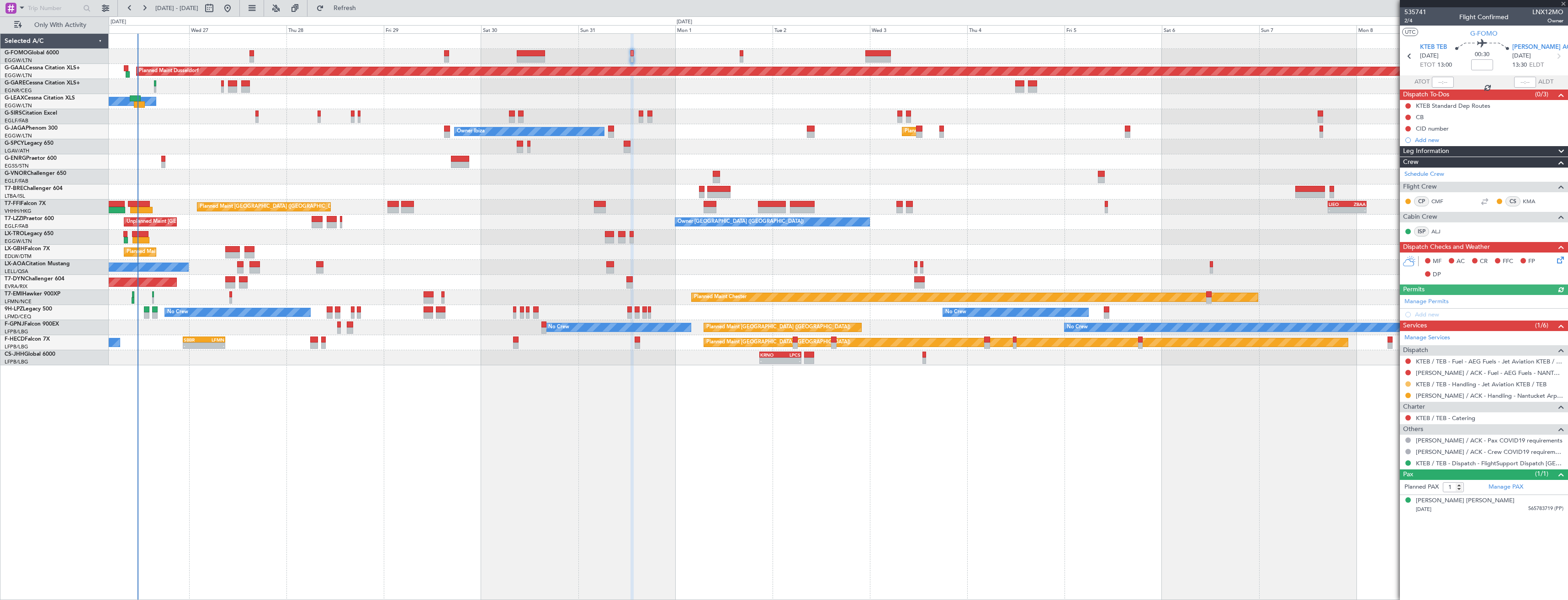
click at [1409, 383] on button at bounding box center [1408, 384] width 5 height 5
click at [1372, 495] on span "Confirmed" at bounding box center [1382, 492] width 29 height 9
click at [1561, 58] on icon at bounding box center [1558, 57] width 12 height 12
click at [1406, 395] on button at bounding box center [1408, 396] width 5 height 5
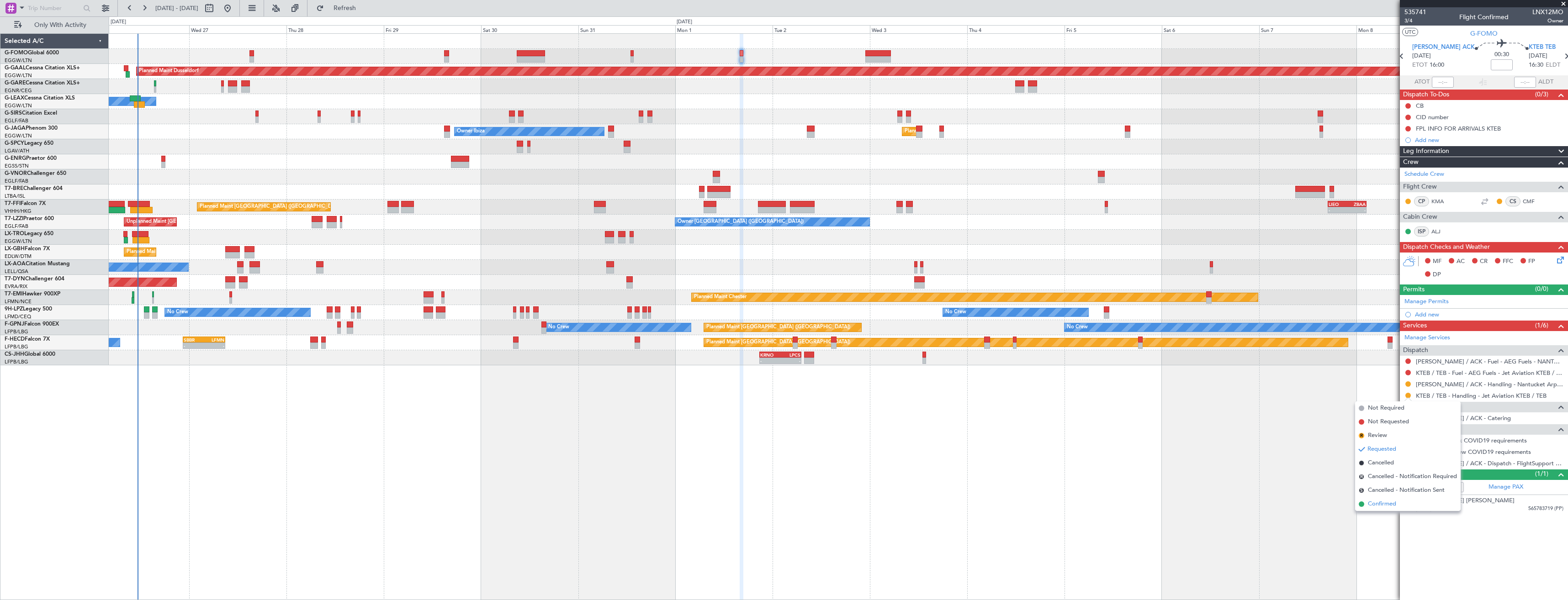
click at [1393, 503] on span "Confirmed" at bounding box center [1382, 504] width 29 height 9
click at [1563, 54] on icon at bounding box center [1566, 57] width 12 height 12
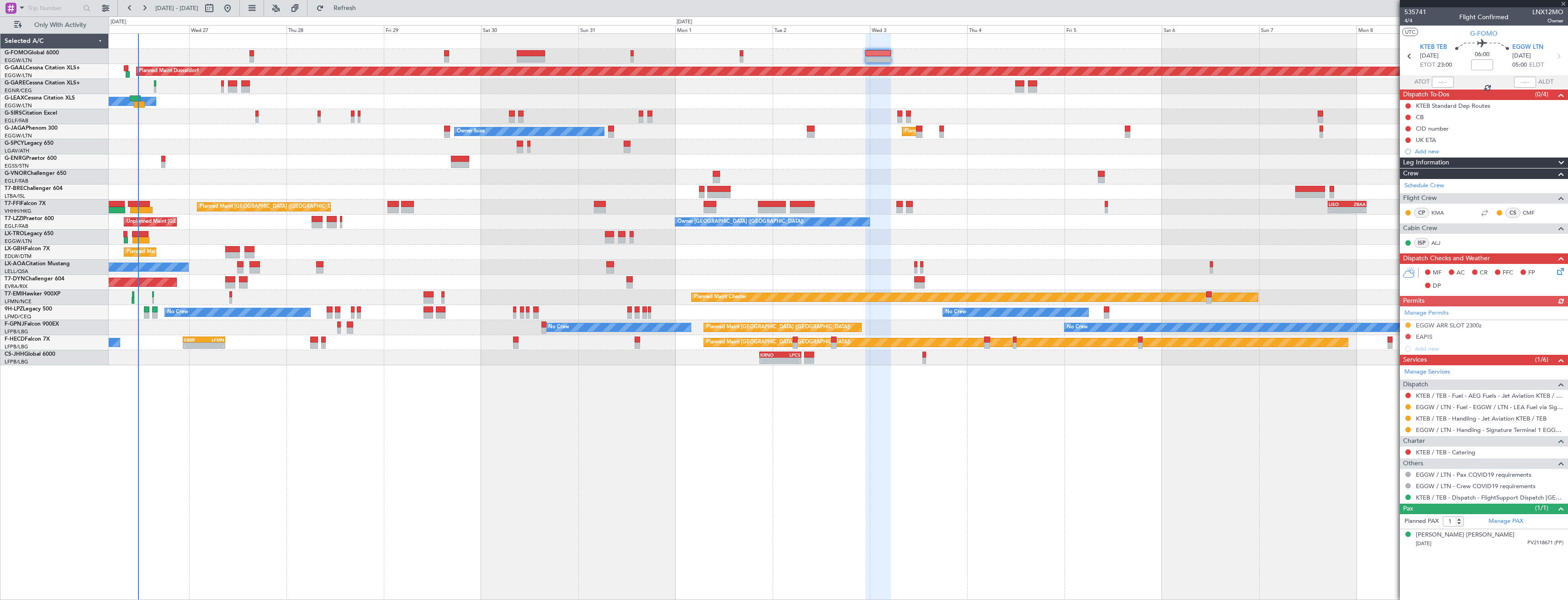
click at [1408, 421] on div at bounding box center [1408, 419] width 7 height 7
click at [1408, 417] on button at bounding box center [1408, 418] width 5 height 5
click at [1382, 526] on span "Confirmed" at bounding box center [1382, 527] width 29 height 9
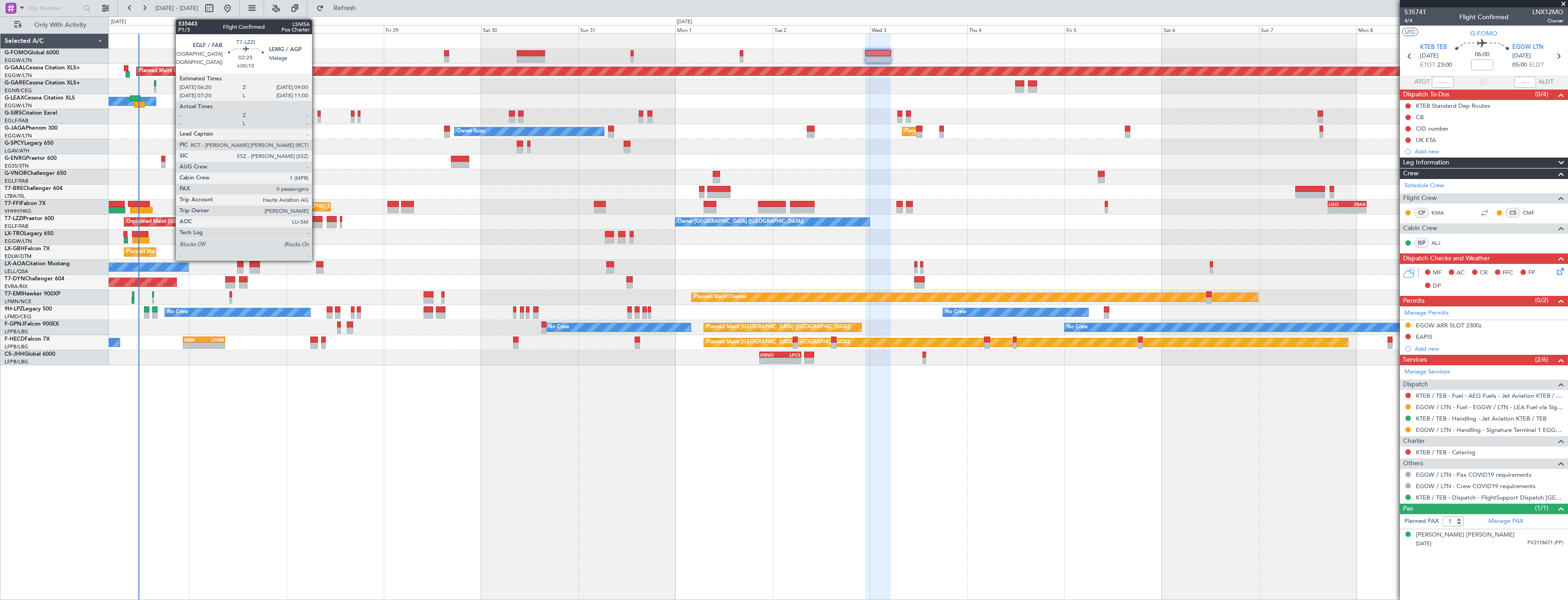
click at [317, 225] on div at bounding box center [317, 225] width 11 height 7
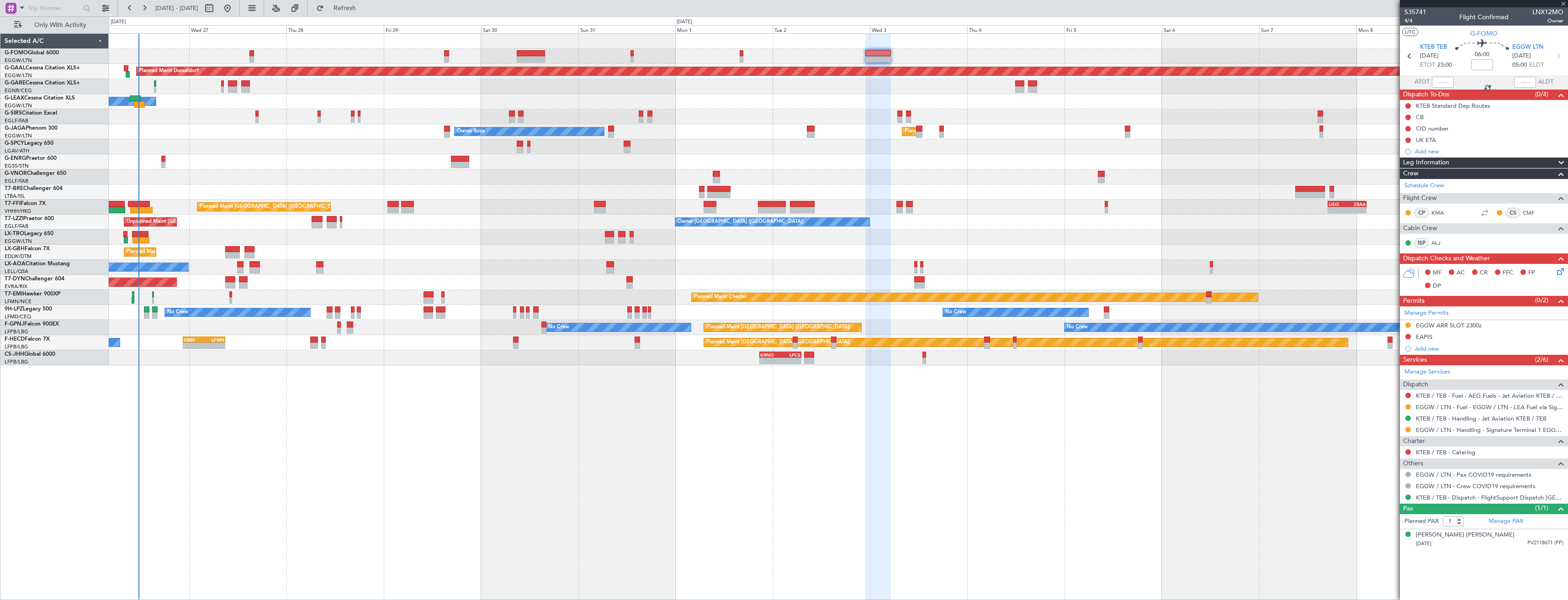
type input "+00:10"
type input "0"
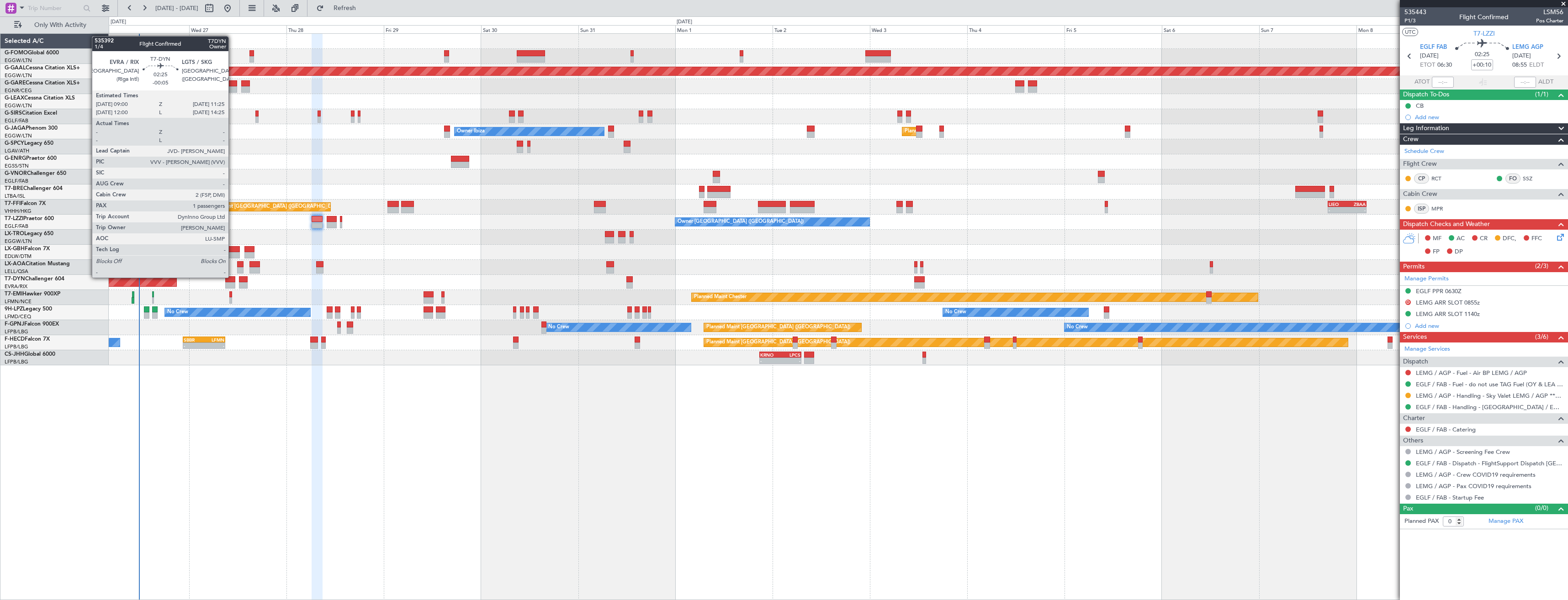
click at [233, 285] on div at bounding box center [230, 285] width 10 height 7
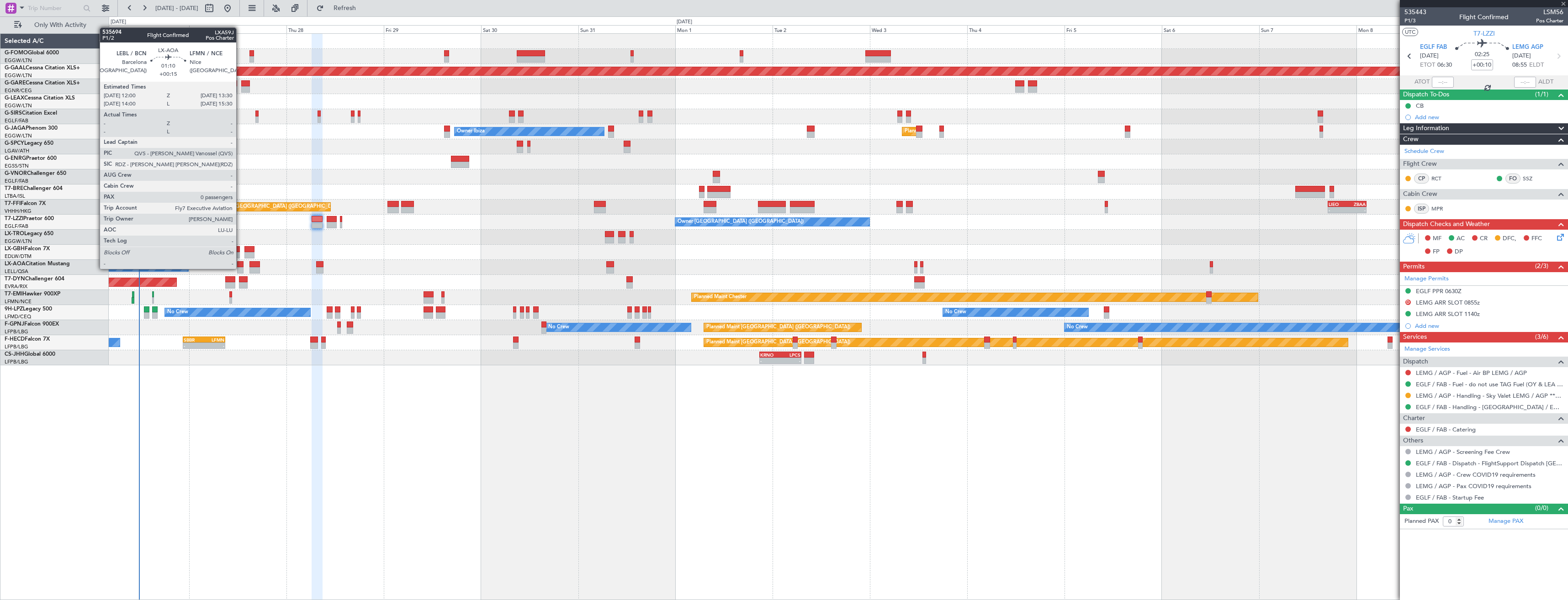
click at [240, 268] on div at bounding box center [240, 270] width 7 height 7
type input "-00:05"
type input "1"
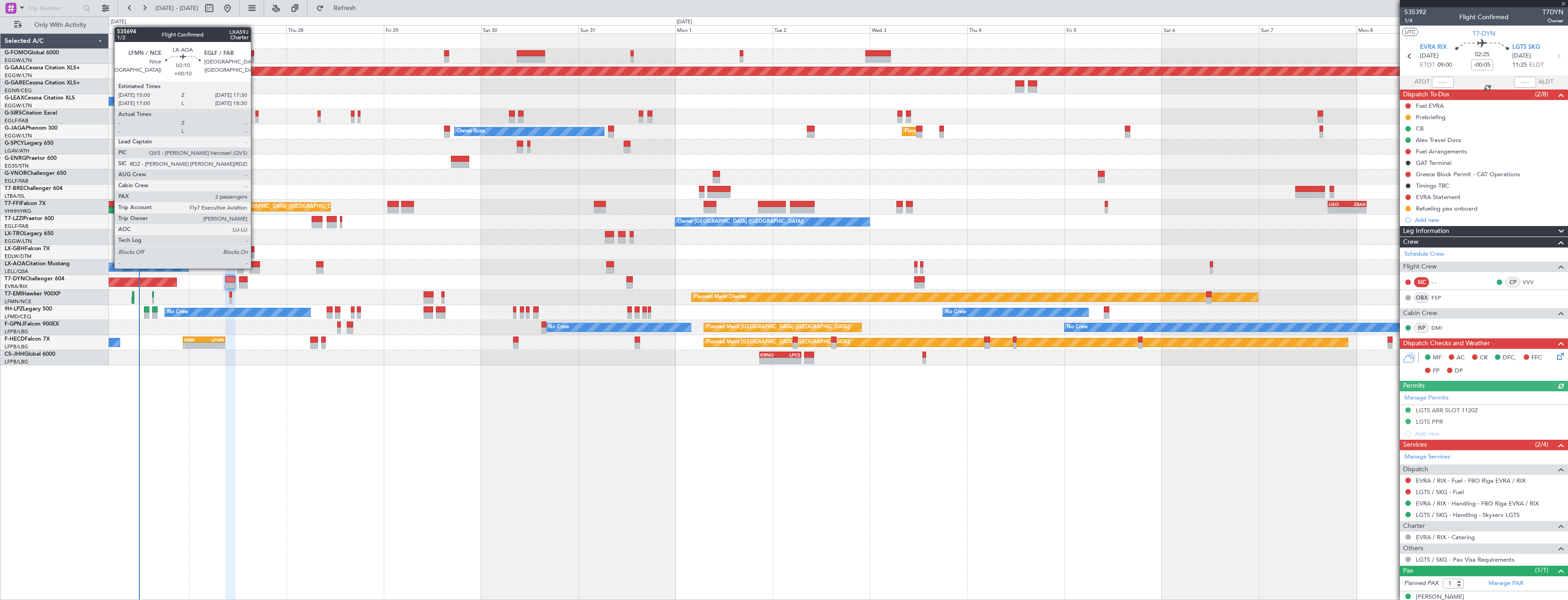
type input "+00:15"
type input "0"
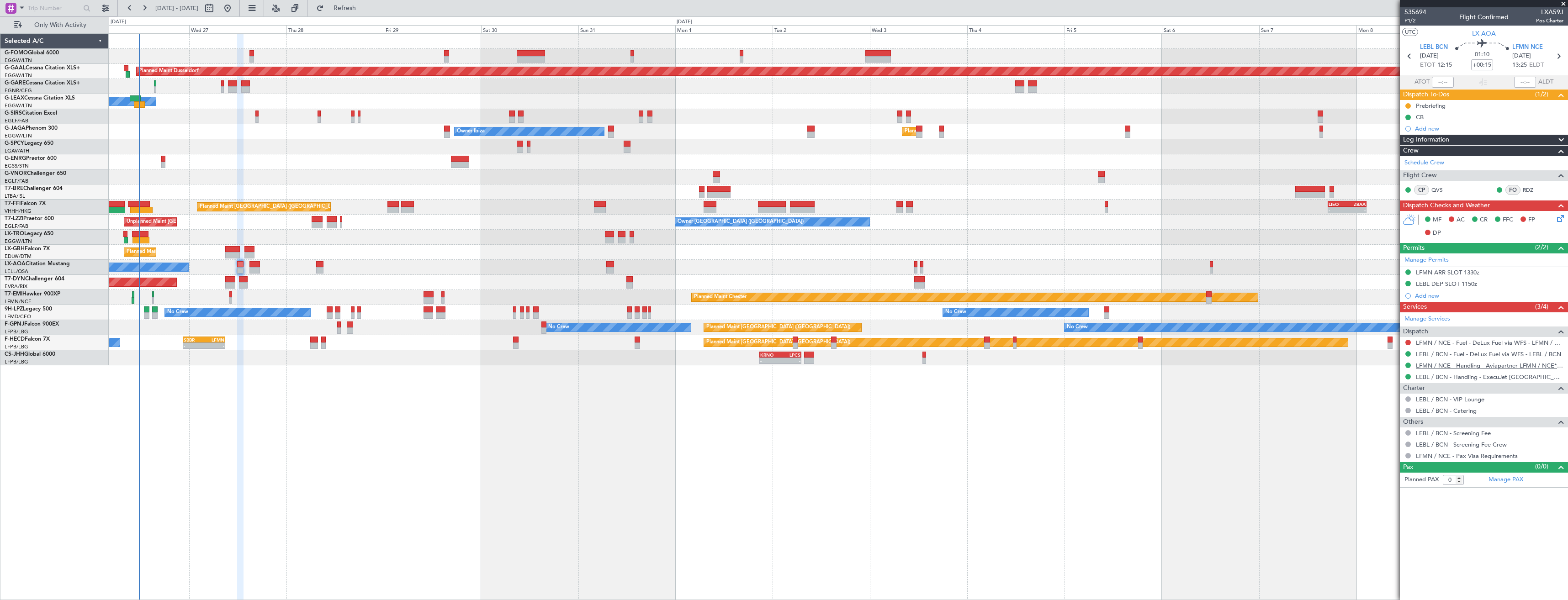
click at [1449, 364] on link "LFMN / NCE - Handling - Aviapartner LFMN / NCE*****MY HANDLING****" at bounding box center [1489, 365] width 147 height 8
click at [1432, 343] on link "LFMN / NCE - Fuel - DeLux Fuel via WFS - LFMN / NCE" at bounding box center [1489, 343] width 147 height 8
click at [360, 9] on span "Refresh" at bounding box center [345, 8] width 38 height 7
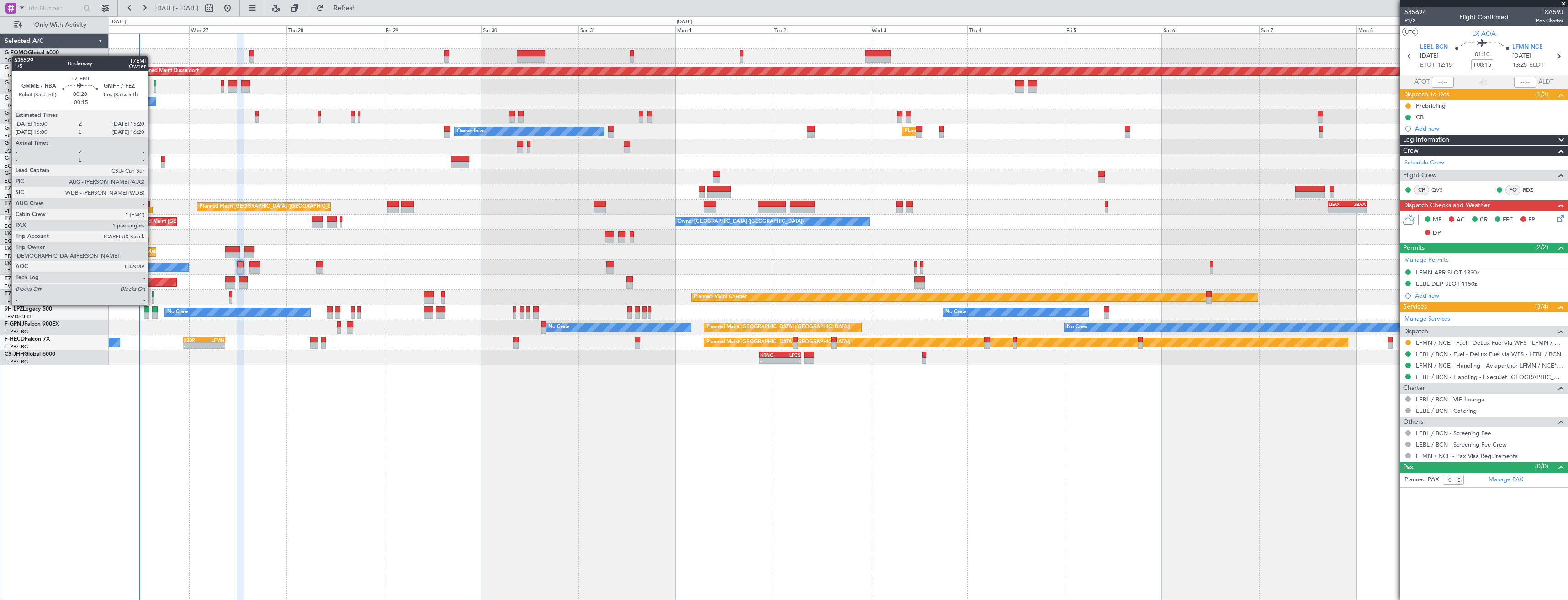
click at [152, 296] on div at bounding box center [153, 295] width 1 height 7
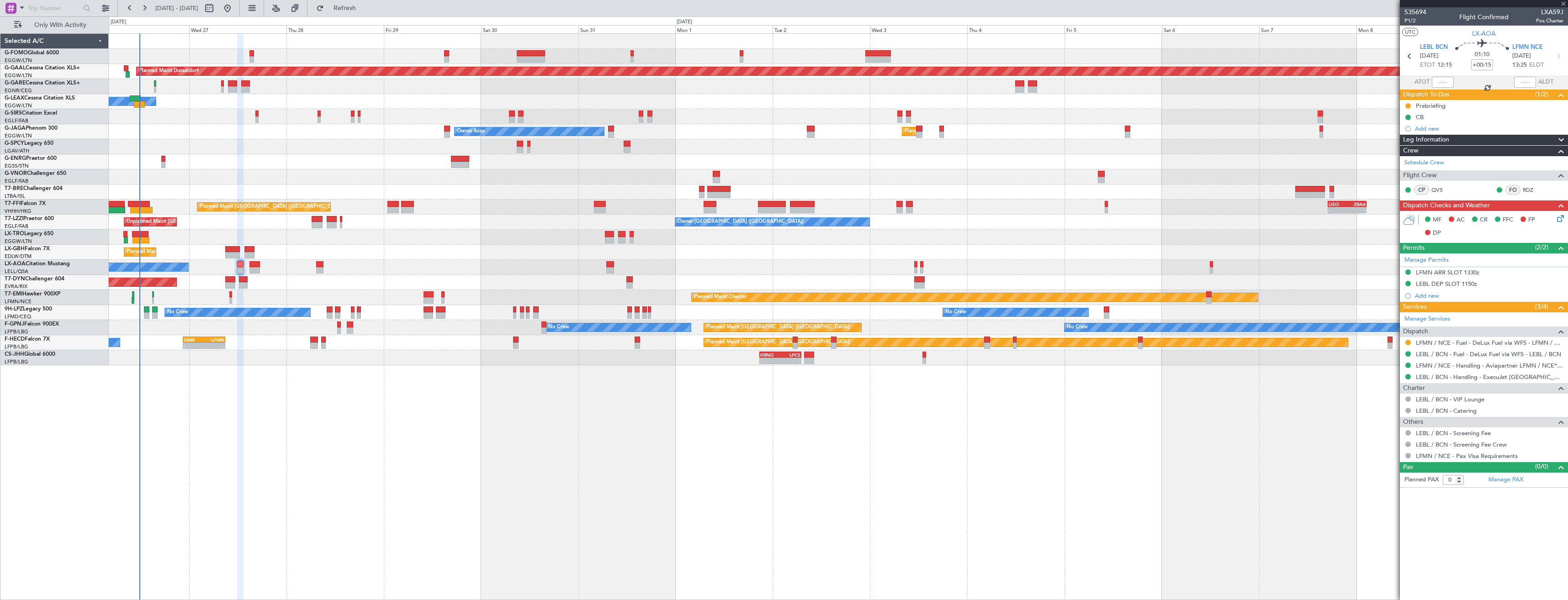
type input "-00:15"
type input "1"
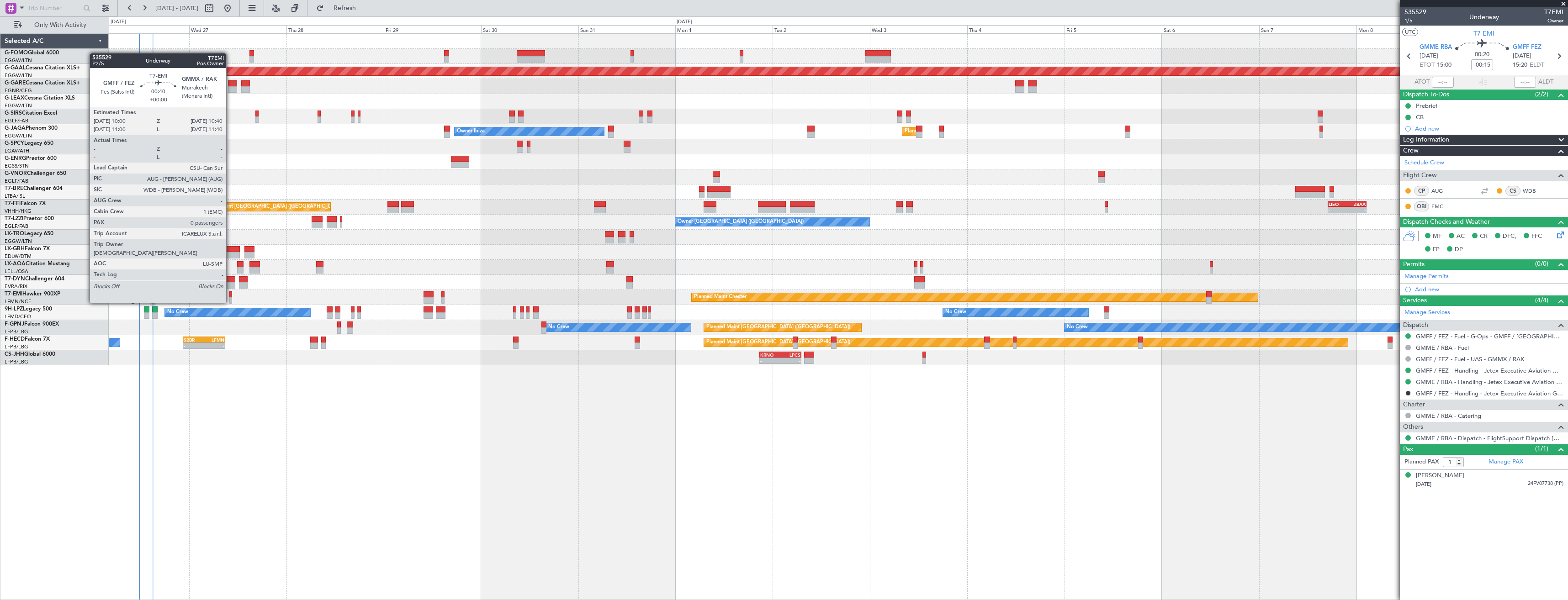
click at [230, 294] on div at bounding box center [231, 295] width 3 height 7
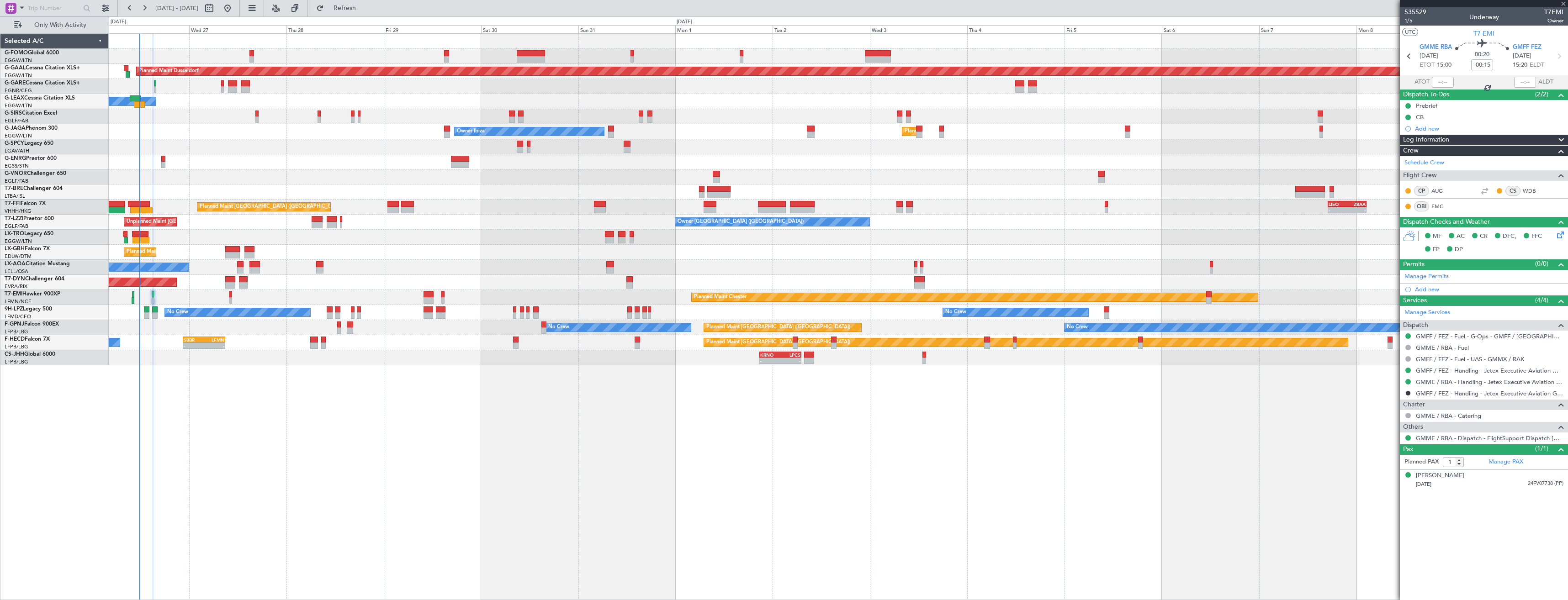
type input "0"
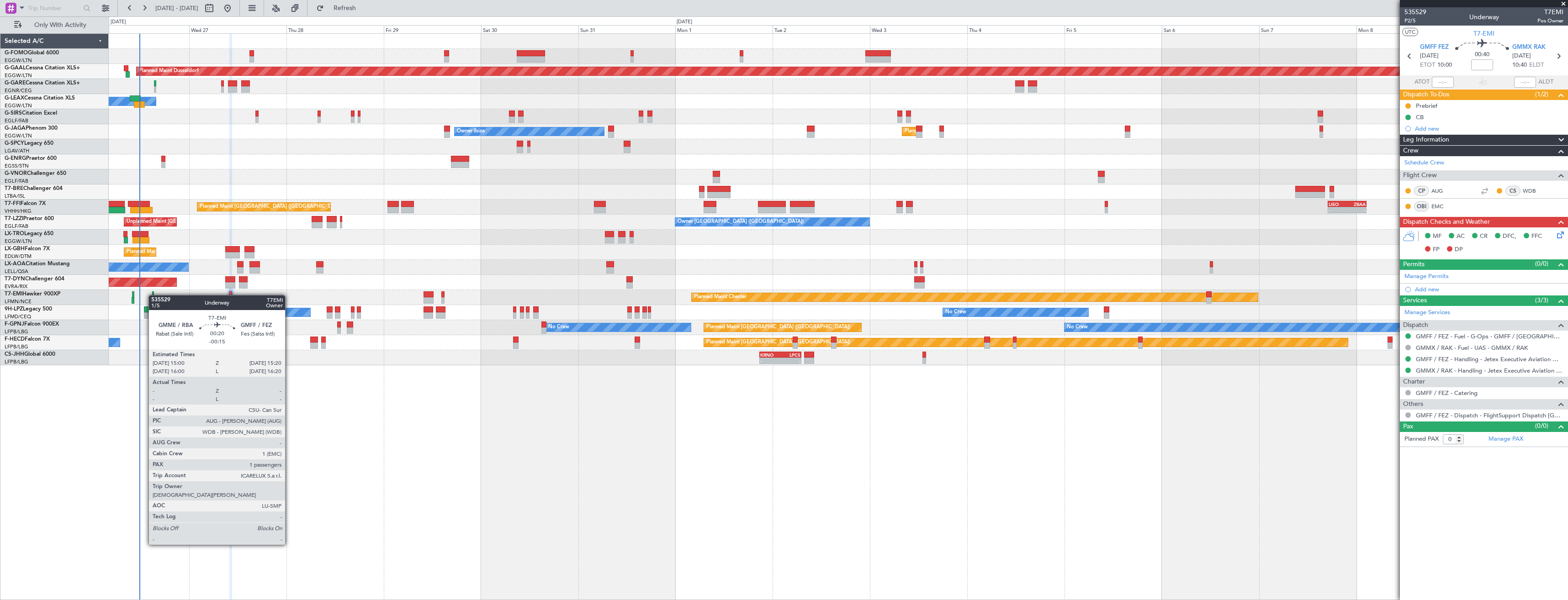
click at [153, 295] on div at bounding box center [153, 295] width 1 height 7
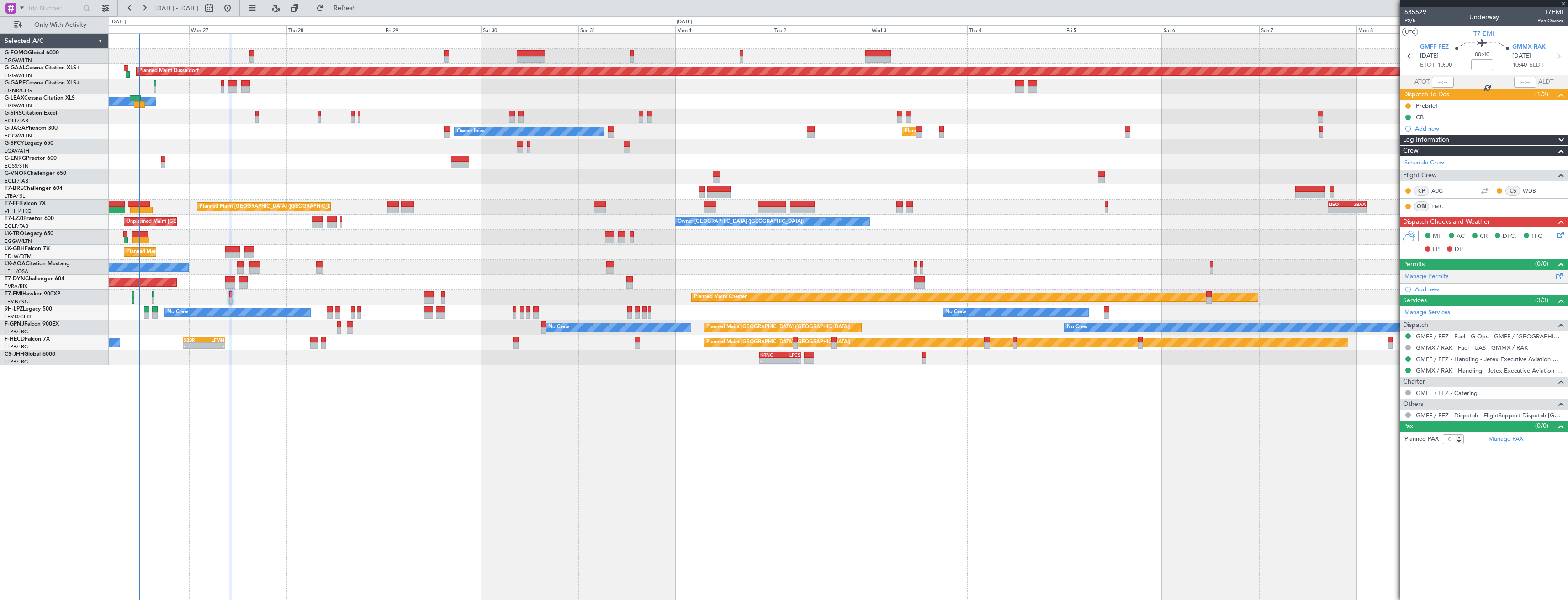
type input "-00:15"
type input "1"
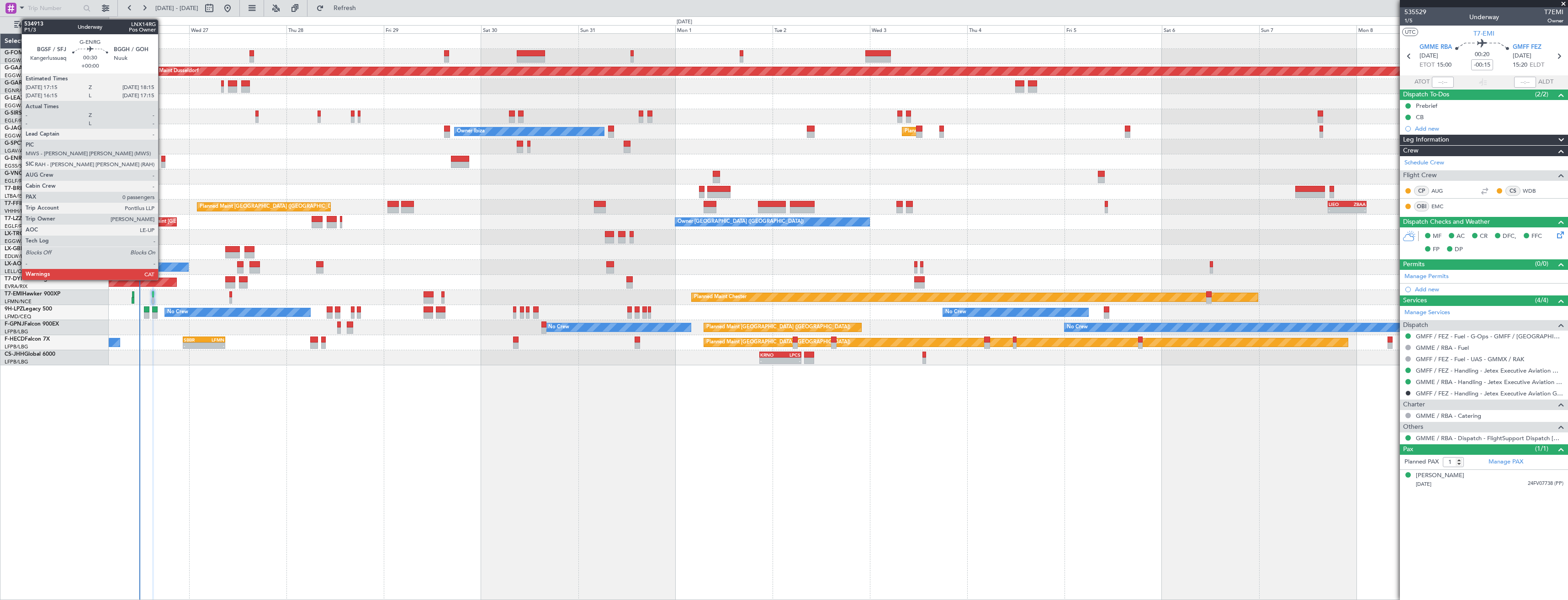
click at [162, 161] on div at bounding box center [163, 159] width 4 height 7
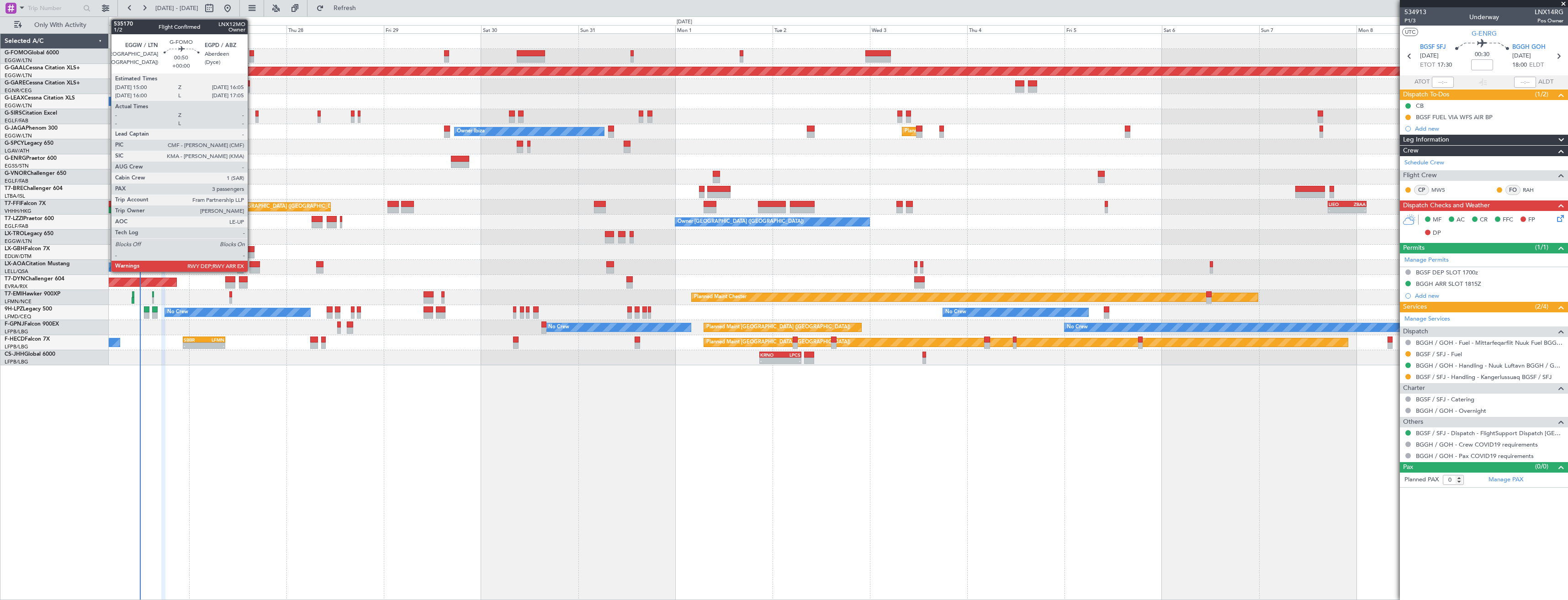
click at [252, 58] on div at bounding box center [252, 59] width 5 height 7
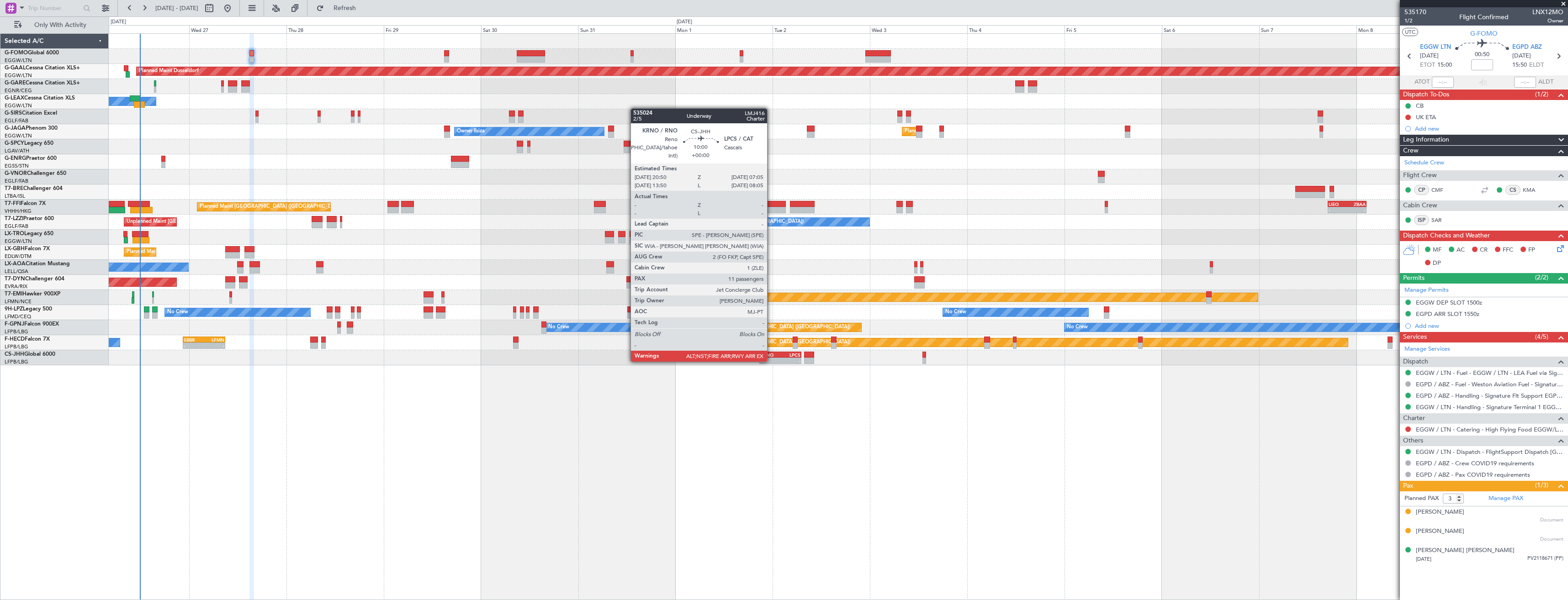
click at [771, 361] on div "-" at bounding box center [770, 360] width 20 height 5
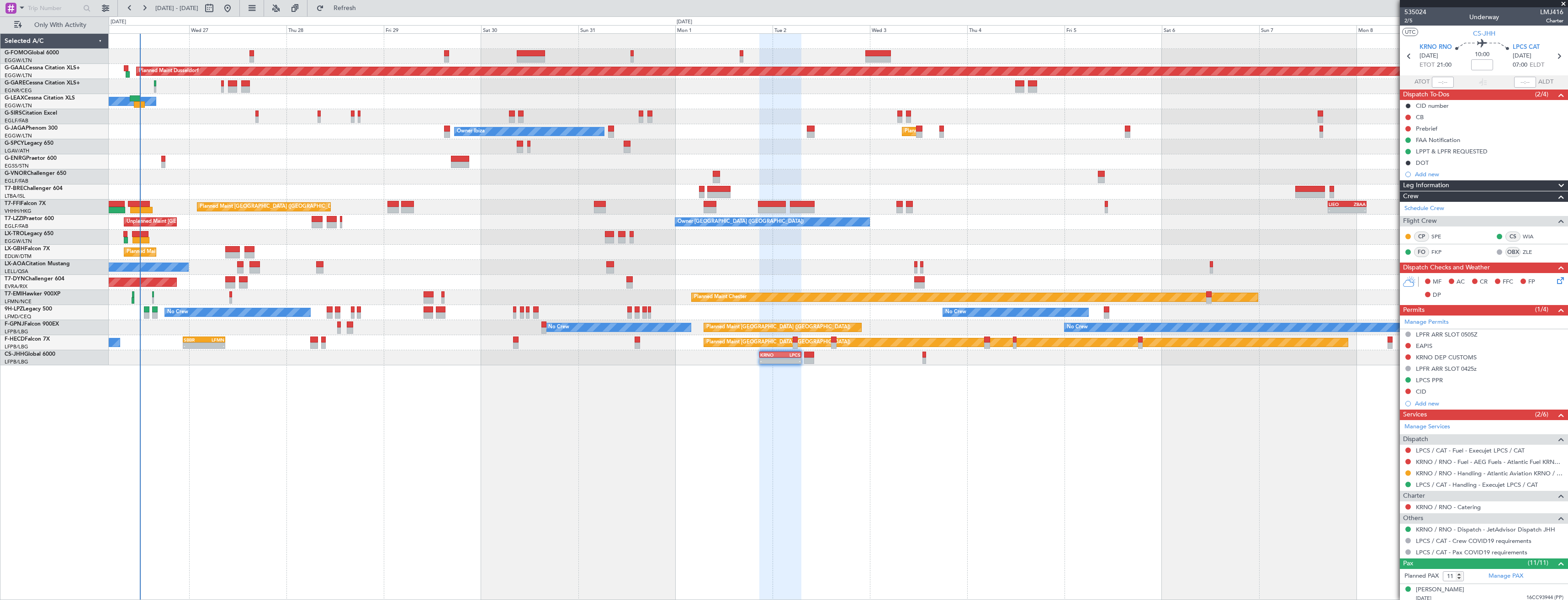
click at [1423, 182] on span "Leg Information" at bounding box center [1426, 185] width 46 height 10
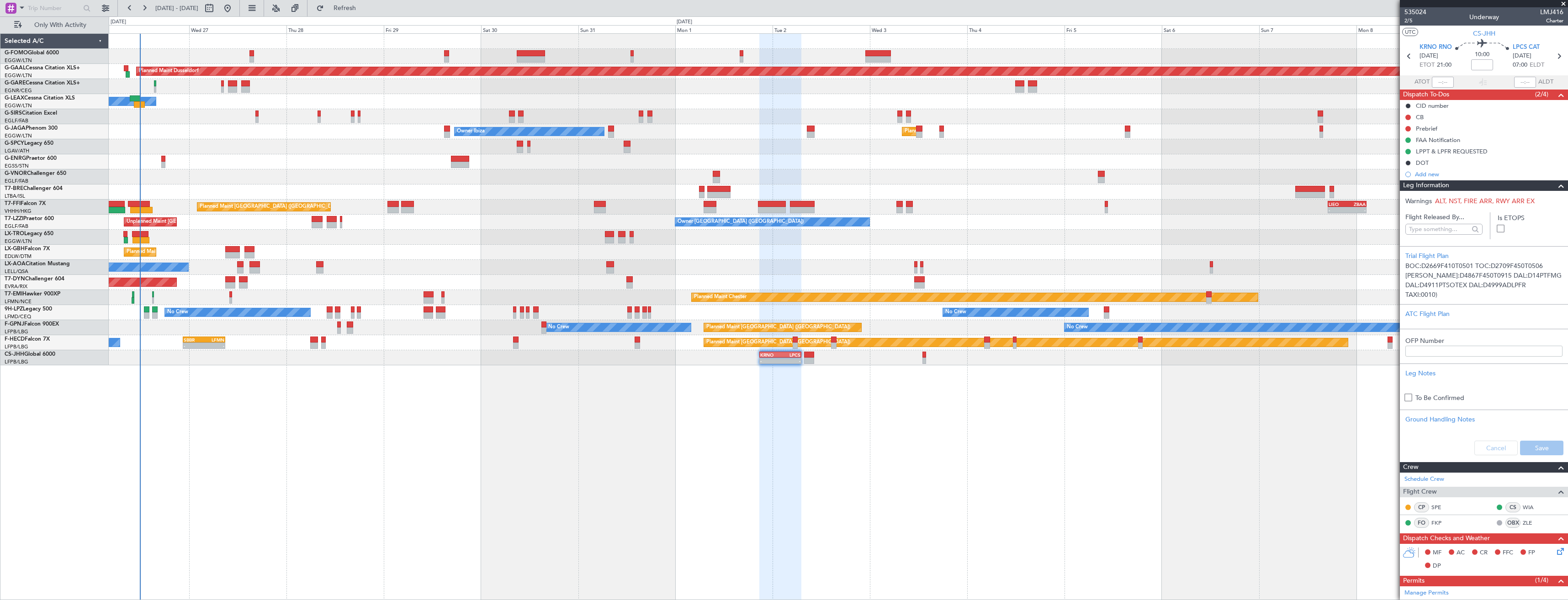
click at [1471, 183] on div "Leg Information" at bounding box center [1484, 185] width 168 height 10
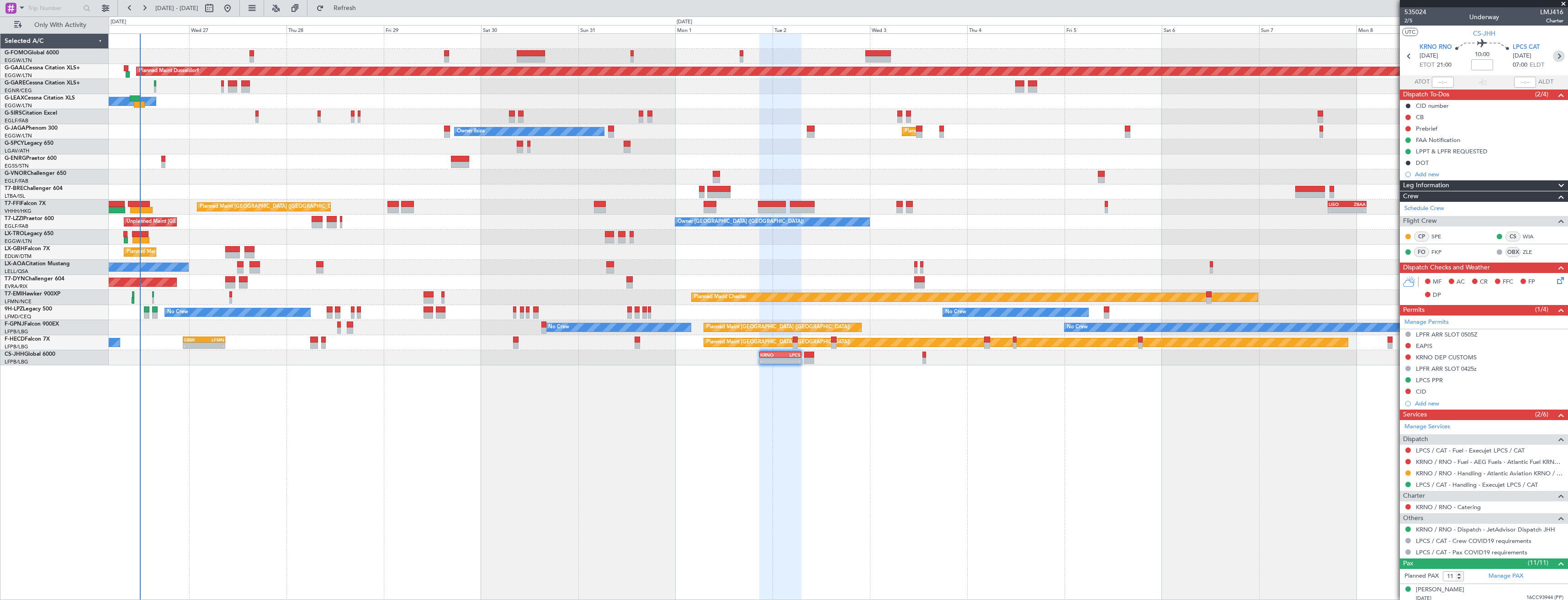
click at [1553, 58] on icon at bounding box center [1559, 57] width 12 height 12
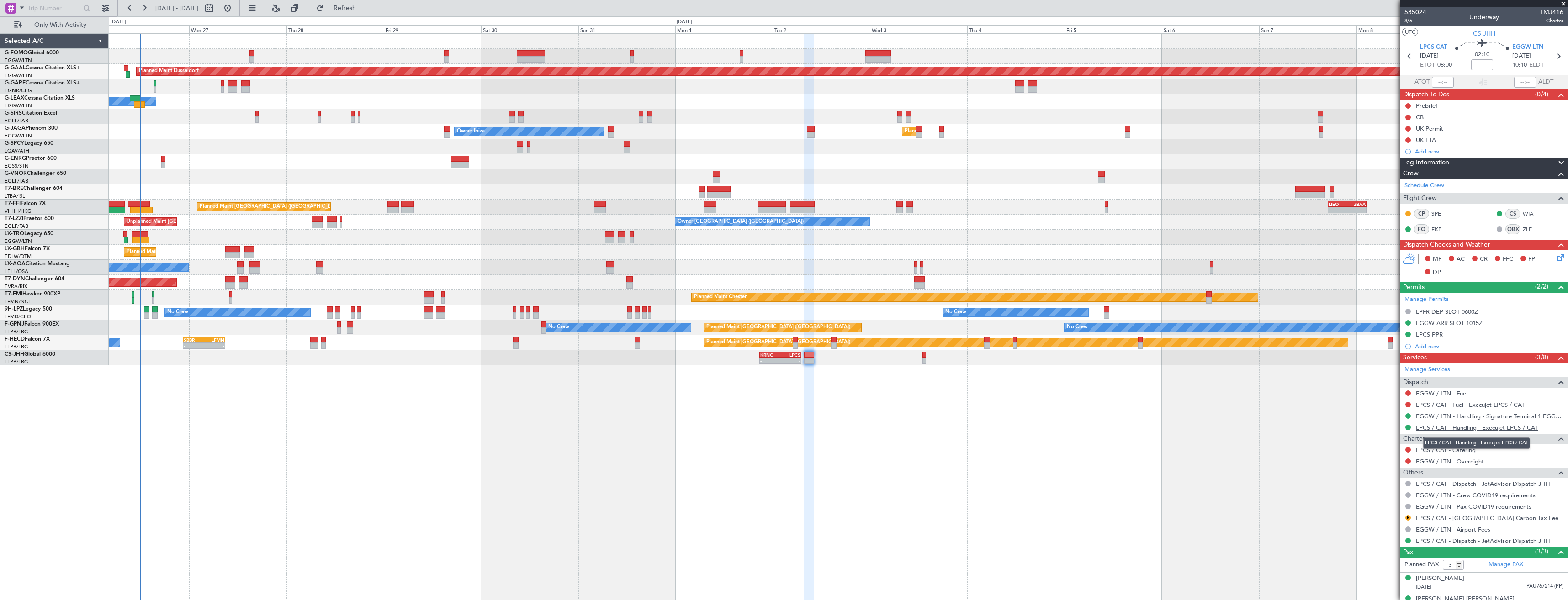
click at [1485, 429] on link "LPCS / CAT - Handling - Execujet LPCS / CAT" at bounding box center [1477, 428] width 122 height 8
click at [1427, 160] on span "Leg Information" at bounding box center [1426, 162] width 46 height 10
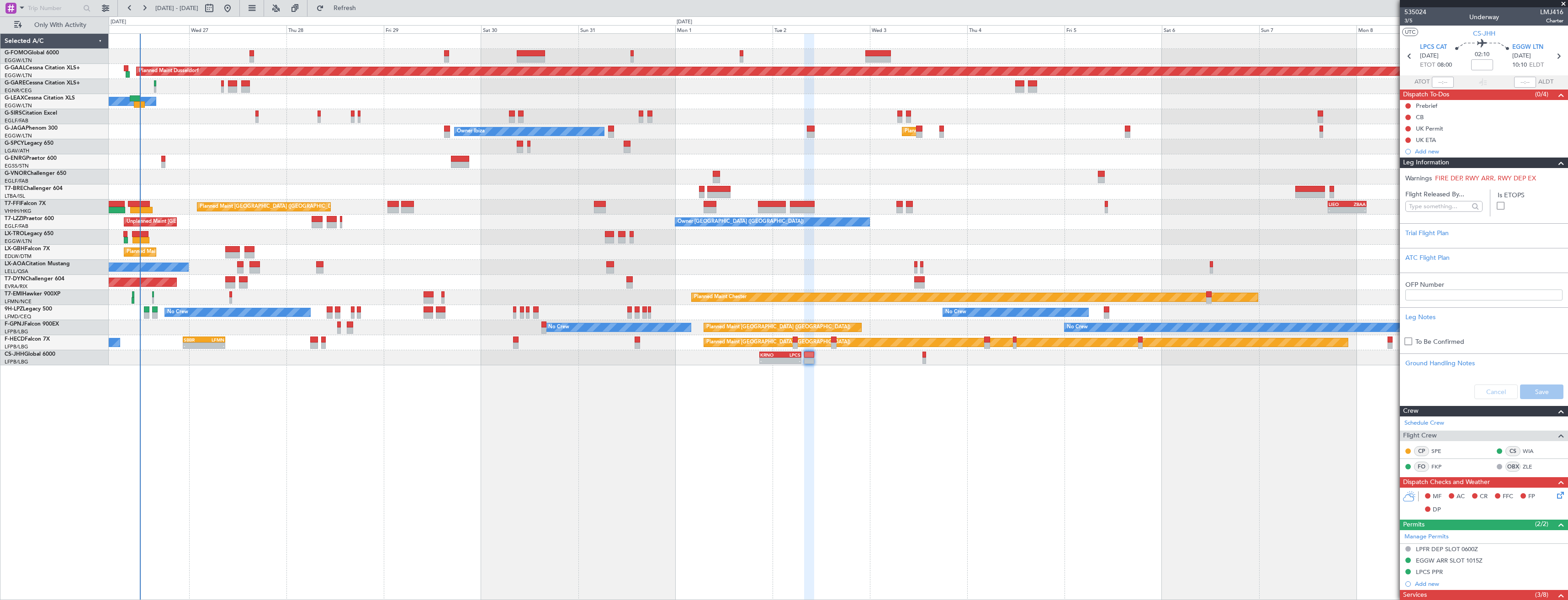
click at [1427, 160] on span "Leg Information" at bounding box center [1426, 162] width 46 height 10
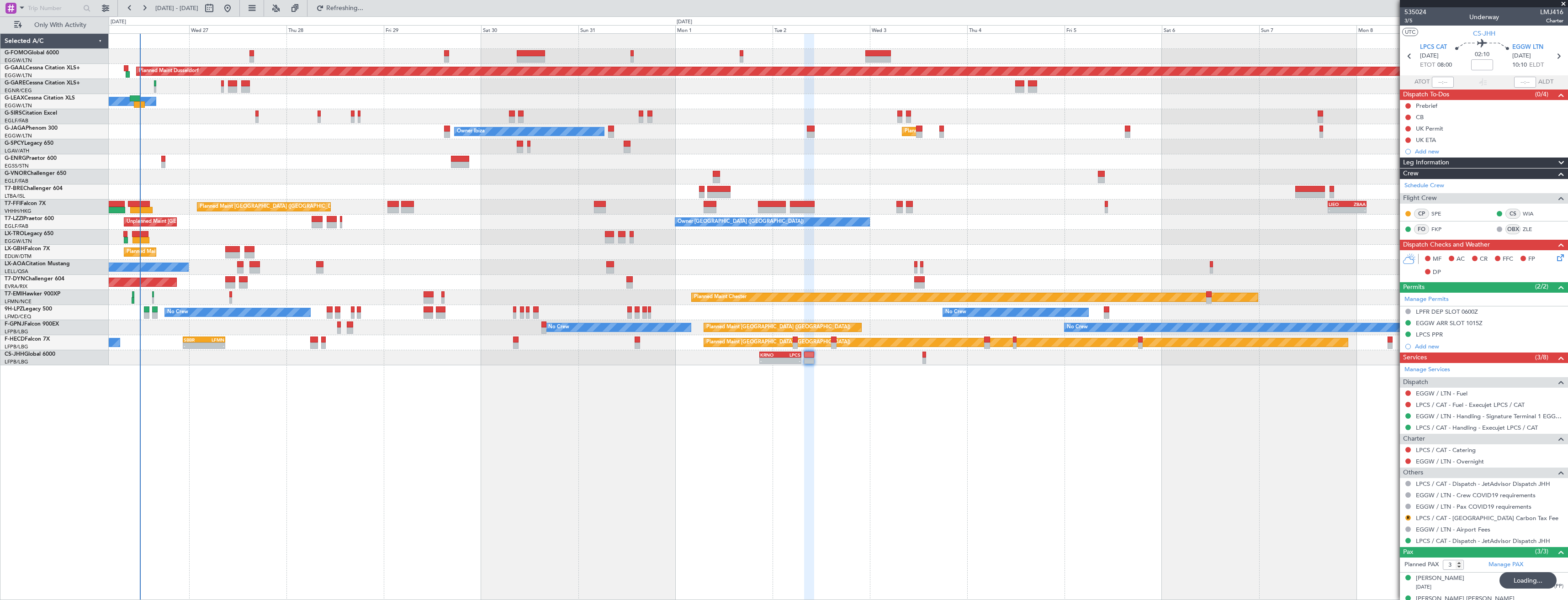
click at [1427, 160] on span "Leg Information" at bounding box center [1426, 162] width 46 height 10
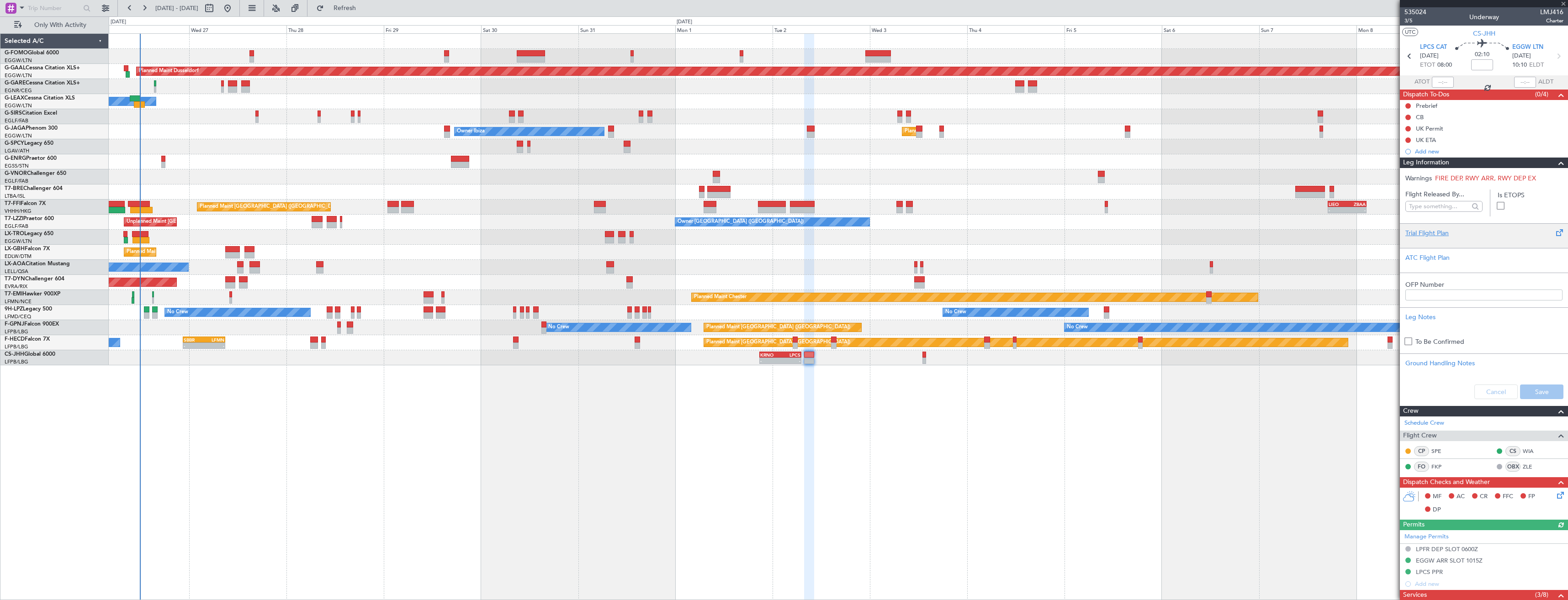
click at [1556, 232] on span at bounding box center [1559, 233] width 11 height 11
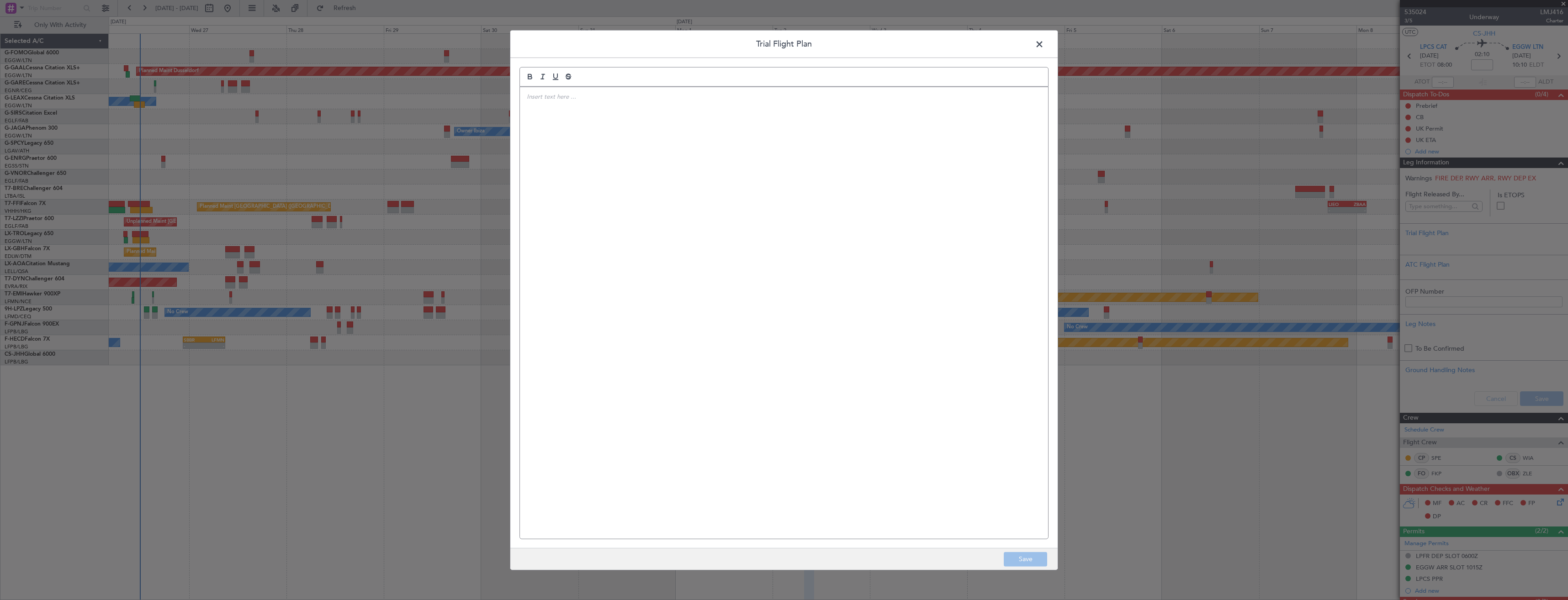
click at [1044, 43] on span at bounding box center [1044, 47] width 0 height 18
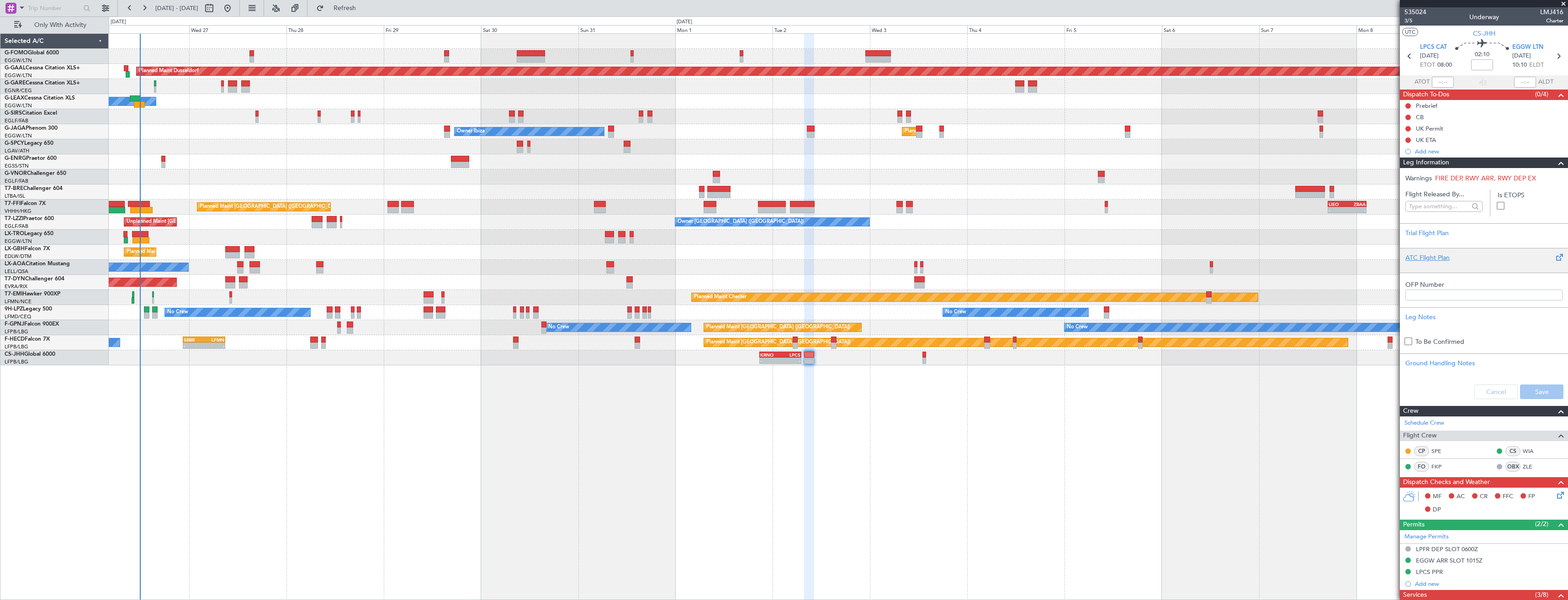
click at [1553, 255] on span at bounding box center [1559, 257] width 11 height 11
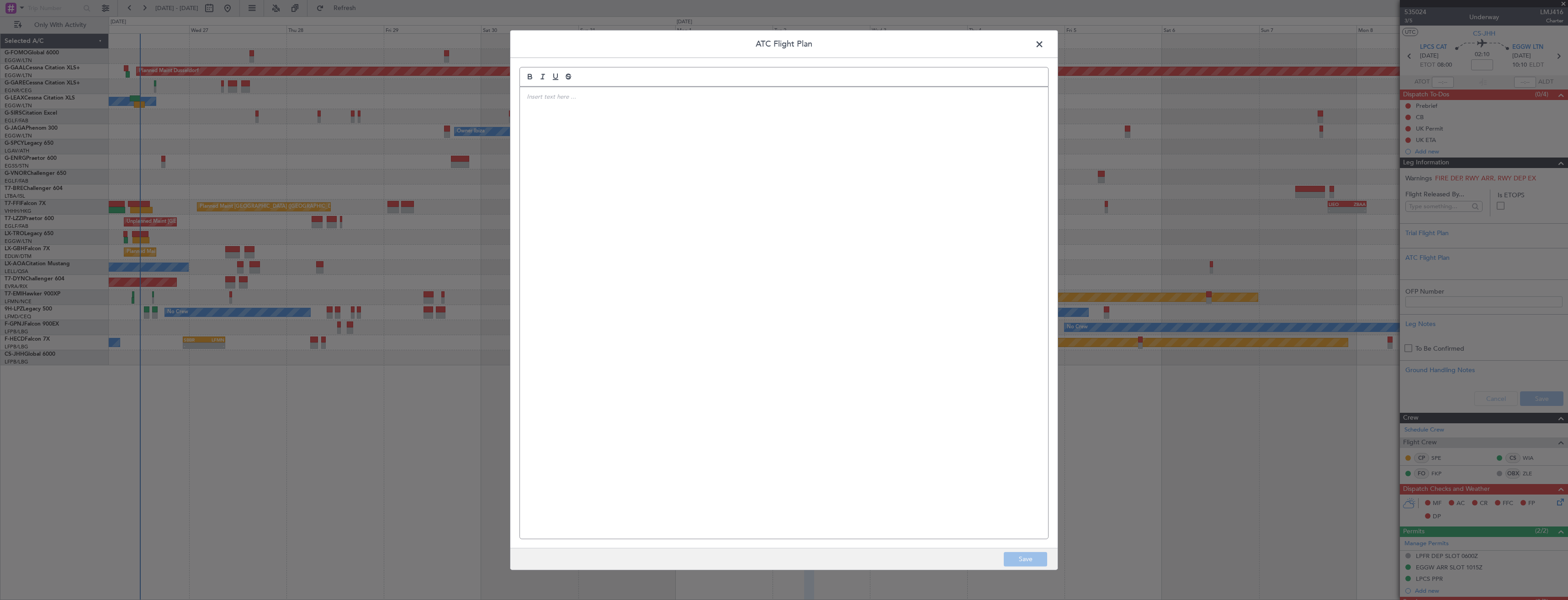
click at [1044, 46] on span at bounding box center [1044, 47] width 0 height 18
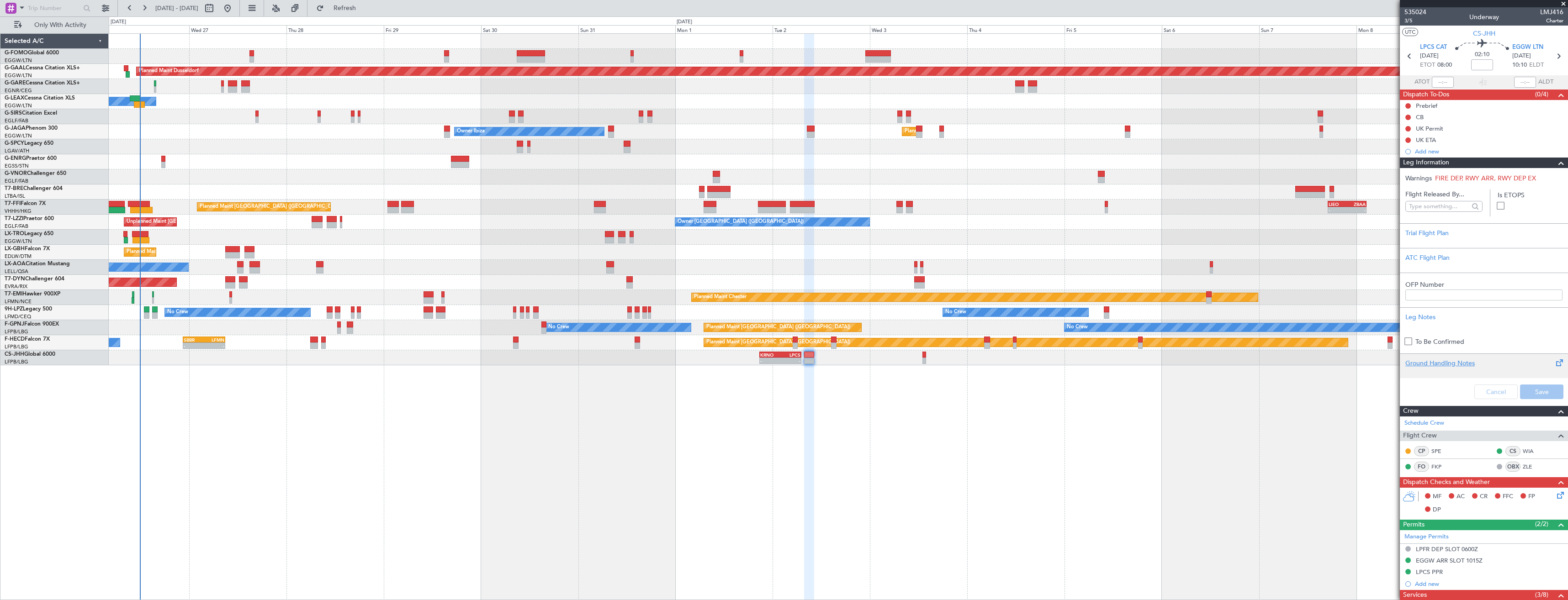
click at [1553, 361] on span at bounding box center [1559, 363] width 11 height 11
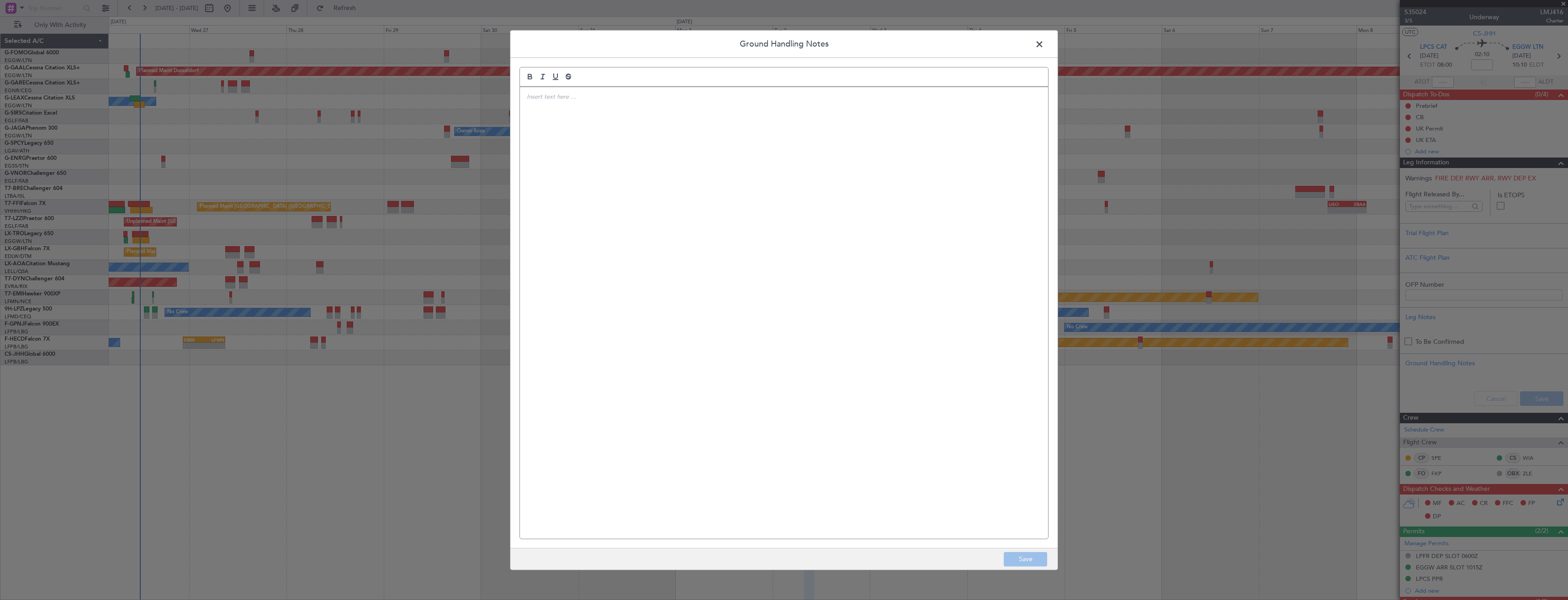
click at [1044, 45] on span at bounding box center [1044, 47] width 0 height 18
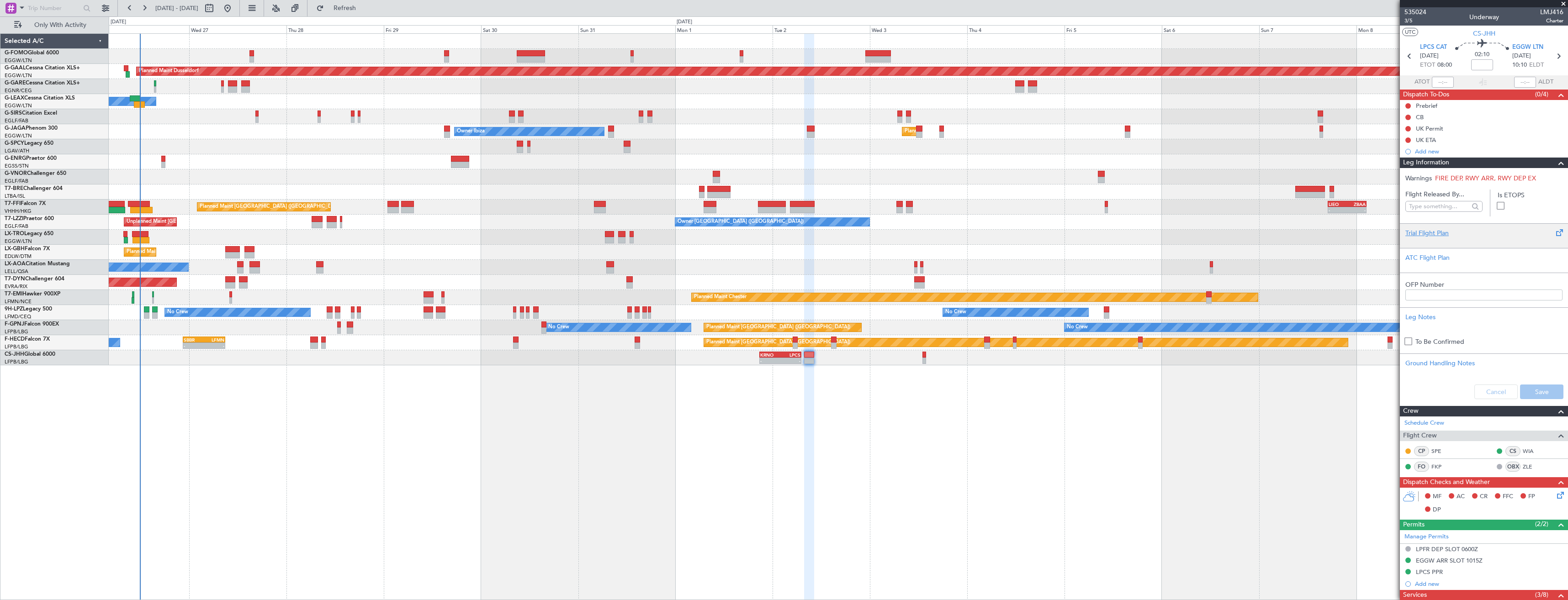
click at [1477, 235] on div "Trial Flight Plan" at bounding box center [1484, 233] width 157 height 10
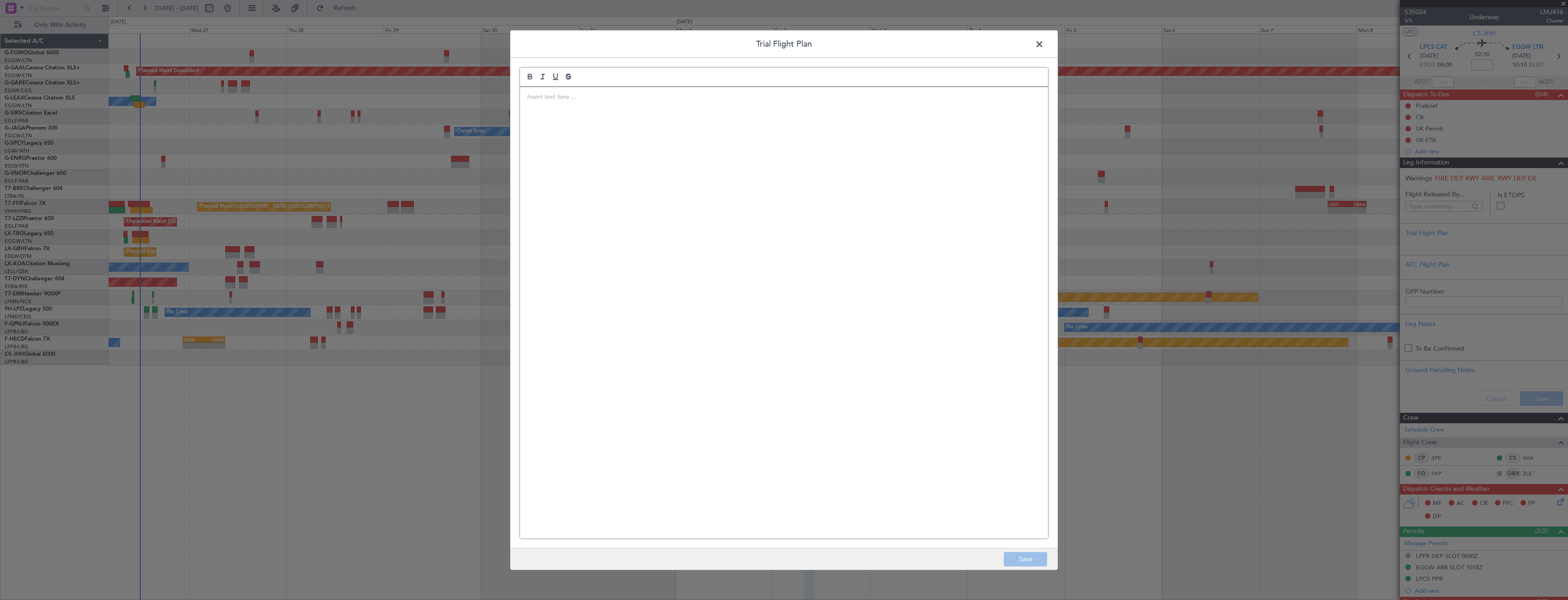
click at [1044, 47] on span at bounding box center [1044, 47] width 0 height 18
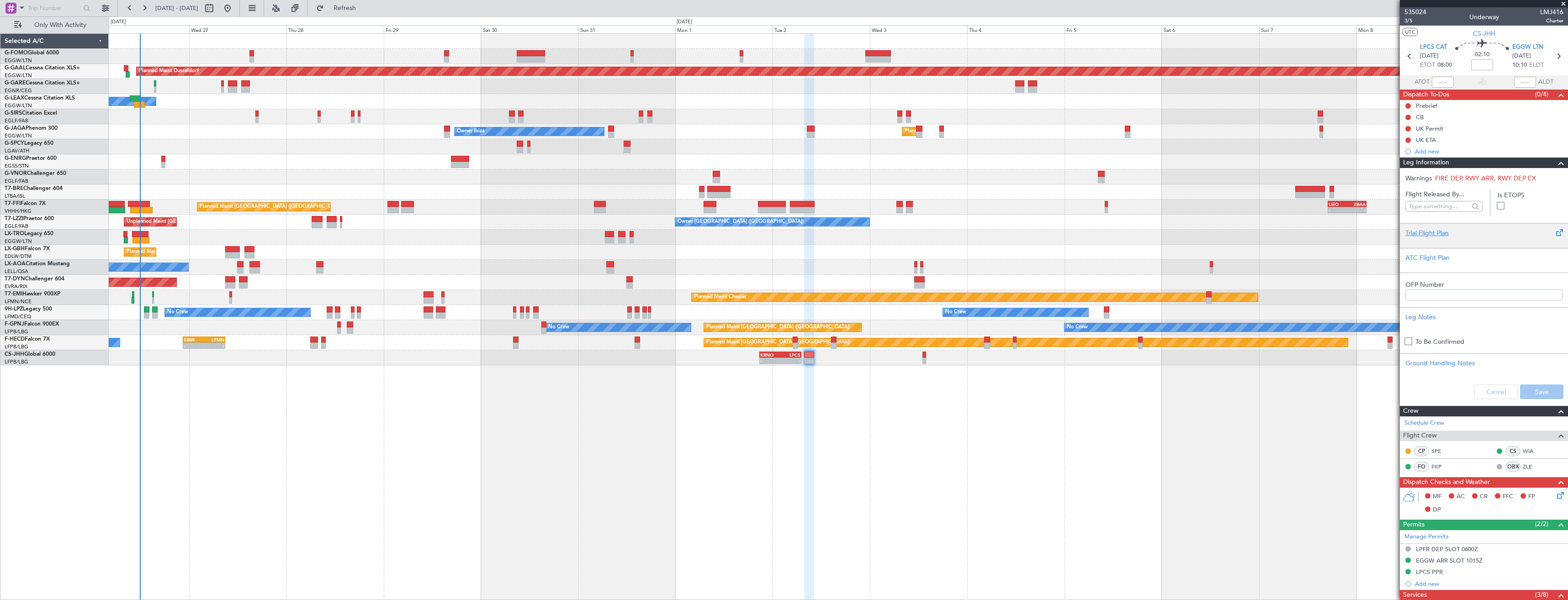
click at [1426, 230] on div "Trial Flight Plan" at bounding box center [1484, 233] width 157 height 10
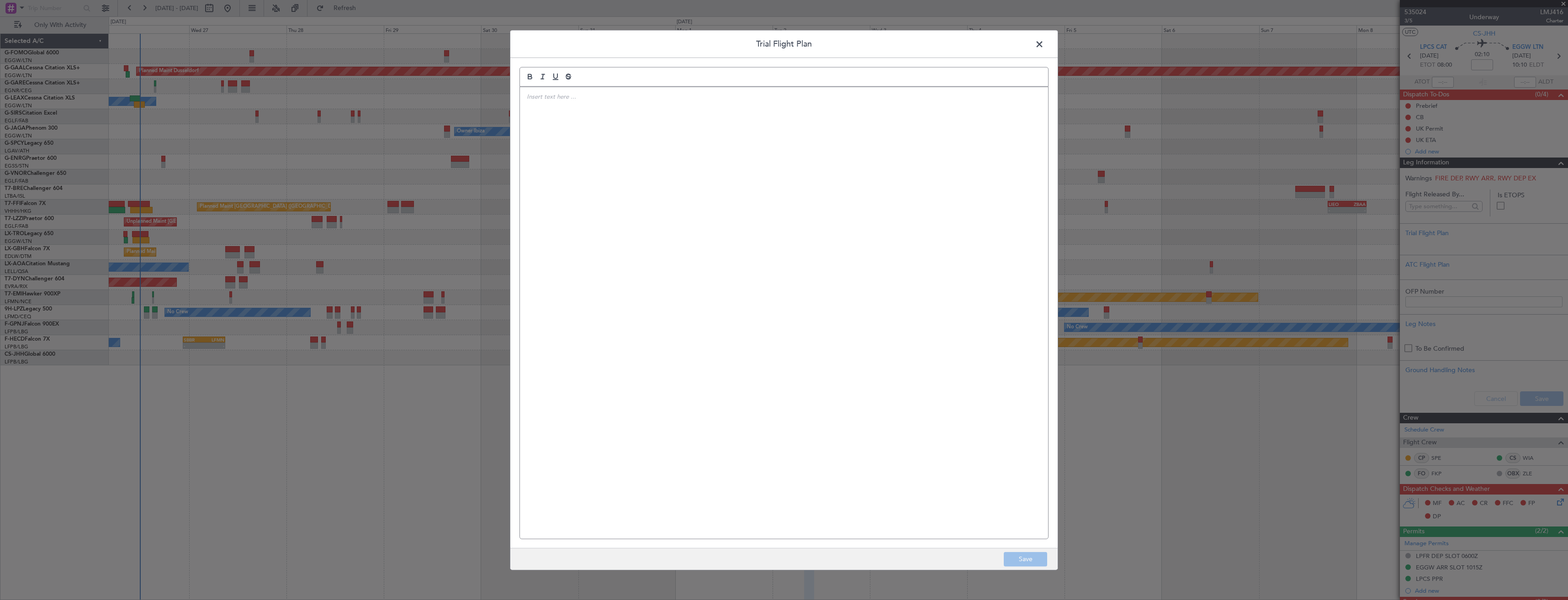
click at [1044, 43] on span at bounding box center [1044, 47] width 0 height 18
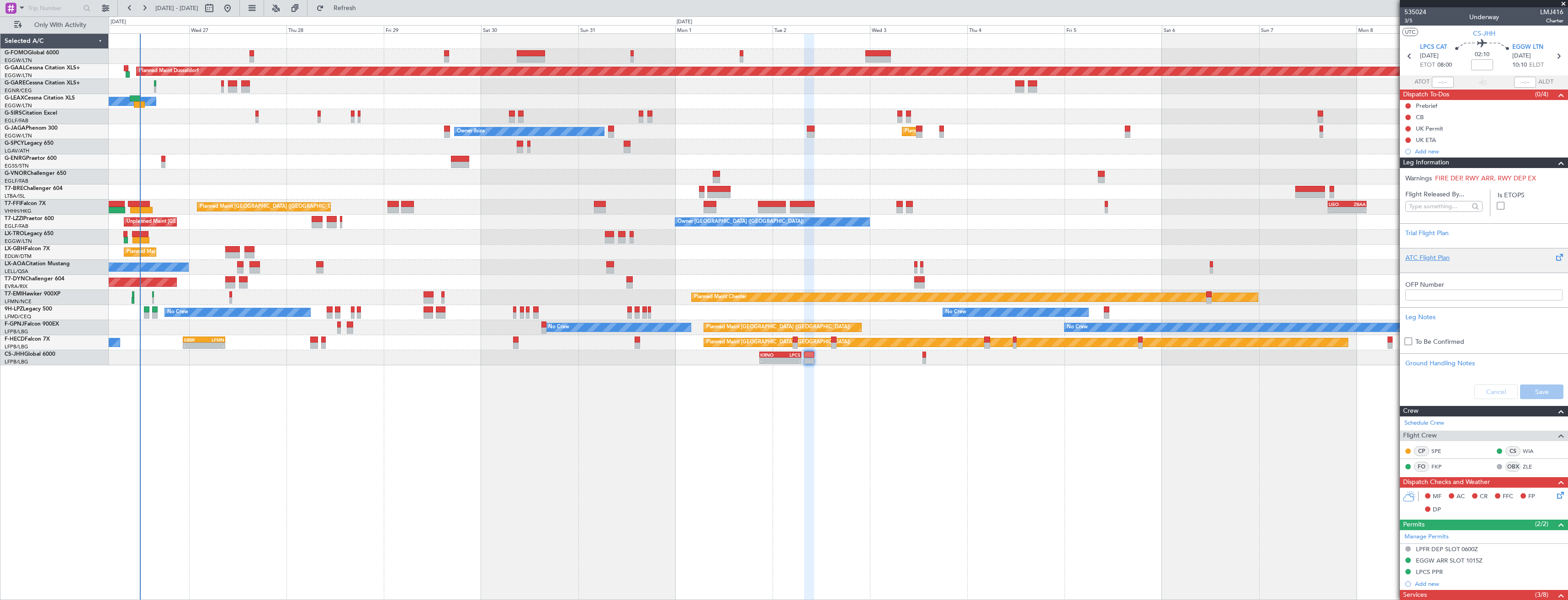
click at [1410, 260] on div "ATC Flight Plan" at bounding box center [1484, 258] width 157 height 10
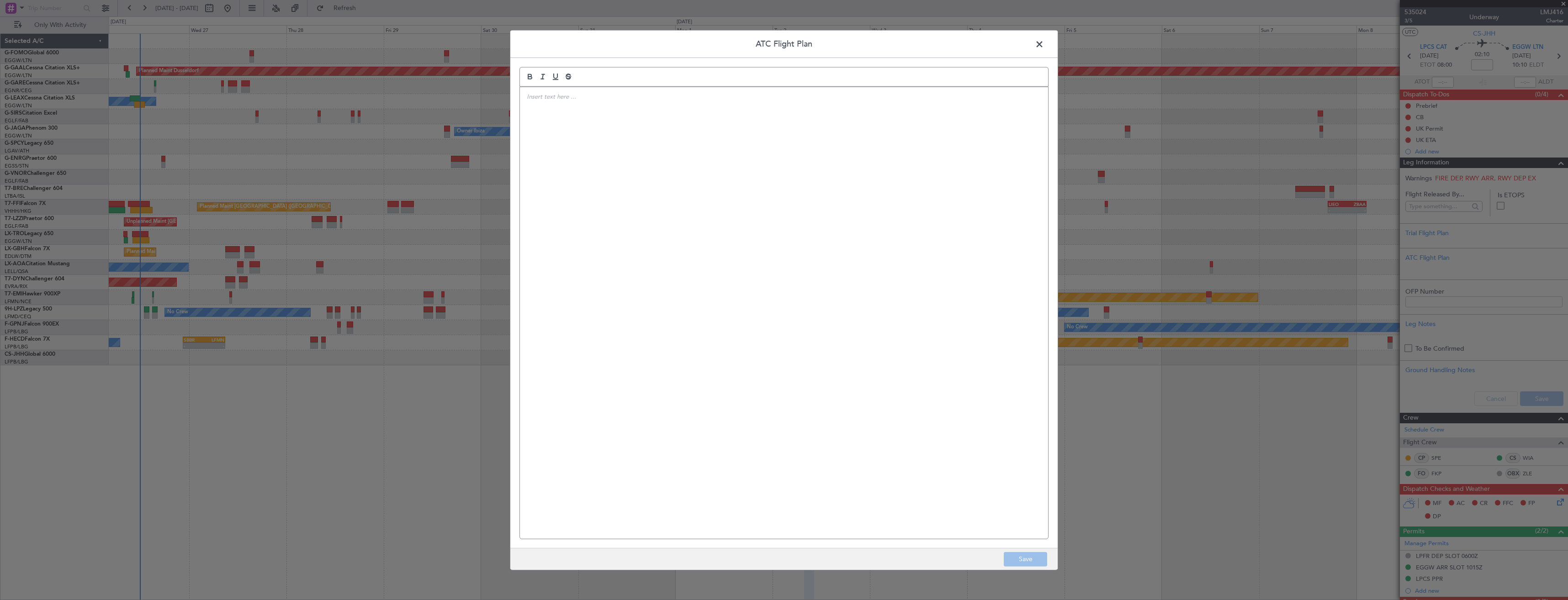
click at [1044, 43] on span at bounding box center [1044, 47] width 0 height 18
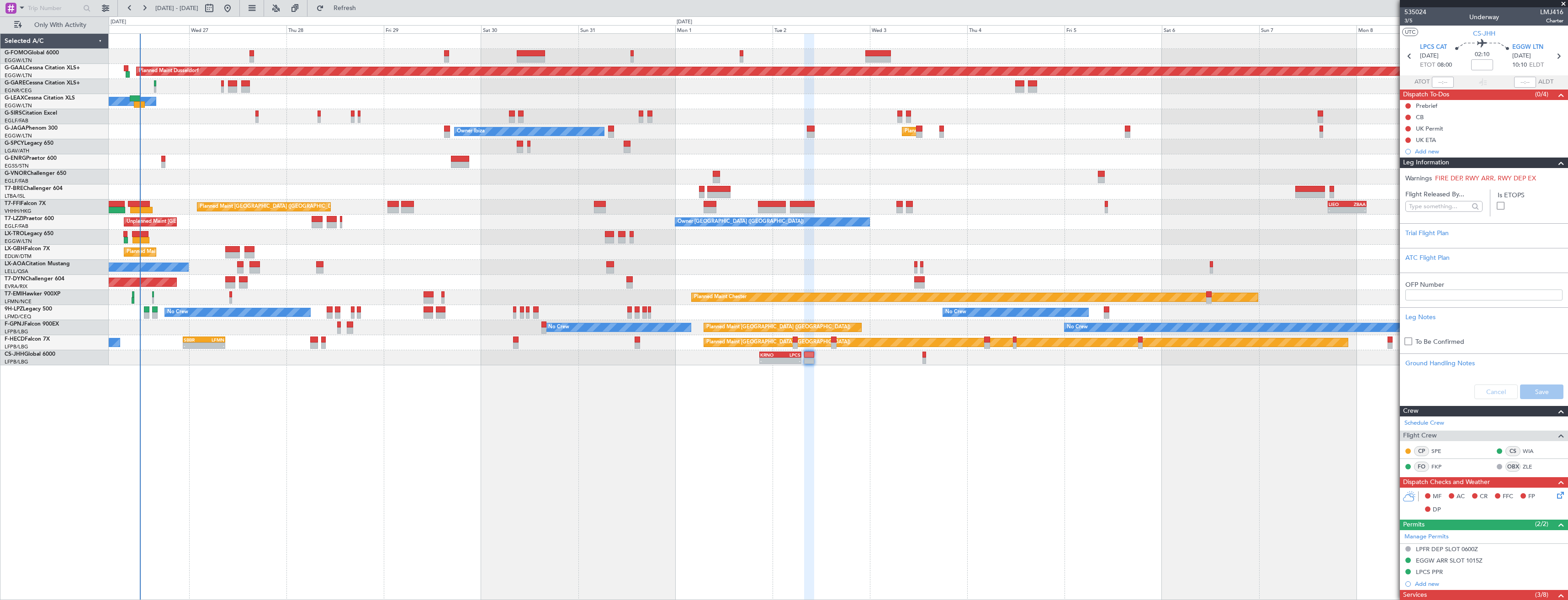
click at [1423, 158] on span "Leg Information" at bounding box center [1426, 162] width 46 height 10
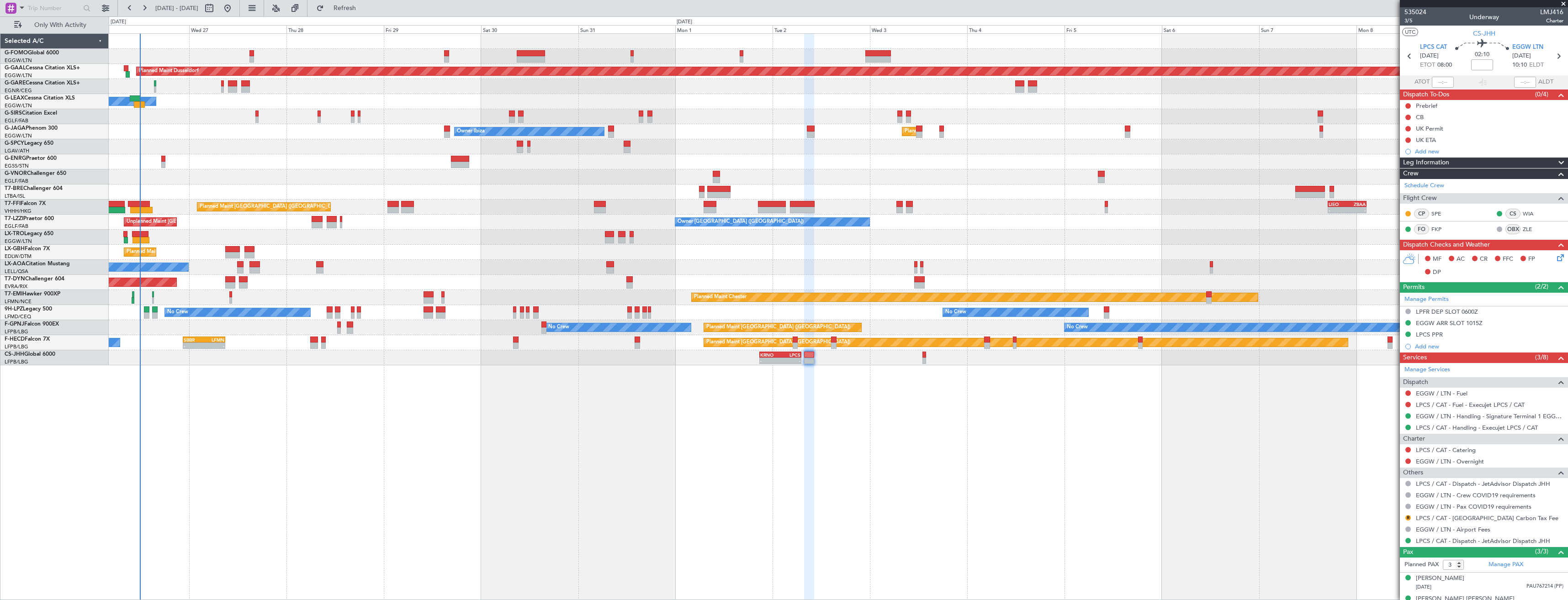
click at [1414, 173] on span "Crew" at bounding box center [1411, 173] width 16 height 10
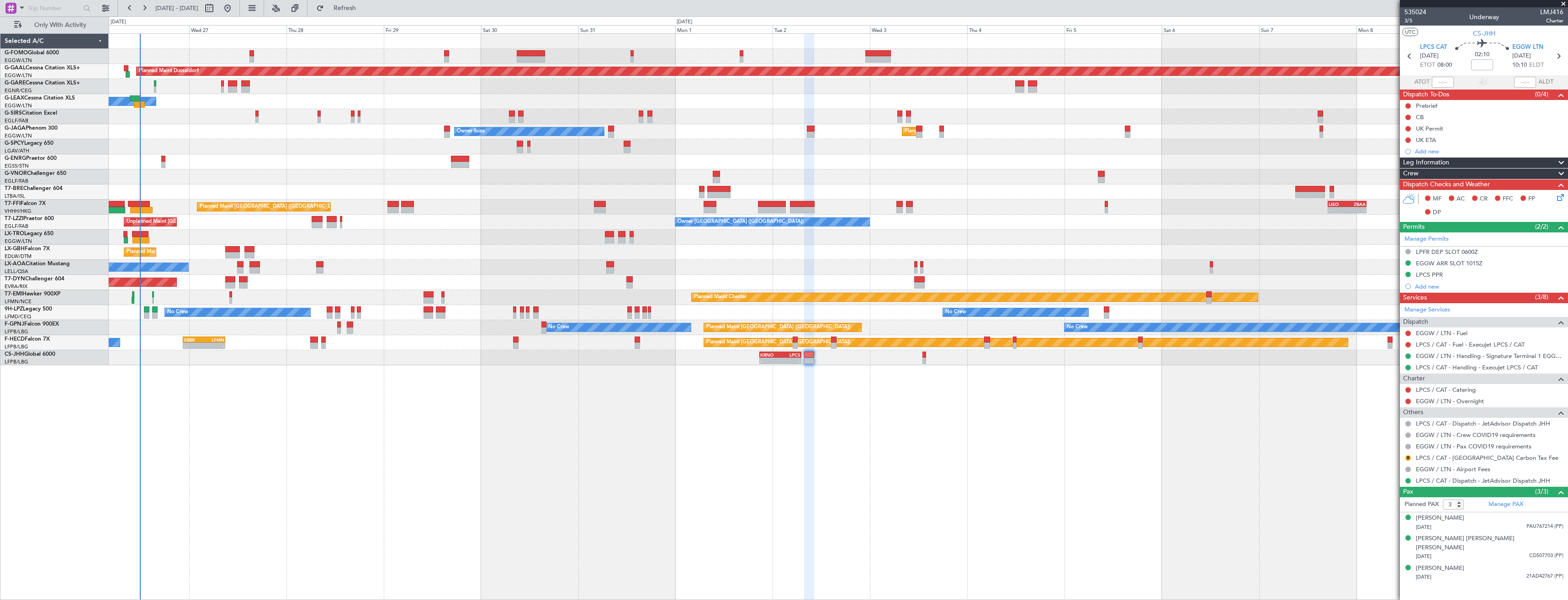
click at [1414, 173] on span "Crew" at bounding box center [1411, 173] width 16 height 10
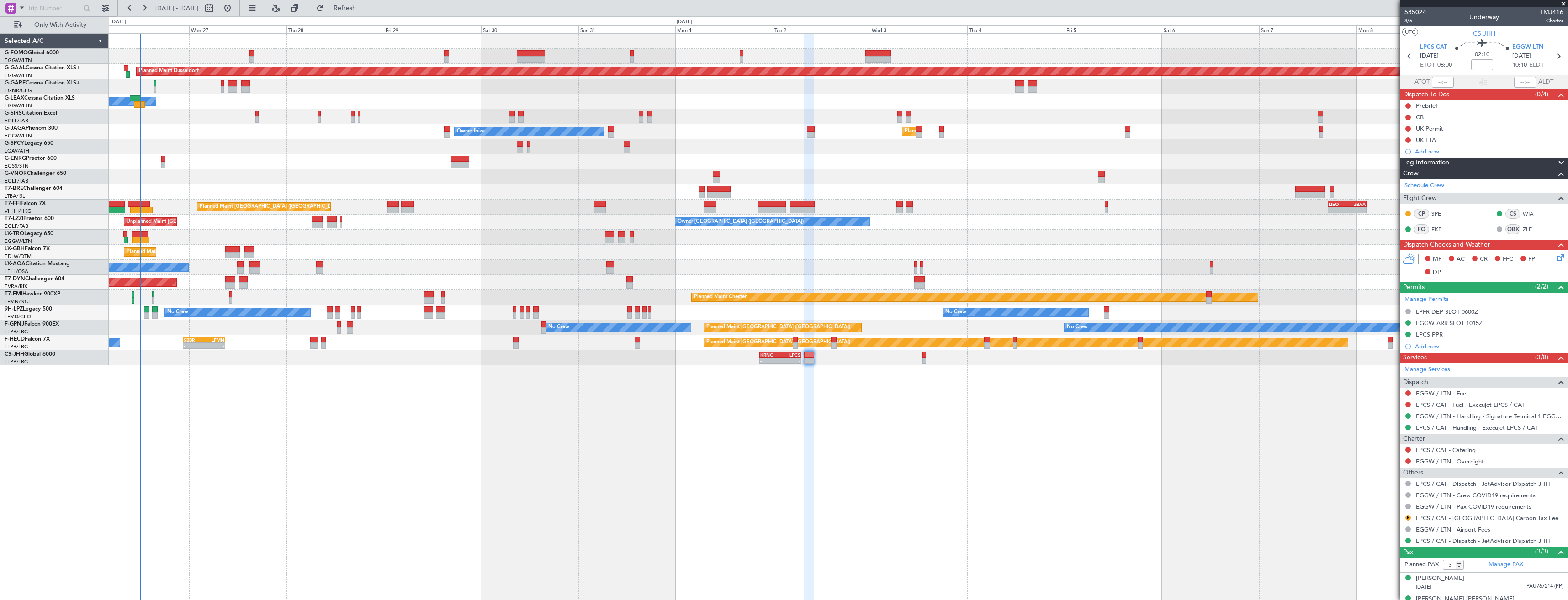
click at [1414, 165] on span "Leg Information" at bounding box center [1426, 162] width 46 height 10
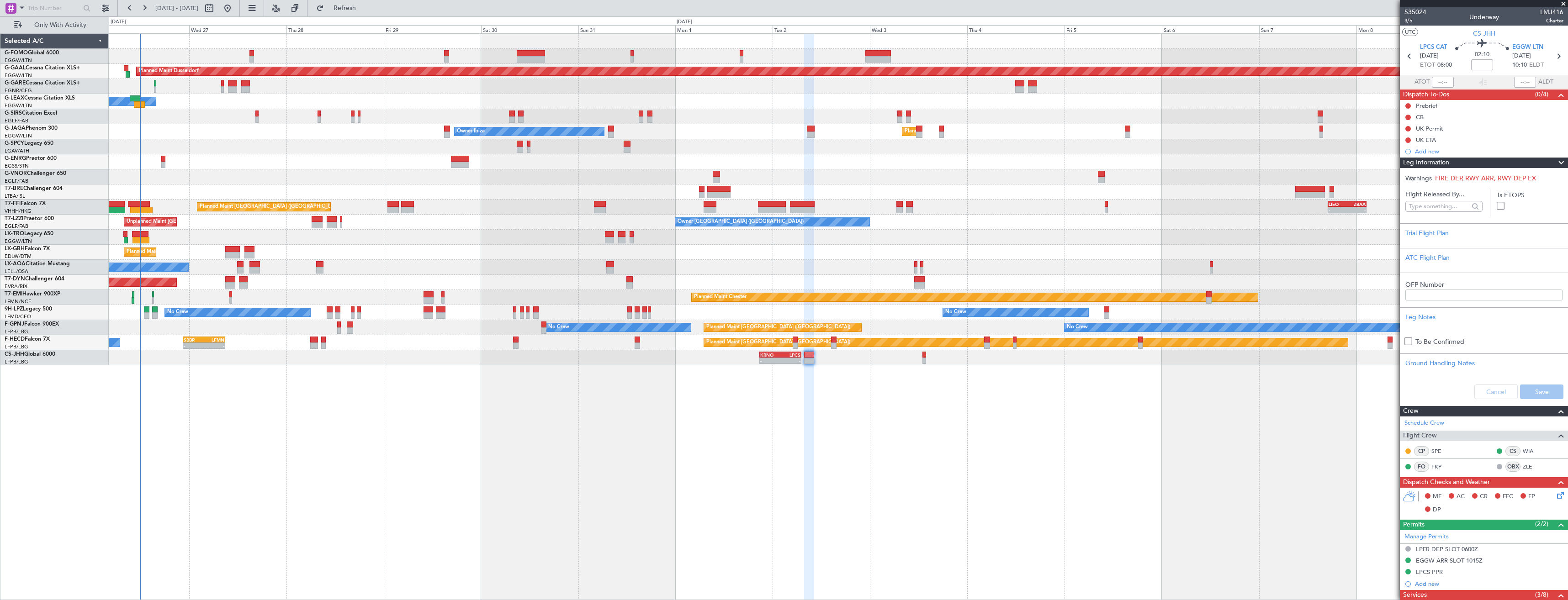
click at [1414, 165] on span "Leg Information" at bounding box center [1426, 162] width 46 height 10
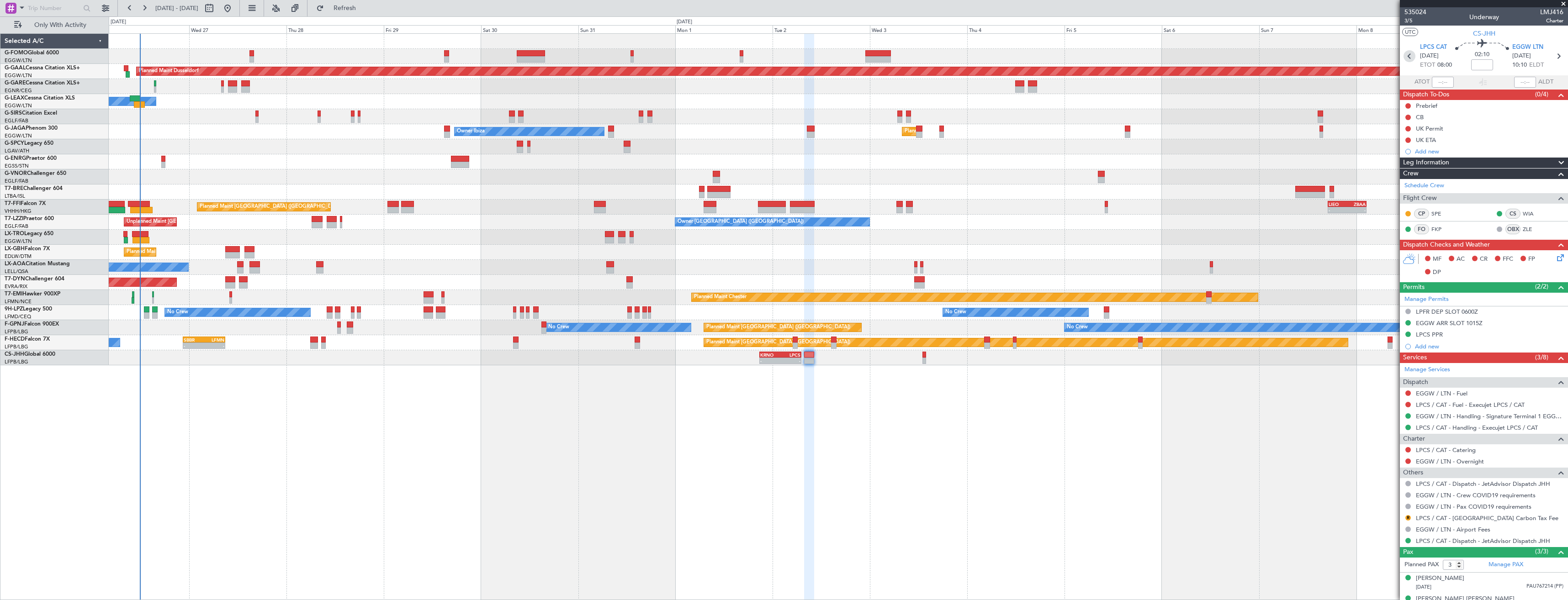
click at [1405, 54] on icon at bounding box center [1410, 57] width 12 height 12
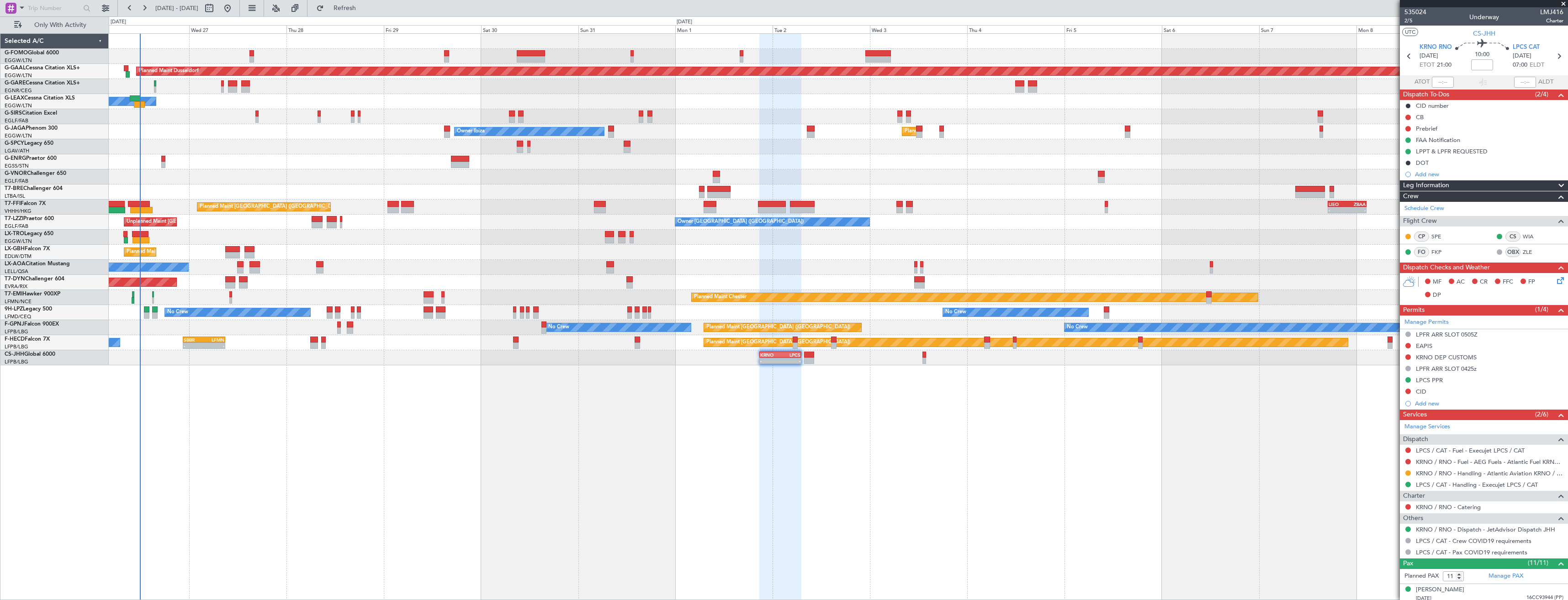
click at [1435, 182] on span "Leg Information" at bounding box center [1426, 185] width 46 height 10
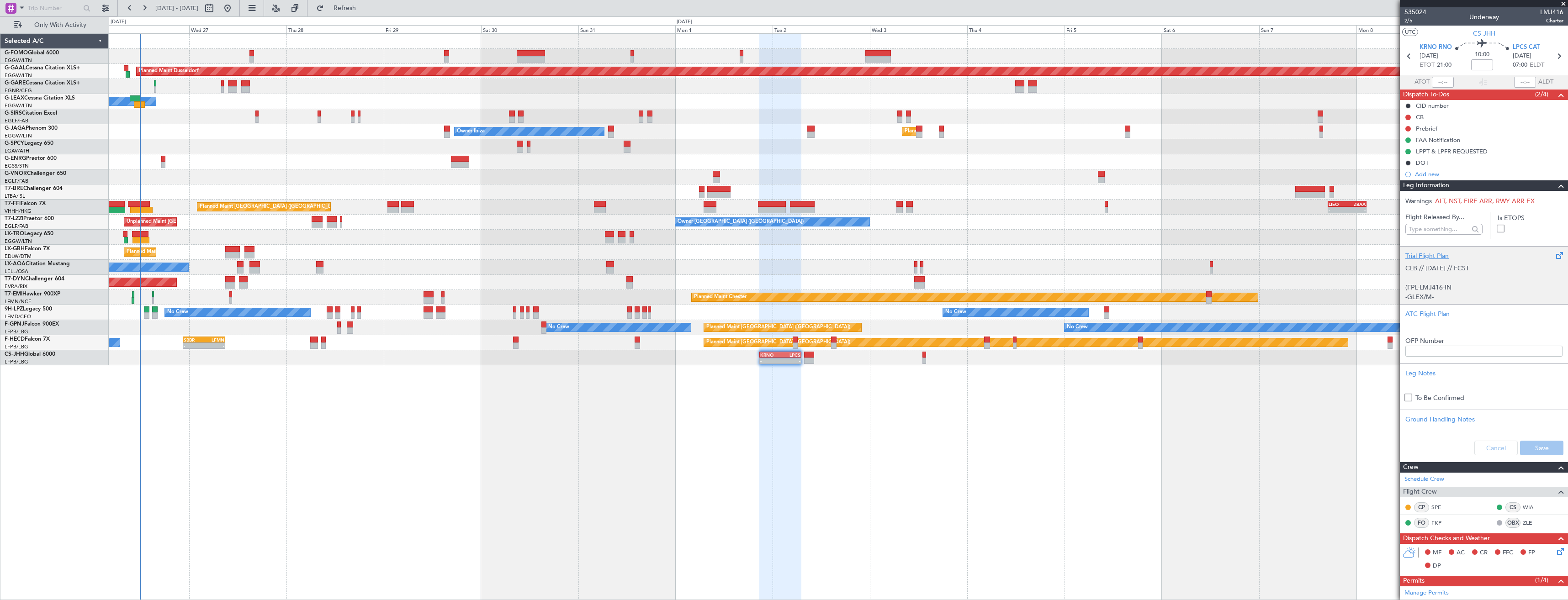
click at [1553, 254] on span at bounding box center [1559, 256] width 11 height 11
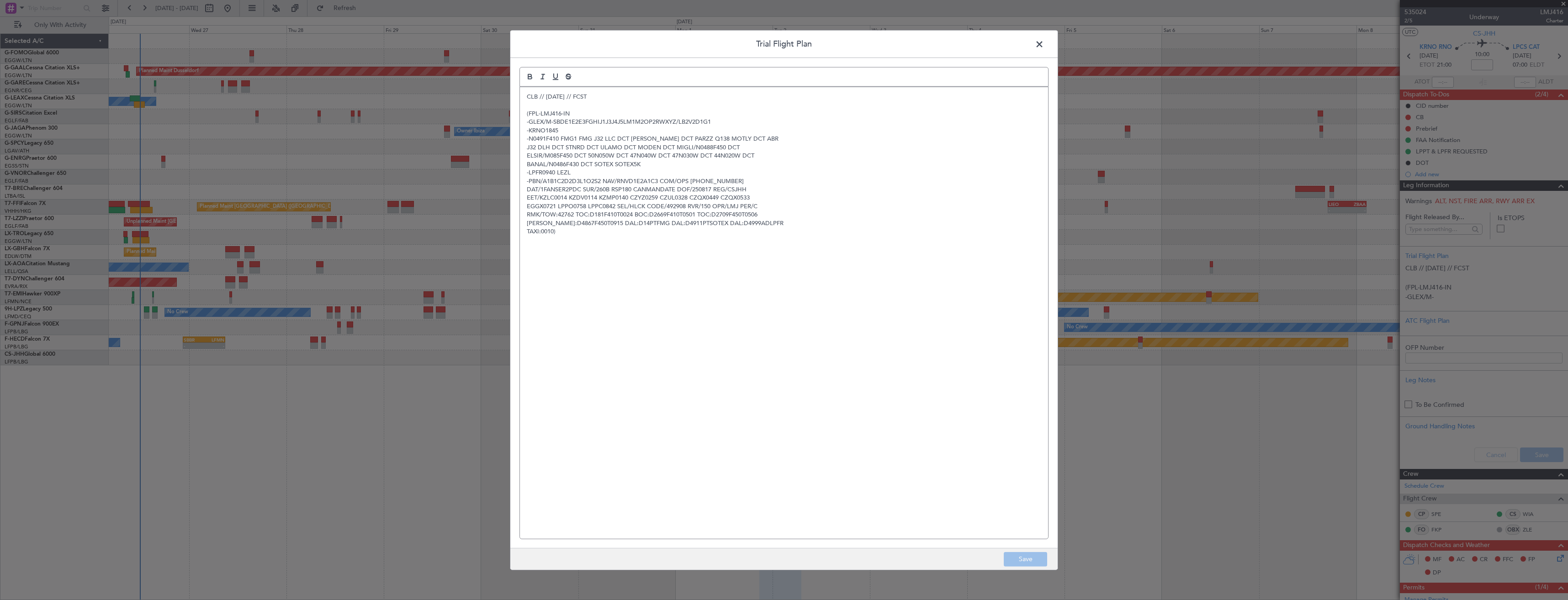
click at [1044, 44] on span at bounding box center [1044, 47] width 0 height 18
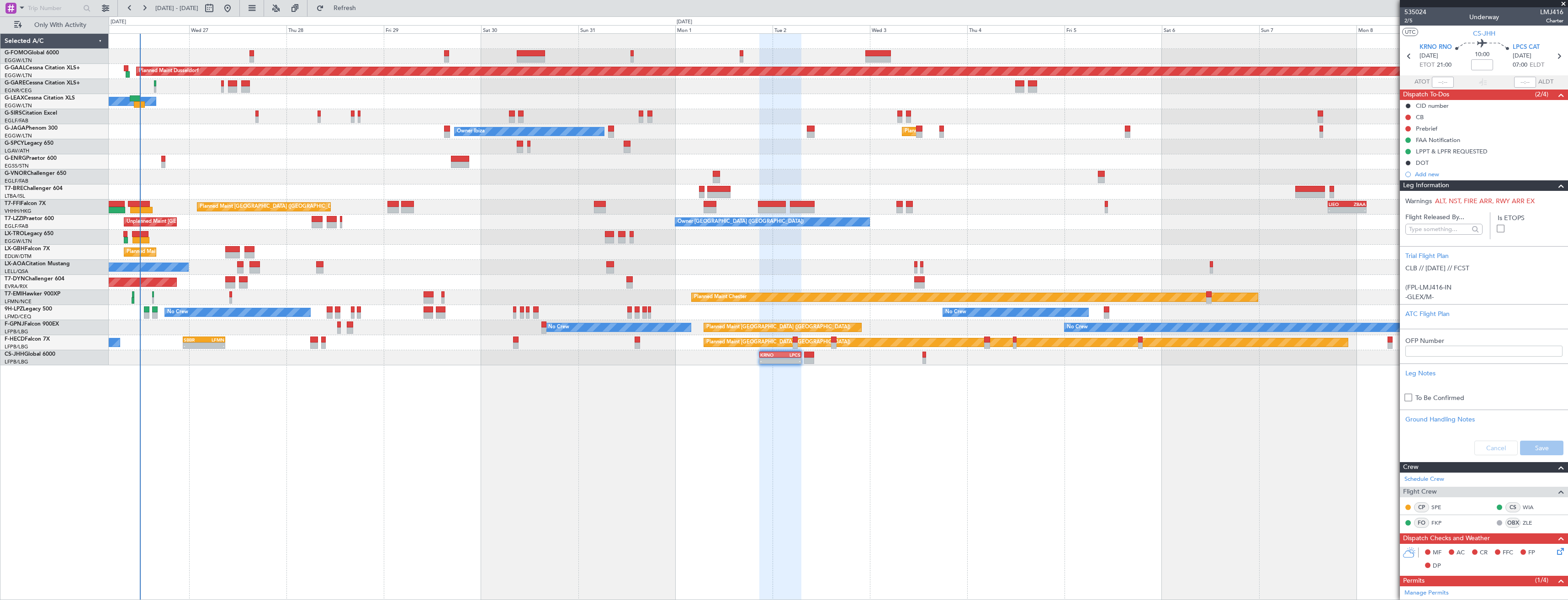
click at [1531, 186] on div "Leg Information" at bounding box center [1484, 185] width 168 height 10
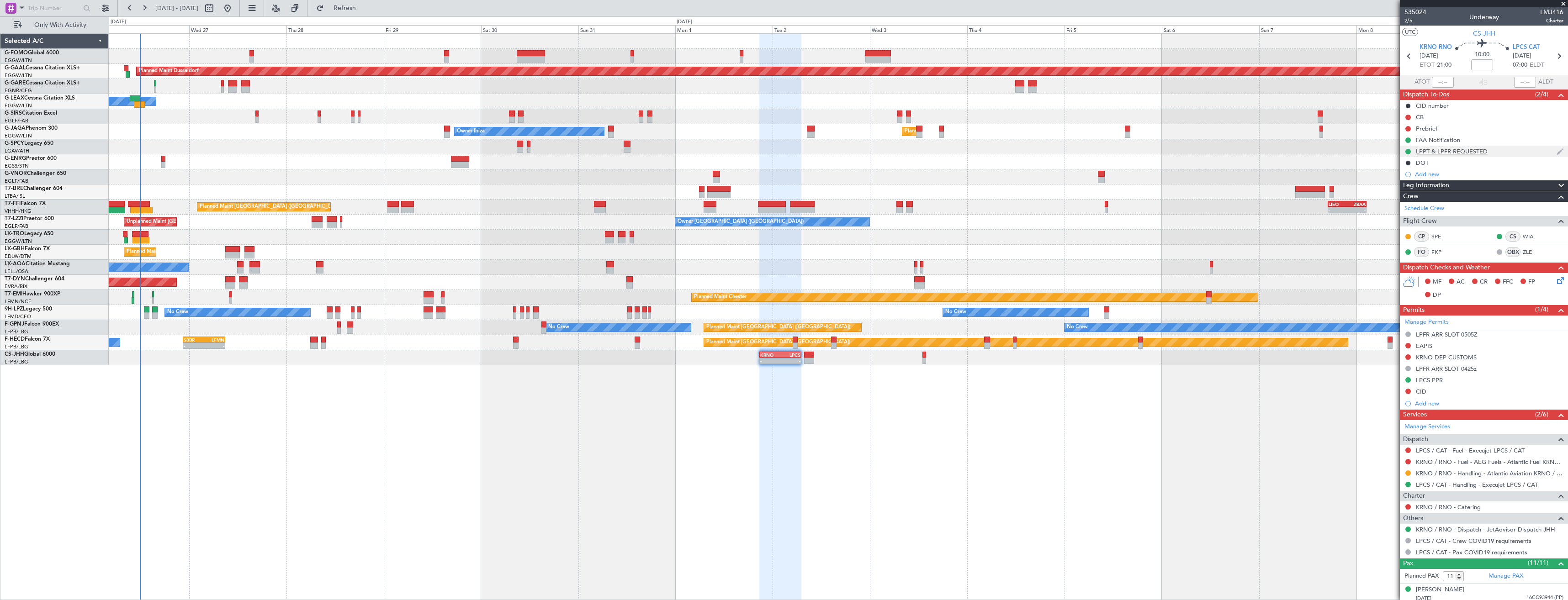
click at [1517, 155] on div "LPPT & LPFR REQUESTED" at bounding box center [1484, 151] width 168 height 12
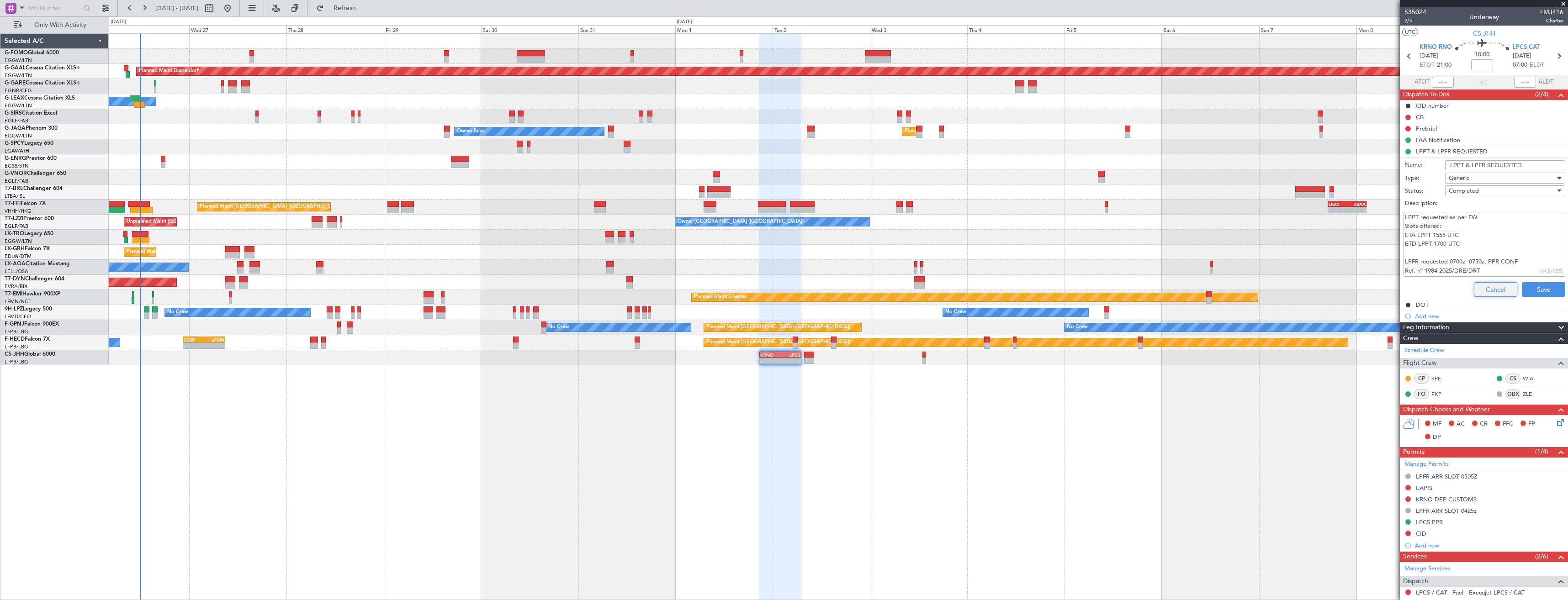
click at [1483, 290] on button "Cancel" at bounding box center [1495, 290] width 43 height 15
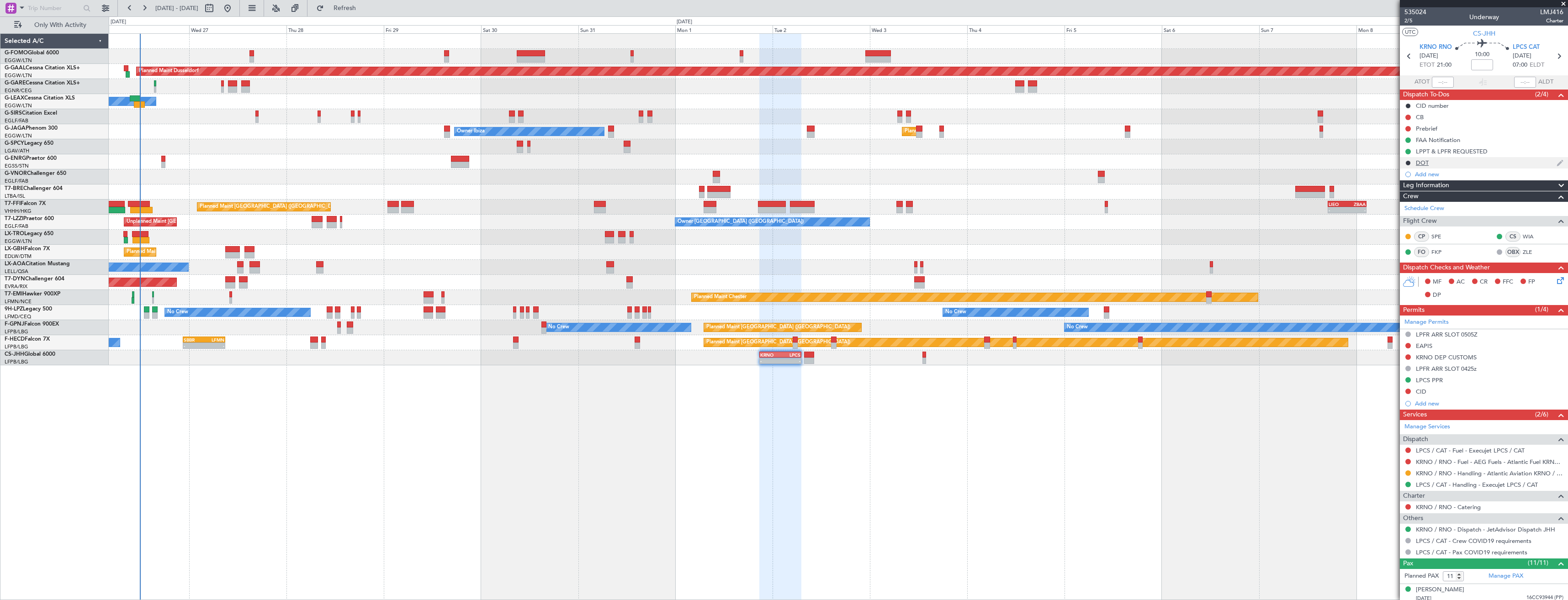
click at [1450, 161] on div "DOT" at bounding box center [1484, 162] width 168 height 12
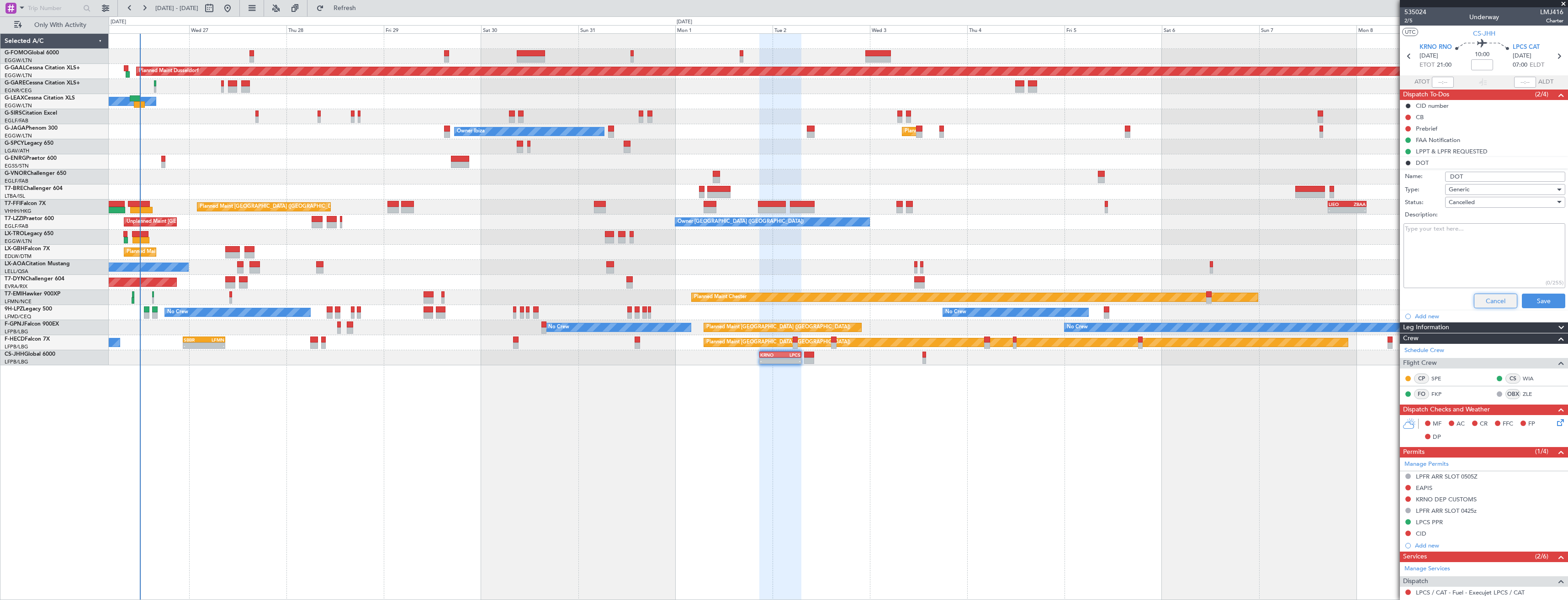
click at [1494, 298] on button "Cancel" at bounding box center [1495, 301] width 43 height 15
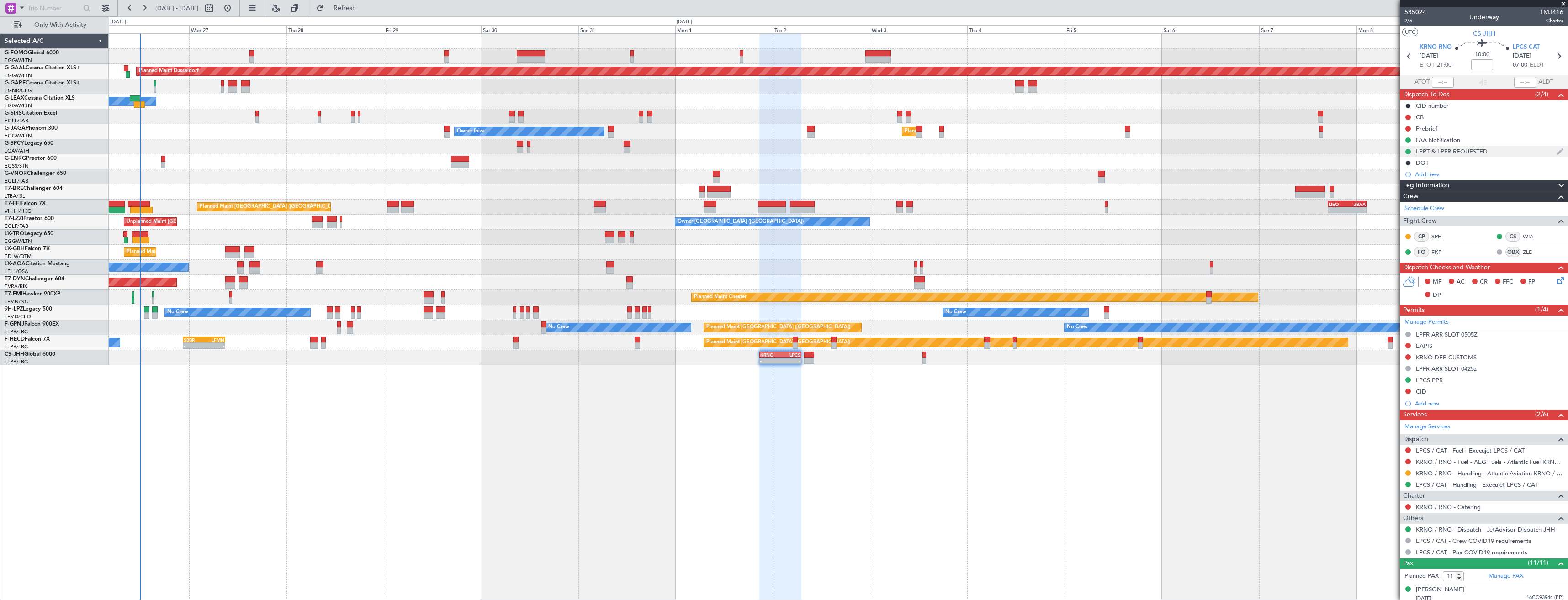
click at [1504, 153] on div "LPPT & LPFR REQUESTED" at bounding box center [1484, 151] width 168 height 12
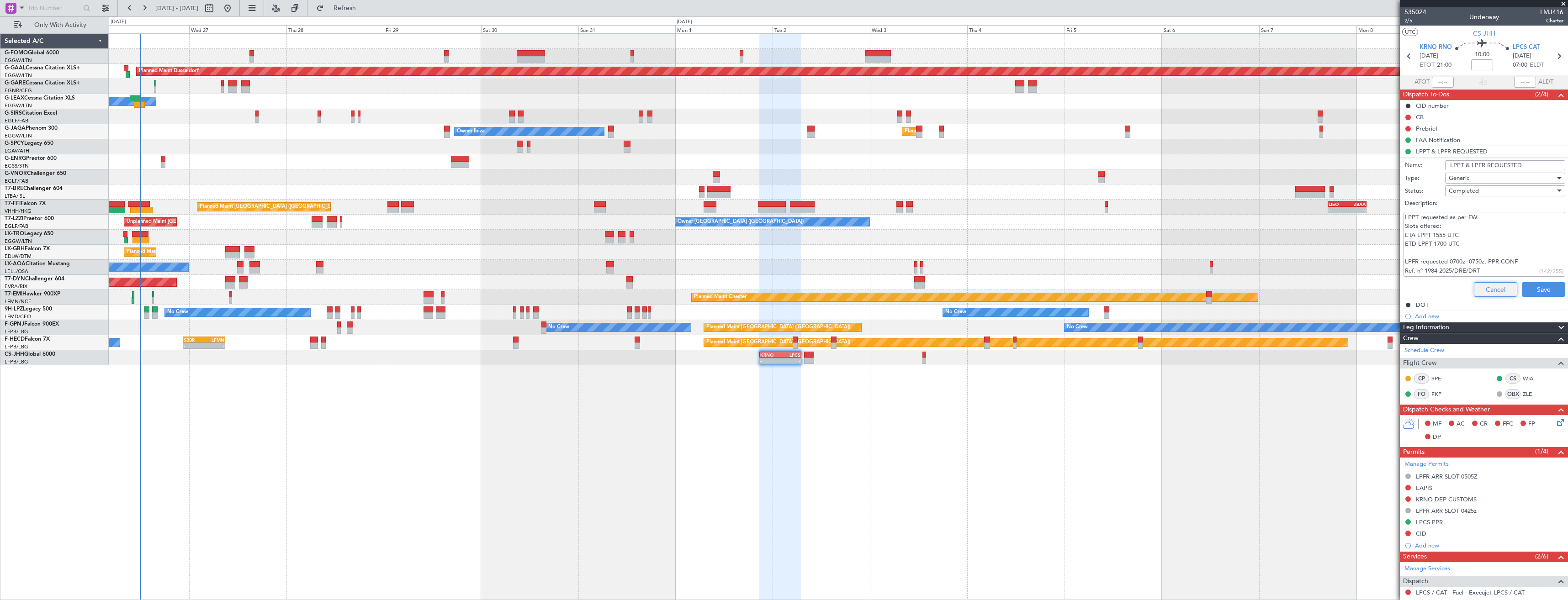
click at [1493, 282] on button "Cancel" at bounding box center [1495, 290] width 43 height 15
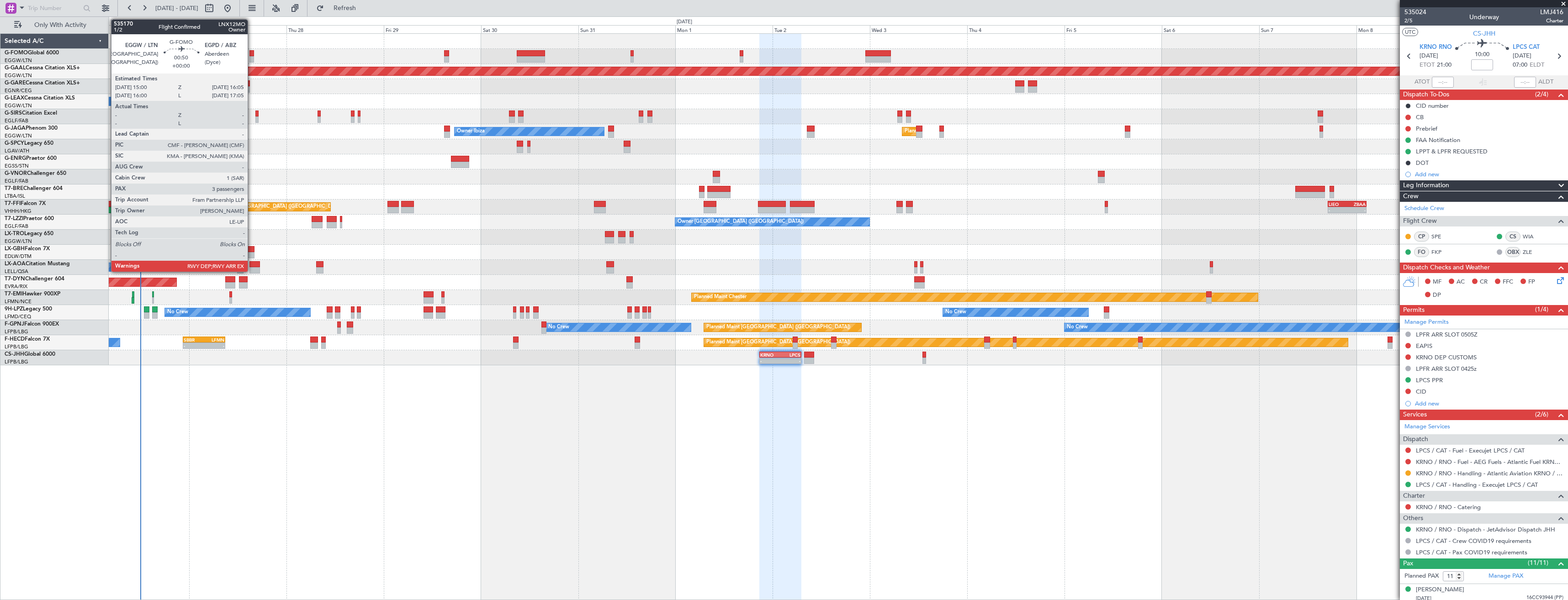
click at [252, 54] on div at bounding box center [252, 54] width 5 height 7
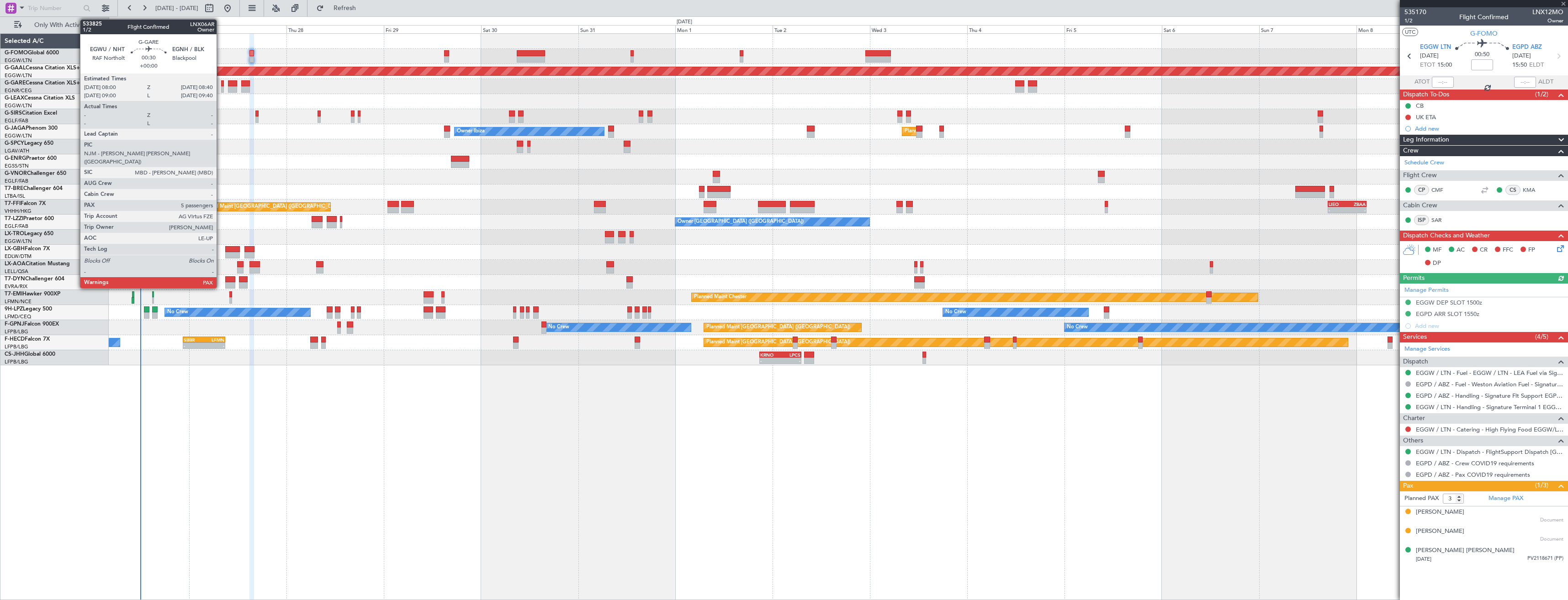
click at [221, 86] on div at bounding box center [222, 89] width 3 height 7
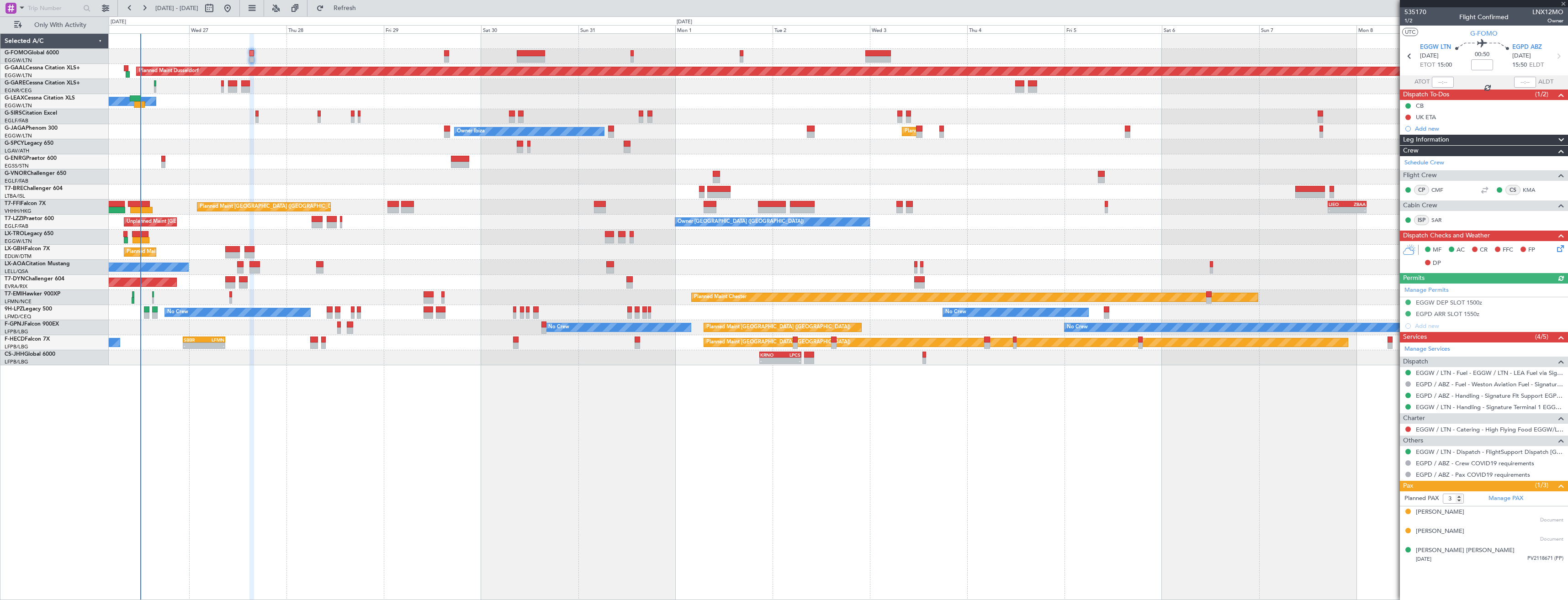
type input "5"
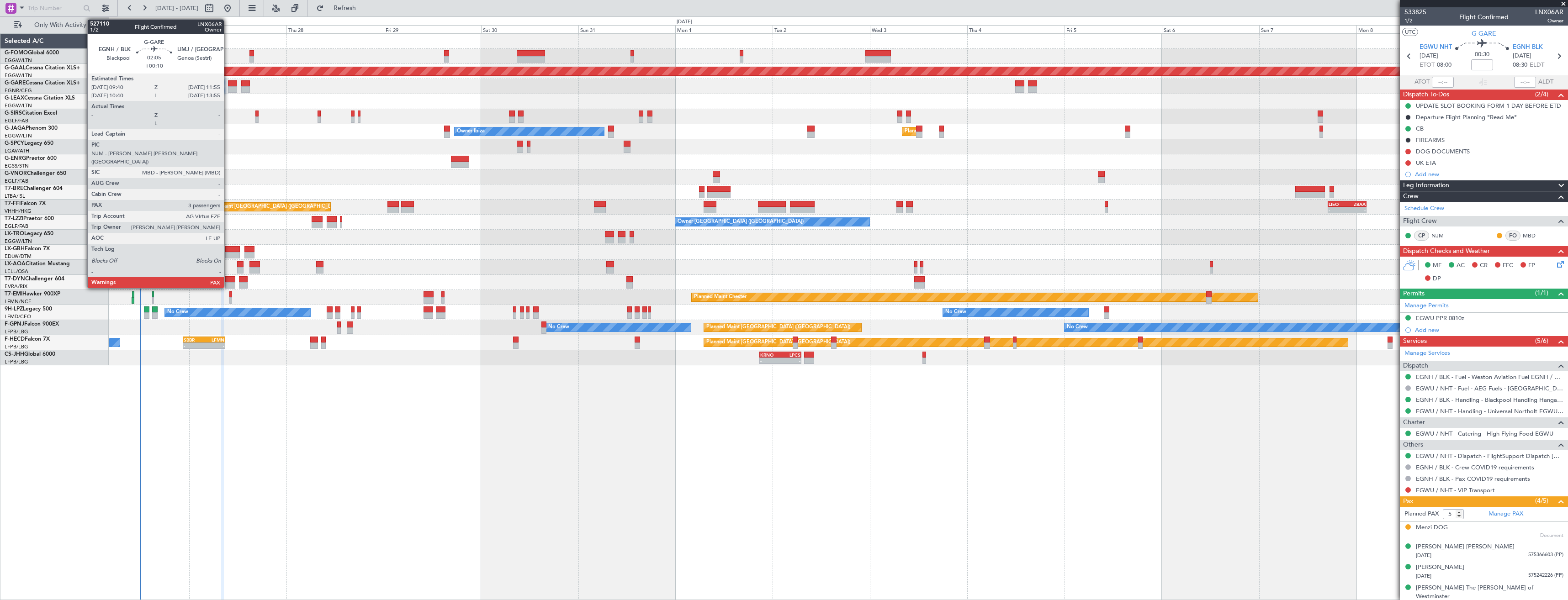
click at [228, 86] on div at bounding box center [233, 89] width 9 height 7
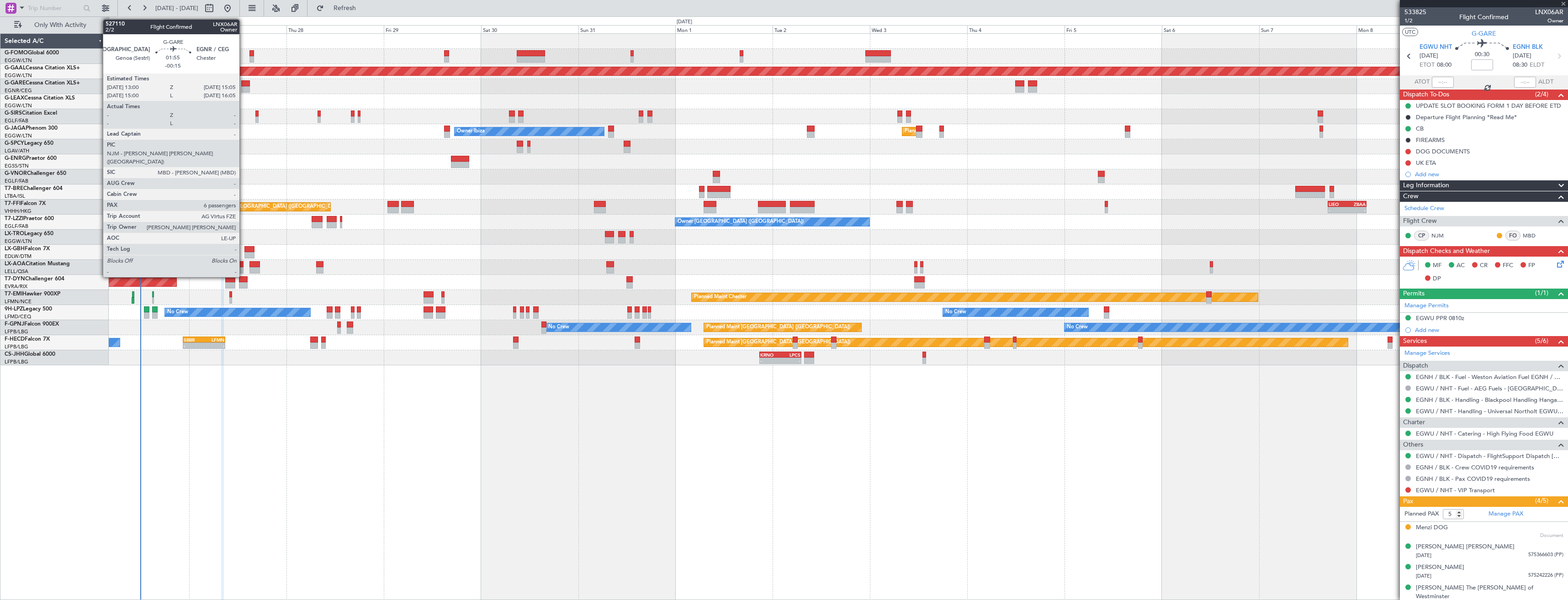
type input "+00:10"
type input "3"
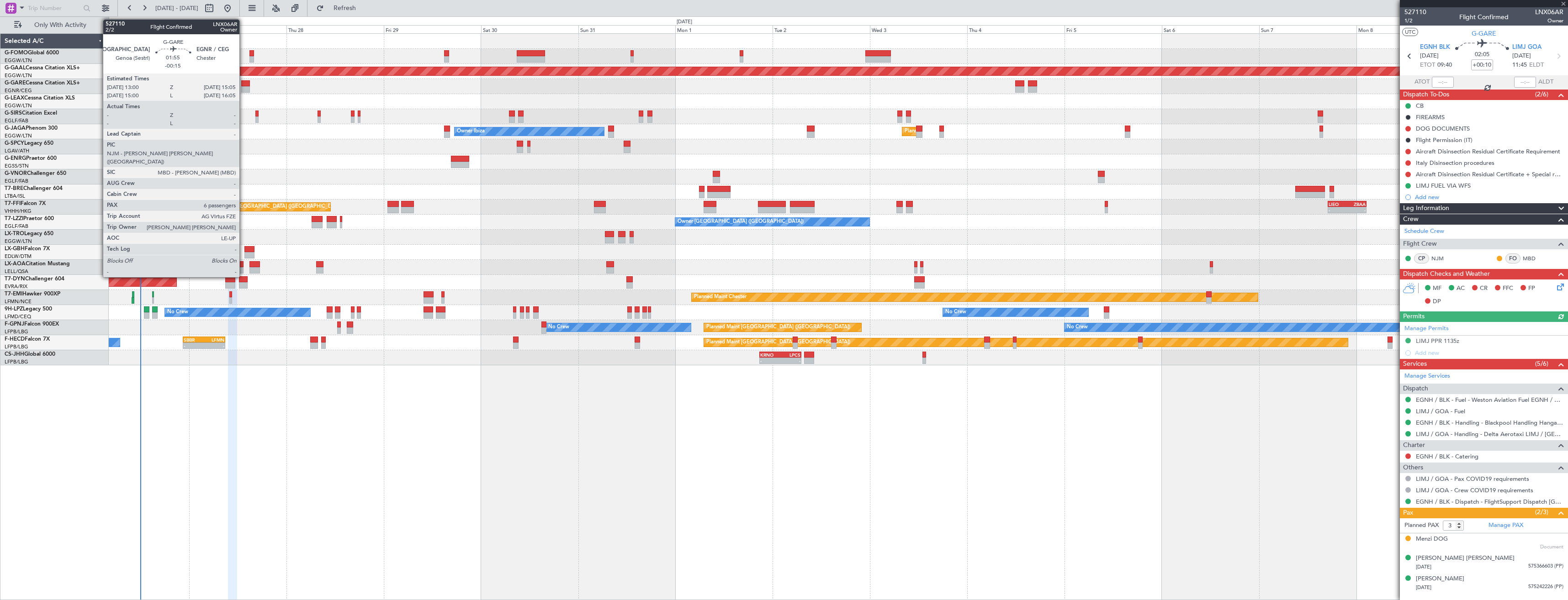
click at [243, 87] on div at bounding box center [245, 89] width 9 height 7
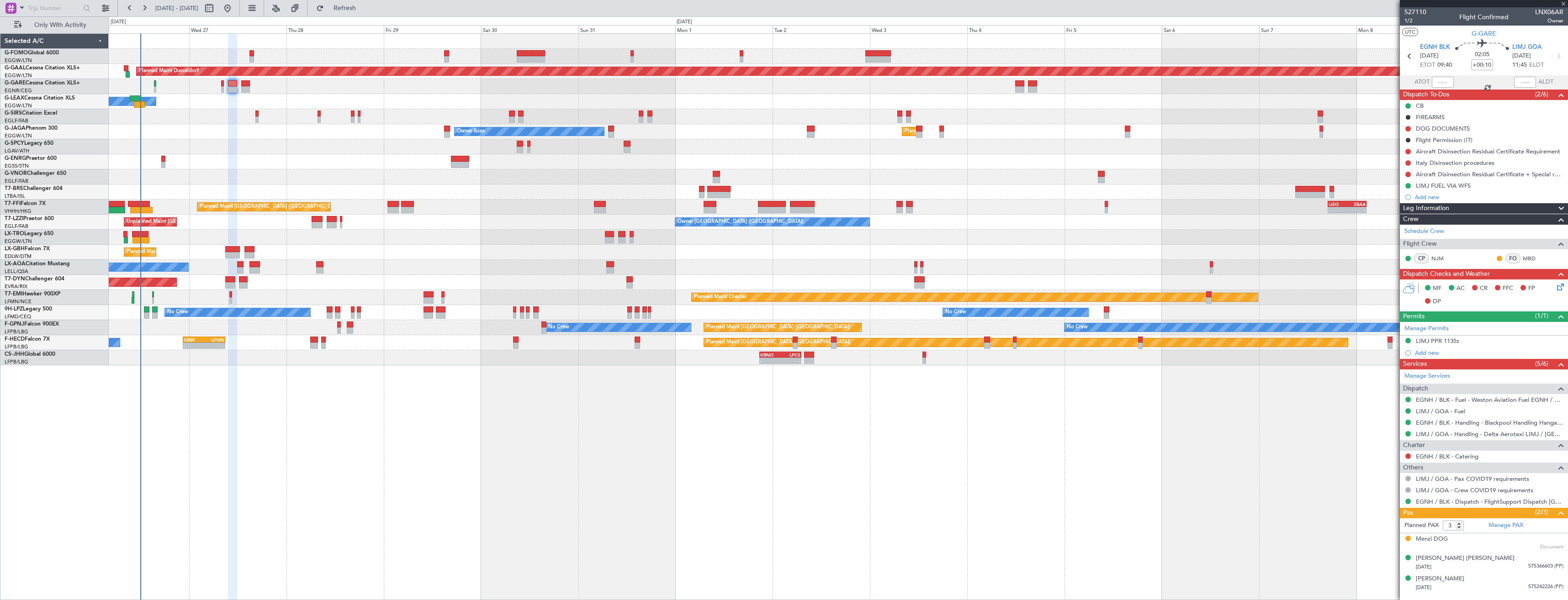
type input "-00:15"
type input "6"
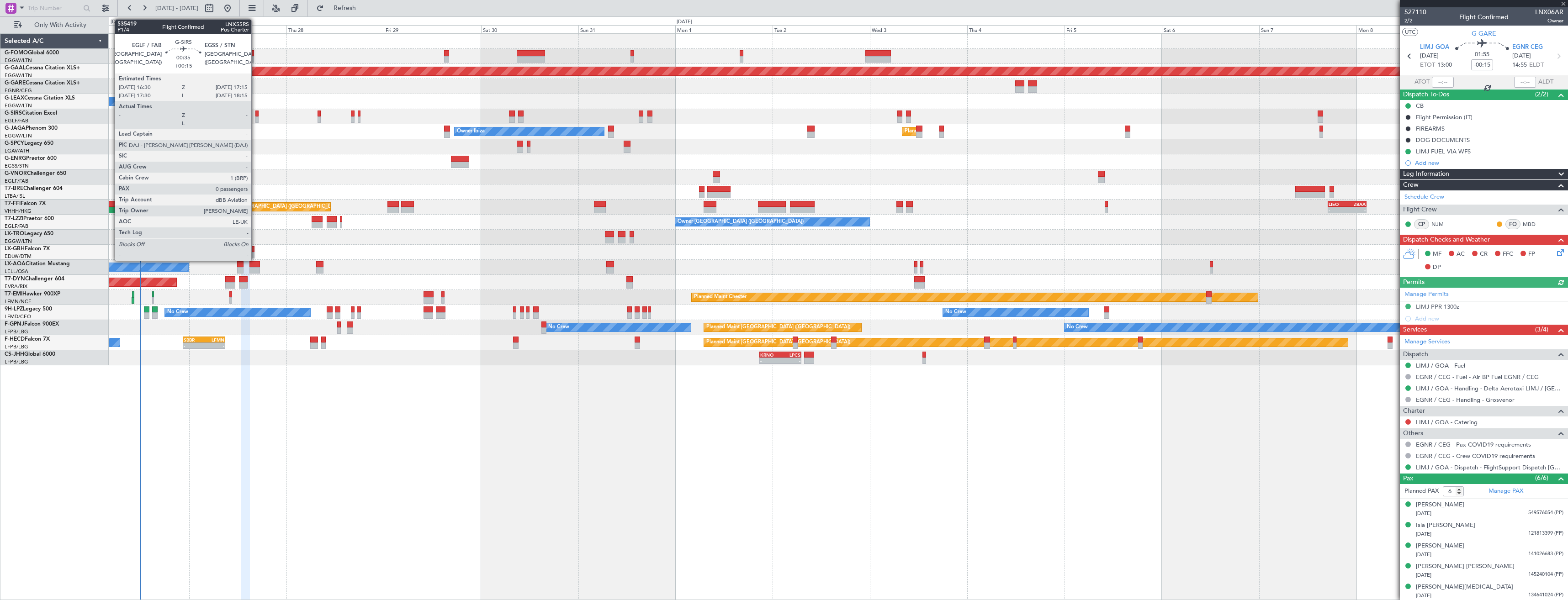
click at [256, 115] on div at bounding box center [257, 114] width 3 height 7
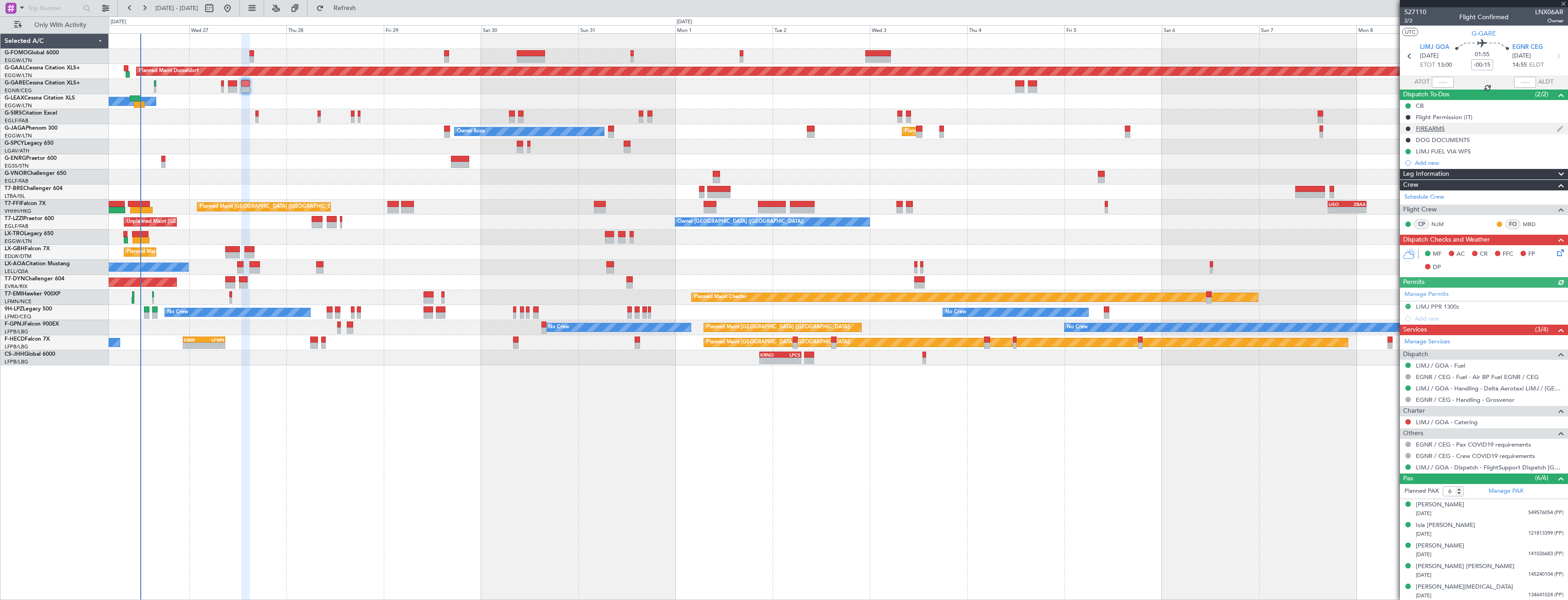
type input "+00:15"
type input "0"
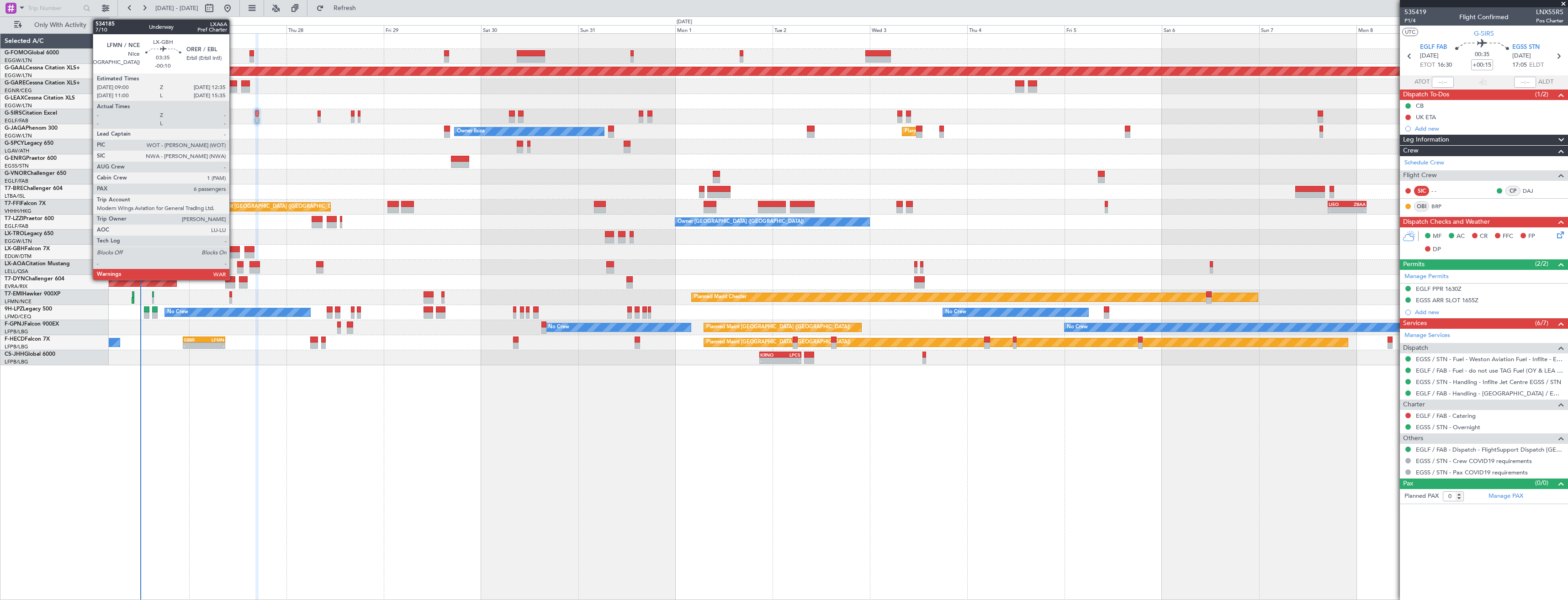
click at [234, 252] on div at bounding box center [233, 249] width 15 height 7
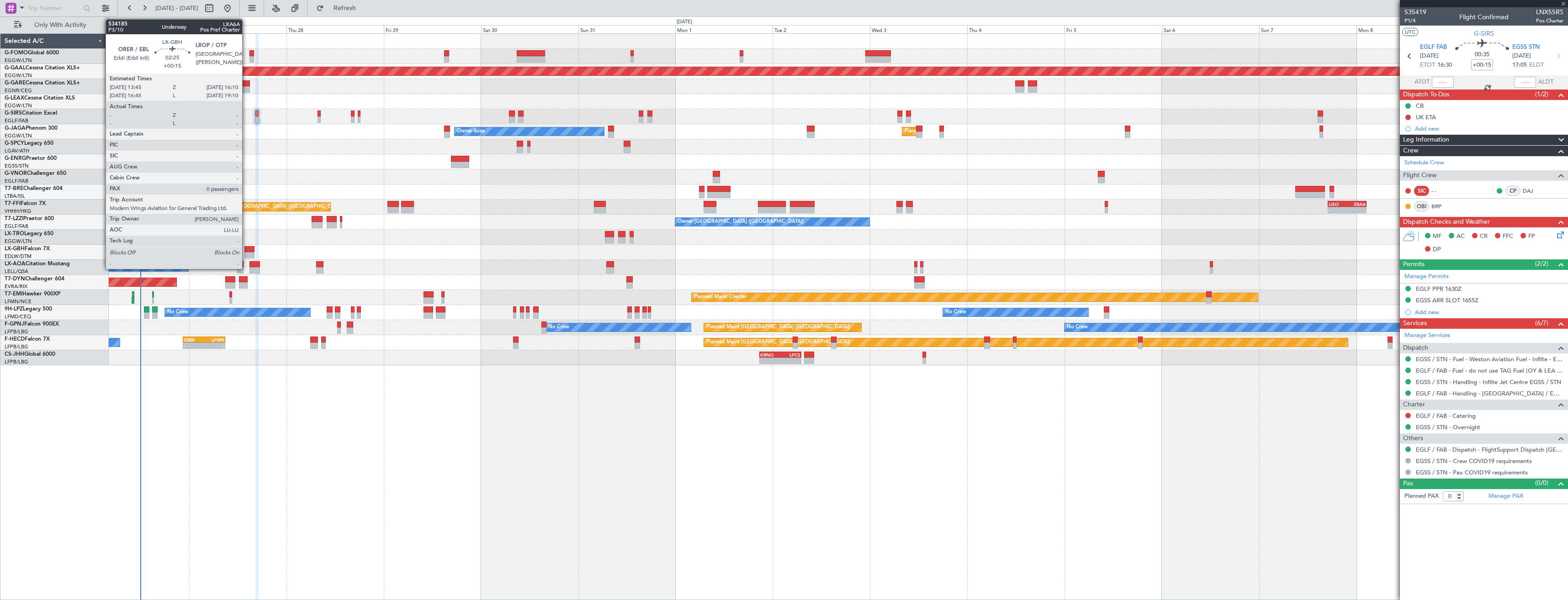
type input "-00:10"
type input "6"
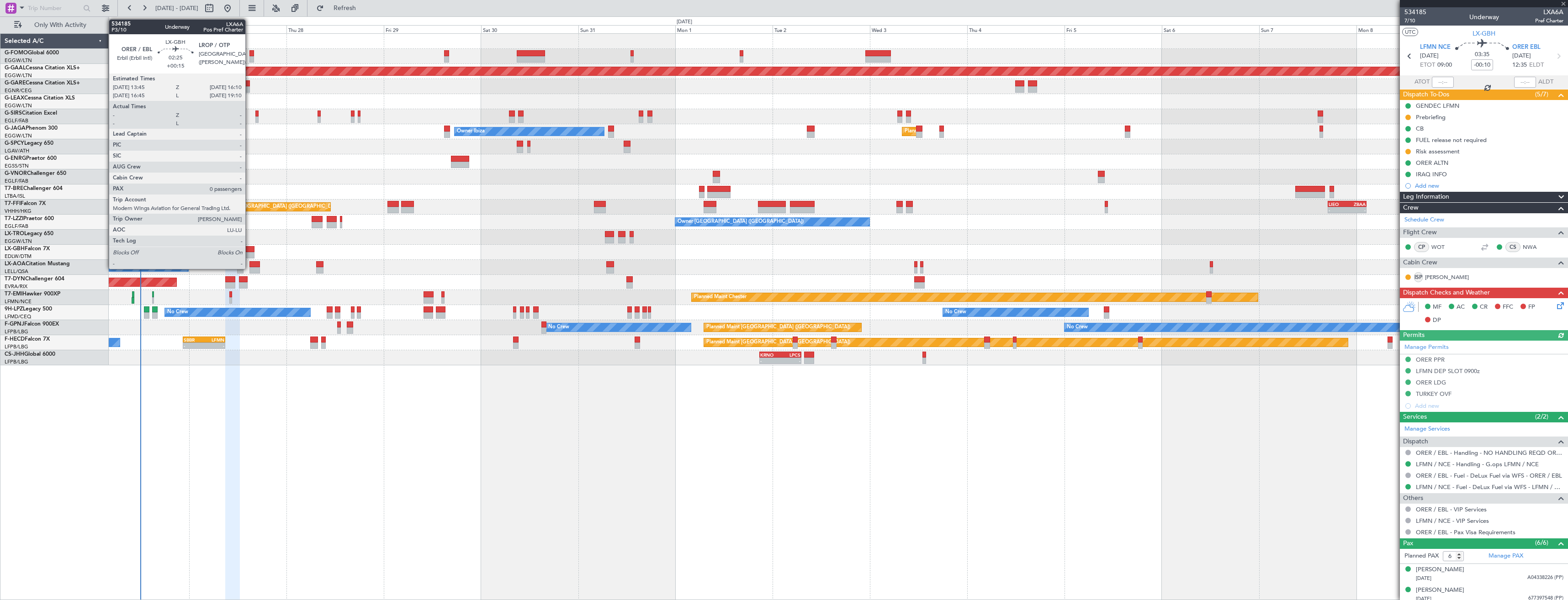
click at [250, 251] on div at bounding box center [250, 249] width 10 height 7
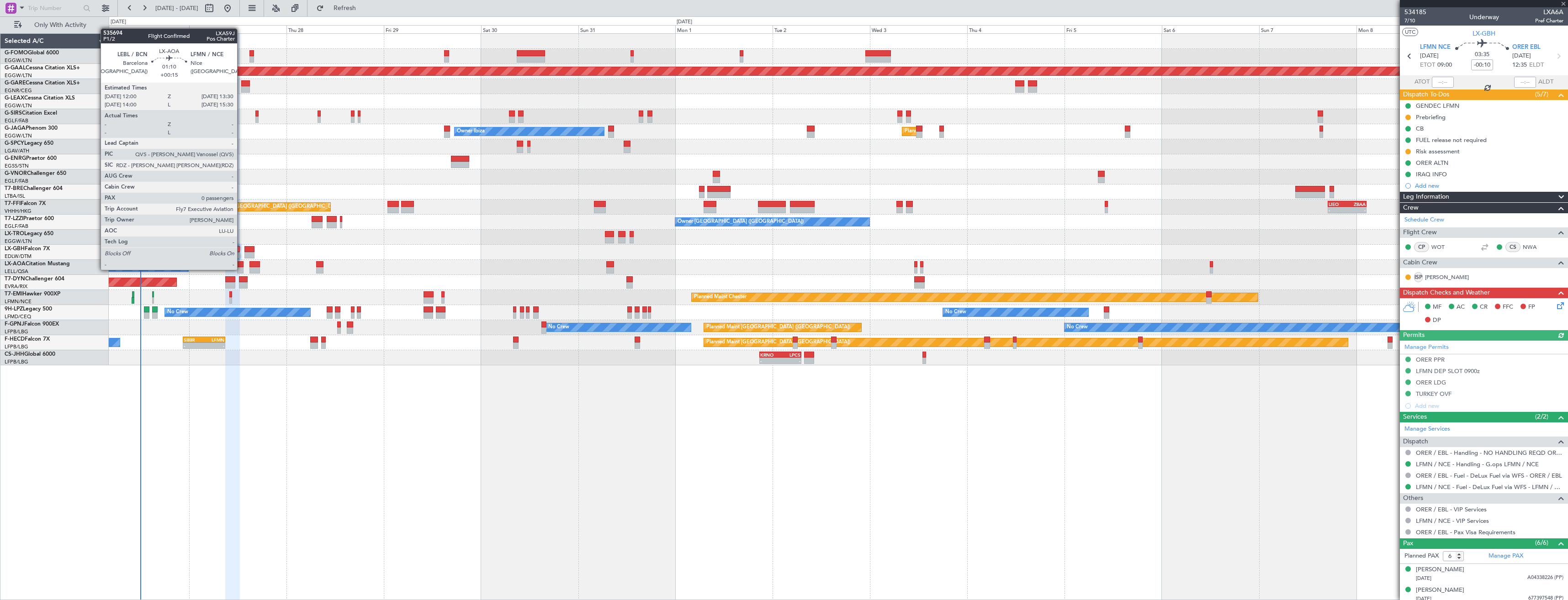
type input "+00:15"
type input "0"
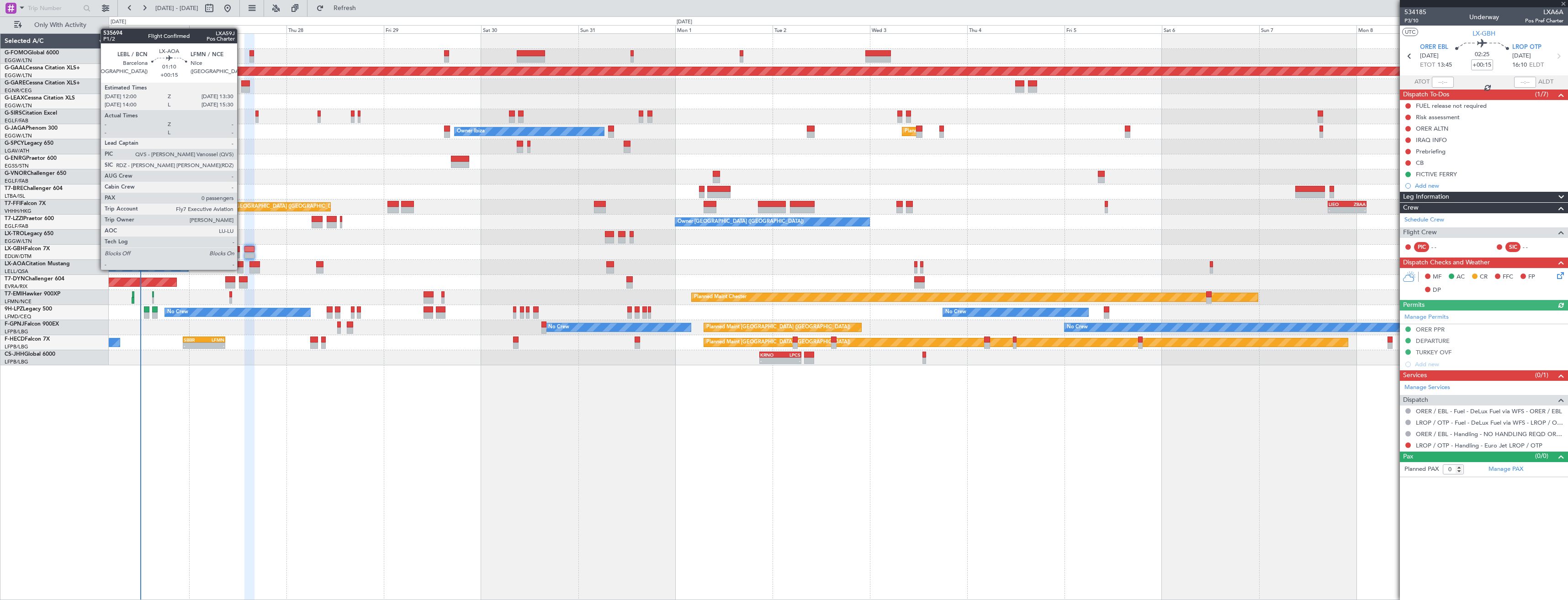
click at [241, 269] on div at bounding box center [240, 270] width 7 height 7
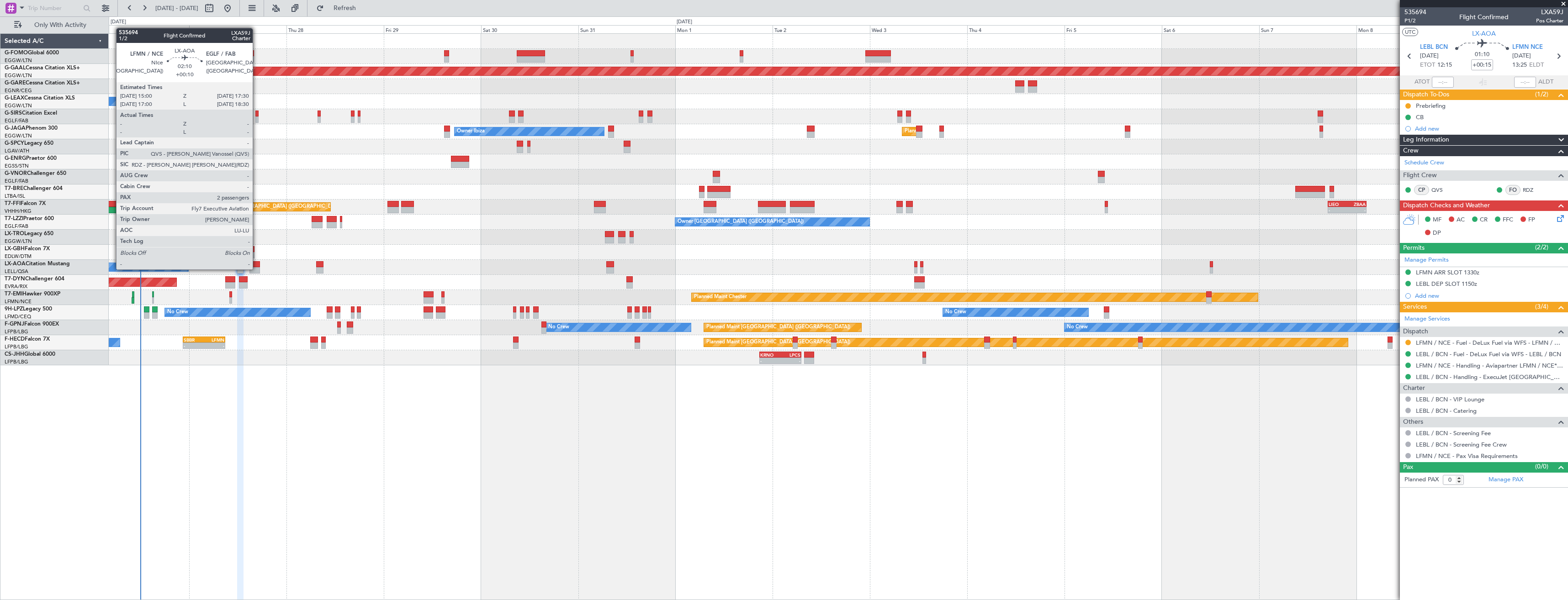
click at [257, 268] on div at bounding box center [254, 270] width 10 height 7
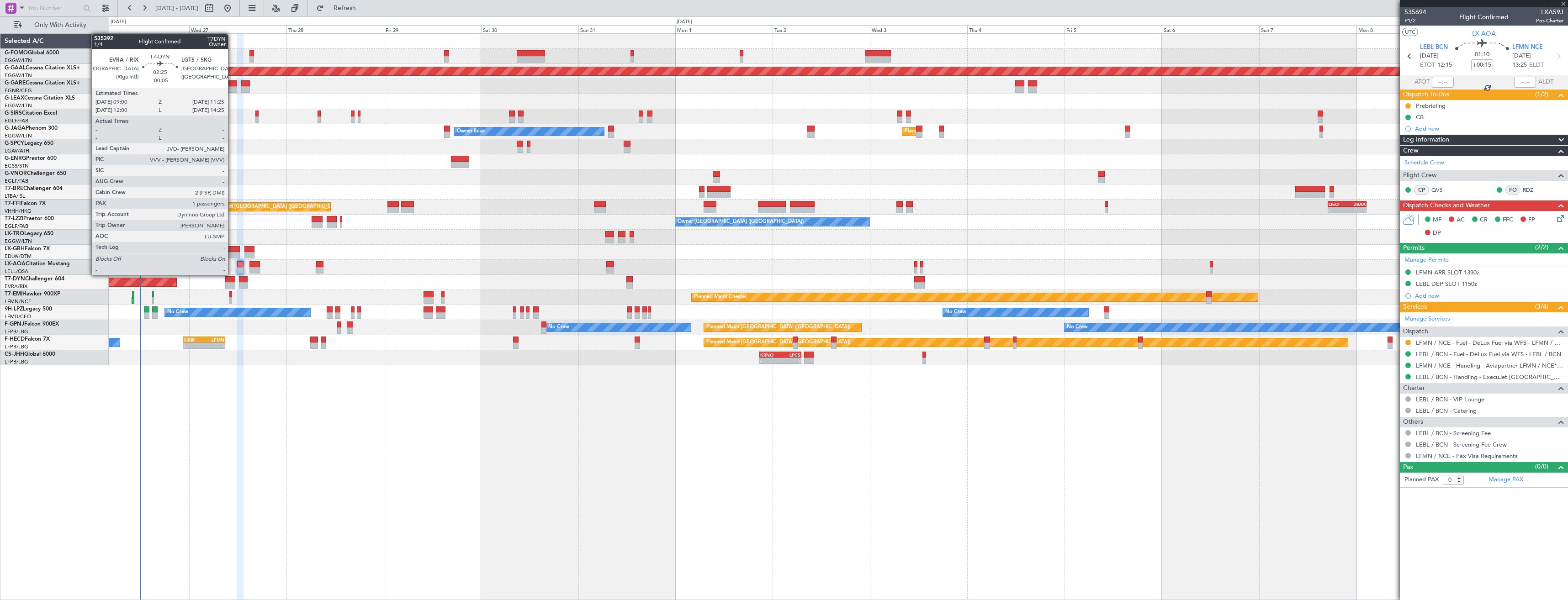
type input "+00:10"
type input "2"
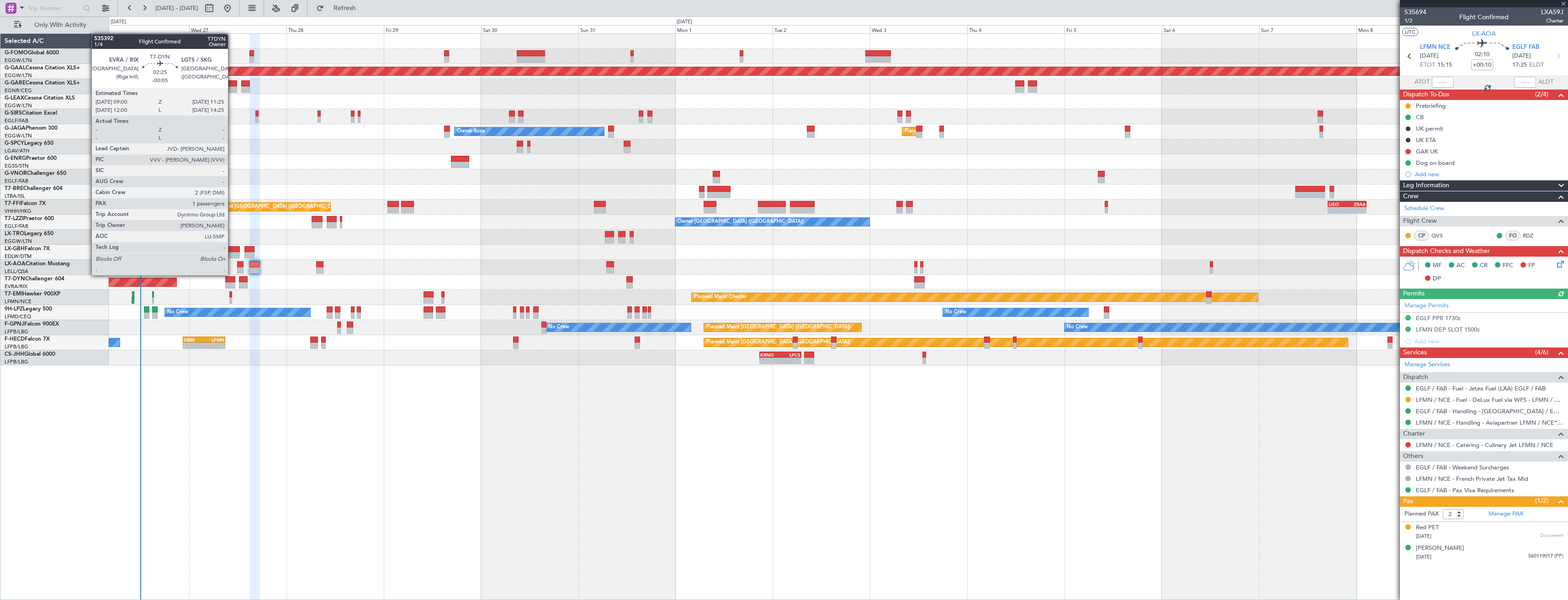
click at [232, 283] on div at bounding box center [230, 285] width 10 height 7
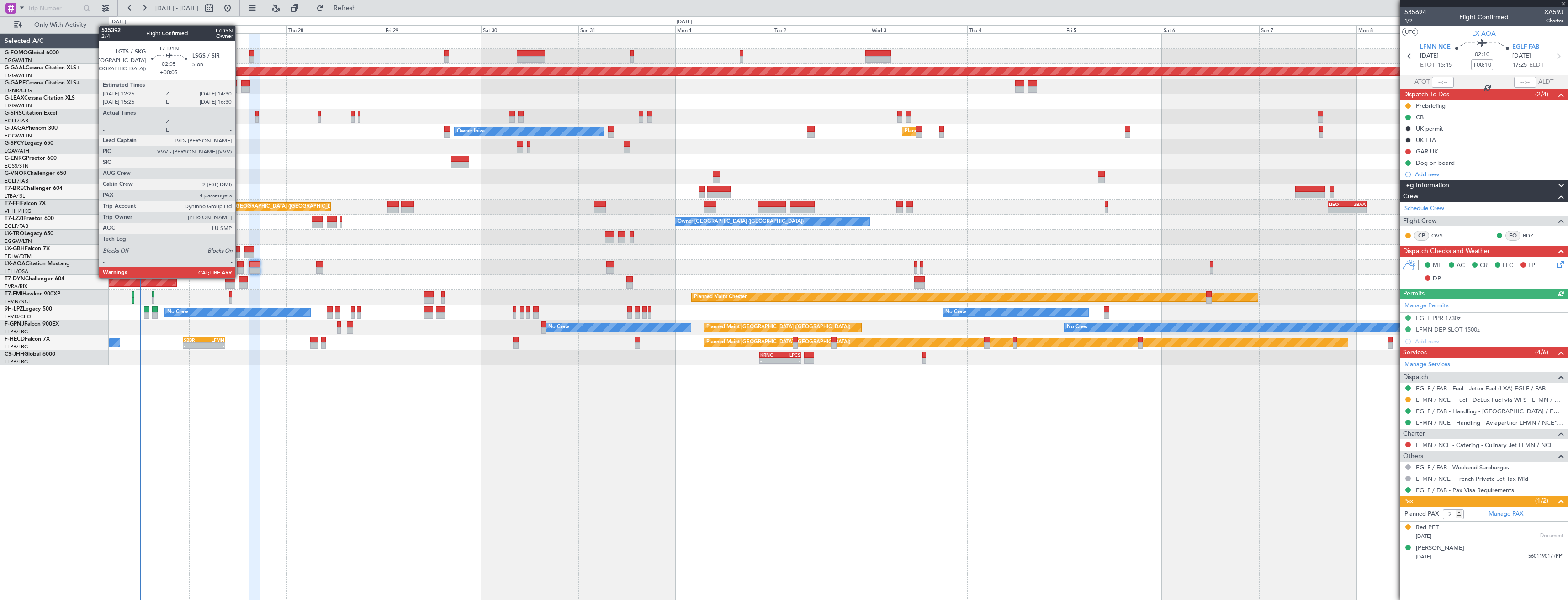
type input "-00:05"
type input "1"
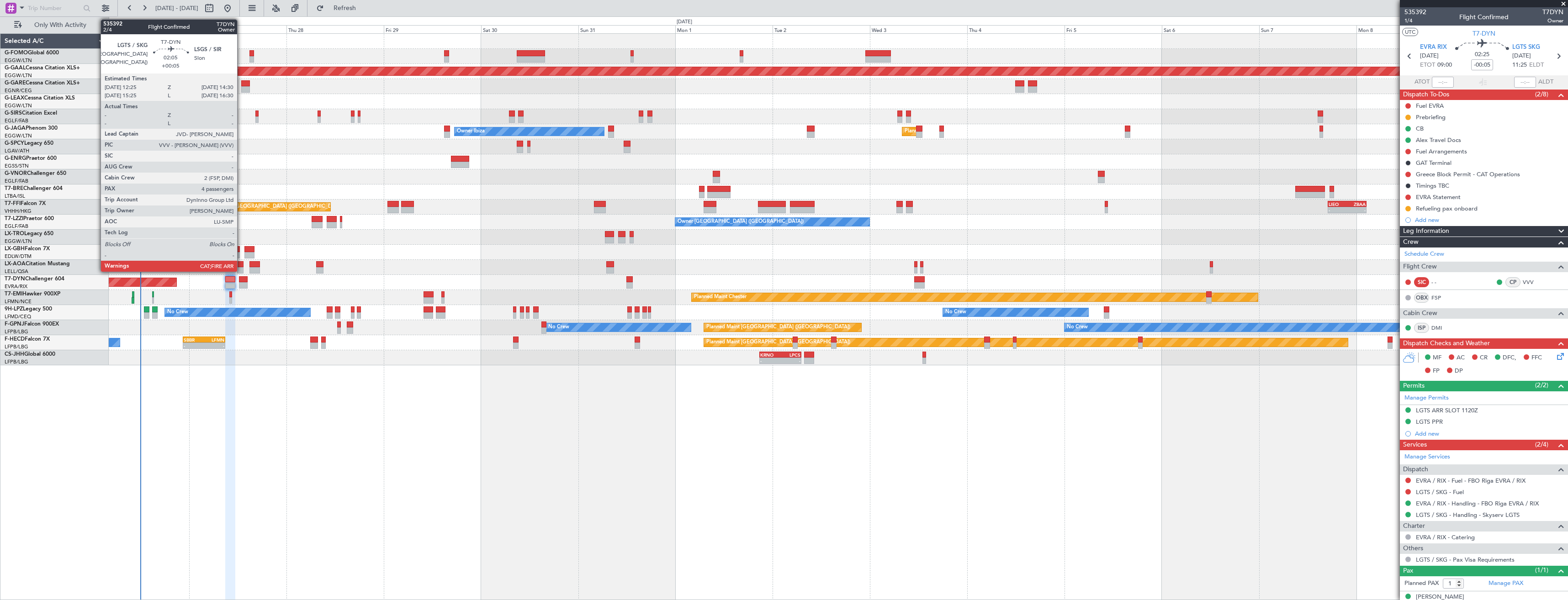
click at [241, 277] on div at bounding box center [243, 279] width 9 height 7
type input "+00:05"
type input "4"
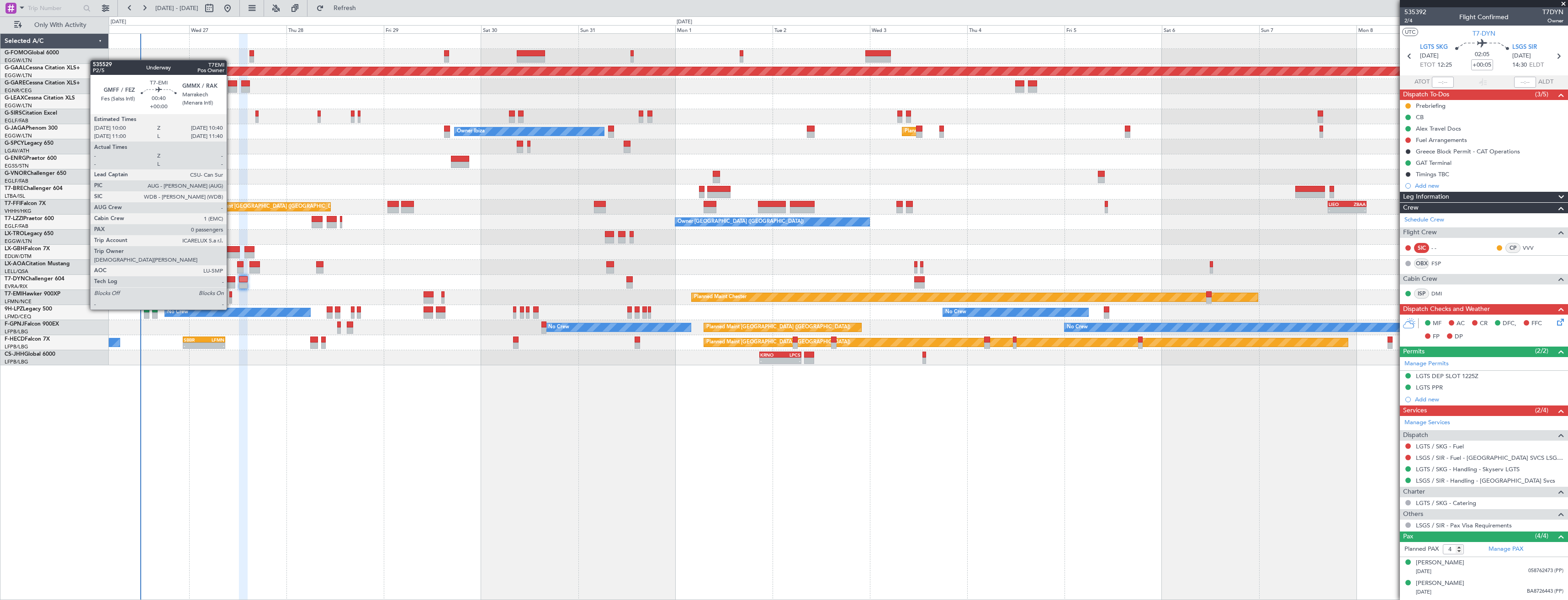
click at [231, 301] on div at bounding box center [231, 301] width 3 height 7
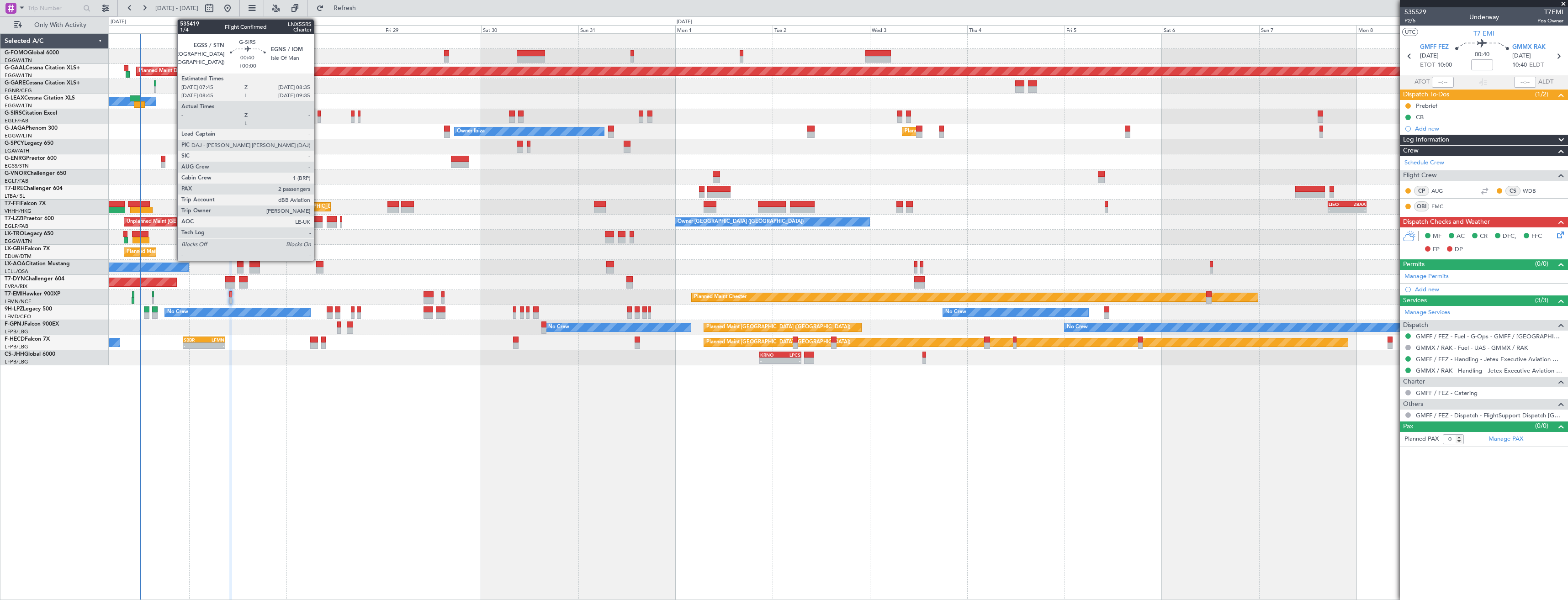
click at [318, 120] on div at bounding box center [320, 119] width 4 height 7
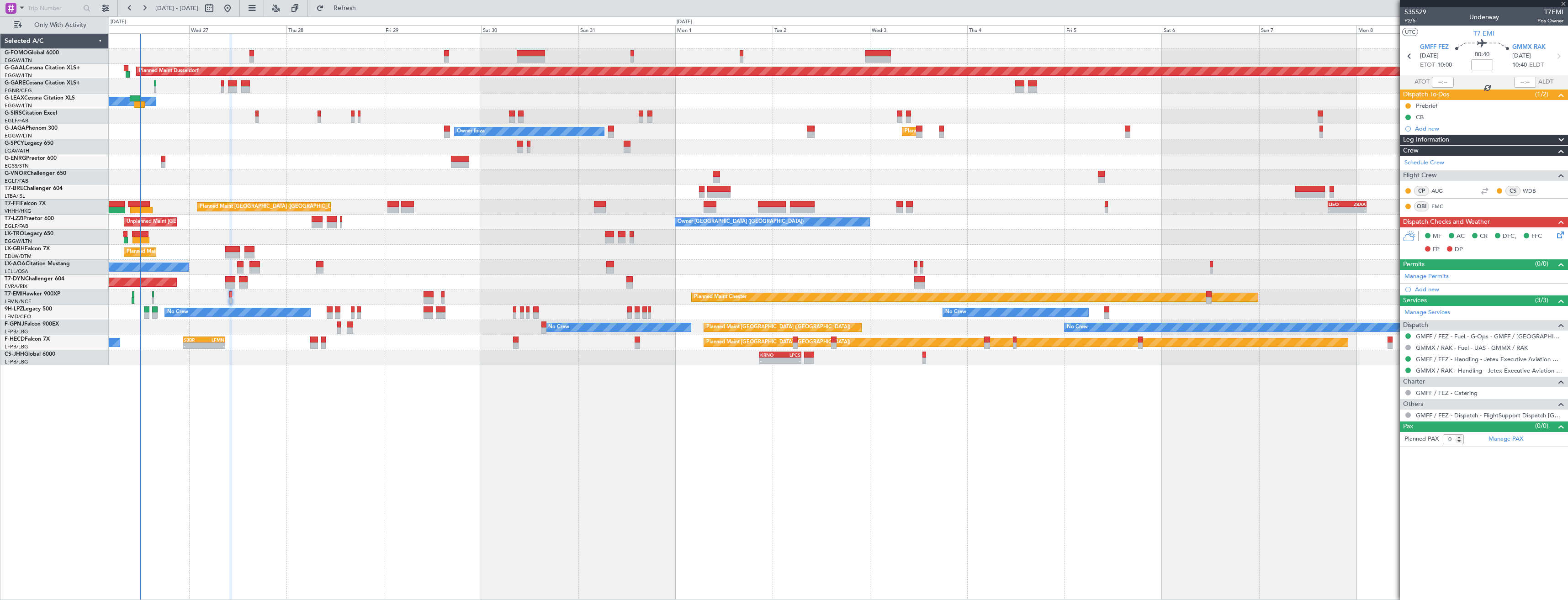
type input "2"
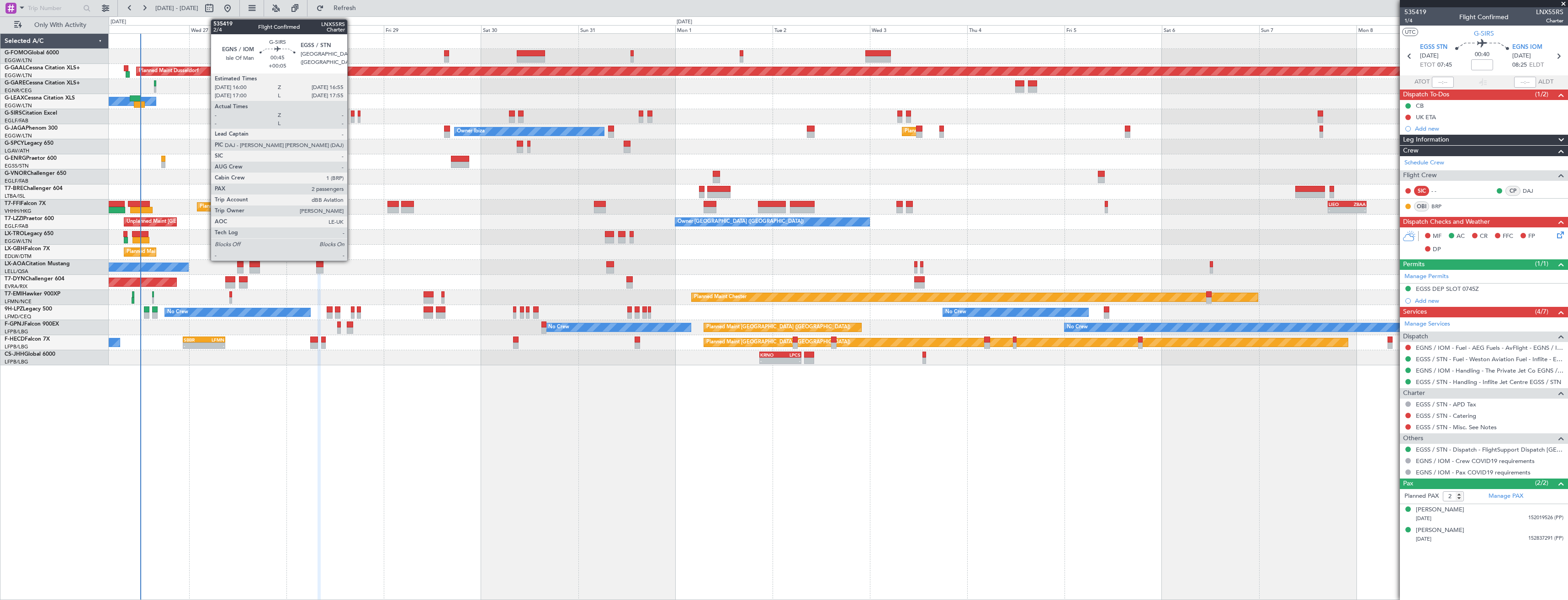
click at [351, 115] on div at bounding box center [352, 114] width 4 height 7
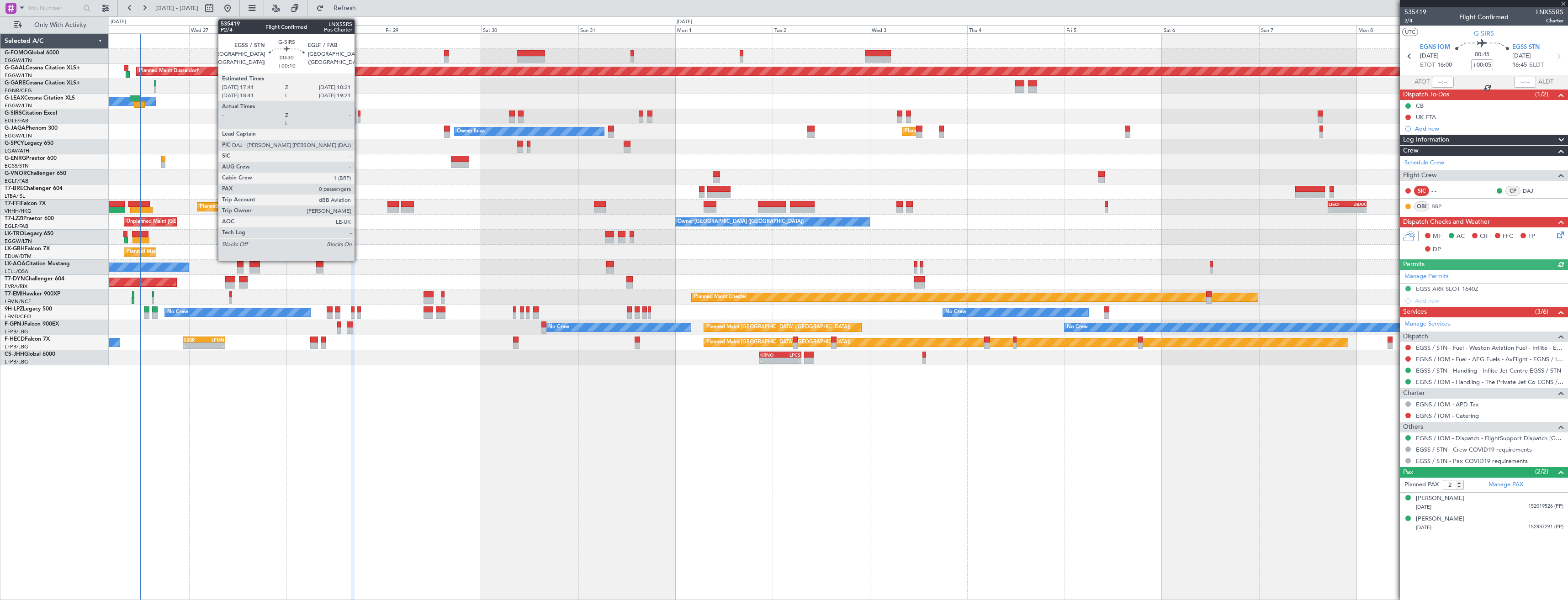
click at [359, 116] on div at bounding box center [359, 119] width 3 height 7
type input "+00:10"
type input "0"
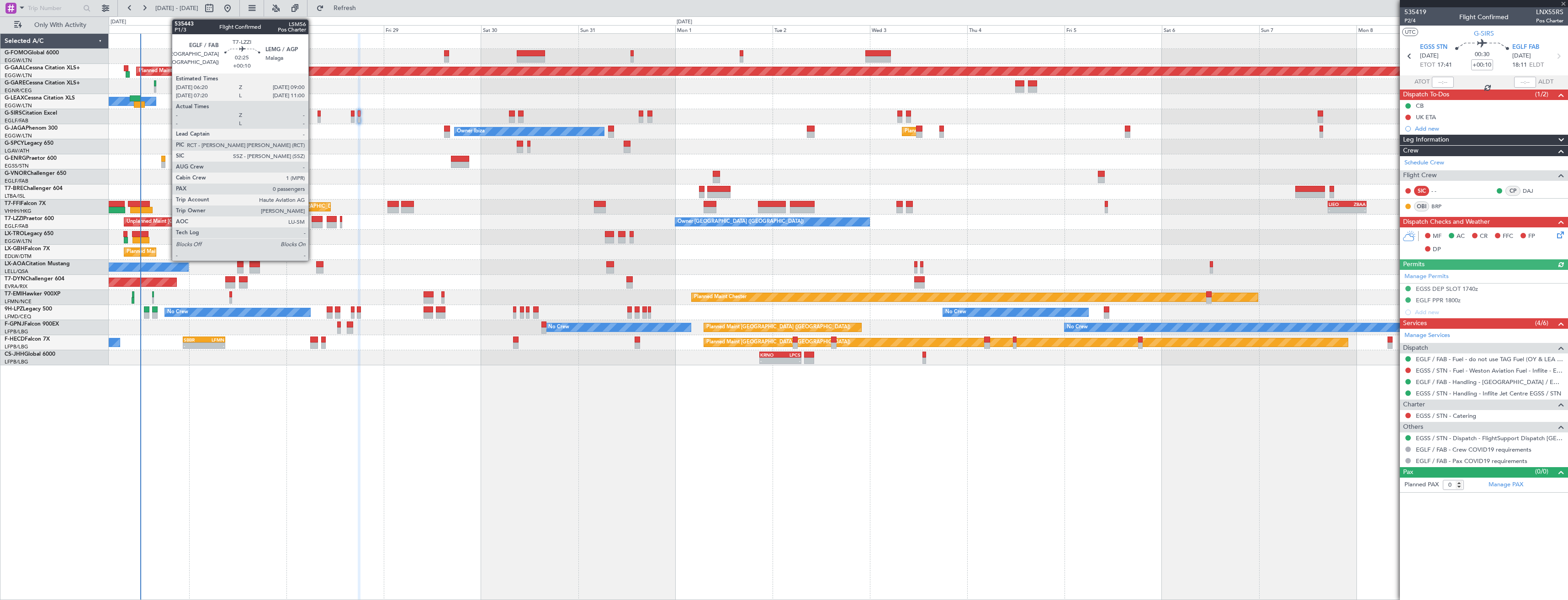
click at [312, 218] on div at bounding box center [317, 219] width 11 height 7
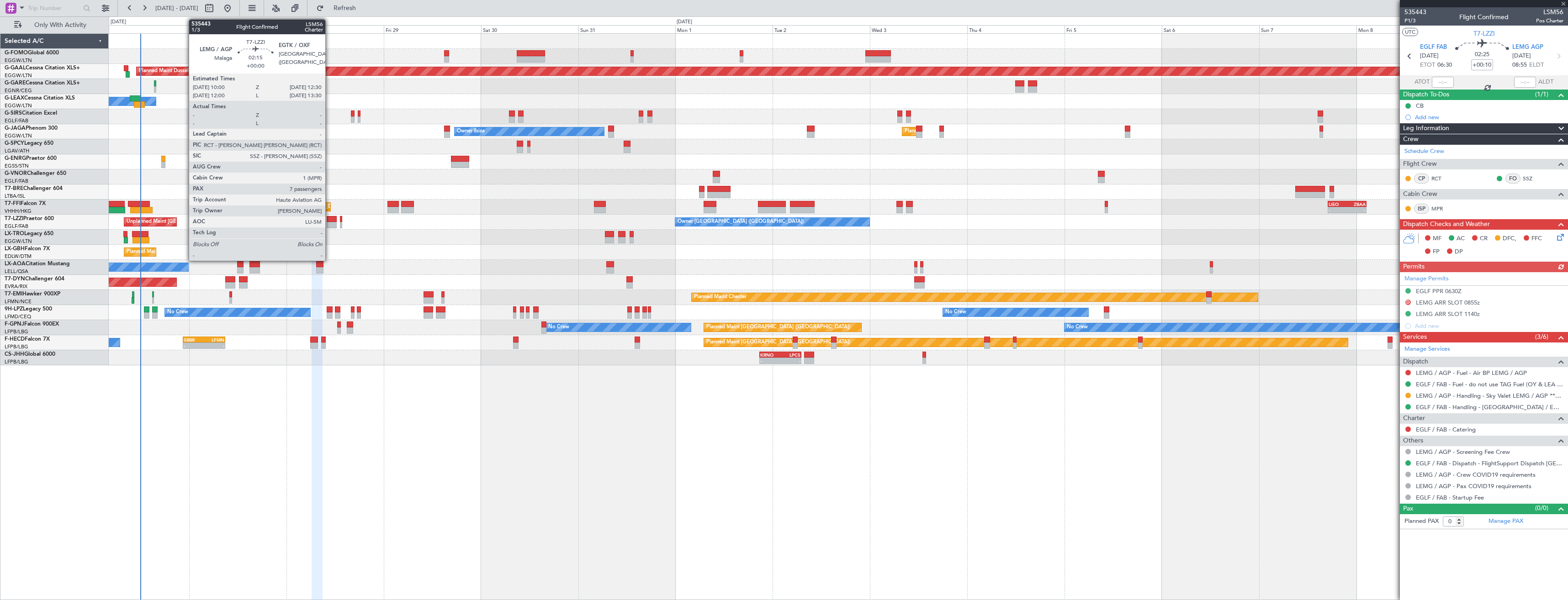
click at [329, 222] on div at bounding box center [332, 219] width 10 height 7
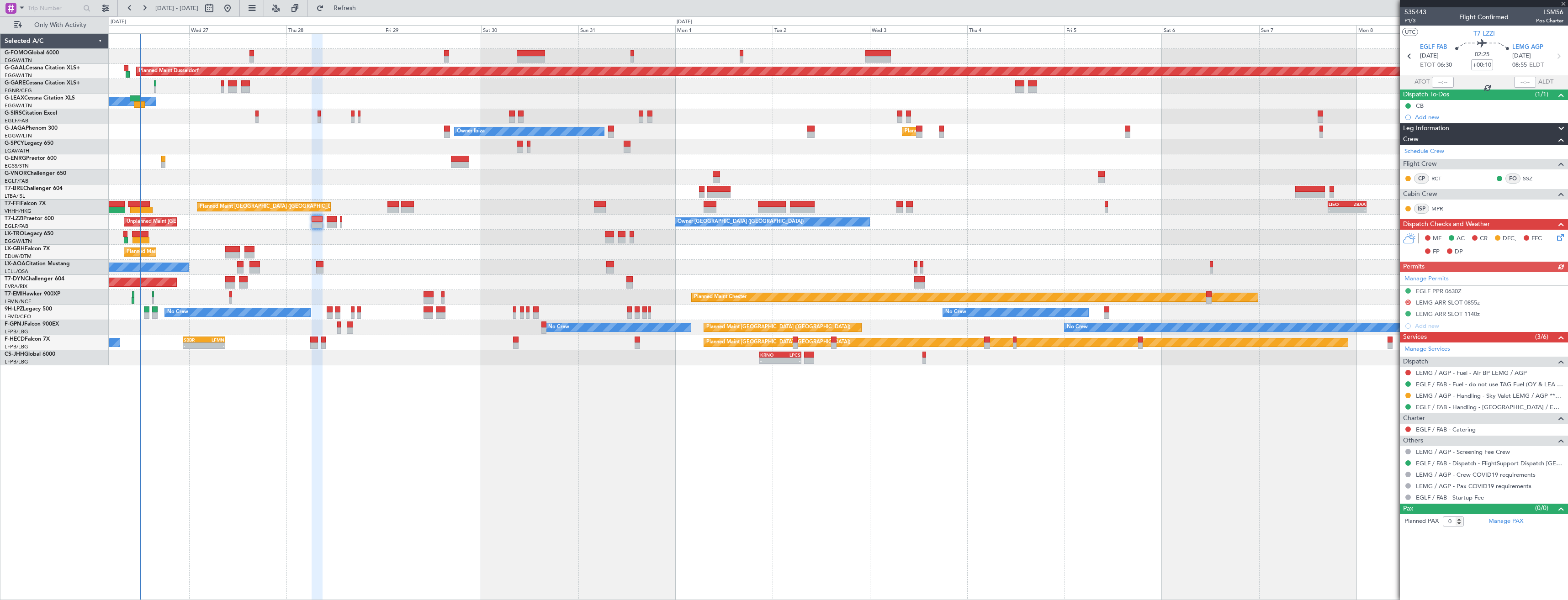
type input "7"
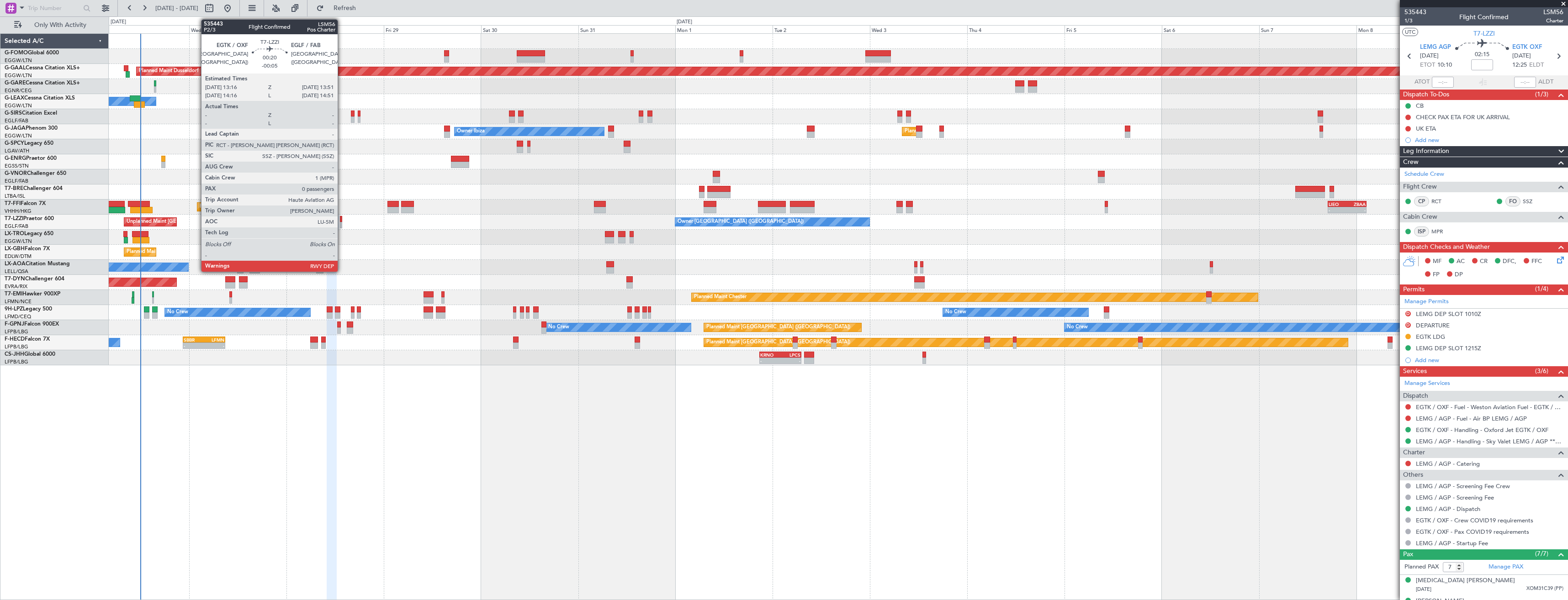
click at [341, 226] on div at bounding box center [341, 225] width 3 height 7
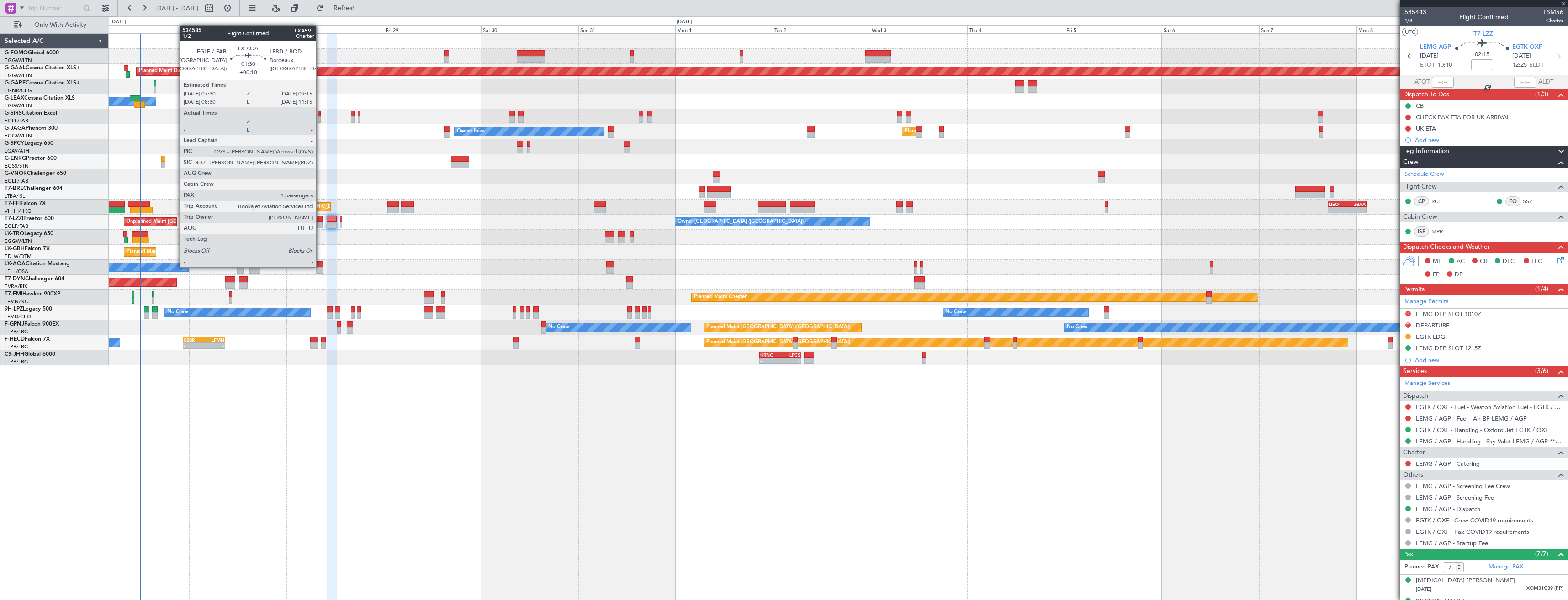
type input "-00:05"
type input "0"
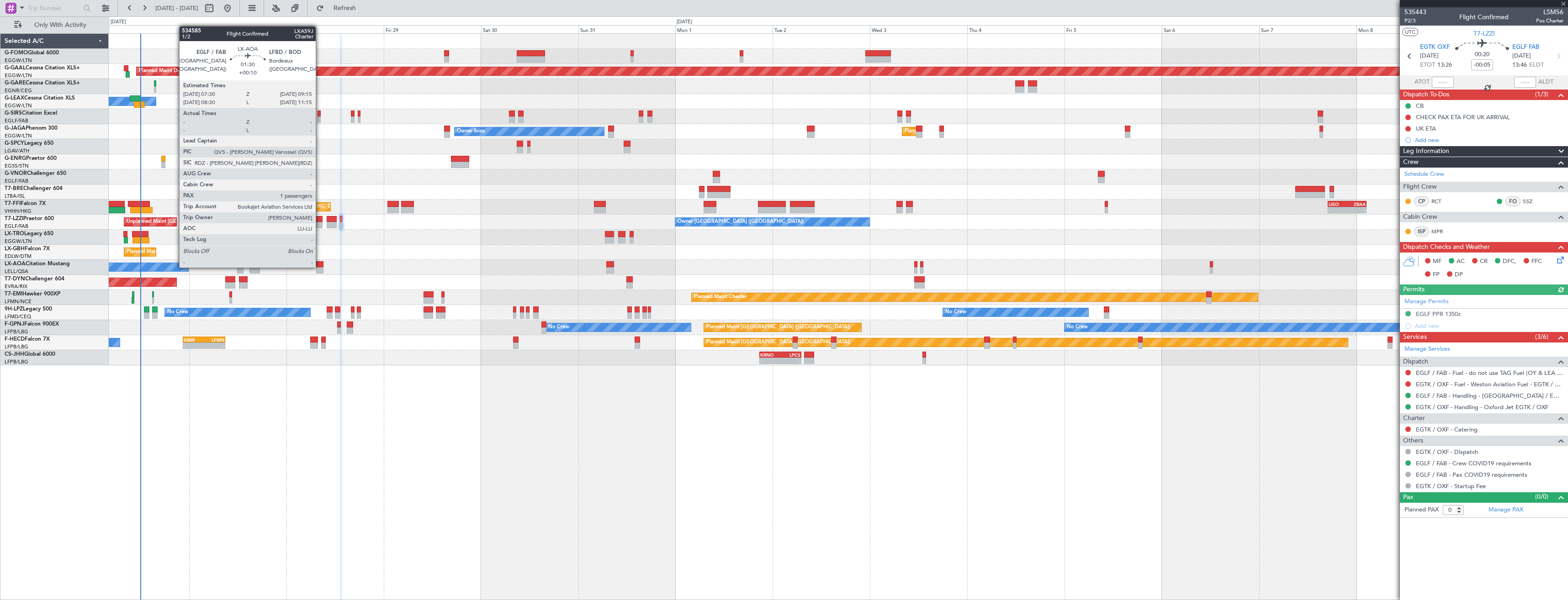
click at [320, 267] on div at bounding box center [320, 264] width 7 height 7
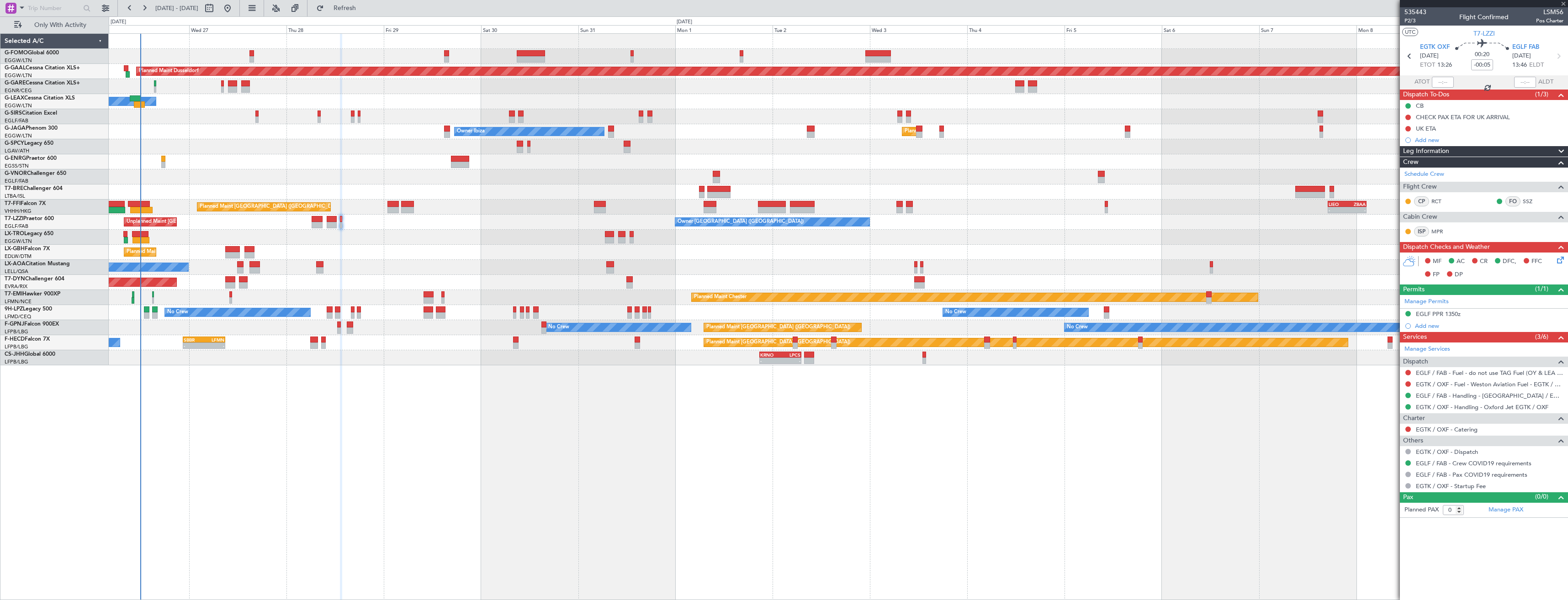
type input "+00:10"
type input "1"
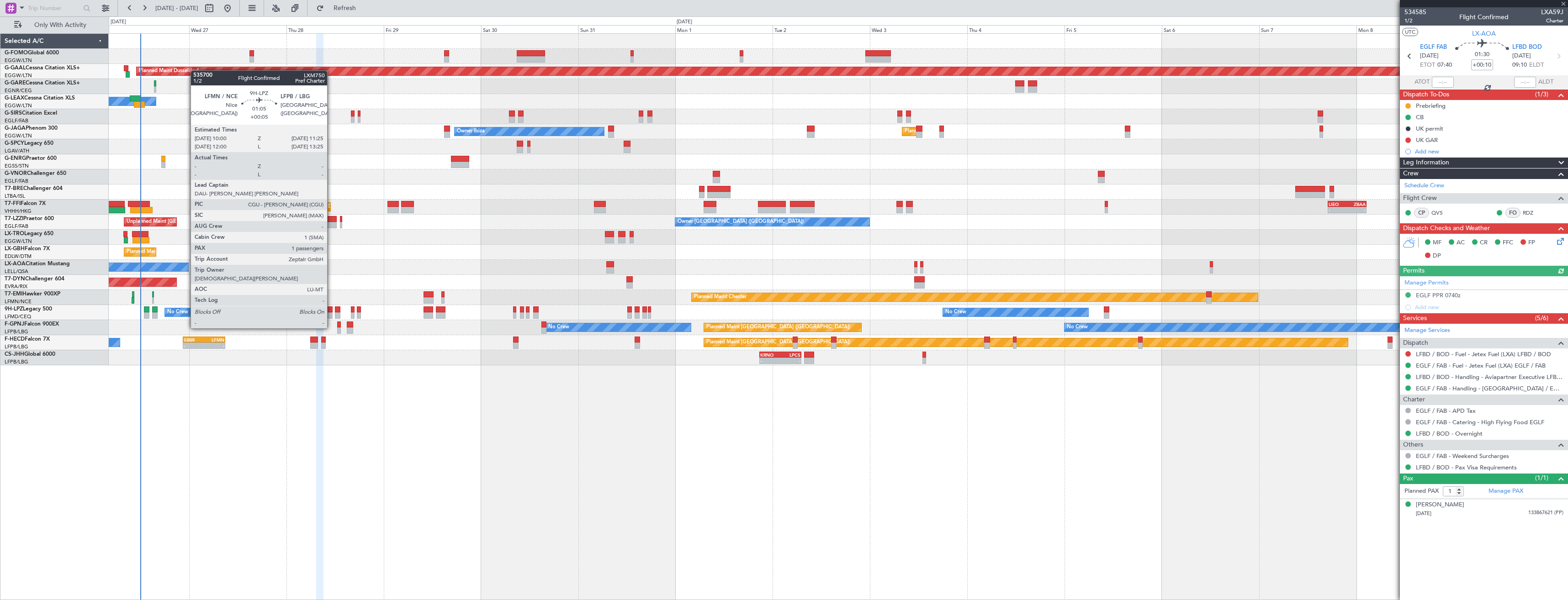
click at [331, 311] on div at bounding box center [330, 310] width 6 height 7
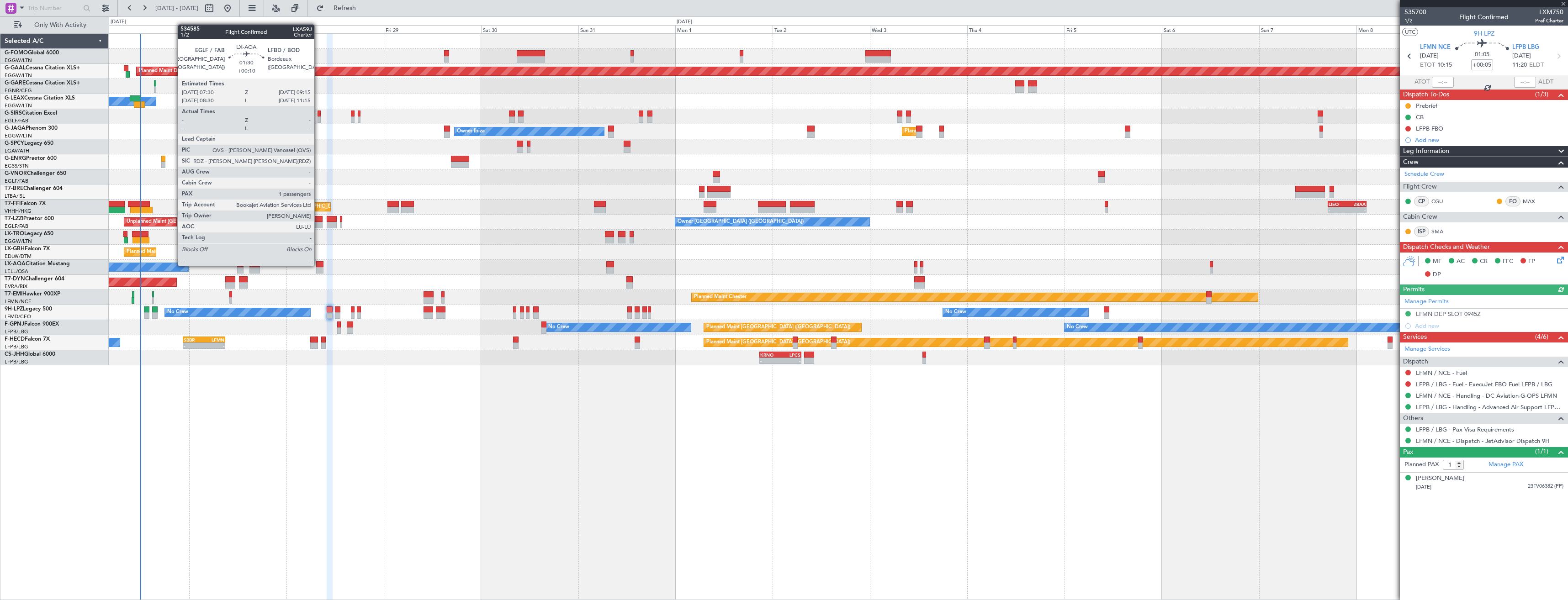
click at [318, 265] on div at bounding box center [320, 264] width 7 height 7
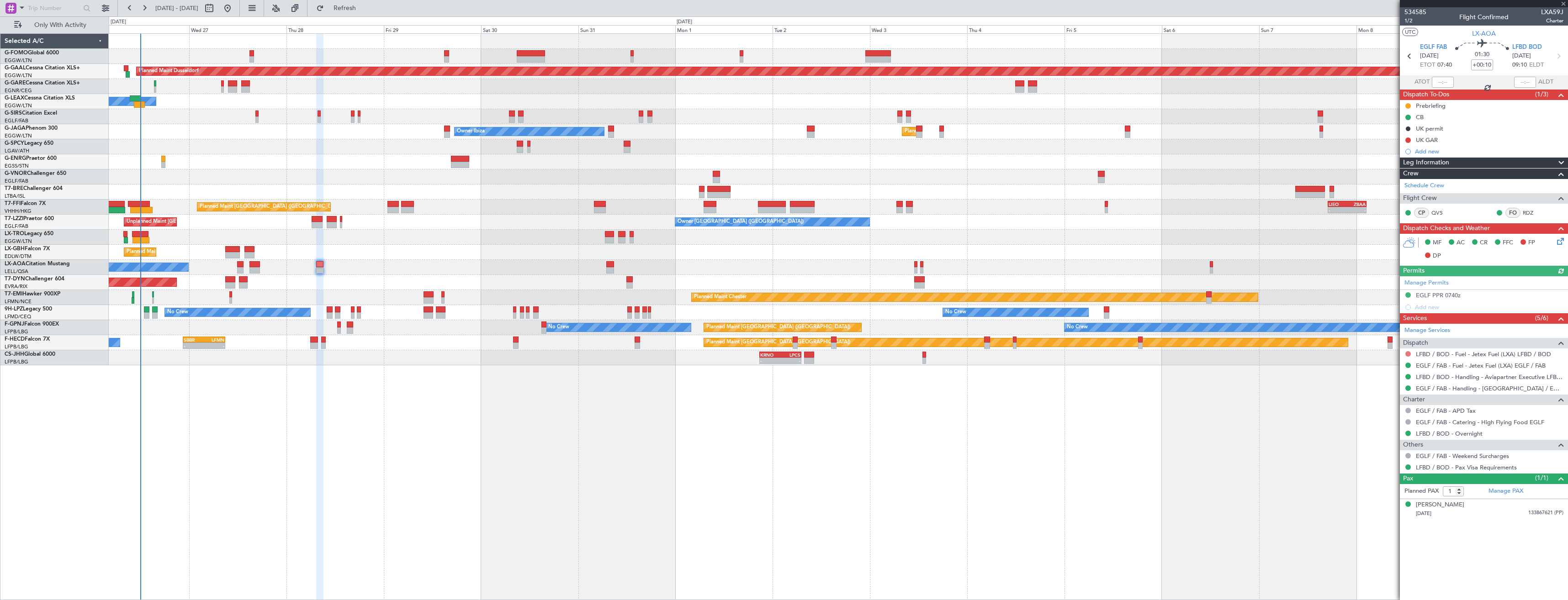
click at [1409, 354] on button at bounding box center [1408, 354] width 5 height 5
click at [1373, 366] on span "Not Required" at bounding box center [1386, 366] width 37 height 9
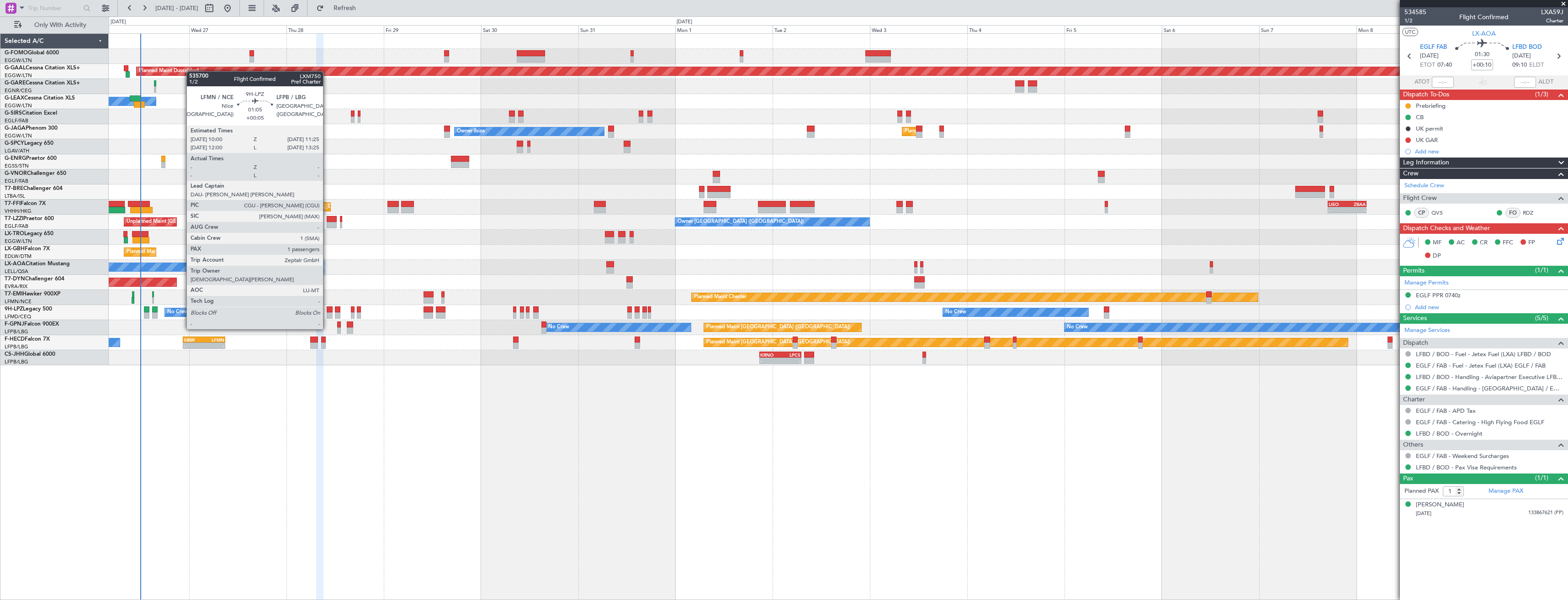
click at [327, 312] on div at bounding box center [330, 310] width 6 height 7
type input "+00:05"
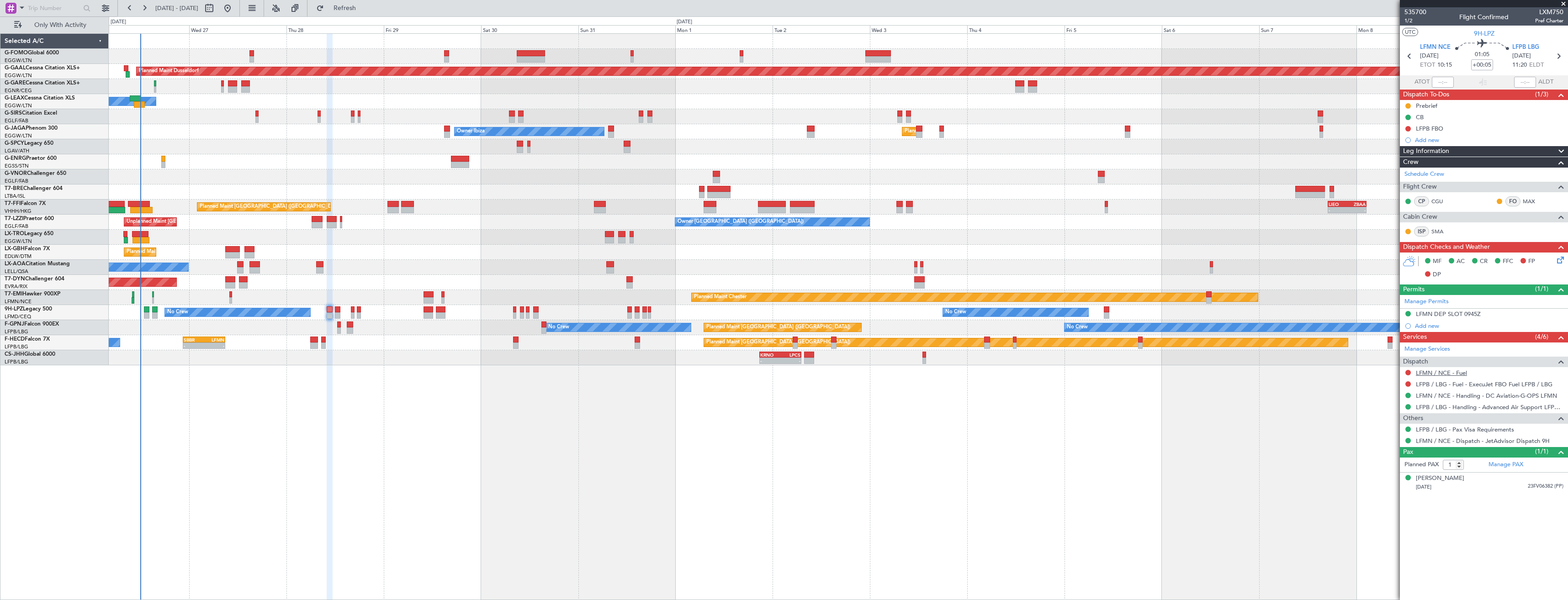
click at [1442, 372] on link "LFMN / NCE - Fuel" at bounding box center [1441, 372] width 51 height 8
click at [355, 9] on button "Refresh" at bounding box center [340, 9] width 55 height 15
click at [1560, 57] on icon at bounding box center [1558, 57] width 12 height 12
click at [1559, 57] on icon at bounding box center [1558, 57] width 12 height 12
type input "0"
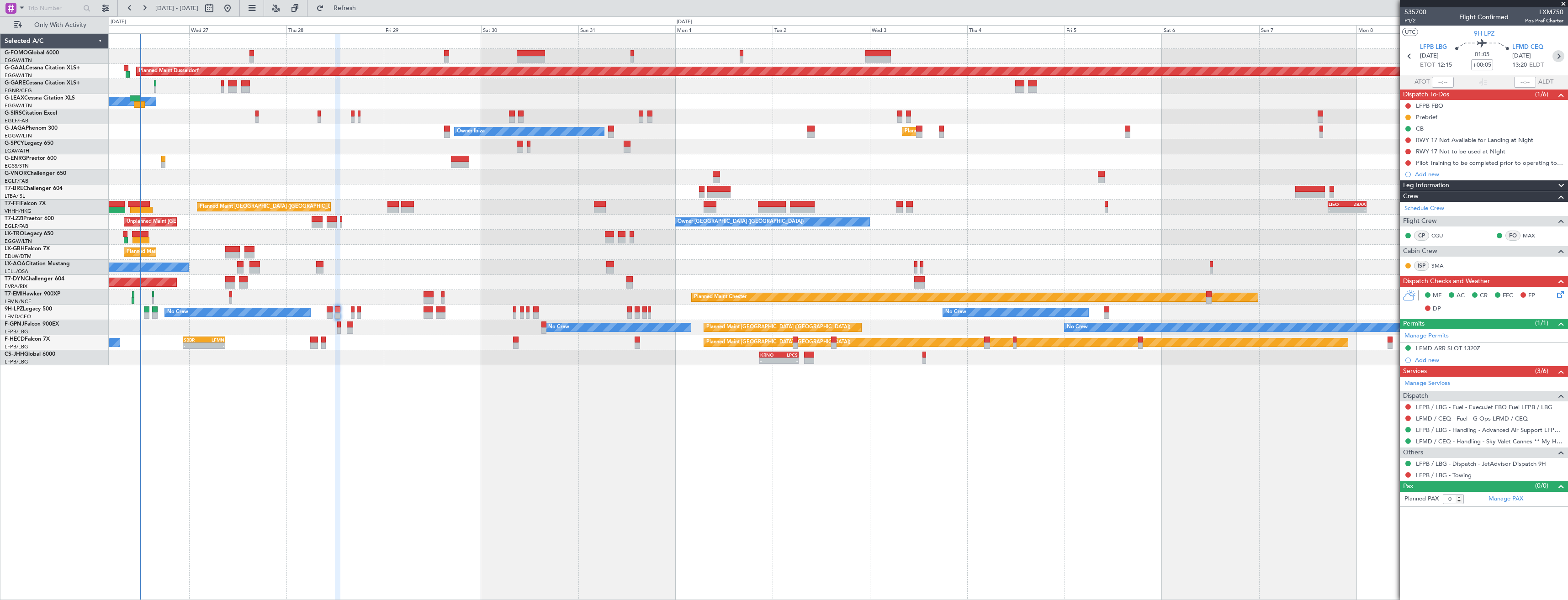
click at [1558, 55] on icon at bounding box center [1558, 57] width 12 height 12
type input "+00:10"
type input "2"
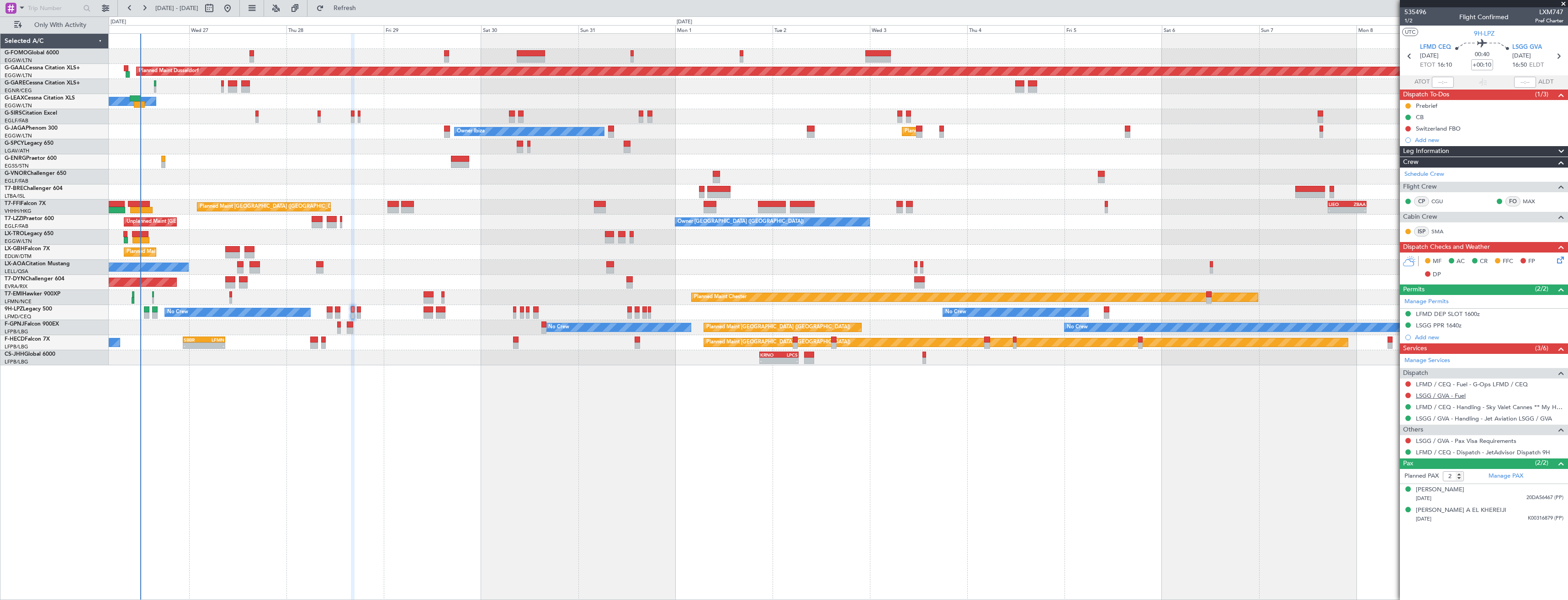
click at [1433, 396] on link "LSGG / GVA - Fuel" at bounding box center [1441, 396] width 50 height 8
click at [364, 6] on span "Refresh" at bounding box center [345, 8] width 38 height 7
click at [1558, 58] on icon at bounding box center [1558, 57] width 12 height 12
type input "+00:05"
type input "0"
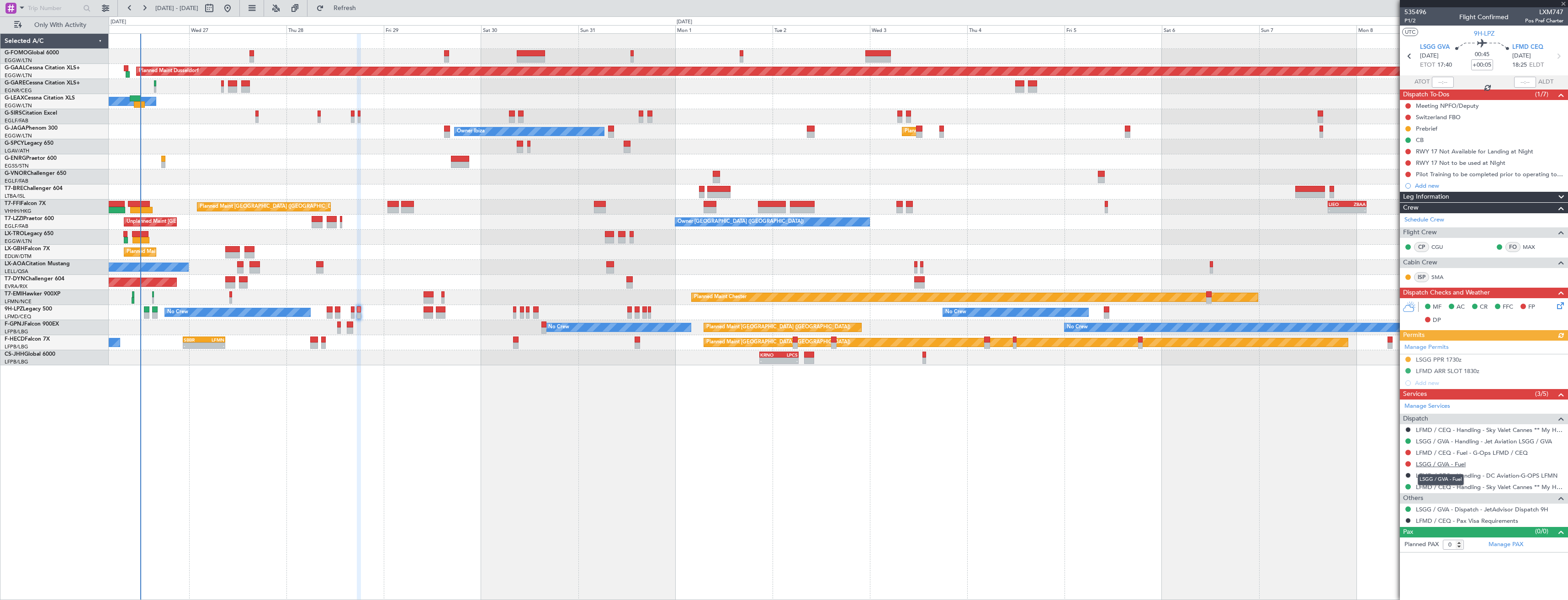
click at [1426, 464] on link "LSGG / GVA - Fuel" at bounding box center [1441, 464] width 50 height 8
click at [364, 11] on span "Refresh" at bounding box center [345, 8] width 38 height 7
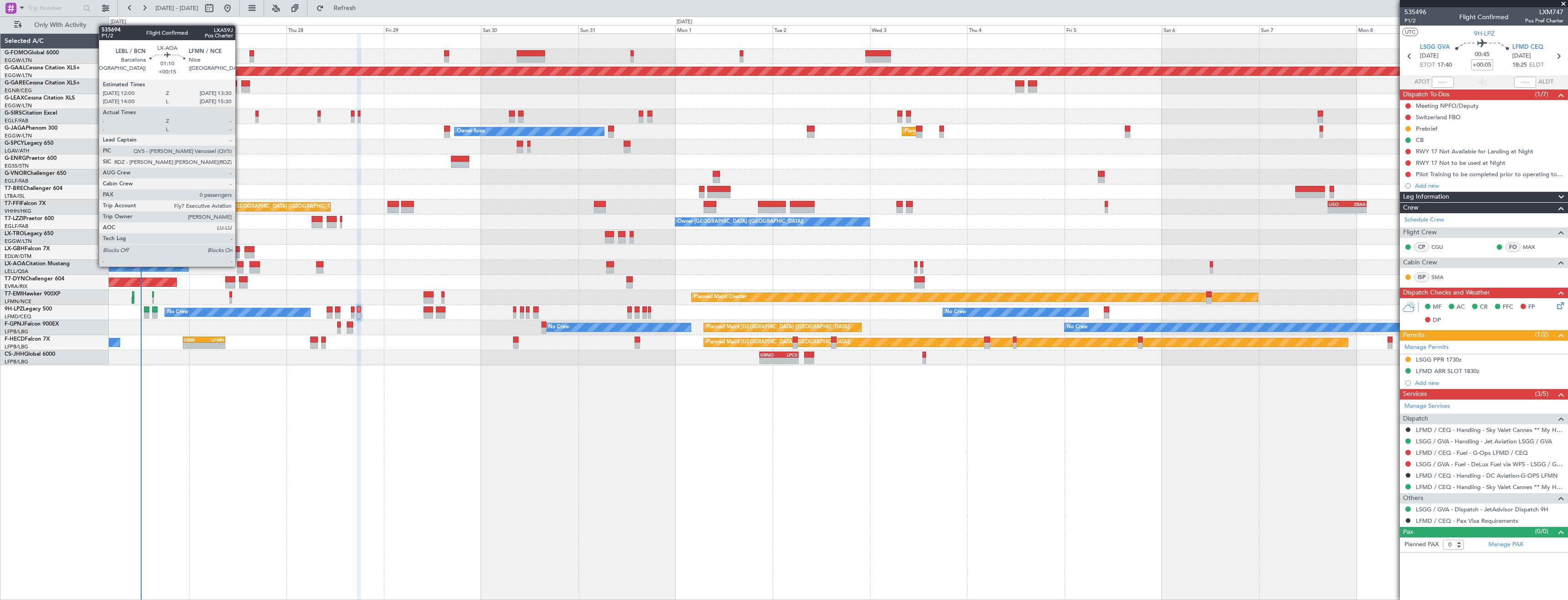
click at [239, 266] on div at bounding box center [240, 264] width 7 height 7
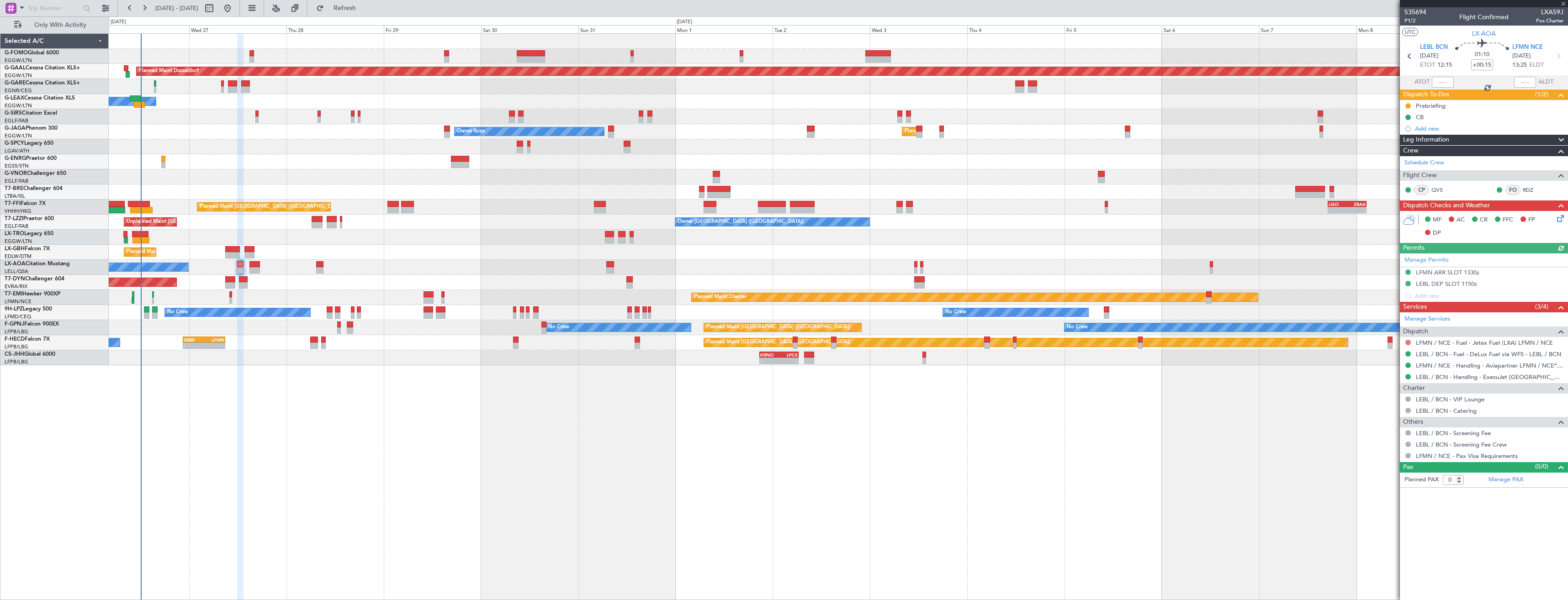
click at [1408, 343] on button at bounding box center [1408, 342] width 5 height 5
click at [1388, 396] on span "Requested" at bounding box center [1382, 396] width 29 height 9
click at [1556, 57] on icon at bounding box center [1558, 57] width 12 height 12
type input "+00:10"
type input "2"
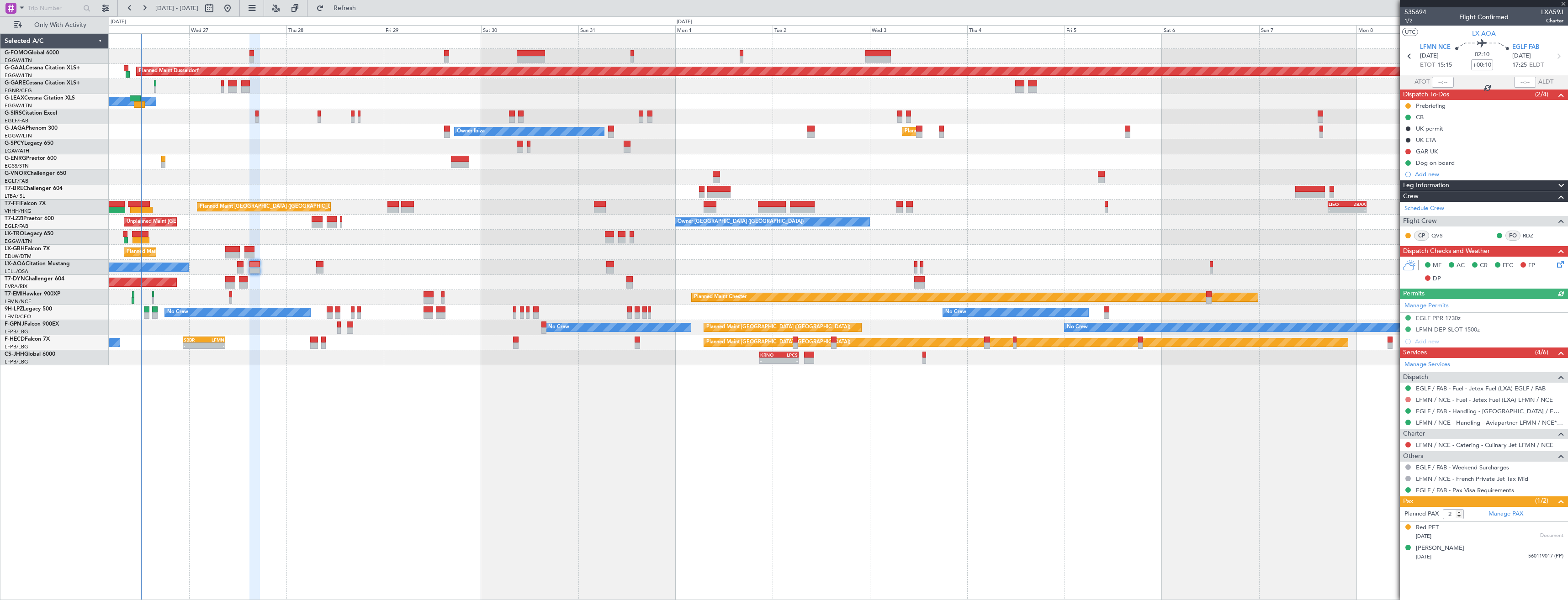
click at [1408, 401] on button at bounding box center [1408, 399] width 5 height 5
click at [1379, 449] on span "Requested" at bounding box center [1382, 453] width 29 height 9
click at [1412, 56] on icon at bounding box center [1410, 57] width 12 height 12
type input "+00:15"
type input "0"
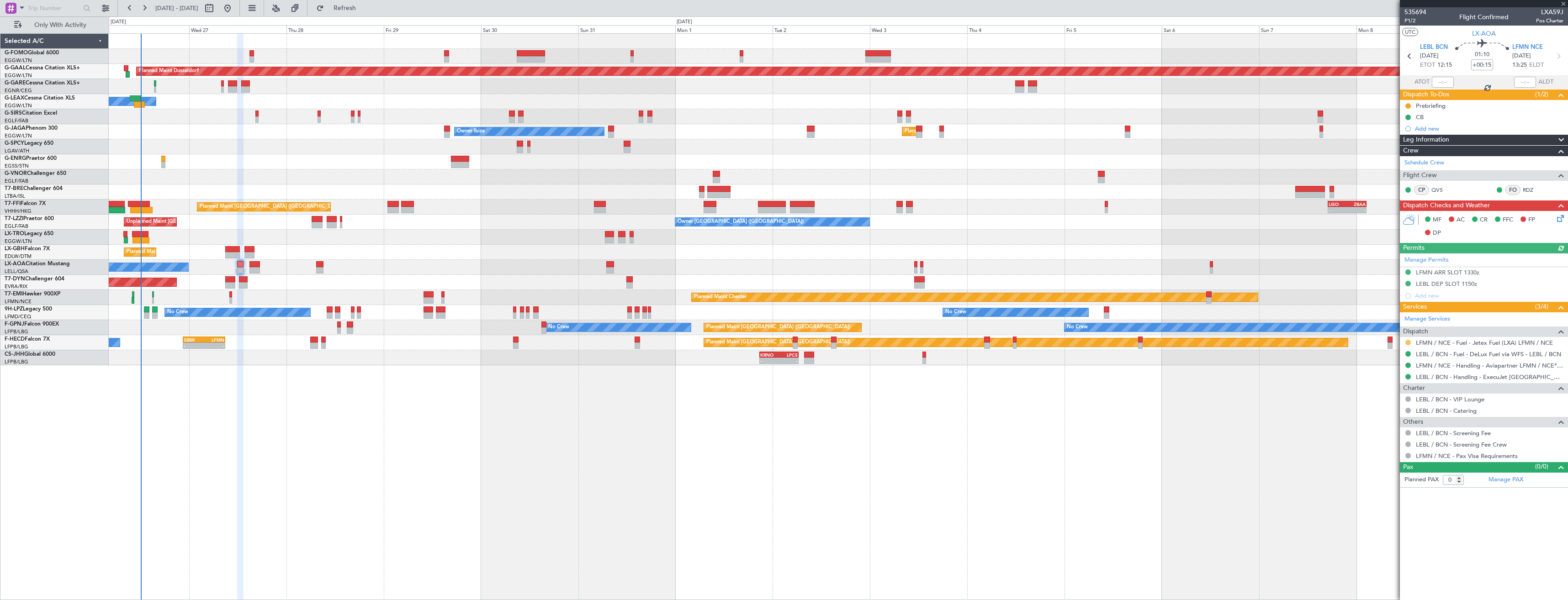
click at [1407, 341] on button at bounding box center [1408, 342] width 5 height 5
click at [1347, 278] on div "AOG Maint Riga (Riga Intl) Planned Maint [GEOGRAPHIC_DATA]-[GEOGRAPHIC_DATA]" at bounding box center [838, 282] width 1459 height 15
click at [1406, 341] on button at bounding box center [1408, 342] width 5 height 5
click at [1381, 449] on span "Confirmed" at bounding box center [1382, 451] width 29 height 9
click at [1558, 56] on icon at bounding box center [1558, 57] width 12 height 12
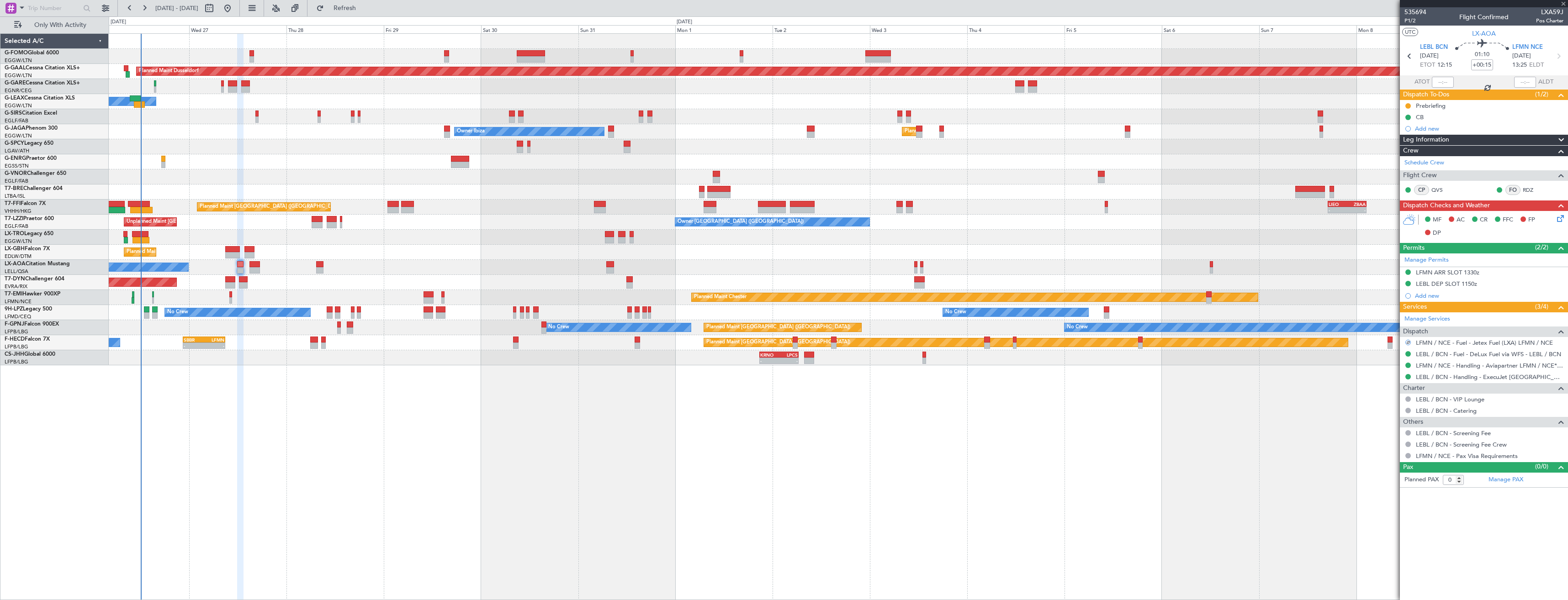
type input "+00:10"
type input "2"
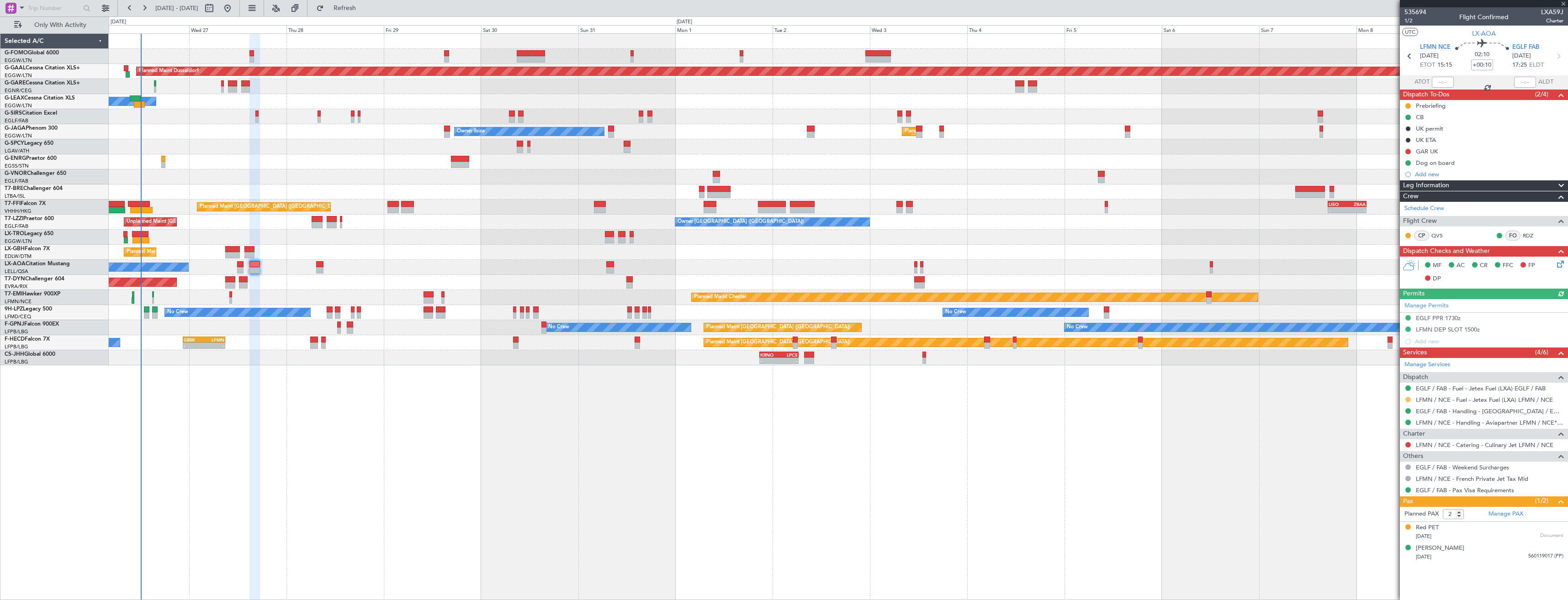
click at [1410, 399] on button at bounding box center [1408, 399] width 5 height 5
click at [1381, 505] on span "Confirmed" at bounding box center [1382, 508] width 29 height 9
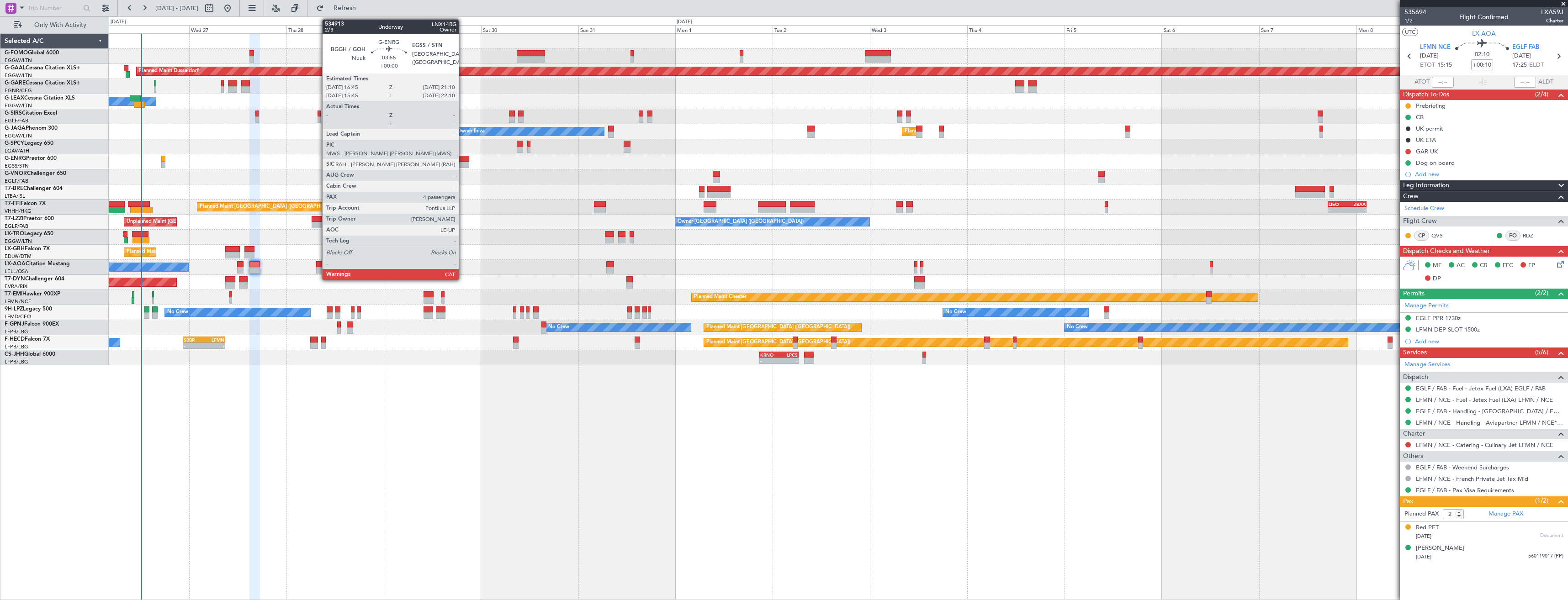
click at [463, 159] on div at bounding box center [460, 159] width 18 height 7
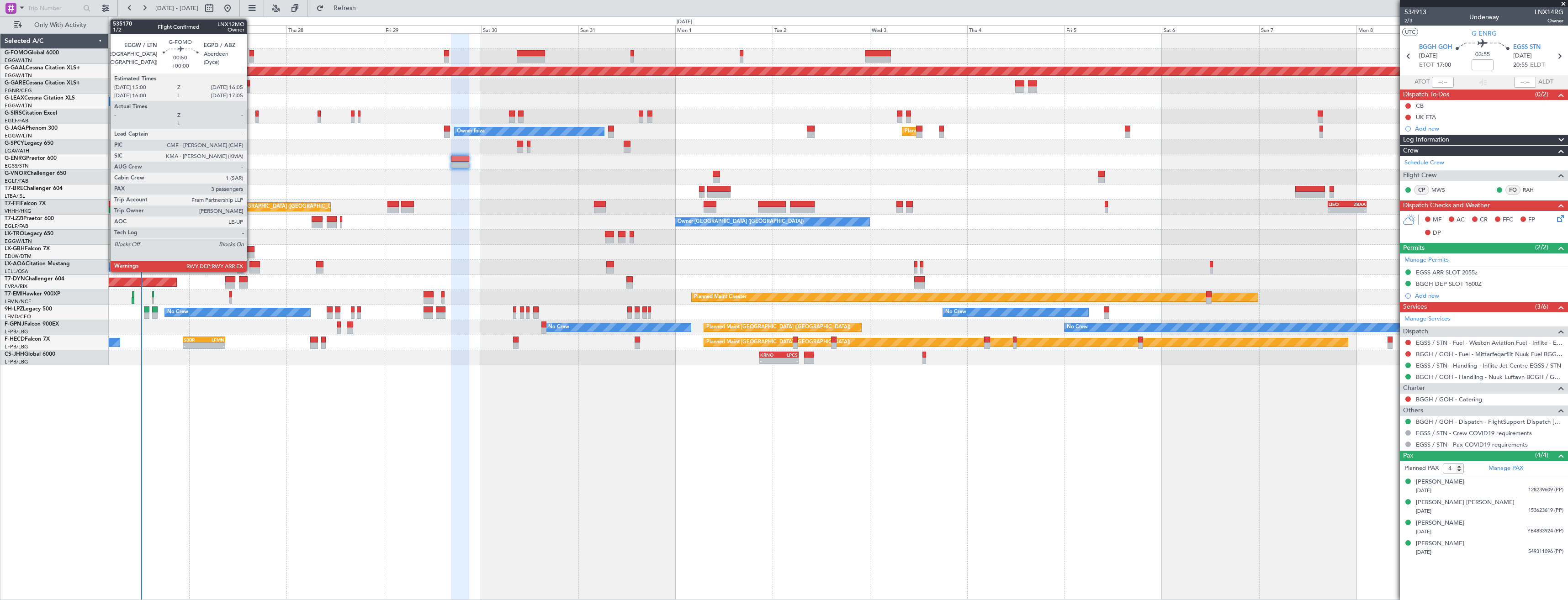
click at [251, 55] on div at bounding box center [252, 54] width 5 height 7
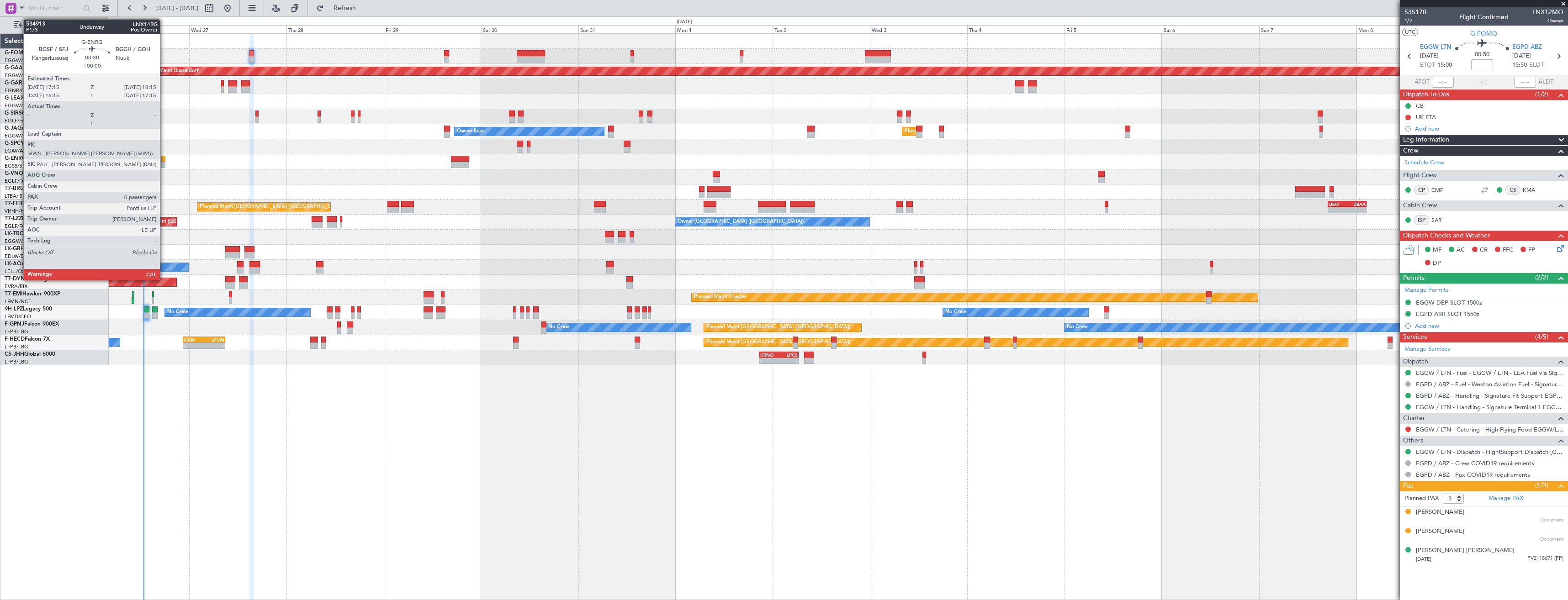
click at [164, 162] on div at bounding box center [163, 165] width 4 height 7
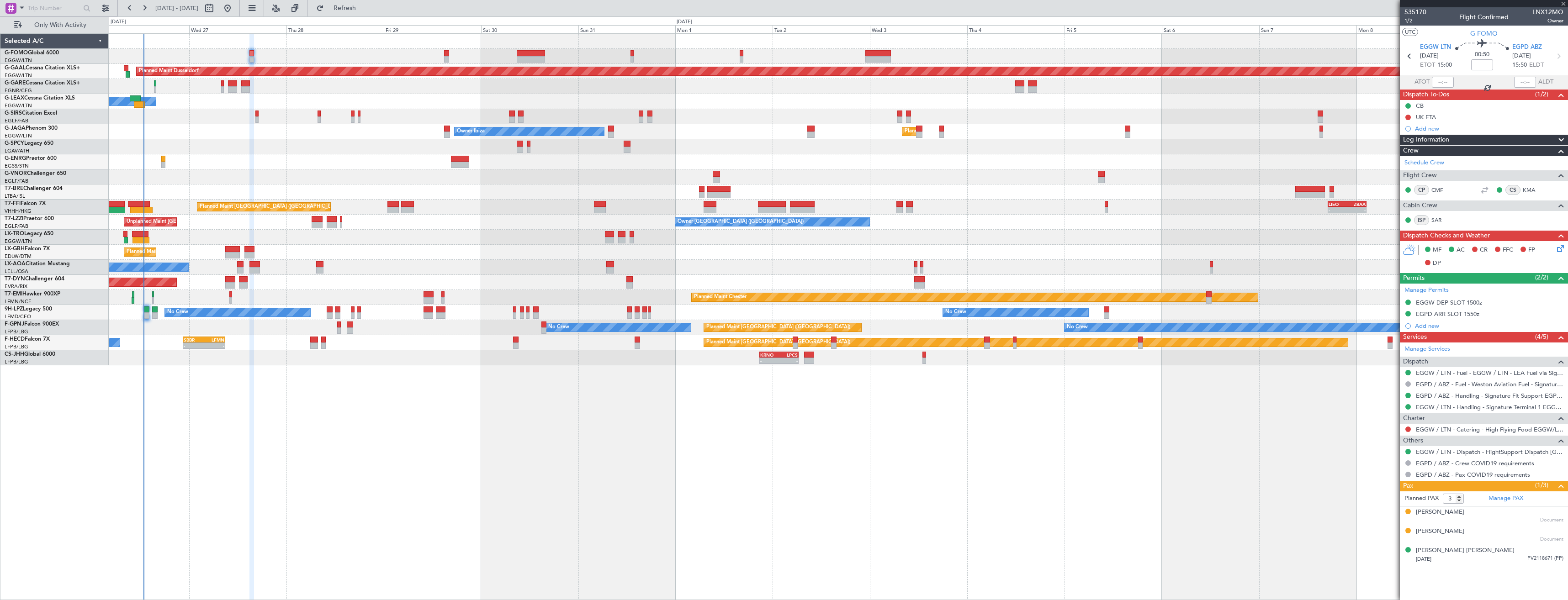
type input "0"
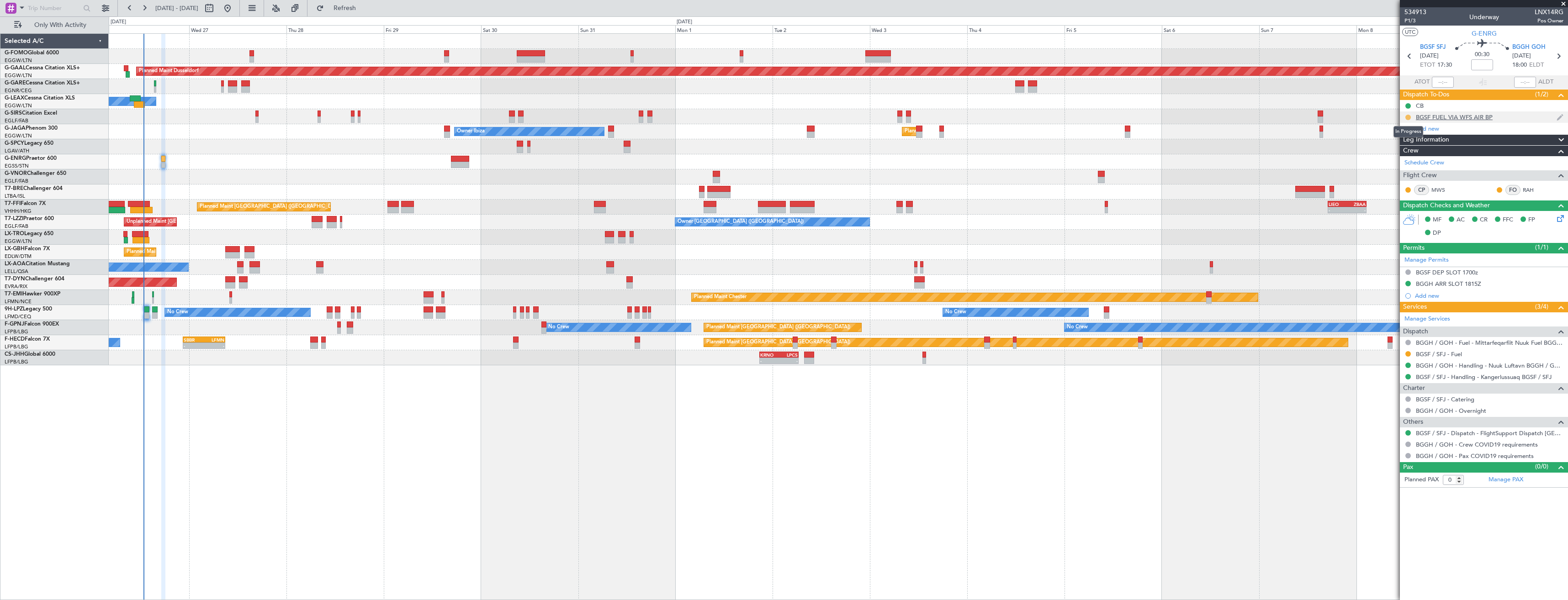
click at [1410, 115] on button at bounding box center [1408, 117] width 5 height 5
click at [1401, 155] on span "Completed" at bounding box center [1412, 157] width 30 height 9
click at [1407, 355] on div "Not Required" at bounding box center [1409, 357] width 35 height 12
click at [1409, 354] on button at bounding box center [1408, 354] width 5 height 5
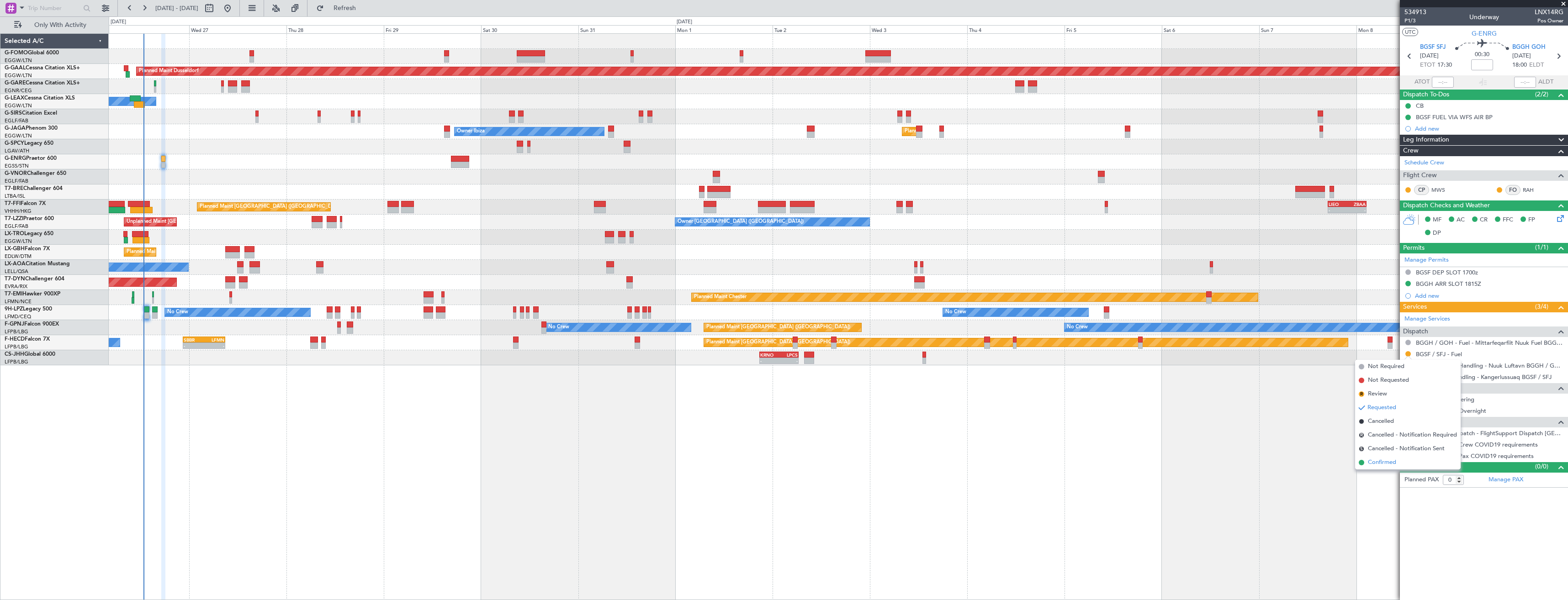
click at [1381, 463] on span "Confirmed" at bounding box center [1382, 462] width 29 height 9
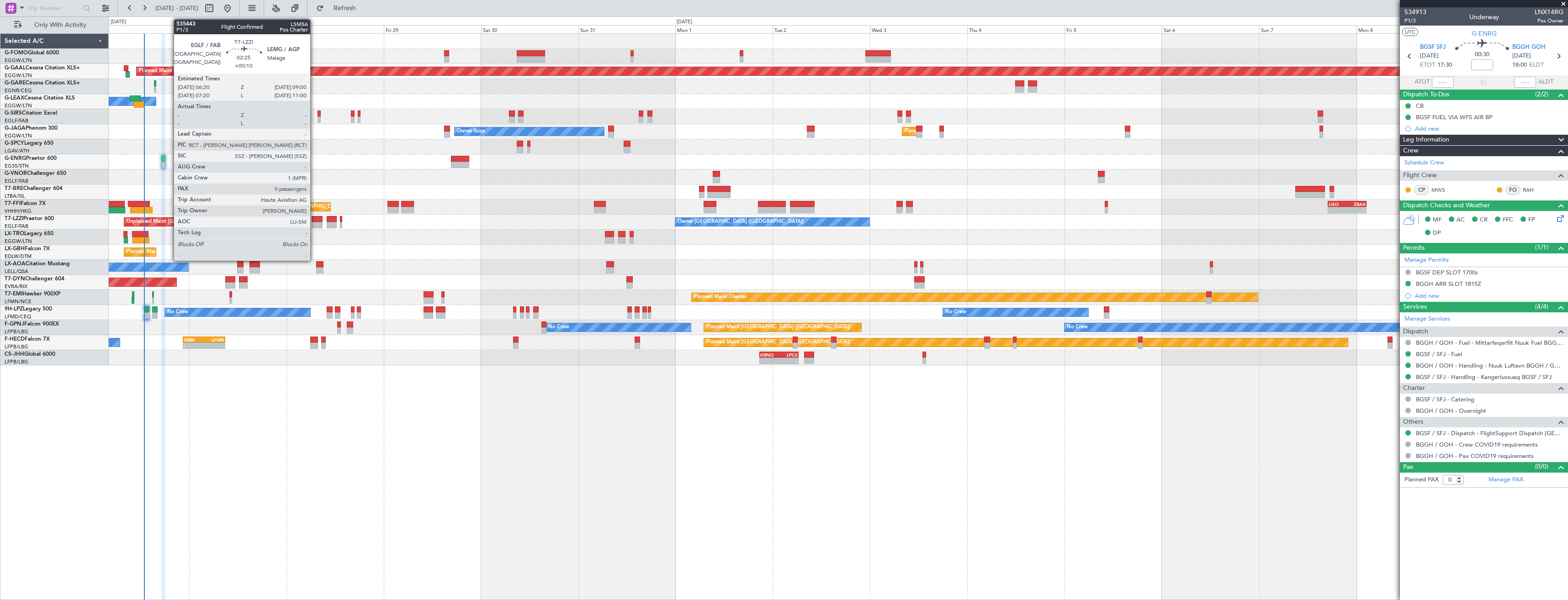
click at [314, 222] on div at bounding box center [317, 225] width 11 height 7
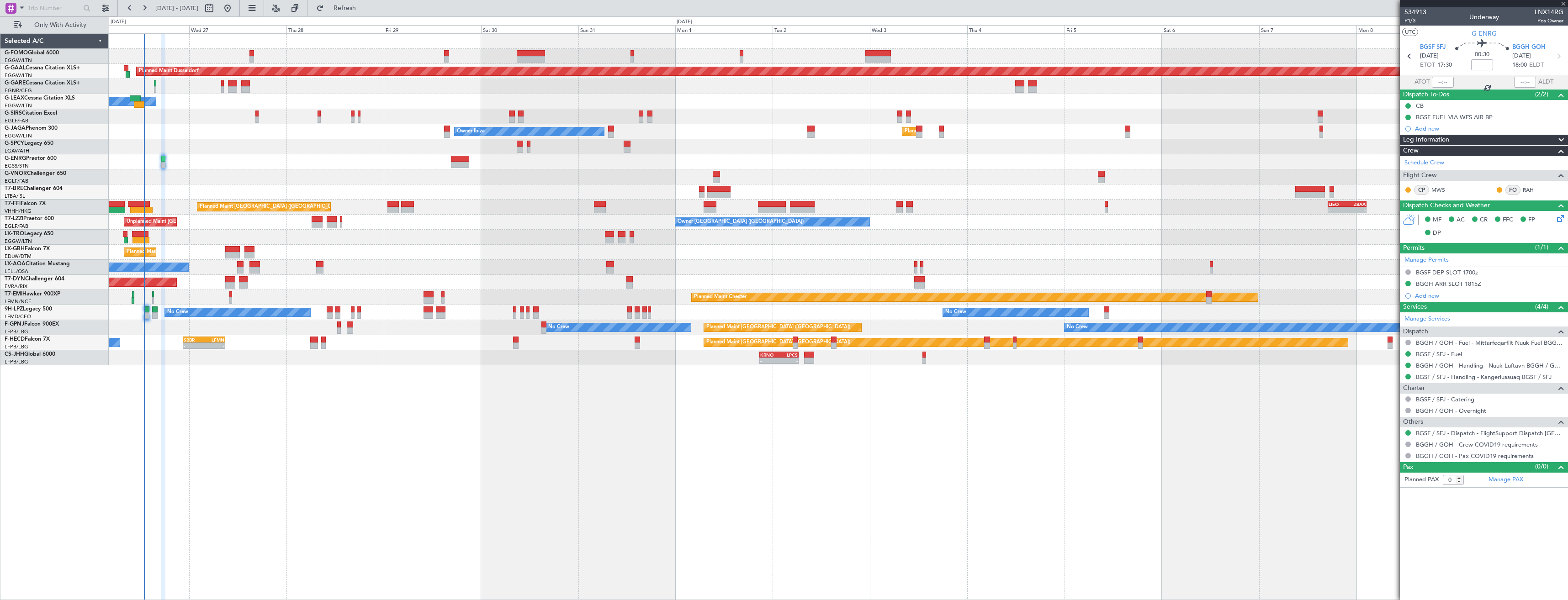
type input "+00:10"
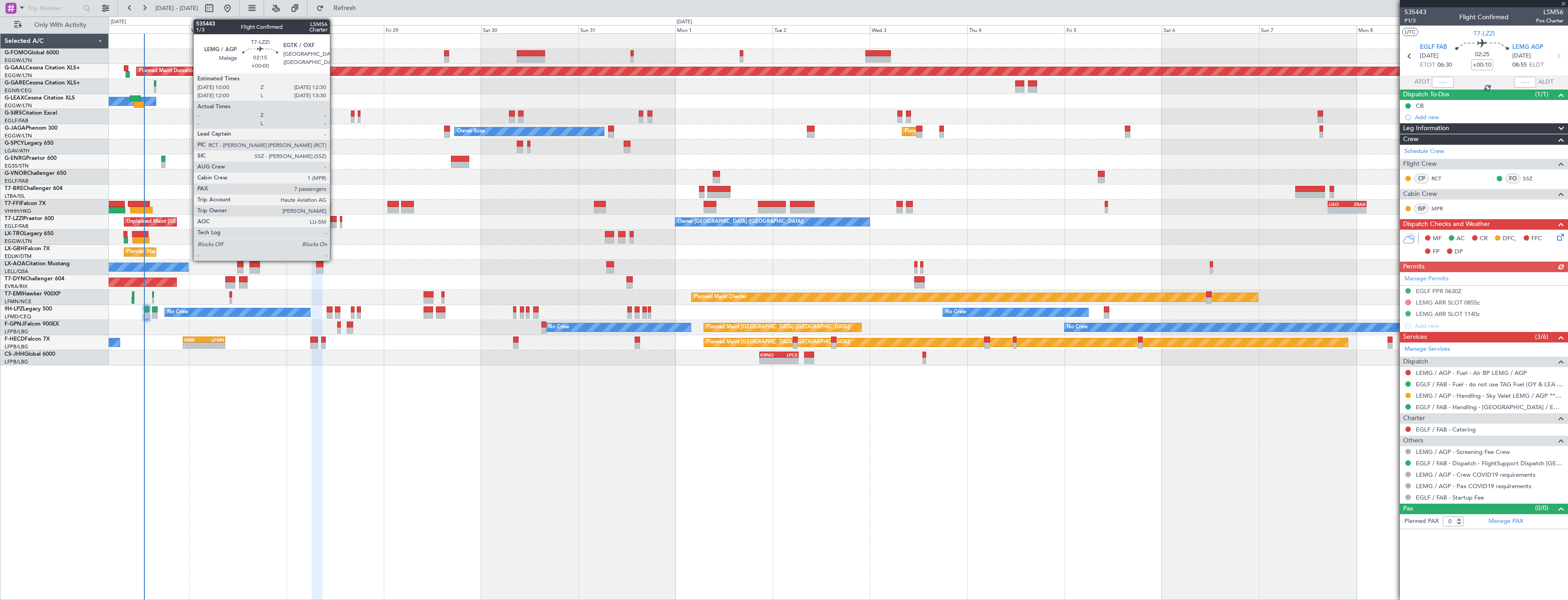
click at [334, 223] on div at bounding box center [332, 225] width 10 height 7
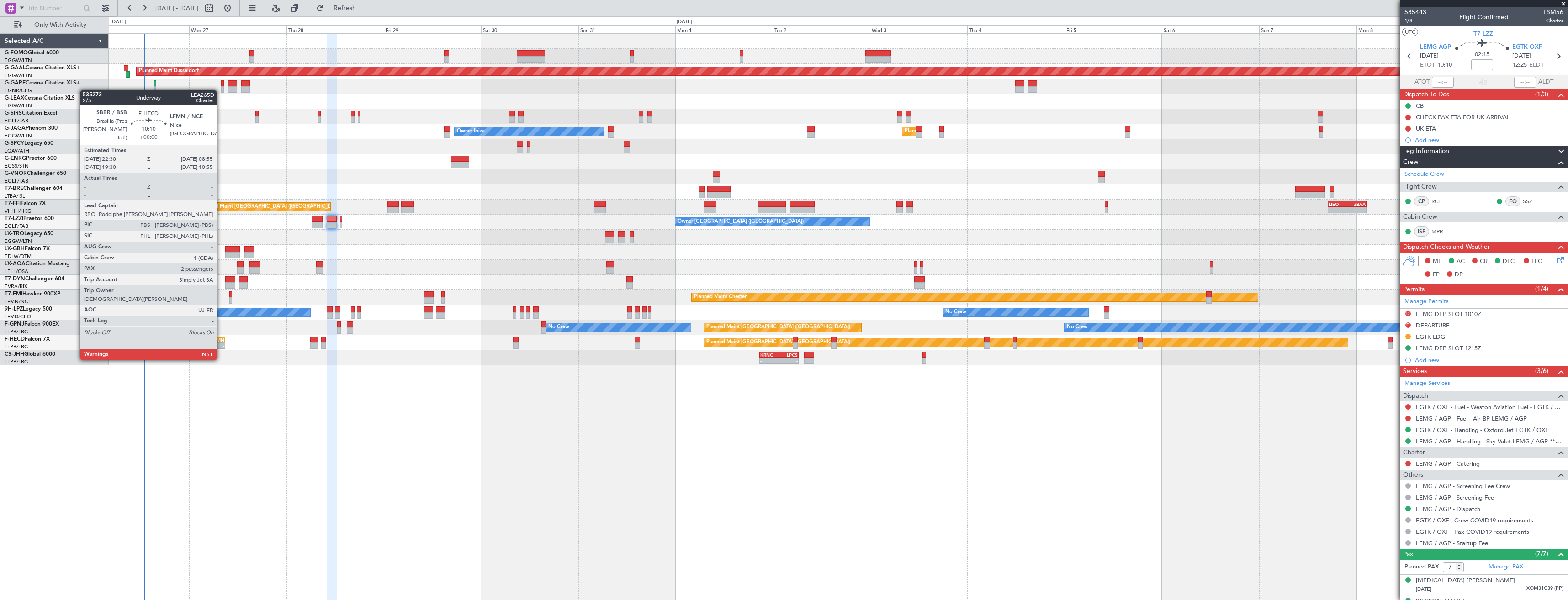
click at [221, 343] on div "- -" at bounding box center [204, 346] width 43 height 7
type input "2"
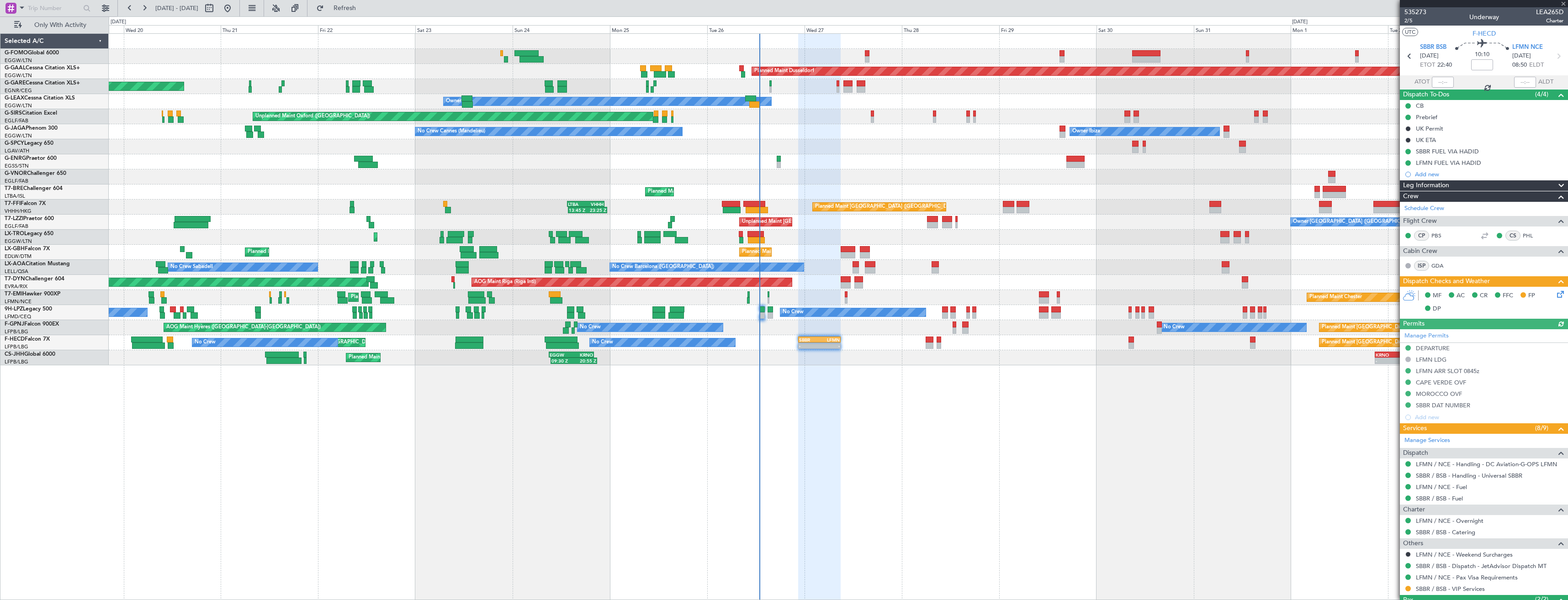
click at [845, 339] on div "Planned Maint Windsor Locks ([PERSON_NAME] Intl) Planned [GEOGRAPHIC_DATA] Unpl…" at bounding box center [838, 200] width 1459 height 332
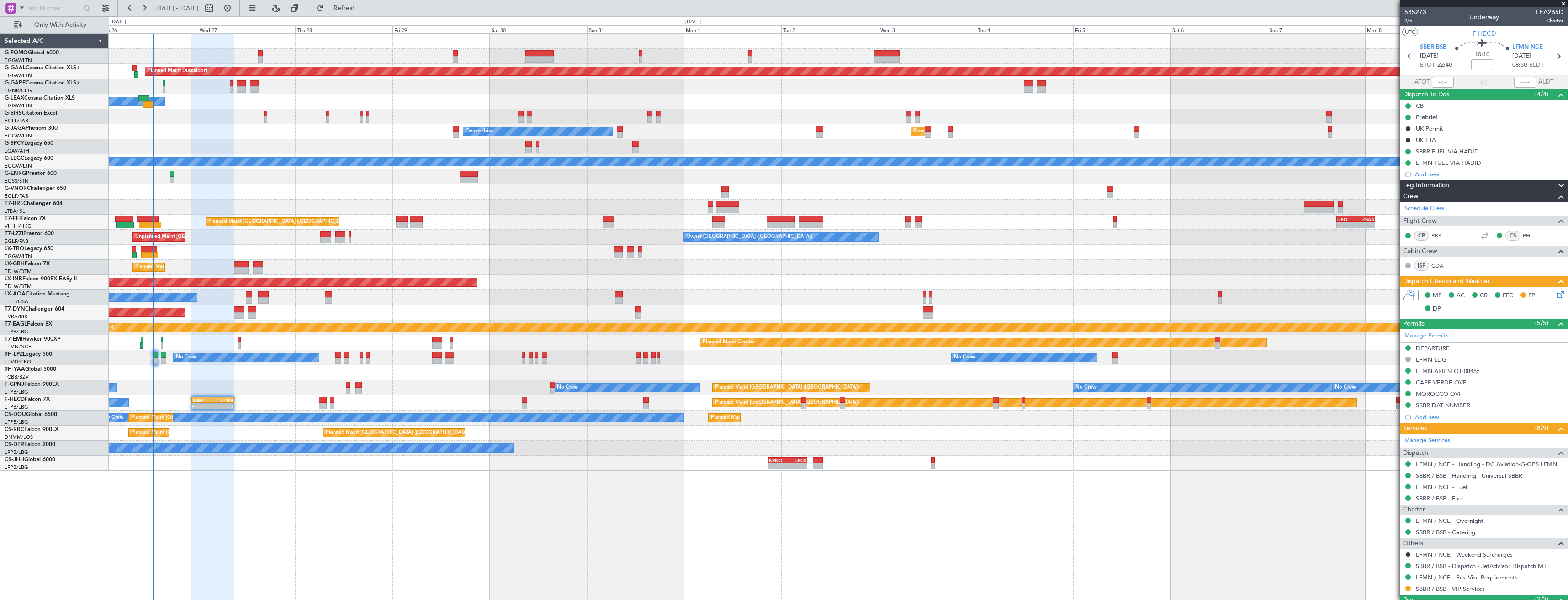
click at [268, 437] on div "Planned Maint Dusseldorf Owner Unplanned Maint [GEOGRAPHIC_DATA] ([GEOGRAPHIC_D…" at bounding box center [838, 253] width 1459 height 437
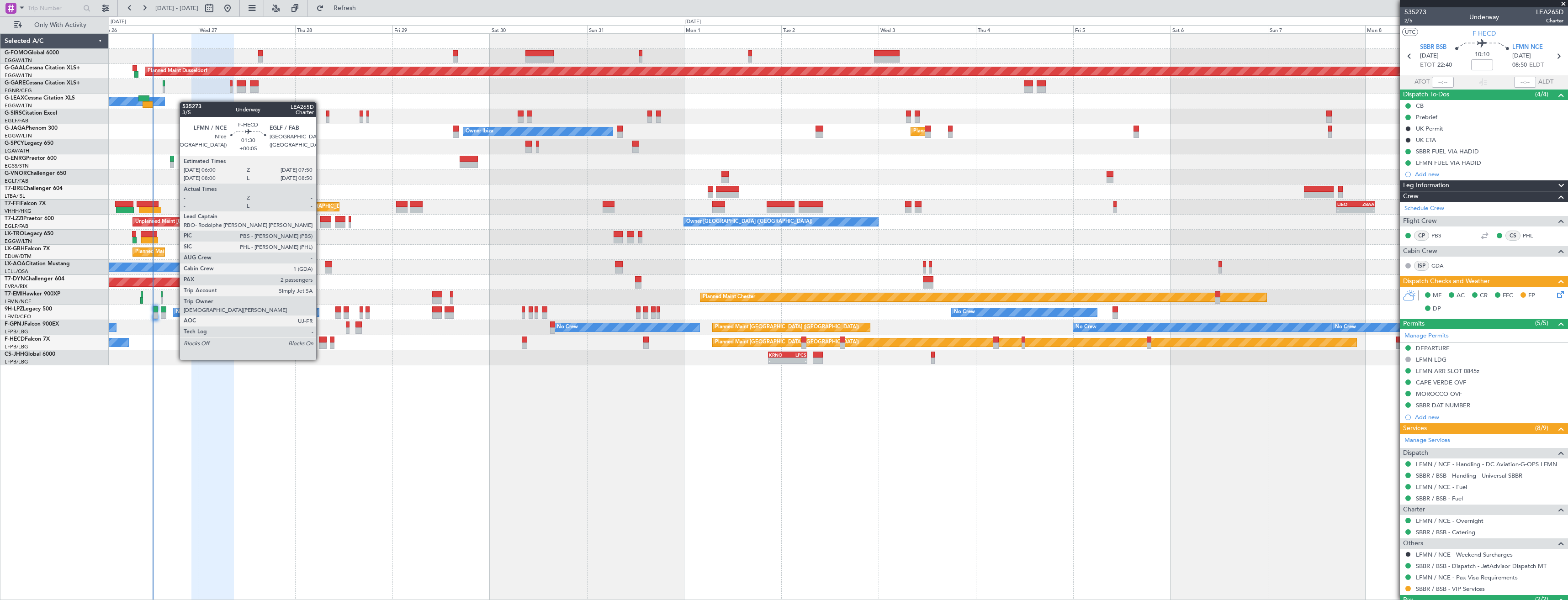
click at [320, 343] on div at bounding box center [323, 346] width 8 height 7
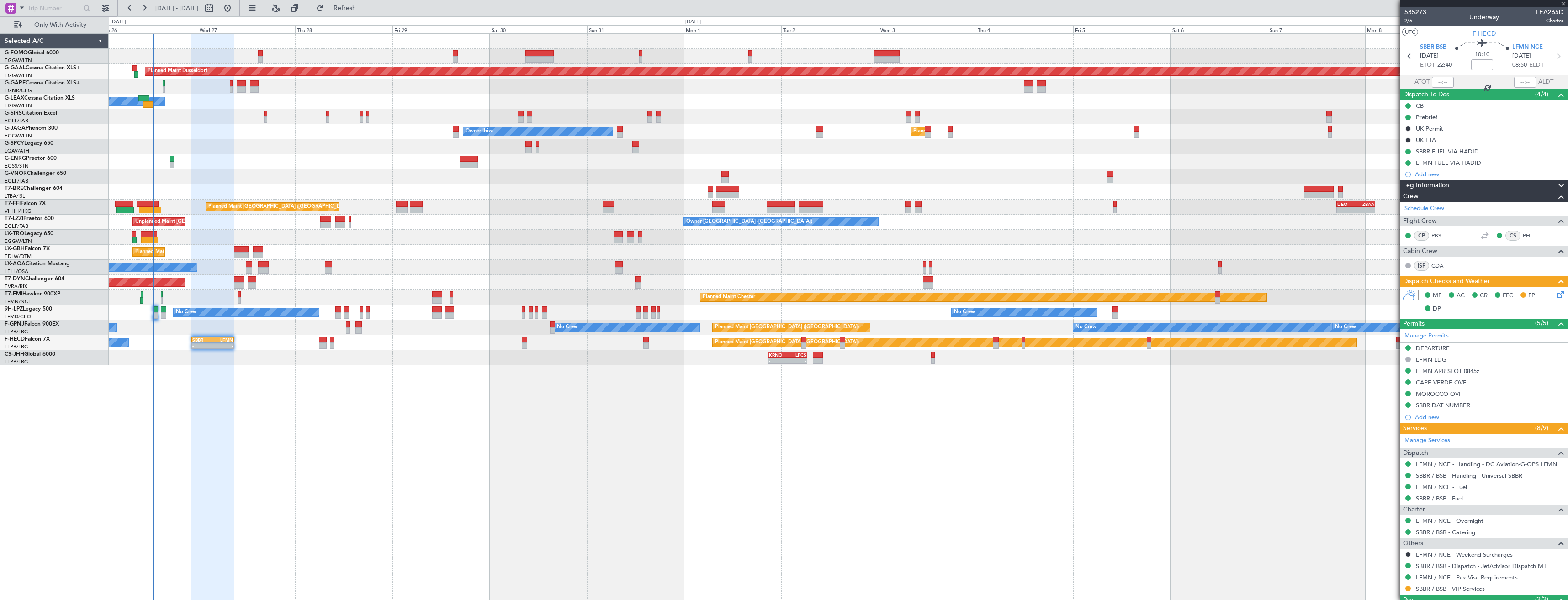
type input "+00:05"
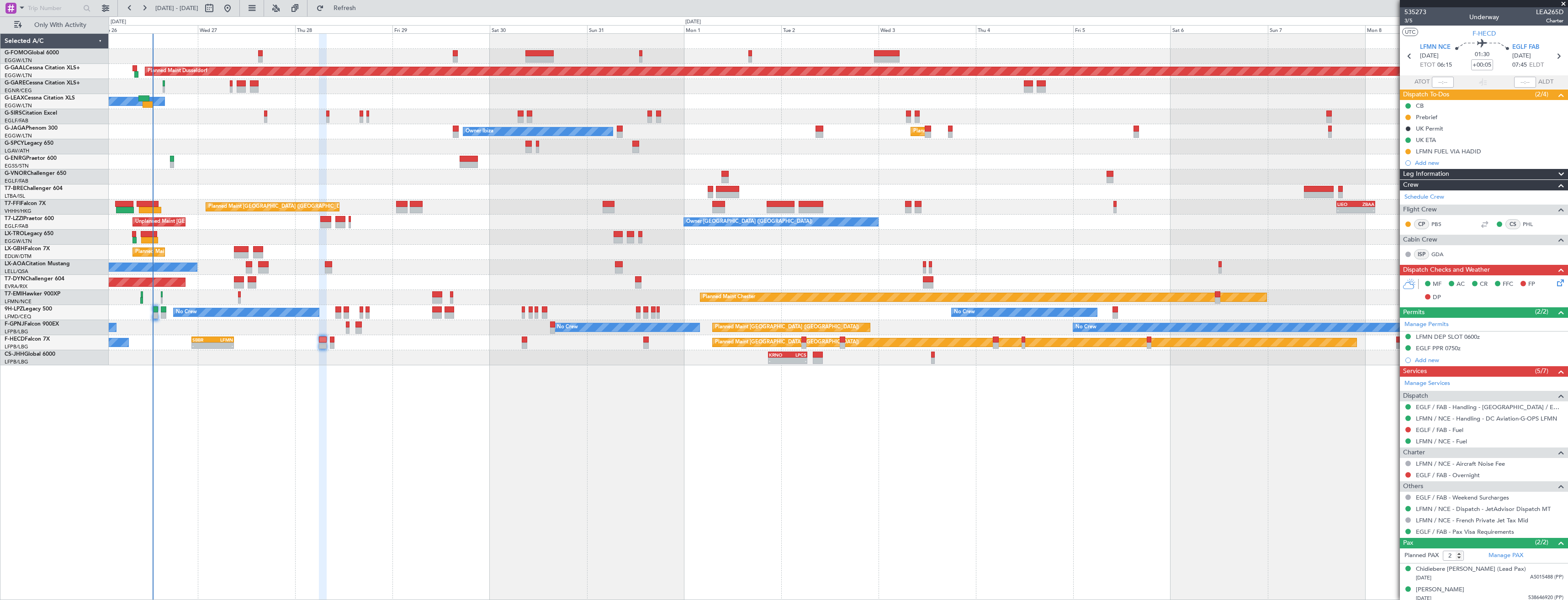
drag, startPoint x: 1408, startPoint y: 153, endPoint x: 1407, endPoint y: 160, distance: 7.1
click at [1408, 153] on button at bounding box center [1408, 152] width 5 height 5
click at [1350, 232] on div "Planned Maint Dusseldorf Planned Maint [GEOGRAPHIC_DATA] ([GEOGRAPHIC_DATA])" at bounding box center [838, 237] width 1459 height 15
click at [1447, 439] on link "LFMN / NCE - Fuel" at bounding box center [1441, 441] width 51 height 8
click at [1407, 150] on button at bounding box center [1408, 152] width 5 height 5
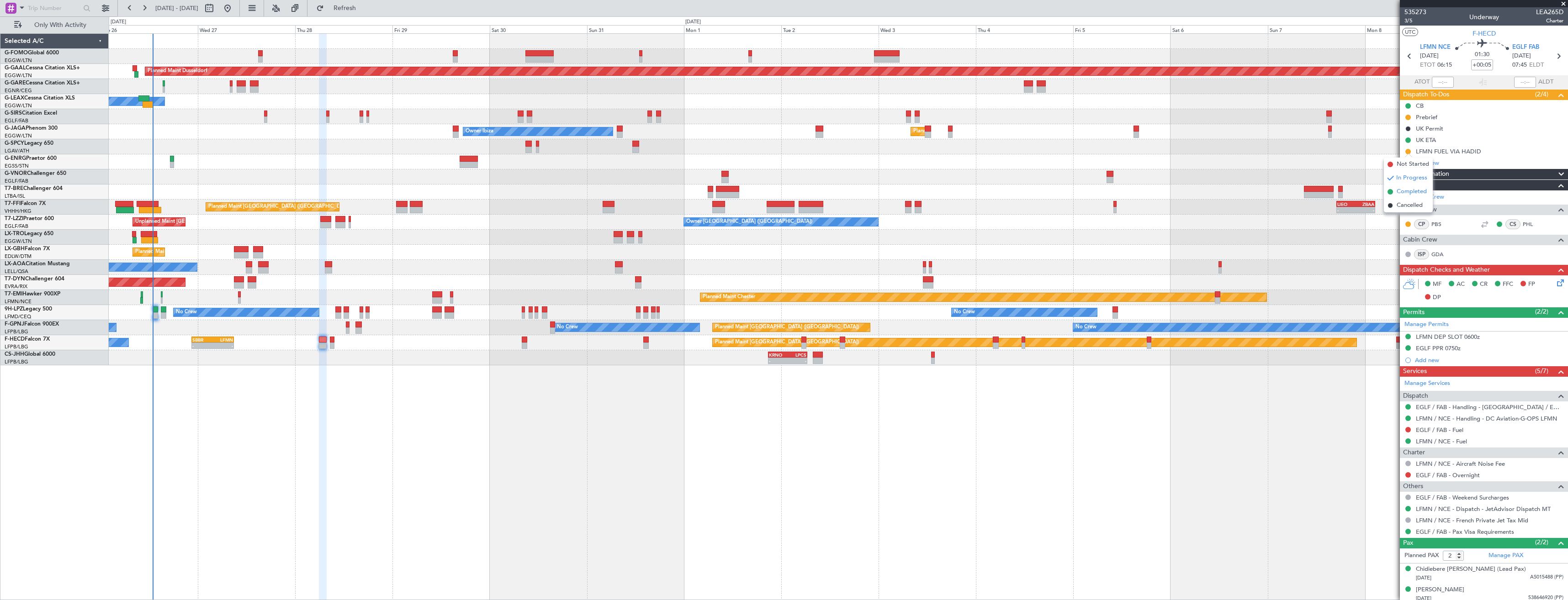
click at [1405, 189] on span "Completed" at bounding box center [1412, 192] width 30 height 9
click at [1407, 57] on icon at bounding box center [1410, 57] width 12 height 12
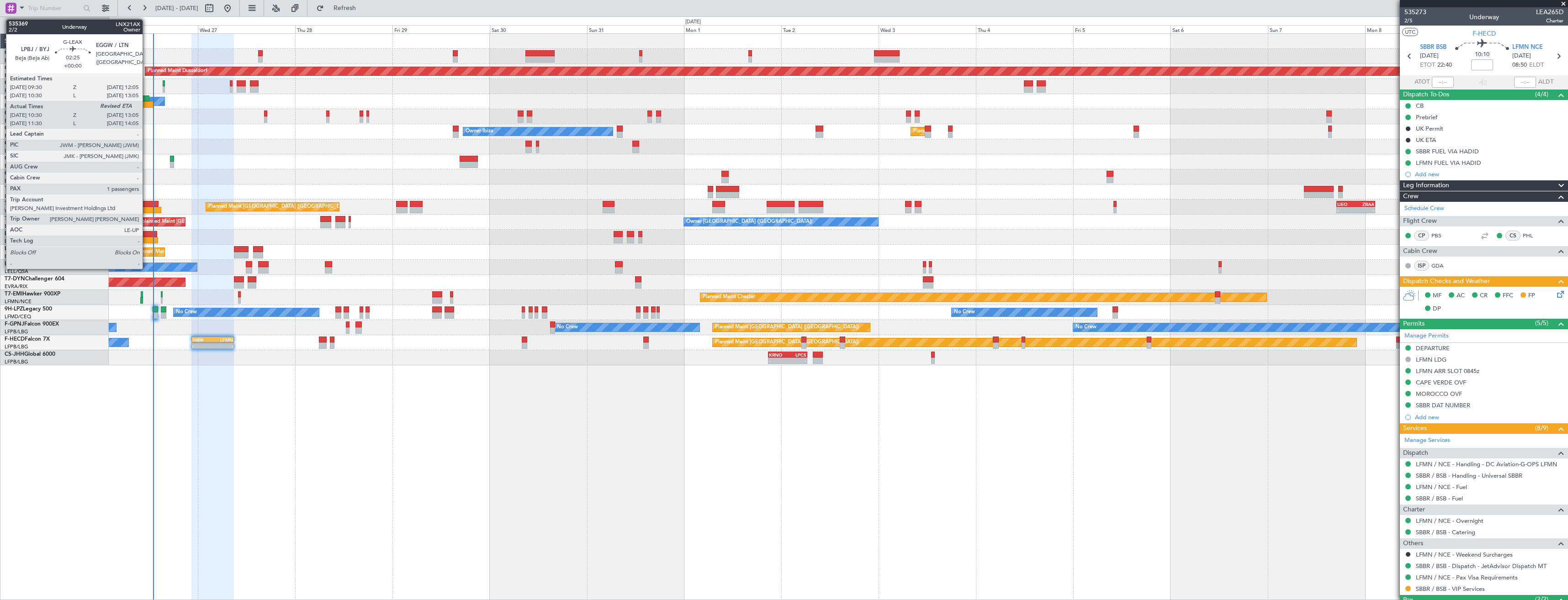
click at [147, 102] on div at bounding box center [147, 105] width 10 height 7
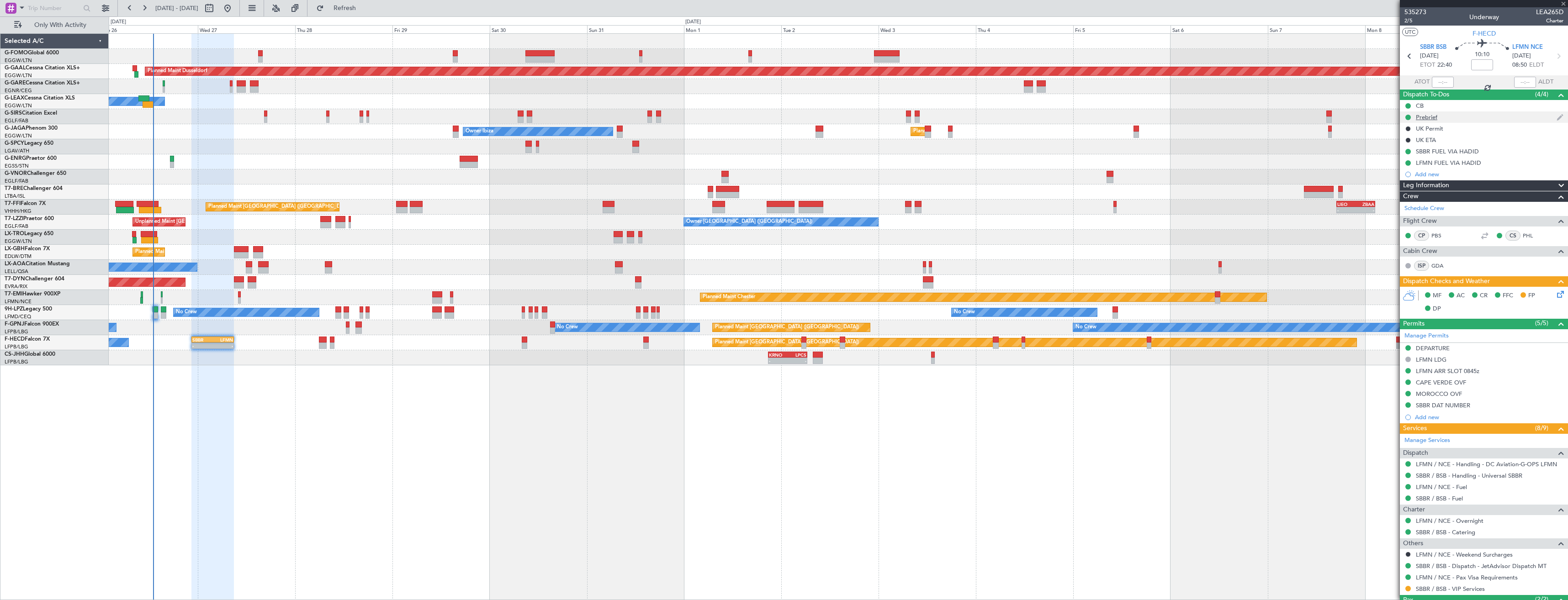
type input "10:30"
type input "1"
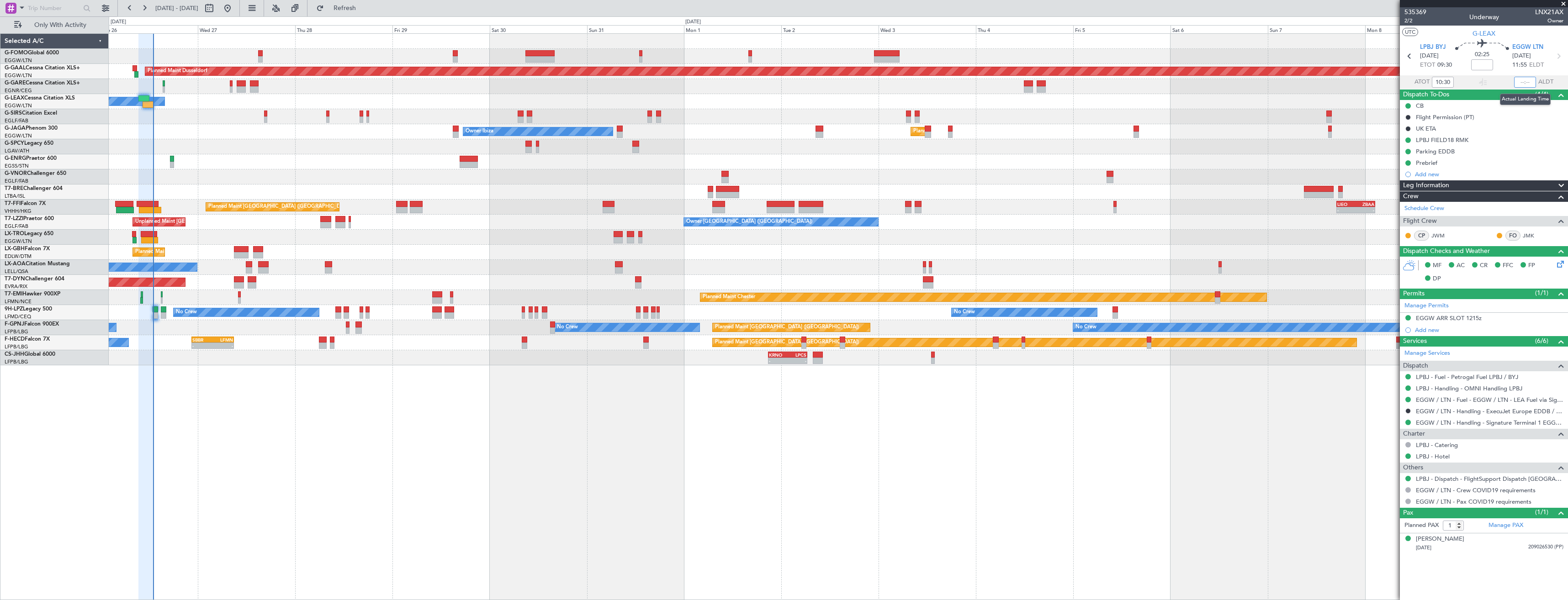
click at [1526, 83] on input "text" at bounding box center [1525, 82] width 22 height 11
type input "12:58"
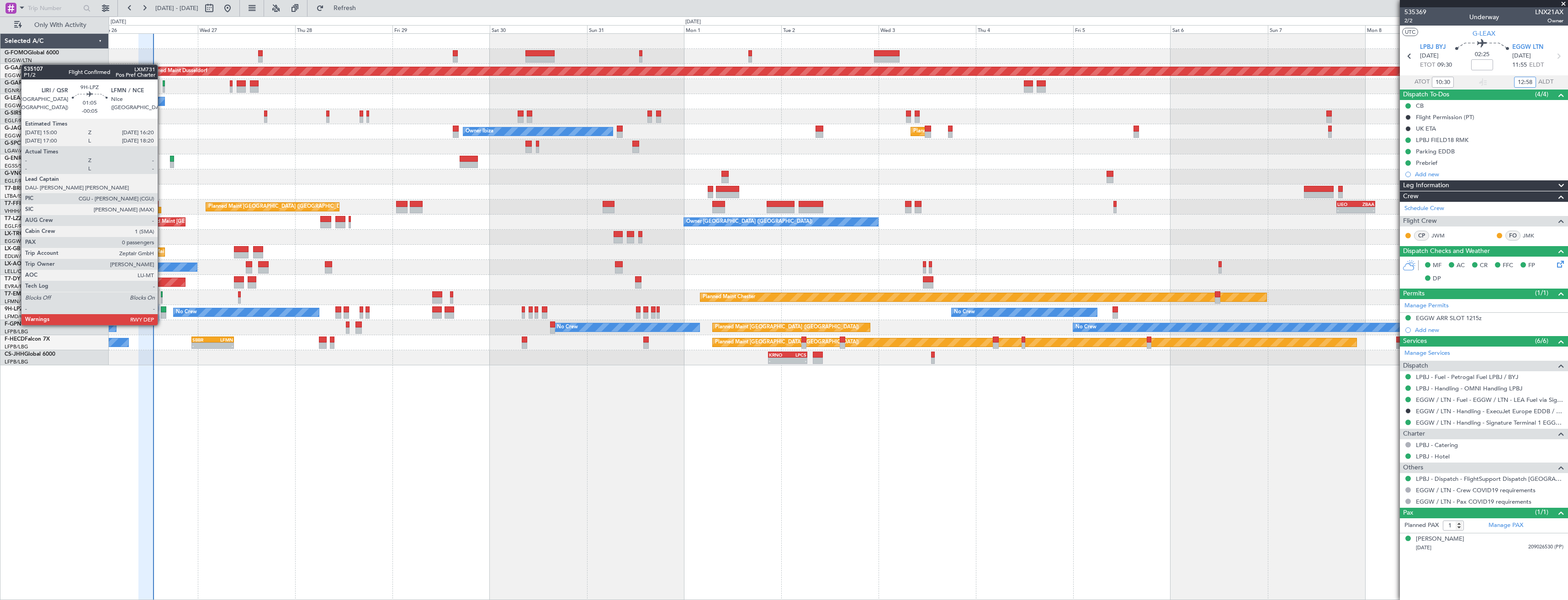
click at [162, 316] on div at bounding box center [163, 315] width 5 height 7
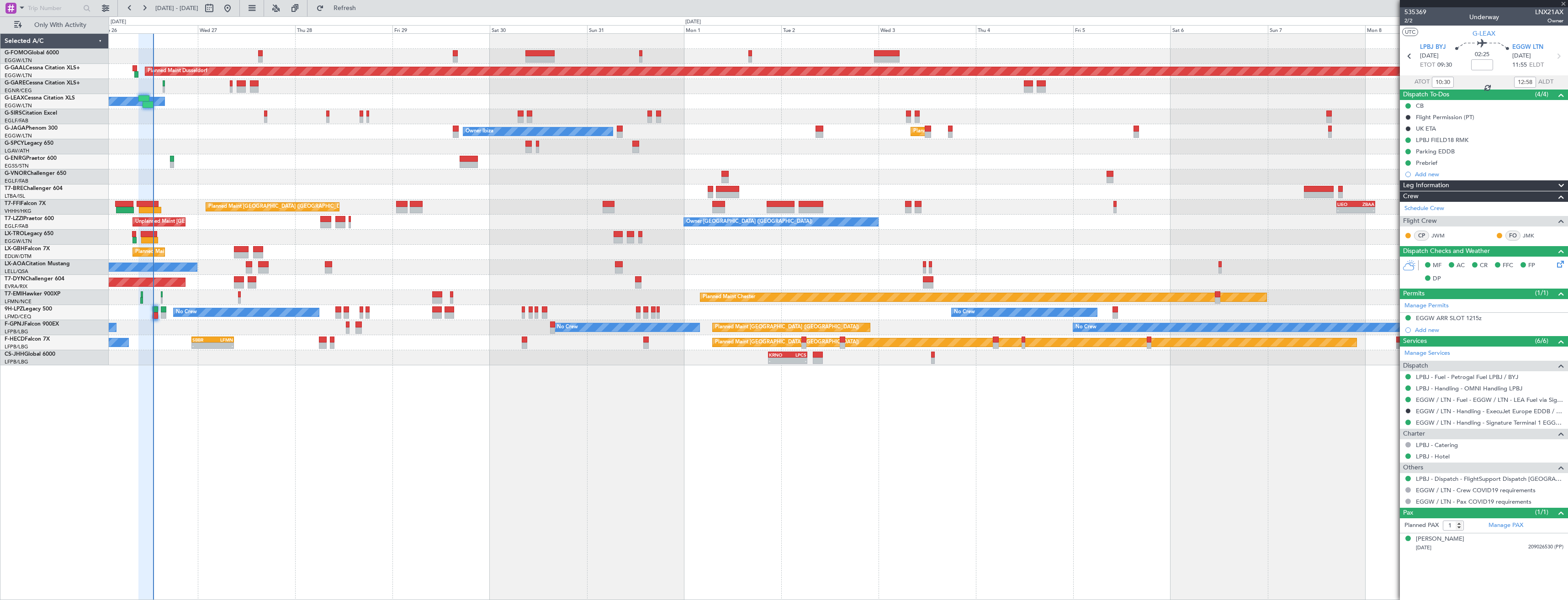
type input "-00:05"
type input "0"
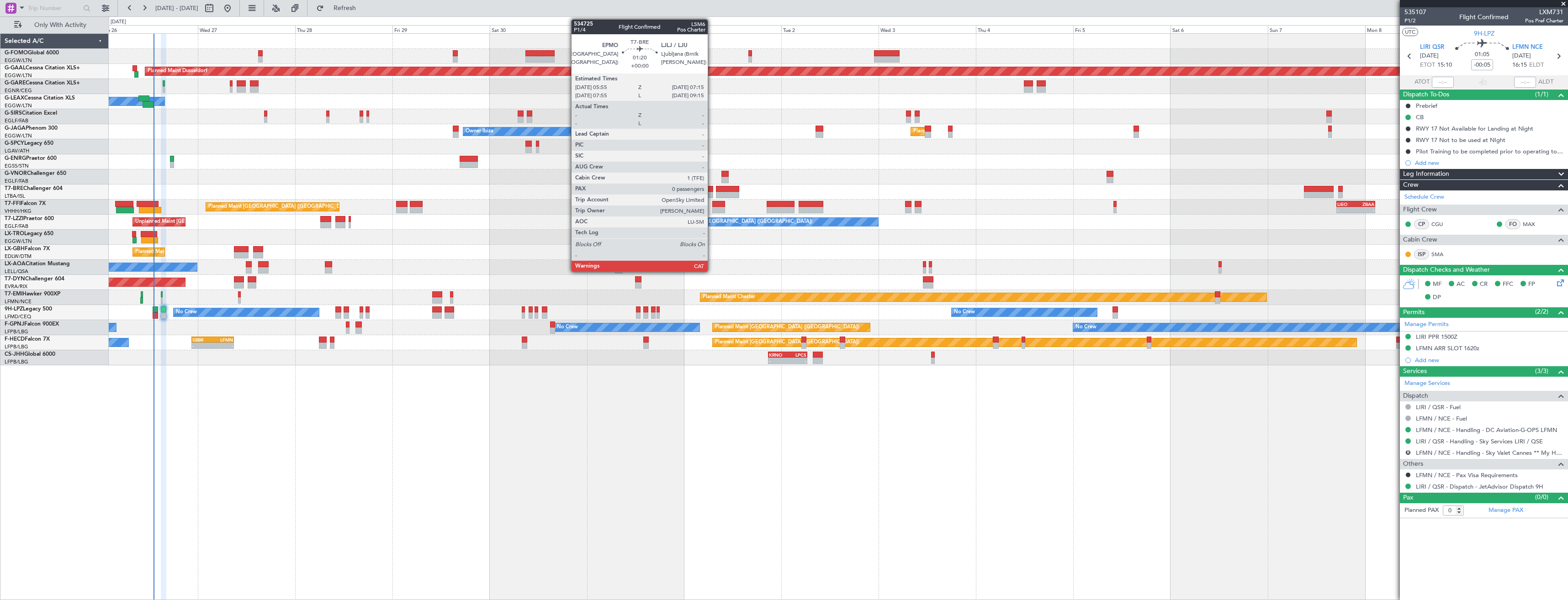
click at [712, 193] on div at bounding box center [710, 195] width 5 height 7
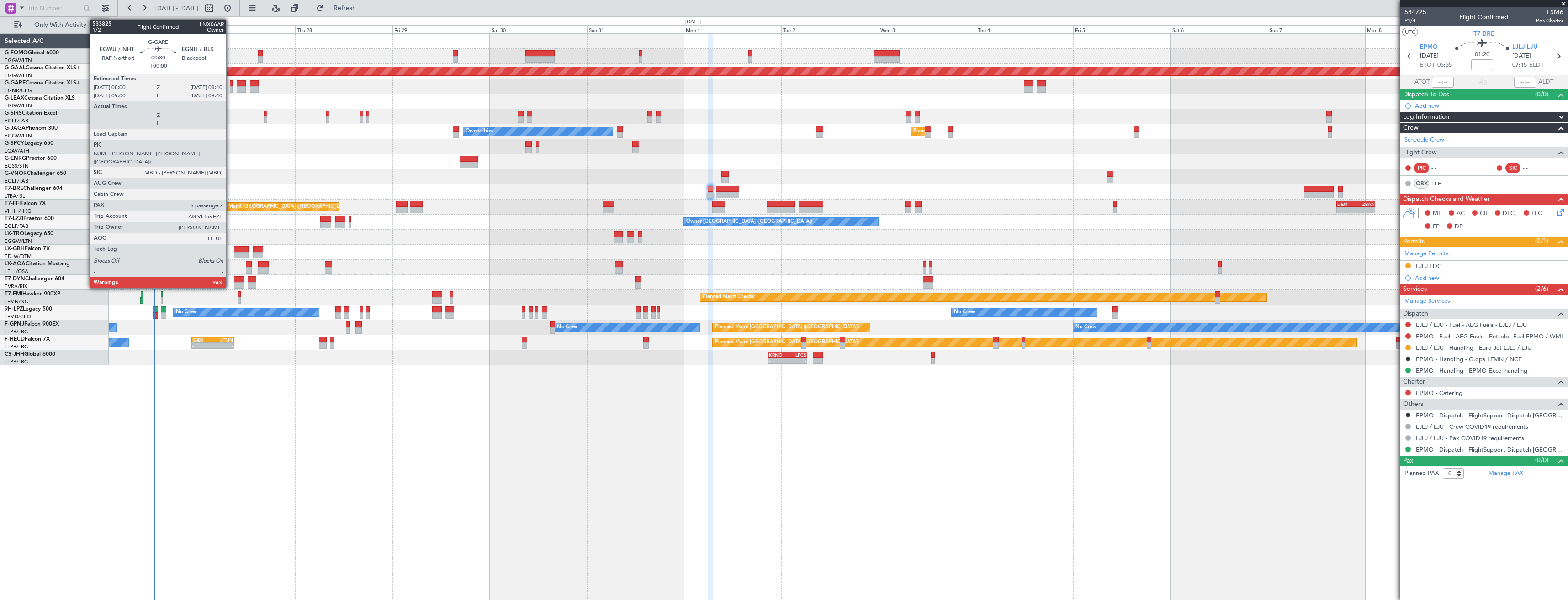
click at [230, 90] on div at bounding box center [231, 89] width 3 height 7
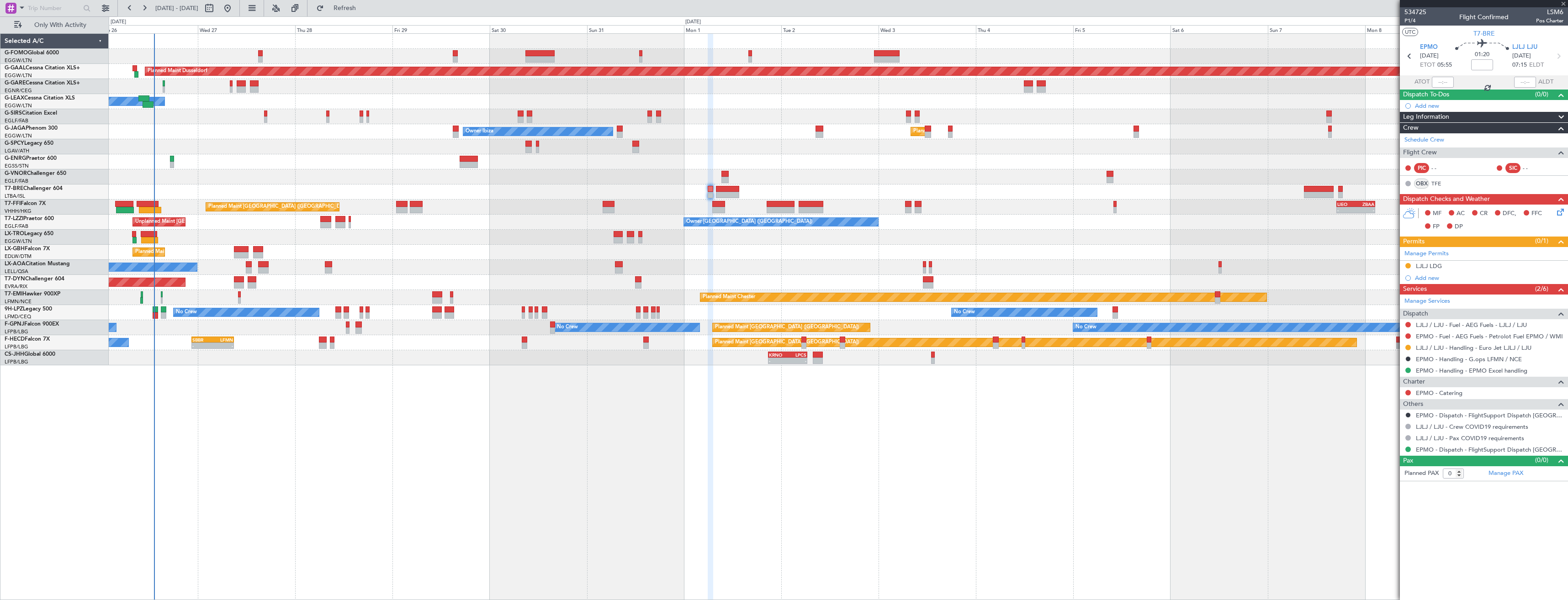
type input "5"
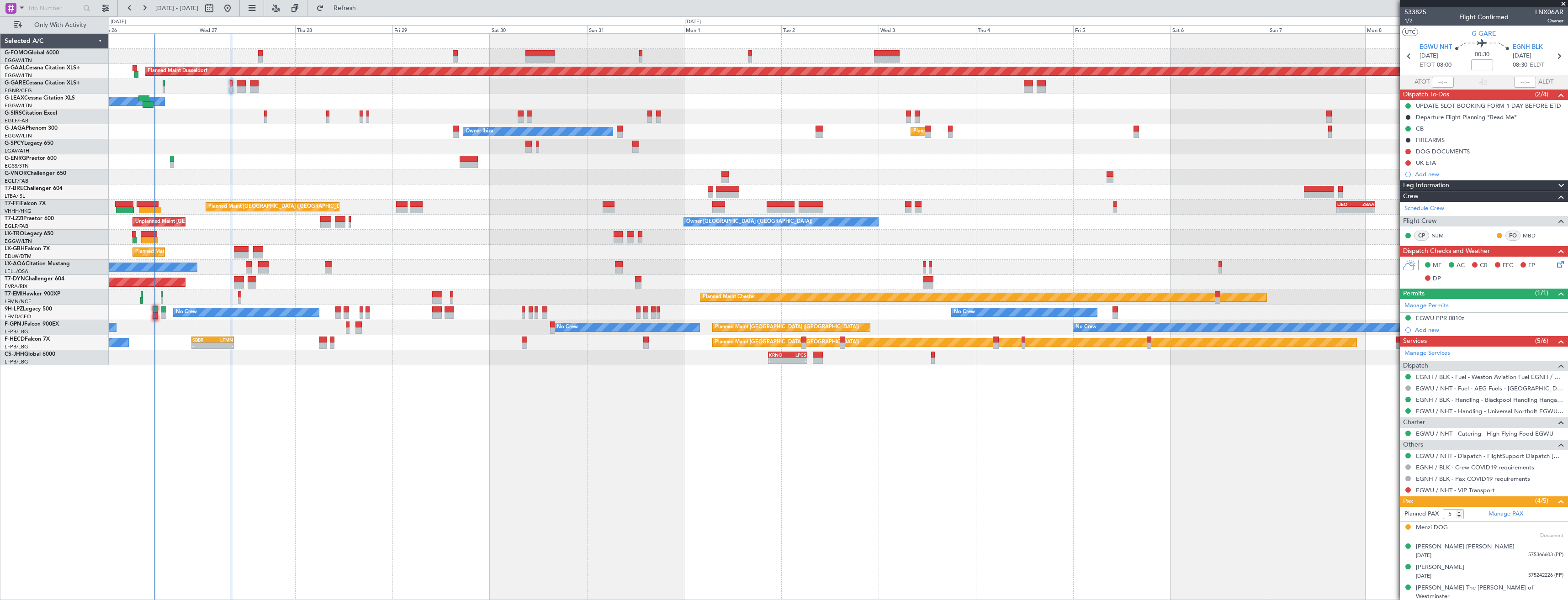
click at [884, 186] on div "Planned Maint Warsaw ([GEOGRAPHIC_DATA])" at bounding box center [838, 192] width 1459 height 15
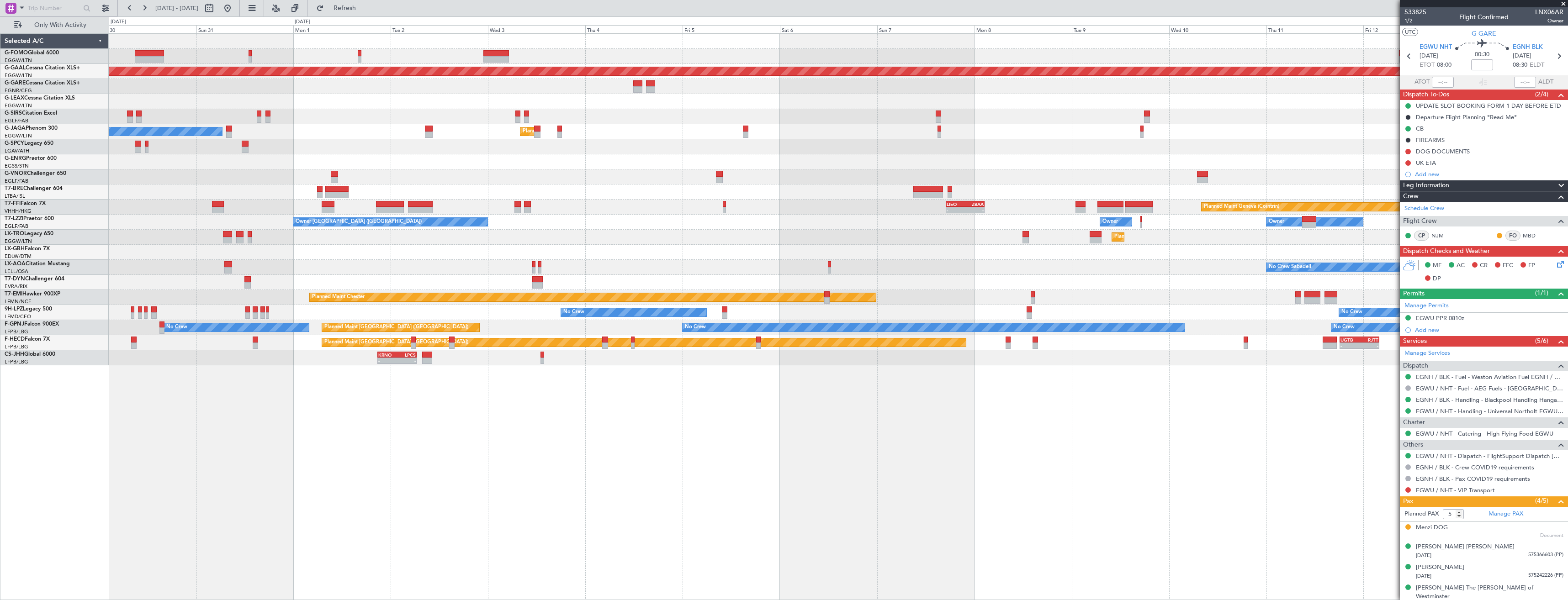
click at [1020, 187] on div "Planned Maint Dusseldorf Owner Owner Ibiza Planned Maint [GEOGRAPHIC_DATA] ([GE…" at bounding box center [838, 200] width 1459 height 332
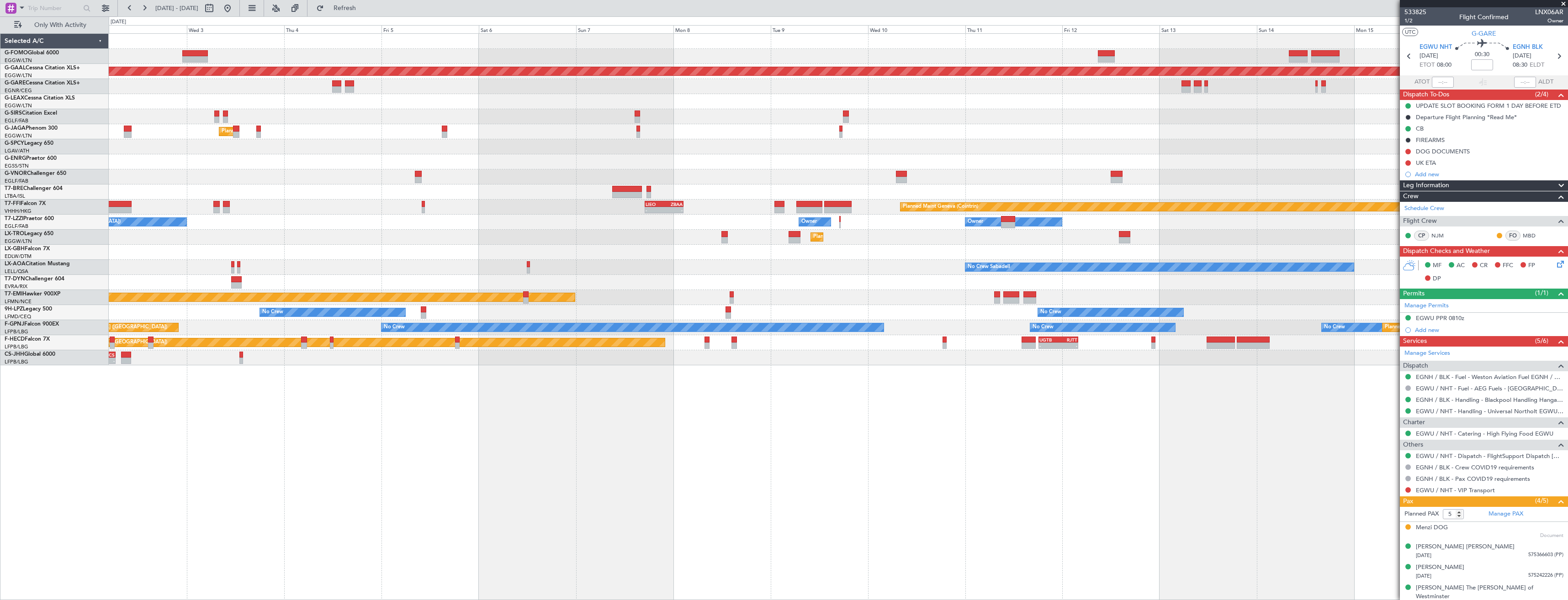
click at [962, 195] on div "Planned Maint Dusseldorf Planned Maint [GEOGRAPHIC_DATA] ([GEOGRAPHIC_DATA]) Ow…" at bounding box center [838, 200] width 1459 height 332
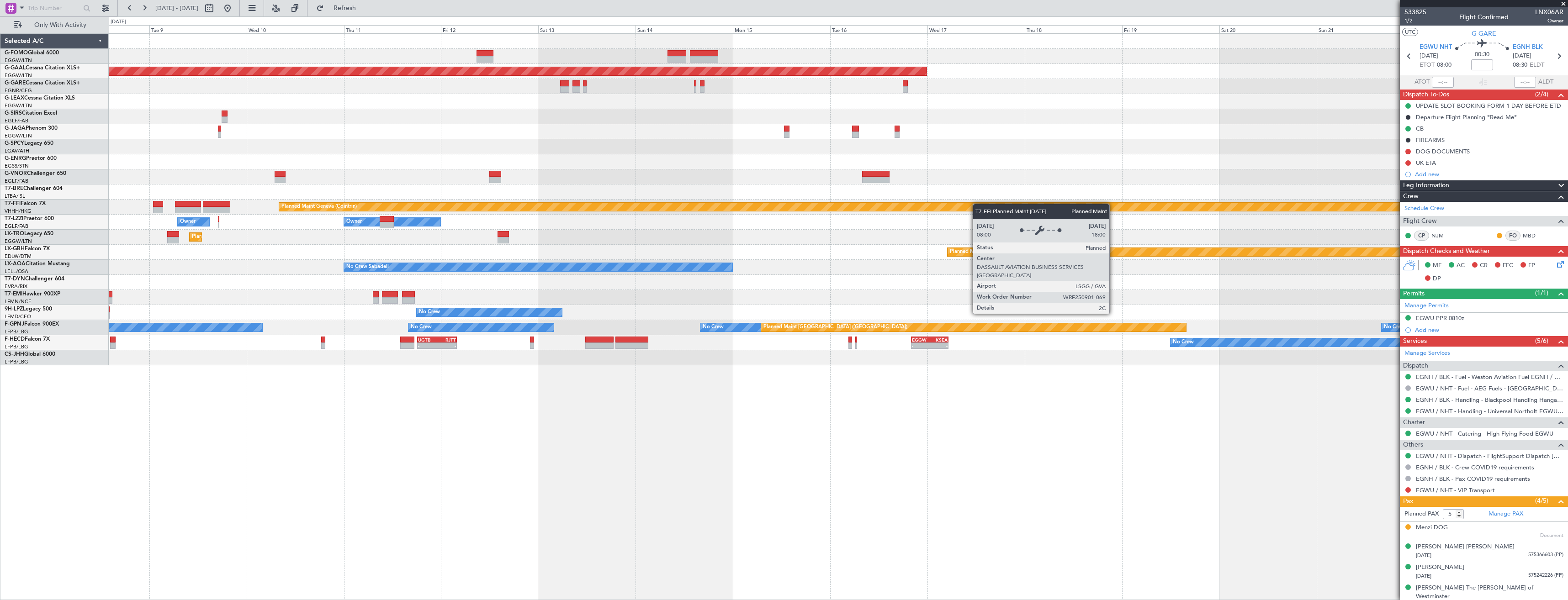
click at [928, 207] on div "Planned Maint Dusseldorf Planned Maint Geneva ([GEOGRAPHIC_DATA]) [PERSON_NAME]…" at bounding box center [838, 200] width 1459 height 332
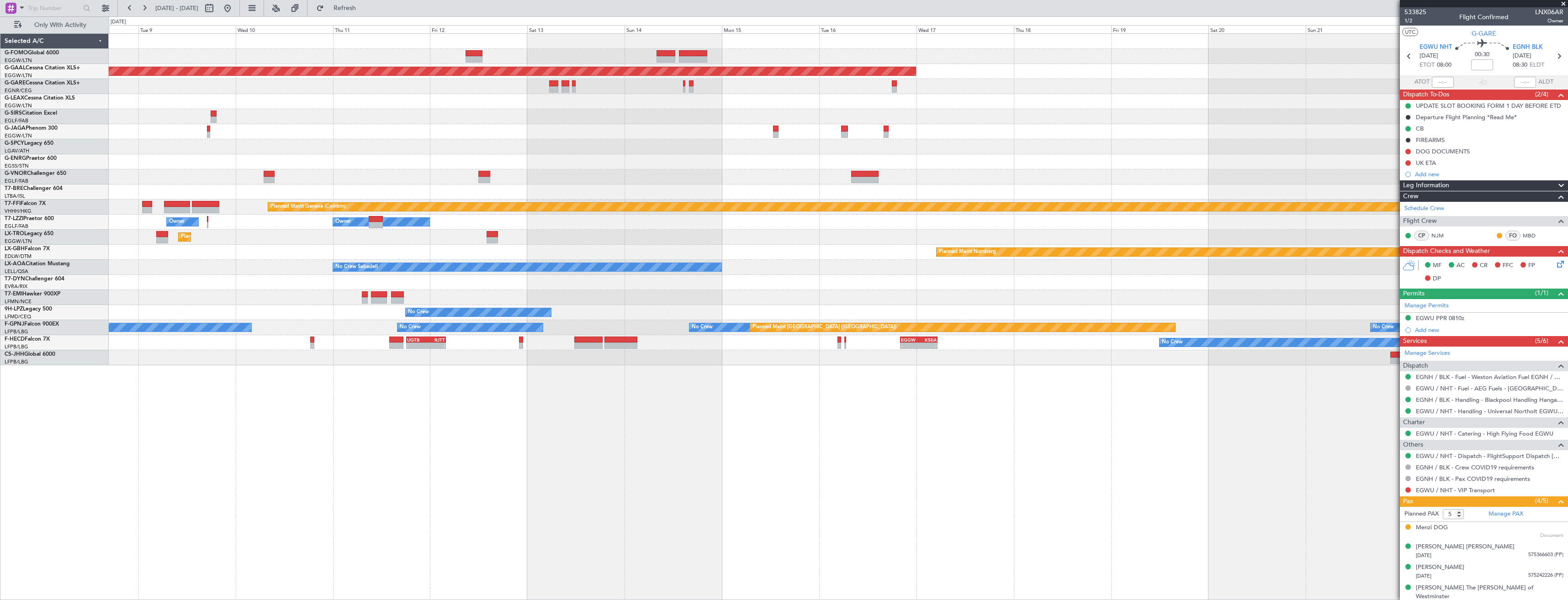
click at [926, 212] on div "Planned Maint Dusseldorf Planned Maint Geneva ([GEOGRAPHIC_DATA]) [PERSON_NAME]…" at bounding box center [838, 200] width 1459 height 332
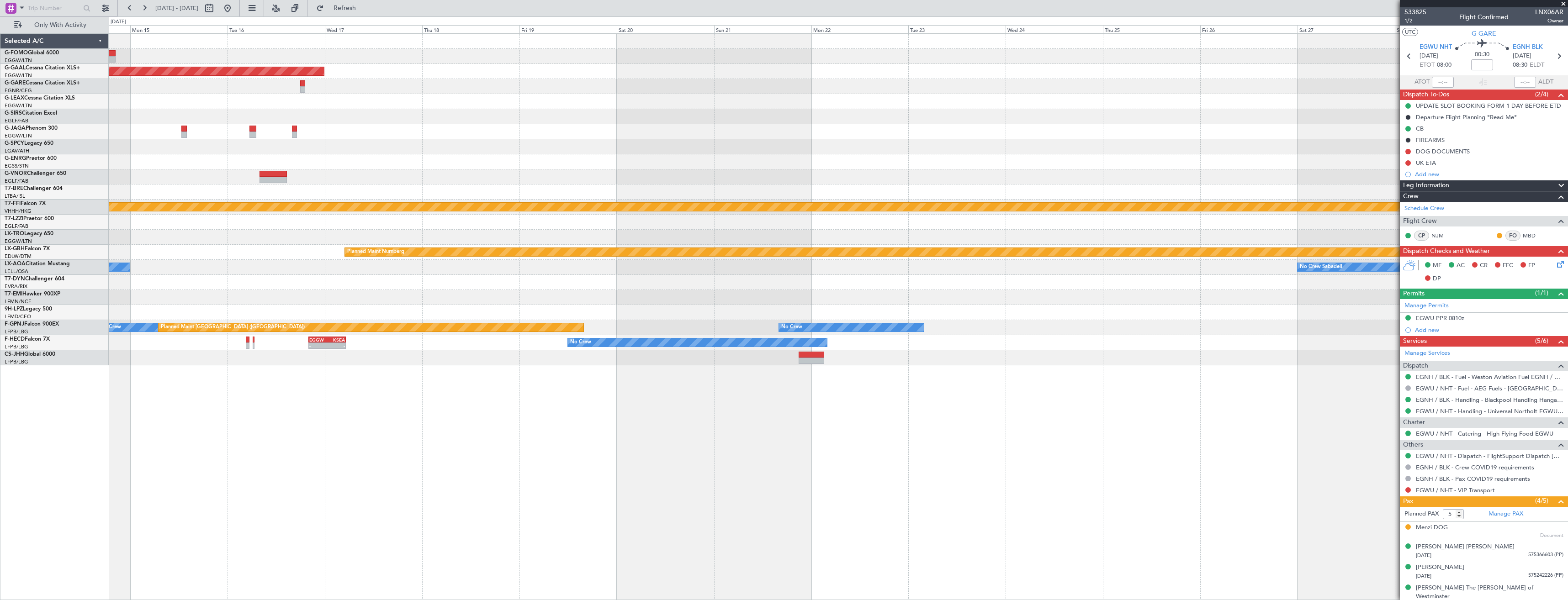
click at [891, 188] on div "Planned Maint Dusseldorf Planned Maint Geneva ([GEOGRAPHIC_DATA]) Owner Planned…" at bounding box center [838, 200] width 1459 height 332
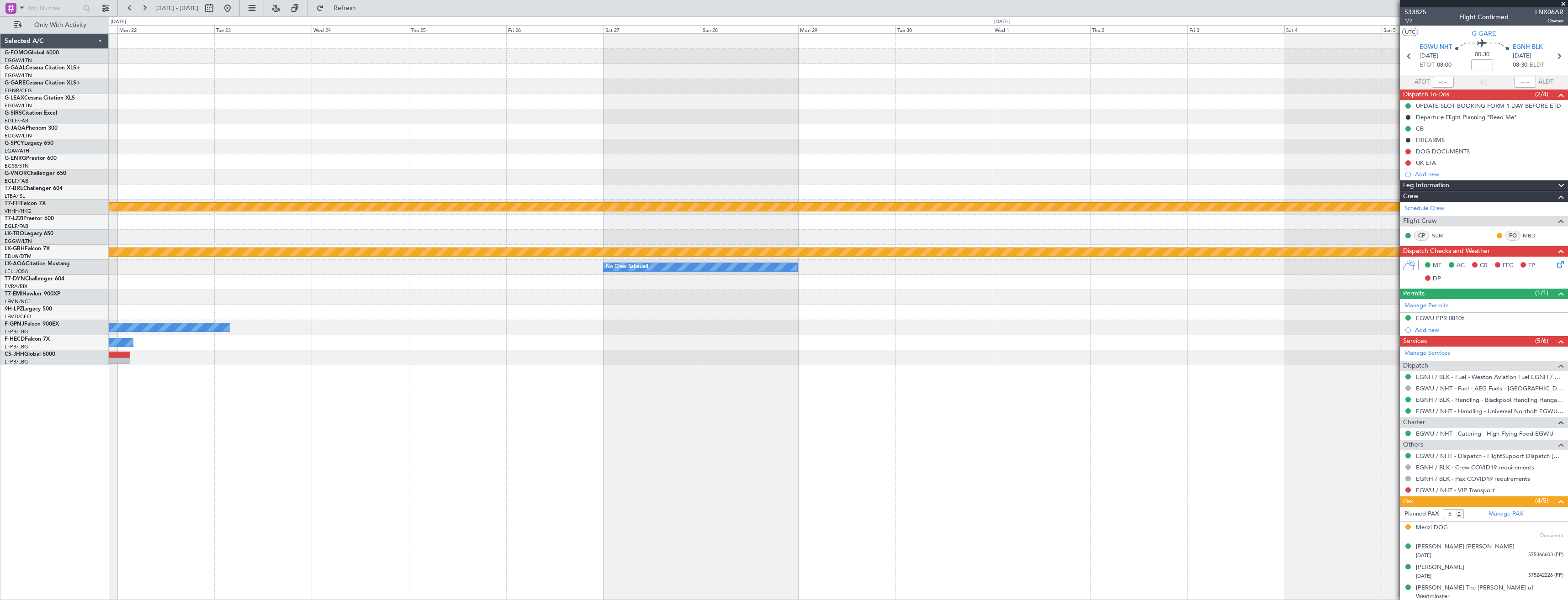
click at [705, 187] on div "Planned Maint Geneva (Cointrin) Planned Maint Nurnberg No Crew Sabadell No Crew…" at bounding box center [838, 200] width 1459 height 332
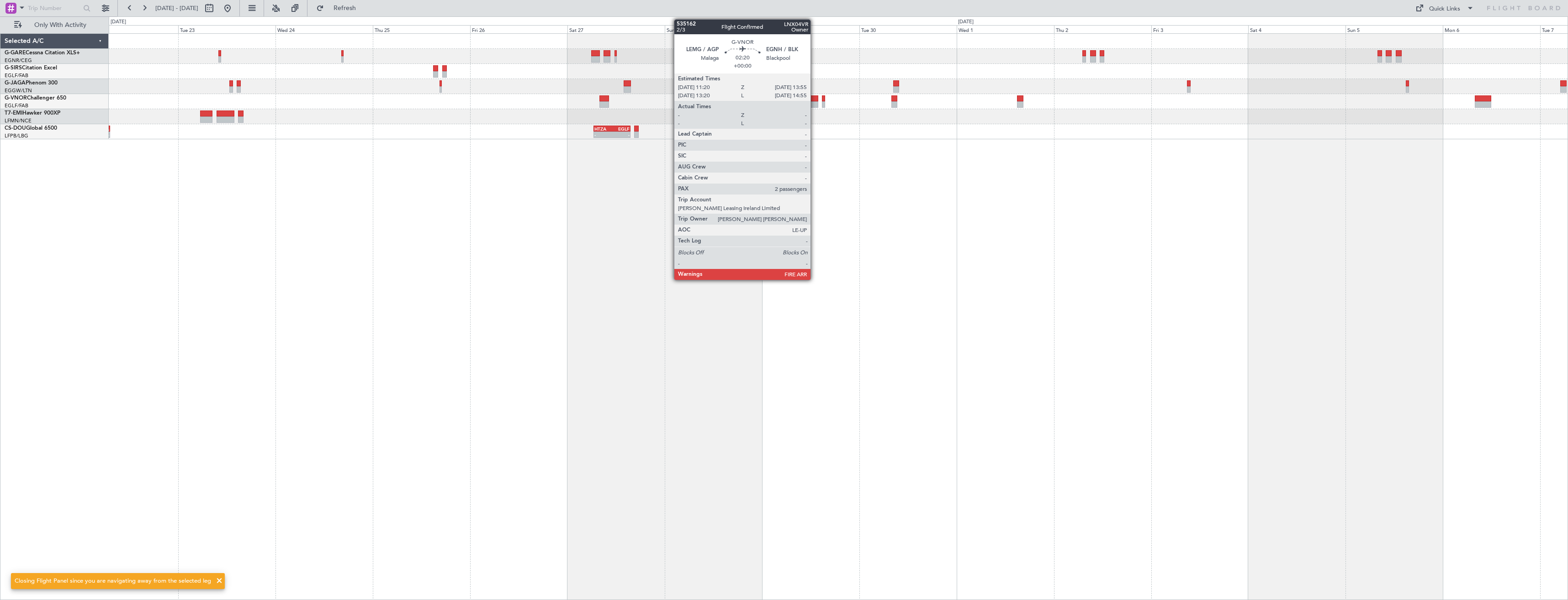
click at [814, 102] on div at bounding box center [812, 105] width 10 height 7
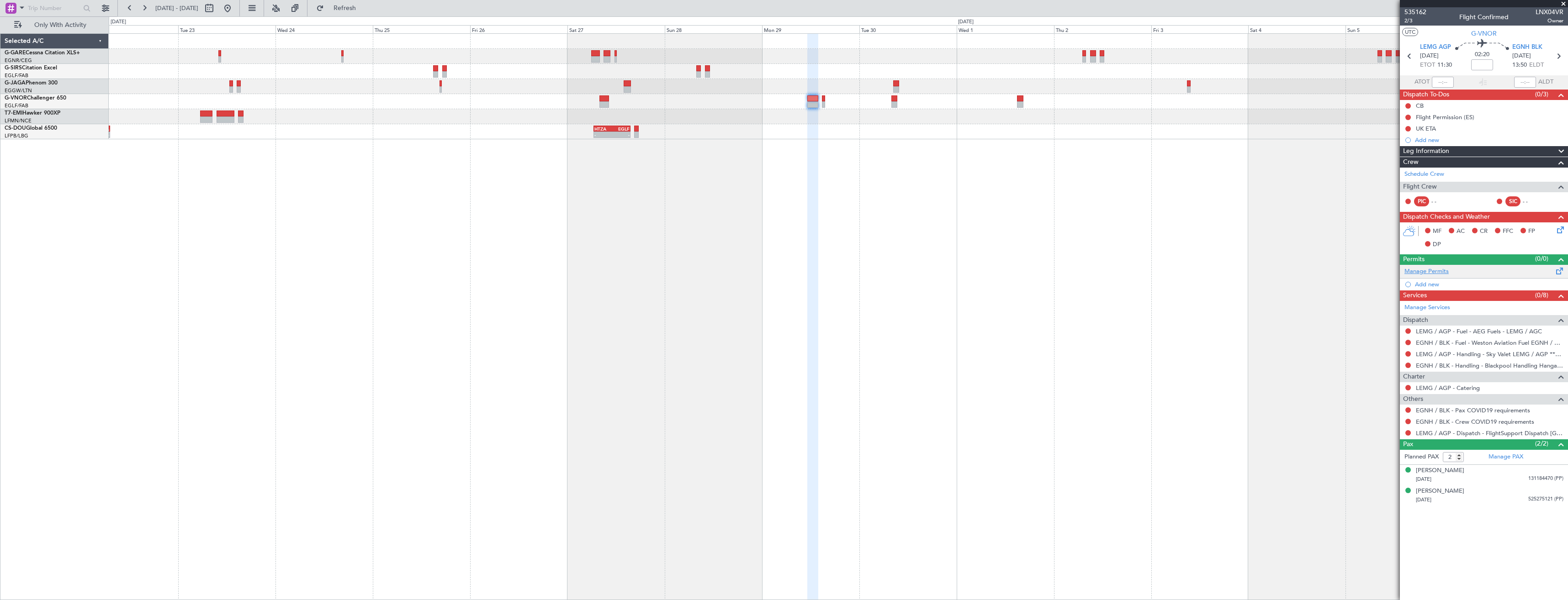
click at [1437, 270] on link "Manage Permits" at bounding box center [1426, 271] width 44 height 9
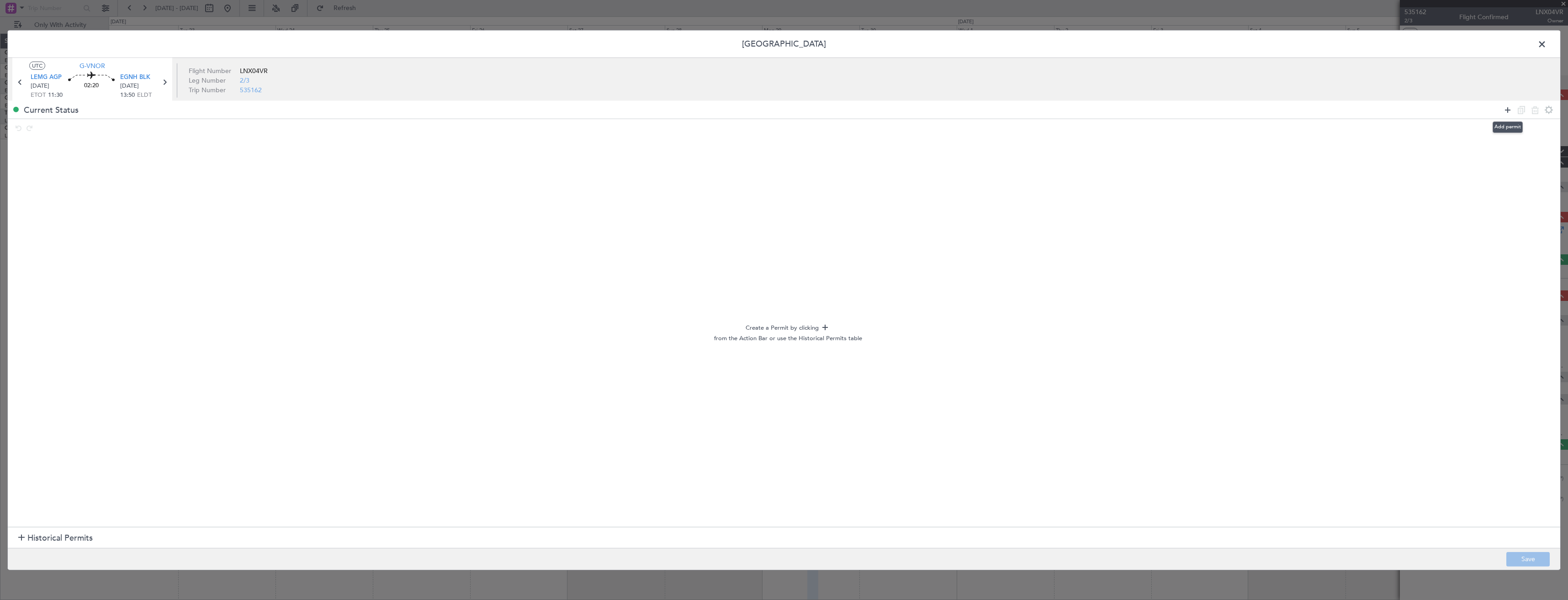
click at [1510, 109] on icon at bounding box center [1508, 110] width 11 height 11
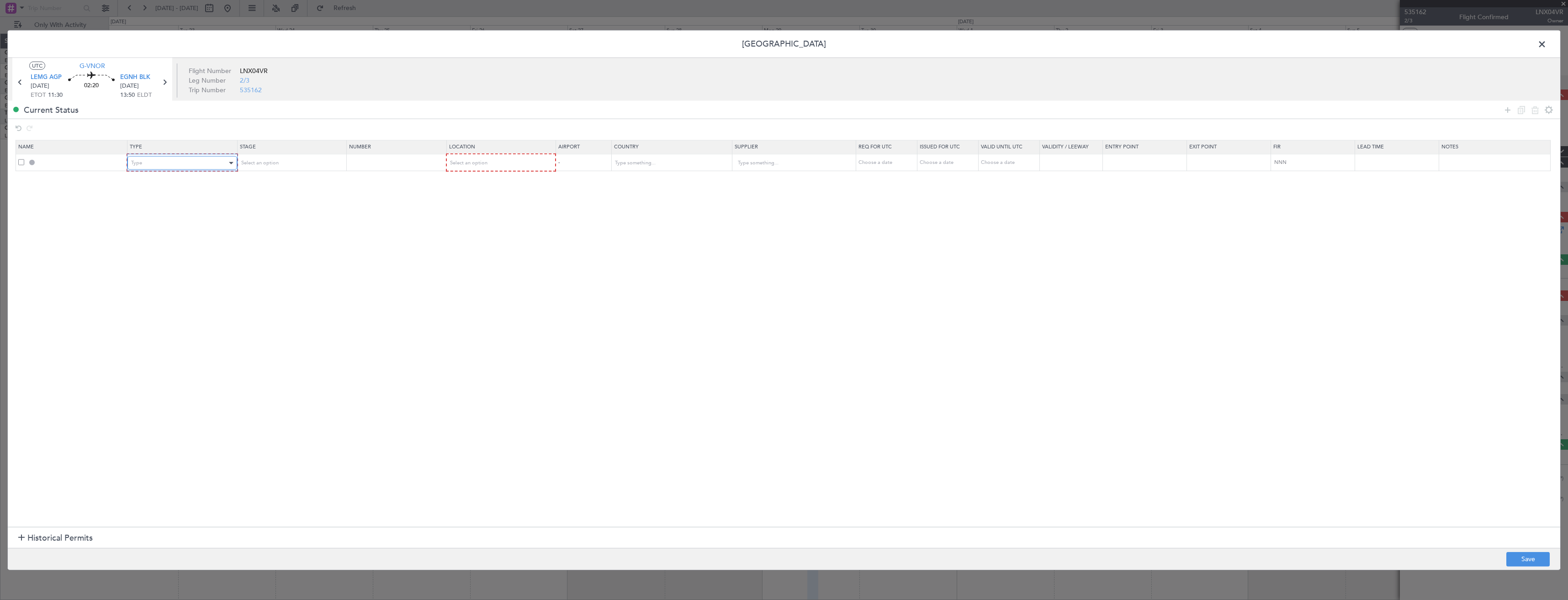
click at [186, 167] on div "Type" at bounding box center [178, 163] width 96 height 14
click at [169, 249] on span "Slot" at bounding box center [184, 249] width 102 height 14
click at [271, 169] on div "Select an option" at bounding box center [287, 163] width 96 height 14
click at [274, 237] on span "Received OK" at bounding box center [294, 237] width 102 height 14
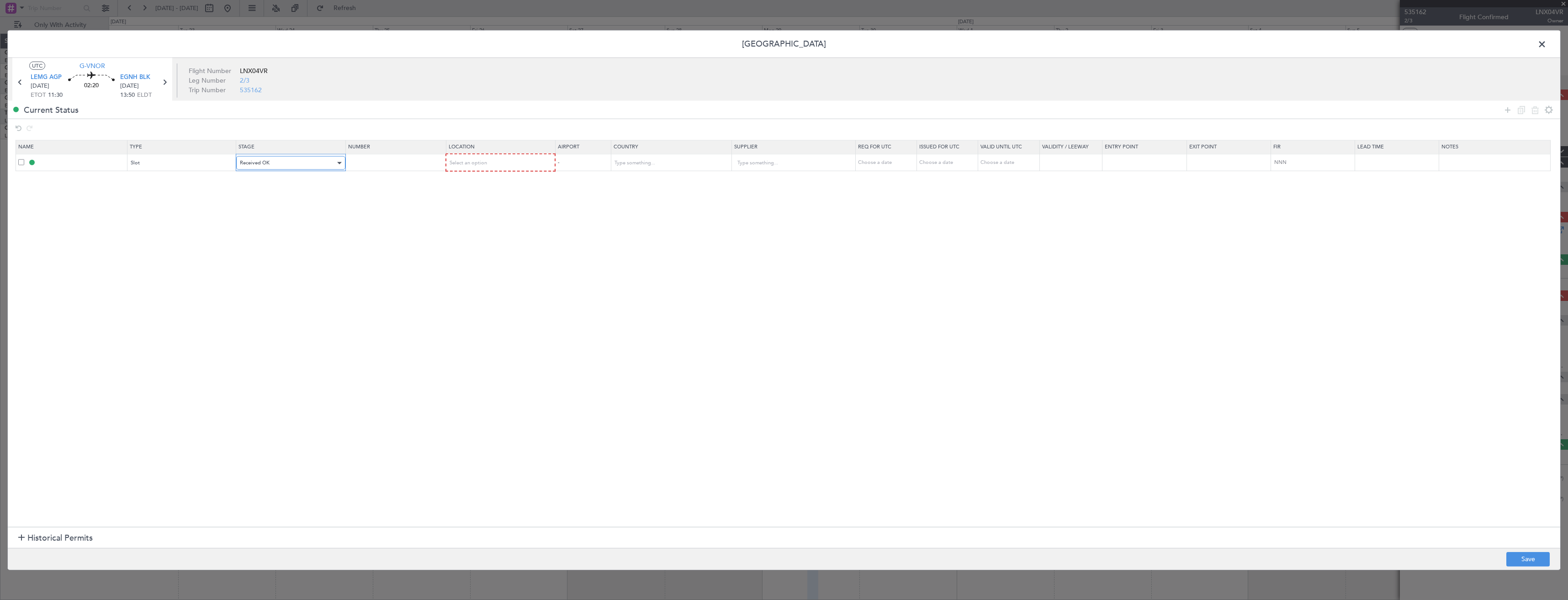
click at [274, 169] on div "Received OK" at bounding box center [287, 163] width 96 height 14
click at [282, 217] on span "Requested" at bounding box center [294, 214] width 102 height 14
click at [514, 157] on div "Select an option" at bounding box center [497, 163] width 96 height 14
click at [507, 186] on span "Departure" at bounding box center [505, 182] width 102 height 14
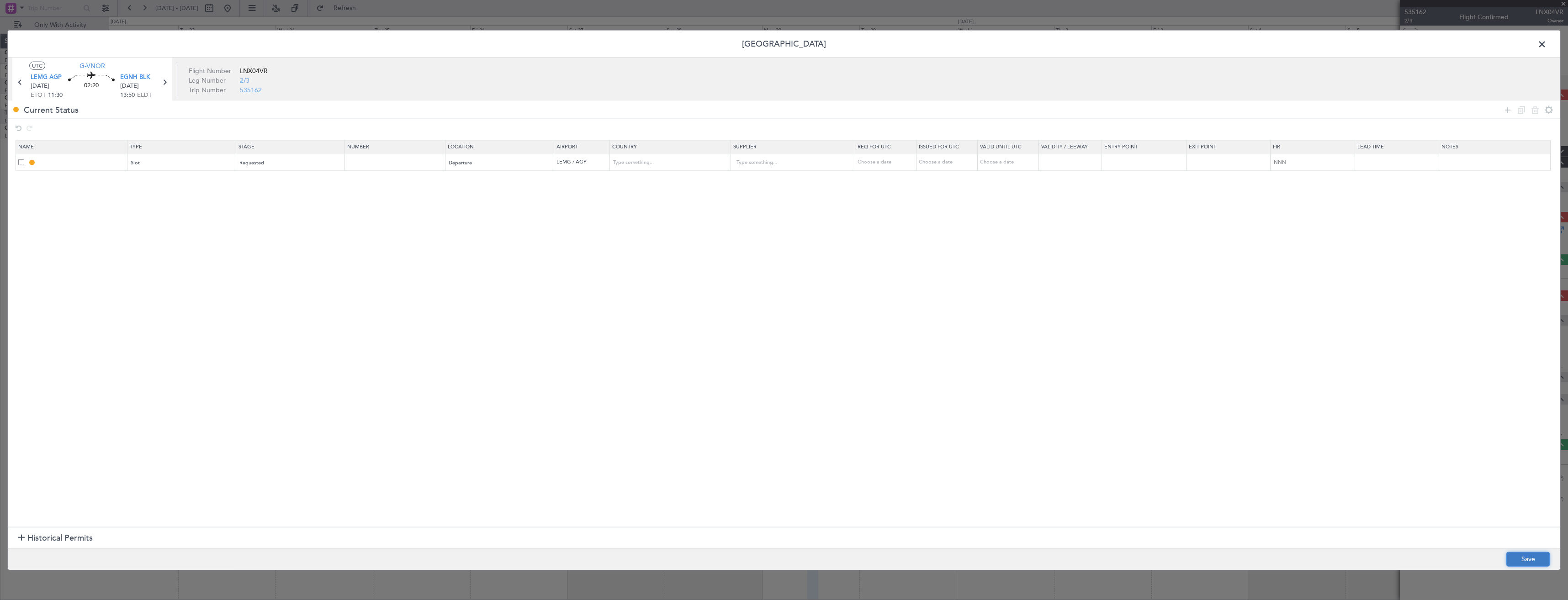
click at [1521, 561] on button "Save" at bounding box center [1528, 559] width 43 height 15
type input "LEMG DEP SLOT"
type input "Spain"
type input "NNN"
click at [99, 159] on input "LEMG DEP SLOT" at bounding box center [82, 162] width 89 height 8
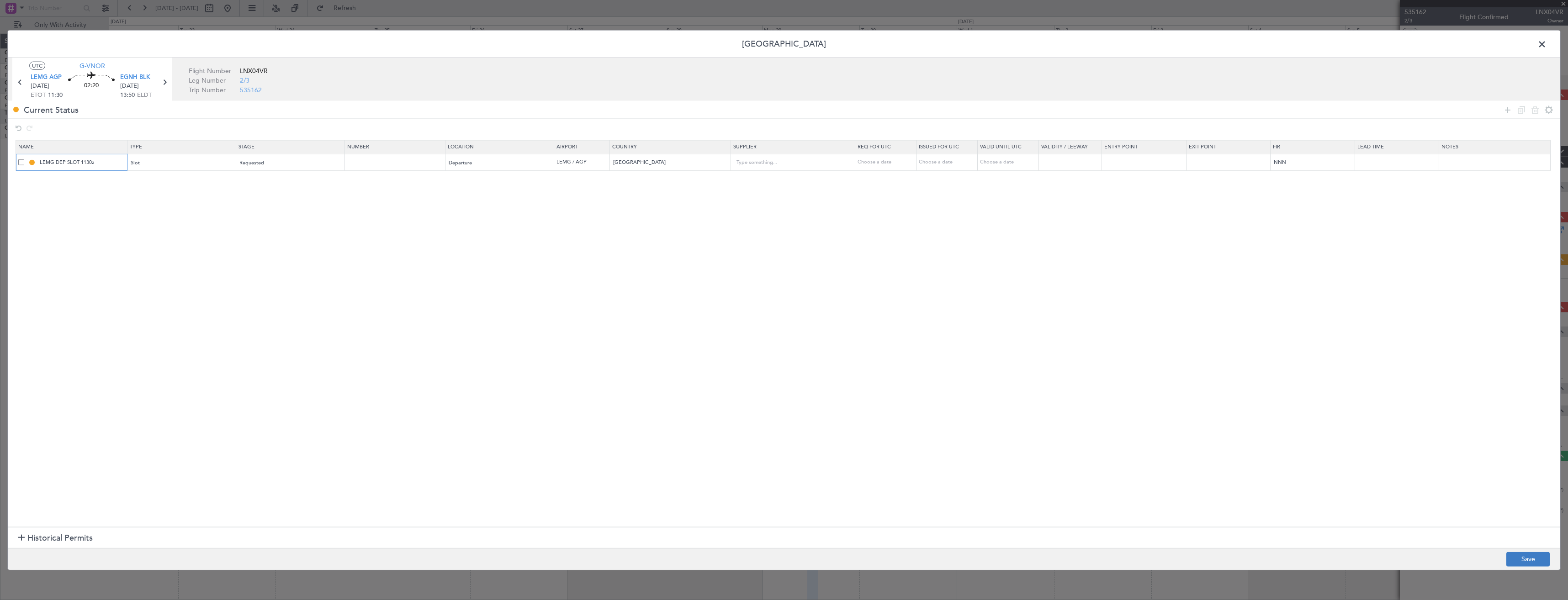
type input "LEMG DEP SLOT 1130z"
click at [1516, 563] on button "Save" at bounding box center [1528, 559] width 43 height 15
click at [1547, 46] on span at bounding box center [1547, 47] width 0 height 18
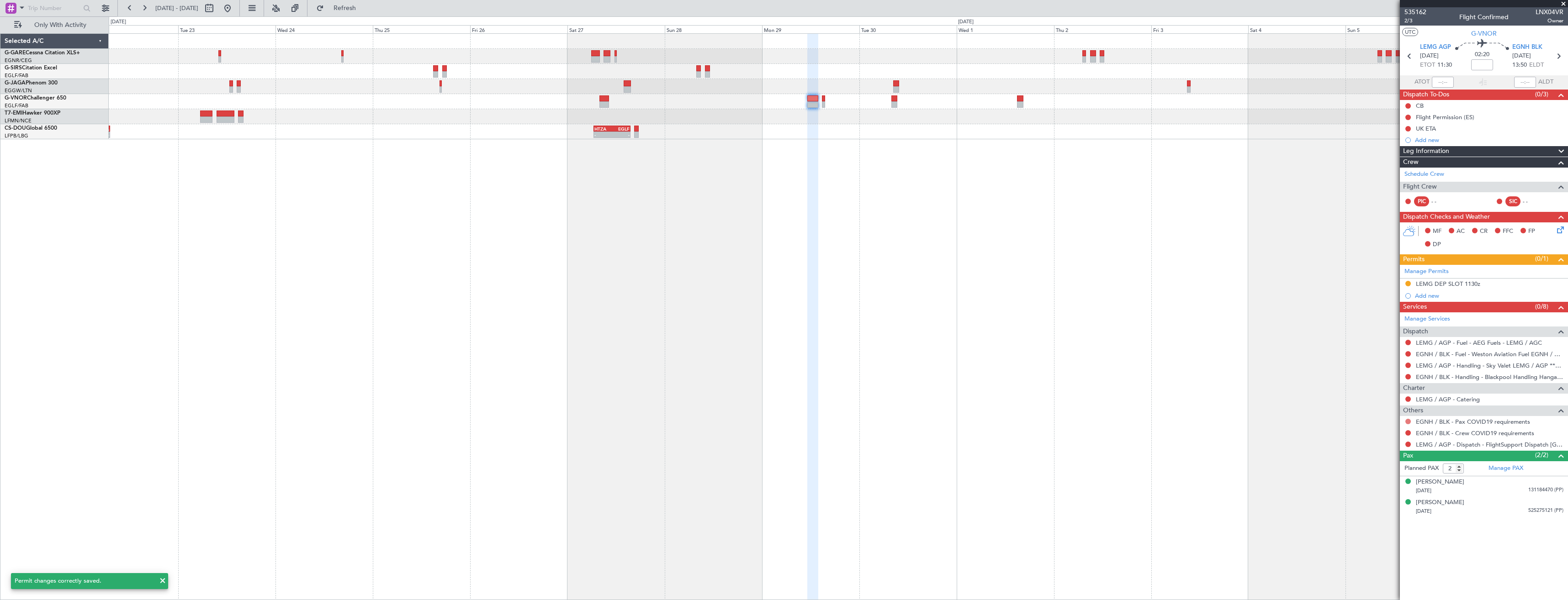
click at [1408, 423] on button at bounding box center [1408, 421] width 5 height 5
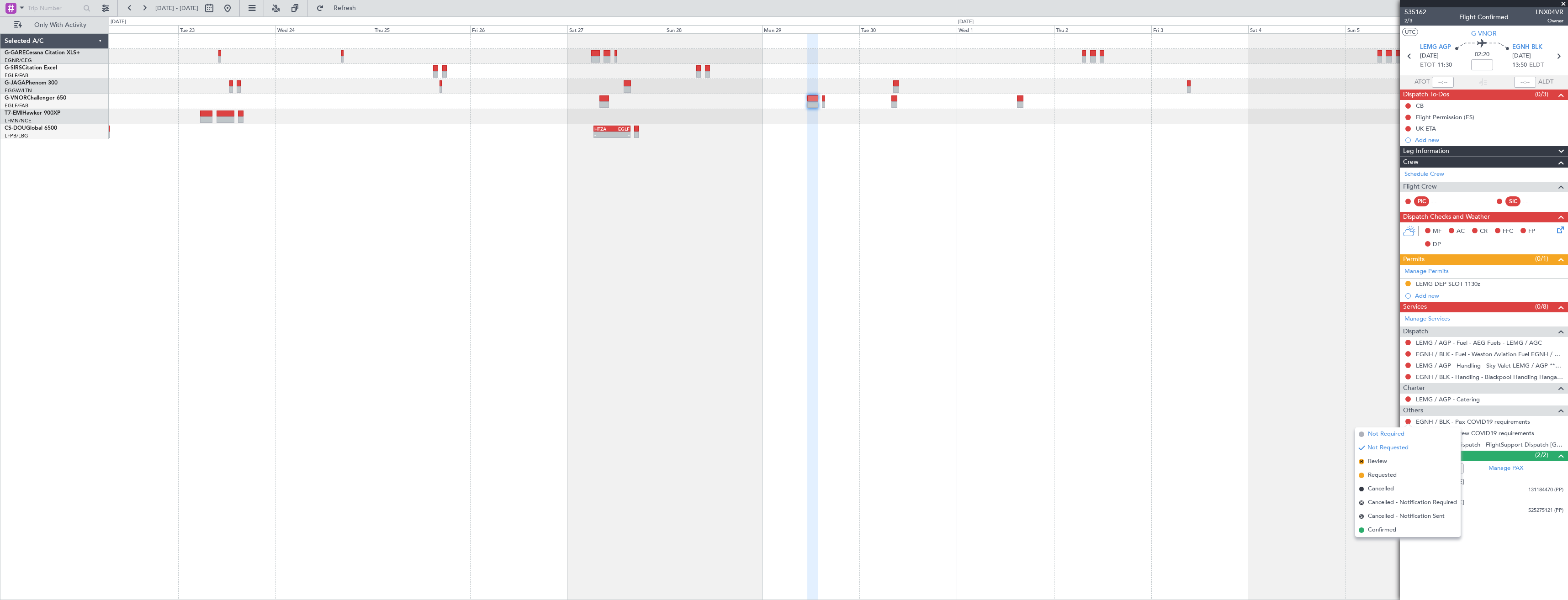
click at [1382, 435] on span "Not Required" at bounding box center [1386, 434] width 37 height 9
click at [1410, 432] on button at bounding box center [1408, 433] width 5 height 5
click at [1378, 444] on span "Not Required" at bounding box center [1386, 445] width 37 height 9
click at [1406, 444] on button at bounding box center [1408, 444] width 5 height 5
click at [1384, 554] on span "Confirmed" at bounding box center [1382, 553] width 29 height 9
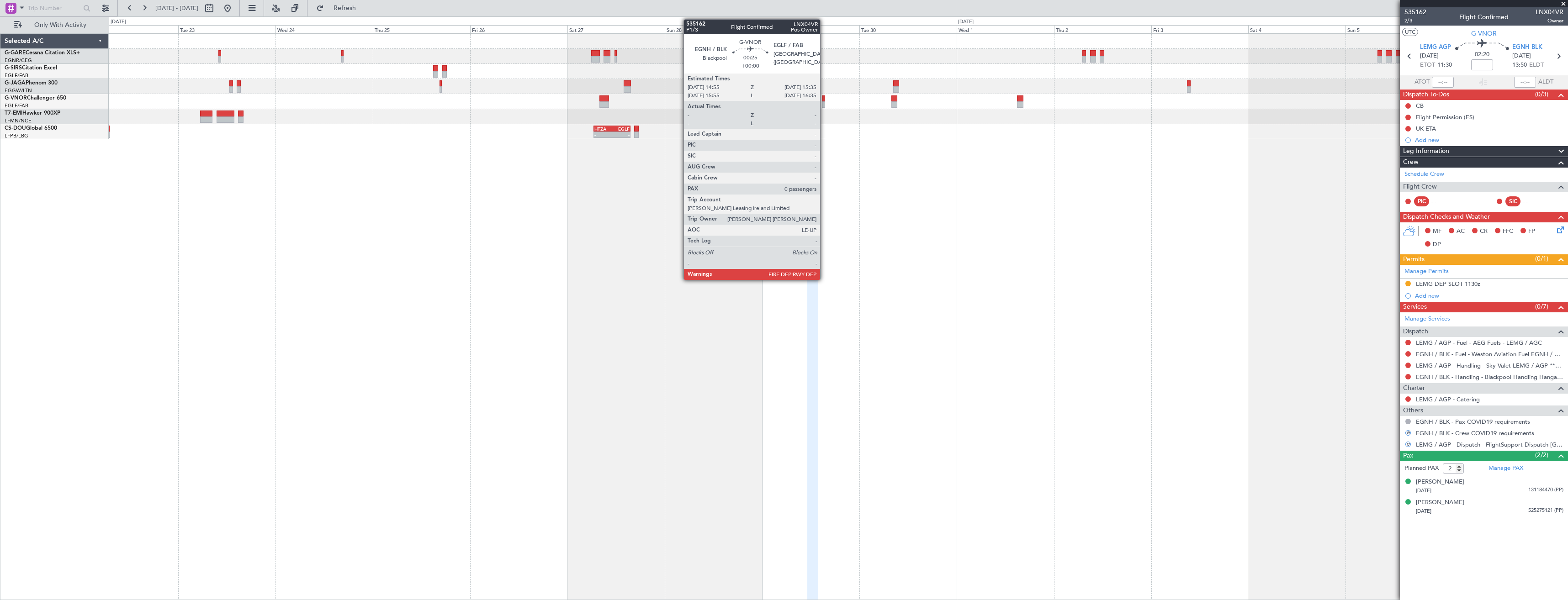
click at [824, 103] on div at bounding box center [823, 105] width 3 height 7
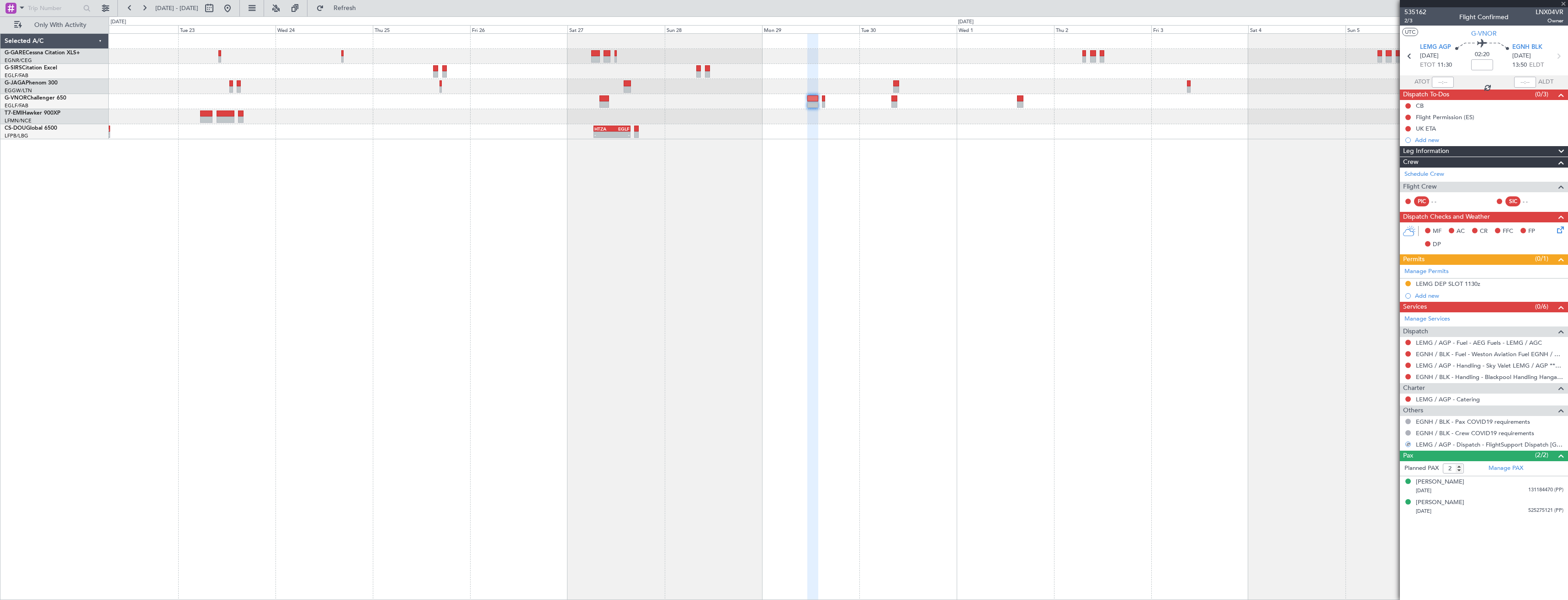
type input "0"
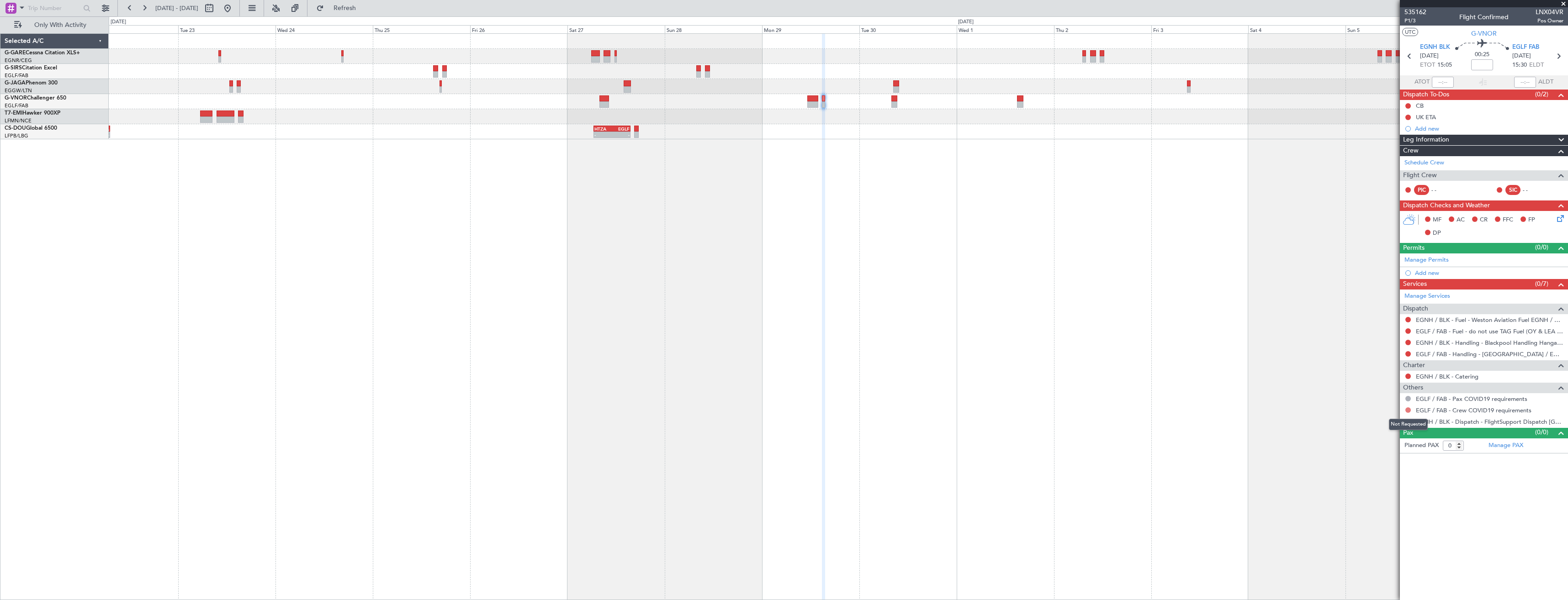
click at [1408, 410] on button at bounding box center [1408, 410] width 5 height 5
click at [1390, 419] on span "Not Required" at bounding box center [1386, 423] width 37 height 9
click at [1410, 421] on button at bounding box center [1408, 421] width 5 height 5
click at [1371, 532] on span "Confirmed" at bounding box center [1382, 530] width 29 height 9
click at [1425, 258] on link "Manage Permits" at bounding box center [1426, 260] width 44 height 9
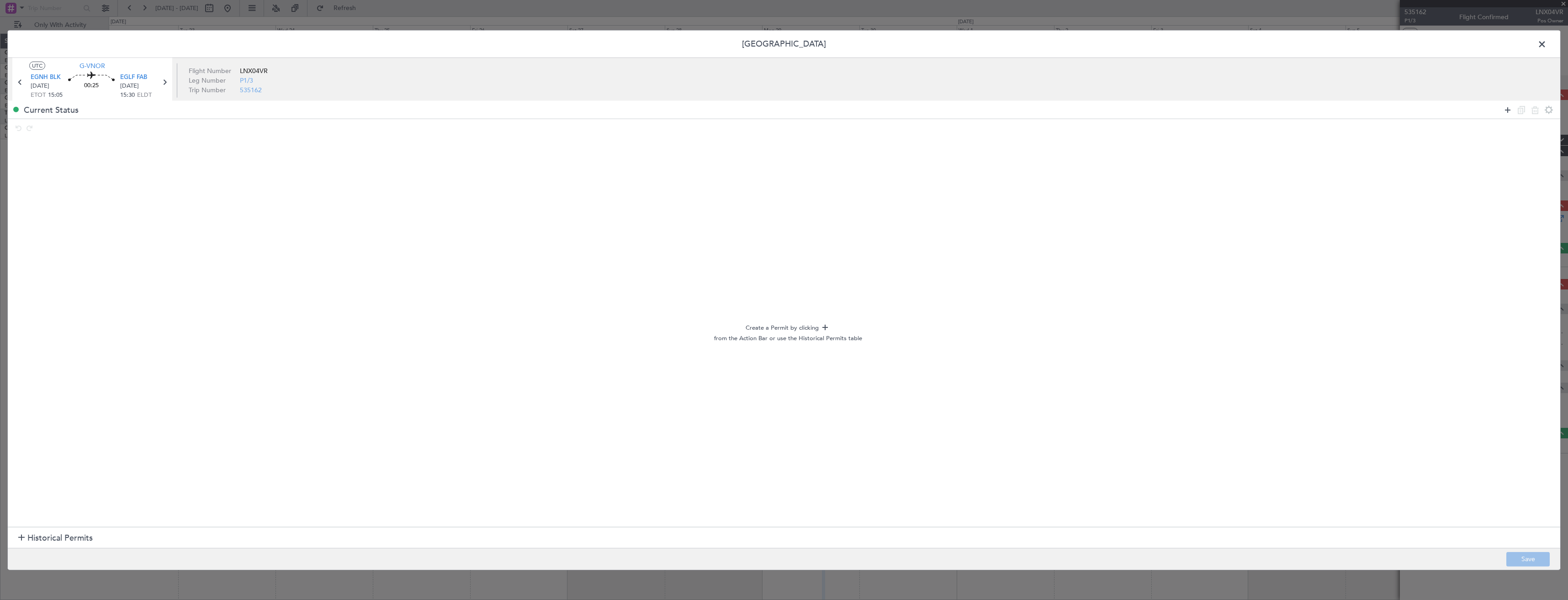
click at [1508, 108] on icon at bounding box center [1508, 110] width 11 height 11
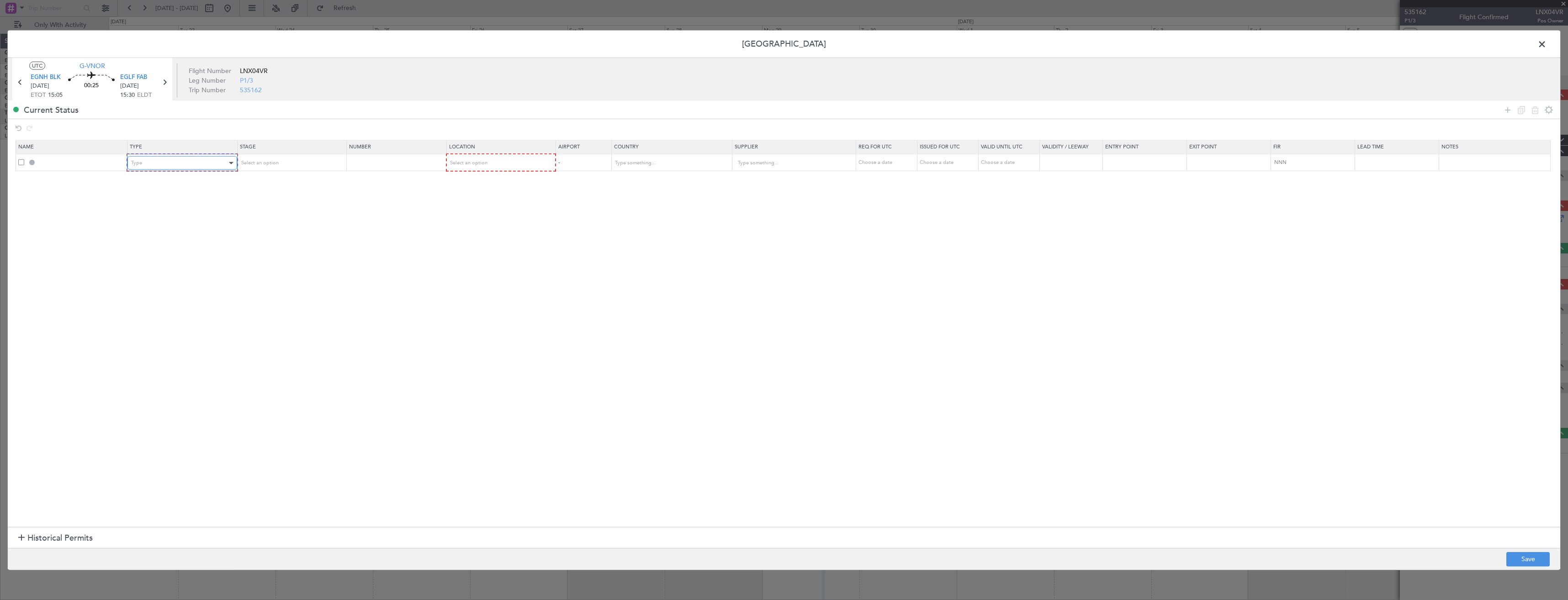
click at [156, 165] on div "Type" at bounding box center [178, 163] width 96 height 14
click at [158, 208] on span "PPR" at bounding box center [184, 209] width 102 height 14
click at [318, 166] on div "Select an option" at bounding box center [287, 163] width 96 height 14
click at [303, 226] on span "Requested" at bounding box center [294, 223] width 102 height 14
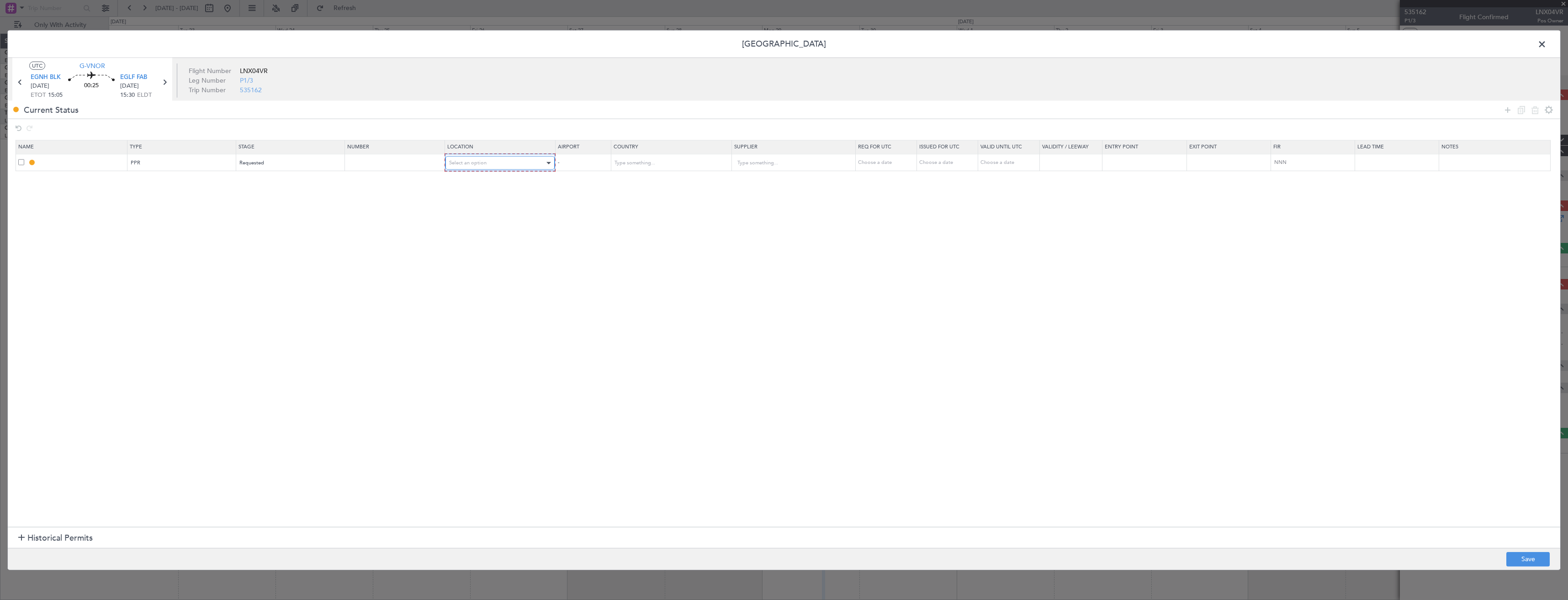
click at [485, 166] on div "Select an option" at bounding box center [497, 163] width 96 height 14
click at [492, 209] on span "Arrival" at bounding box center [505, 209] width 102 height 14
click at [1540, 563] on button "Save" at bounding box center [1528, 559] width 43 height 15
type input "EGLF PPR"
type input "[GEOGRAPHIC_DATA]"
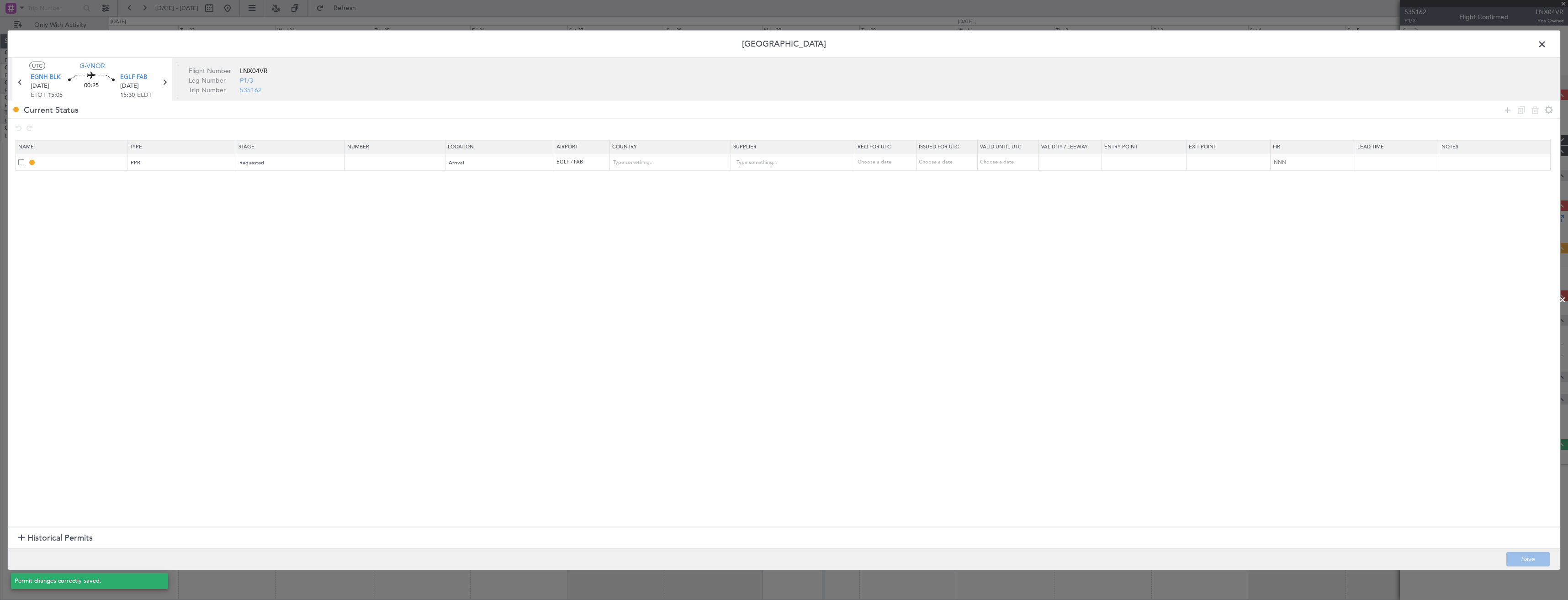
type input "NNN"
type input "2"
click at [100, 161] on input "EGLF PPR" at bounding box center [82, 162] width 89 height 8
type input "EGLF PPR 1530z"
click at [1538, 556] on button "Save" at bounding box center [1528, 559] width 43 height 15
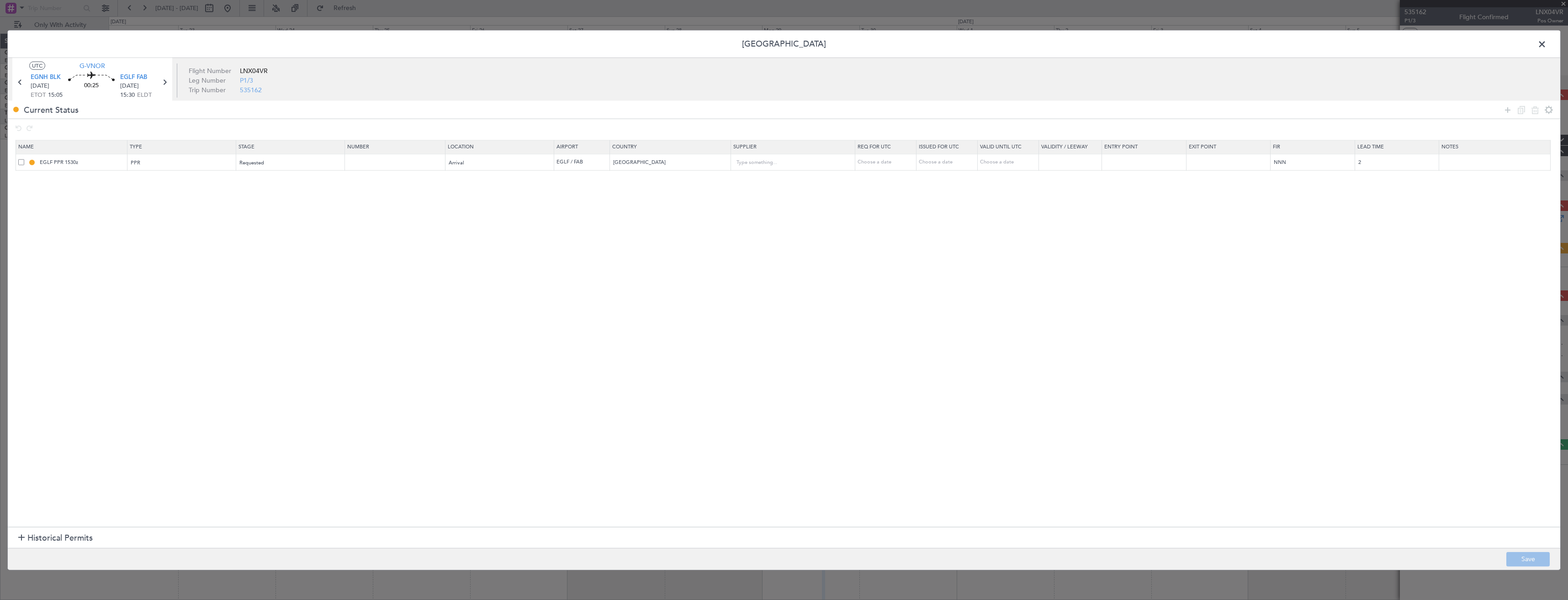
click at [1547, 44] on span at bounding box center [1547, 47] width 0 height 18
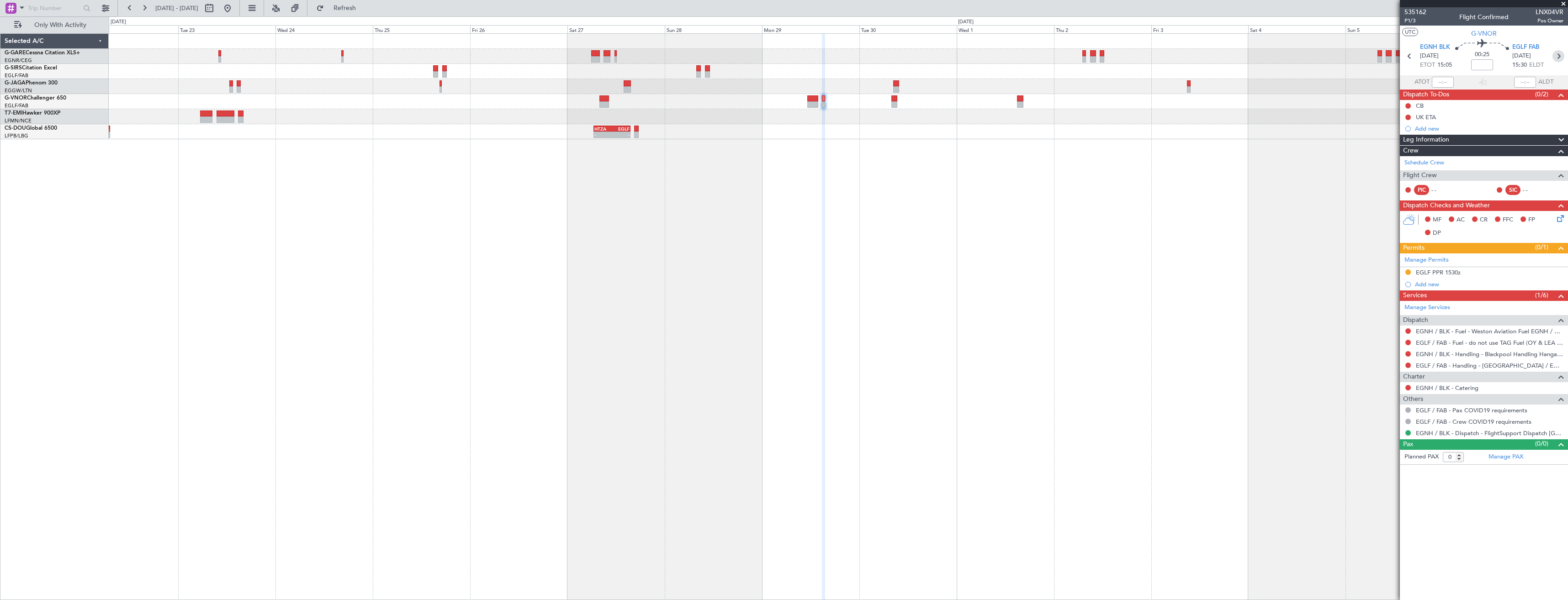
click at [1560, 60] on icon at bounding box center [1558, 57] width 12 height 12
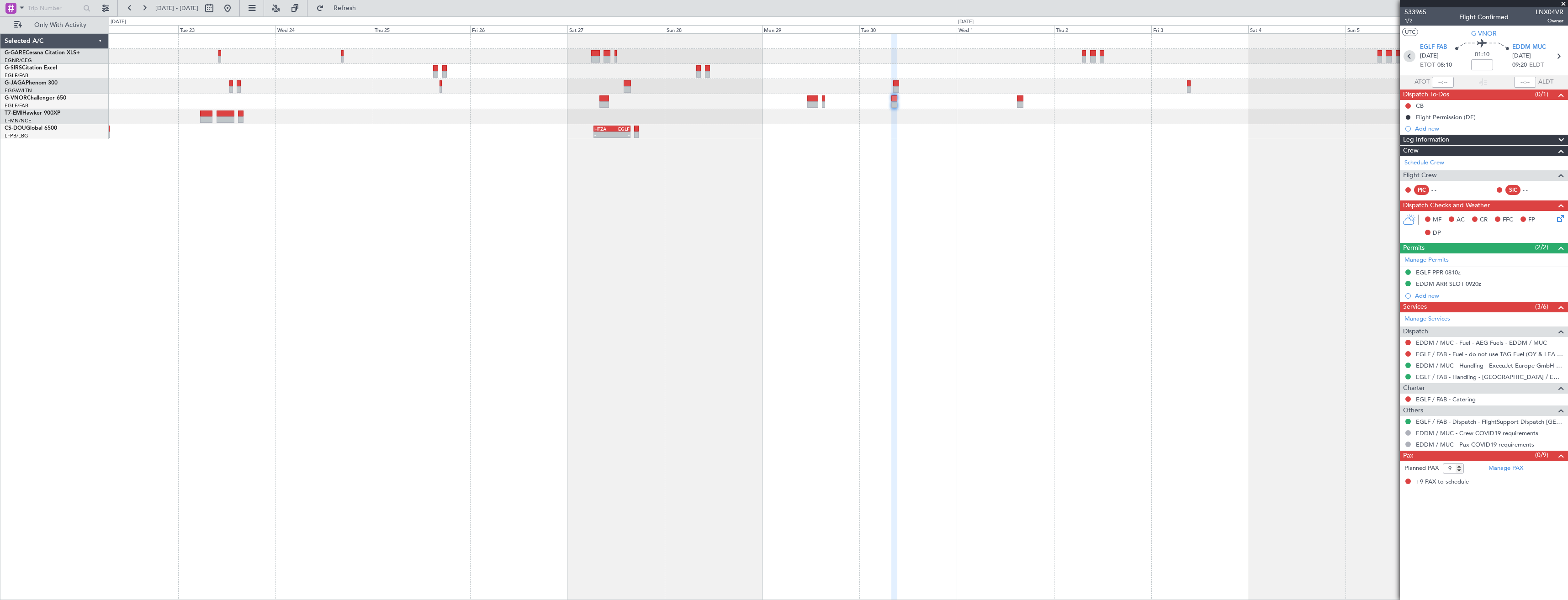
click at [1407, 54] on icon at bounding box center [1410, 57] width 12 height 12
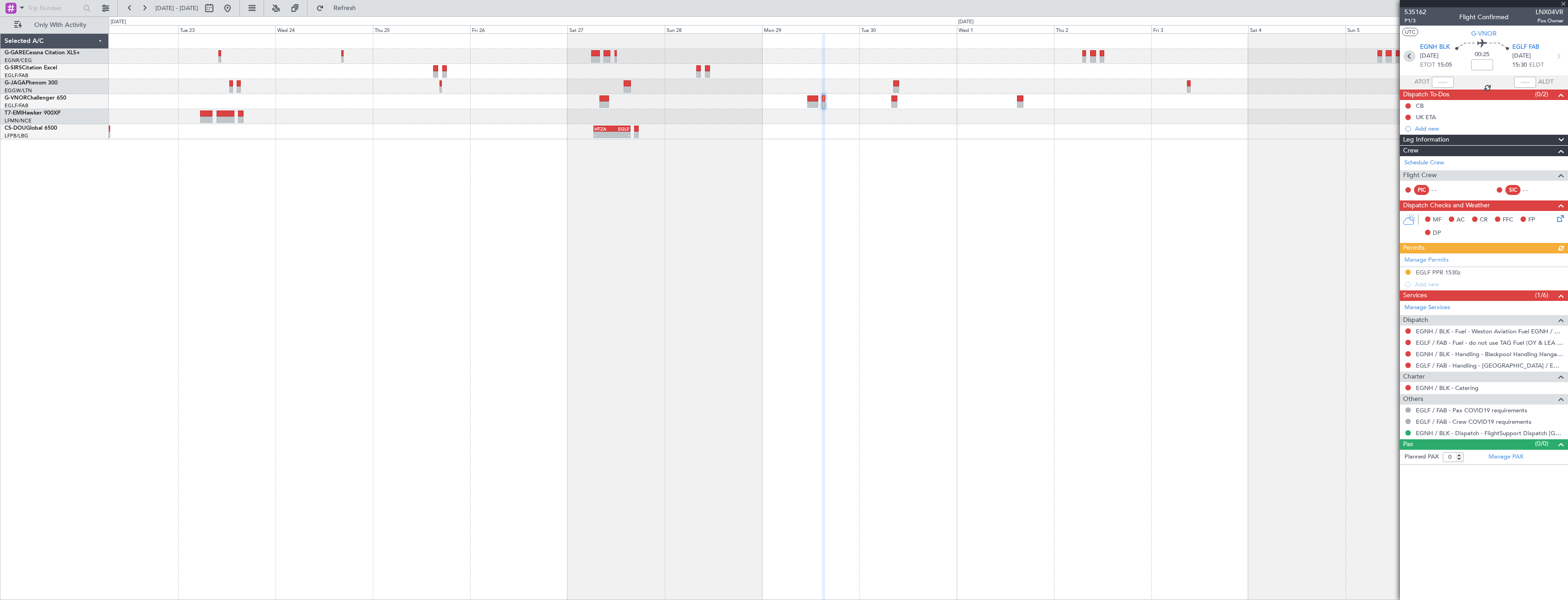
click at [1407, 54] on icon at bounding box center [1410, 57] width 12 height 12
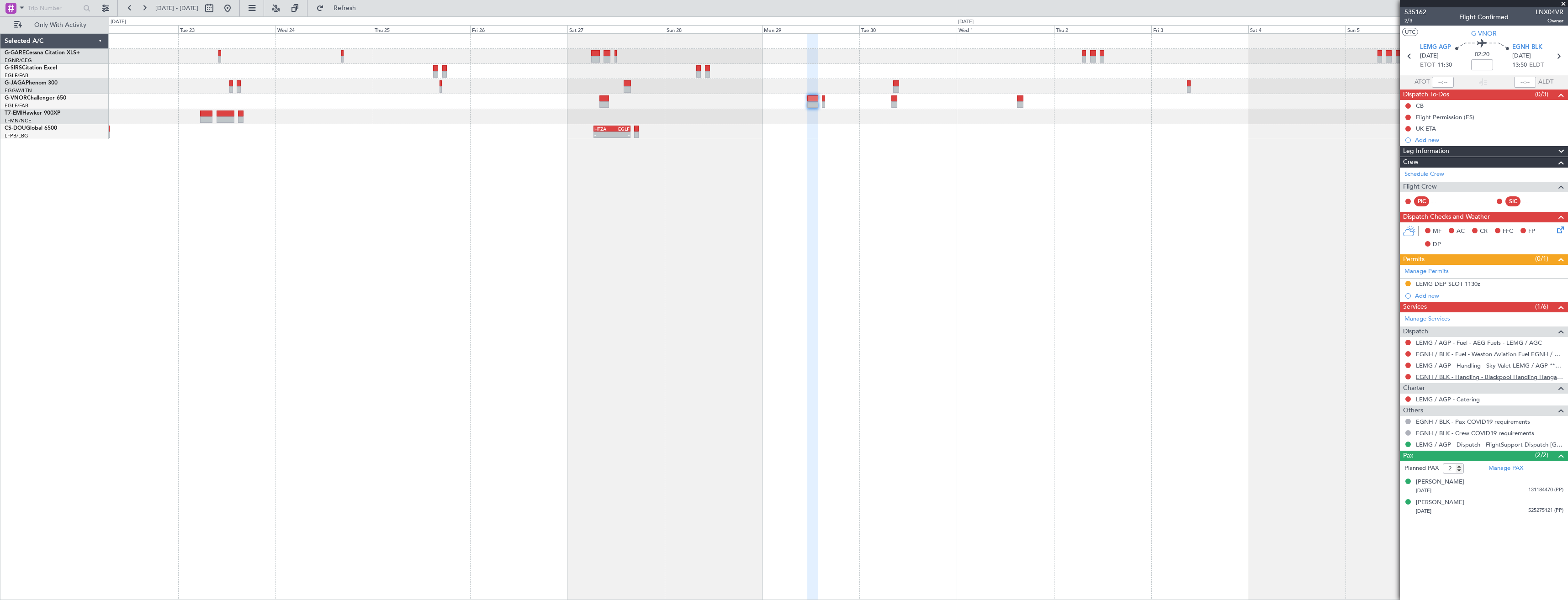
click at [1454, 379] on link "EGNH / BLK - Handling - Blackpool Handling Hangar 3 EGNH / BLK" at bounding box center [1489, 377] width 147 height 8
click at [364, 9] on span "Refresh" at bounding box center [345, 8] width 38 height 7
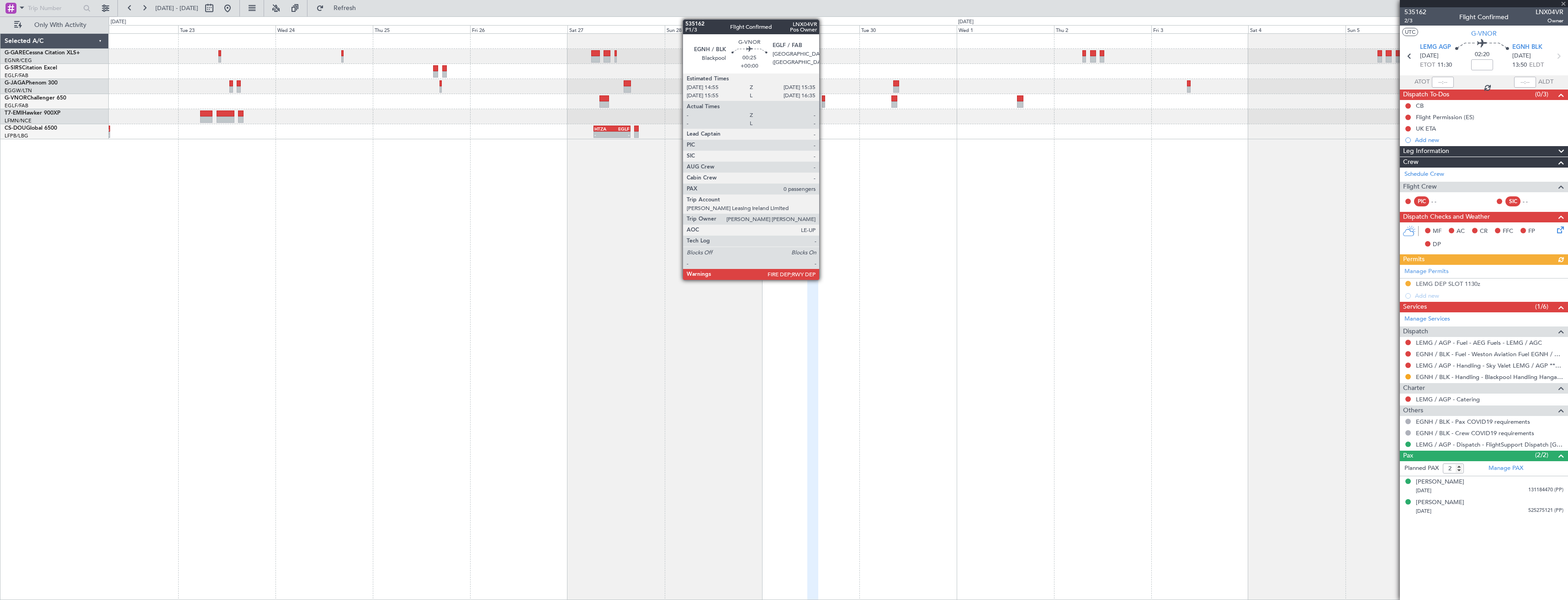
click at [824, 100] on div at bounding box center [823, 99] width 3 height 7
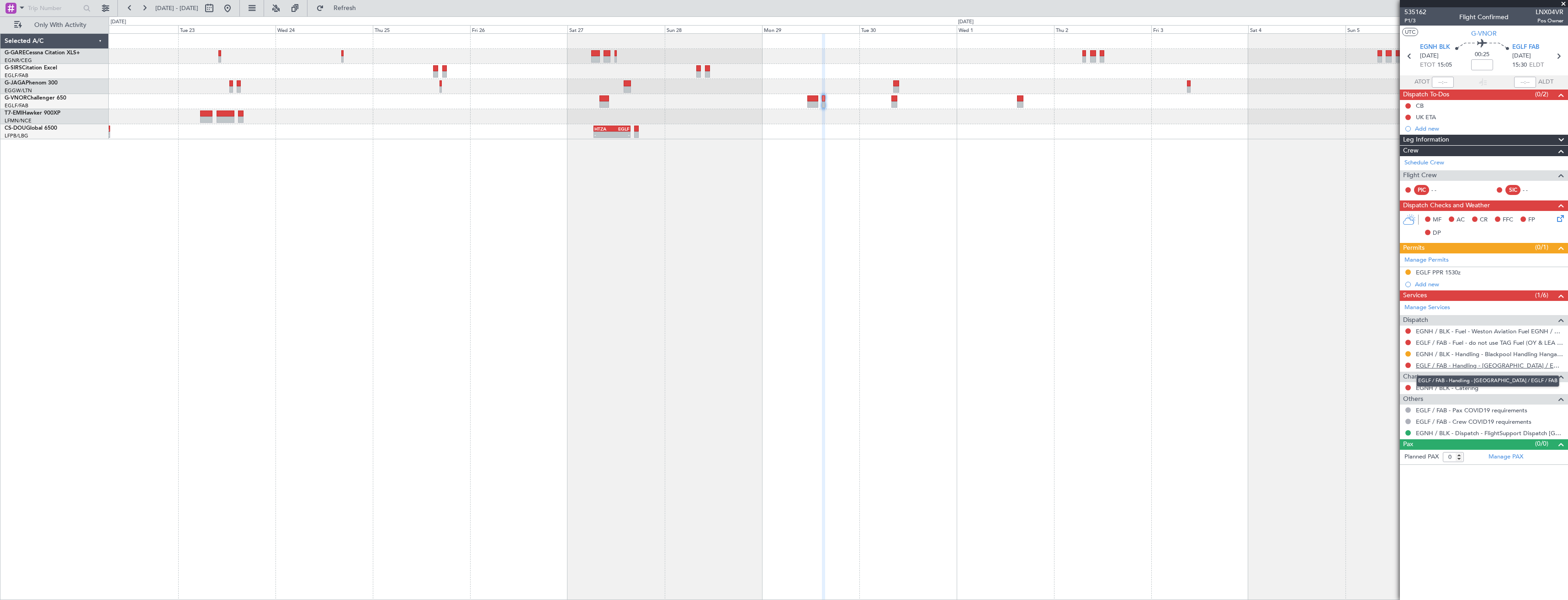
click at [1437, 365] on link "EGLF / FAB - Handling - [GEOGRAPHIC_DATA] / EGLF / FAB" at bounding box center [1489, 365] width 147 height 8
click at [367, 14] on button "Refresh" at bounding box center [340, 9] width 55 height 15
click at [1410, 365] on button at bounding box center [1408, 365] width 5 height 5
click at [1384, 422] on span "Requested" at bounding box center [1382, 419] width 29 height 9
click at [1406, 342] on button at bounding box center [1408, 342] width 5 height 5
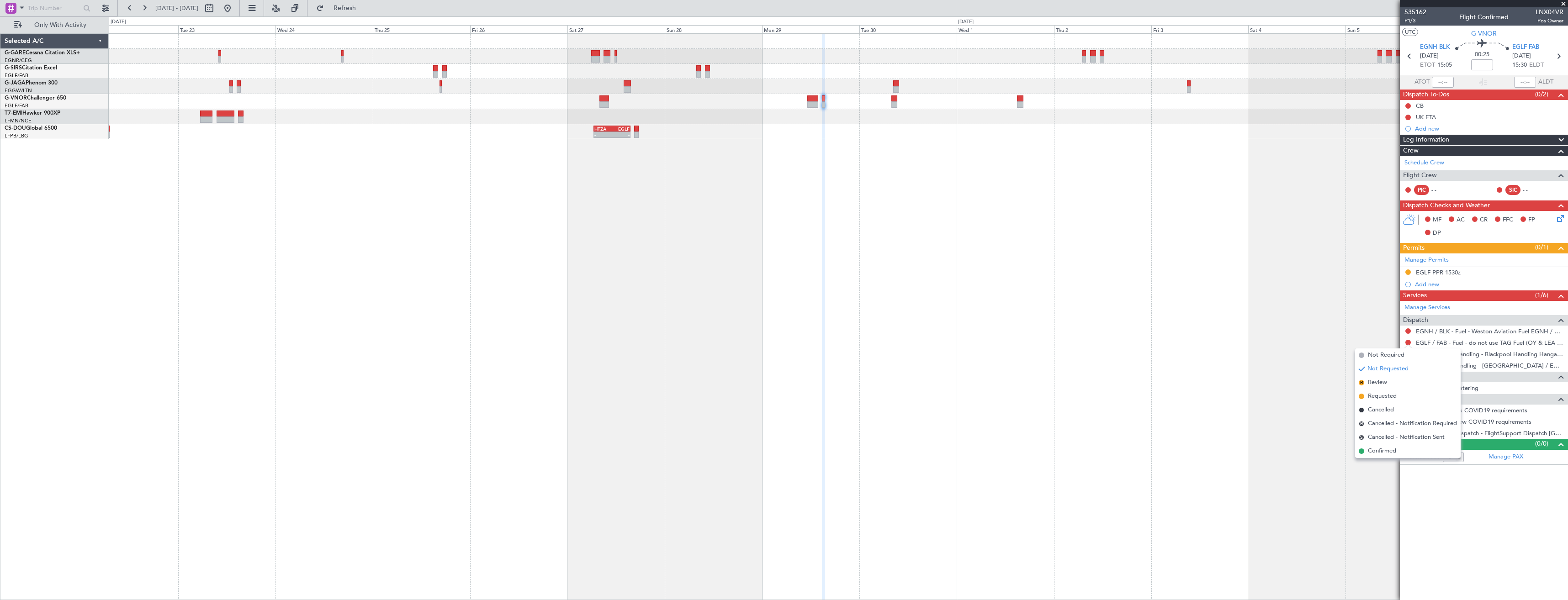
click at [1367, 455] on li "Confirmed" at bounding box center [1407, 451] width 105 height 14
click at [1563, 58] on icon at bounding box center [1558, 57] width 12 height 12
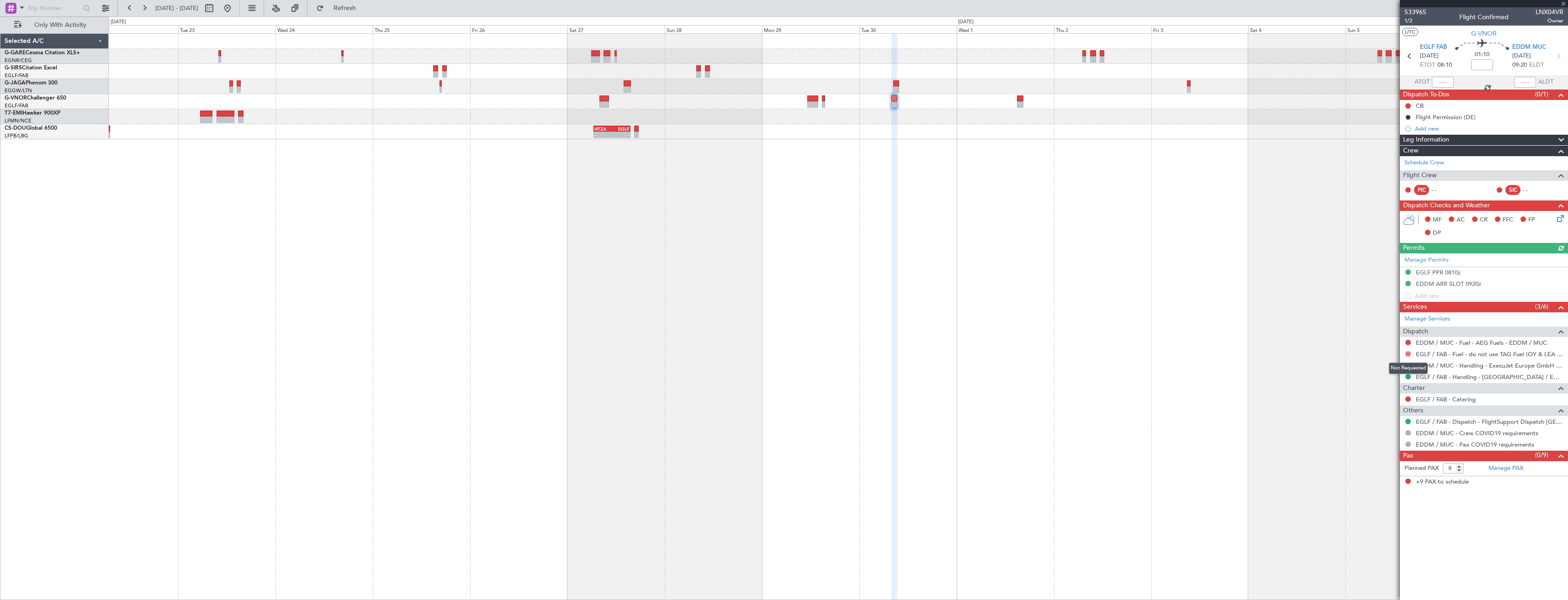
click at [1410, 354] on button at bounding box center [1408, 354] width 5 height 5
click at [1382, 457] on li "Confirmed" at bounding box center [1407, 462] width 105 height 14
click at [1405, 52] on icon at bounding box center [1410, 57] width 12 height 12
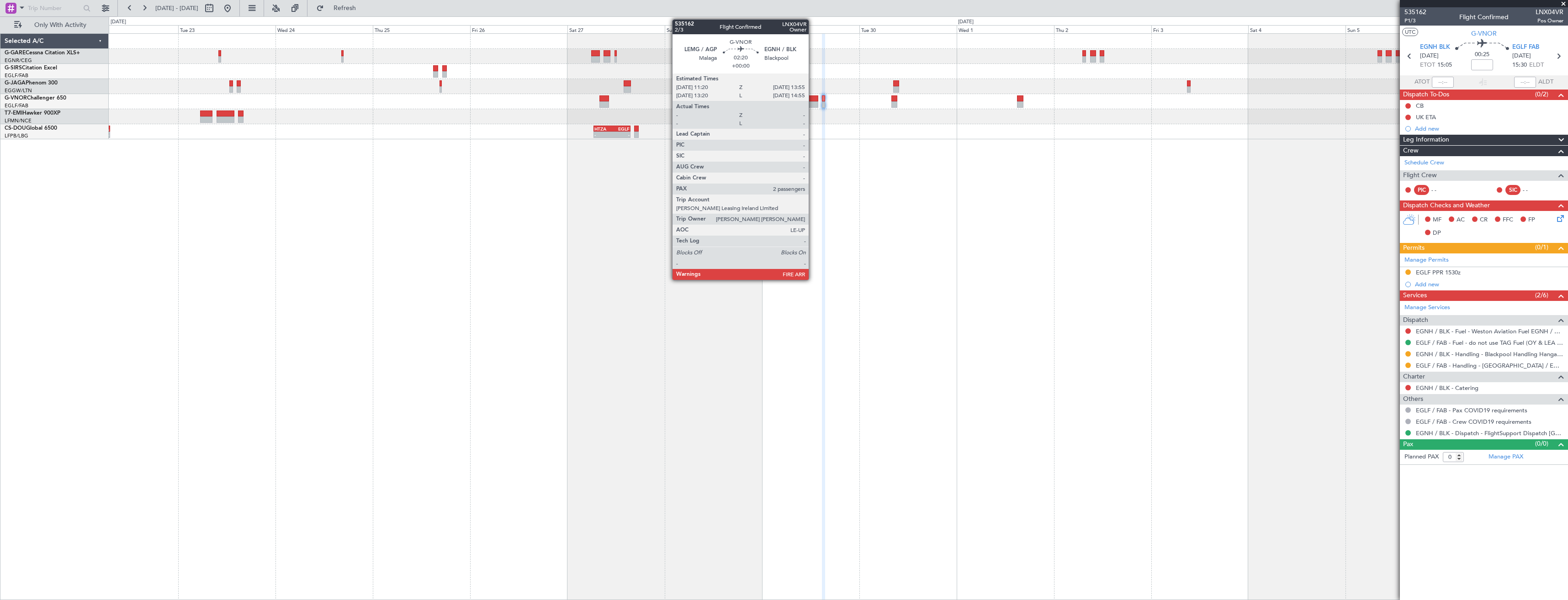
click at [813, 103] on div at bounding box center [812, 105] width 10 height 7
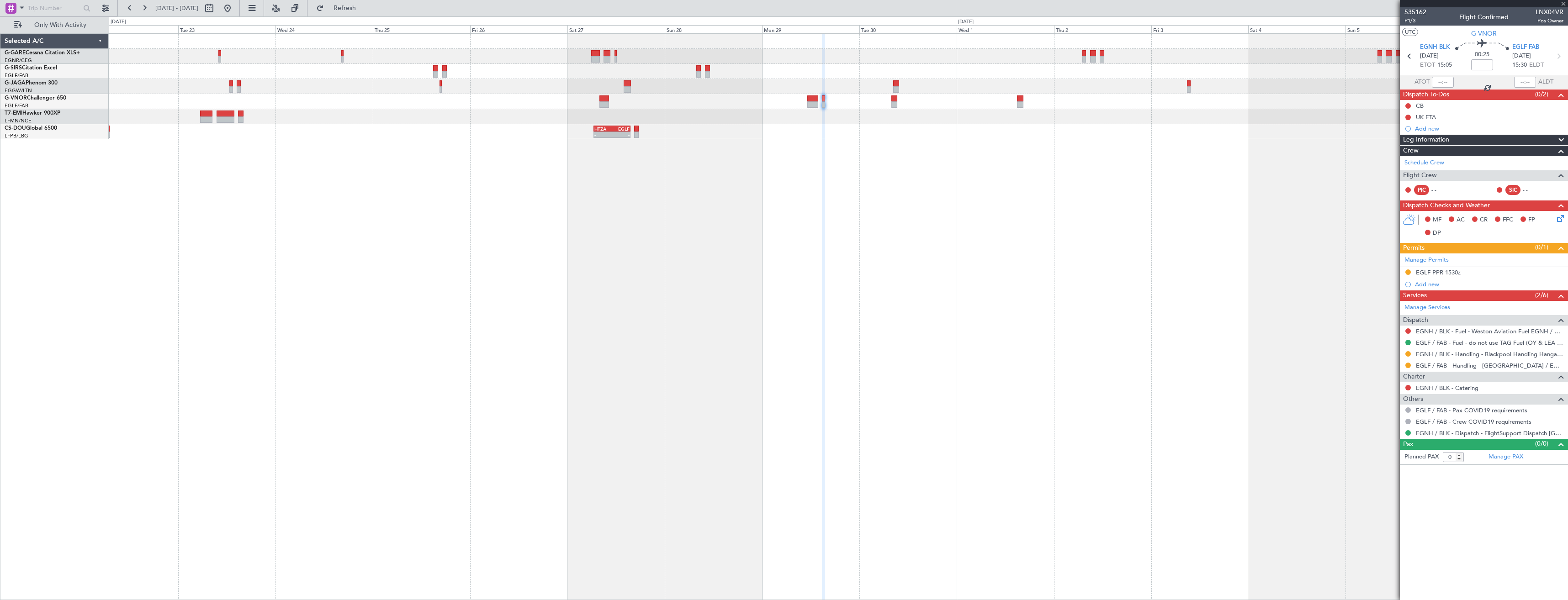
type input "2"
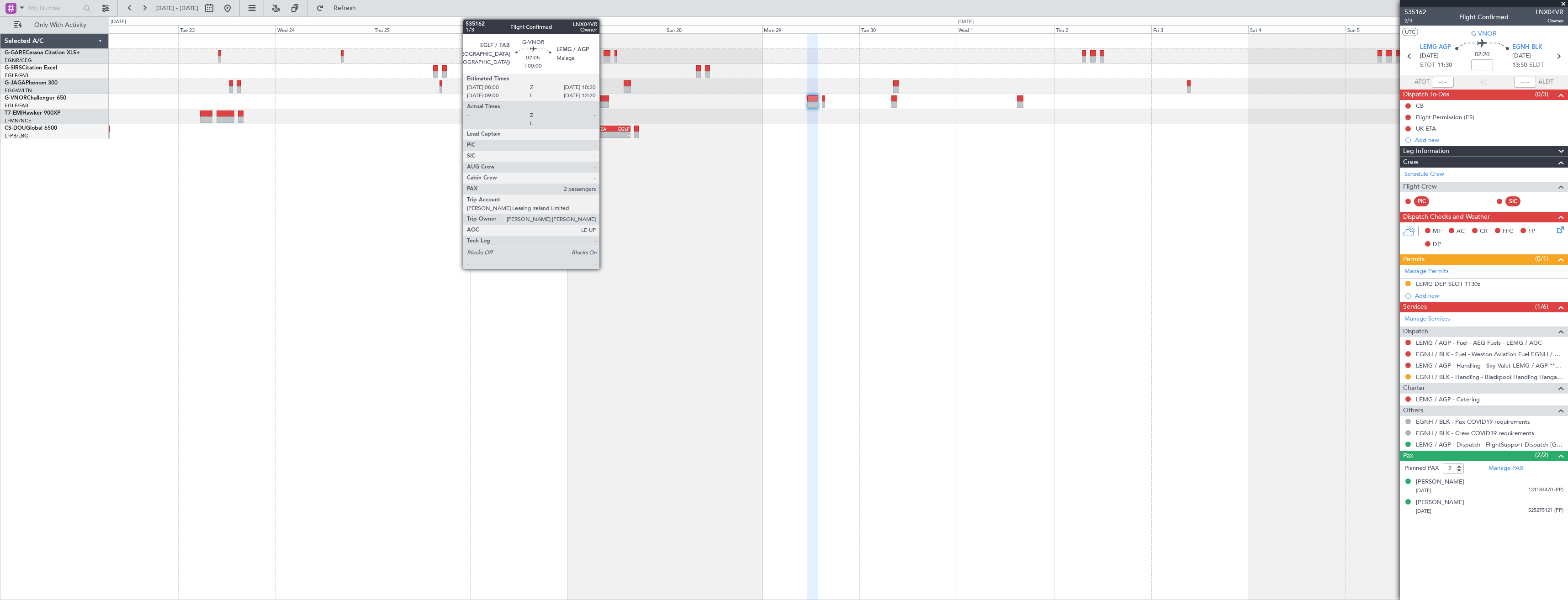
click at [604, 105] on div at bounding box center [604, 105] width 10 height 7
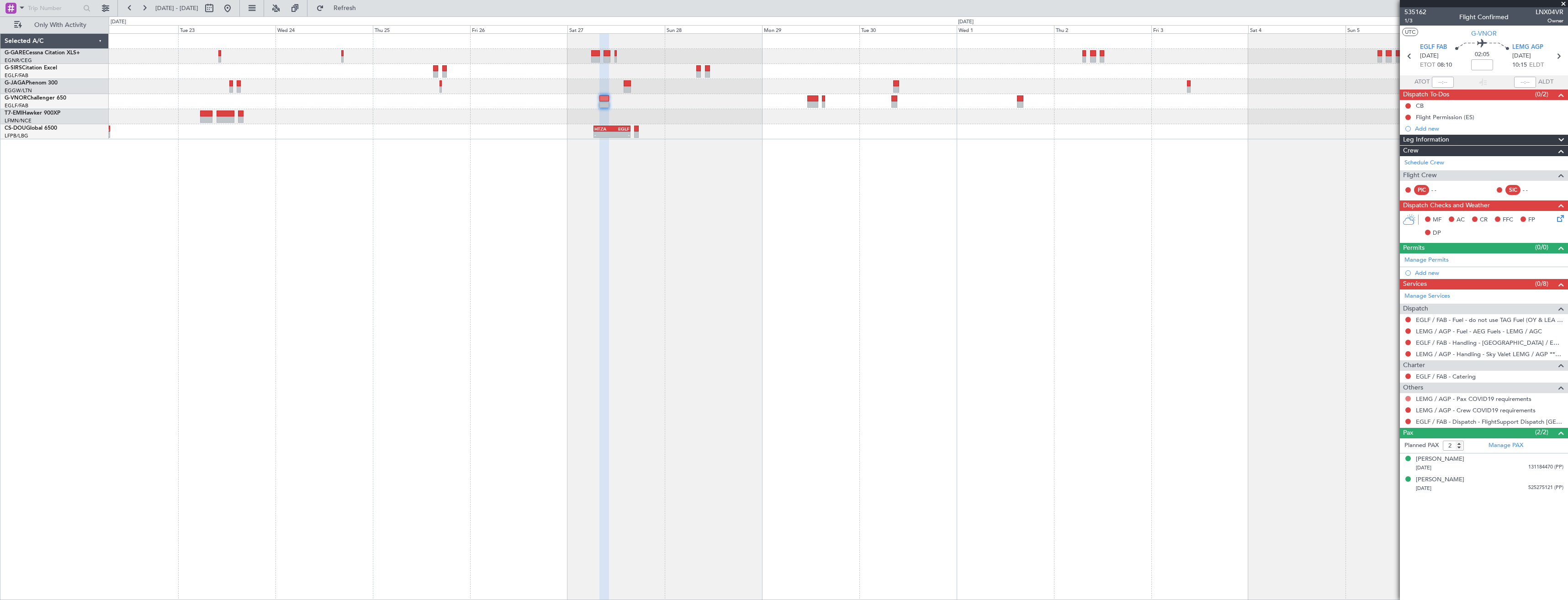
click at [1407, 396] on button at bounding box center [1408, 399] width 5 height 5
click at [1396, 409] on span "Not Required" at bounding box center [1386, 411] width 37 height 9
click at [1408, 410] on button at bounding box center [1408, 410] width 5 height 5
click at [1371, 422] on span "Not Required" at bounding box center [1386, 423] width 37 height 9
click at [1407, 421] on button at bounding box center [1408, 421] width 5 height 5
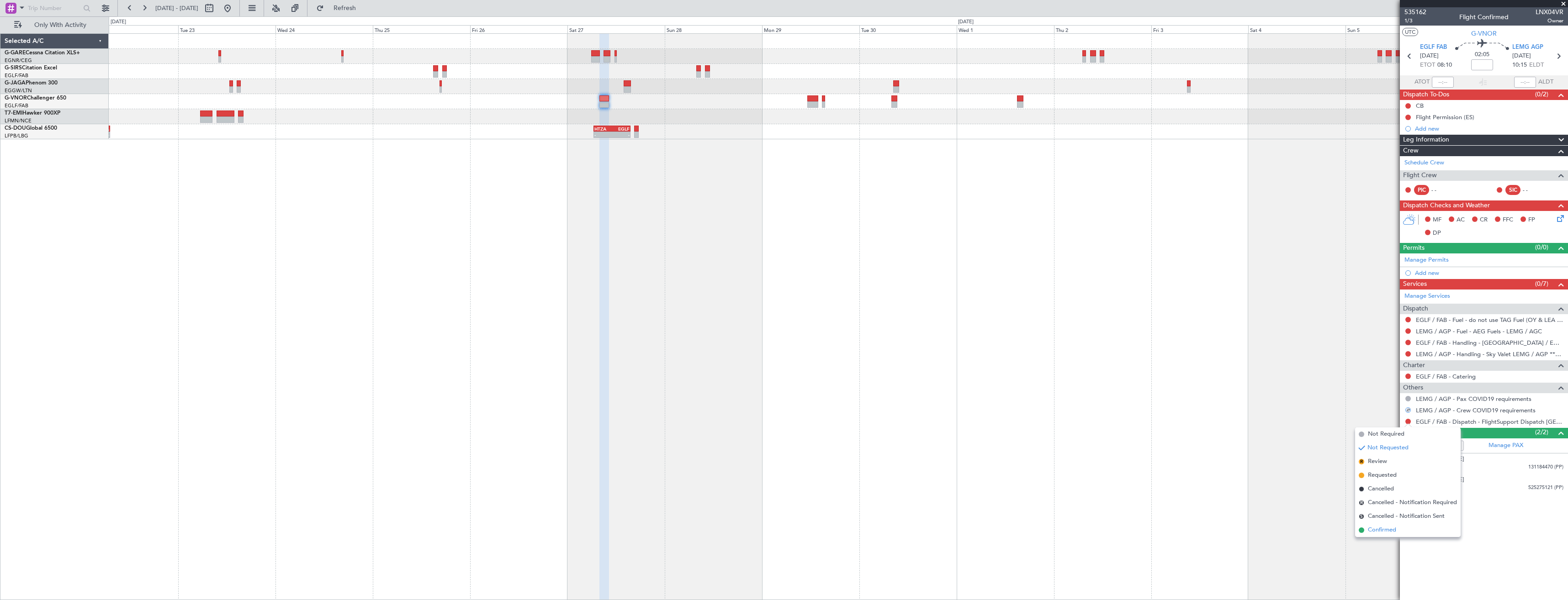
click at [1388, 529] on span "Confirmed" at bounding box center [1382, 530] width 29 height 9
click at [1423, 259] on link "Manage Permits" at bounding box center [1426, 260] width 44 height 9
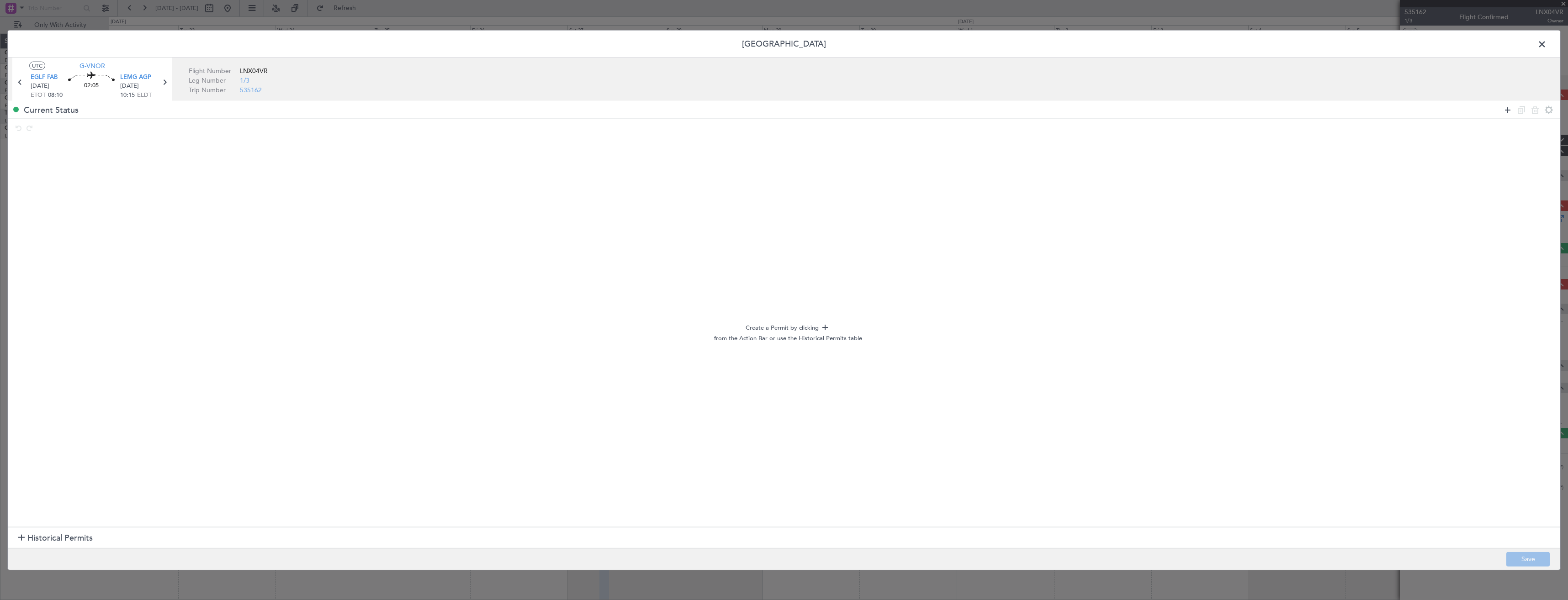
click at [1507, 110] on icon at bounding box center [1508, 110] width 11 height 11
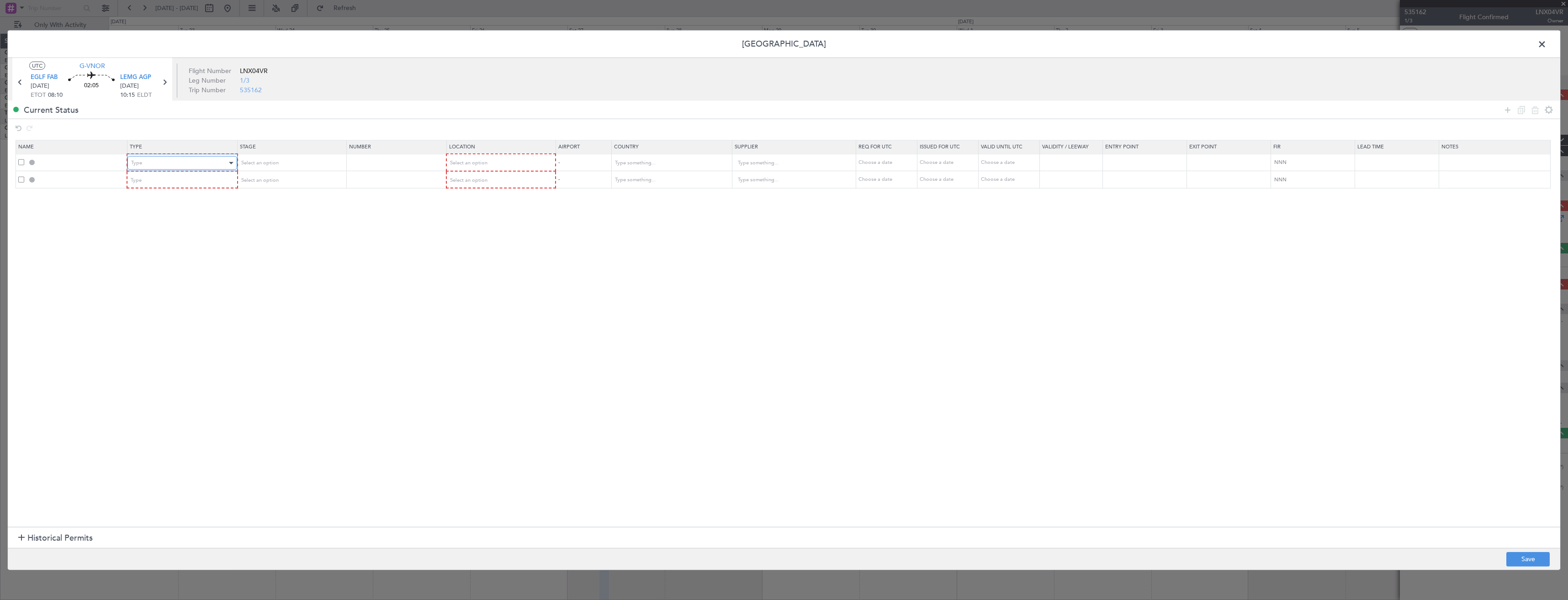
click at [156, 161] on div "Type" at bounding box center [178, 163] width 96 height 14
click at [166, 210] on span "PPR" at bounding box center [184, 209] width 102 height 14
click at [265, 165] on span "Select an option" at bounding box center [259, 162] width 38 height 7
click at [268, 234] on span "Received OK" at bounding box center [294, 237] width 102 height 14
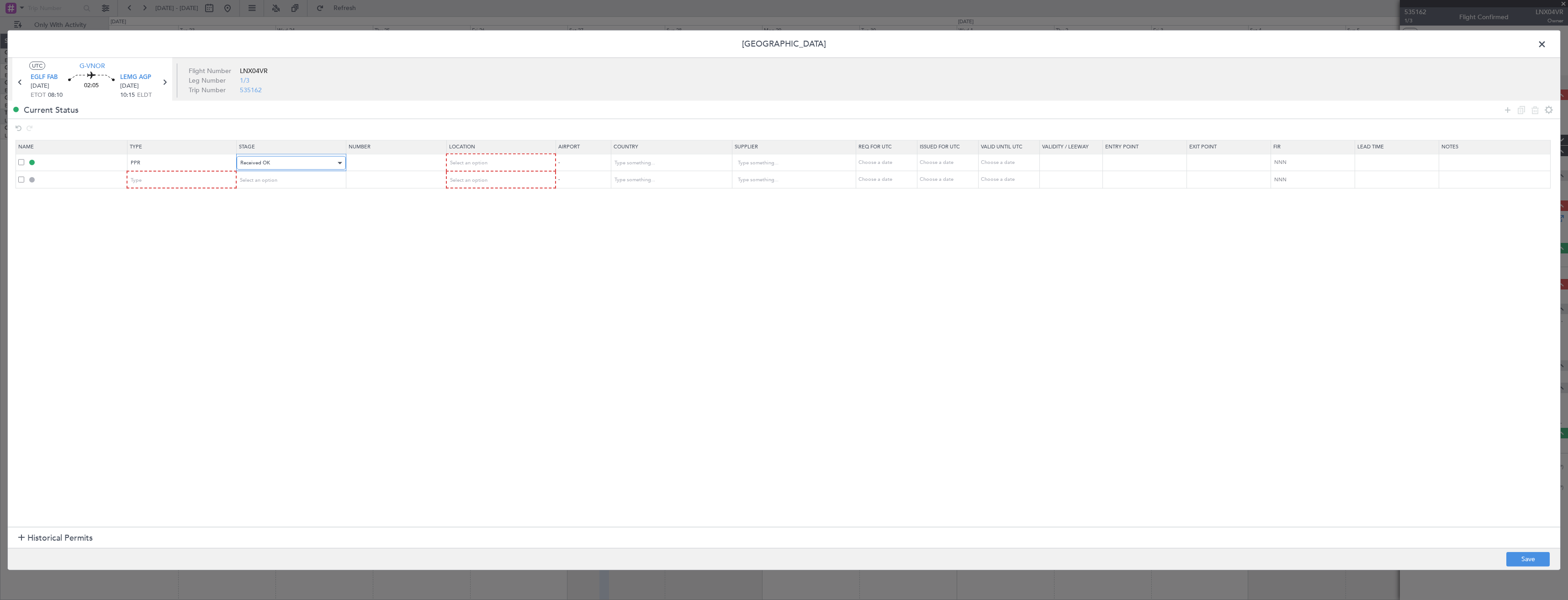
click at [273, 163] on div "Received OK" at bounding box center [288, 163] width 96 height 14
click at [274, 210] on span "Requested" at bounding box center [294, 214] width 102 height 14
click at [494, 162] on div "Select an option" at bounding box center [497, 163] width 96 height 14
click at [475, 184] on span "Departure" at bounding box center [506, 182] width 102 height 14
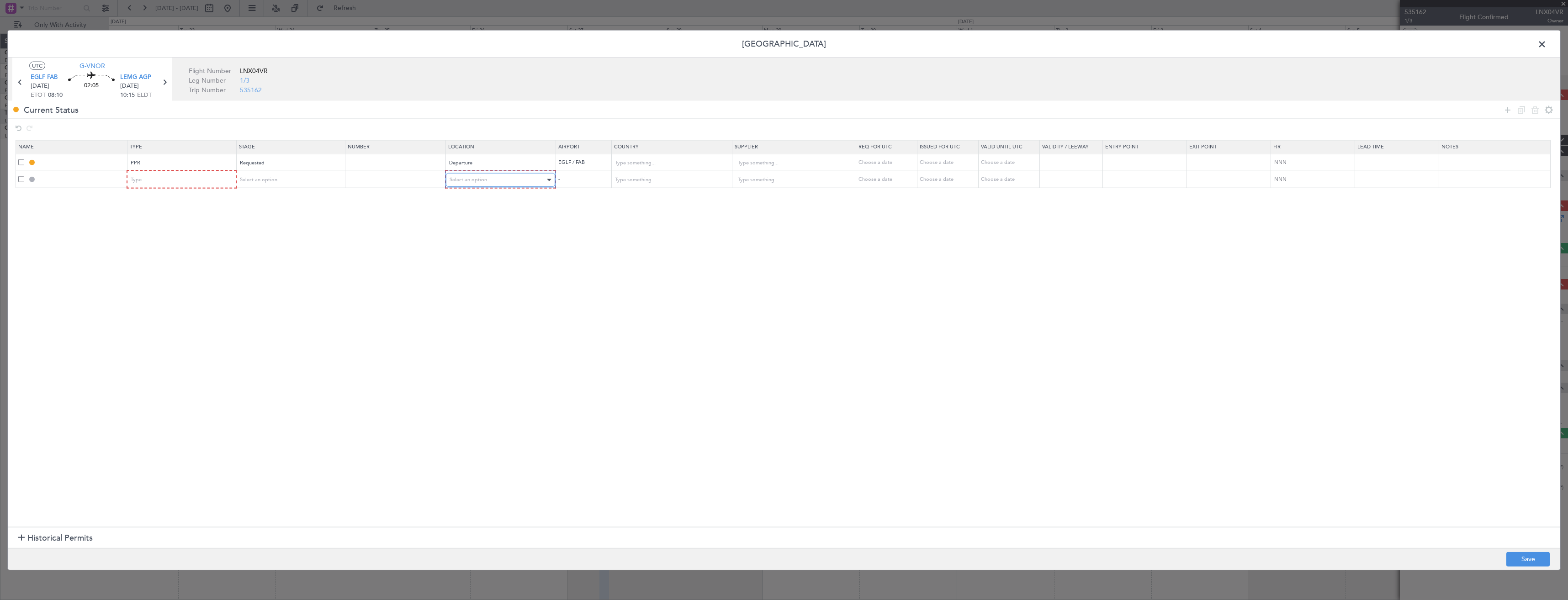
click at [475, 180] on span "Select an option" at bounding box center [469, 180] width 38 height 7
click at [472, 227] on span "Arrival" at bounding box center [506, 226] width 102 height 14
click at [268, 181] on span "Select an option" at bounding box center [259, 180] width 38 height 7
click at [281, 239] on span "Requested" at bounding box center [295, 240] width 102 height 14
click at [189, 183] on div "Type" at bounding box center [178, 180] width 96 height 14
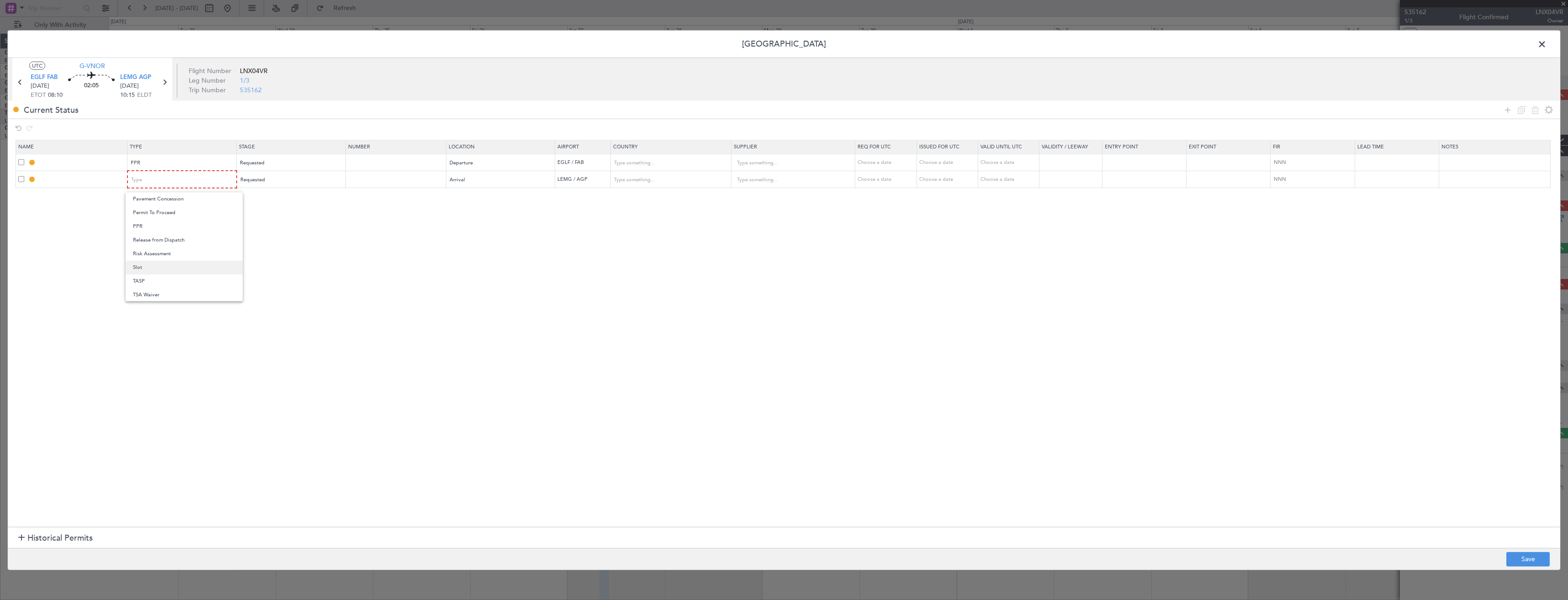
click at [191, 271] on span "Slot" at bounding box center [184, 268] width 102 height 14
click at [1534, 559] on button "Save" at bounding box center [1528, 559] width 43 height 15
type input "EGLF PPR"
type input "[GEOGRAPHIC_DATA]"
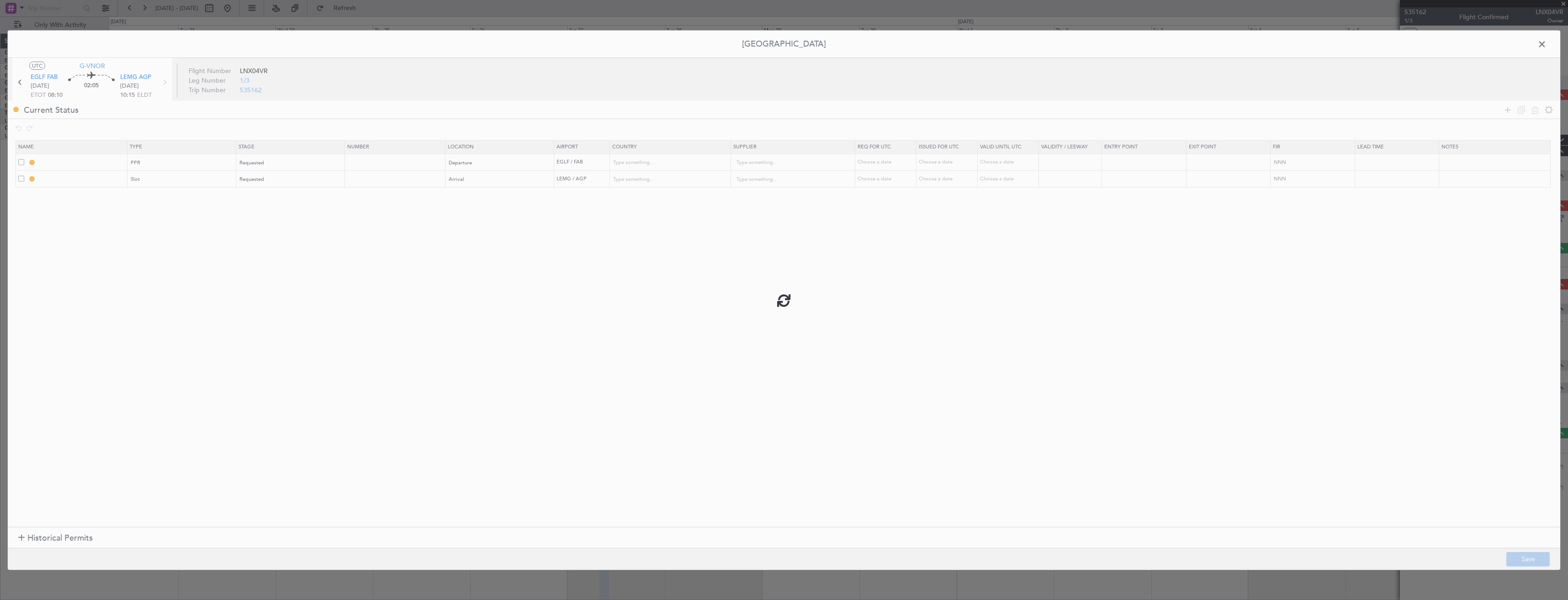
type input "NNN"
type input "2"
type input "LEMG ARR SLOT"
type input "Spain"
type input "NNN"
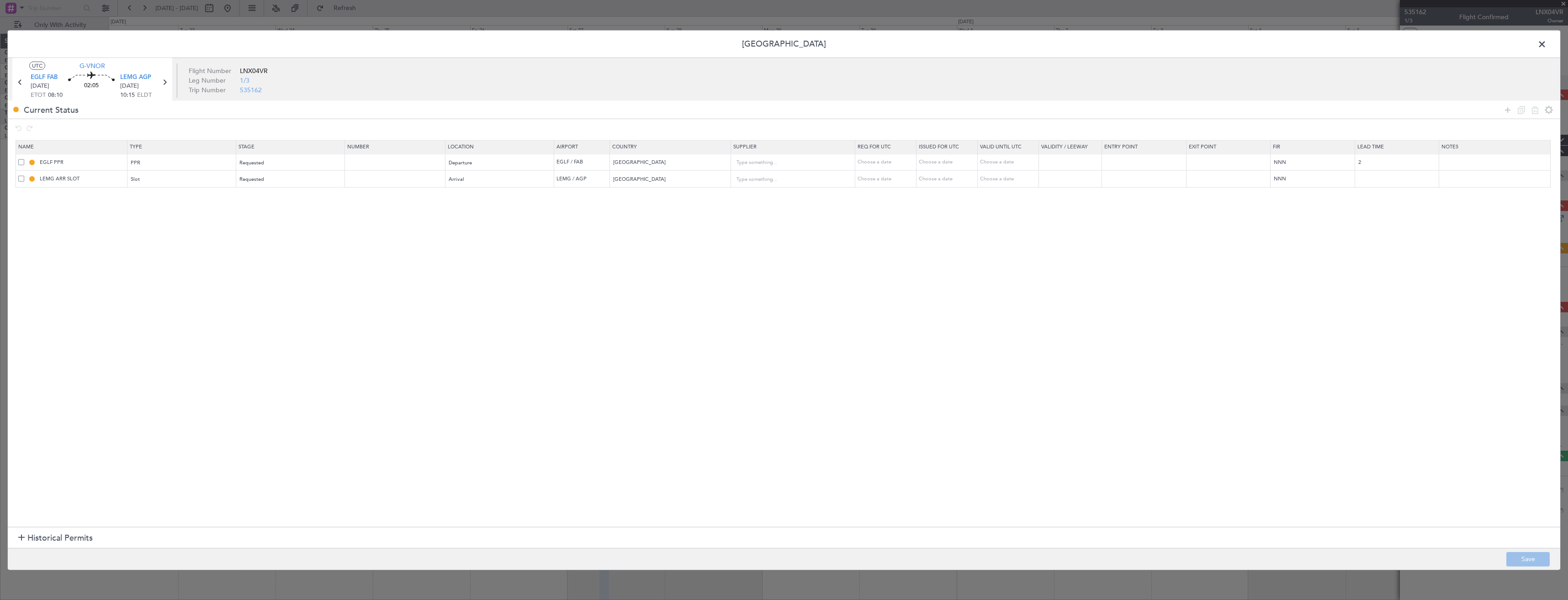
click at [89, 168] on mat-tooltip-component "EGLF PPR" at bounding box center [83, 178] width 40 height 24
click at [91, 162] on input "EGLF PPR" at bounding box center [82, 162] width 89 height 8
type input "EGLF PPR 0810z"
click at [98, 181] on input "LEMG ARR SLOT" at bounding box center [82, 178] width 89 height 8
type input "LEMG ARR SLOT 1015z"
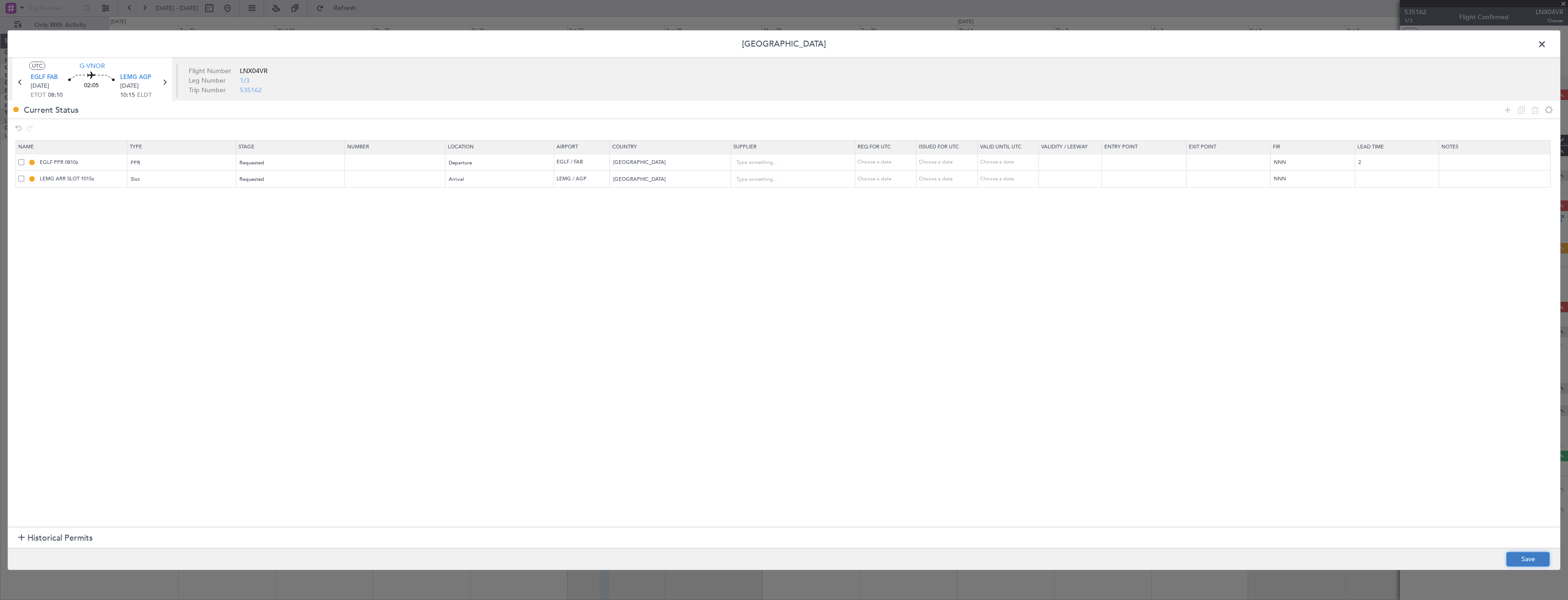
click at [1531, 556] on button "Save" at bounding box center [1528, 559] width 43 height 15
click at [1547, 44] on span at bounding box center [1547, 47] width 0 height 18
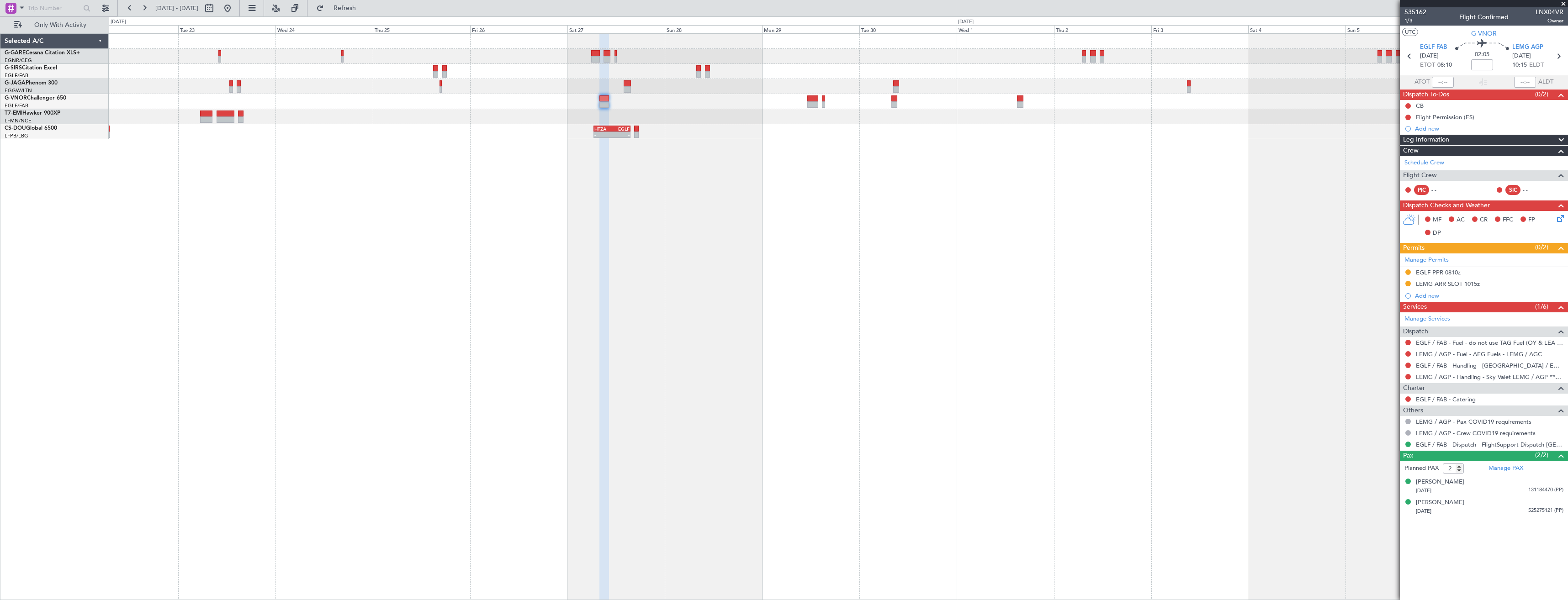
click at [1548, 9] on span "LNX04VR" at bounding box center [1550, 12] width 28 height 10
copy span "LNX04VR"
click at [1408, 376] on button at bounding box center [1408, 377] width 5 height 5
click at [1390, 431] on span "Requested" at bounding box center [1382, 430] width 29 height 9
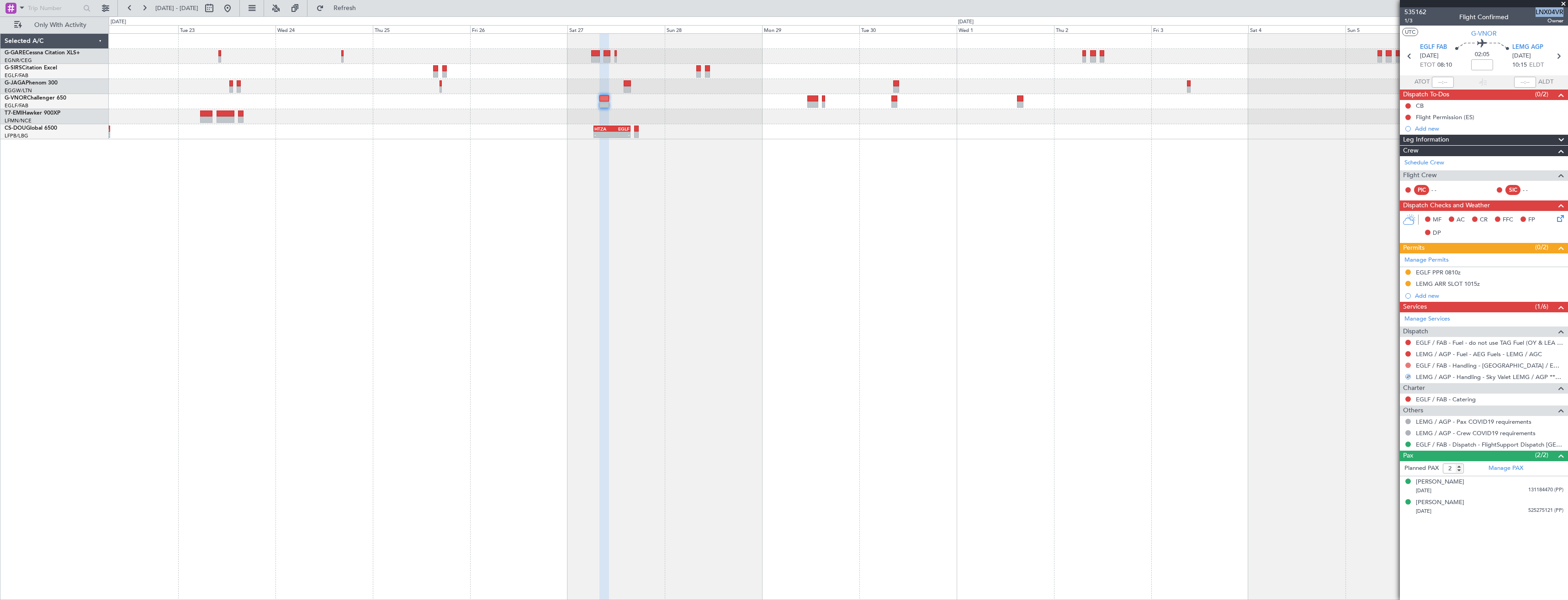
click at [1406, 366] on button at bounding box center [1408, 365] width 5 height 5
click at [1385, 417] on span "Requested" at bounding box center [1382, 419] width 29 height 9
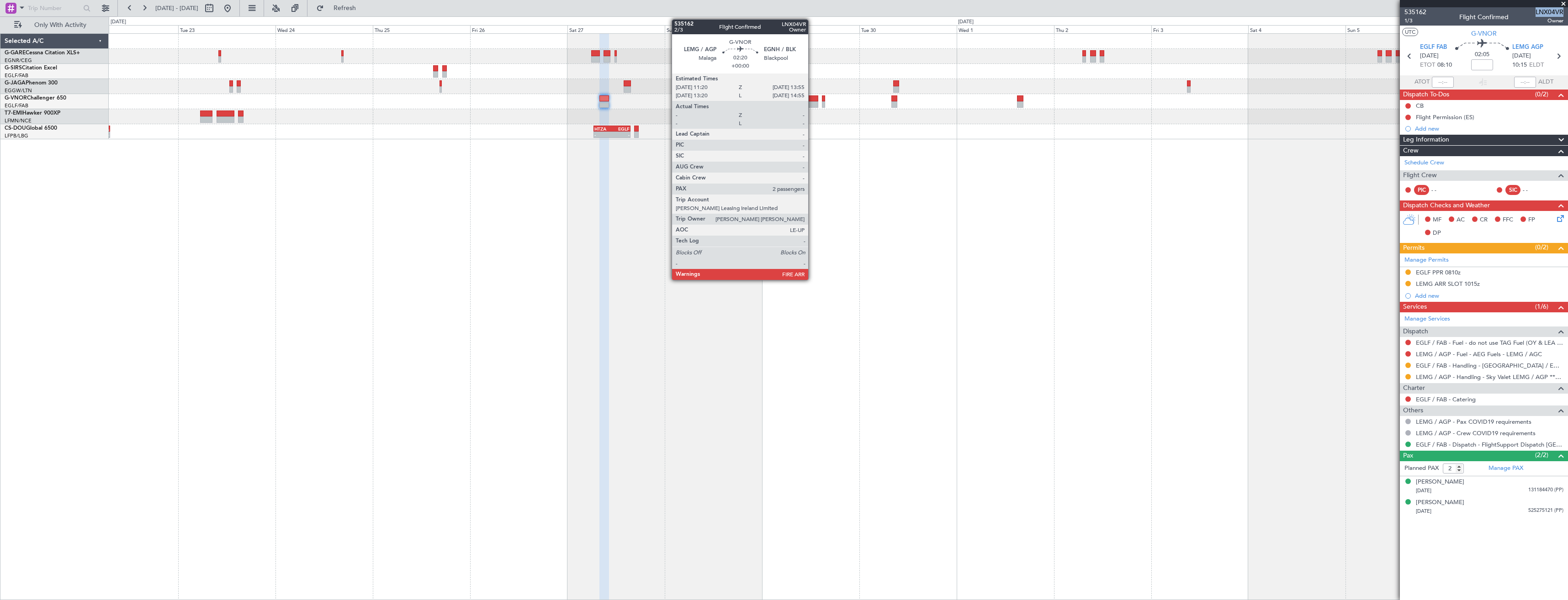
click at [813, 102] on div at bounding box center [812, 105] width 10 height 7
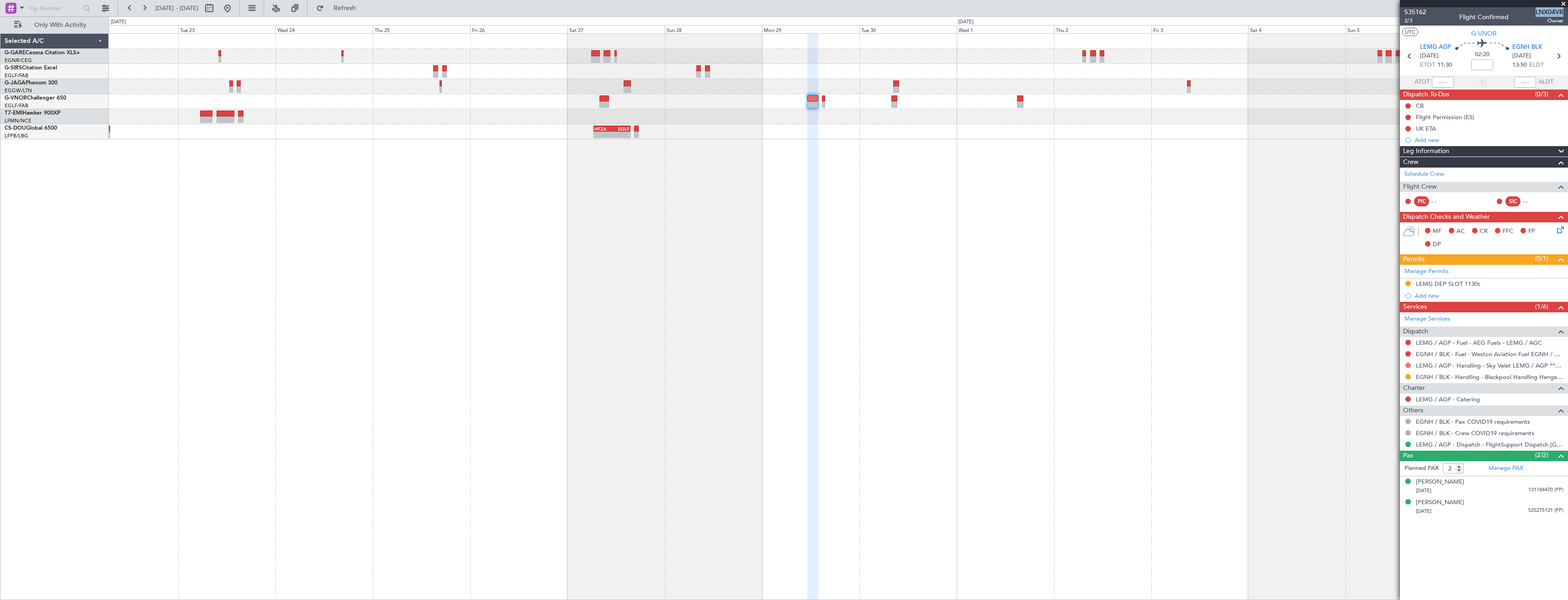
click at [1406, 364] on button at bounding box center [1408, 365] width 5 height 5
click at [1384, 419] on span "Requested" at bounding box center [1382, 419] width 29 height 9
click at [1411, 54] on icon at bounding box center [1410, 57] width 12 height 12
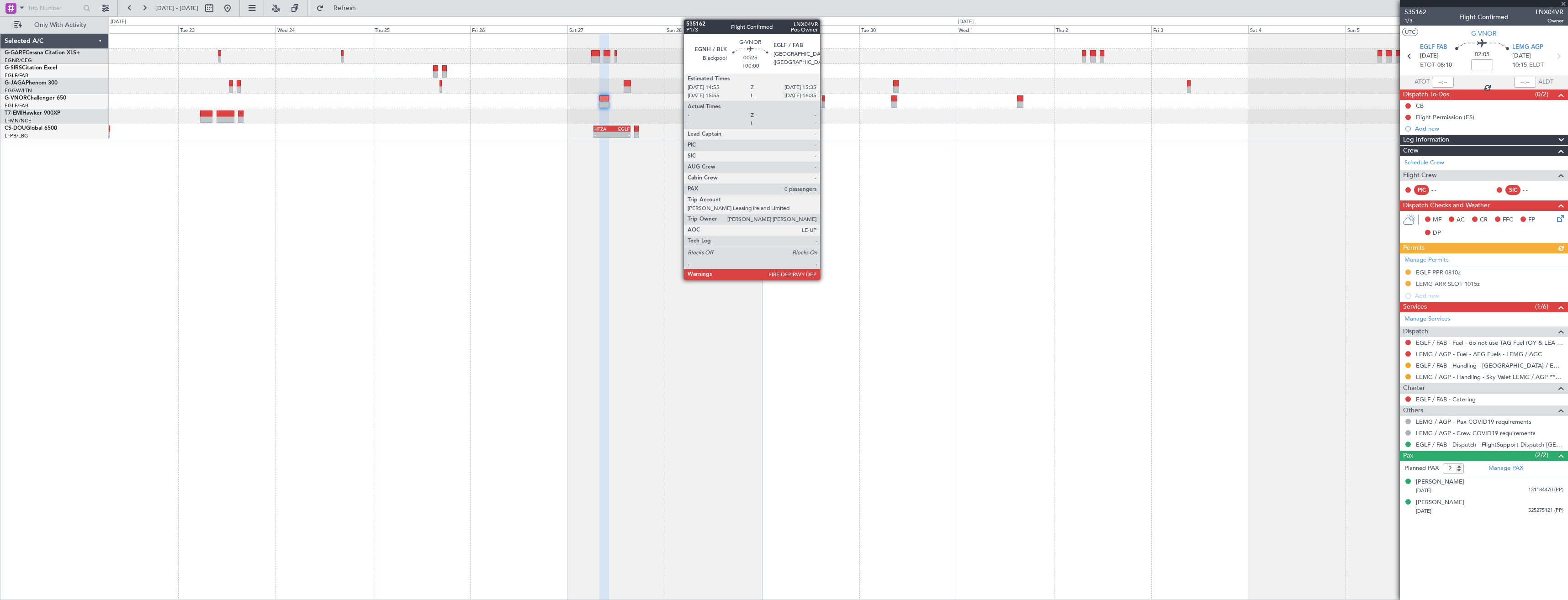
click at [824, 107] on div at bounding box center [823, 105] width 3 height 7
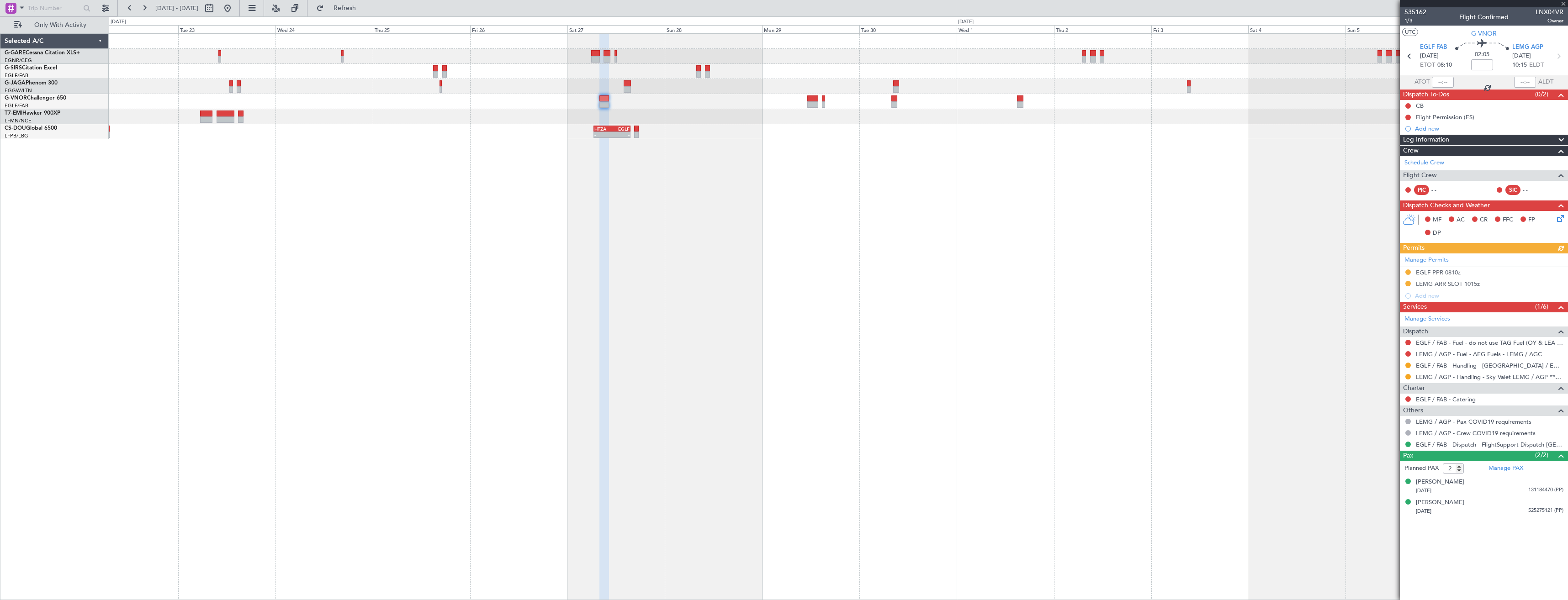
type input "0"
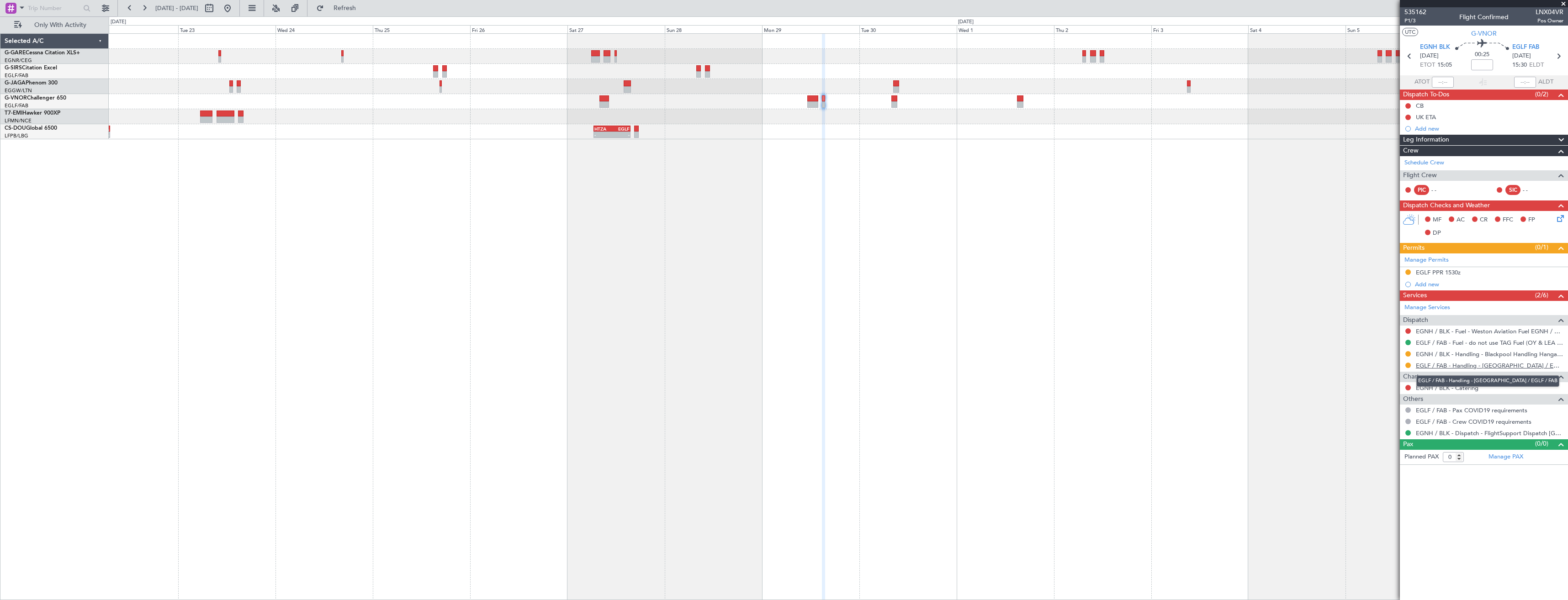
click at [1469, 366] on link "EGLF / FAB - Handling - Farnborough Airport / EGLF / FAB" at bounding box center [1489, 365] width 147 height 8
click at [1409, 365] on button at bounding box center [1408, 365] width 5 height 5
click at [1385, 475] on span "Confirmed" at bounding box center [1382, 474] width 29 height 9
click at [1479, 272] on div "EGLF PPR 1530z" at bounding box center [1484, 273] width 168 height 12
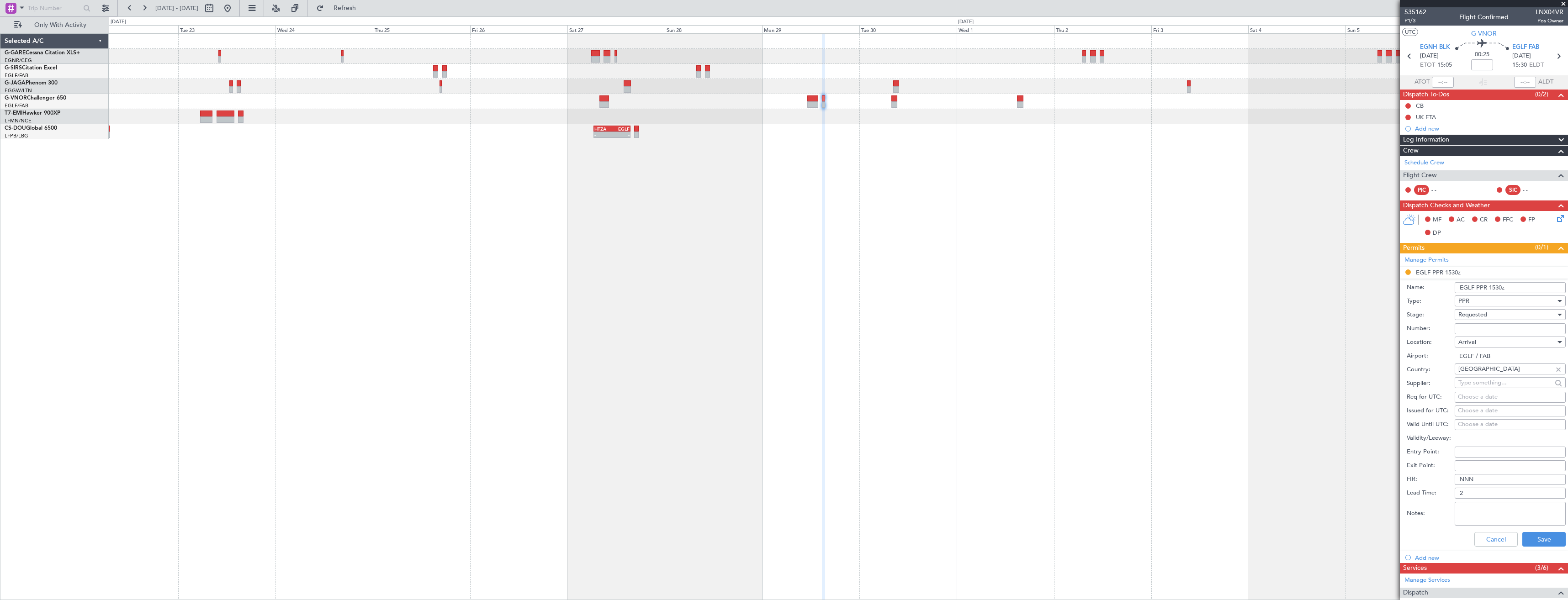
click at [1485, 323] on input "Number:" at bounding box center [1510, 329] width 111 height 11
paste input "372073"
type input "372073"
click at [1492, 313] on div "Requested" at bounding box center [1507, 315] width 97 height 14
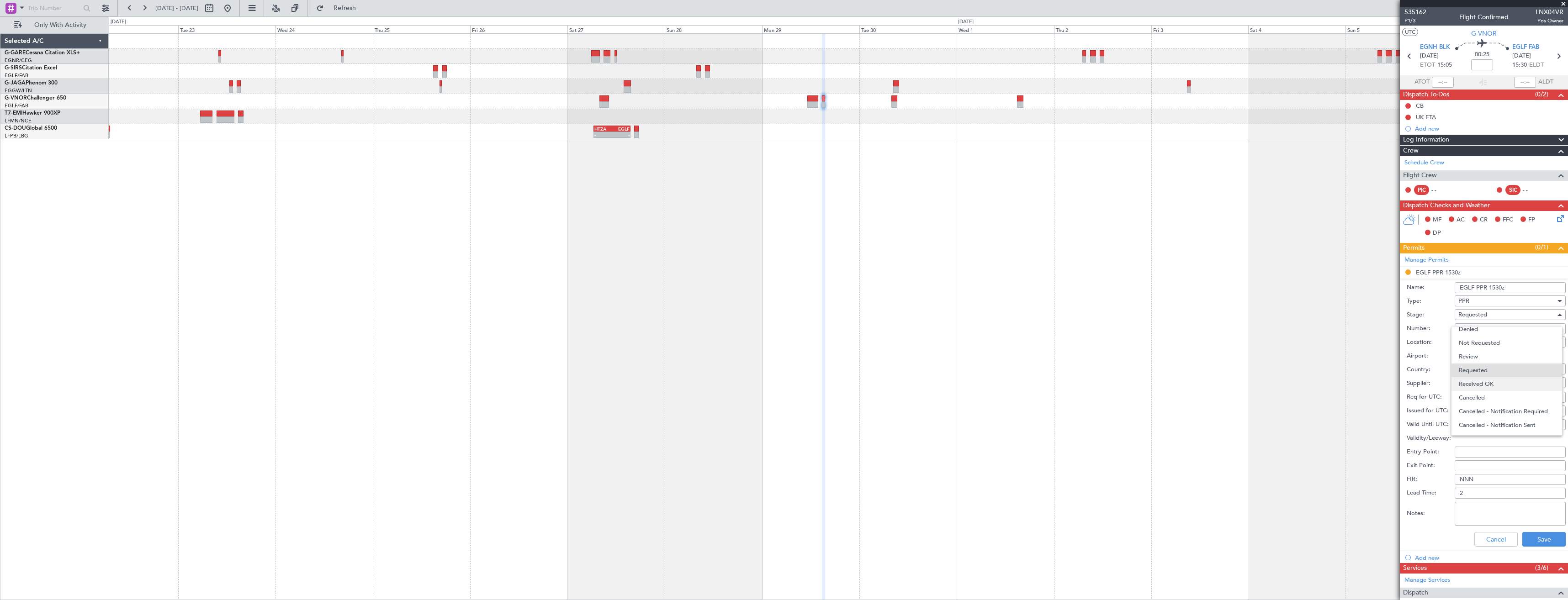
click at [1500, 385] on span "Received OK" at bounding box center [1507, 384] width 96 height 14
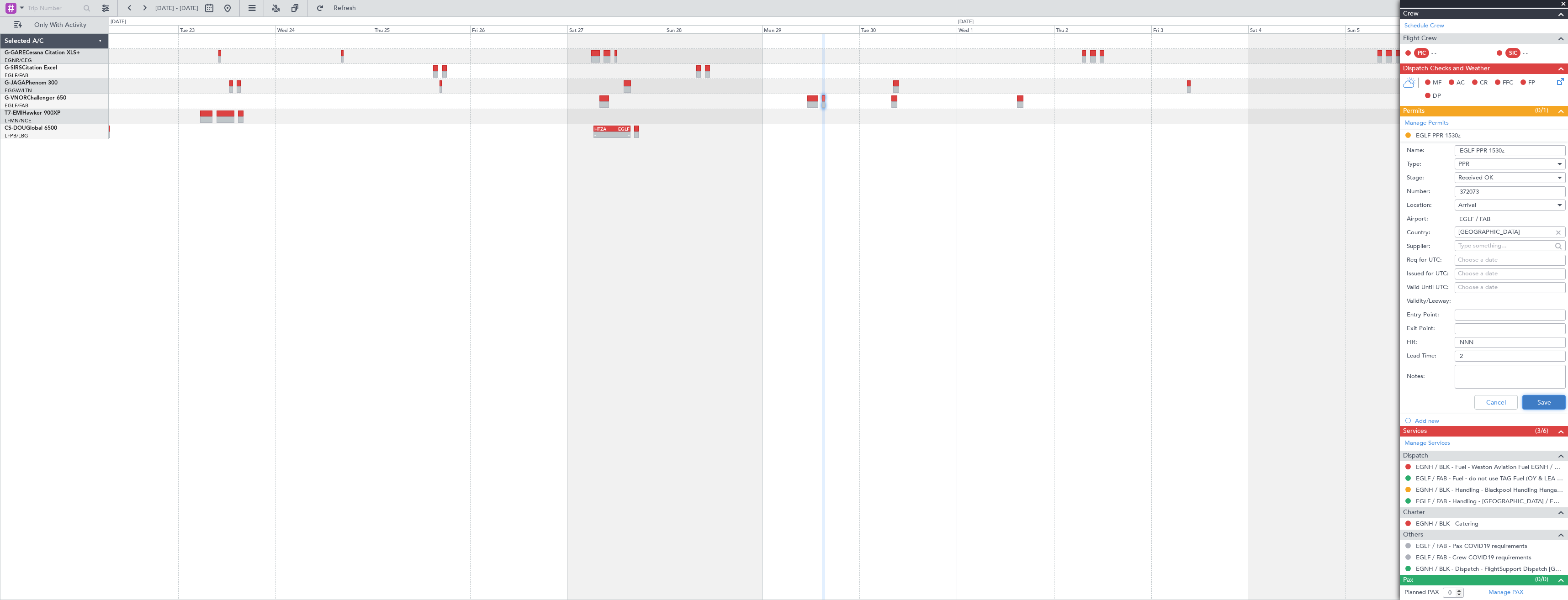
click at [1531, 402] on button "Save" at bounding box center [1544, 402] width 43 height 15
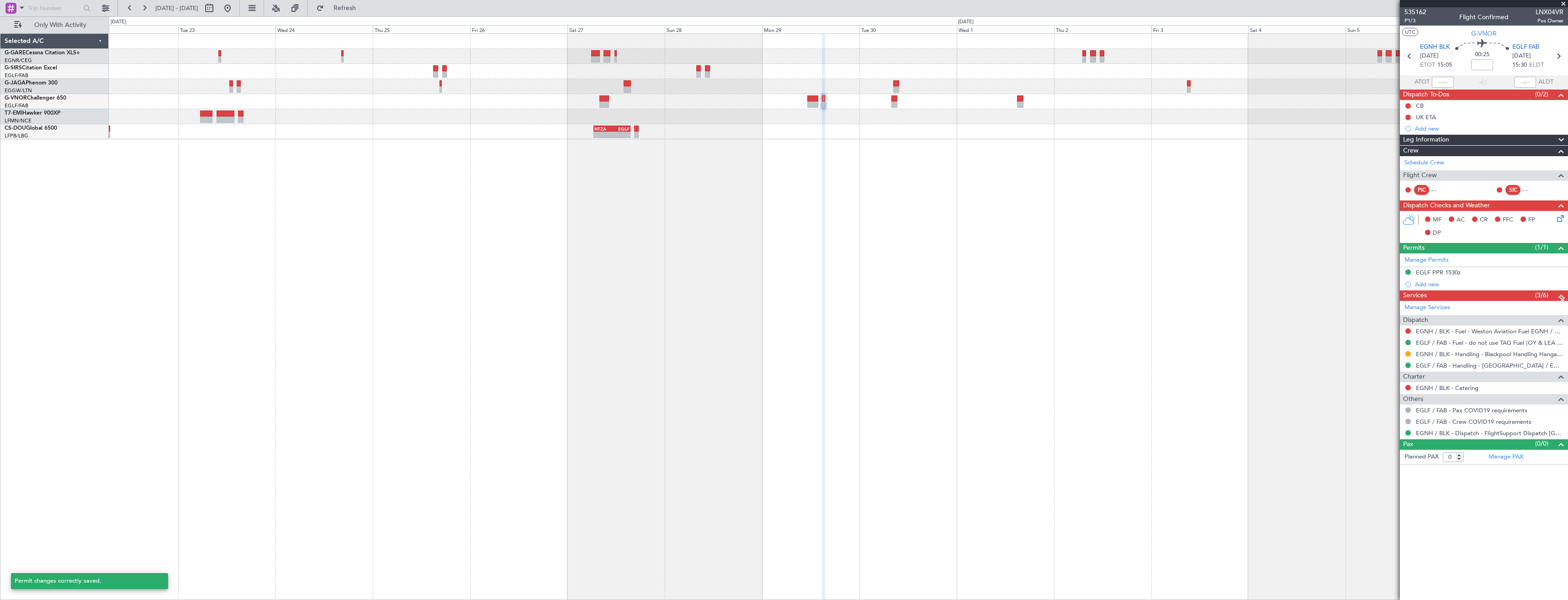
scroll to position [0, 0]
drag, startPoint x: 1560, startPoint y: 2, endPoint x: 1480, endPoint y: 21, distance: 82.2
click at [1560, 2] on span at bounding box center [1563, 4] width 9 height 9
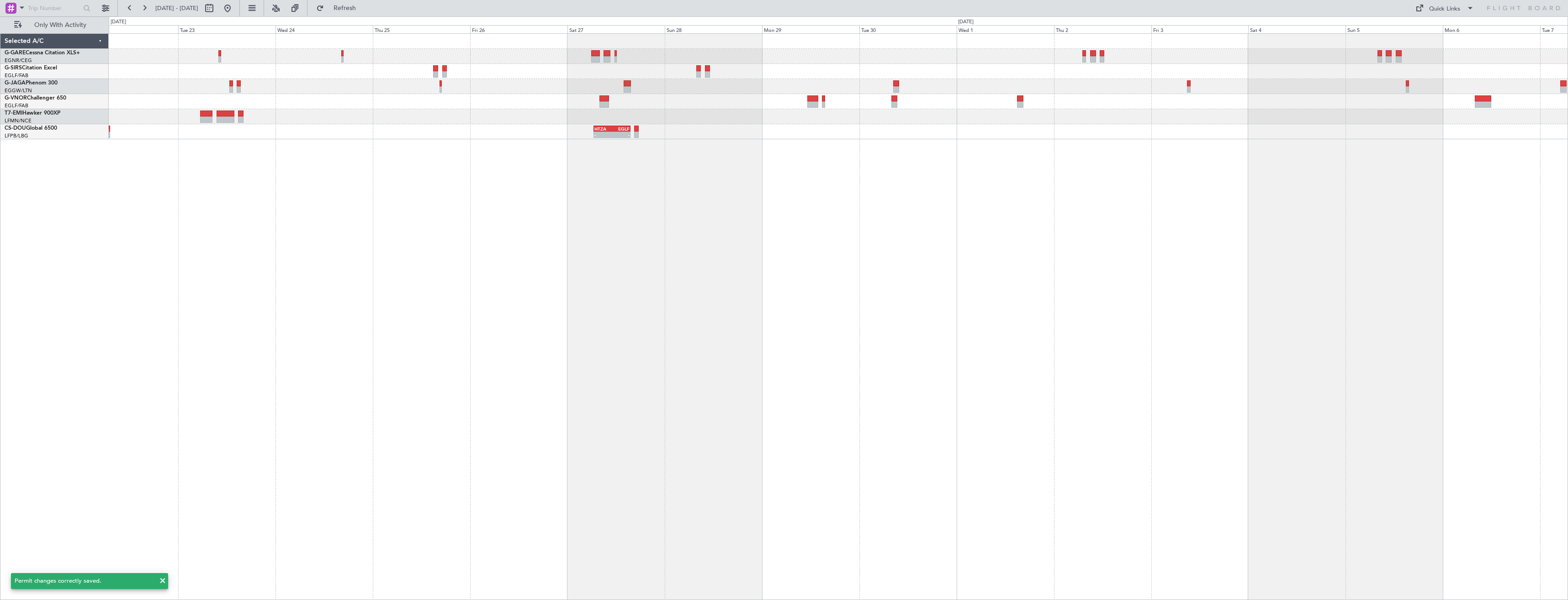
click at [1318, 245] on div "- - EGKK 21:30 Z HTZA 07:10 Z - - HTZA 06:30 Z EGLF 15:35 Z" at bounding box center [838, 316] width 1459 height 567
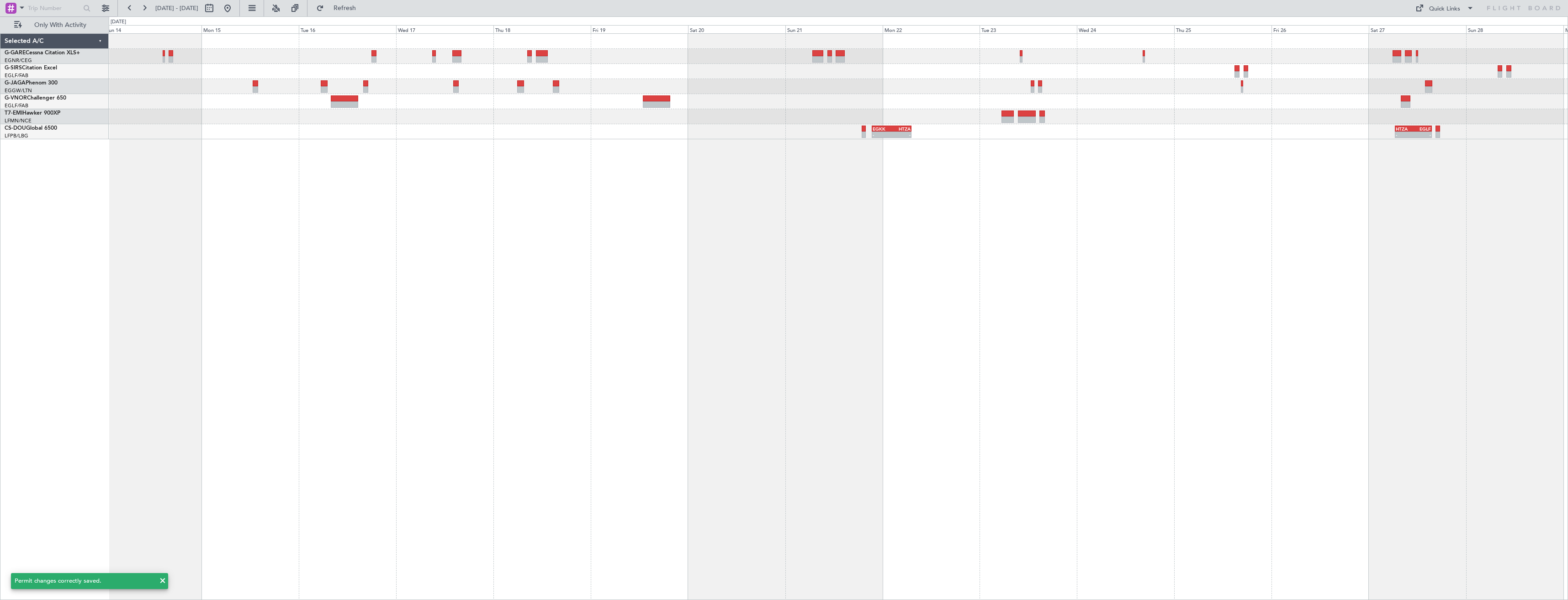
click at [1194, 228] on div "- - EGKK 21:30 Z HTZA 07:10 Z - - HTZA 06:30 Z EGLF 15:35 Z" at bounding box center [838, 316] width 1459 height 567
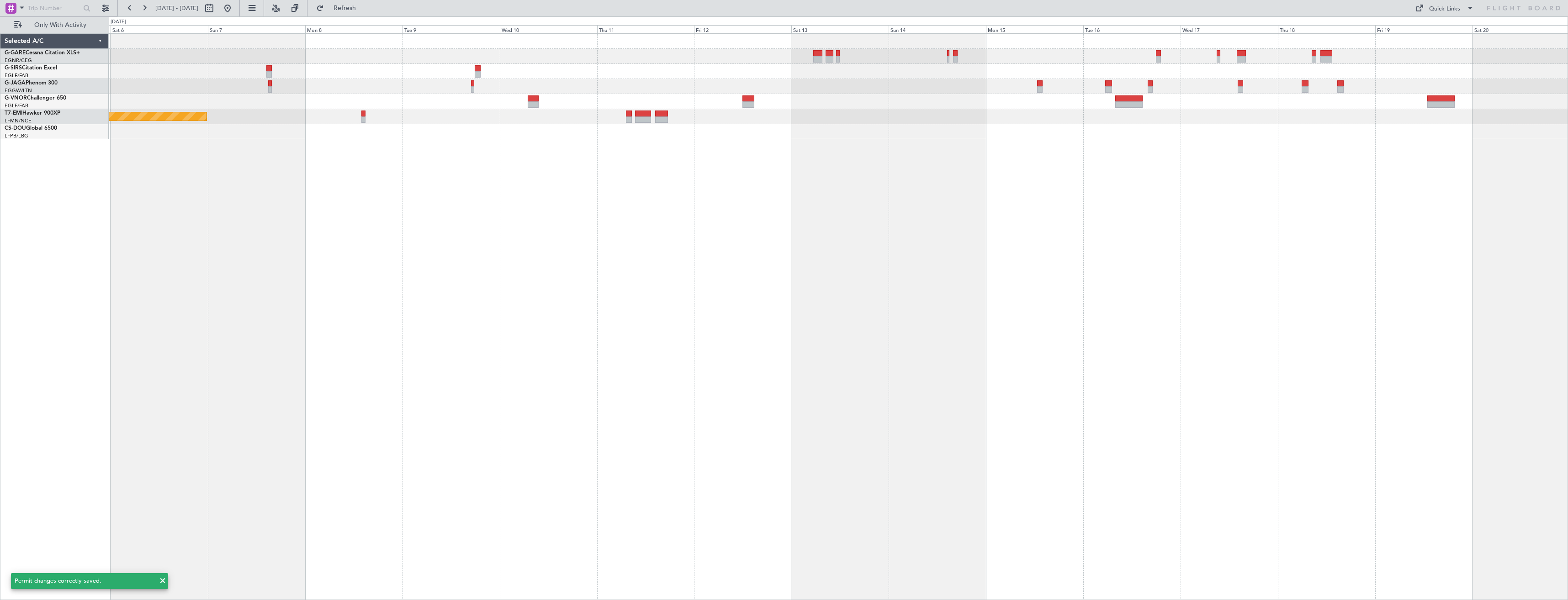
click at [1170, 236] on div "Planned Maint Chester EGKK 21:30 Z HTZA 07:10 Z - -" at bounding box center [838, 316] width 1459 height 567
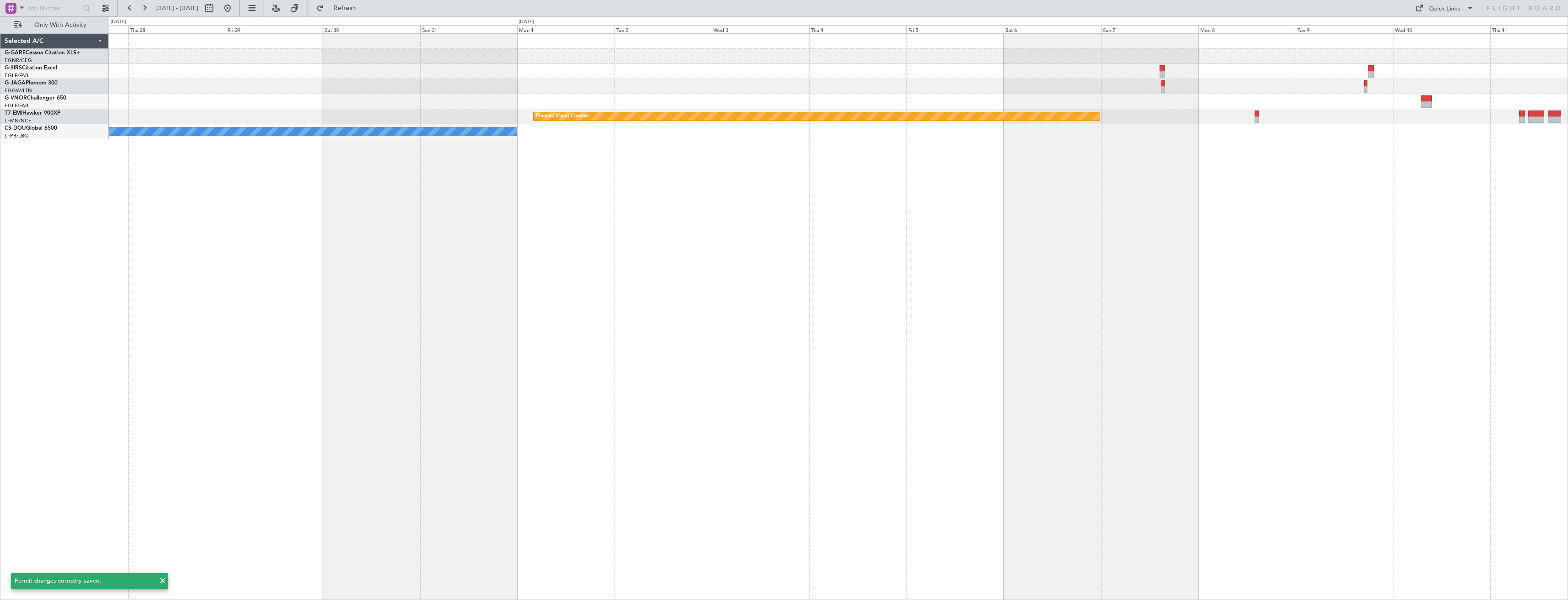
click at [1144, 241] on div "Unplanned Maint Oxford (Kidlington) No Crew Cannes (Mandelieu) Planned Maint Ch…" at bounding box center [838, 316] width 1459 height 567
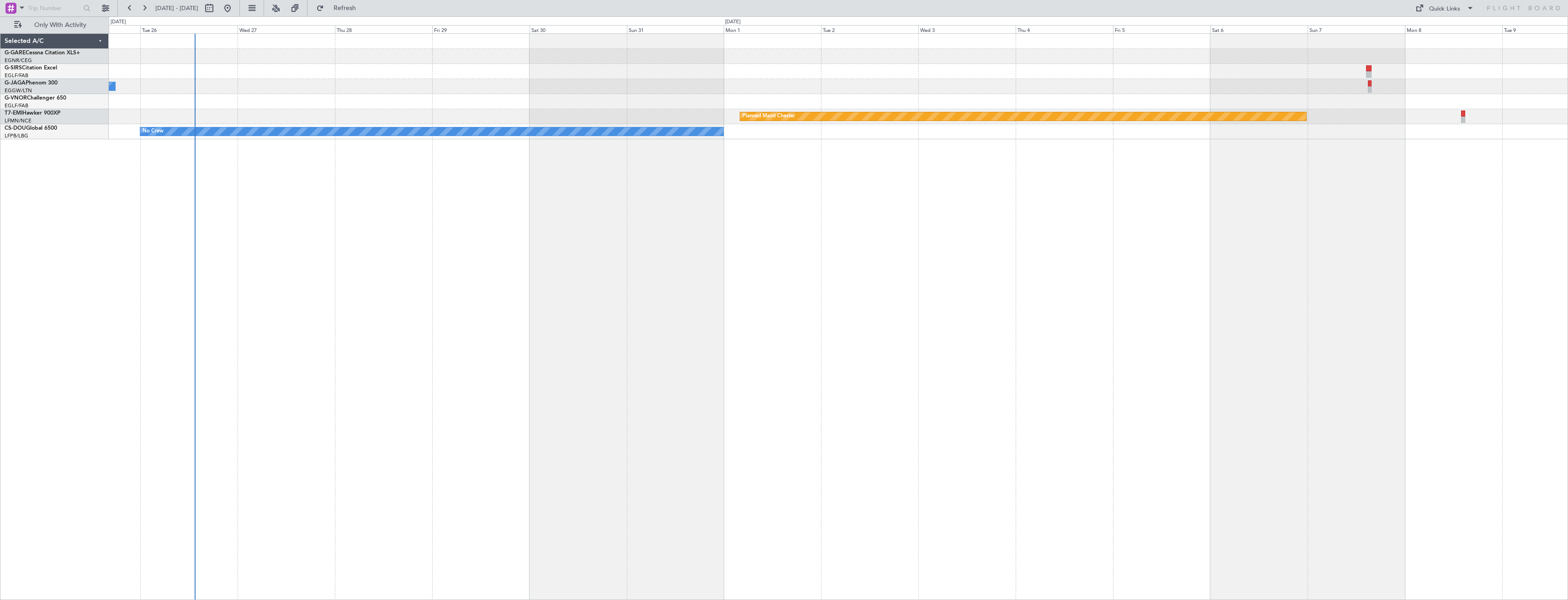
click at [686, 264] on div "Unplanned Maint Oxford (Kidlington) No Crew Cannes (Mandelieu) Planned Maint Ch…" at bounding box center [838, 316] width 1459 height 567
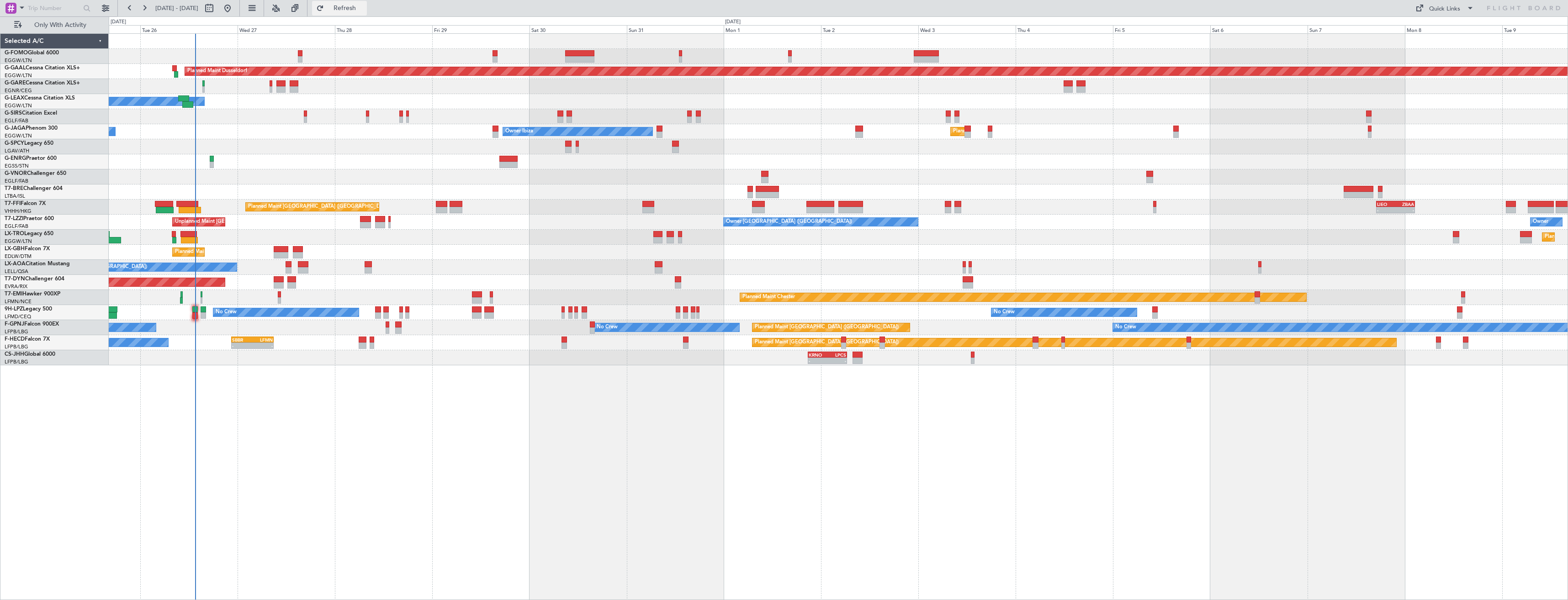
click at [364, 8] on span "Refresh" at bounding box center [345, 8] width 38 height 7
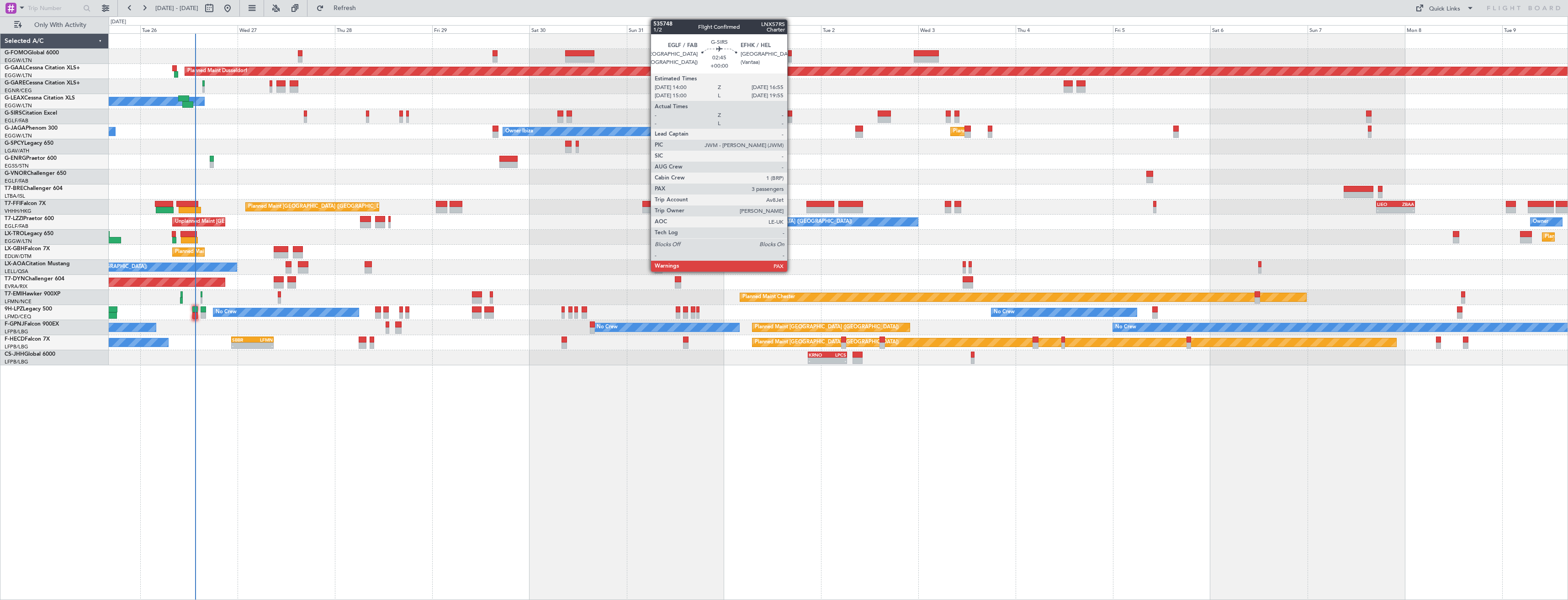
click at [791, 116] on div at bounding box center [786, 114] width 12 height 7
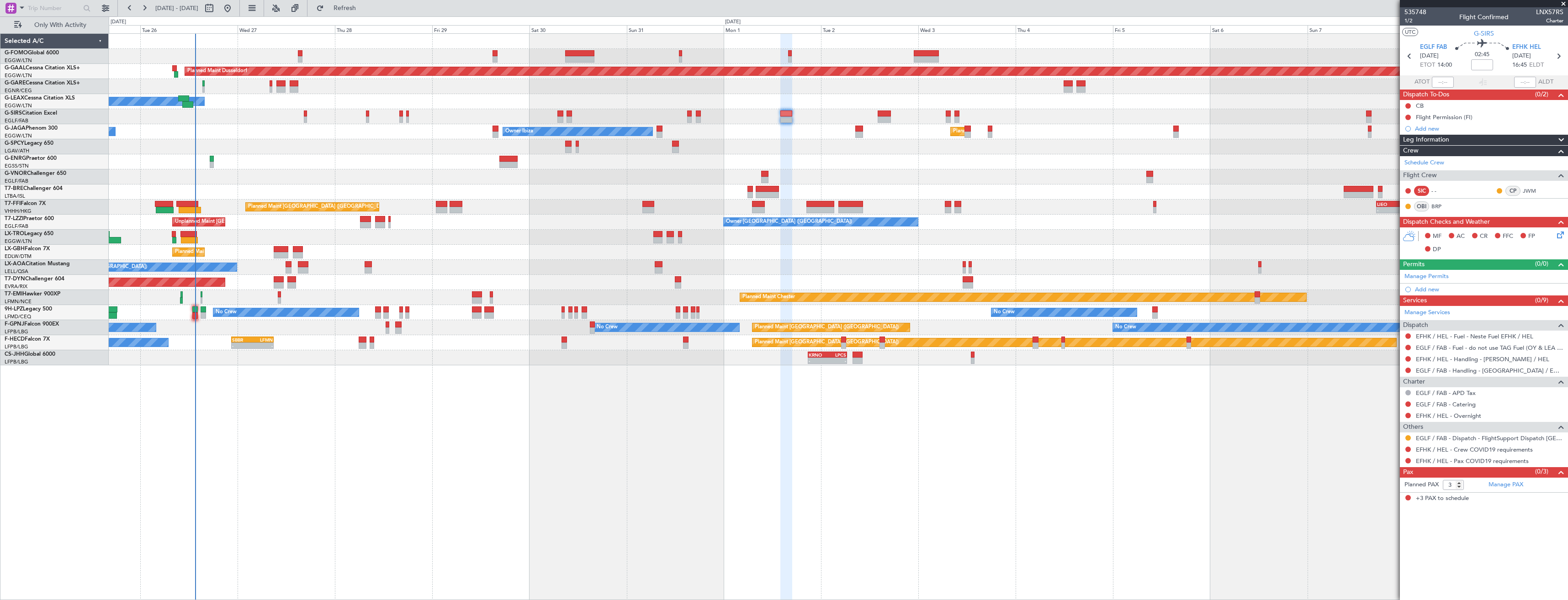
drag, startPoint x: 1409, startPoint y: 347, endPoint x: 1405, endPoint y: 354, distance: 8.1
click at [1409, 347] on button at bounding box center [1408, 347] width 5 height 5
click at [1387, 455] on span "Confirmed" at bounding box center [1382, 456] width 29 height 9
drag, startPoint x: 1408, startPoint y: 437, endPoint x: 1413, endPoint y: 464, distance: 27.5
click at [1410, 437] on button at bounding box center [1408, 438] width 5 height 5
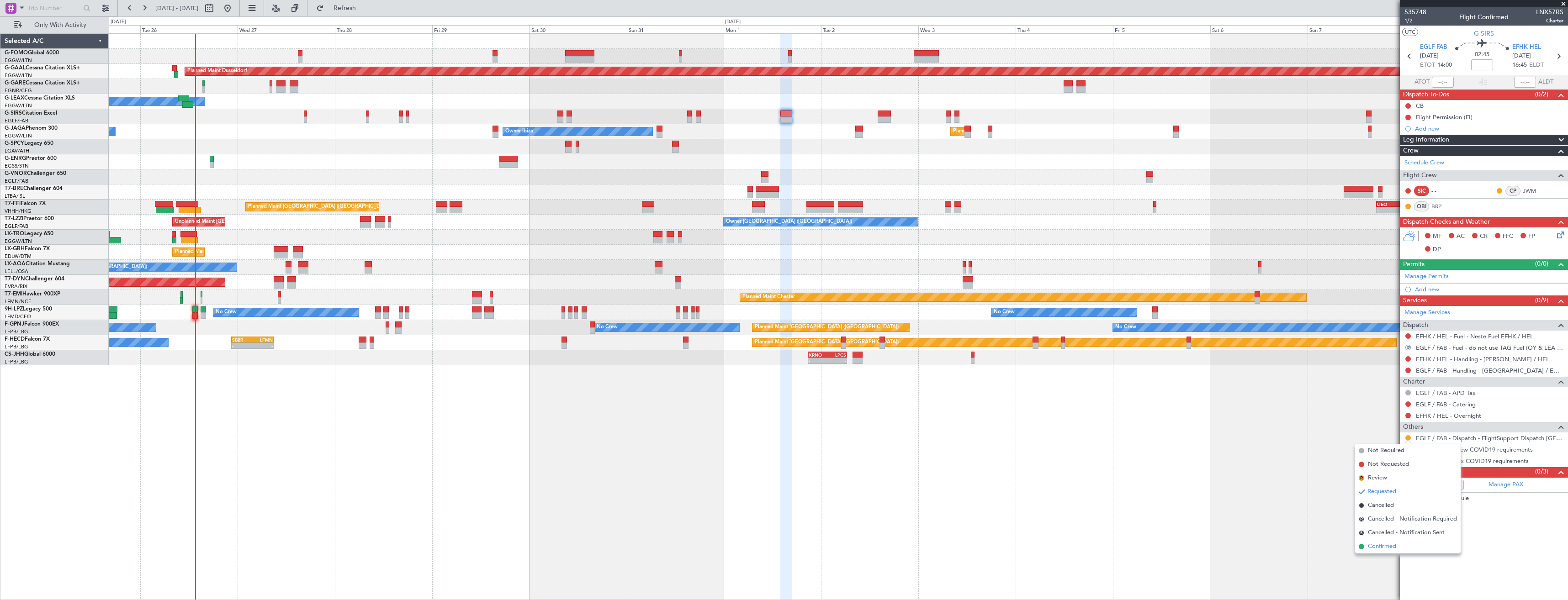
click at [1395, 546] on span "Confirmed" at bounding box center [1382, 546] width 29 height 9
click at [1408, 452] on button at bounding box center [1408, 449] width 5 height 5
click at [1385, 462] on span "Not Required" at bounding box center [1386, 462] width 37 height 9
click at [1409, 461] on button at bounding box center [1408, 461] width 5 height 5
click at [1387, 473] on span "Not Required" at bounding box center [1386, 473] width 37 height 9
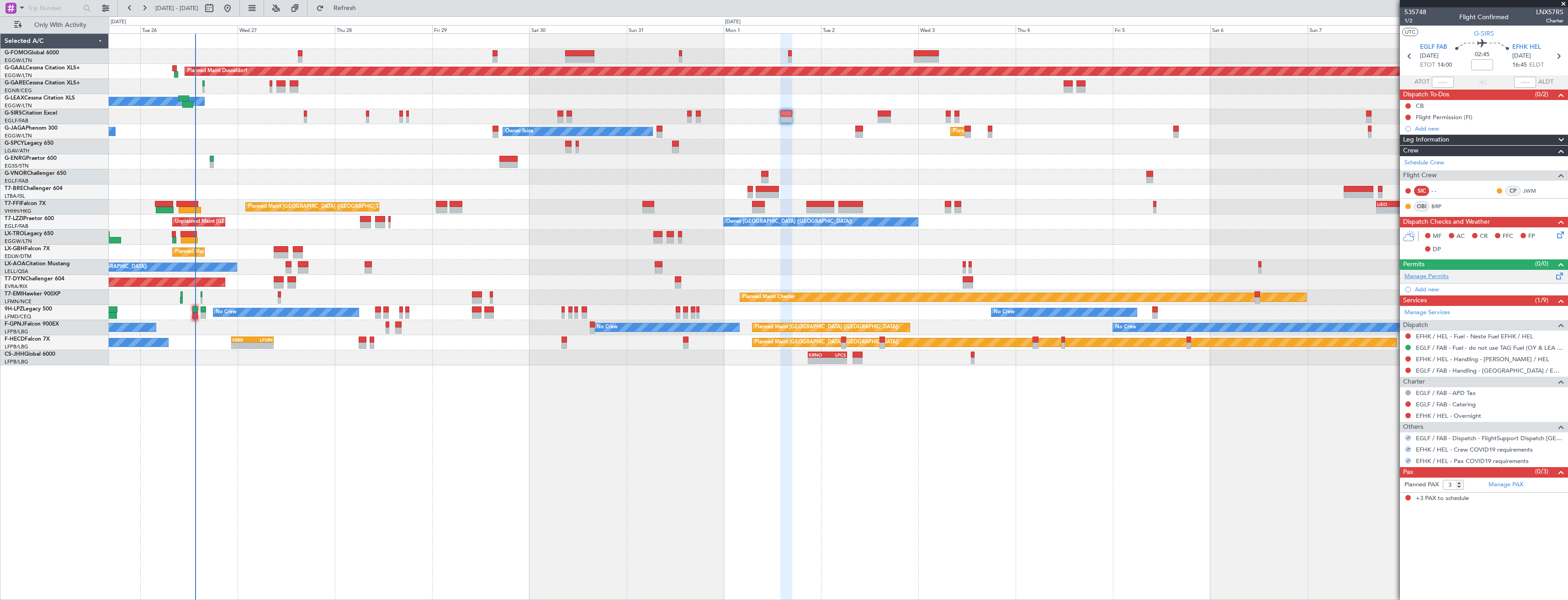
click at [1437, 276] on link "Manage Permits" at bounding box center [1426, 276] width 44 height 9
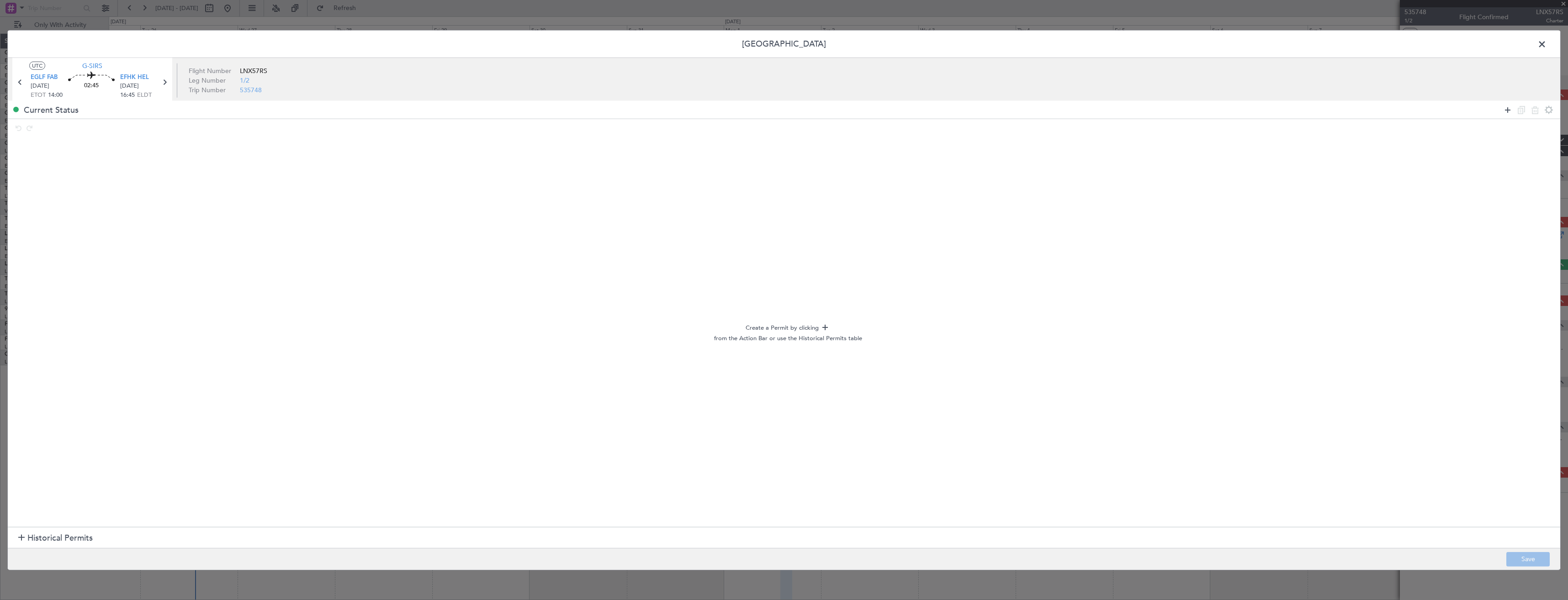
click at [1505, 110] on icon at bounding box center [1508, 110] width 11 height 11
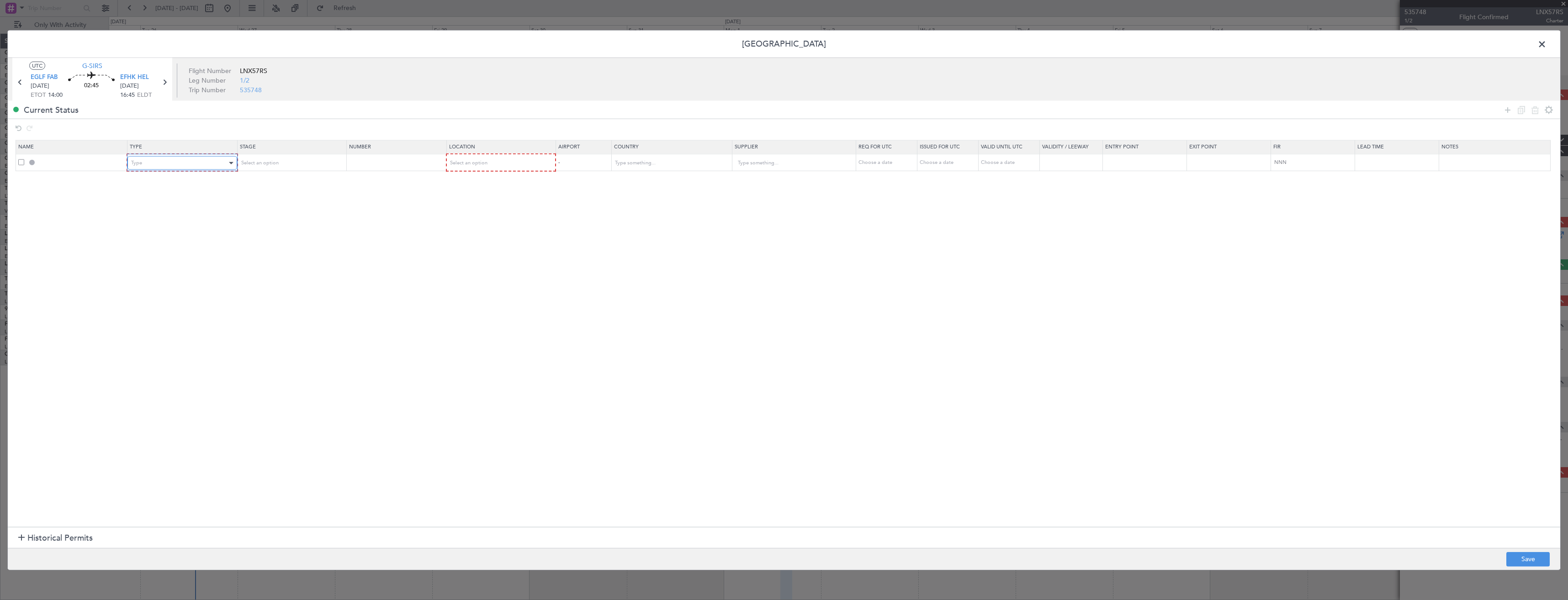
click at [159, 158] on div "Type" at bounding box center [178, 163] width 96 height 14
click at [152, 209] on span "PPR" at bounding box center [184, 209] width 102 height 14
click at [292, 167] on div "Select an option" at bounding box center [287, 163] width 96 height 14
click at [303, 224] on span "Requested" at bounding box center [294, 223] width 102 height 14
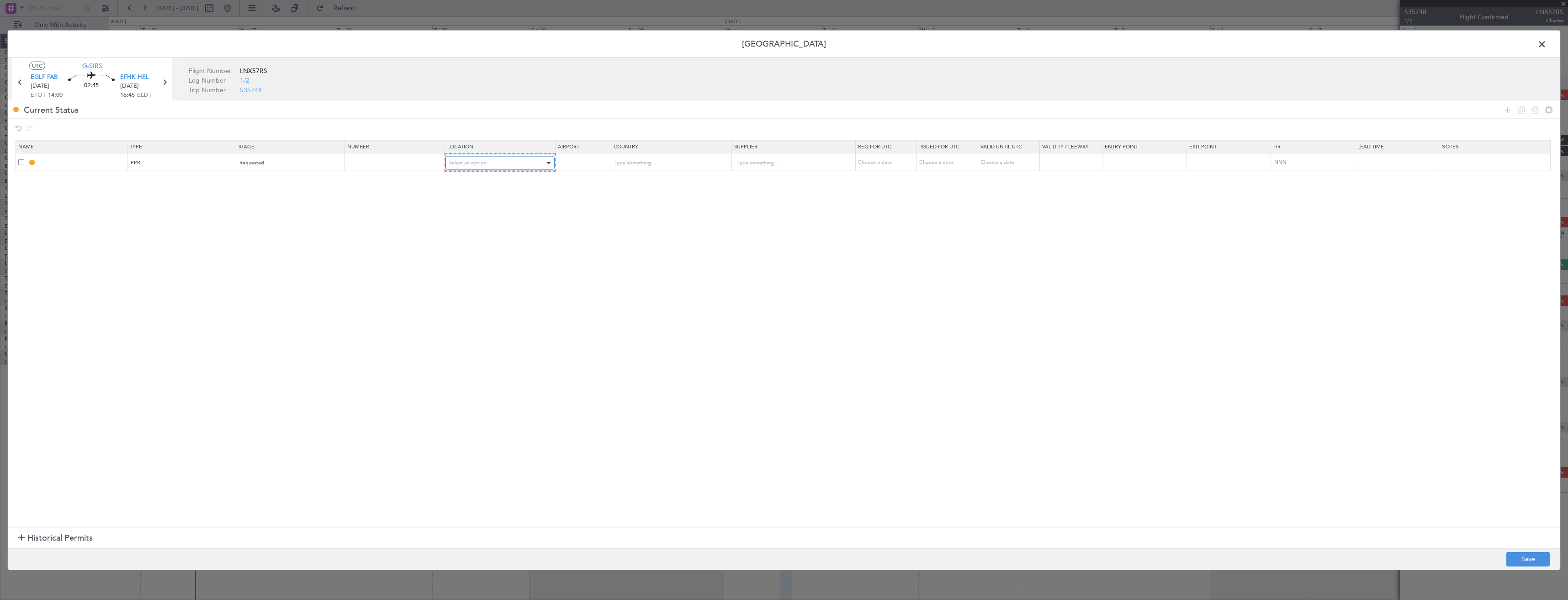
click at [503, 161] on div "Select an option" at bounding box center [497, 163] width 96 height 14
click at [503, 184] on span "Departure" at bounding box center [505, 182] width 102 height 14
click at [1543, 560] on button "Save" at bounding box center [1528, 559] width 43 height 15
type input "EGLF PPR"
type input "[GEOGRAPHIC_DATA]"
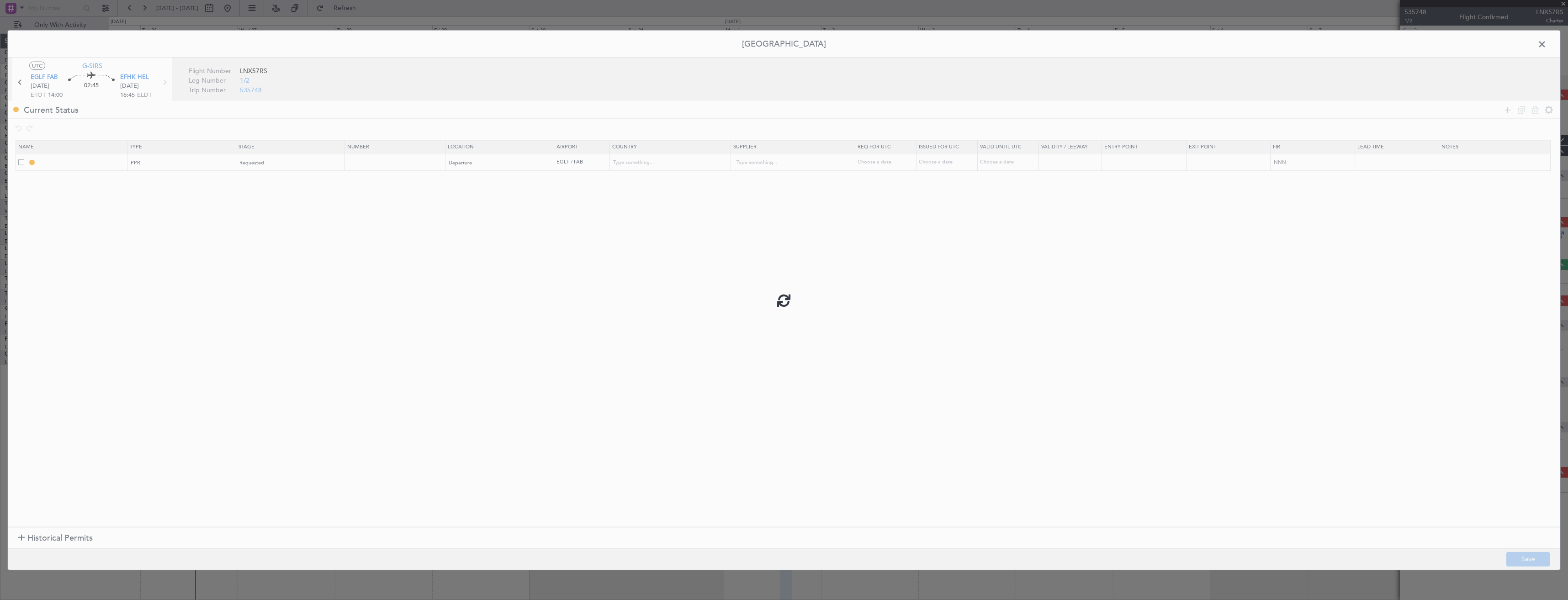
type input "NNN"
type input "2"
click at [71, 160] on input "EGLF PPR" at bounding box center [82, 162] width 89 height 8
type input "EGLF PPR 1400z"
click at [1523, 561] on button "Save" at bounding box center [1528, 559] width 43 height 15
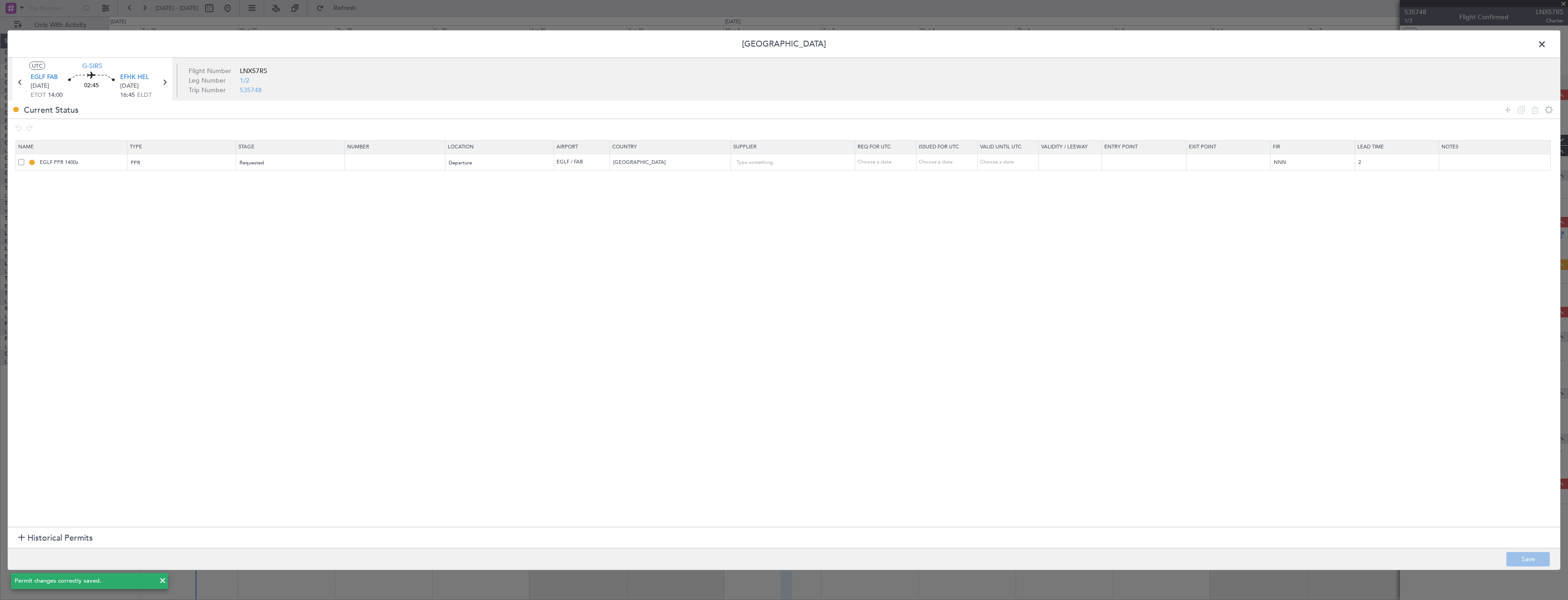
click at [1547, 43] on span at bounding box center [1547, 47] width 0 height 18
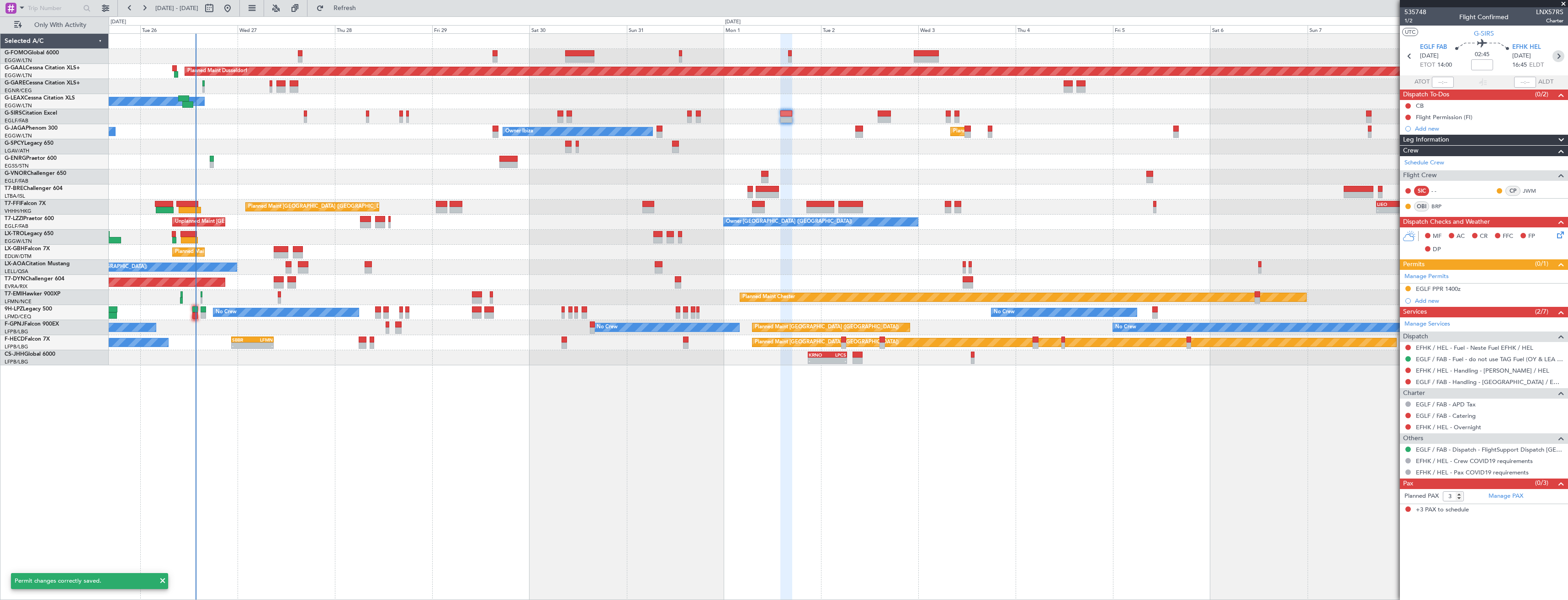
click at [1556, 55] on icon at bounding box center [1558, 57] width 12 height 12
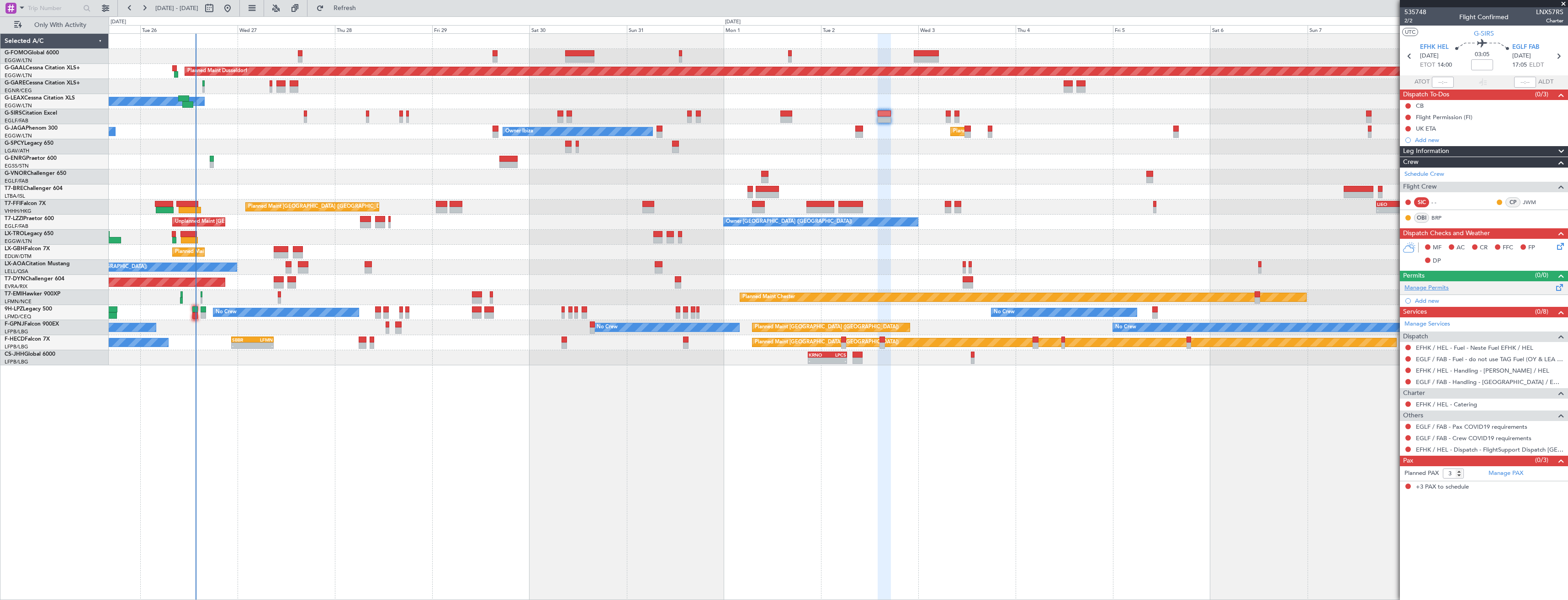
click at [1429, 288] on link "Manage Permits" at bounding box center [1426, 288] width 44 height 9
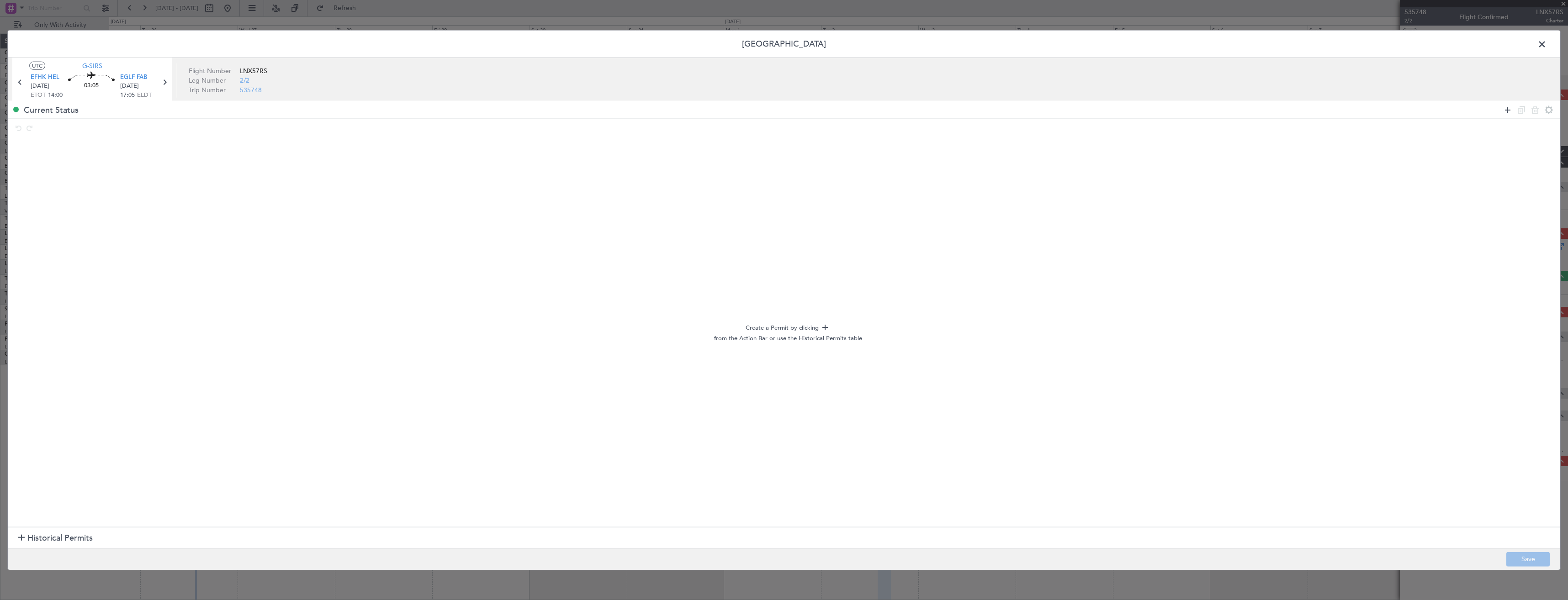
click at [1507, 110] on icon at bounding box center [1508, 110] width 11 height 11
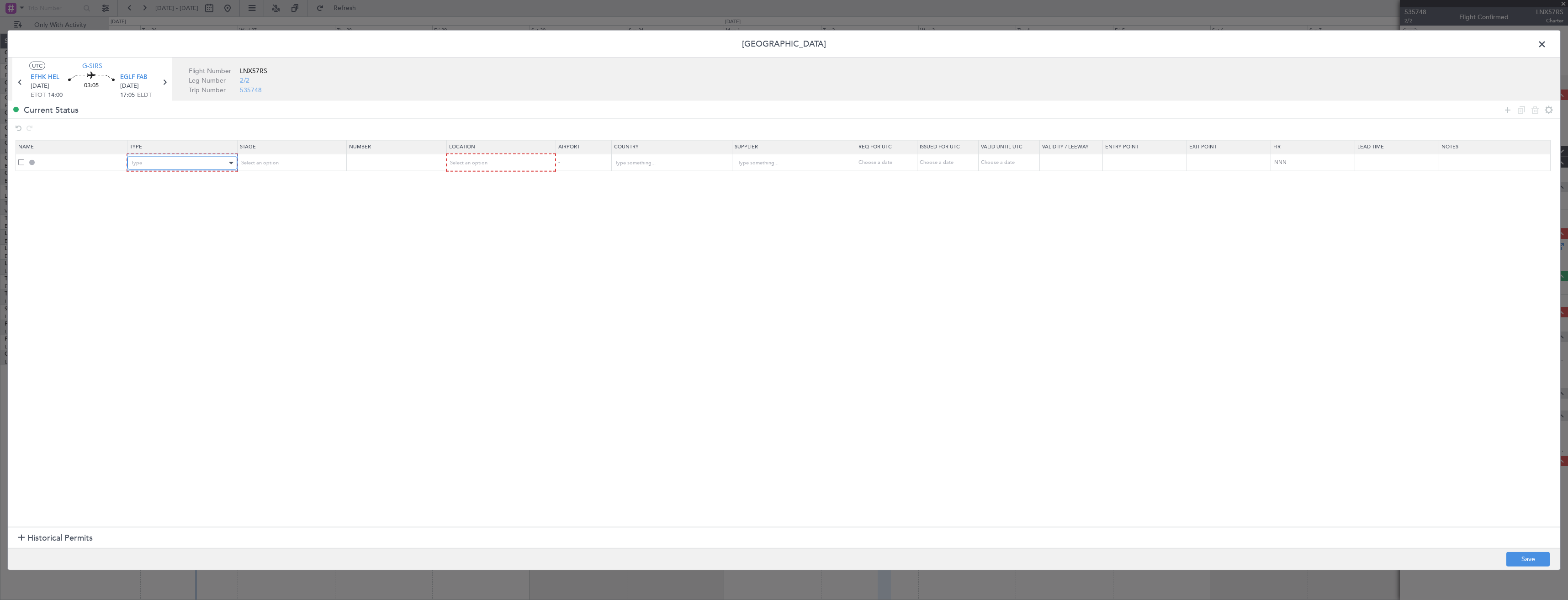
click at [189, 167] on div "Type" at bounding box center [178, 163] width 96 height 14
click at [175, 203] on span "PPR" at bounding box center [184, 209] width 102 height 14
click at [256, 162] on span "Select an option" at bounding box center [259, 162] width 38 height 7
click at [271, 226] on span "Requested" at bounding box center [294, 223] width 102 height 14
click at [478, 166] on span "Select an option" at bounding box center [468, 162] width 38 height 7
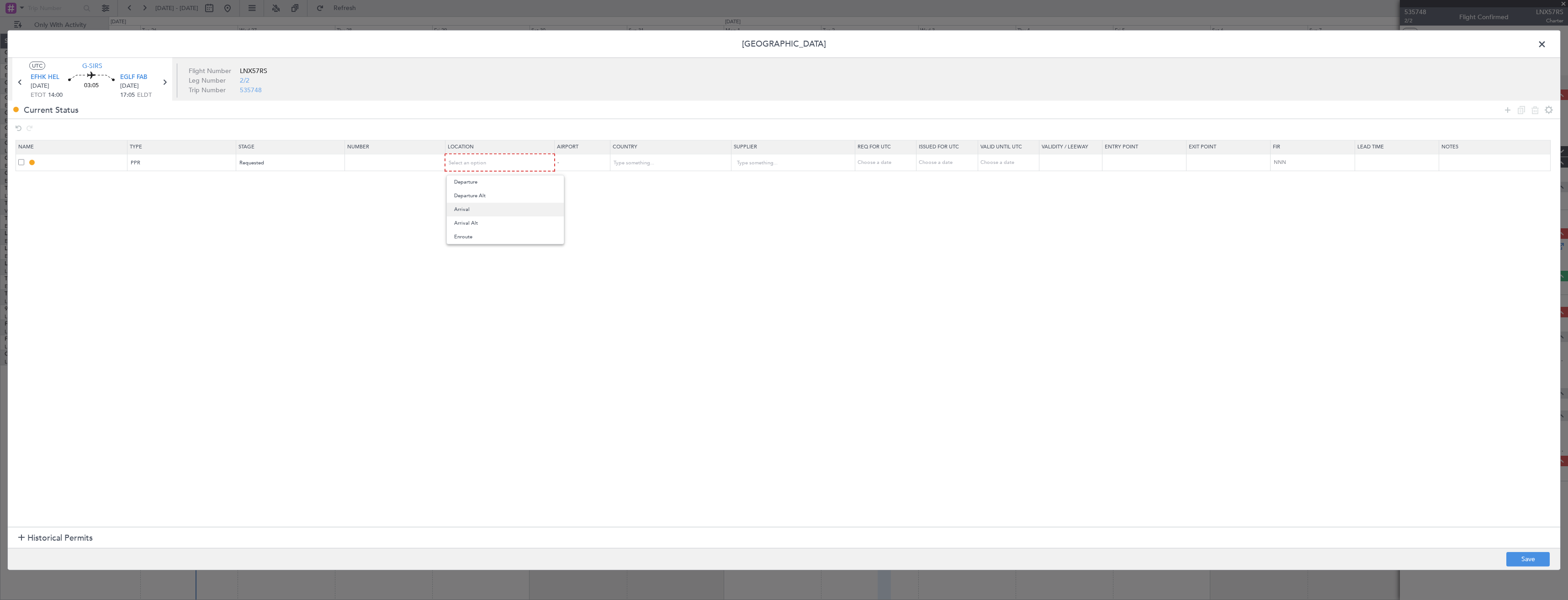
click at [480, 210] on span "Arrival" at bounding box center [505, 209] width 102 height 14
click at [1526, 559] on button "Save" at bounding box center [1528, 559] width 43 height 15
type input "EGLF PPR"
type input "[GEOGRAPHIC_DATA]"
type input "NNN"
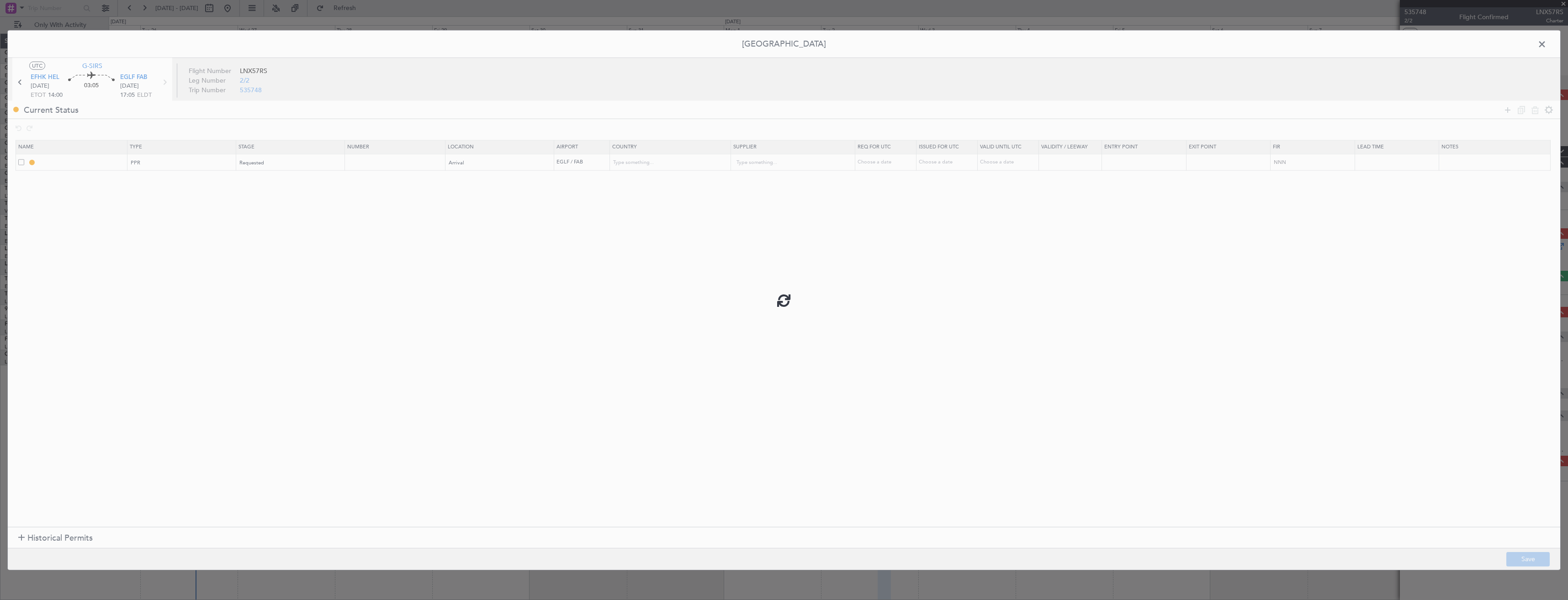
type input "2"
click at [102, 162] on input "EGLF PPR" at bounding box center [82, 162] width 89 height 8
type input "EGLF PPR 1700z"
click at [1533, 560] on button "Save" at bounding box center [1528, 559] width 43 height 15
click at [1547, 43] on span at bounding box center [1547, 47] width 0 height 18
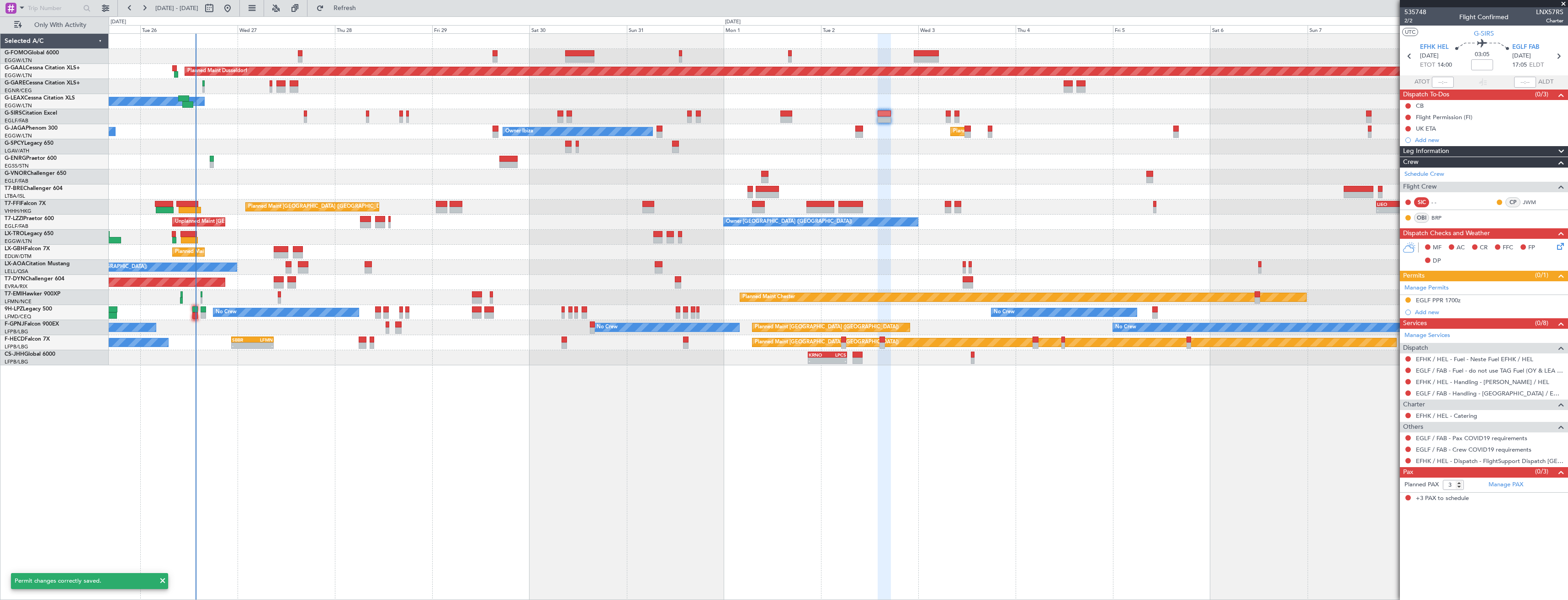
drag, startPoint x: 1405, startPoint y: 438, endPoint x: 1409, endPoint y: 434, distance: 5.7
click at [1409, 435] on div at bounding box center [1408, 438] width 7 height 7
click at [1411, 436] on div at bounding box center [1408, 438] width 7 height 7
click at [1410, 438] on button at bounding box center [1408, 438] width 5 height 5
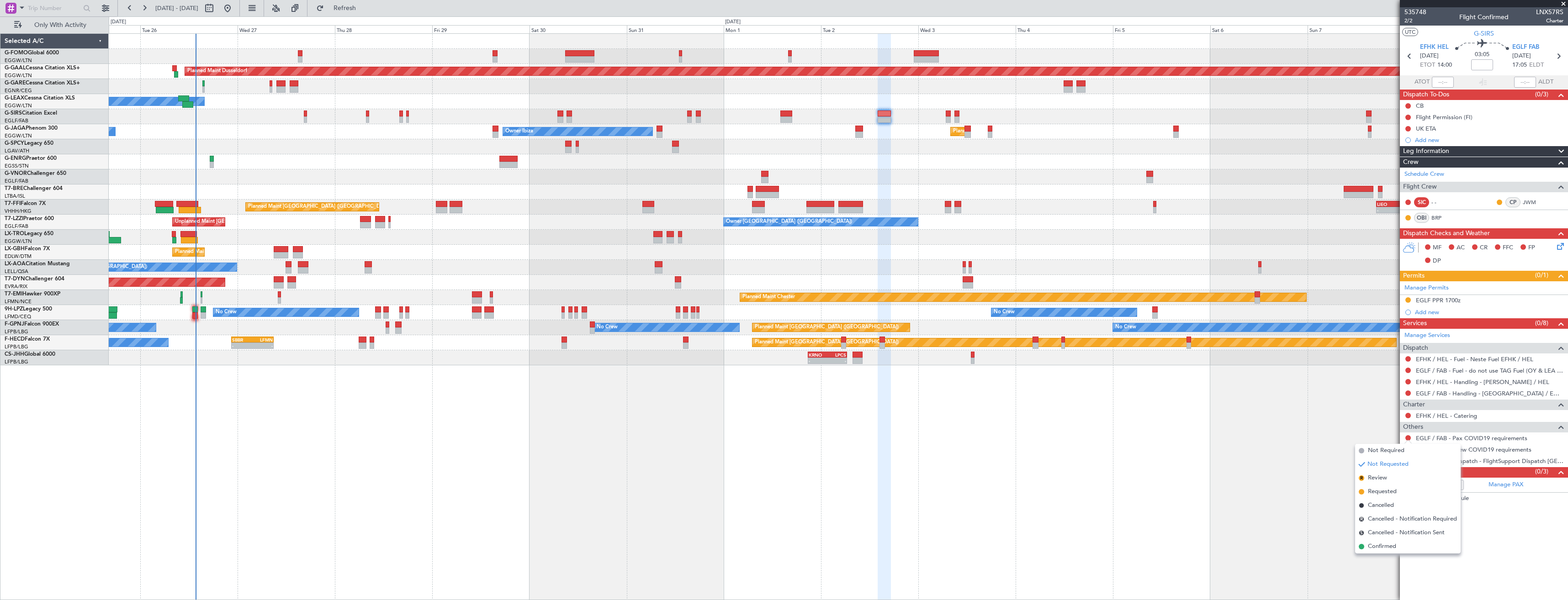
drag, startPoint x: 1386, startPoint y: 450, endPoint x: 1404, endPoint y: 440, distance: 20.6
click at [1390, 450] on span "Not Required" at bounding box center [1386, 450] width 37 height 9
click at [1406, 447] on button at bounding box center [1408, 449] width 5 height 5
click at [1382, 461] on span "Not Required" at bounding box center [1386, 462] width 37 height 9
click at [1410, 462] on button at bounding box center [1408, 461] width 5 height 5
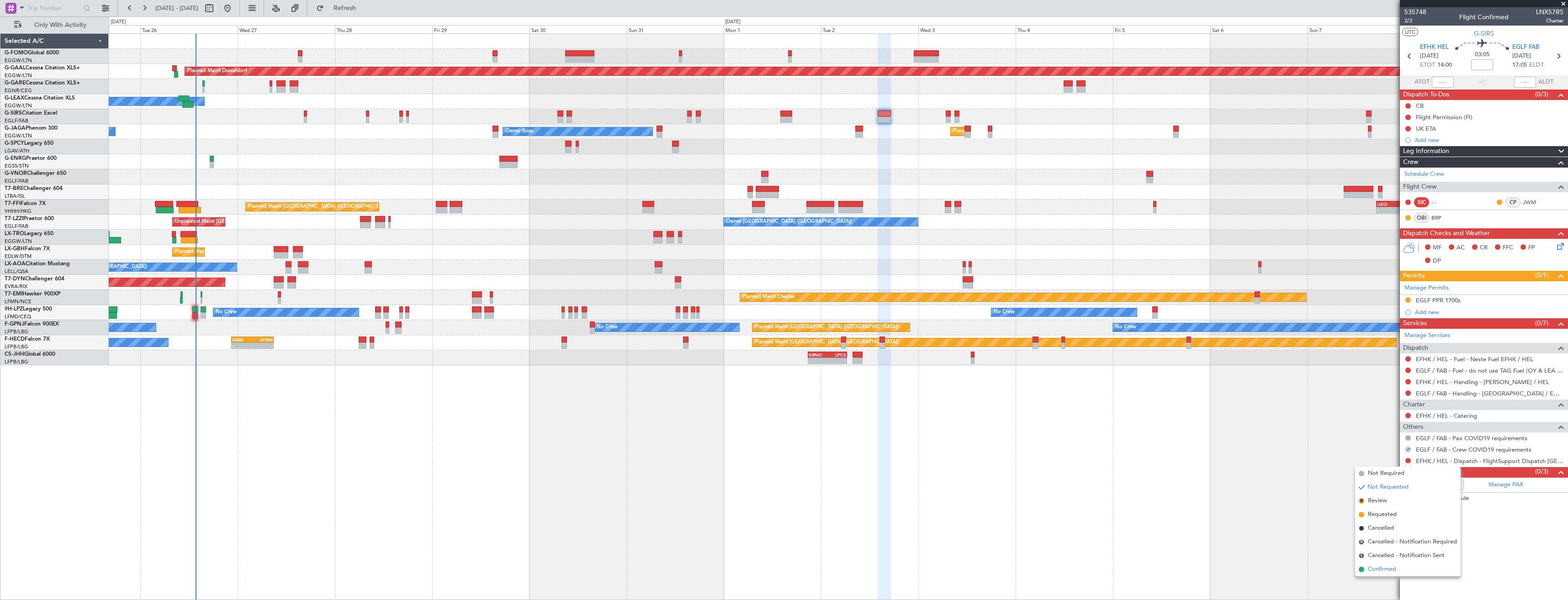
click at [1381, 571] on span "Confirmed" at bounding box center [1382, 569] width 29 height 9
click at [1438, 394] on link "EGLF / FAB - Handling - Farnborough Airport / EGLF / FAB" at bounding box center [1489, 393] width 147 height 8
click at [1407, 393] on button at bounding box center [1408, 393] width 5 height 5
click at [1388, 445] on span "Requested" at bounding box center [1382, 447] width 29 height 9
click at [1440, 380] on link "EFHK / HEL - Handling - [PERSON_NAME] / HEL" at bounding box center [1482, 382] width 133 height 8
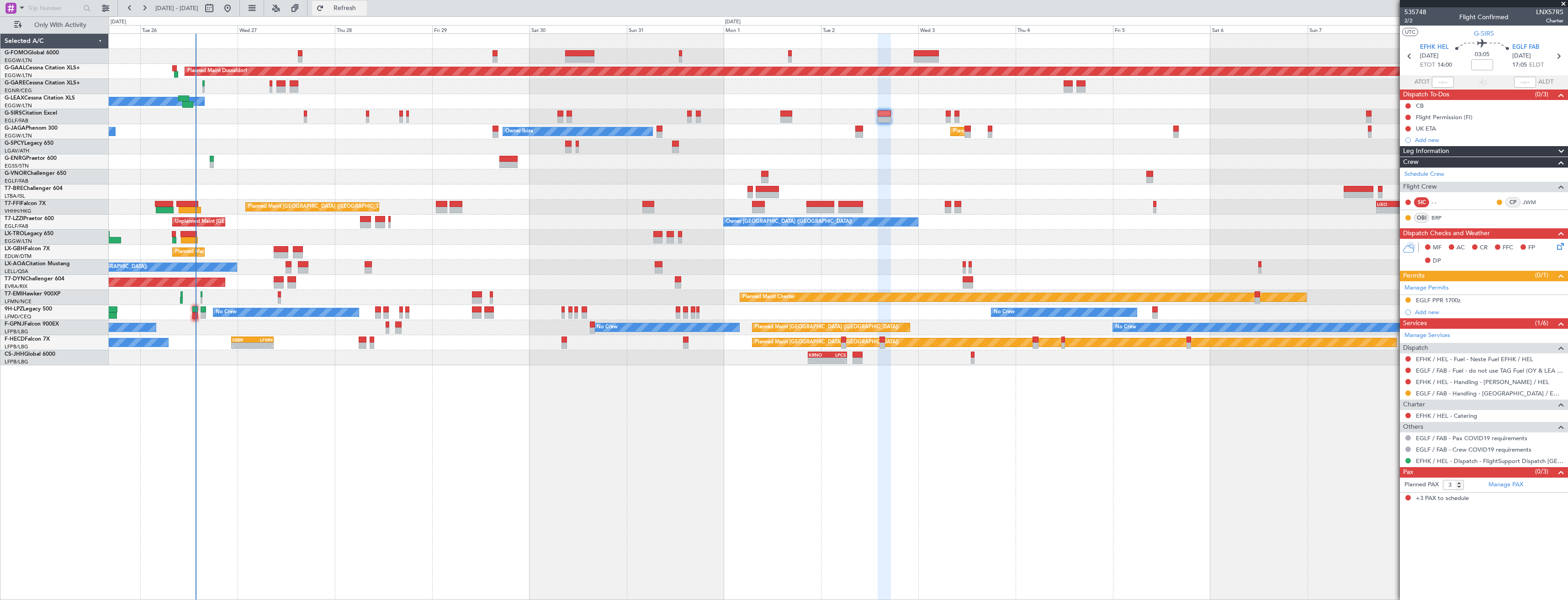
click at [357, 5] on button "Refresh" at bounding box center [340, 9] width 55 height 15
click at [1407, 60] on icon at bounding box center [1410, 57] width 12 height 12
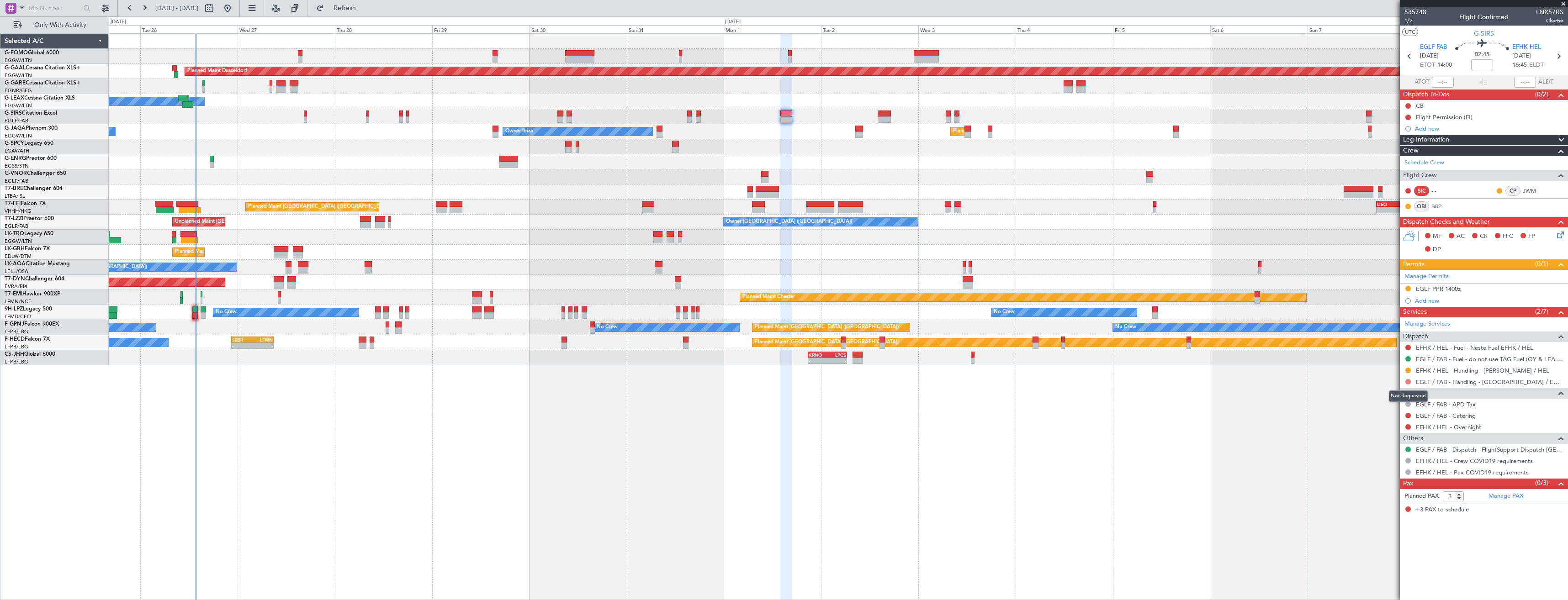
click at [1407, 382] on button at bounding box center [1408, 382] width 5 height 5
drag, startPoint x: 1397, startPoint y: 435, endPoint x: 1403, endPoint y: 427, distance: 10.0
click at [1398, 435] on li "Requested" at bounding box center [1407, 436] width 105 height 14
click at [1559, 55] on icon at bounding box center [1558, 57] width 12 height 12
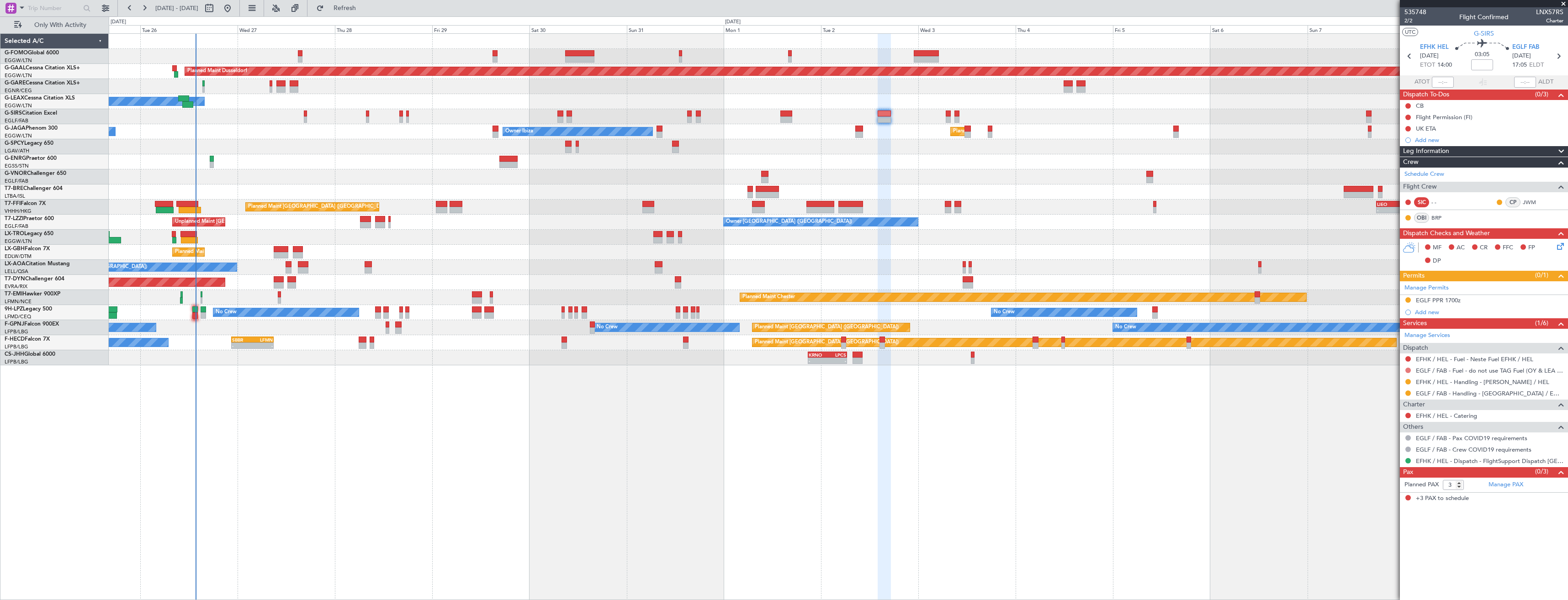
click at [1409, 371] on button at bounding box center [1408, 370] width 5 height 5
click at [1374, 479] on span "Confirmed" at bounding box center [1382, 479] width 29 height 9
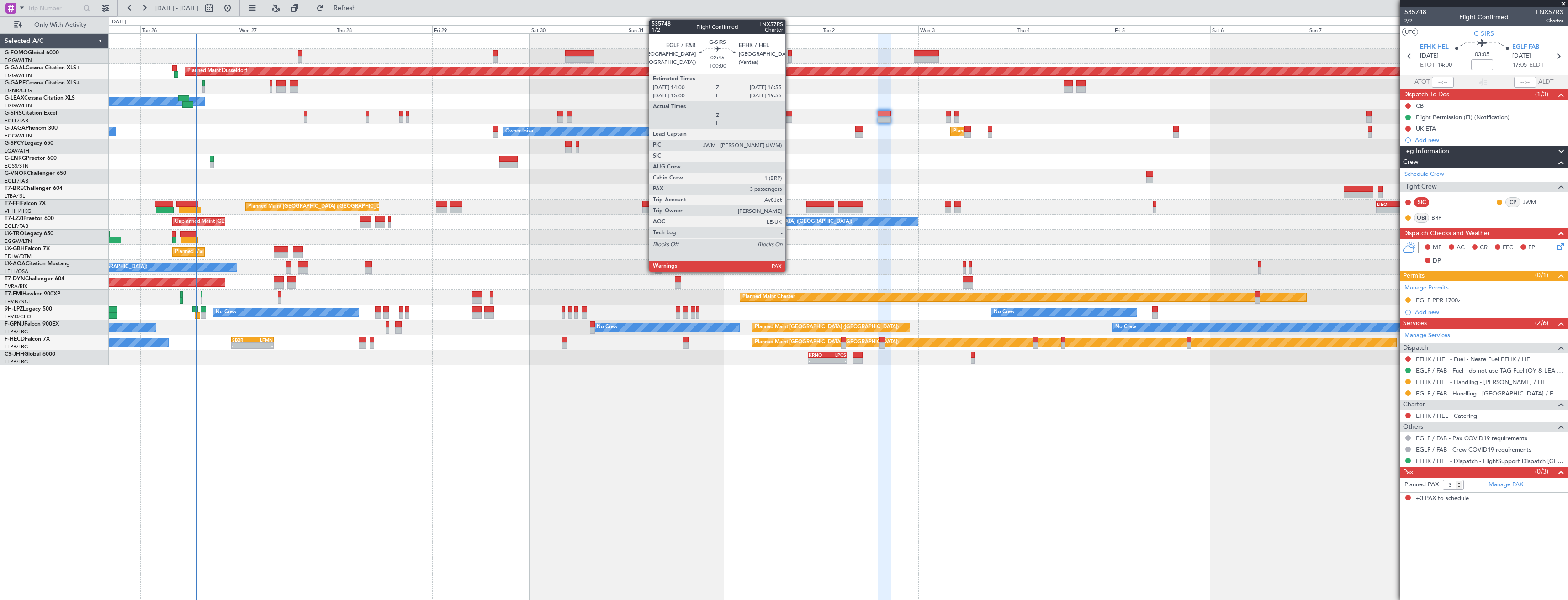
click at [789, 120] on div at bounding box center [786, 119] width 12 height 7
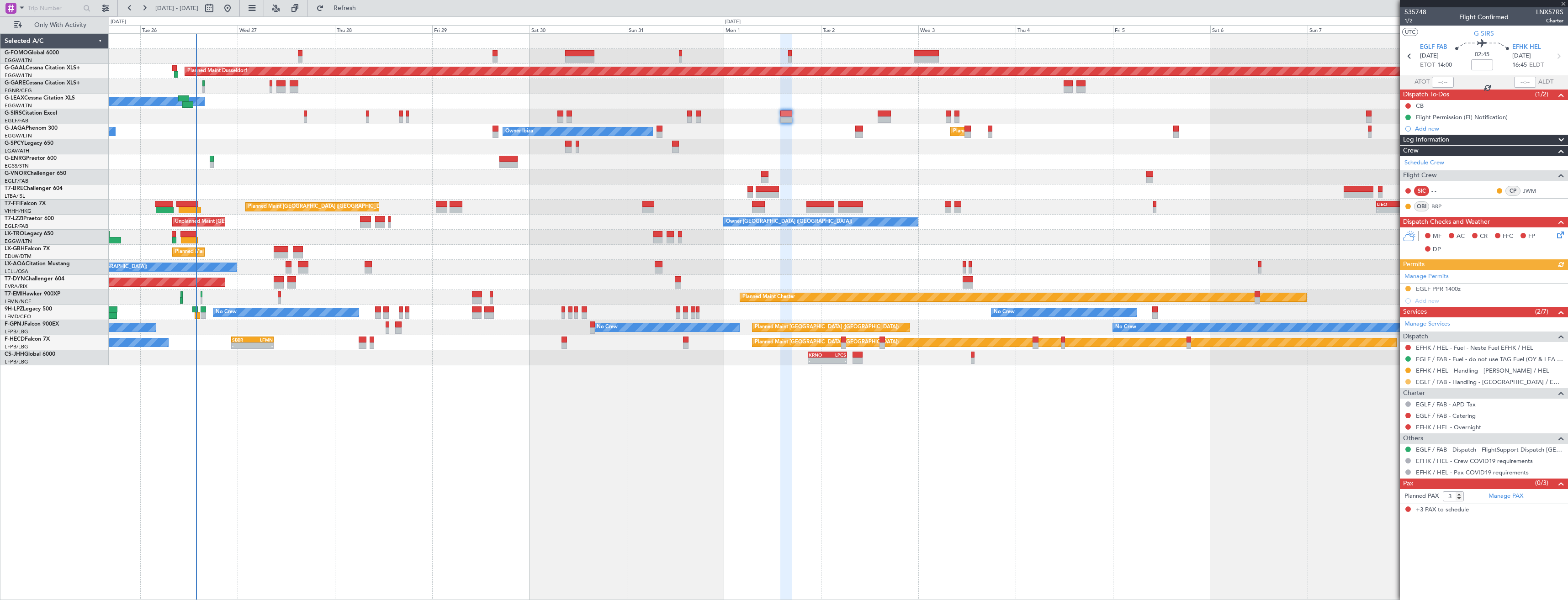
click at [1409, 381] on button at bounding box center [1408, 382] width 5 height 5
drag, startPoint x: 1375, startPoint y: 491, endPoint x: 1393, endPoint y: 456, distance: 39.4
click at [1376, 491] on span "Confirmed" at bounding box center [1382, 490] width 29 height 9
click at [1480, 288] on div "EGLF PPR 1400z" at bounding box center [1484, 289] width 168 height 12
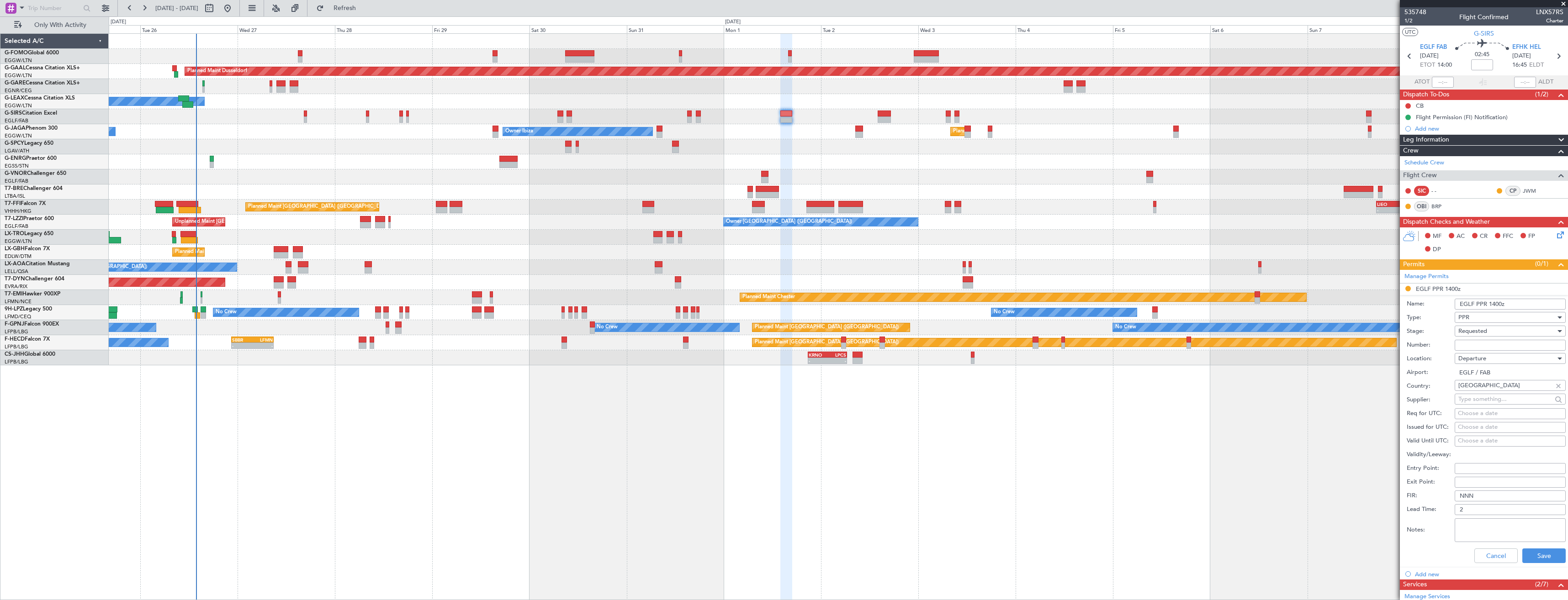
click at [1490, 346] on input "Number:" at bounding box center [1510, 345] width 111 height 11
paste input "372074"
type input "372074"
click at [1489, 332] on div "Requested" at bounding box center [1507, 331] width 97 height 14
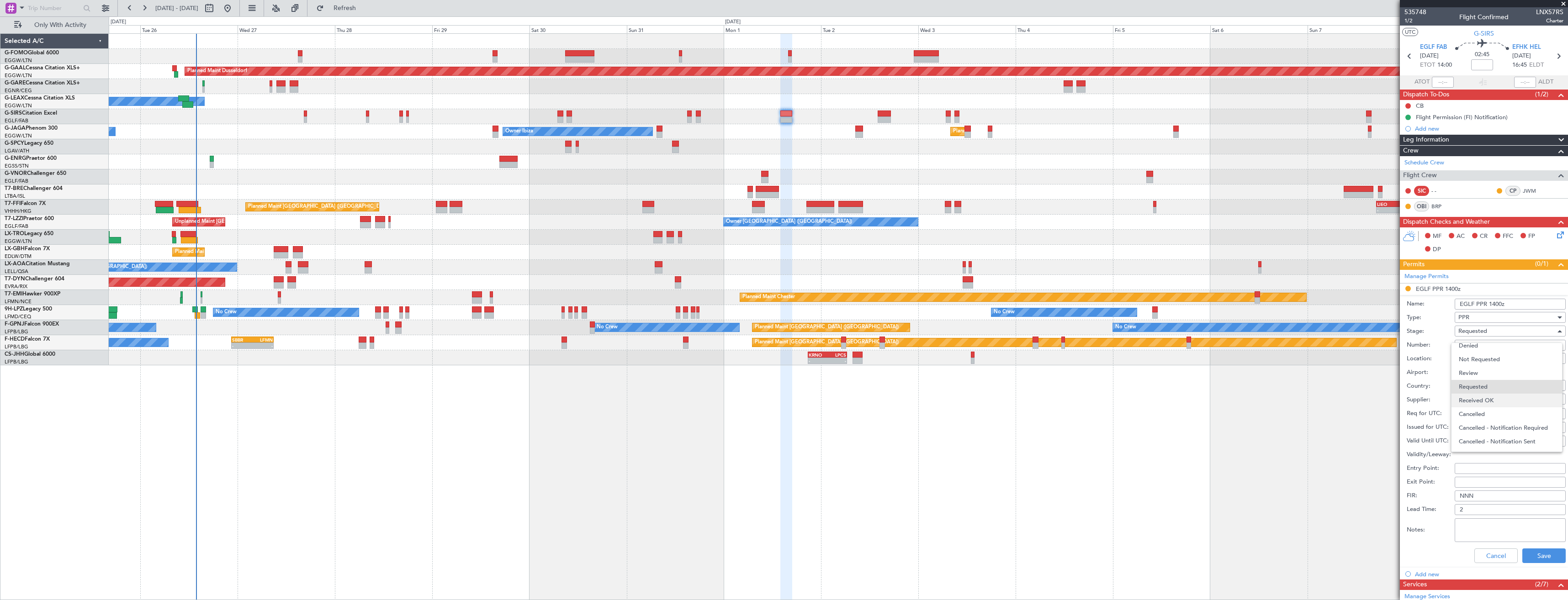
click at [1494, 402] on span "Received OK" at bounding box center [1507, 400] width 96 height 14
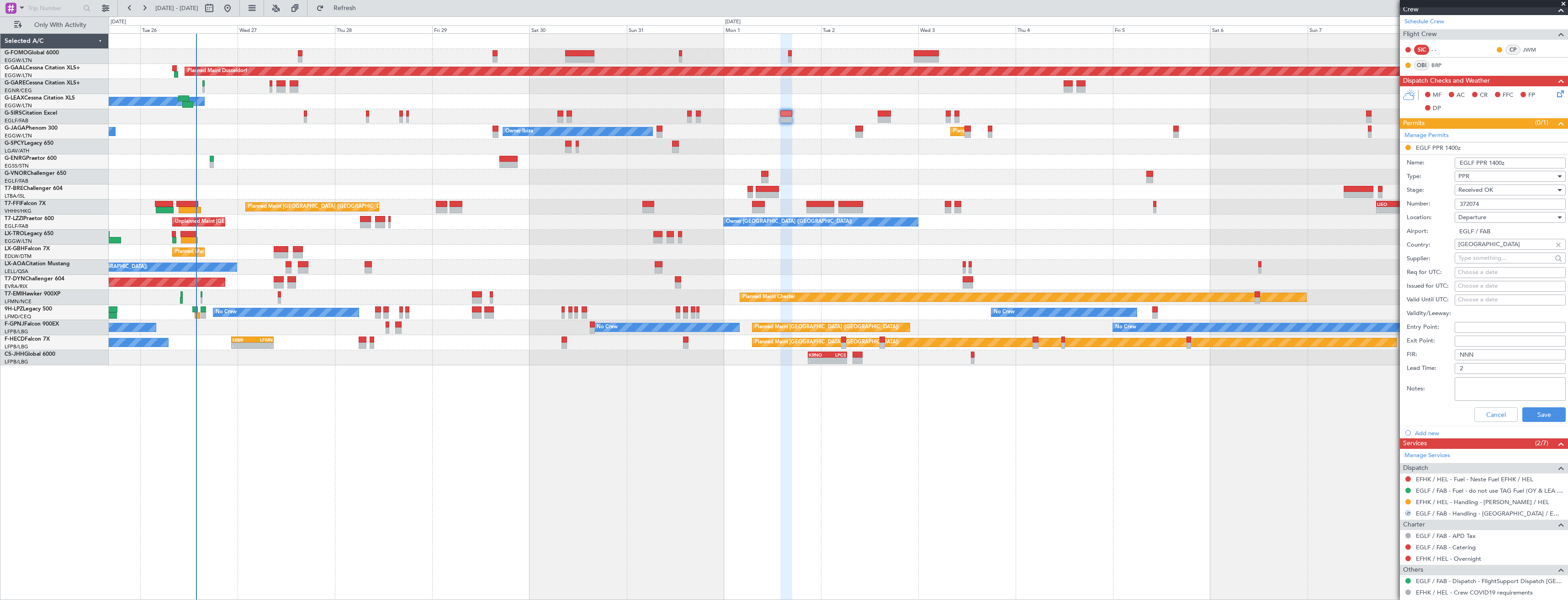
scroll to position [187, 0]
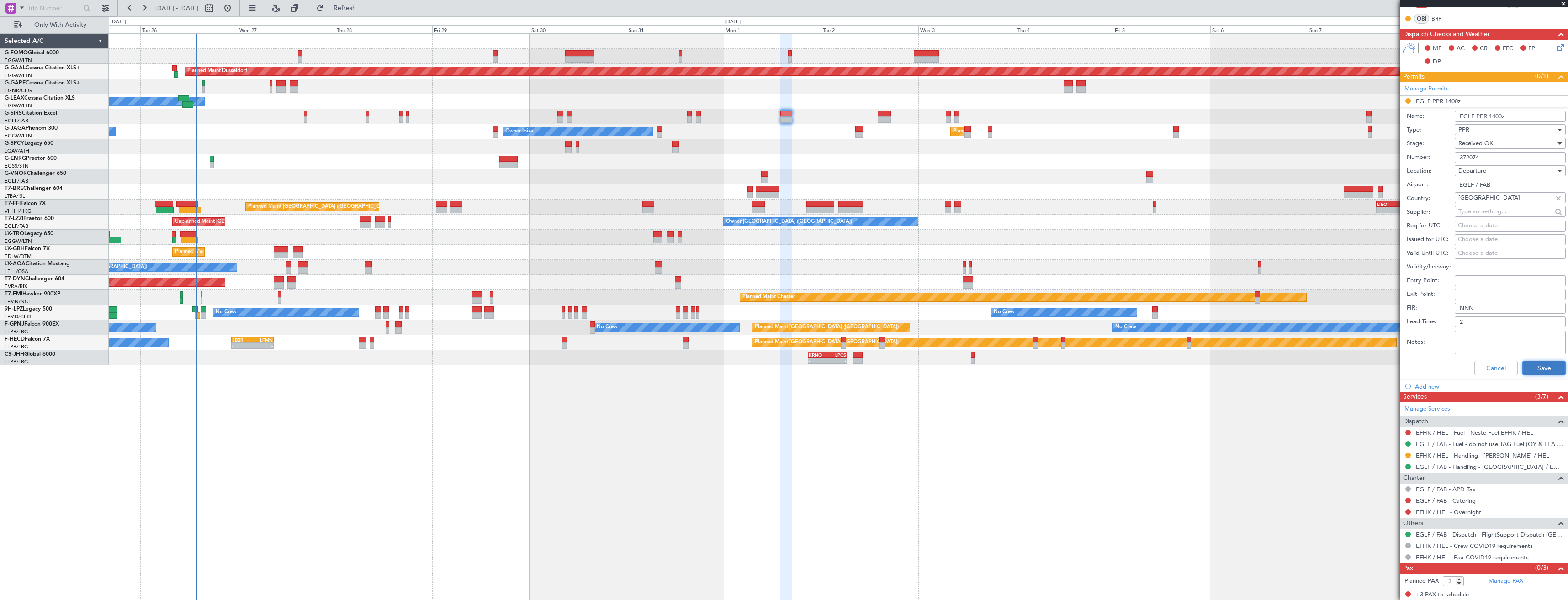
click at [1525, 362] on button "Save" at bounding box center [1544, 368] width 43 height 15
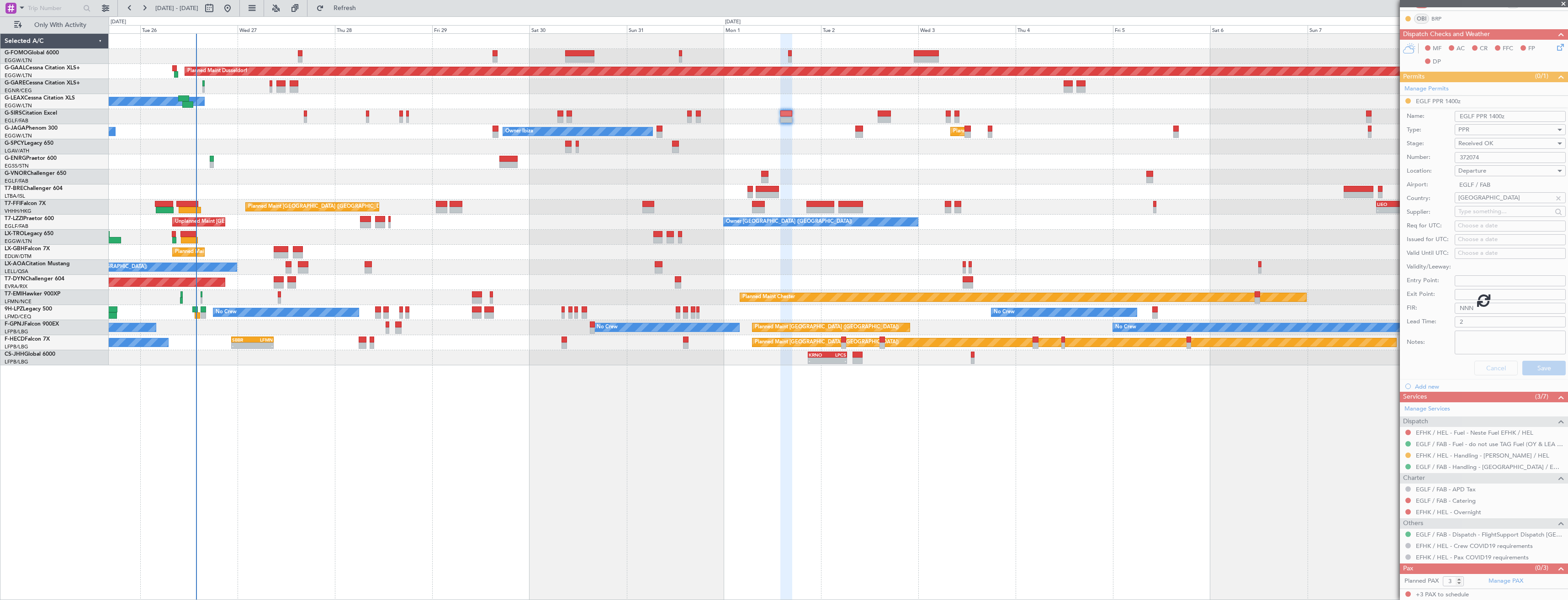
scroll to position [0, 0]
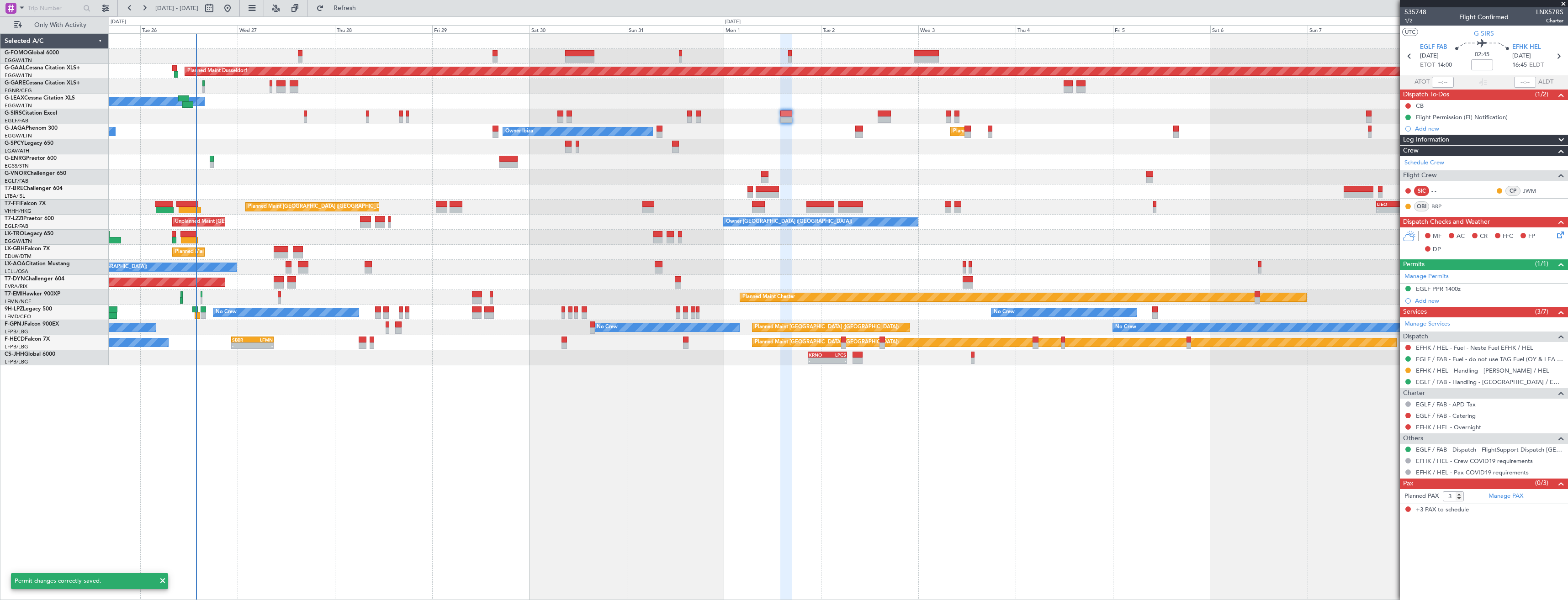
click at [1552, 56] on div "EFHK HEL 01/09/2025 16:45 ELDT" at bounding box center [1532, 57] width 40 height 27
click at [1555, 56] on icon at bounding box center [1558, 57] width 12 height 12
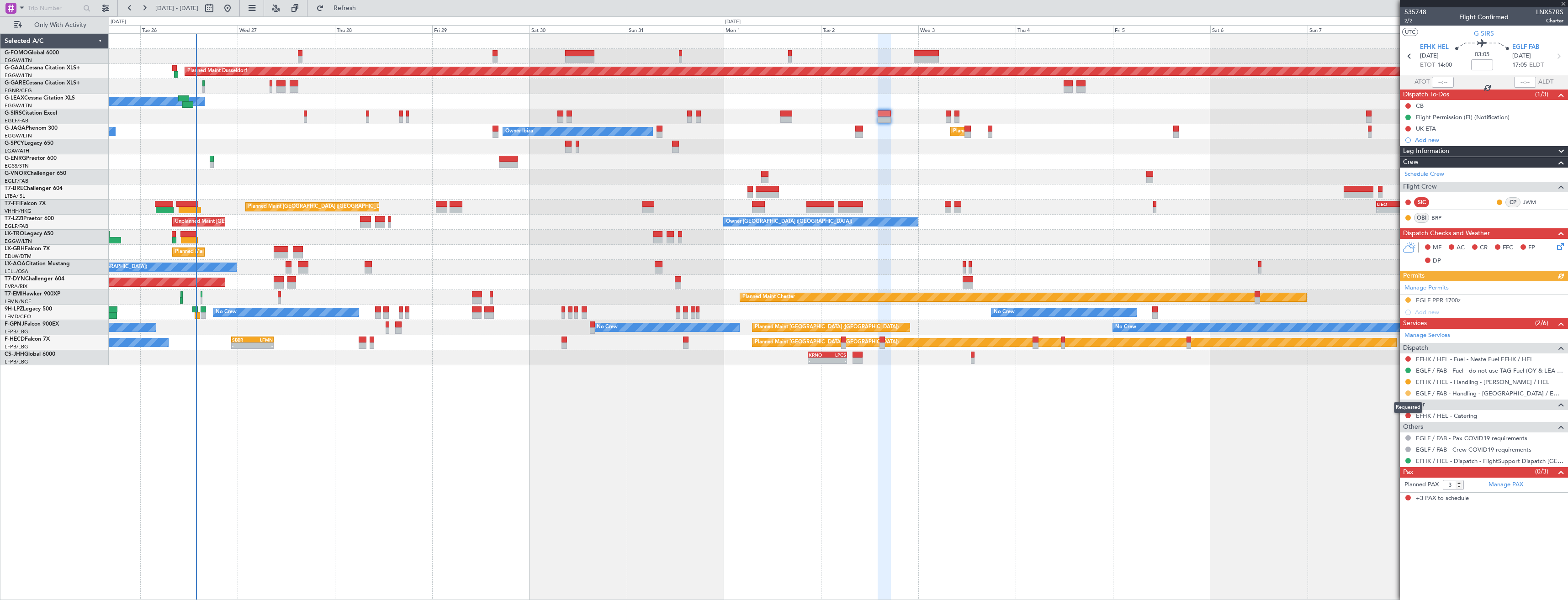
click at [1406, 394] on button at bounding box center [1408, 393] width 5 height 5
click at [1370, 503] on span "Confirmed" at bounding box center [1382, 501] width 29 height 9
click at [1482, 295] on div "EGLF PPR 1700z" at bounding box center [1484, 301] width 168 height 12
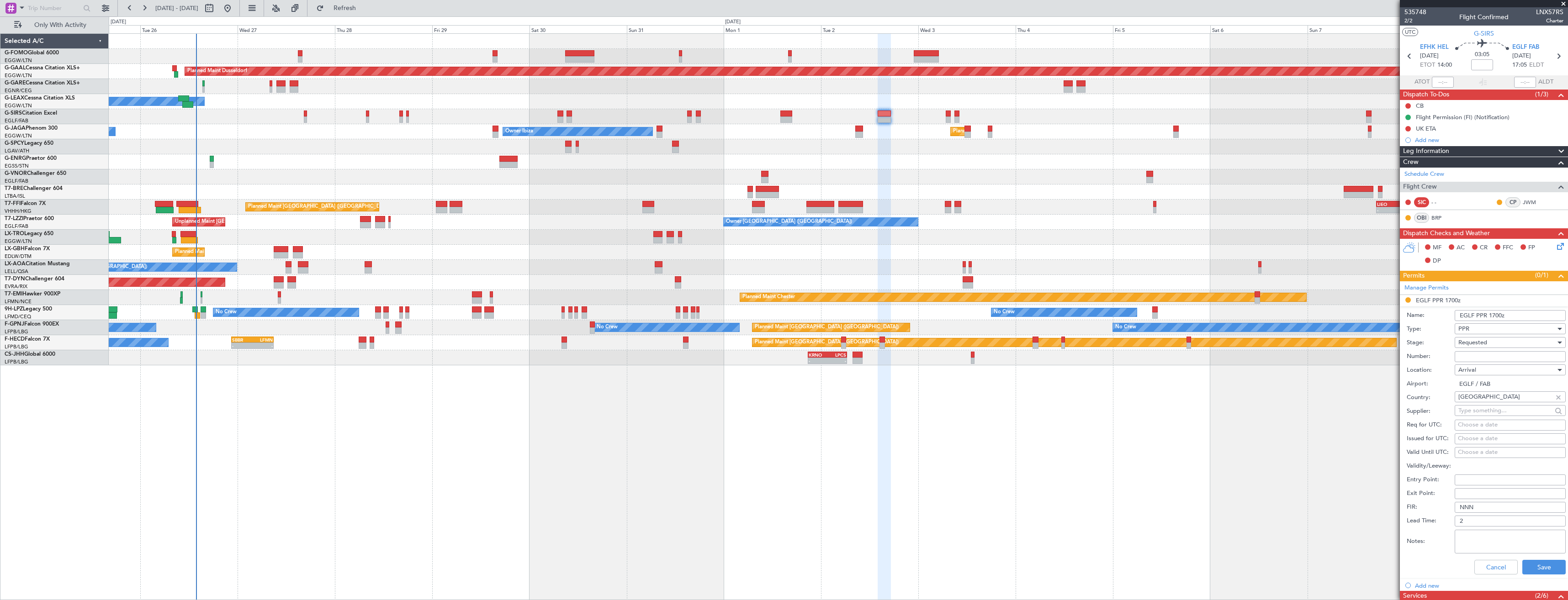
click at [1493, 352] on input "Number:" at bounding box center [1510, 357] width 111 height 11
paste input "372075"
type input "372075"
click at [1486, 347] on div "Requested" at bounding box center [1507, 343] width 97 height 14
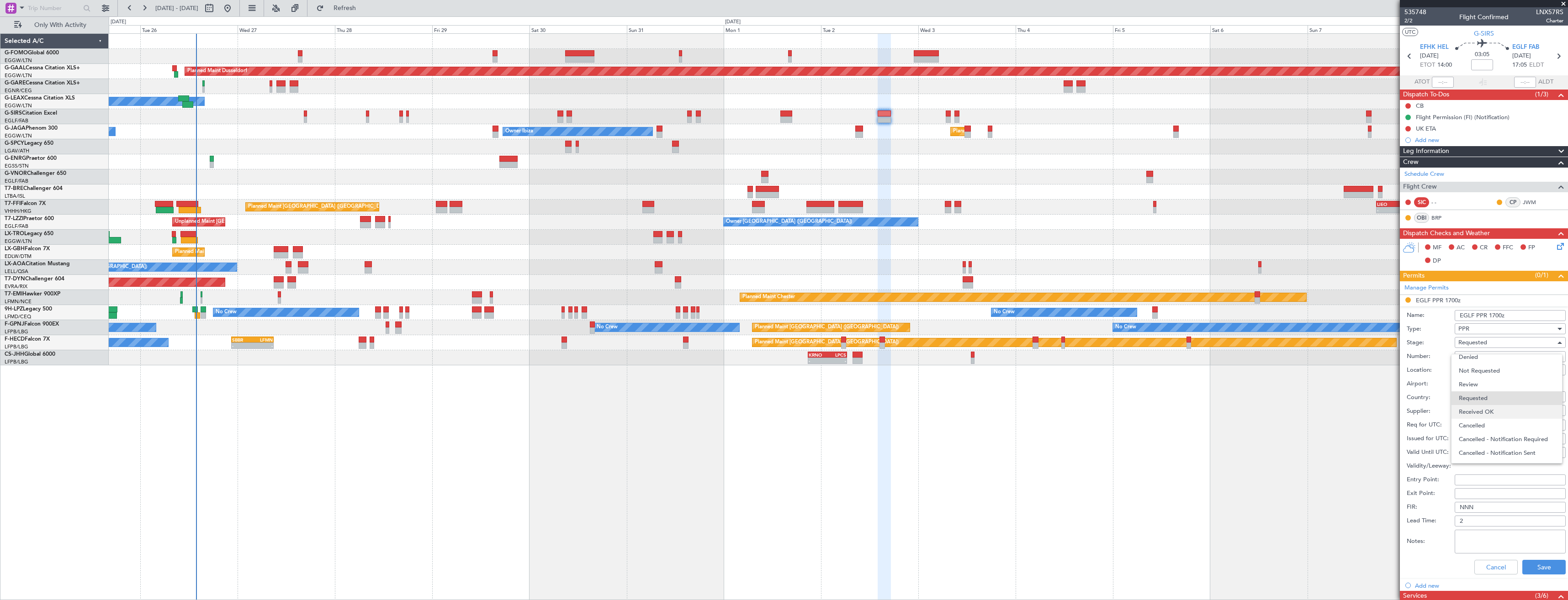
click at [1479, 410] on span "Received OK" at bounding box center [1507, 412] width 96 height 14
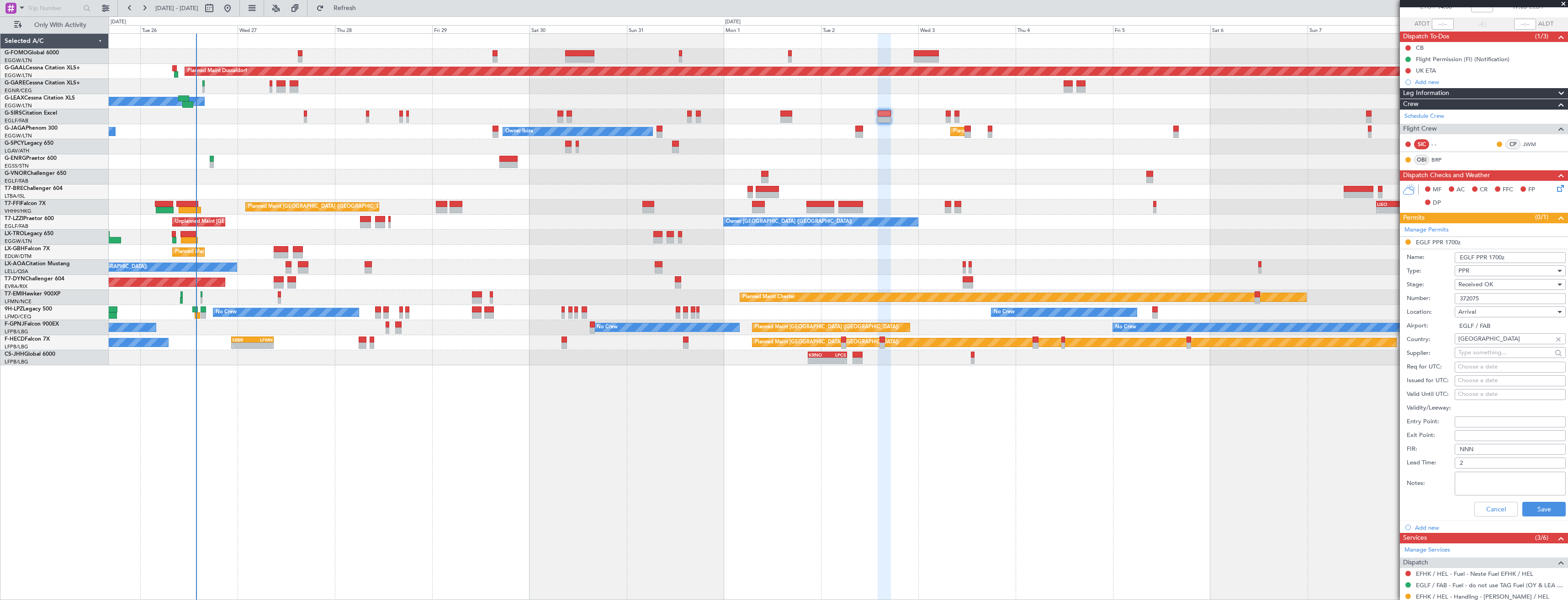
scroll to position [91, 0]
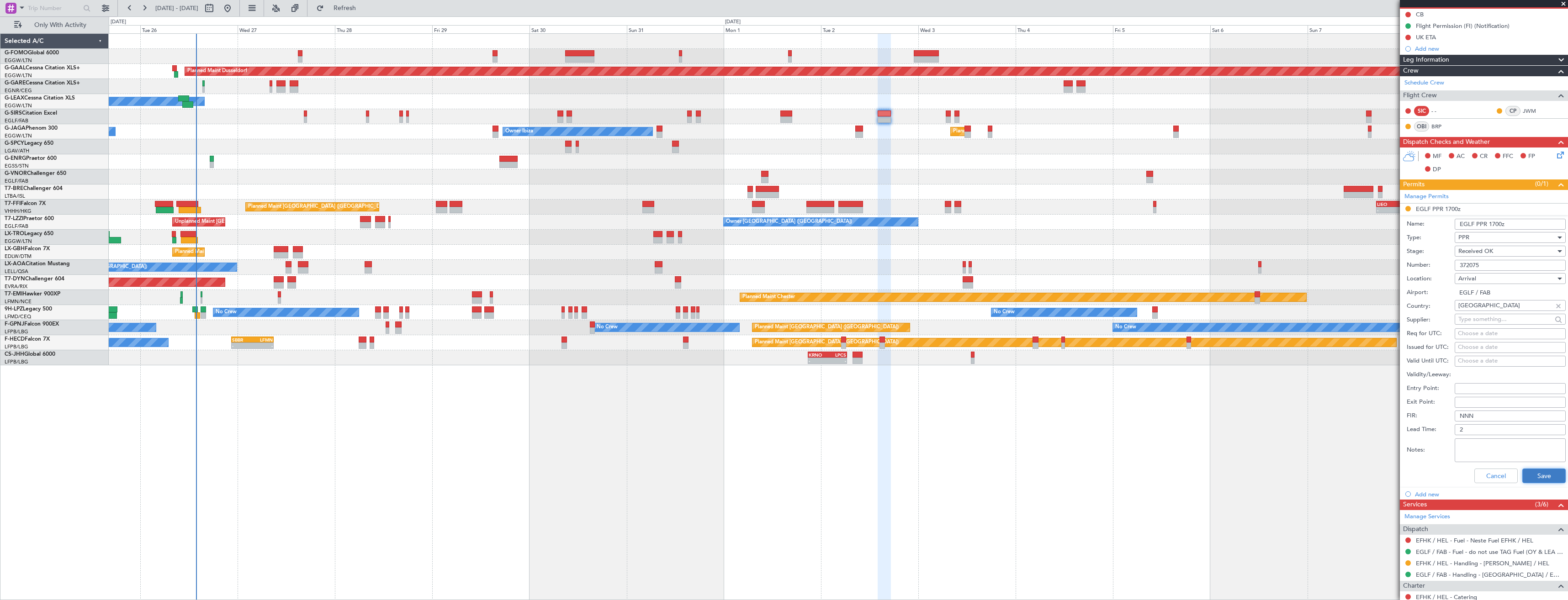
click at [1527, 478] on button "Save" at bounding box center [1544, 476] width 43 height 15
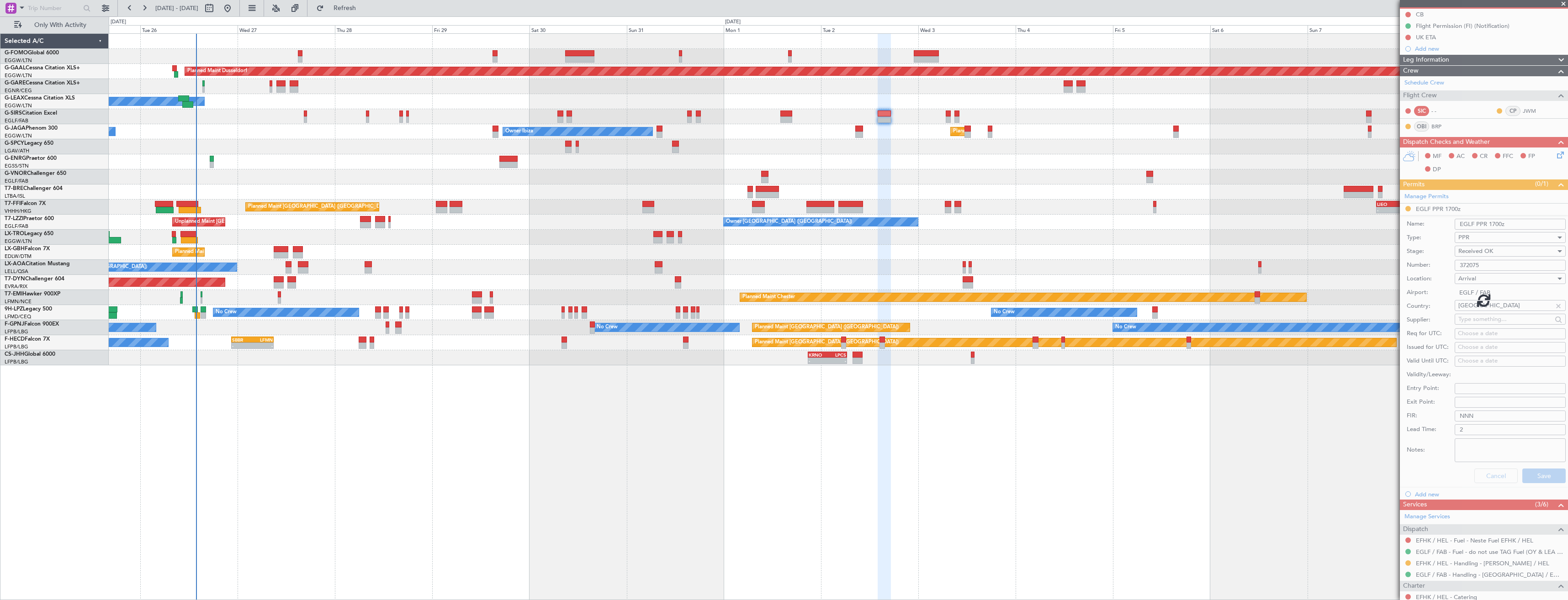
scroll to position [0, 0]
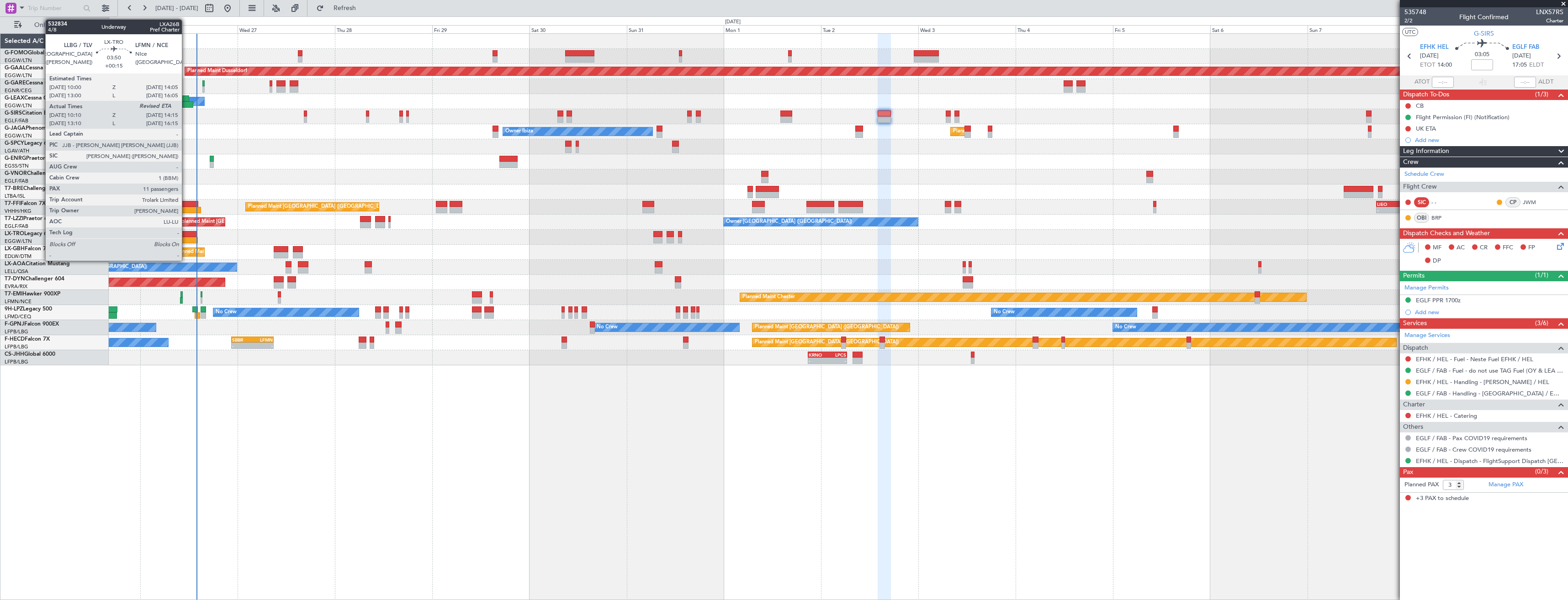
click at [186, 237] on div at bounding box center [189, 240] width 17 height 7
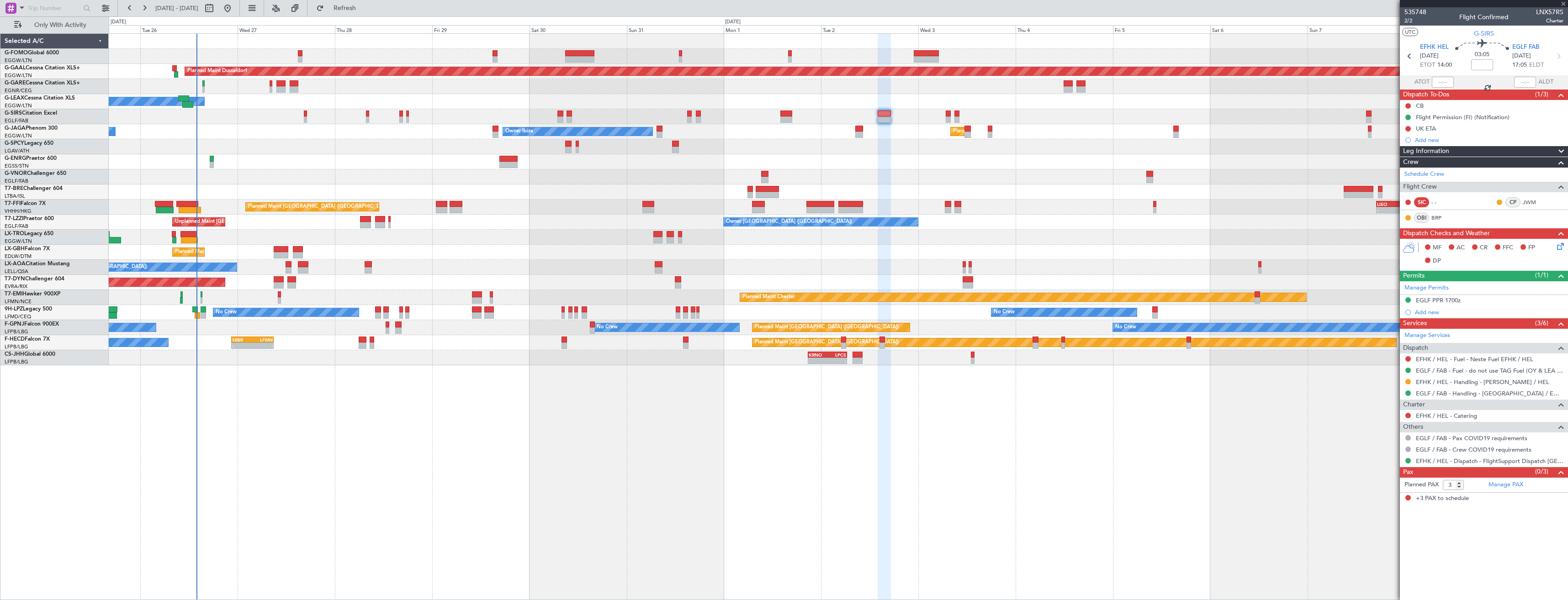
type input "+00:15"
type input "10:10"
type input "11"
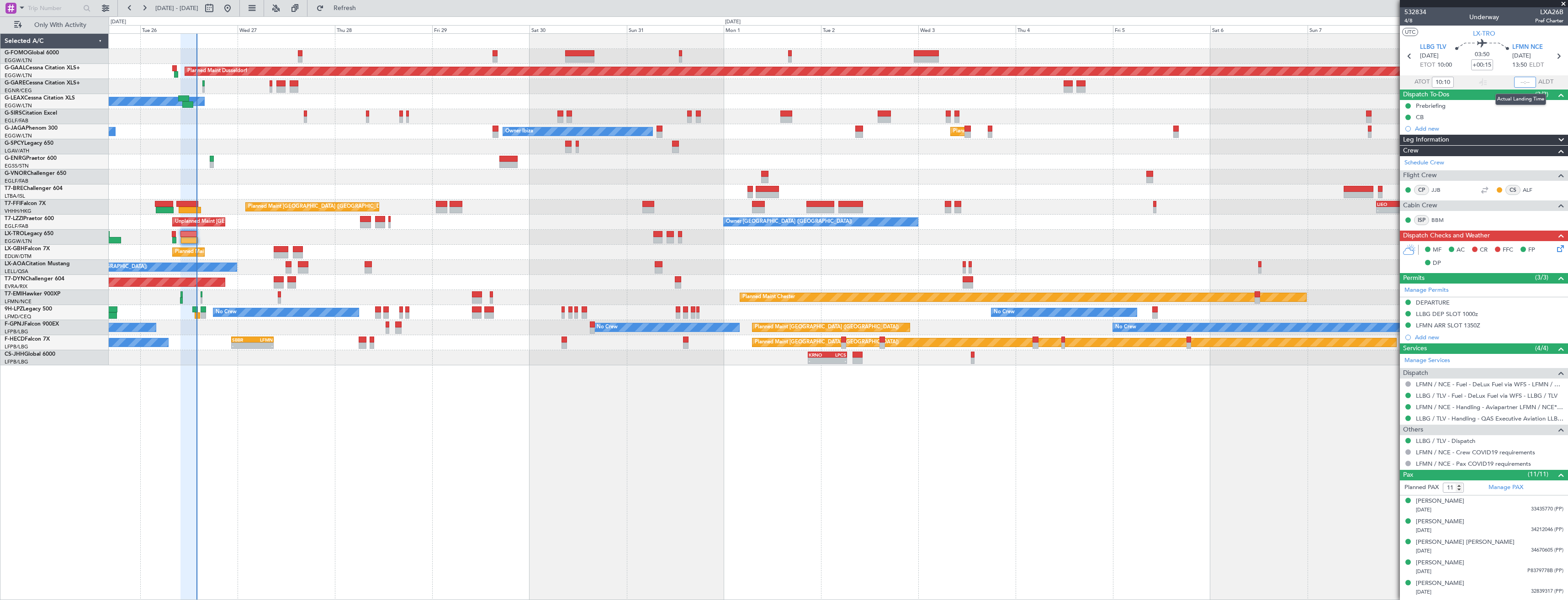
click at [1518, 78] on input "text" at bounding box center [1525, 82] width 22 height 11
type input "13:53"
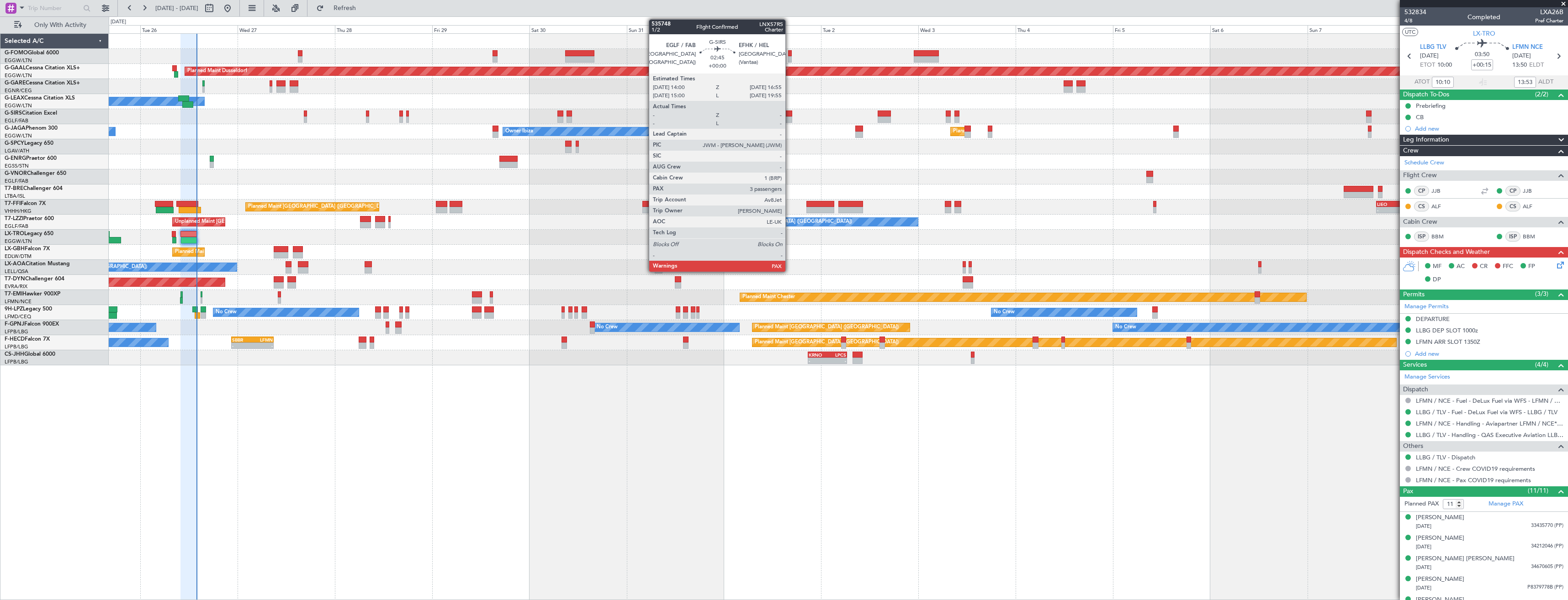
click at [789, 116] on div at bounding box center [786, 119] width 12 height 7
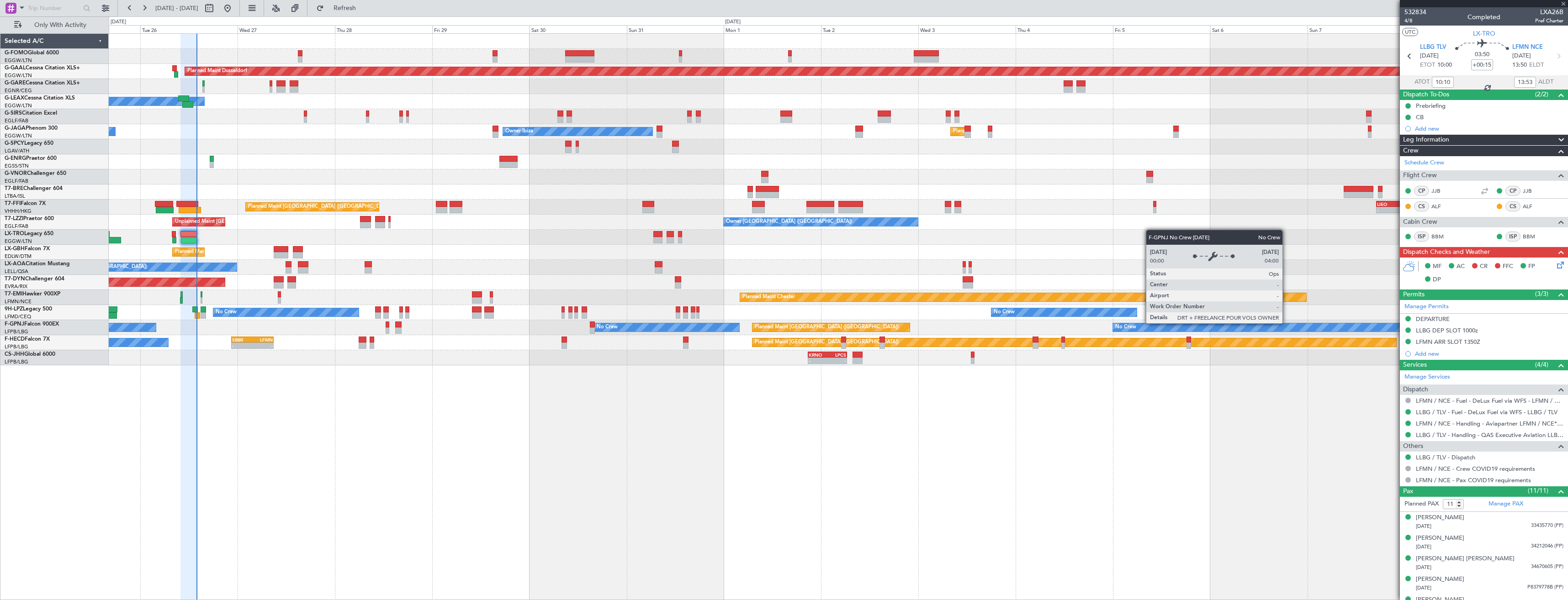
type input "3"
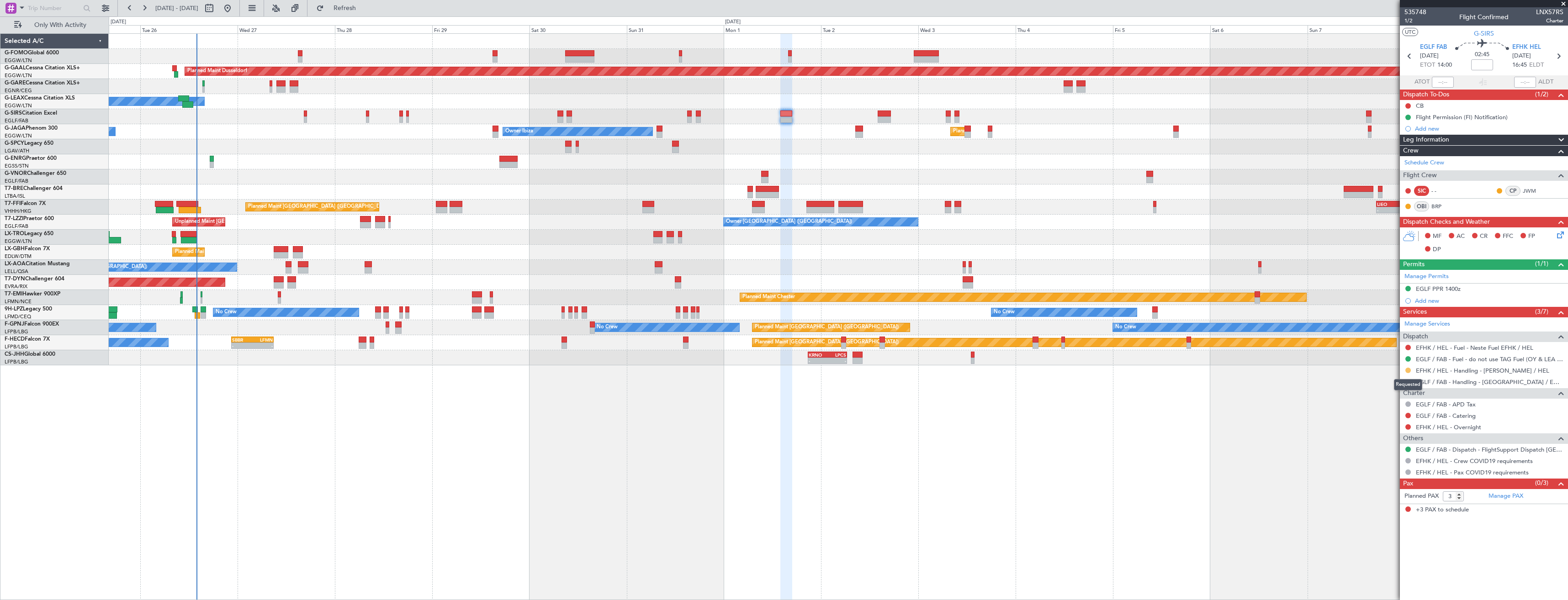
click at [1409, 371] on button at bounding box center [1408, 370] width 5 height 5
click at [1401, 477] on li "Confirmed" at bounding box center [1407, 479] width 105 height 14
click at [1426, 276] on link "Manage Permits" at bounding box center [1426, 276] width 44 height 9
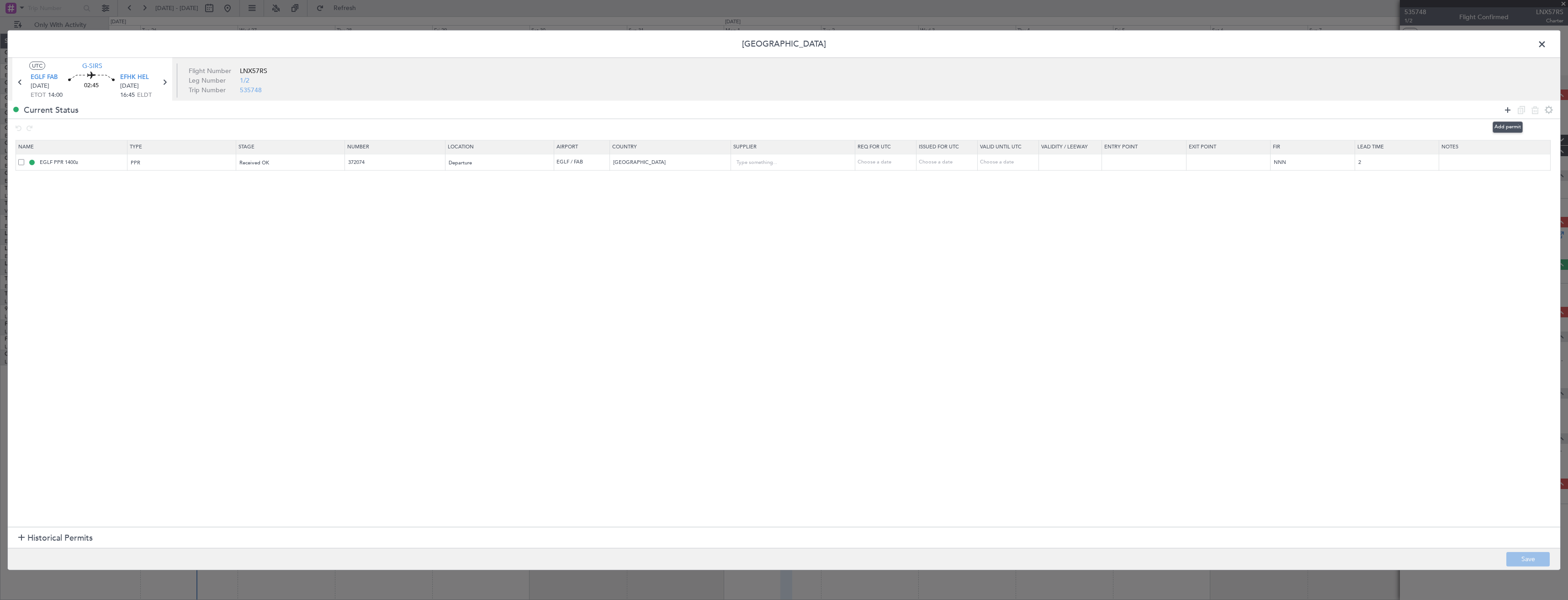
click at [1505, 108] on icon at bounding box center [1508, 110] width 11 height 11
click at [142, 184] on div "Type" at bounding box center [178, 180] width 96 height 14
click at [156, 271] on span "Slot" at bounding box center [184, 268] width 102 height 14
click at [285, 182] on div "Select an option" at bounding box center [287, 180] width 96 height 14
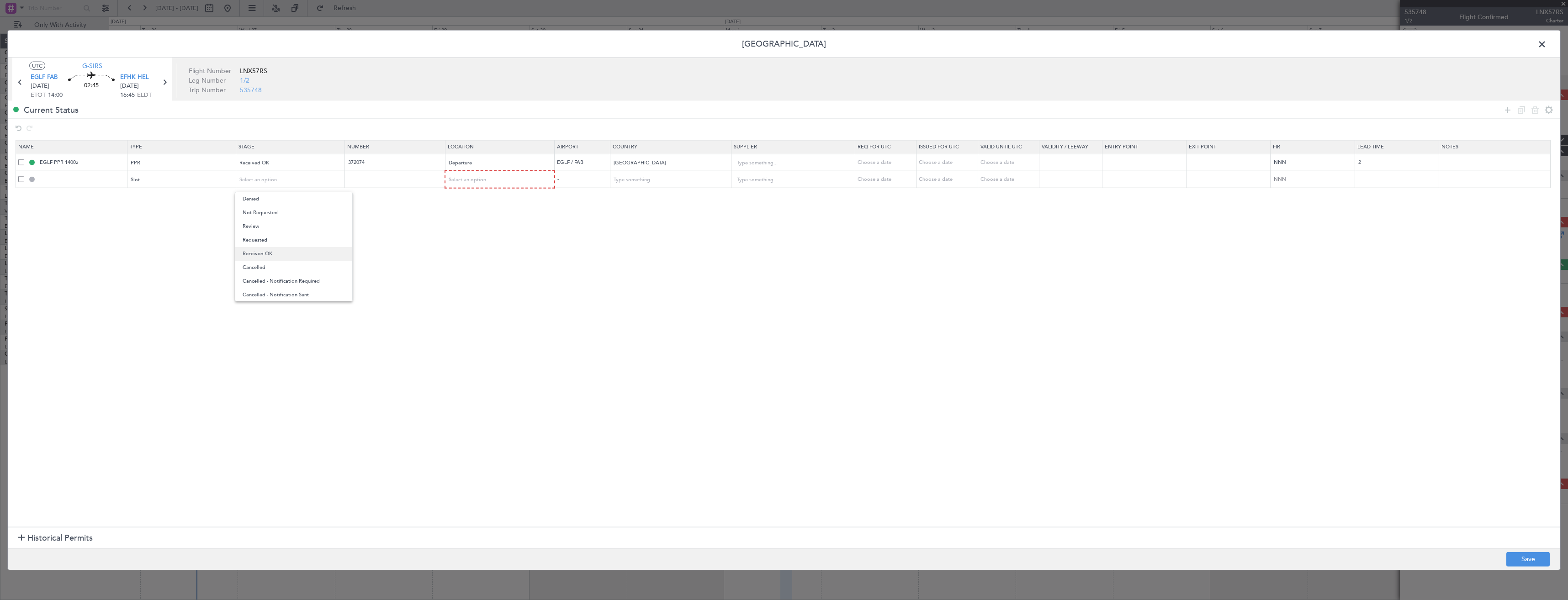
click at [296, 257] on span "Received OK" at bounding box center [294, 254] width 102 height 14
click at [463, 184] on div "Select an option" at bounding box center [497, 180] width 96 height 14
click at [469, 231] on span "Arrival" at bounding box center [505, 226] width 102 height 14
click at [405, 180] on input "text" at bounding box center [396, 178] width 98 height 8
paste input "EFHKAGN4807000"
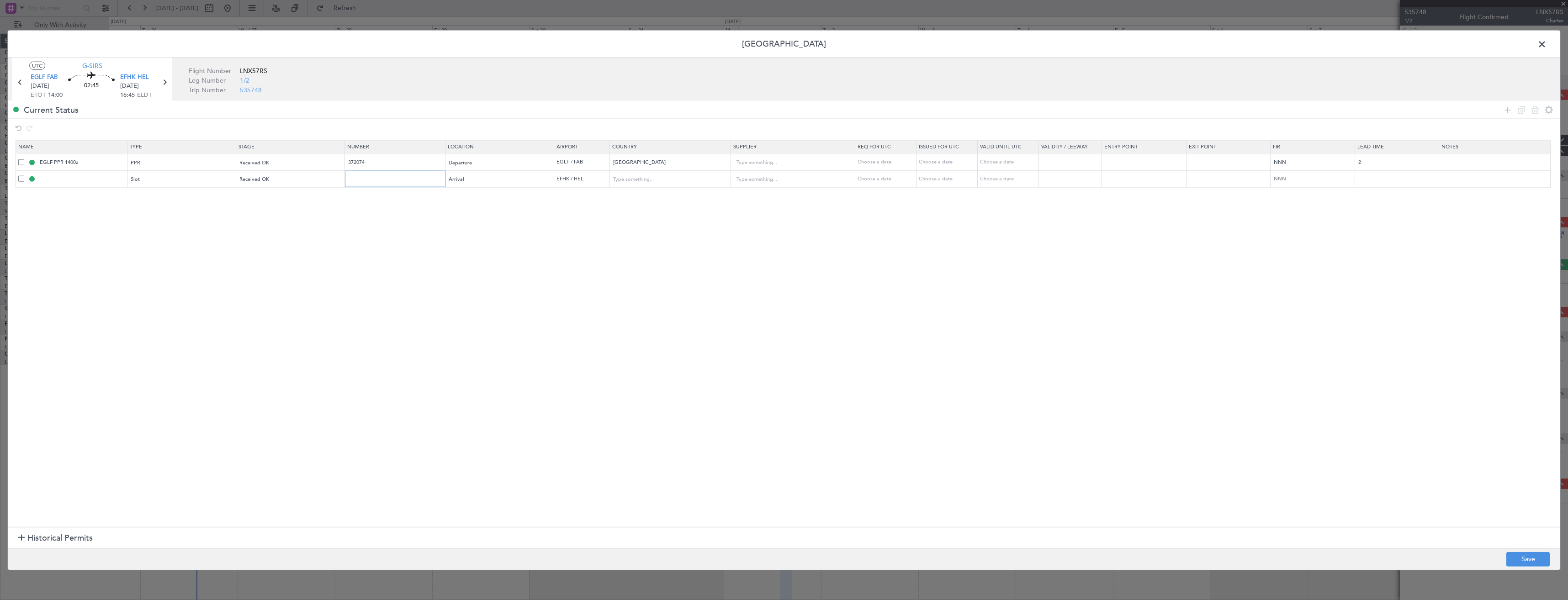
type input "EFHKAGN4807000"
click at [1514, 557] on button "Save" at bounding box center [1528, 559] width 43 height 15
type input "EFHK ARR SLOT"
type input "Finland"
type input "NNN"
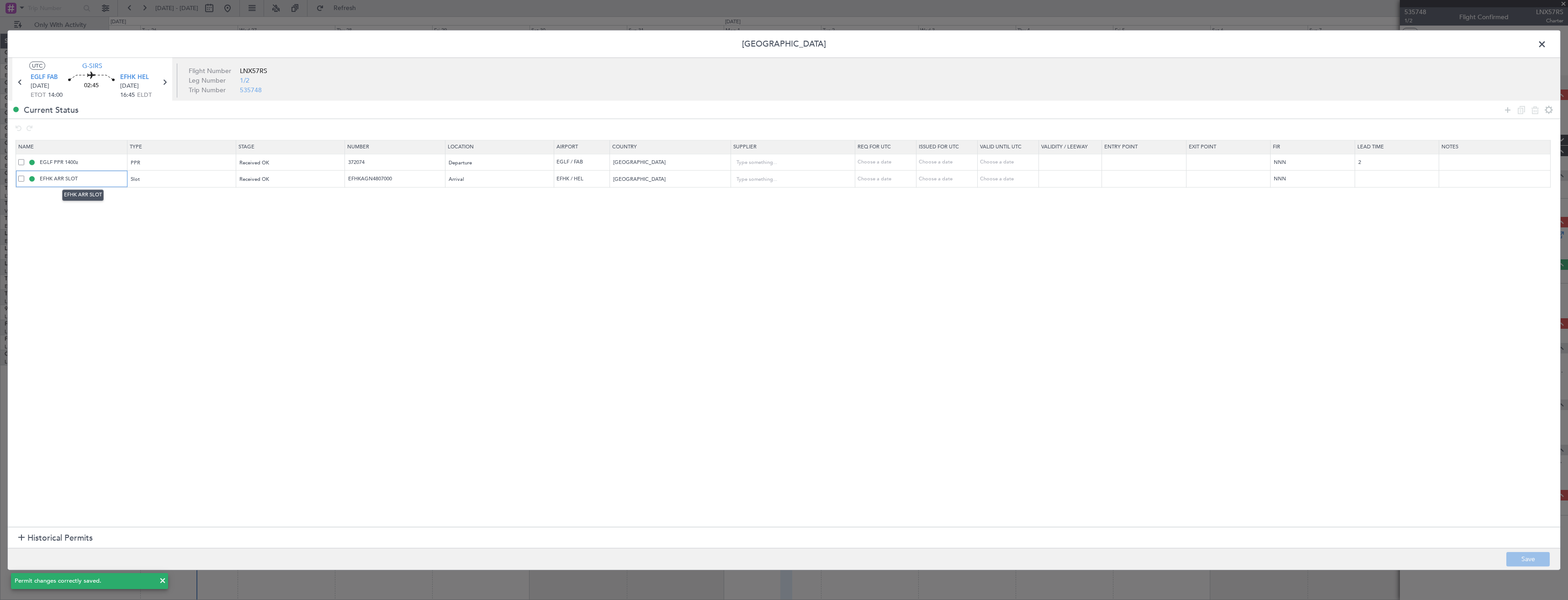
click at [99, 178] on input "EFHK ARR SLOT" at bounding box center [82, 178] width 89 height 8
type input "EFHK ARR SLOT 1655z"
click at [1528, 554] on button "Save" at bounding box center [1528, 559] width 43 height 15
click at [1547, 43] on span at bounding box center [1547, 47] width 0 height 18
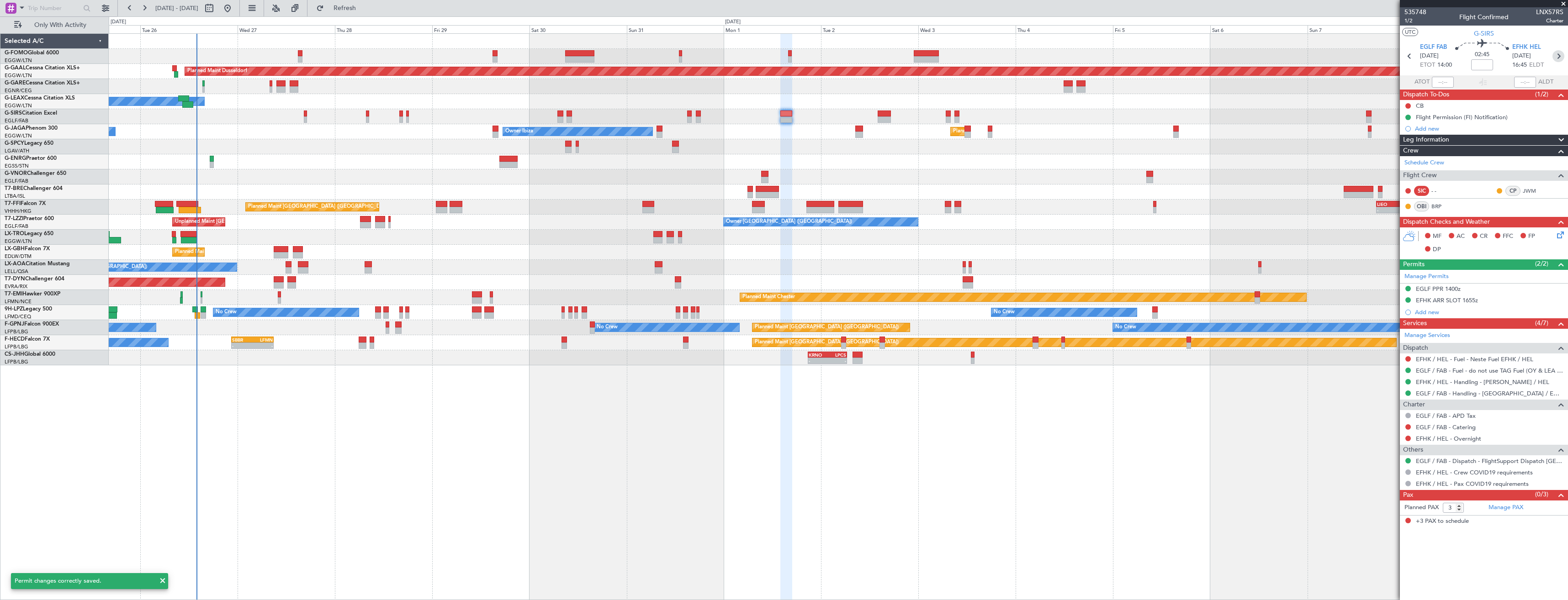
click at [1560, 53] on icon at bounding box center [1558, 57] width 12 height 12
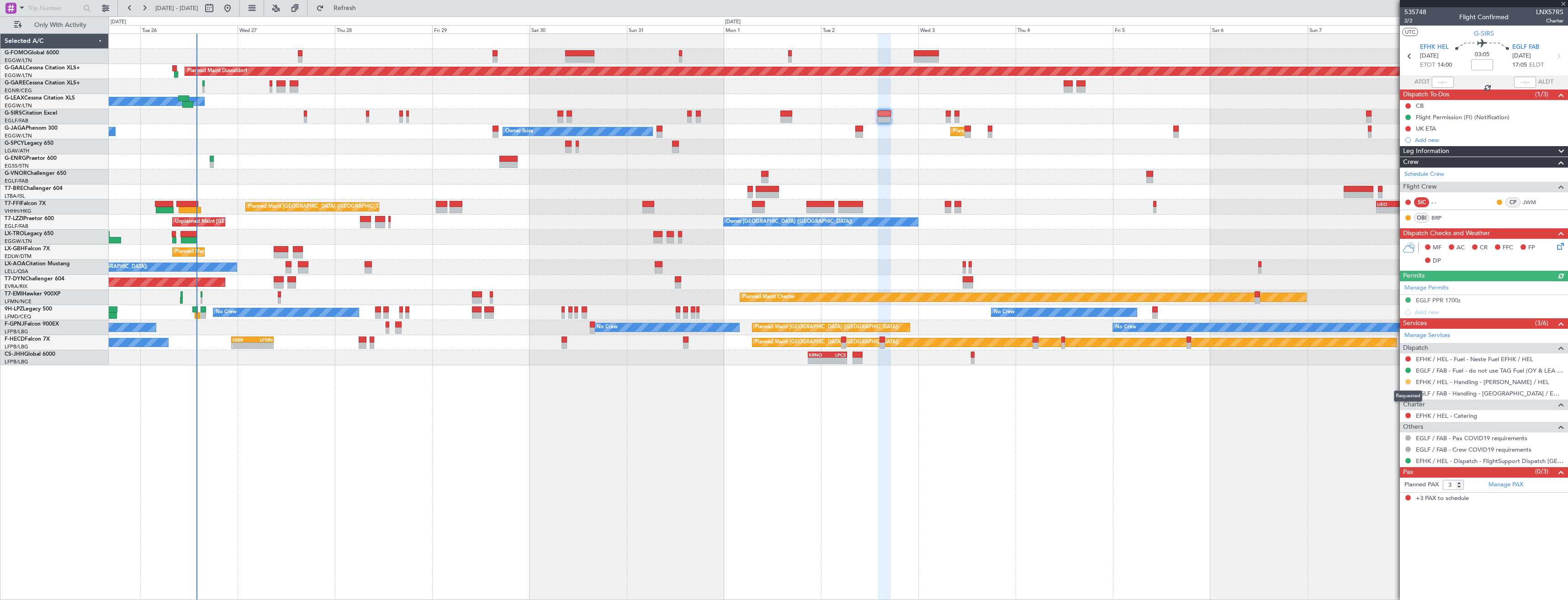
click at [1410, 381] on button at bounding box center [1408, 382] width 5 height 5
click at [1367, 493] on li "Confirmed" at bounding box center [1407, 490] width 105 height 14
click at [1444, 287] on link "Manage Permits" at bounding box center [1426, 288] width 44 height 9
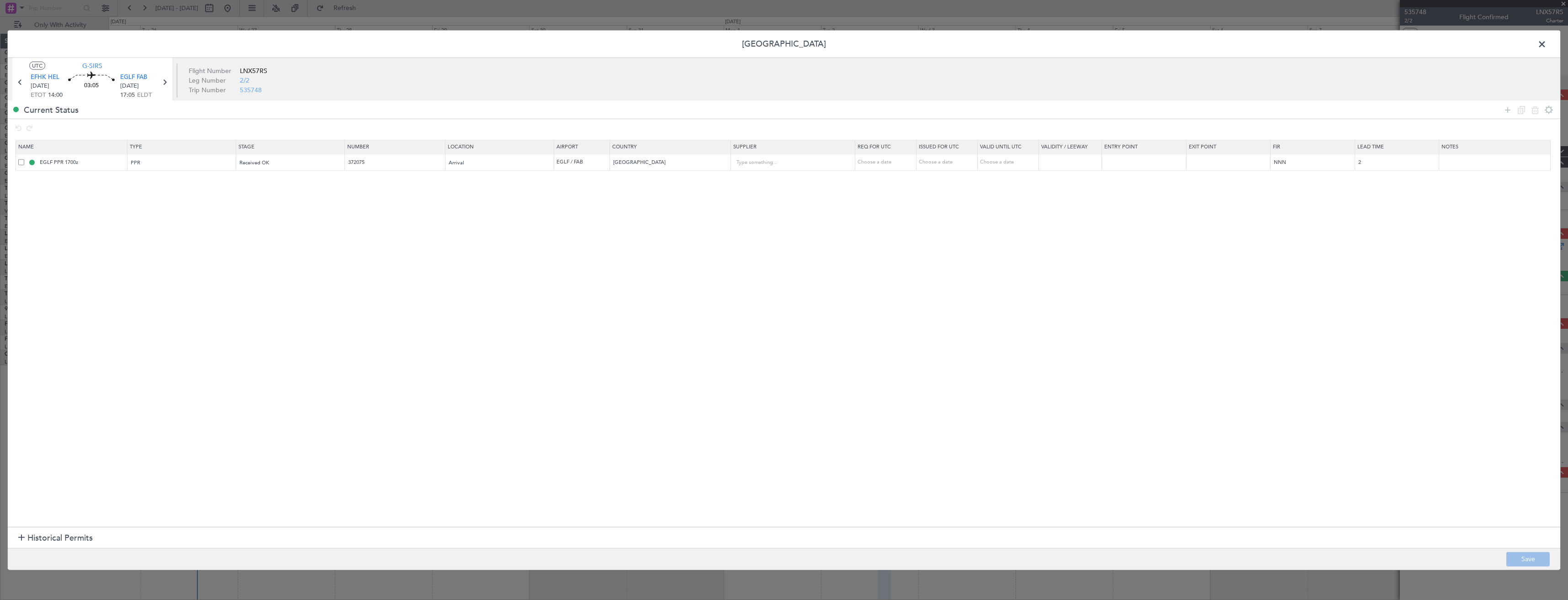
drag, startPoint x: 1513, startPoint y: 110, endPoint x: 1276, endPoint y: 119, distance: 237.2
click at [1513, 110] on icon at bounding box center [1508, 110] width 11 height 11
click at [155, 178] on div "Type" at bounding box center [178, 180] width 96 height 14
click at [149, 263] on span "Slot" at bounding box center [184, 267] width 102 height 14
click at [274, 182] on span "Select an option" at bounding box center [259, 180] width 38 height 7
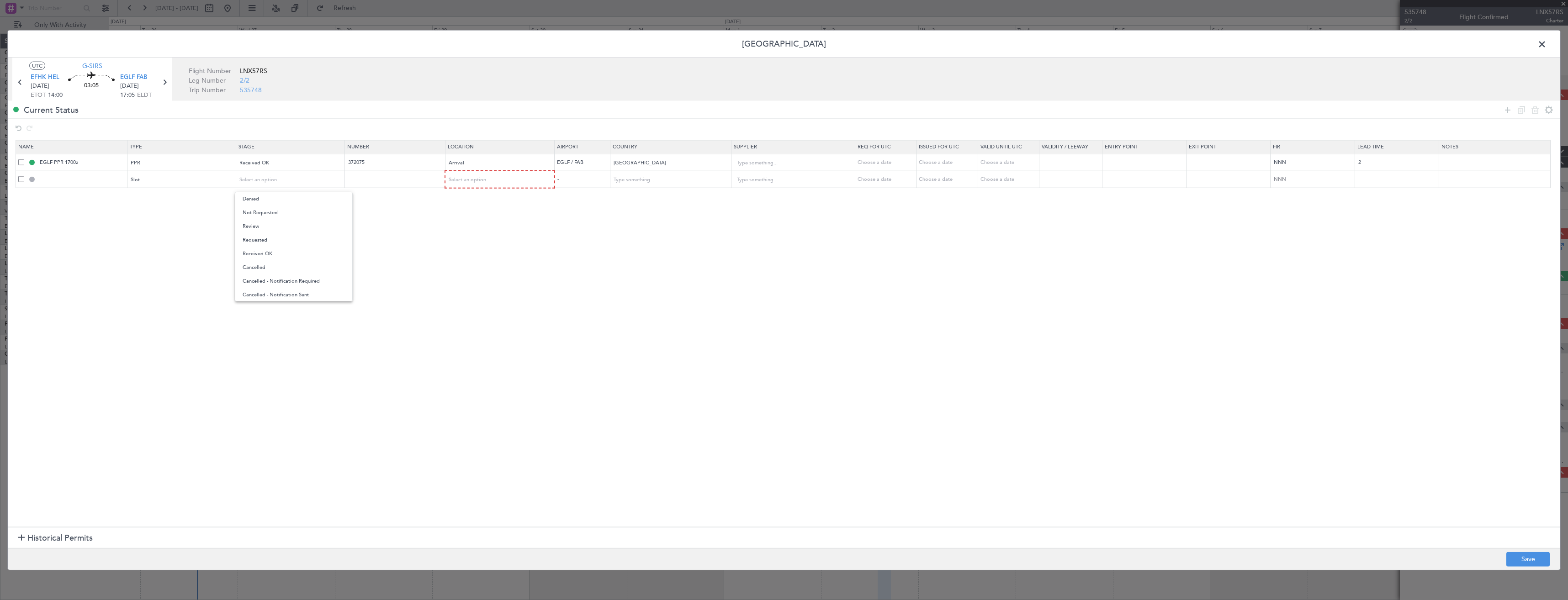
click at [281, 250] on span "Received OK" at bounding box center [294, 254] width 102 height 14
click at [369, 180] on input "text" at bounding box center [396, 179] width 97 height 8
paste input "EFHKDGN4808000"
type input "EFHKDGN4808000"
click at [475, 182] on span "Select an option" at bounding box center [468, 180] width 38 height 7
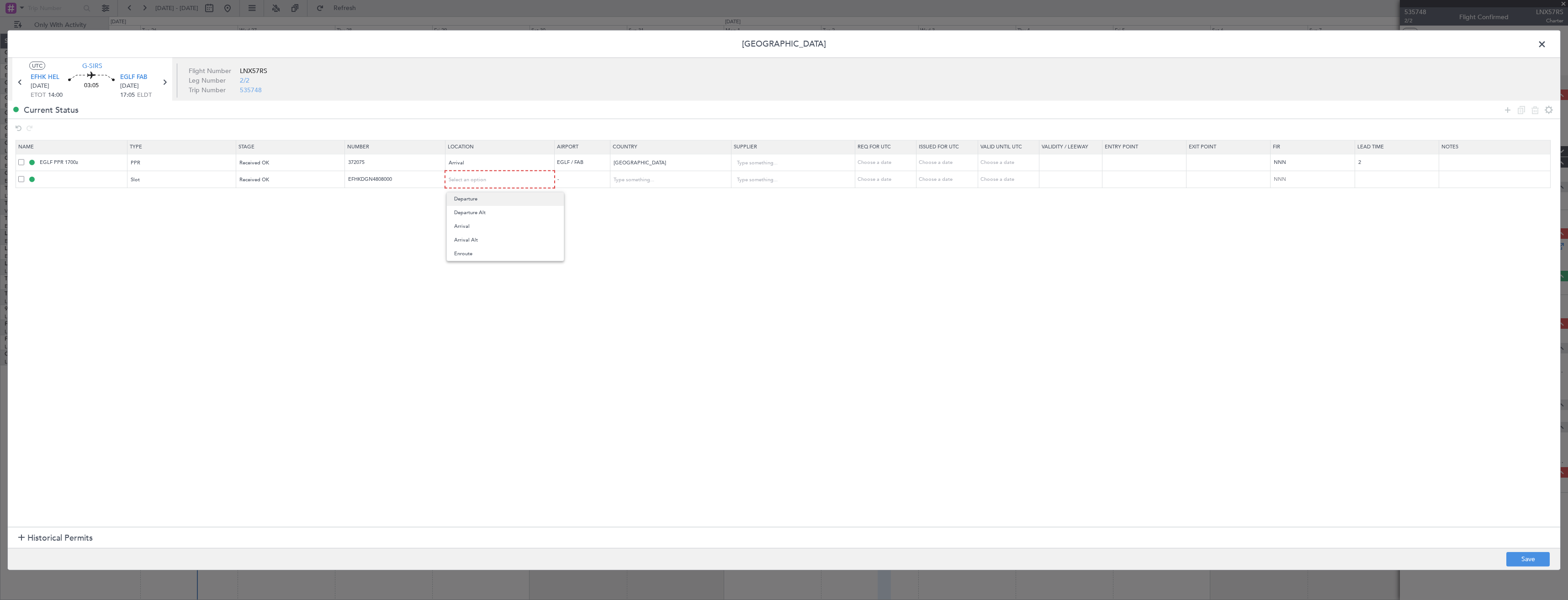
click at [475, 201] on span "Departure" at bounding box center [505, 199] width 102 height 14
click at [1519, 559] on button "Save" at bounding box center [1528, 559] width 43 height 15
type input "EFHK DEP SLOT"
type input "Finland"
type input "NNN"
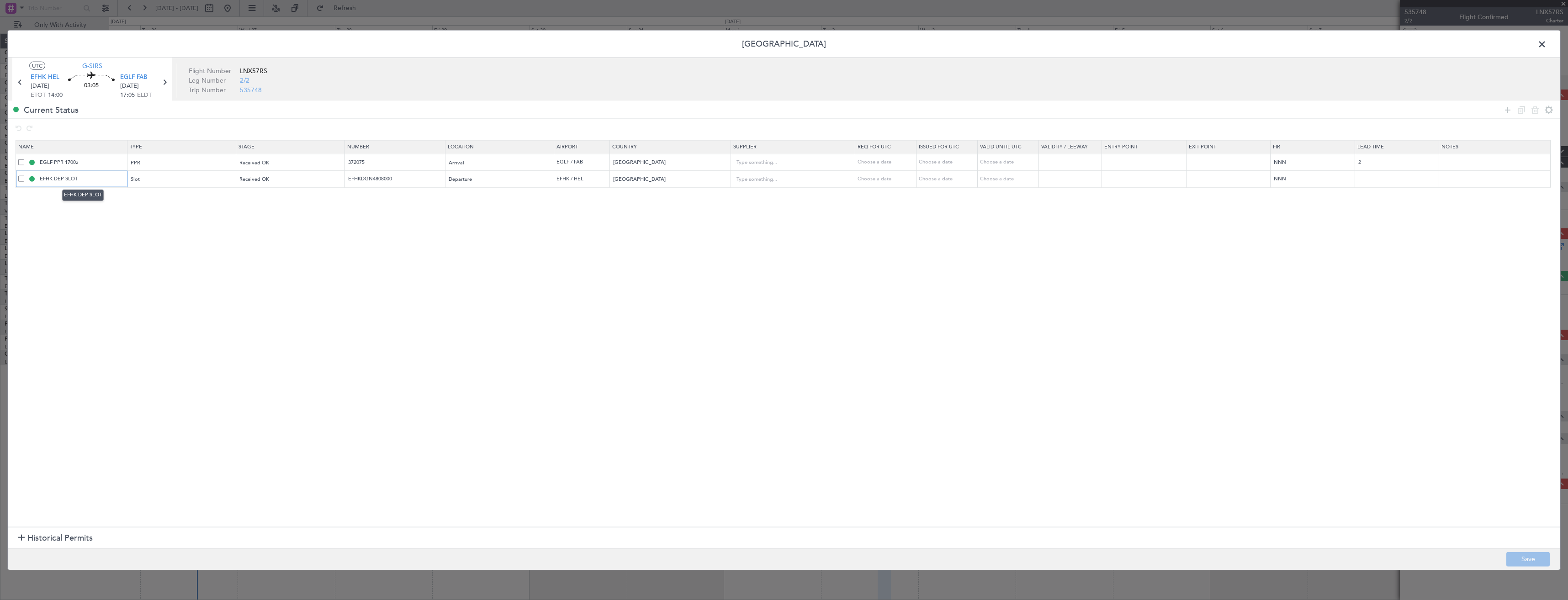
click at [105, 179] on input "EFHK DEP SLOT" at bounding box center [82, 178] width 89 height 8
type input "EFHK DEP SLOT 1400z"
click at [1521, 560] on button "Save" at bounding box center [1528, 559] width 43 height 15
click at [1547, 44] on span at bounding box center [1547, 47] width 0 height 18
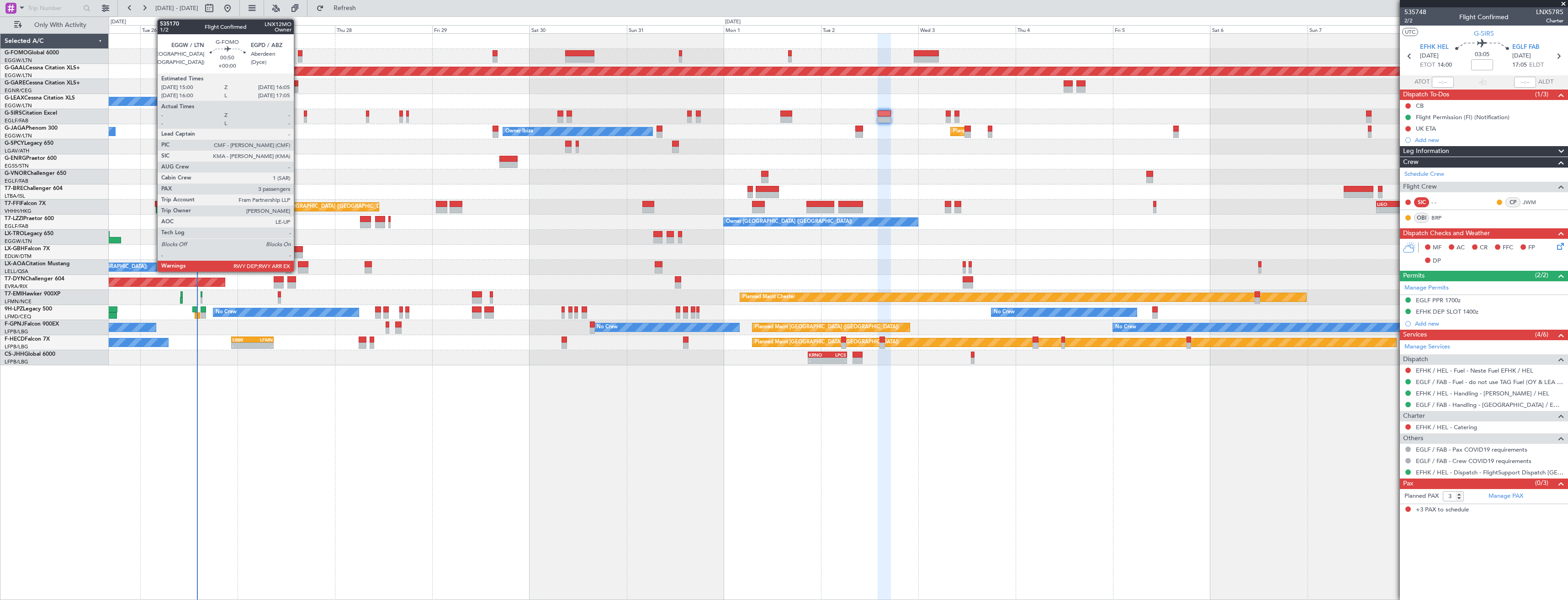
click at [298, 56] on div at bounding box center [300, 54] width 5 height 7
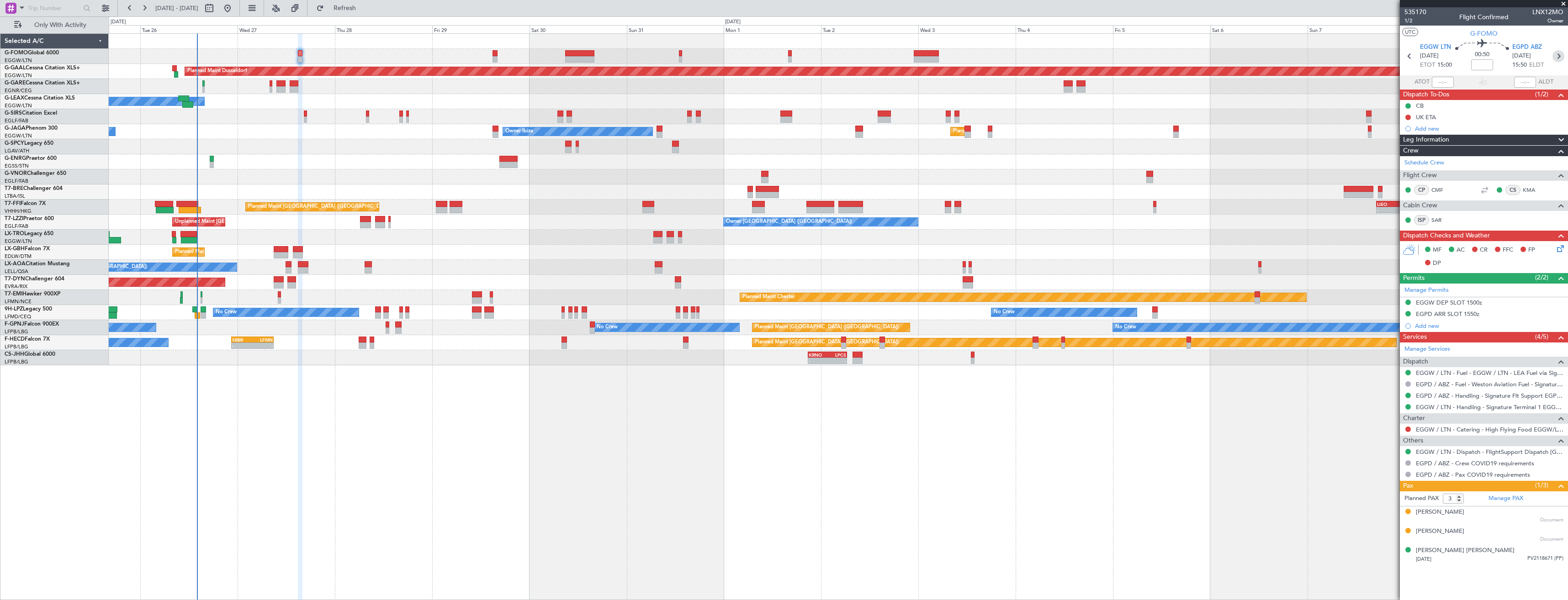
click at [1556, 58] on icon at bounding box center [1558, 57] width 12 height 12
click at [1102, 174] on div "Planned Maint Dusseldorf Owner Unplanned Maint Oxford (Kidlington) No Crew Cann…" at bounding box center [838, 200] width 1459 height 332
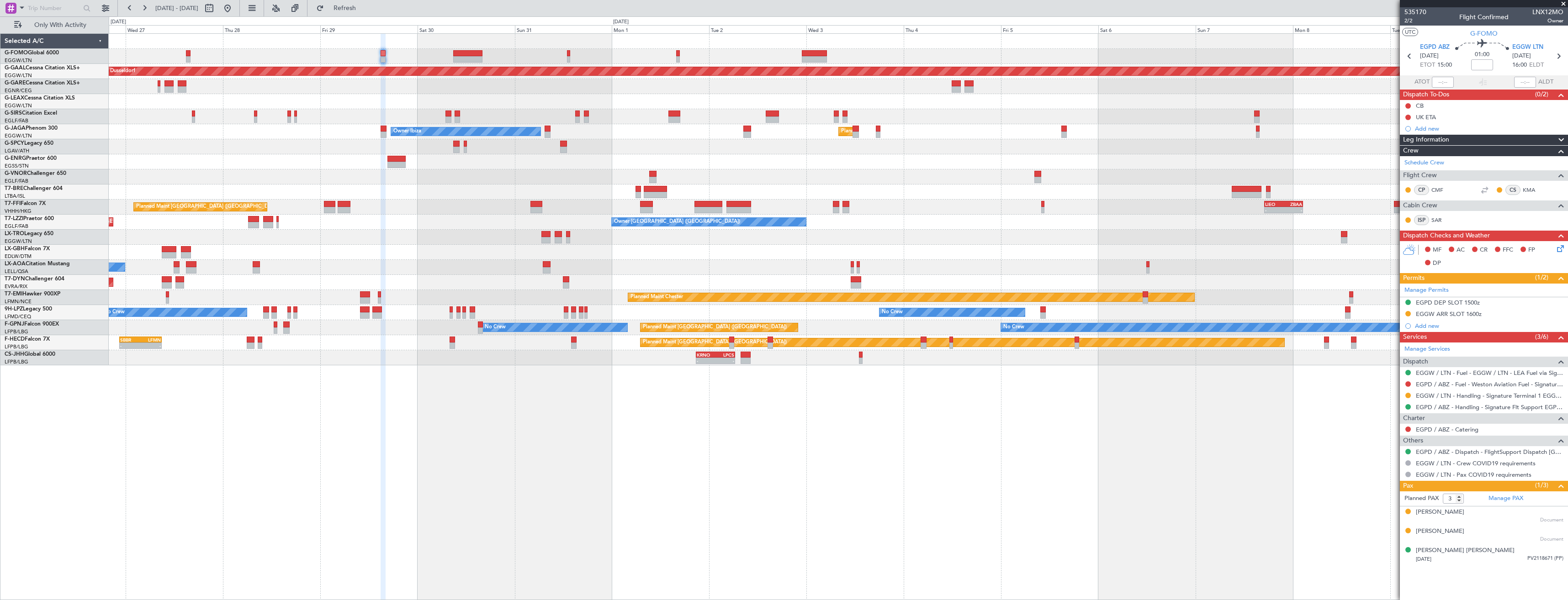
click at [952, 189] on div "Planned Maint Dusseldorf Owner Unplanned Maint Oxford (Kidlington) Owner Ibiza …" at bounding box center [838, 200] width 1459 height 332
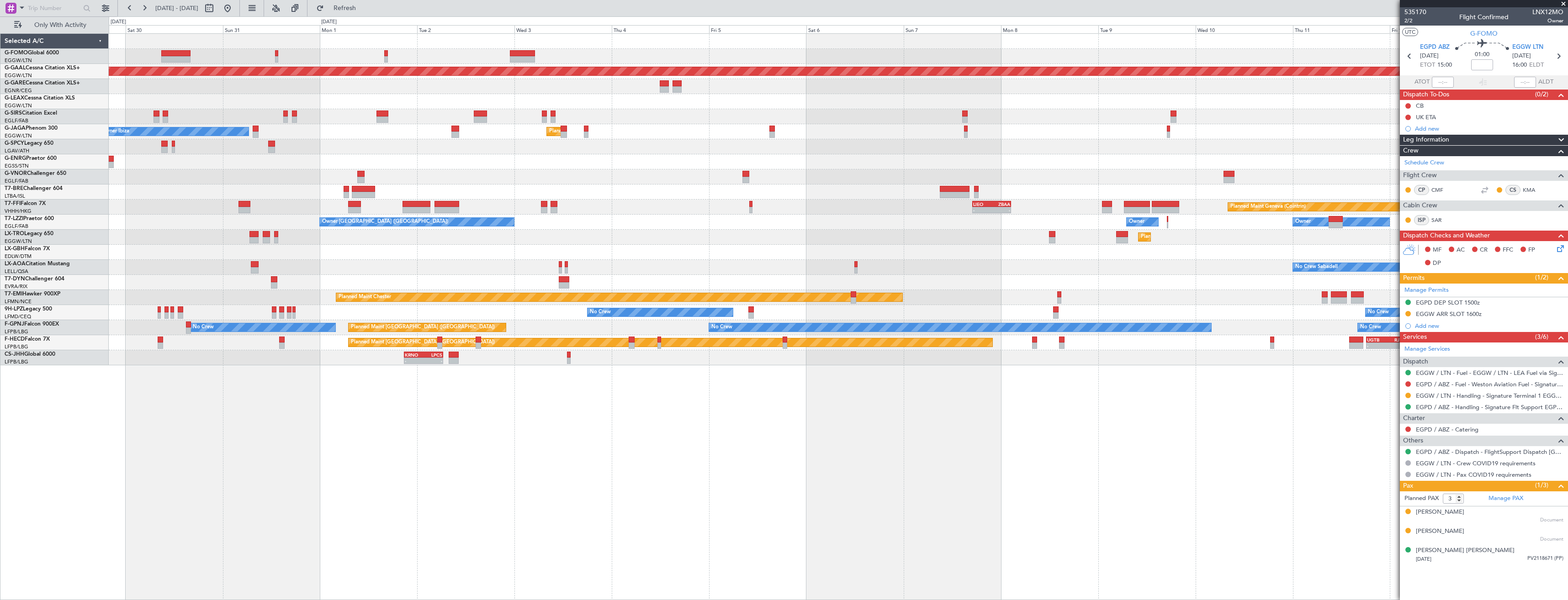
click at [807, 179] on div "Planned Maint Dusseldorf Owner Owner Ibiza Planned Maint London (Luton) - - LIE…" at bounding box center [838, 200] width 1459 height 332
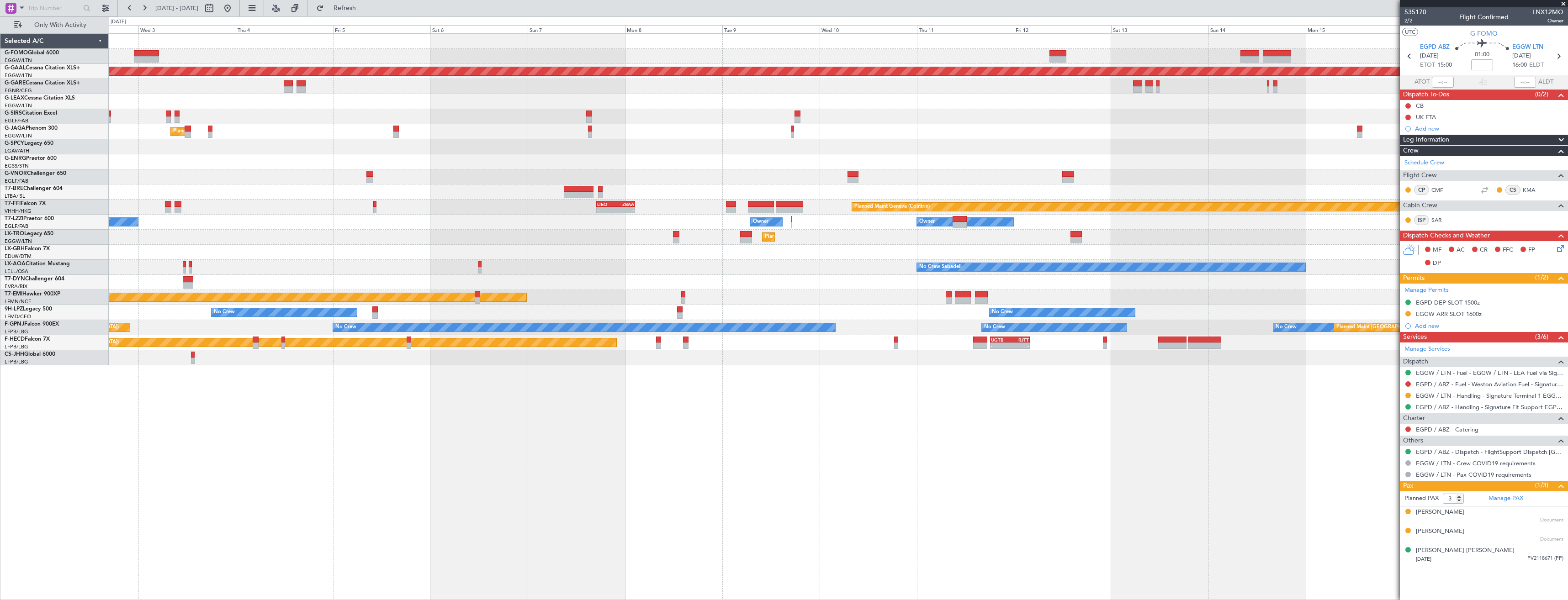
click at [782, 155] on div "Planned Maint Dusseldorf Planned Maint London (Luton) Owner Ibiza - - LIEO 17:0…" at bounding box center [838, 200] width 1459 height 332
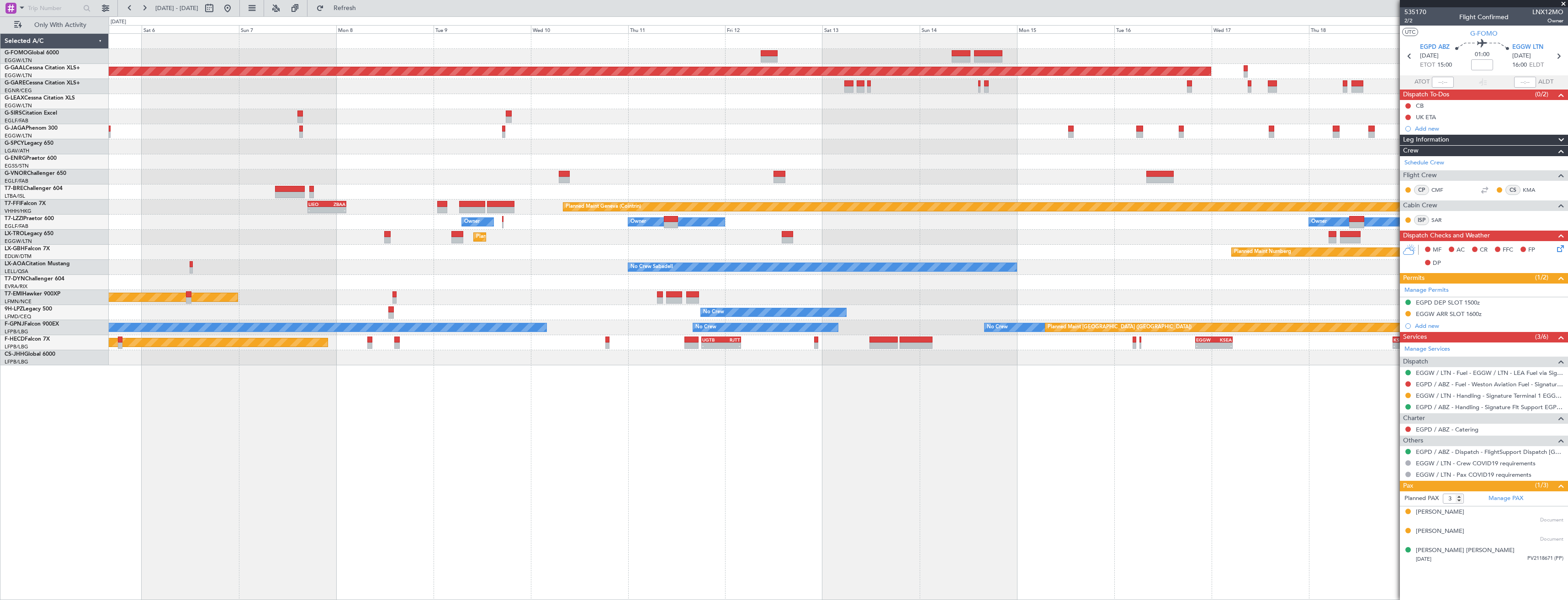
click at [791, 133] on div "Planned Maint Dusseldorf Planned Maint London (Luton) - - LIEO 17:00 Z ZBAA 02:…" at bounding box center [838, 200] width 1459 height 332
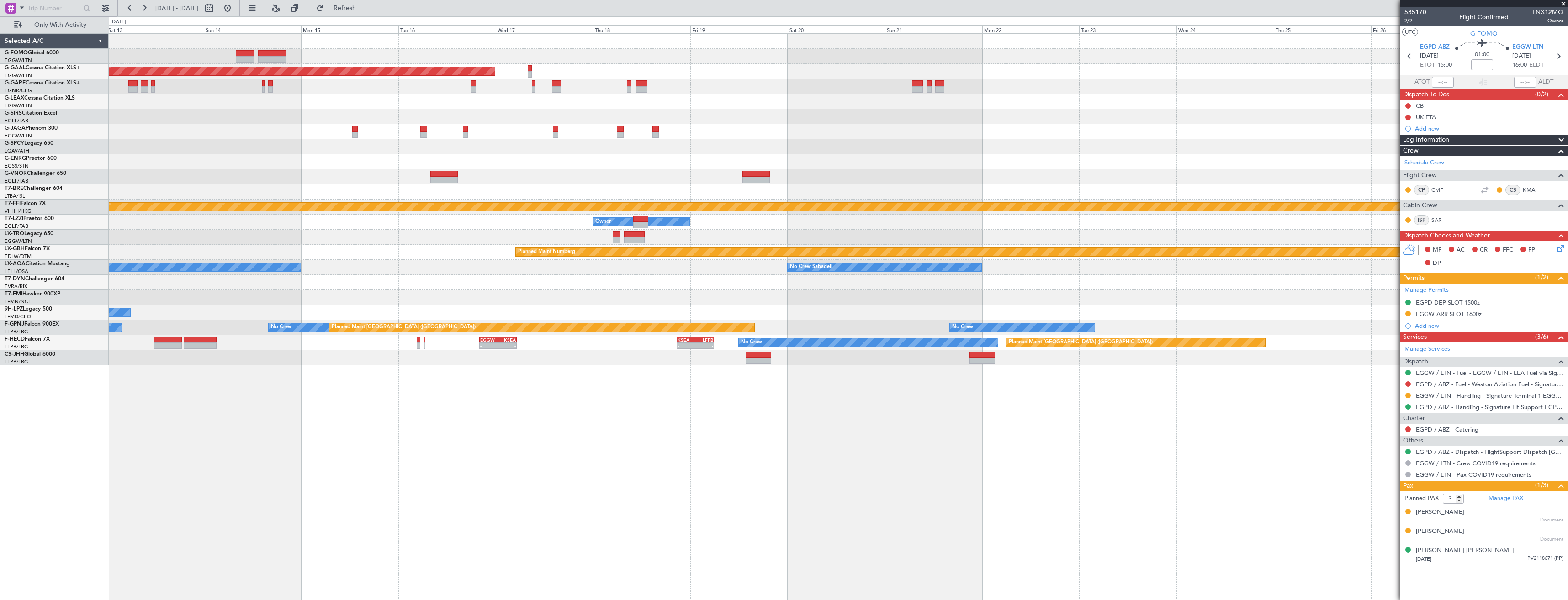
click at [730, 167] on div "Planned Maint Dusseldorf Planned Maint Geneva (Cointrin) Owner Owner Owner Plan…" at bounding box center [838, 200] width 1459 height 332
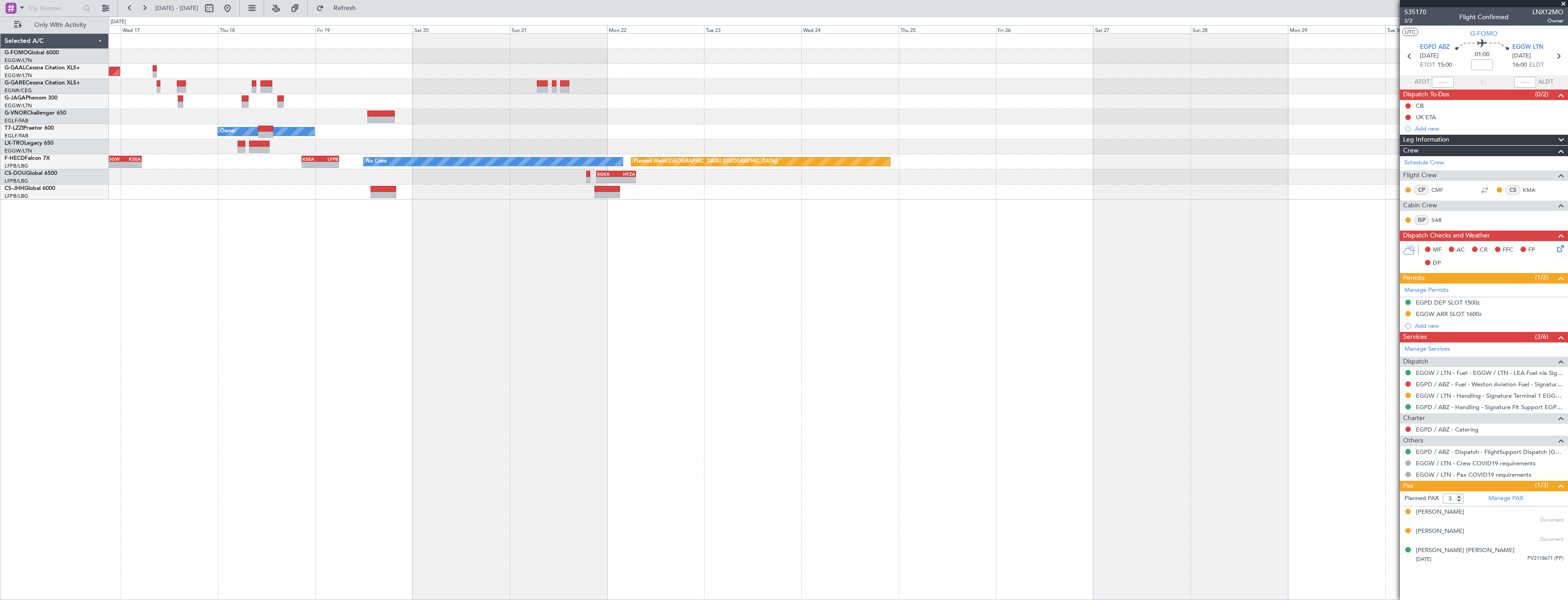
click at [957, 91] on div "Planned Maint Dusseldorf Owner Planned Maint Paris (Le Bourget) No Crew - - EGG…" at bounding box center [838, 117] width 1459 height 166
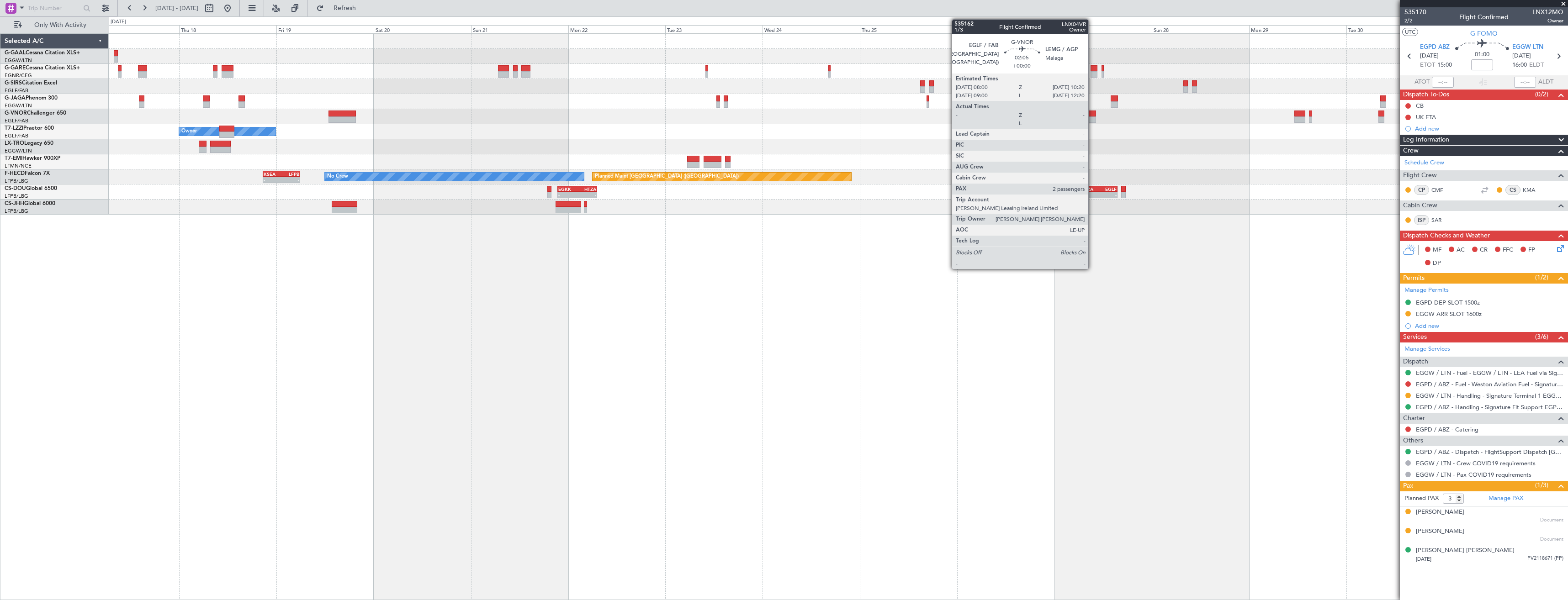
click at [1093, 115] on div at bounding box center [1091, 114] width 10 height 7
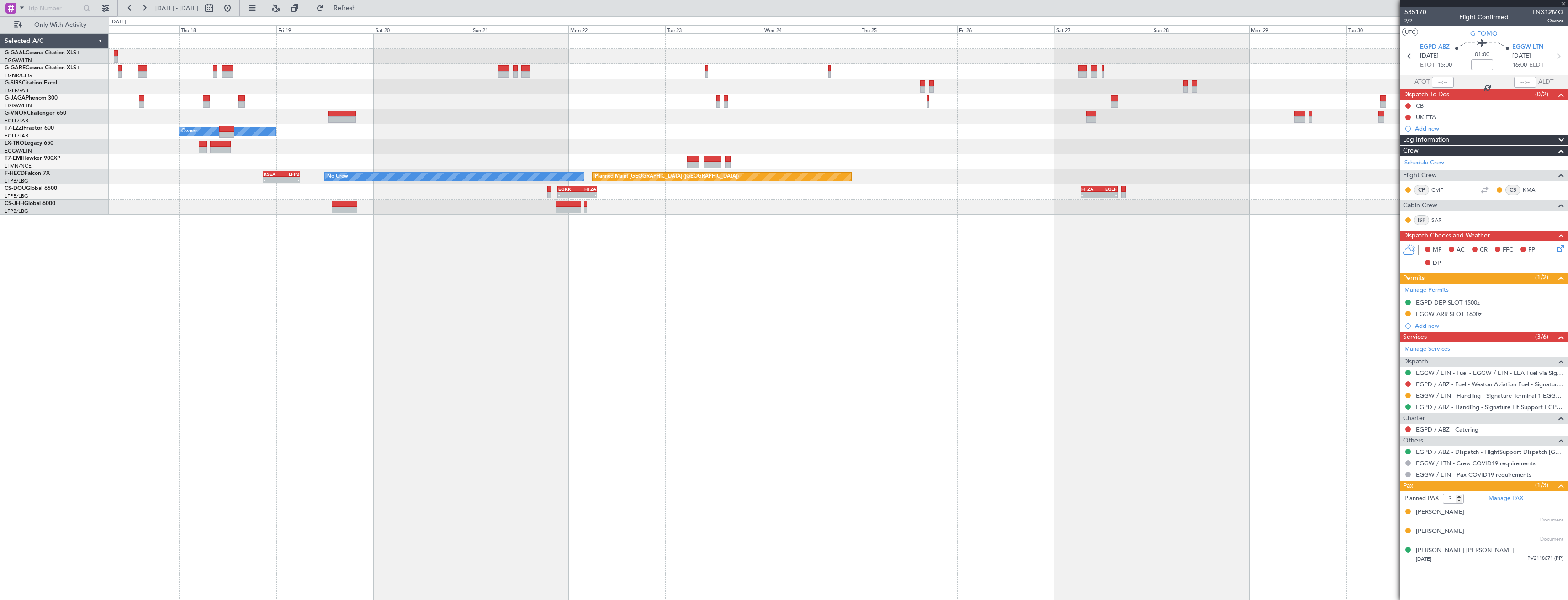
type input "2"
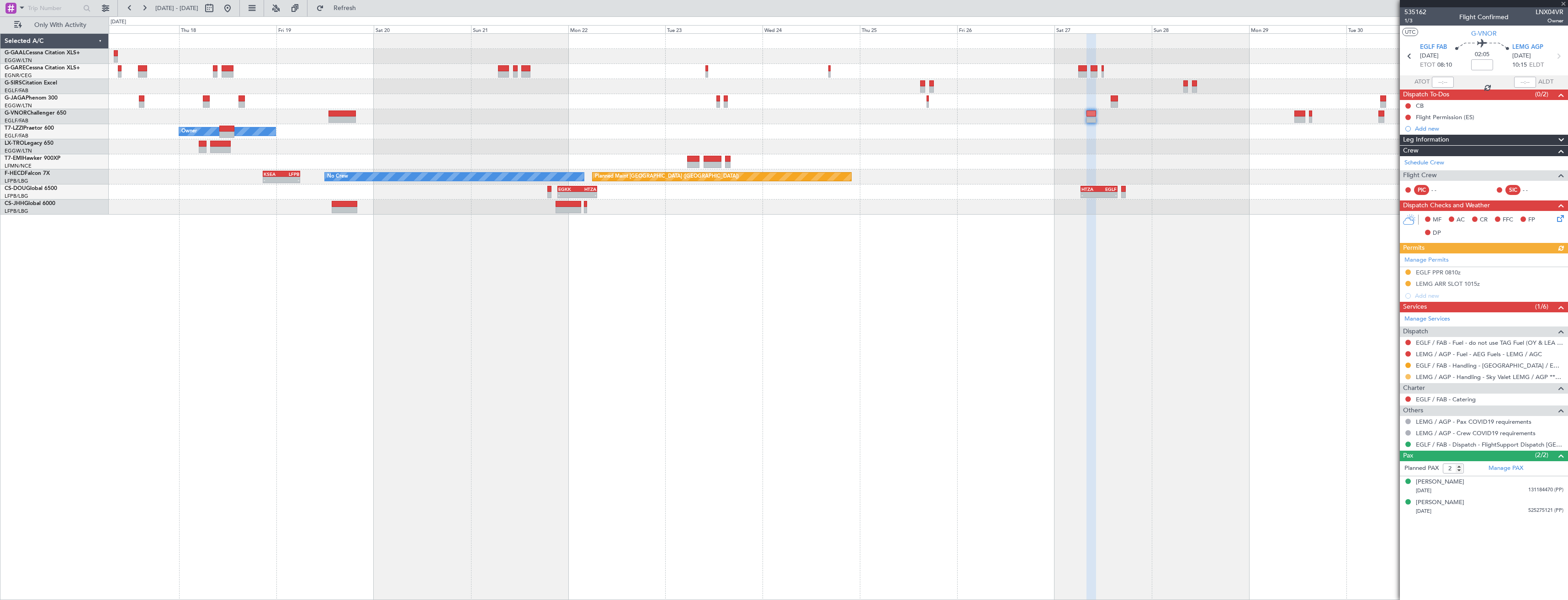
click at [1408, 375] on button at bounding box center [1408, 377] width 5 height 5
click at [1395, 487] on span "Confirmed" at bounding box center [1382, 485] width 29 height 9
click at [1410, 281] on div at bounding box center [1408, 284] width 7 height 7
click at [1410, 282] on button at bounding box center [1408, 284] width 5 height 5
click at [1401, 393] on span "Received OK" at bounding box center [1385, 392] width 35 height 9
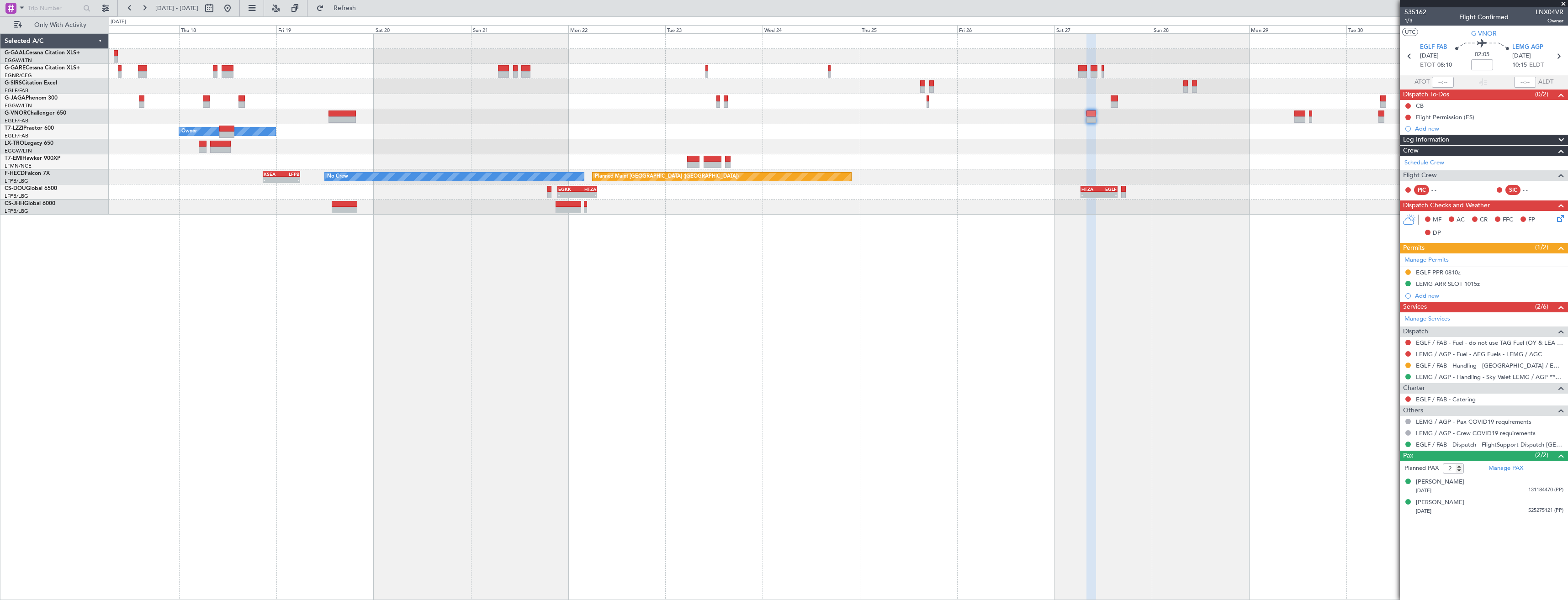
click at [1195, 215] on div "Planned Maint Dusseldorf Owner Planned Maint Paris (Le Bourget) No Crew - - KSE…" at bounding box center [838, 124] width 1459 height 181
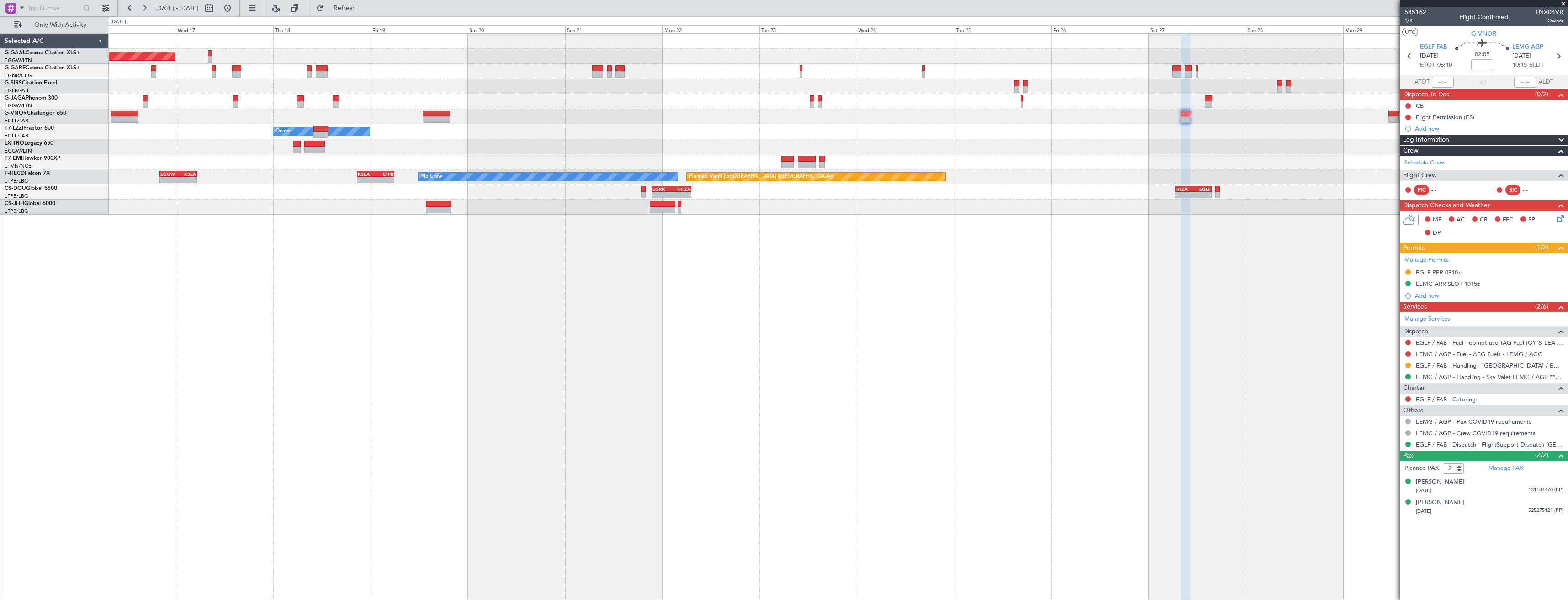
click at [1013, 263] on div "Planned Maint Dusseldorf Owner Planned Maint Paris (Le Bourget) No Crew - - KSE…" at bounding box center [838, 316] width 1459 height 567
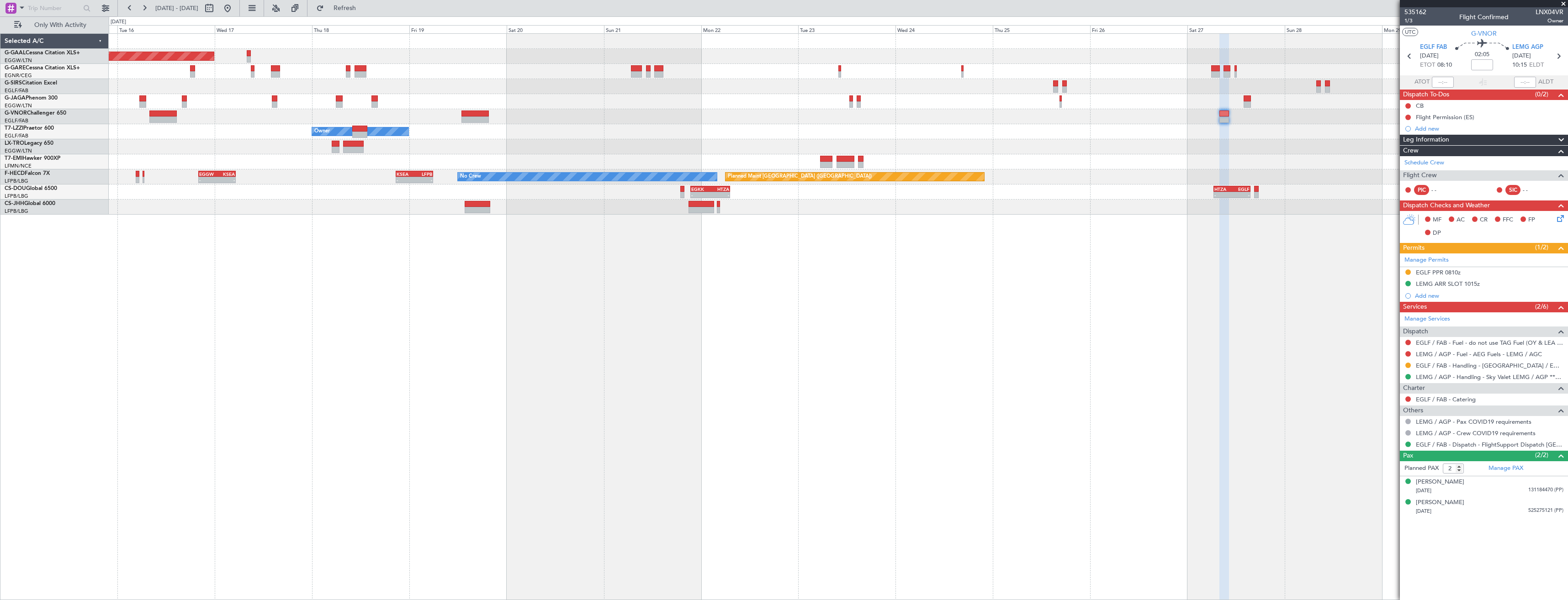
click at [1163, 227] on div "Planned Maint Dusseldorf Owner Planned Maint Paris (Le Bourget) No Crew - - KSE…" at bounding box center [838, 316] width 1459 height 567
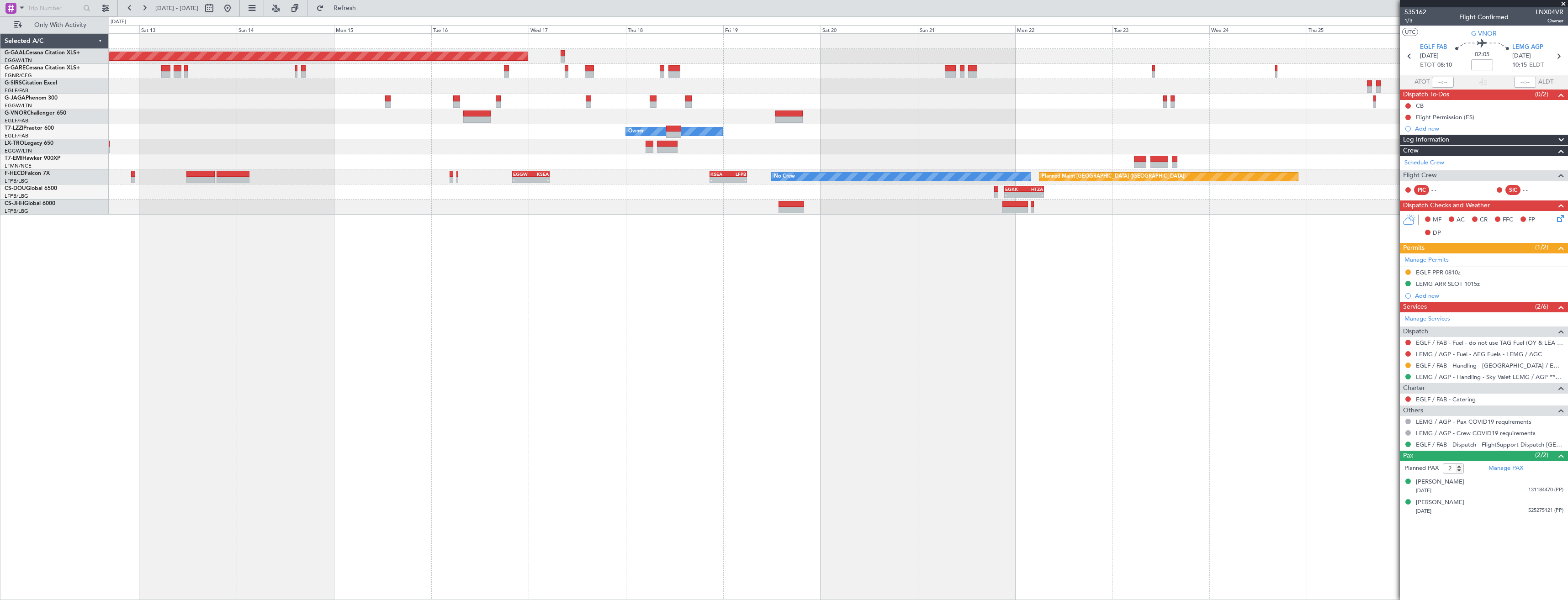
click at [1054, 211] on div "Planned Maint Dusseldorf Owner Owner Owner Planned Maint Dusseldorf Planned Mai…" at bounding box center [838, 316] width 1459 height 567
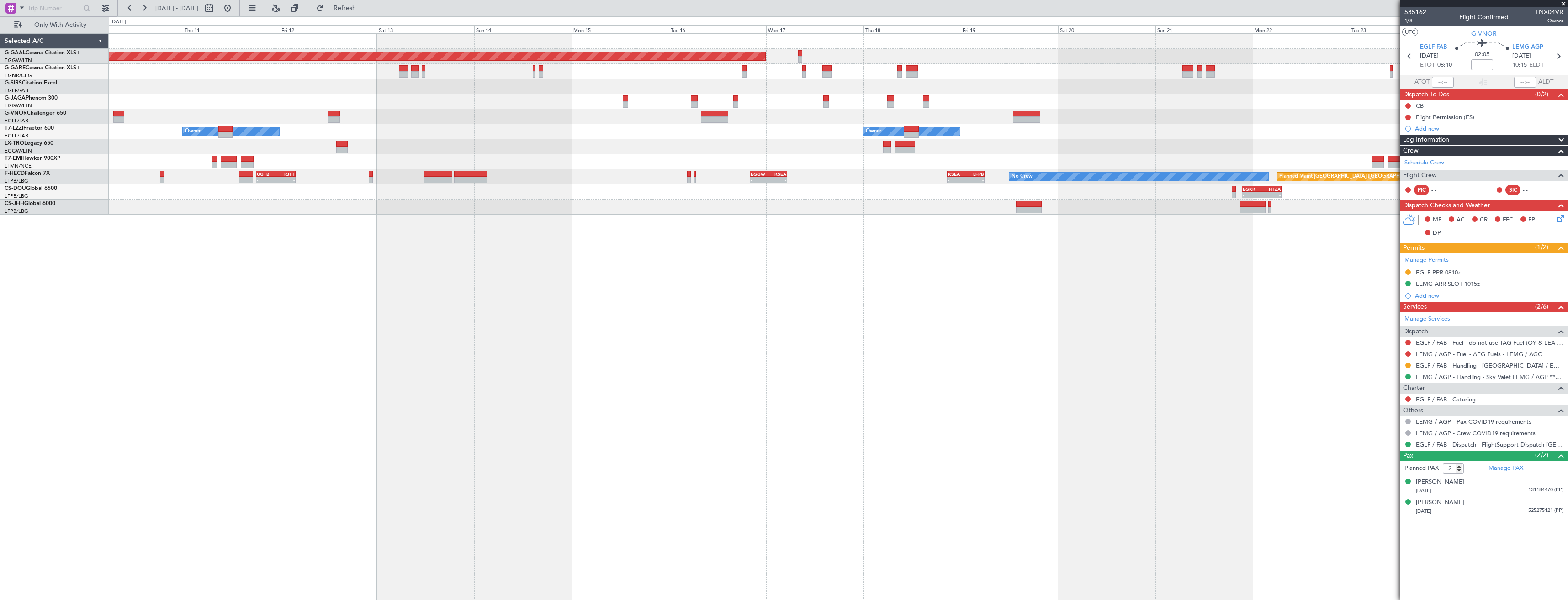
click at [1007, 218] on div "Planned Maint Dusseldorf Owner Owner Owner Planned Maint Dusseldorf Planned Mai…" at bounding box center [838, 316] width 1459 height 567
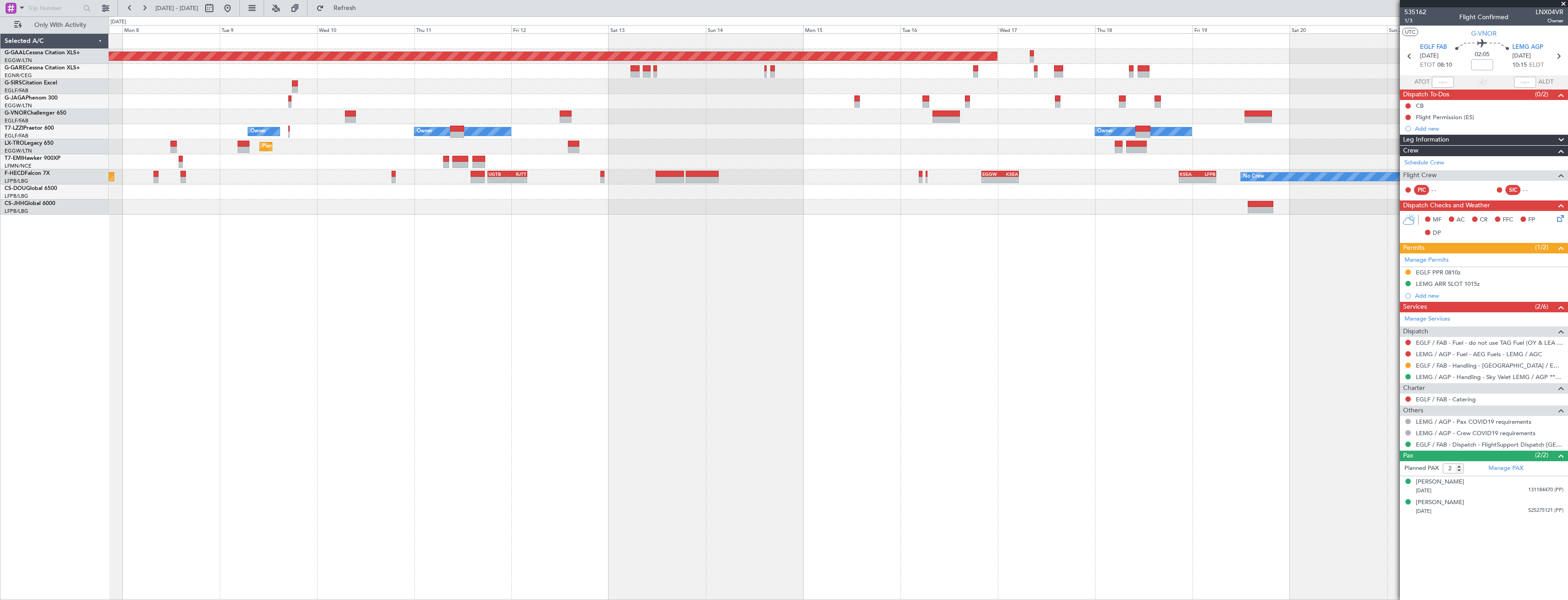
click at [595, 271] on div "Planned Maint Dusseldorf Owner Owner Owner Planned Maint Dusseldorf Planned Mai…" at bounding box center [838, 316] width 1459 height 567
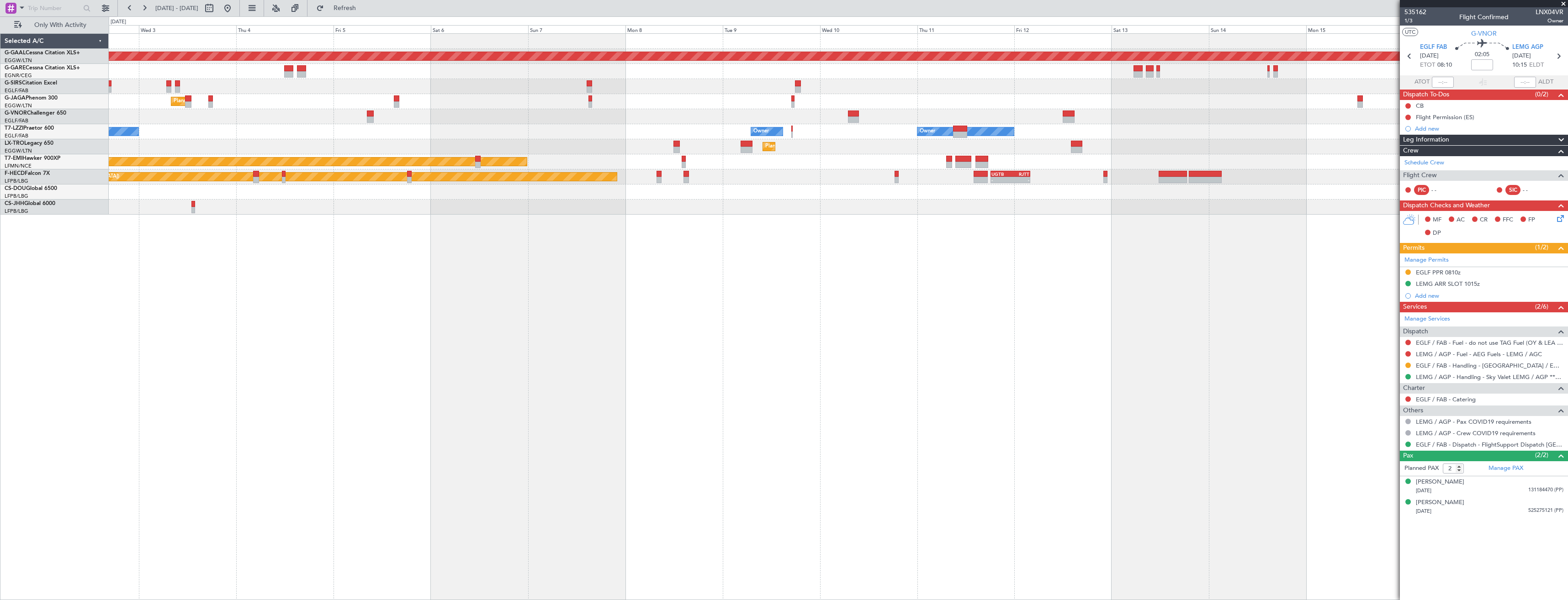
click at [1192, 245] on div "Planned Maint Dusseldorf Planned Maint London (Luton) Owner Ibiza Owner Owner O…" at bounding box center [838, 316] width 1459 height 567
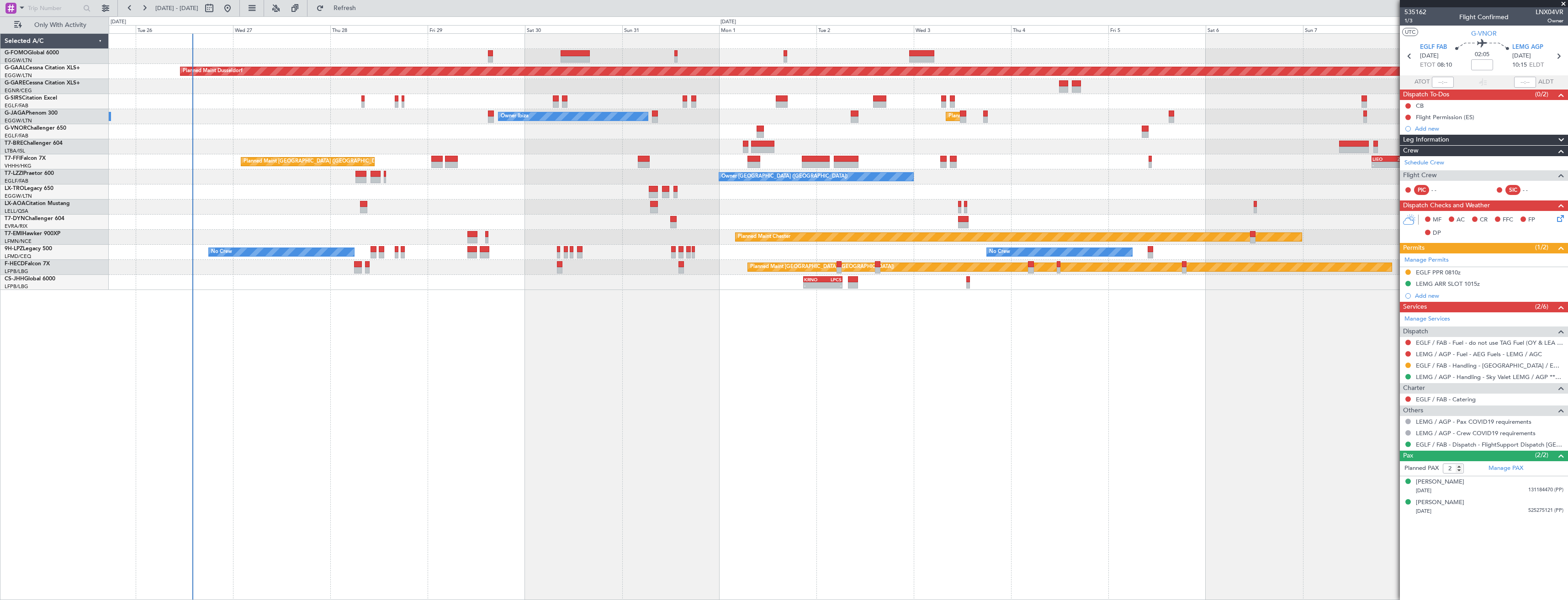
click at [1151, 204] on div "Planned Maint Dusseldorf Unplanned Maint Oxford (Kidlington) Planned Maint Lond…" at bounding box center [838, 162] width 1459 height 256
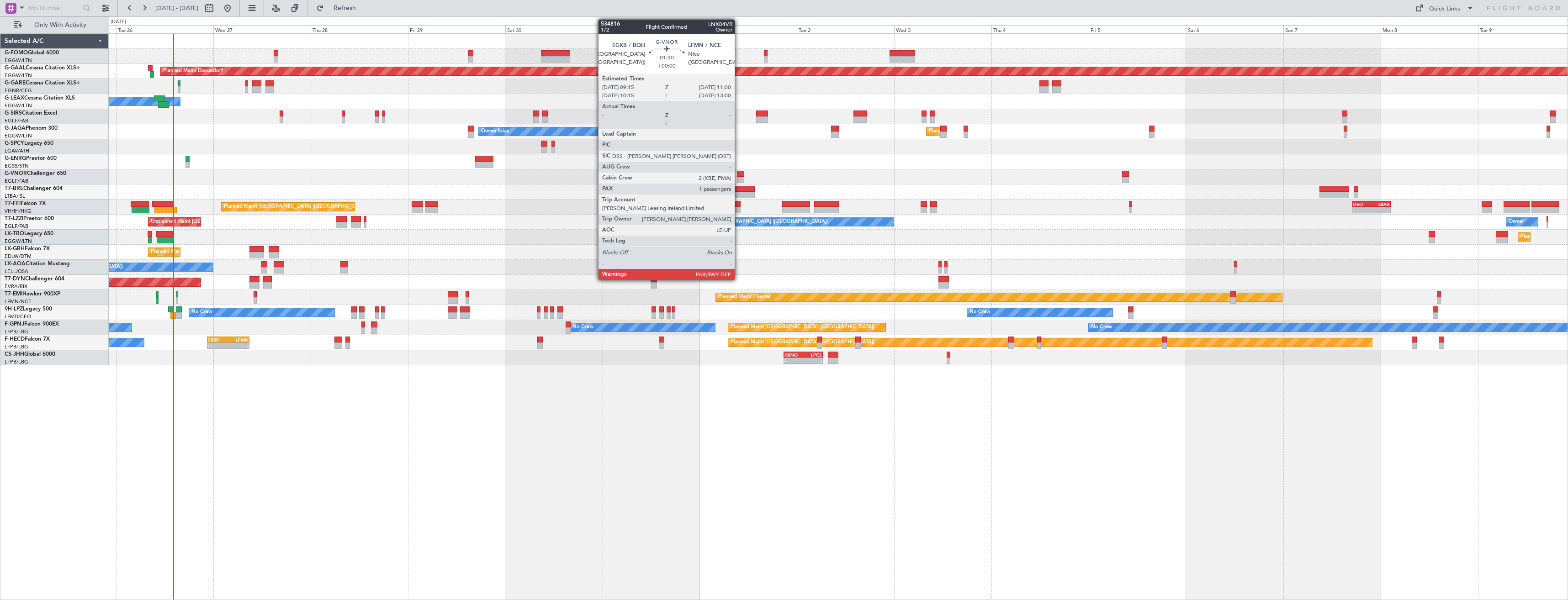
click at [739, 178] on div at bounding box center [741, 180] width 7 height 7
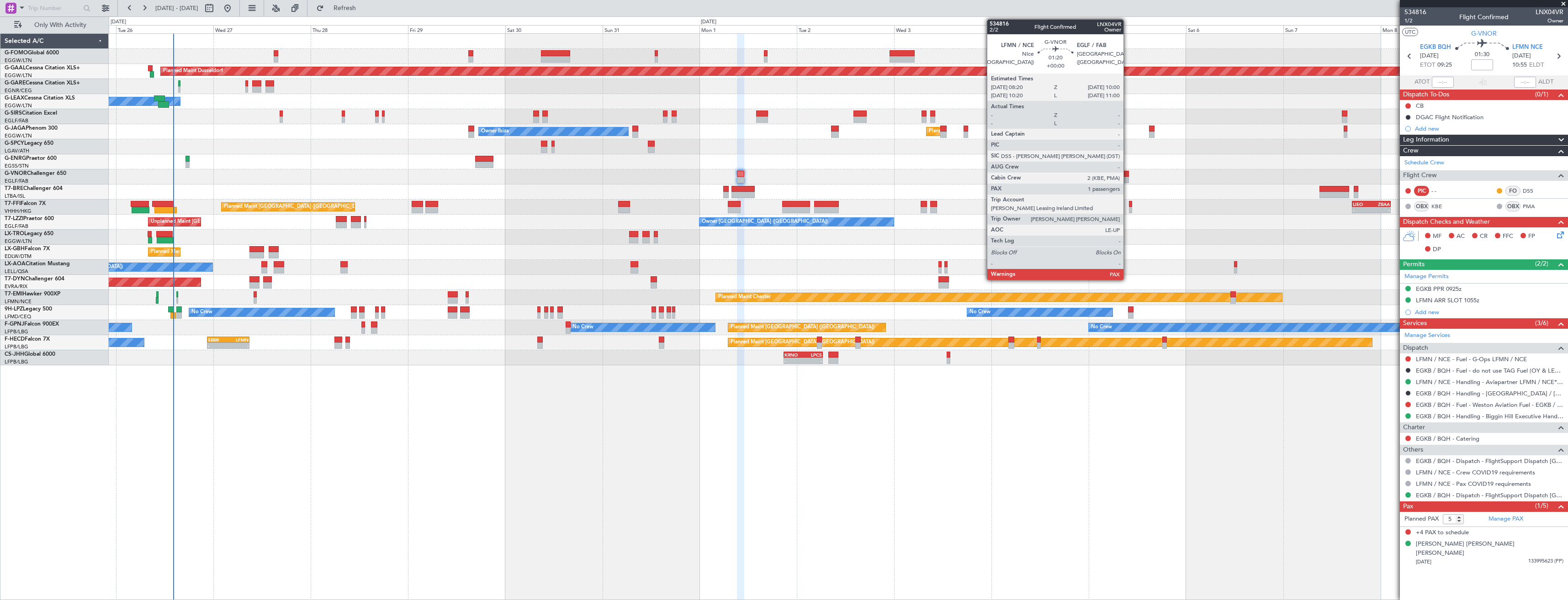
click at [1127, 176] on div at bounding box center [1125, 174] width 7 height 7
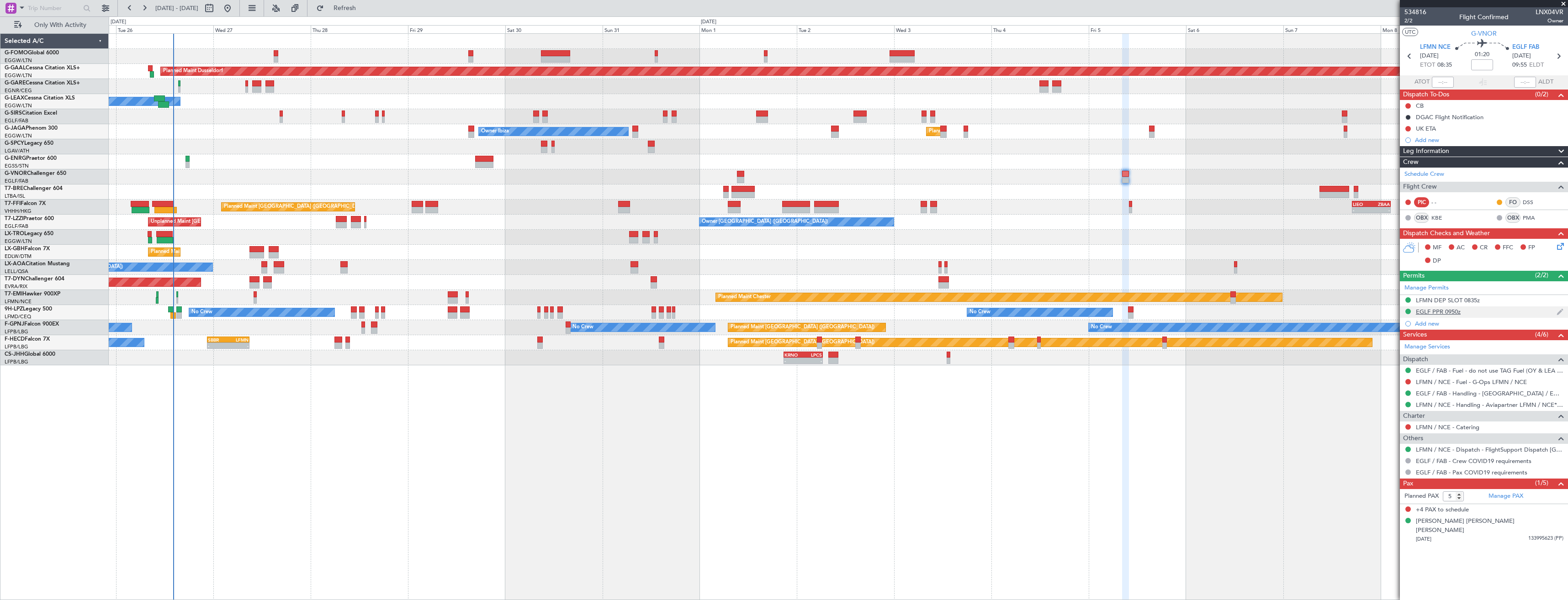
click at [1488, 313] on div "EGLF PPR 0950z" at bounding box center [1484, 312] width 168 height 12
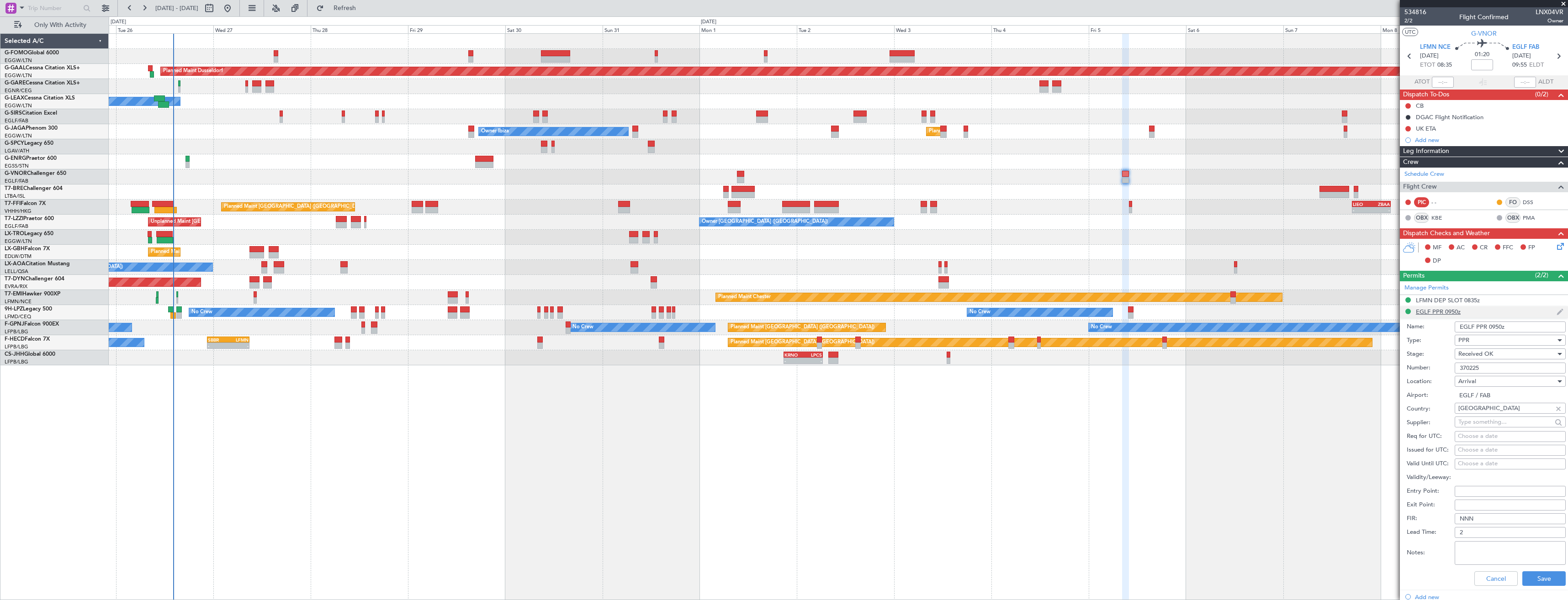
scroll to position [208, 0]
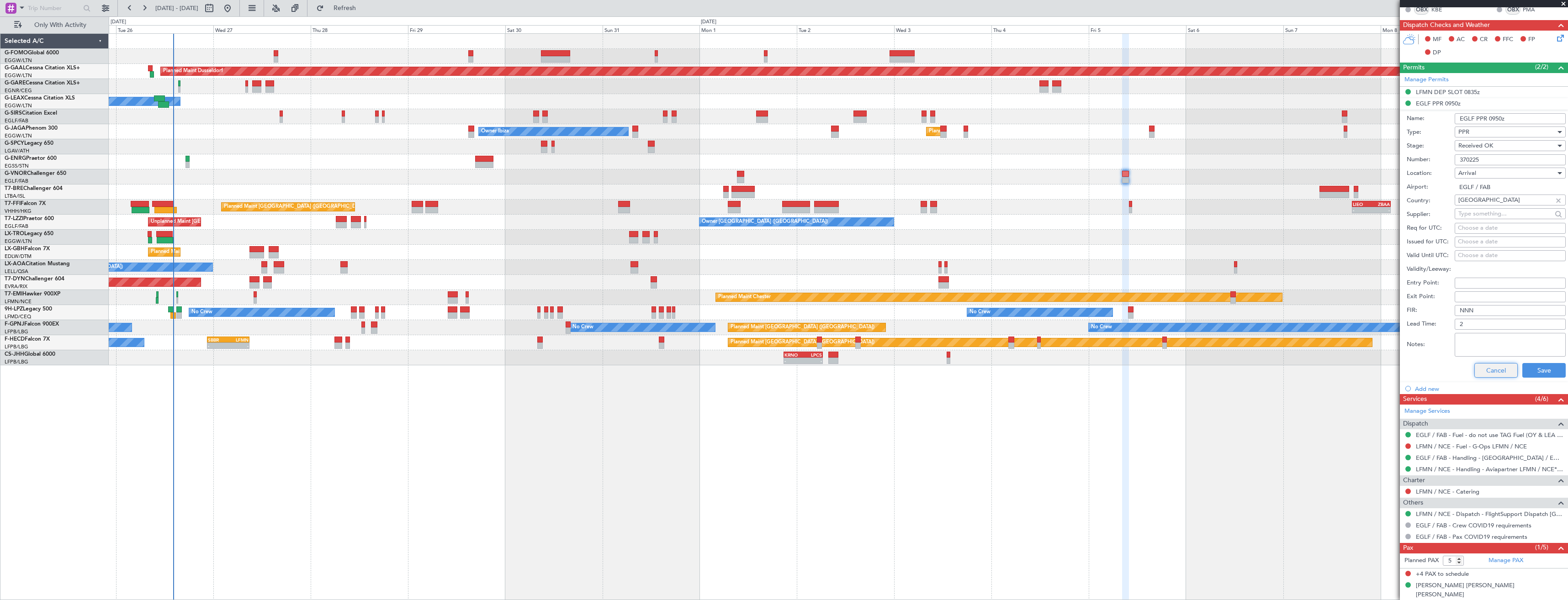
click at [1486, 370] on button "Cancel" at bounding box center [1496, 371] width 43 height 15
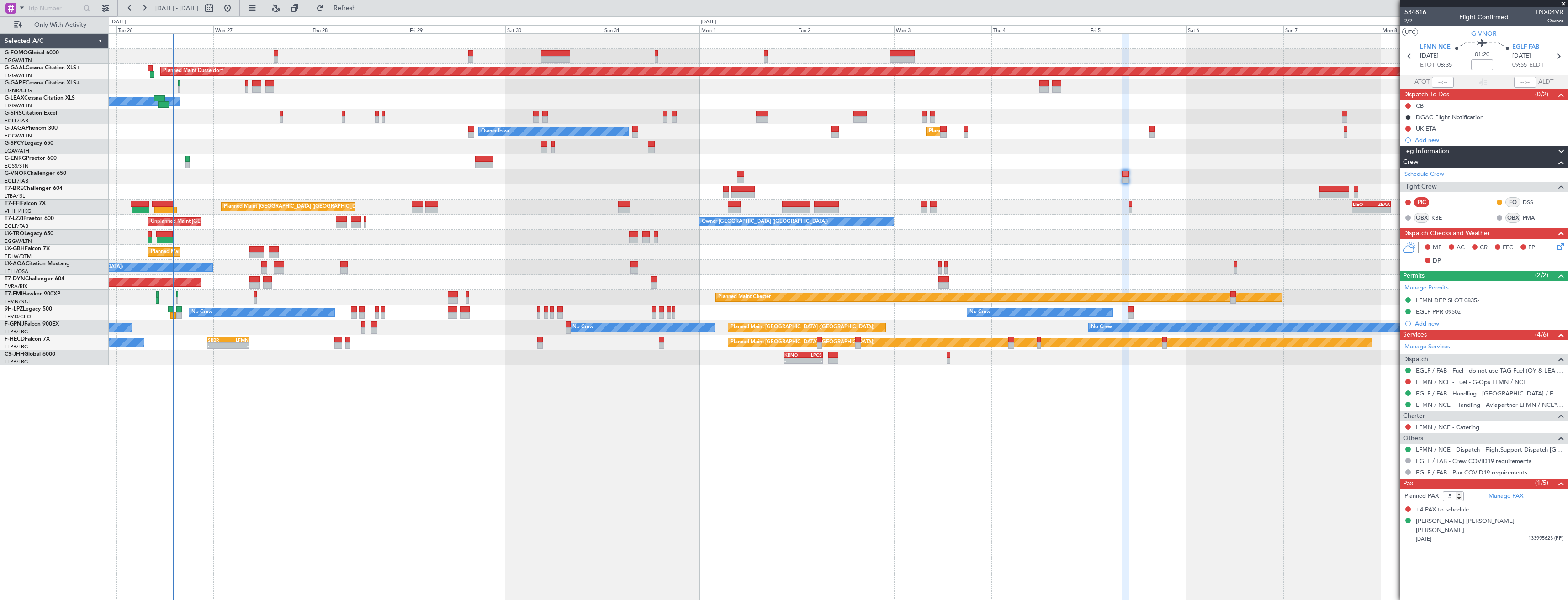
scroll to position [0, 0]
click at [1555, 58] on icon at bounding box center [1558, 57] width 12 height 12
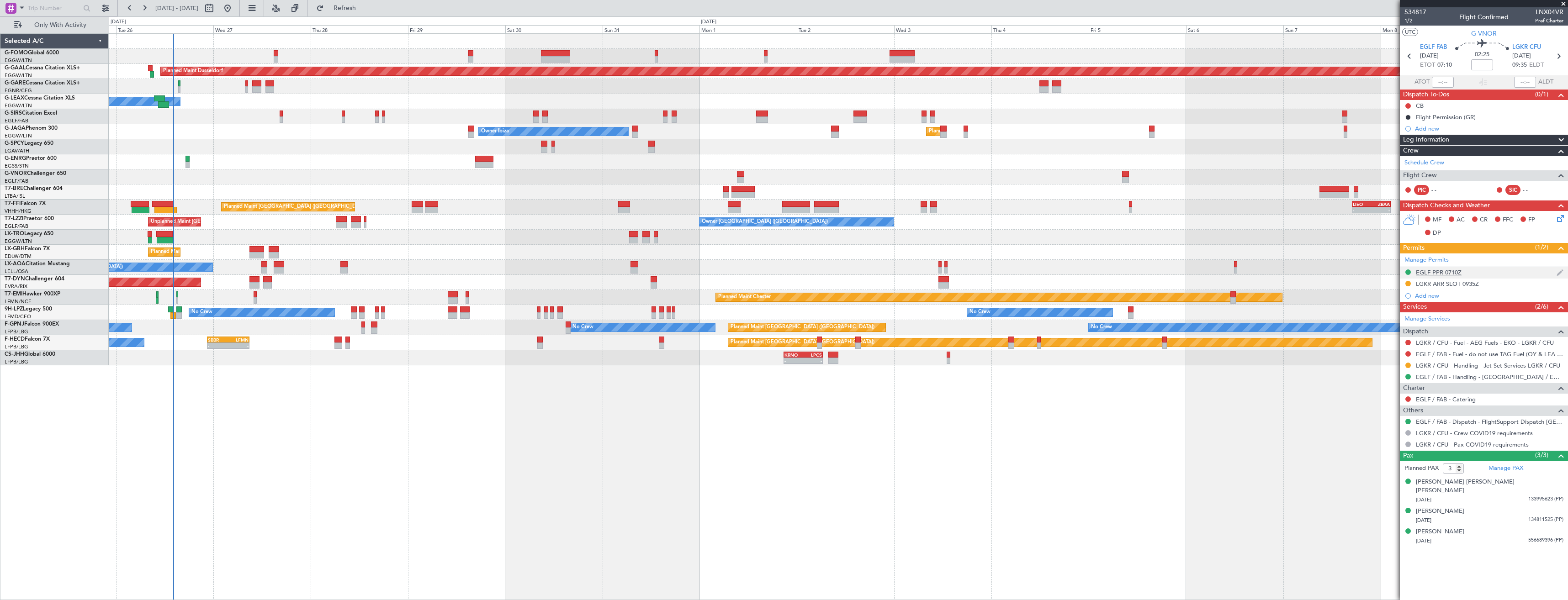
click at [1490, 276] on div "EGLF PPR 0710Z" at bounding box center [1484, 273] width 168 height 12
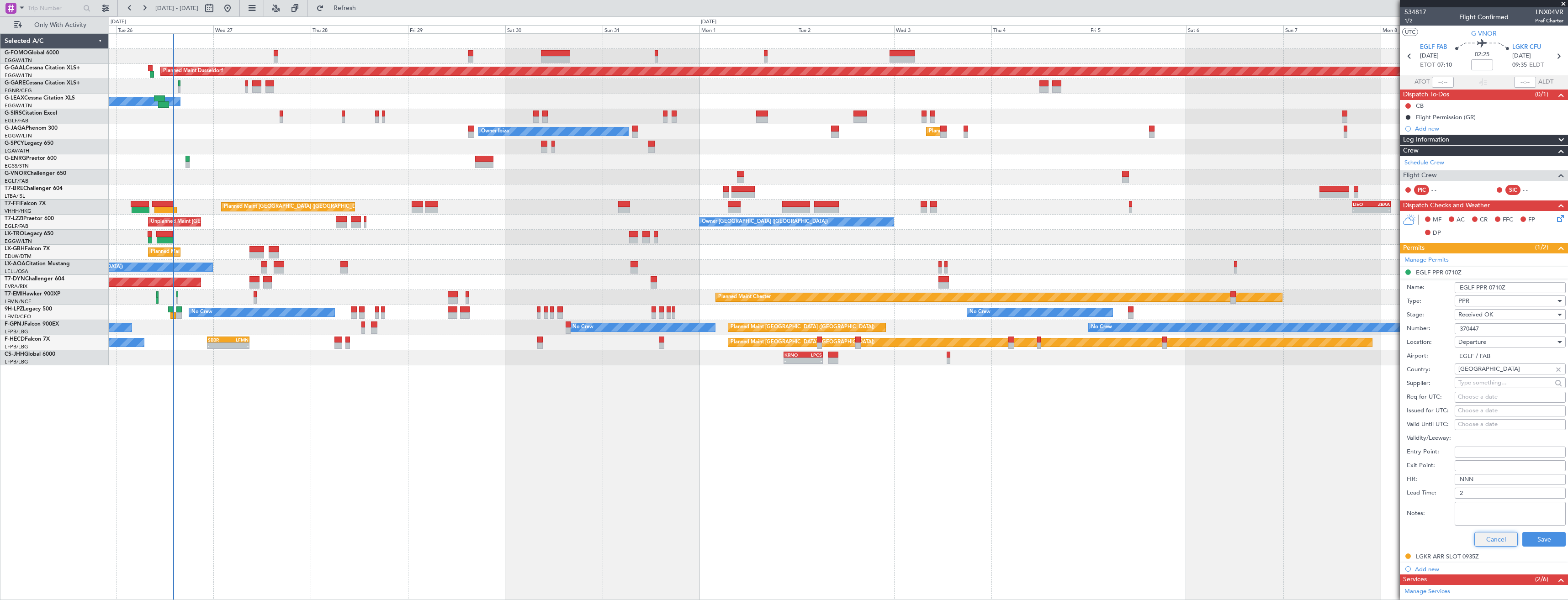
click at [1485, 545] on button "Cancel" at bounding box center [1496, 539] width 43 height 15
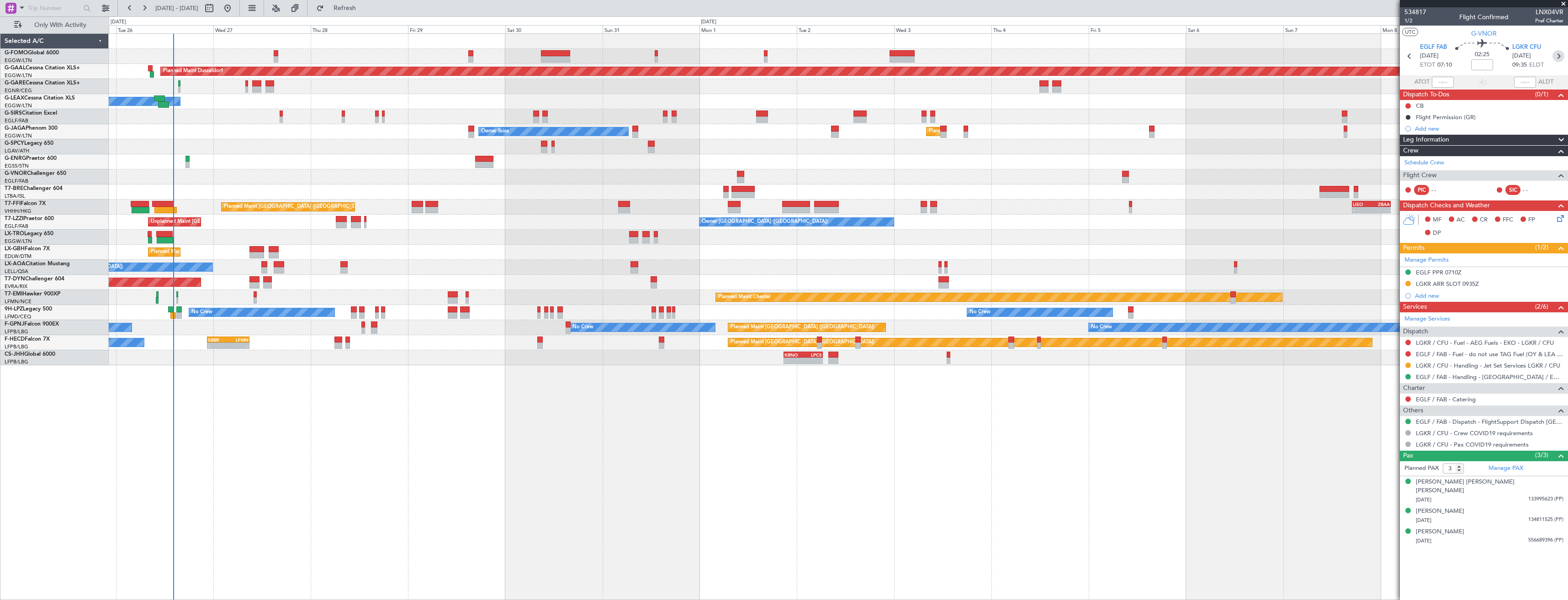
click at [1555, 54] on icon at bounding box center [1558, 57] width 12 height 12
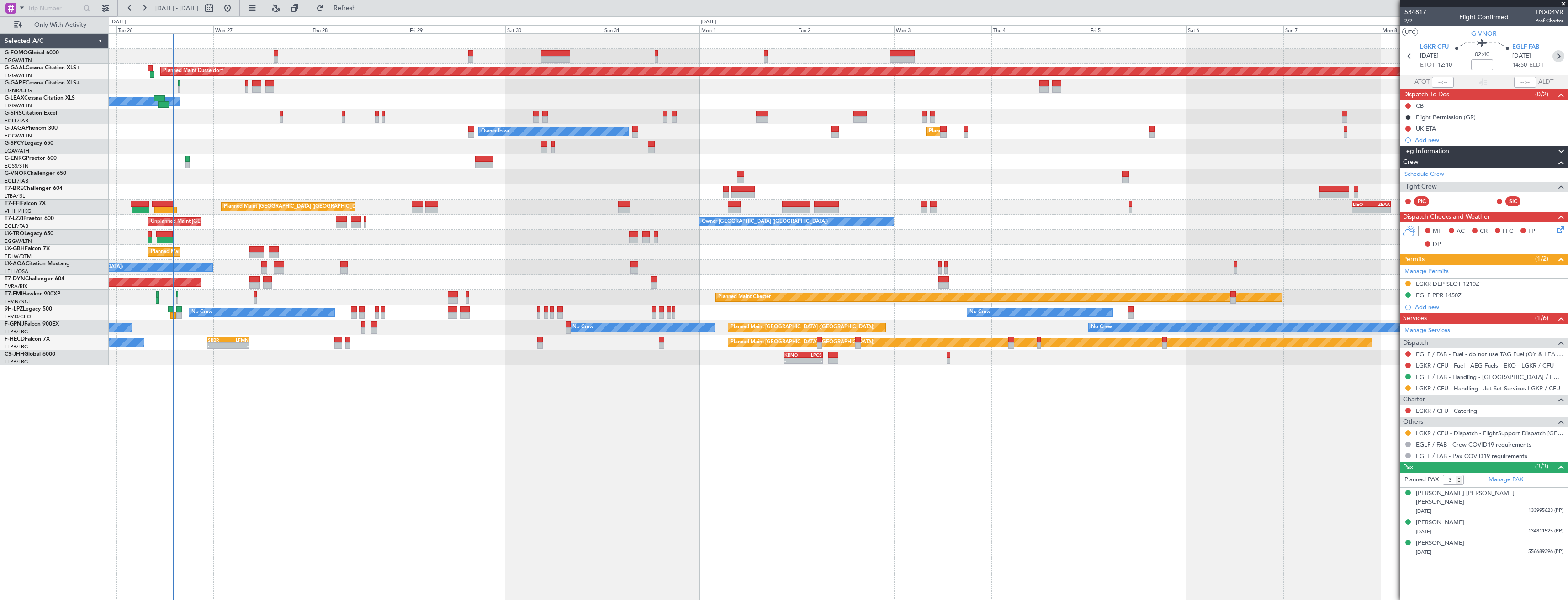
click at [1555, 55] on icon at bounding box center [1558, 57] width 12 height 12
type input "2"
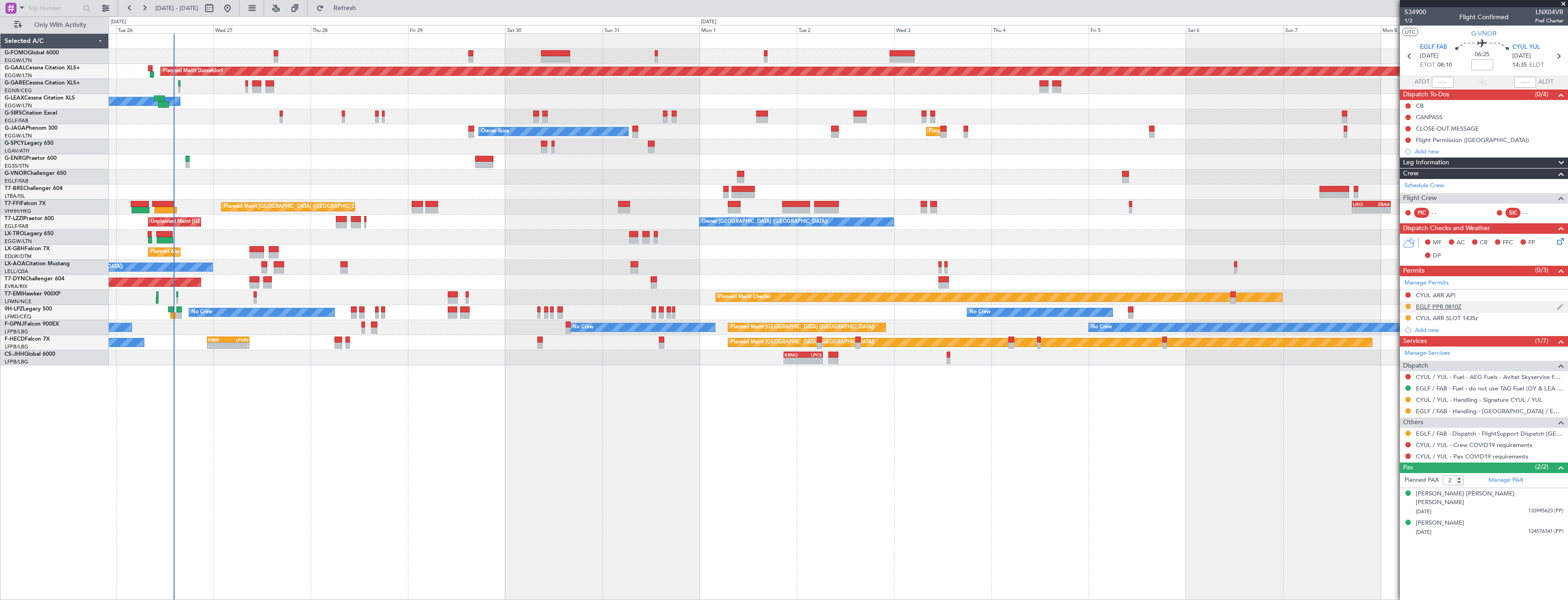
click at [1491, 312] on div "EGLF PPR 0810Z" at bounding box center [1484, 307] width 168 height 12
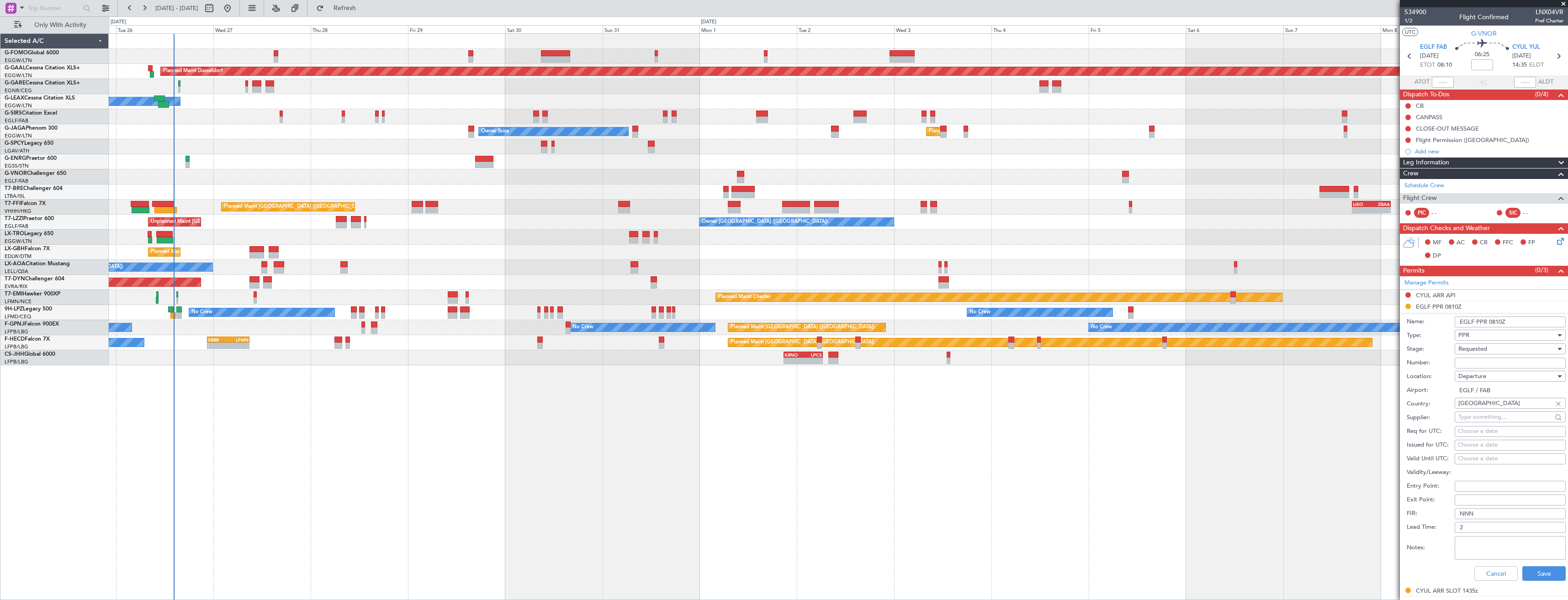
click at [1481, 360] on input "Number:" at bounding box center [1510, 363] width 111 height 11
type input "372077"
click at [1484, 349] on span "Requested" at bounding box center [1472, 349] width 29 height 9
click at [1490, 420] on span "Received OK" at bounding box center [1507, 418] width 96 height 14
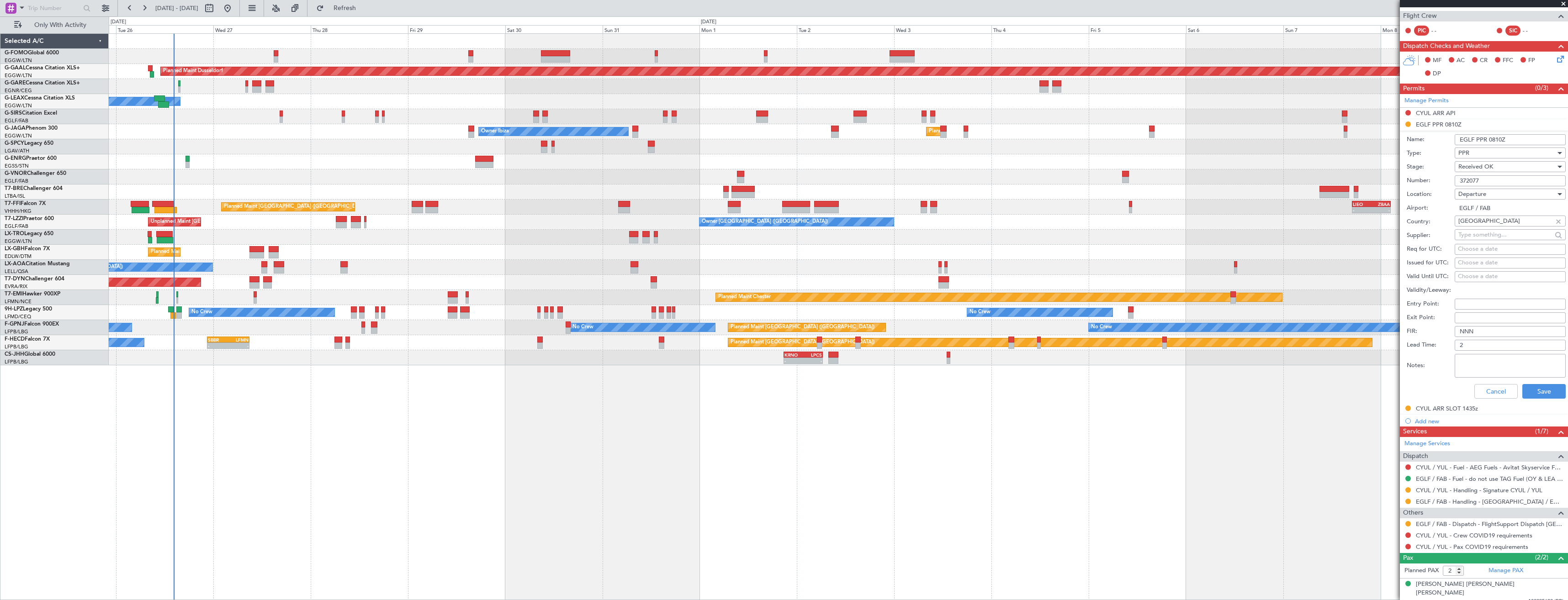
scroll to position [183, 0]
click at [1522, 394] on button "Save" at bounding box center [1544, 391] width 43 height 15
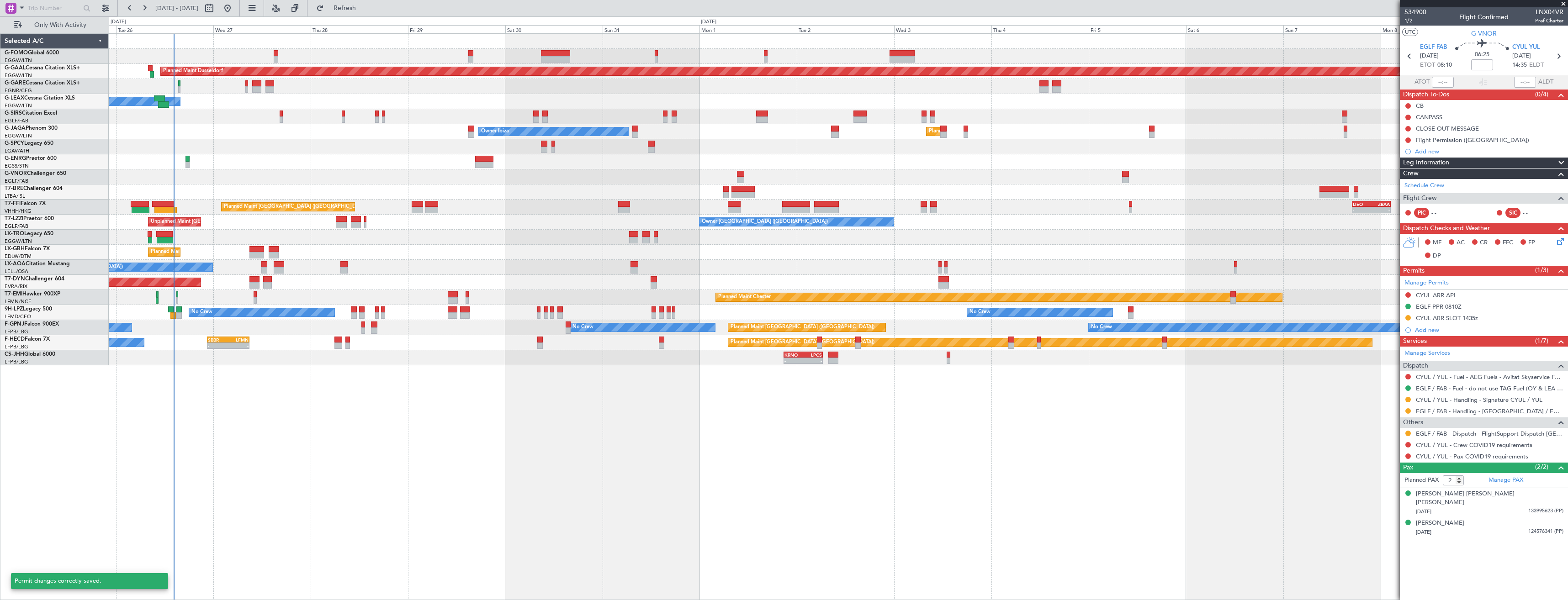
scroll to position [0, 0]
click at [1408, 411] on button at bounding box center [1408, 411] width 5 height 5
click at [1402, 519] on li "Confirmed" at bounding box center [1407, 520] width 105 height 14
click at [1562, 55] on icon at bounding box center [1558, 57] width 12 height 12
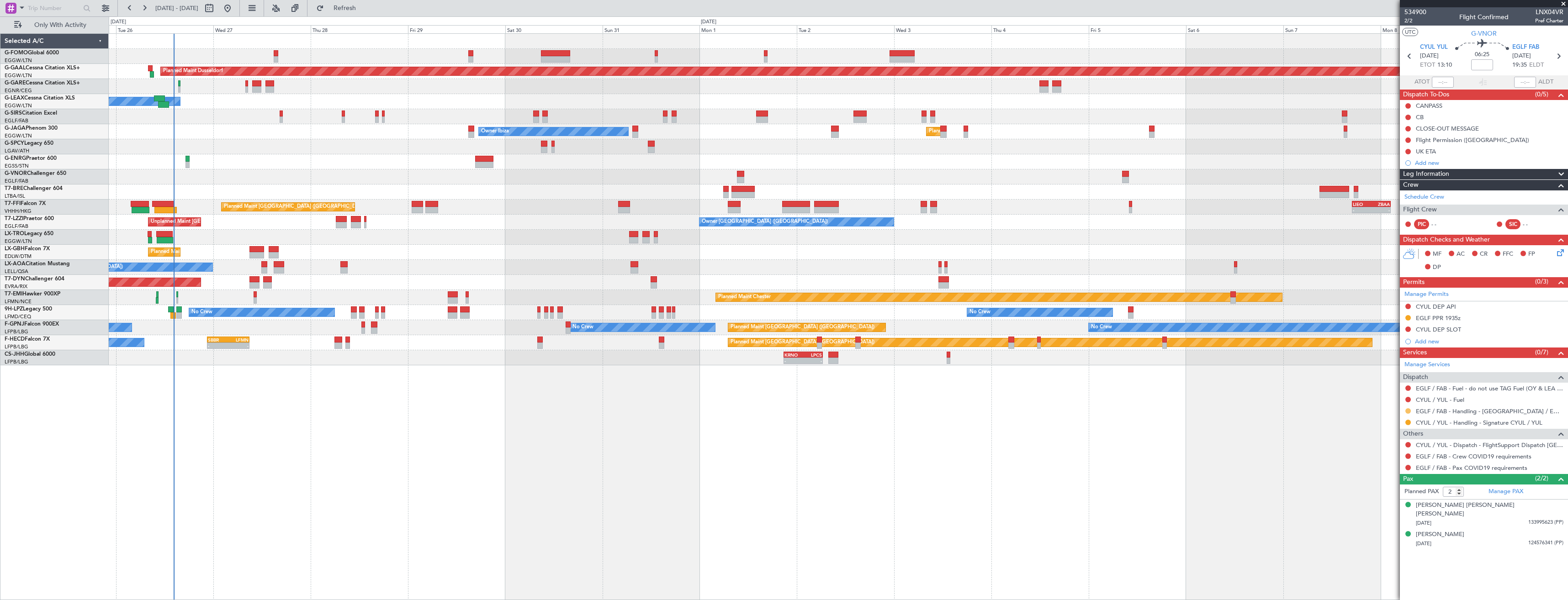
click at [1410, 411] on button at bounding box center [1408, 411] width 5 height 5
click at [1387, 517] on span "Confirmed" at bounding box center [1382, 520] width 29 height 9
click at [1491, 320] on div "EGLF PPR 1935z" at bounding box center [1484, 318] width 168 height 12
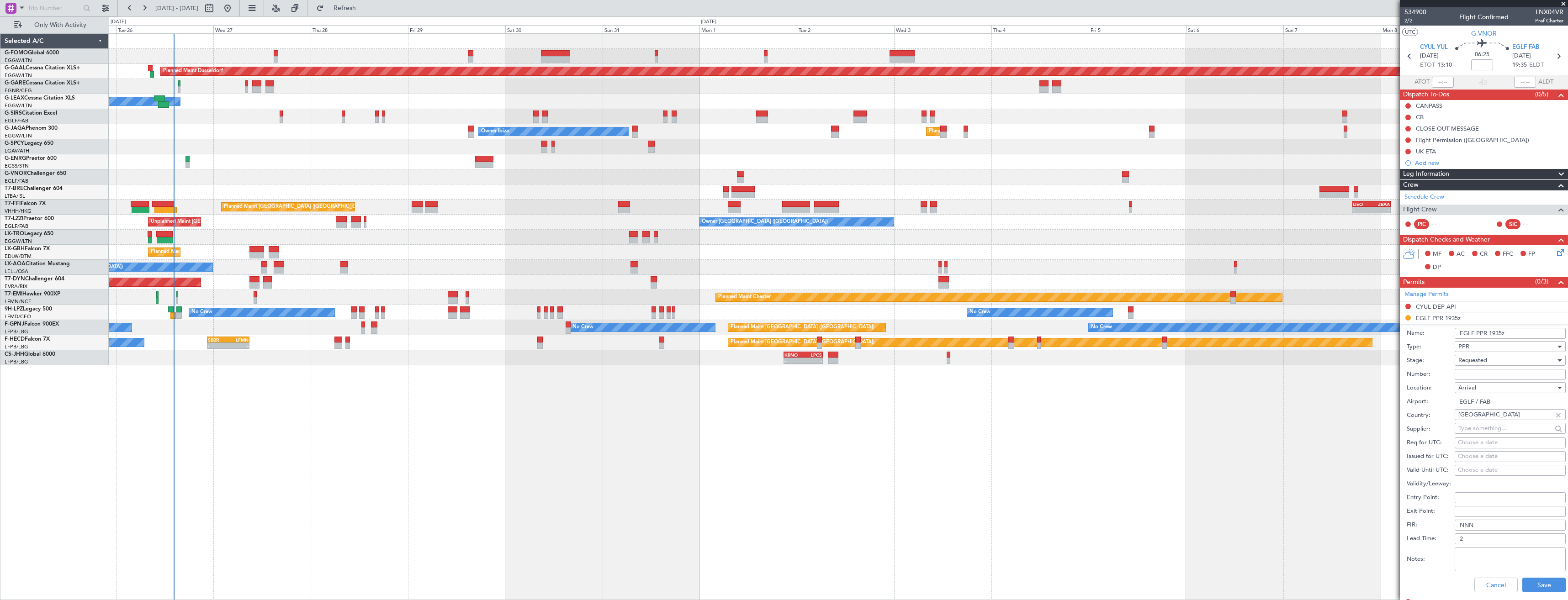
click at [1477, 374] on input "Number:" at bounding box center [1510, 374] width 111 height 11
type input "372078"
click at [1483, 363] on span "Requested" at bounding box center [1472, 360] width 29 height 9
click at [1485, 426] on span "Received OK" at bounding box center [1507, 430] width 96 height 14
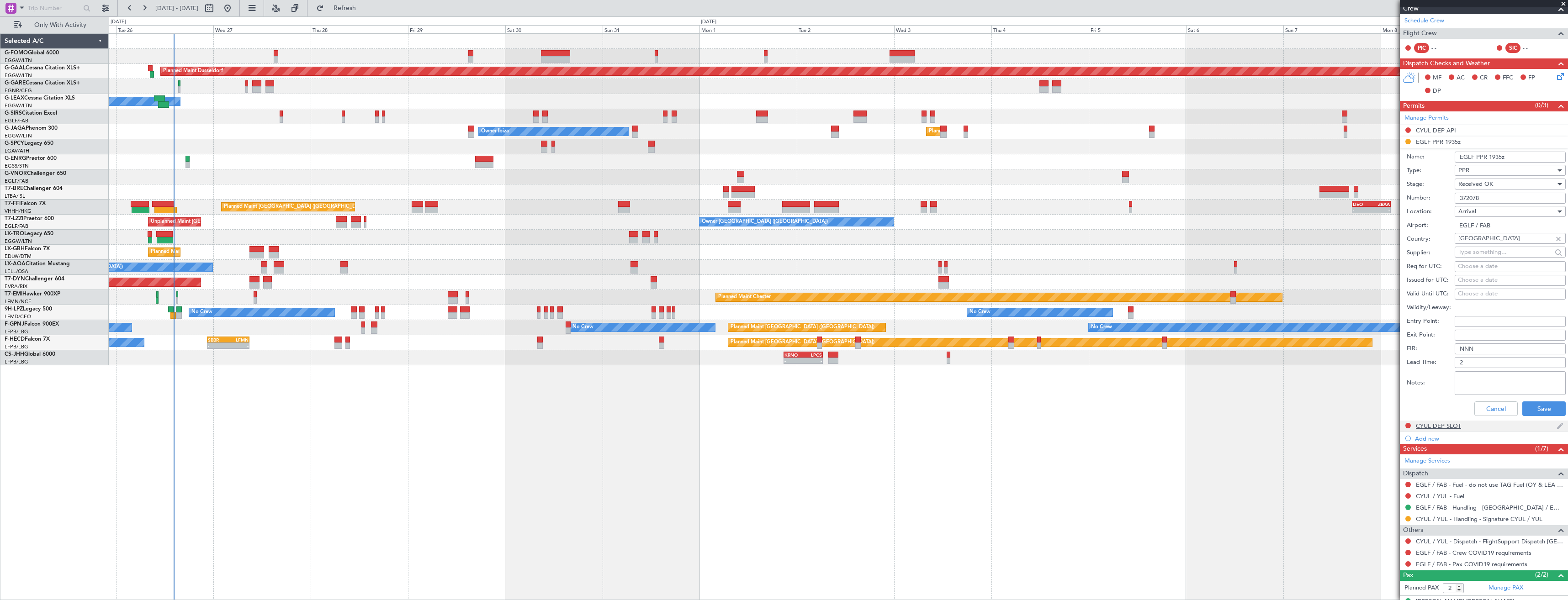
scroll to position [183, 0]
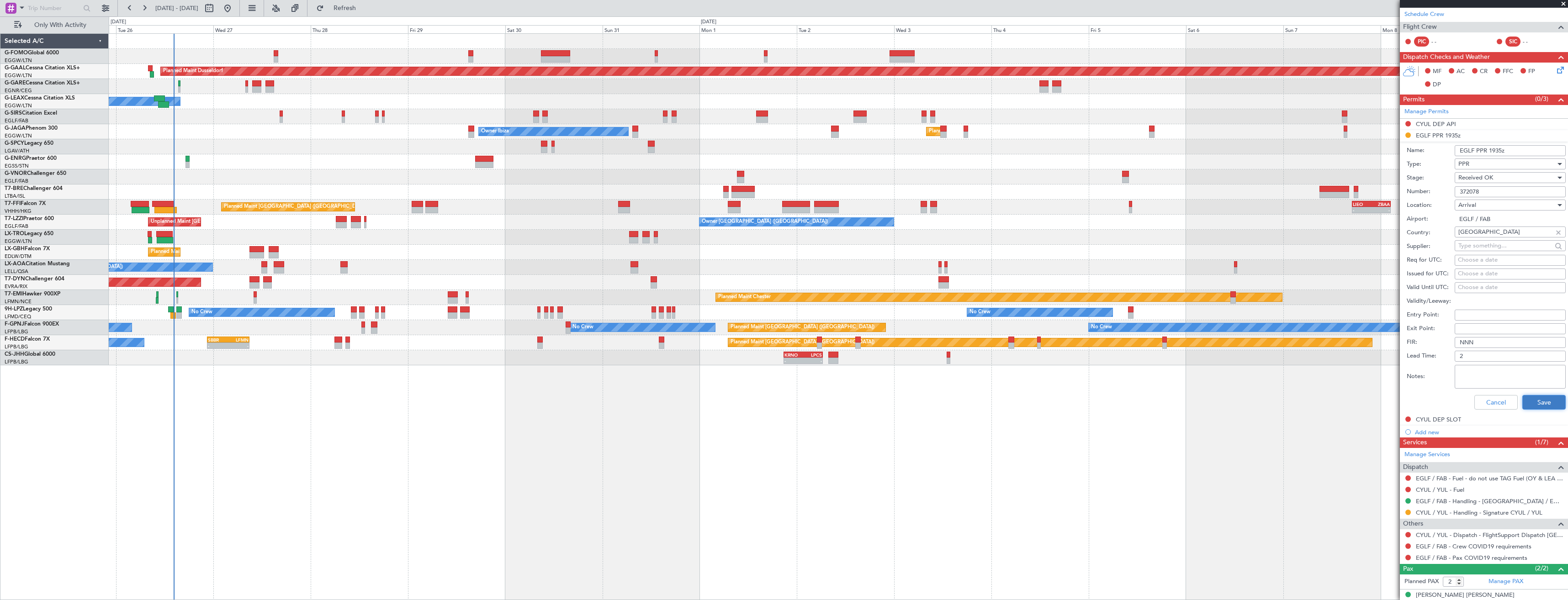
click at [1533, 403] on button "Save" at bounding box center [1544, 402] width 43 height 15
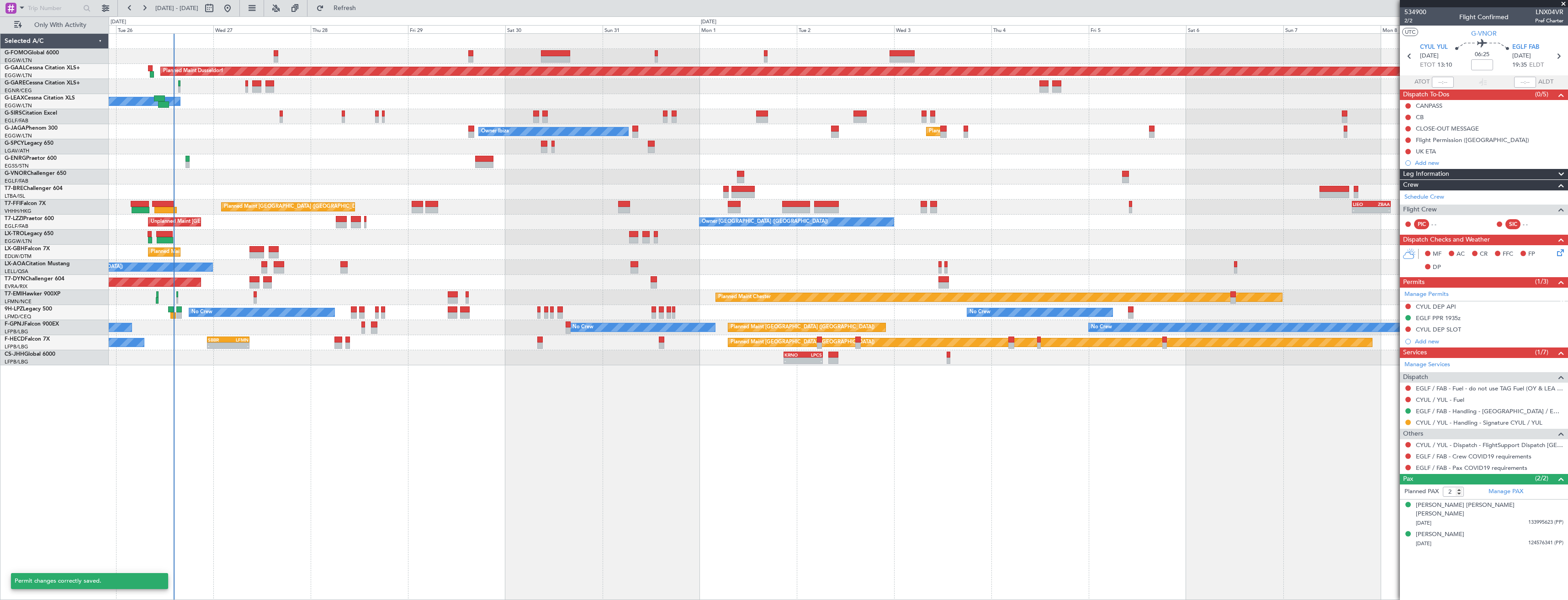
scroll to position [0, 0]
click at [1557, 55] on icon at bounding box center [1558, 57] width 12 height 12
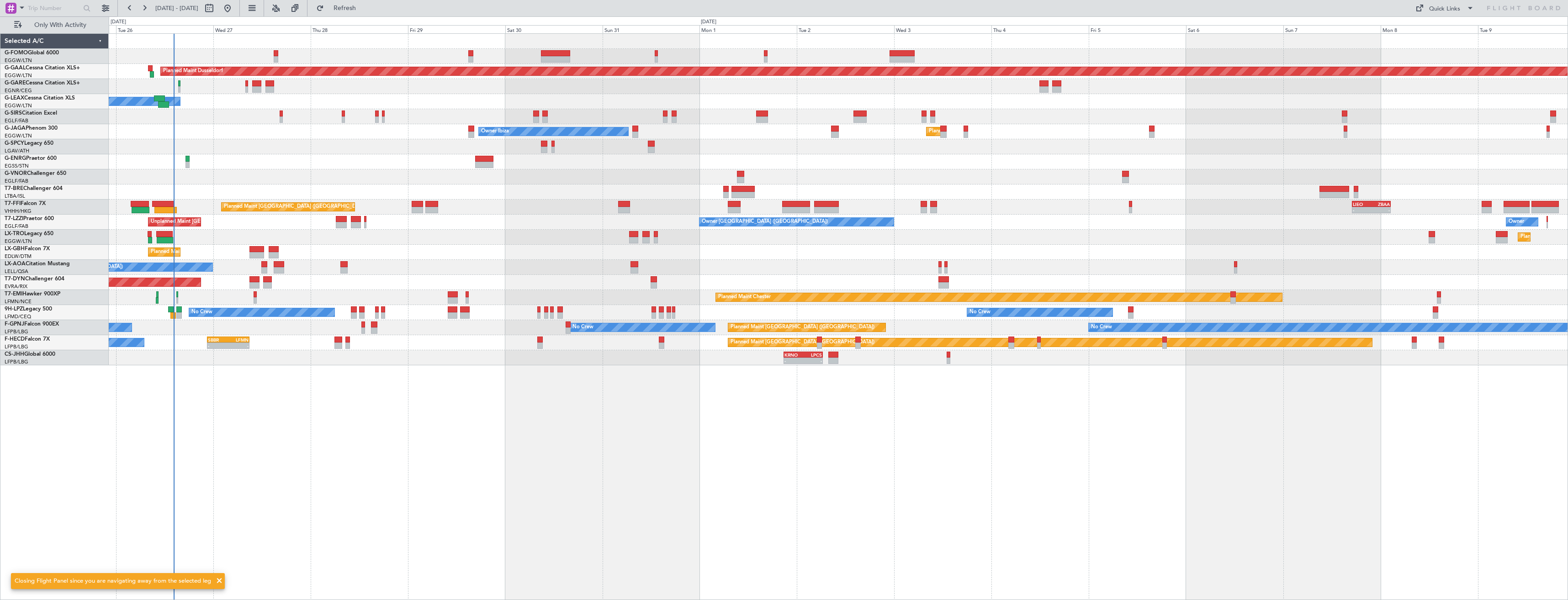
click at [1093, 193] on div "Planned Maint Dusseldorf Owner Unplanned Maint Oxford (Kidlington) Owner Ibiza …" at bounding box center [838, 200] width 1459 height 332
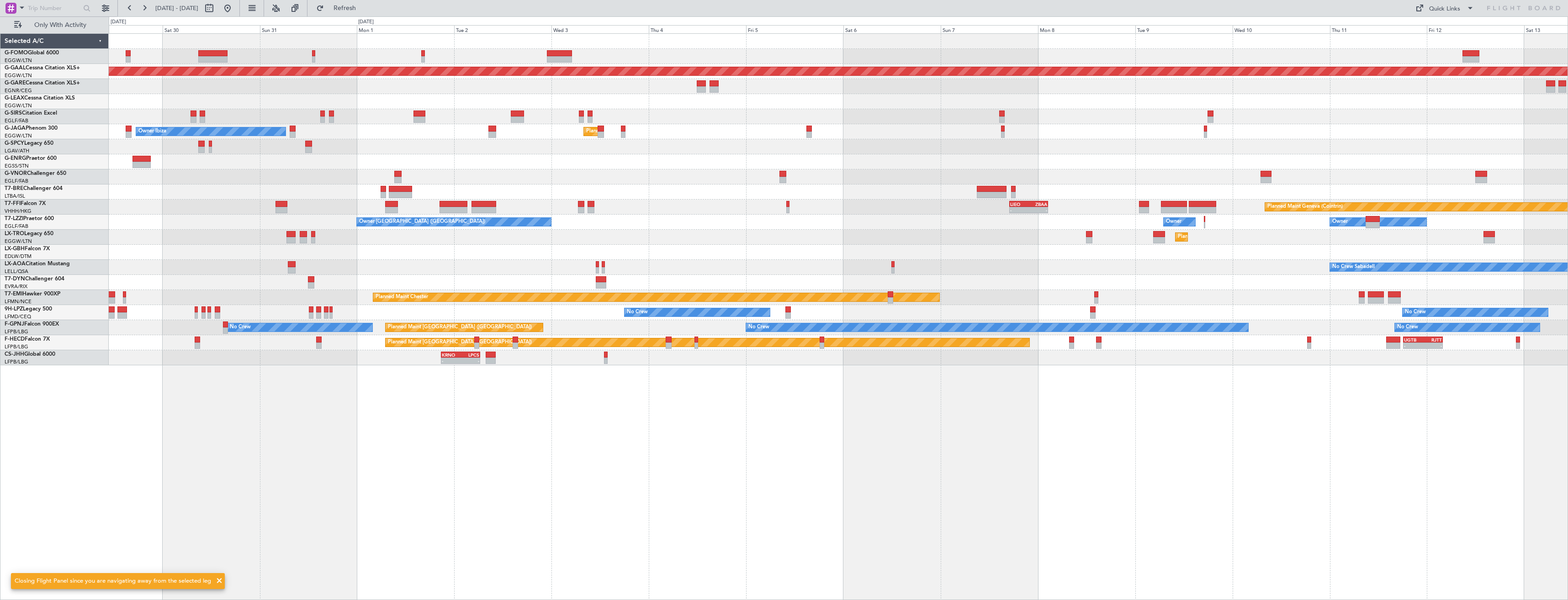
click at [1189, 176] on div "Planned Maint Dusseldorf Owner Owner Ibiza Planned Maint London (Luton) No Crew…" at bounding box center [838, 200] width 1459 height 332
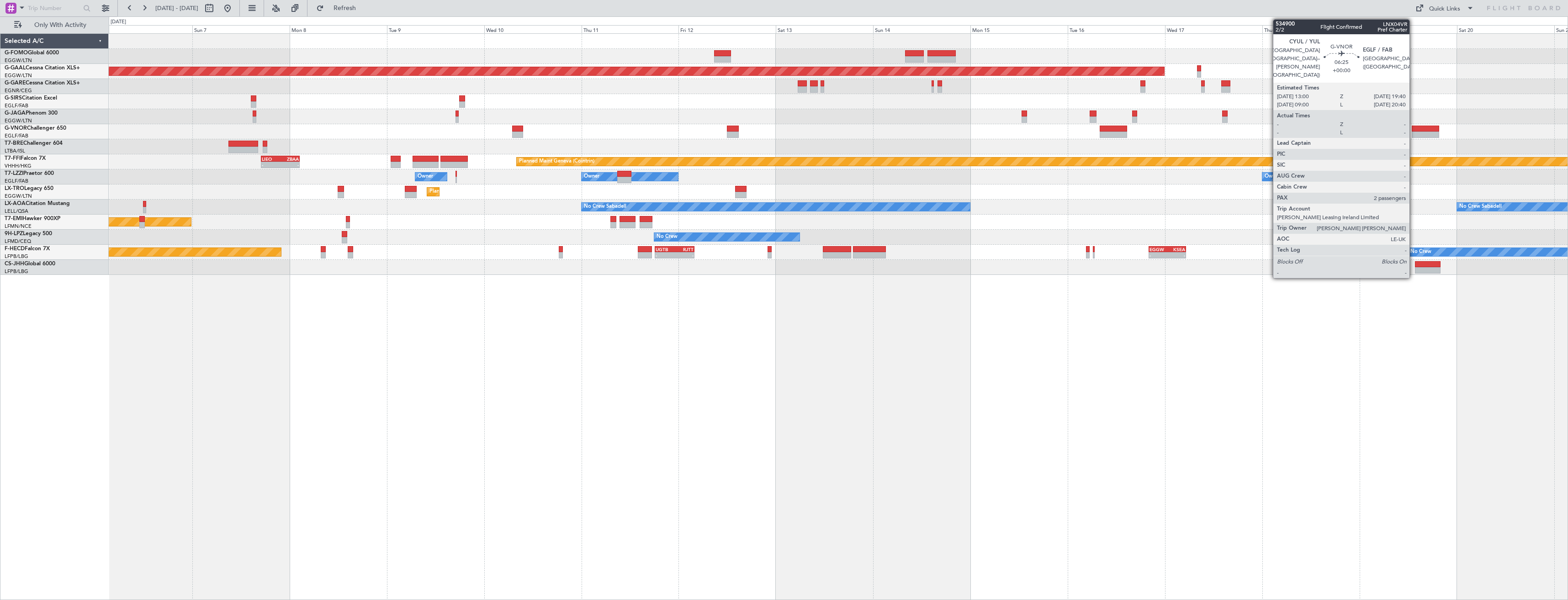
click at [1413, 133] on div at bounding box center [1425, 134] width 27 height 7
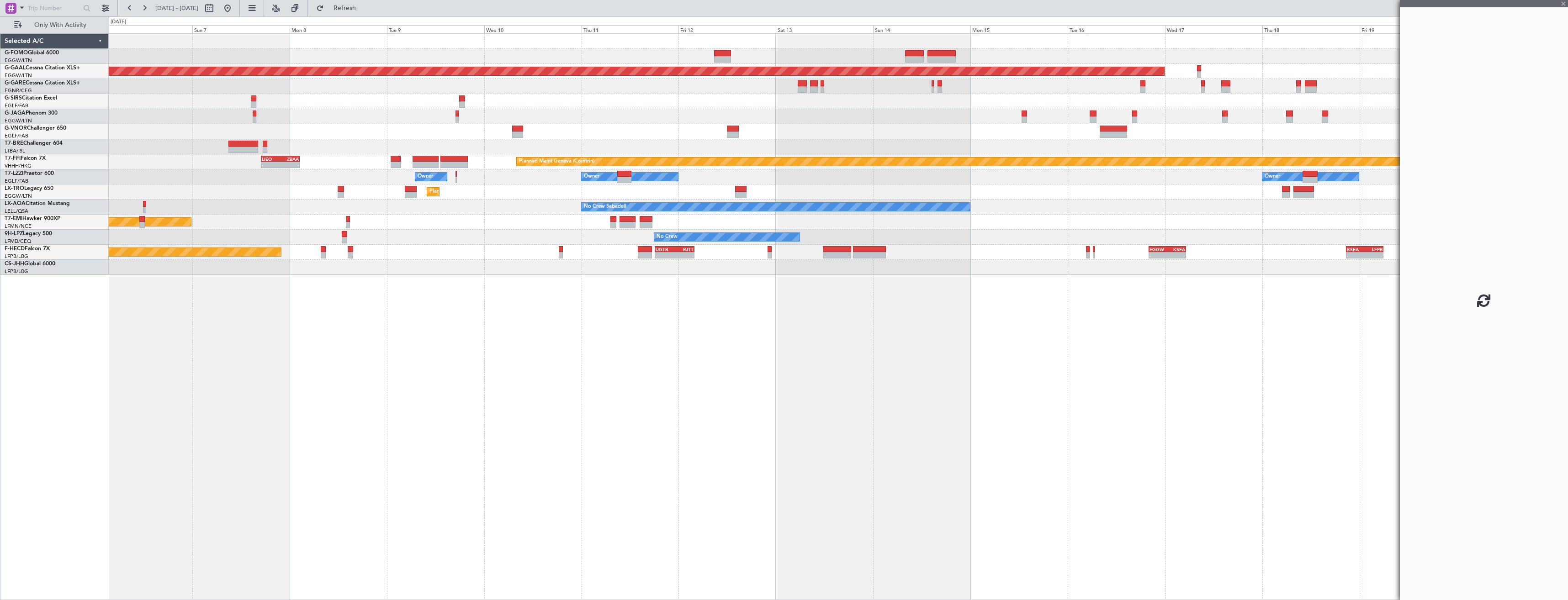
drag, startPoint x: 1455, startPoint y: 105, endPoint x: 1354, endPoint y: 105, distance: 101.0
click at [1354, 105] on fb-app "06 Sep 2025 - 21 Sep 2025 Refresh Quick Links Only With Activity Planned Maint …" at bounding box center [784, 303] width 1568 height 593
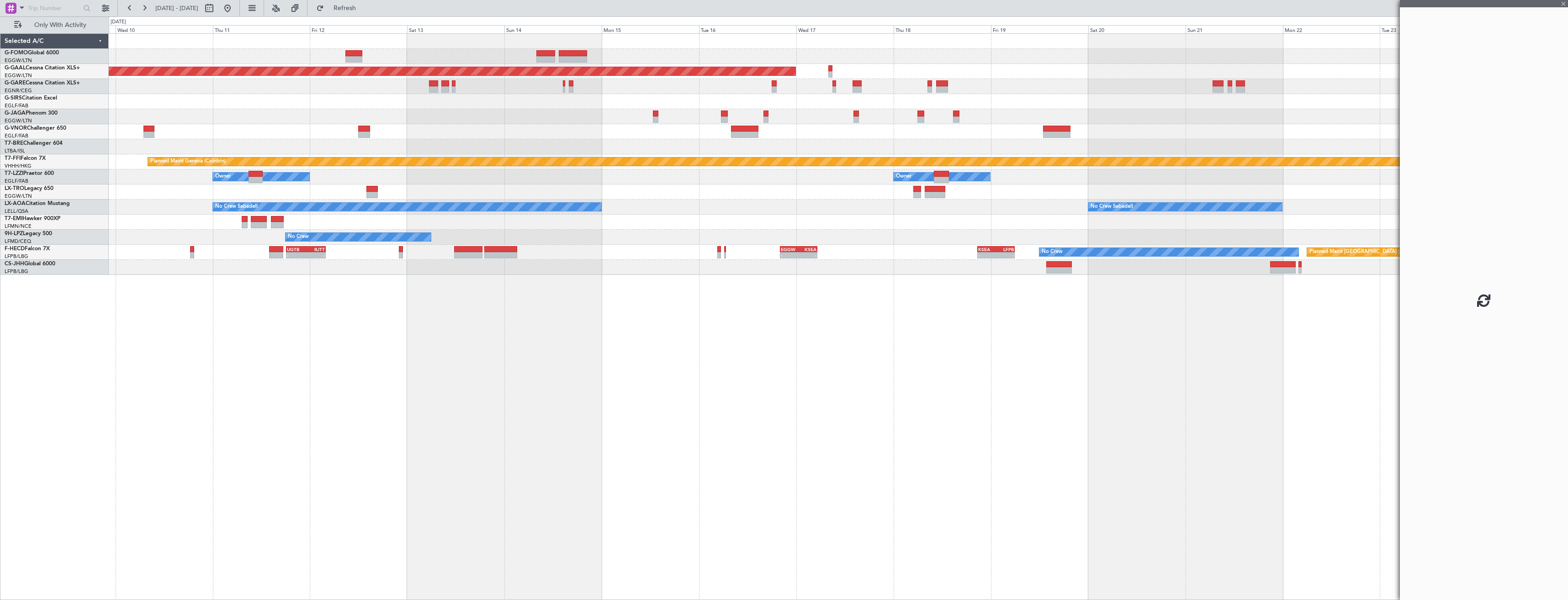
click at [979, 175] on div "Planned Maint Dusseldorf Planned Maint Geneva (Cointrin) LIEO 17:00 Z ZBAA 02:3…" at bounding box center [838, 155] width 1459 height 241
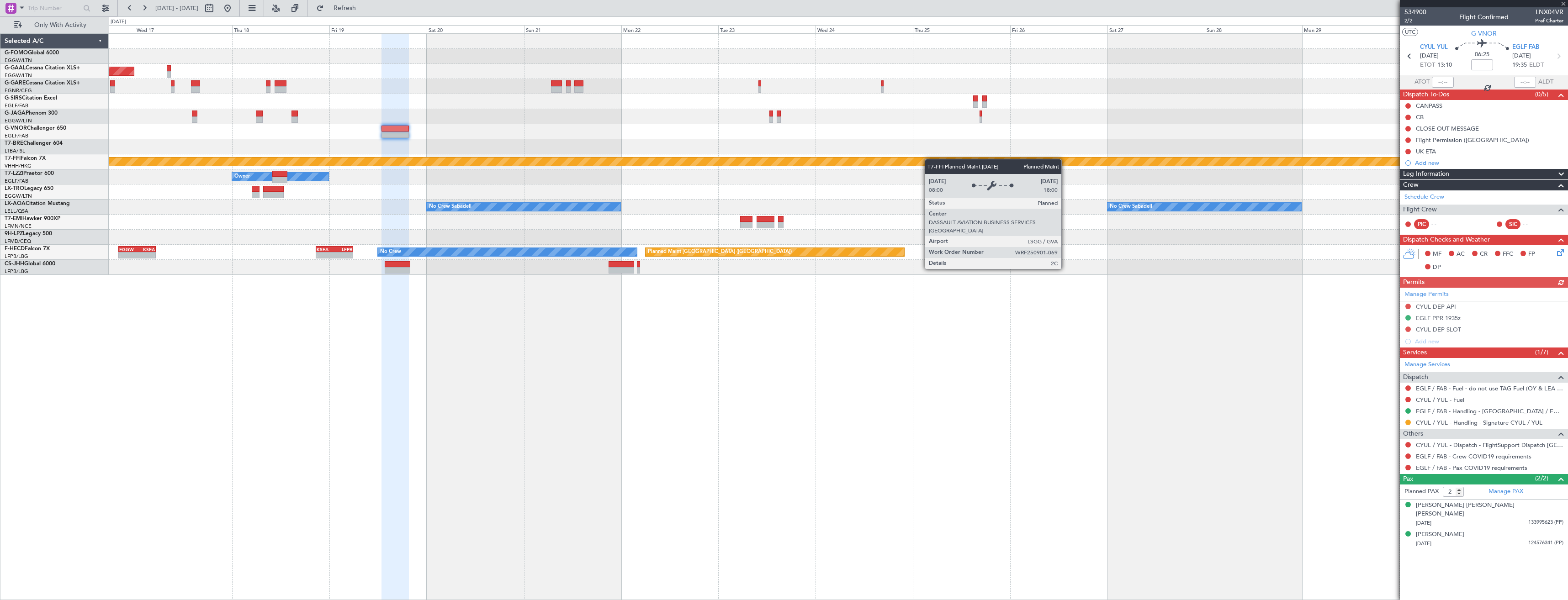
click at [890, 164] on div "Planned Maint Dusseldorf Planned Maint Geneva (Cointrin) Owner No Crew Sabadell…" at bounding box center [838, 155] width 1459 height 241
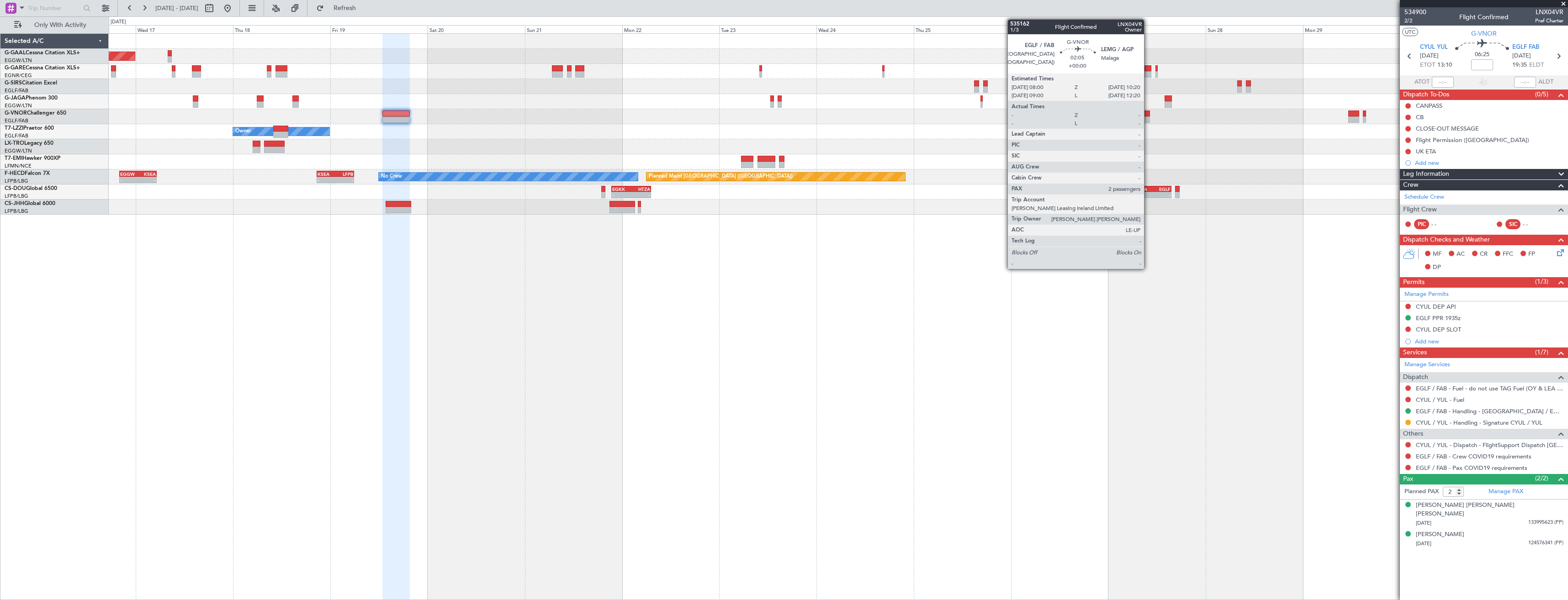
click at [1148, 114] on div at bounding box center [1145, 114] width 10 height 7
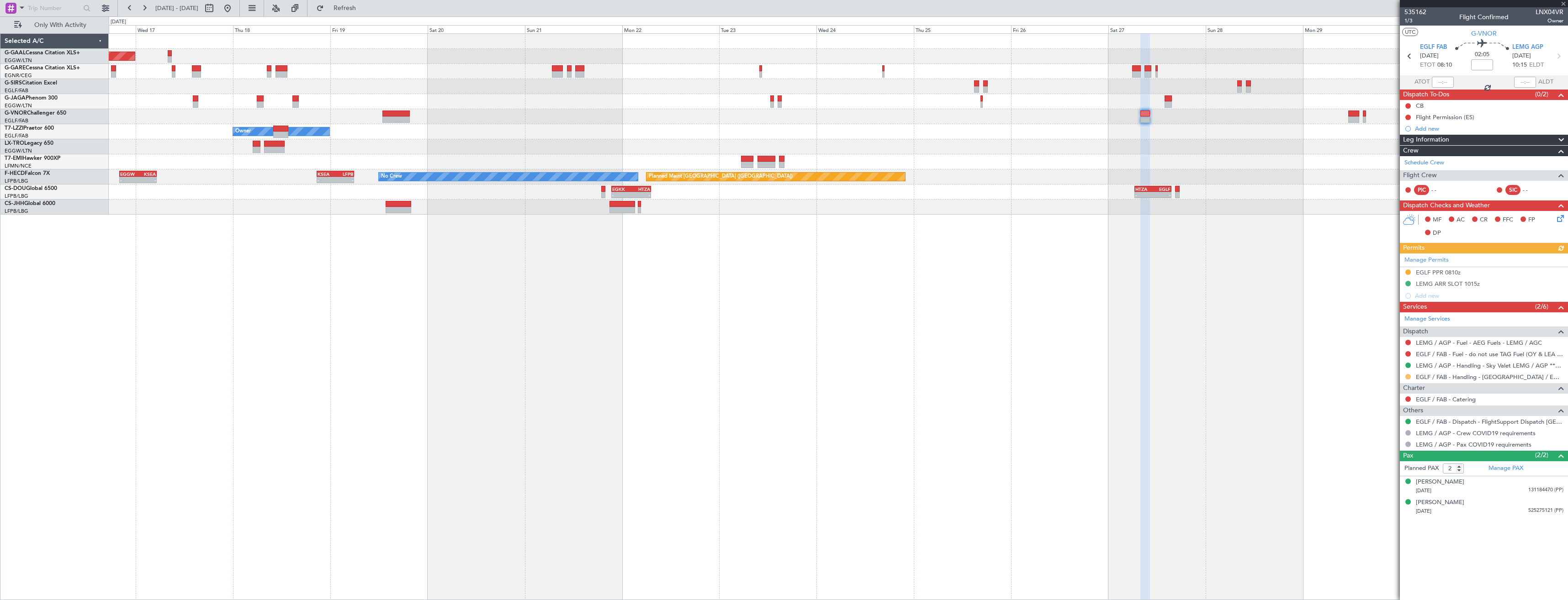
click at [1408, 376] on button at bounding box center [1408, 377] width 5 height 5
click at [1383, 483] on span "Confirmed" at bounding box center [1382, 485] width 29 height 9
click at [1484, 268] on div "Manage Permits EGLF PPR 0810z LEMG ARR SLOT 1015z Add new" at bounding box center [1484, 278] width 168 height 49
click at [1502, 271] on div "EGLF PPR 0810z" at bounding box center [1484, 273] width 168 height 12
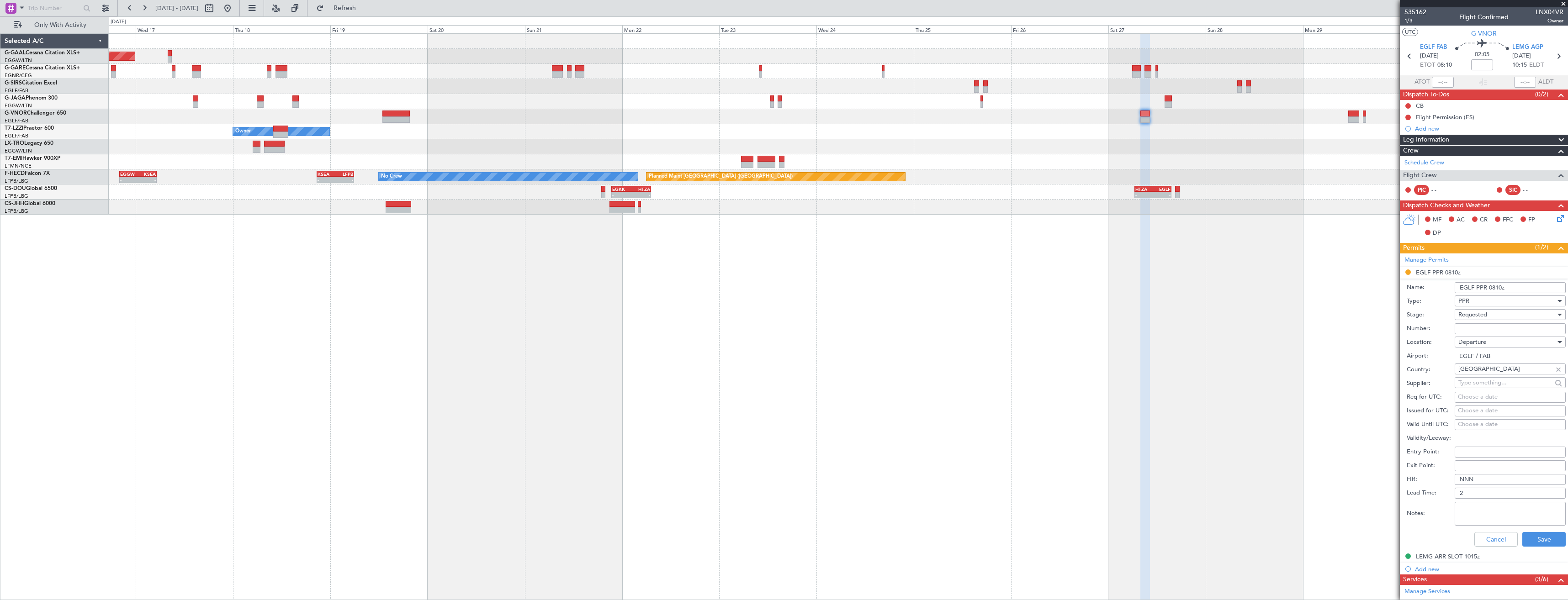
click at [1485, 326] on input "Number:" at bounding box center [1510, 329] width 111 height 11
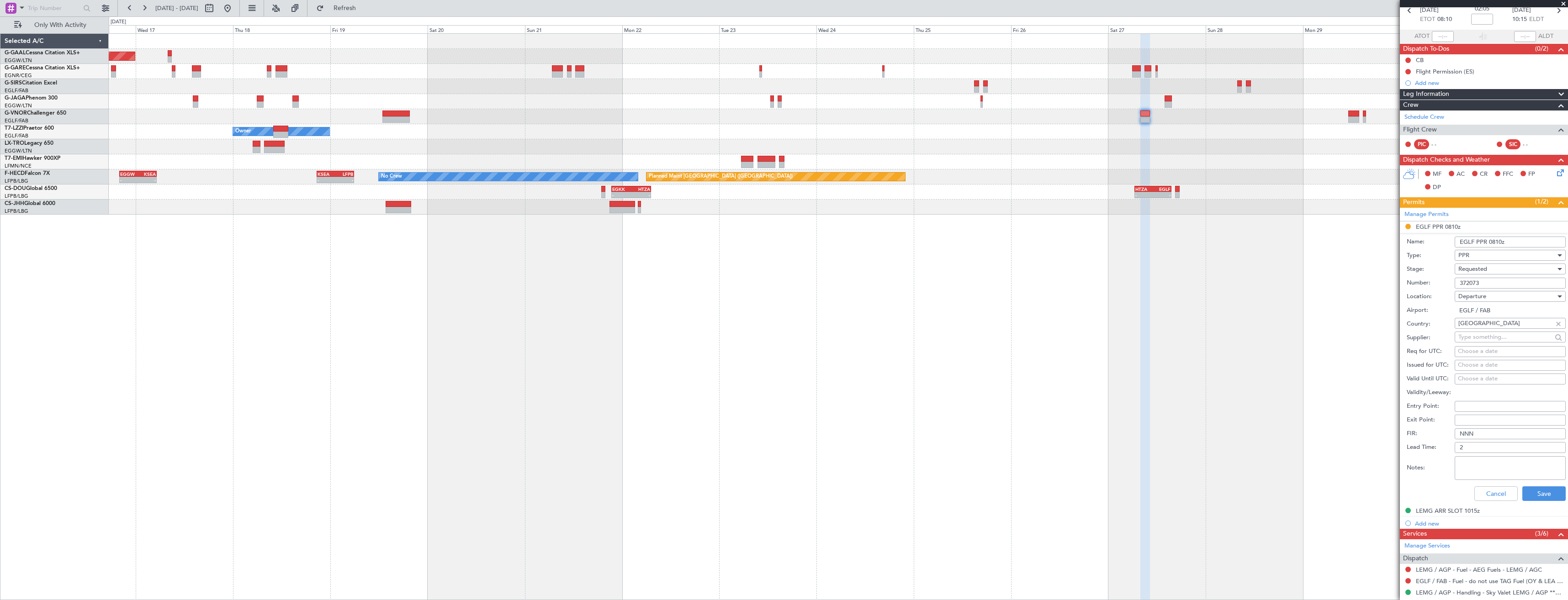
scroll to position [91, 0]
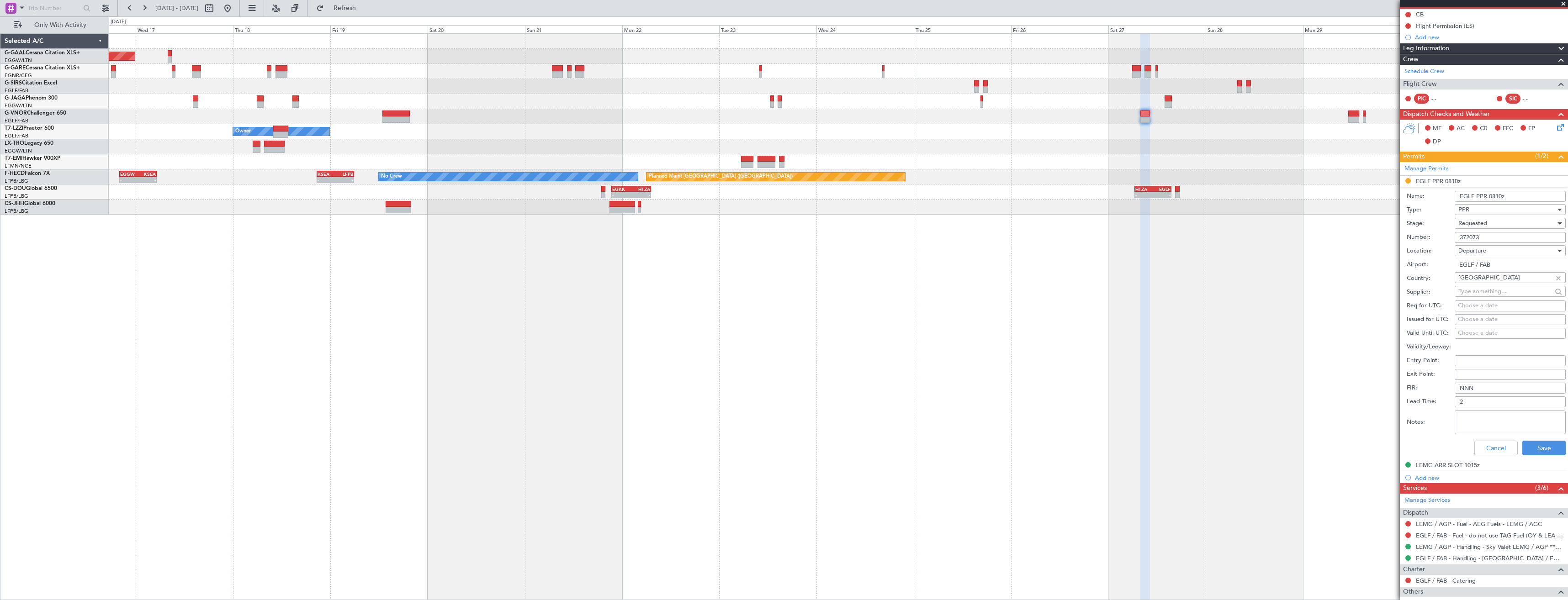
type input "372073"
click at [1495, 226] on div "Requested" at bounding box center [1507, 223] width 97 height 14
click at [1486, 291] on span "Received OK" at bounding box center [1507, 293] width 96 height 14
click at [1532, 450] on button "Save" at bounding box center [1544, 448] width 43 height 15
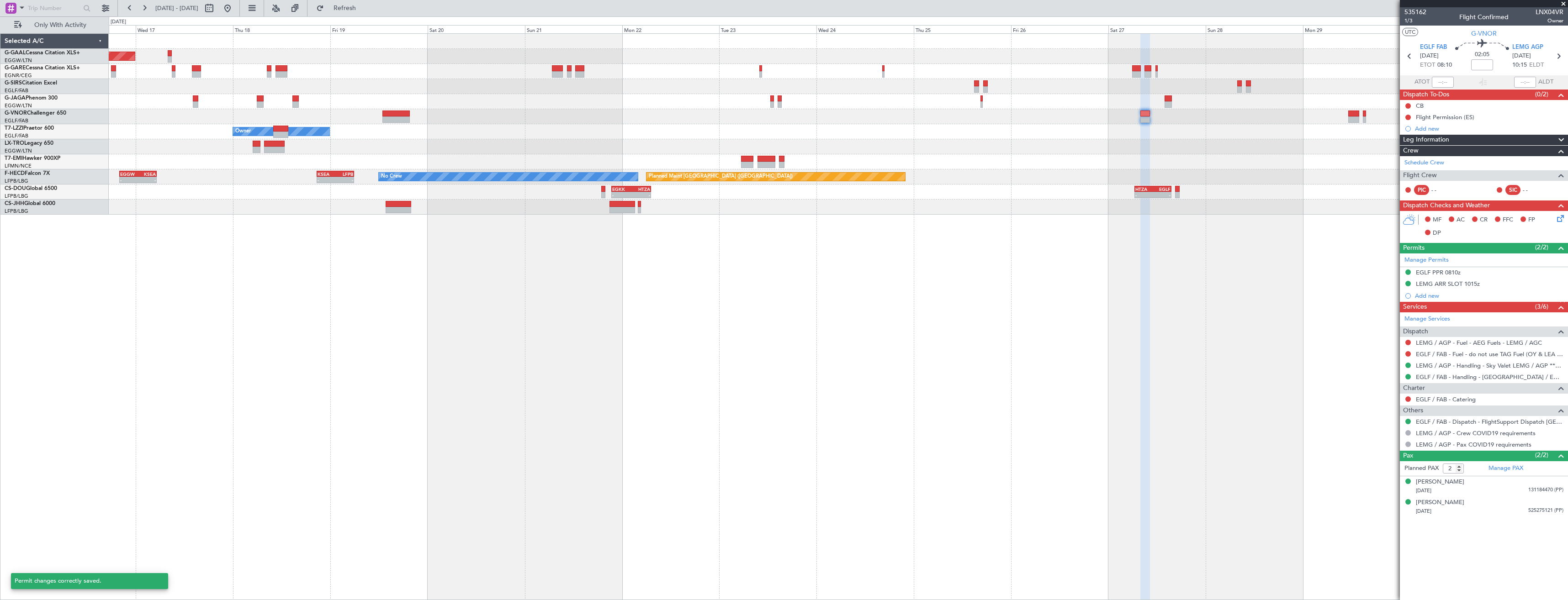
scroll to position [0, 0]
click at [1556, 54] on icon at bounding box center [1558, 57] width 12 height 12
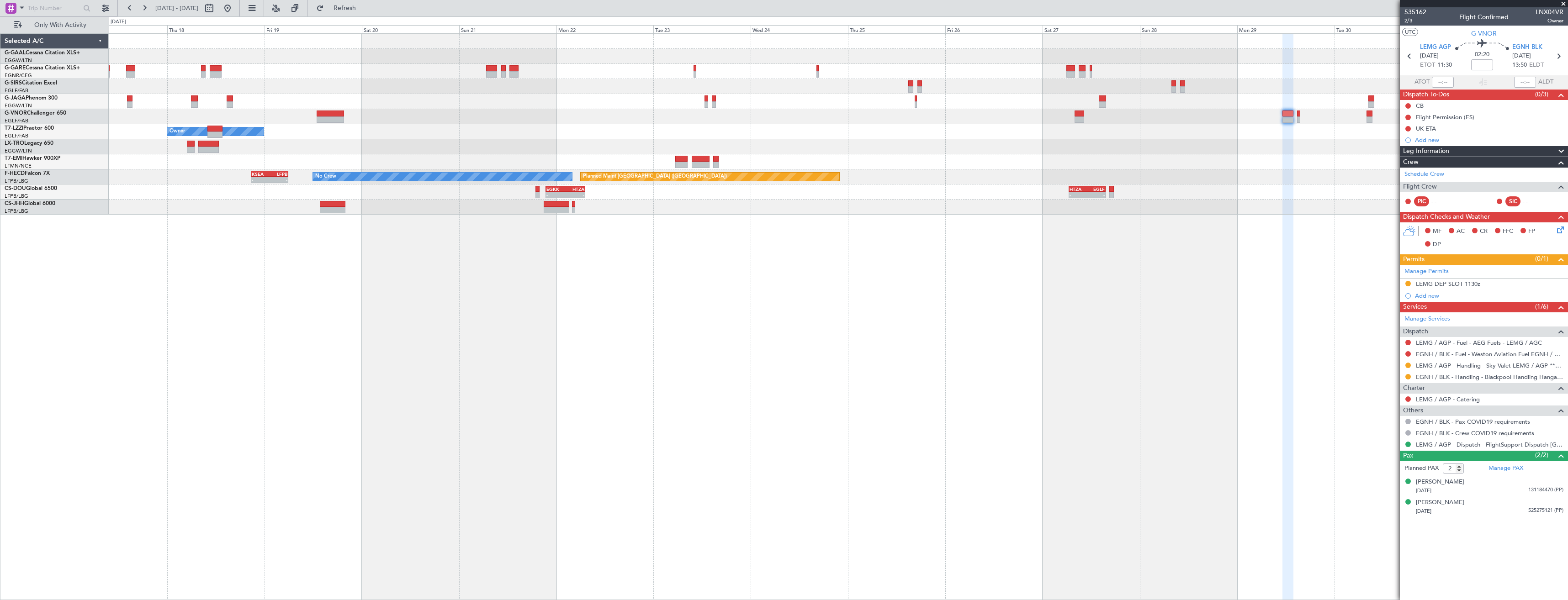
click at [1237, 120] on div at bounding box center [838, 116] width 1459 height 15
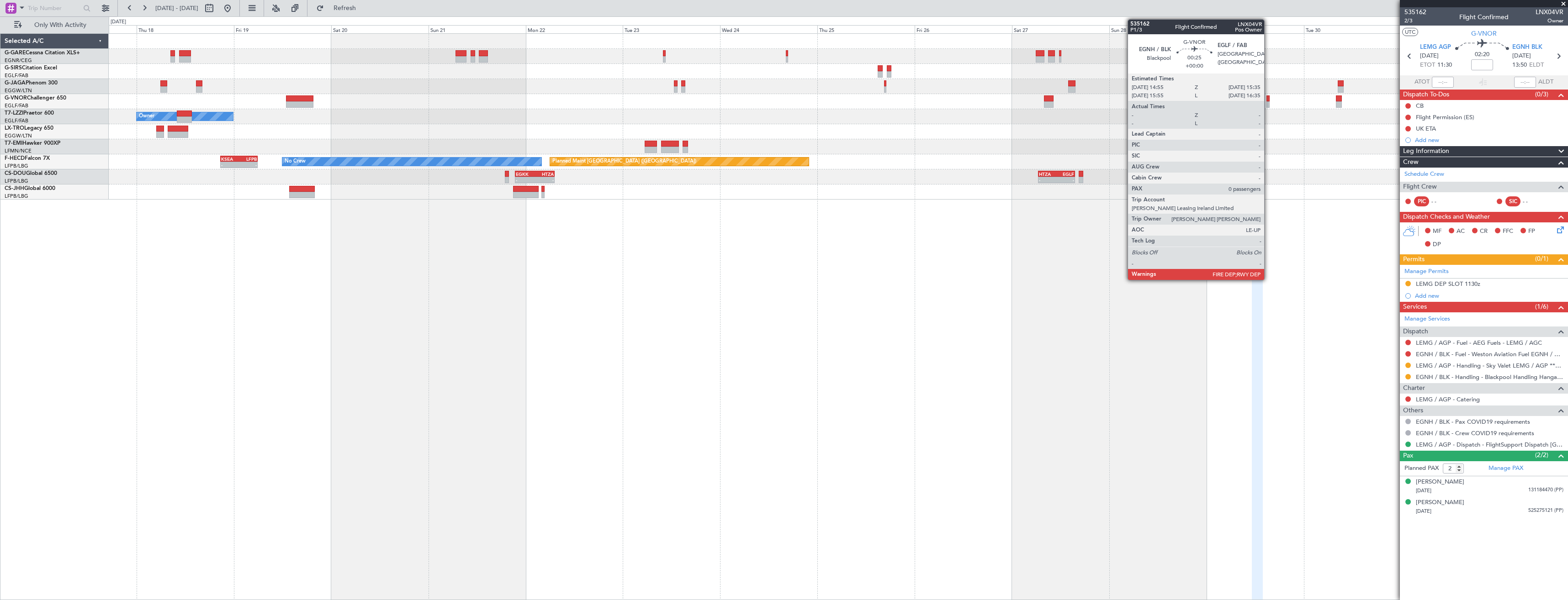
click at [1269, 105] on div at bounding box center [1268, 105] width 3 height 7
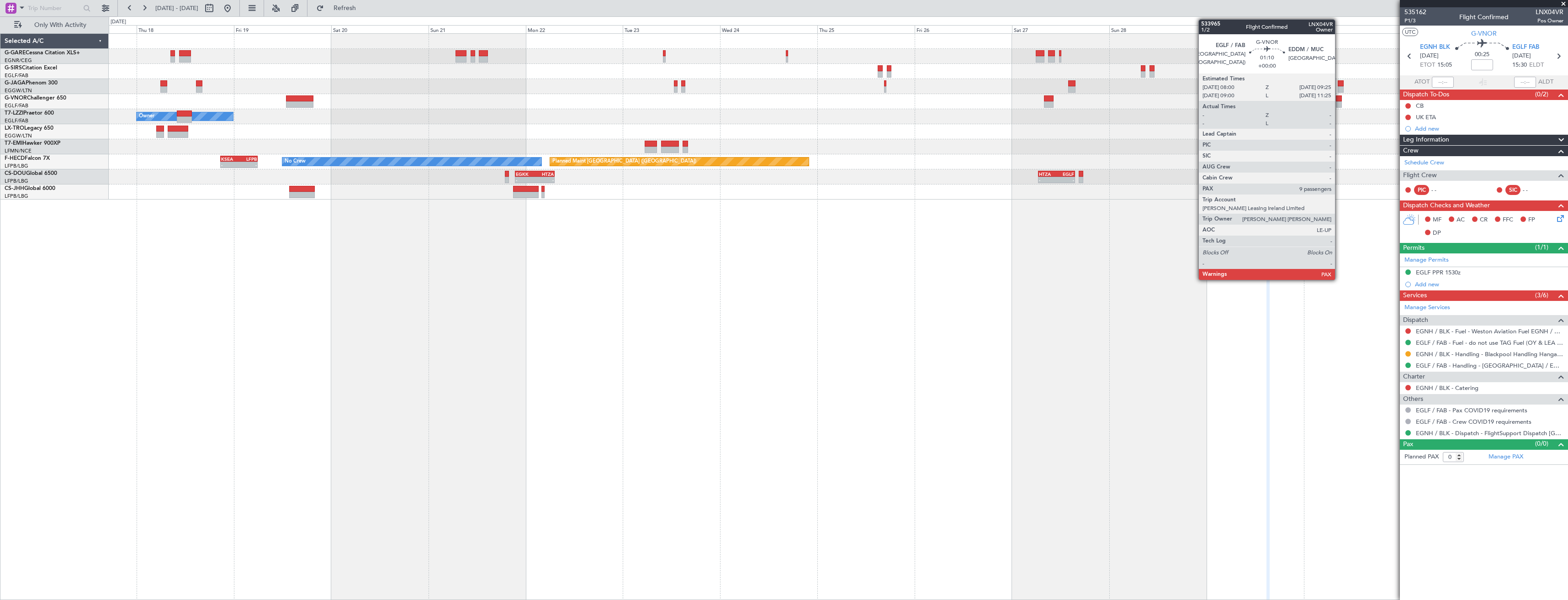
click at [1339, 104] on div at bounding box center [1339, 105] width 6 height 7
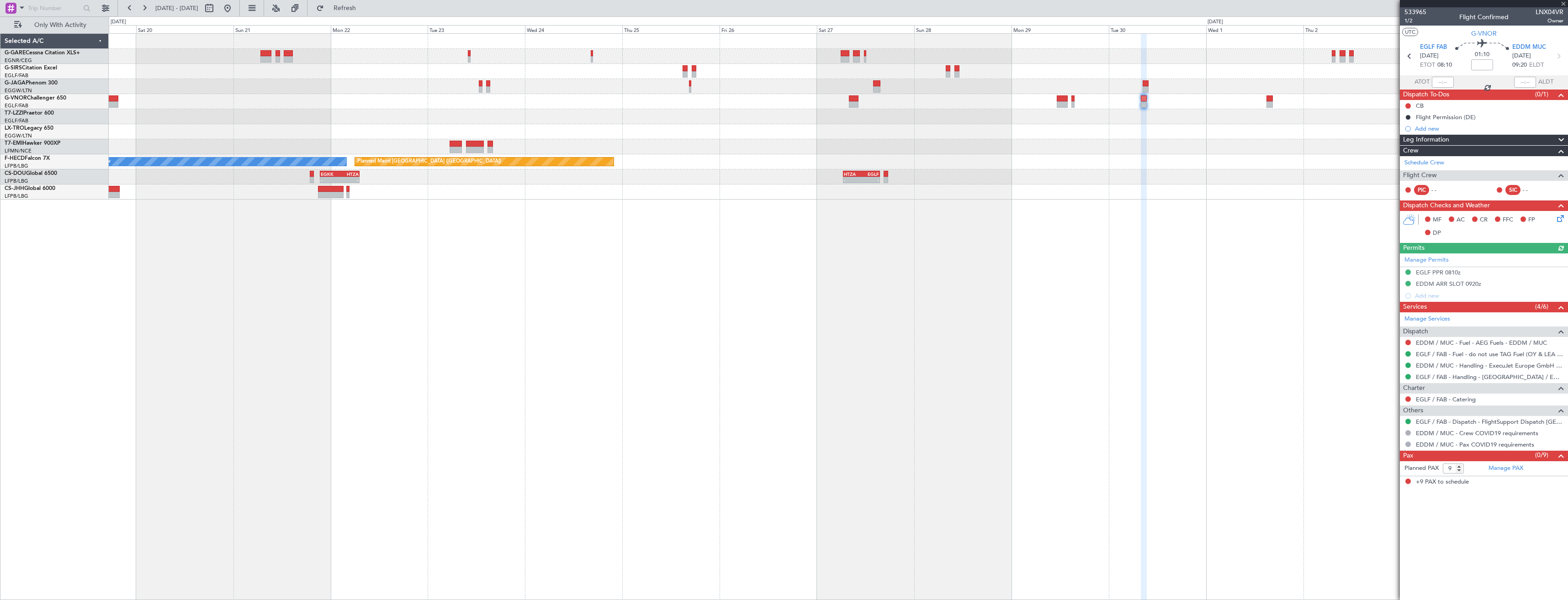
click at [1029, 130] on div at bounding box center [838, 131] width 1459 height 15
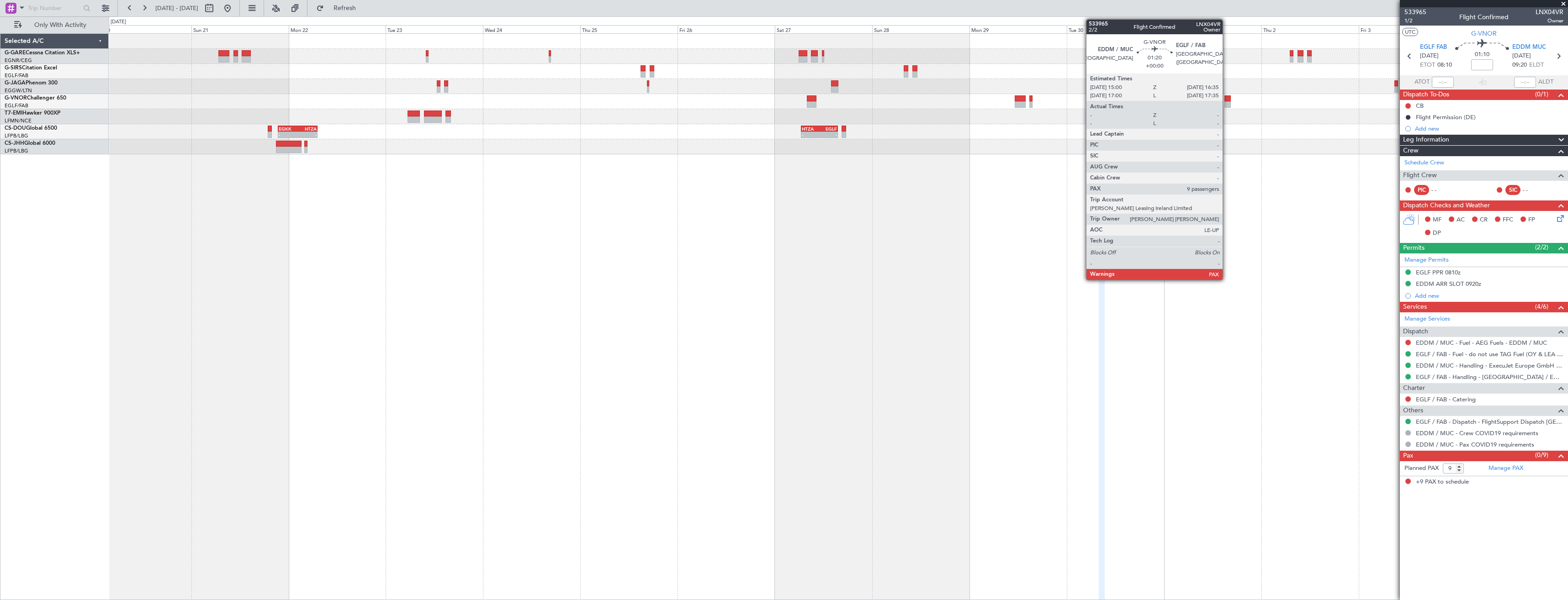
click at [1227, 100] on div at bounding box center [1228, 99] width 7 height 7
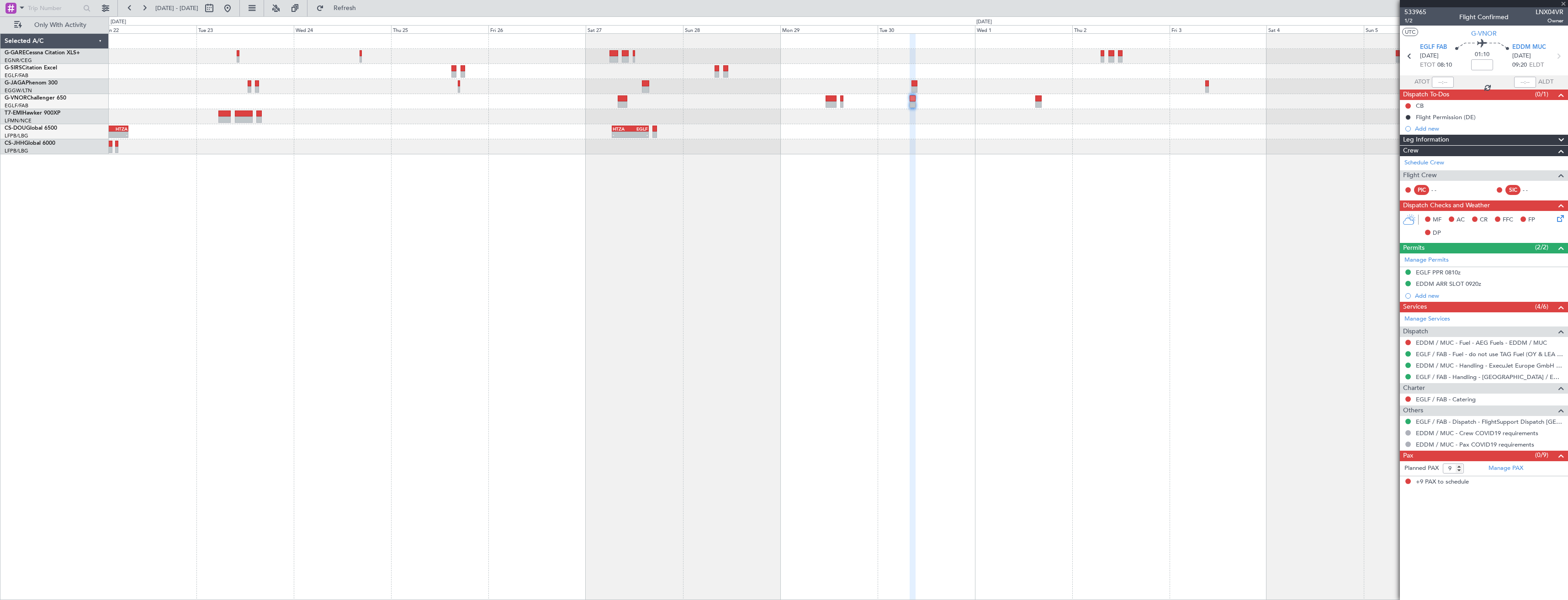
click at [1023, 134] on div "- - EGKK 21:30 Z HTZA 07:10 Z - - HTZA 06:30 Z EGLF 15:35 Z" at bounding box center [838, 94] width 1459 height 120
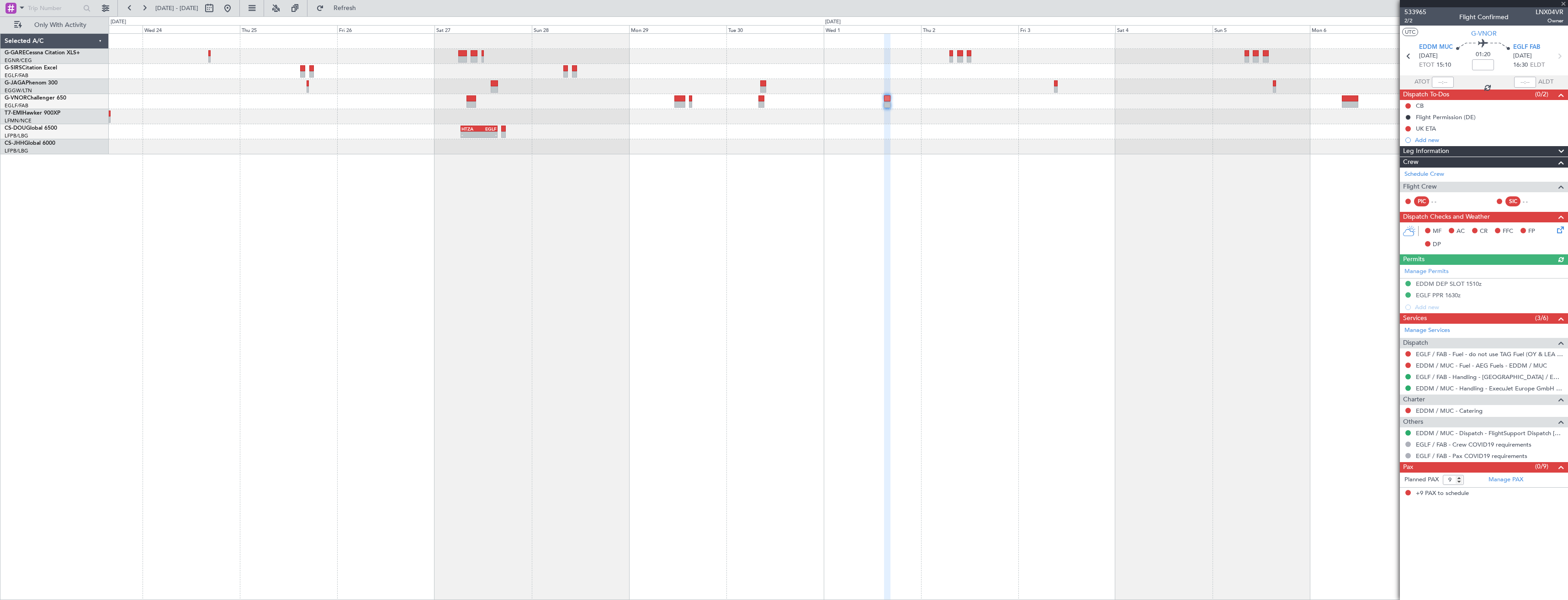
click at [995, 111] on div at bounding box center [838, 116] width 1459 height 15
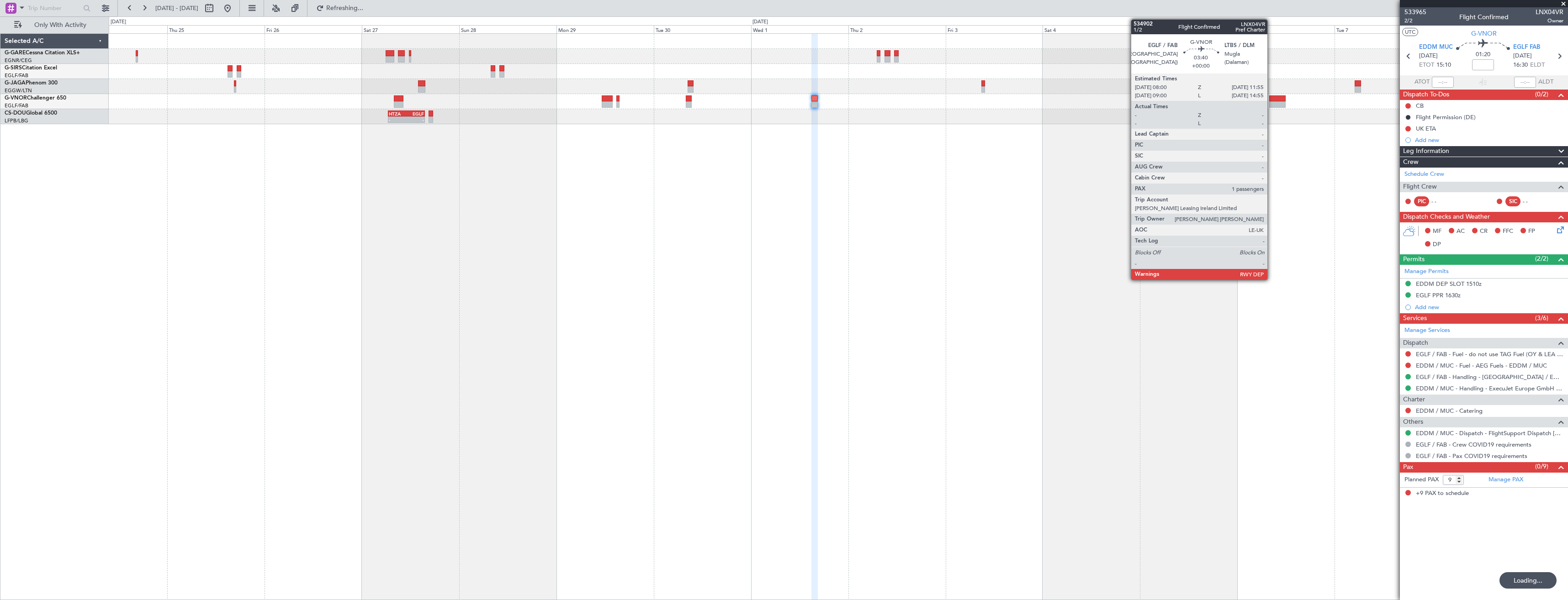
click at [1272, 103] on div at bounding box center [1277, 105] width 16 height 7
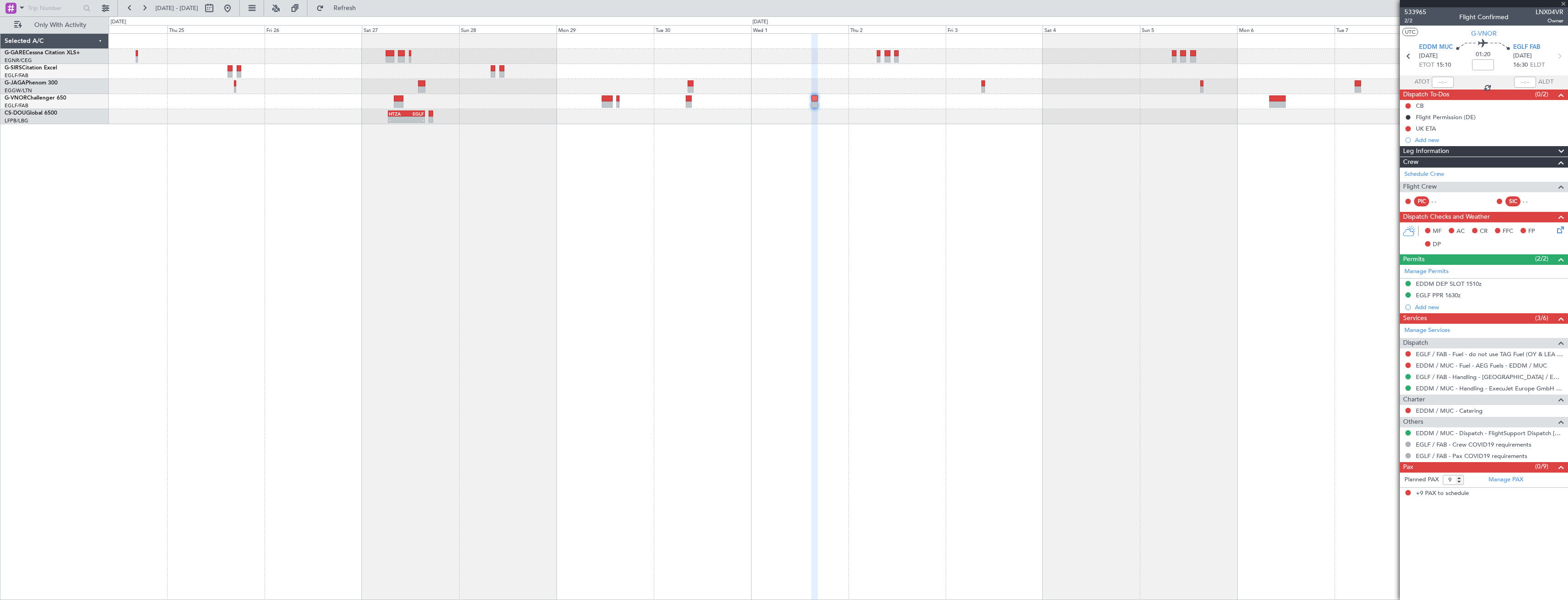
type input "1"
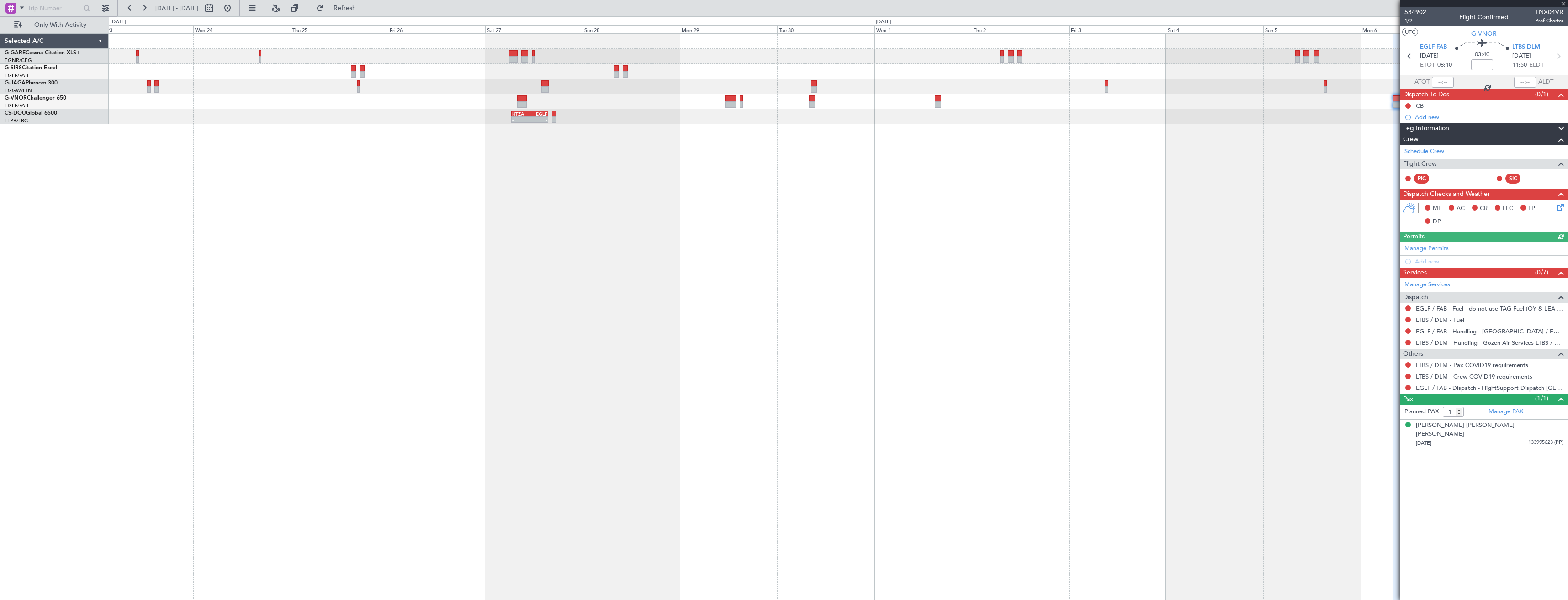
click at [1292, 182] on div "- - HTZA 06:30 Z EGLF 15:35 Z EGKK 21:30 Z HTZA 07:10 Z - -" at bounding box center [838, 316] width 1459 height 567
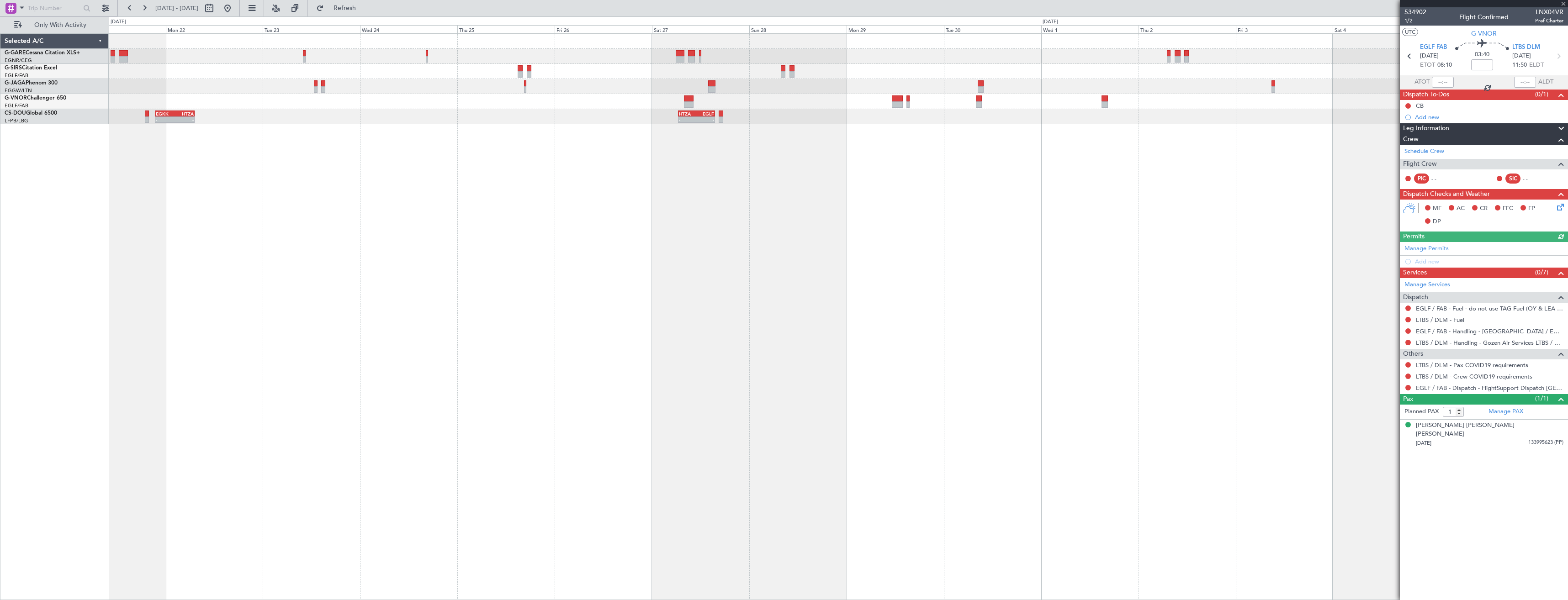
click at [1181, 189] on div "- - HTZA 06:30 Z EGLF 15:35 Z EGKK 21:30 Z HTZA 07:10 Z - -" at bounding box center [838, 316] width 1459 height 567
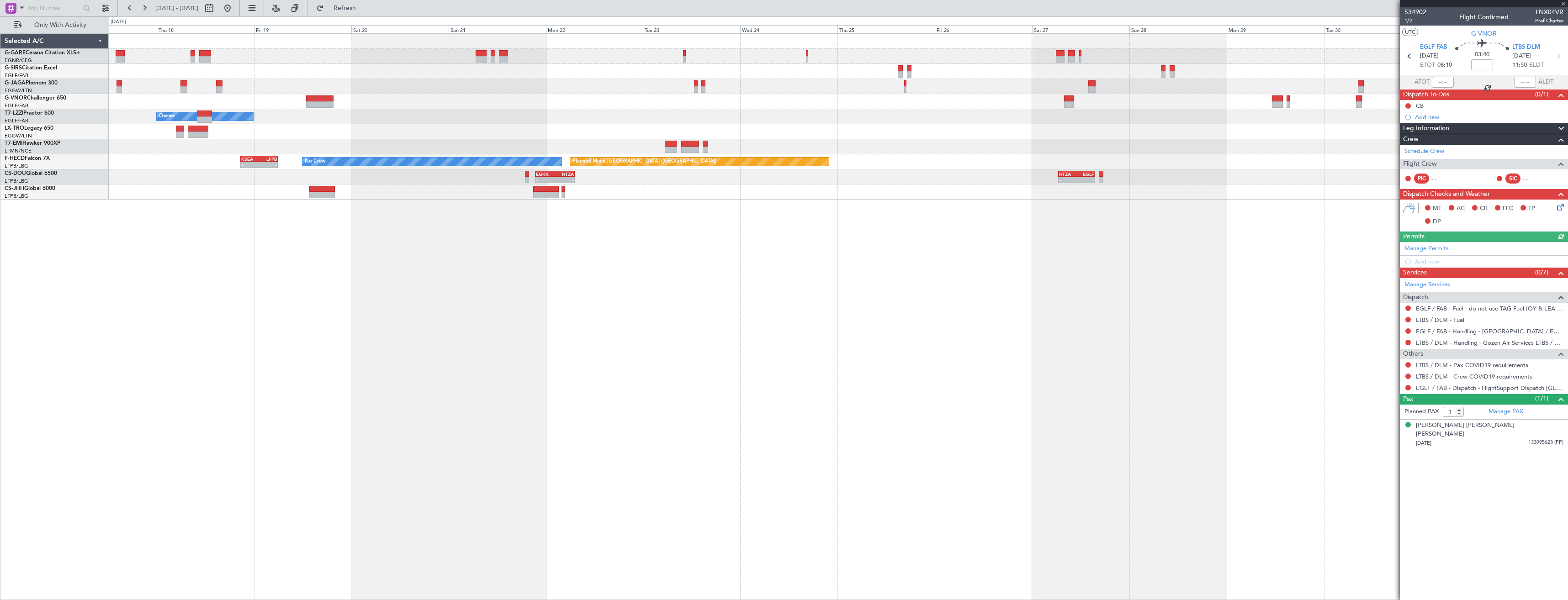
click at [1332, 235] on div "Owner Planned Maint Paris (Le Bourget) No Crew - - KSEA 20:45 Z LFPB 05:55 Z - …" at bounding box center [838, 316] width 1459 height 567
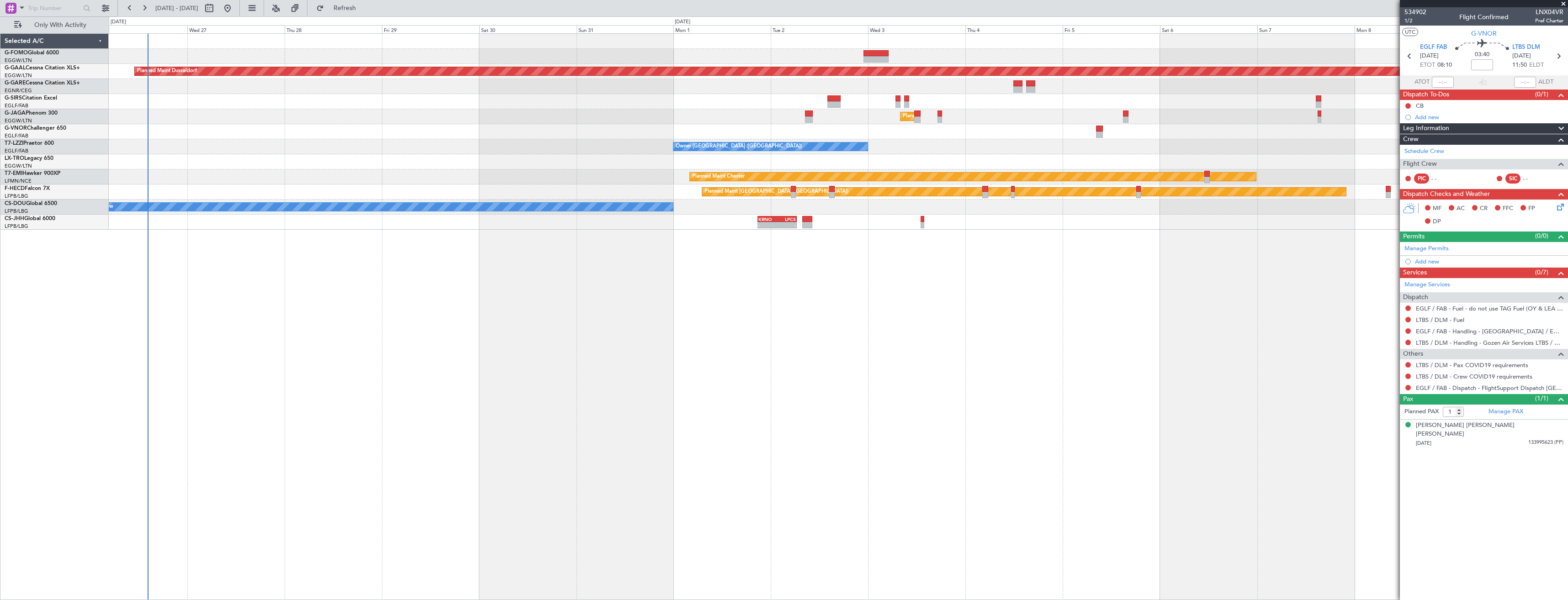
click at [1567, 175] on html "12 Sep 2025 - 27 Sep 2025 Refresh Quick Links Only With Activity Planned Maint …" at bounding box center [784, 300] width 1568 height 600
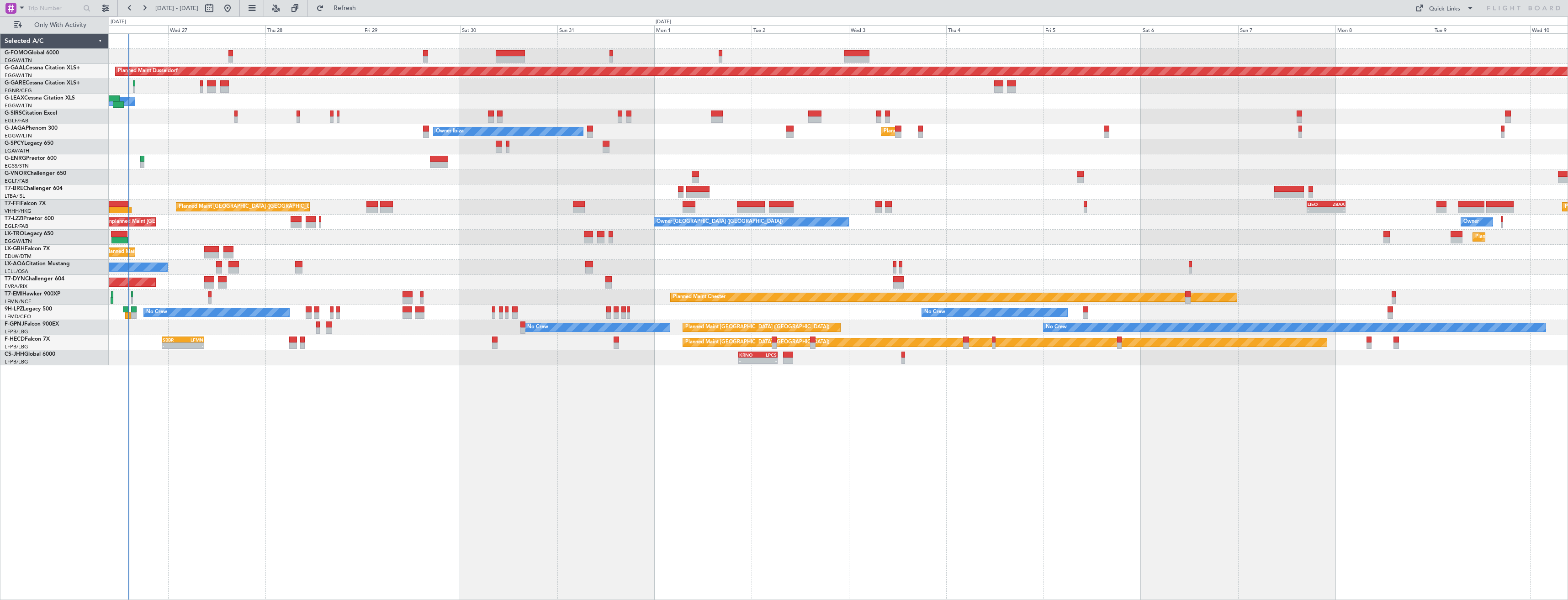
click at [181, 121] on div "Unplanned Maint Oxford ([GEOGRAPHIC_DATA])" at bounding box center [838, 116] width 1459 height 15
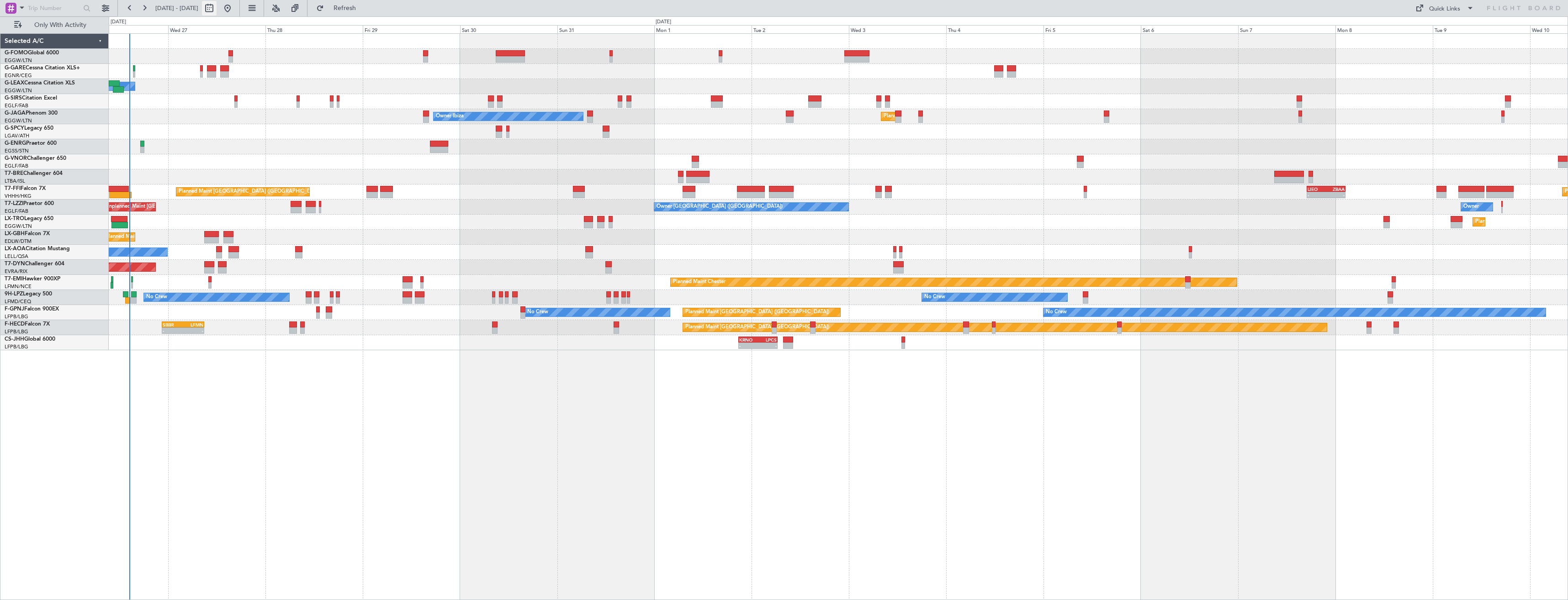
click at [217, 11] on button at bounding box center [209, 9] width 15 height 15
select select "8"
select select "2025"
click at [219, 31] on select "Jan Feb Mar Apr May Jun Jul Aug Sep Oct Nov Dec" at bounding box center [212, 27] width 54 height 11
select select "10"
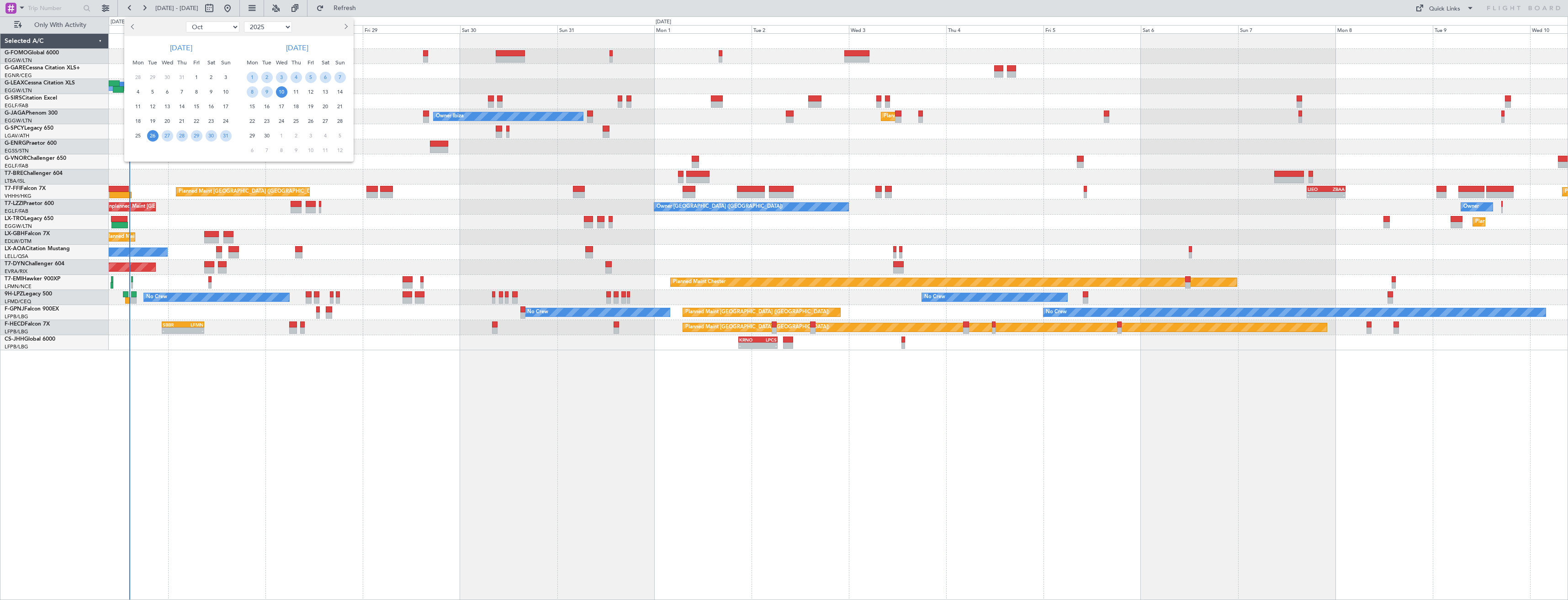
click at [186, 21] on select "Jan Feb Mar Apr May Jun Jul Aug Sep Oct Nov Dec" at bounding box center [212, 27] width 54 height 11
click at [178, 120] on span "23" at bounding box center [182, 121] width 12 height 12
click at [290, 92] on div "6" at bounding box center [296, 92] width 15 height 15
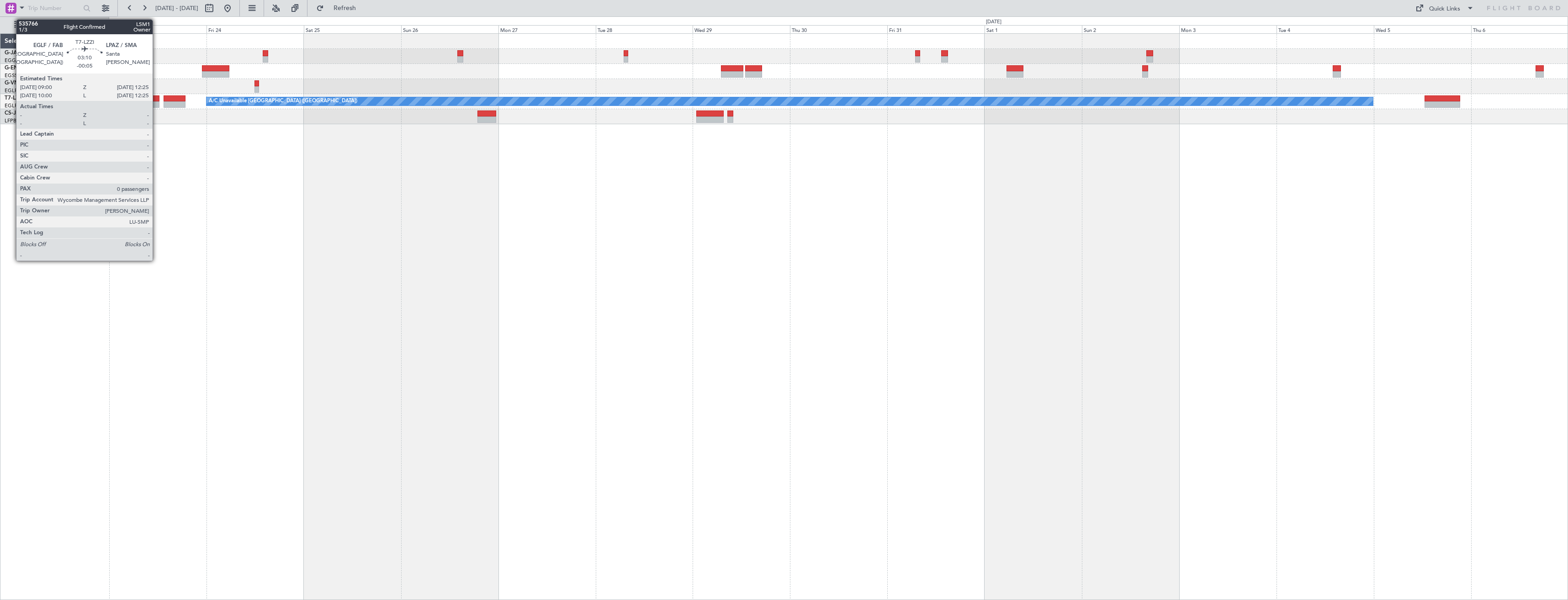
click at [156, 103] on div at bounding box center [152, 105] width 14 height 7
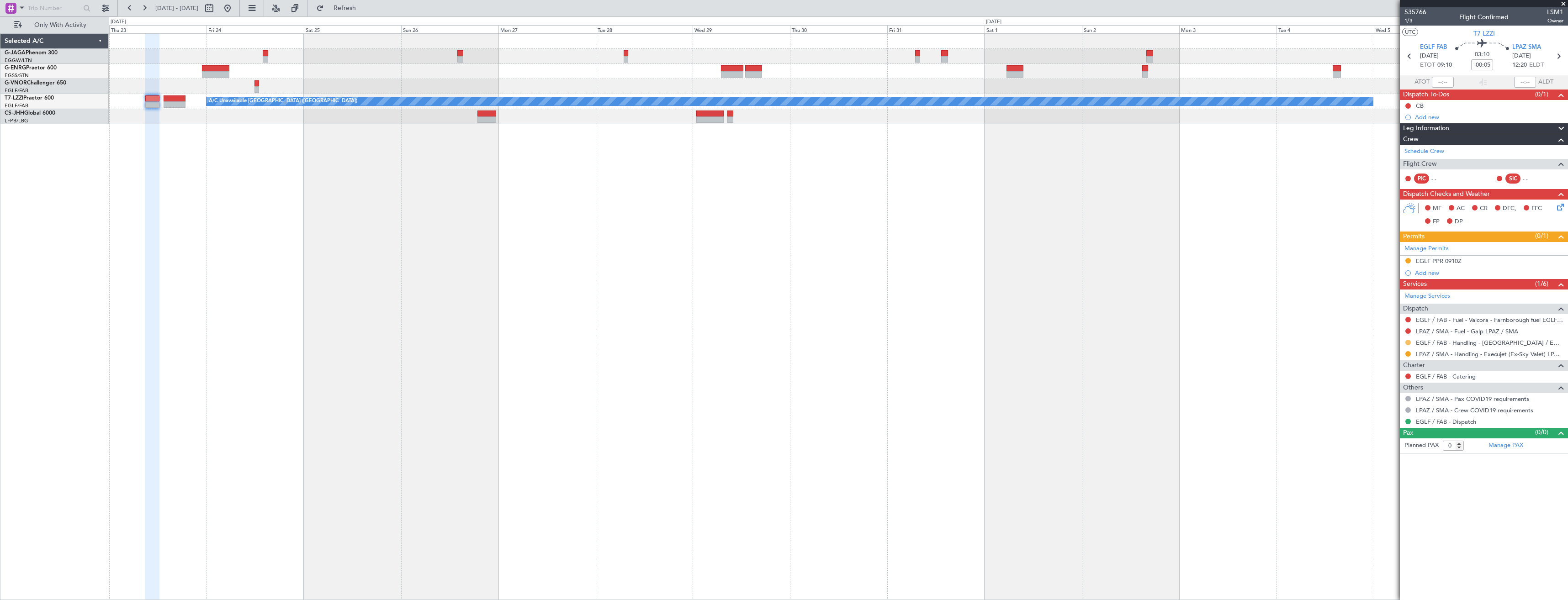
click at [1407, 341] on button at bounding box center [1408, 342] width 5 height 5
click at [1381, 452] on span "Confirmed" at bounding box center [1382, 451] width 29 height 9
click at [1497, 257] on div "EGLF PPR 0910Z" at bounding box center [1484, 261] width 168 height 12
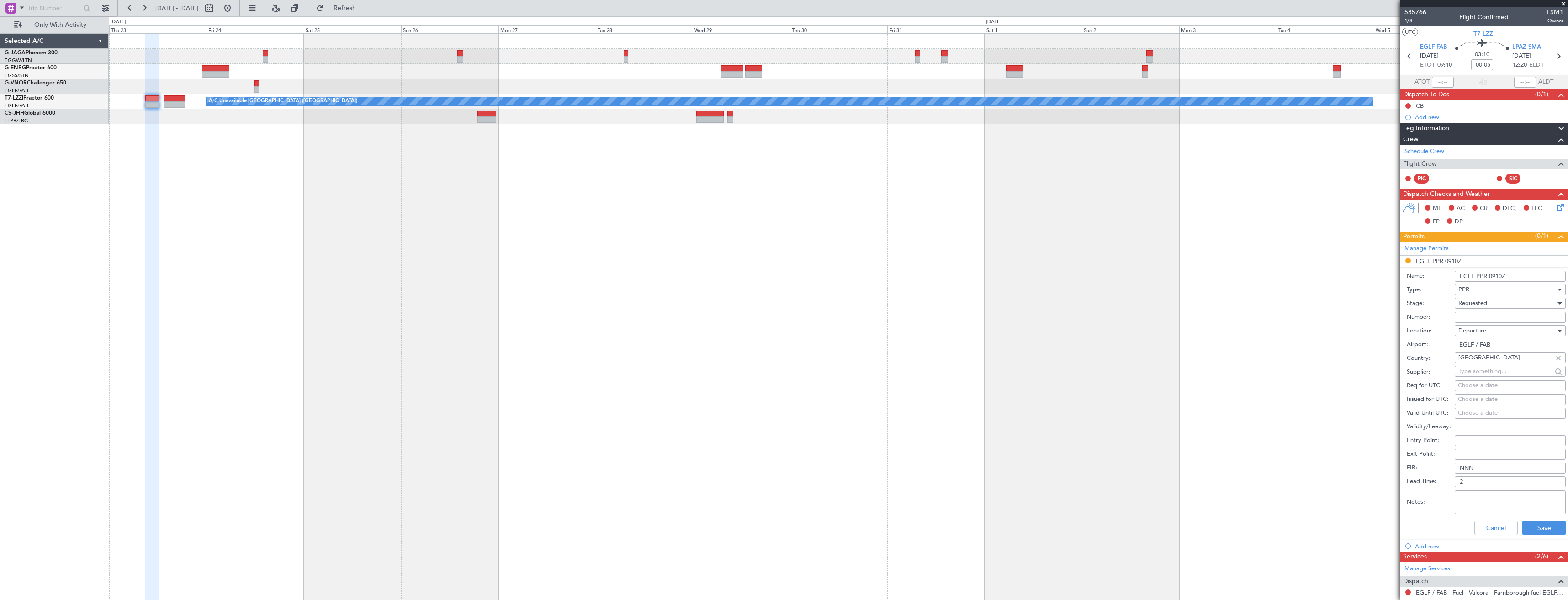
click at [1497, 316] on input "Number:" at bounding box center [1510, 318] width 111 height 11
paste input "372088"
type input "372088"
click at [1487, 299] on div "Requested" at bounding box center [1507, 303] width 97 height 14
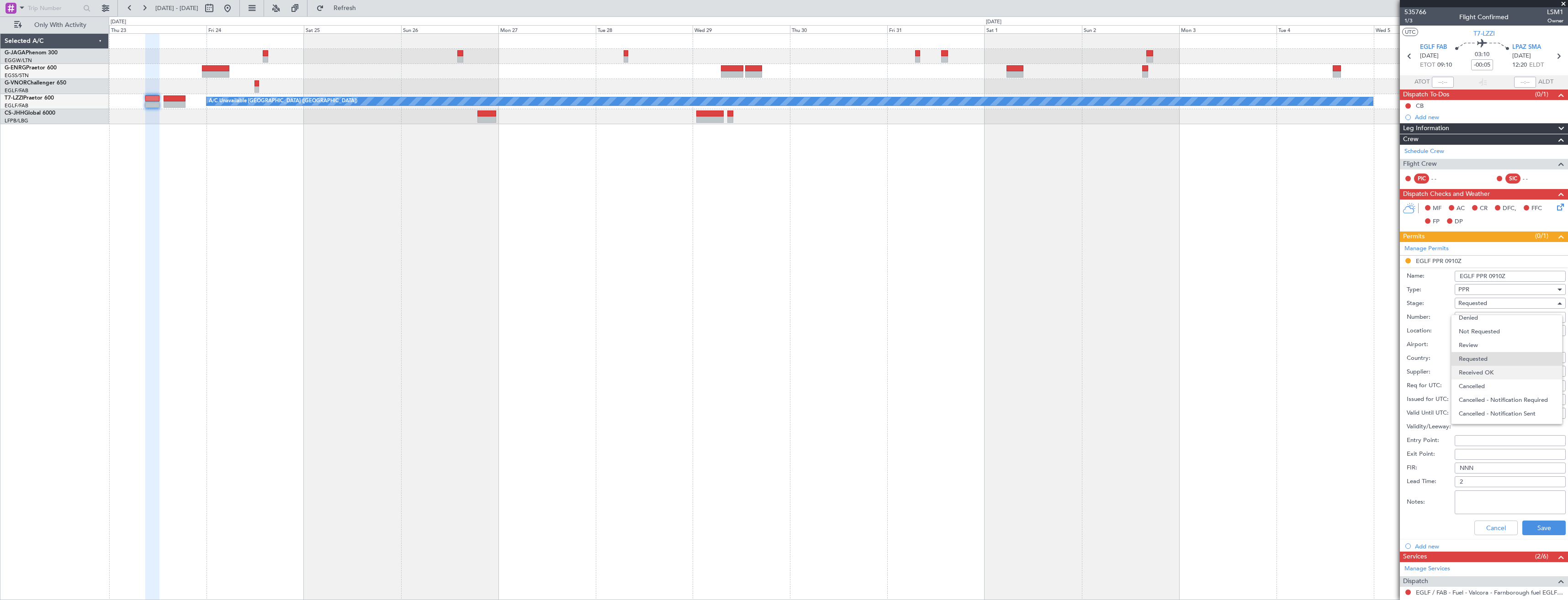
click at [1505, 372] on span "Received OK" at bounding box center [1507, 372] width 96 height 14
click at [1552, 527] on button "Save" at bounding box center [1544, 528] width 43 height 15
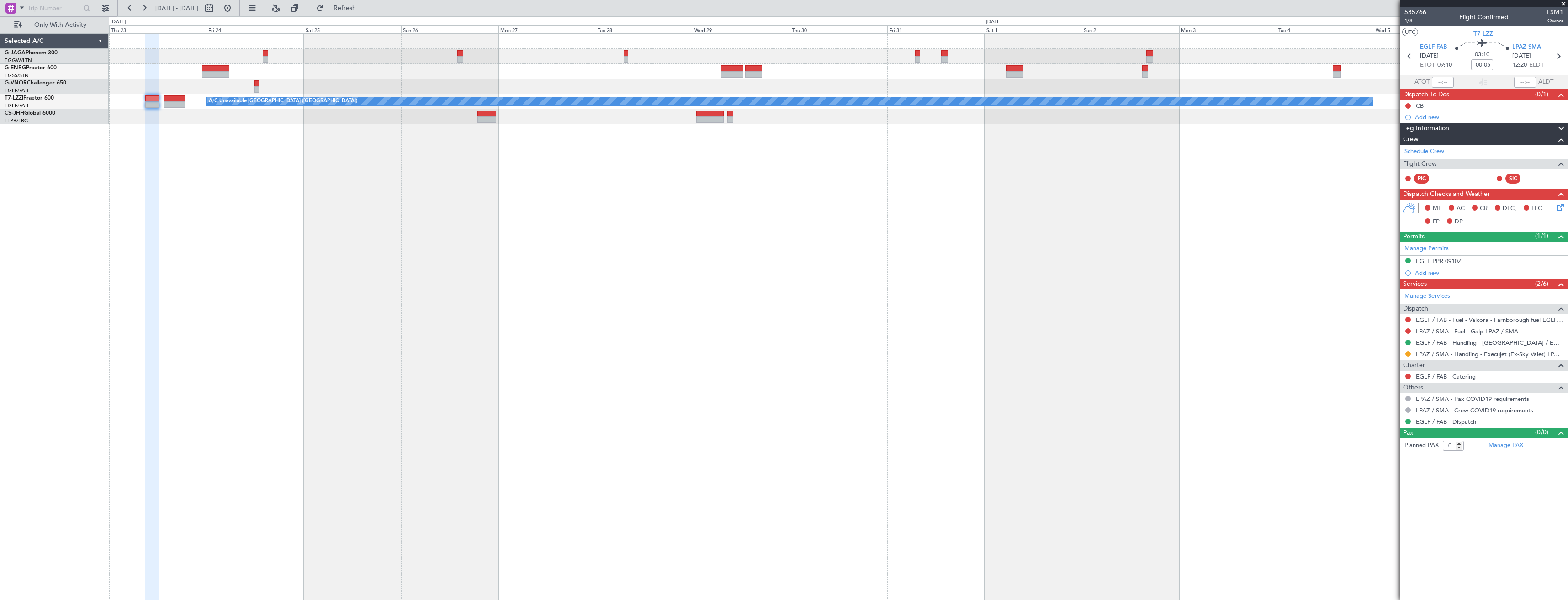
drag, startPoint x: 1561, startPoint y: 4, endPoint x: 1556, endPoint y: 5, distance: 5.1
click at [1561, 4] on span at bounding box center [1563, 4] width 9 height 9
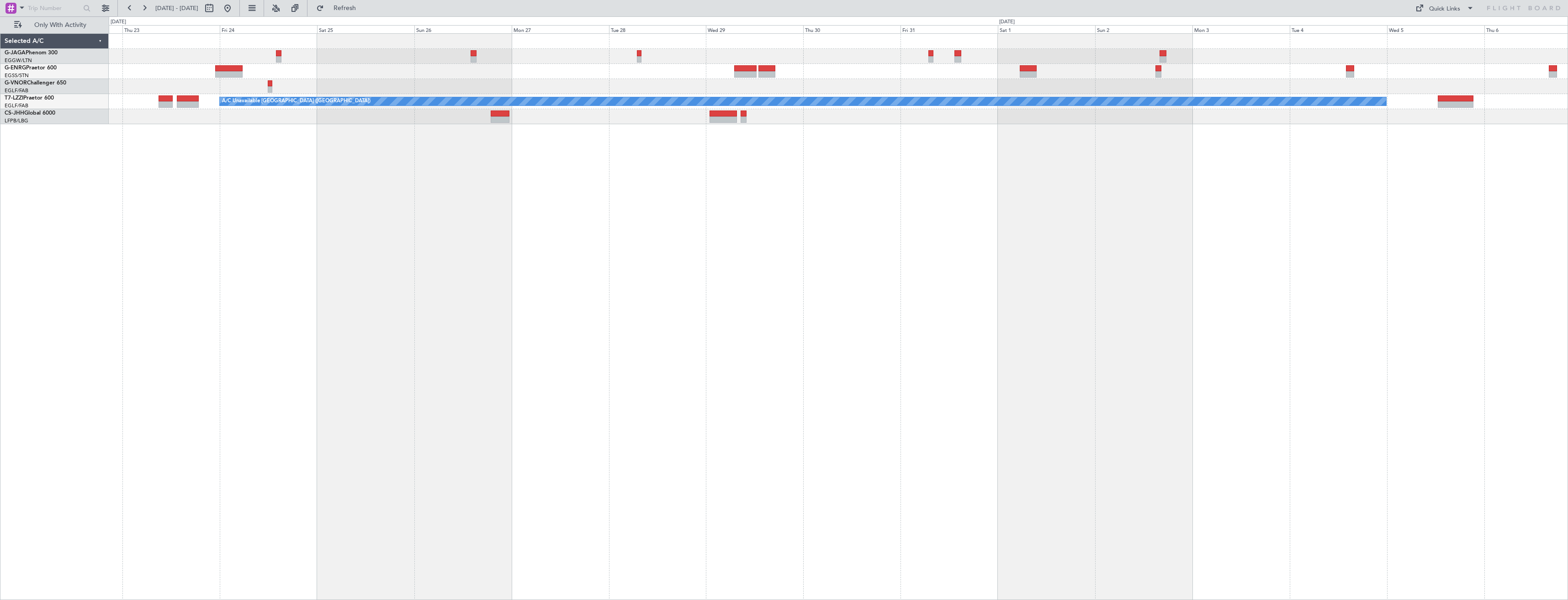
click at [1567, 203] on html "23 Oct 2025 - 06 Nov 2025 Refresh Quick Links Only With Activity A/C Unavailabl…" at bounding box center [784, 300] width 1568 height 600
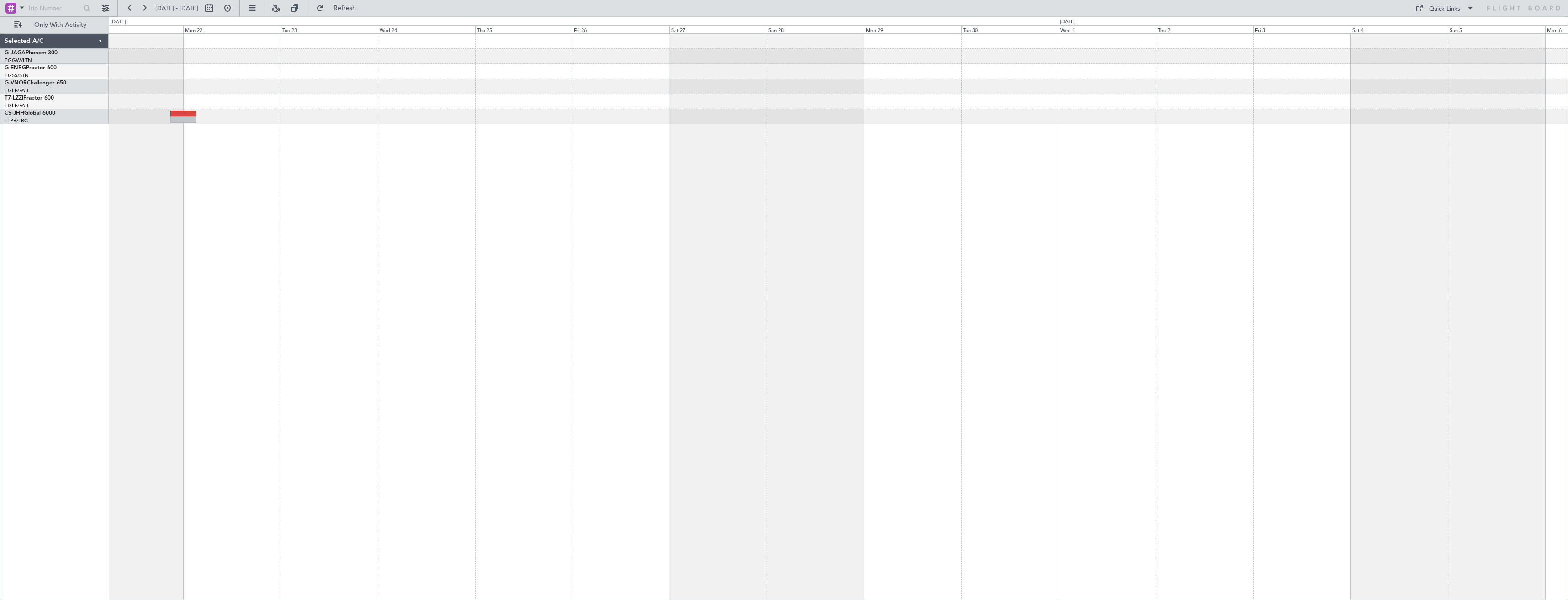
click at [1567, 291] on html "16 Oct 2025 - 31 Oct 2025 Refresh Quick Links Only With Activity Selected A/C G…" at bounding box center [784, 300] width 1568 height 600
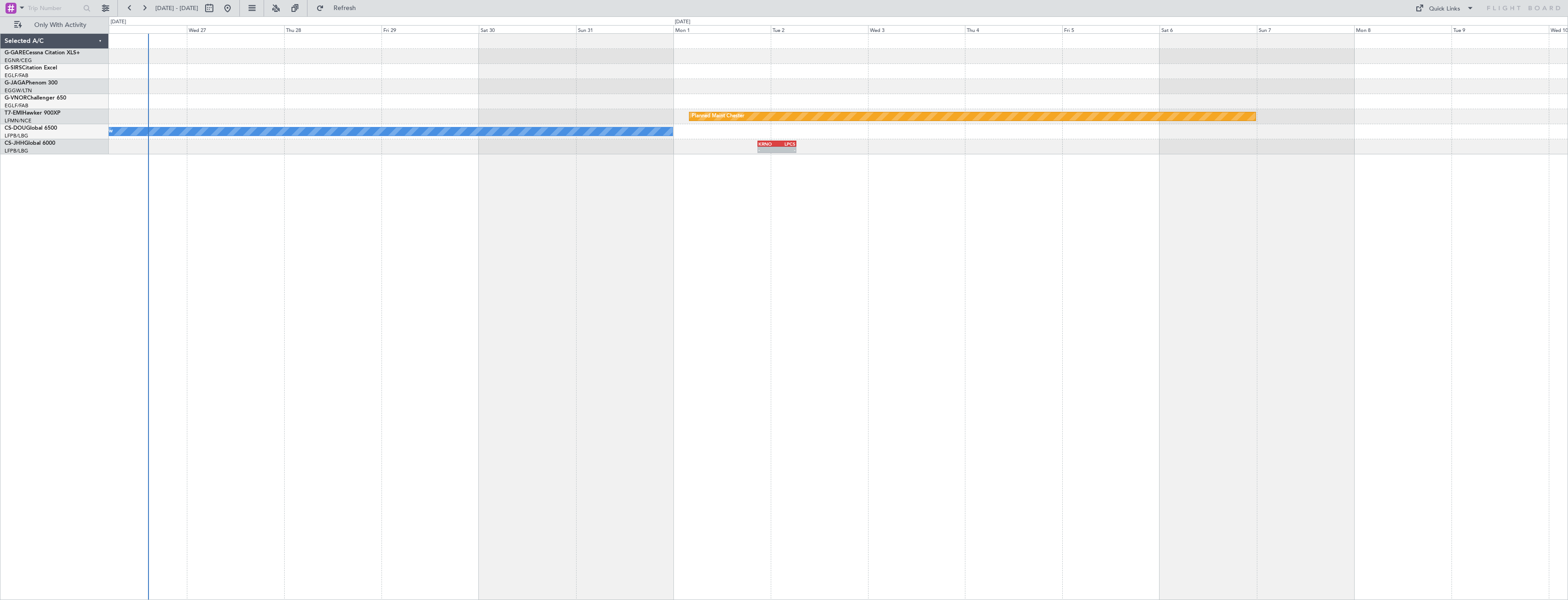
click at [1567, 295] on html "21 Sep 2025 - 06 Oct 2025 Refresh Quick Links Only With Activity Unplanned Main…" at bounding box center [784, 300] width 1568 height 600
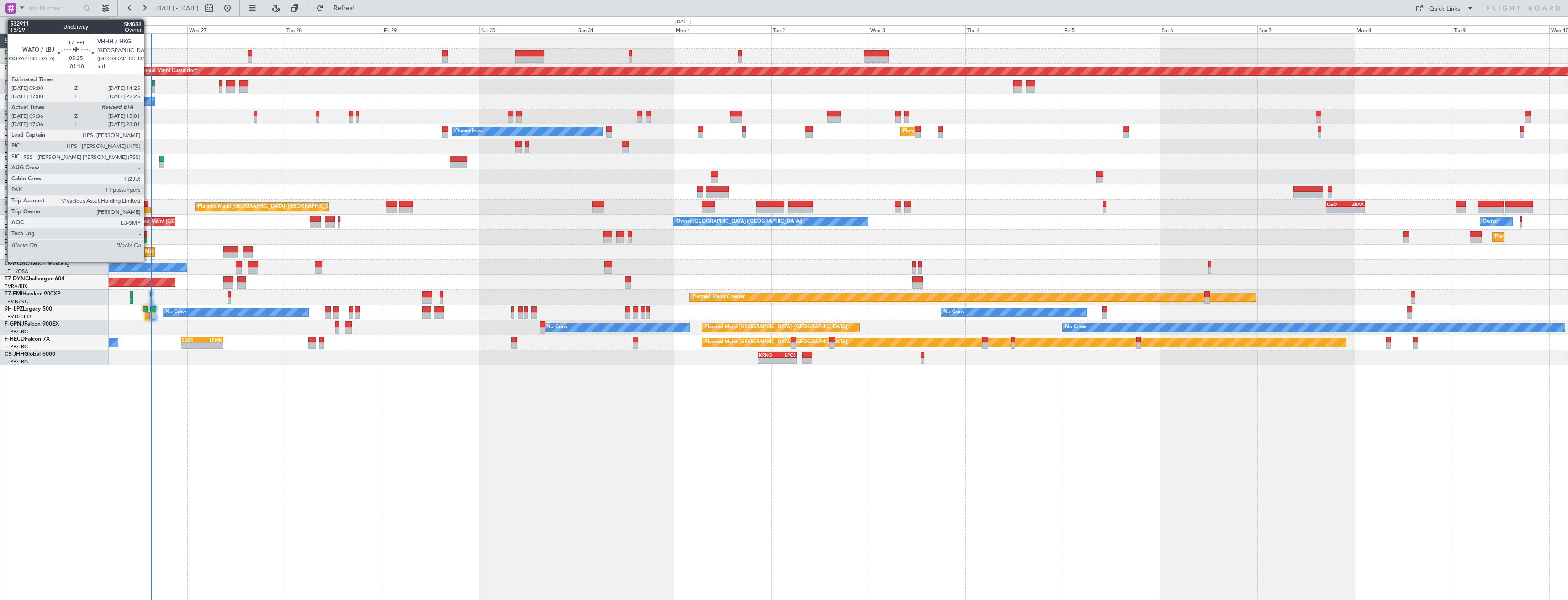
click at [145, 204] on div at bounding box center [137, 204] width 23 height 7
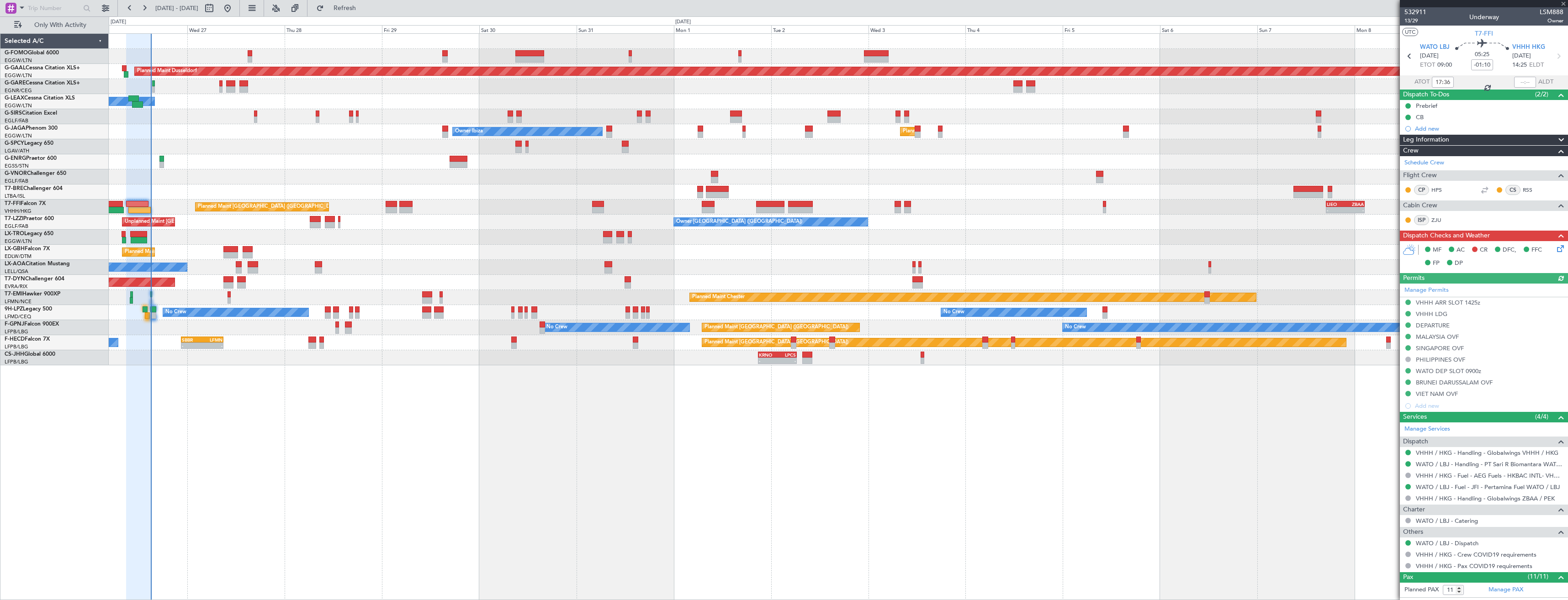
type input "09:36"
click at [1514, 82] on input "text" at bounding box center [1525, 82] width 22 height 11
type input "14:34"
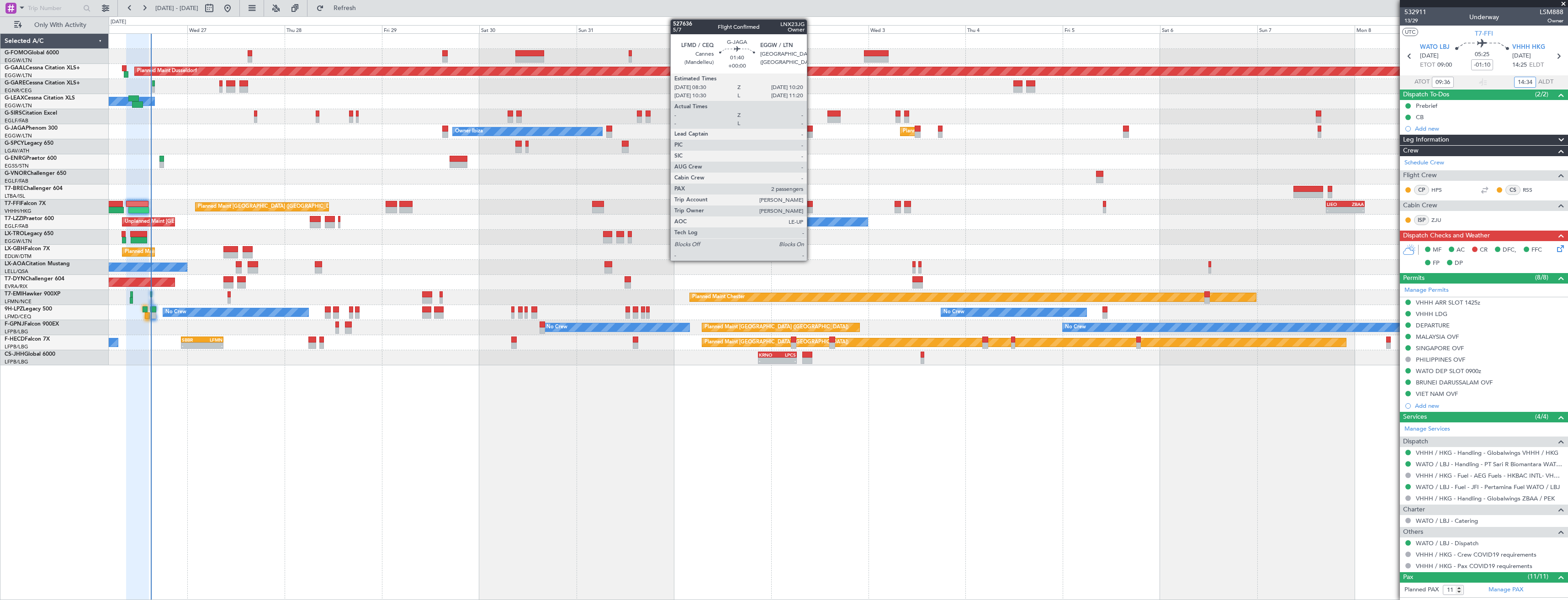
click at [811, 135] on div at bounding box center [809, 134] width 8 height 7
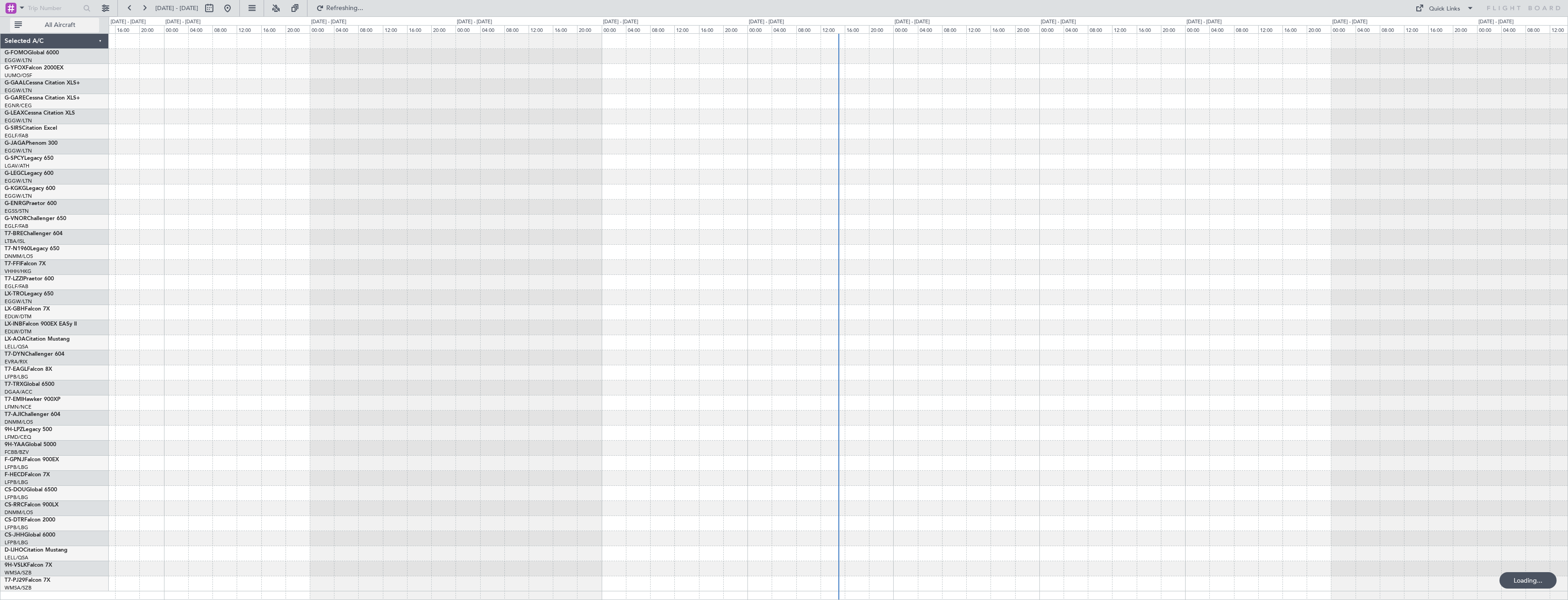
click at [89, 21] on button "All Aircraft" at bounding box center [55, 25] width 89 height 15
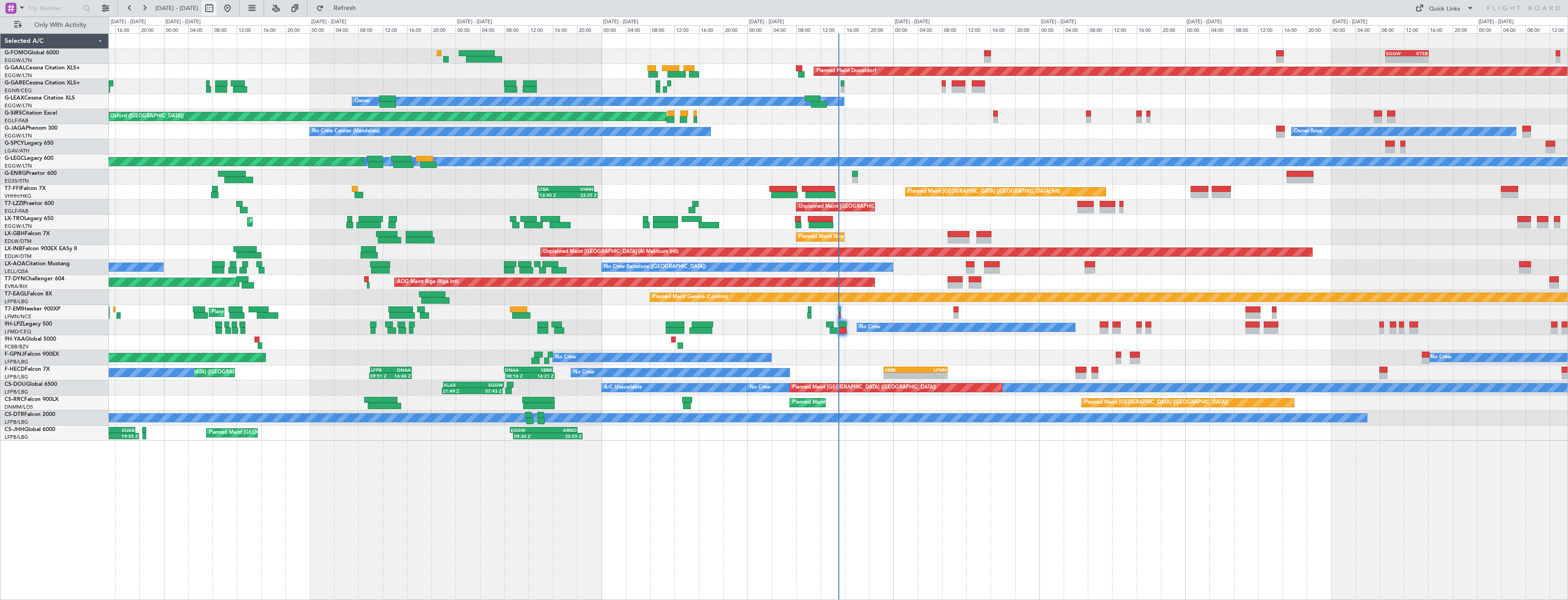
click at [217, 9] on button at bounding box center [209, 9] width 15 height 15
select select "8"
select select "2025"
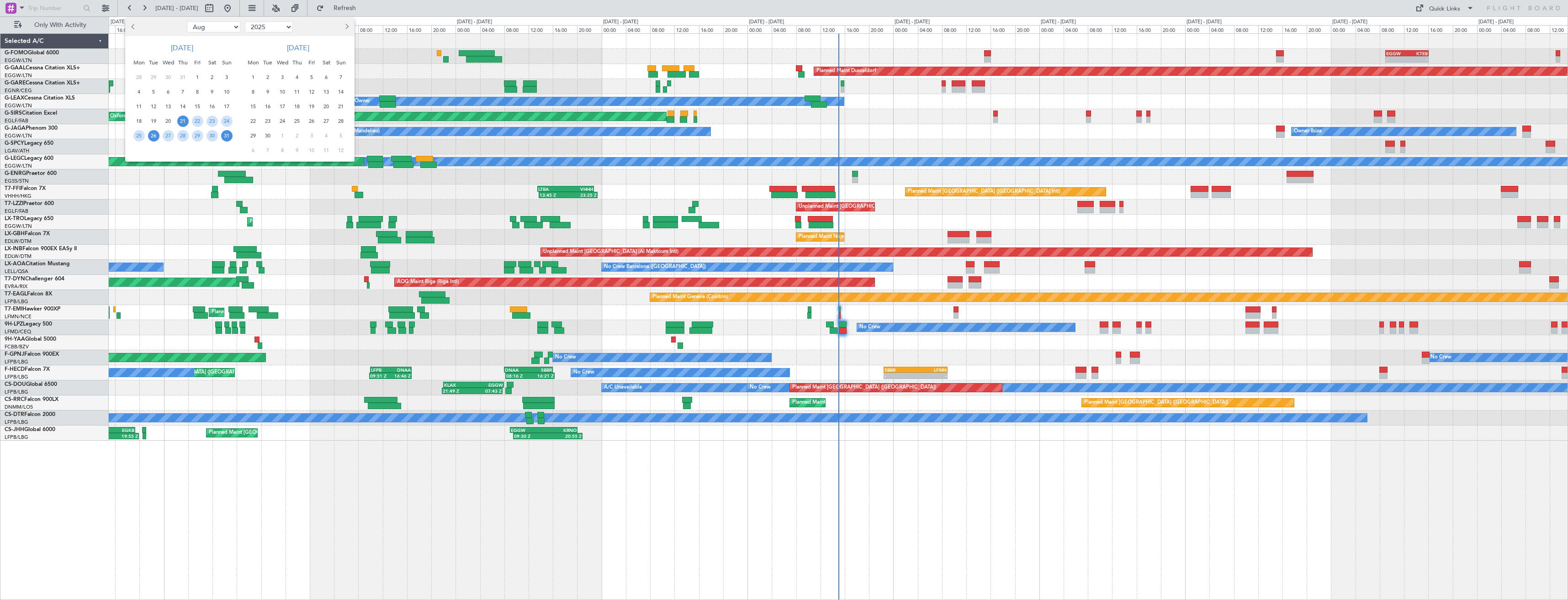
drag, startPoint x: 158, startPoint y: 133, endPoint x: 172, endPoint y: 129, distance: 14.6
click at [160, 133] on div "26" at bounding box center [153, 136] width 15 height 15
click at [270, 91] on span "9" at bounding box center [268, 92] width 12 height 12
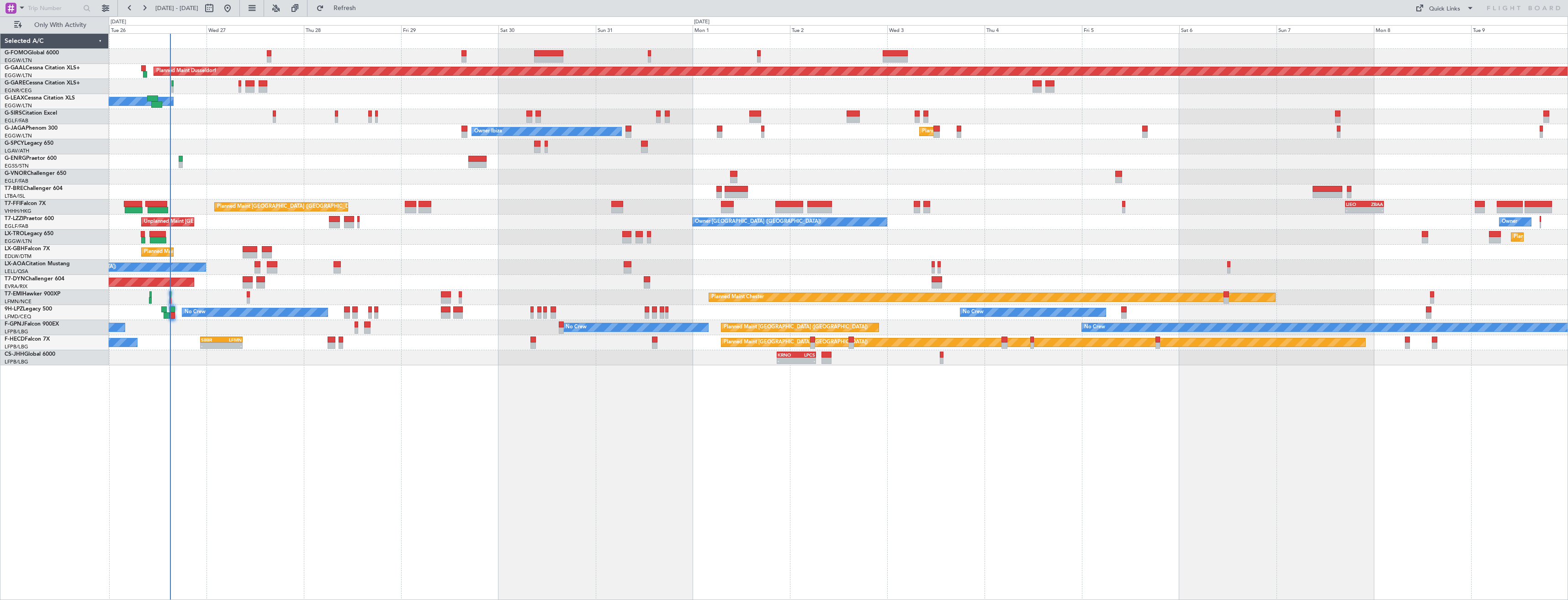
click at [842, 147] on div at bounding box center [838, 147] width 1459 height 15
click at [358, 10] on span "Refresh" at bounding box center [345, 8] width 38 height 7
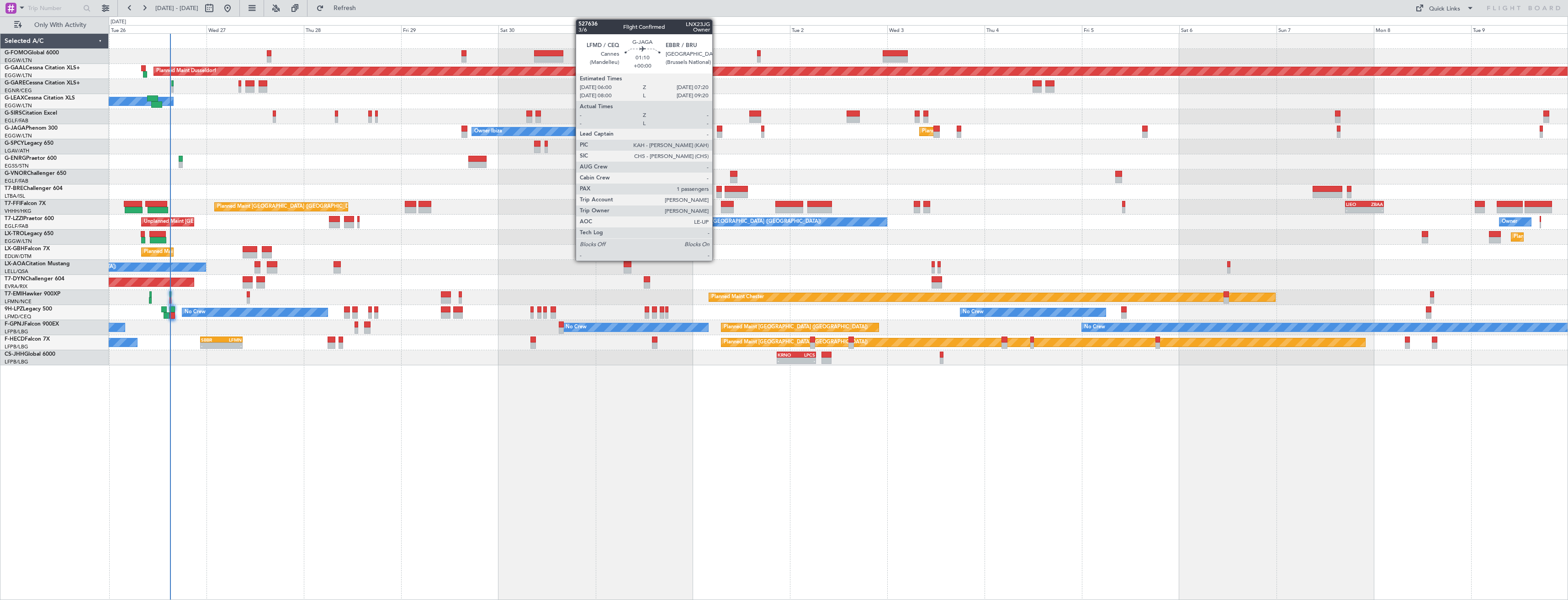
click at [717, 133] on div at bounding box center [719, 134] width 5 height 7
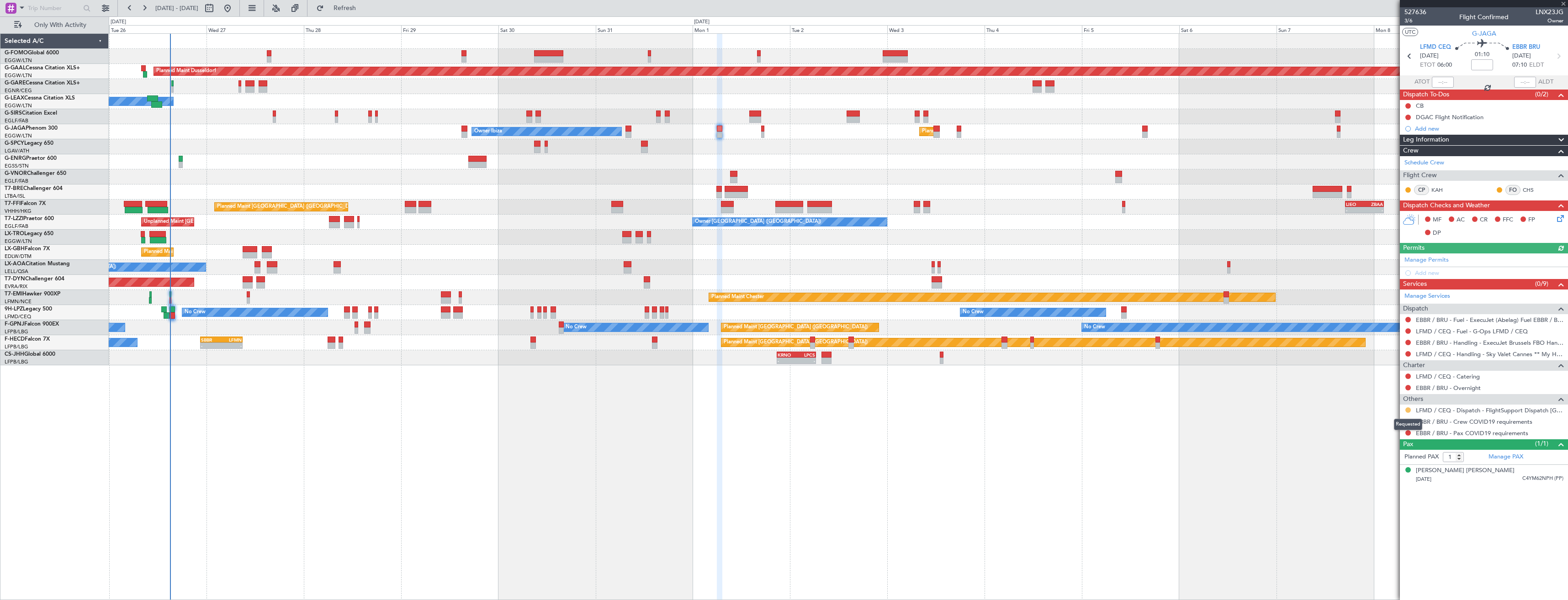
click at [1407, 411] on button at bounding box center [1408, 410] width 5 height 5
click at [1373, 523] on li "Confirmed" at bounding box center [1407, 518] width 105 height 14
click at [1406, 423] on button at bounding box center [1408, 421] width 5 height 5
click at [1381, 428] on li "Not Required" at bounding box center [1407, 434] width 105 height 14
click at [1407, 430] on button at bounding box center [1408, 433] width 5 height 5
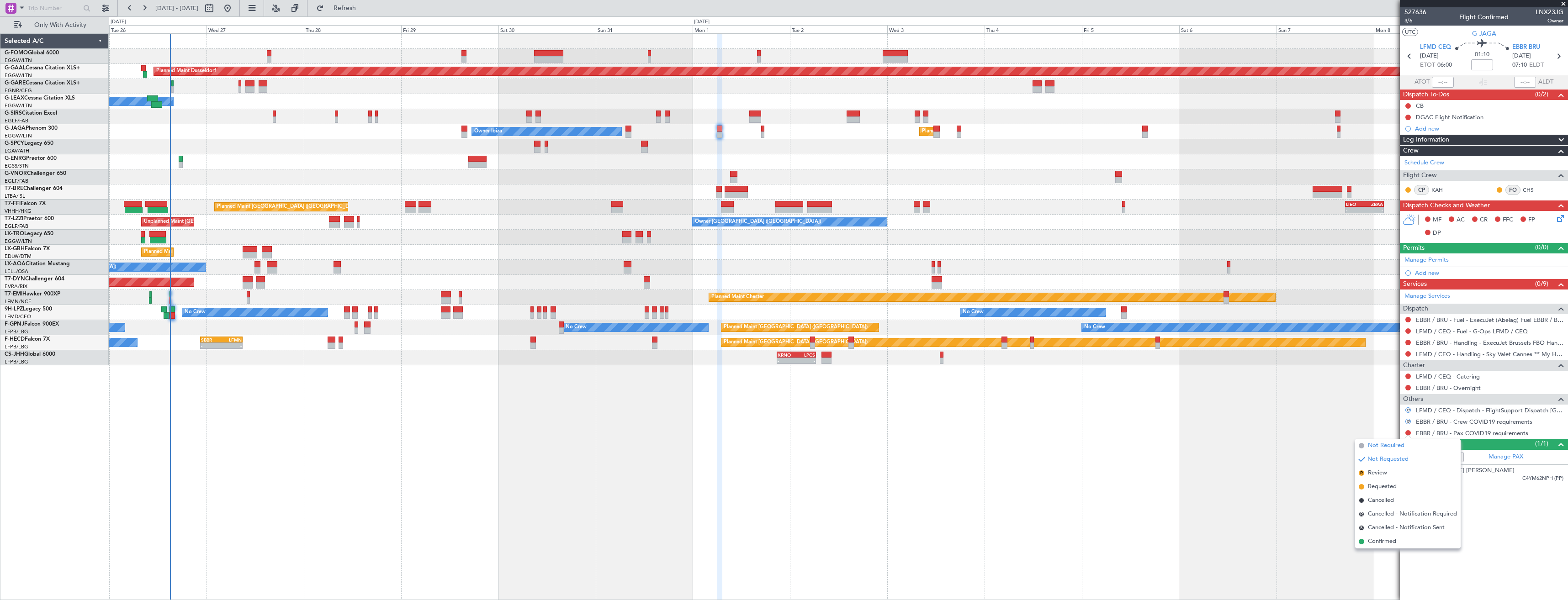
click at [1375, 444] on span "Not Required" at bounding box center [1386, 445] width 37 height 9
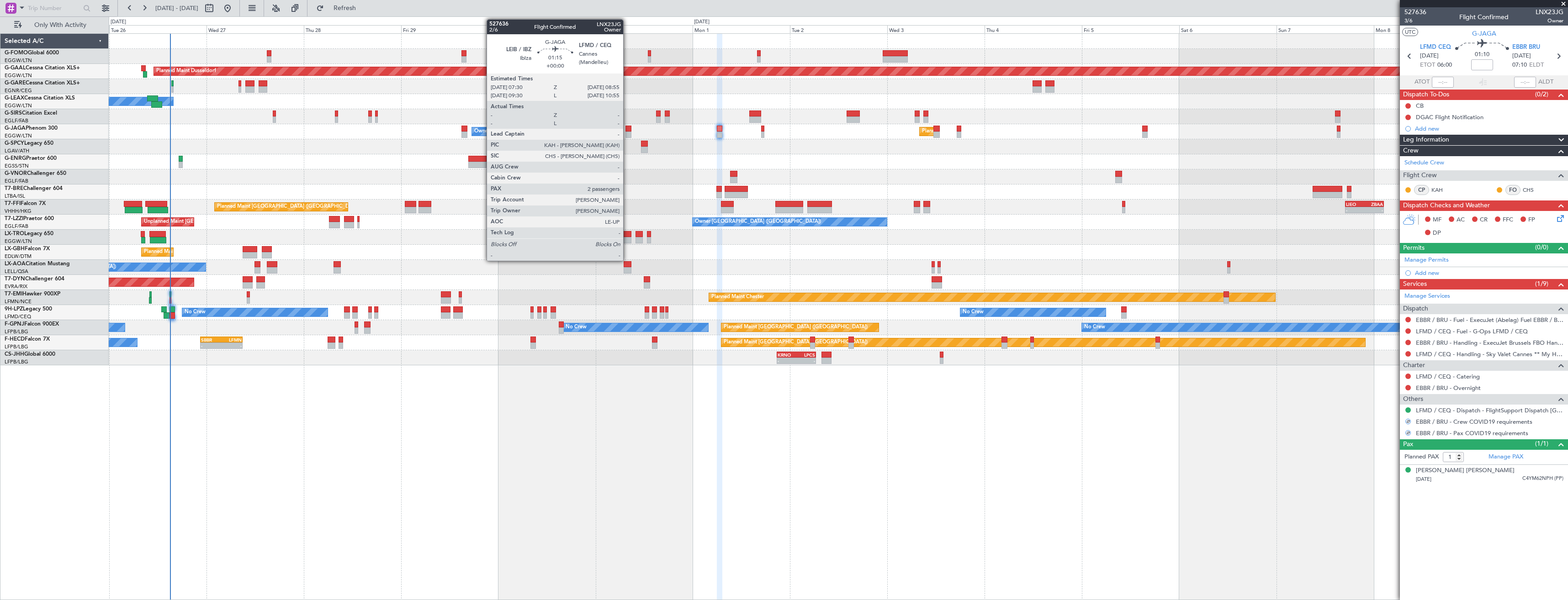
click at [628, 133] on div at bounding box center [629, 134] width 6 height 7
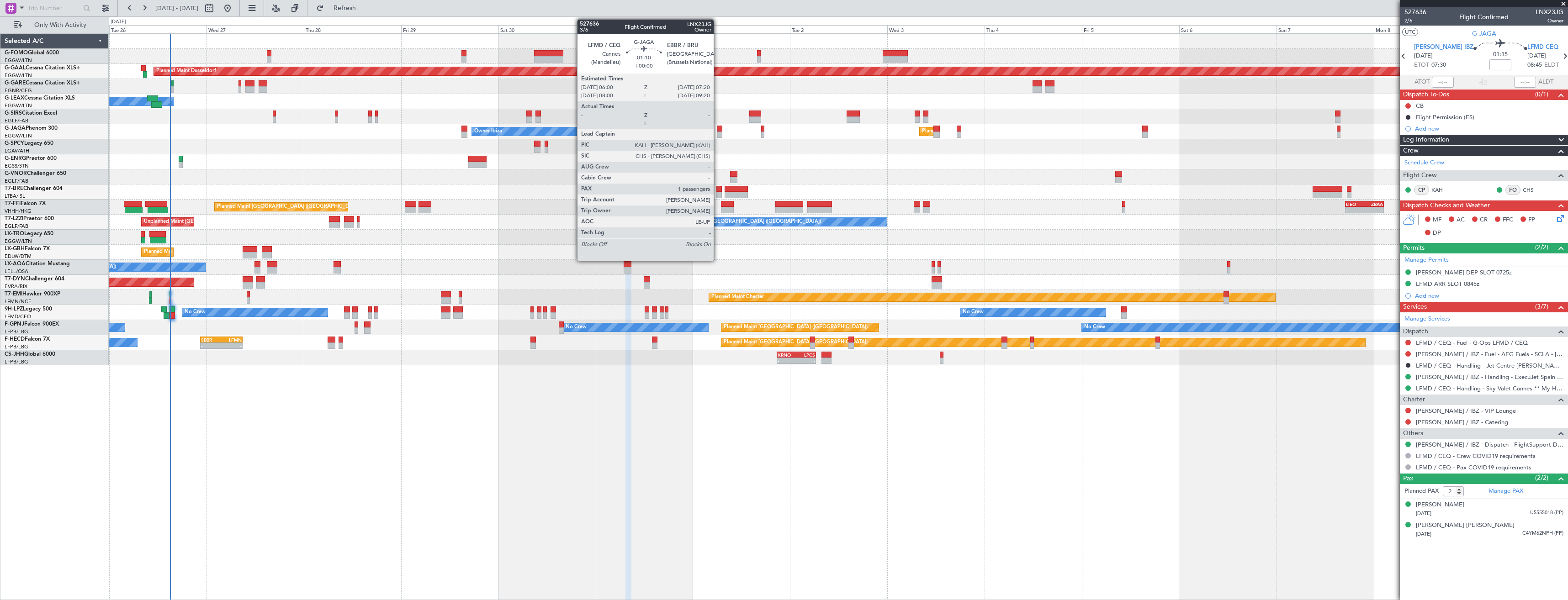
click at [718, 129] on div at bounding box center [719, 128] width 5 height 7
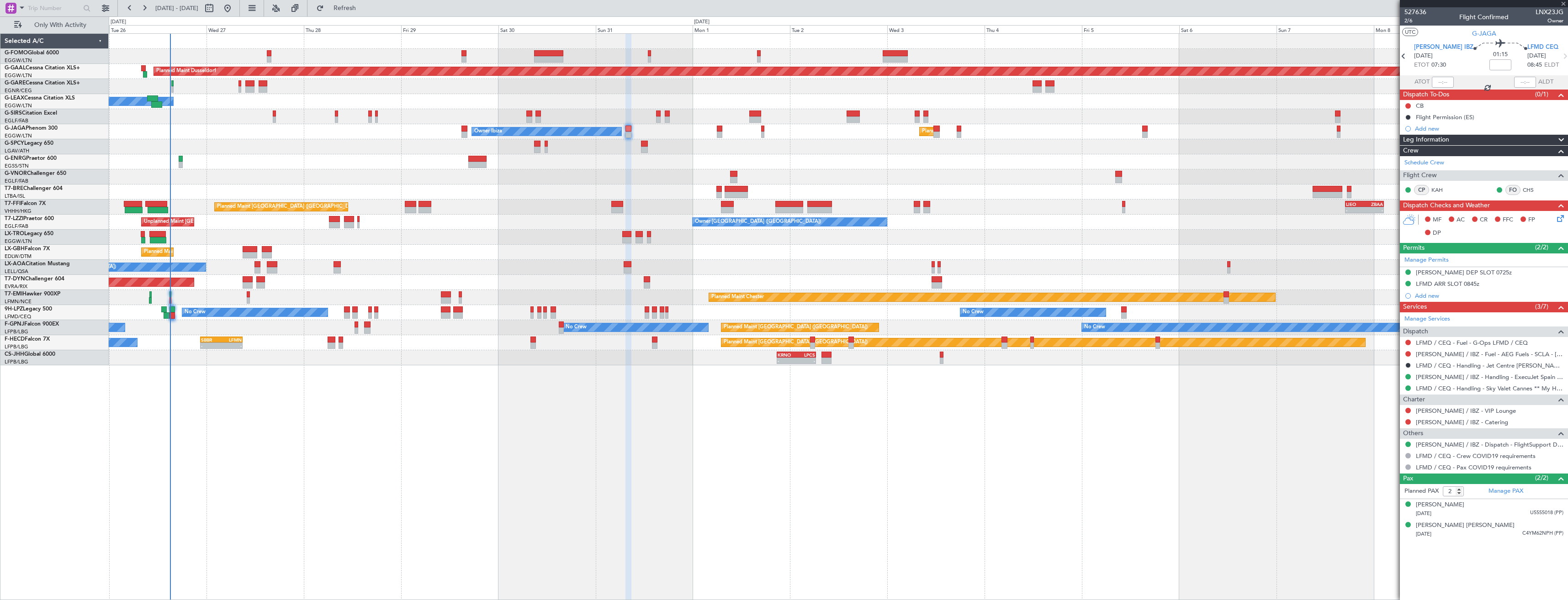
type input "1"
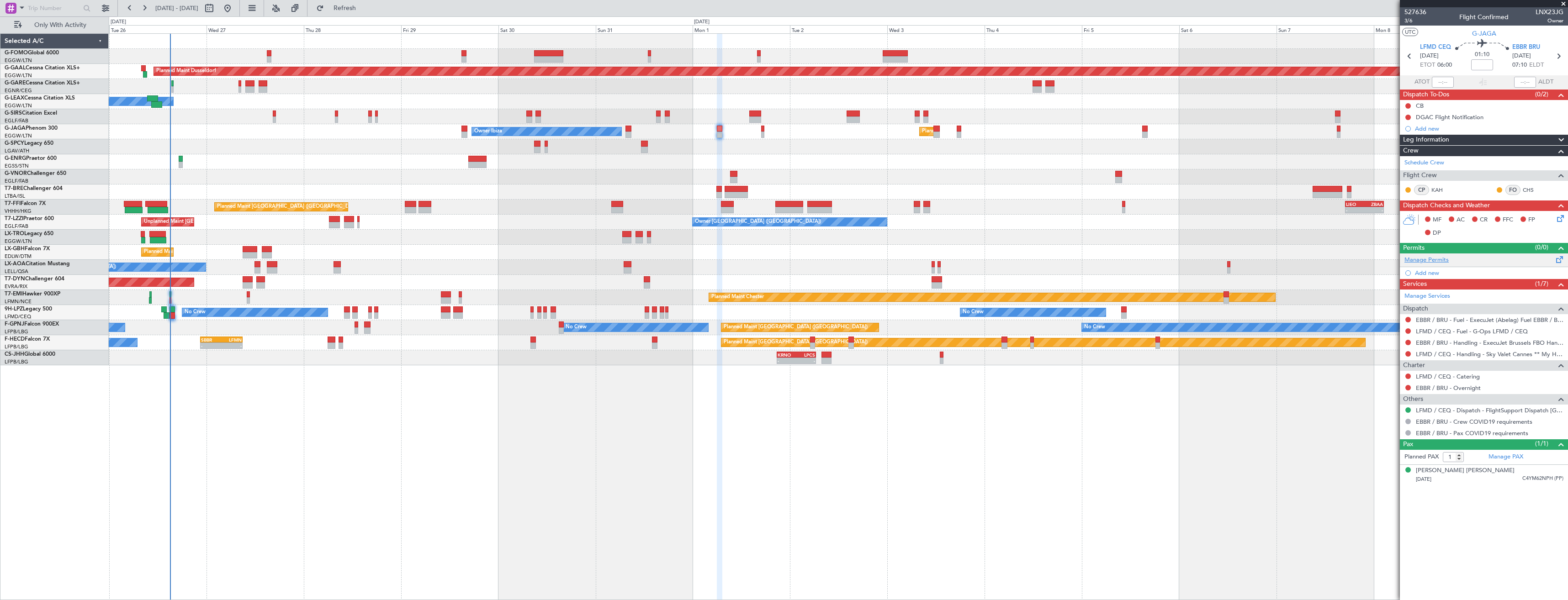
click at [1423, 261] on link "Manage Permits" at bounding box center [1426, 260] width 44 height 9
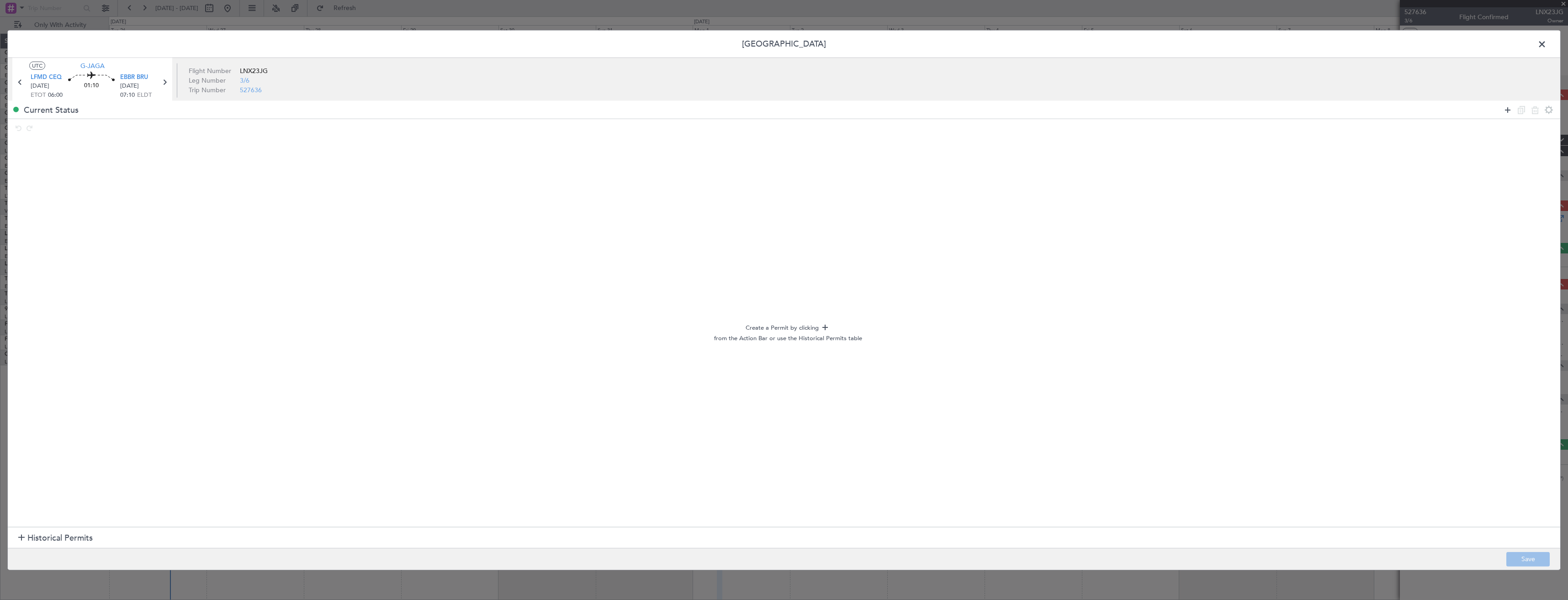
click at [1508, 110] on icon at bounding box center [1508, 110] width 11 height 11
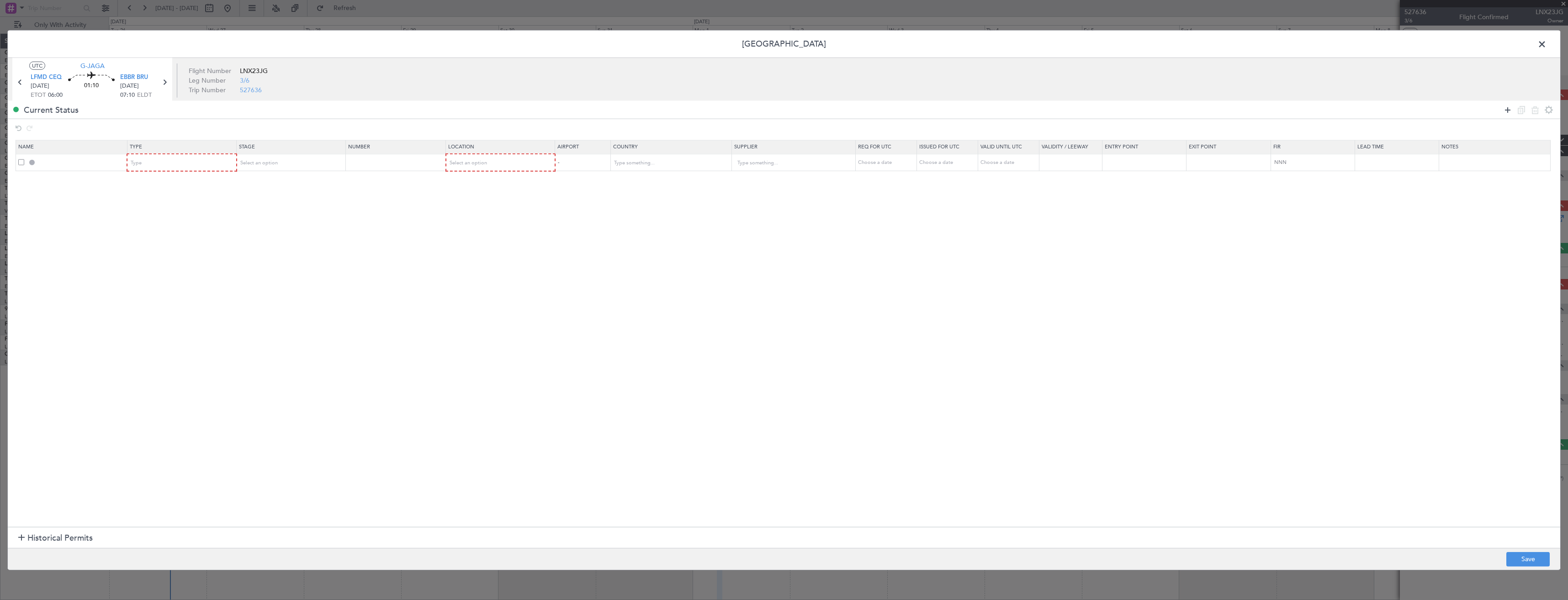
click at [1508, 110] on icon at bounding box center [1508, 110] width 11 height 11
click at [208, 164] on div "Type" at bounding box center [178, 163] width 96 height 14
click at [196, 243] on span "Slot" at bounding box center [184, 249] width 102 height 14
click at [184, 182] on div "Type" at bounding box center [178, 180] width 96 height 14
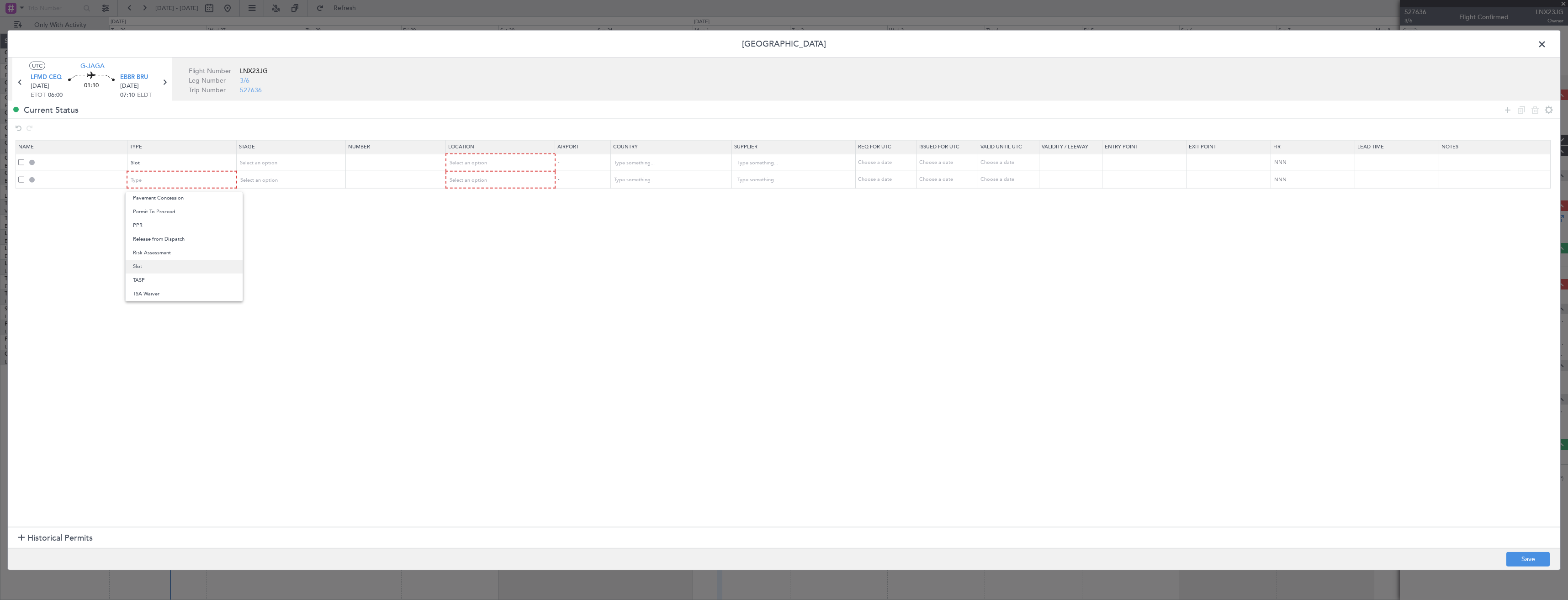
drag, startPoint x: 183, startPoint y: 265, endPoint x: 200, endPoint y: 245, distance: 26.2
click at [184, 265] on span "Slot" at bounding box center [184, 267] width 102 height 14
click at [474, 166] on span "Select an option" at bounding box center [468, 162] width 38 height 7
click at [479, 181] on span "Departure" at bounding box center [505, 182] width 102 height 14
click at [479, 181] on span "Select an option" at bounding box center [468, 180] width 38 height 7
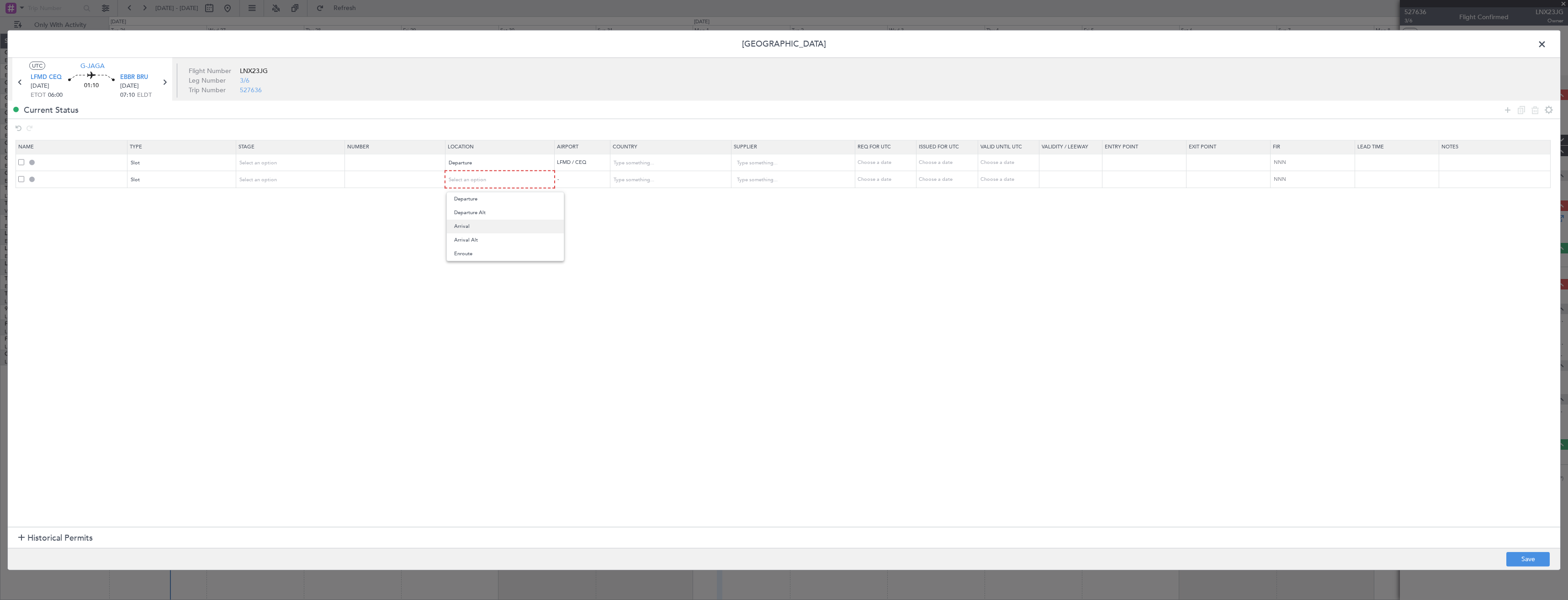
click at [478, 223] on span "Arrival" at bounding box center [505, 226] width 102 height 14
click at [1529, 560] on button "Save" at bounding box center [1528, 559] width 43 height 15
type input "LFMD DEP SLOT"
type input "[GEOGRAPHIC_DATA]"
type input "NNN"
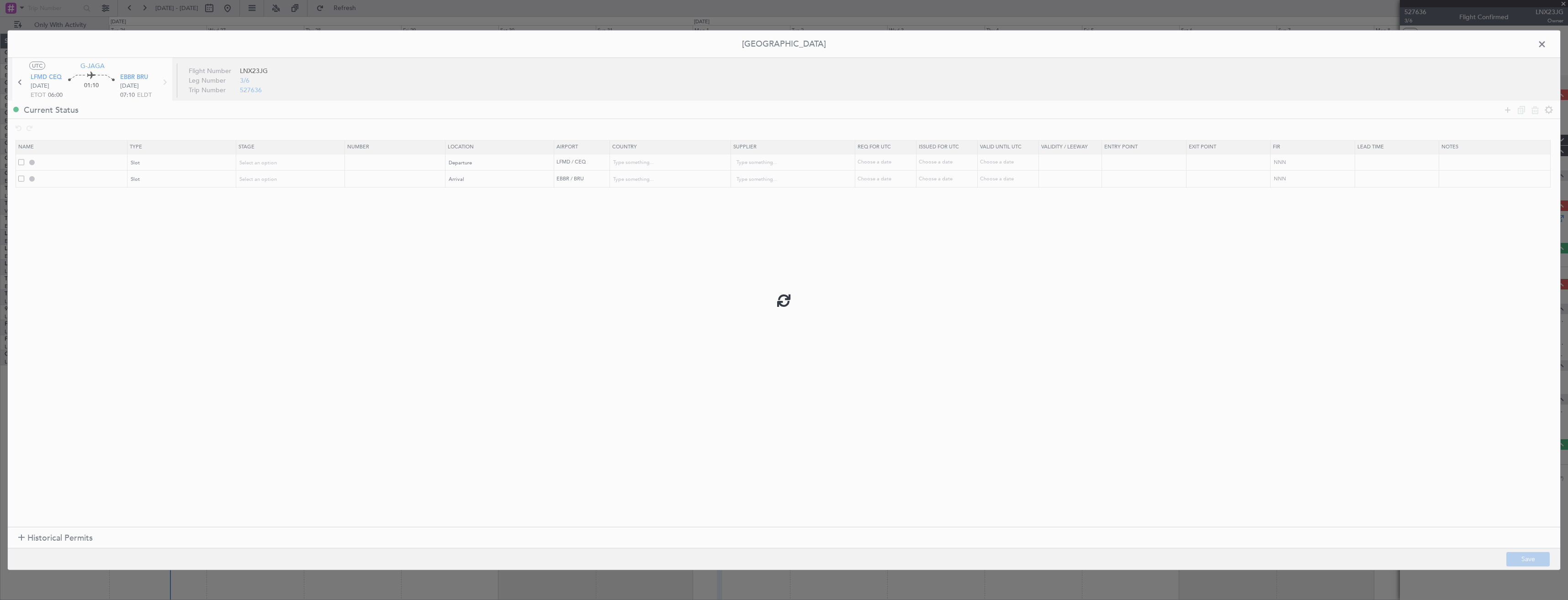
type input "EBBR ARR SLOT"
type input "[GEOGRAPHIC_DATA]"
type input "NNN"
click at [101, 162] on input "LFMD DEP SLOT" at bounding box center [82, 162] width 89 height 8
type input "LFMD DEP SLOT 0600z"
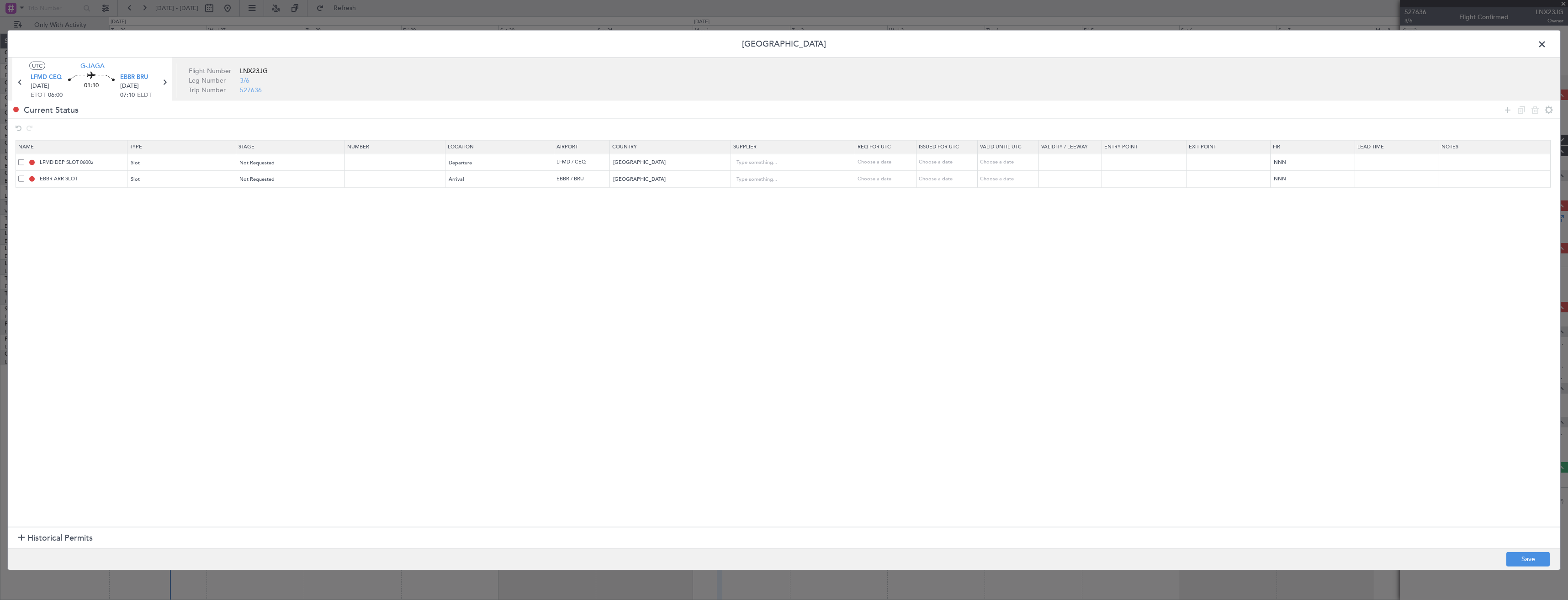
click at [108, 180] on div "LFMD DEP SLOT 0600z" at bounding box center [83, 178] width 57 height 12
click at [113, 183] on fb-input "EBBR ARR SLOT" at bounding box center [82, 179] width 89 height 9
click at [110, 175] on input "EBBR ARR SLOT" at bounding box center [82, 178] width 89 height 8
type input "EBBR ARR SLOT 0710z"
click at [1531, 557] on button "Save" at bounding box center [1528, 559] width 43 height 15
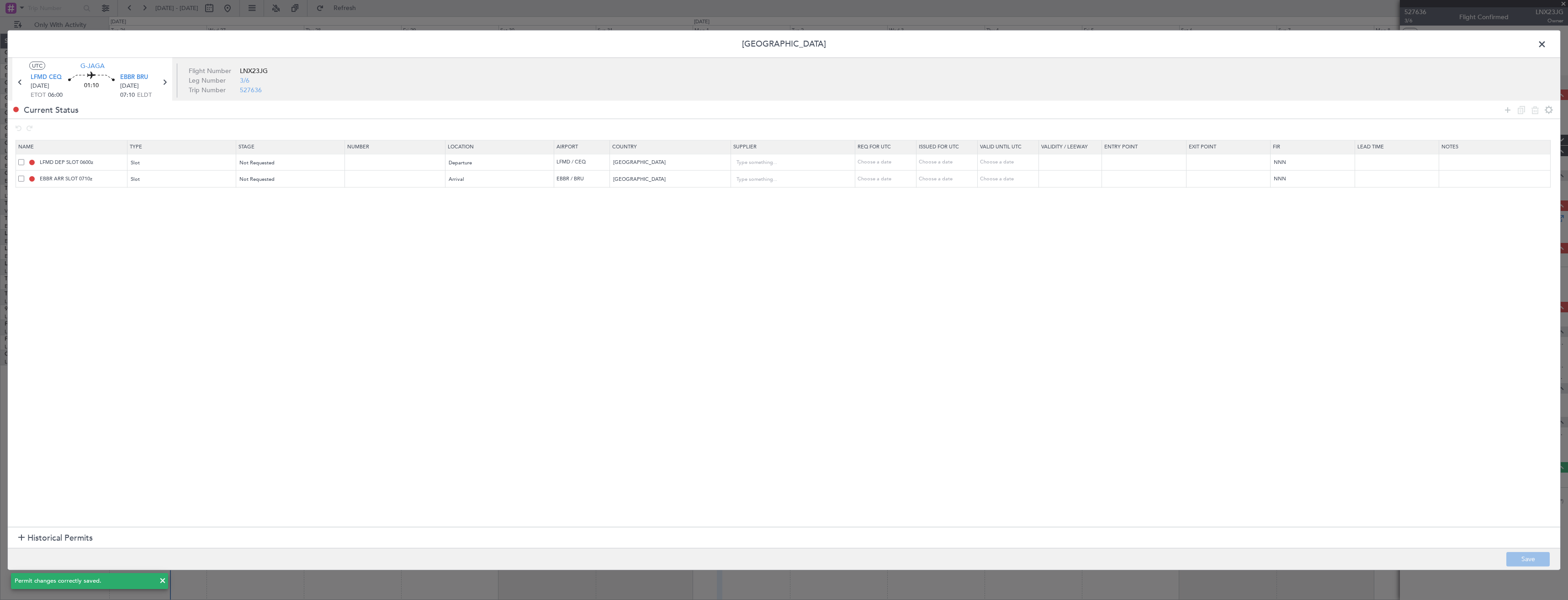
click at [1547, 42] on span at bounding box center [1547, 47] width 0 height 18
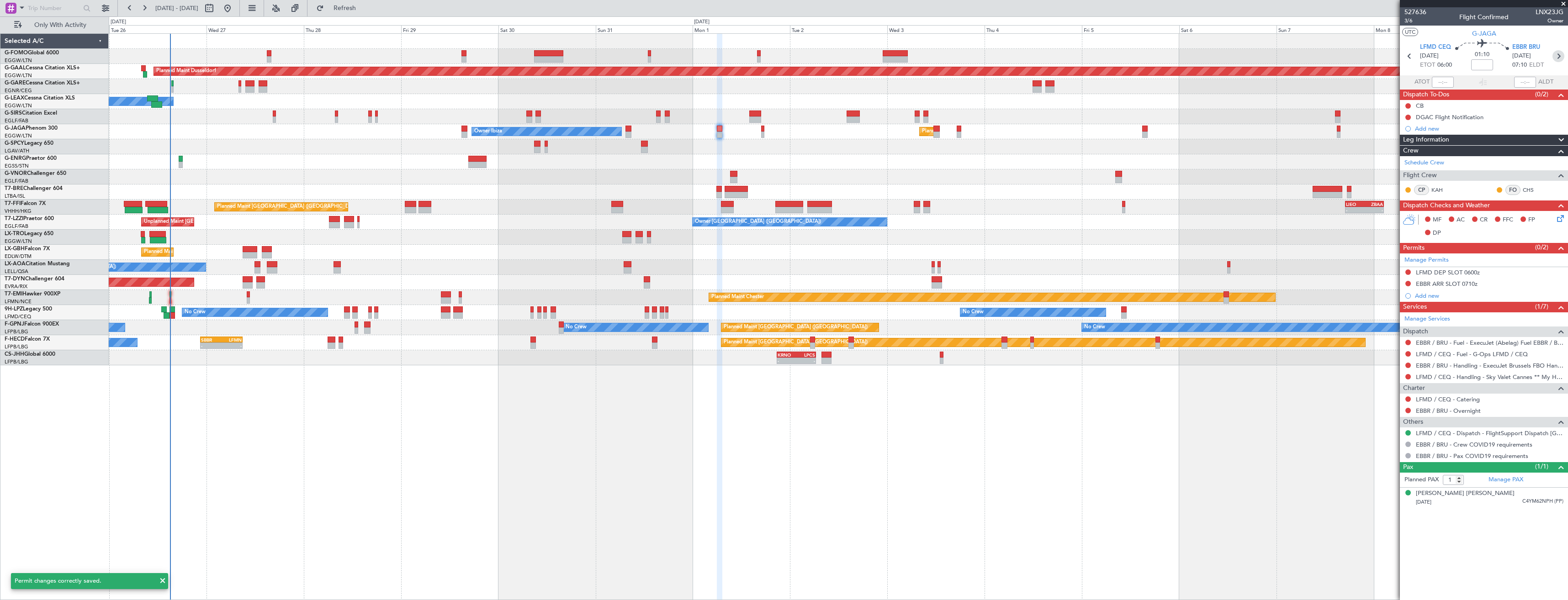
click at [1559, 54] on icon at bounding box center [1558, 57] width 12 height 12
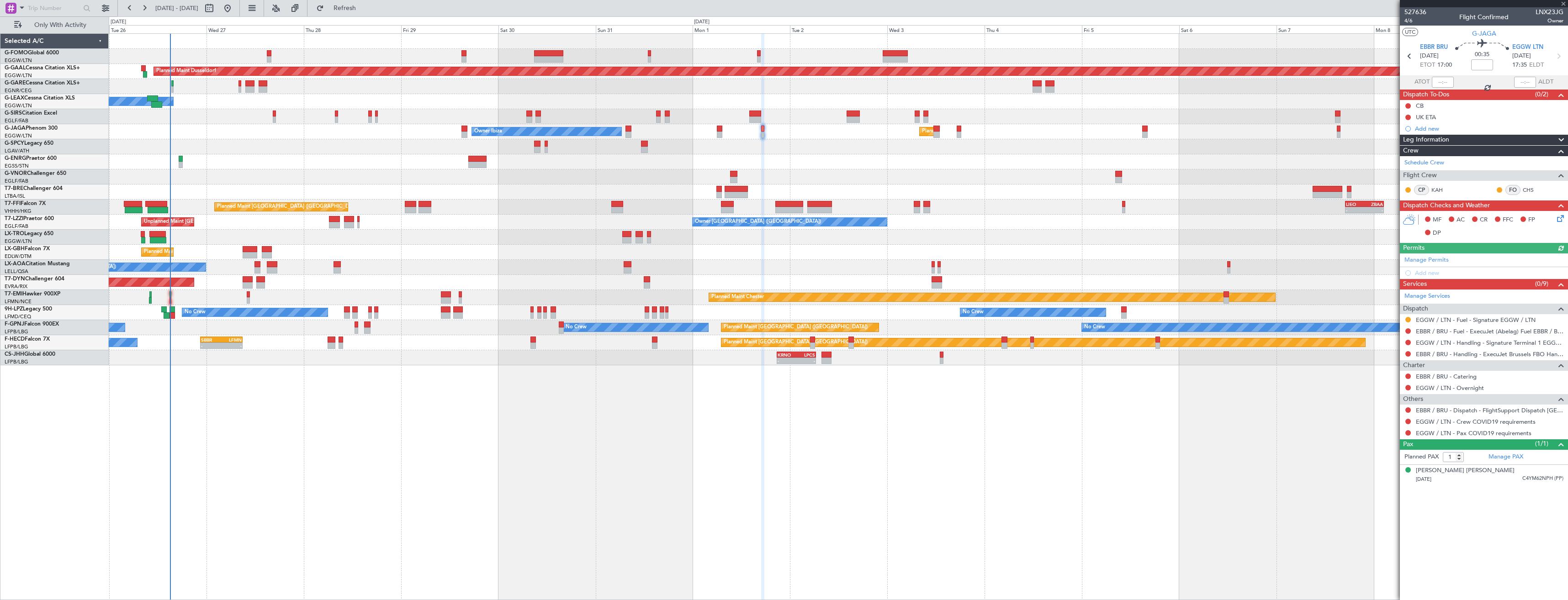
click at [1411, 409] on div at bounding box center [1408, 410] width 7 height 7
click at [1407, 410] on button at bounding box center [1408, 410] width 5 height 5
click at [1373, 517] on span "Confirmed" at bounding box center [1382, 518] width 29 height 9
click at [1409, 422] on button at bounding box center [1408, 421] width 5 height 5
click at [1382, 431] on span "Not Required" at bounding box center [1386, 434] width 37 height 9
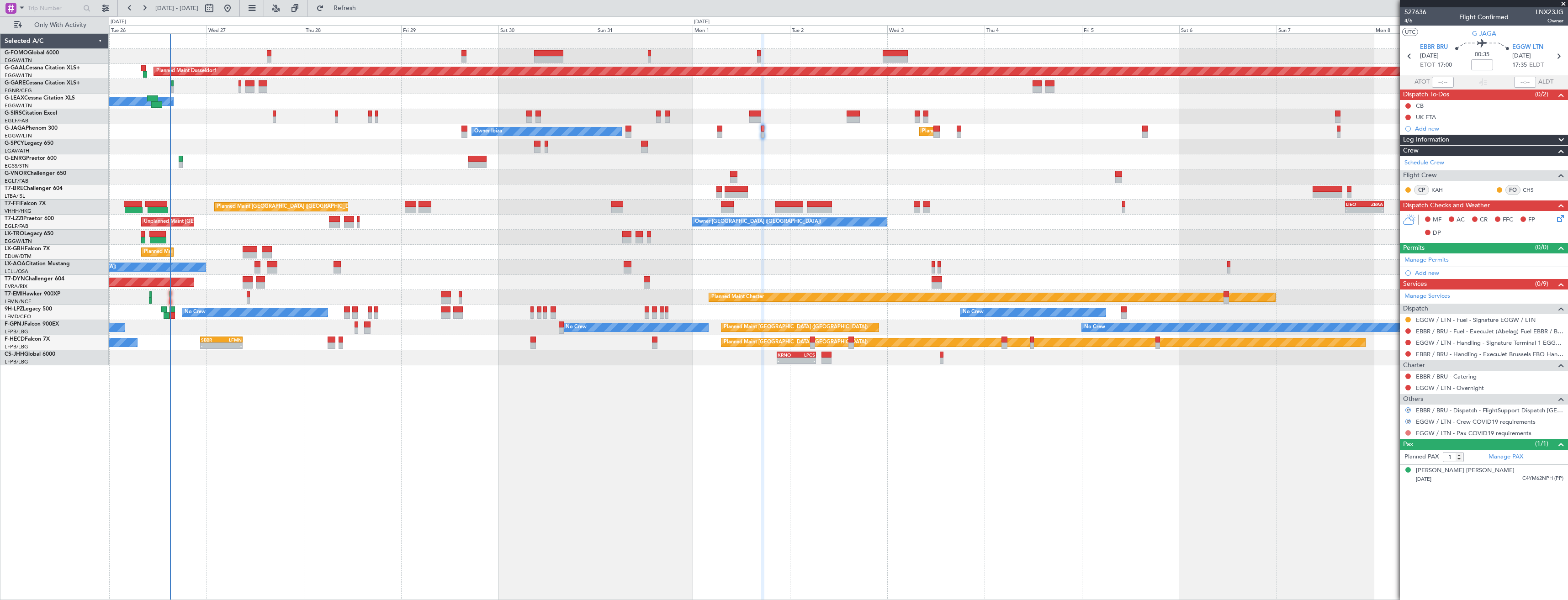
click at [1407, 433] on button at bounding box center [1408, 433] width 5 height 5
click at [1388, 447] on mat-tooltip-component "Not Requested" at bounding box center [1408, 447] width 52 height 24
click at [1407, 432] on button at bounding box center [1408, 433] width 5 height 5
click at [1384, 442] on span "Not Required" at bounding box center [1386, 445] width 37 height 9
click at [1440, 262] on link "Manage Permits" at bounding box center [1426, 260] width 44 height 9
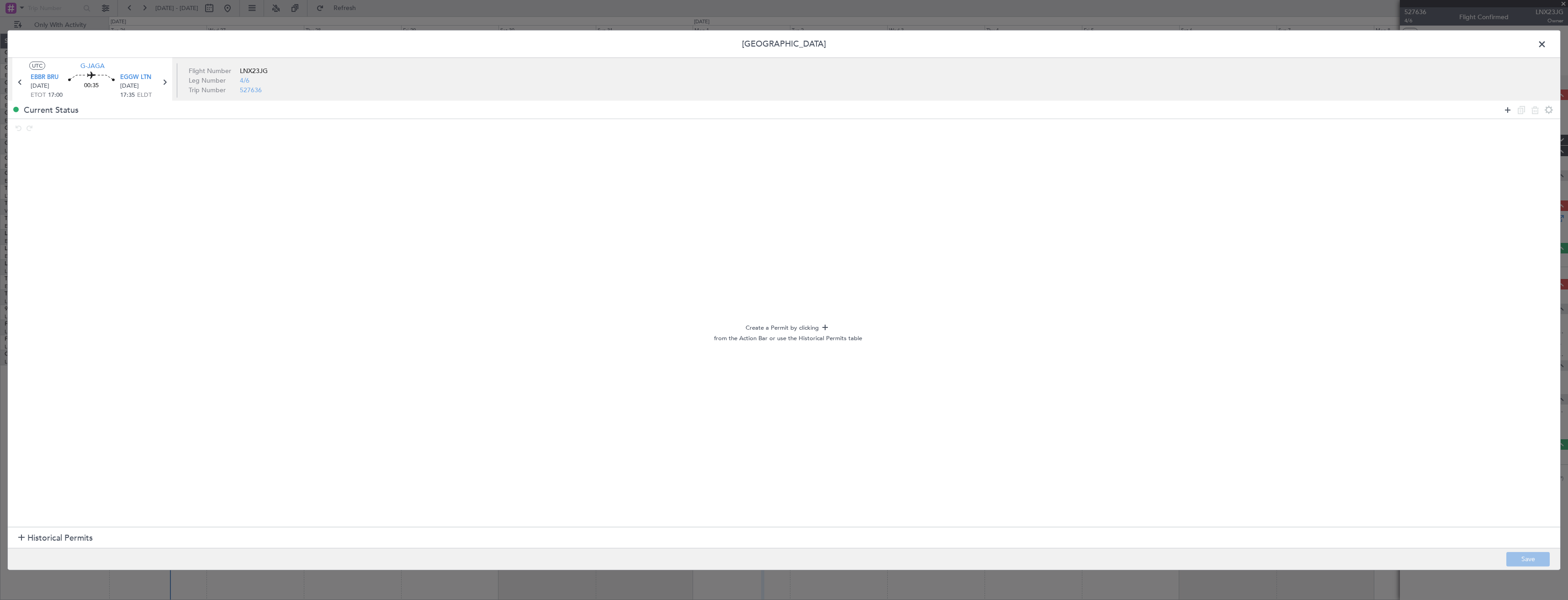
click at [1508, 110] on icon at bounding box center [1508, 110] width 11 height 11
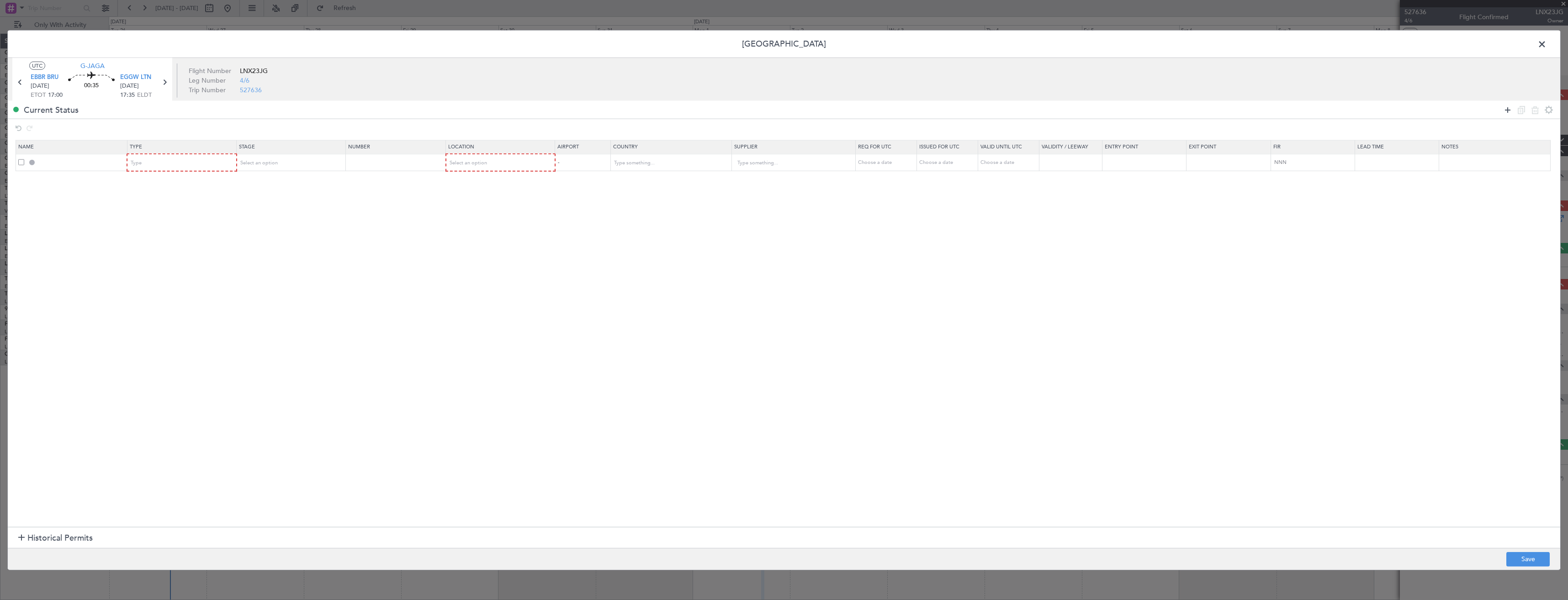
click at [1508, 110] on icon at bounding box center [1508, 110] width 11 height 11
click at [192, 160] on div "Type" at bounding box center [178, 163] width 96 height 14
drag, startPoint x: 177, startPoint y: 245, endPoint x: 188, endPoint y: 214, distance: 32.9
click at [177, 243] on span "Slot" at bounding box center [184, 249] width 102 height 14
click at [184, 176] on div "Type" at bounding box center [178, 180] width 96 height 14
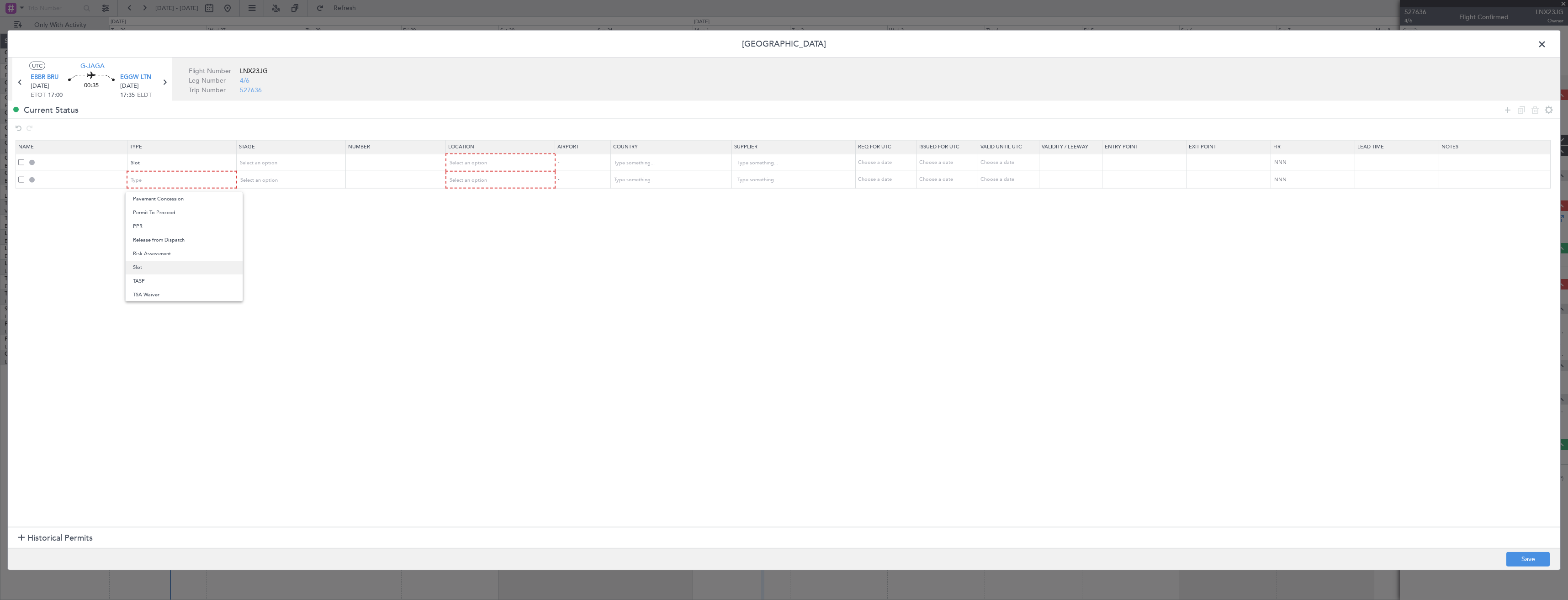
click at [189, 265] on span "Slot" at bounding box center [184, 268] width 102 height 14
click at [279, 169] on div "Select an option" at bounding box center [287, 163] width 96 height 14
click at [472, 159] on div at bounding box center [784, 300] width 1568 height 600
click at [472, 162] on span "Select an option" at bounding box center [468, 162] width 38 height 7
click at [475, 186] on span "Departure" at bounding box center [505, 182] width 102 height 14
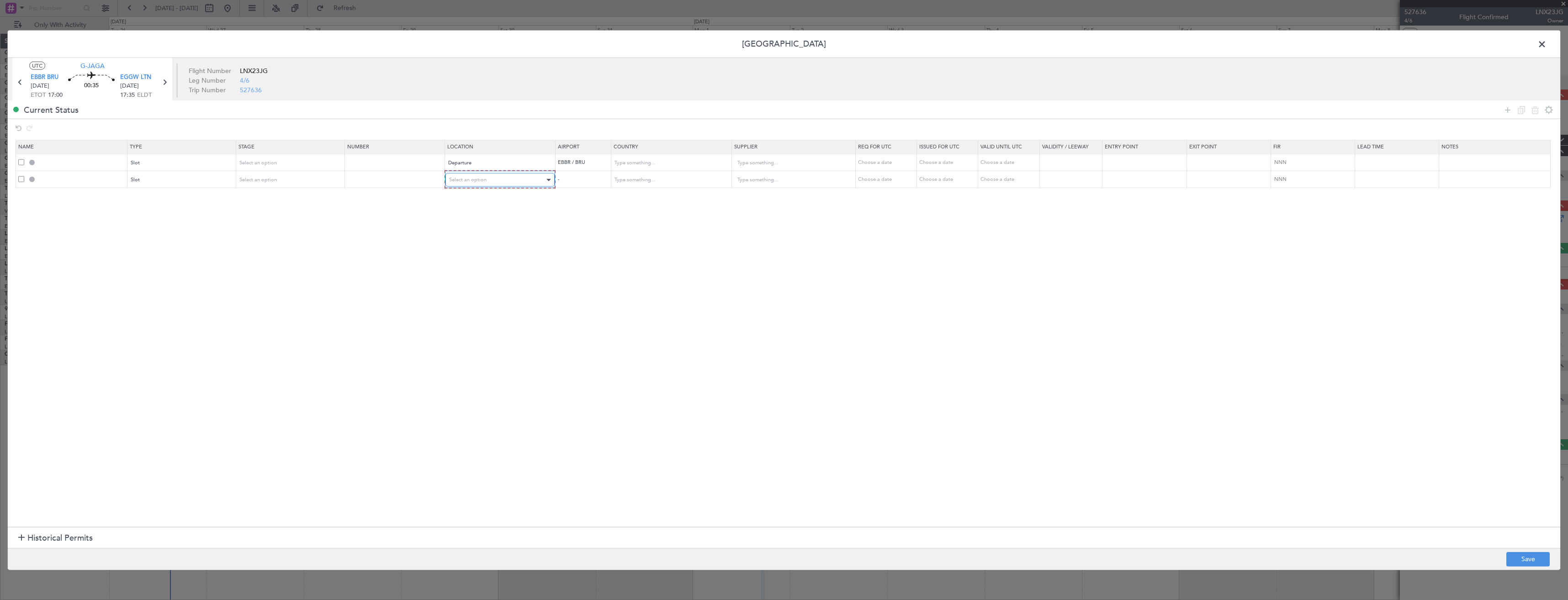
click at [475, 180] on span "Select an option" at bounding box center [468, 180] width 38 height 7
click at [475, 221] on span "Arrival" at bounding box center [505, 226] width 102 height 14
click at [1513, 554] on button "Save" at bounding box center [1528, 559] width 43 height 15
type input "EBBR DEP SLOT"
type input "[GEOGRAPHIC_DATA]"
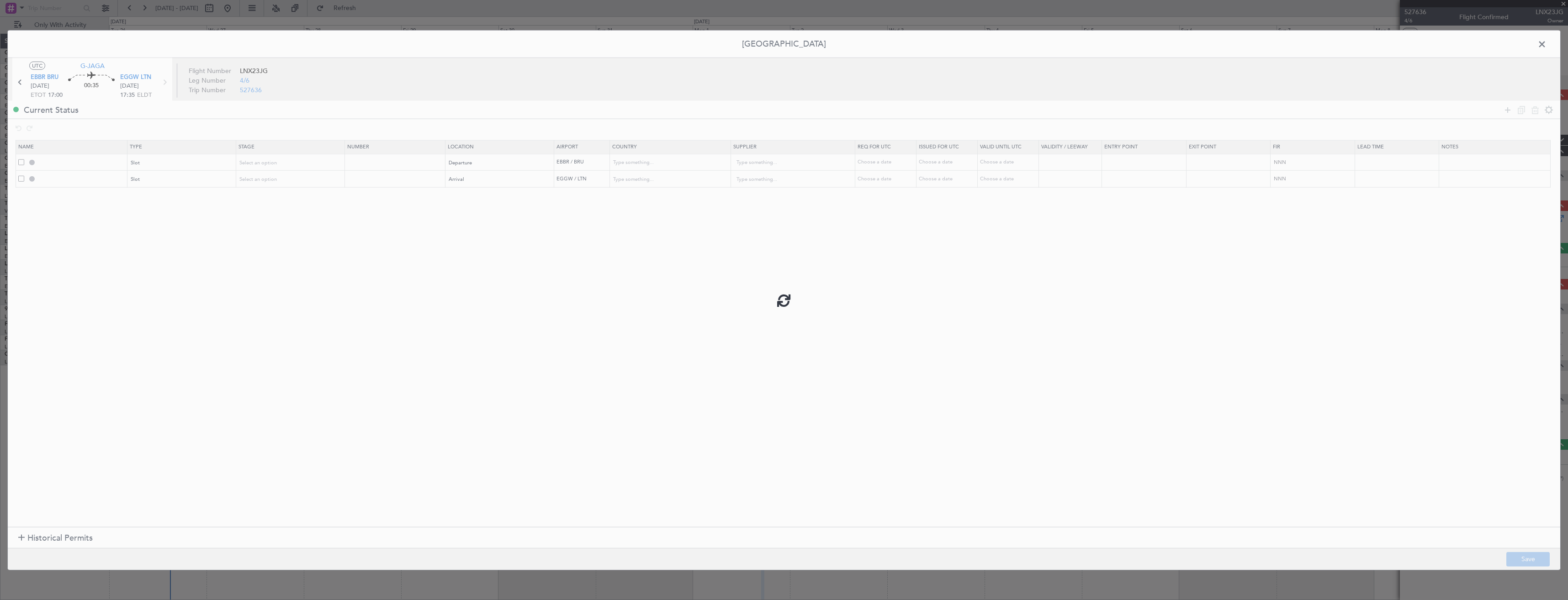
type input "NNN"
type input "EGGW ARR SLOT"
type input "[GEOGRAPHIC_DATA]"
type input "NNN"
type input "2"
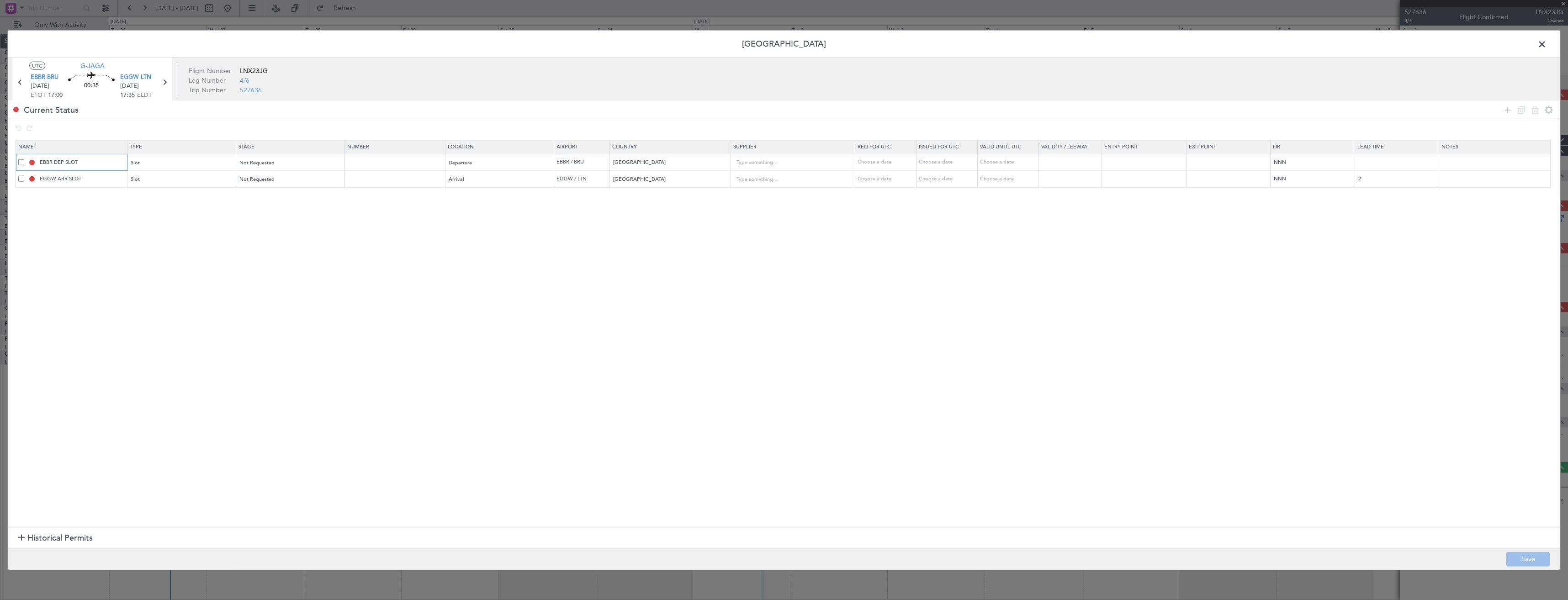
click at [96, 162] on input "EBBR DEP SLOT" at bounding box center [82, 162] width 89 height 8
type input "EBBR DEP SLOT 1700z"
click at [102, 184] on mat-tooltip-component "EBBR DEP SLOT 1700z" at bounding box center [83, 178] width 69 height 24
click at [105, 180] on input "EGGW ARR SLOT" at bounding box center [82, 178] width 89 height 8
type input "EGGW ARR SLOT 1735z"
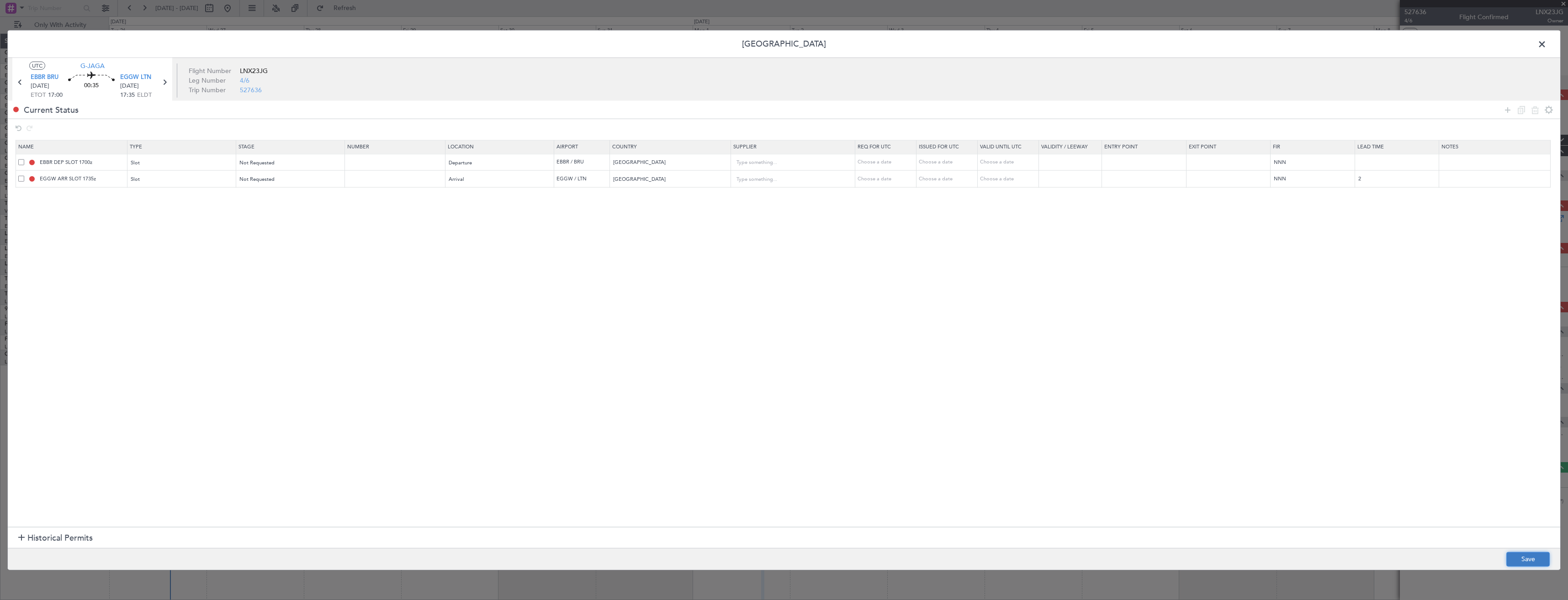
click at [1513, 559] on button "Save" at bounding box center [1528, 559] width 43 height 15
click at [1547, 44] on span at bounding box center [1547, 47] width 0 height 18
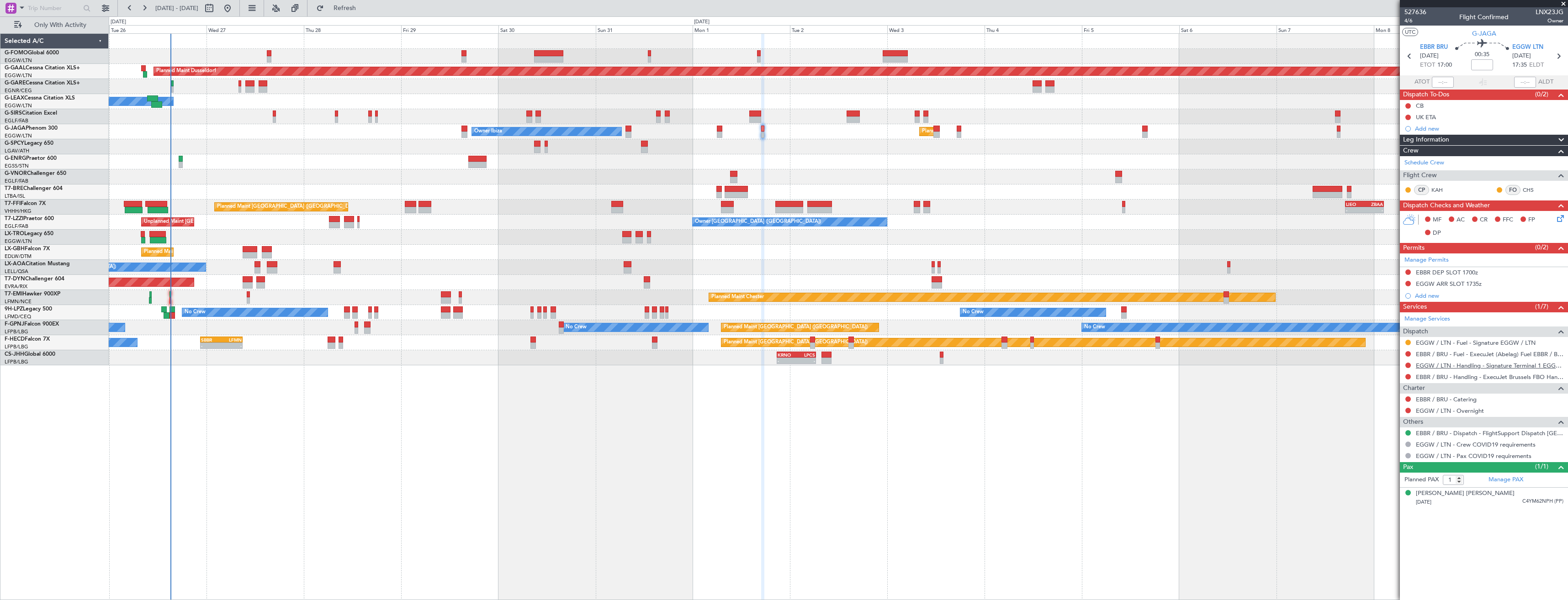
click at [1438, 366] on link "EGGW / LTN - Handling - Signature Terminal 1 EGGW / LTN" at bounding box center [1489, 365] width 147 height 8
click at [1405, 365] on button at bounding box center [1408, 365] width 5 height 5
click at [1384, 413] on li "Requested" at bounding box center [1407, 419] width 105 height 14
click at [1446, 377] on link "EBBR / BRU - Handling - ExecuJet Brussels FBO Handling Abelag" at bounding box center [1489, 377] width 147 height 8
click at [367, 14] on button "Refresh" at bounding box center [340, 9] width 55 height 15
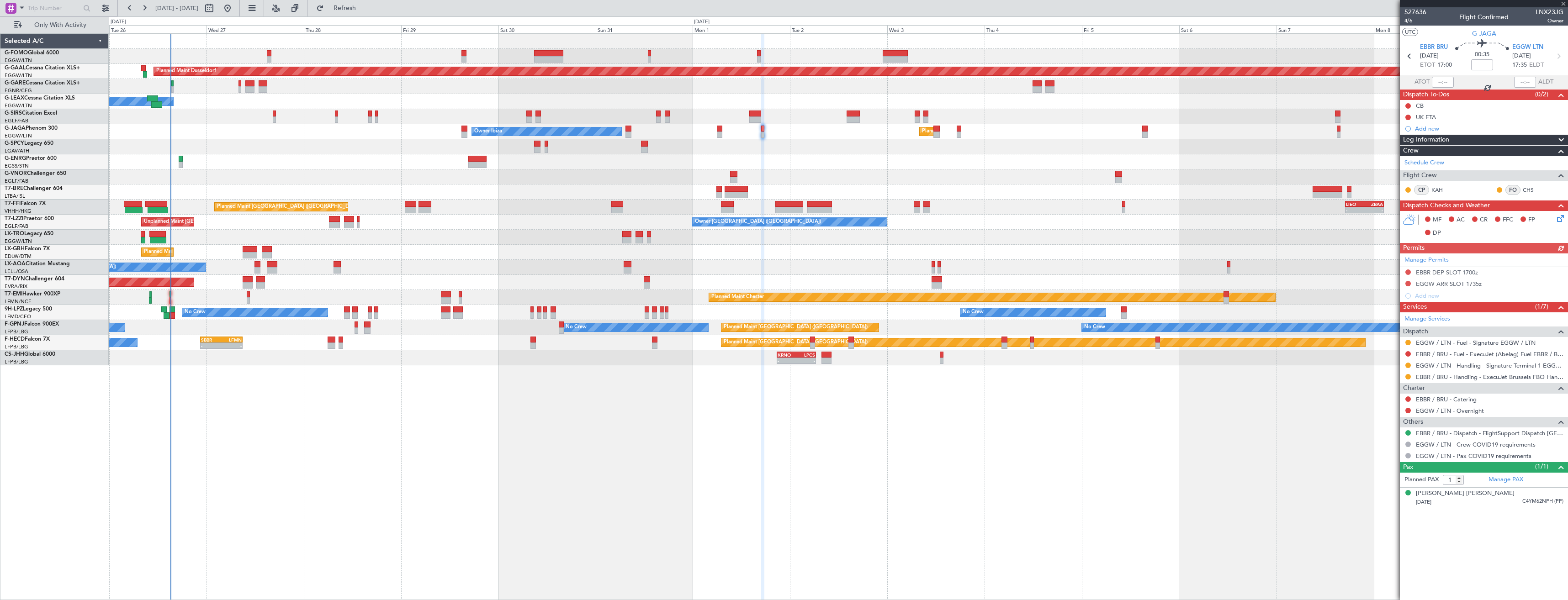
click at [1408, 271] on div "Manage Permits EBBR DEP SLOT 1700z EGGW ARR SLOT 1735z Add new" at bounding box center [1484, 278] width 168 height 49
click at [1408, 270] on button at bounding box center [1408, 272] width 5 height 5
click at [1390, 310] on span "Requested" at bounding box center [1382, 312] width 29 height 9
click at [1408, 284] on button at bounding box center [1408, 284] width 5 height 5
click at [1381, 323] on span "Requested" at bounding box center [1382, 324] width 29 height 9
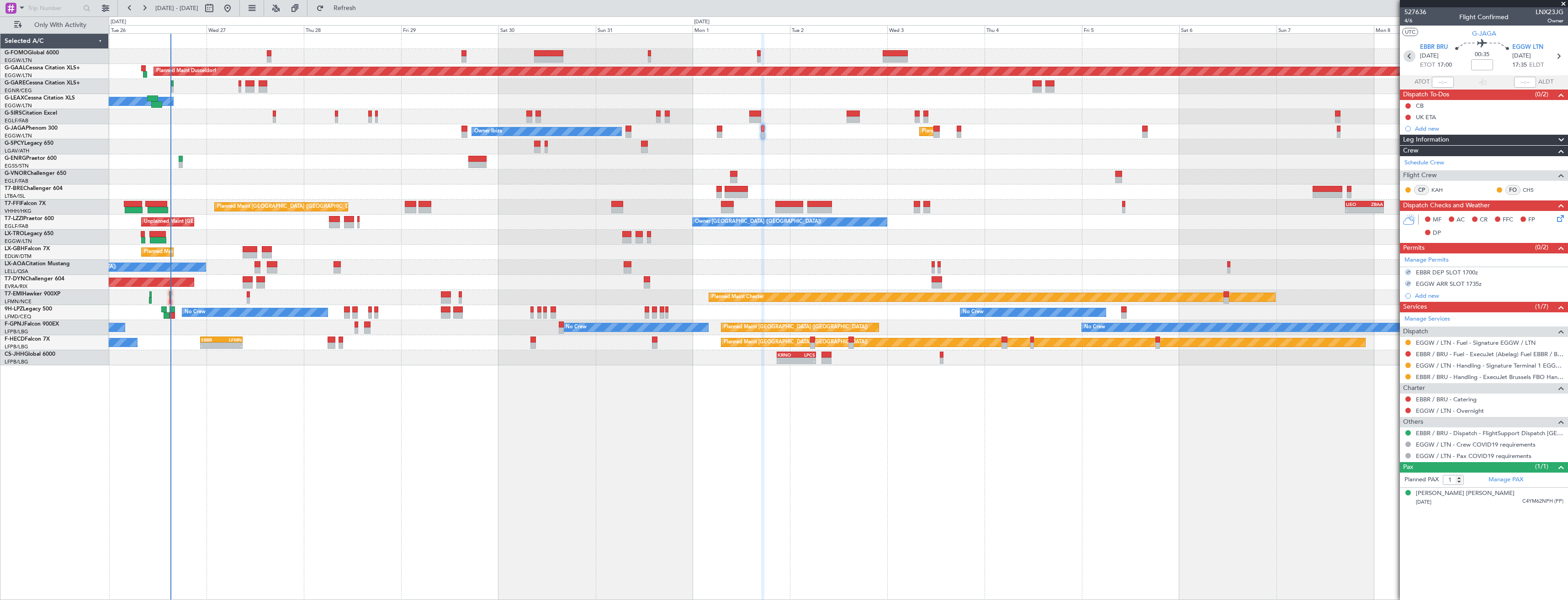
click at [1409, 59] on icon at bounding box center [1410, 57] width 12 height 12
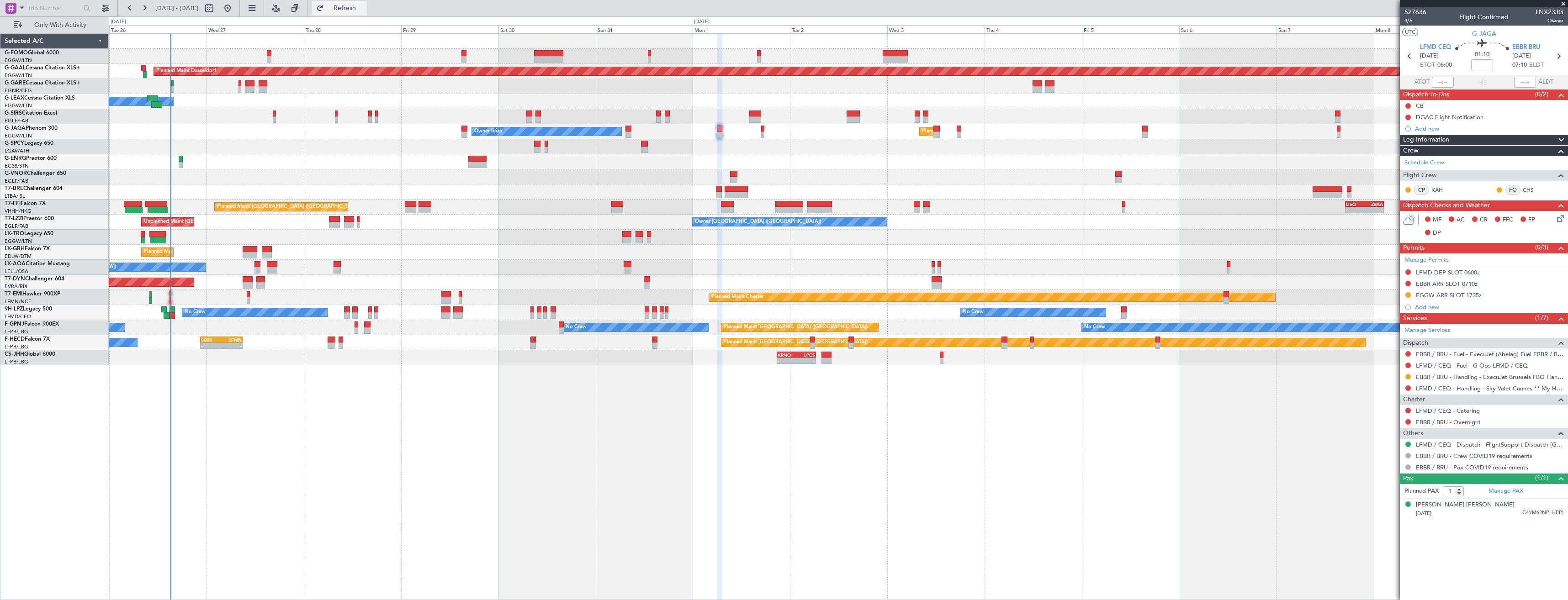
click at [358, 11] on span "Refresh" at bounding box center [345, 8] width 38 height 7
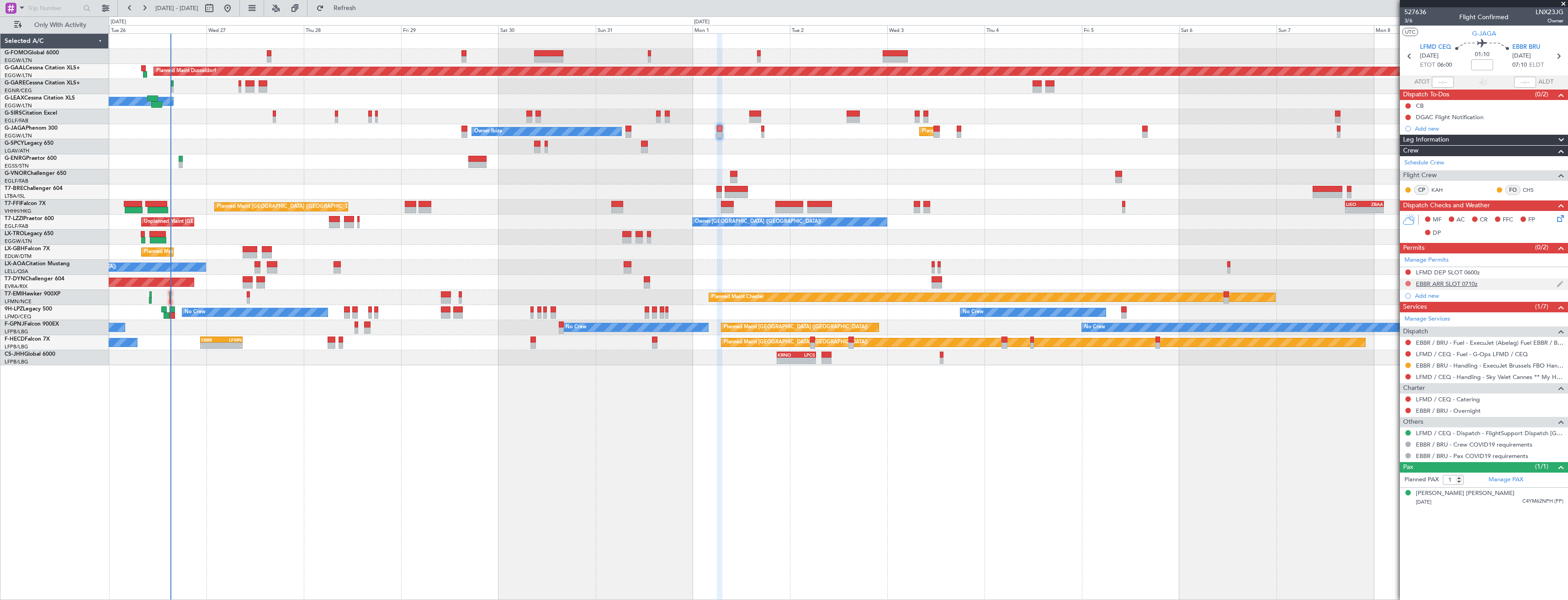
click at [1405, 285] on div at bounding box center [1408, 284] width 7 height 7
click at [1409, 283] on button at bounding box center [1408, 284] width 5 height 5
click at [1388, 328] on span "Requested" at bounding box center [1382, 324] width 29 height 9
click at [1408, 375] on button at bounding box center [1408, 377] width 5 height 5
click at [1383, 428] on span "Requested" at bounding box center [1382, 430] width 29 height 9
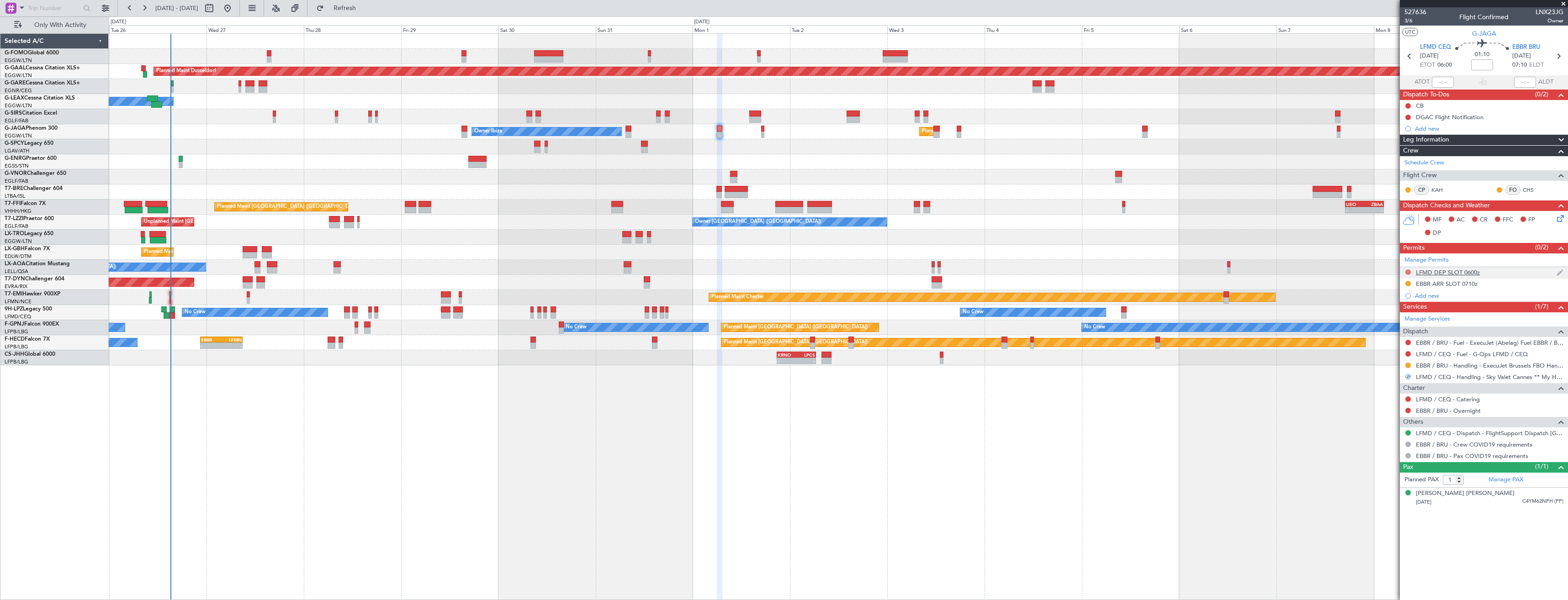
click at [1409, 270] on button at bounding box center [1408, 272] width 5 height 5
click at [1387, 311] on span "Requested" at bounding box center [1382, 312] width 29 height 9
click at [1413, 57] on icon at bounding box center [1410, 57] width 12 height 12
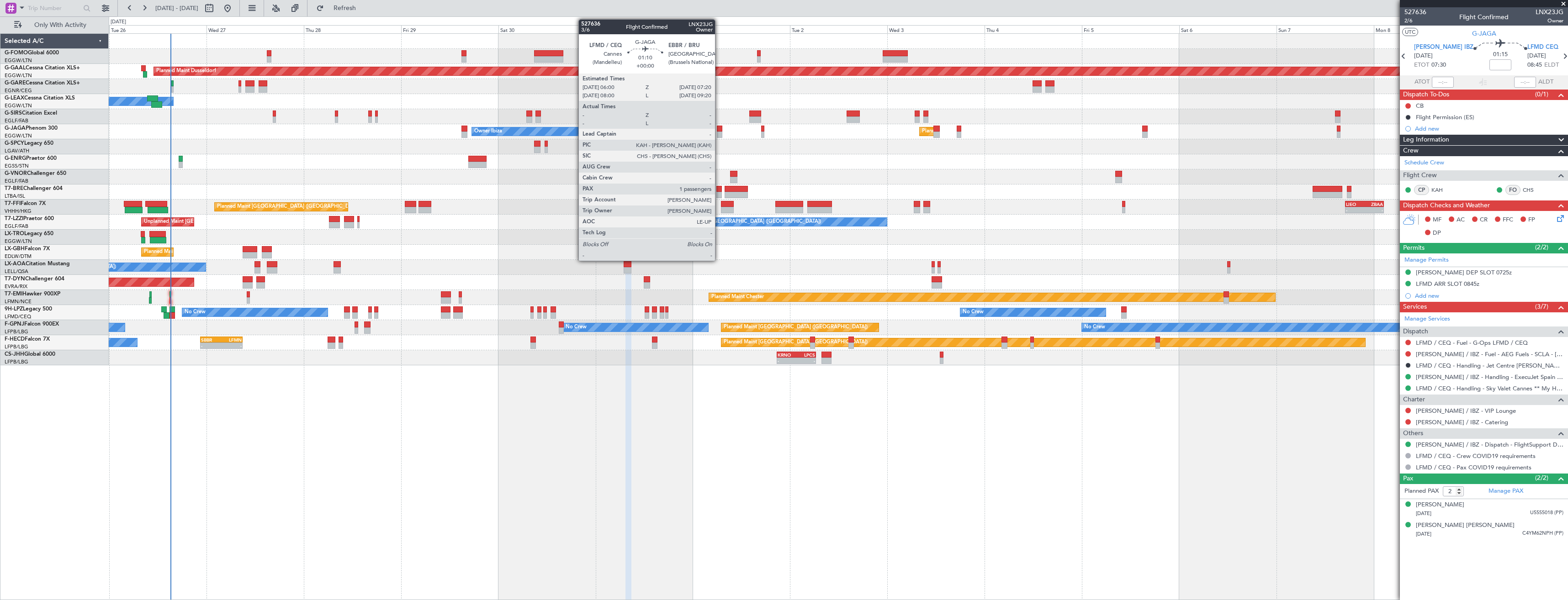
click at [719, 135] on div at bounding box center [719, 134] width 5 height 7
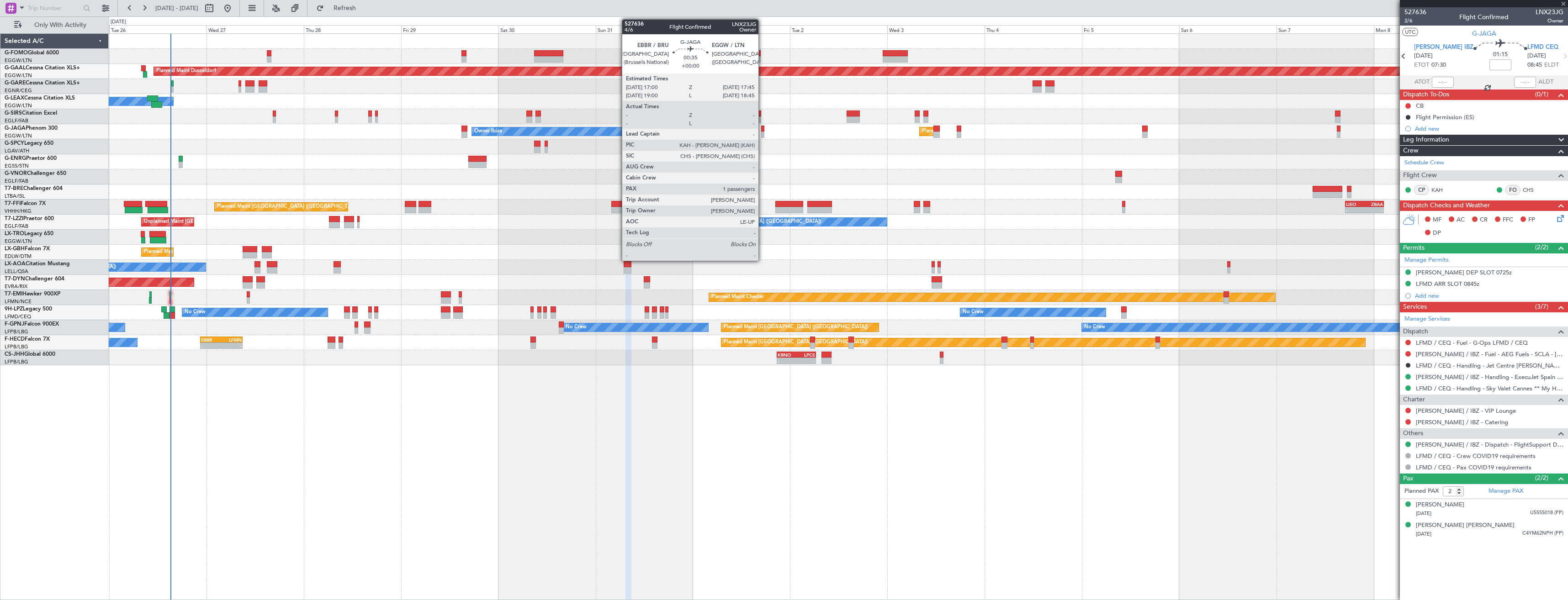
type input "1"
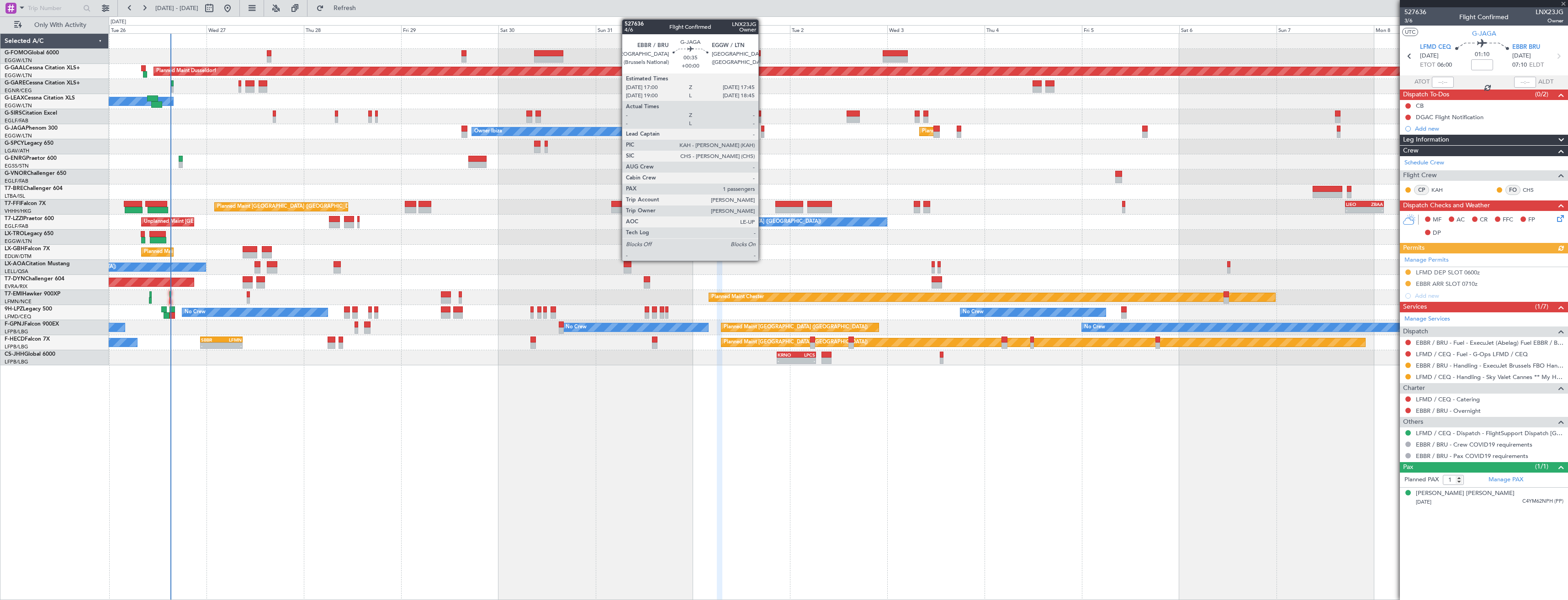
click at [763, 135] on div at bounding box center [762, 134] width 3 height 7
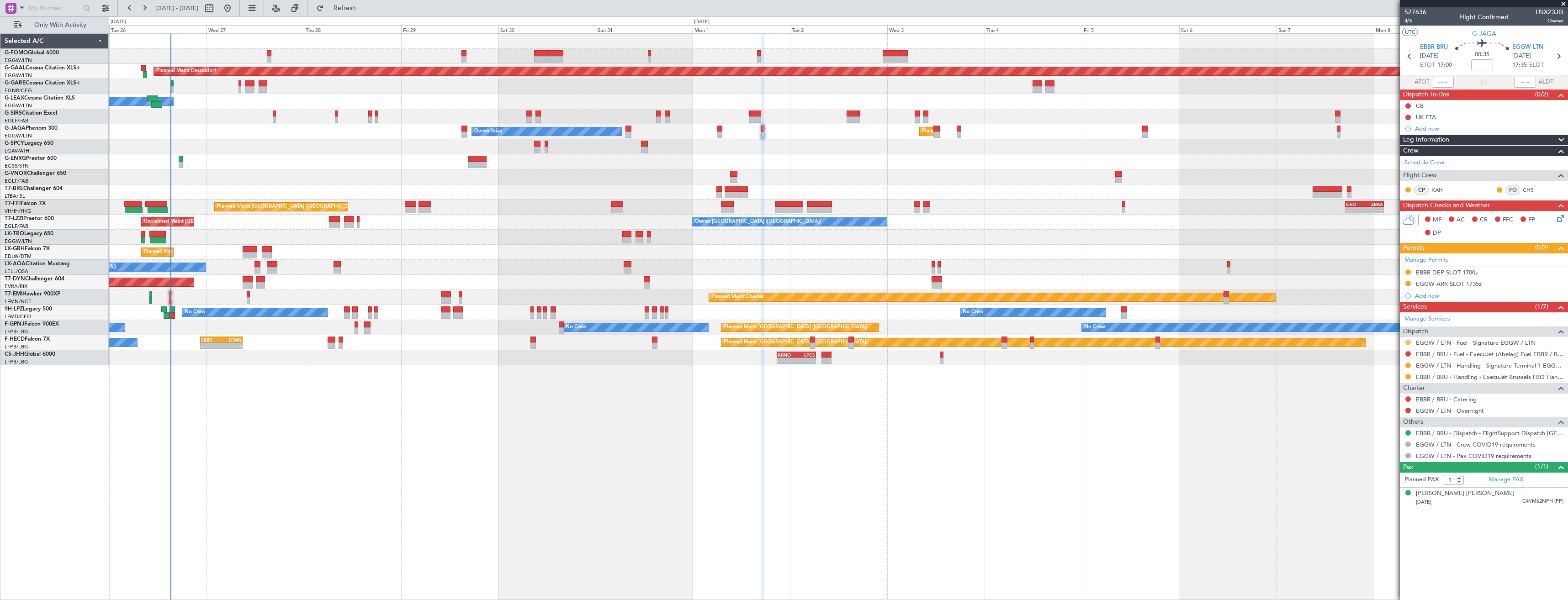
click at [1406, 342] on button at bounding box center [1408, 342] width 5 height 5
click at [1379, 450] on span "Confirmed" at bounding box center [1382, 451] width 29 height 9
